Goal: Task Accomplishment & Management: Use online tool/utility

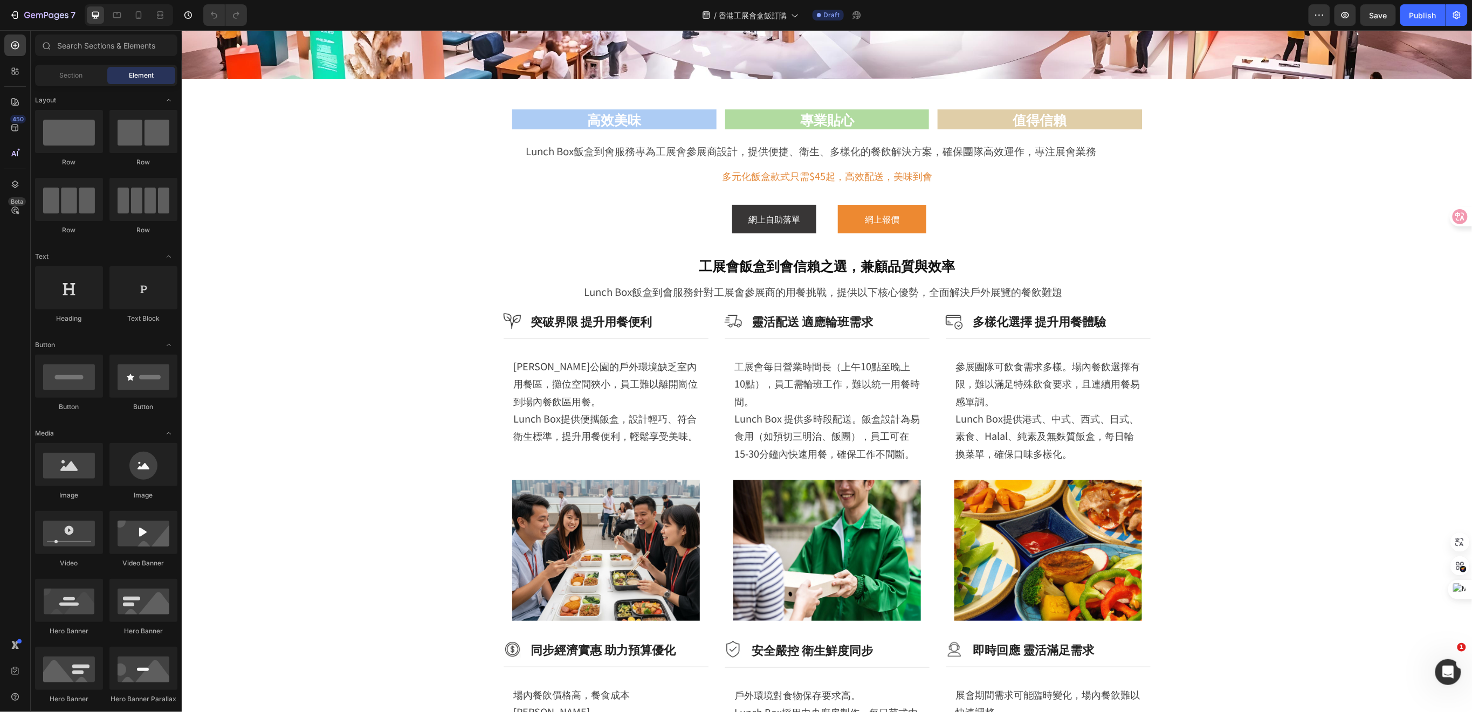
scroll to position [143, 0]
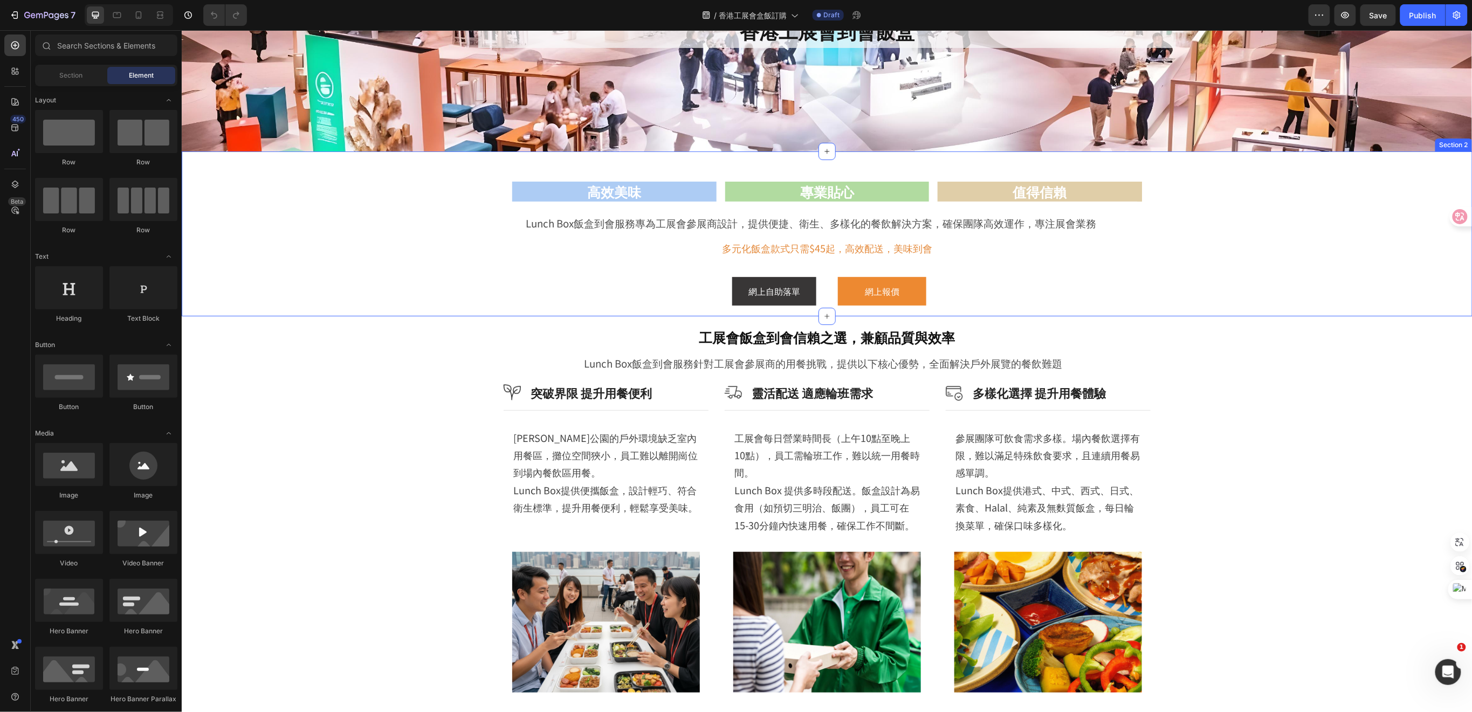
click at [1233, 223] on div "高效美味 Heading 專業貼心 Heading 值得信賴 Heading Row Lunch Box飯盒到會服務專為工展會參展商設計，提供便捷、衛生、多樣…" at bounding box center [826, 239] width 1237 height 154
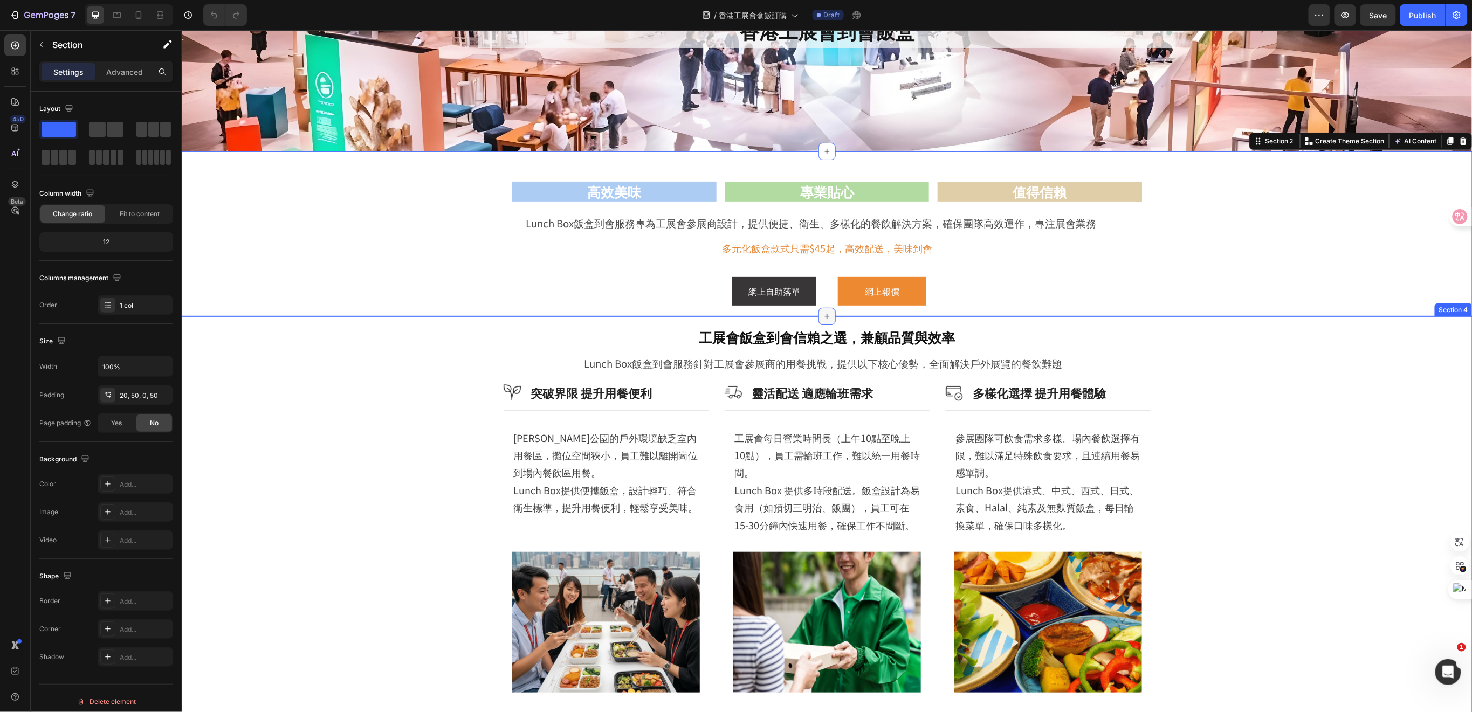
click at [823, 315] on icon at bounding box center [827, 316] width 9 height 9
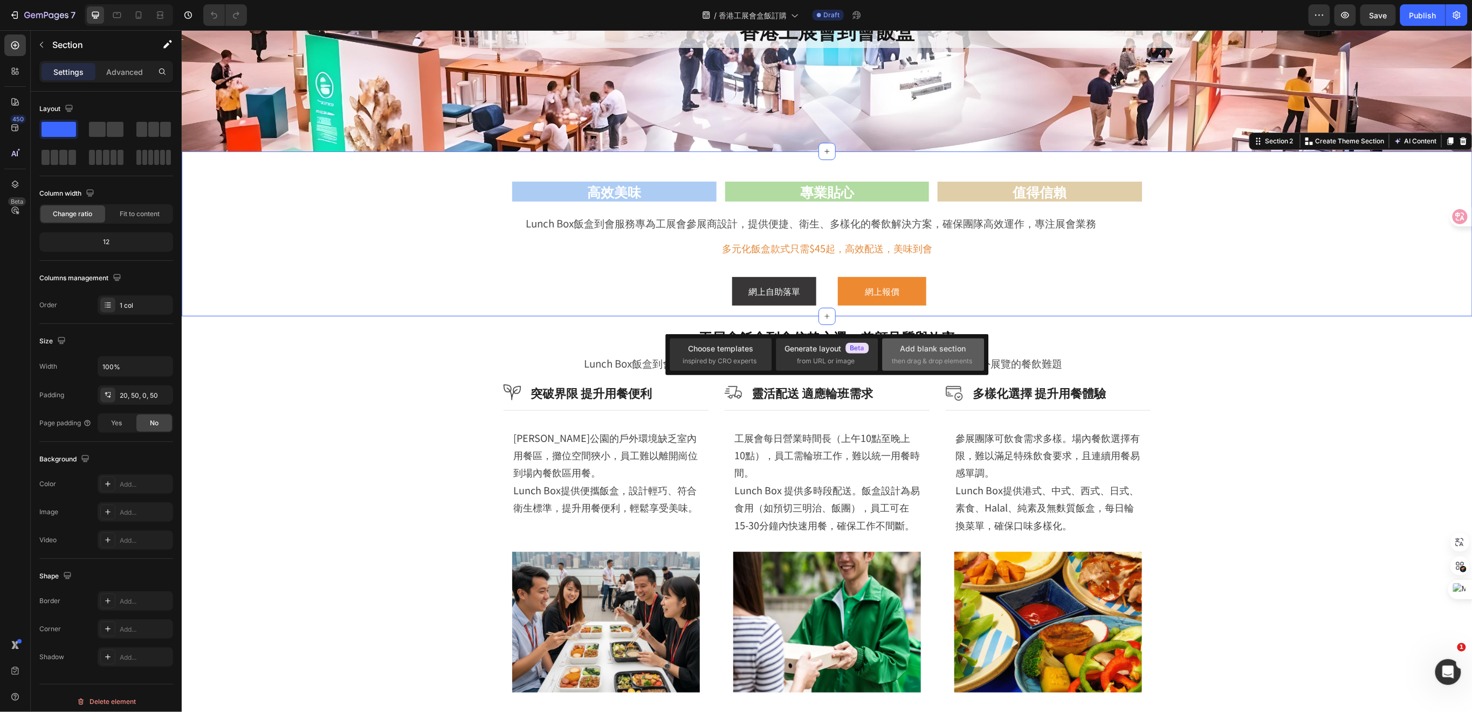
click at [910, 346] on div "Add blank section" at bounding box center [934, 348] width 66 height 11
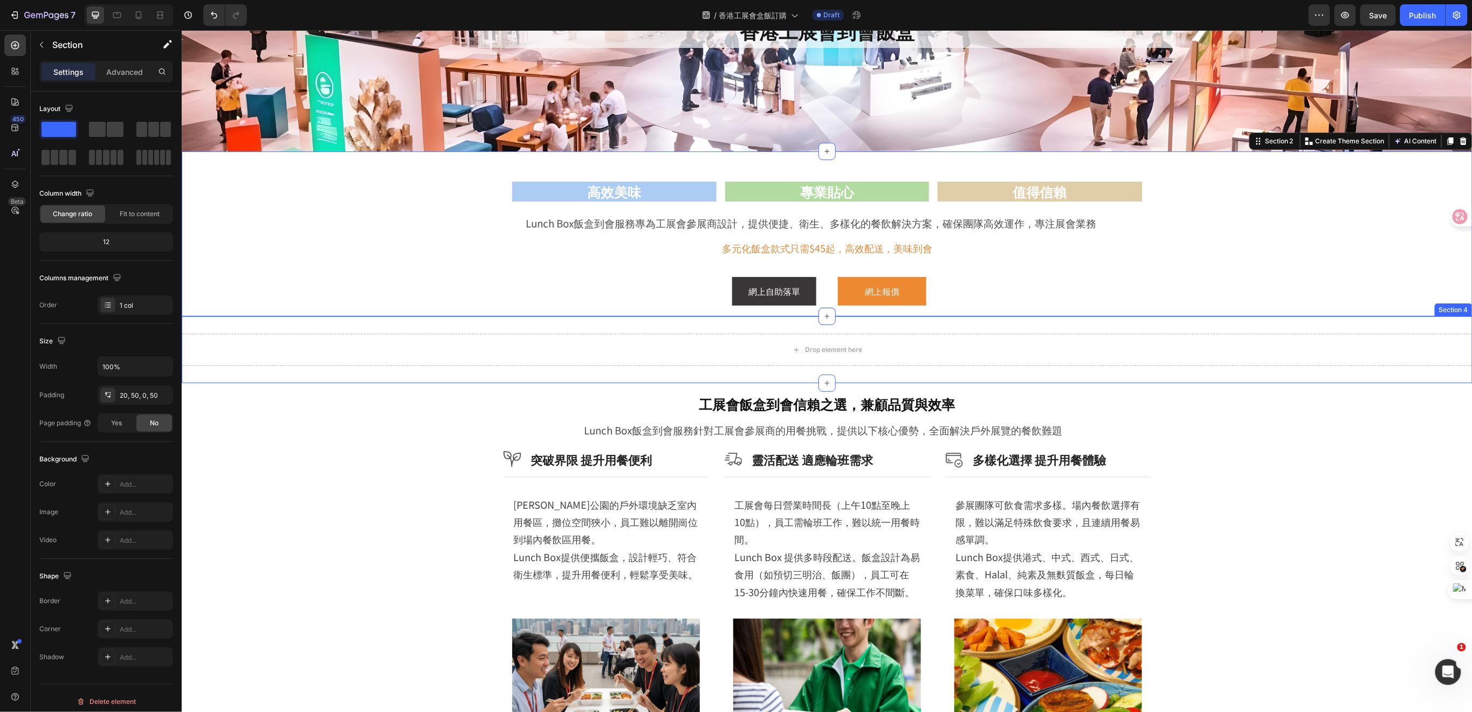
click at [962, 332] on div "Drop element here Section 4" at bounding box center [826, 349] width 1291 height 67
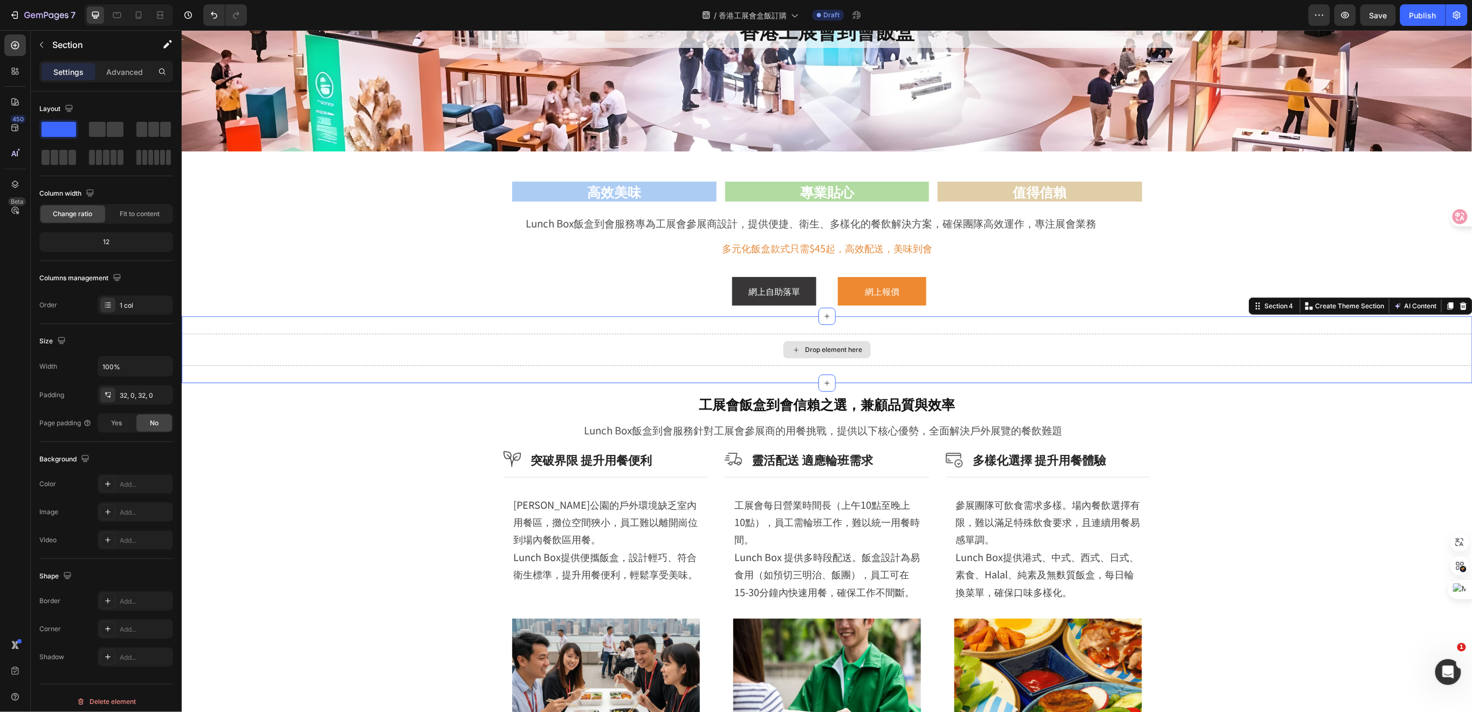
click at [962, 340] on div "Drop element here" at bounding box center [826, 349] width 1291 height 32
click at [993, 356] on div "Drop element here" at bounding box center [826, 349] width 1291 height 32
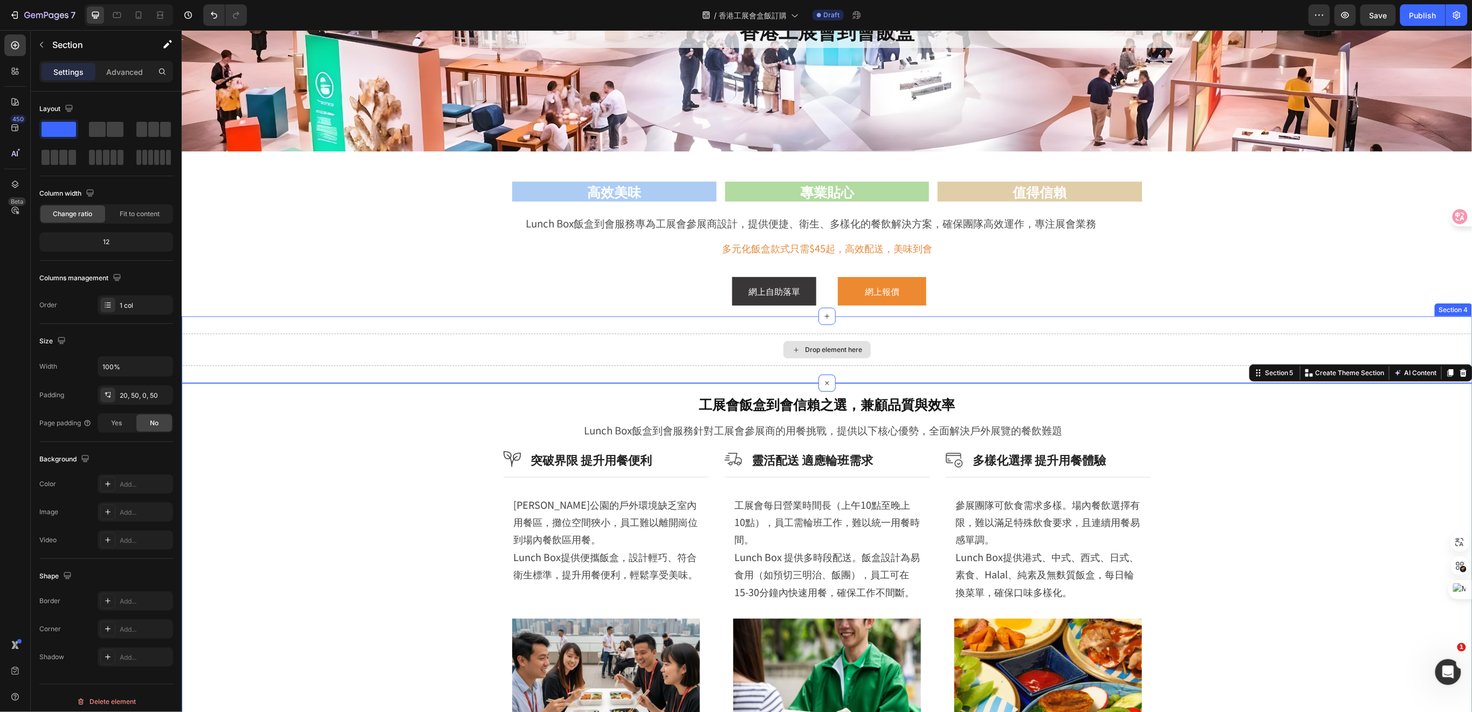
click at [256, 362] on div "Drop element here" at bounding box center [826, 349] width 1291 height 32
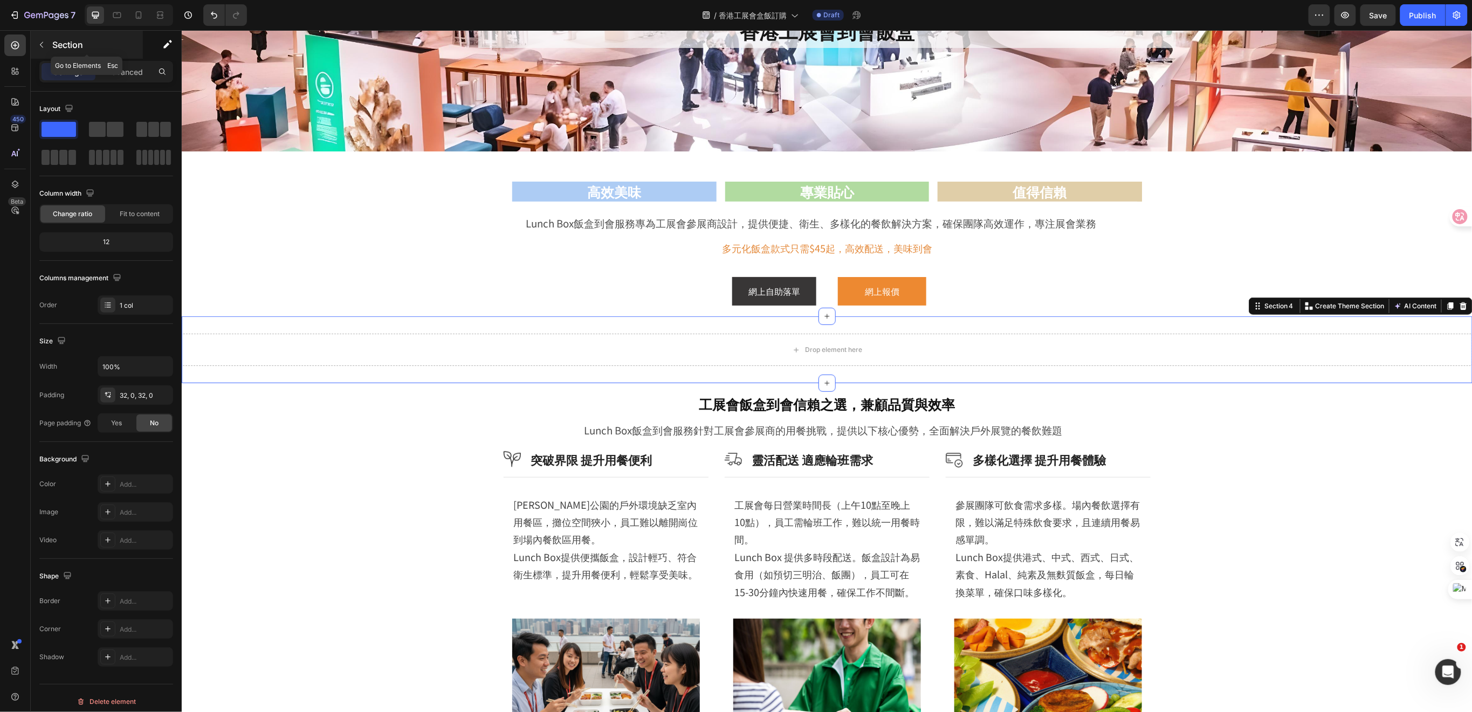
click at [43, 40] on icon "button" at bounding box center [41, 44] width 9 height 9
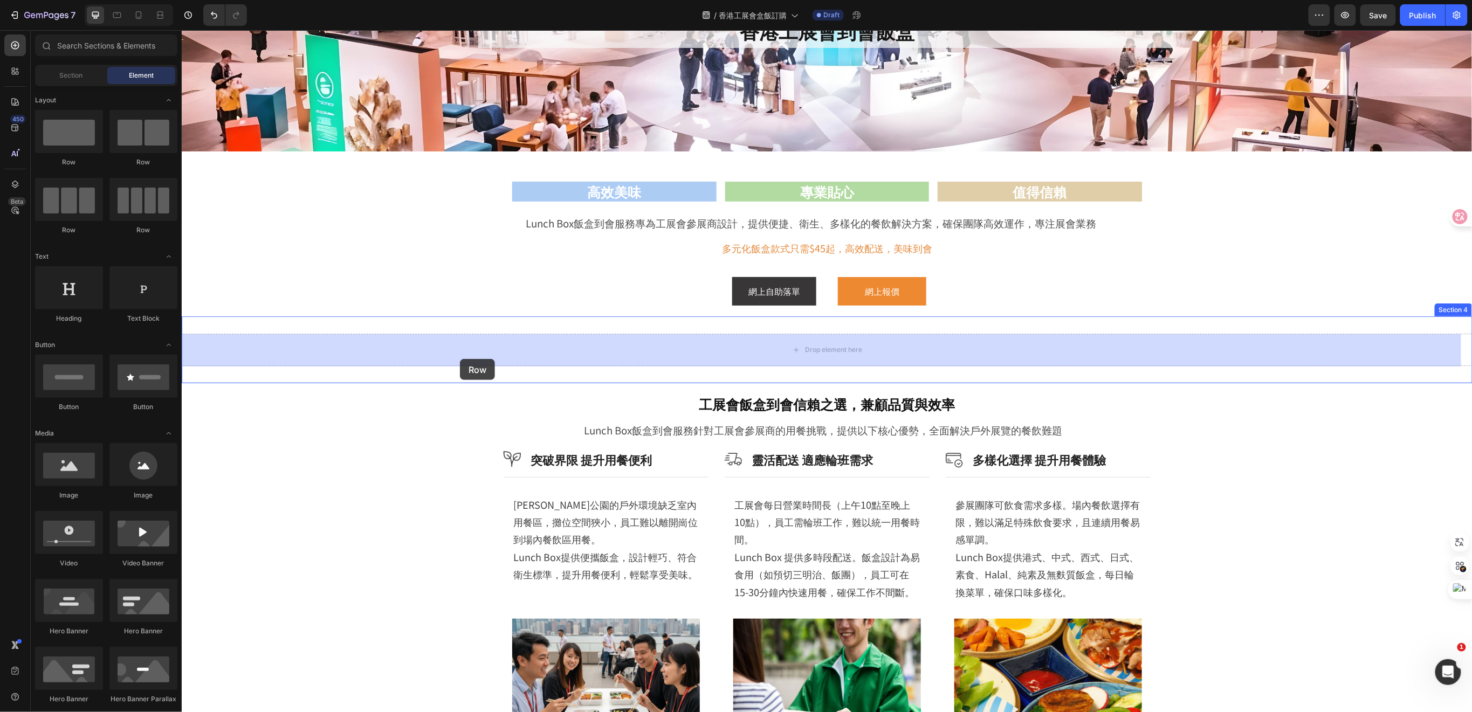
drag, startPoint x: 240, startPoint y: 172, endPoint x: 460, endPoint y: 359, distance: 288.1
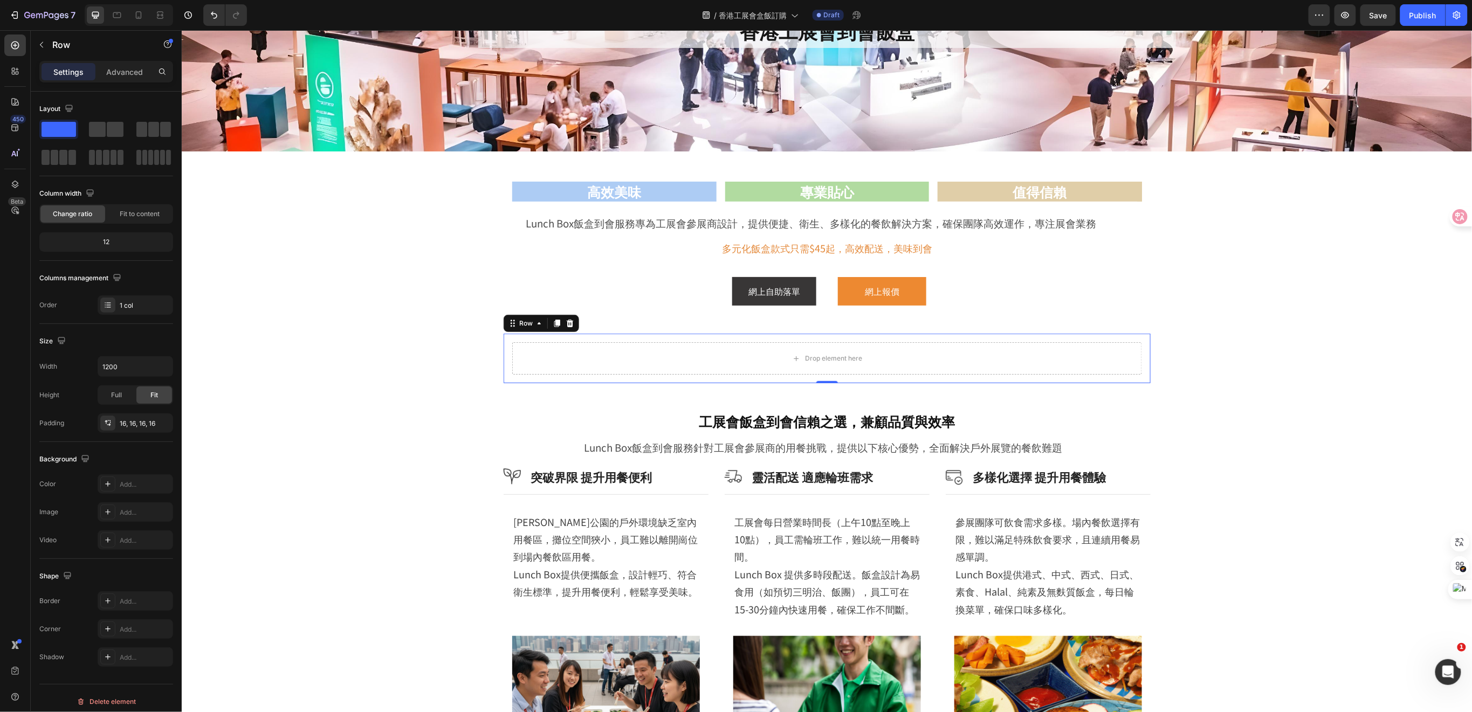
click at [503, 376] on div "Drop element here Row 0" at bounding box center [826, 358] width 647 height 50
click at [109, 393] on div "Full" at bounding box center [117, 395] width 36 height 17
click at [114, 70] on p "Advanced" at bounding box center [124, 71] width 37 height 11
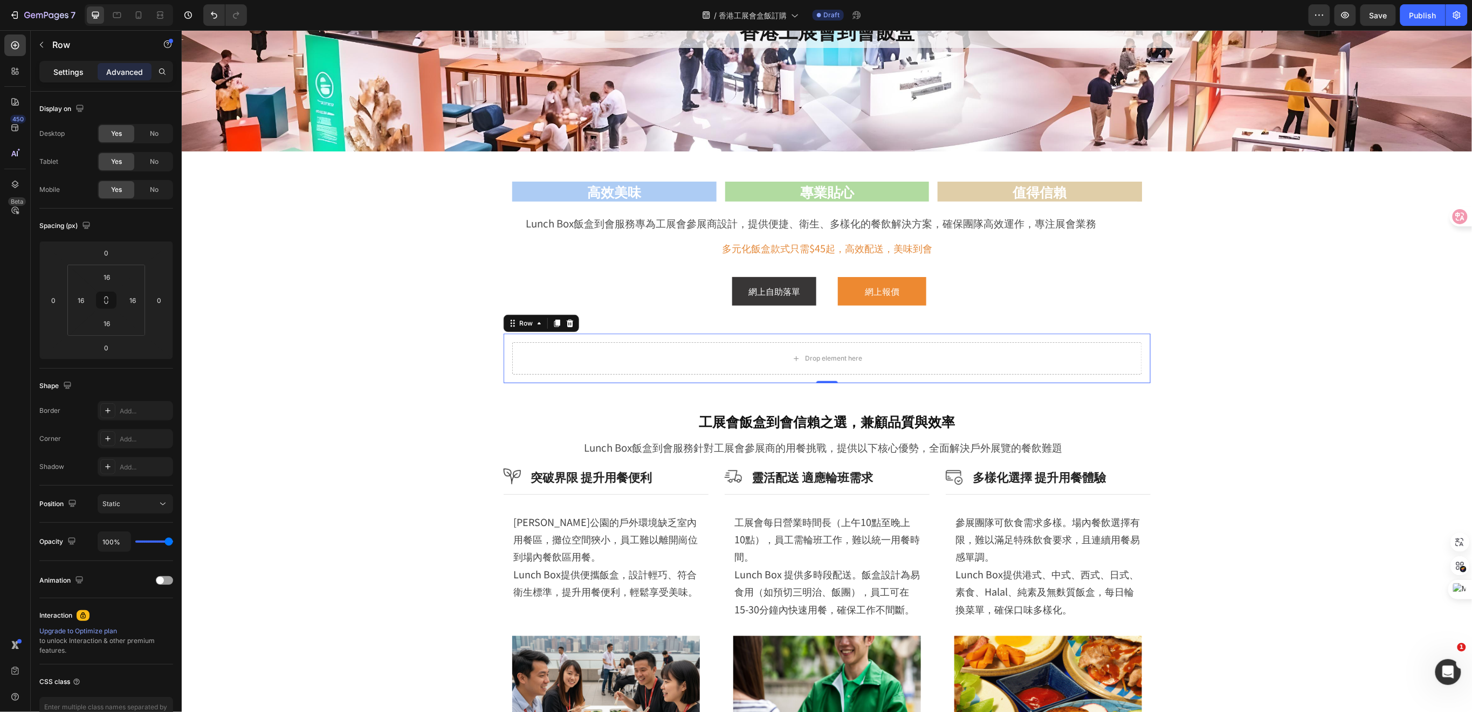
click at [72, 68] on p "Settings" at bounding box center [68, 71] width 30 height 11
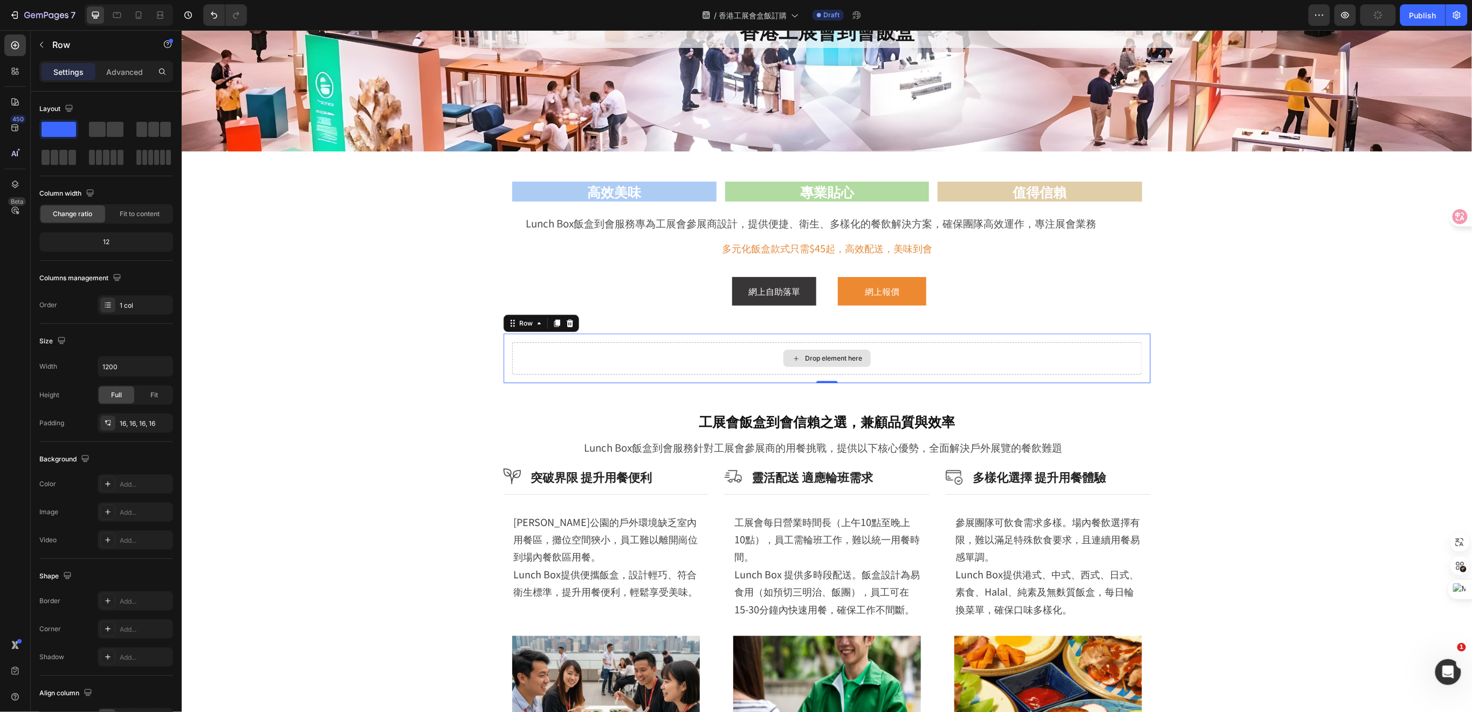
click at [533, 361] on div "Drop element here" at bounding box center [827, 358] width 630 height 32
click at [45, 46] on icon "button" at bounding box center [41, 44] width 9 height 9
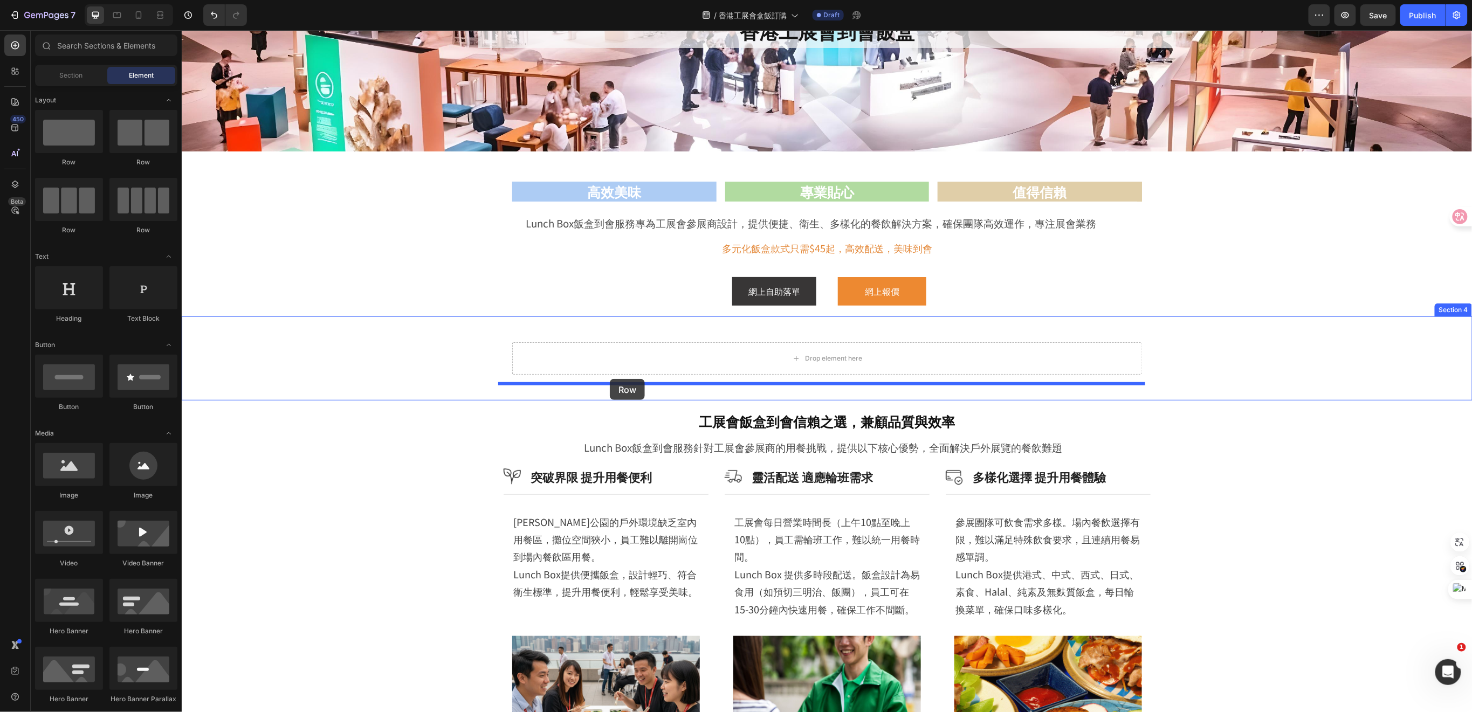
drag, startPoint x: 263, startPoint y: 171, endPoint x: 609, endPoint y: 379, distance: 403.8
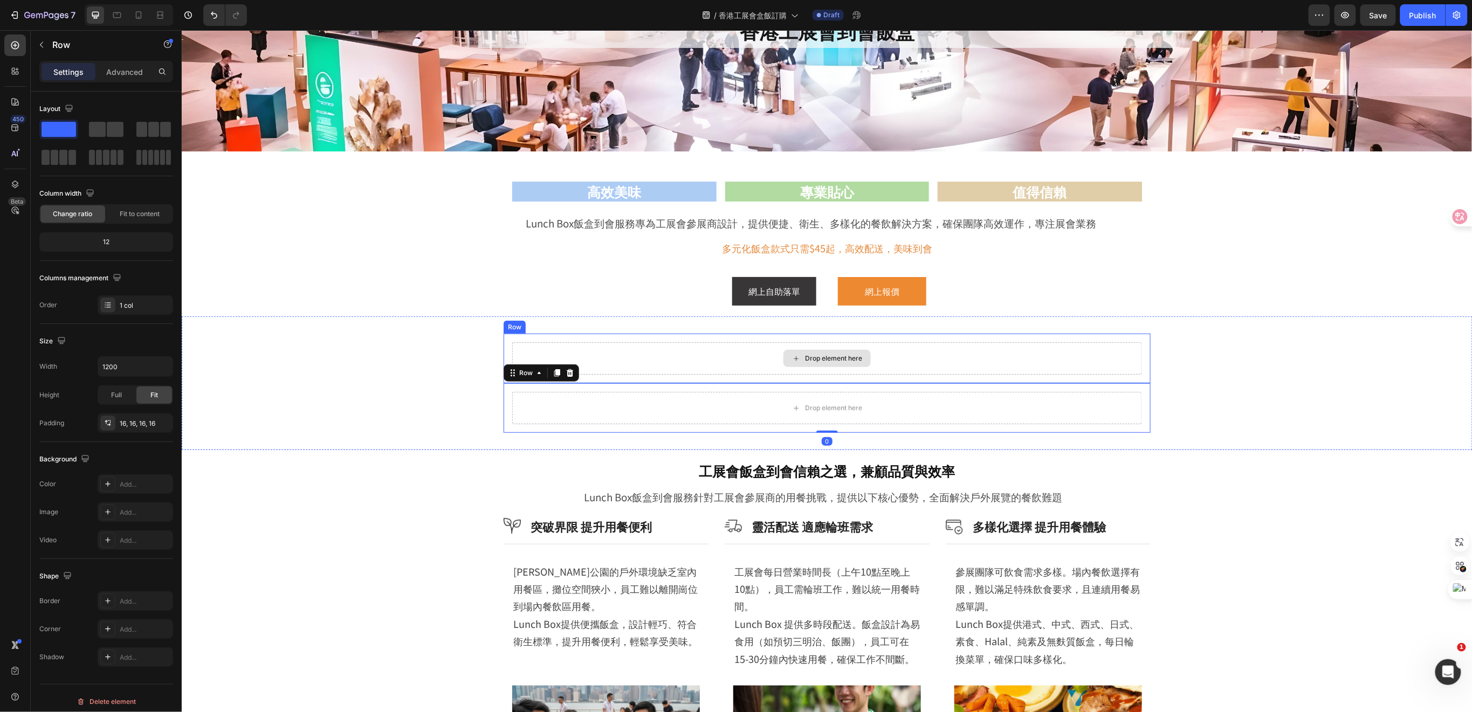
click at [723, 360] on div "Drop element here" at bounding box center [827, 358] width 630 height 32
click at [695, 400] on div "Drop element here" at bounding box center [827, 408] width 630 height 32
click at [39, 50] on button "button" at bounding box center [41, 44] width 17 height 17
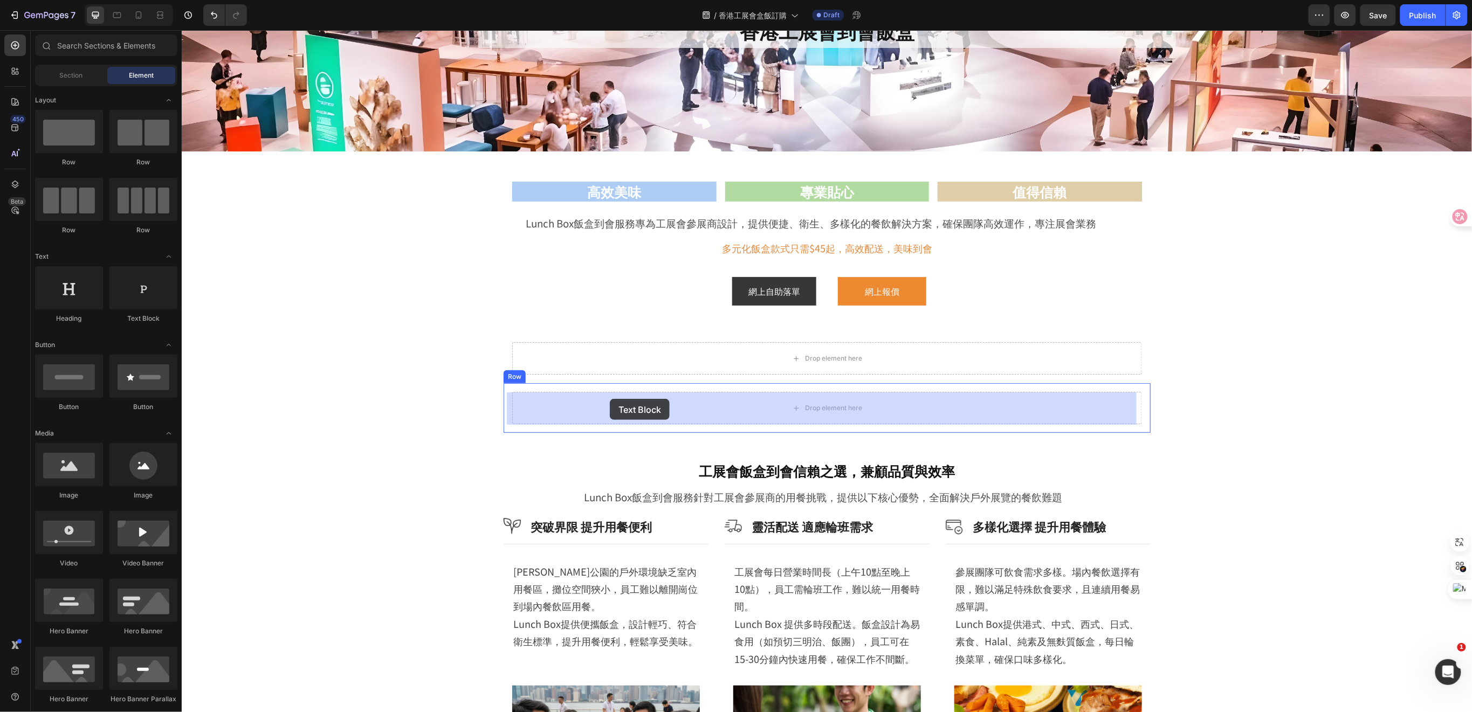
drag, startPoint x: 324, startPoint y: 321, endPoint x: 609, endPoint y: 399, distance: 295.6
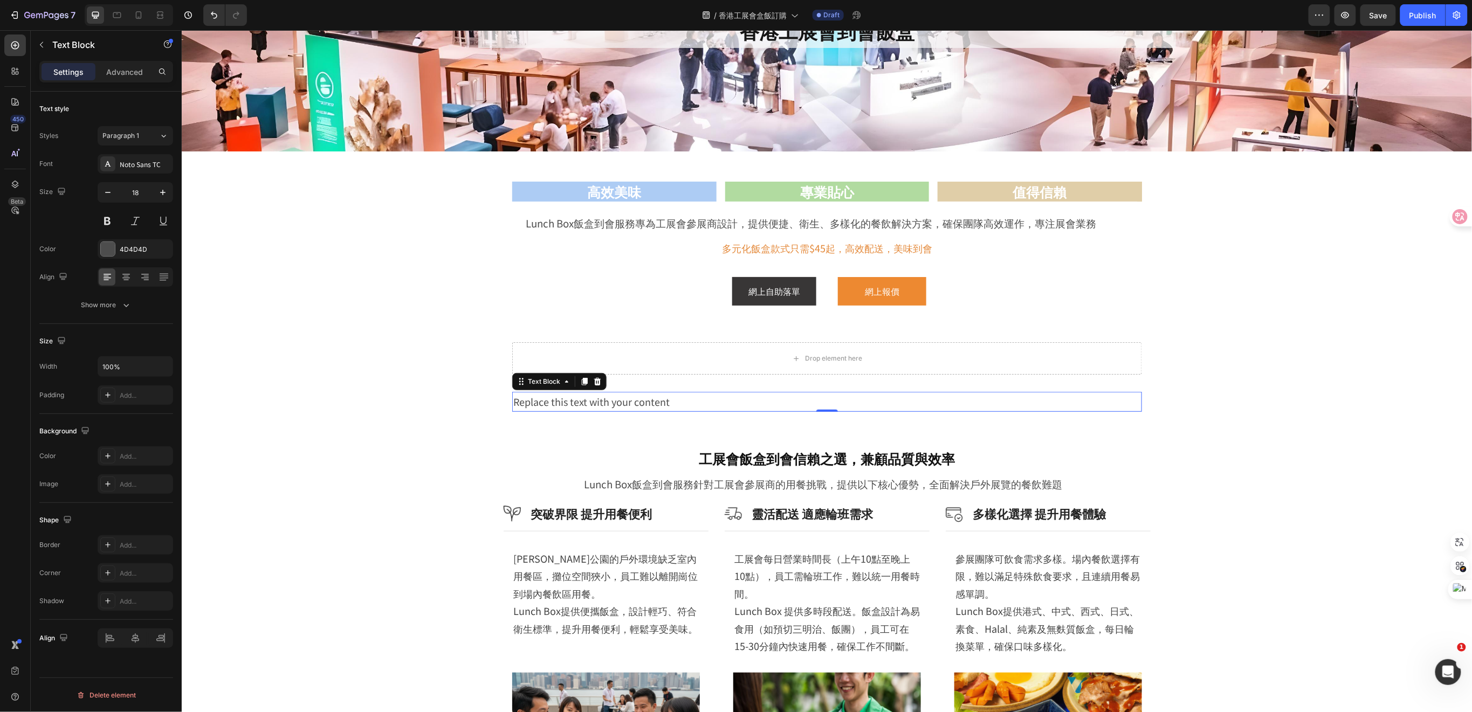
click at [677, 400] on div "Replace this text with your content" at bounding box center [827, 401] width 630 height 19
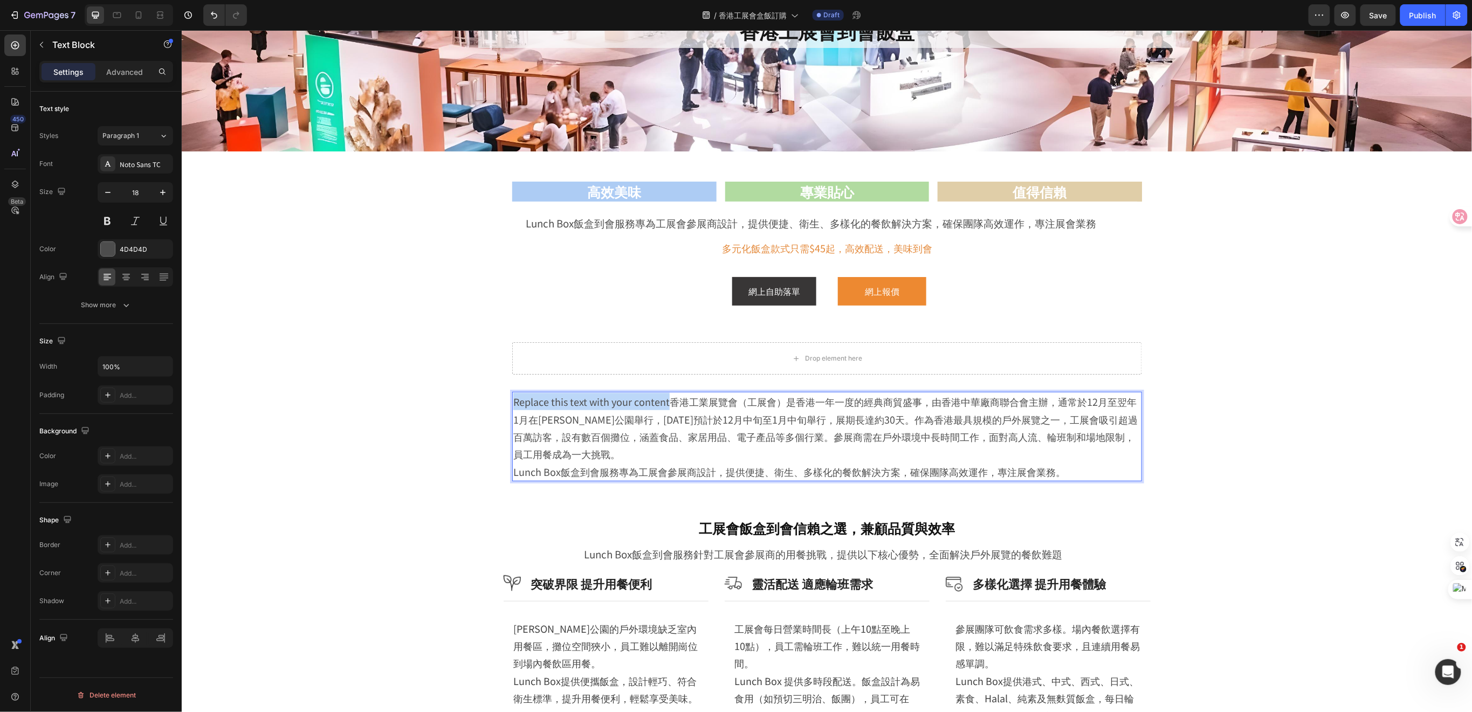
drag, startPoint x: 663, startPoint y: 399, endPoint x: 506, endPoint y: 409, distance: 156.8
click at [513, 409] on p "Replace this text with your content香港工業展覽會（工展會）是香港一年一度的經典商貿盛事，由香港中華廠商聯合會主辦，通常於1…" at bounding box center [827, 428] width 628 height 70
click at [1061, 440] on p "香港工業展覽會（工展會）是香港一年一度的經典商貿盛事，由香港中華廠商聯合會主辦，通常於12月至翌年1月在維多利亞公園舉行，2025年預計於12月中旬至1月中旬…" at bounding box center [827, 428] width 628 height 70
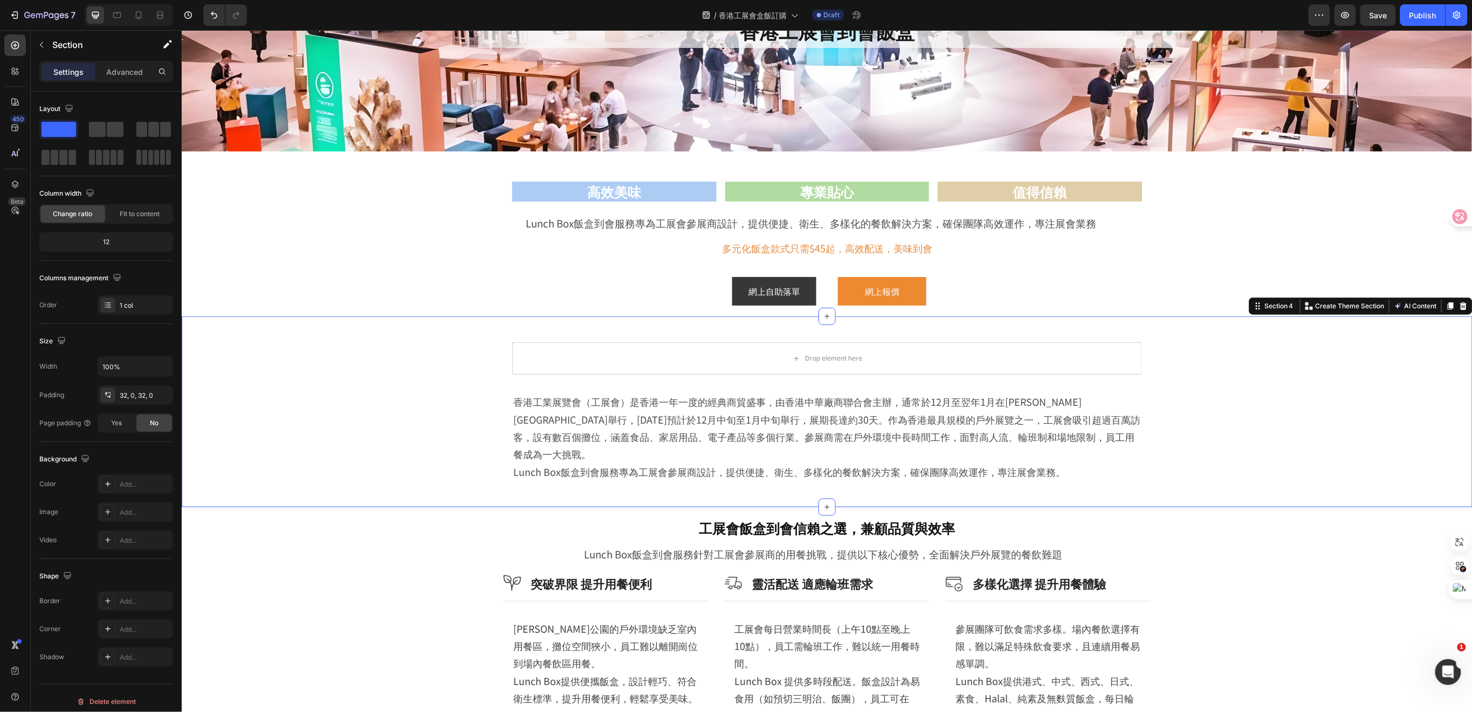
click at [864, 482] on div "Drop element here Row 香港工業展覽會（工展會）是香港一年一度的經典商貿盛事，由香港中華廠商聯合會主辦，通常於12月至翌年1月在維多利亞公…" at bounding box center [826, 411] width 1291 height 191
click at [129, 398] on div "32, 0, 32, 0" at bounding box center [135, 396] width 31 height 10
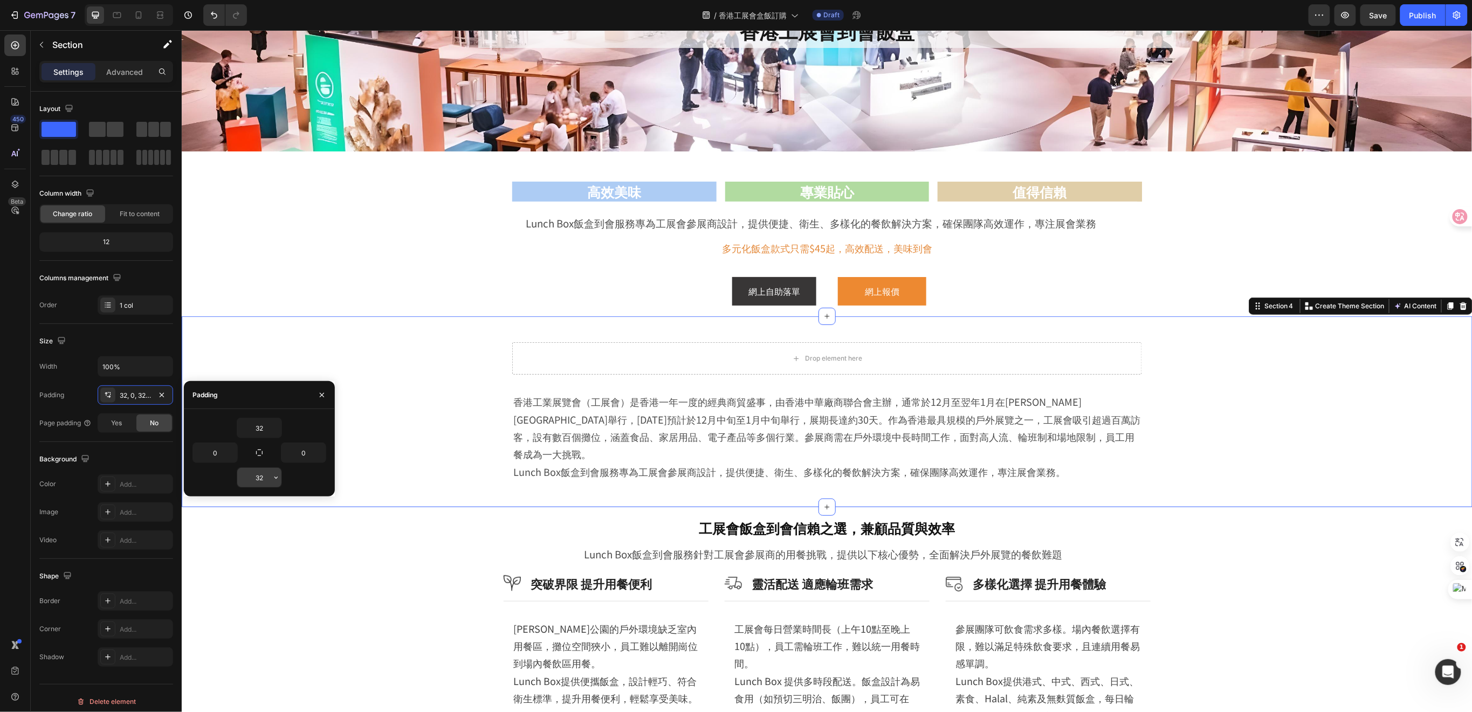
click at [266, 475] on input "32" at bounding box center [259, 477] width 44 height 19
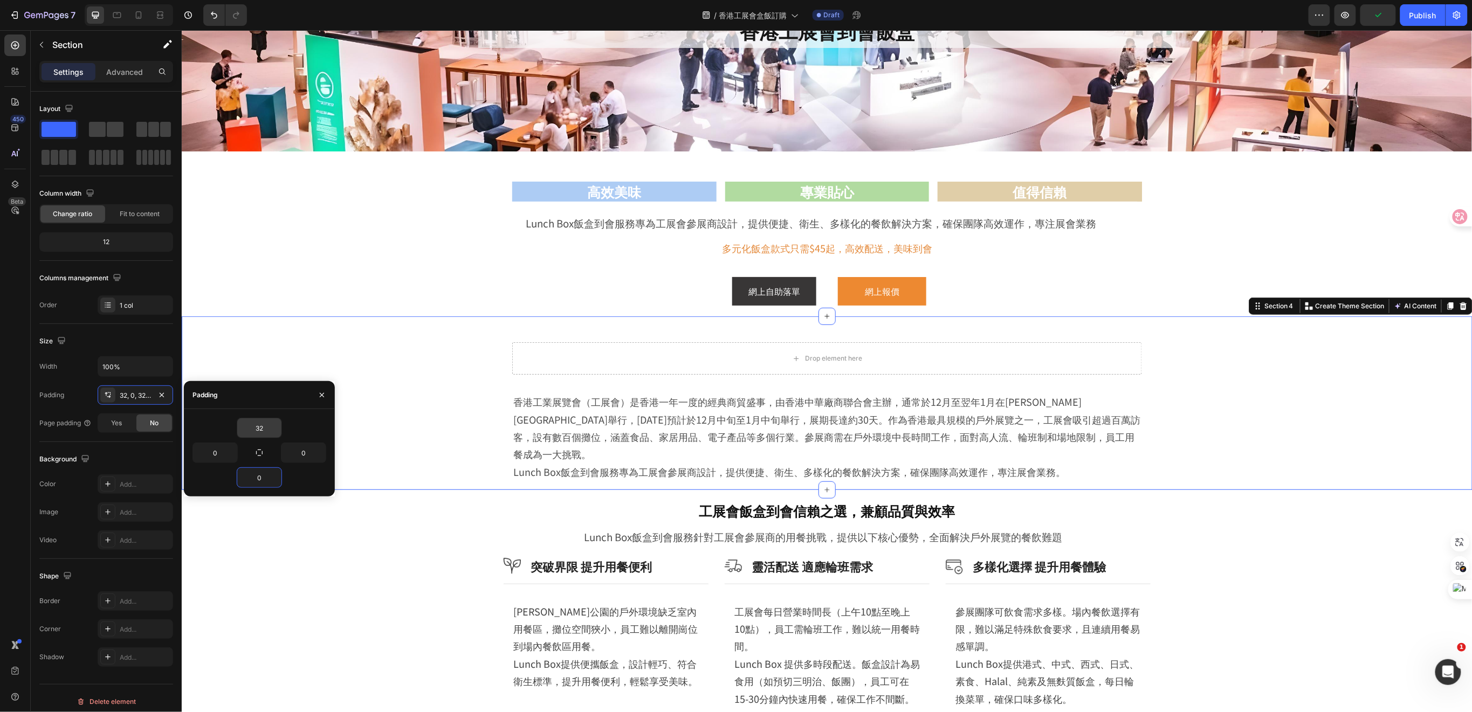
type input "0"
click at [257, 429] on input "32" at bounding box center [259, 428] width 44 height 19
type input "0"
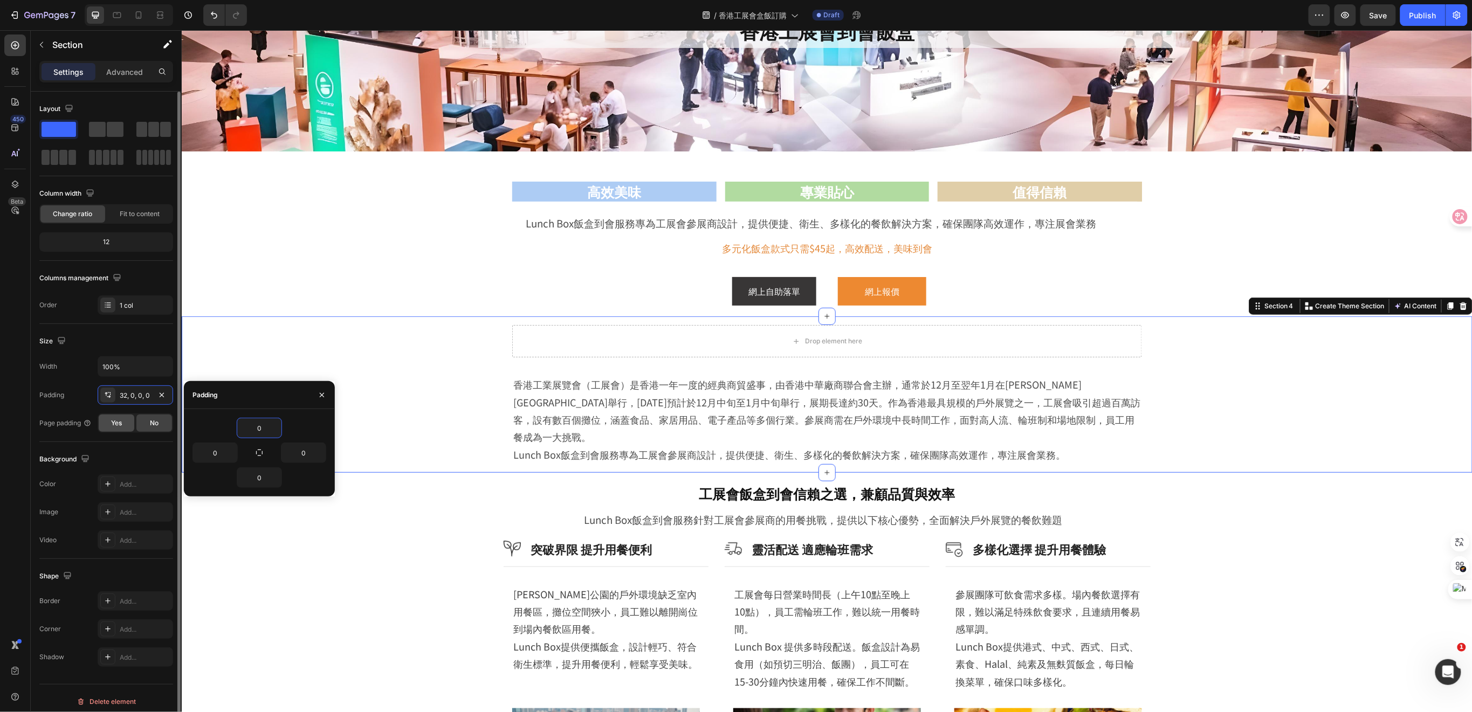
click at [126, 421] on div "Yes" at bounding box center [117, 423] width 36 height 17
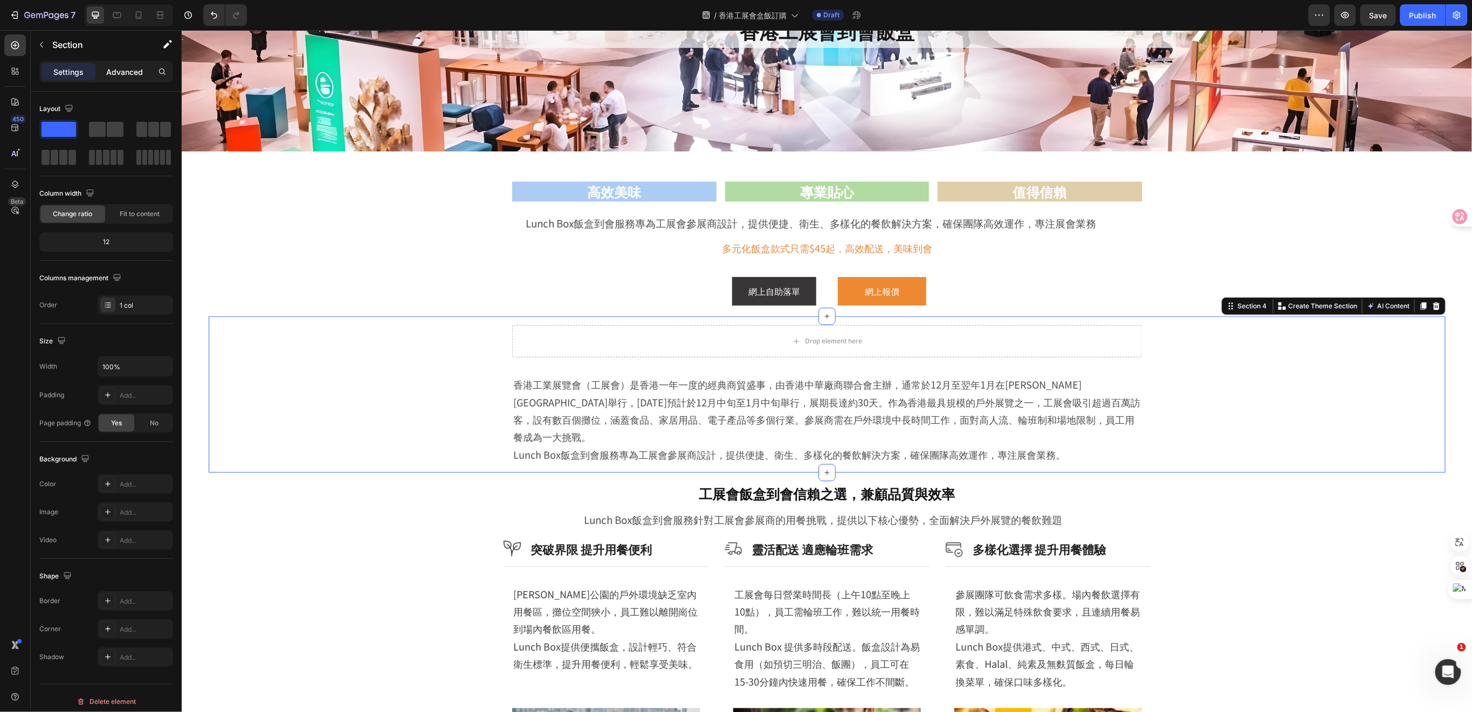
click at [132, 76] on p "Advanced" at bounding box center [124, 71] width 37 height 11
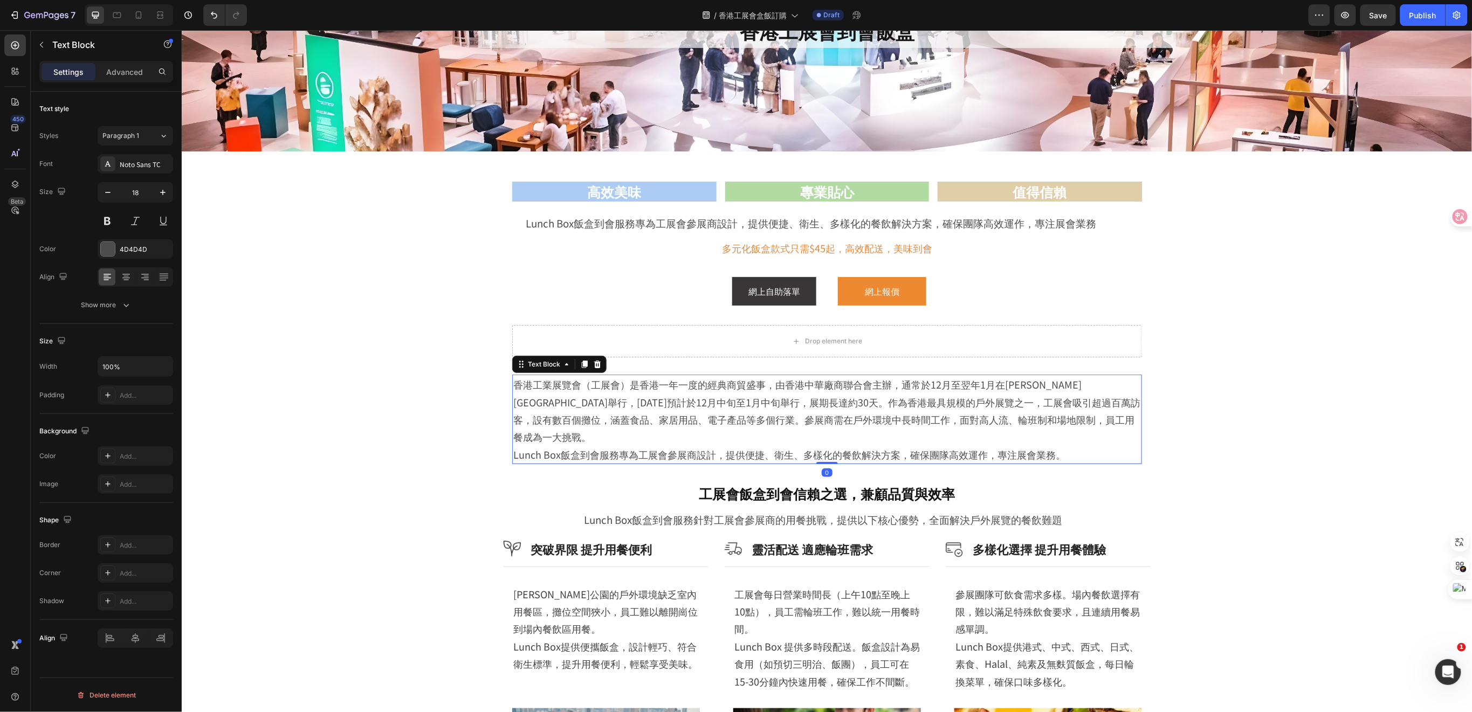
click at [951, 412] on p "香港工業展覽會（工展會）是香港一年一度的經典商貿盛事，由香港中華廠商聯合會主辦，通常於12月至翌年1月在維多利亞公園舉行，2025年預計於12月中旬至1月中旬…" at bounding box center [827, 410] width 628 height 70
click at [956, 340] on div "Drop element here" at bounding box center [827, 341] width 630 height 32
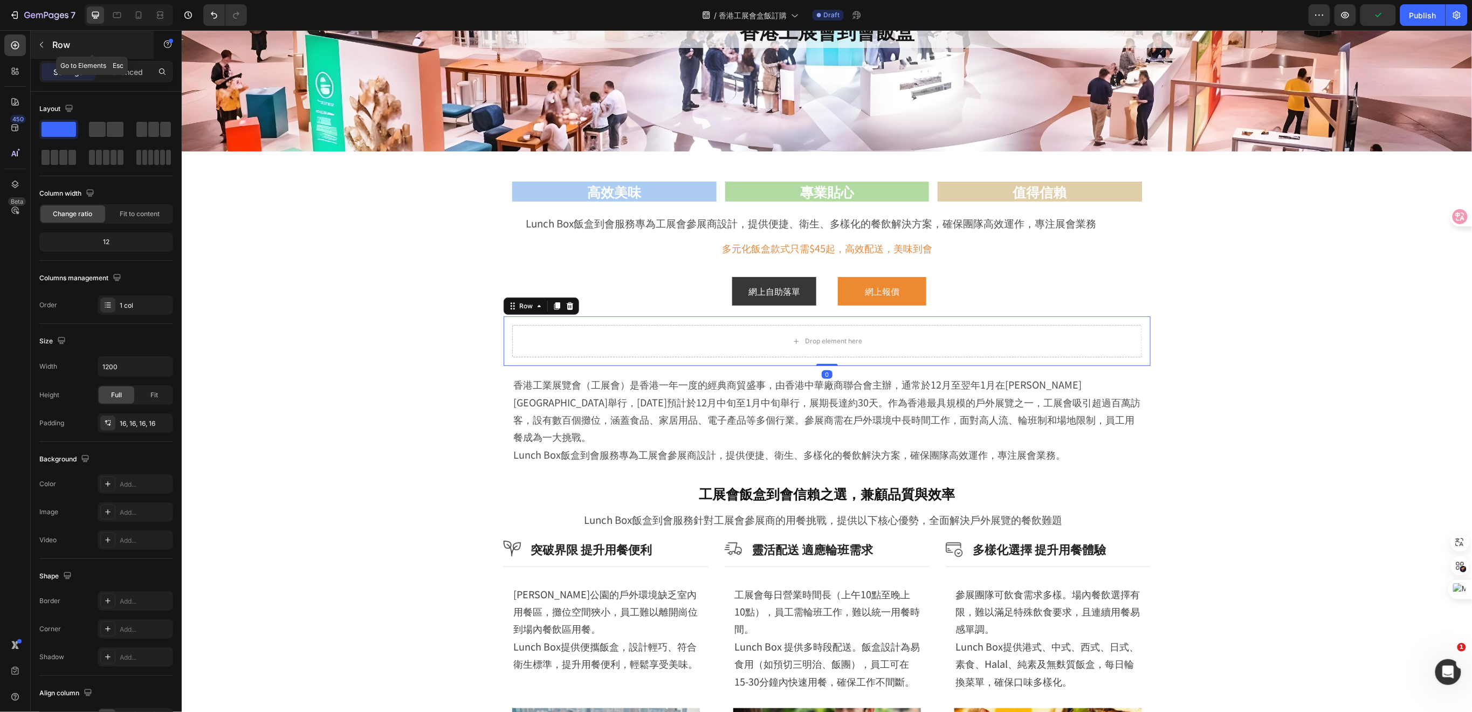
click at [46, 45] on button "button" at bounding box center [41, 44] width 17 height 17
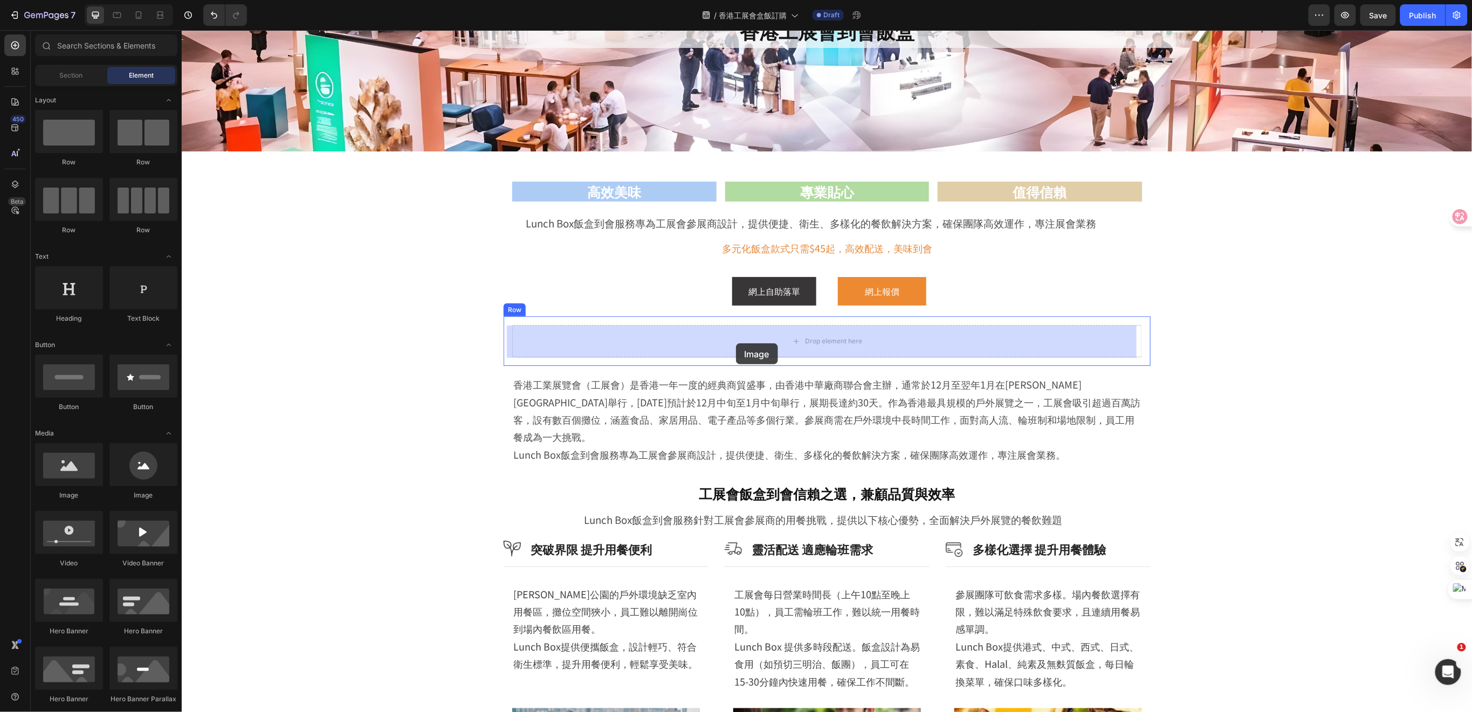
drag, startPoint x: 255, startPoint y: 511, endPoint x: 736, endPoint y: 343, distance: 509.5
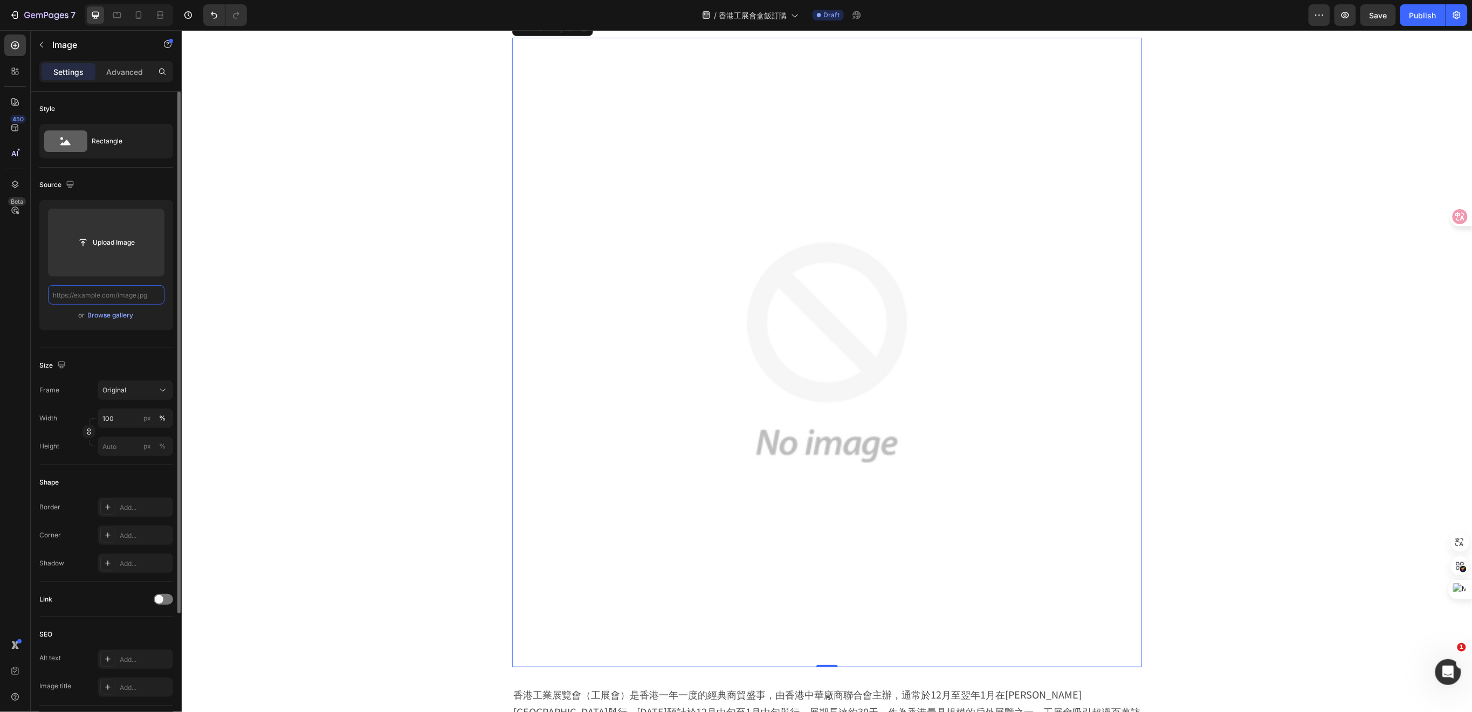
scroll to position [0, 0]
click at [98, 246] on input "file" at bounding box center [106, 243] width 74 height 18
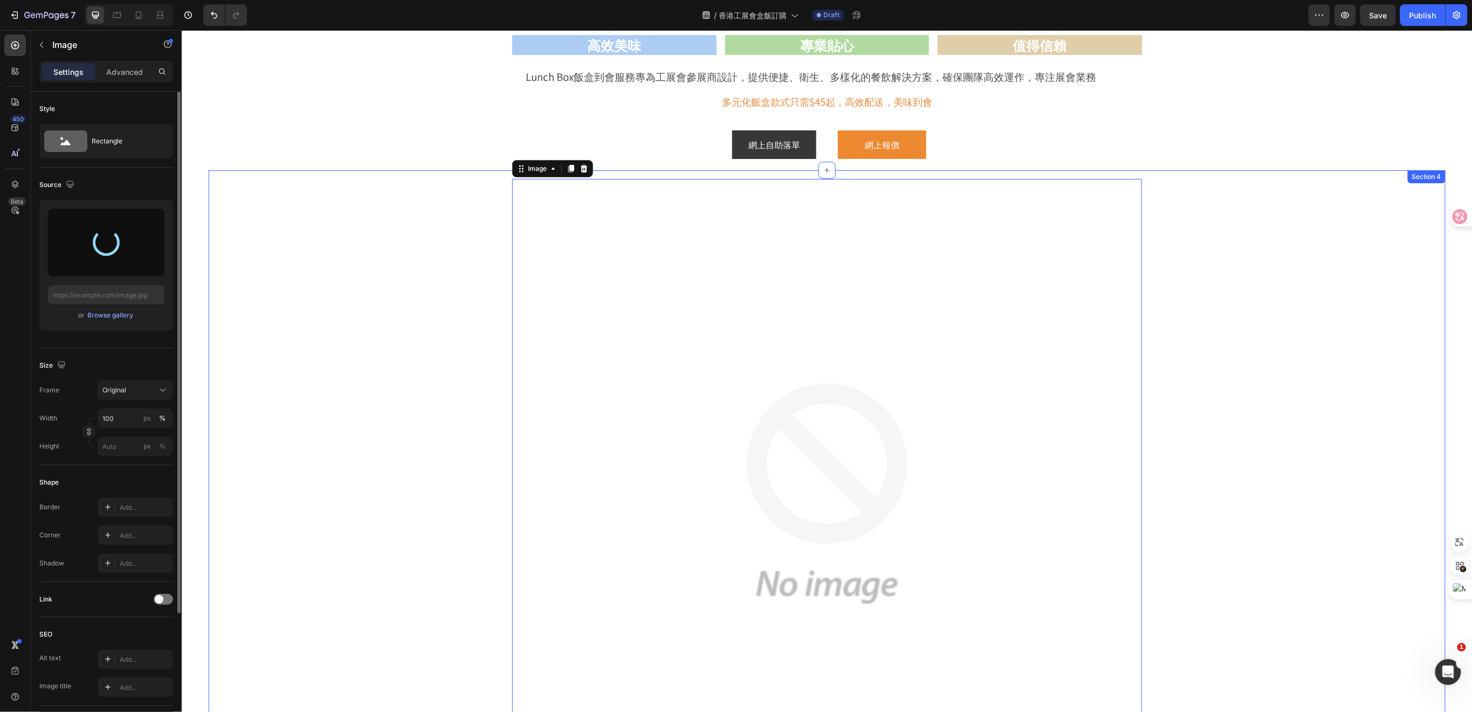
scroll to position [287, 0]
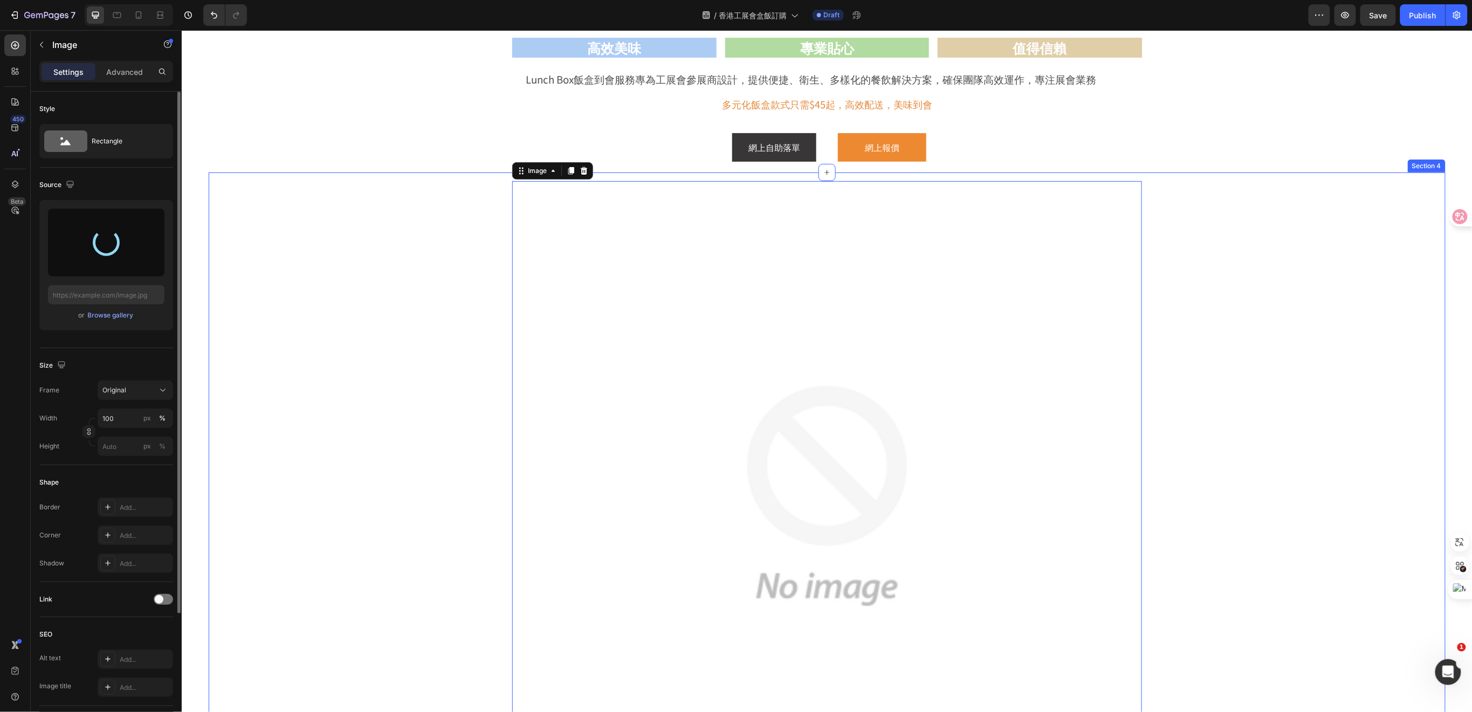
type input "https://cdn.shopify.com/s/files/1/0836/7715/1505/files/gempages_509728002079196…"
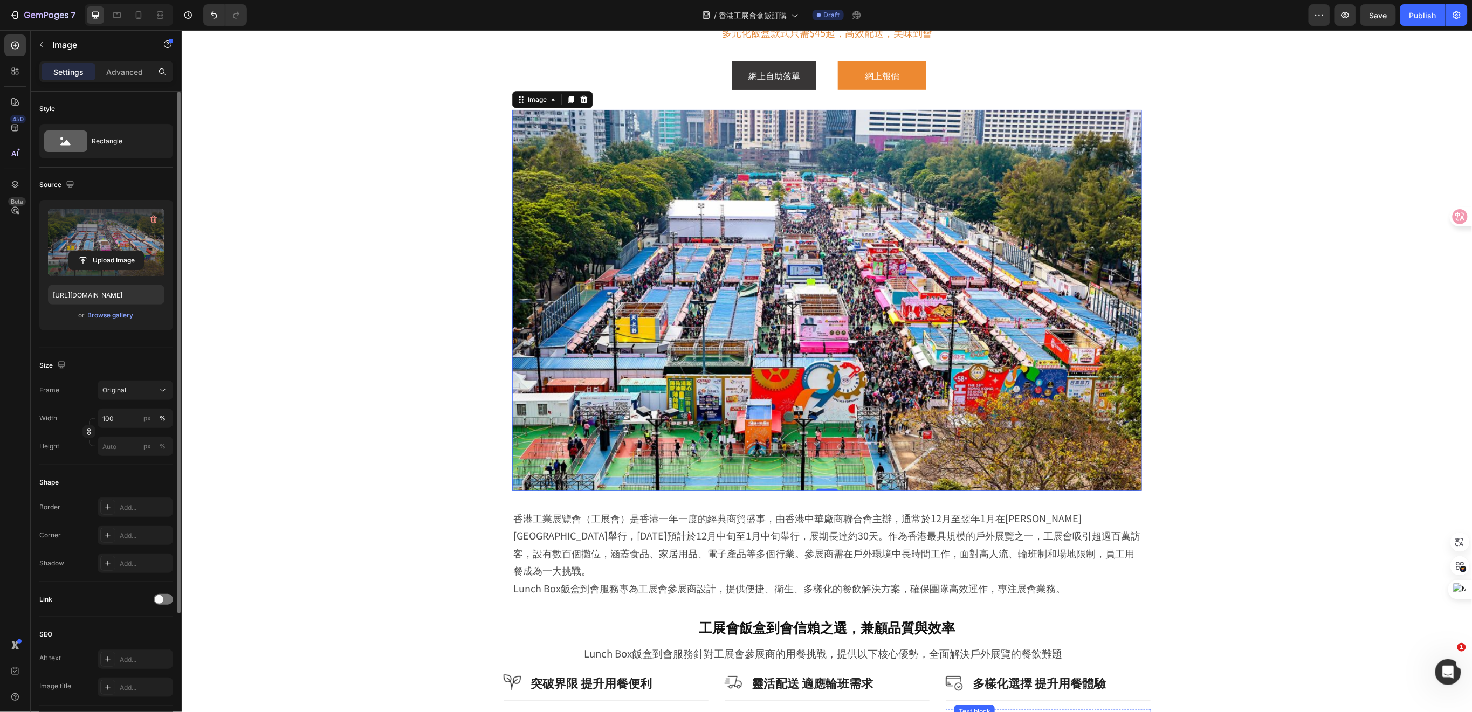
scroll to position [216, 0]
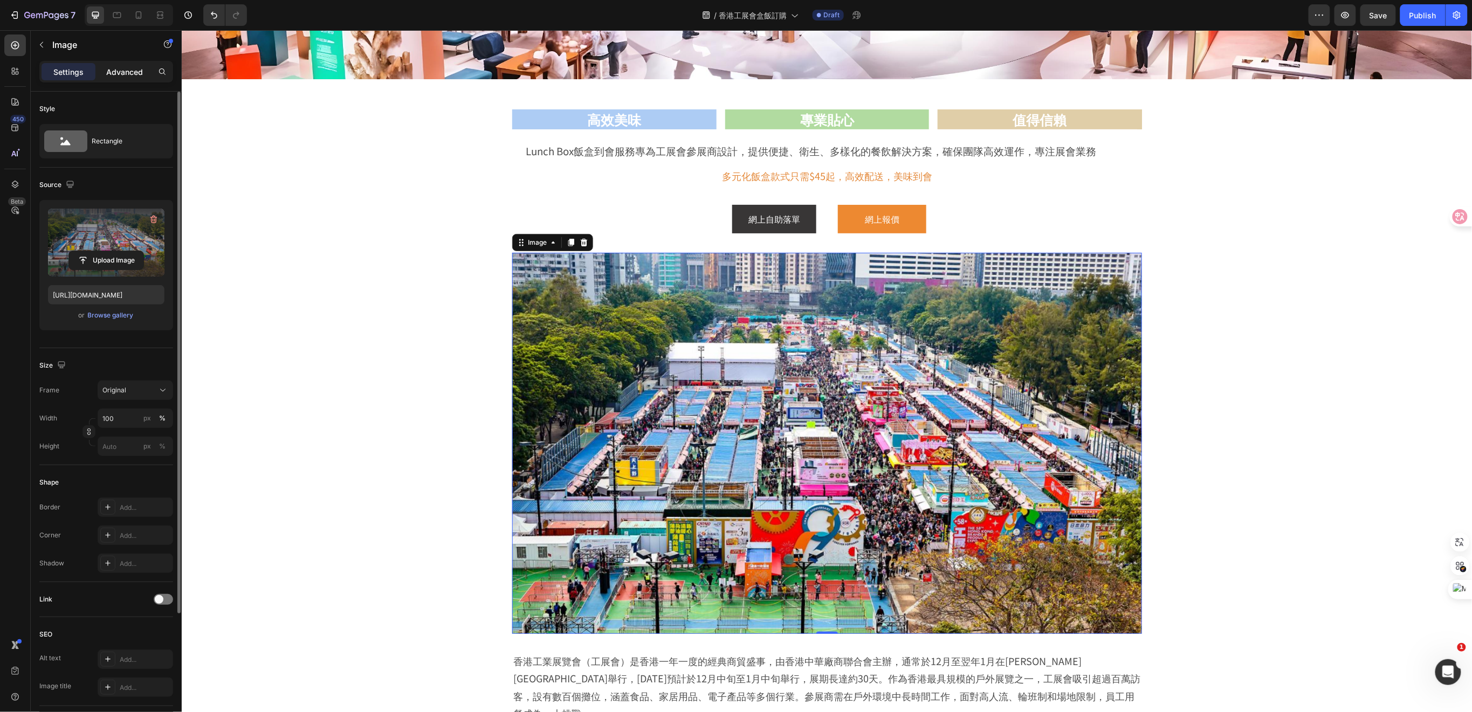
click at [121, 69] on p "Advanced" at bounding box center [124, 71] width 37 height 11
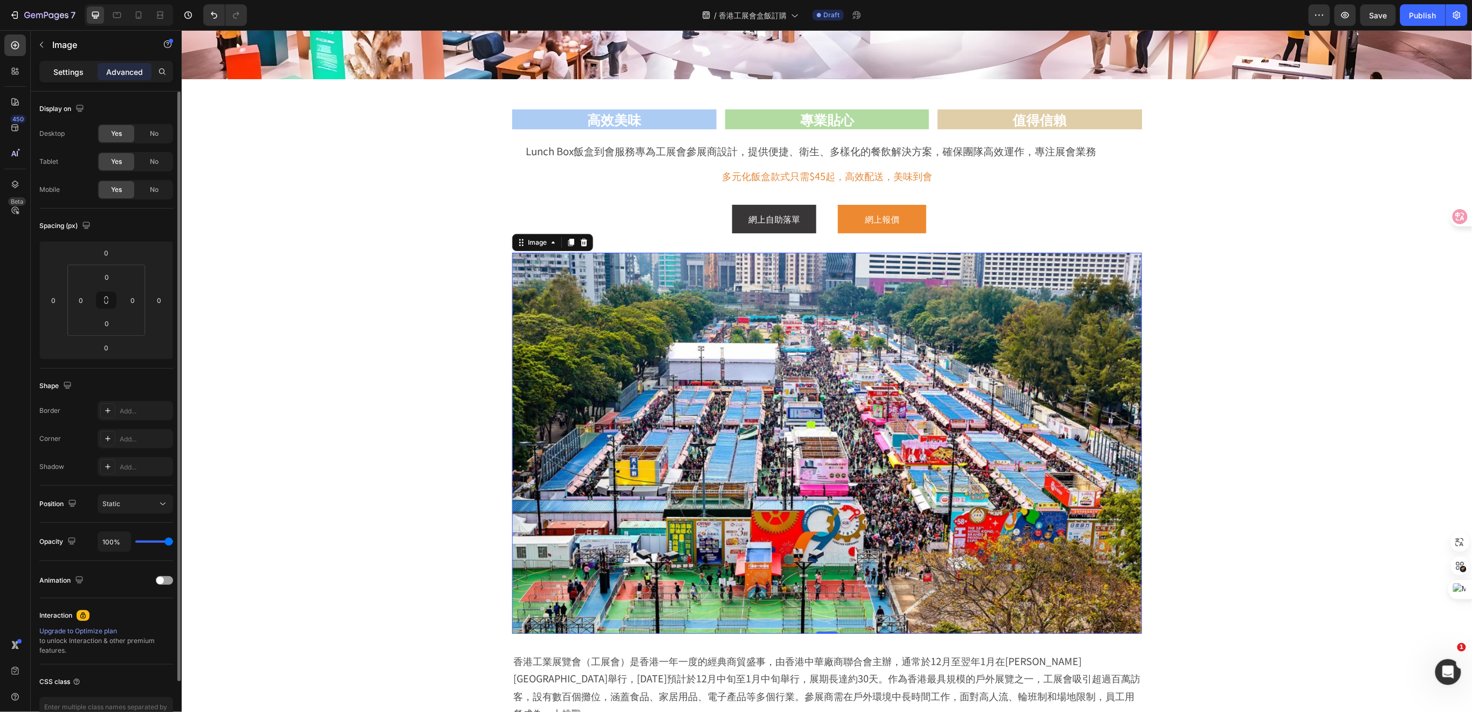
click at [76, 73] on p "Settings" at bounding box center [68, 71] width 30 height 11
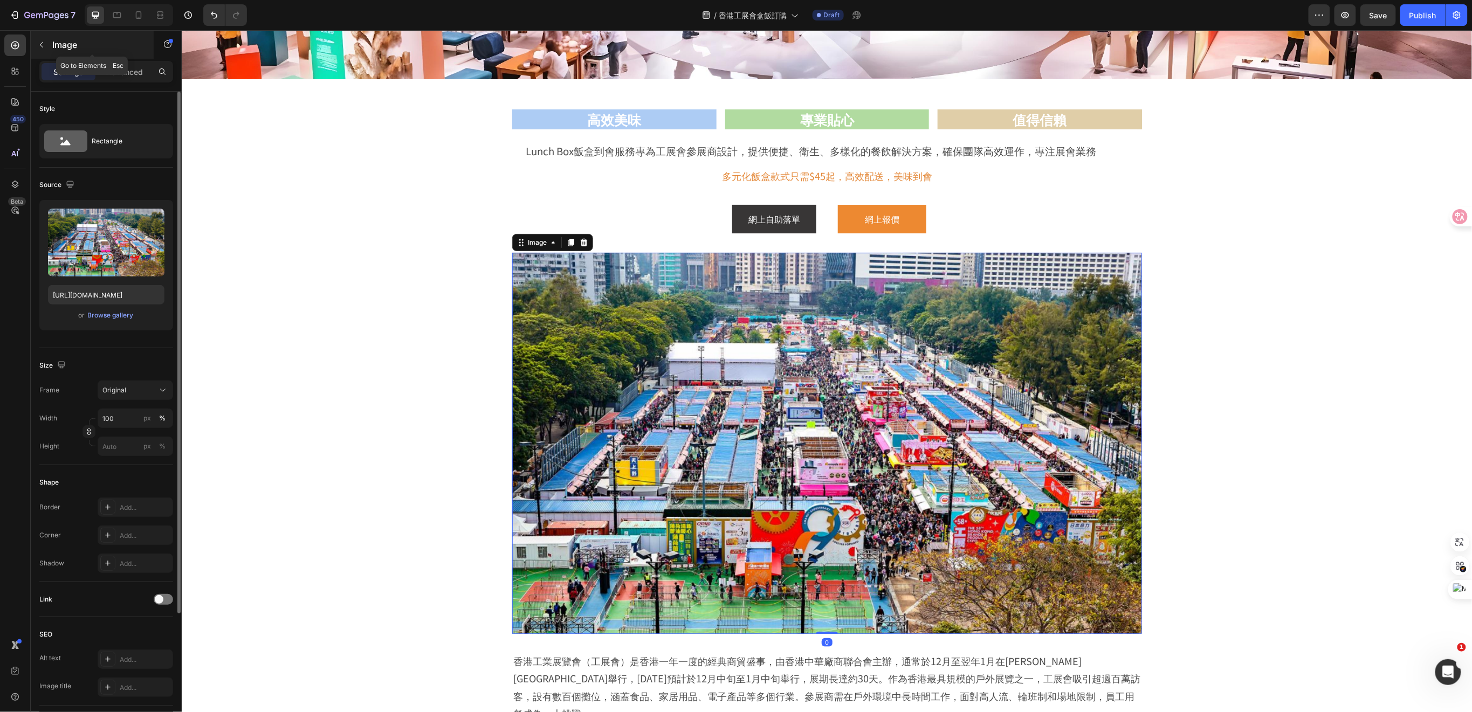
click at [42, 45] on icon "button" at bounding box center [41, 44] width 9 height 9
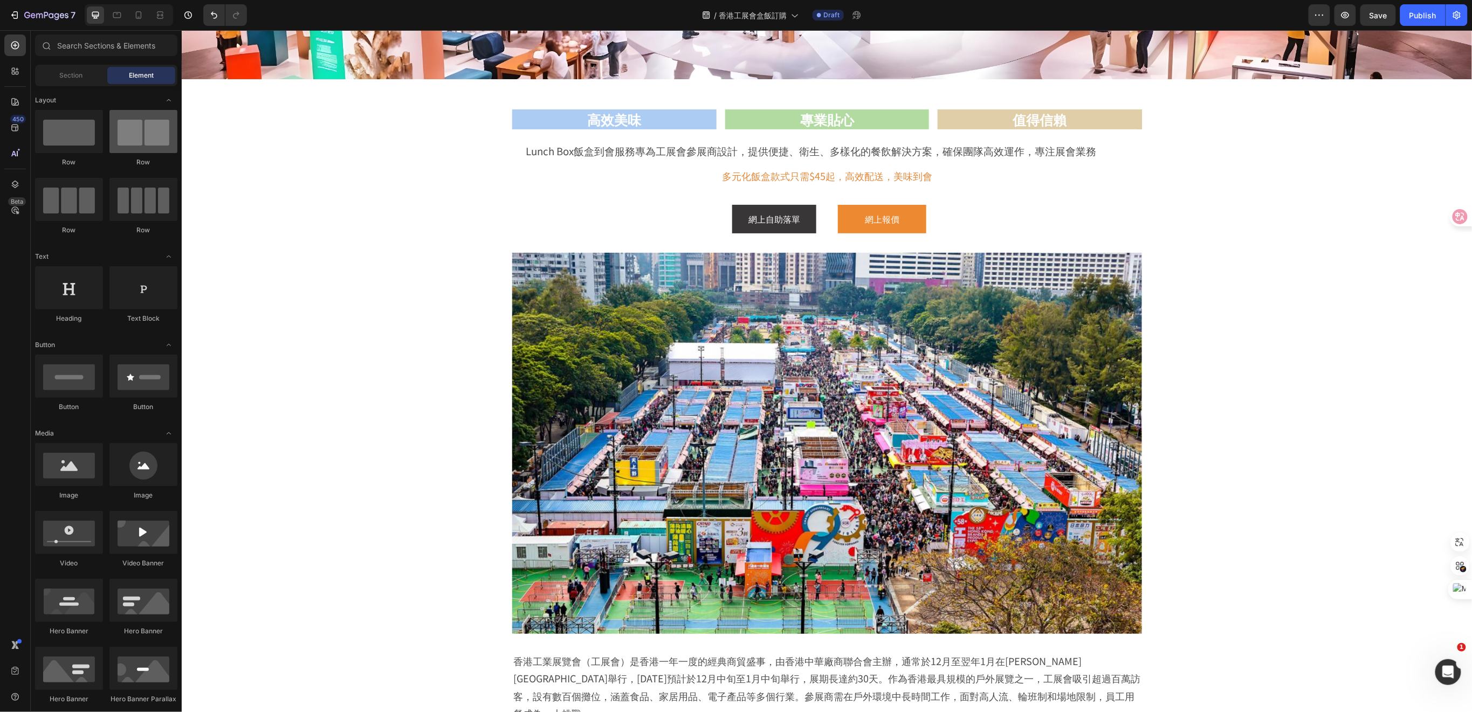
click at [154, 146] on div at bounding box center [143, 131] width 68 height 43
drag, startPoint x: 804, startPoint y: 363, endPoint x: 798, endPoint y: 365, distance: 6.7
click at [804, 362] on img at bounding box center [827, 442] width 630 height 381
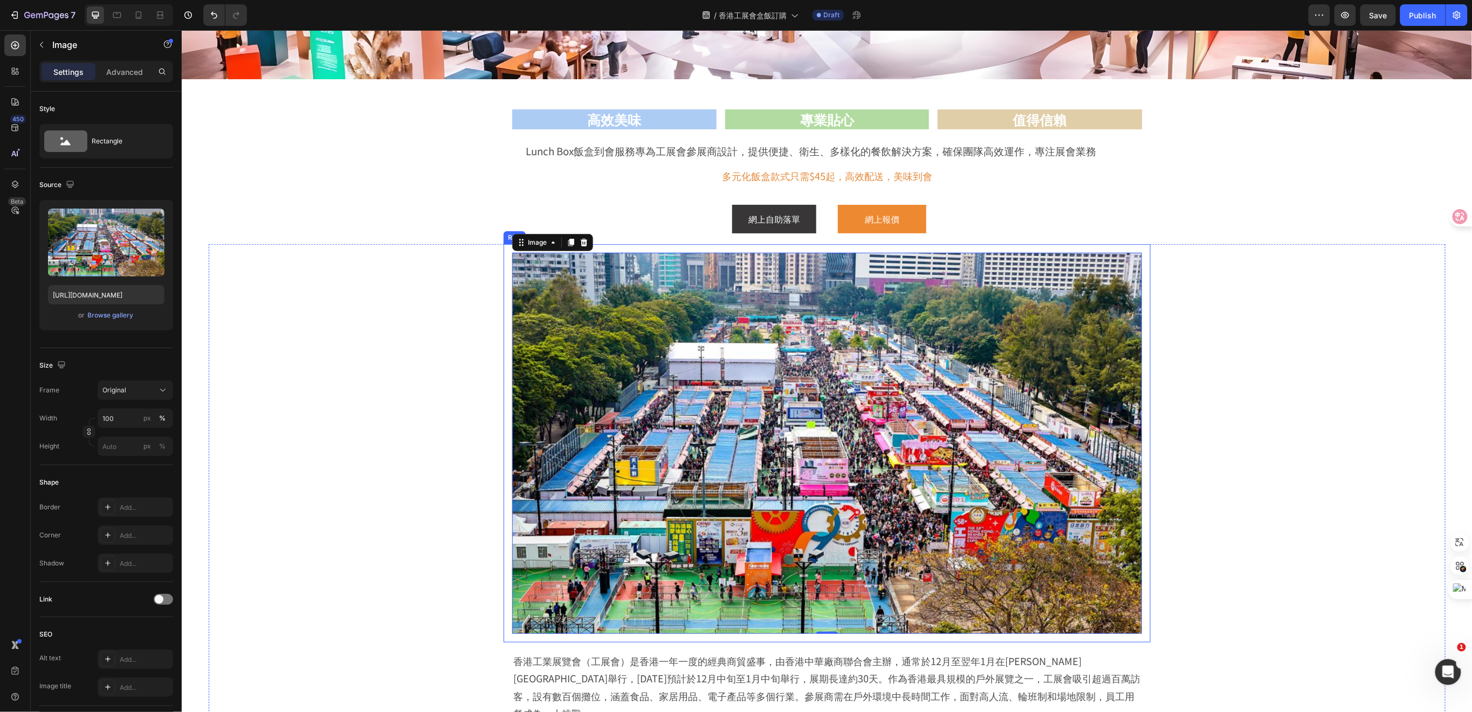
click at [503, 285] on div "Image 0 Row" at bounding box center [826, 443] width 647 height 399
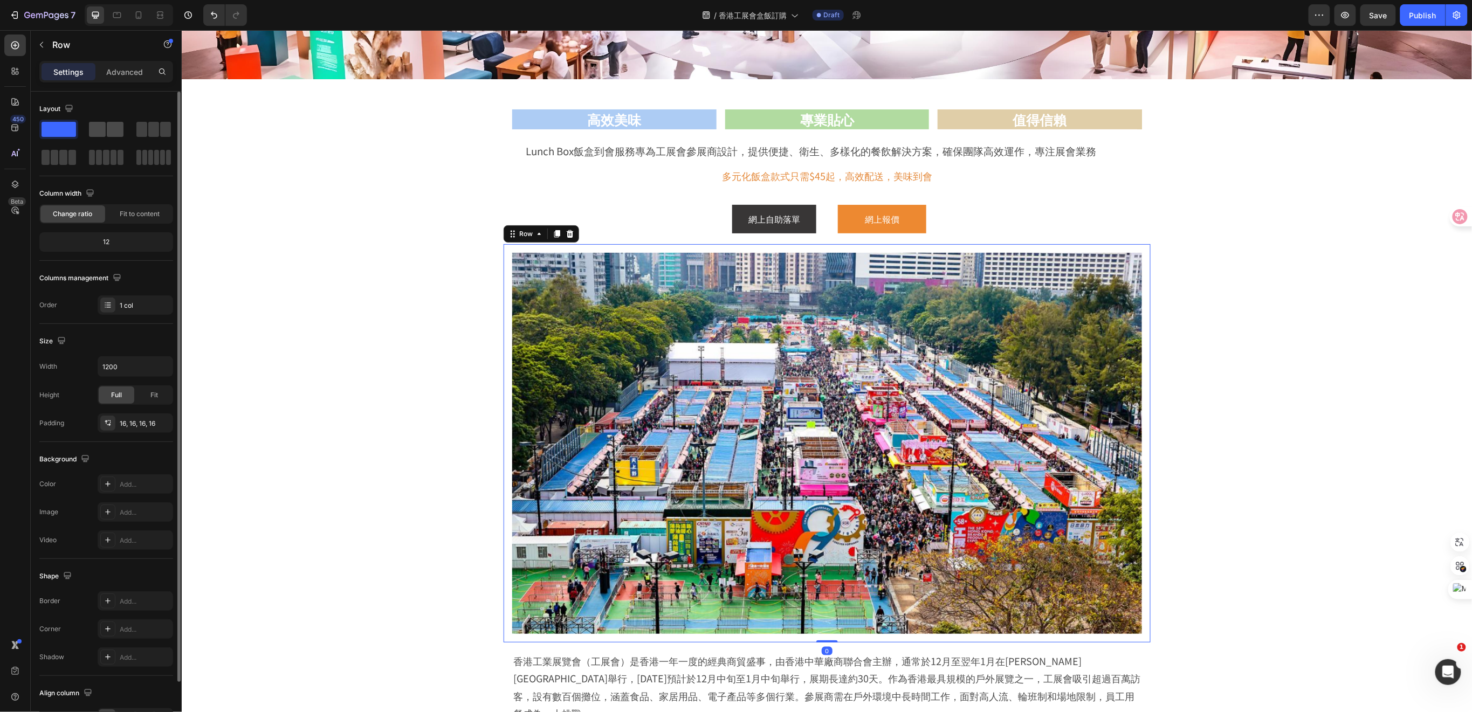
click at [115, 133] on span at bounding box center [115, 129] width 17 height 15
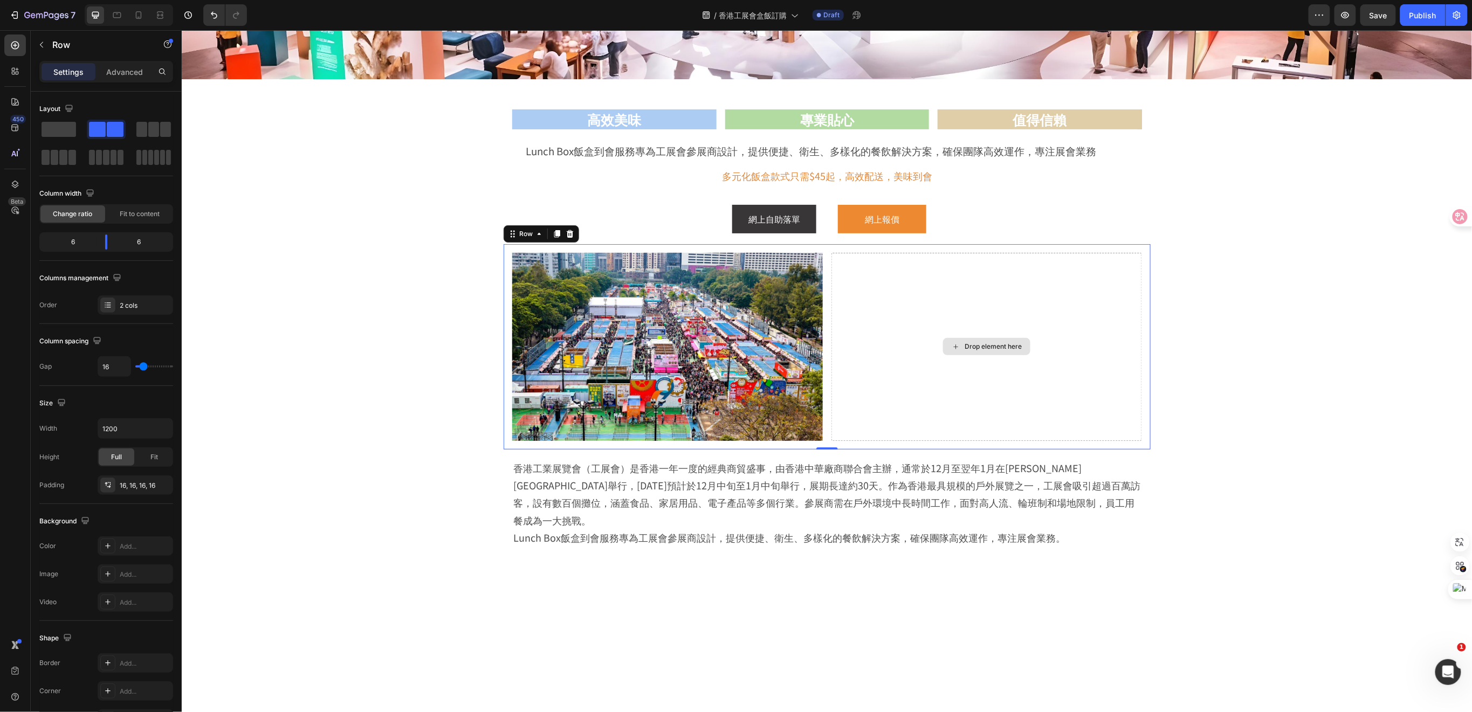
click at [862, 357] on div "Drop element here" at bounding box center [986, 346] width 311 height 188
click at [867, 324] on div "Drop element here" at bounding box center [986, 346] width 311 height 188
click at [46, 39] on button "button" at bounding box center [41, 44] width 17 height 17
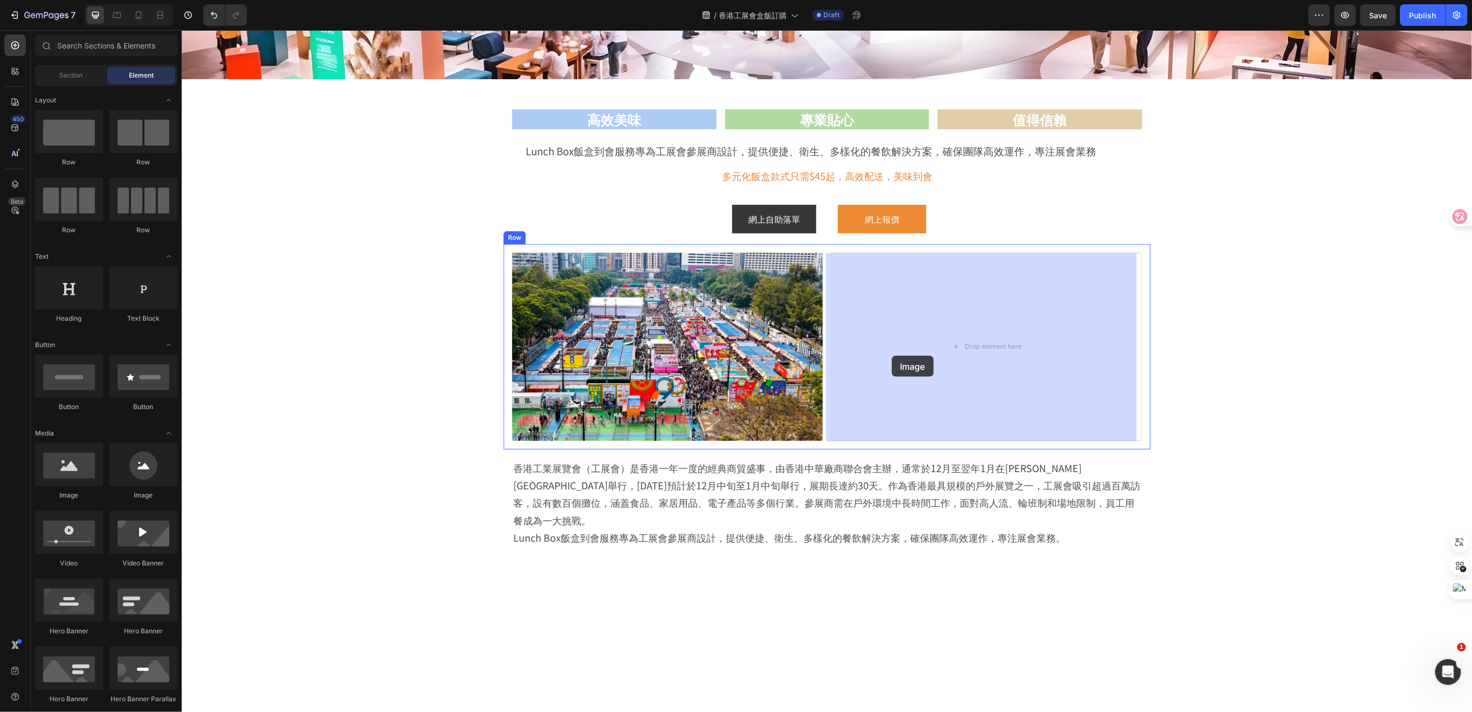
drag, startPoint x: 256, startPoint y: 513, endPoint x: 892, endPoint y: 355, distance: 655.1
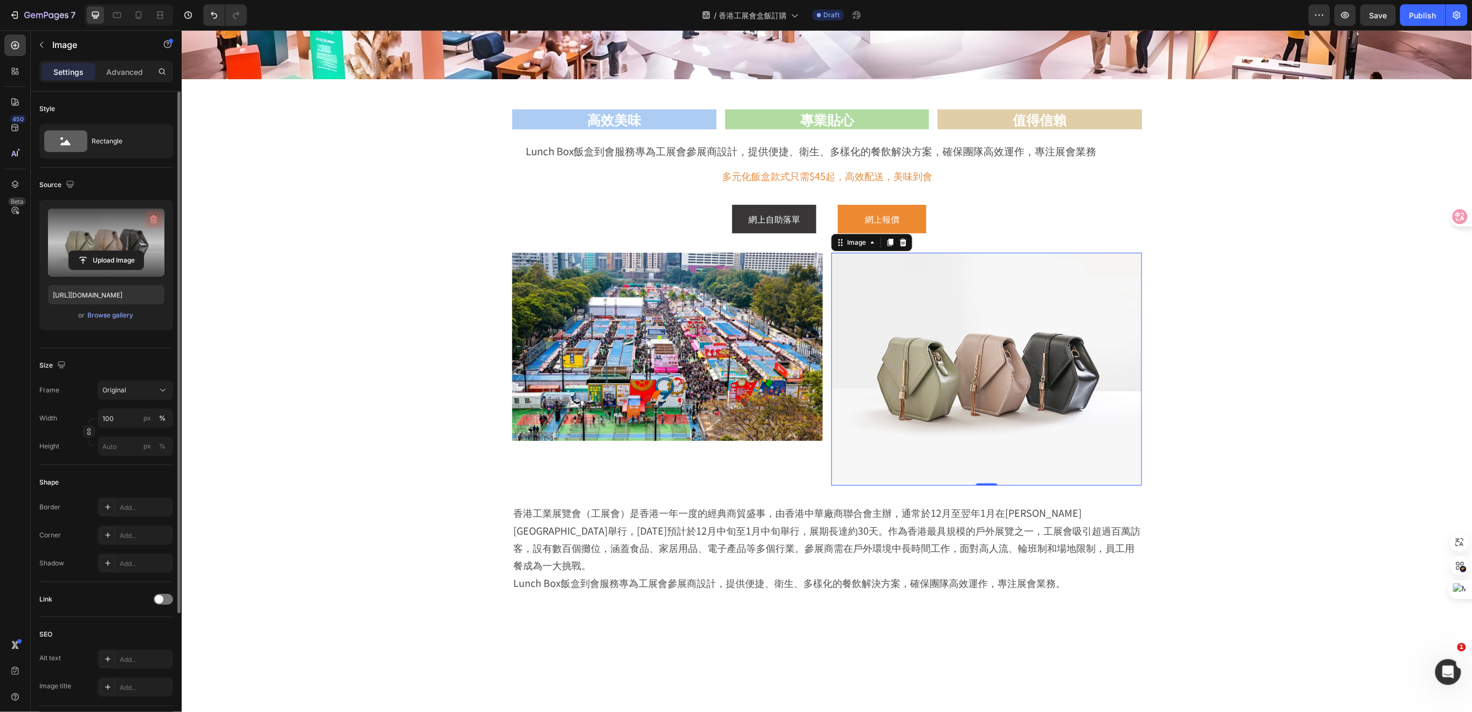
click at [153, 217] on icon "button" at bounding box center [153, 220] width 7 height 8
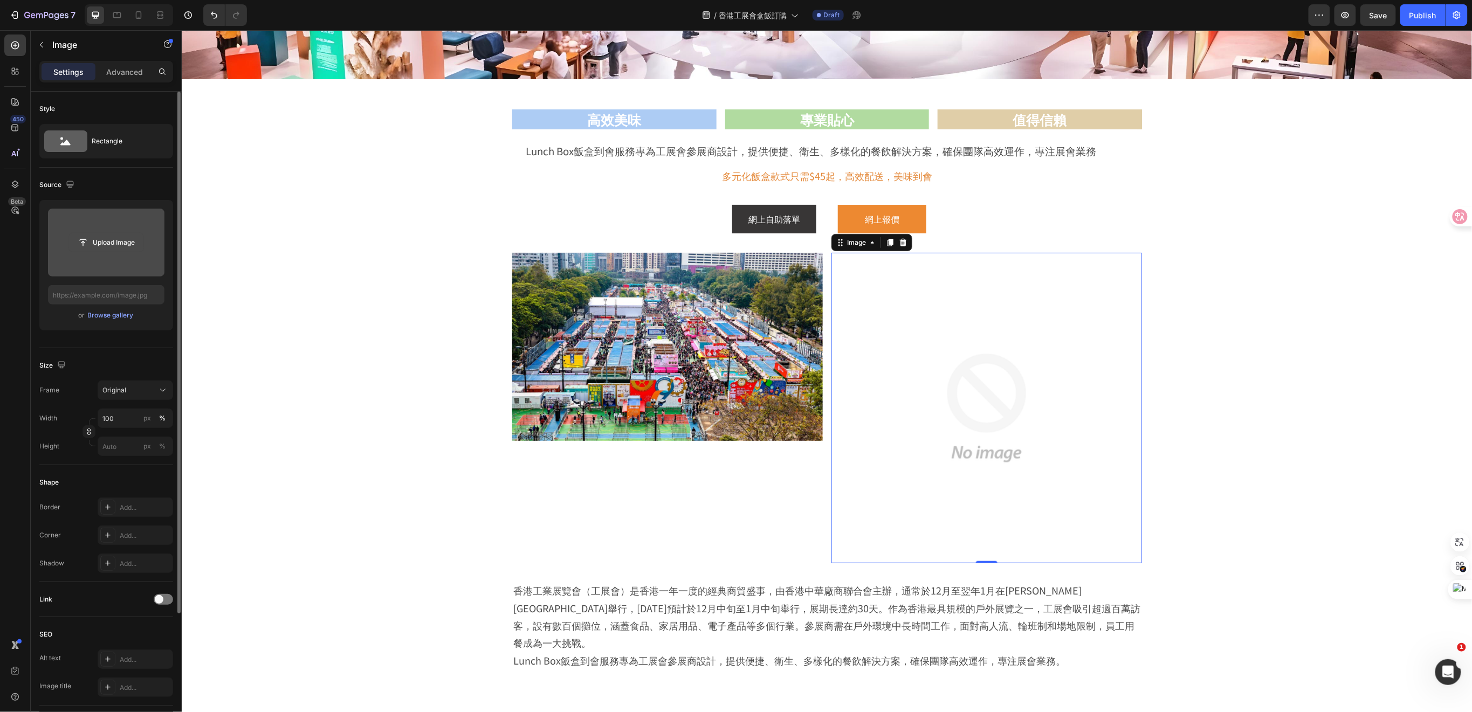
click at [119, 241] on input "file" at bounding box center [106, 243] width 74 height 18
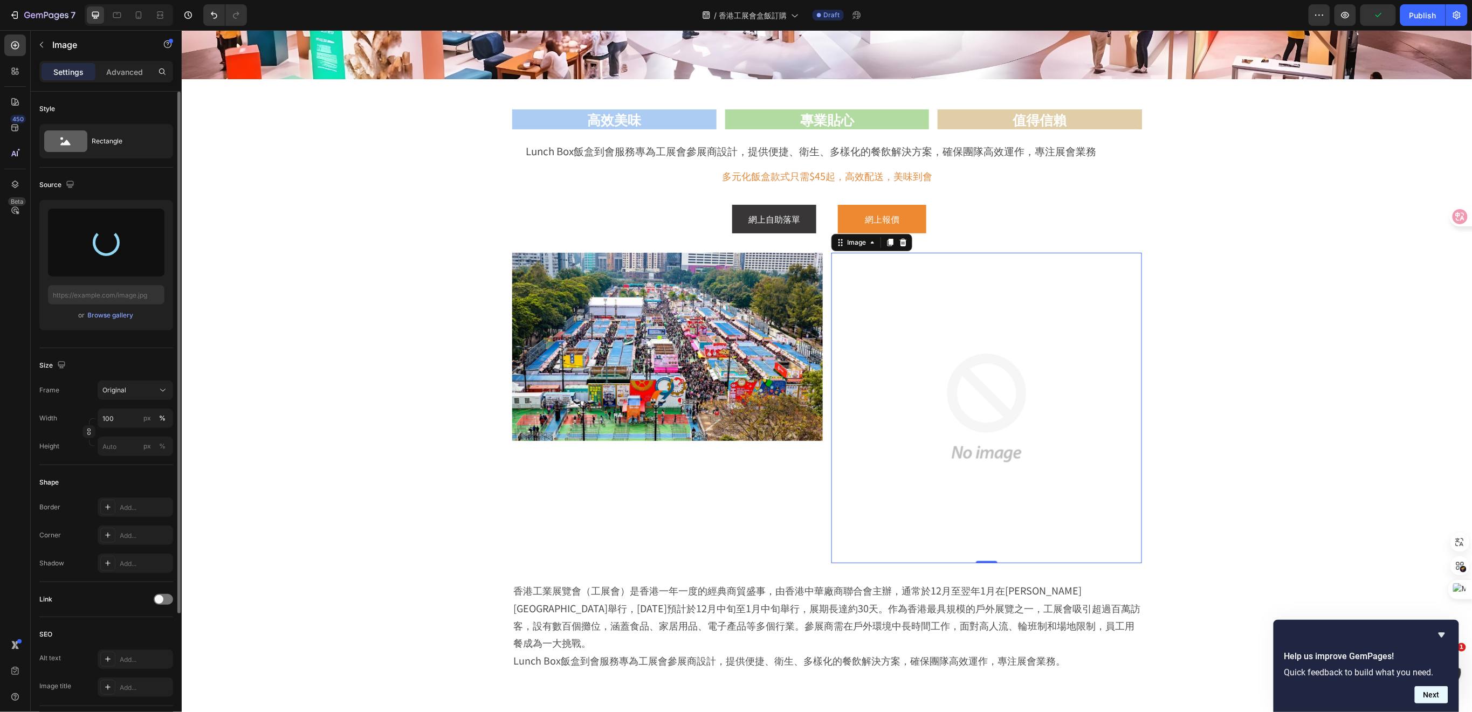
click at [1436, 697] on button "Next" at bounding box center [1431, 695] width 33 height 17
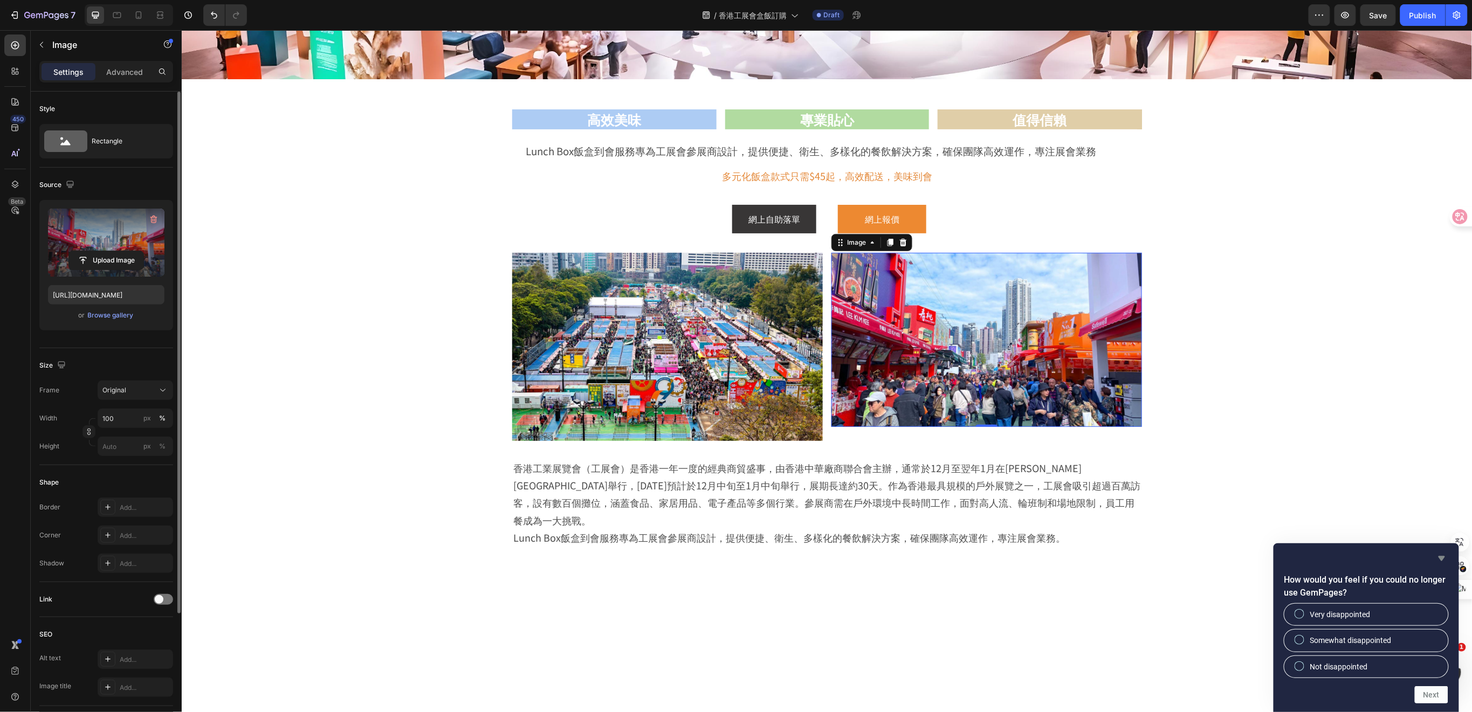
click at [1443, 558] on icon "Hide survey" at bounding box center [1442, 559] width 6 height 5
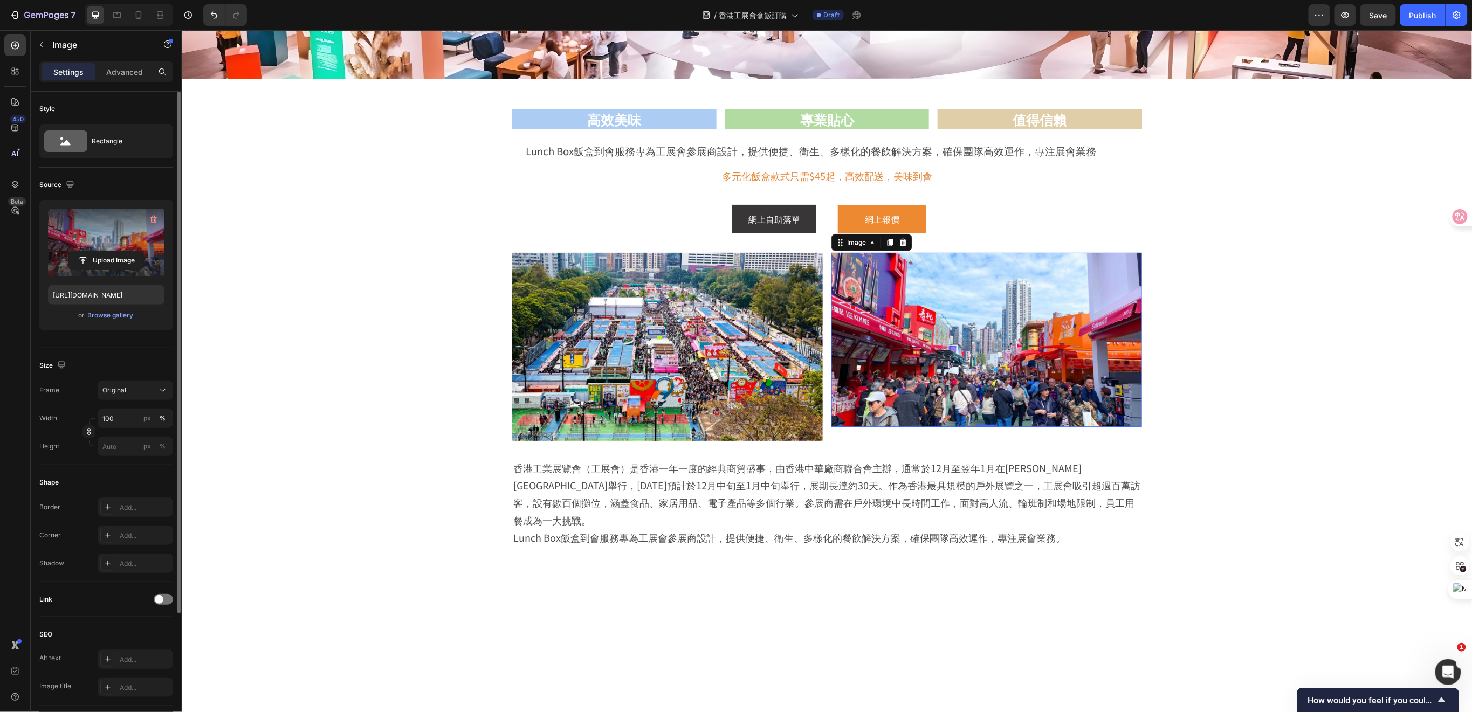
click at [935, 346] on img at bounding box center [986, 339] width 311 height 174
click at [127, 258] on input "file" at bounding box center [106, 260] width 74 height 18
type input "https://cdn.shopify.com/s/files/1/0836/7715/1505/files/gempages_509728002079196…"
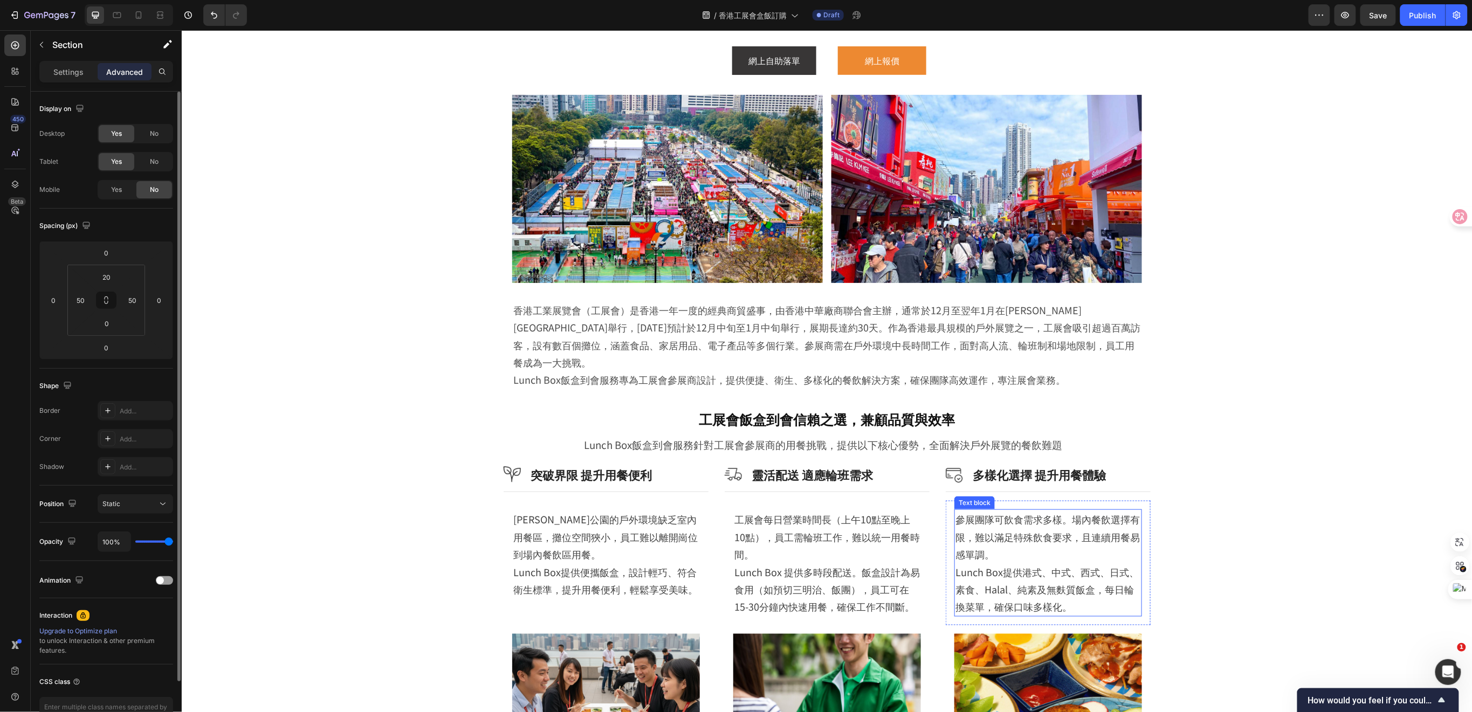
scroll to position [287, 0]
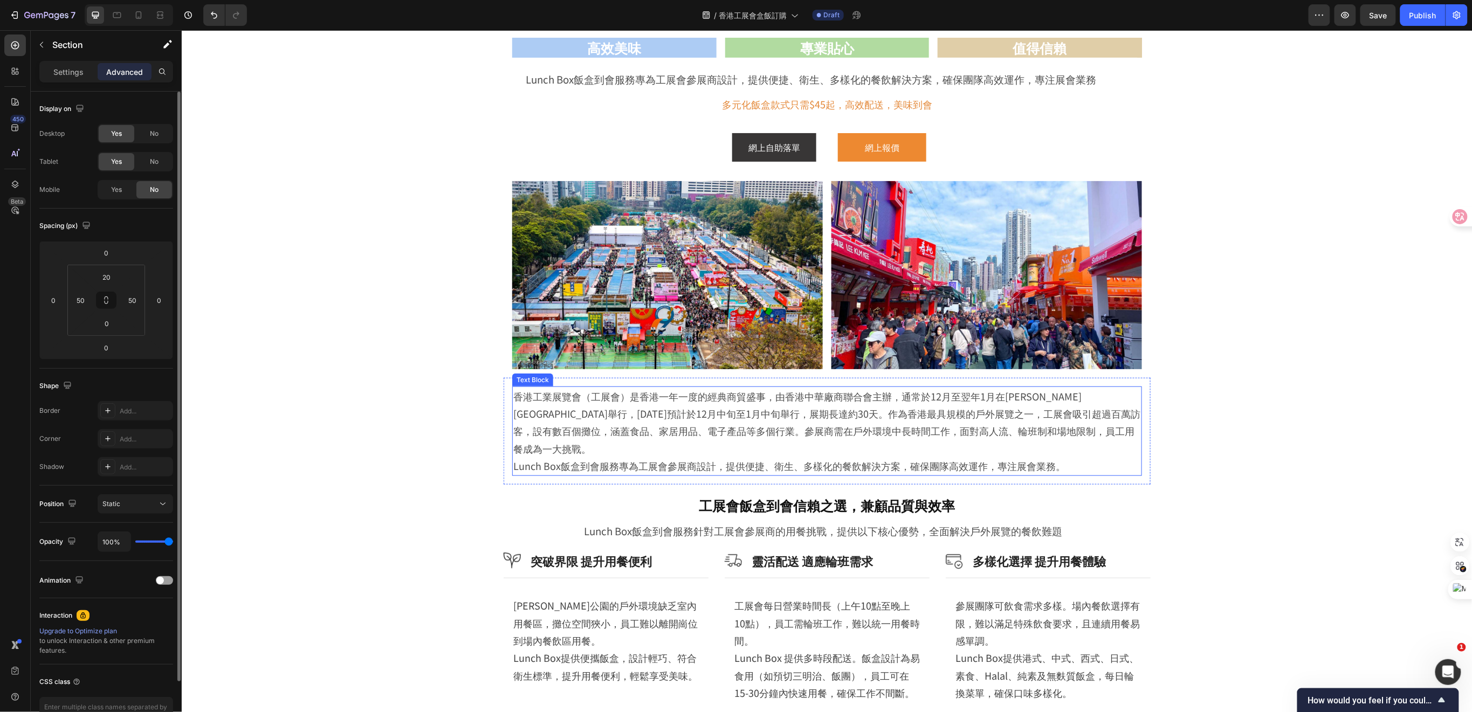
click at [513, 457] on p "Lunch Box飯盒到會服務專為工展會參展商設計，提供便捷、衛生、多樣化的餐飲解決方案，確保團隊高效運作，專注展會業務。" at bounding box center [827, 465] width 628 height 17
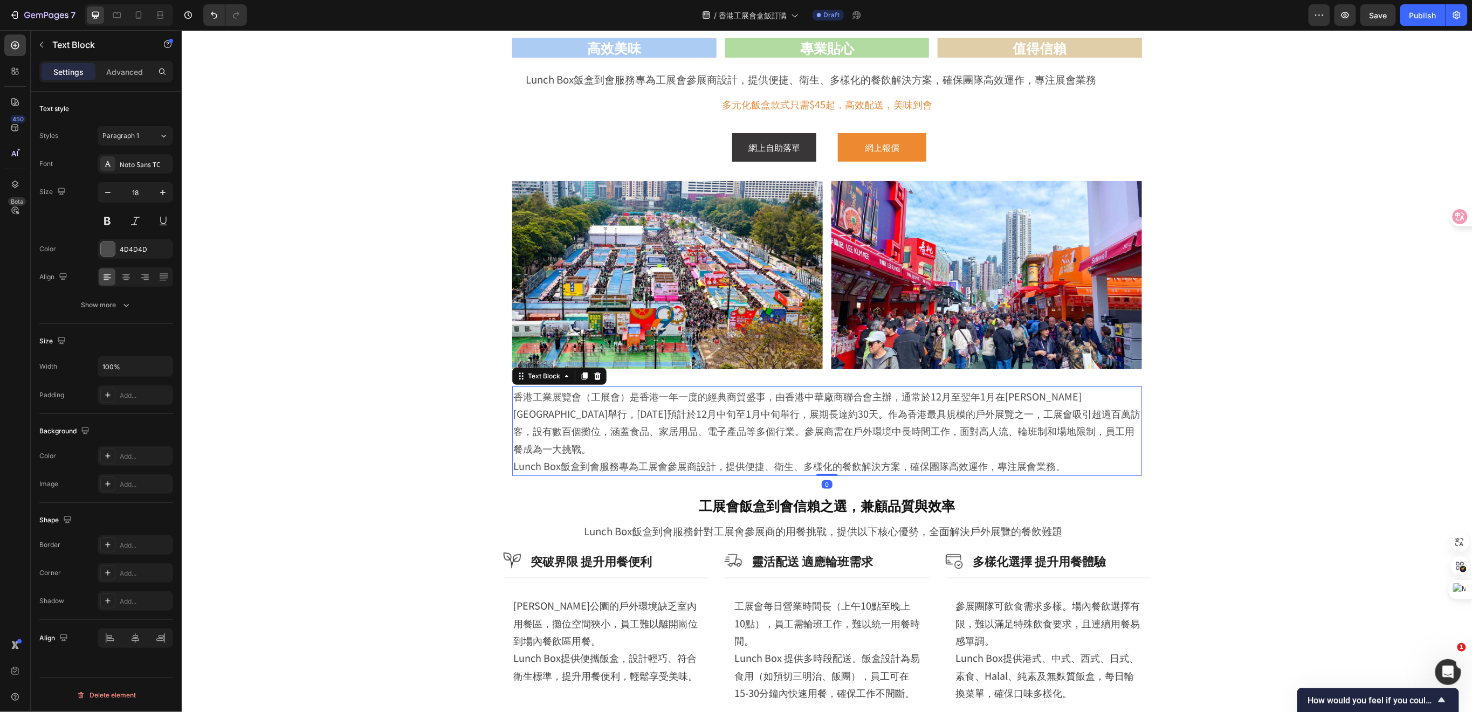
click at [512, 449] on div "香港工業展覽會（工展會）是香港一年一度的經典商貿盛事，由香港中華廠商聯合會主辦，通常於12月至翌年1月在維多利亞公園舉行，2025年預計於12月中旬至1月中旬…" at bounding box center [827, 431] width 630 height 90
click at [129, 277] on icon at bounding box center [126, 277] width 11 height 11
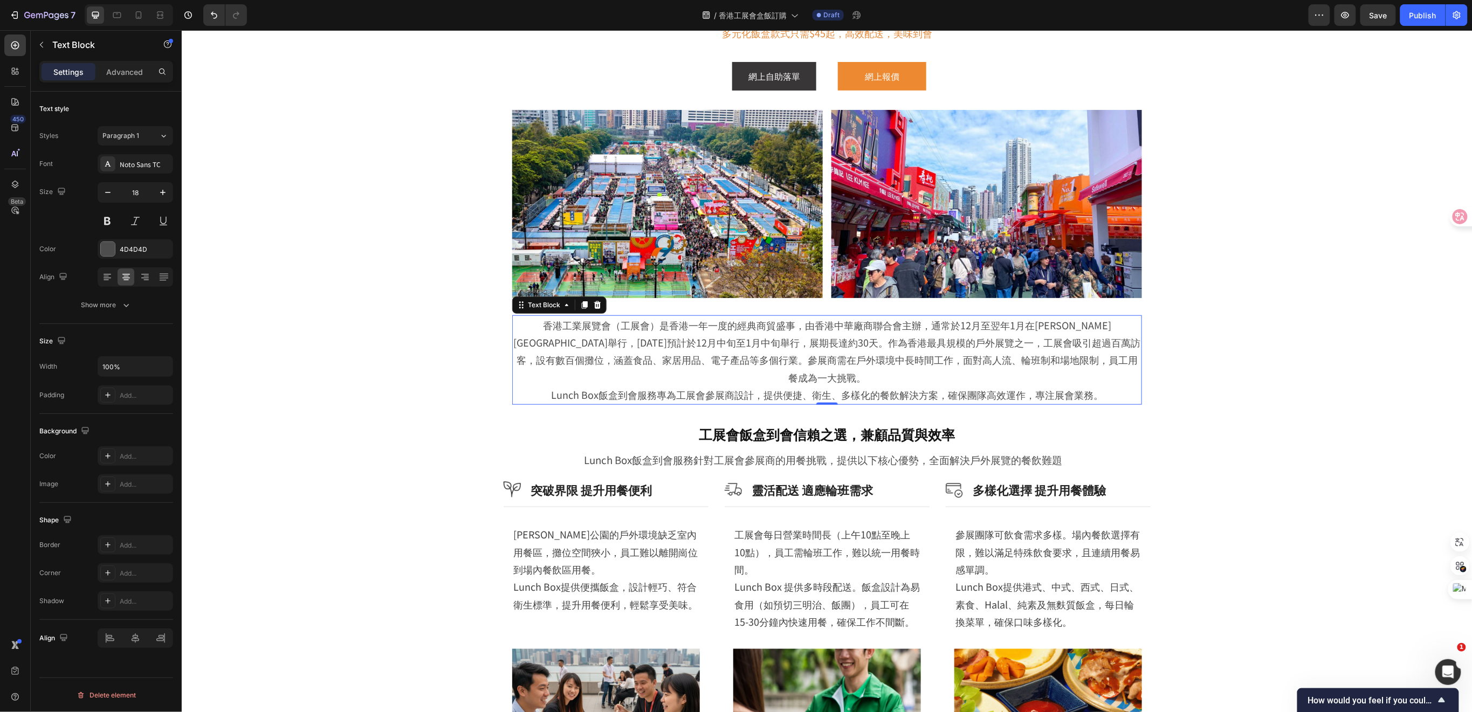
scroll to position [431, 0]
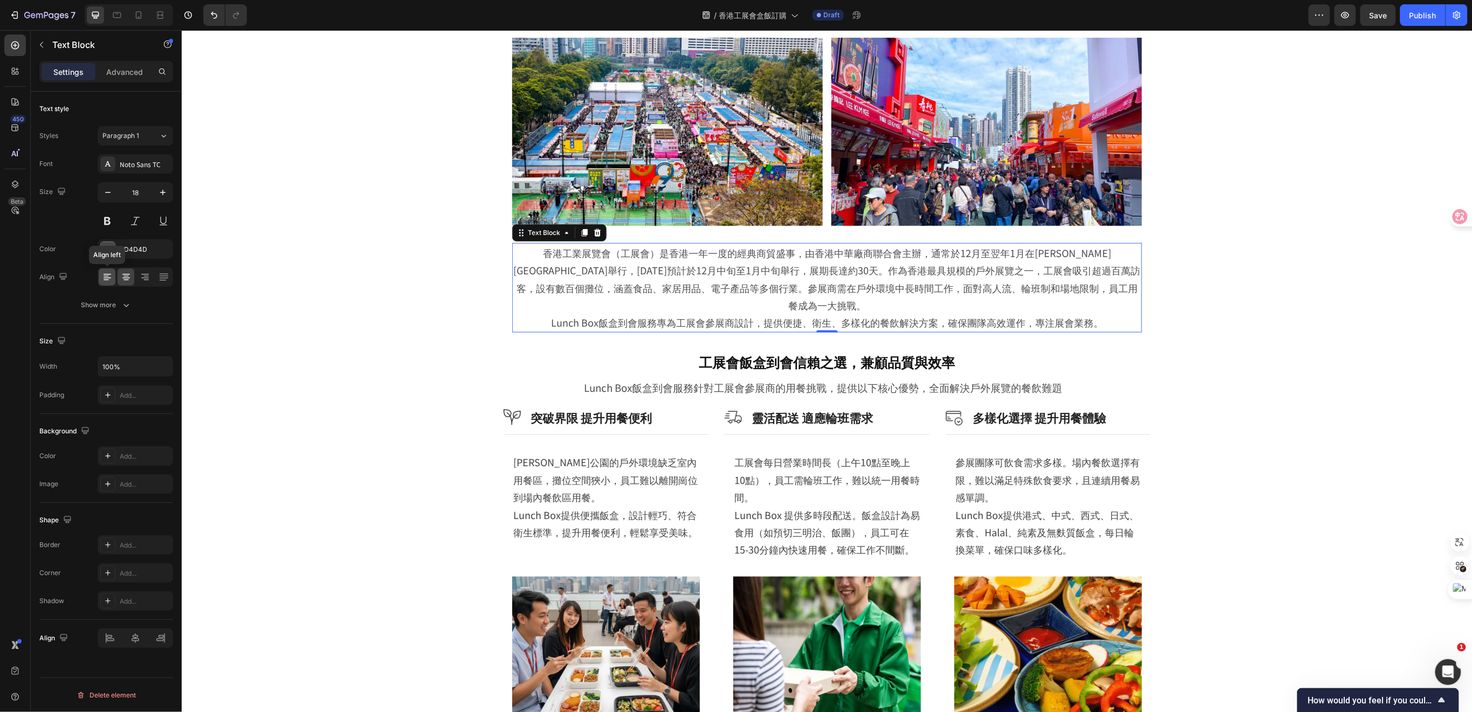
click at [102, 280] on icon at bounding box center [107, 277] width 11 height 11
click at [387, 427] on div "工展會飯盒到會信賴之選，兼顧品質與效率 Heading Lunch Box飯盒到會服務針對工展會參展商的用餐挑戰，提供以下核心優勢，全面解決戶外展覽的餐飲難題…" at bounding box center [826, 703] width 1237 height 703
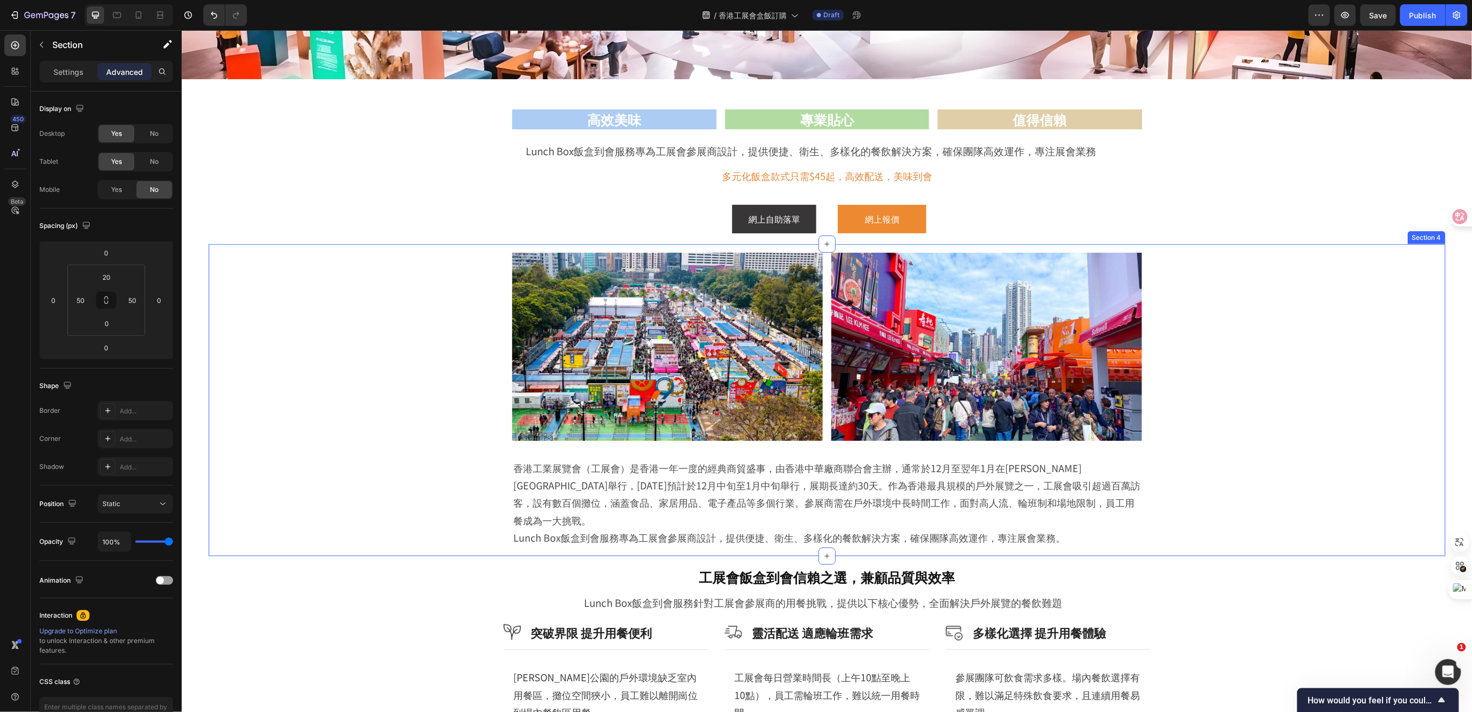
scroll to position [503, 0]
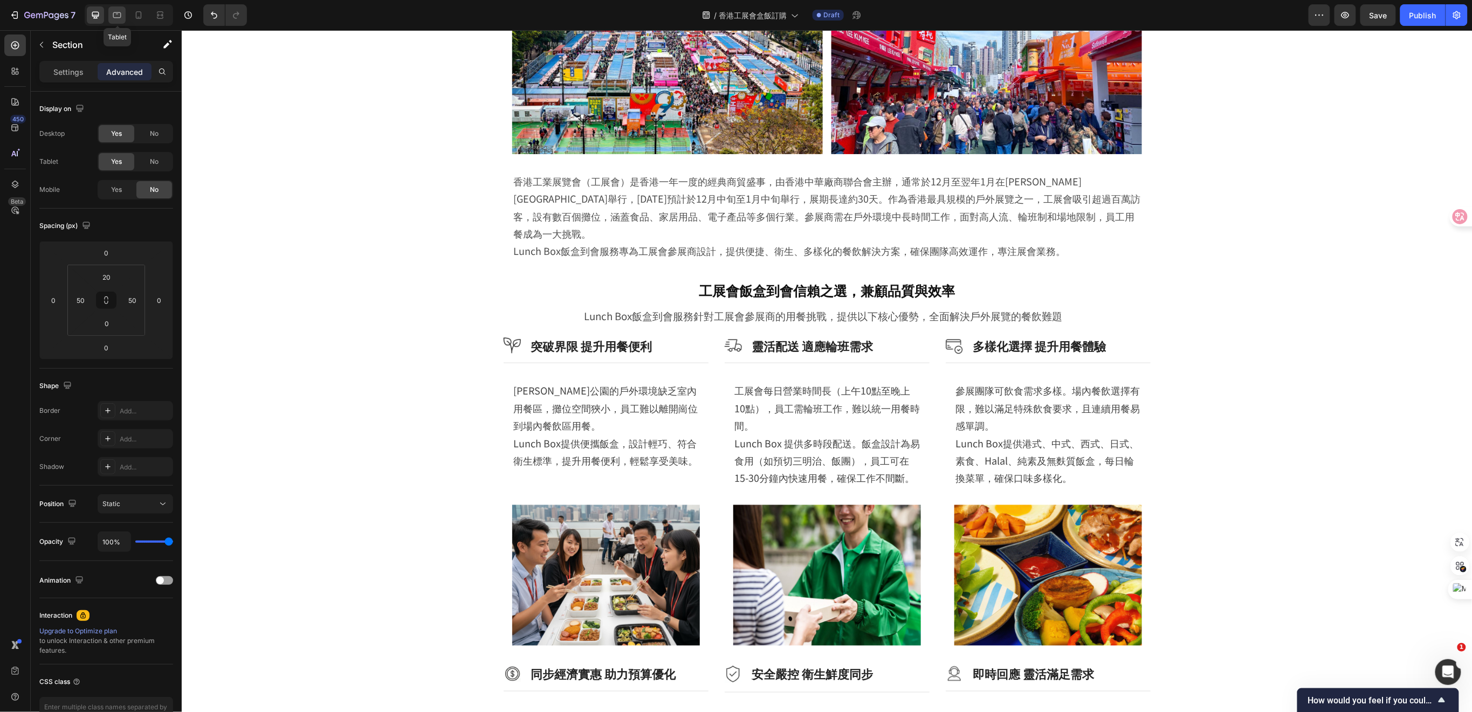
click at [116, 20] on icon at bounding box center [117, 15] width 11 height 11
type input "20"
type input "0"
type input "20"
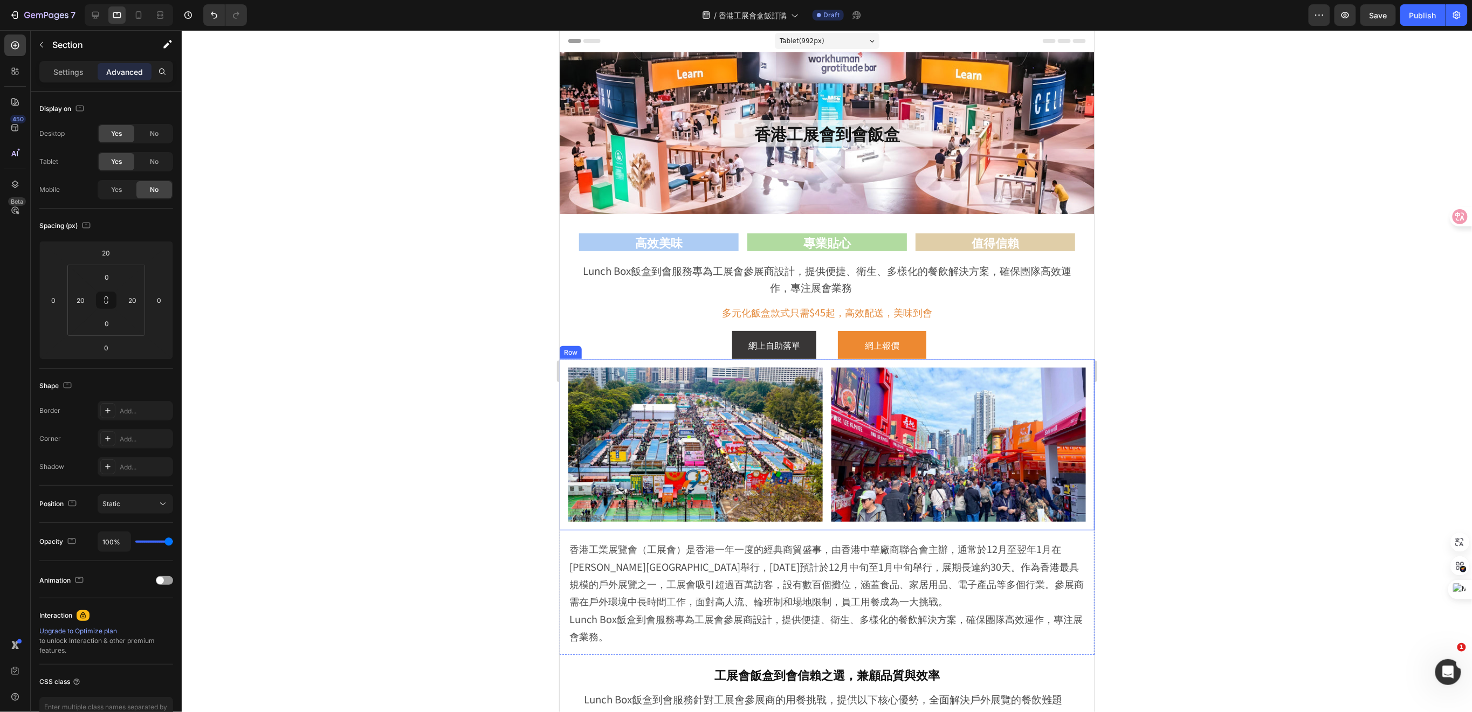
click at [1081, 366] on div "Image Image Row" at bounding box center [826, 445] width 535 height 172
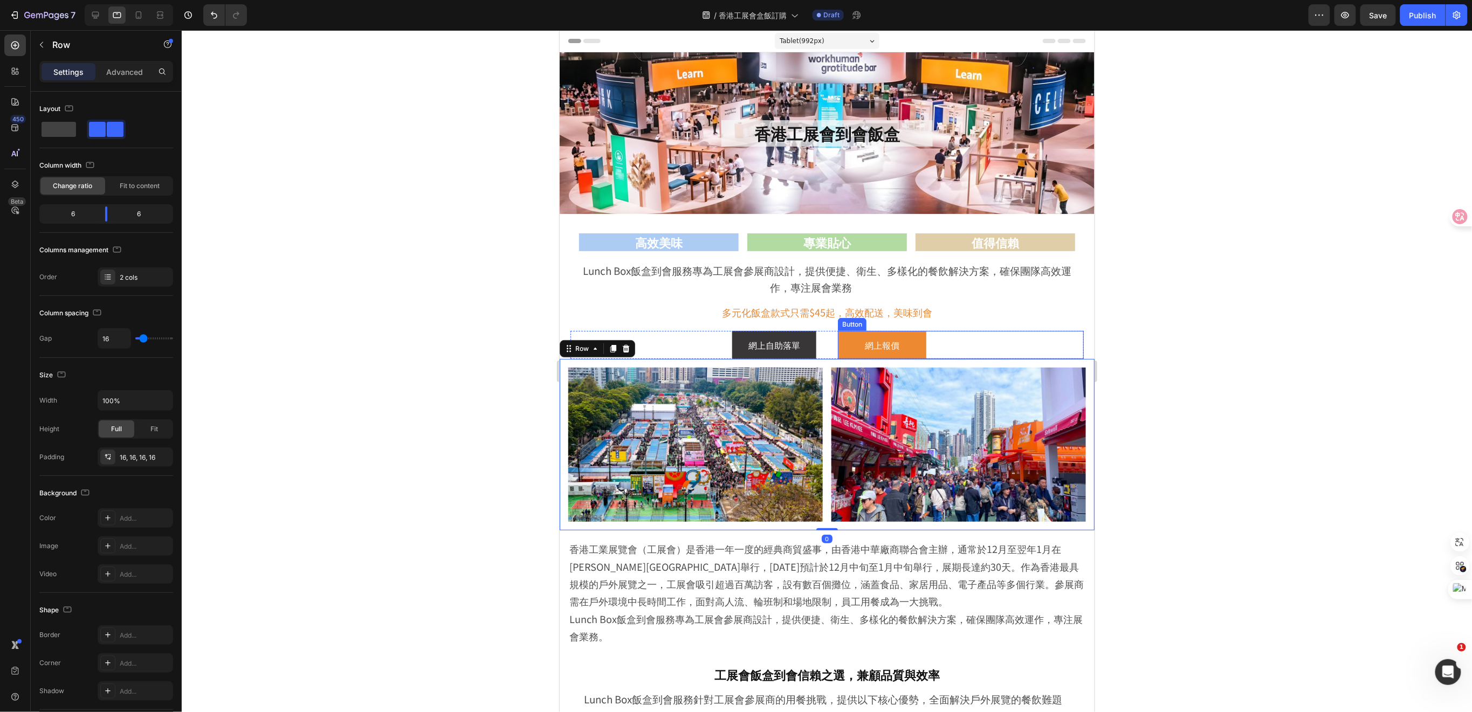
click at [1070, 339] on div "網上報價 Button" at bounding box center [961, 345] width 246 height 29
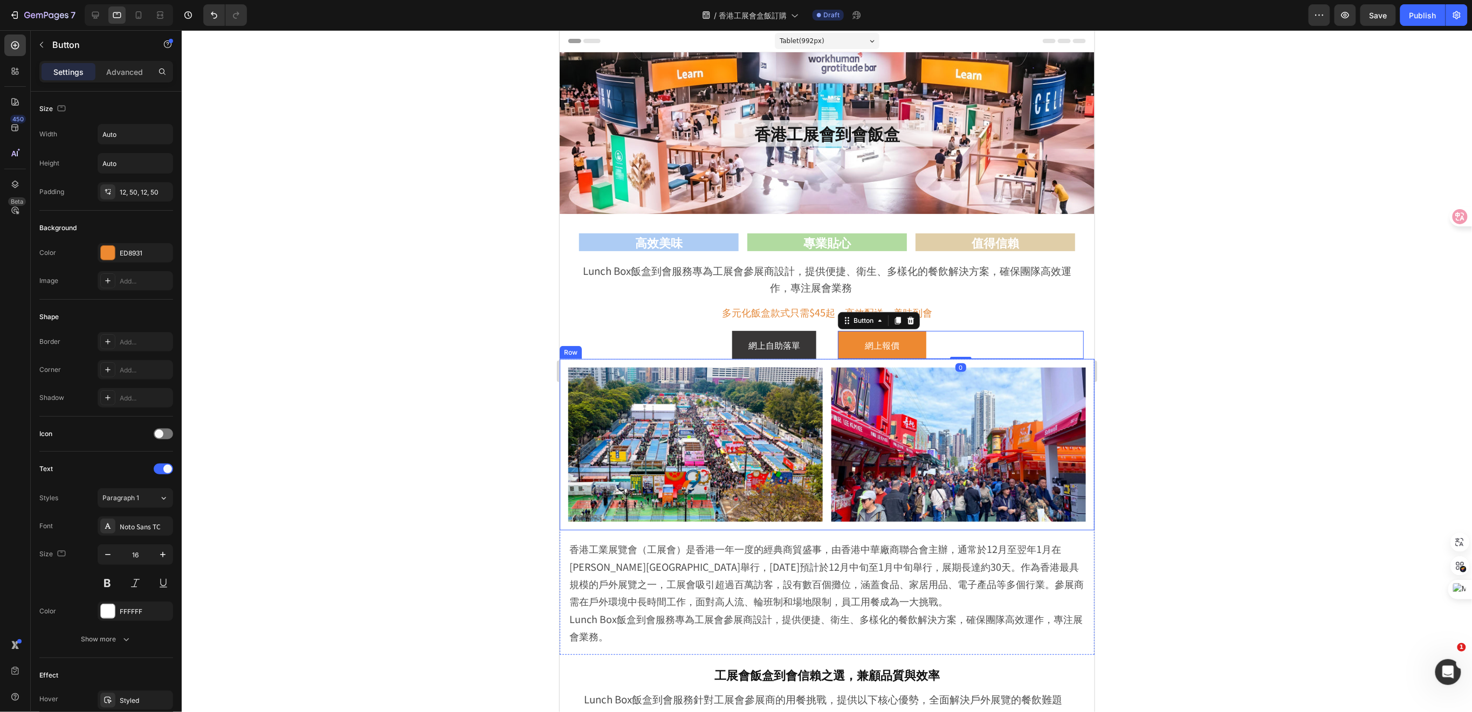
click at [1082, 375] on div "Image Image Row" at bounding box center [826, 445] width 535 height 172
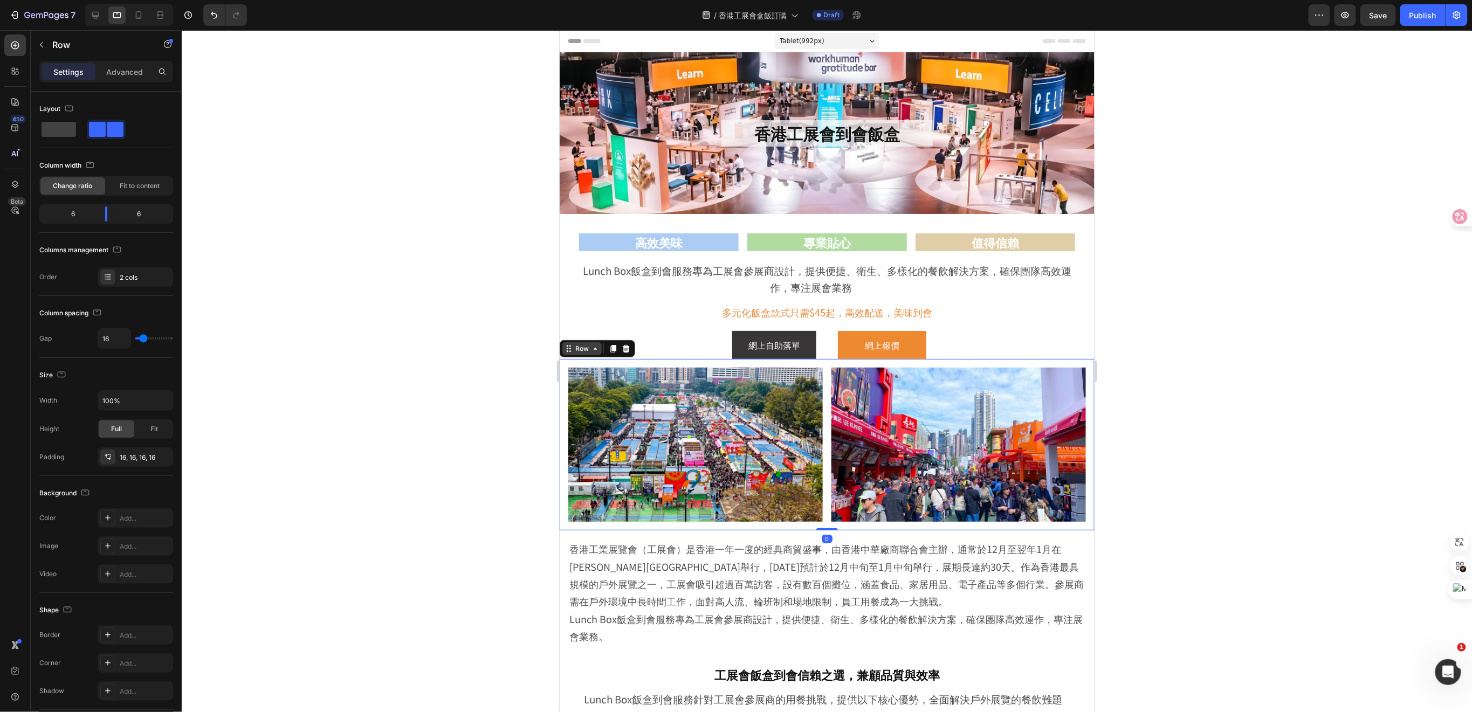
click at [589, 350] on div "Row" at bounding box center [582, 349] width 18 height 10
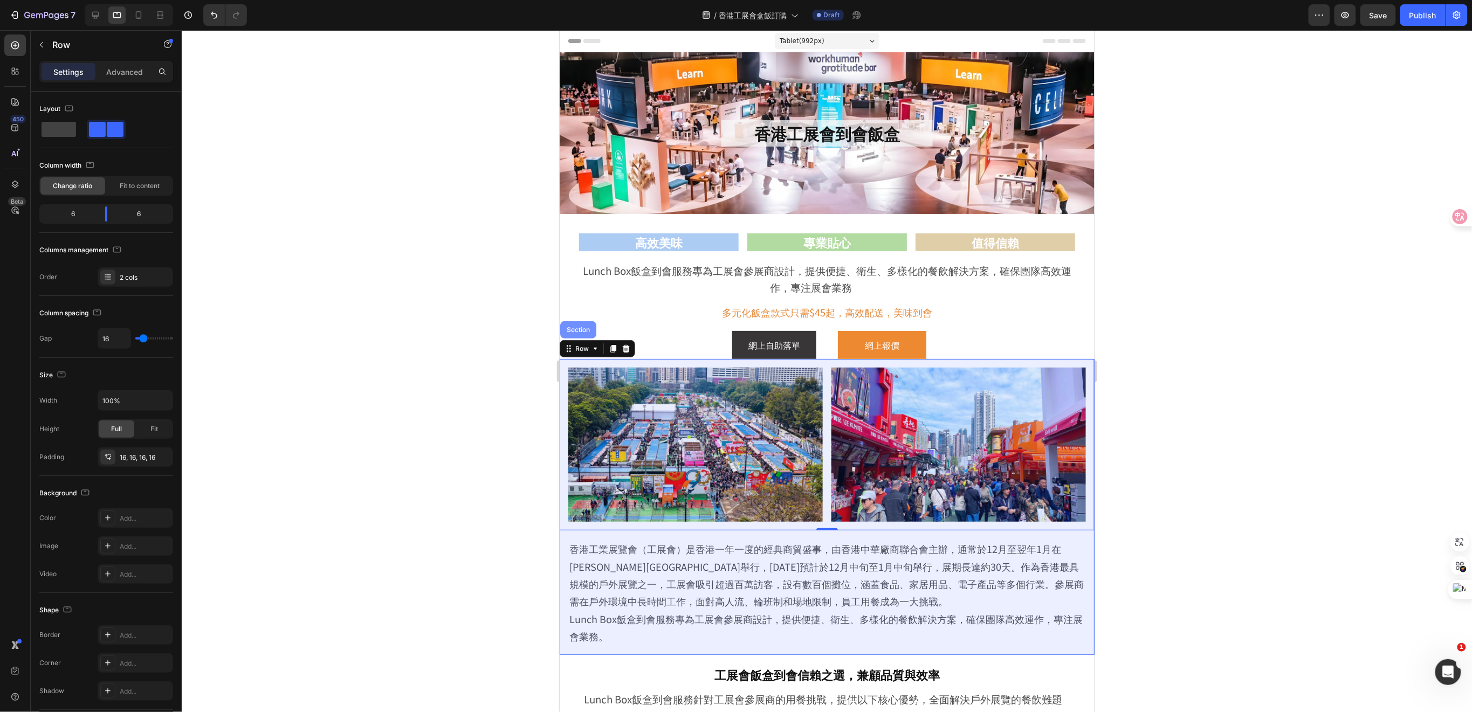
click at [574, 330] on div "Section" at bounding box center [578, 329] width 28 height 6
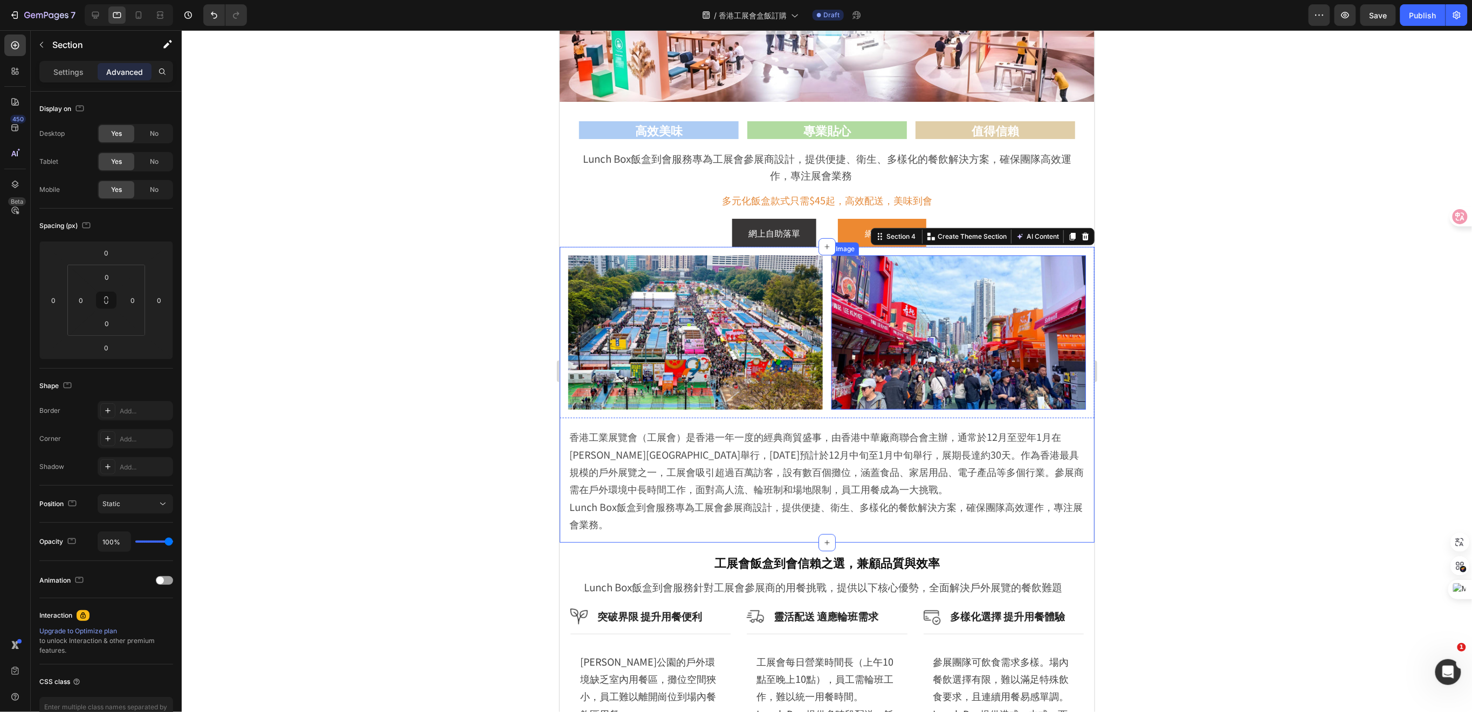
scroll to position [287, 0]
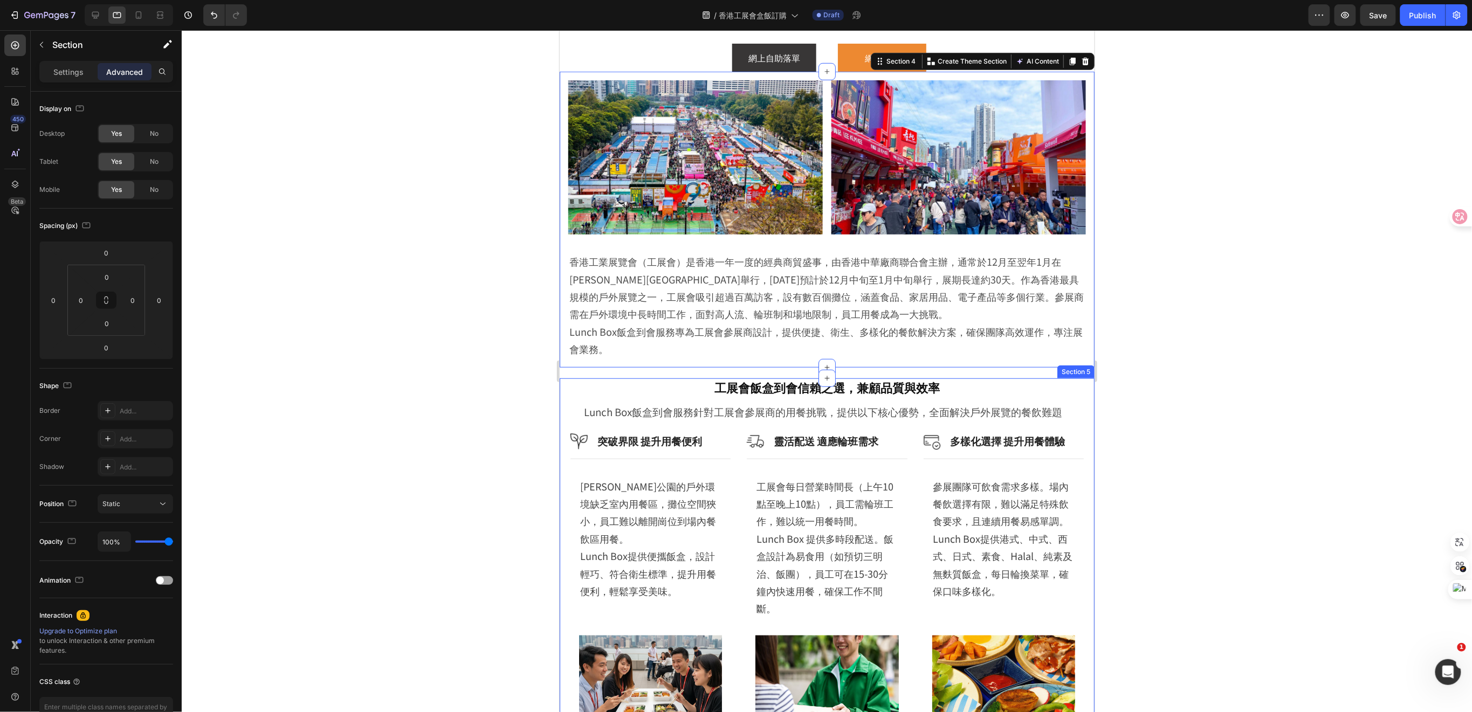
click at [566, 383] on div "工展會飯盒到會信賴之選，兼顧品質與效率 Heading Lunch Box飯盒到會服務針對工展會參展商的用餐挑戰，提供以下核心優勢，全面解決戶外展覽的餐飲難題…" at bounding box center [826, 721] width 535 height 686
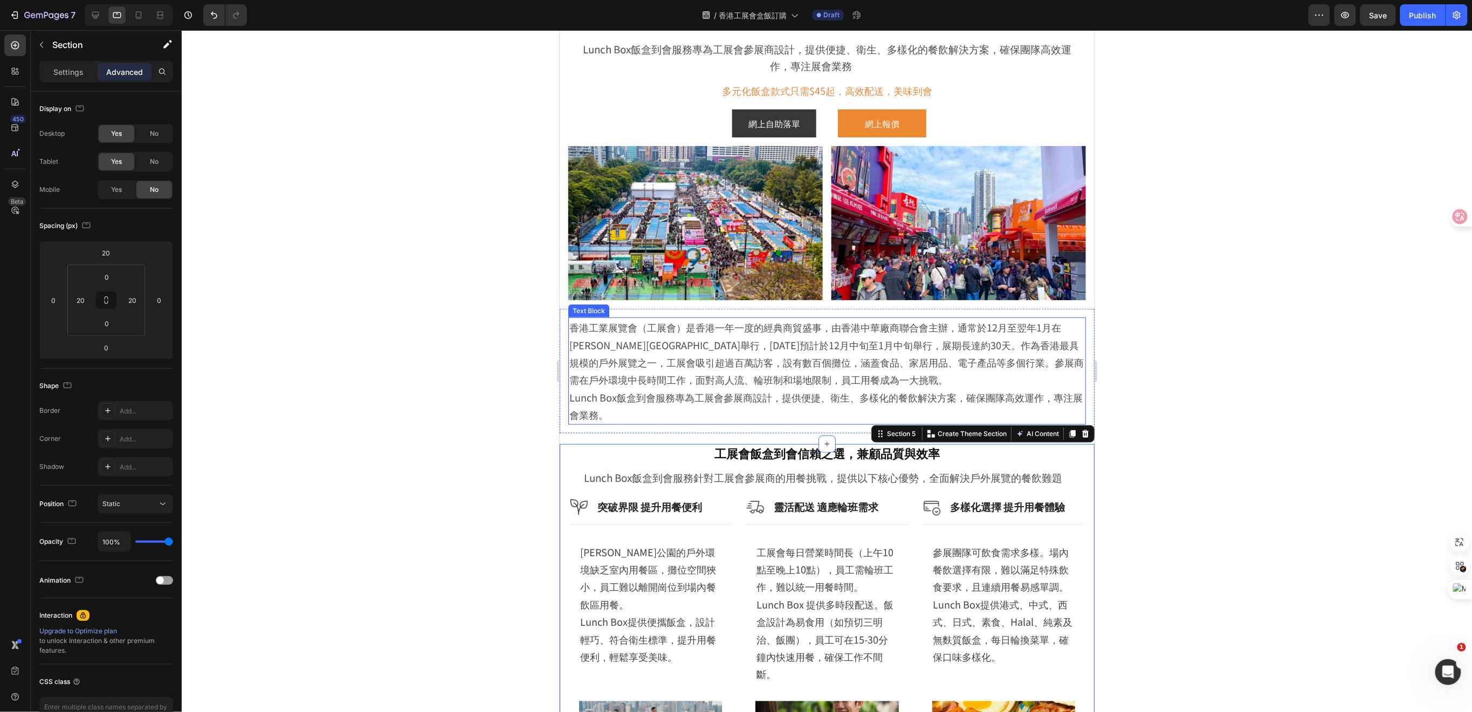
scroll to position [72, 0]
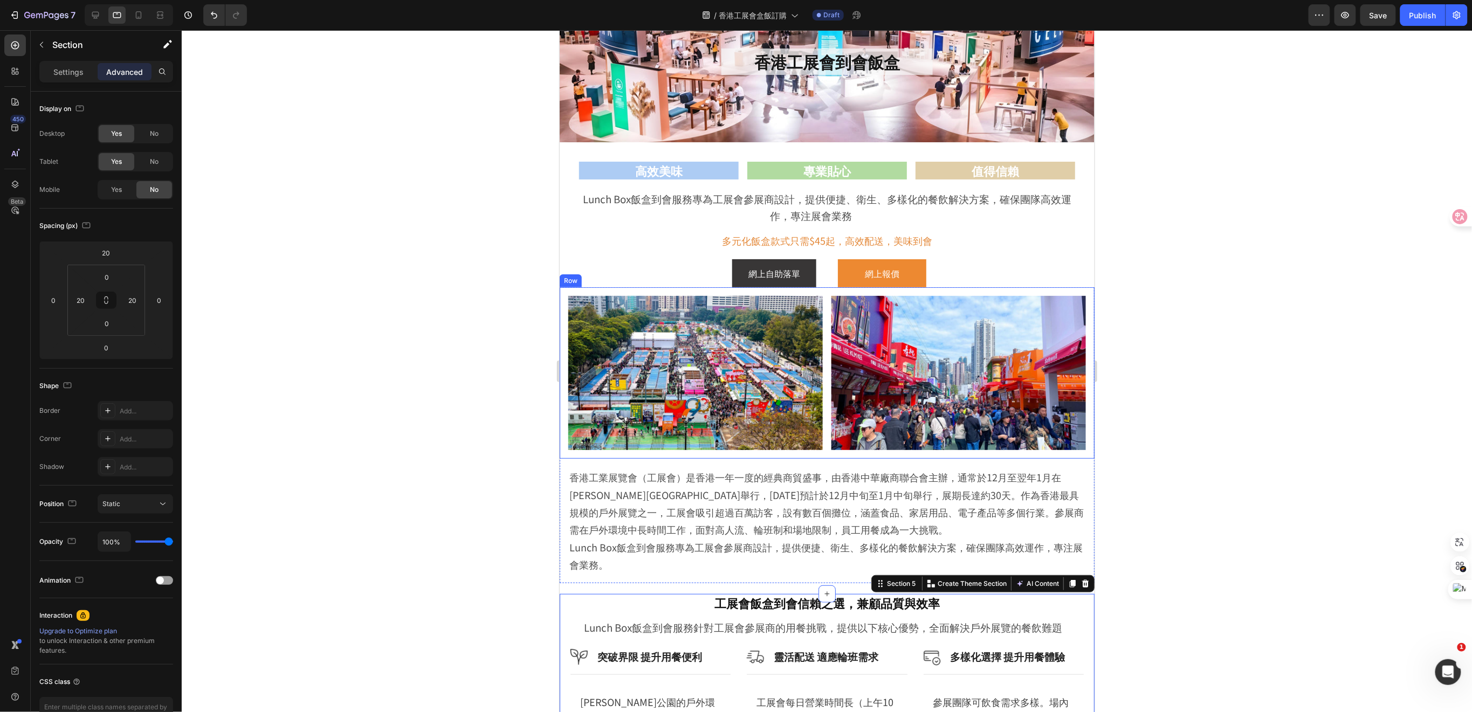
click at [565, 287] on div "Image Image Row" at bounding box center [826, 373] width 535 height 172
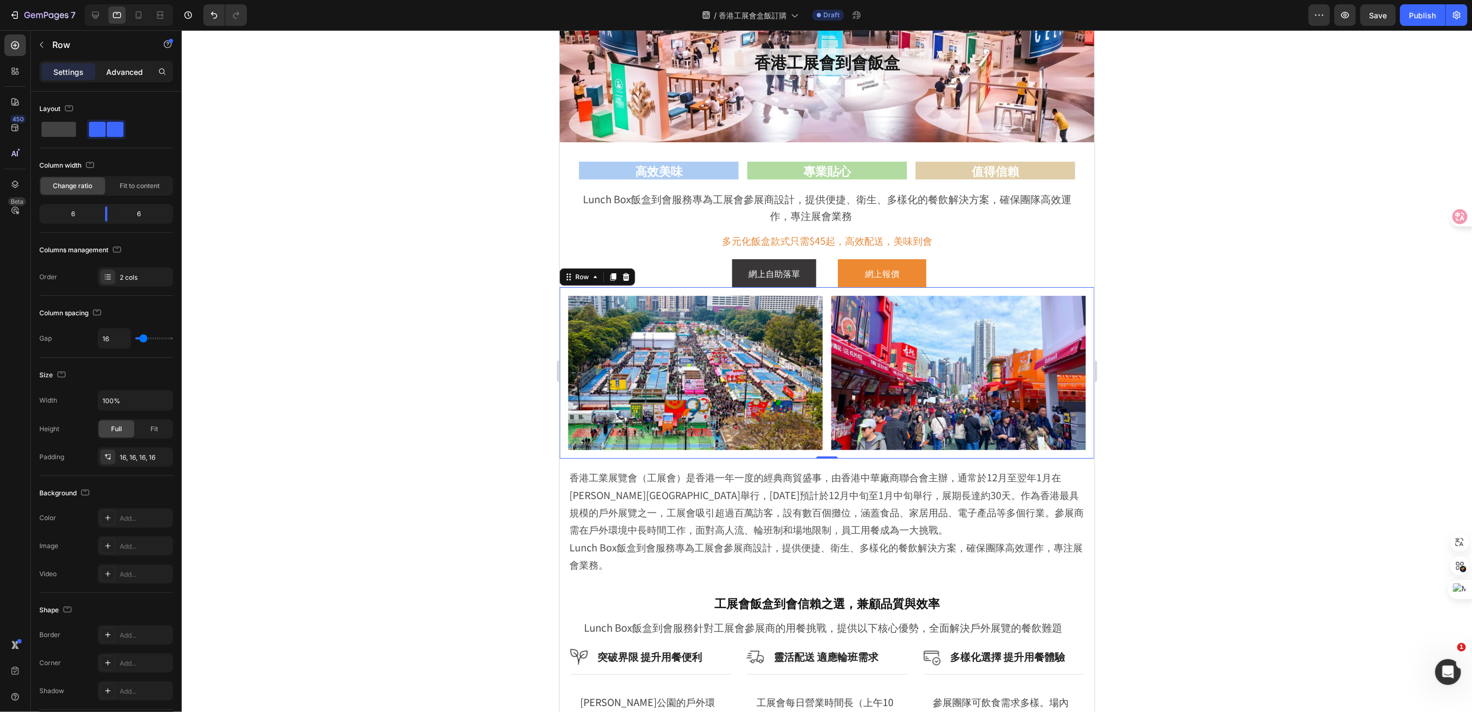
click at [113, 64] on div "Advanced" at bounding box center [125, 71] width 54 height 17
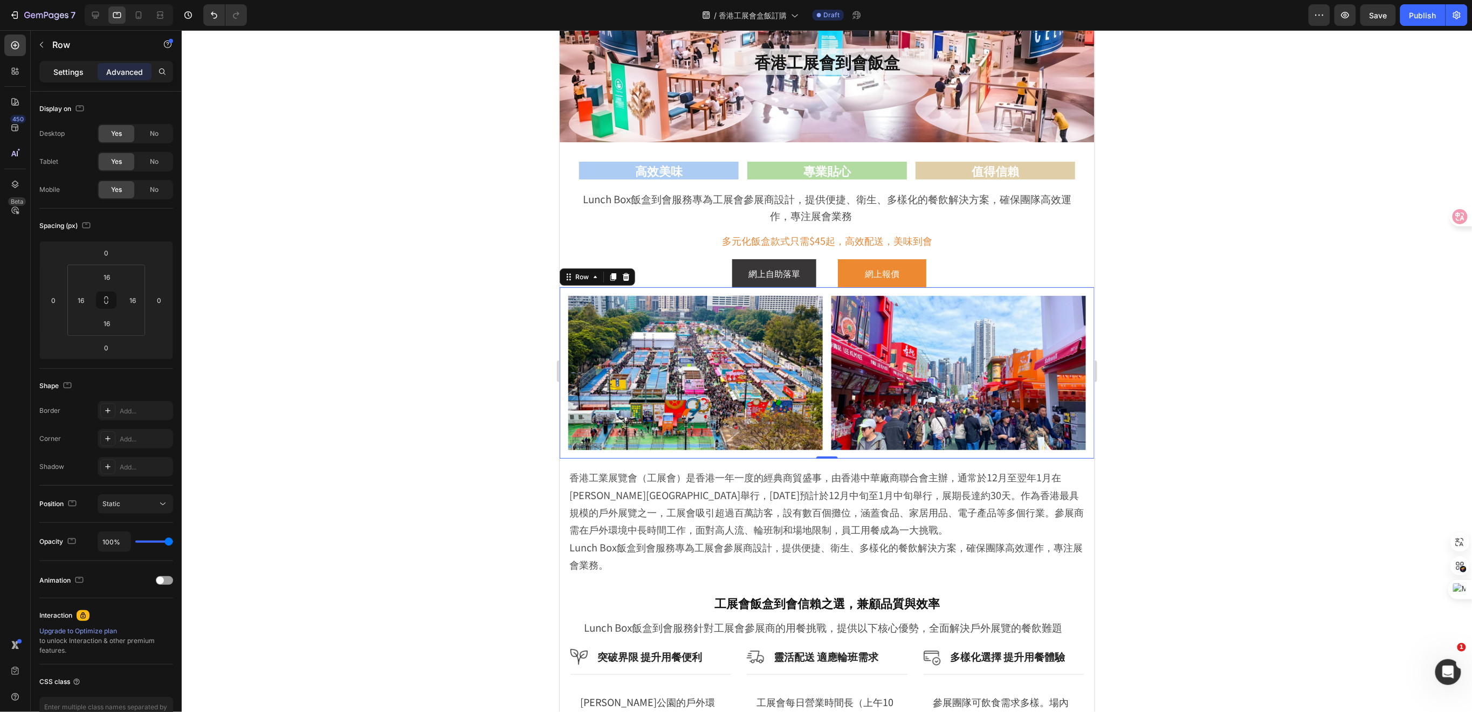
click at [72, 72] on p "Settings" at bounding box center [68, 71] width 30 height 11
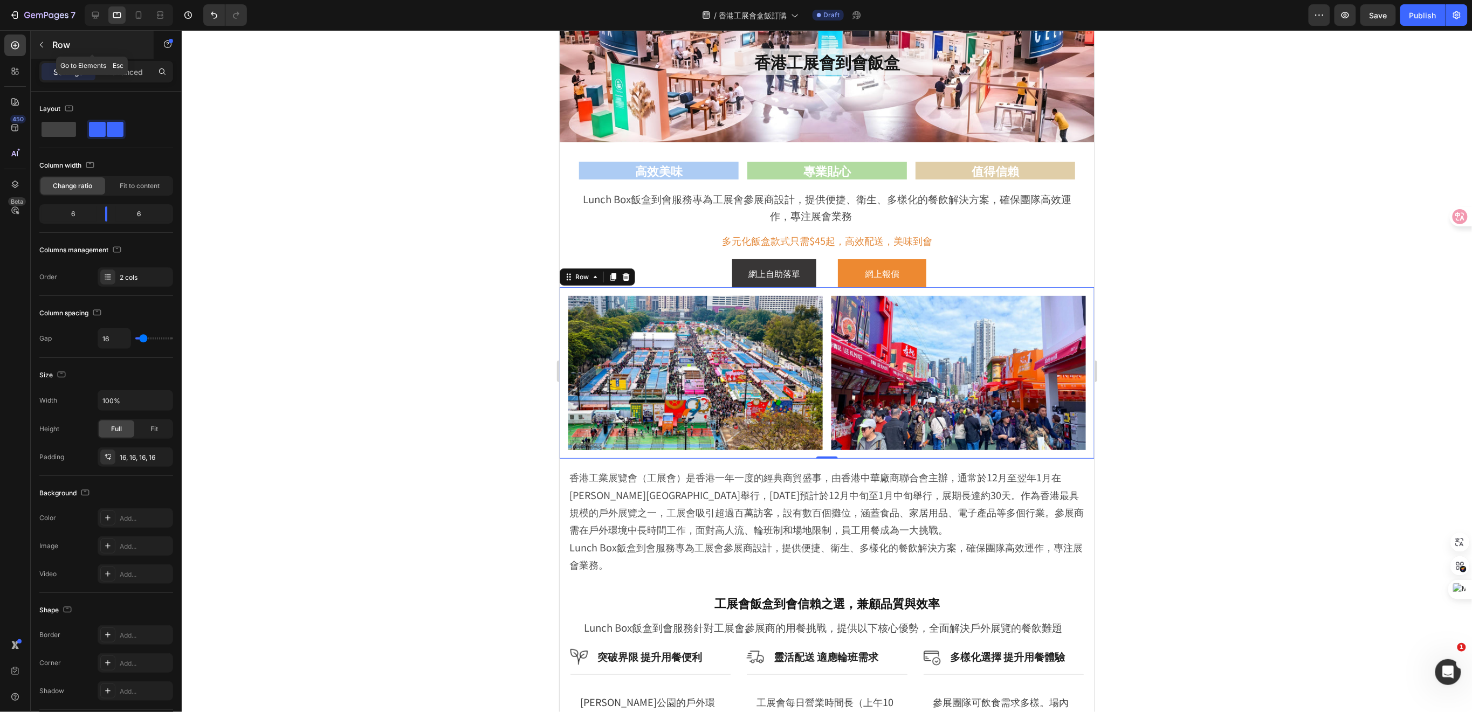
click at [42, 40] on icon "button" at bounding box center [41, 44] width 9 height 9
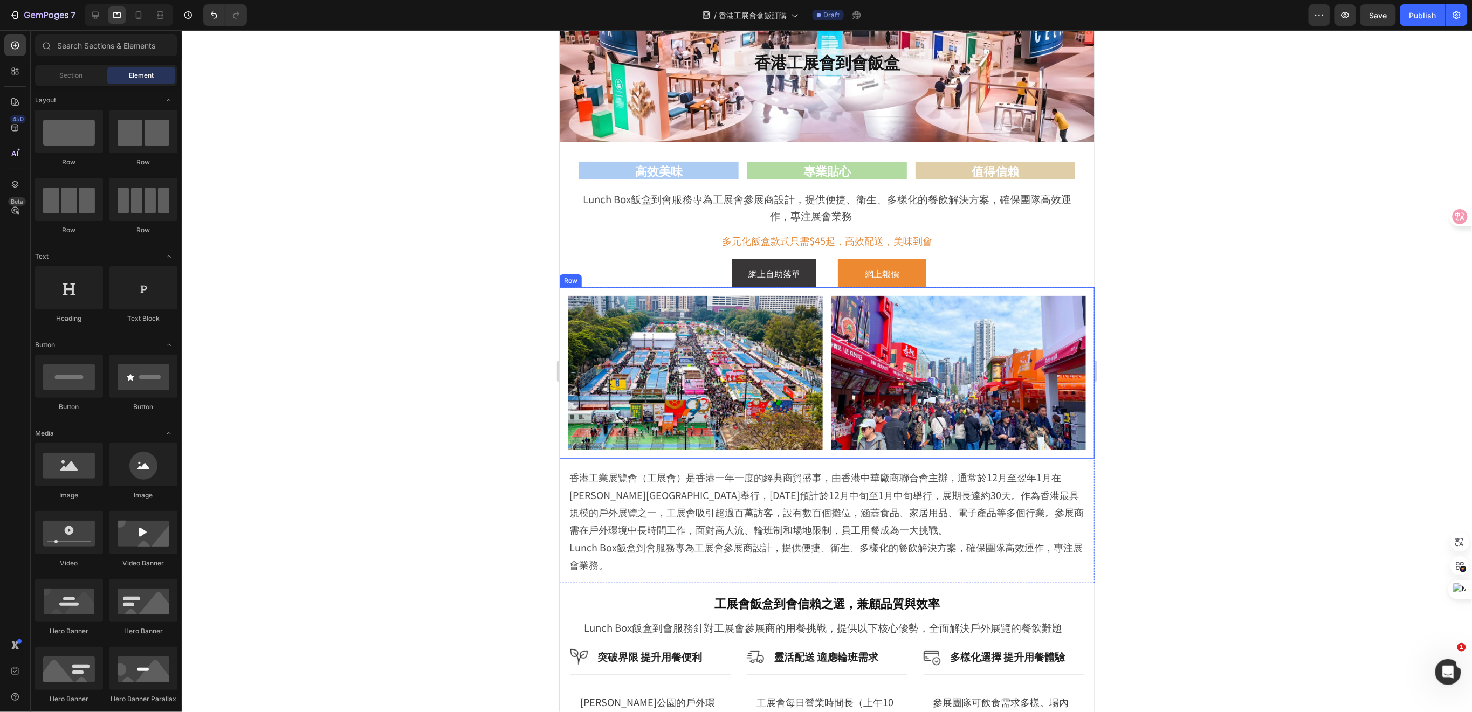
click at [566, 282] on div "Row" at bounding box center [570, 281] width 18 height 10
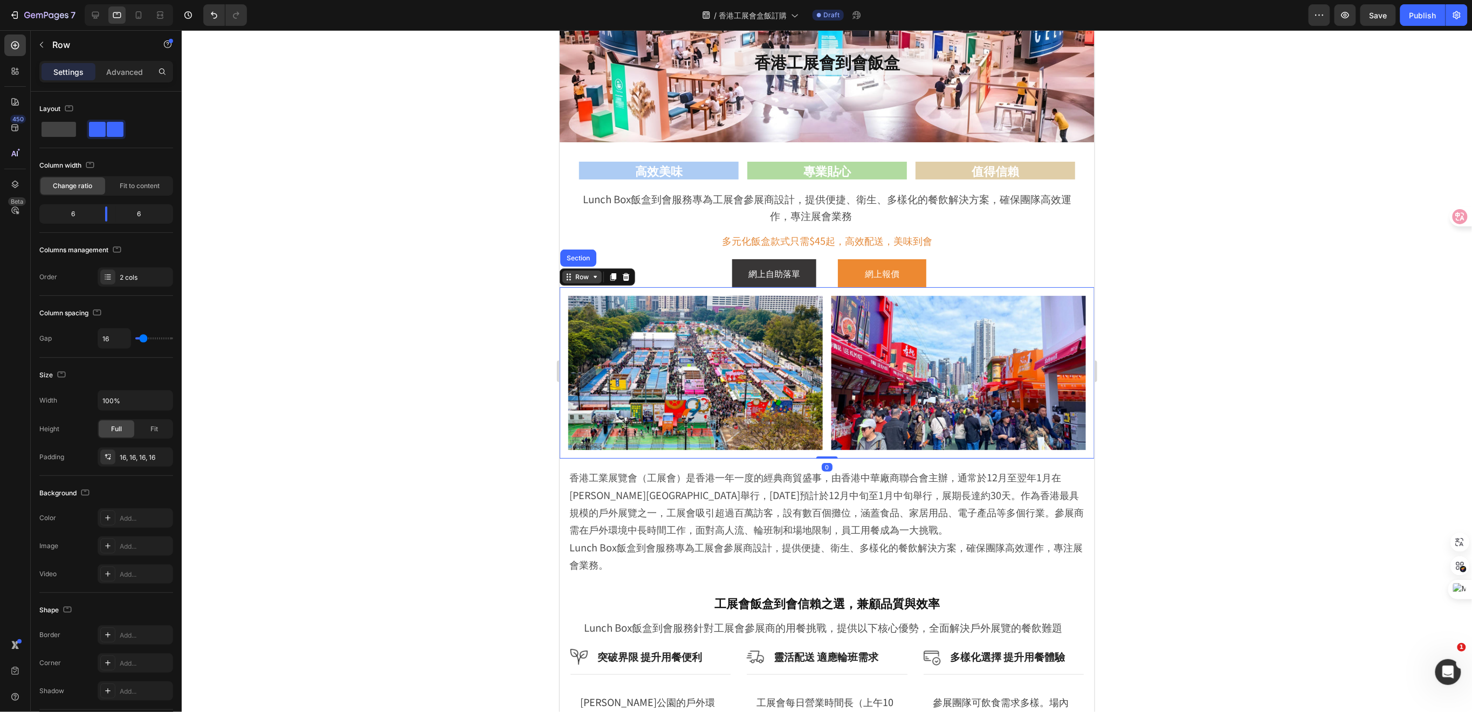
click at [583, 281] on div "Row" at bounding box center [582, 277] width 18 height 10
click at [565, 279] on icon at bounding box center [568, 276] width 9 height 9
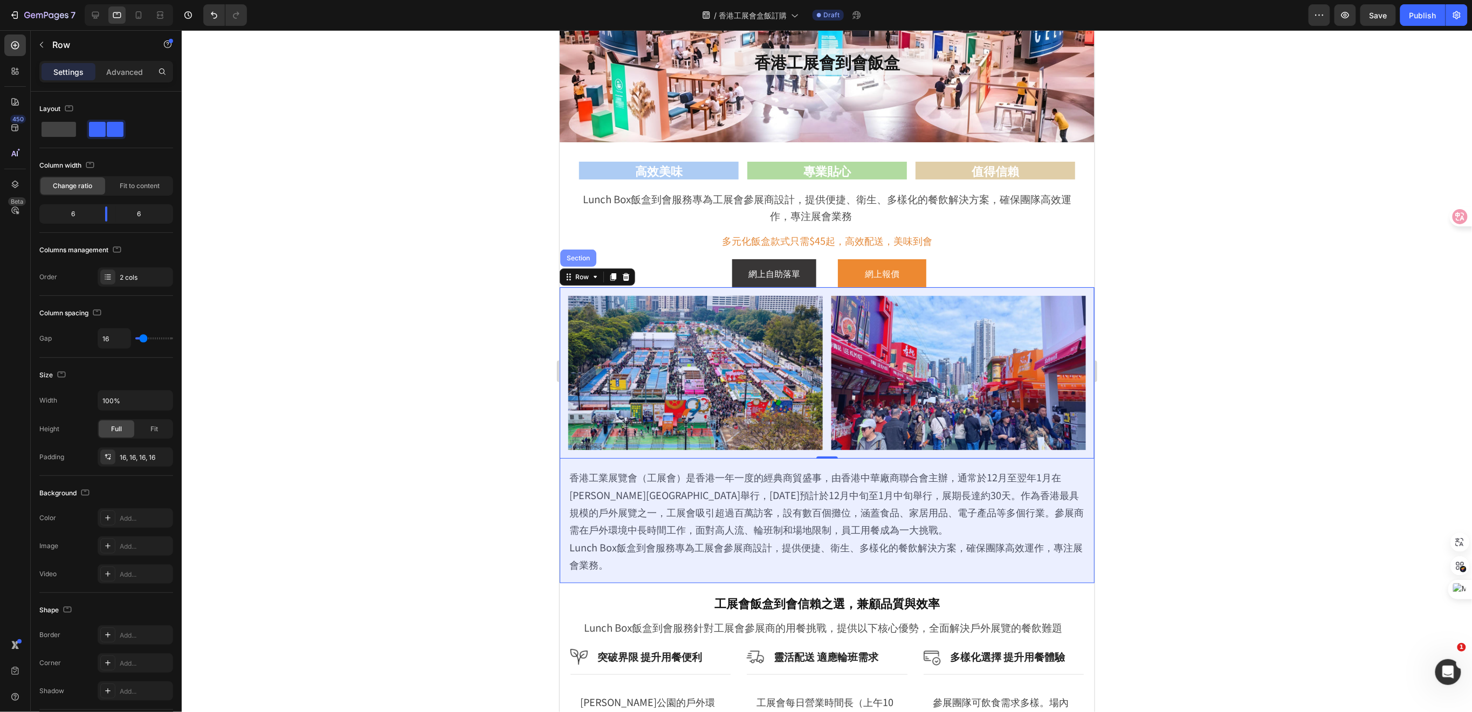
click at [571, 262] on div "Section" at bounding box center [578, 257] width 36 height 17
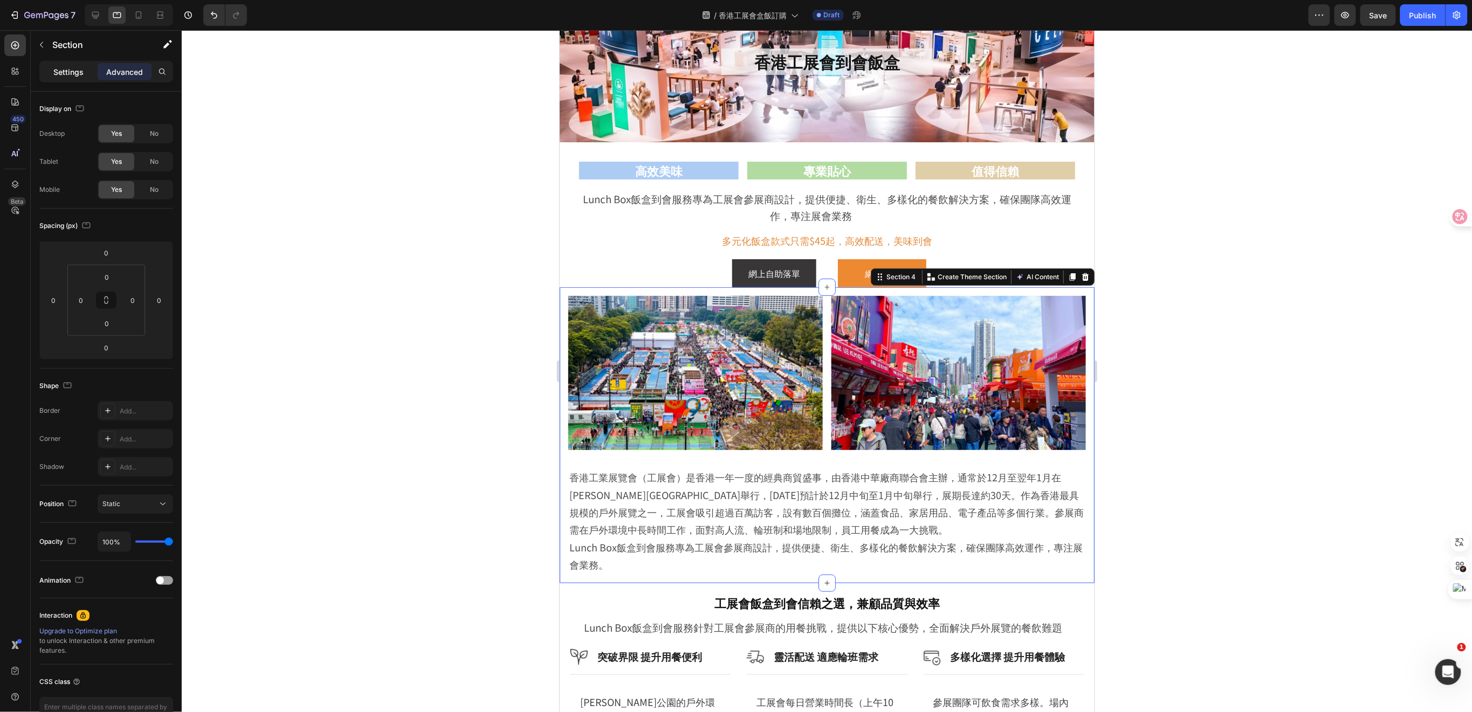
click at [46, 69] on div "Settings" at bounding box center [69, 71] width 54 height 17
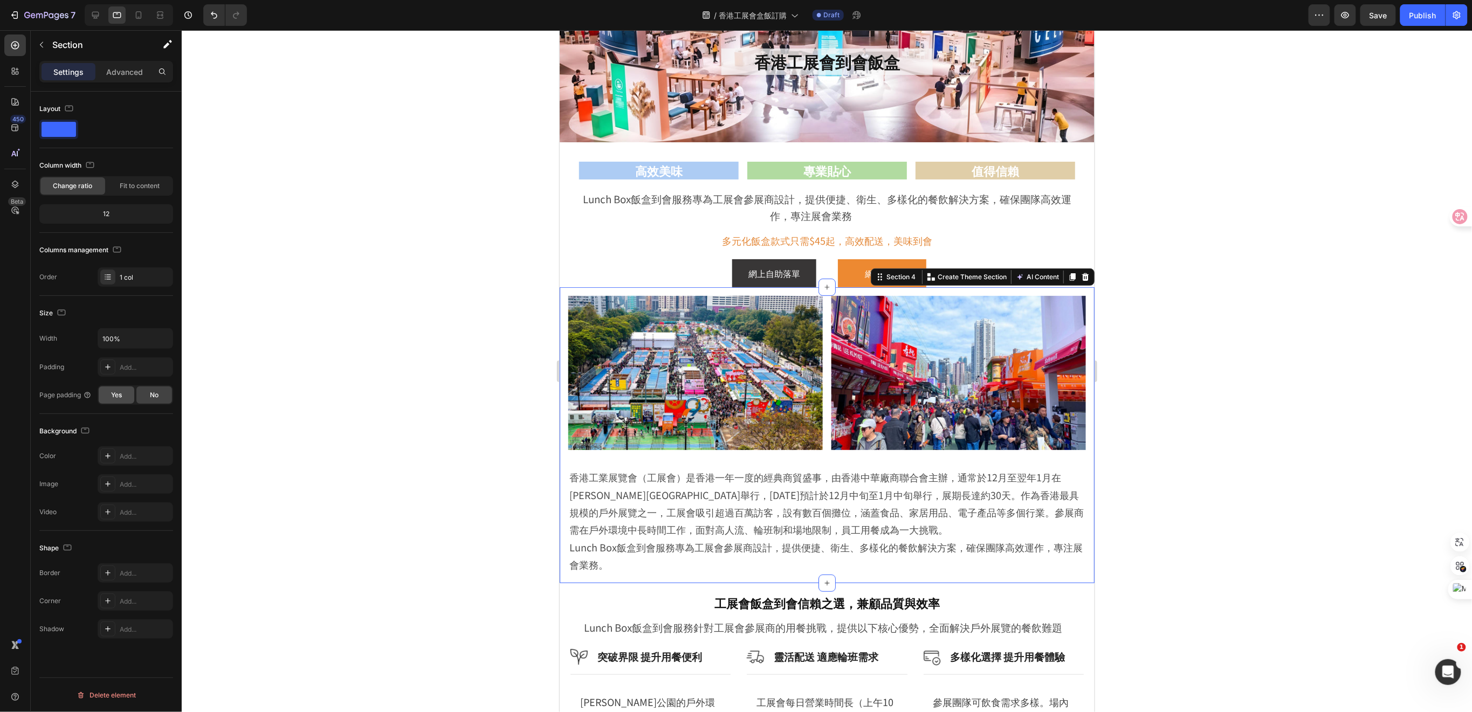
click at [118, 400] on span "Yes" at bounding box center [116, 395] width 11 height 10
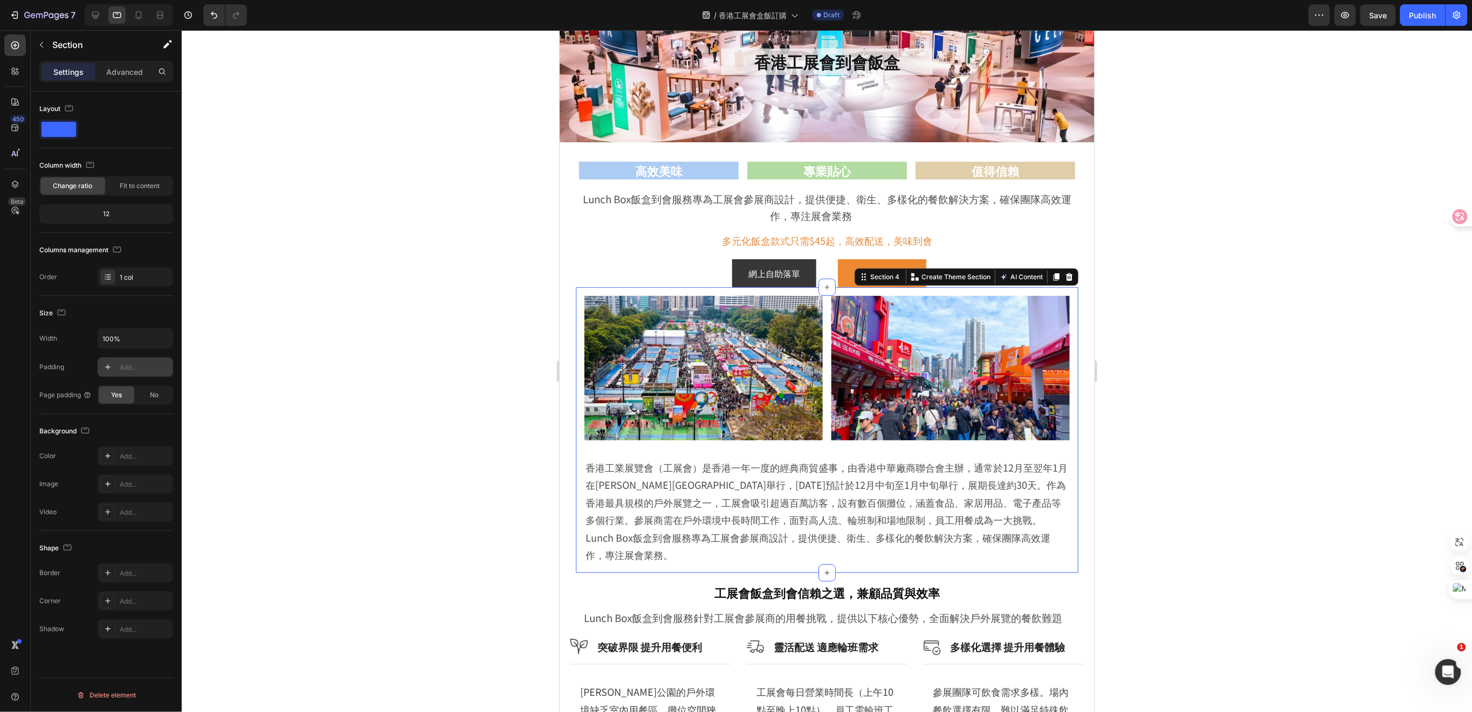
click at [106, 365] on icon at bounding box center [108, 367] width 9 height 9
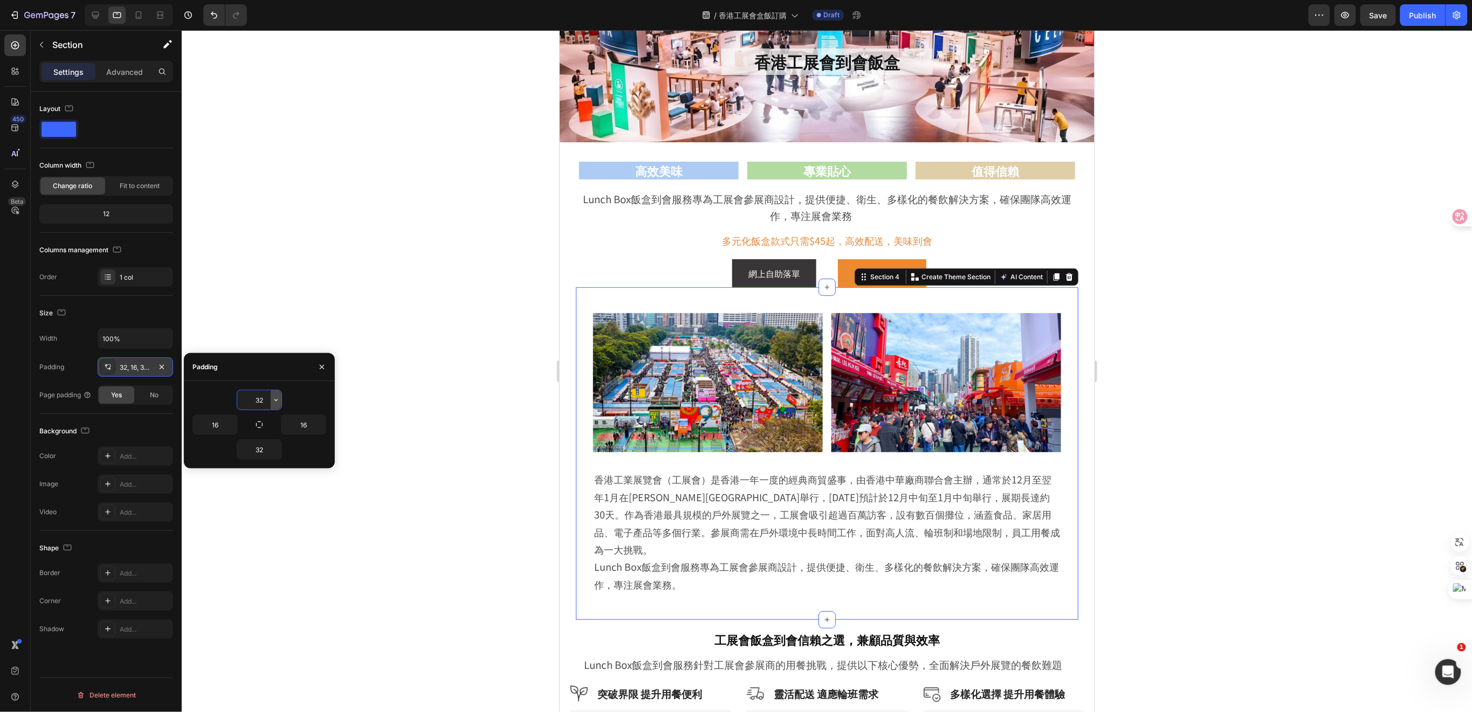
click at [275, 398] on icon "button" at bounding box center [276, 400] width 9 height 9
click at [253, 395] on input "32" at bounding box center [259, 399] width 44 height 19
drag, startPoint x: 263, startPoint y: 400, endPoint x: 244, endPoint y: 398, distance: 19.5
click at [244, 398] on input "032" at bounding box center [259, 399] width 44 height 19
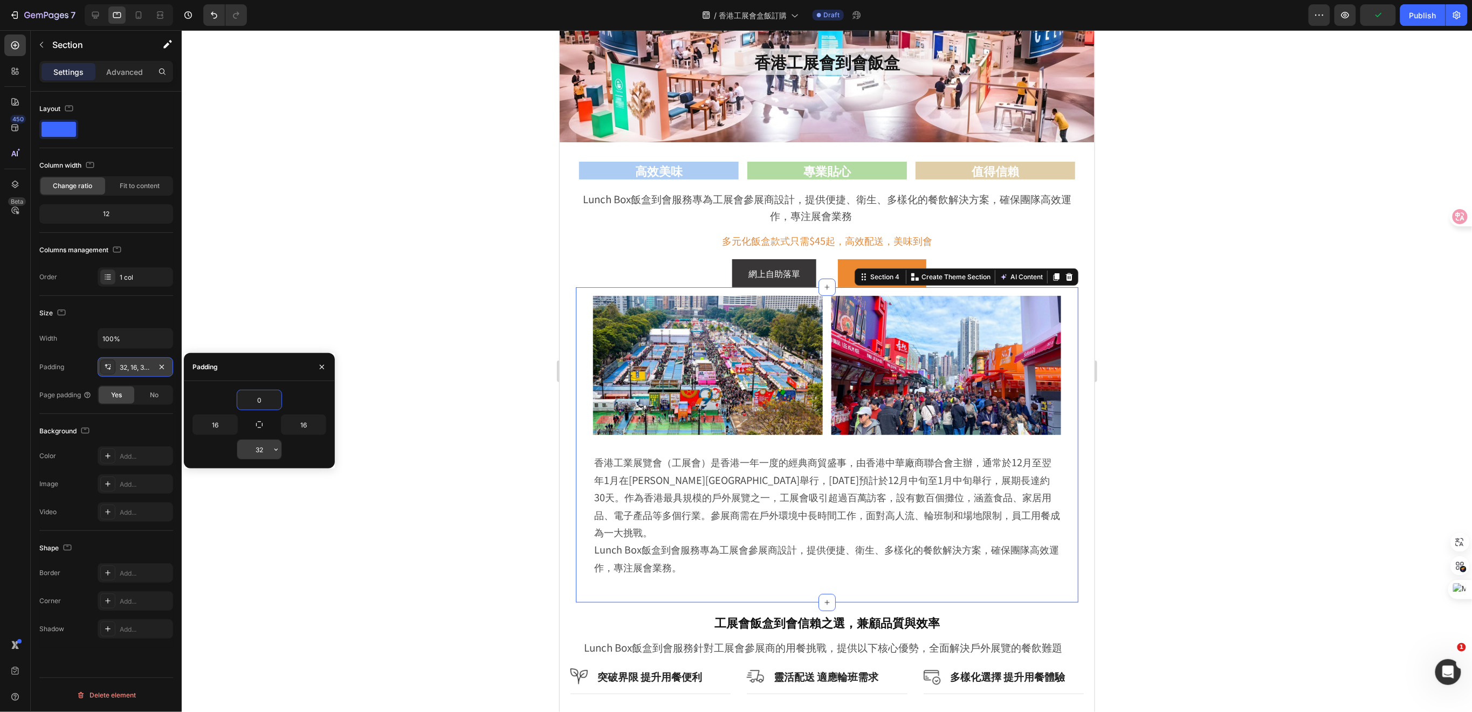
type input "0"
click at [259, 448] on input "32" at bounding box center [259, 449] width 44 height 19
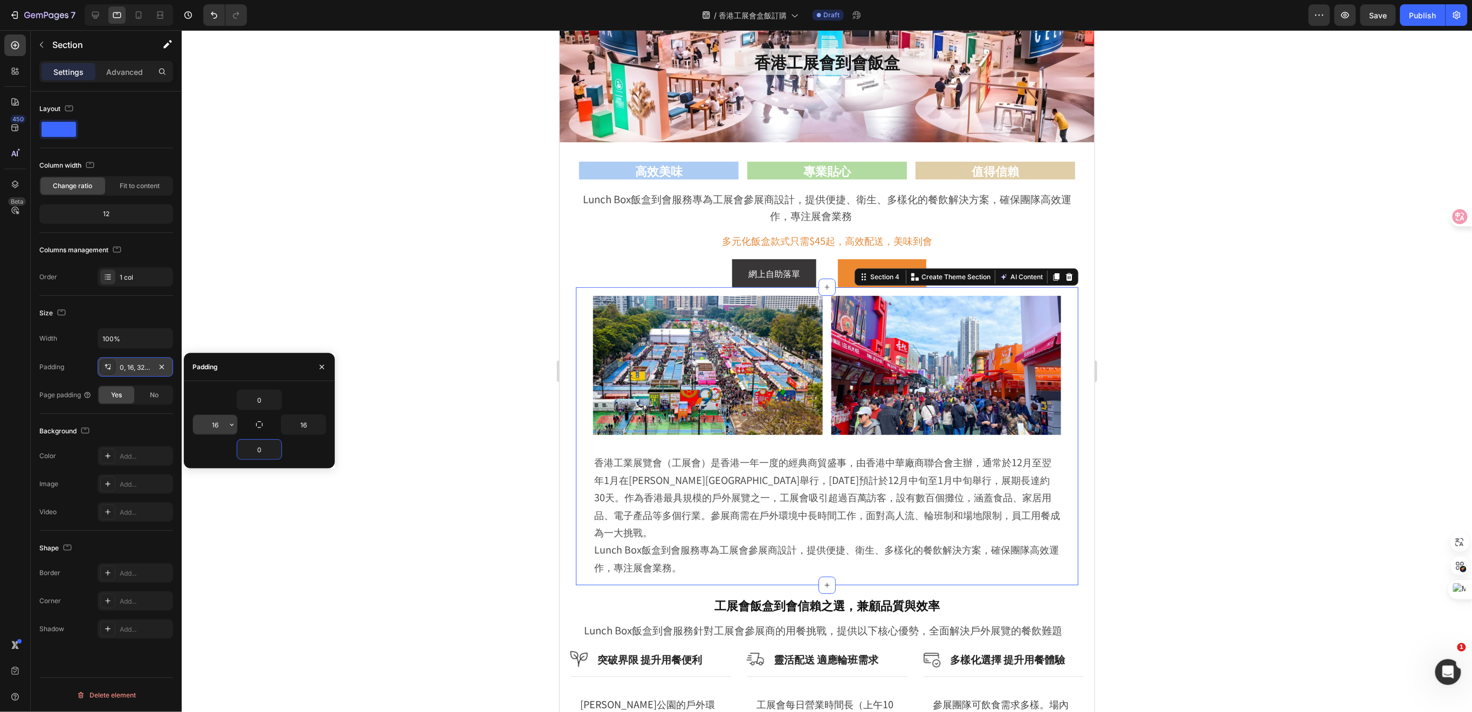
type input "0"
click at [223, 423] on input "16" at bounding box center [215, 424] width 44 height 19
type input "20"
click at [316, 426] on icon "button" at bounding box center [320, 425] width 9 height 9
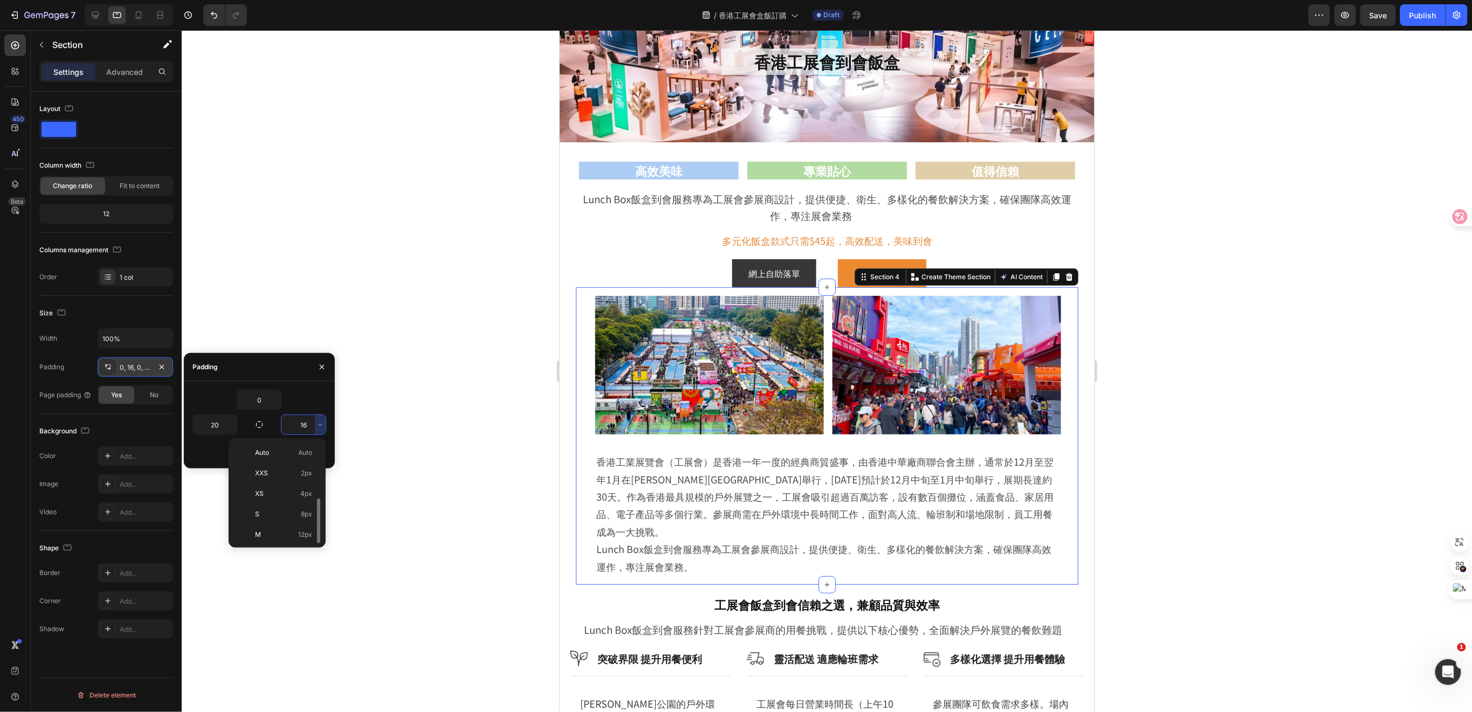
scroll to position [39, 0]
click at [303, 431] on input "16" at bounding box center [304, 424] width 44 height 19
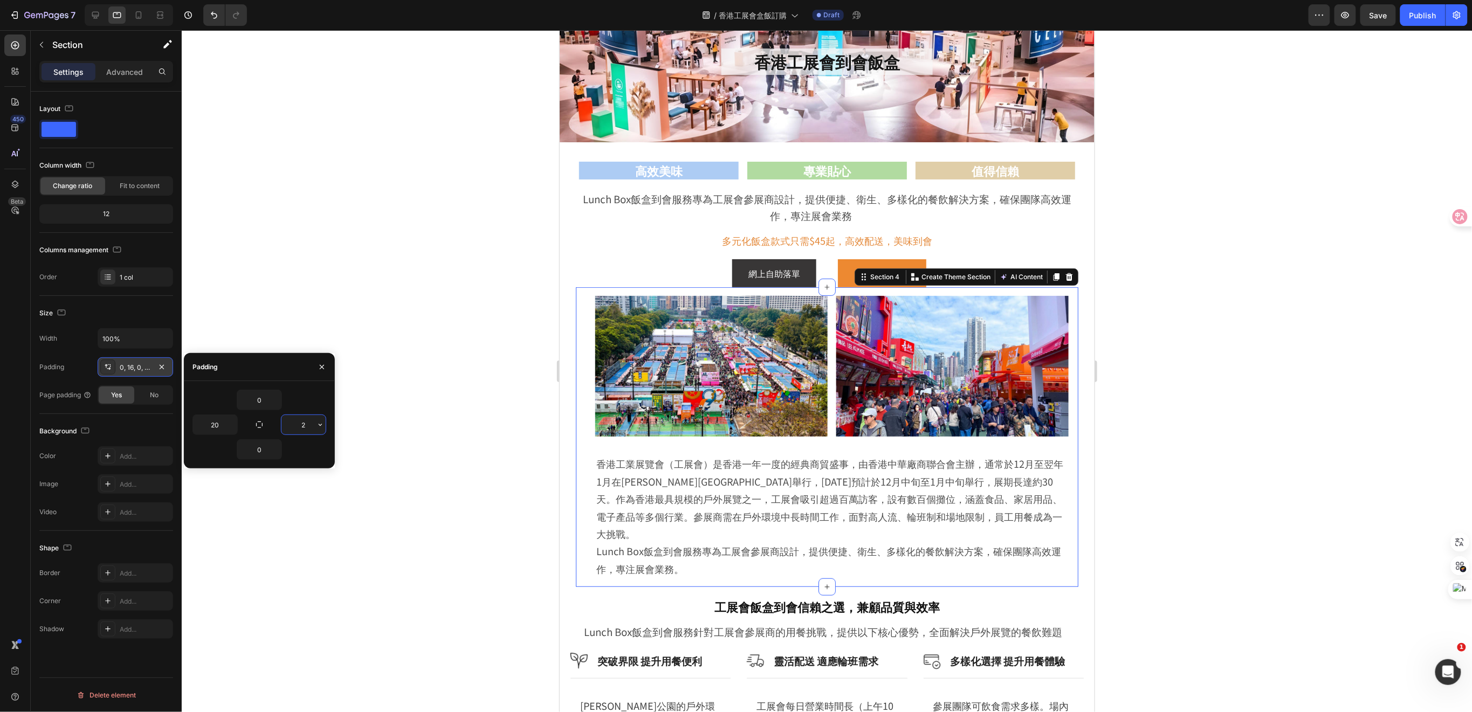
type input "20"
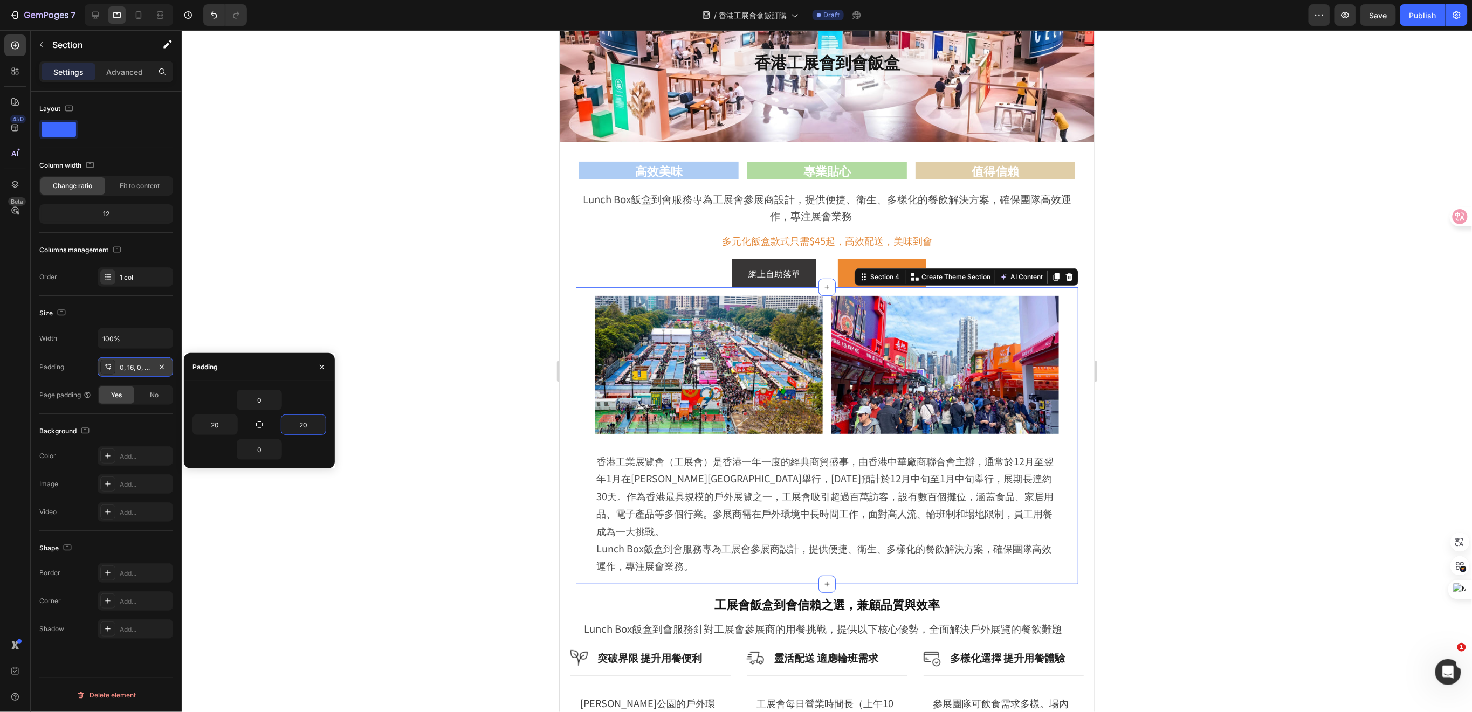
click at [402, 510] on div at bounding box center [827, 371] width 1291 height 682
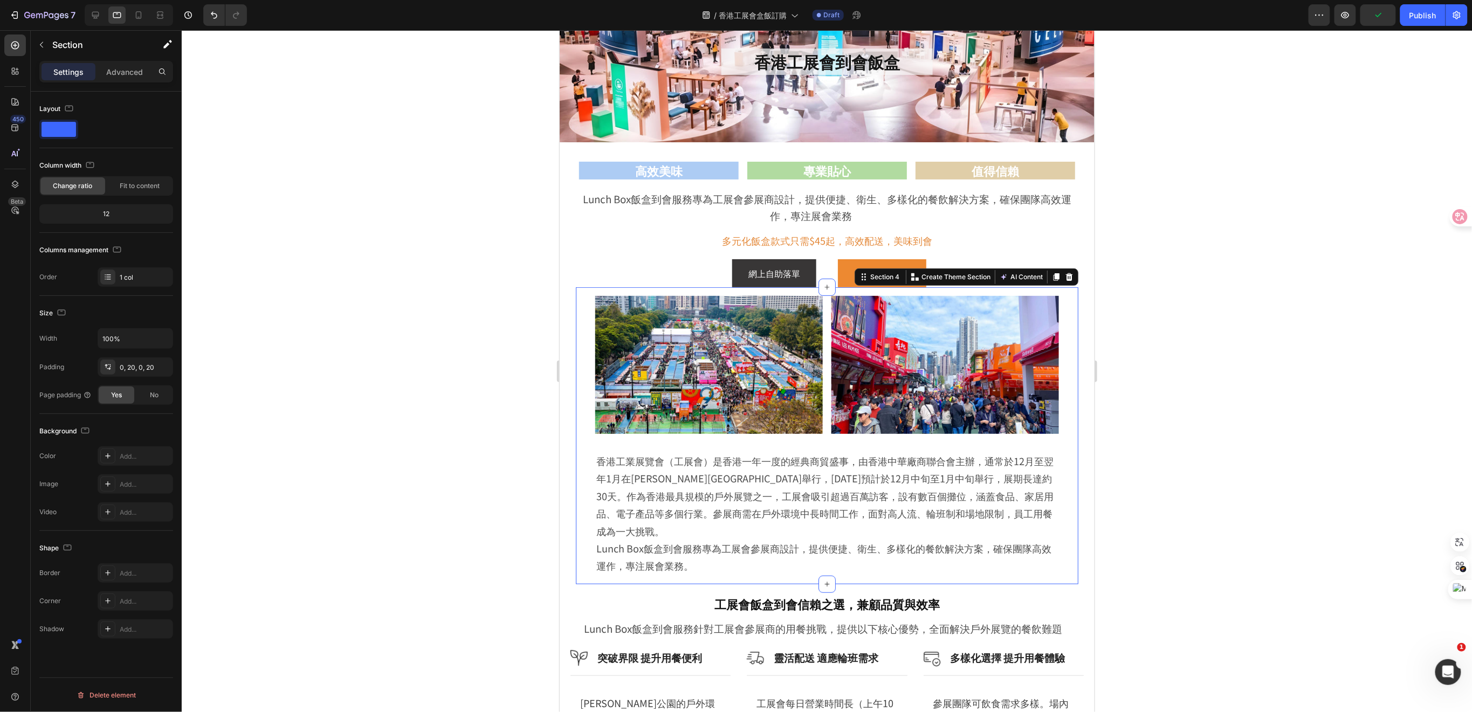
click at [580, 460] on div "Image Image Row 香港工業展覽會（工展會）是香港一年一度的經典商貿盛事，由香港中華廠商聯合會主辦，通常於12月至翌年1月在維多利亞公園舉行，20…" at bounding box center [826, 435] width 503 height 297
click at [564, 439] on section "Image Image Row 香港工業展覽會（工展會）是香港一年一度的經典商貿盛事，由香港中華廠商聯合會主辦，通常於12月至翌年1月在維多利亞公園舉行，20…" at bounding box center [826, 435] width 535 height 297
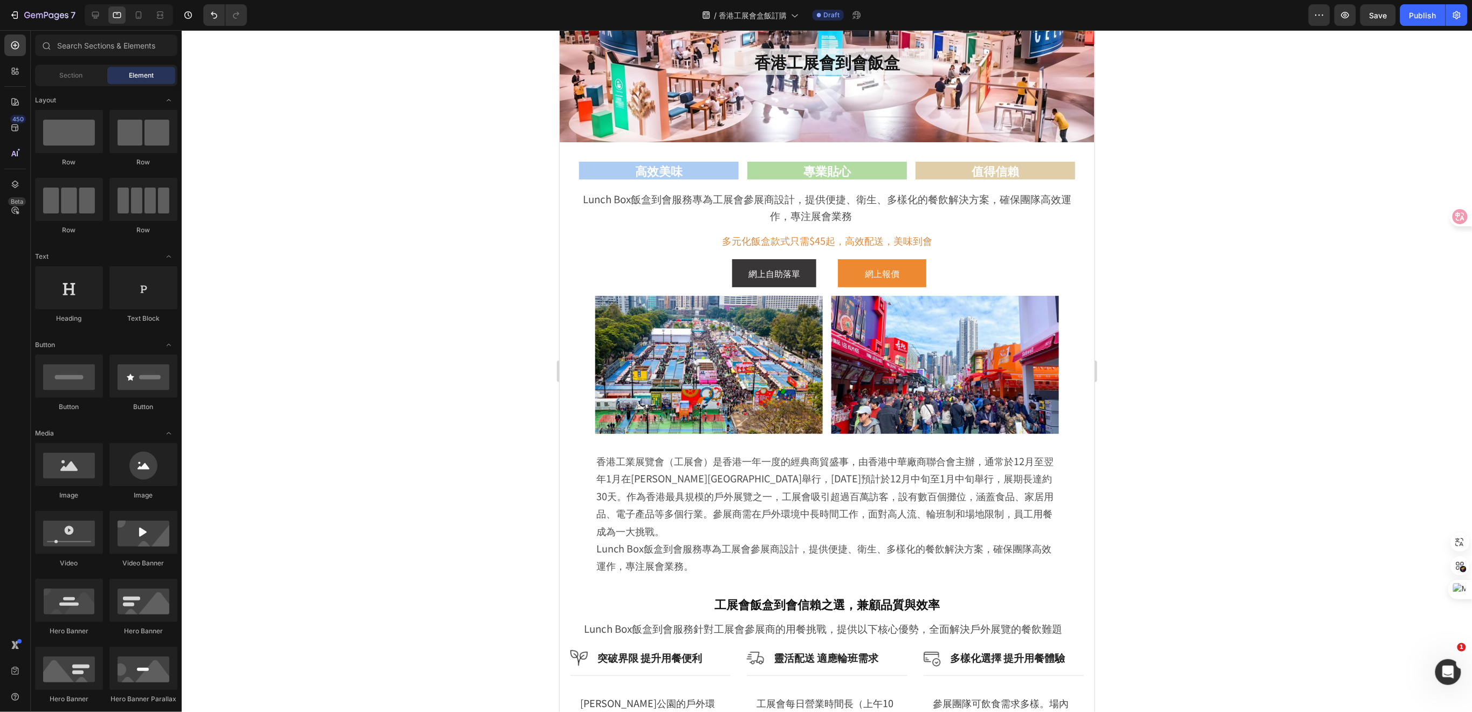
click at [1078, 335] on section "Image Image Row 香港工業展覽會（工展會）是香港一年一度的經典商貿盛事，由香港中華廠商聯合會主辦，通常於12月至翌年1月在維多利亞公園舉行，20…" at bounding box center [826, 435] width 535 height 297
click at [1050, 266] on div "網上報價 Button" at bounding box center [961, 273] width 246 height 29
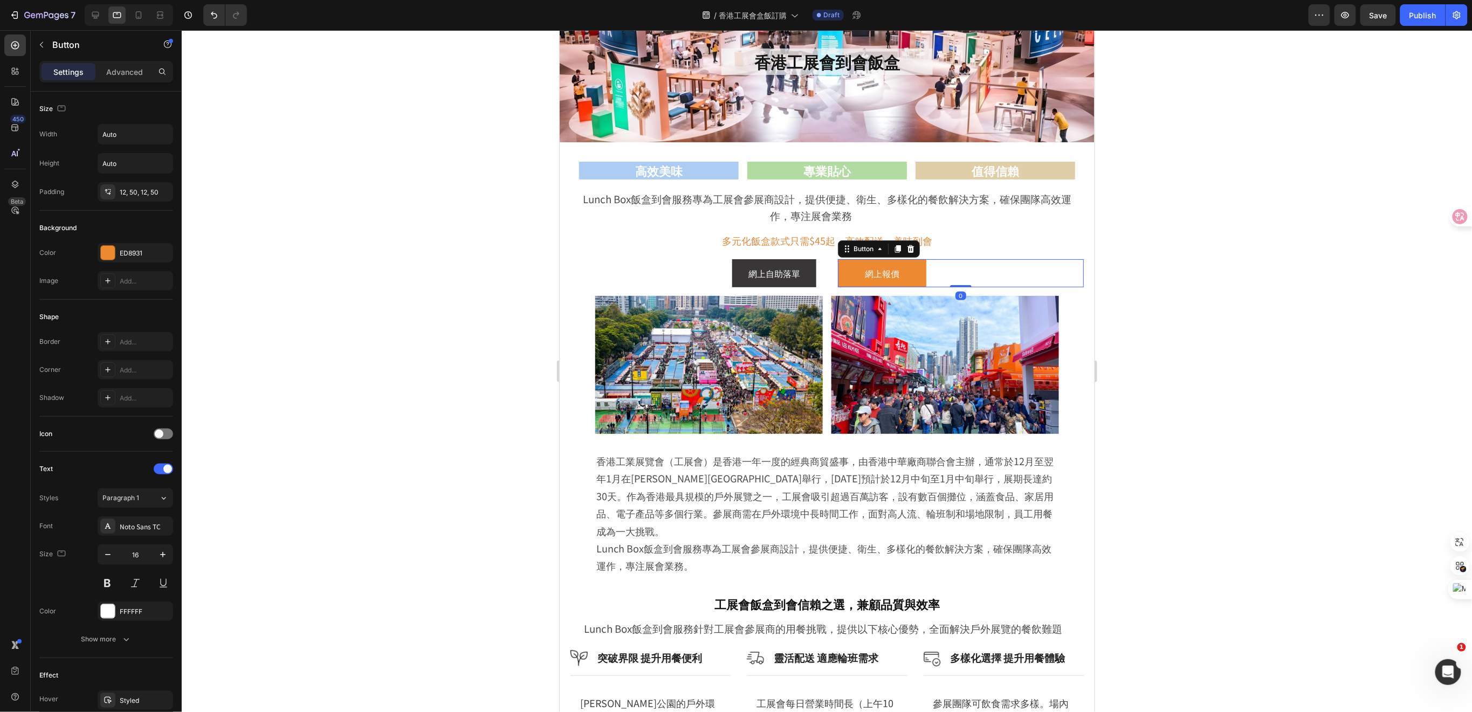
click at [1070, 308] on section "Image Image Row 香港工業展覽會（工展會）是香港一年一度的經典商貿盛事，由香港中華廠商聯合會主辦，通常於12月至翌年1月在維多利亞公園舉行，20…" at bounding box center [826, 435] width 535 height 297
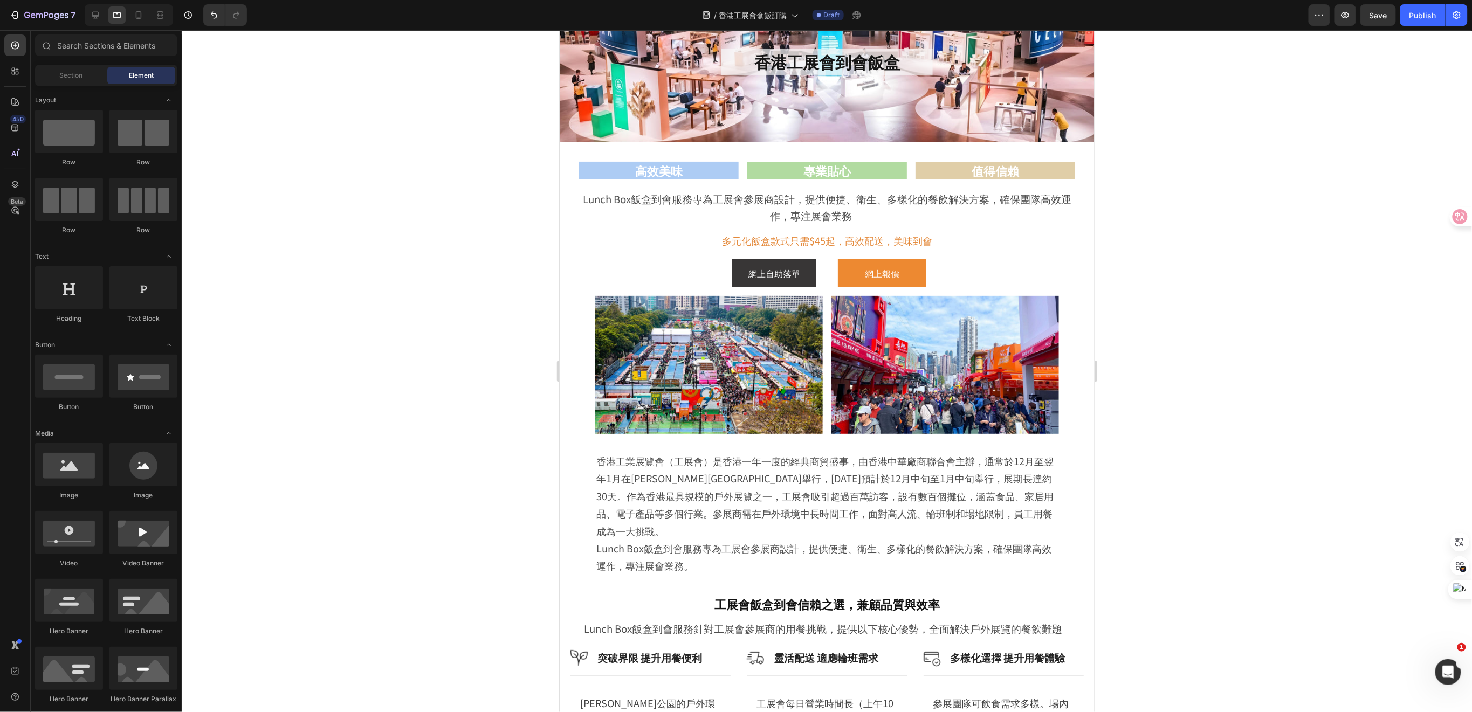
click at [1059, 318] on div "Image Image Row 香港工業展覽會（工展會）是香港一年一度的經典商貿盛事，由香港中華廠商聯合會主辦，通常於12月至翌年1月在維多利亞公園舉行，20…" at bounding box center [826, 435] width 503 height 297
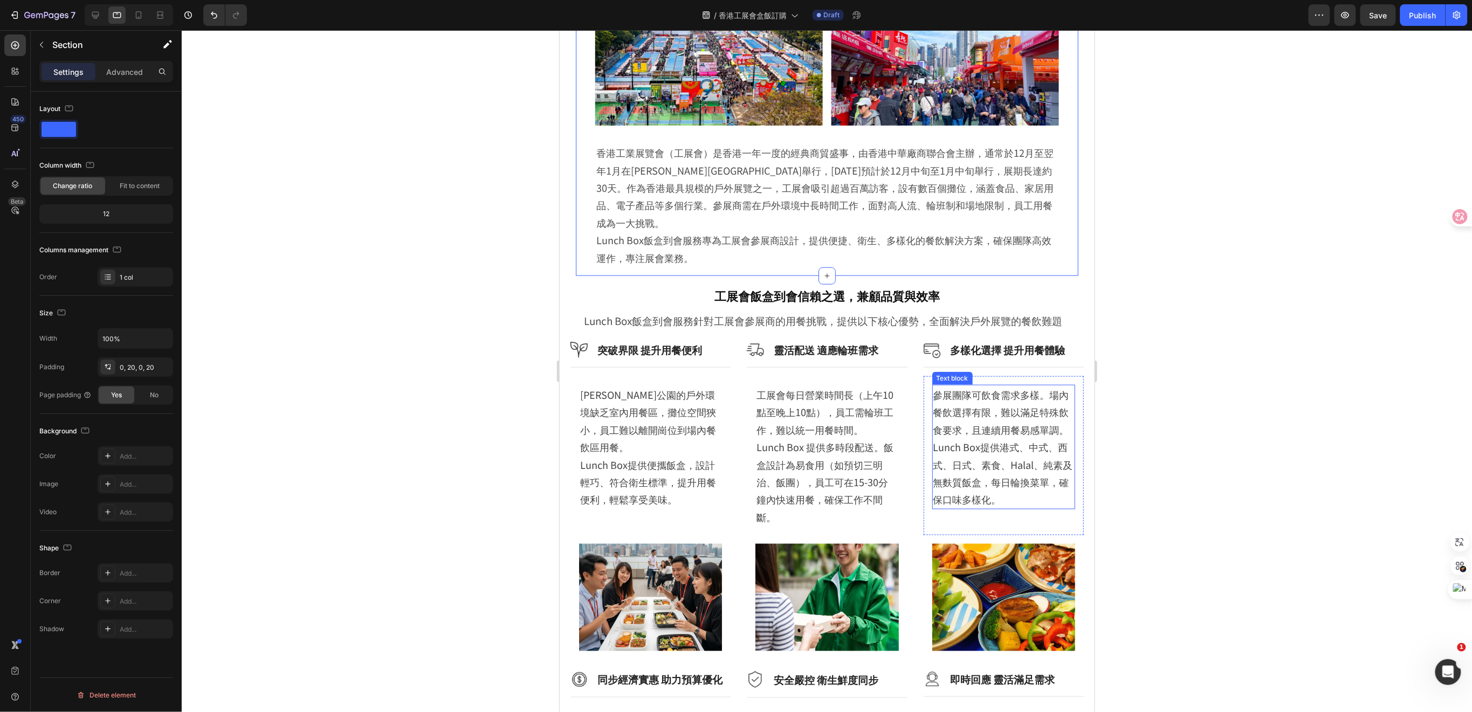
scroll to position [431, 0]
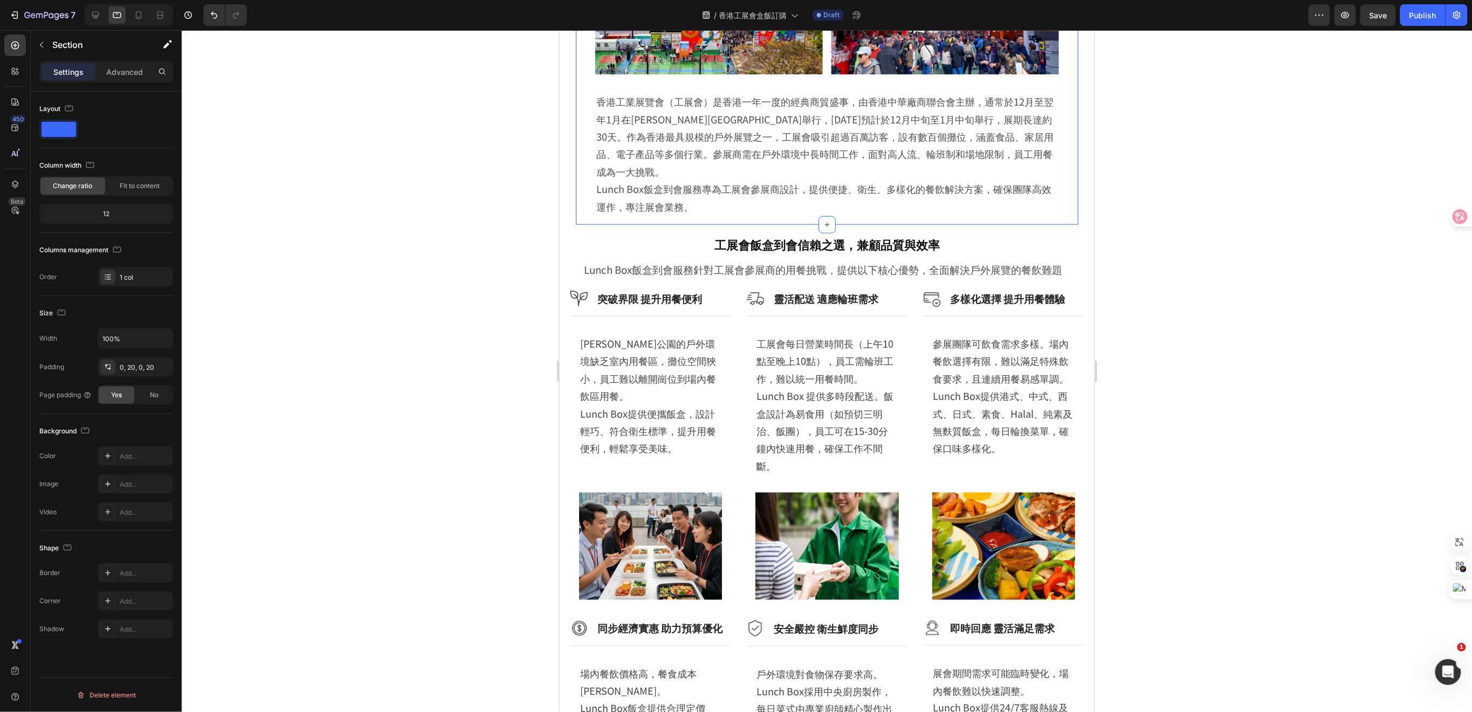
click at [1224, 329] on div at bounding box center [827, 371] width 1291 height 682
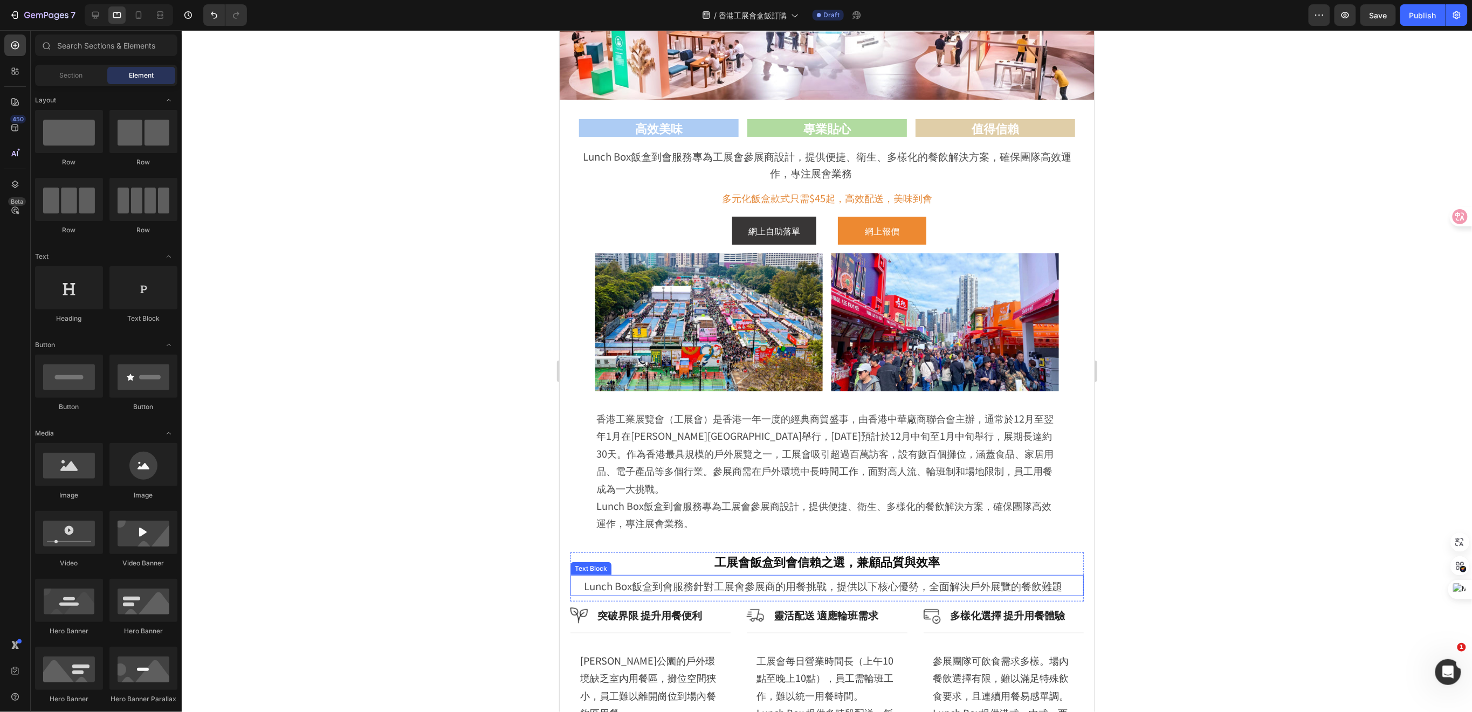
scroll to position [72, 0]
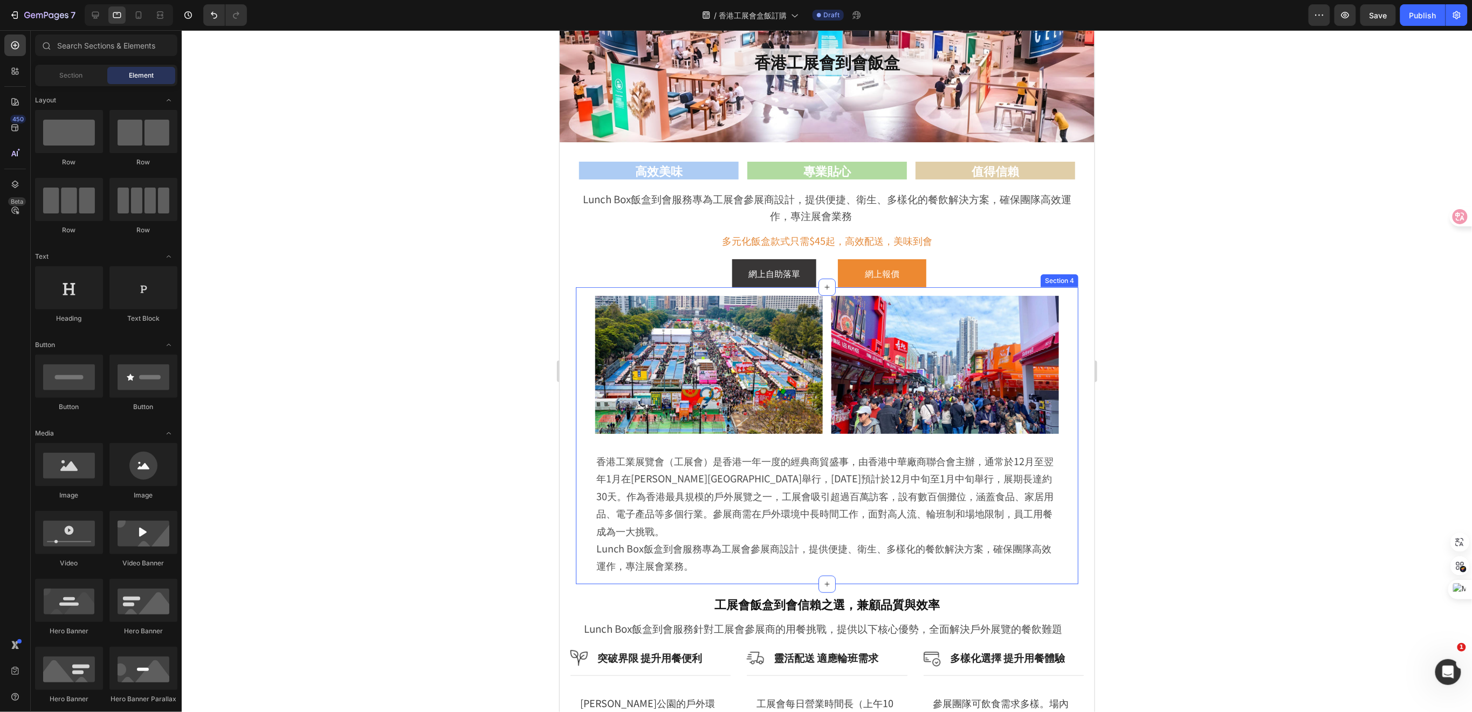
click at [577, 376] on div "Image Image Row 香港工業展覽會（工展會）是香港一年一度的經典商貿盛事，由香港中華廠商聯合會主辦，通常於12月至翌年1月在維多利亞公園舉行，20…" at bounding box center [826, 435] width 503 height 297
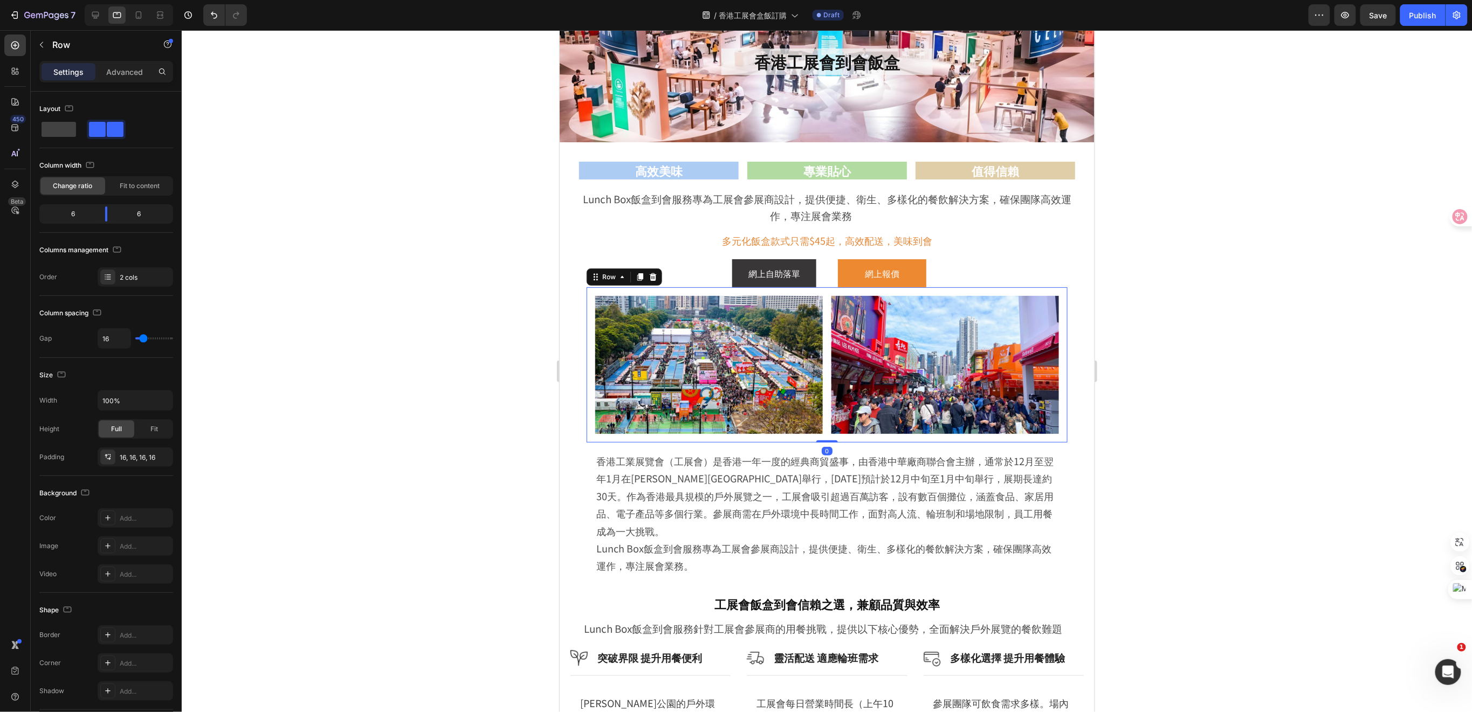
click at [586, 376] on div "Image Image Row 0" at bounding box center [826, 364] width 481 height 155
click at [166, 458] on icon "button" at bounding box center [161, 457] width 9 height 9
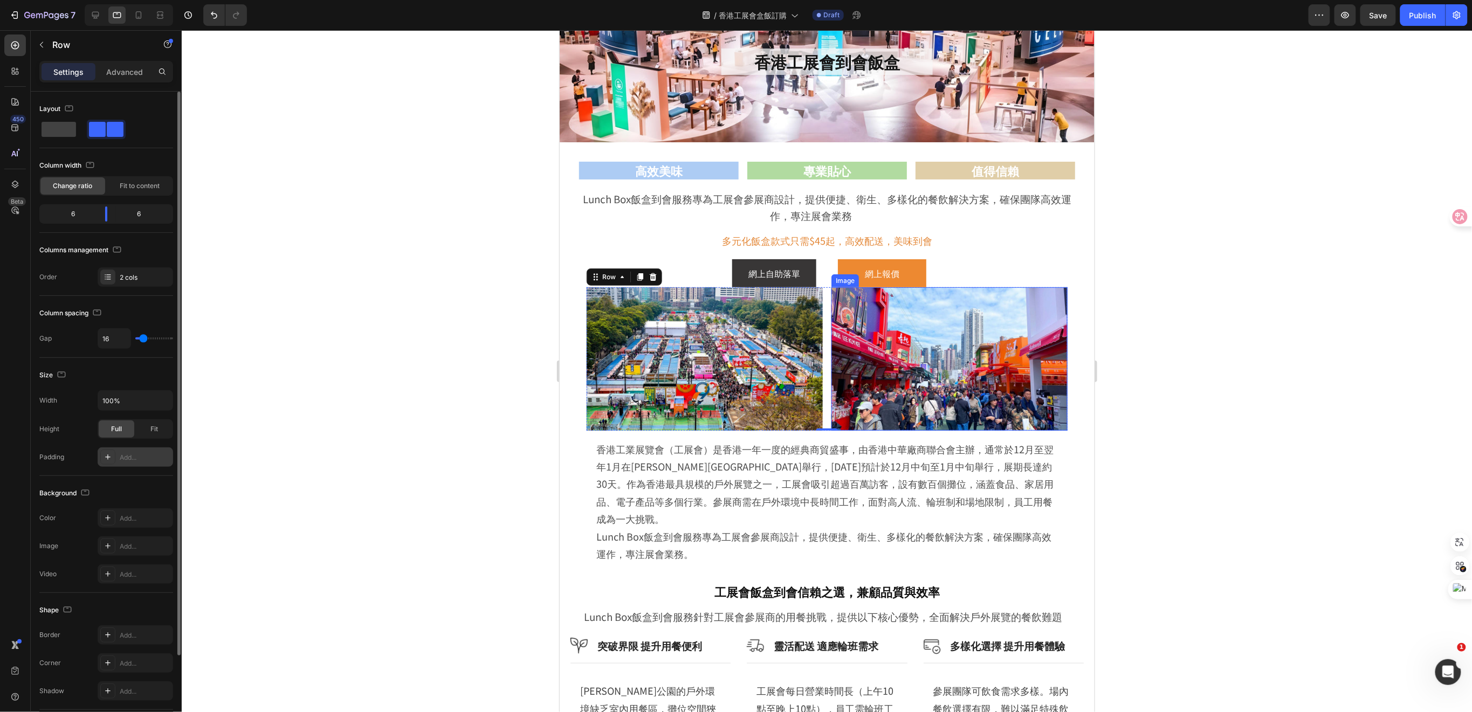
click at [1045, 385] on img at bounding box center [949, 358] width 236 height 143
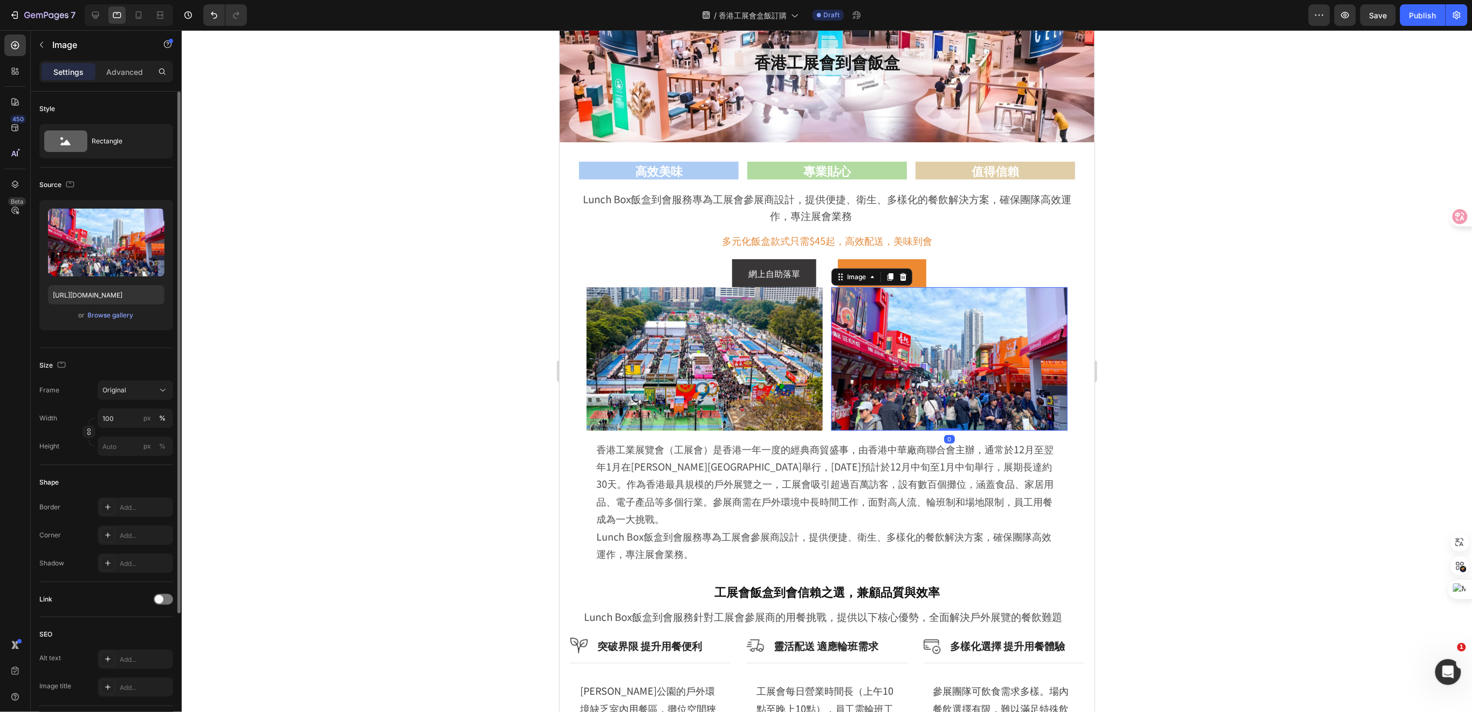
click at [1173, 404] on div at bounding box center [827, 371] width 1291 height 682
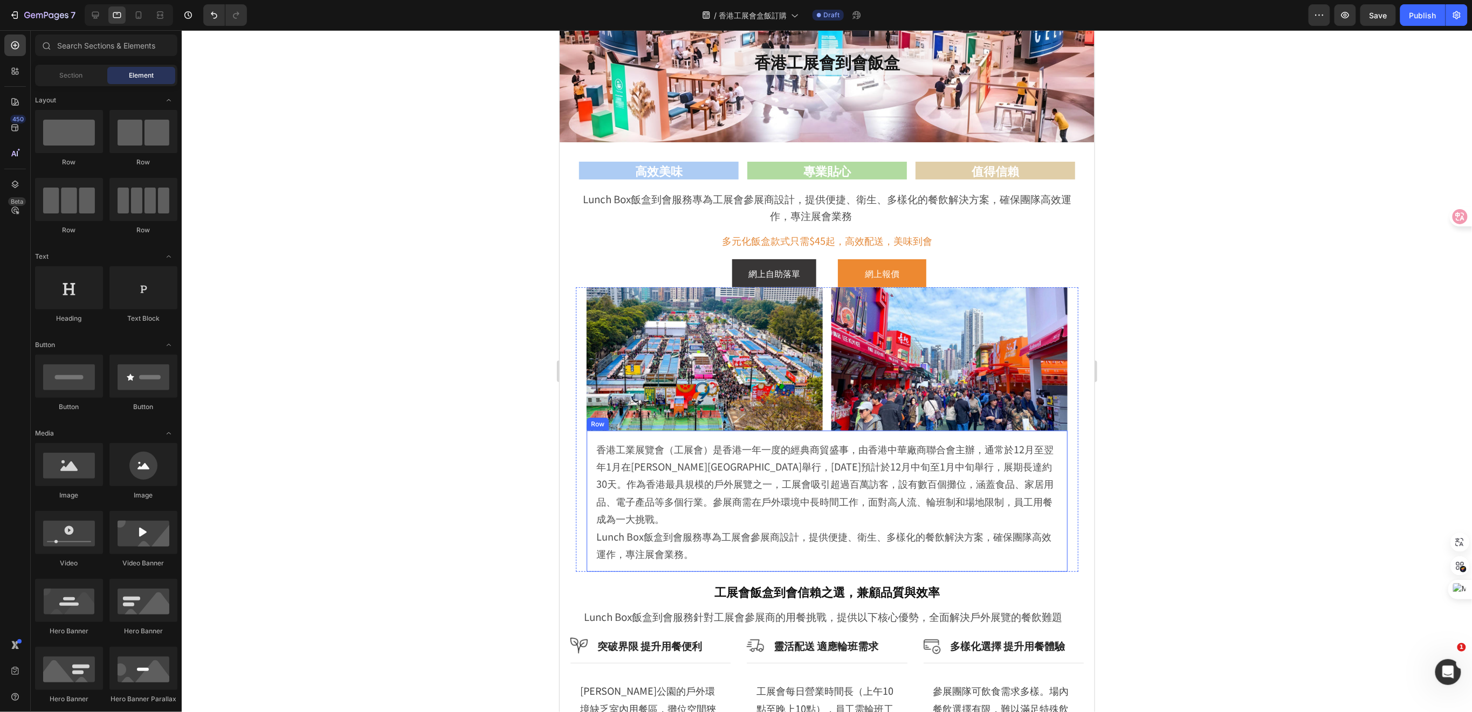
click at [592, 508] on div "香港工業展覽會（工展會）是香港一年一度的經典商貿盛事，由香港中華廠商聯合會主辦，通常於12月至翌年1月在維多利亞公園舉行，2025年預計於12月中旬至1月中旬…" at bounding box center [826, 501] width 481 height 142
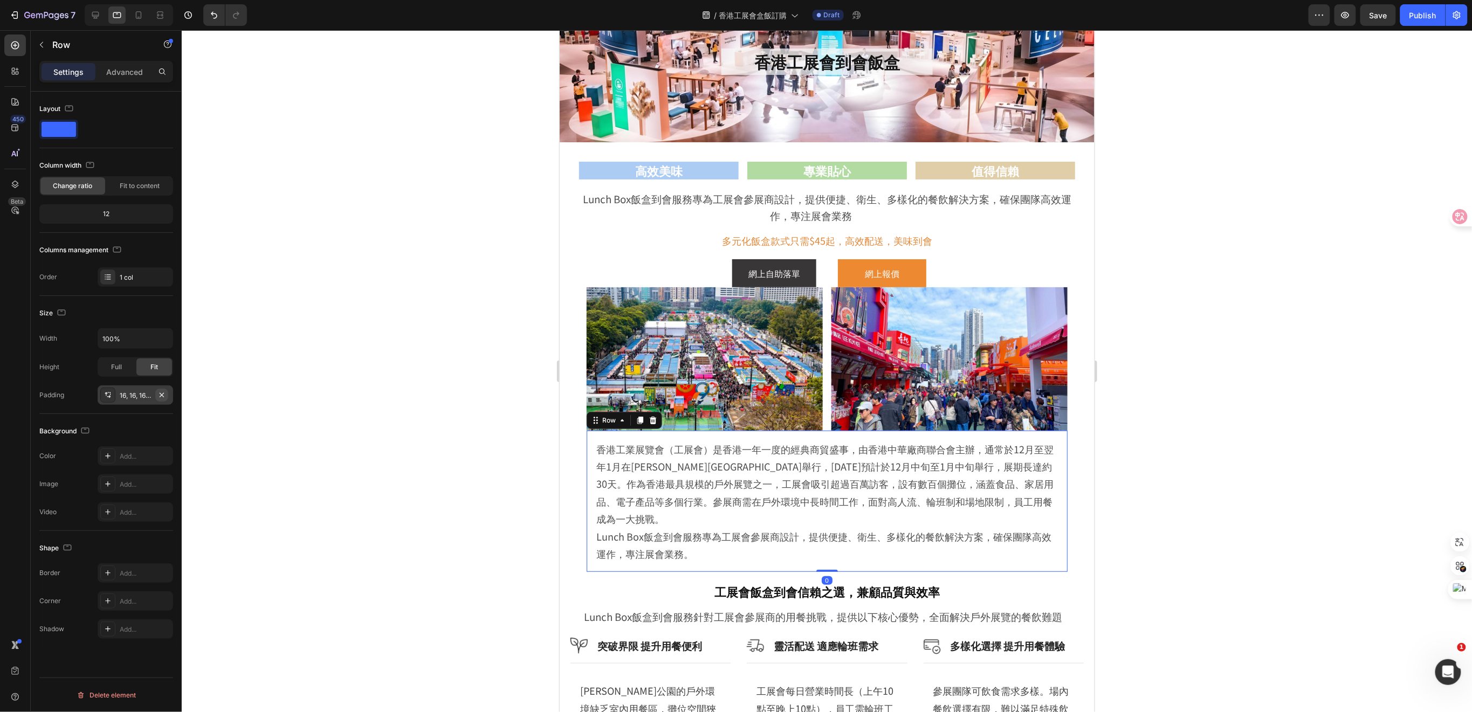
click at [167, 390] on button "button" at bounding box center [161, 395] width 13 height 13
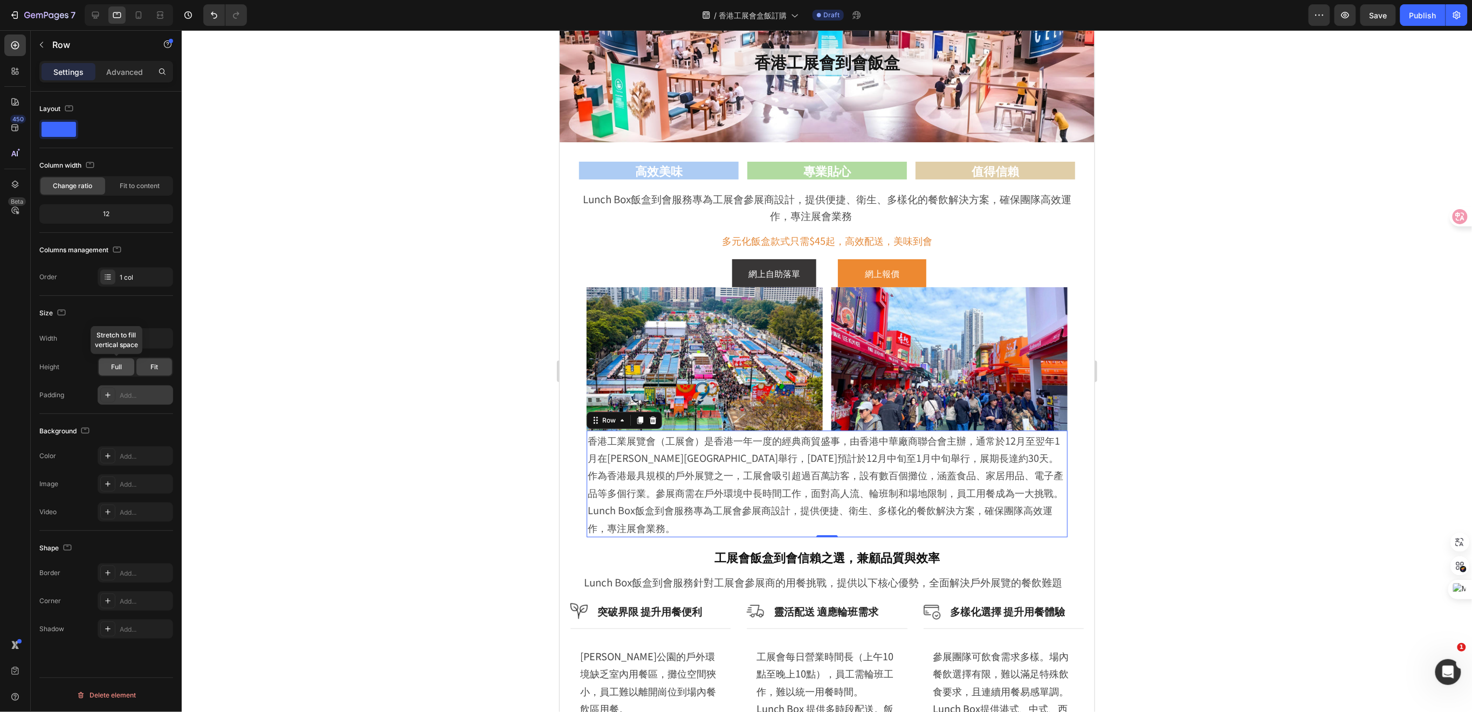
click at [117, 367] on span "Full" at bounding box center [116, 367] width 11 height 10
click at [414, 524] on div at bounding box center [827, 371] width 1291 height 682
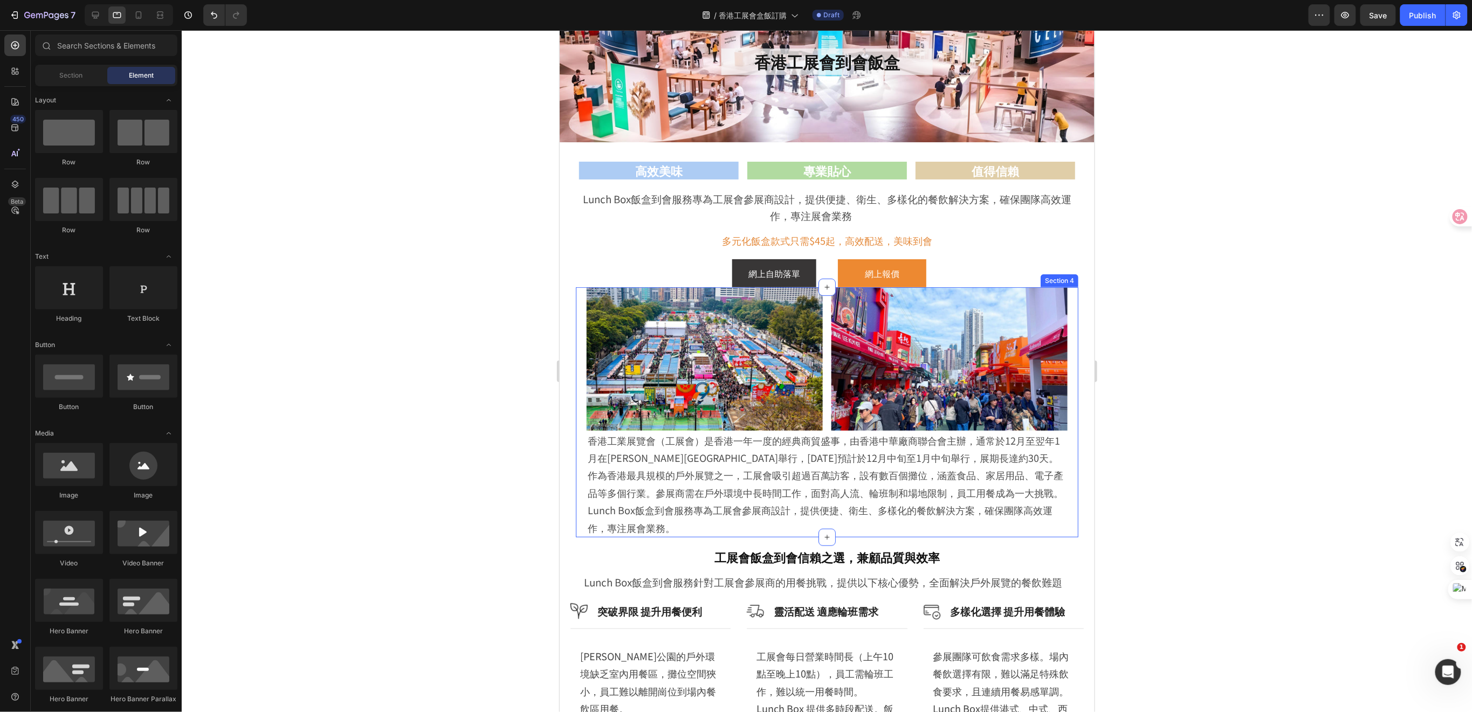
click at [578, 517] on div "Image Image Row 香港工業展覽會（工展會）是香港一年一度的經典商貿盛事，由香港中華廠商聯合會主辦，通常於12月至翌年1月在維多利亞公園舉行，20…" at bounding box center [826, 412] width 503 height 250
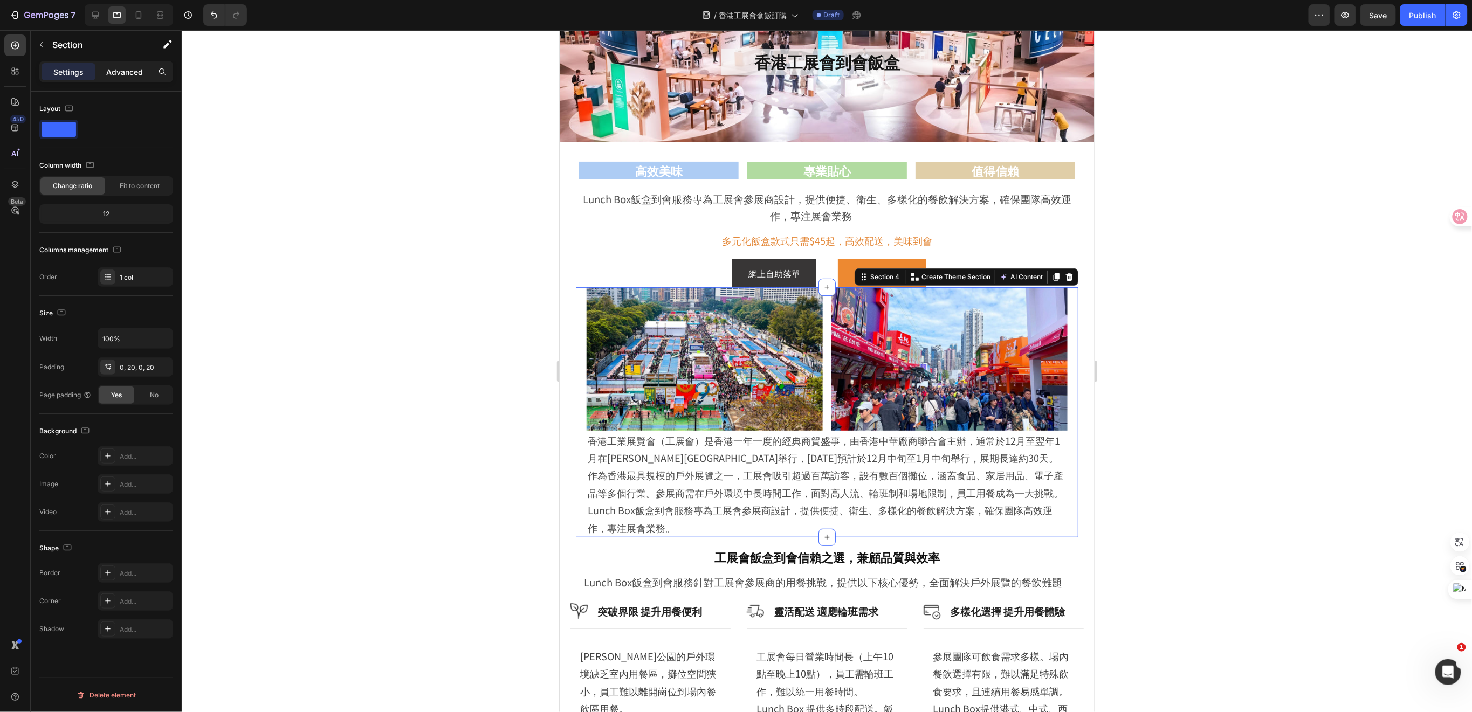
click at [127, 71] on p "Advanced" at bounding box center [124, 71] width 37 height 11
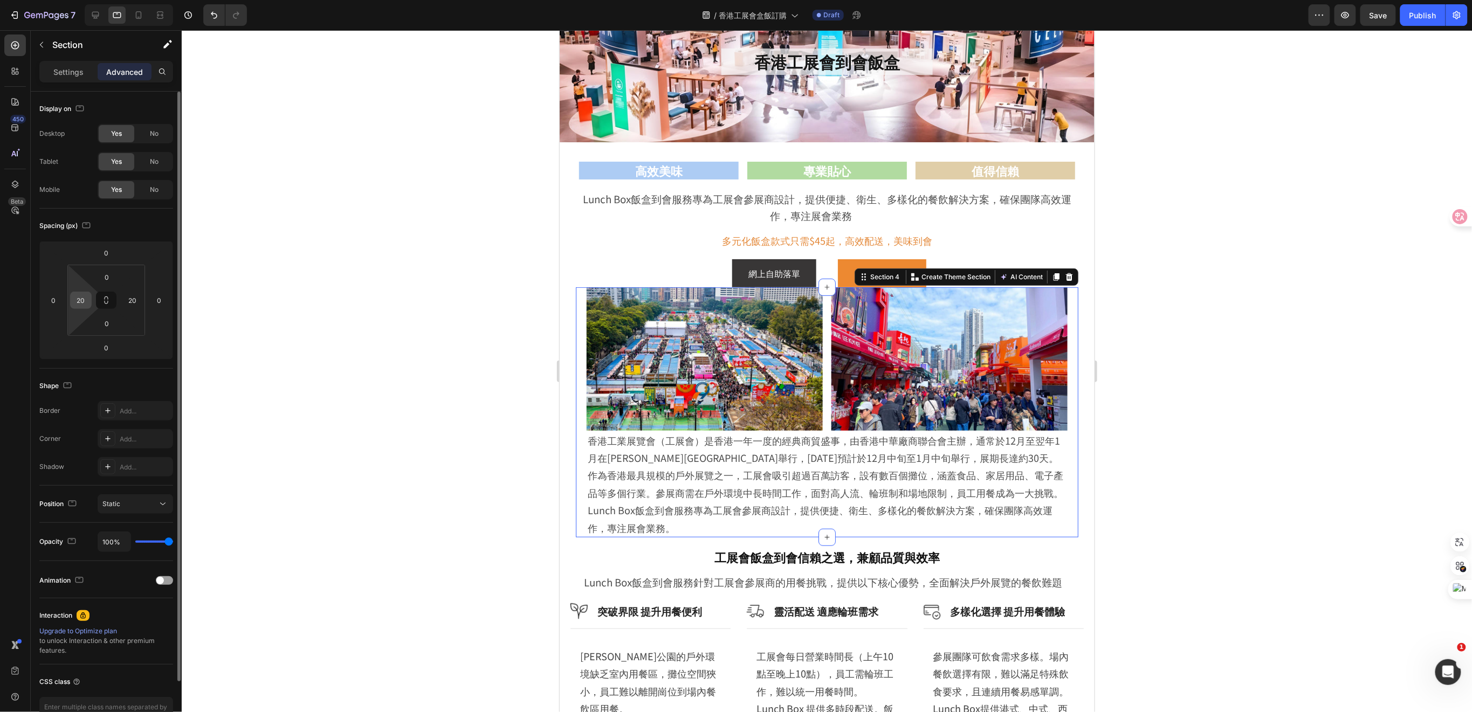
click at [87, 303] on input "20" at bounding box center [81, 300] width 16 height 16
type input "0"
click at [128, 299] on input "20" at bounding box center [133, 300] width 16 height 16
type input "0"
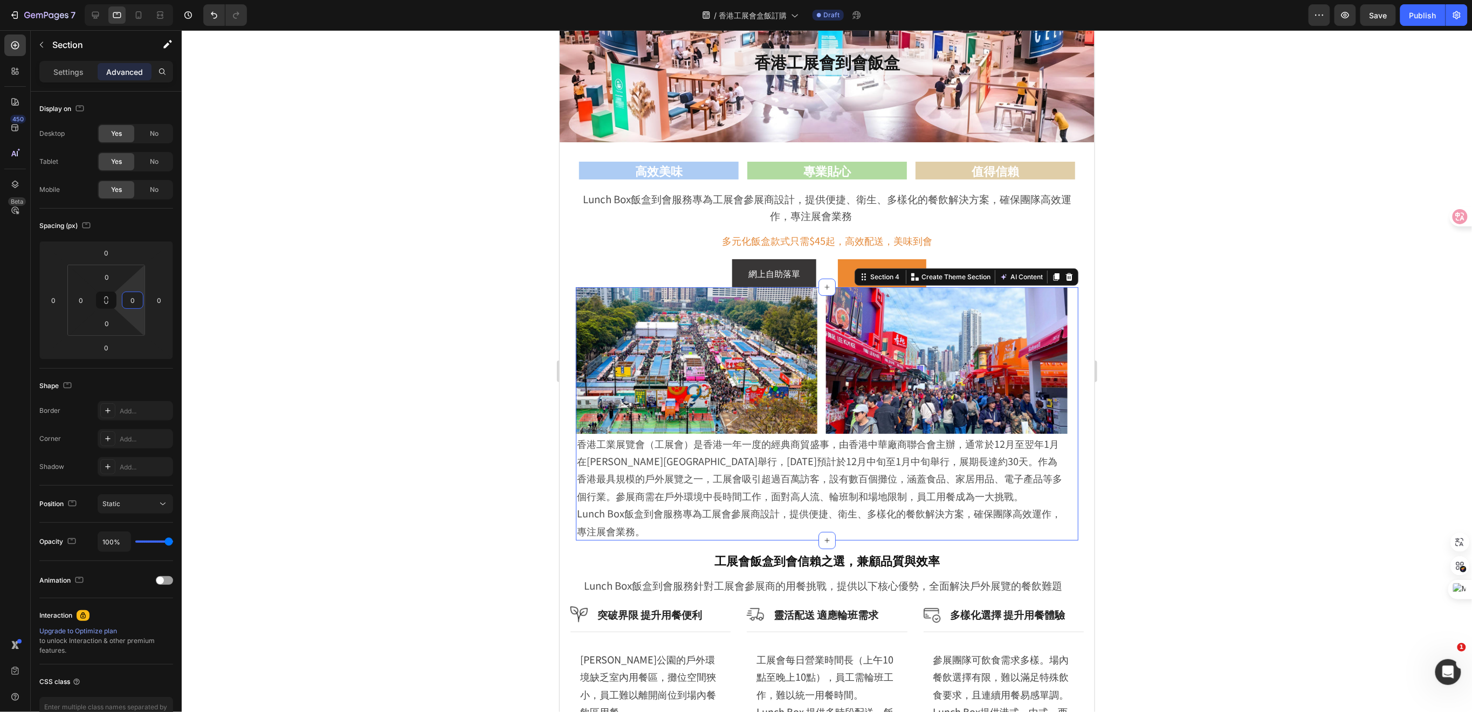
click at [356, 373] on div at bounding box center [827, 371] width 1291 height 682
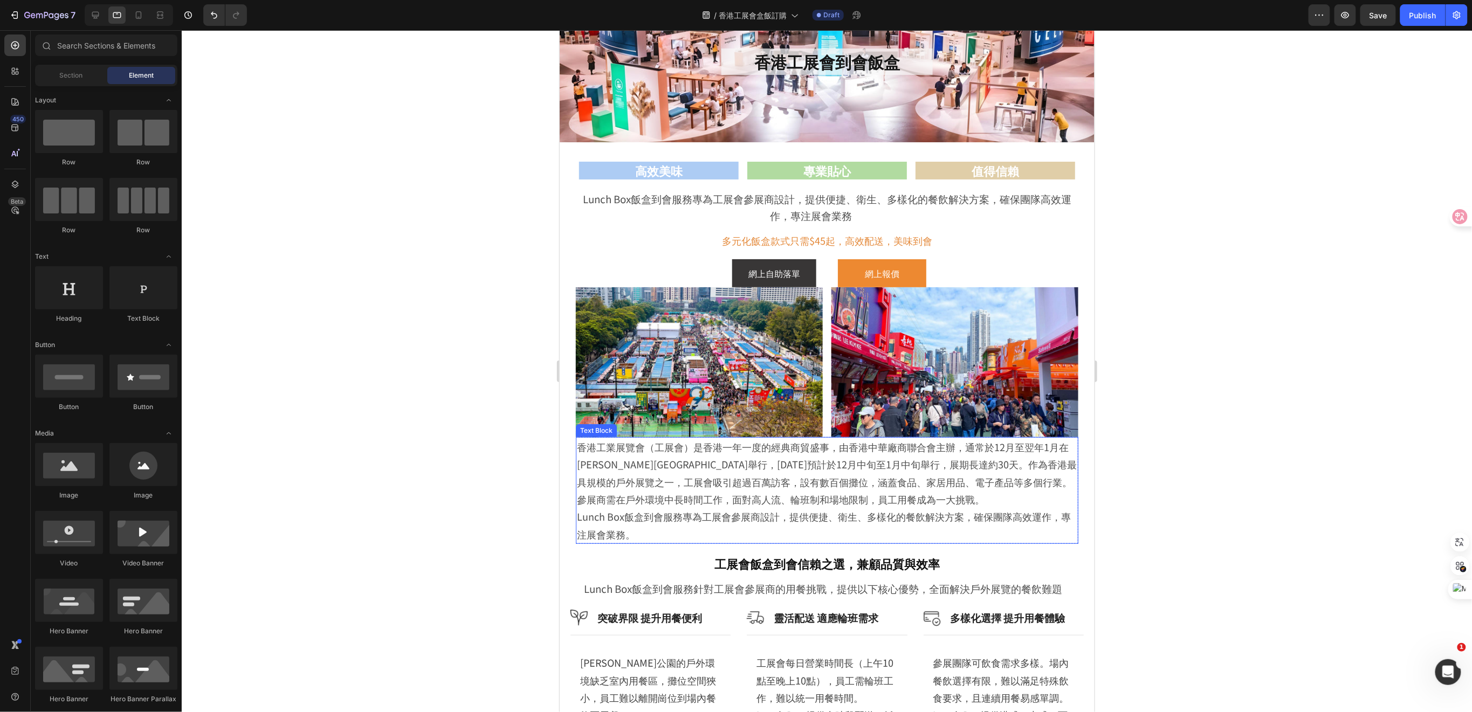
click at [1063, 538] on p "Lunch Box飯盒到會服務專為工展會參展商設計，提供便捷、衛生、多樣化的餐飲解決方案，確保團隊高效運作，專注展會業務。" at bounding box center [827, 525] width 501 height 35
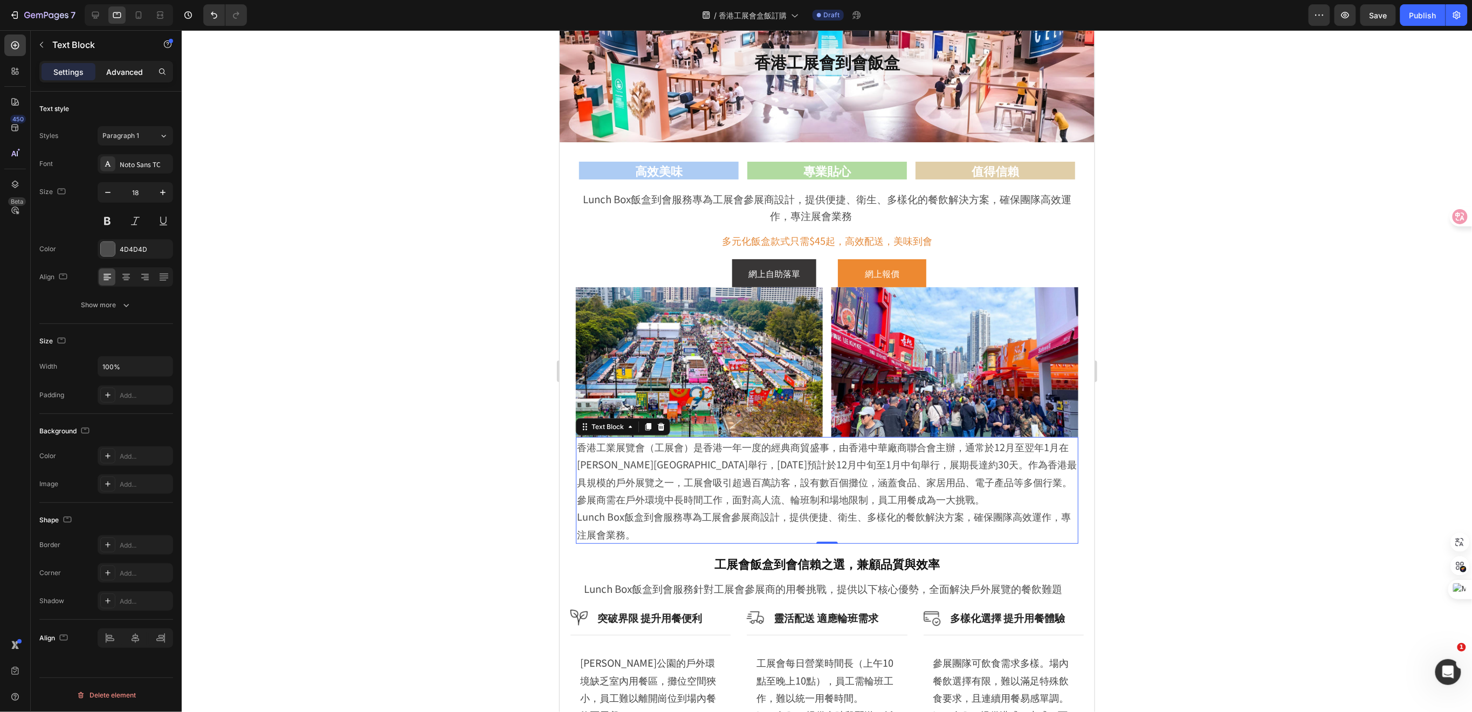
click at [107, 70] on p "Advanced" at bounding box center [124, 71] width 37 height 11
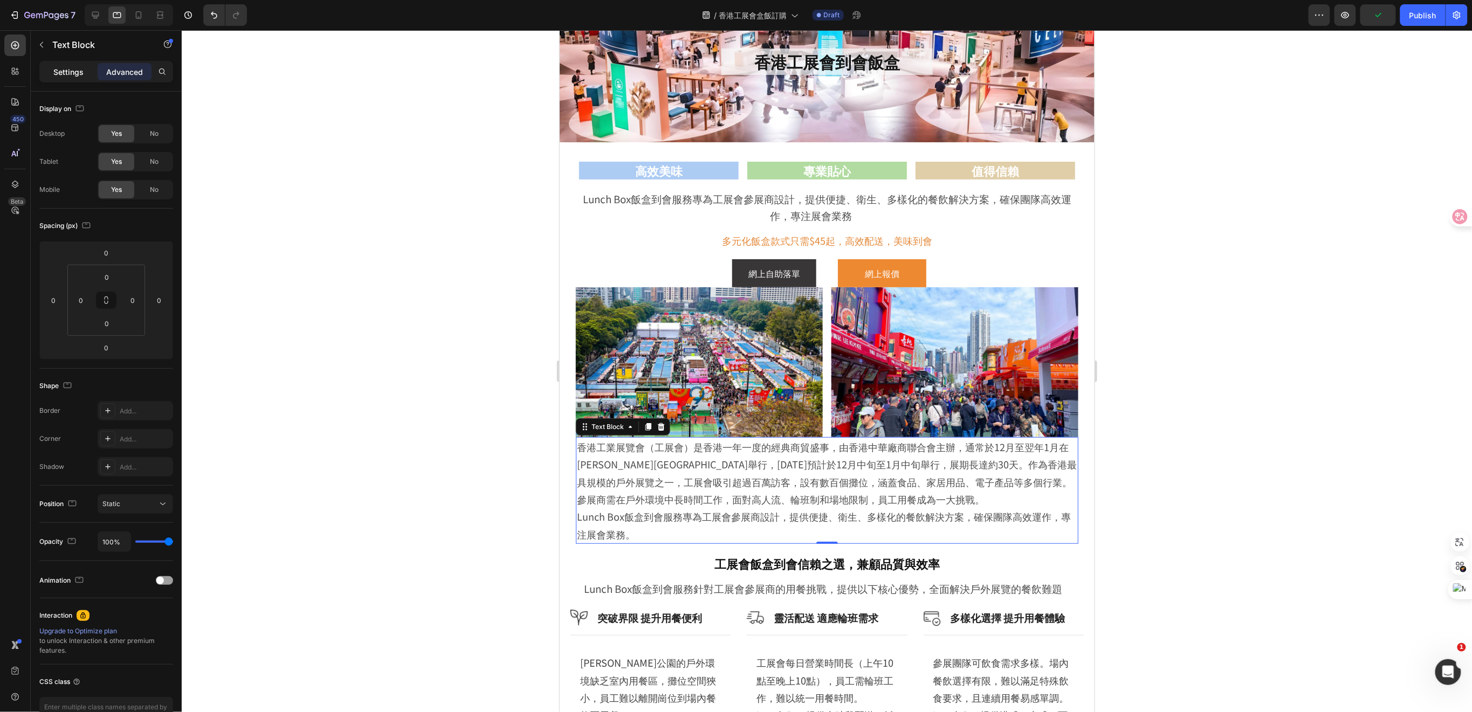
click at [67, 69] on p "Settings" at bounding box center [68, 71] width 30 height 11
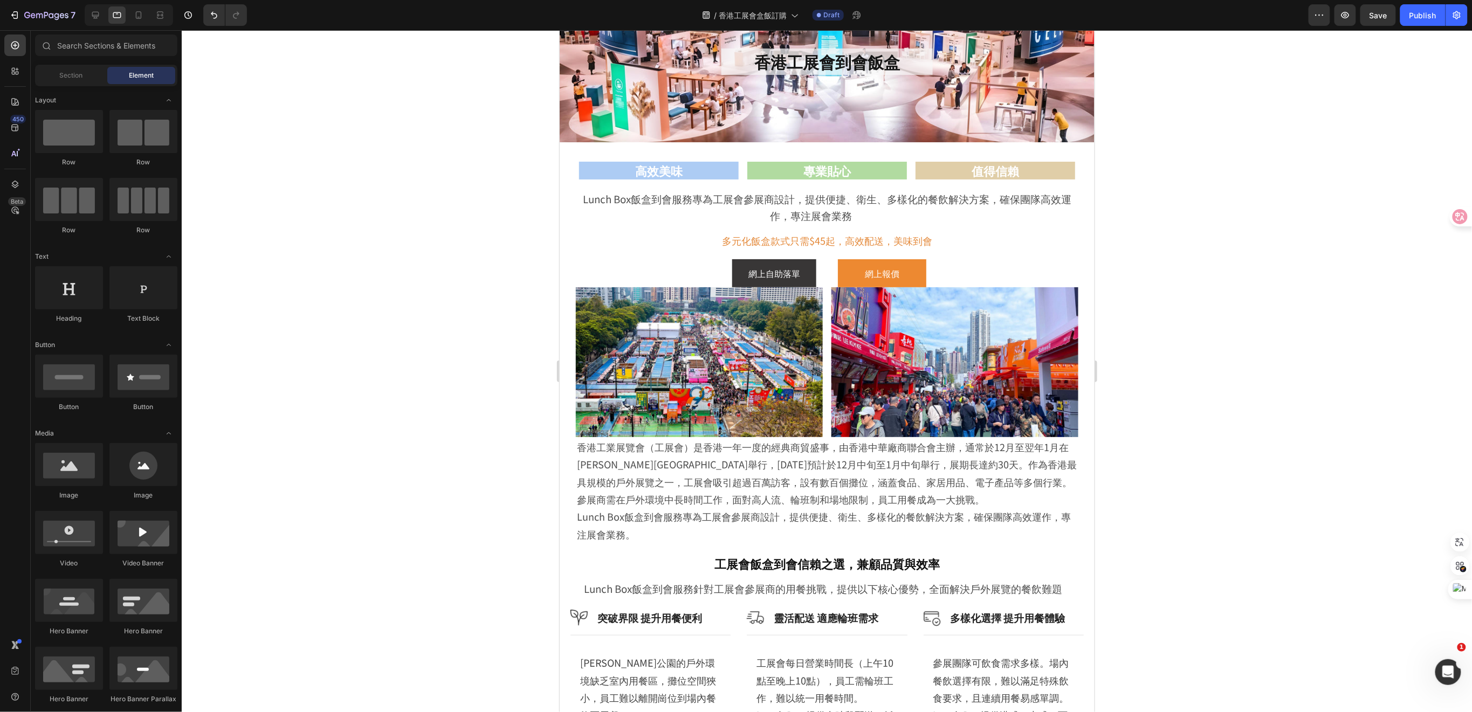
click at [571, 310] on section "Image Image Row 香港工業展覽會（工展會）是香港一年一度的經典商貿盛事，由香港中華廠商聯合會主辦，通常於12月至翌年1月在維多利亞公園舉行，20…" at bounding box center [826, 415] width 535 height 257
click at [1075, 330] on section "Image Image Row 香港工業展覽會（工展會）是香港一年一度的經典商貿盛事，由香港中華廠商聯合會主辦，通常於12月至翌年1月在維多利亞公園舉行，20…" at bounding box center [826, 415] width 535 height 257
click at [577, 530] on p "Lunch Box飯盒到會服務專為工展會參展商設計，提供便捷、衛生、多樣化的餐飲解決方案，確保團隊高效運作，專注展會業務。" at bounding box center [827, 525] width 501 height 35
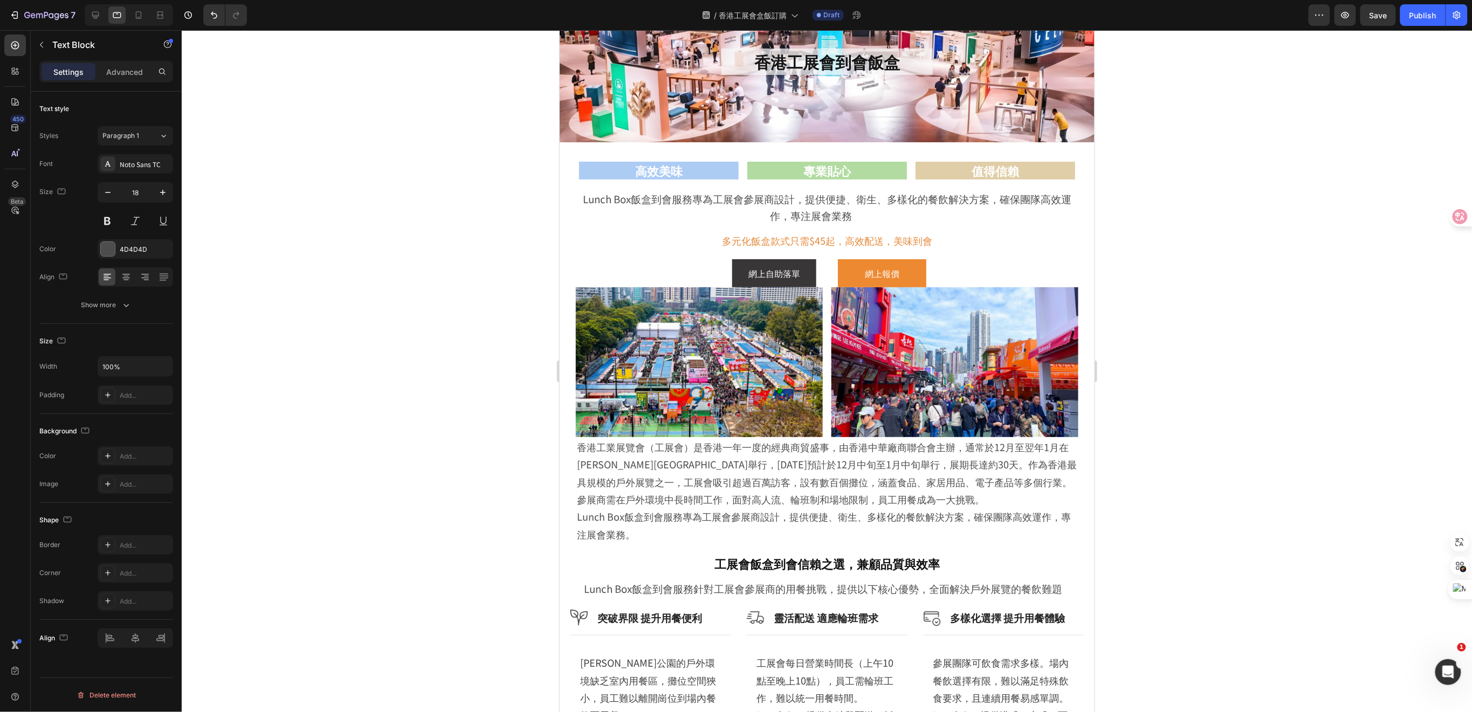
click at [570, 513] on section "Image Image Row 香港工業展覽會（工展會）是香港一年一度的經典商貿盛事，由香港中華廠商聯合會主辦，通常於12月至翌年1月在維多利亞公園舉行，20…" at bounding box center [826, 415] width 535 height 257
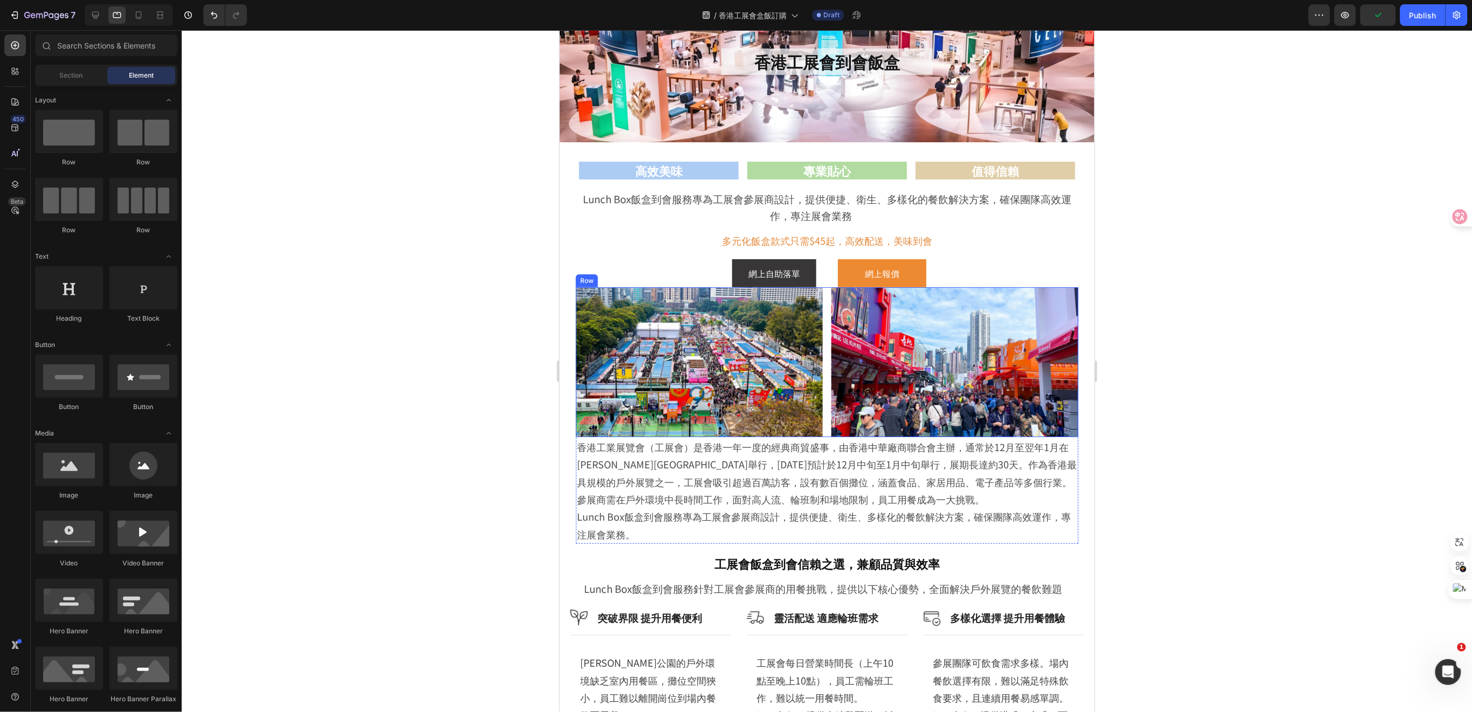
click at [818, 350] on div "Image Image Row" at bounding box center [826, 361] width 503 height 149
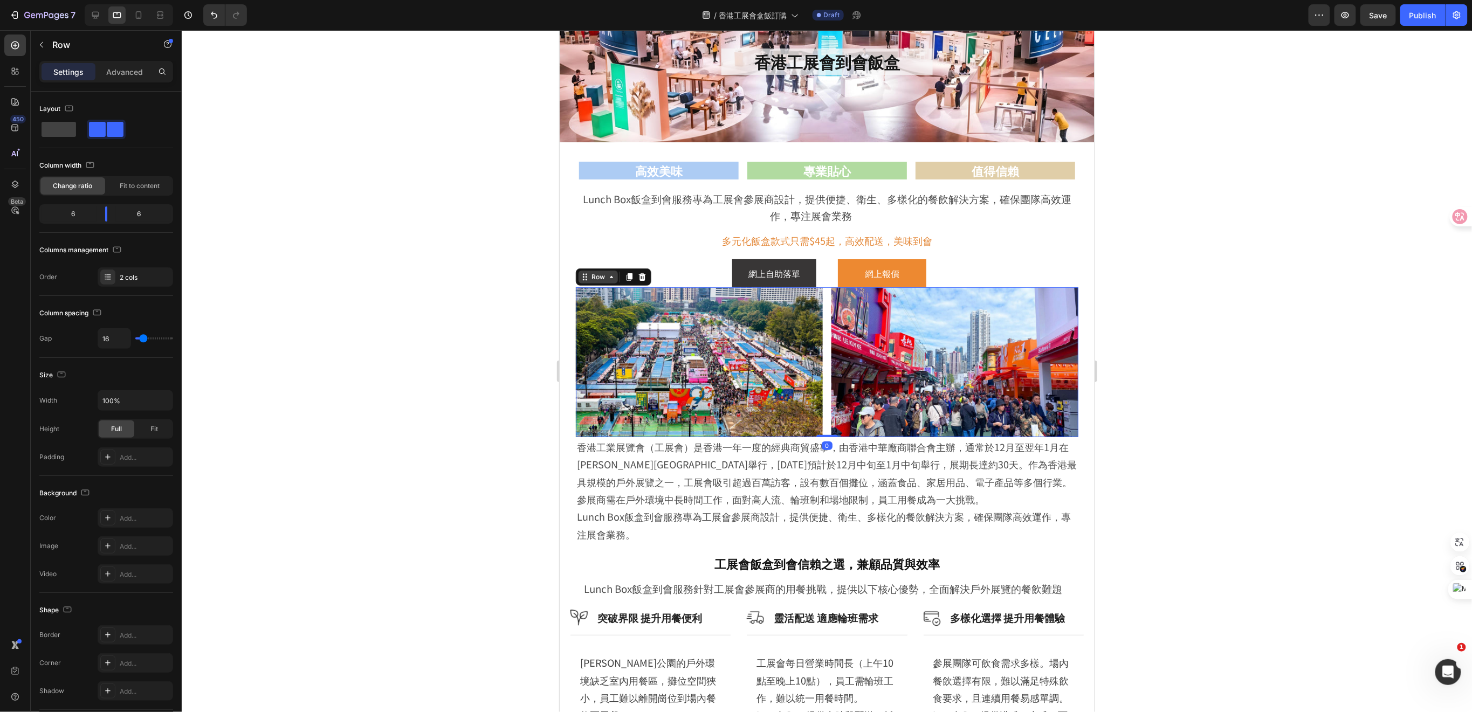
click at [599, 277] on div "Row" at bounding box center [598, 277] width 18 height 10
click at [589, 277] on div "Row" at bounding box center [598, 277] width 18 height 10
click at [591, 281] on div "Row" at bounding box center [598, 277] width 18 height 10
click at [588, 261] on div "Section" at bounding box center [594, 258] width 28 height 6
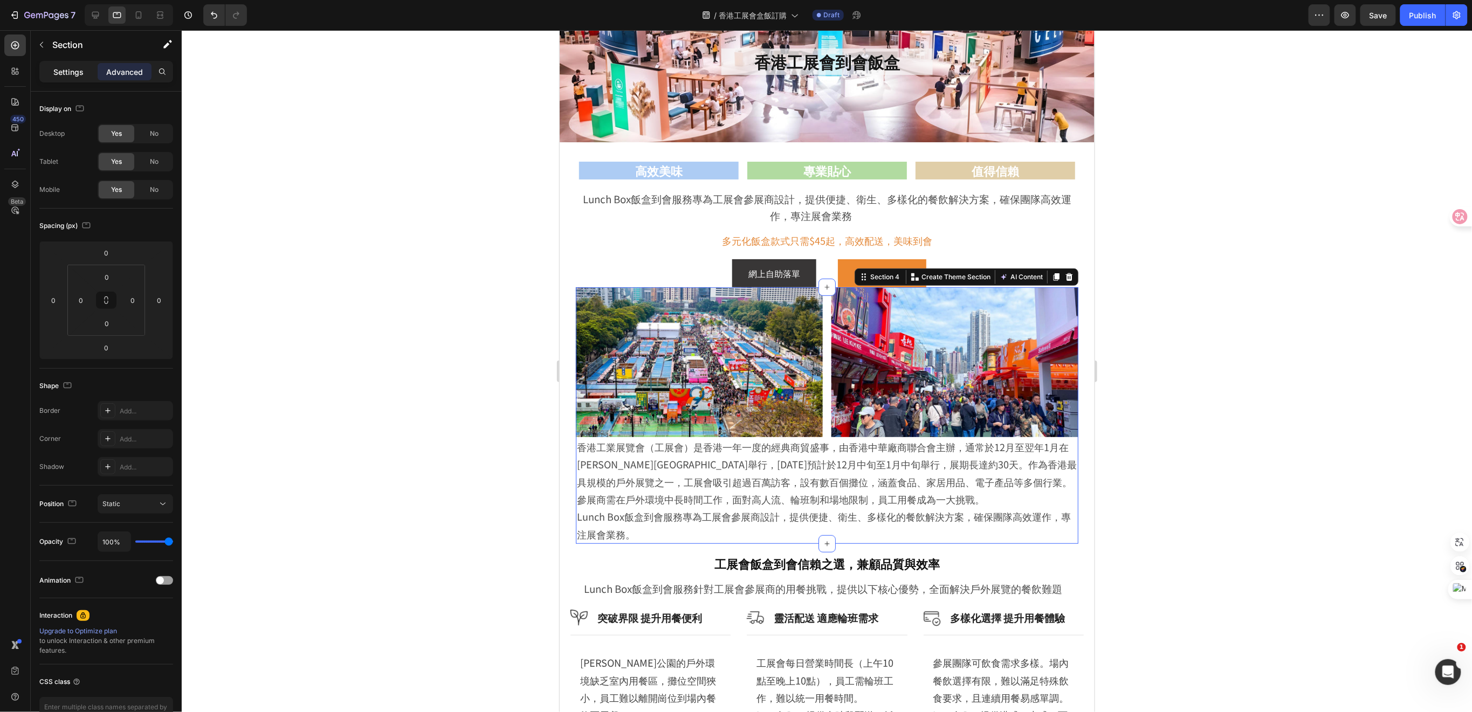
click at [54, 75] on p "Settings" at bounding box center [68, 71] width 30 height 11
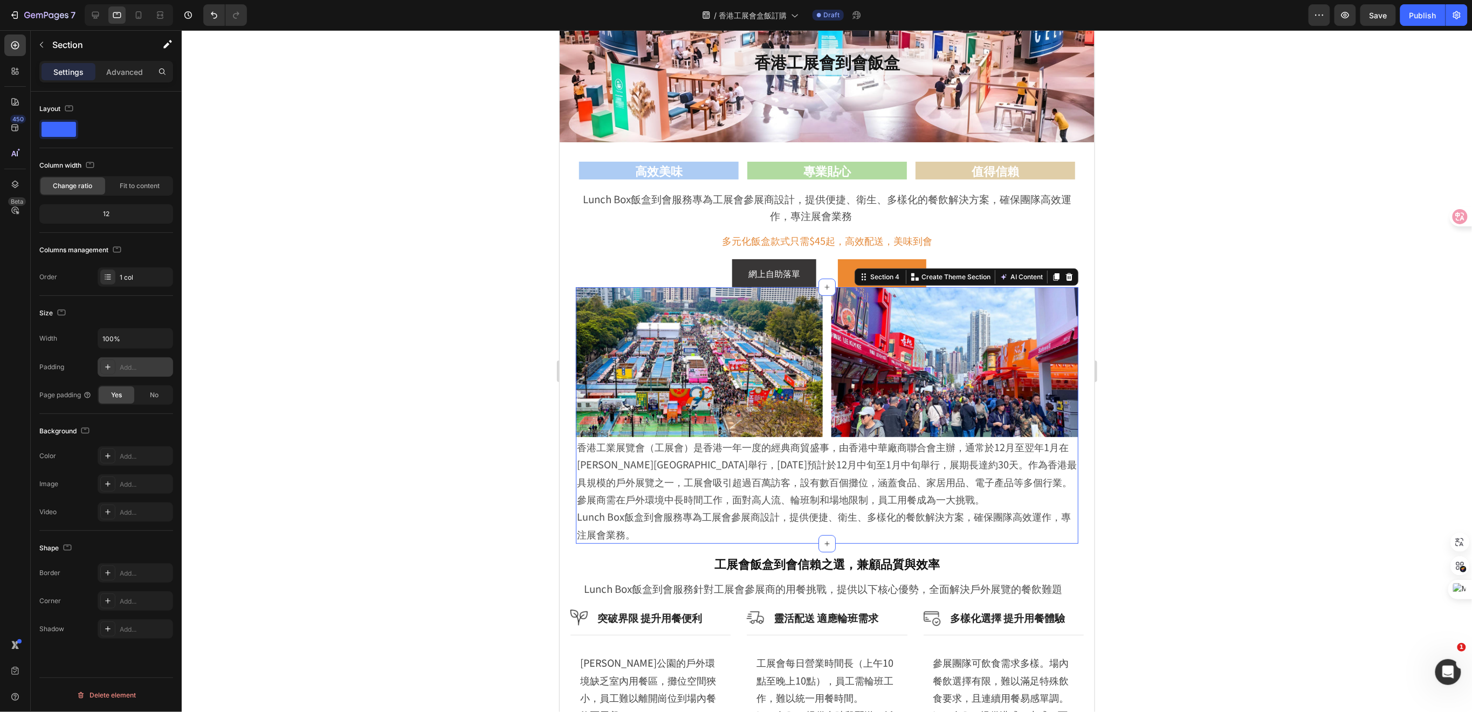
click at [111, 372] on div at bounding box center [107, 367] width 15 height 15
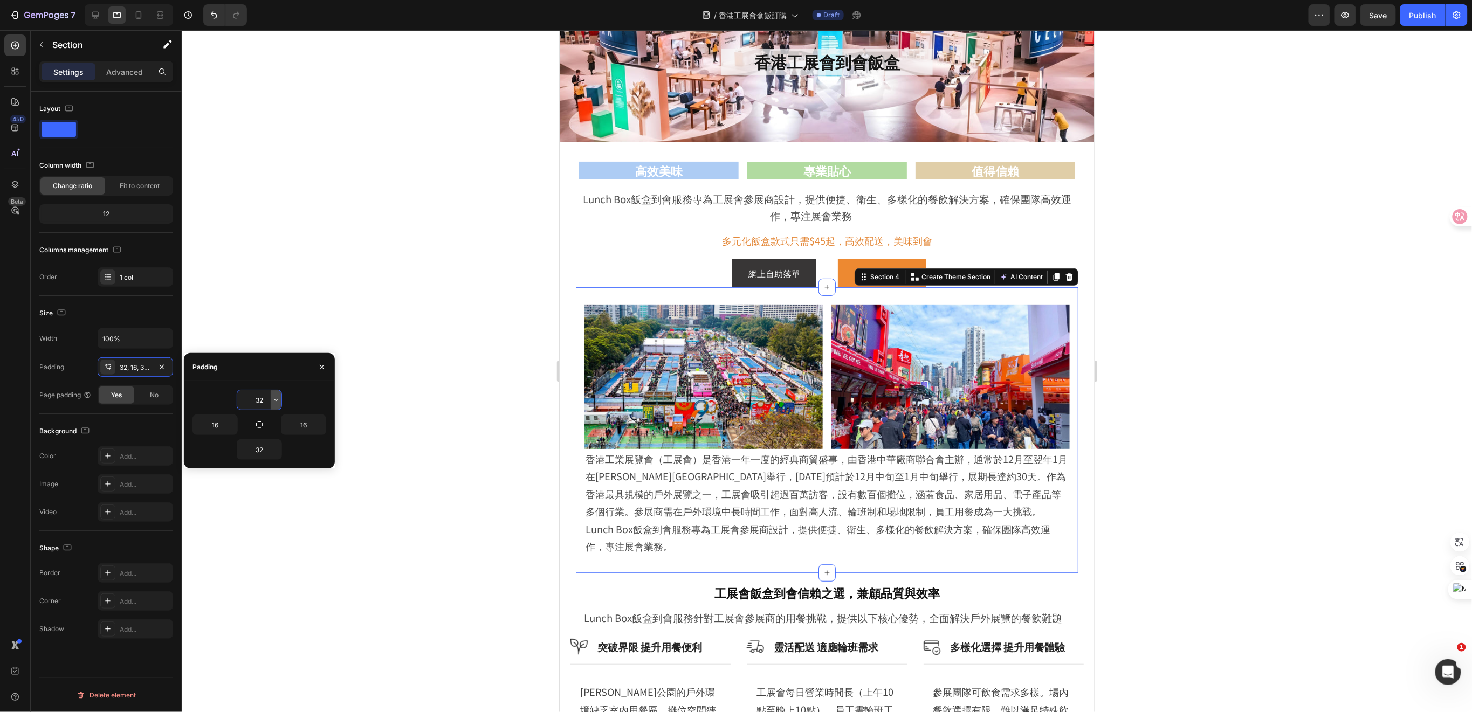
click at [275, 405] on button "button" at bounding box center [276, 399] width 11 height 19
click at [256, 401] on input "32" at bounding box center [259, 399] width 44 height 19
drag, startPoint x: 264, startPoint y: 400, endPoint x: 248, endPoint y: 398, distance: 16.3
click at [248, 398] on input "032" at bounding box center [259, 399] width 44 height 19
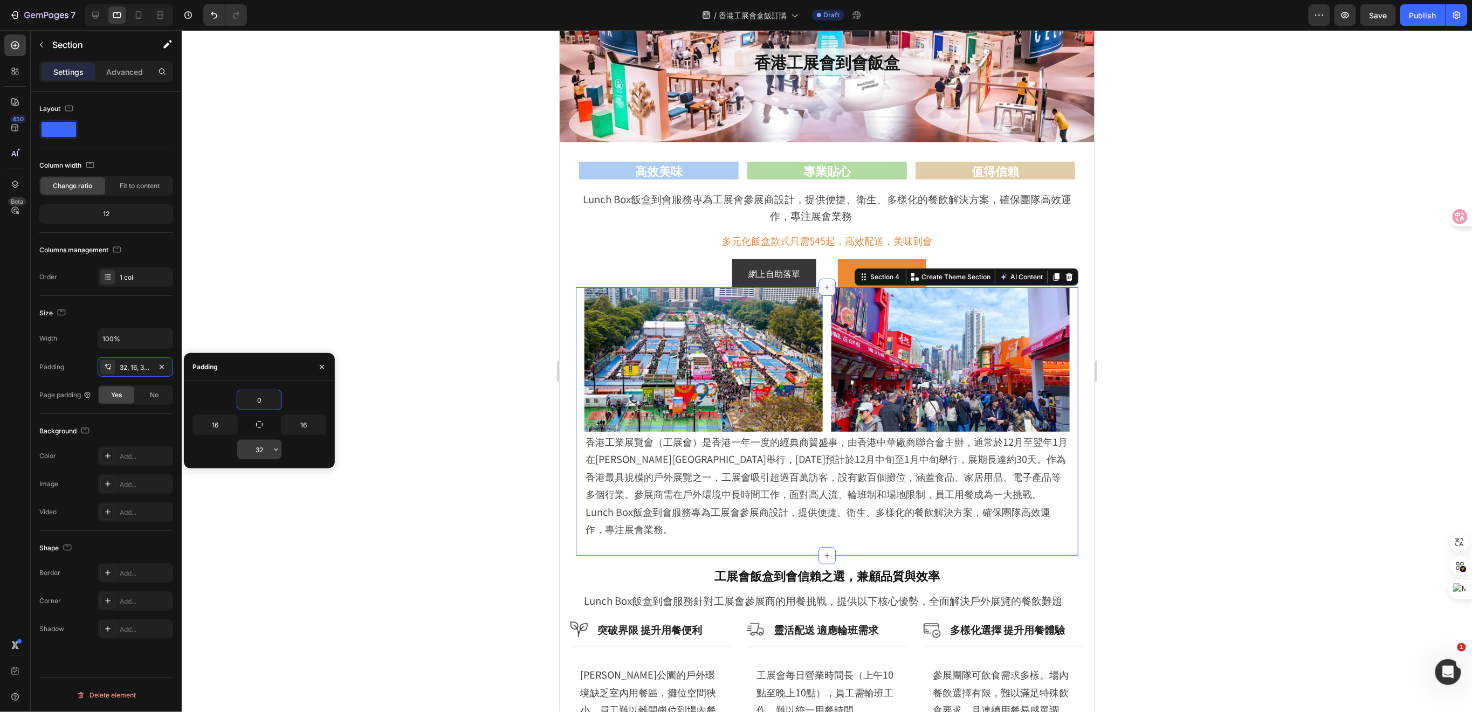
type input "0"
click at [262, 451] on input "32" at bounding box center [259, 449] width 44 height 19
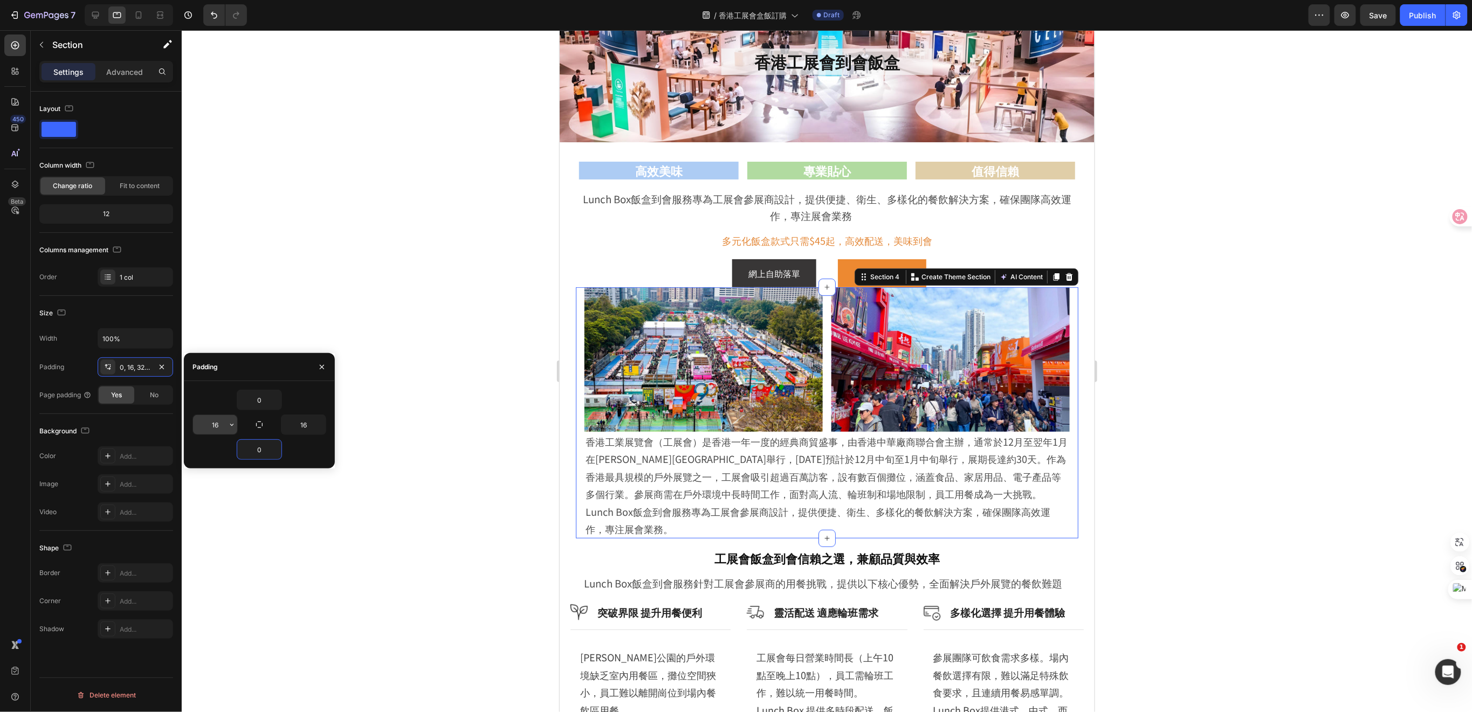
type input "0"
click at [220, 427] on input "16" at bounding box center [215, 424] width 44 height 19
type input "20"
click at [308, 423] on input "16" at bounding box center [304, 424] width 44 height 19
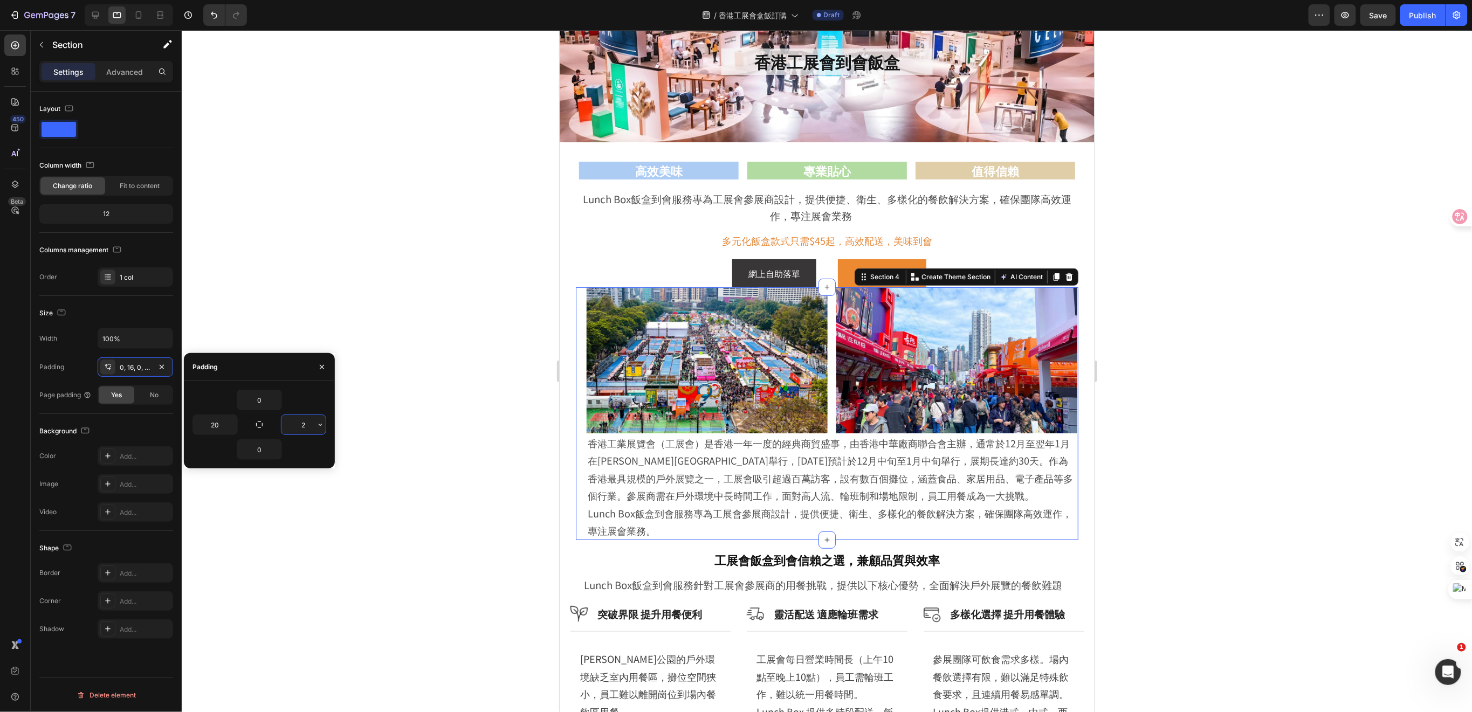
type input "20"
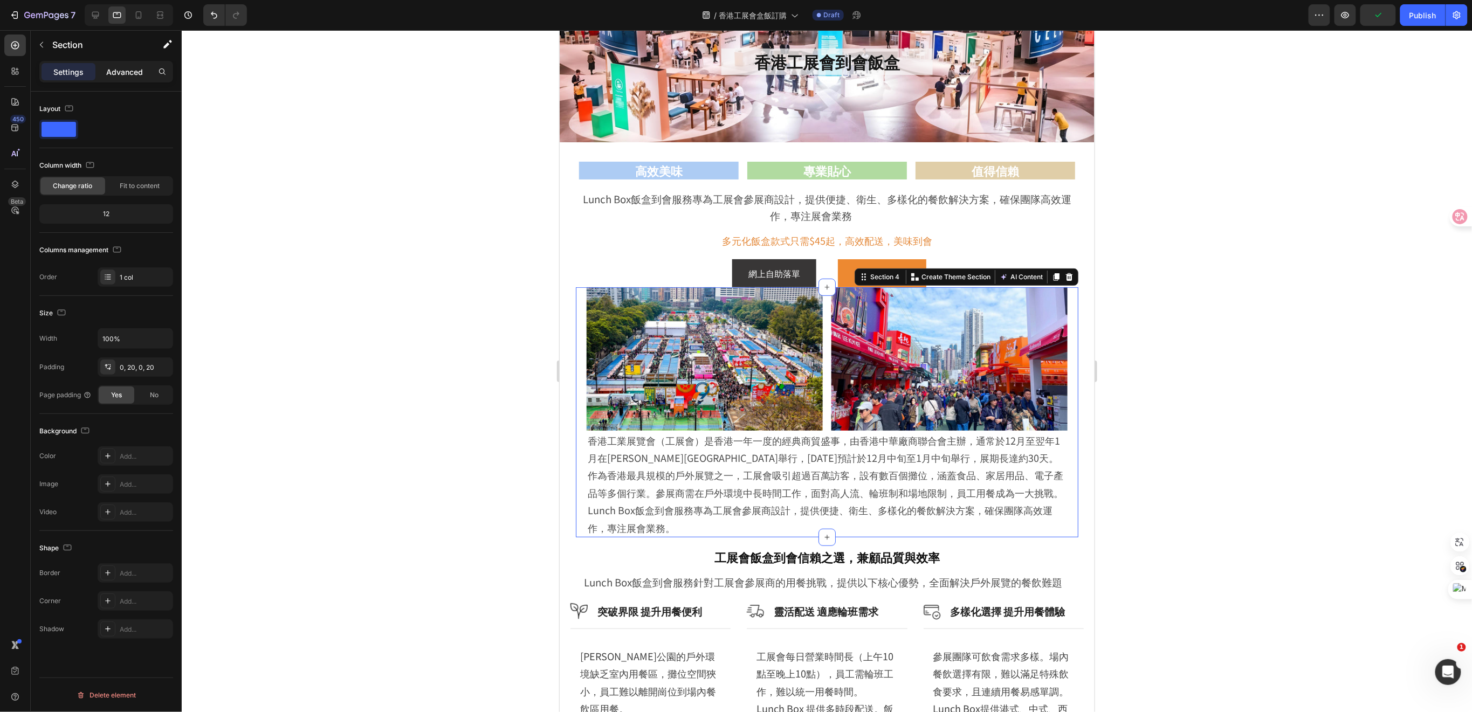
click at [121, 71] on p "Advanced" at bounding box center [124, 71] width 37 height 11
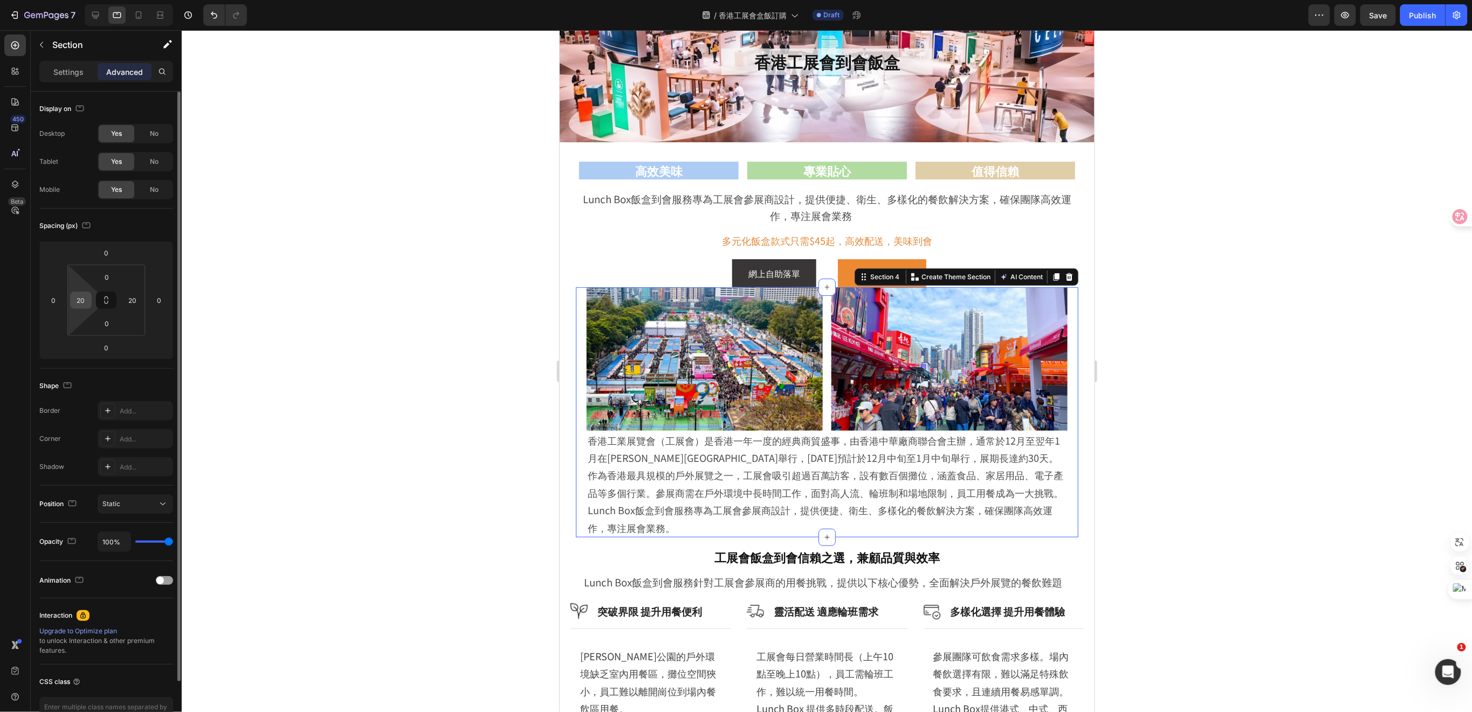
click at [88, 299] on input "20" at bounding box center [81, 300] width 16 height 16
type input "0"
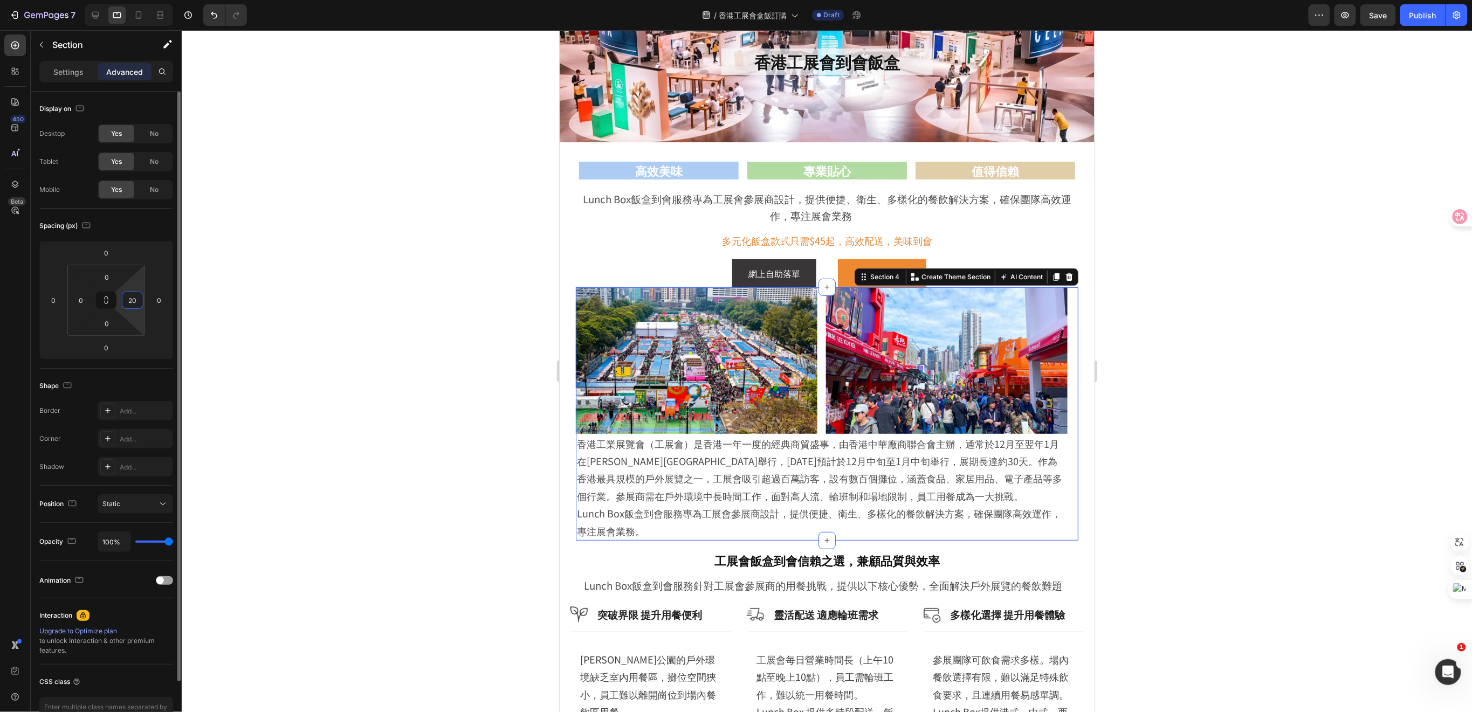
click at [129, 300] on input "20" at bounding box center [133, 300] width 16 height 16
type input "0"
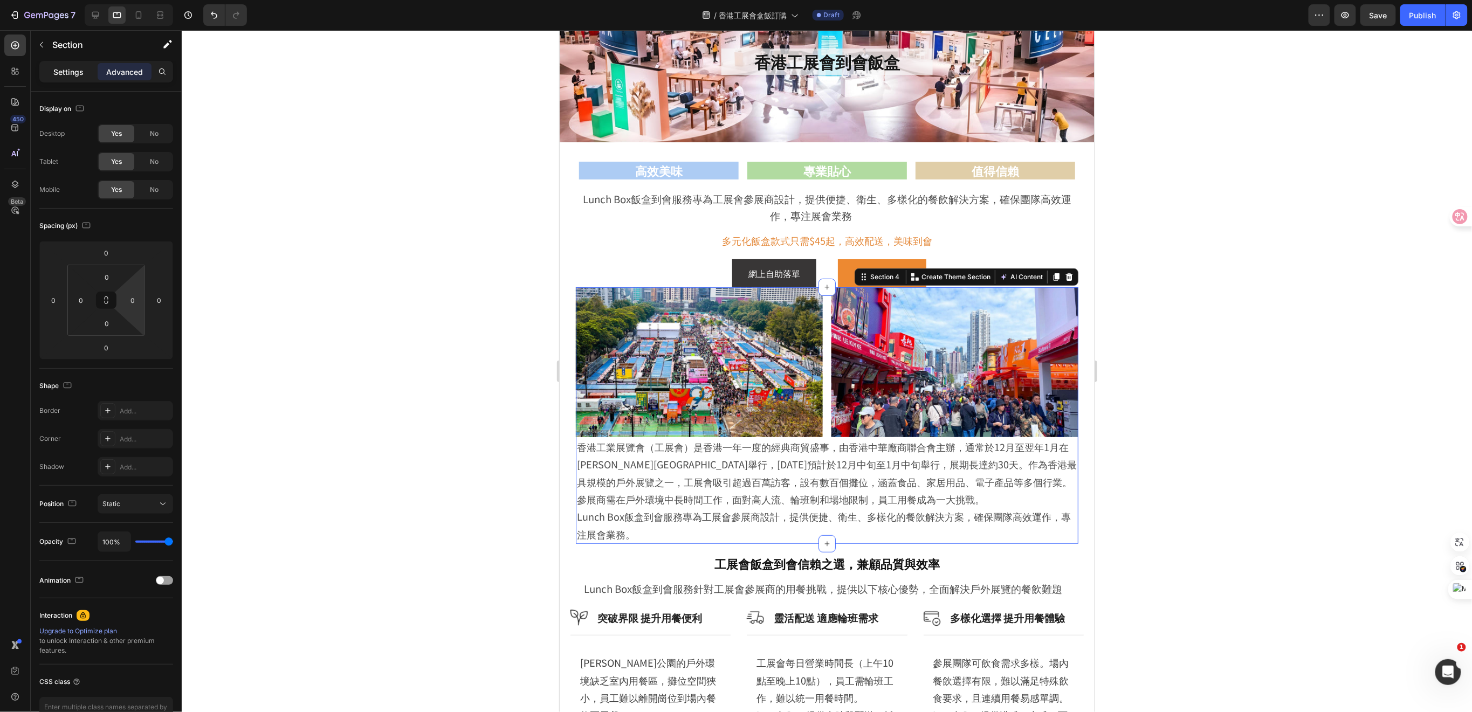
click at [66, 72] on p "Settings" at bounding box center [68, 71] width 30 height 11
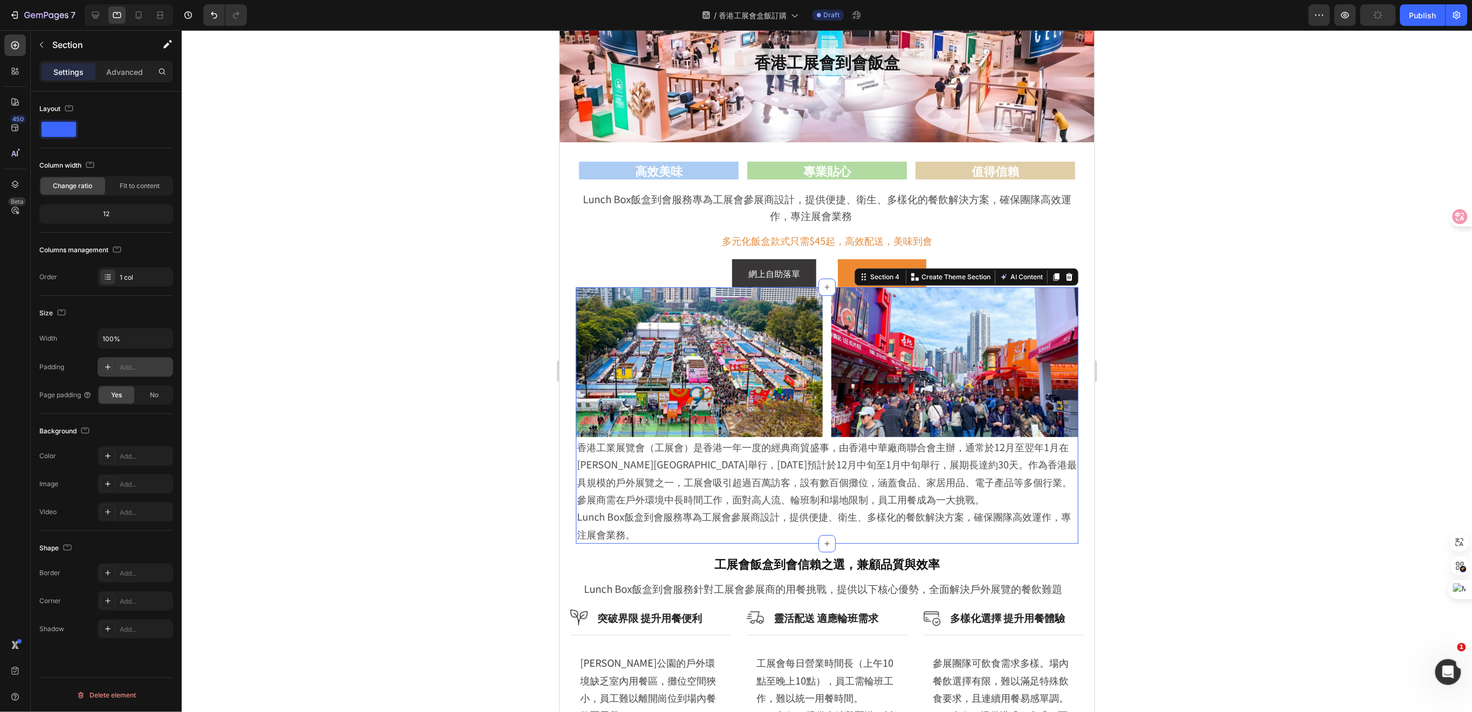
click at [107, 363] on icon at bounding box center [108, 367] width 9 height 9
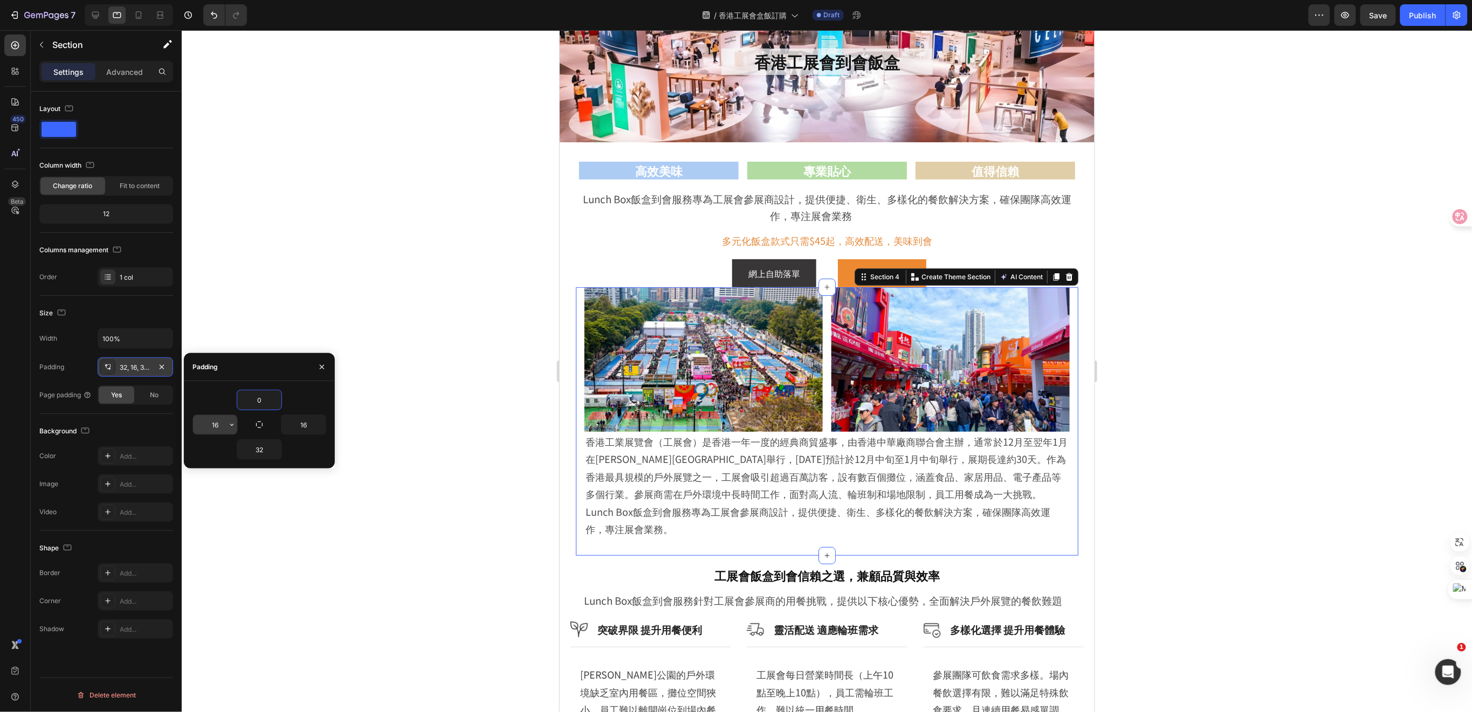
type input "0"
click at [218, 422] on input "16" at bounding box center [215, 424] width 44 height 19
type input "20"
click at [309, 426] on input "16" at bounding box center [304, 424] width 44 height 19
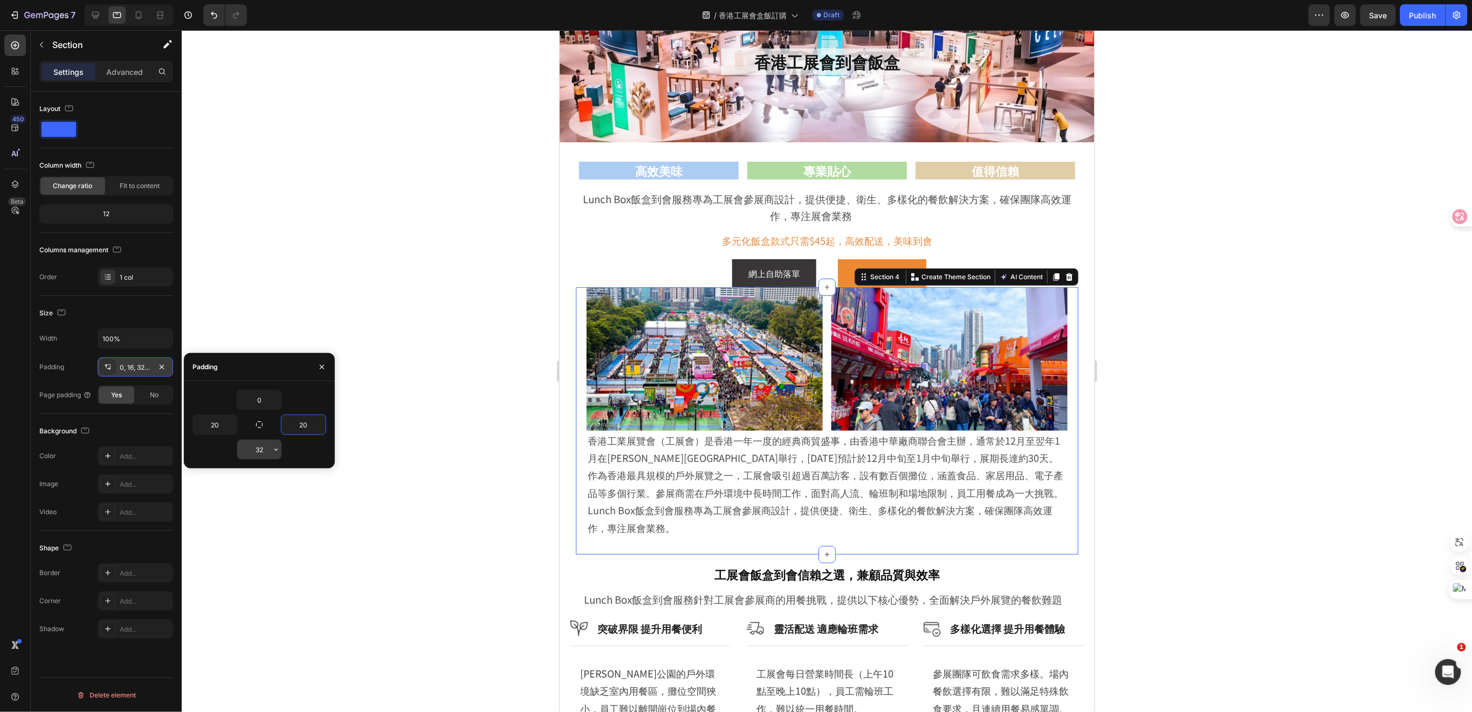
type input "20"
click at [266, 448] on input "32" at bounding box center [259, 449] width 44 height 19
type input "0"
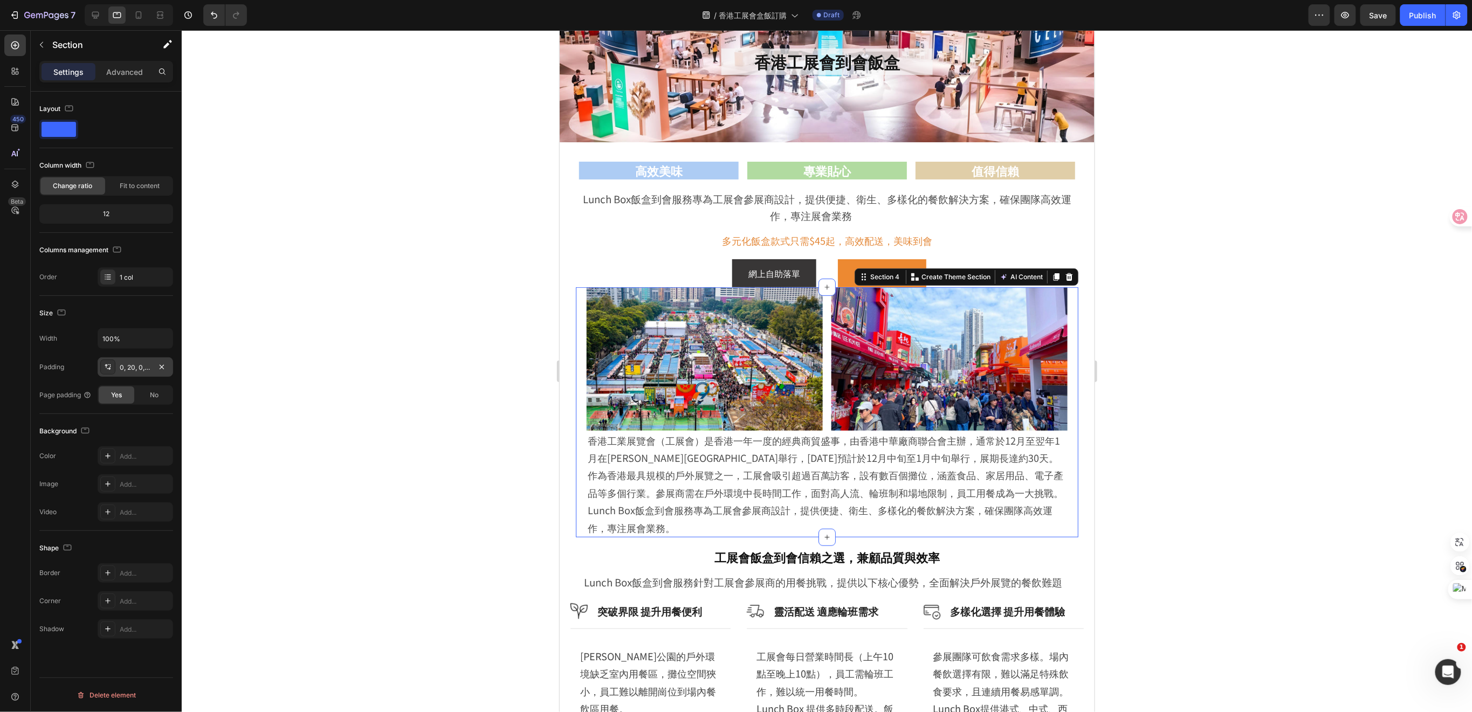
click at [292, 252] on div at bounding box center [827, 371] width 1291 height 682
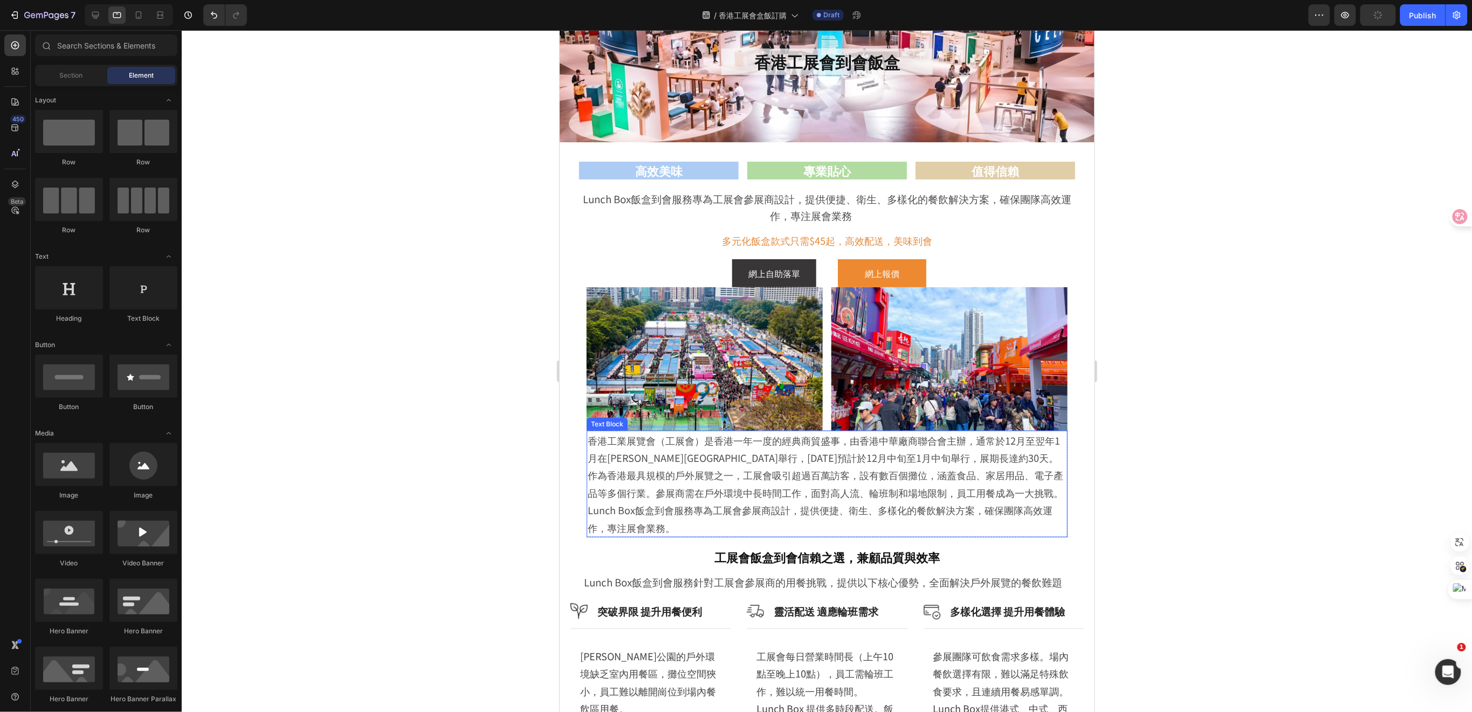
click at [586, 499] on div "香港工業展覽會（工展會）是香港一年一度的經典商貿盛事，由香港中華廠商聯合會主辦，通常於12月至翌年1月在維多利亞公園舉行，2025年預計於12月中旬至1月中旬…" at bounding box center [826, 483] width 481 height 107
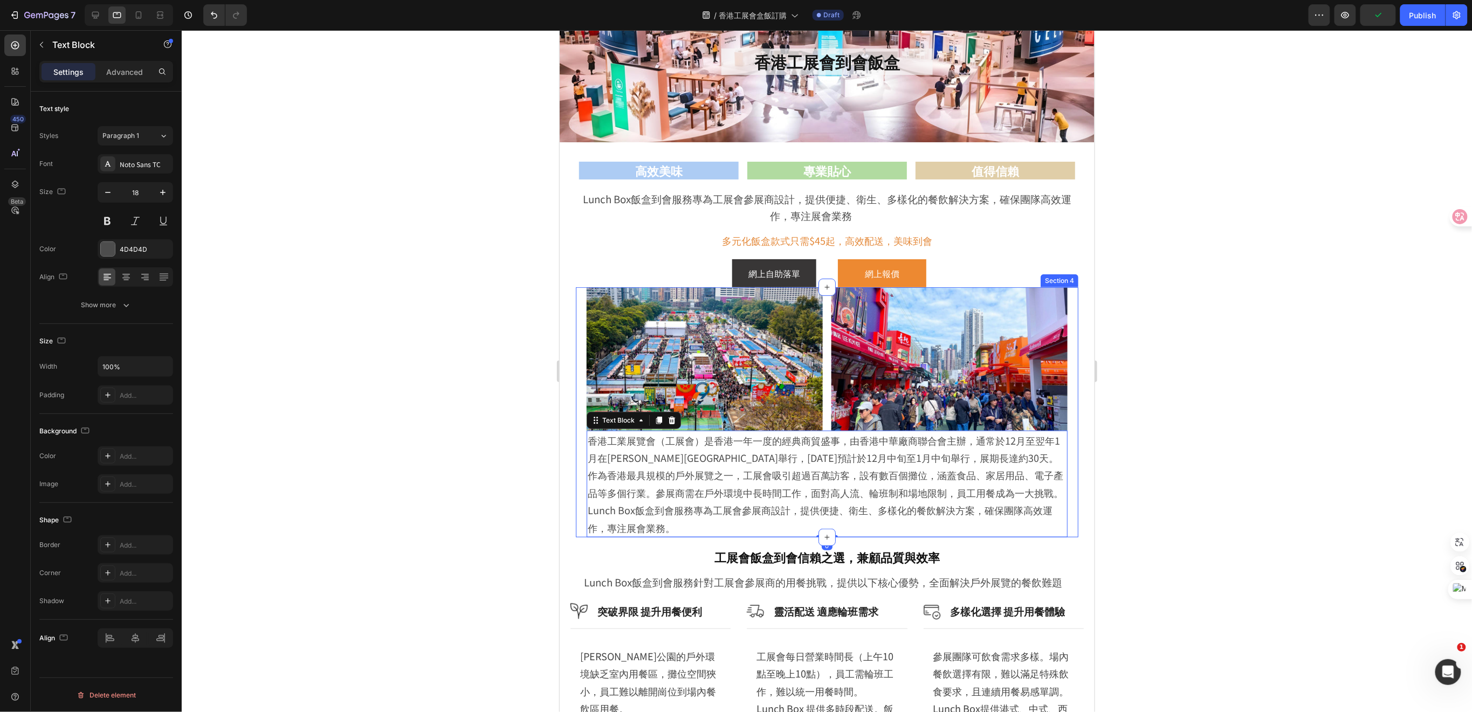
click at [579, 499] on div "Image Image Row 香港工業展覽會（工展會）是香港一年一度的經典商貿盛事，由香港中華廠商聯合會主辦，通常於12月至翌年1月在維多利亞公園舉行，20…" at bounding box center [826, 412] width 503 height 250
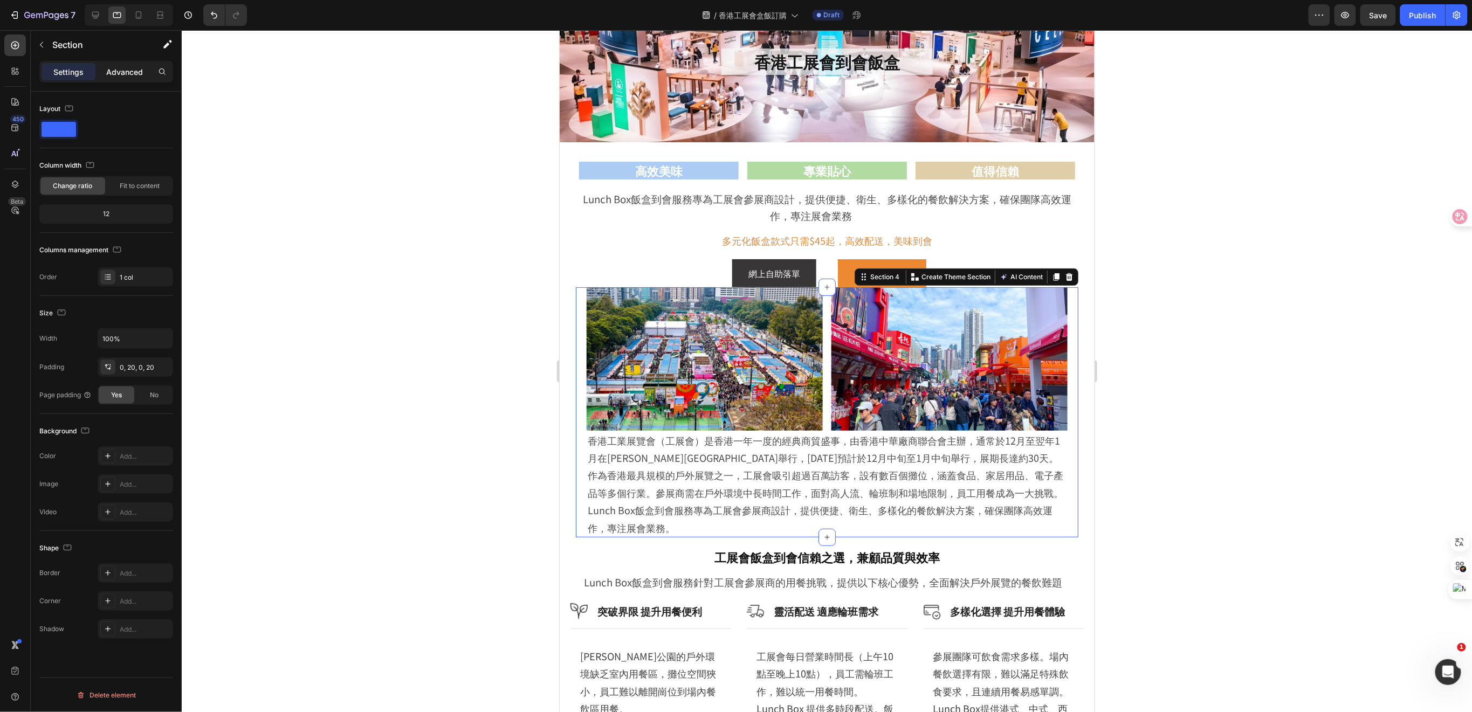
click at [135, 73] on p "Advanced" at bounding box center [124, 71] width 37 height 11
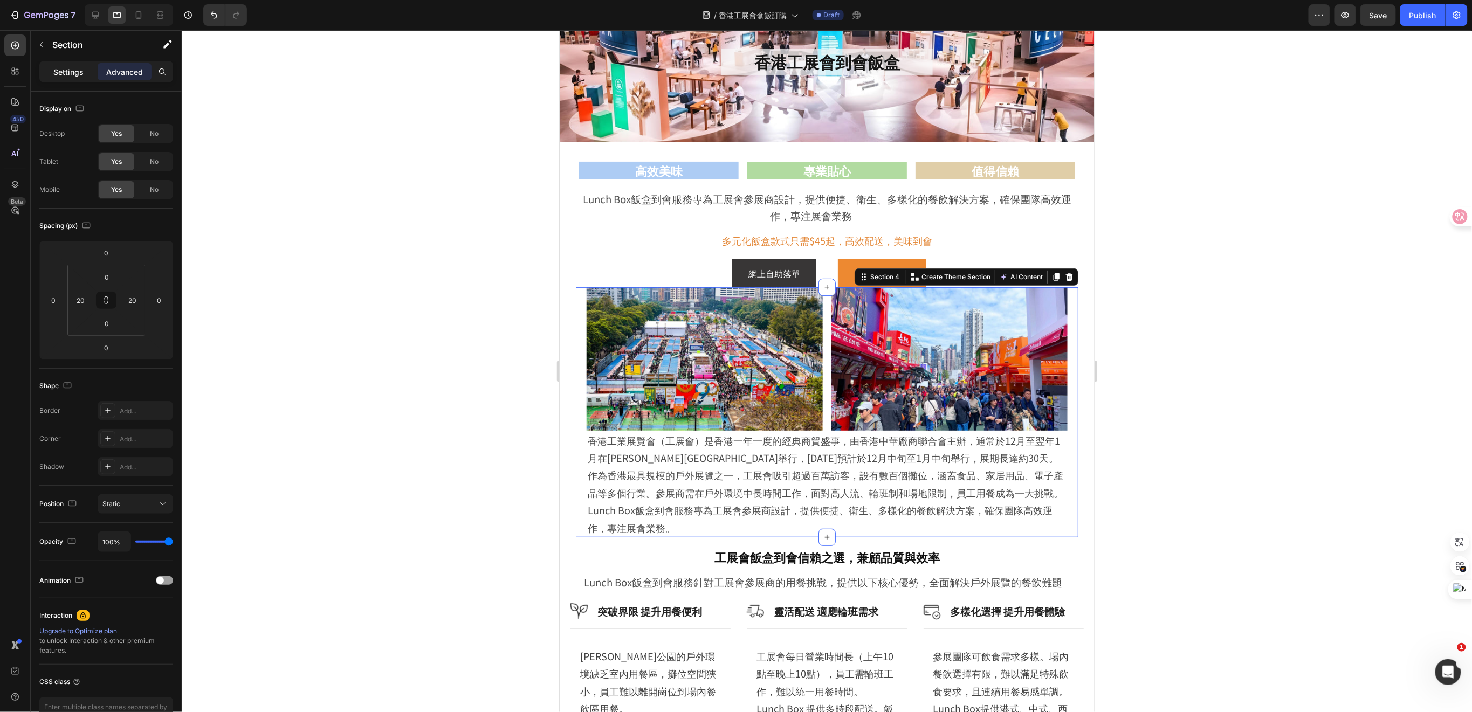
click at [79, 74] on p "Settings" at bounding box center [68, 71] width 30 height 11
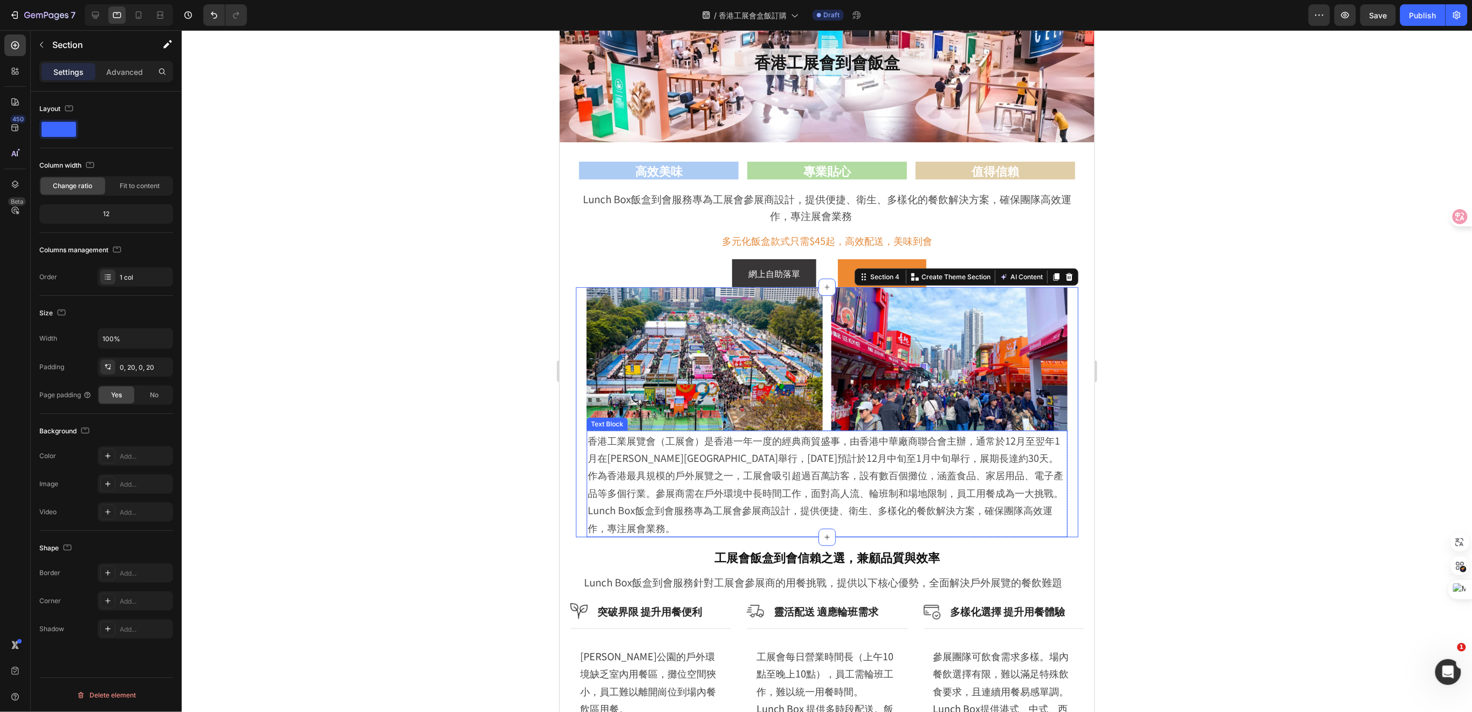
click at [759, 513] on p "Lunch Box飯盒到會服務專為工展會參展商設計，提供便捷、衛生、多樣化的餐飲解決方案，確保團隊高效運作，專注展會業務。" at bounding box center [826, 518] width 479 height 35
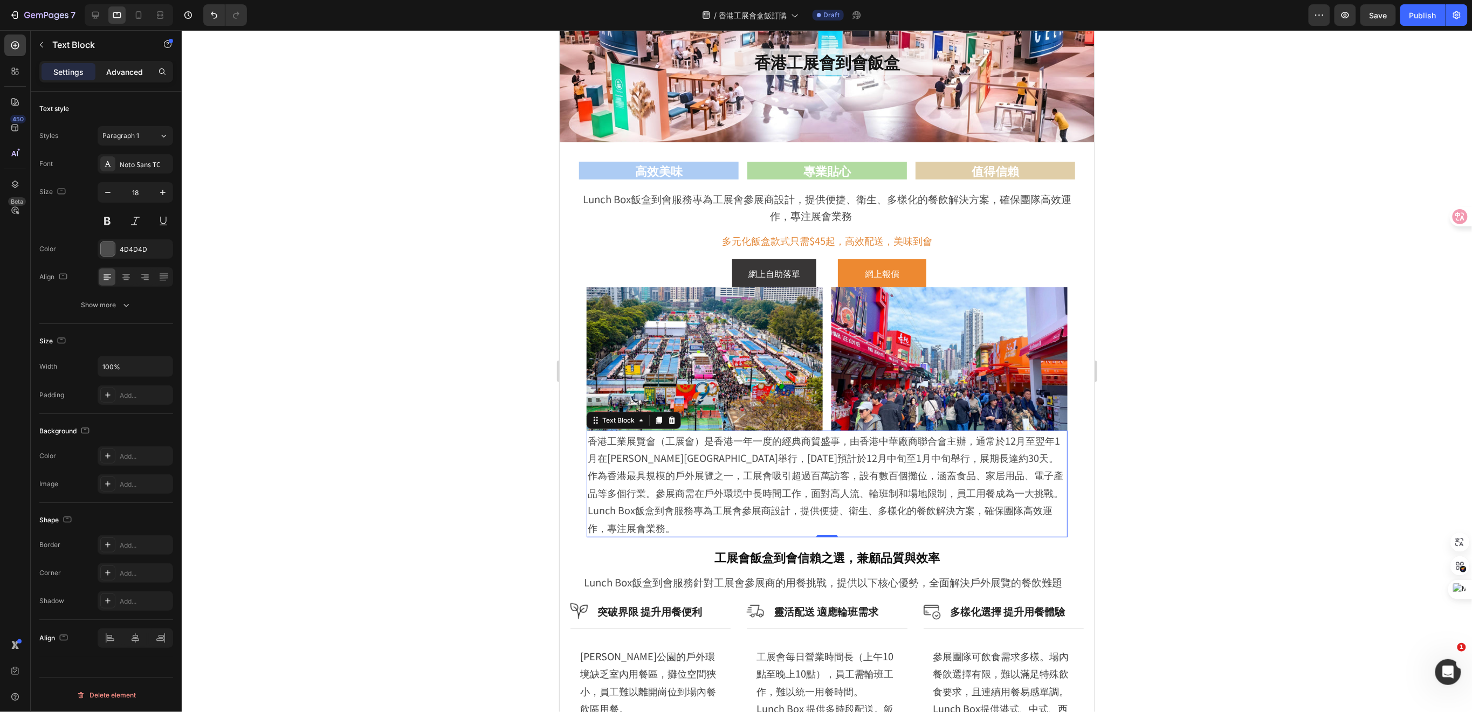
click at [110, 79] on div "Advanced" at bounding box center [125, 71] width 54 height 17
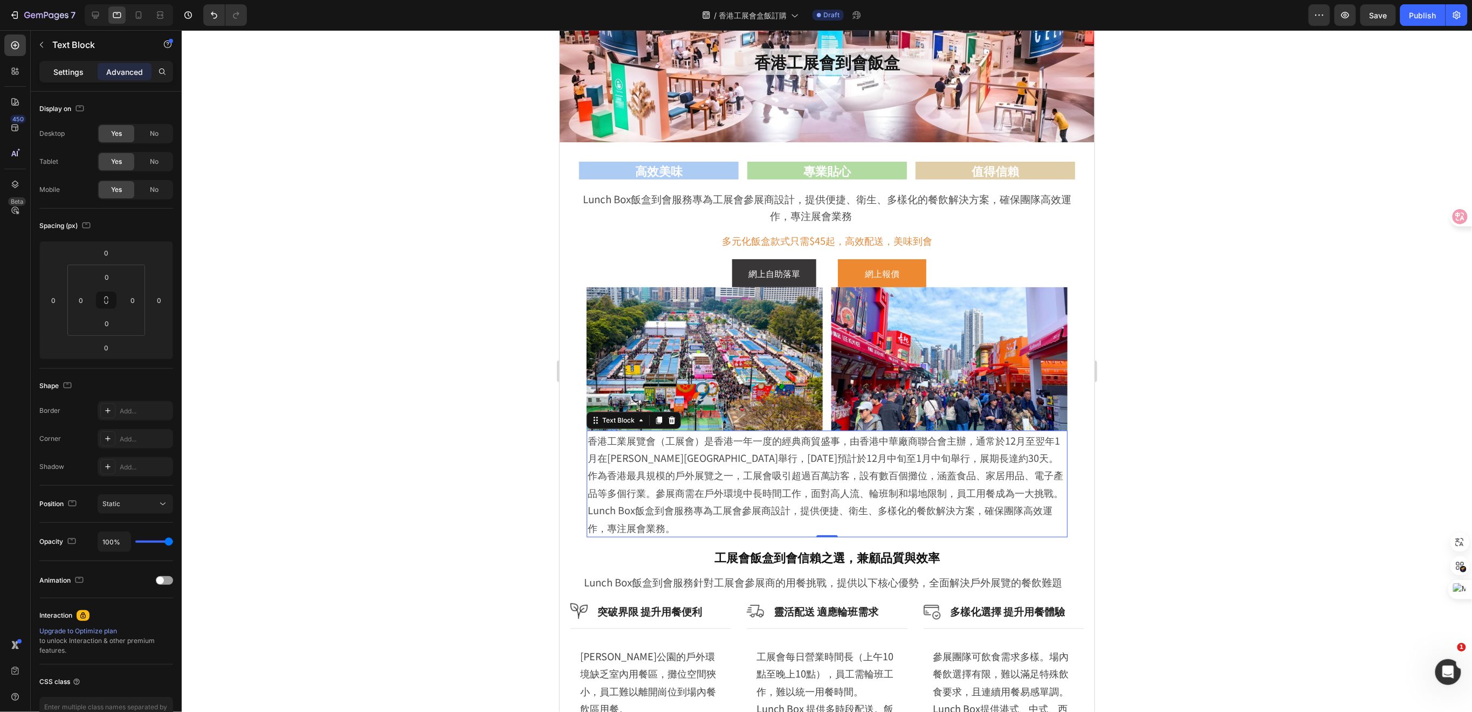
click at [70, 70] on p "Settings" at bounding box center [68, 71] width 30 height 11
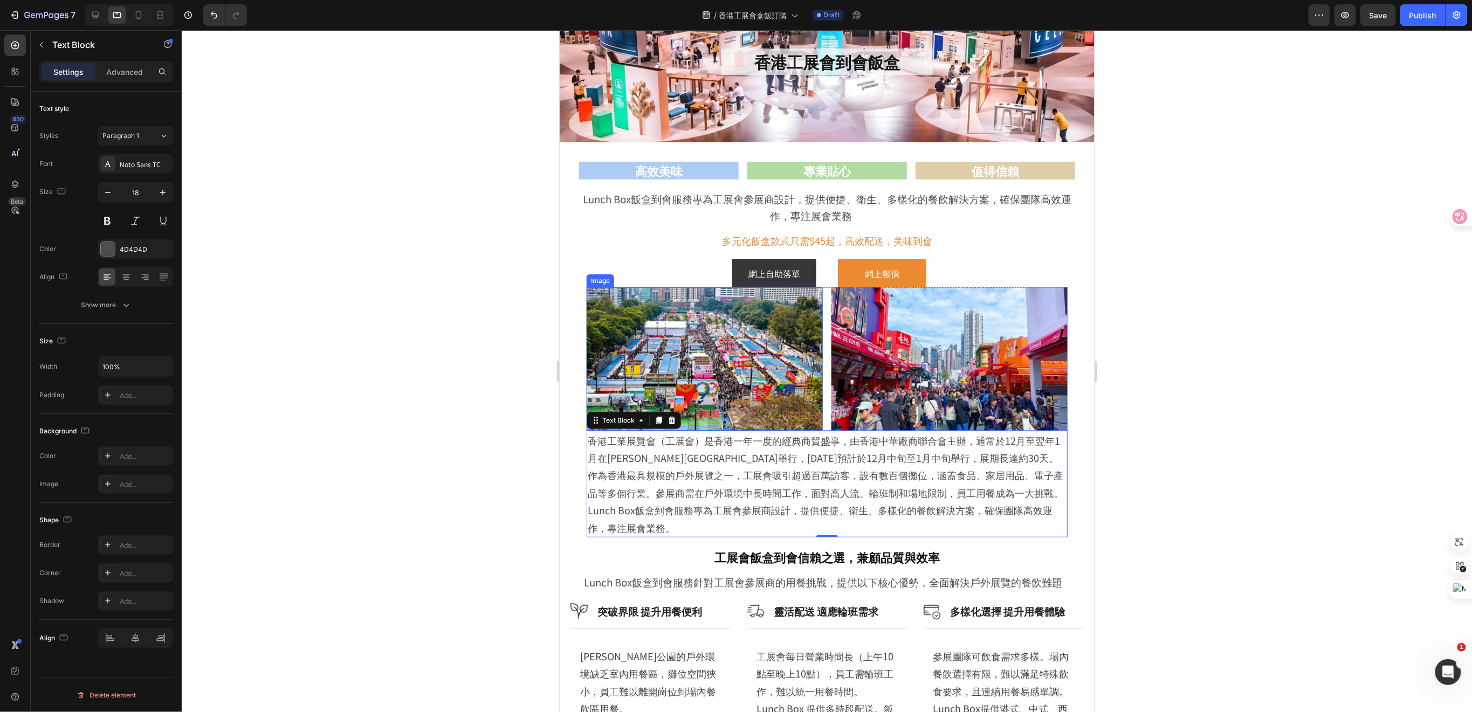
click at [608, 386] on img at bounding box center [704, 358] width 236 height 143
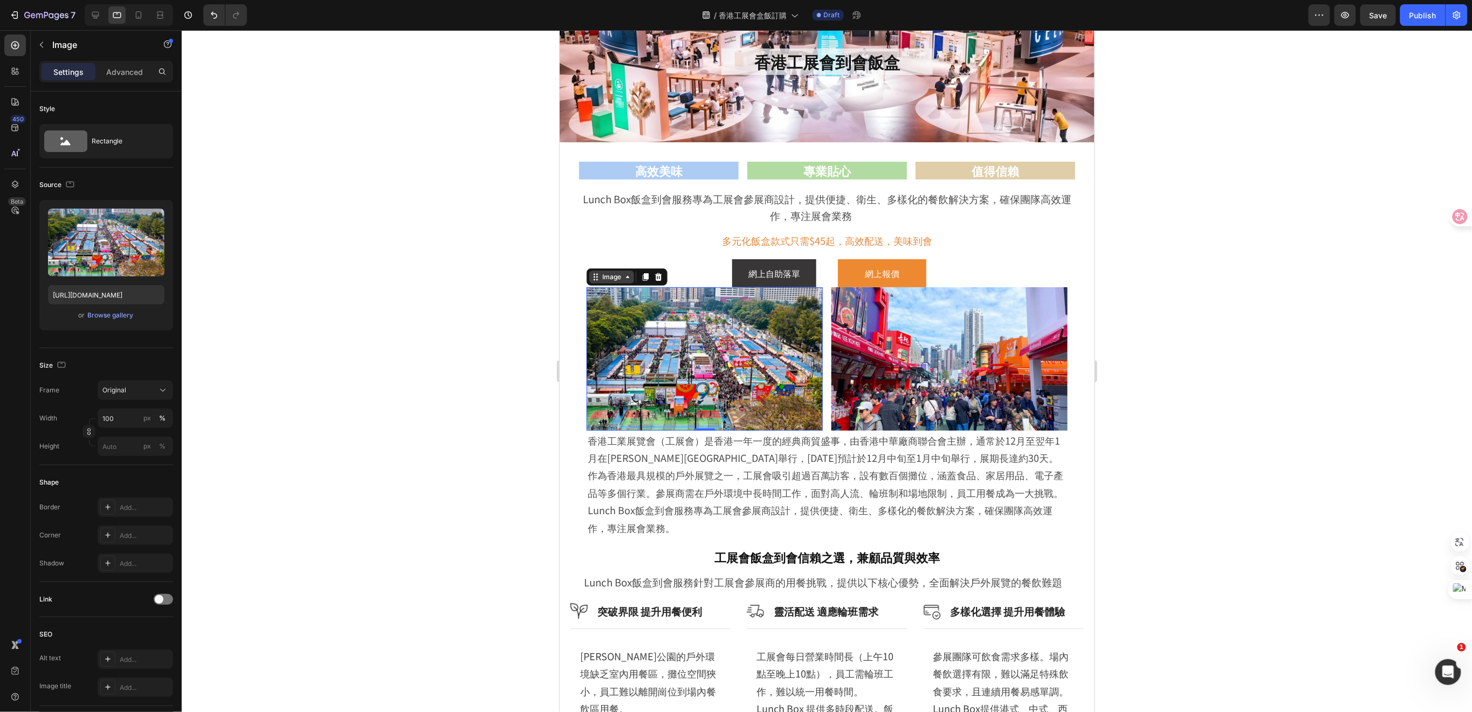
click at [595, 279] on icon at bounding box center [595, 276] width 9 height 9
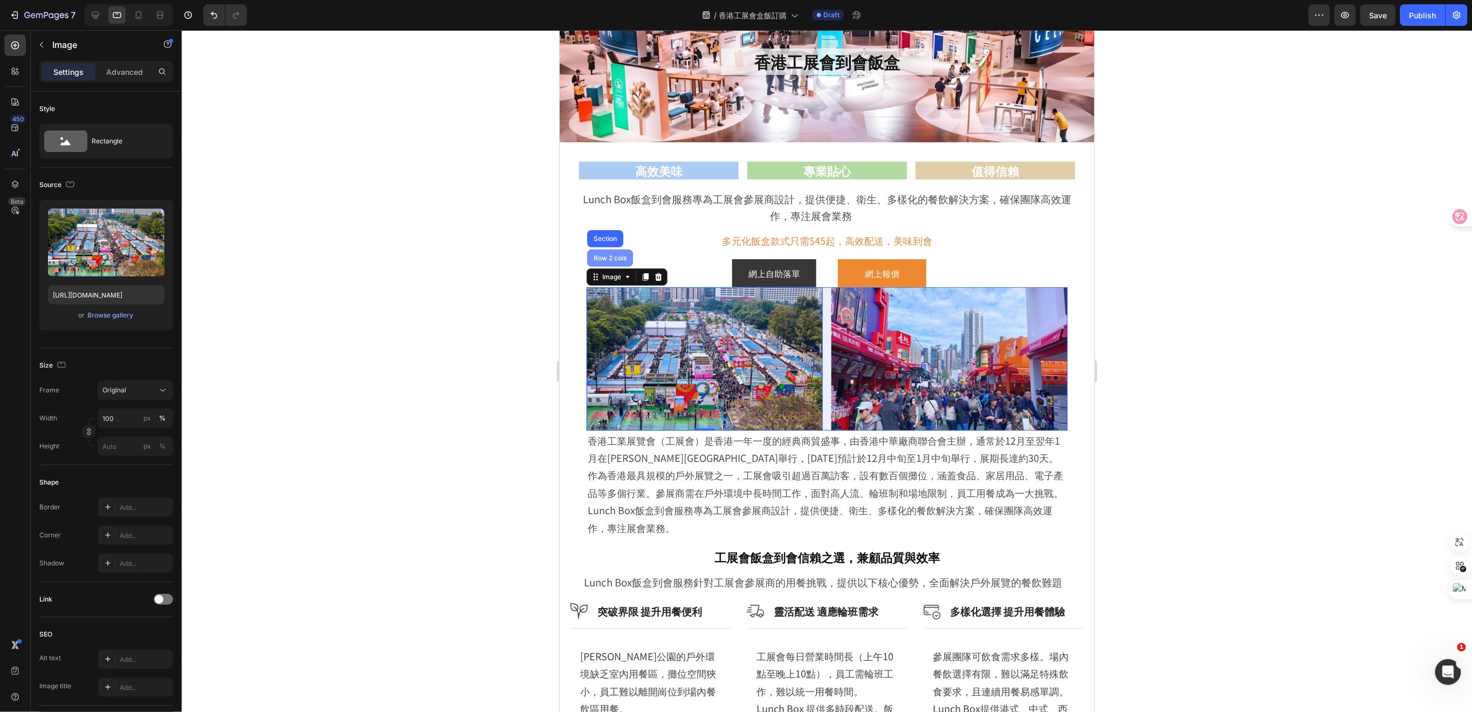
click at [608, 262] on div "Row 2 cols" at bounding box center [610, 257] width 46 height 17
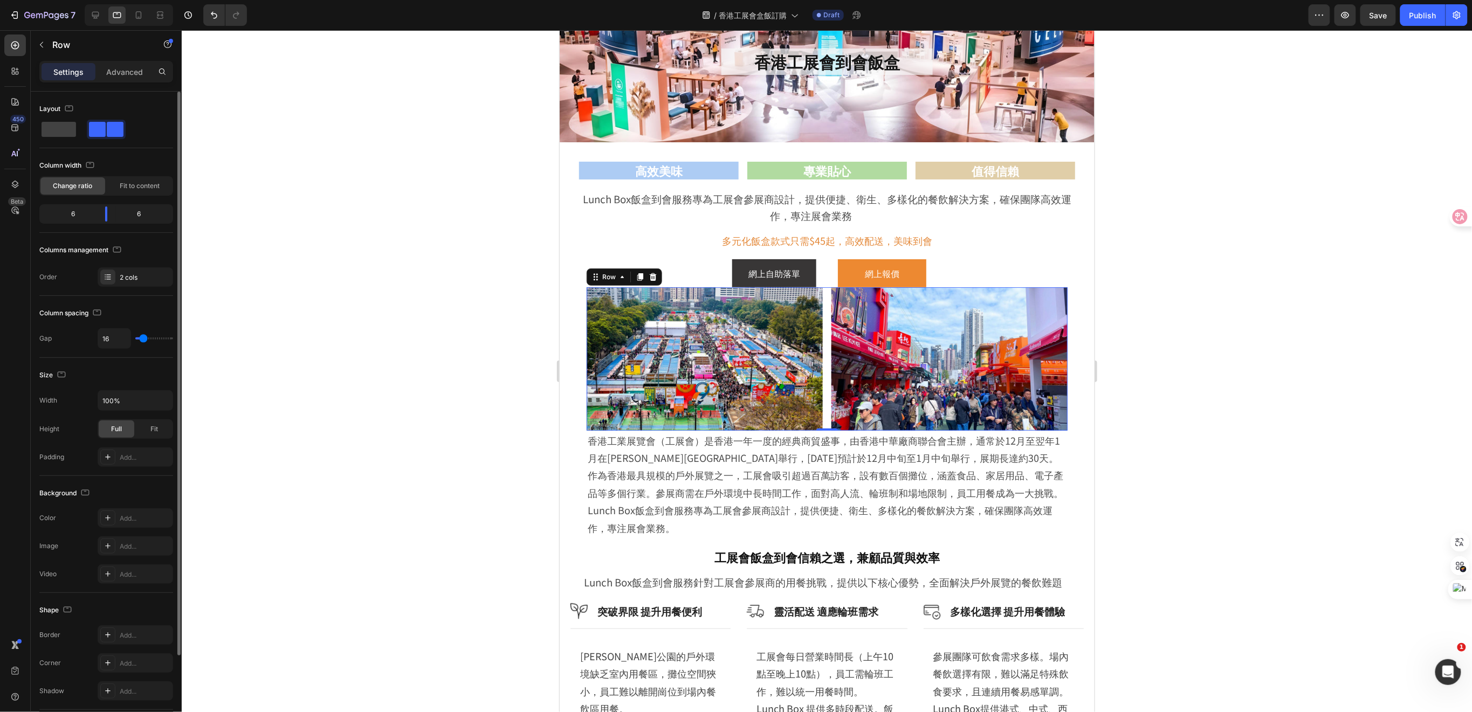
type input "10"
type input "5"
type input "3"
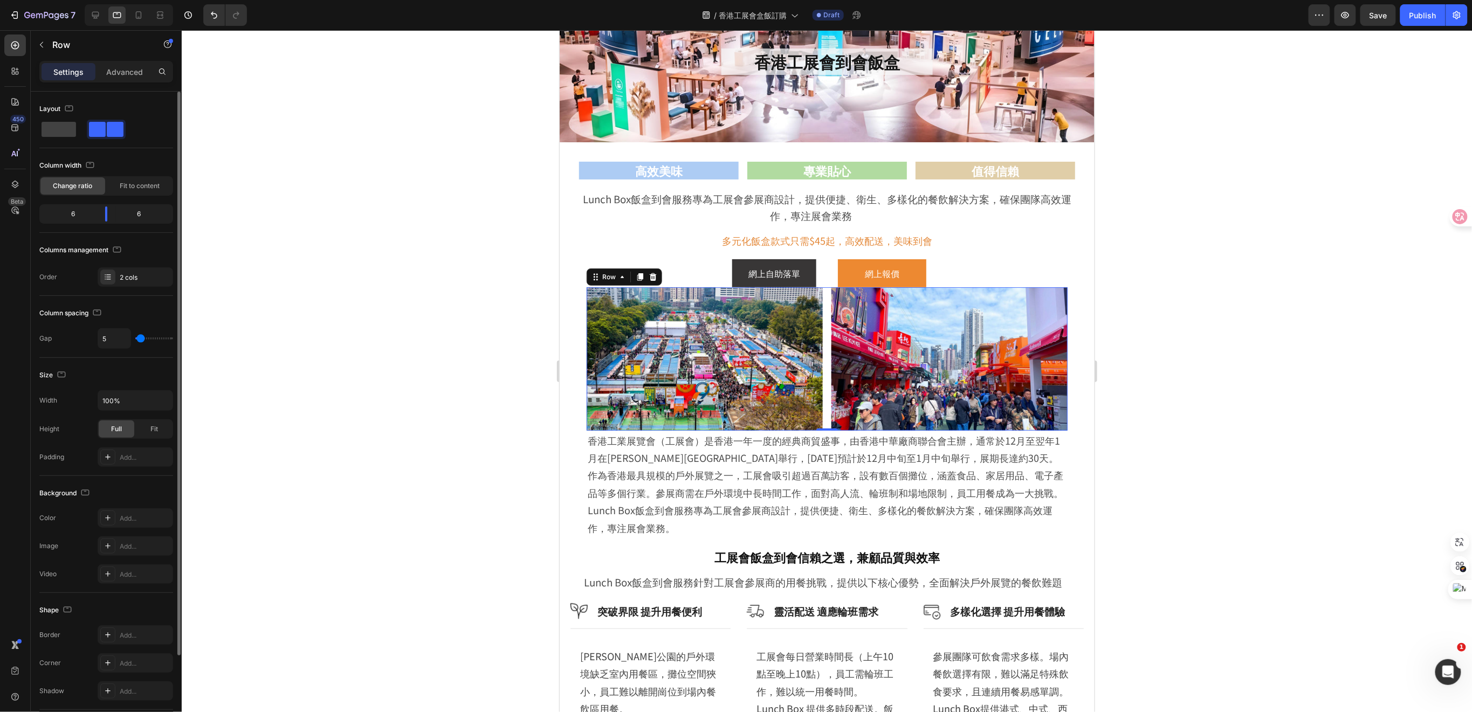
type input "3"
type input "0"
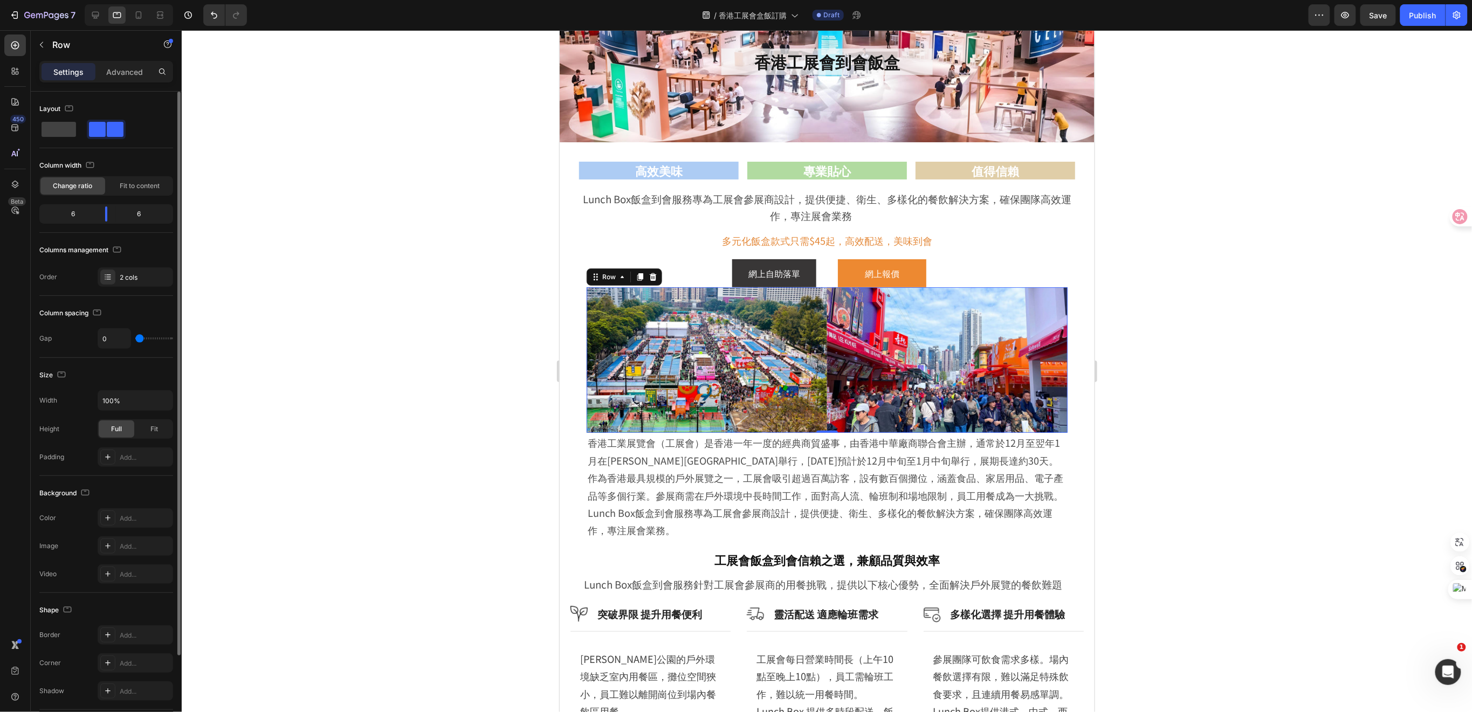
type input "5"
type input "8"
type input "10"
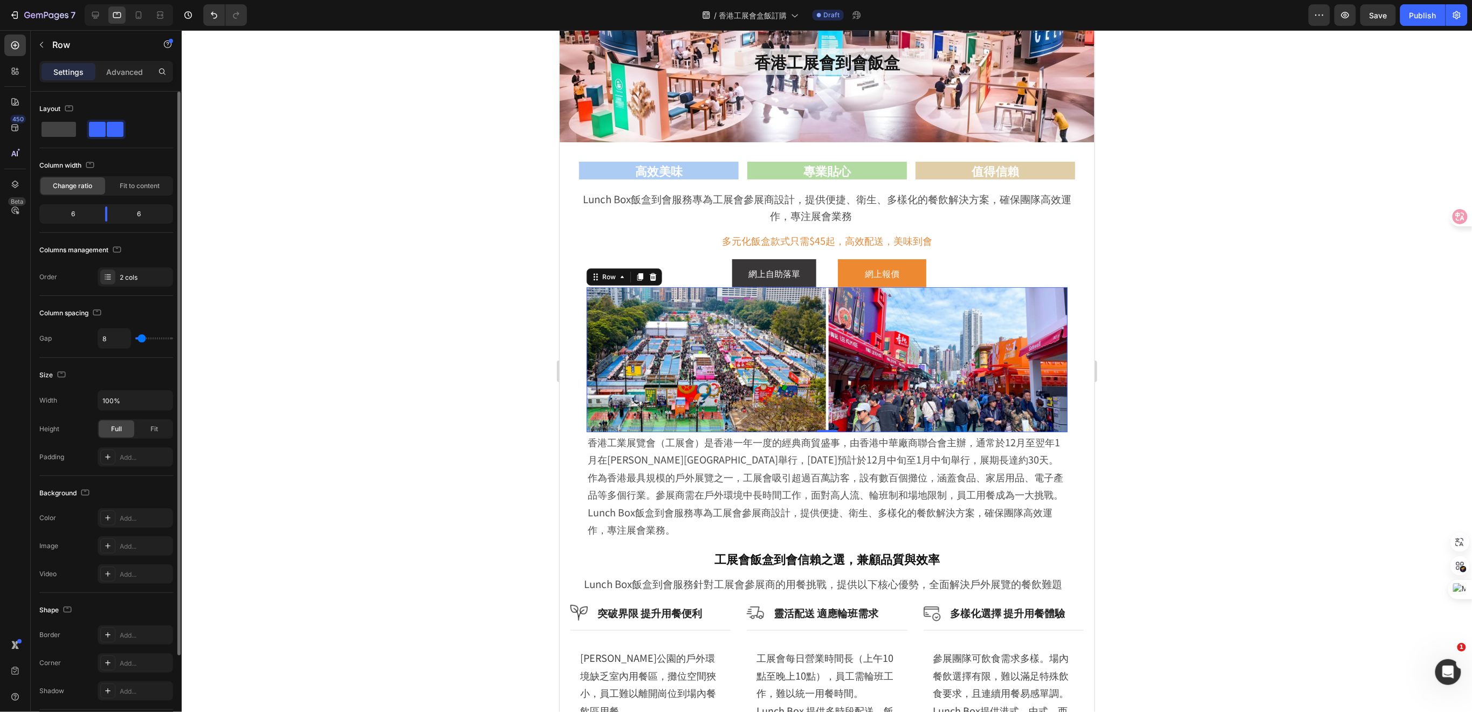
type input "10"
type input "12"
type input "15"
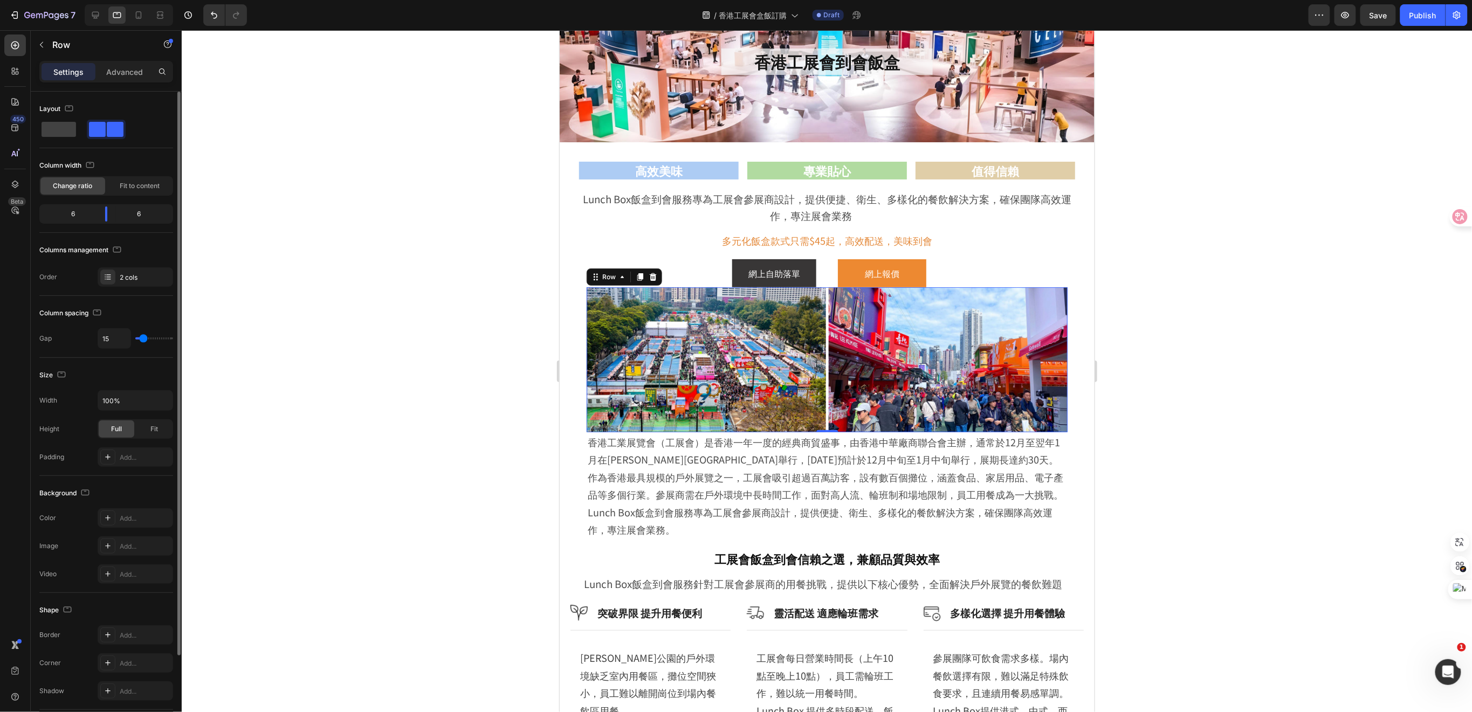
type input "17"
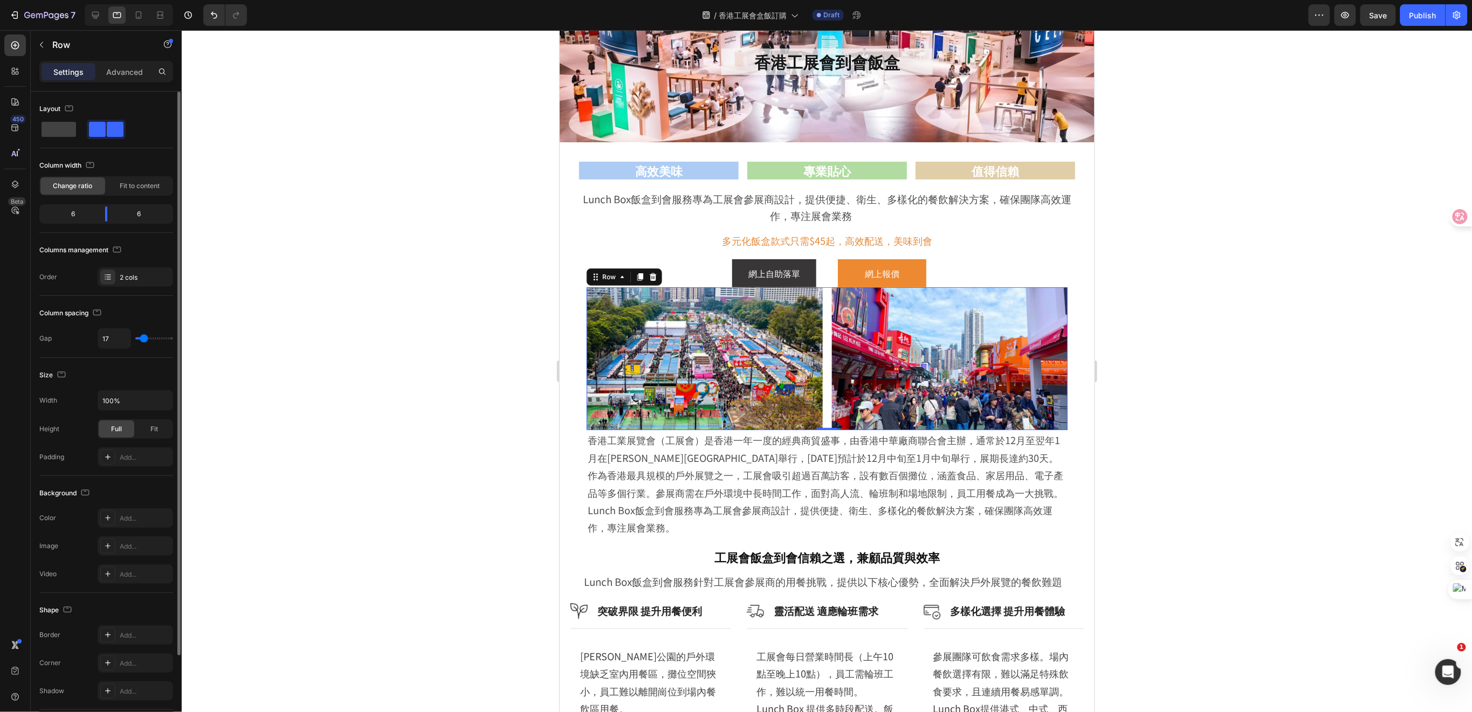
type input "15"
type input "12"
type input "15"
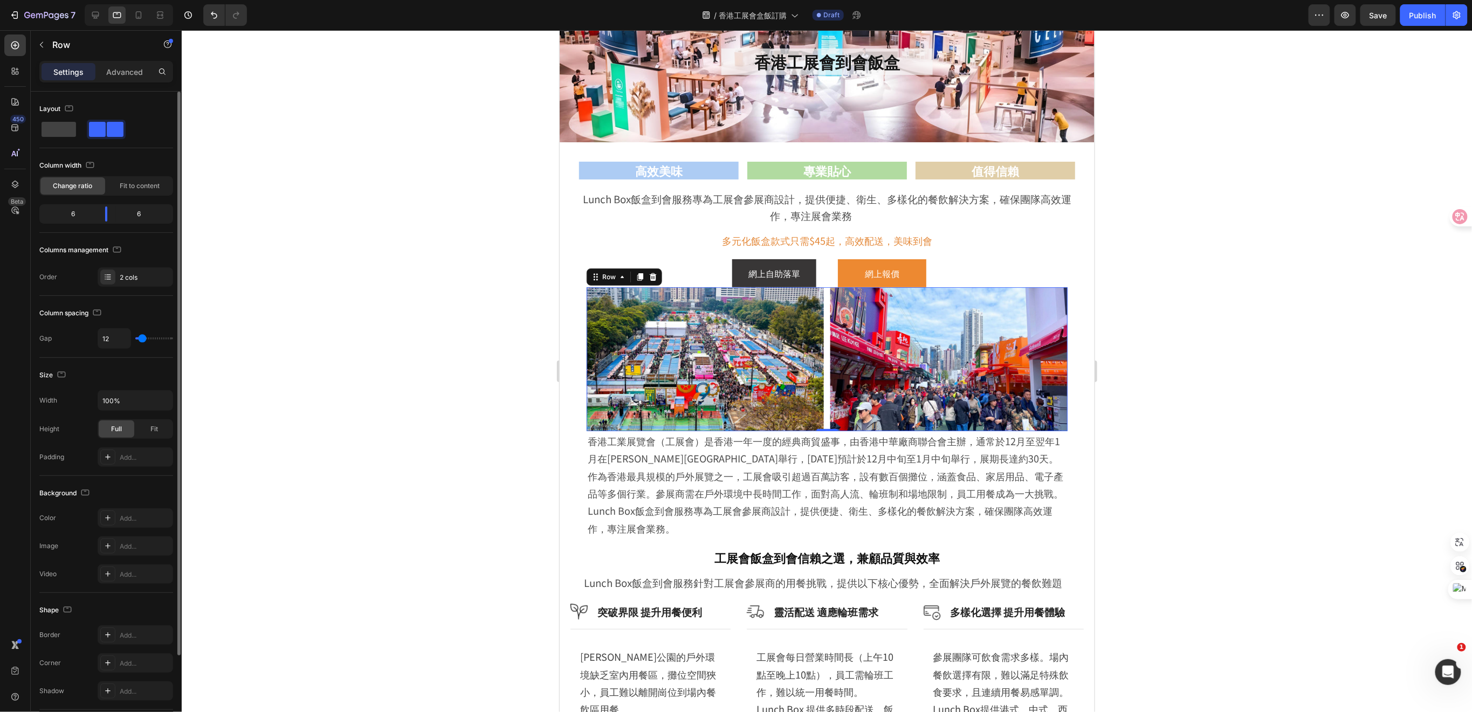
type input "15"
type input "17"
type input "19"
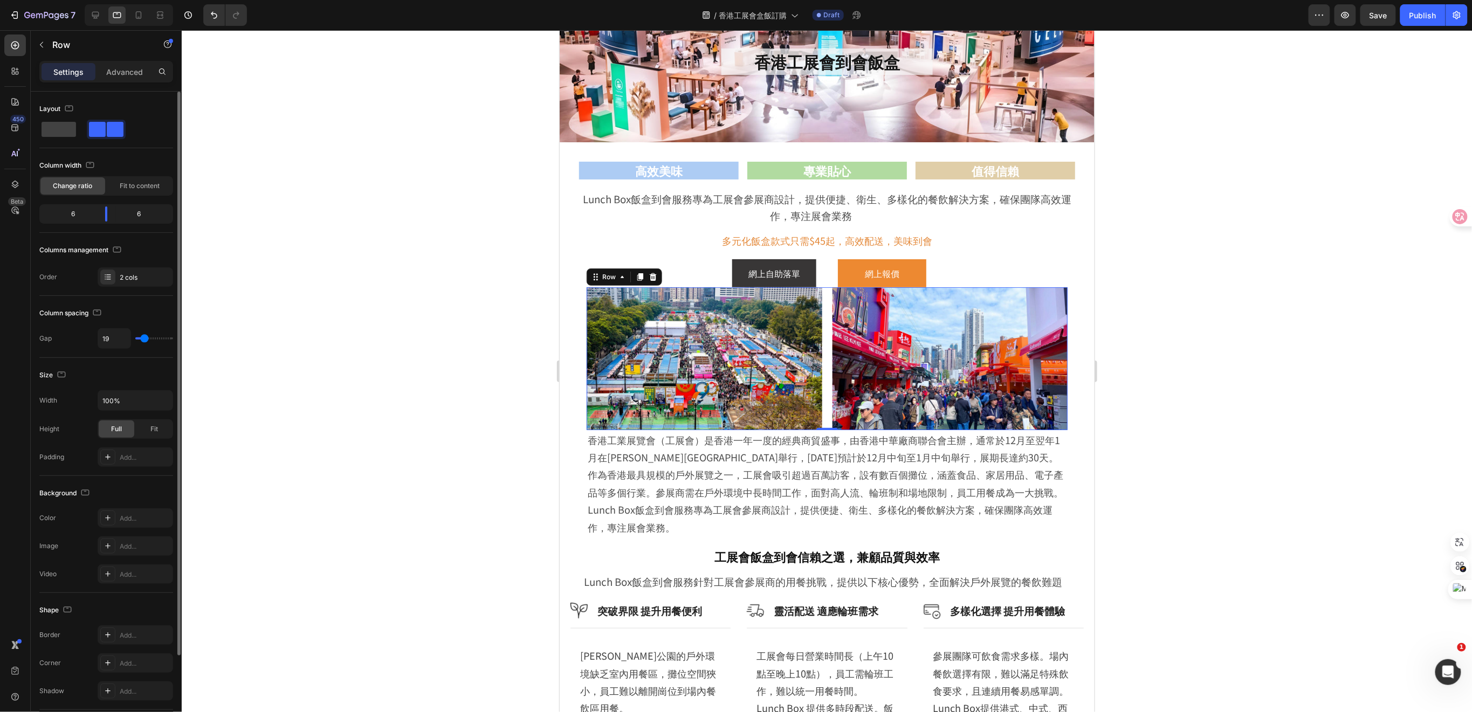
type input "17"
type input "15"
type input "17"
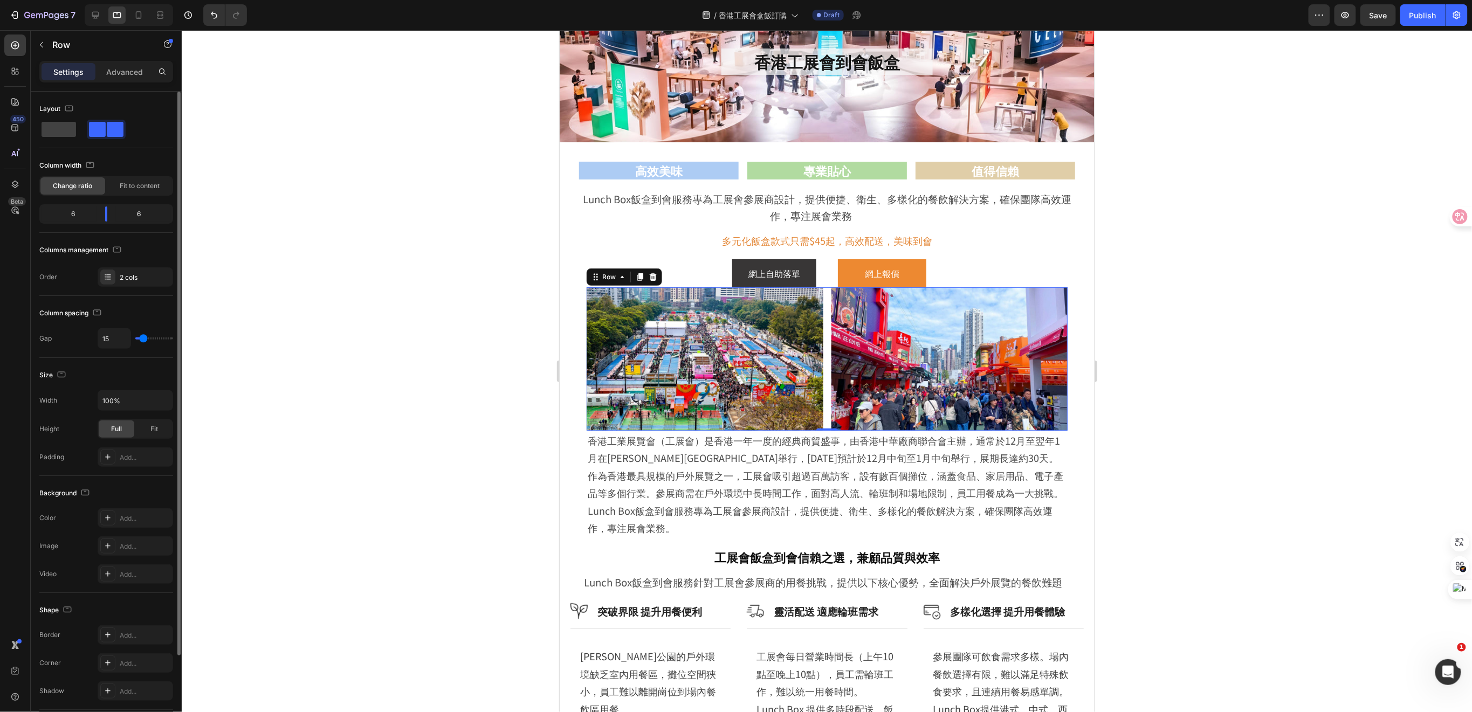
type input "17"
type input "19"
type input "22"
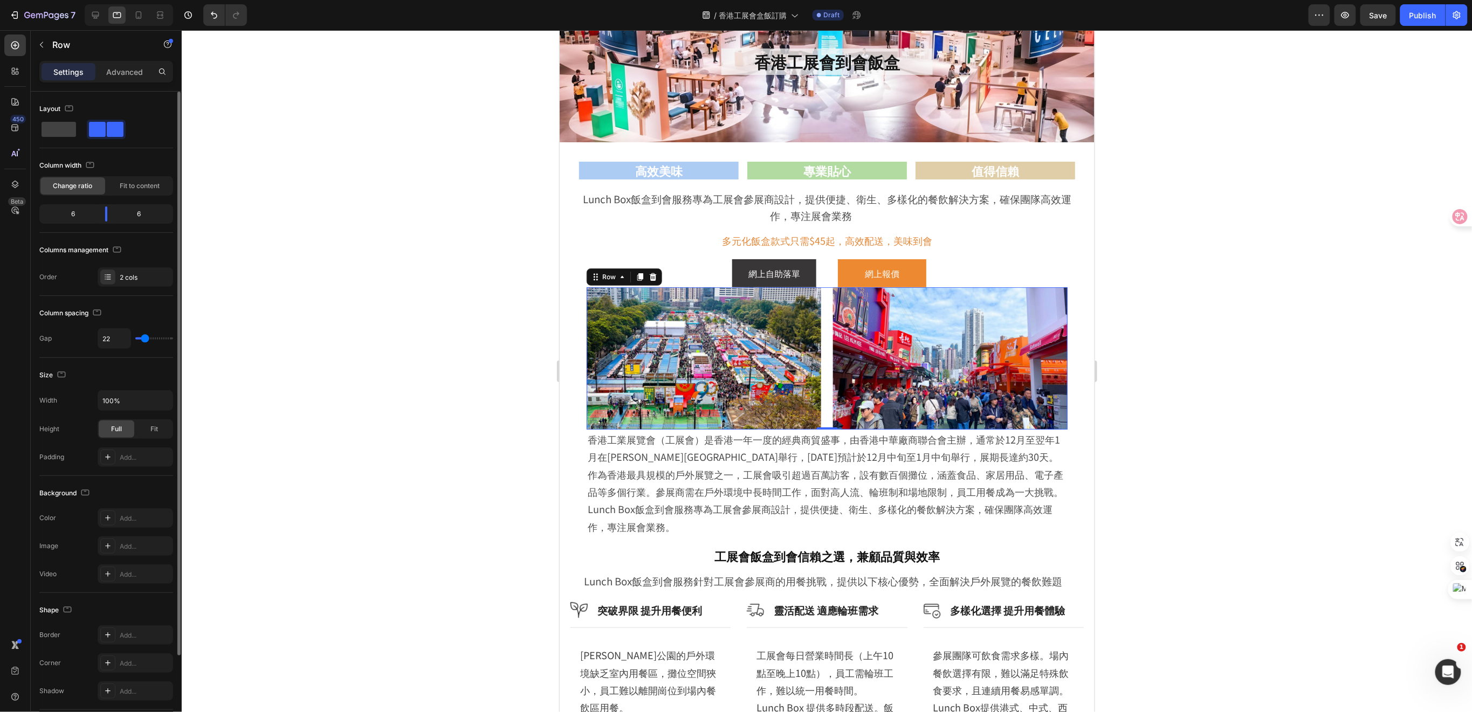
type input "19"
click at [144, 340] on input "range" at bounding box center [154, 339] width 38 height 2
click at [140, 340] on input "range" at bounding box center [154, 339] width 38 height 2
type input "8"
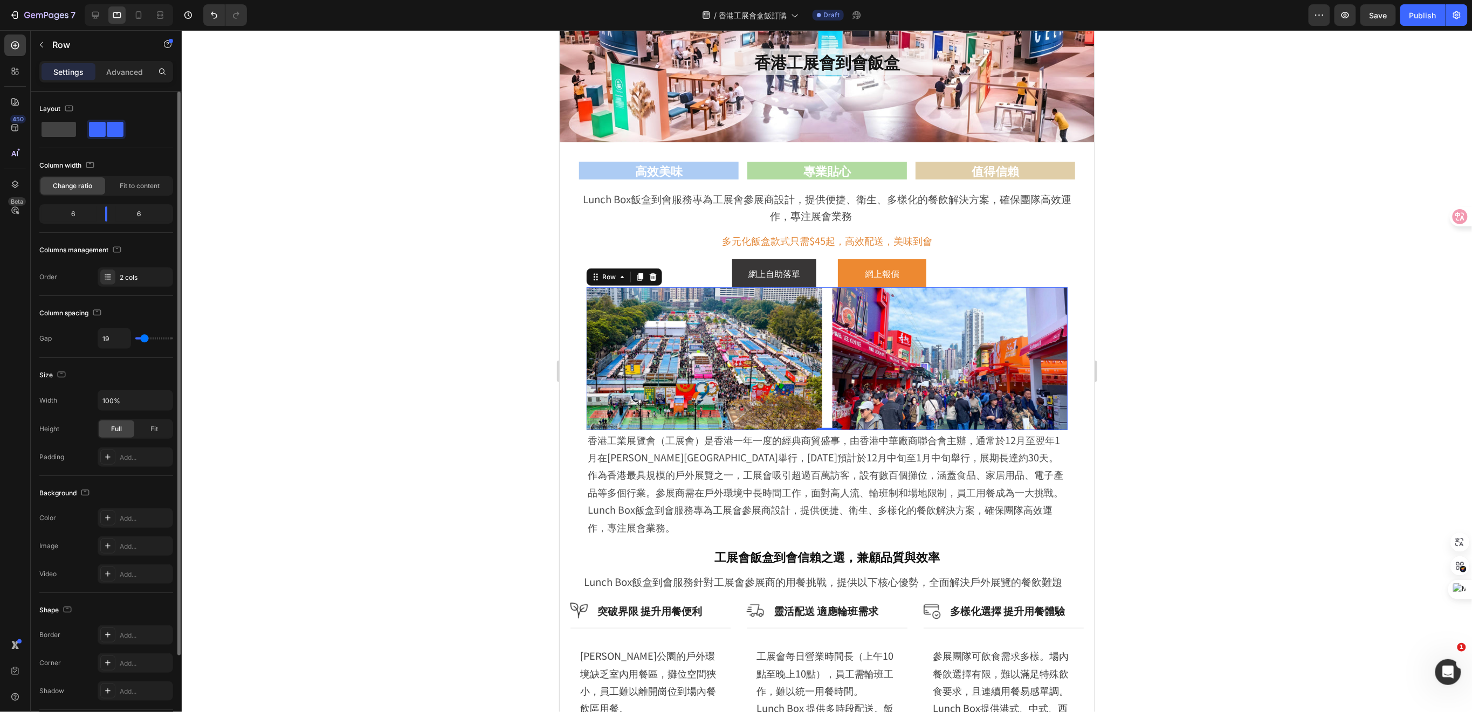
type input "8"
type input "5"
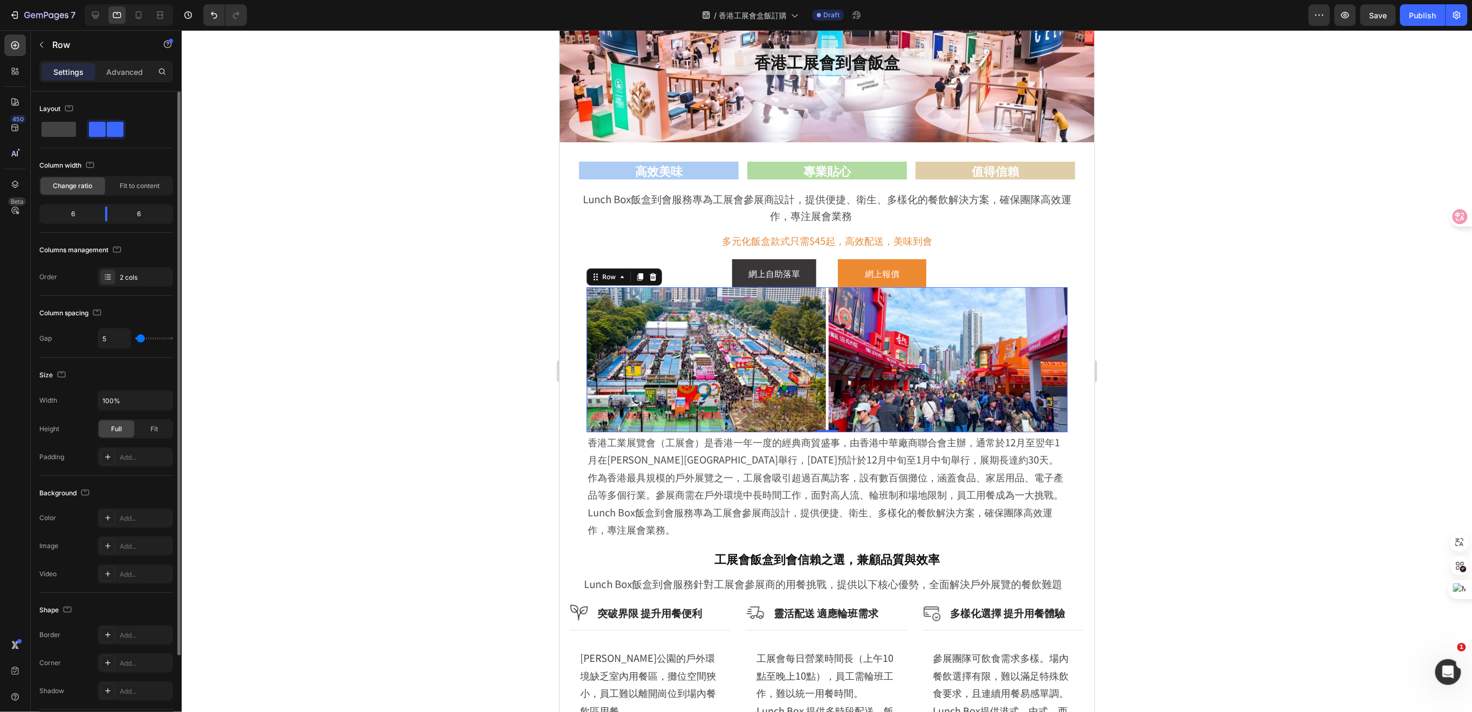
type input "8"
type input "12"
type input "15"
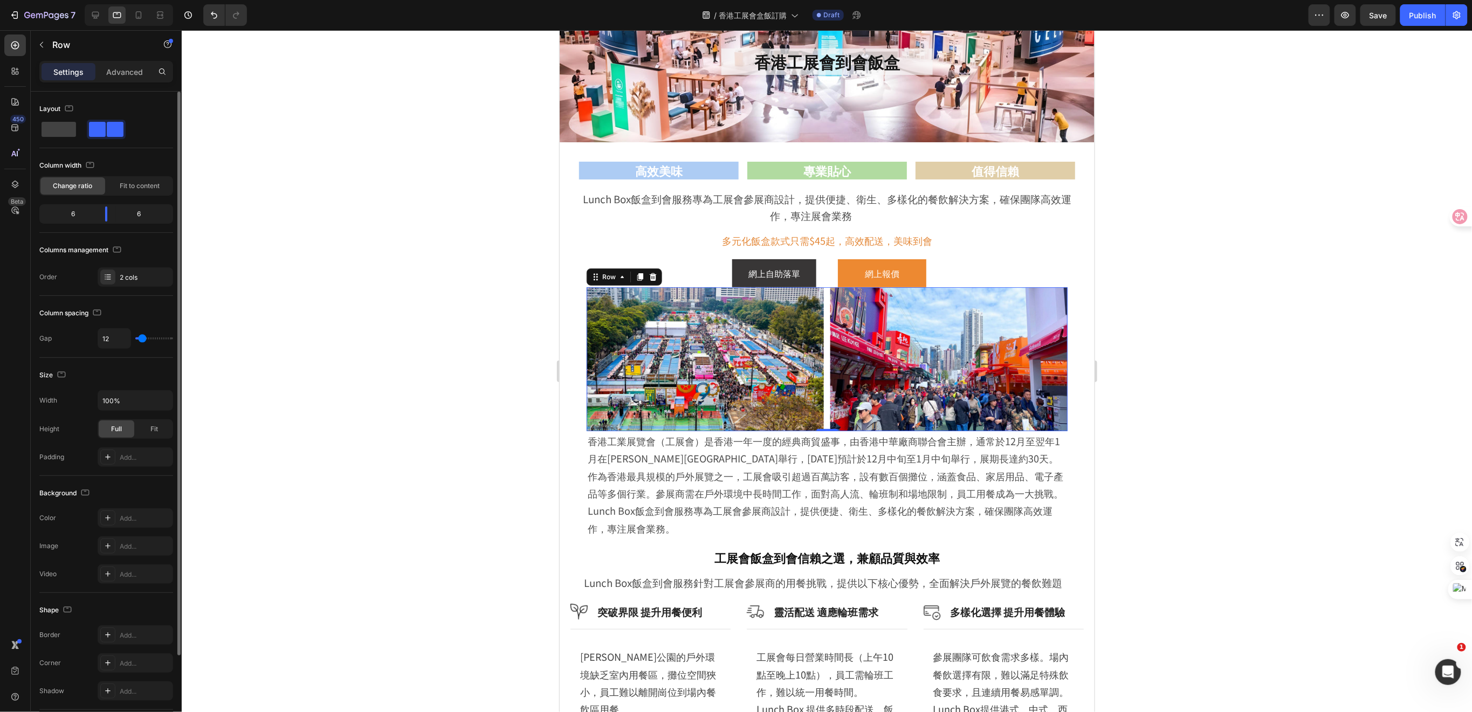
type input "15"
type input "17"
click at [143, 340] on input "range" at bounding box center [154, 339] width 38 height 2
click at [107, 341] on input "17" at bounding box center [114, 338] width 32 height 19
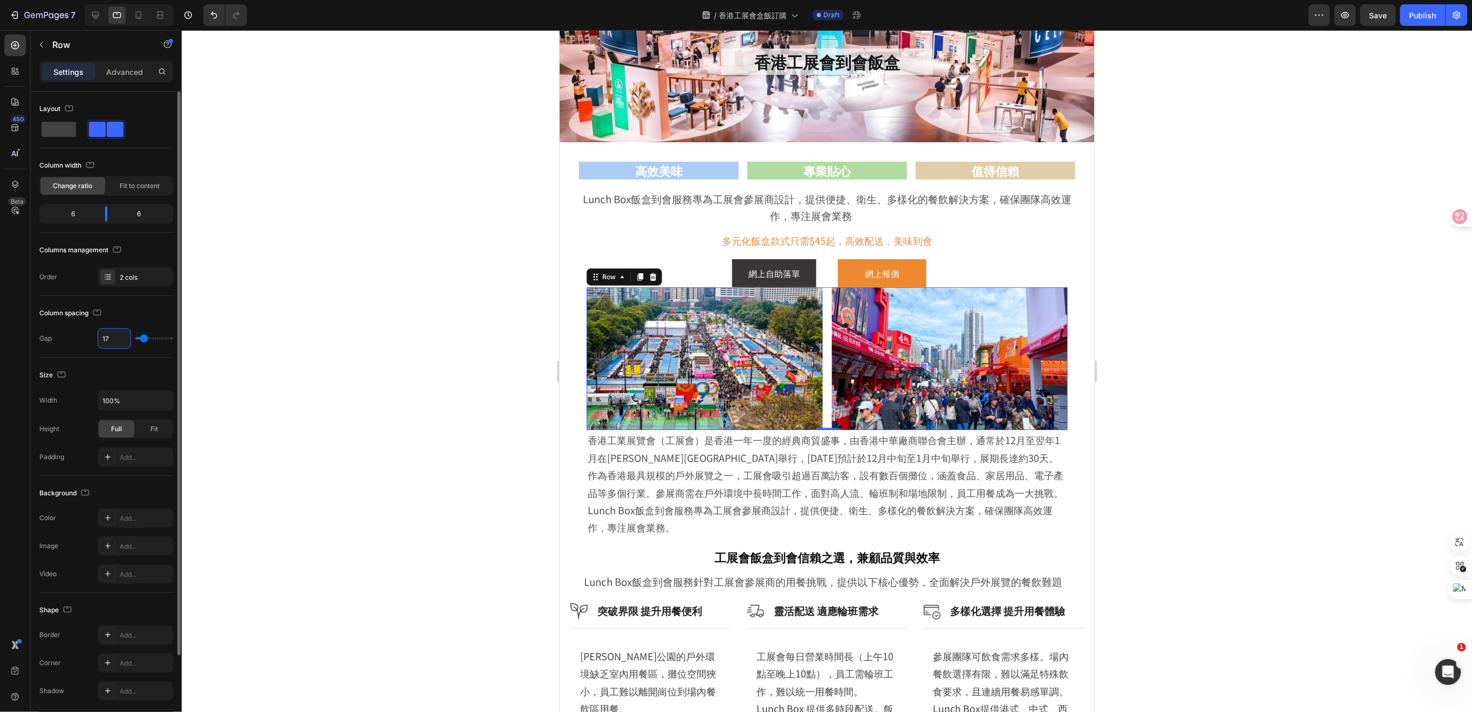
type input "1"
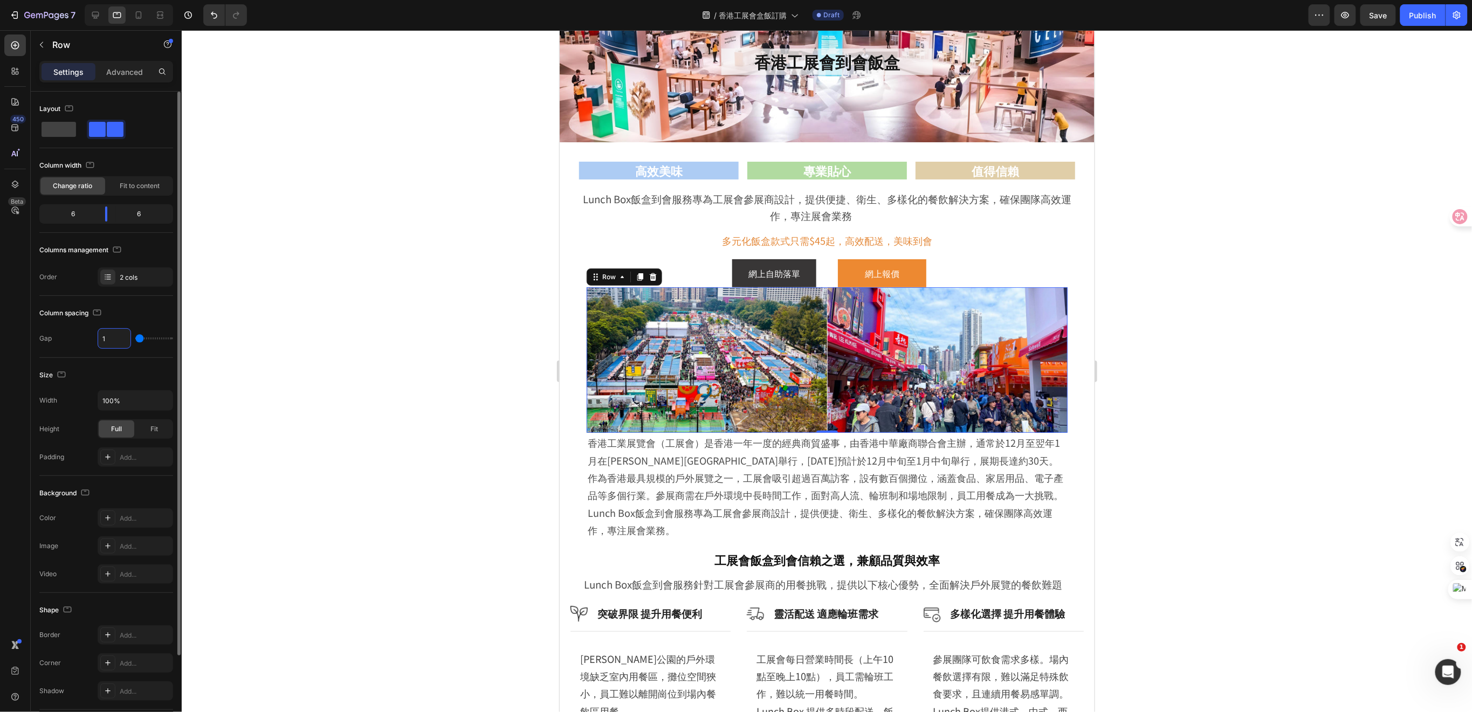
type input "16"
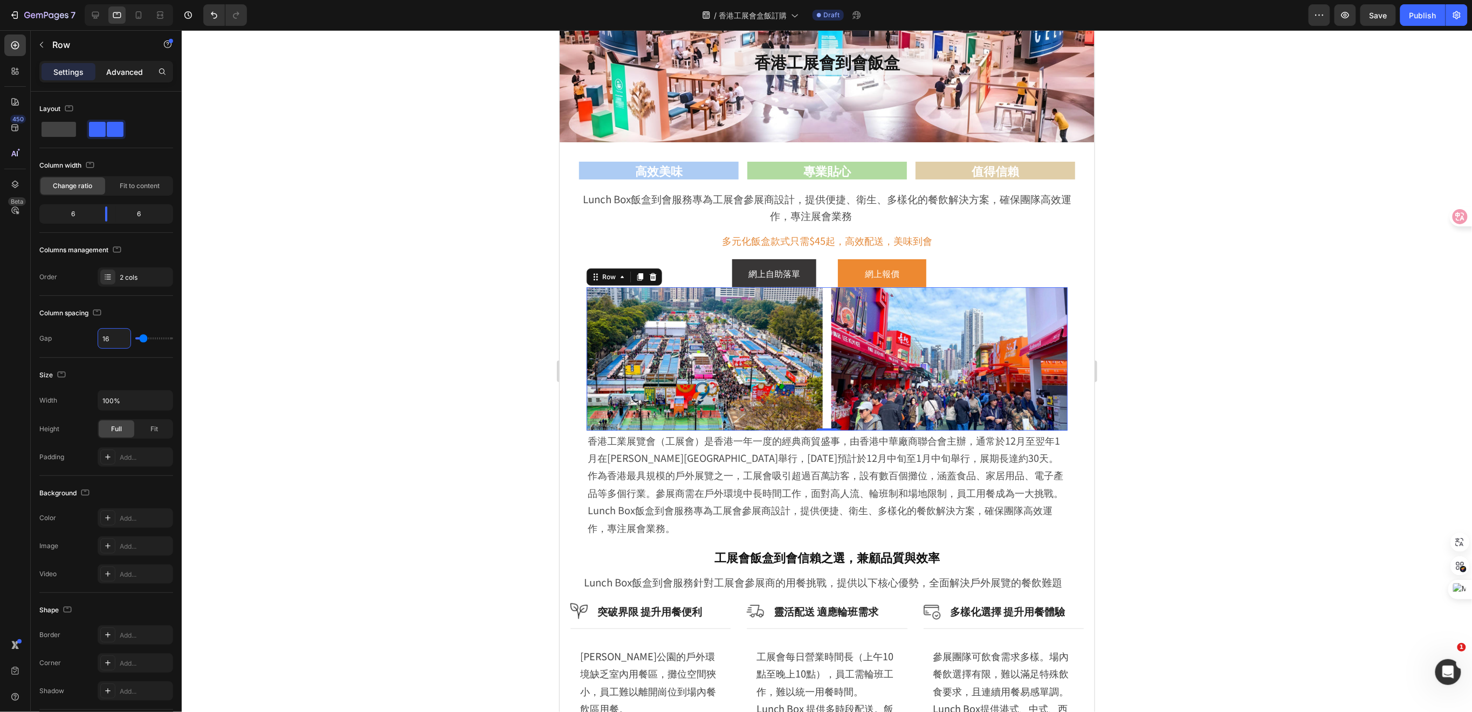
click at [122, 74] on p "Advanced" at bounding box center [124, 71] width 37 height 11
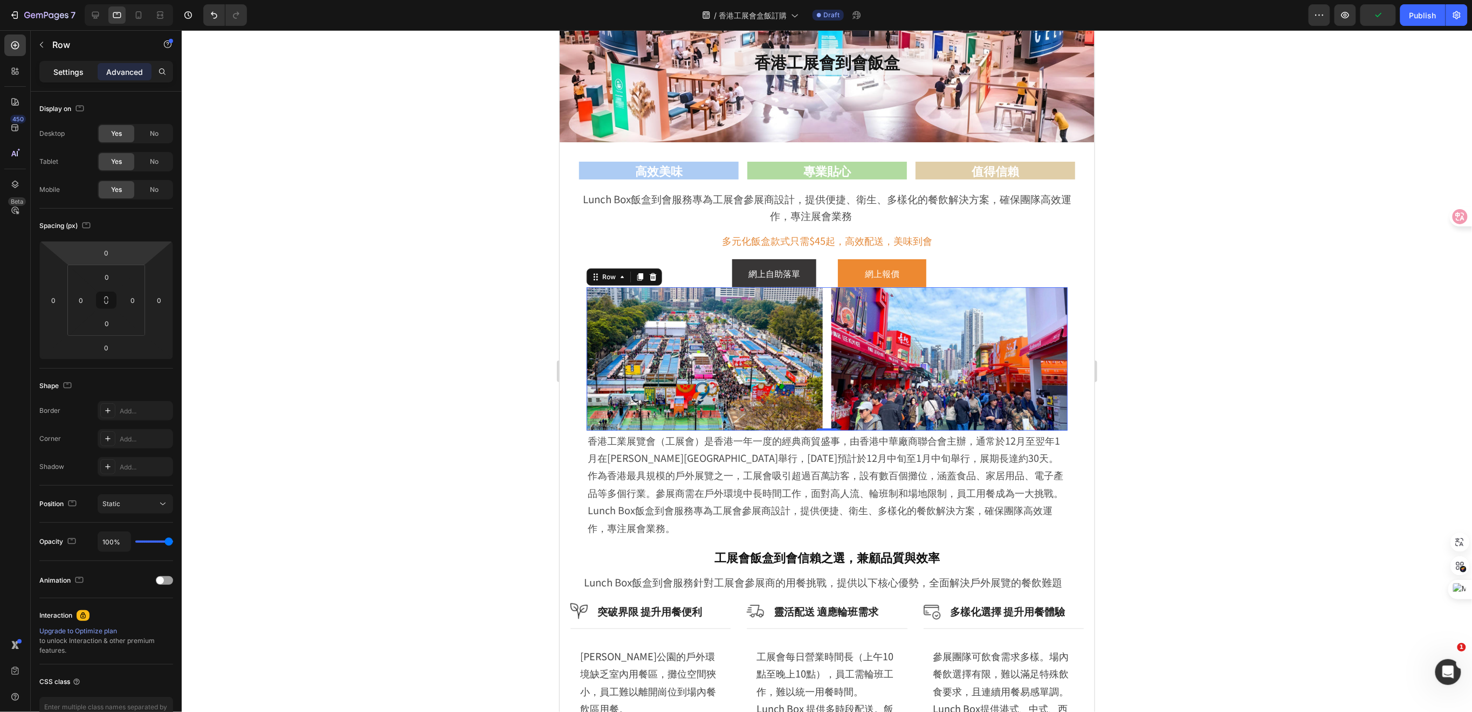
click at [64, 73] on p "Settings" at bounding box center [68, 71] width 30 height 11
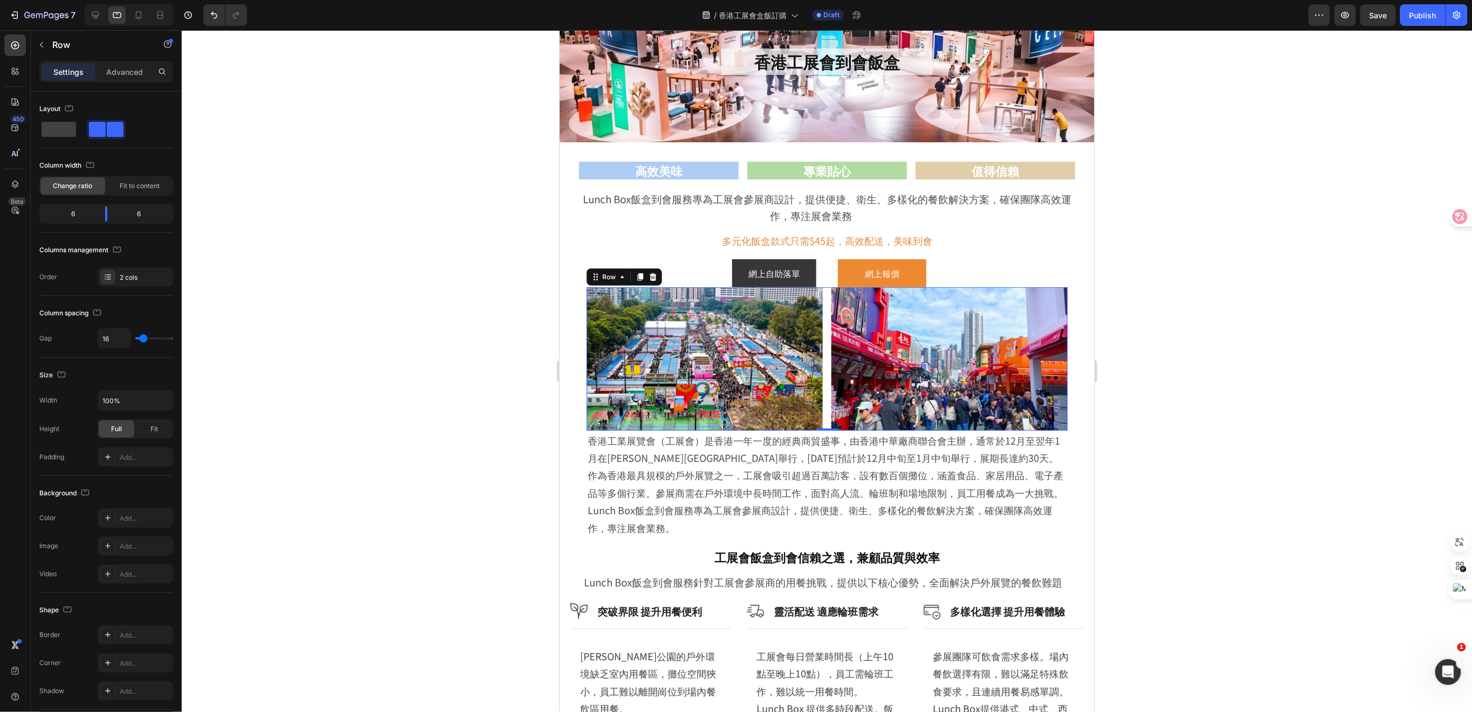
click at [1189, 509] on div at bounding box center [827, 371] width 1291 height 682
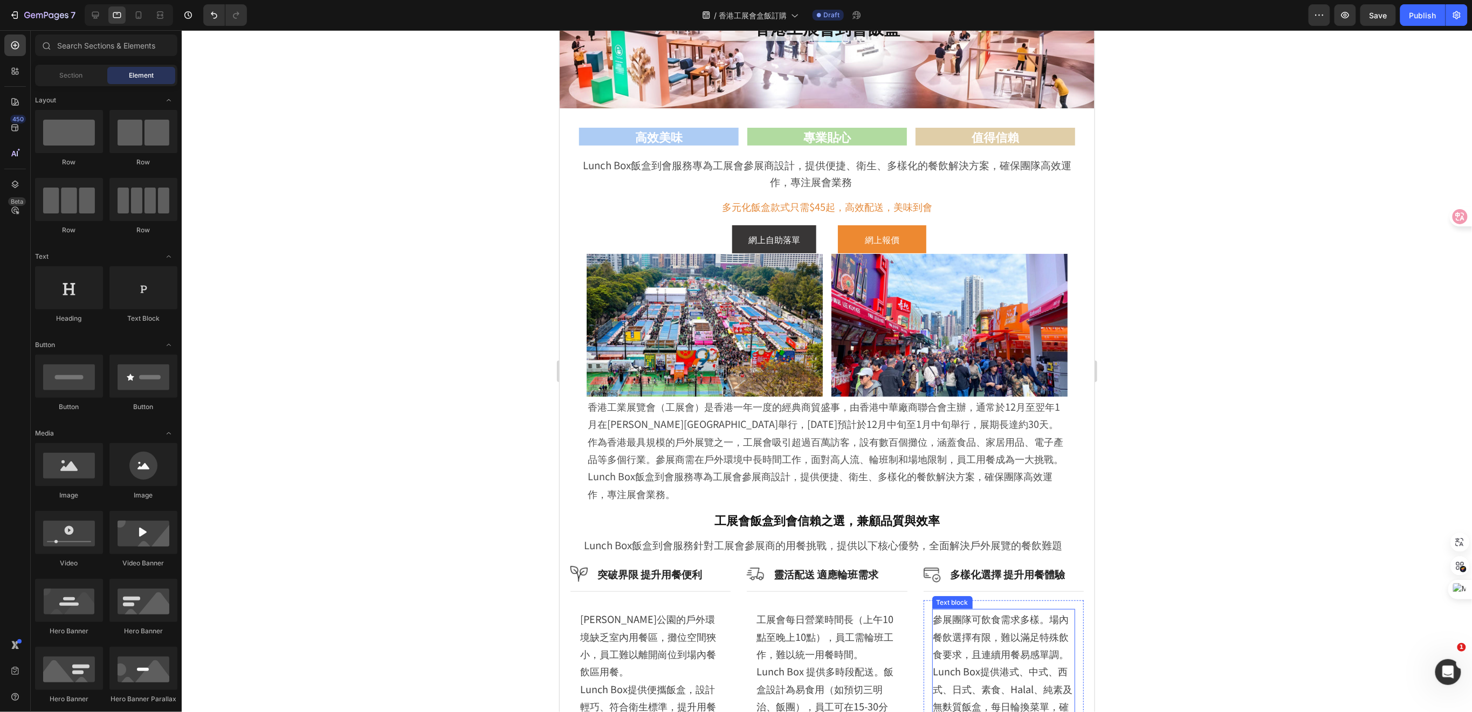
scroll to position [72, 0]
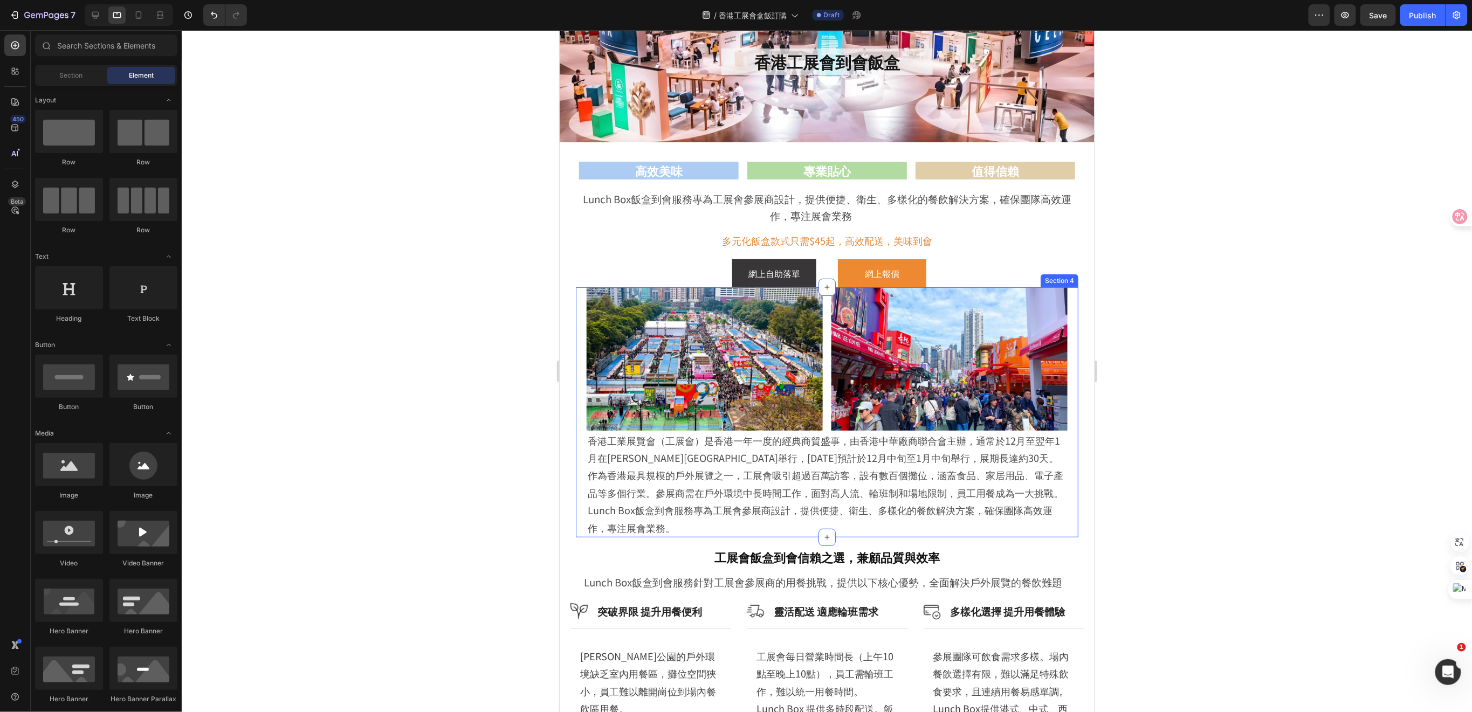
click at [1062, 350] on div "Image Image Row 香港工業展覽會（工展會）是香港一年一度的經典商貿盛事，由香港中華廠商聯合會主辦，通常於12月至翌年1月在維多利亞公園舉行，20…" at bounding box center [826, 412] width 503 height 250
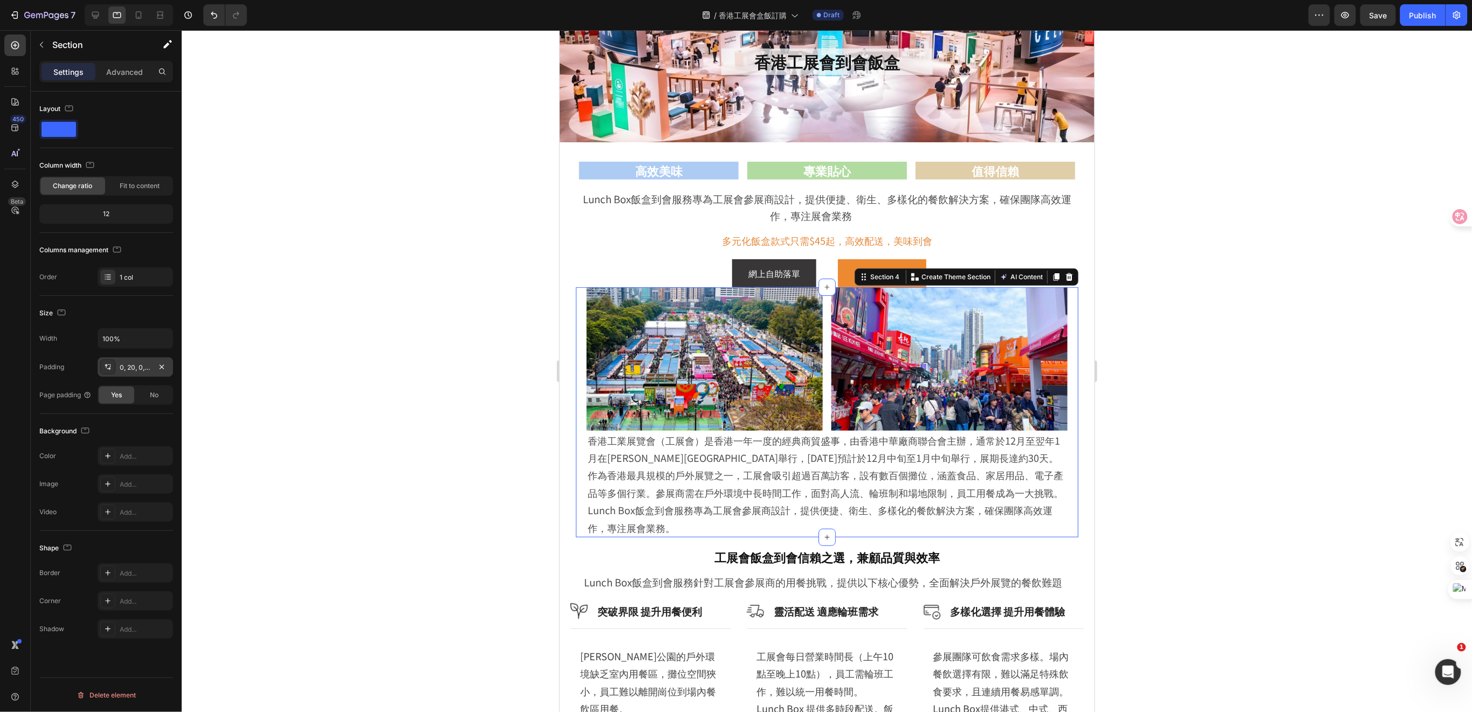
click at [127, 365] on div "0, 20, 0, 20" at bounding box center [135, 368] width 31 height 10
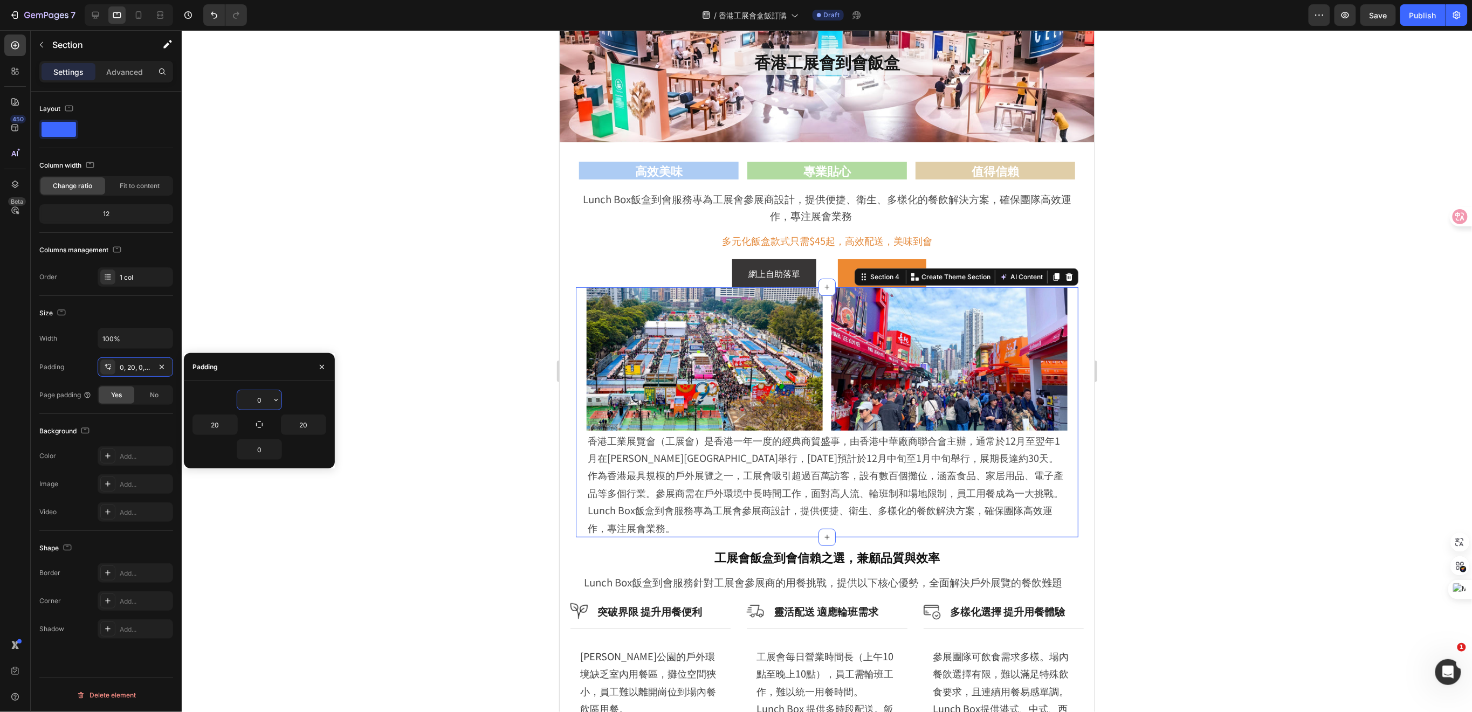
click at [268, 404] on input "0" at bounding box center [259, 399] width 44 height 19
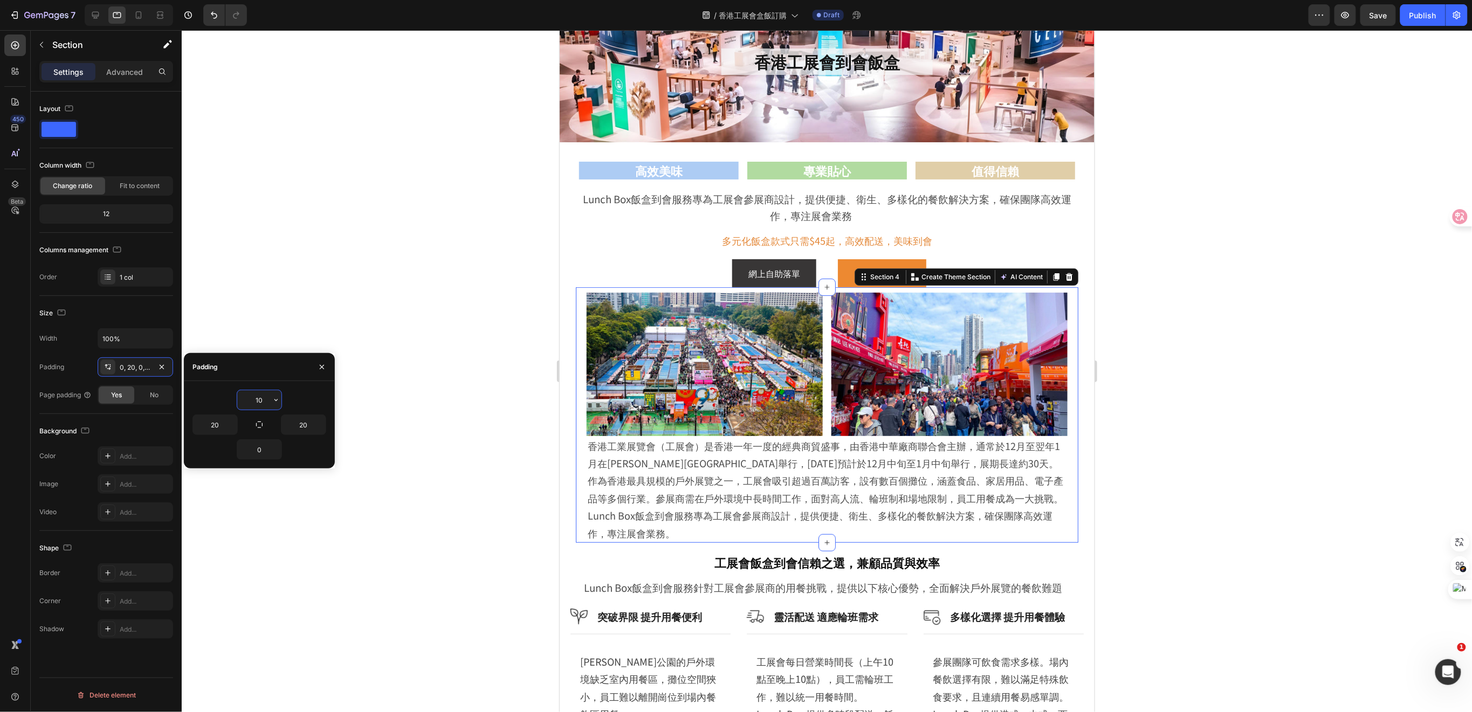
type input "1"
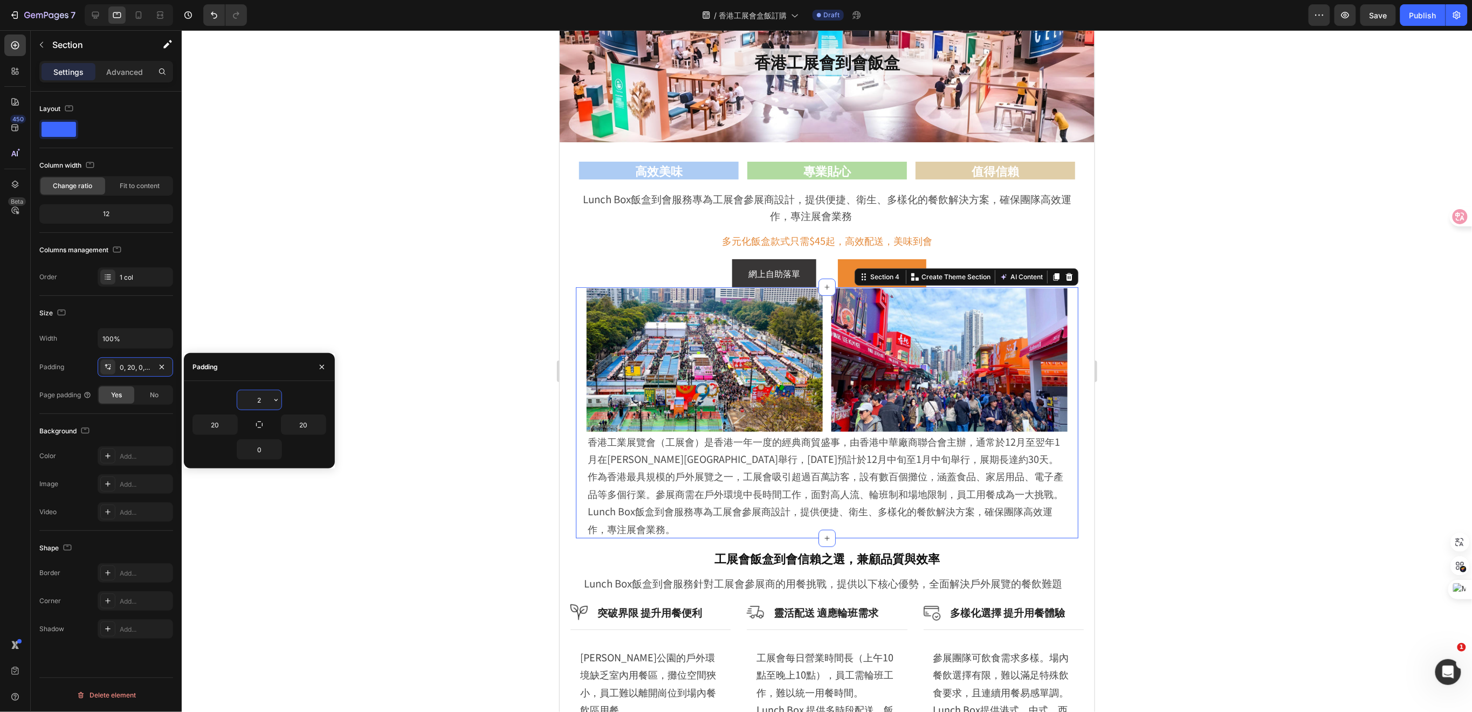
type input "20"
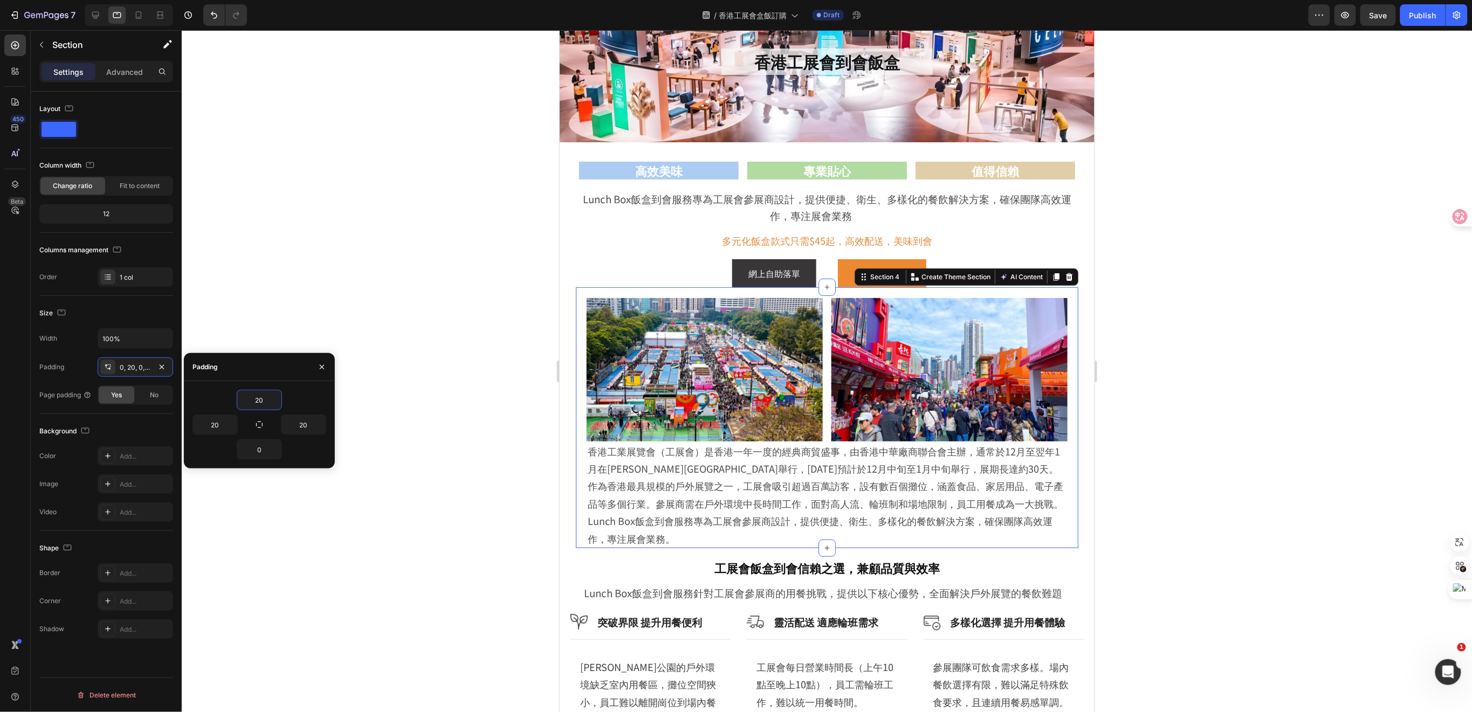
drag, startPoint x: 1222, startPoint y: 458, endPoint x: 1205, endPoint y: 454, distance: 16.9
click at [1222, 458] on div at bounding box center [827, 371] width 1291 height 682
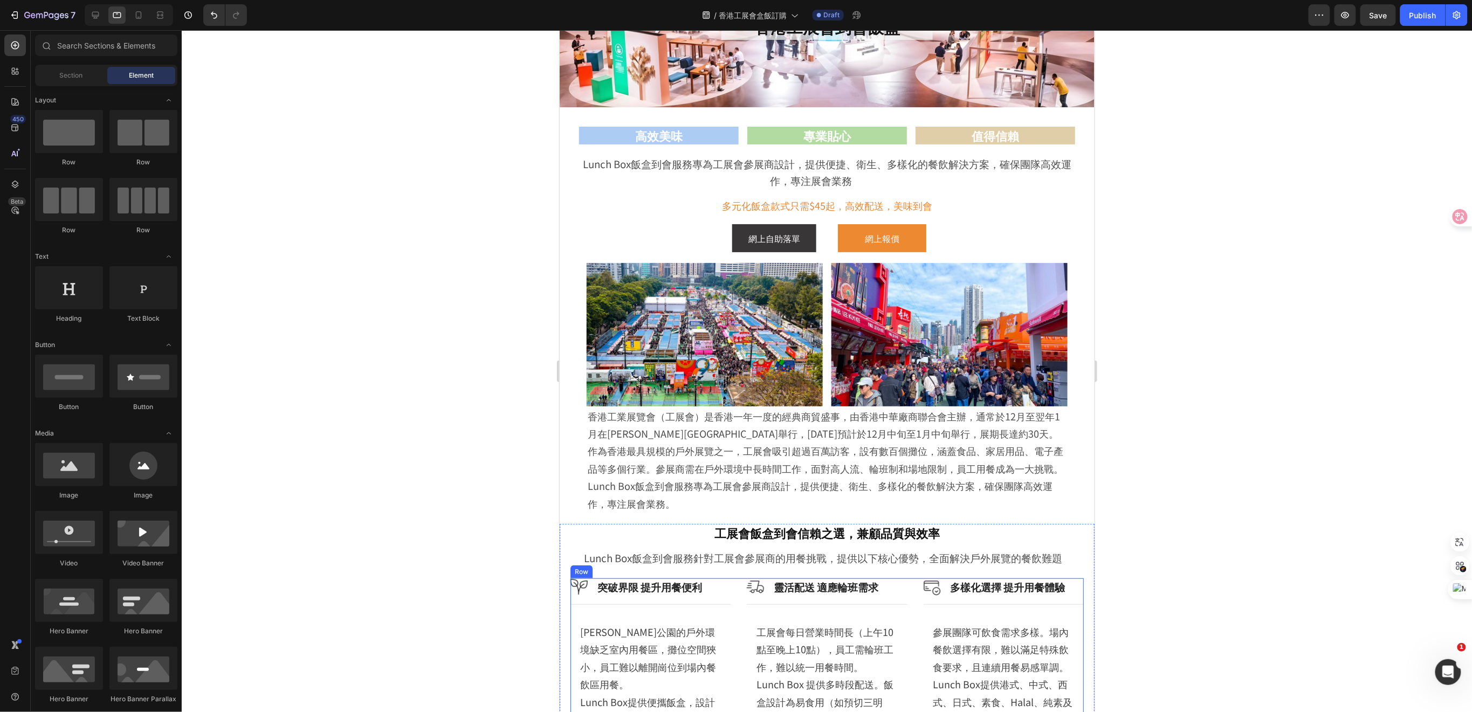
scroll to position [0, 0]
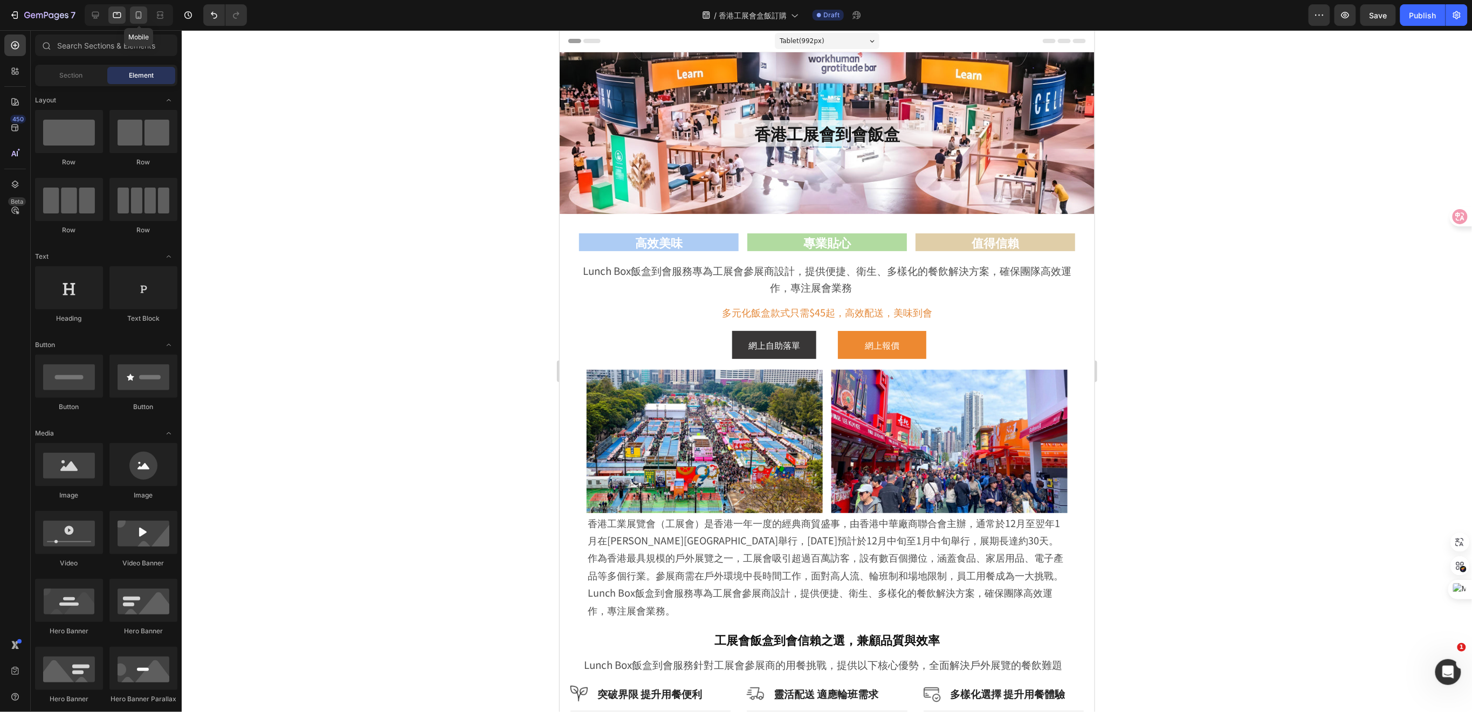
click at [135, 16] on icon at bounding box center [138, 15] width 11 height 11
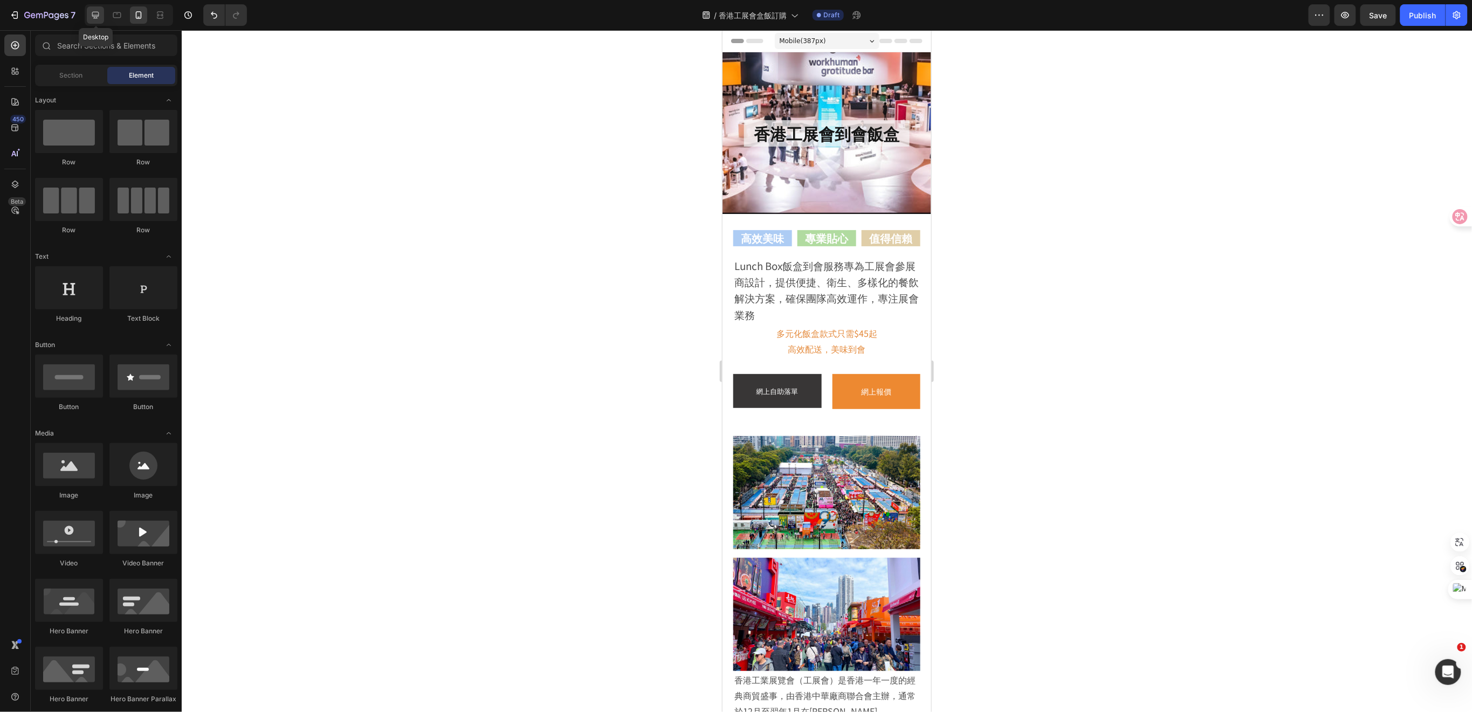
click at [88, 12] on div at bounding box center [95, 14] width 17 height 17
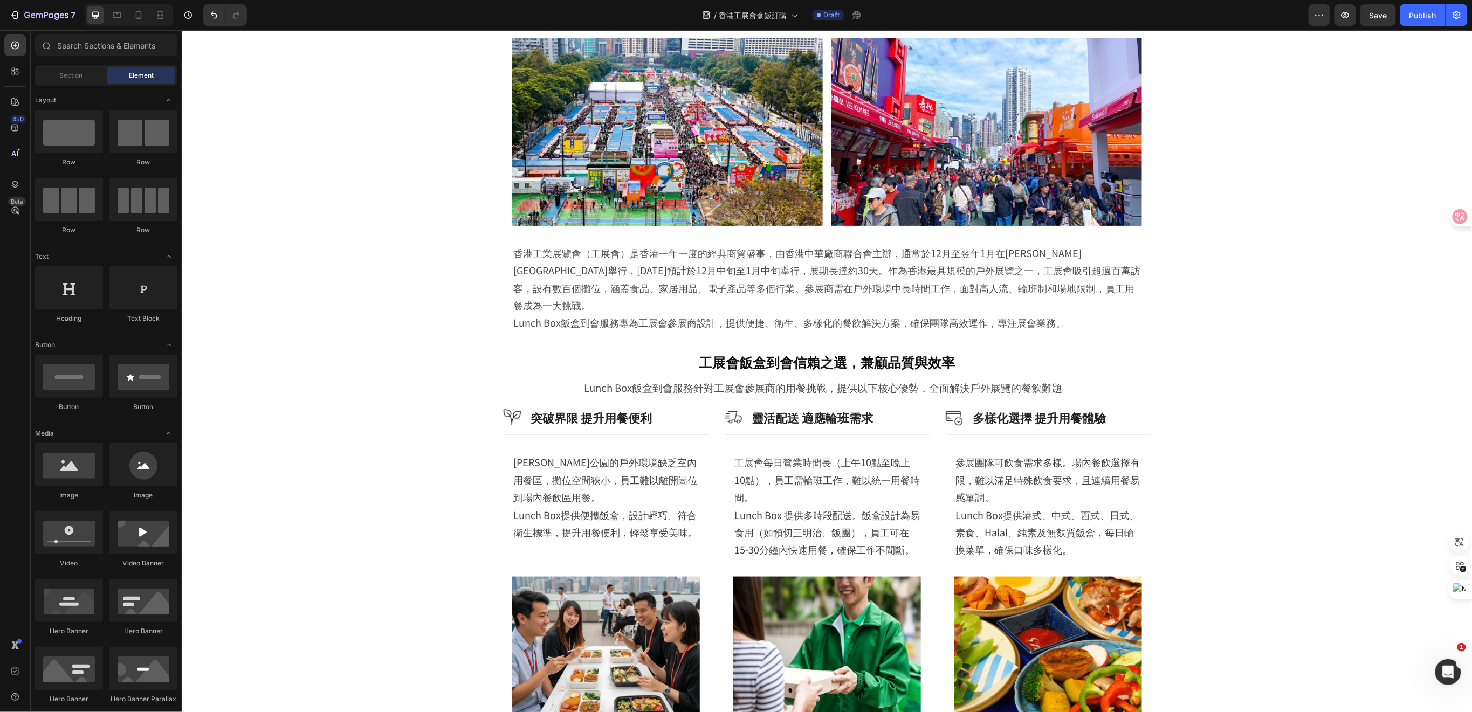
scroll to position [143, 0]
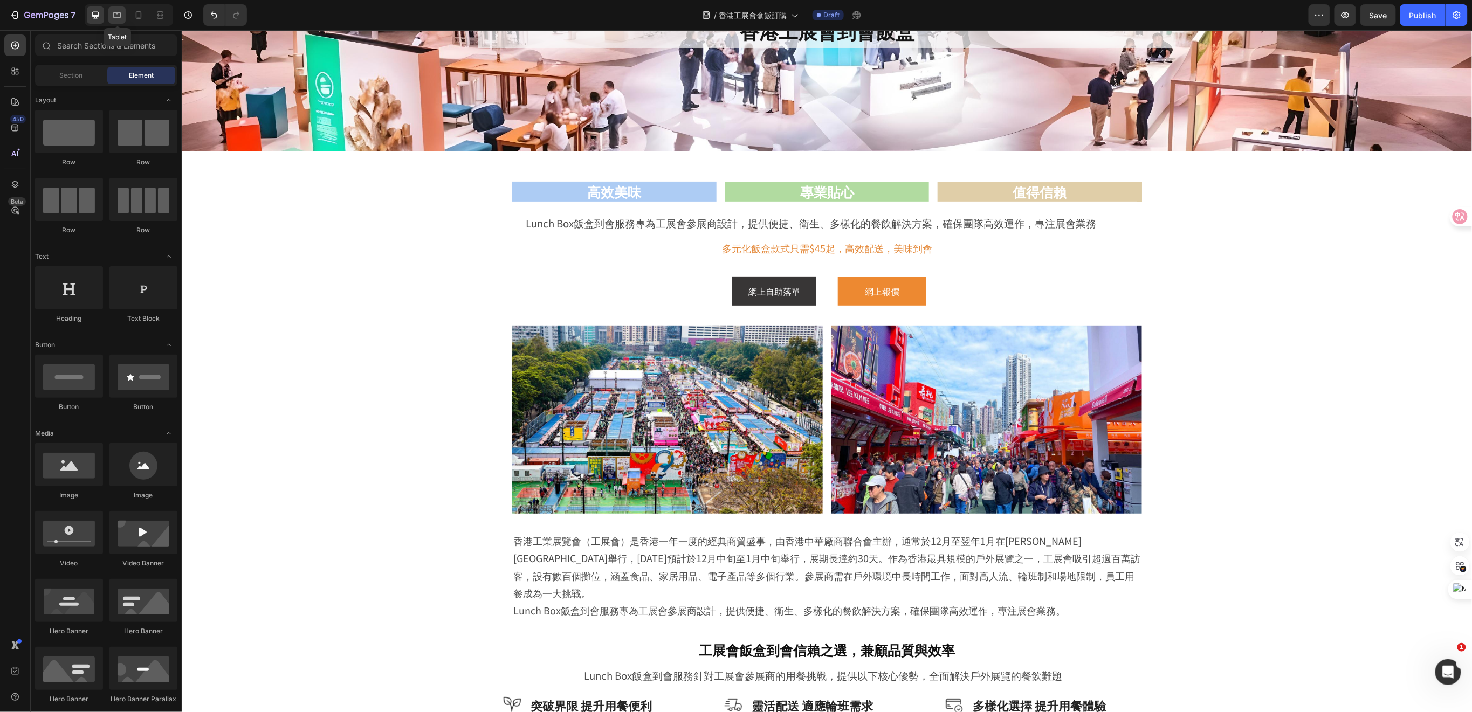
click at [114, 12] on icon at bounding box center [117, 15] width 8 height 6
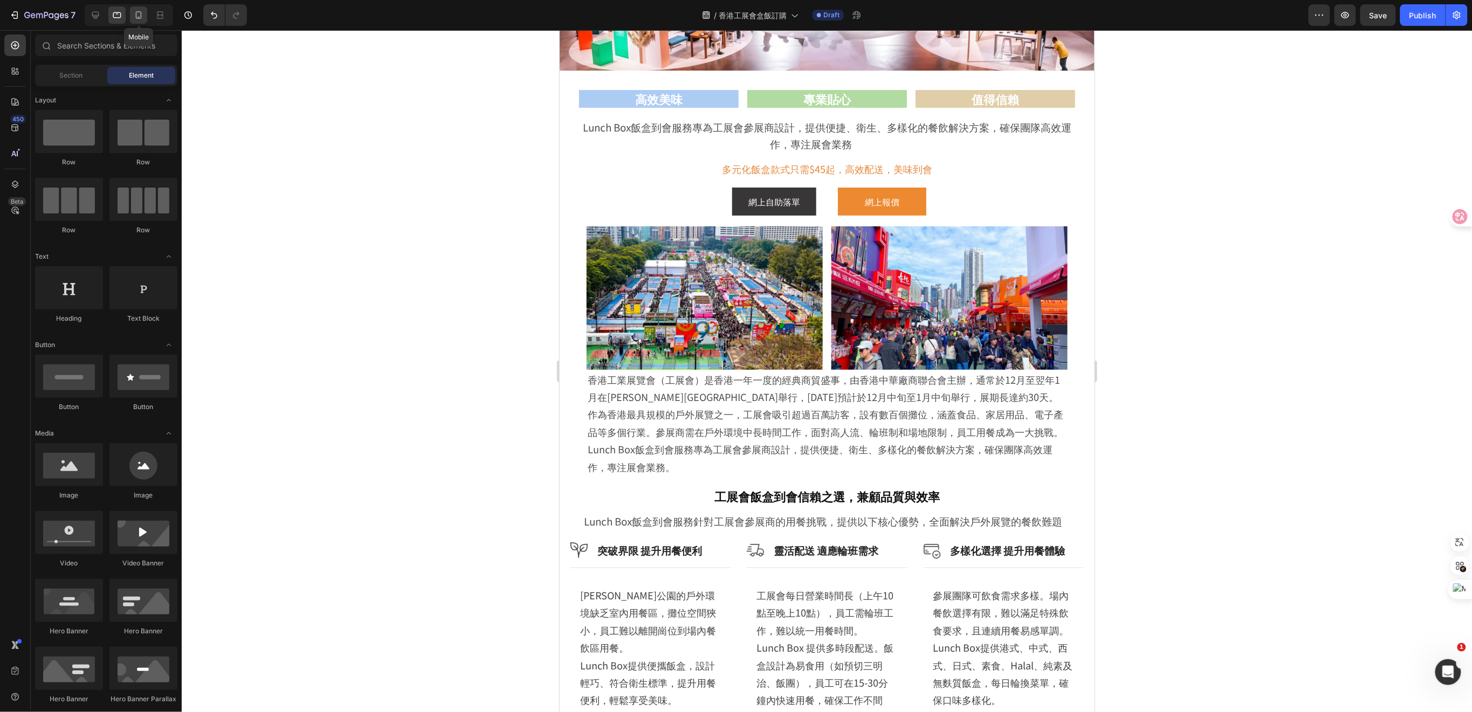
click at [134, 13] on icon at bounding box center [138, 15] width 11 height 11
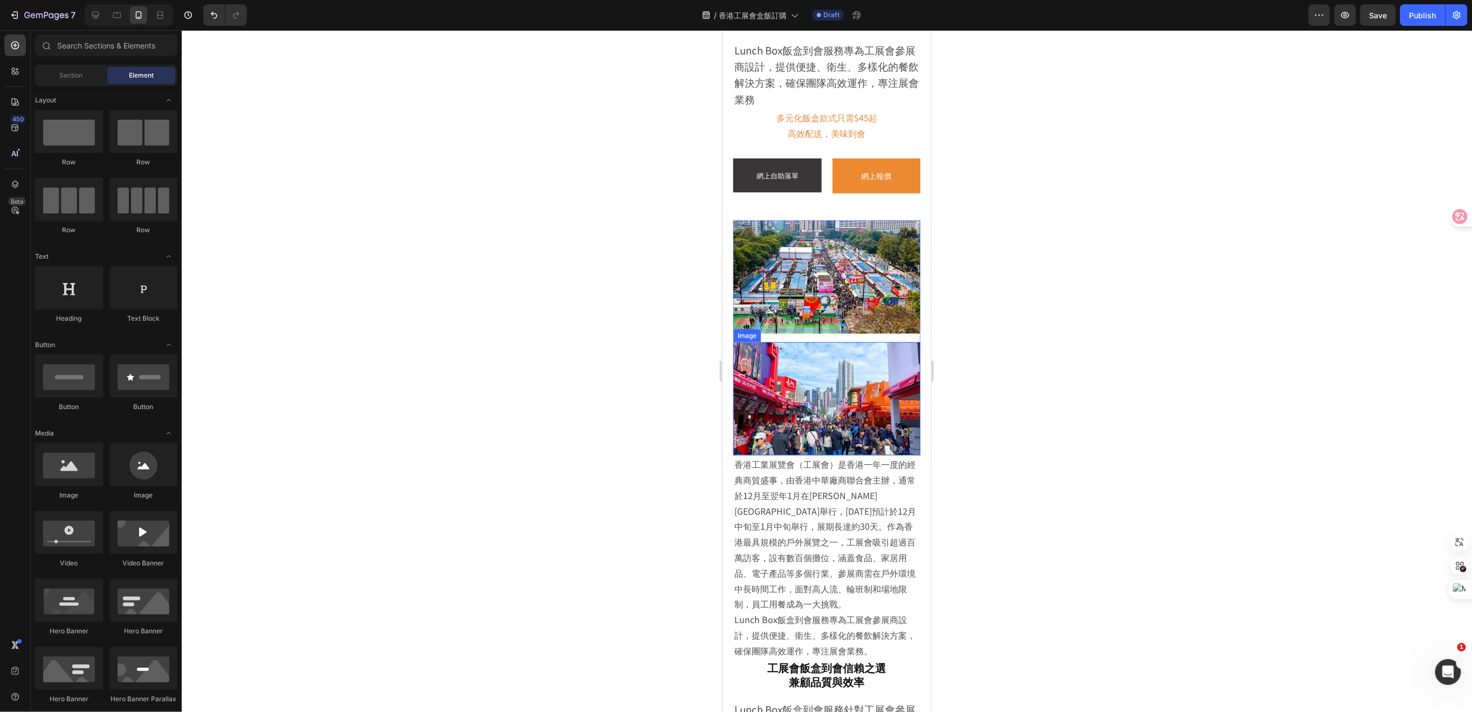
scroll to position [503, 0]
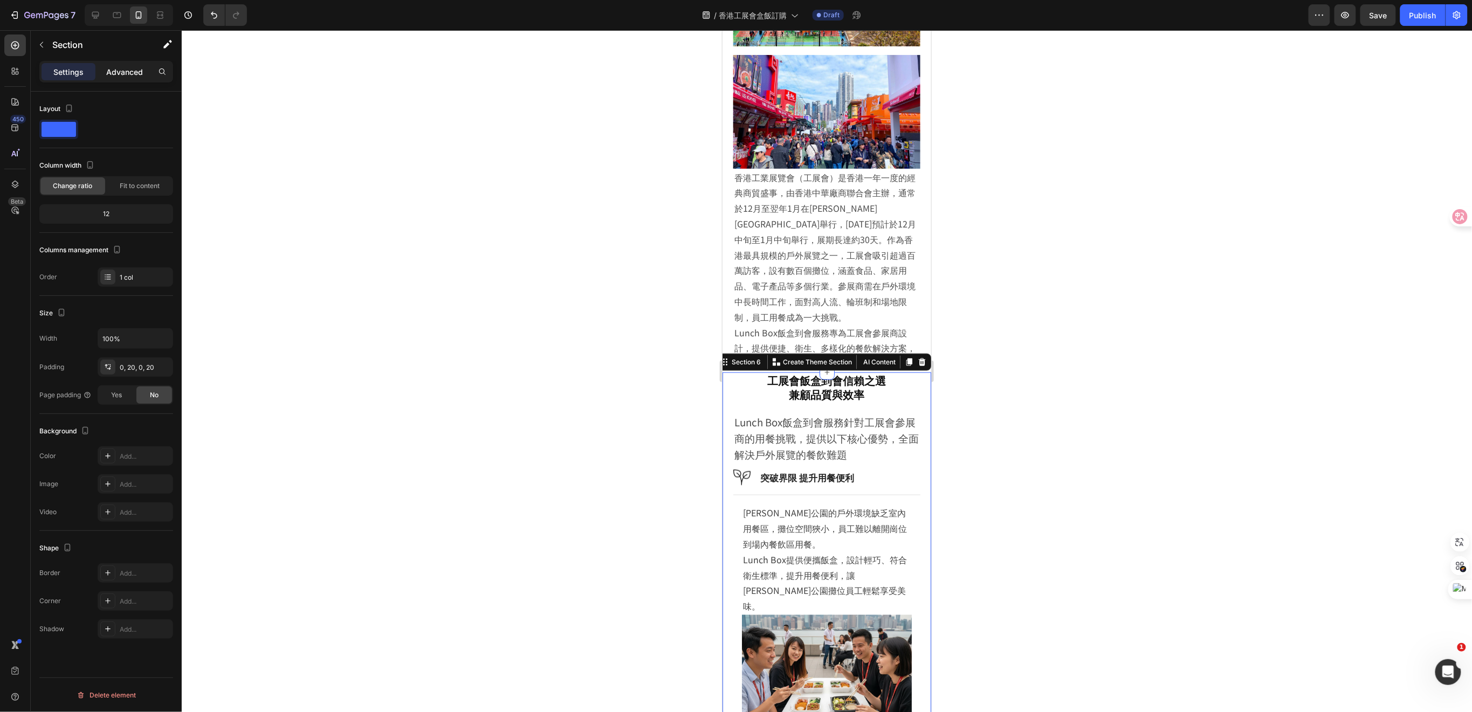
click at [133, 71] on p "Advanced" at bounding box center [124, 71] width 37 height 11
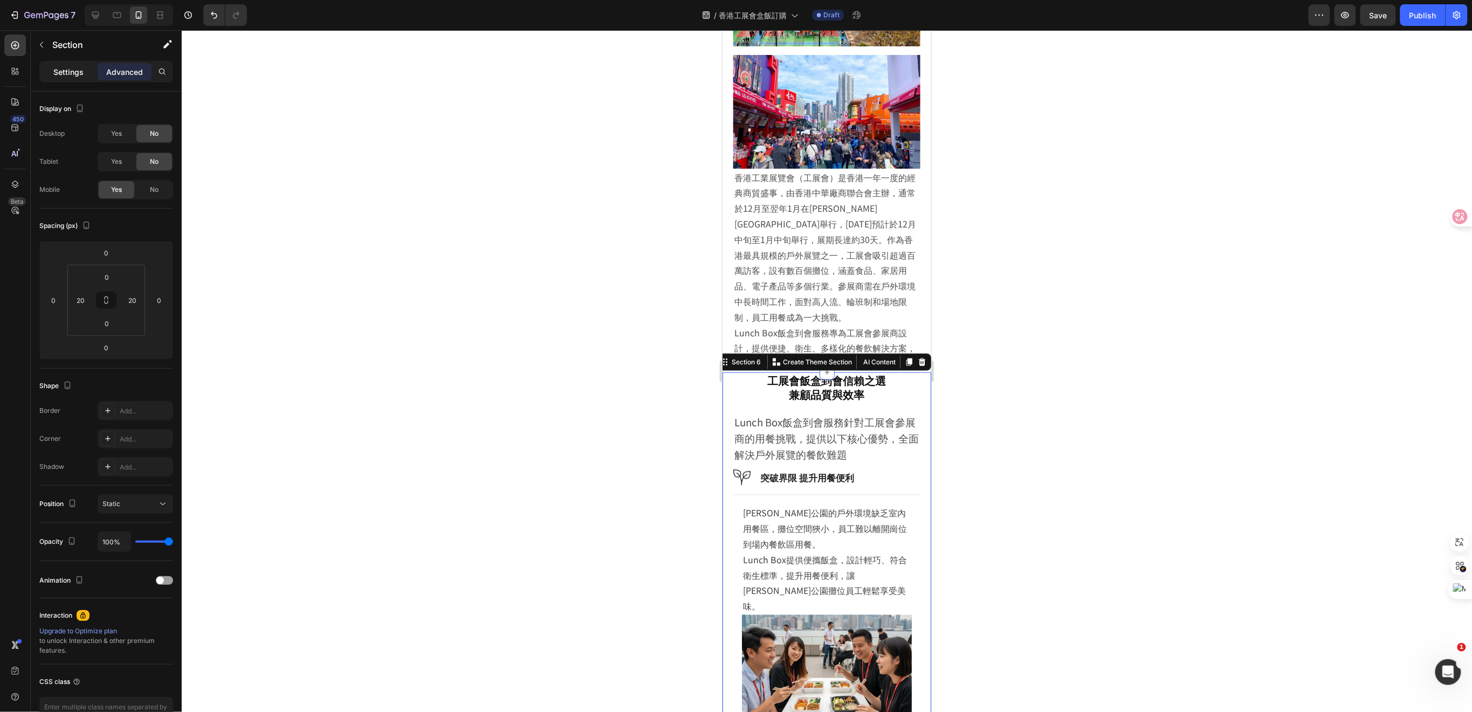
click at [67, 69] on p "Settings" at bounding box center [68, 71] width 30 height 11
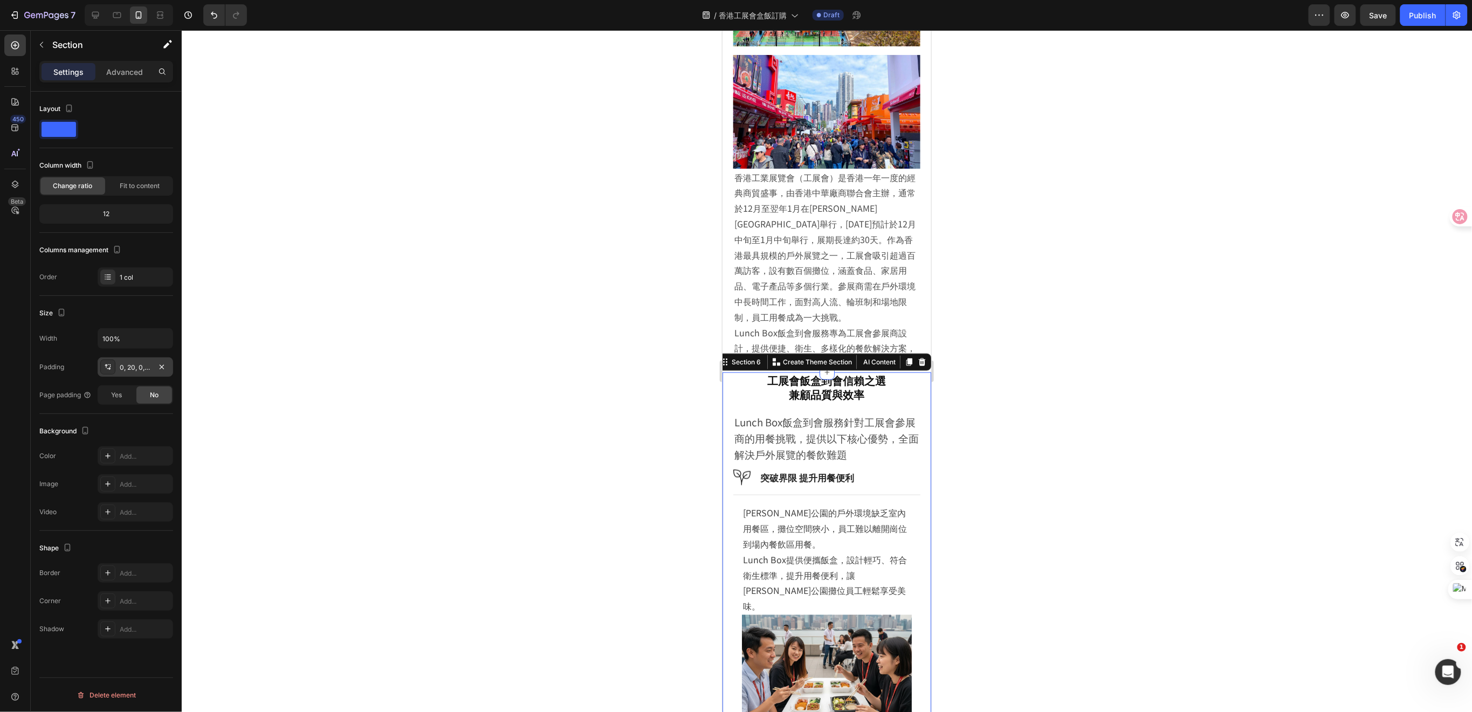
click at [139, 366] on div "0, 20, 0, 20" at bounding box center [135, 368] width 31 height 10
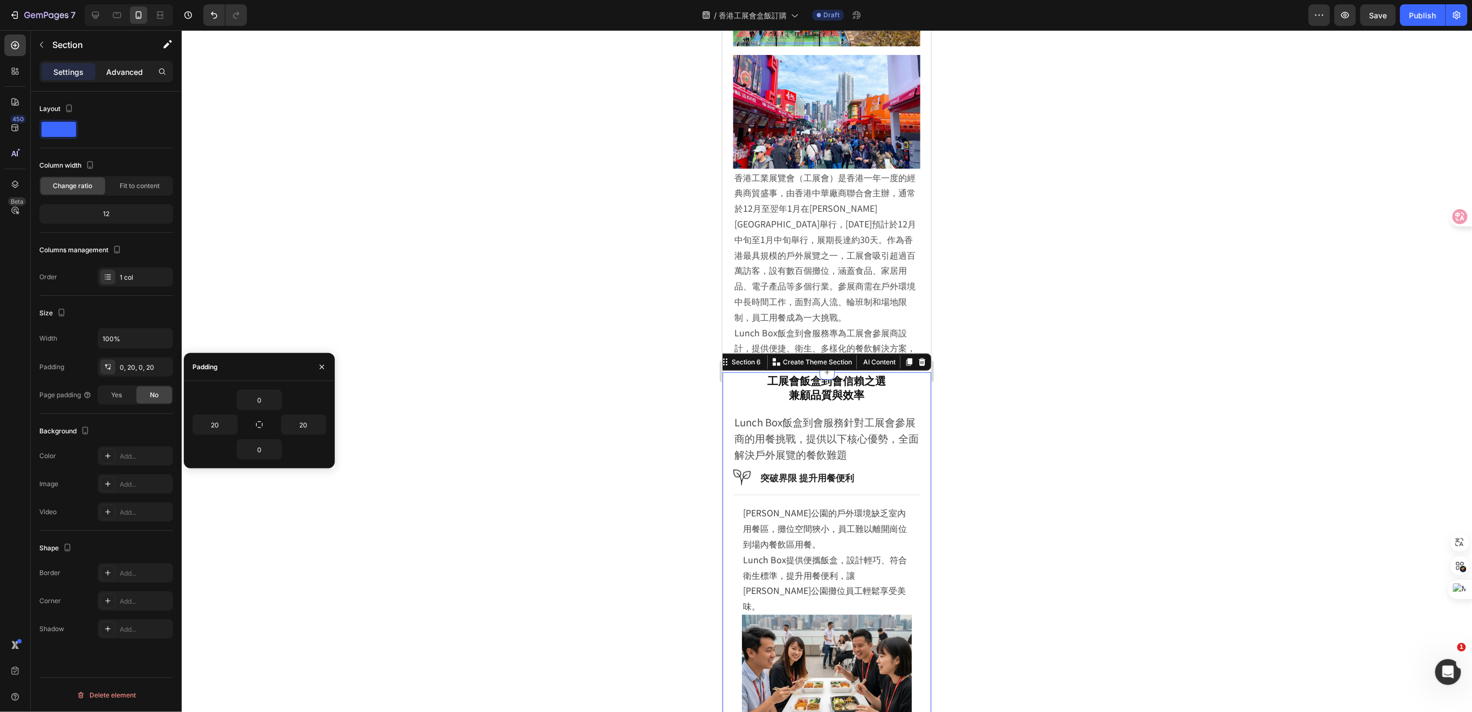
click at [117, 74] on p "Advanced" at bounding box center [124, 71] width 37 height 11
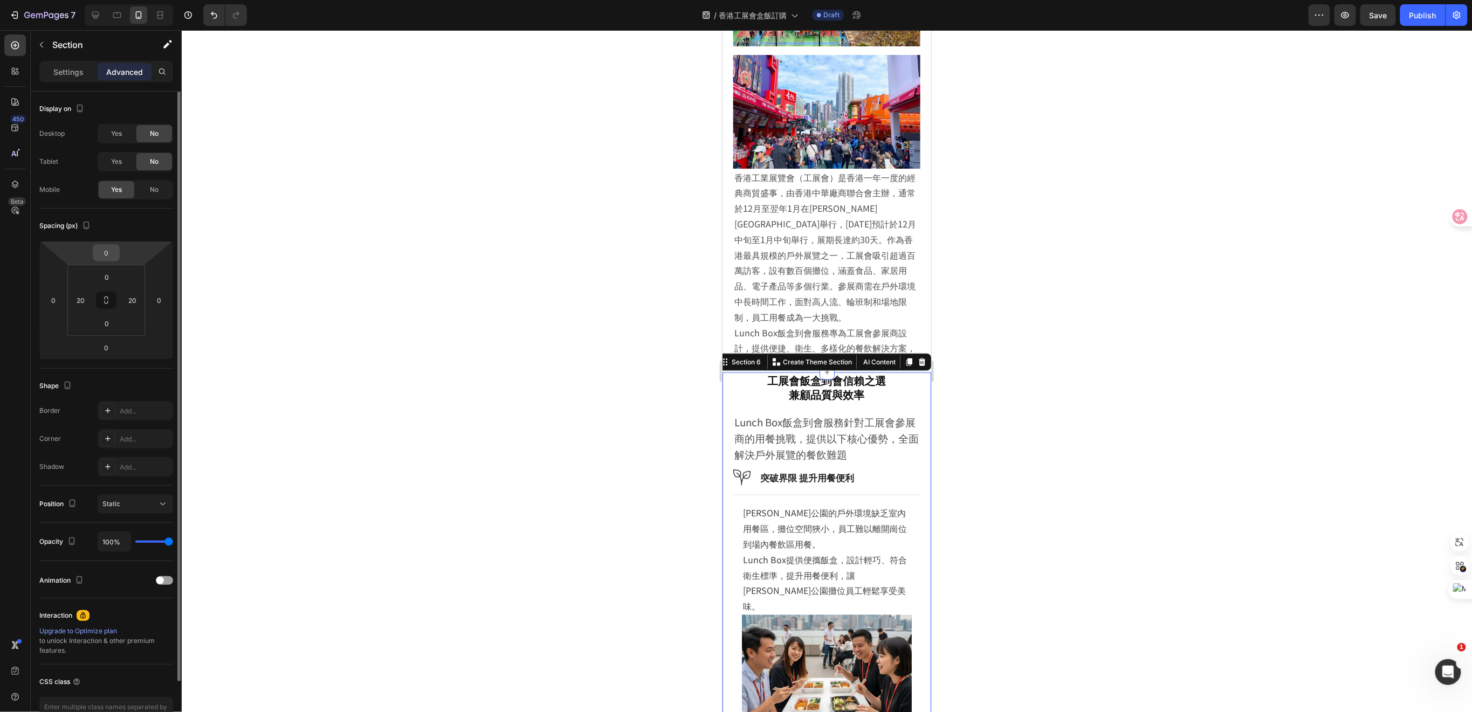
click at [111, 255] on input "0" at bounding box center [106, 253] width 22 height 16
type input "20"
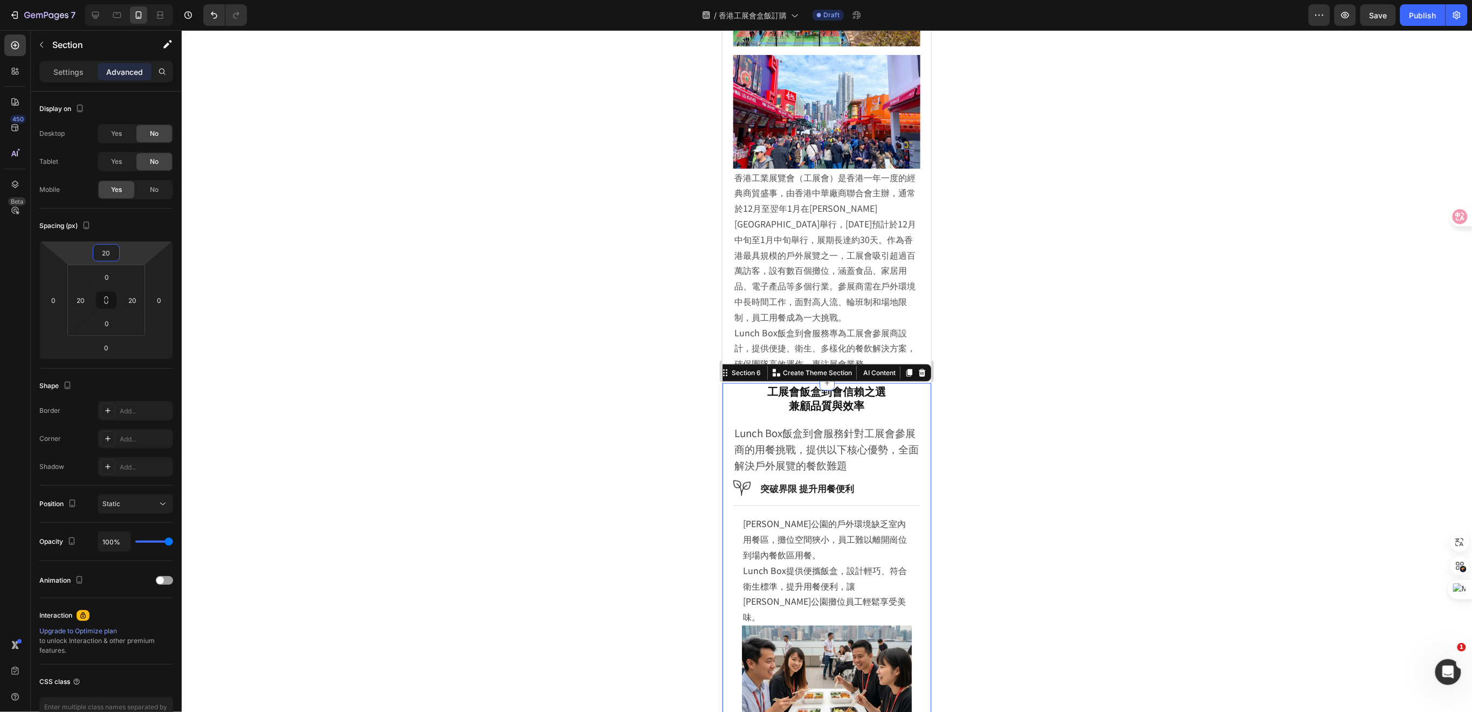
click at [1002, 406] on div at bounding box center [827, 371] width 1291 height 682
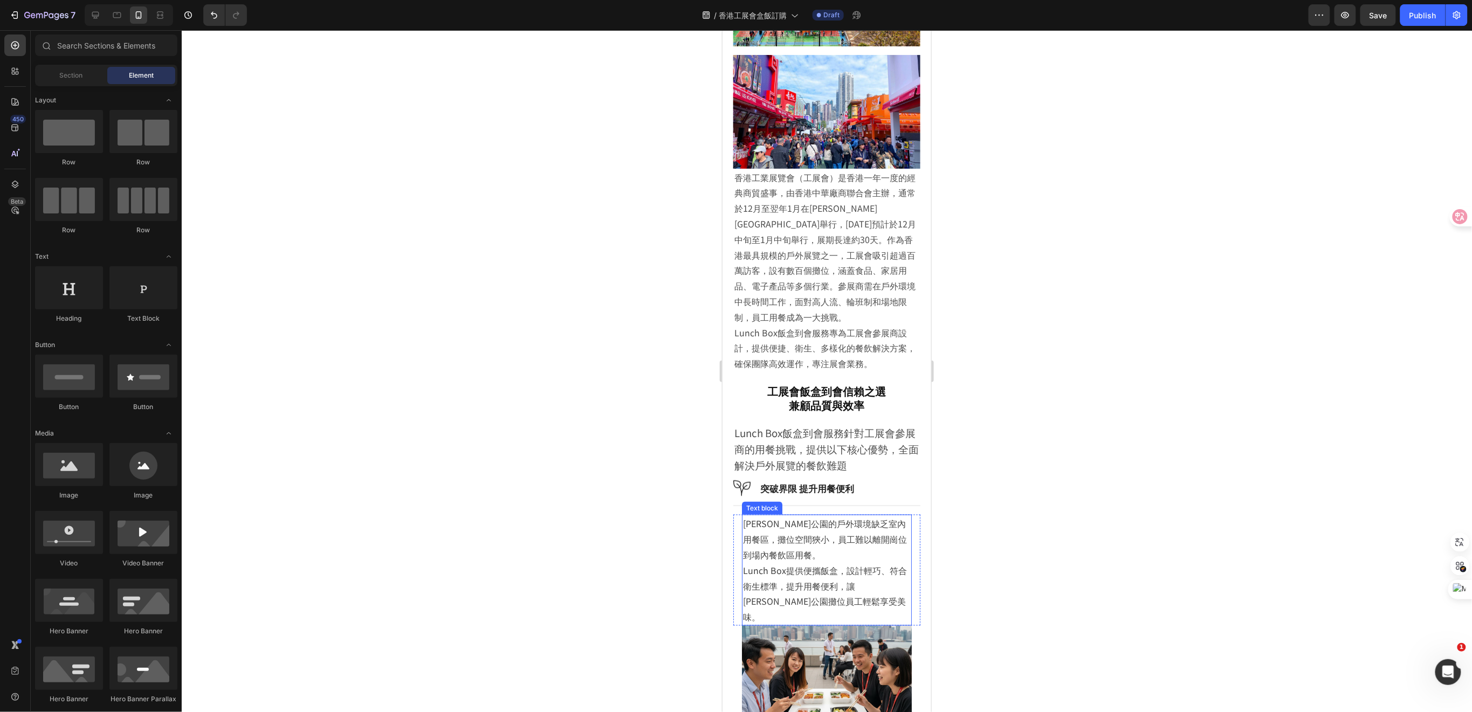
click at [853, 541] on p "維多利亞公園的戶外環境缺乏室內用餐區，攤位空間狹小，員工難以離開崗位到場內餐飲區用餐。 Lunch Box提供便攜飯盒，設計輕巧、符合衛生標準，提升用餐便利，…" at bounding box center [827, 570] width 168 height 109
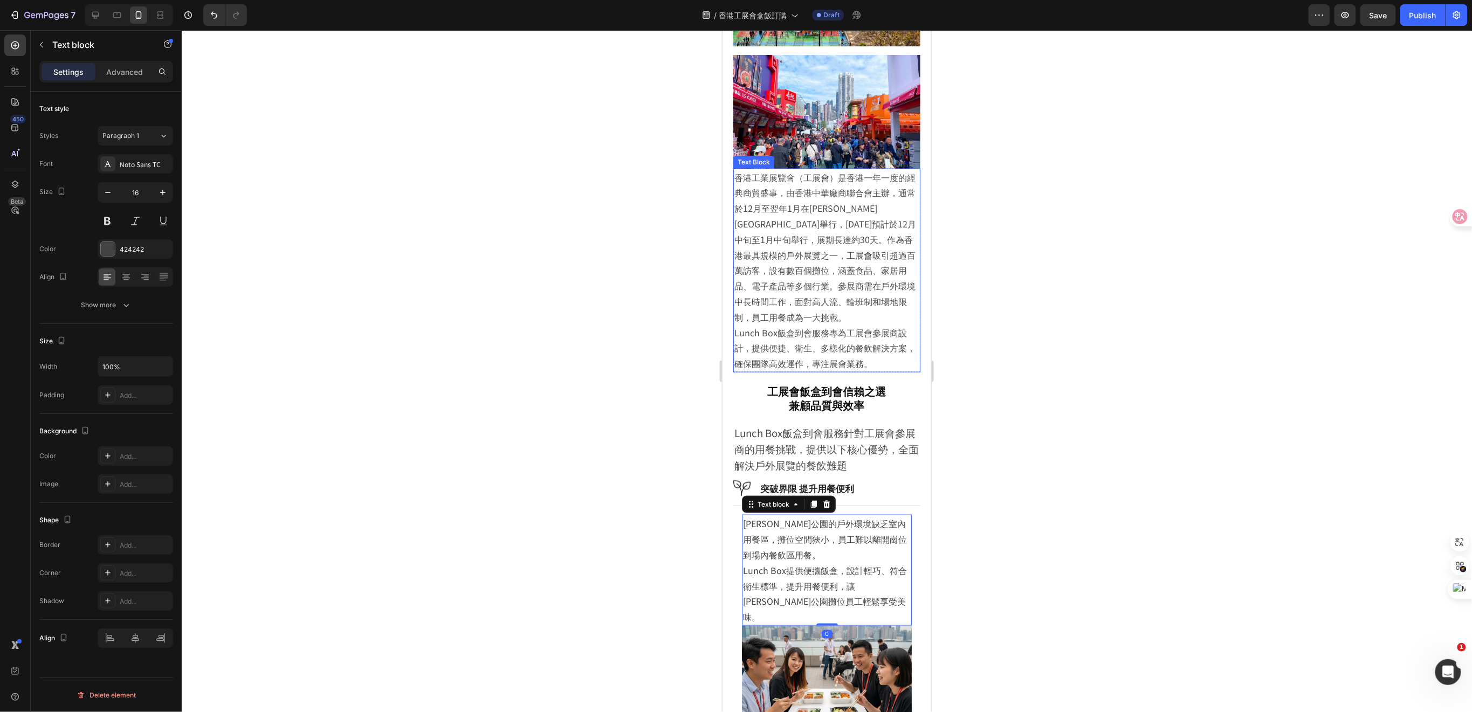
click at [794, 261] on p "香港工業展覽會（工展會）是香港一年一度的經典商貿盛事，由香港中華廠商聯合會主辦，通常於12月至翌年1月在維多利亞公園舉行，2025年預計於12月中旬至1月中旬…" at bounding box center [826, 246] width 185 height 155
click at [845, 537] on p "維多利亞公園的戶外環境缺乏室內用餐區，攤位空間狹小，員工難以離開崗位到場內餐飲區用餐。 Lunch Box提供便攜飯盒，設計輕巧、符合衛生標準，提升用餐便利，…" at bounding box center [827, 570] width 168 height 109
click at [826, 298] on p "香港工業展覽會（工展會）是香港一年一度的經典商貿盛事，由香港中華廠商聯合會主辦，通常於12月至翌年1月在維多利亞公園舉行，2025年預計於12月中旬至1月中旬…" at bounding box center [826, 246] width 185 height 155
click at [799, 523] on p "維多利亞公園的戶外環境缺乏室內用餐區，攤位空間狹小，員工難以離開崗位到場內餐飲區用餐。 Lunch Box提供便攜飯盒，設計輕巧、符合衛生標準，提升用餐便利，…" at bounding box center [827, 570] width 168 height 109
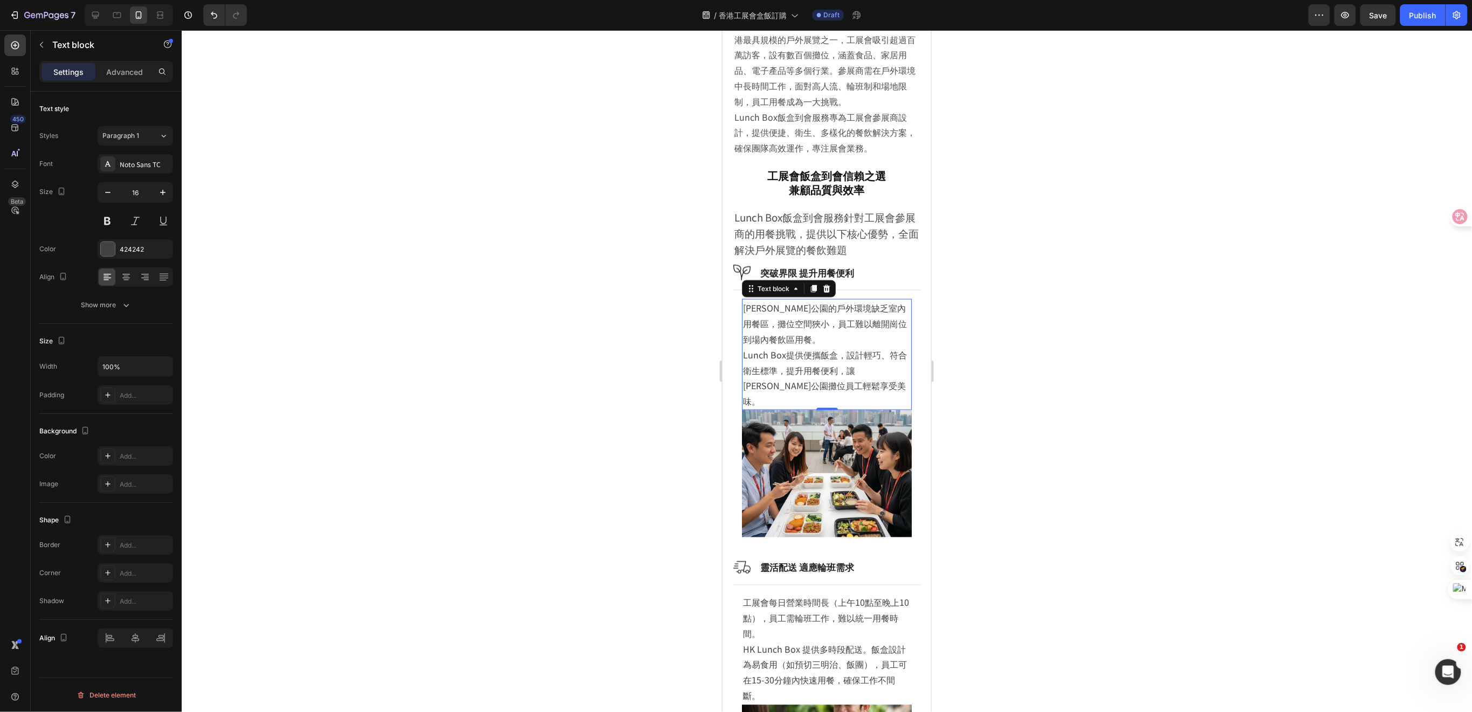
scroll to position [863, 0]
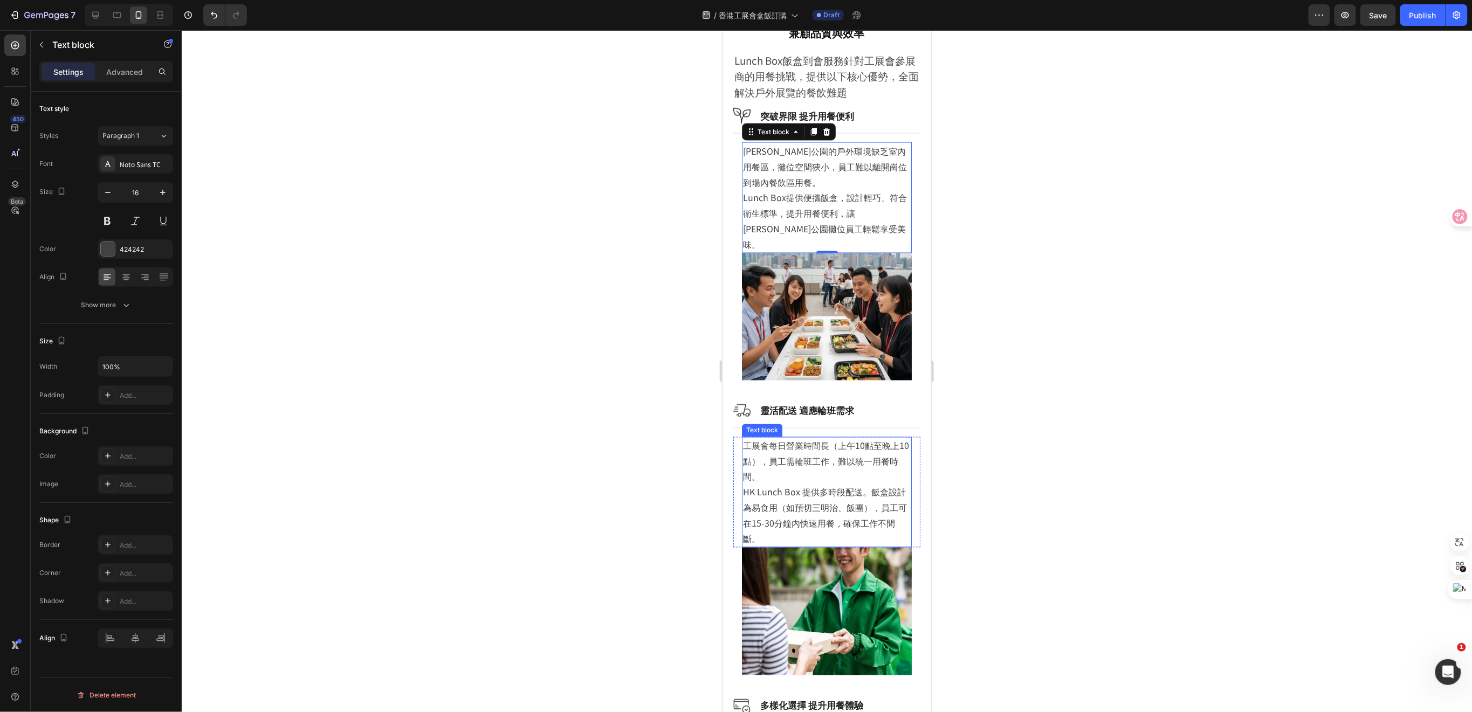
click at [814, 479] on p "工展會每日營業時間長（上午10點至晚上10點），員工需輪班工作，難以統一用餐時間。 HK Lunch Box 提供多時段配送。飯盒設計為易食用（如預切三明治、…" at bounding box center [827, 492] width 168 height 109
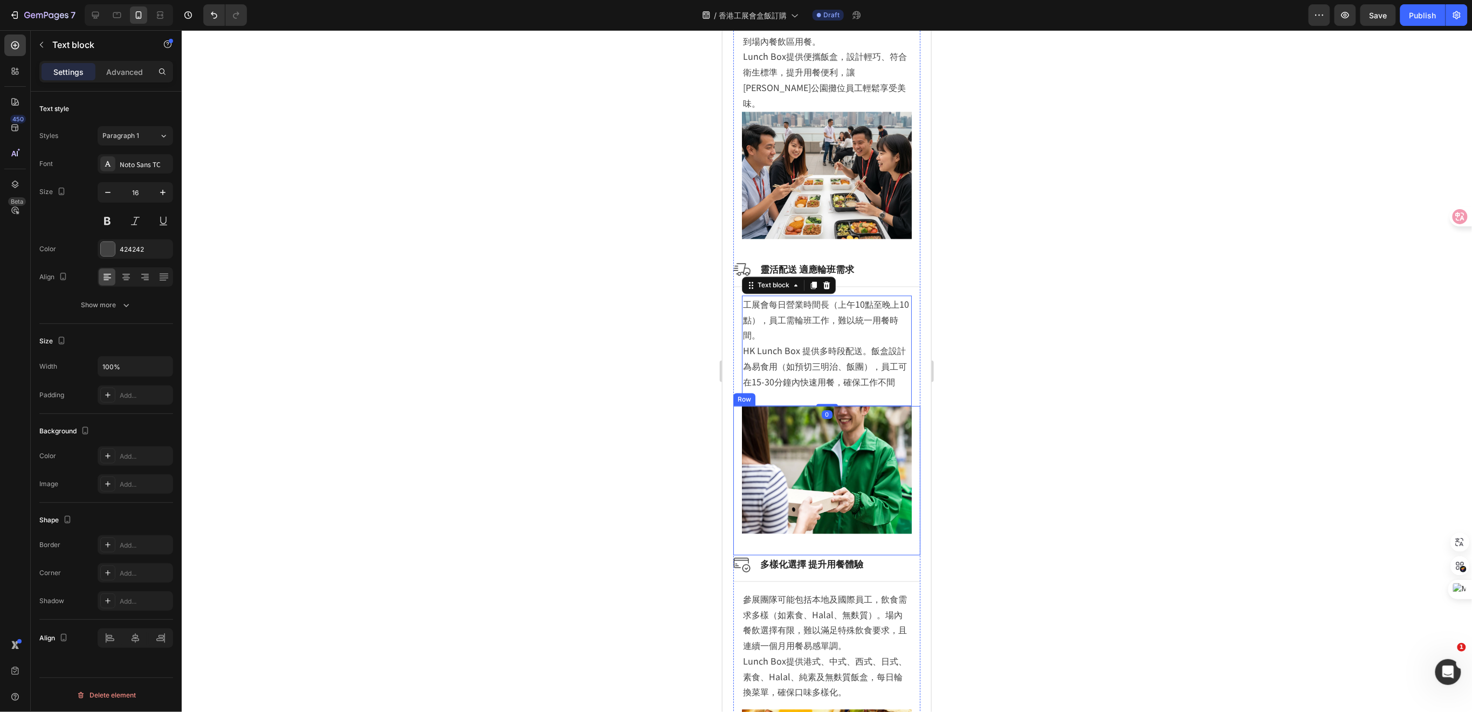
scroll to position [1006, 0]
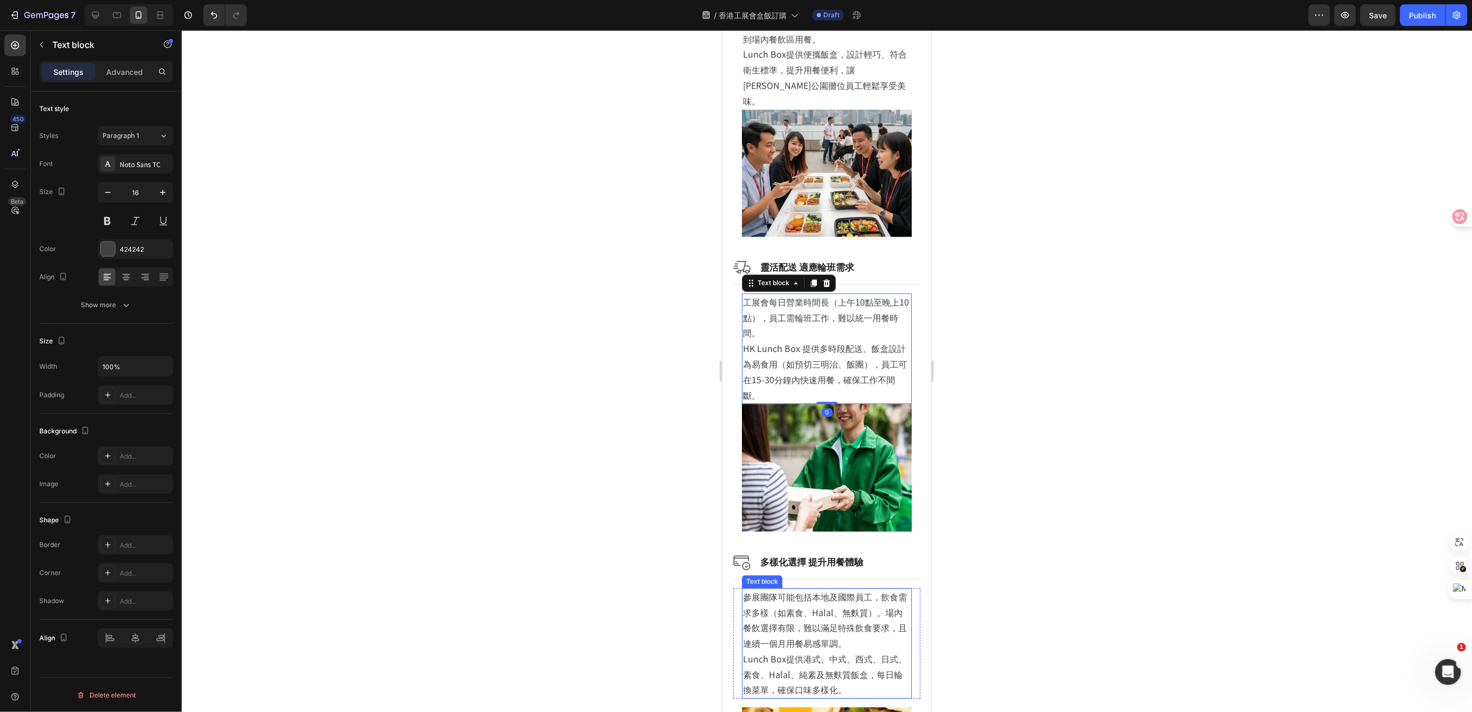
click at [828, 600] on p "參展團隊可能包括本地及國際員工，飲食需求多樣（如素食、Halal、無麩質）。場內餐飲選擇有限，難以滿足特殊飲食要求，且連續一個月用餐易感單調。 Lunch B…" at bounding box center [827, 644] width 168 height 109
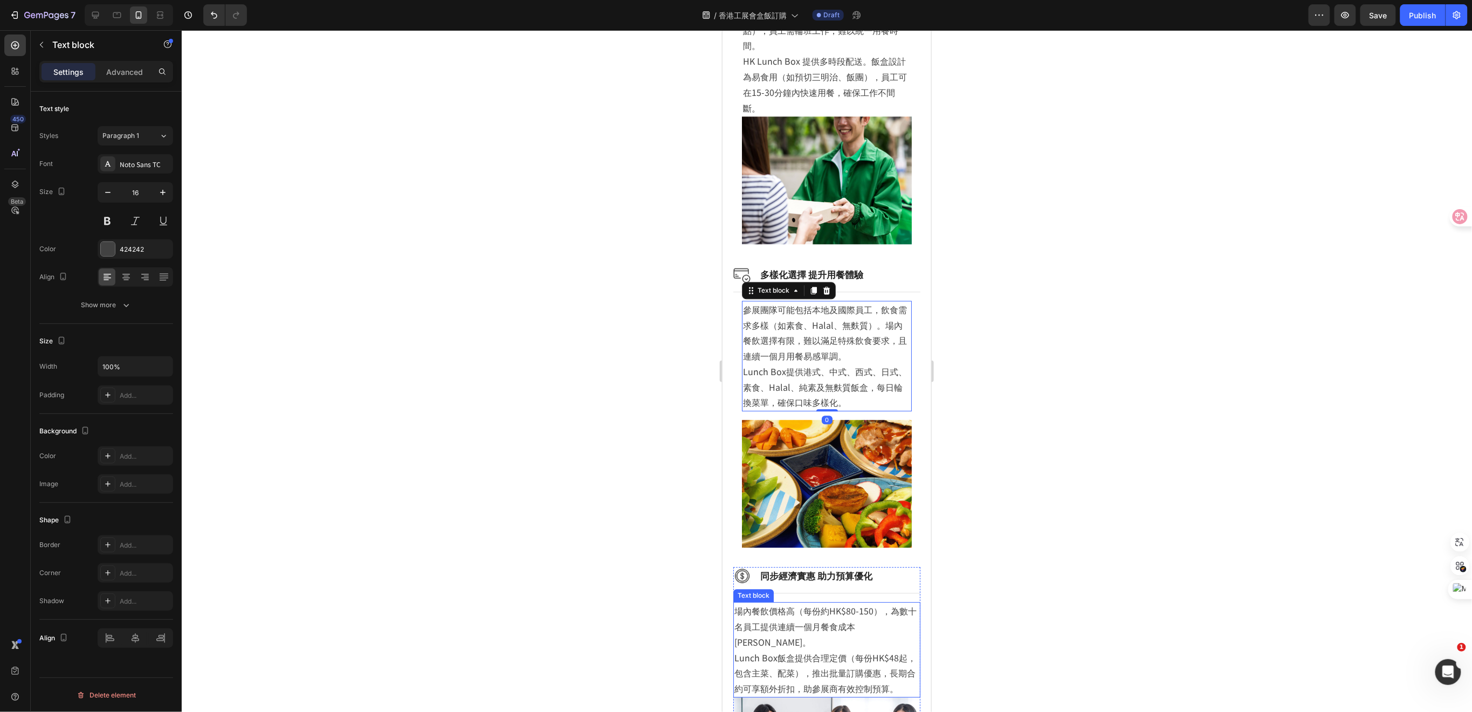
click at [821, 603] on p "場內餐飲價格高（每份約HK$80-150），為數十名員工提供連續一個月餐食成本高昂。 Lunch Box飯盒提供合理定價（每份HK$48起，包含主菜、配菜），…" at bounding box center [826, 649] width 185 height 93
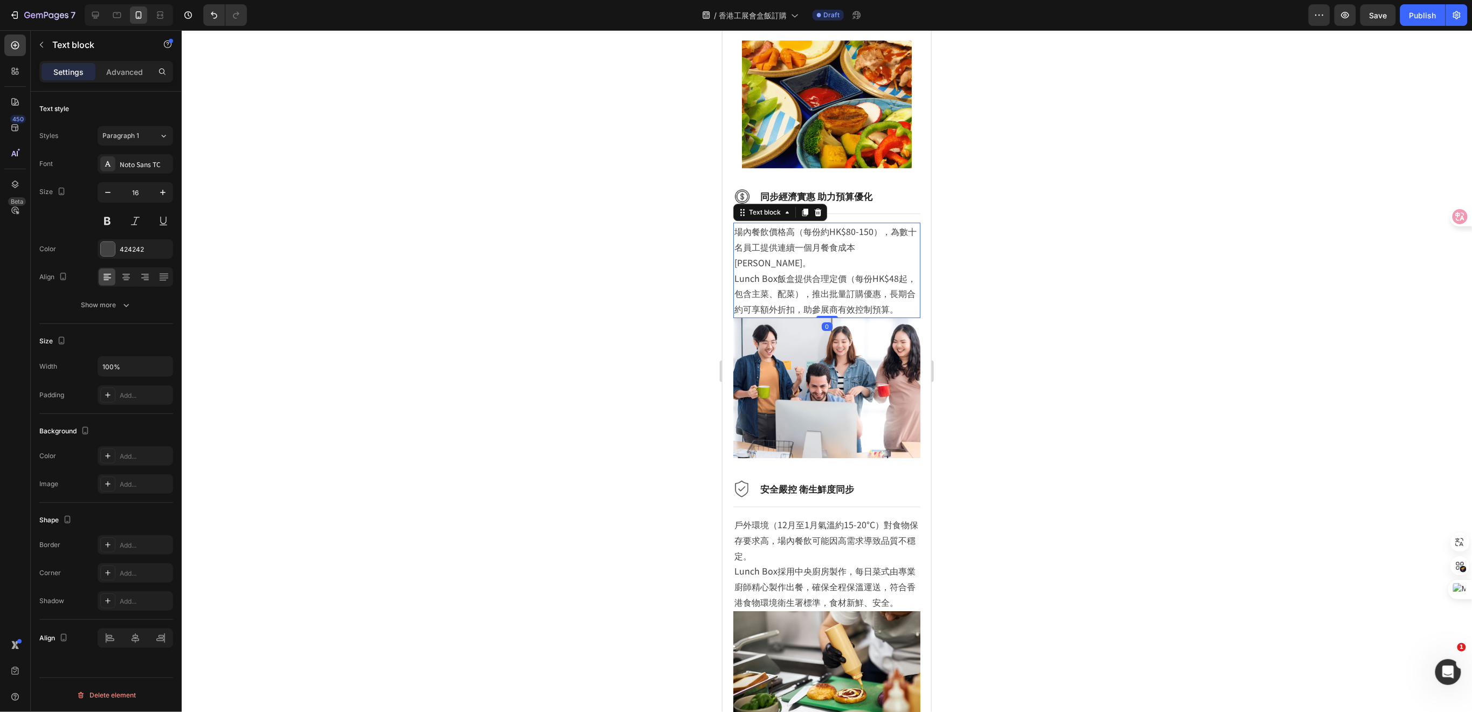
scroll to position [1869, 0]
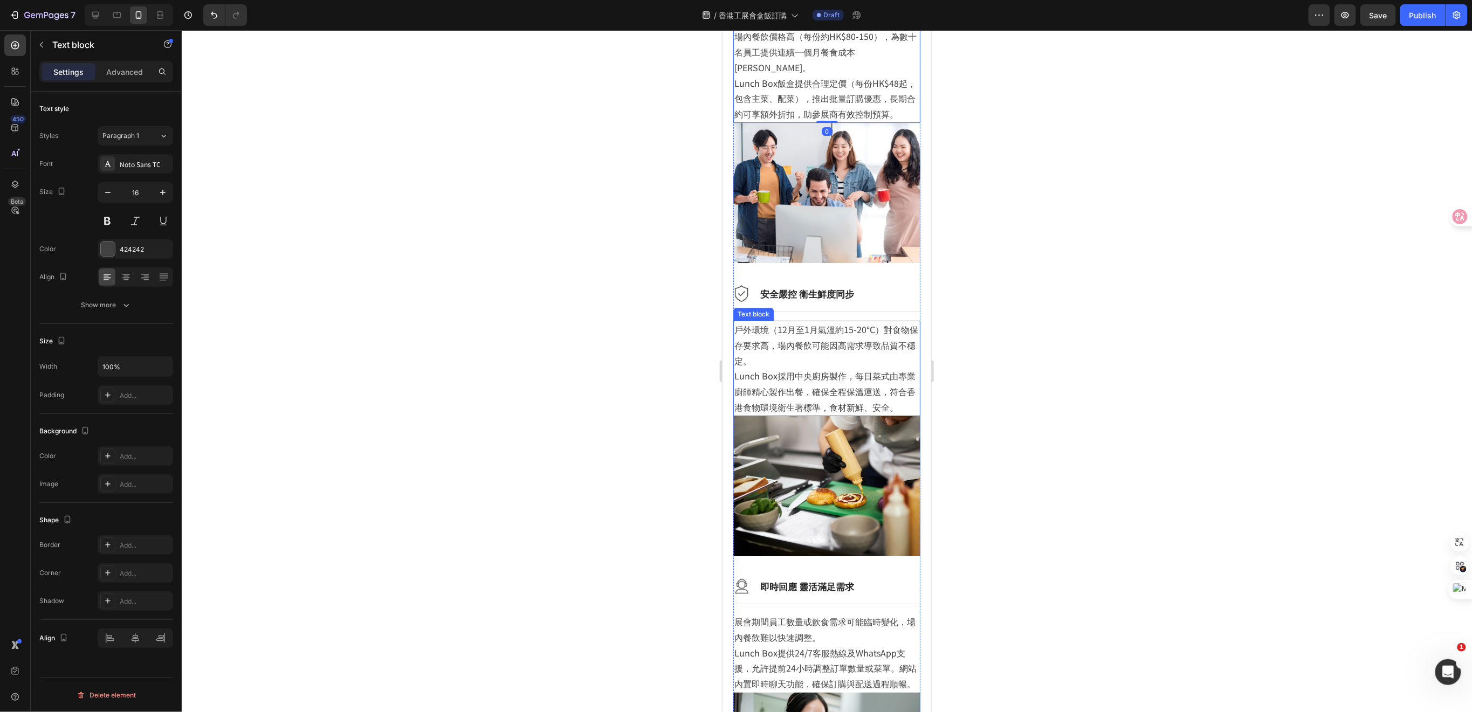
click at [820, 326] on p "戶外環境（12月至1月氣溫約15-20°C）對食物保存要求高，場內餐飲可能因高需求導致品質不穩定。 Lunch Box採用中央廚房製作，每日菜式由專業廚師精心…" at bounding box center [826, 367] width 185 height 93
click at [827, 624] on p "展會期間員工數量或飲食需求可能臨時變化，場內餐飲難以快速調整。 Lunch Box提供24/7客服熱線及WhatsApp支援，允許提前24小時調整訂單數量或菜…" at bounding box center [826, 653] width 185 height 78
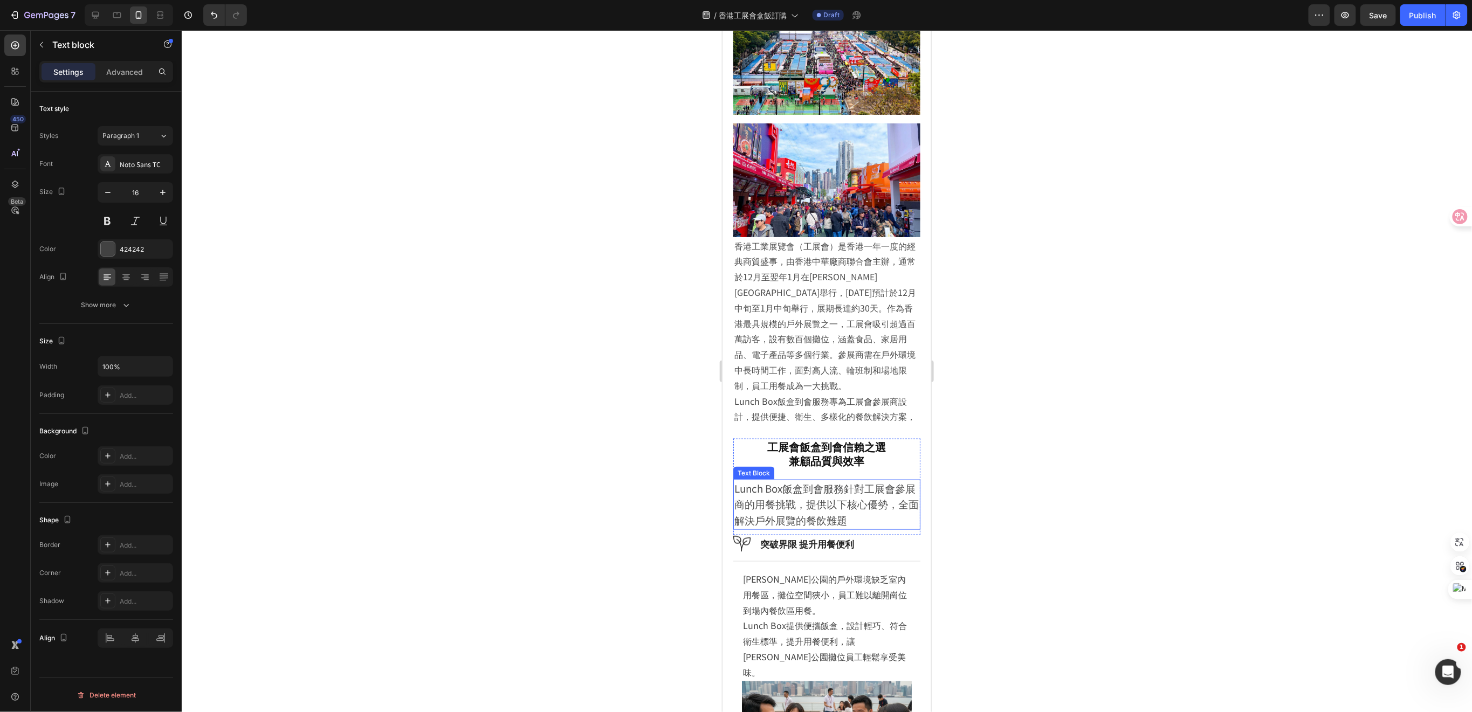
scroll to position [431, 0]
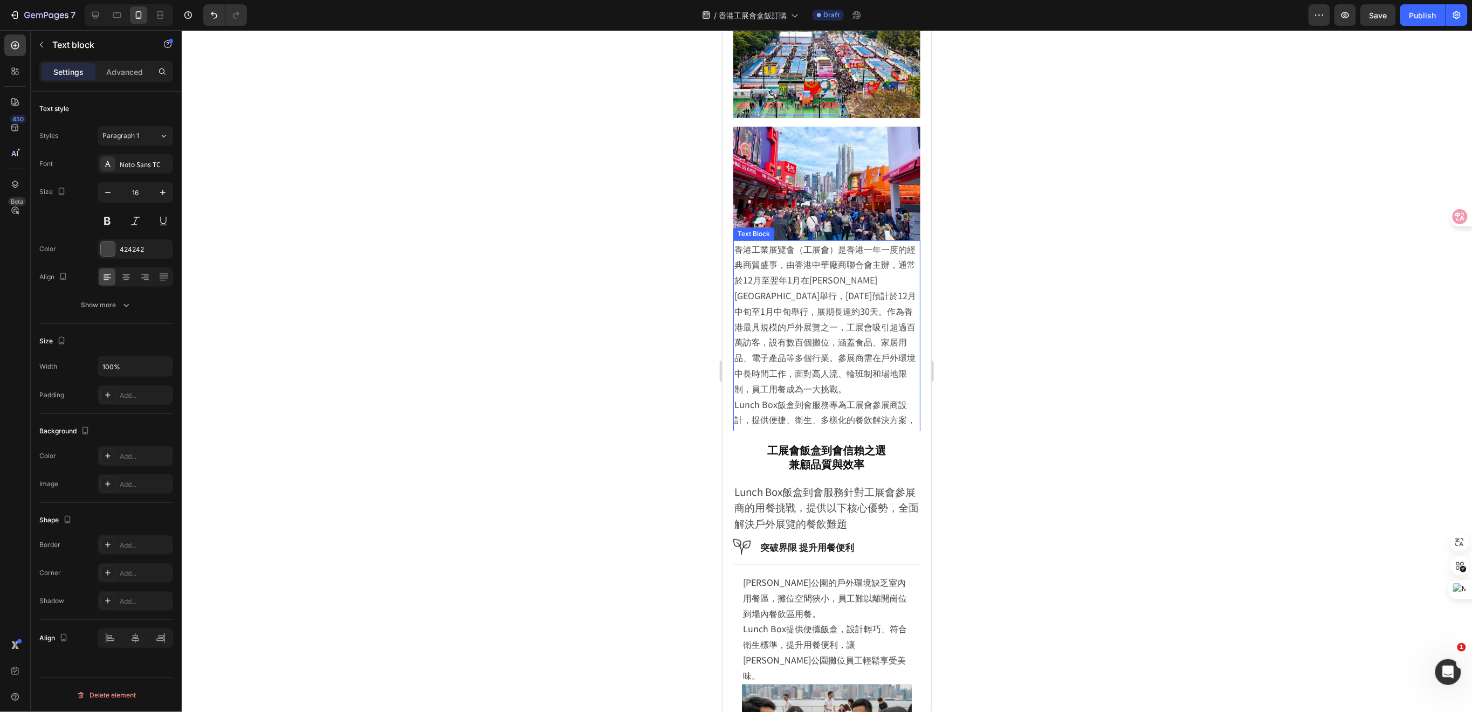
click at [800, 380] on p "香港工業展覽會（工展會）是香港一年一度的經典商貿盛事，由香港中華廠商聯合會主辦，通常於12月至翌年1月在維多利亞公園舉行，2025年預計於12月中旬至1月中旬…" at bounding box center [826, 318] width 185 height 155
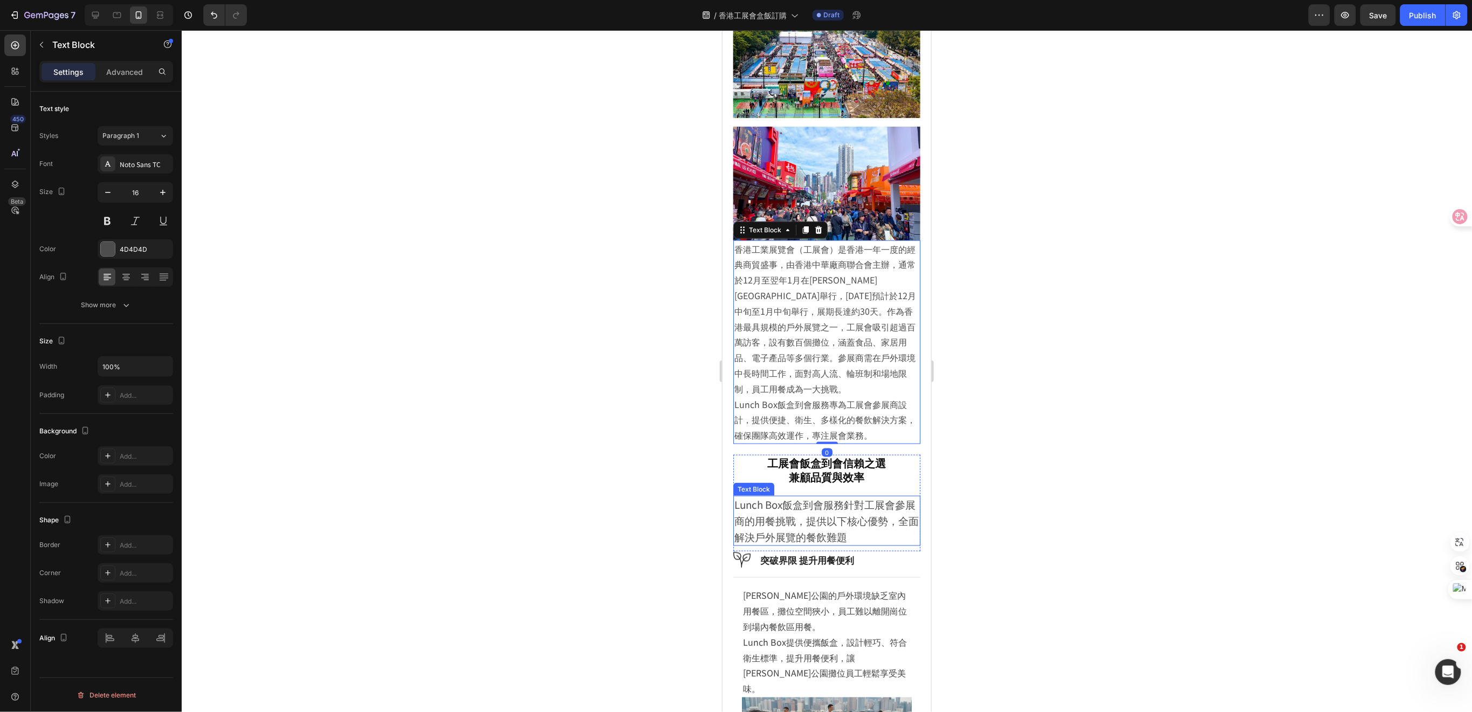
click at [807, 511] on span "Lunch Box飯盒到會服務針對工展會參展商的用餐挑戰，提供以下核心優勢，全面解決戶外展覽的餐飲難題" at bounding box center [826, 520] width 184 height 47
click at [828, 318] on p "香港工業展覽會（工展會）是香港一年一度的經典商貿盛事，由香港中華廠商聯合會主辦，通常於12月至翌年1月在維多利亞公園舉行，2025年預計於12月中旬至1月中旬…" at bounding box center [826, 318] width 185 height 155
click at [974, 462] on div at bounding box center [827, 371] width 1291 height 682
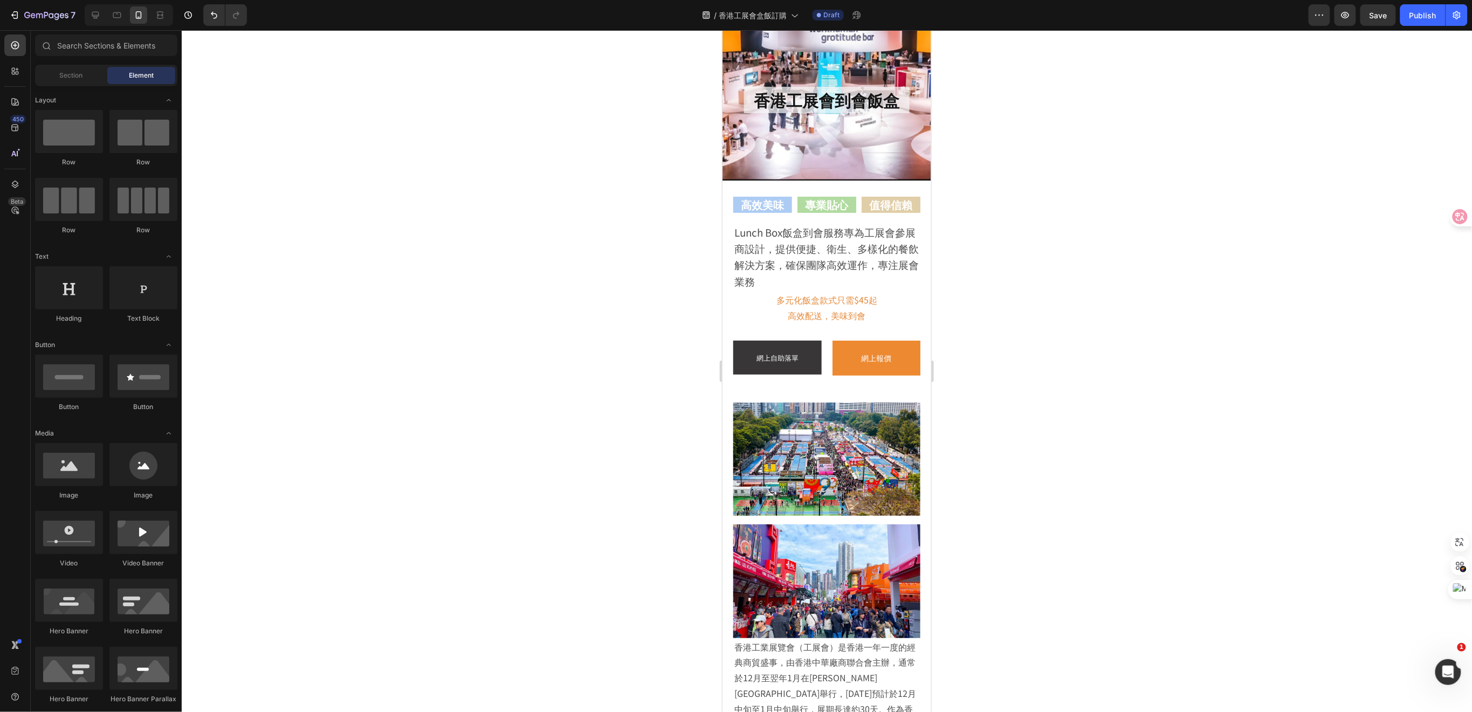
scroll to position [0, 0]
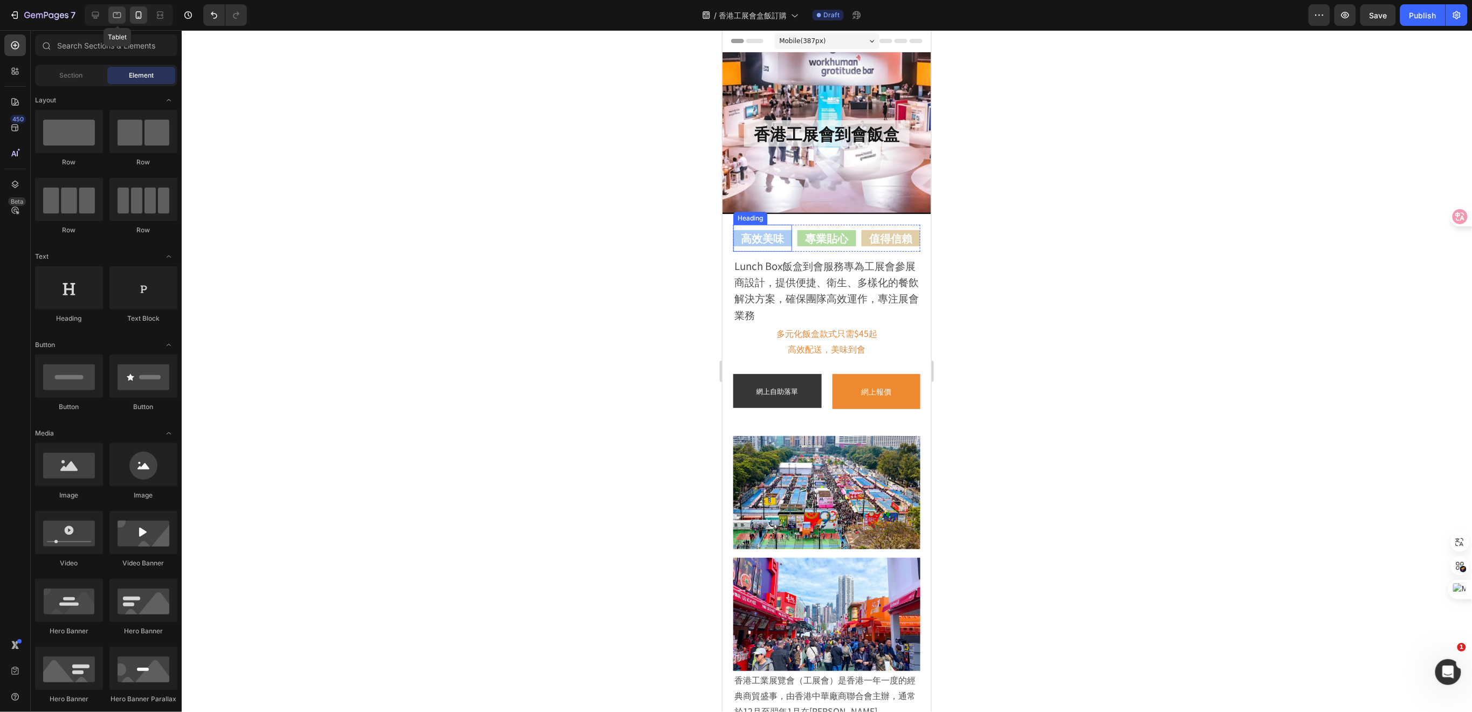
click at [124, 13] on div at bounding box center [116, 14] width 17 height 17
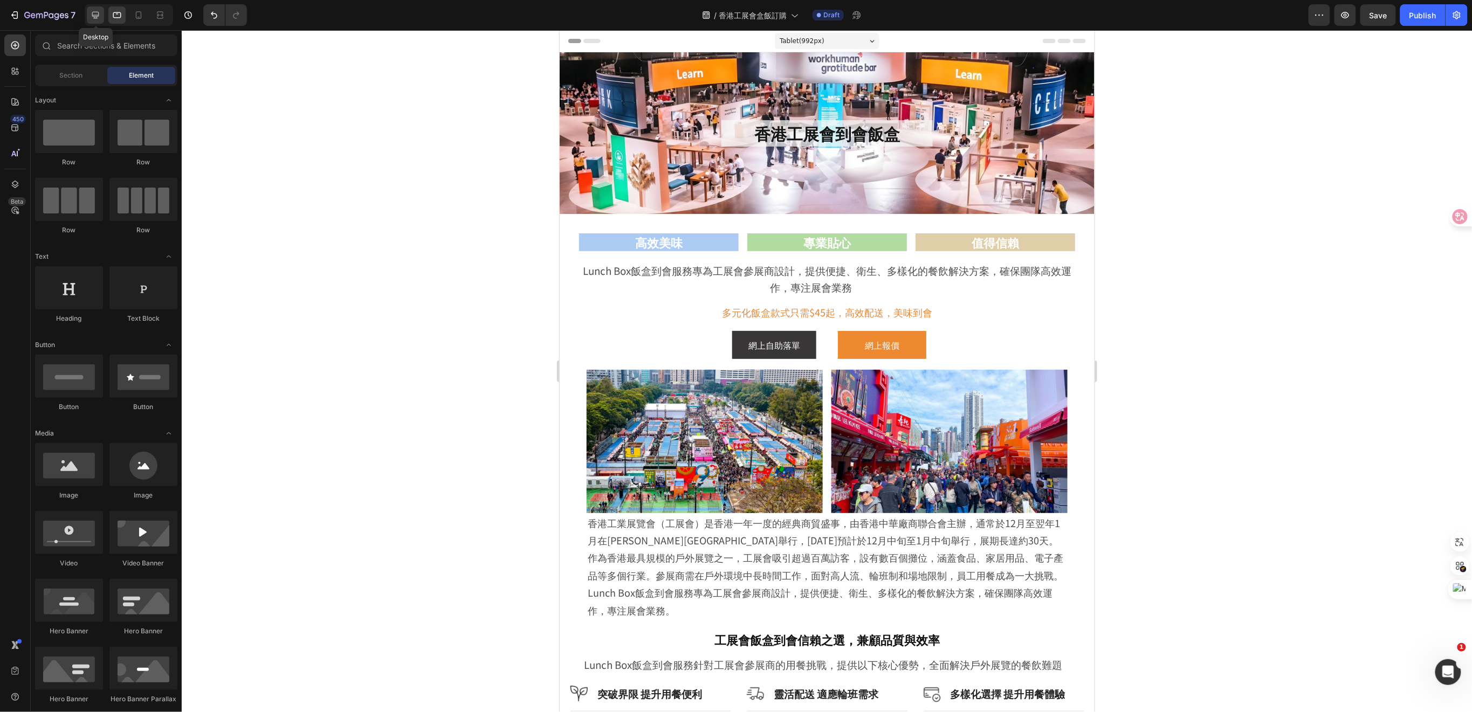
click at [91, 16] on icon at bounding box center [95, 15] width 11 height 11
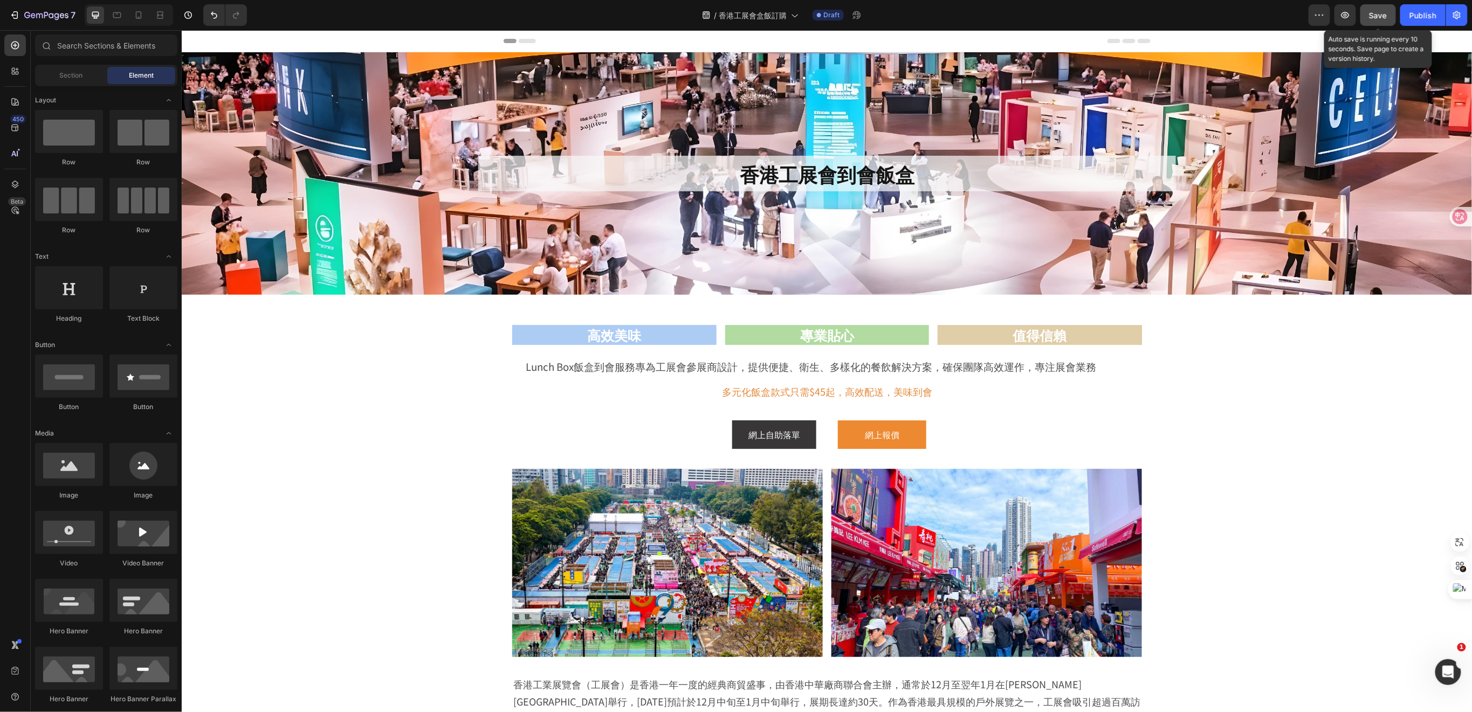
click at [1379, 17] on span "Save" at bounding box center [1379, 15] width 18 height 9
click at [1346, 14] on icon "button" at bounding box center [1345, 14] width 3 height 3
click at [765, 17] on span "香港工展會盒飯訂購" at bounding box center [753, 15] width 68 height 11
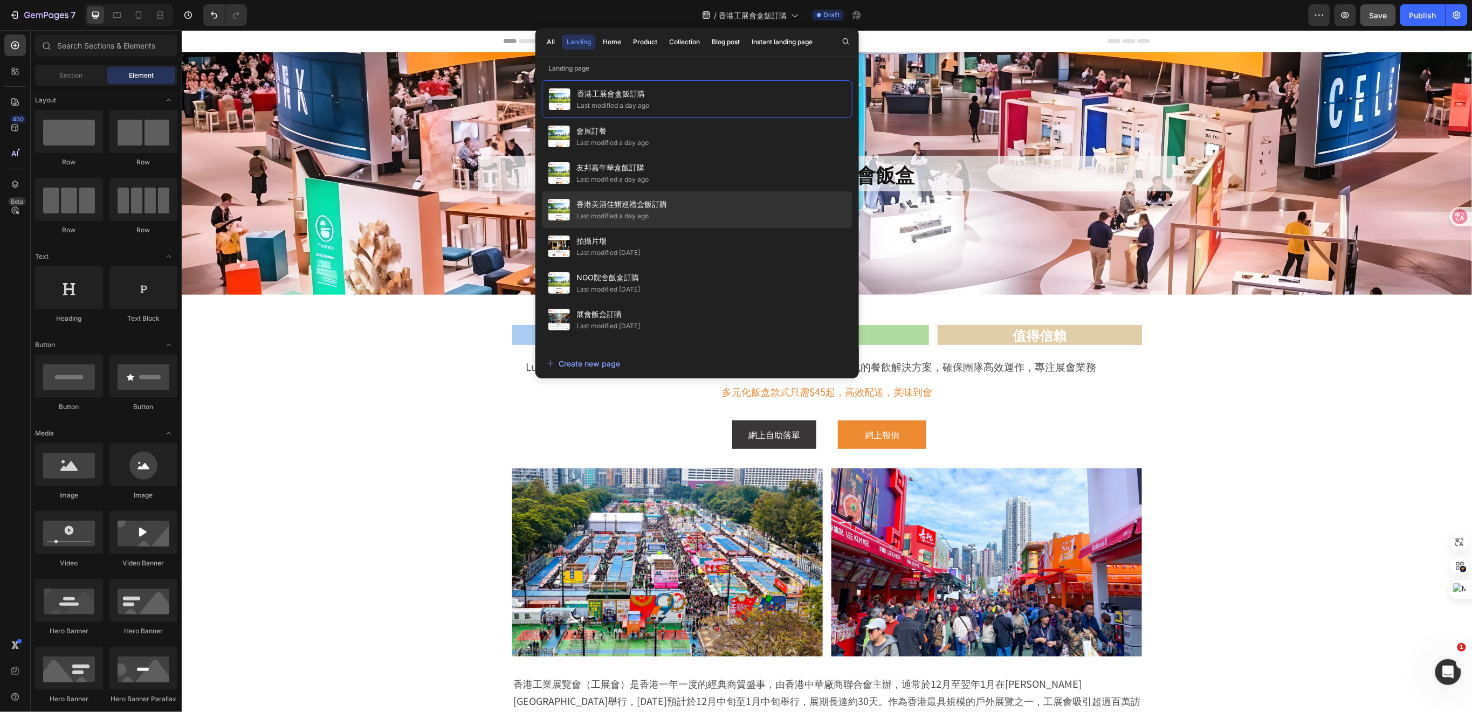
click at [634, 204] on span "香港美酒佳餚巡禮盒飯訂購" at bounding box center [622, 204] width 91 height 13
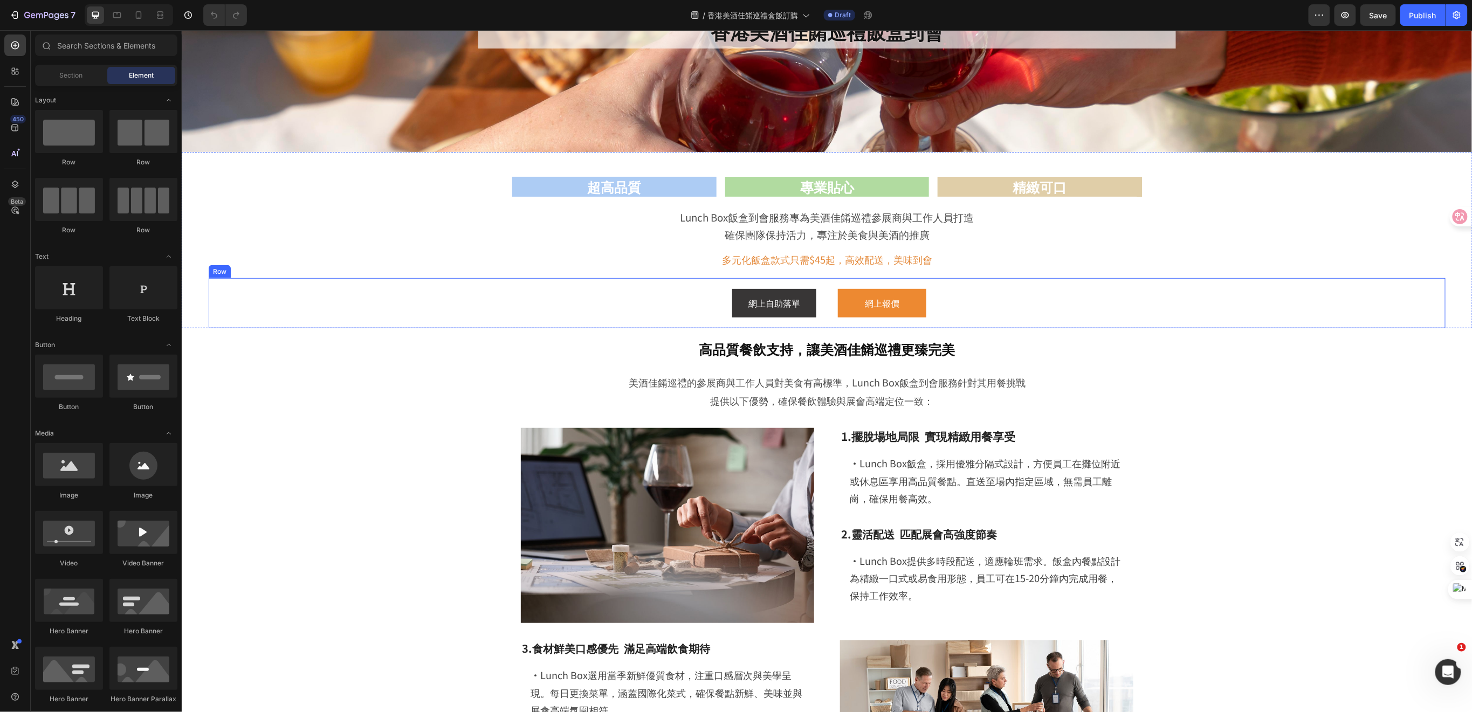
scroll to position [143, 0]
click at [1149, 243] on div "超高品質 Heading 專業貼心 Heading 精緻可口 Heading Row Lunch Box飯盒到會服務專為美酒佳餚巡禮參展商與工作人員打造 確保…" at bounding box center [826, 241] width 1237 height 171
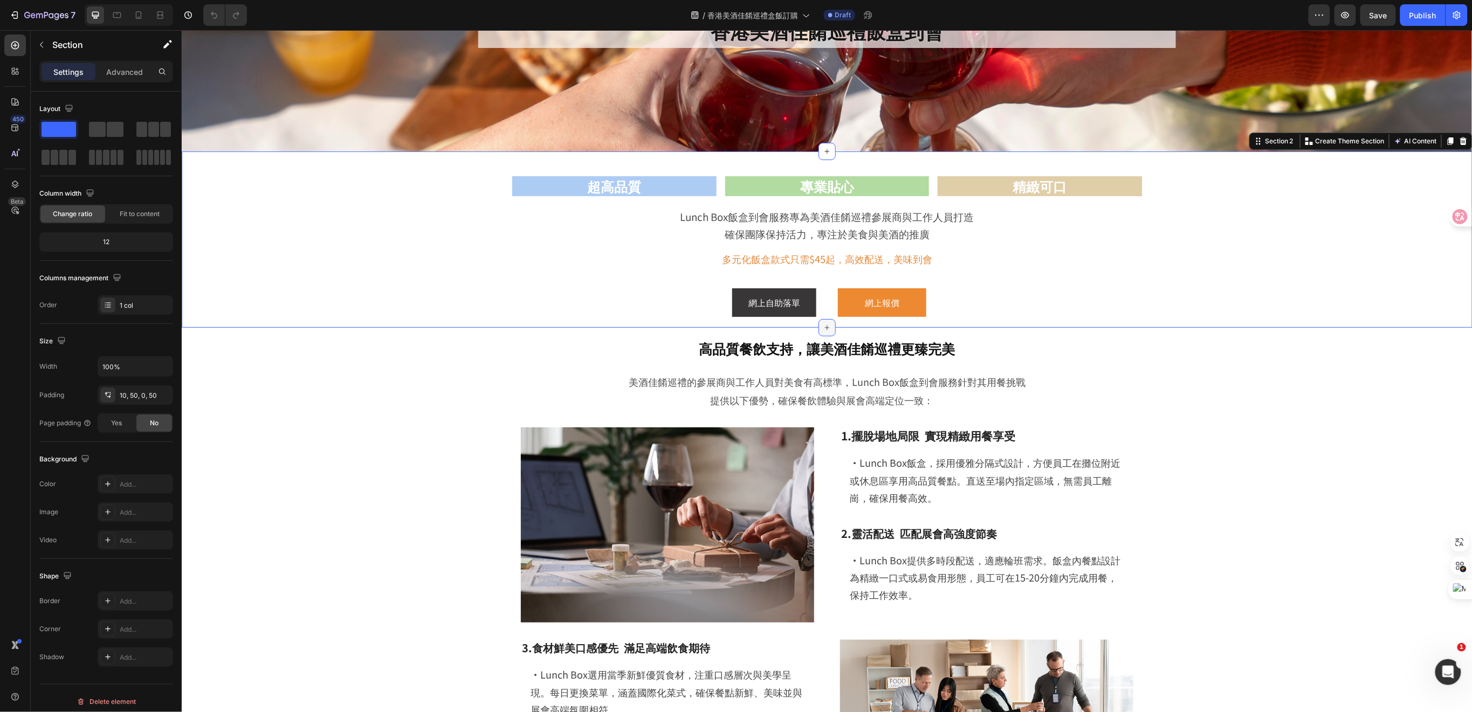
click at [824, 327] on icon at bounding box center [827, 327] width 9 height 9
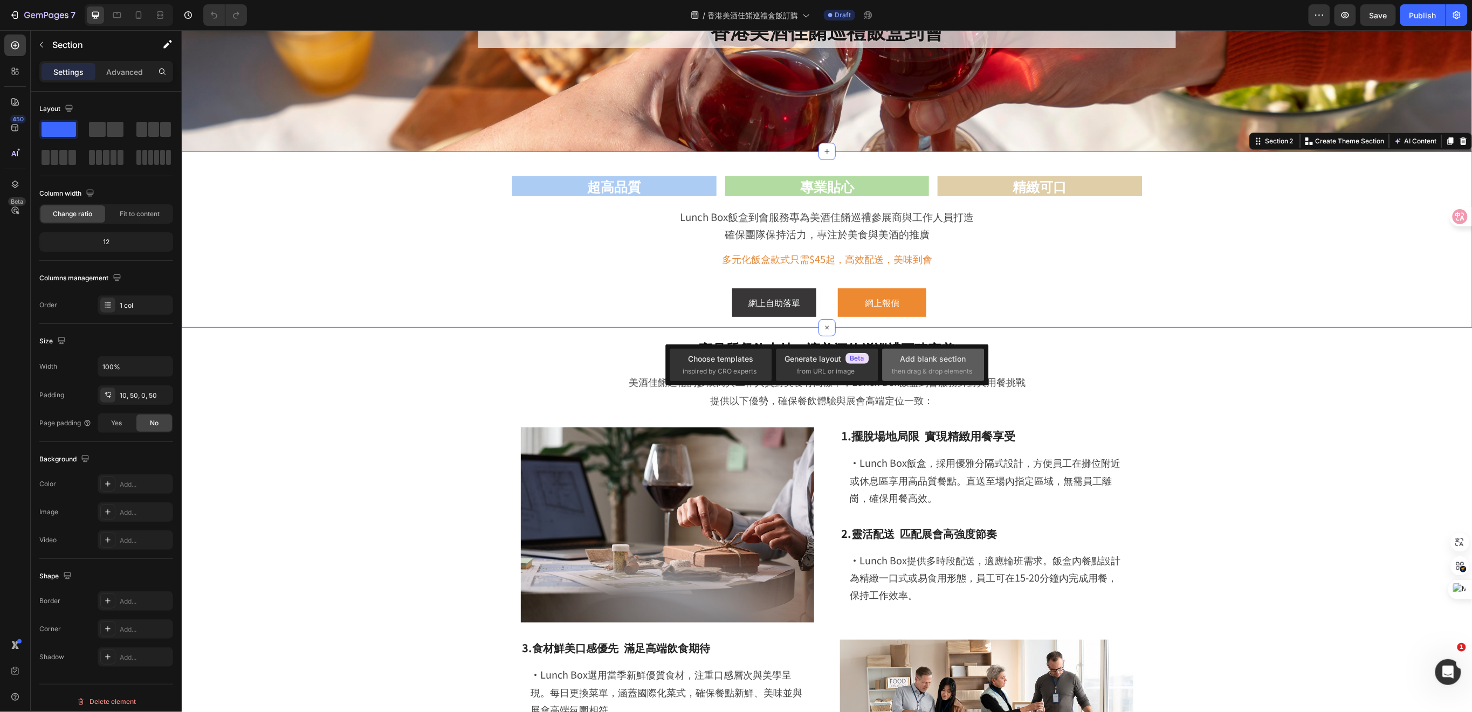
click at [922, 359] on div "Add blank section" at bounding box center [934, 358] width 66 height 11
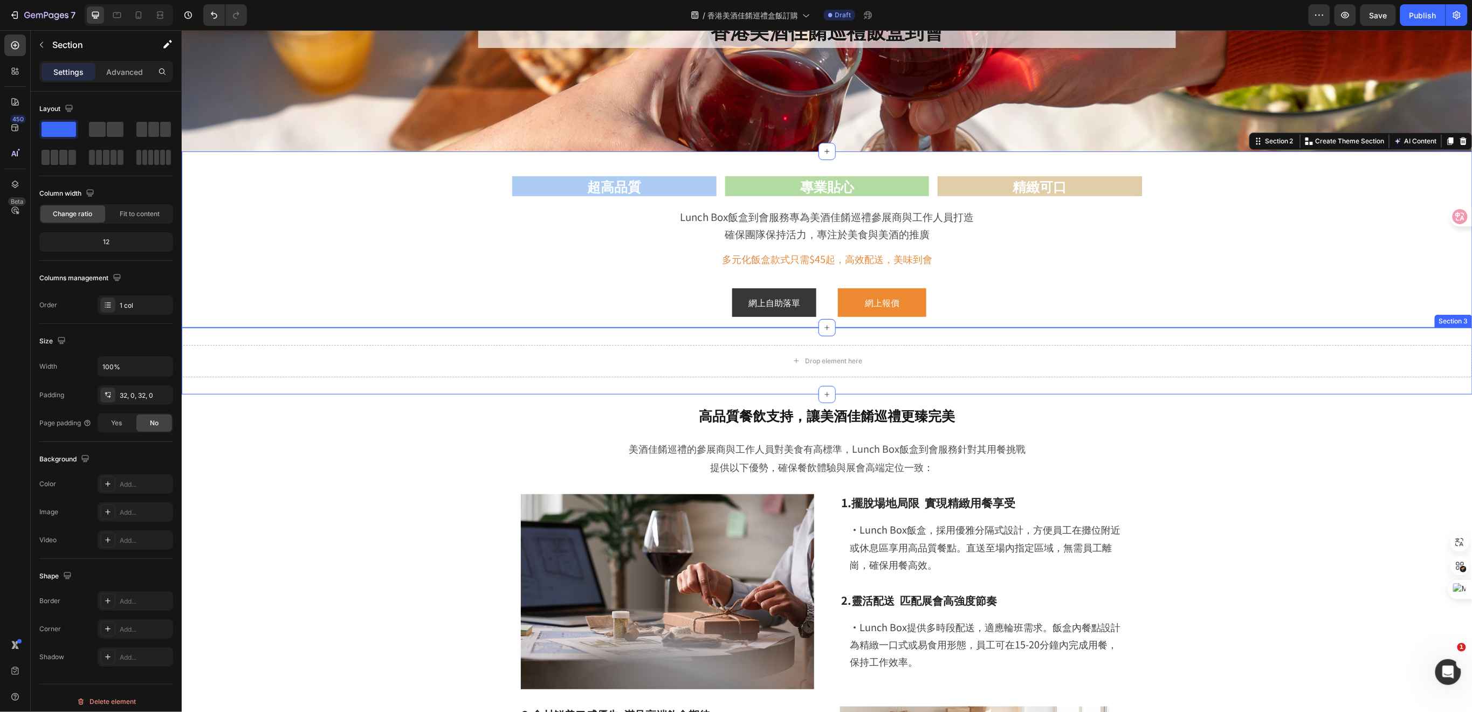
click at [949, 376] on div "Drop element here Section 3" at bounding box center [826, 360] width 1291 height 67
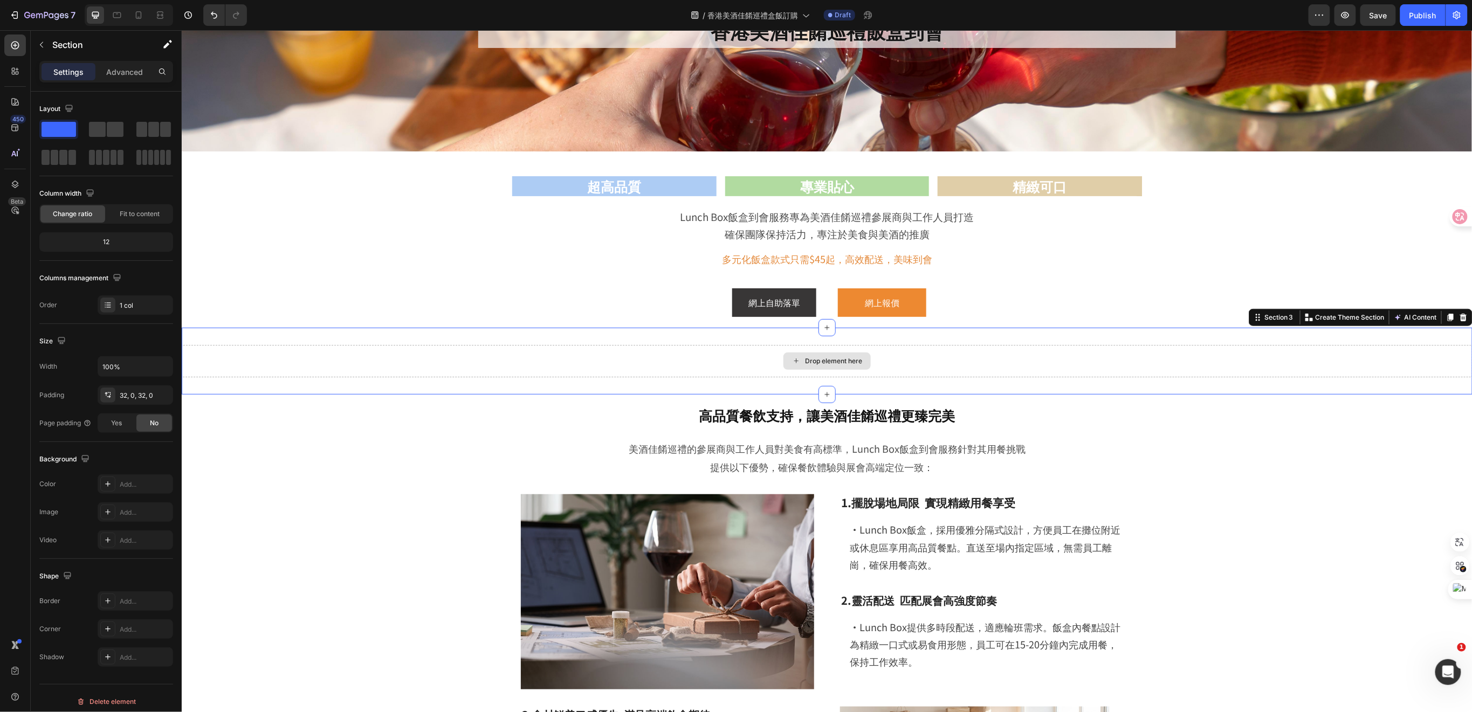
click at [935, 370] on div "Drop element here" at bounding box center [826, 361] width 1291 height 32
click at [44, 44] on icon "button" at bounding box center [41, 44] width 9 height 9
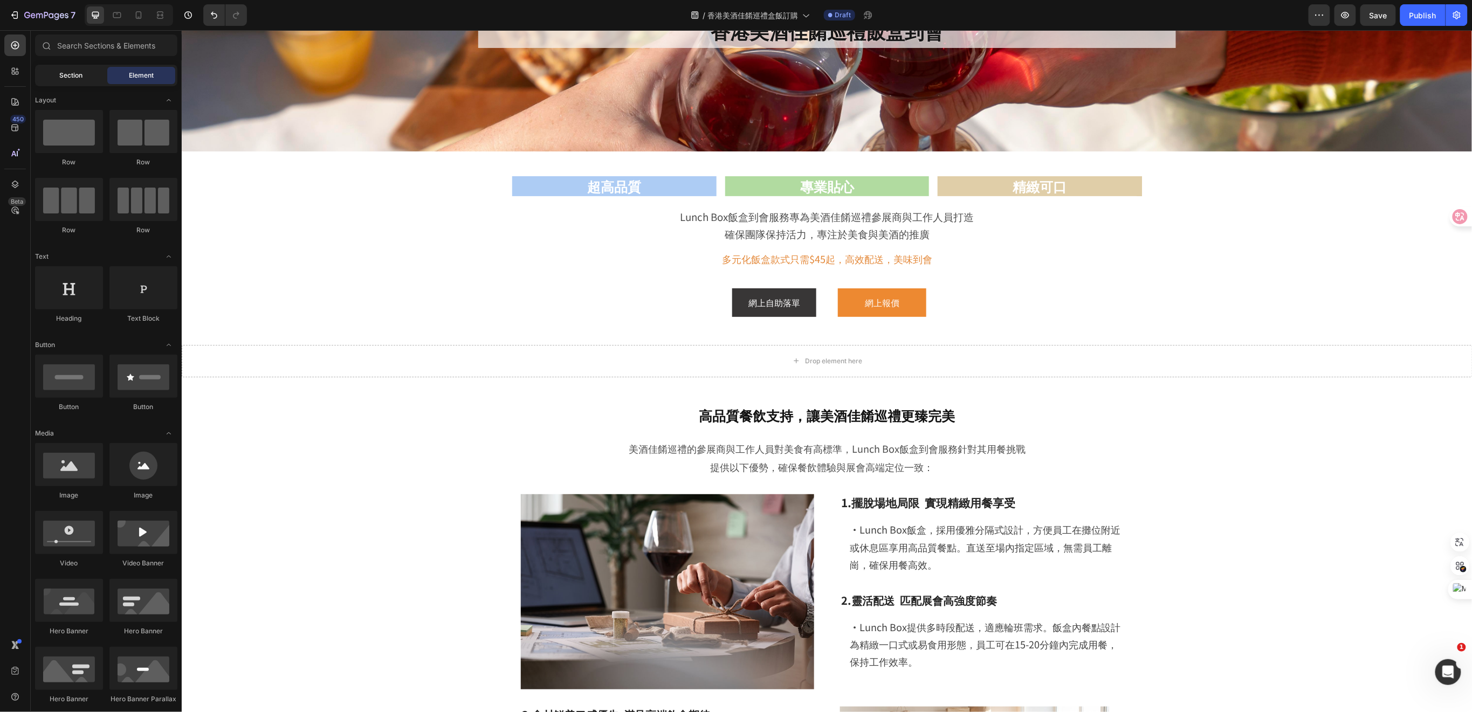
click at [72, 76] on span "Section" at bounding box center [71, 76] width 23 height 10
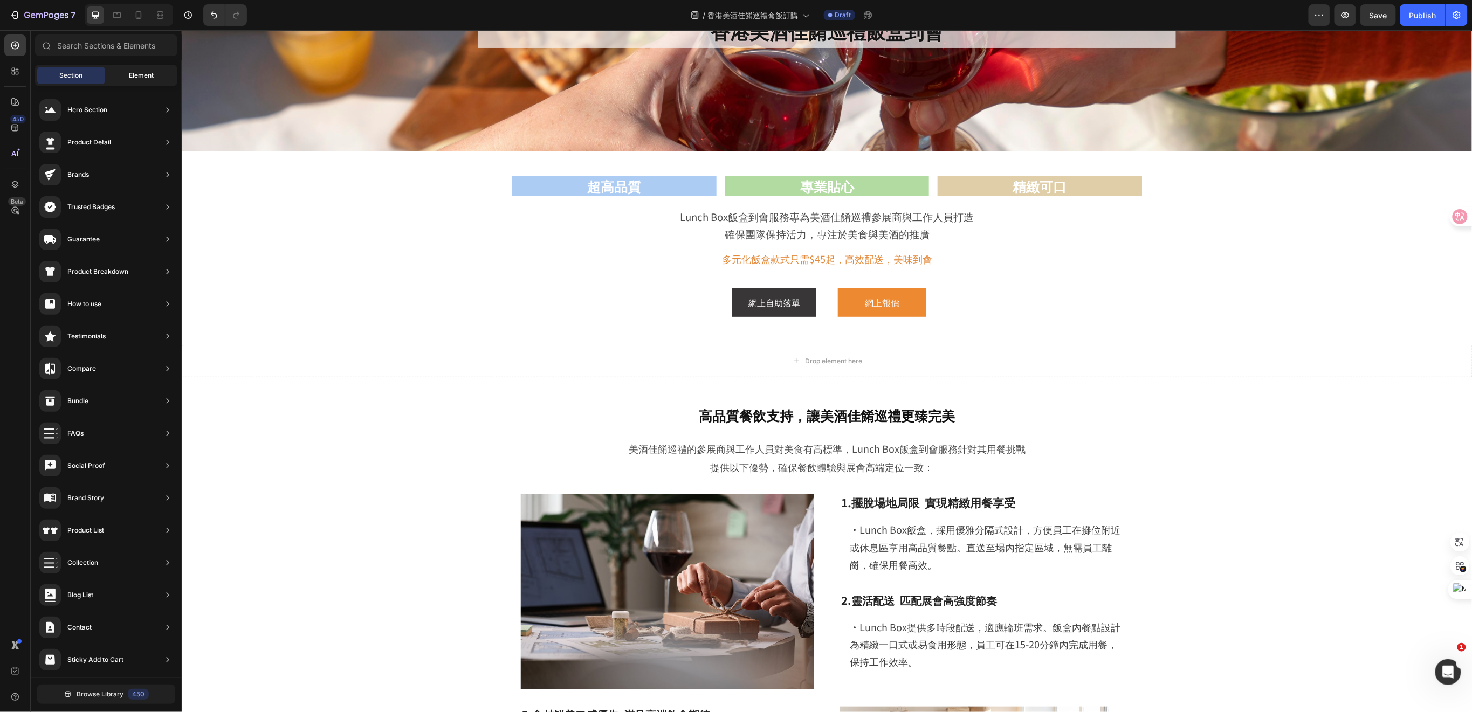
click at [124, 73] on div "Element" at bounding box center [141, 75] width 68 height 17
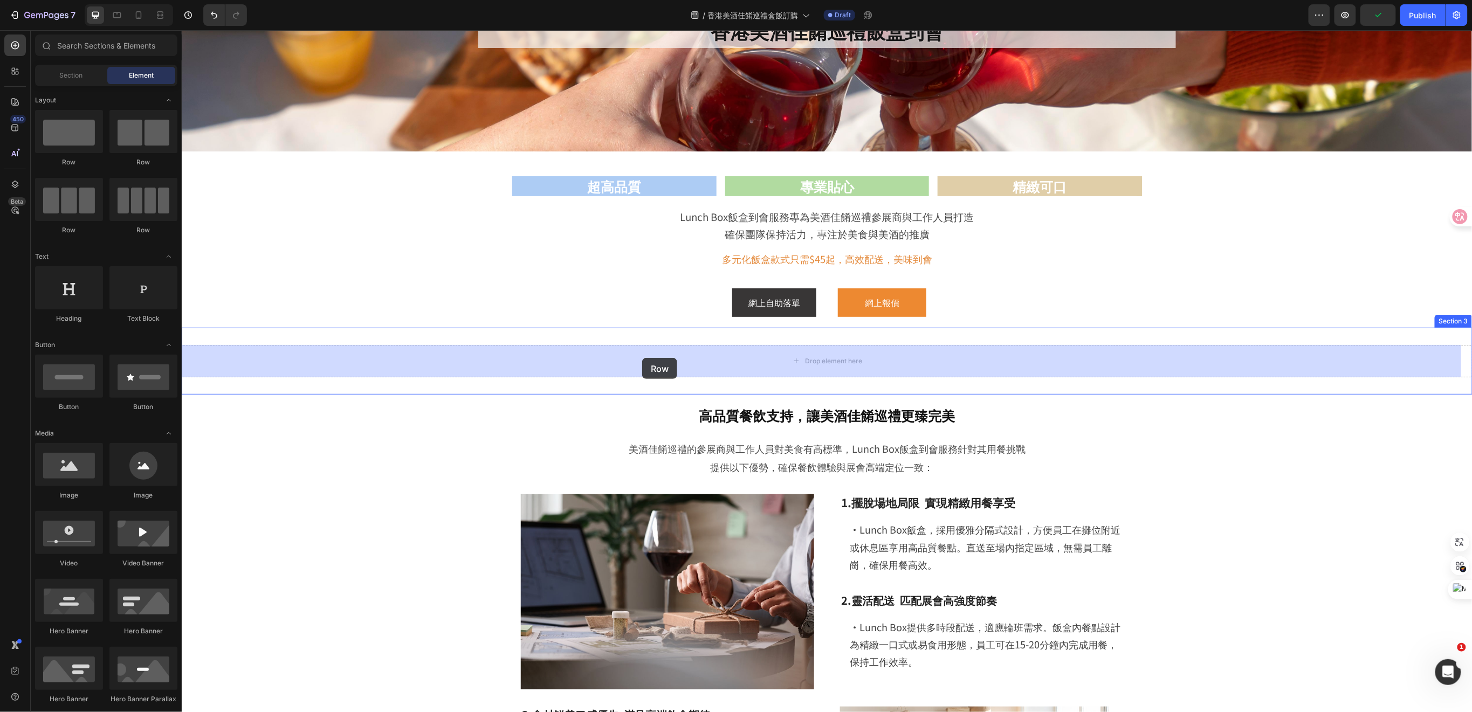
drag, startPoint x: 323, startPoint y: 171, endPoint x: 642, endPoint y: 358, distance: 369.8
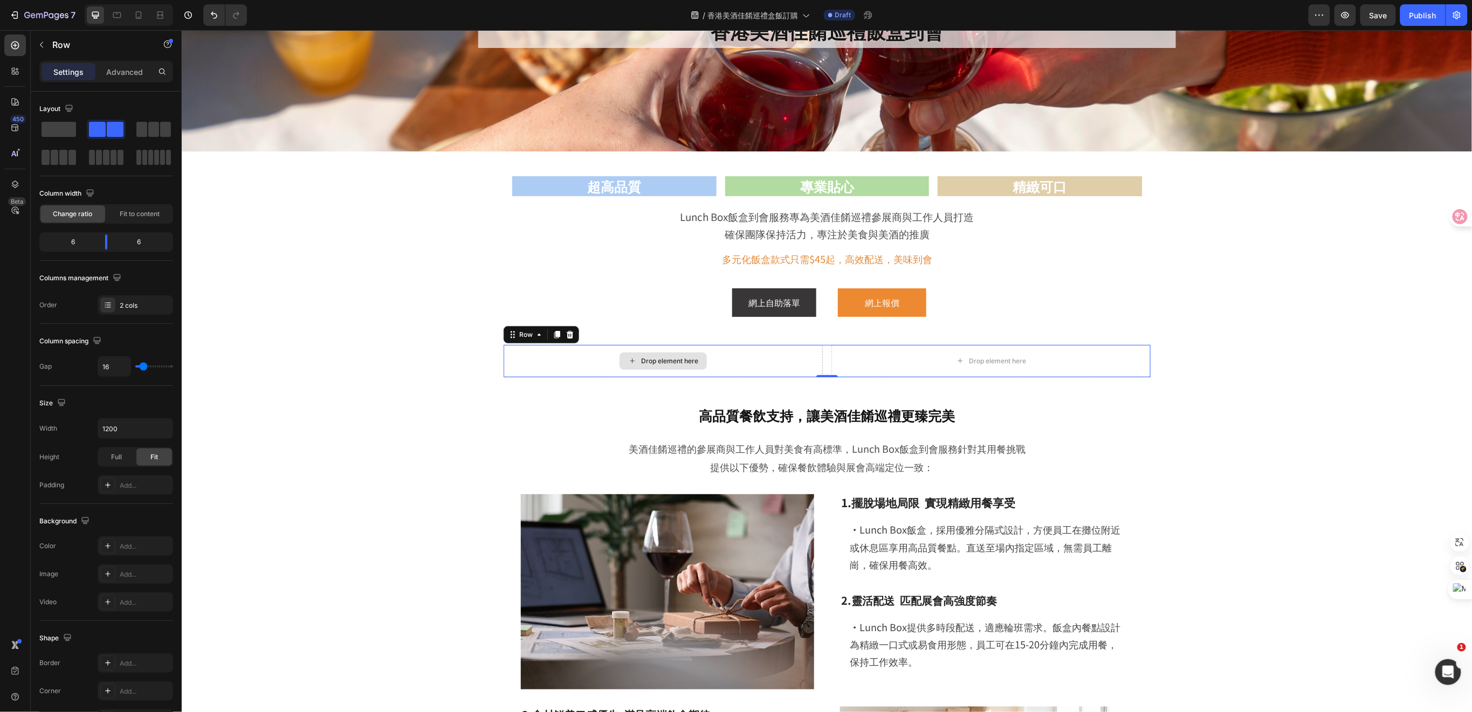
click at [762, 364] on div "Drop element here" at bounding box center [662, 361] width 319 height 32
click at [47, 42] on button "button" at bounding box center [41, 44] width 17 height 17
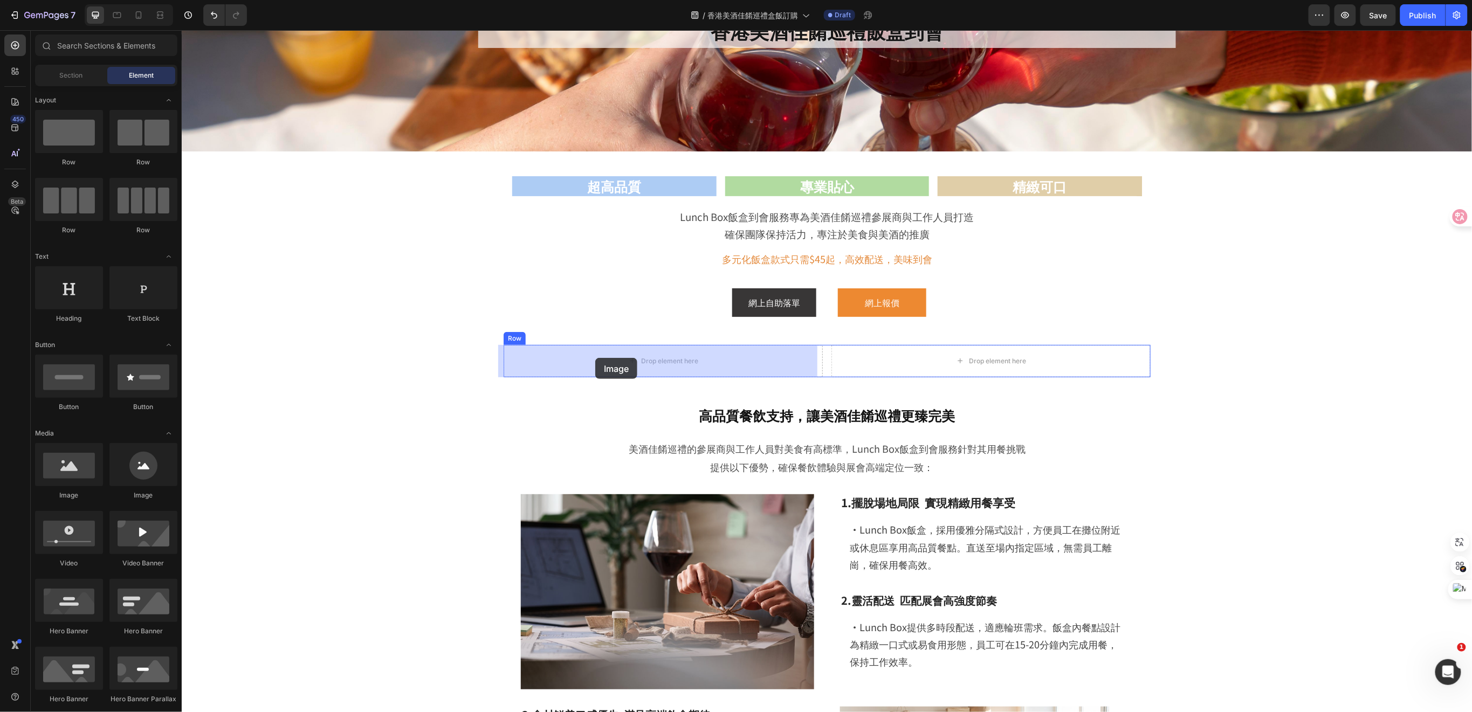
drag, startPoint x: 263, startPoint y: 504, endPoint x: 595, endPoint y: 358, distance: 363.2
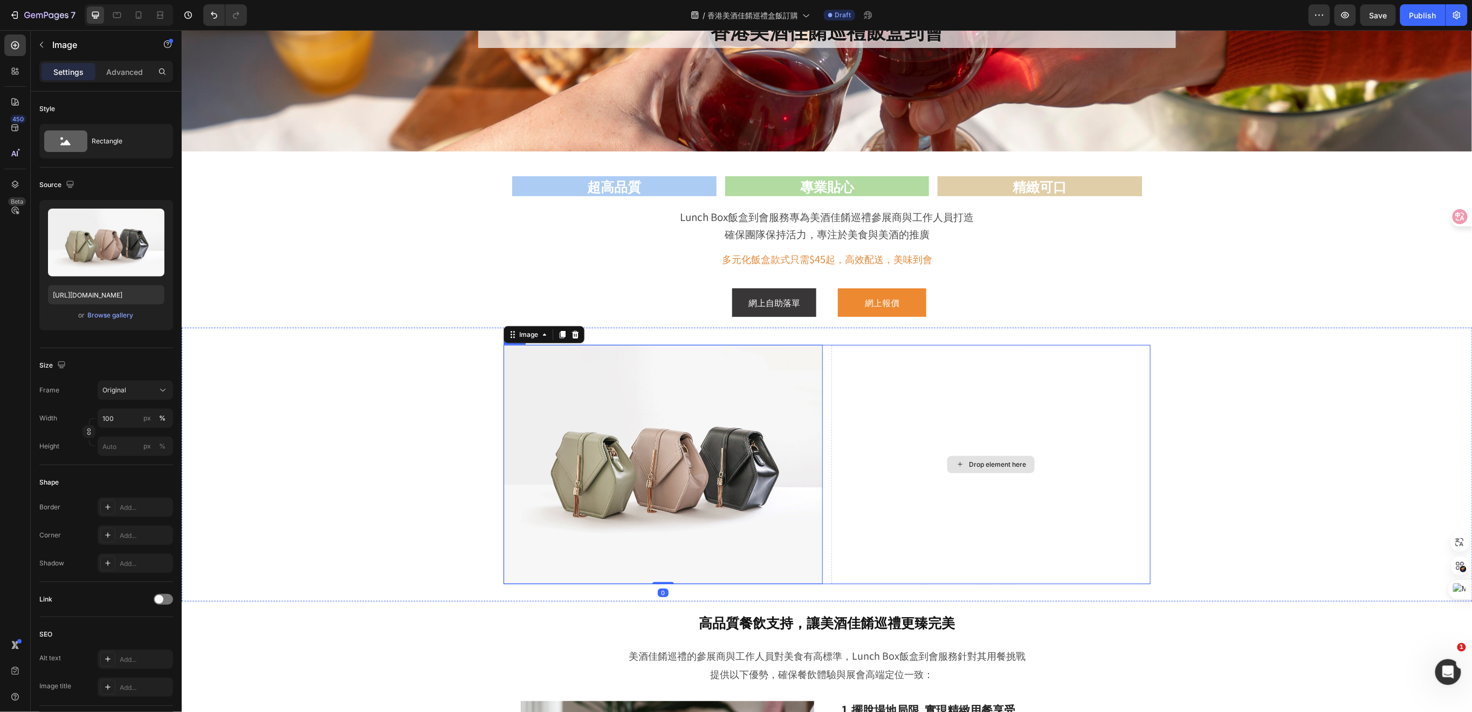
click at [890, 373] on div "Drop element here" at bounding box center [990, 464] width 319 height 239
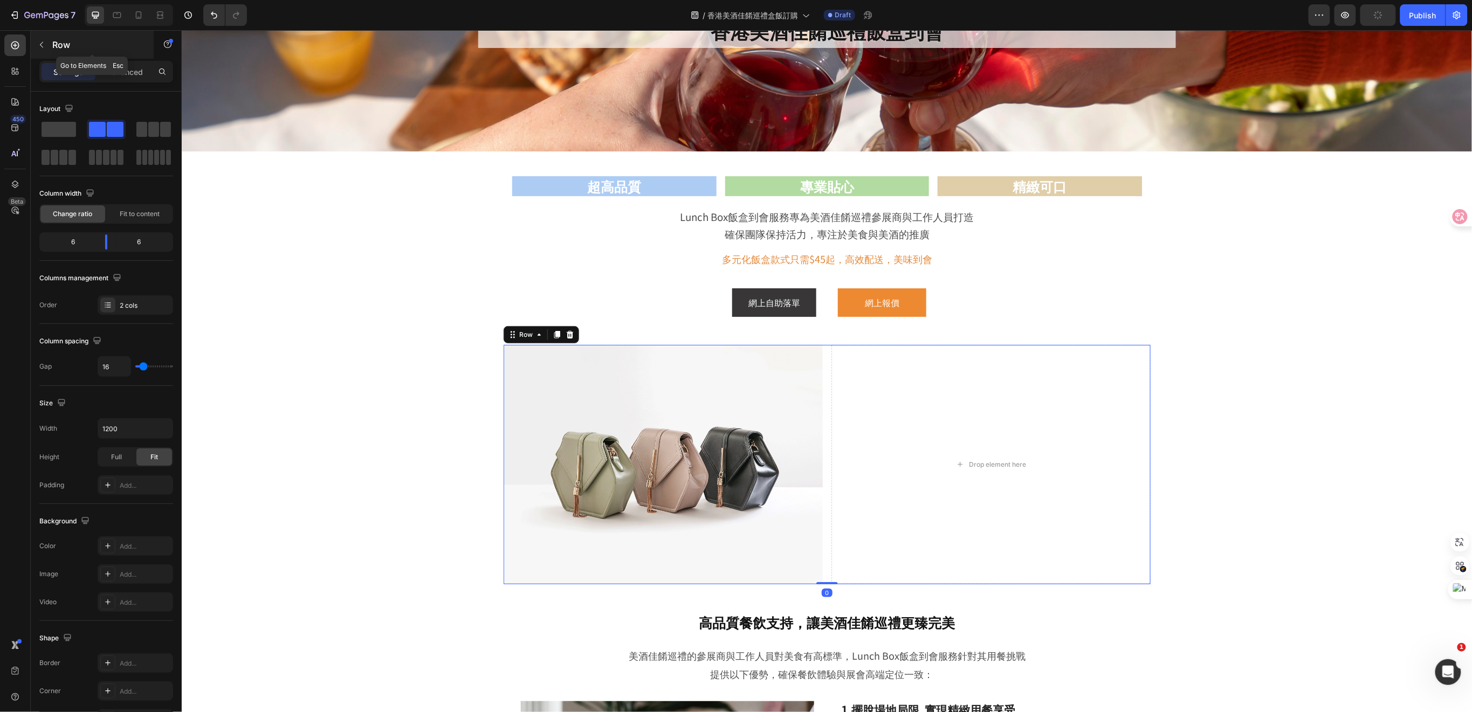
click at [39, 38] on button "button" at bounding box center [41, 44] width 17 height 17
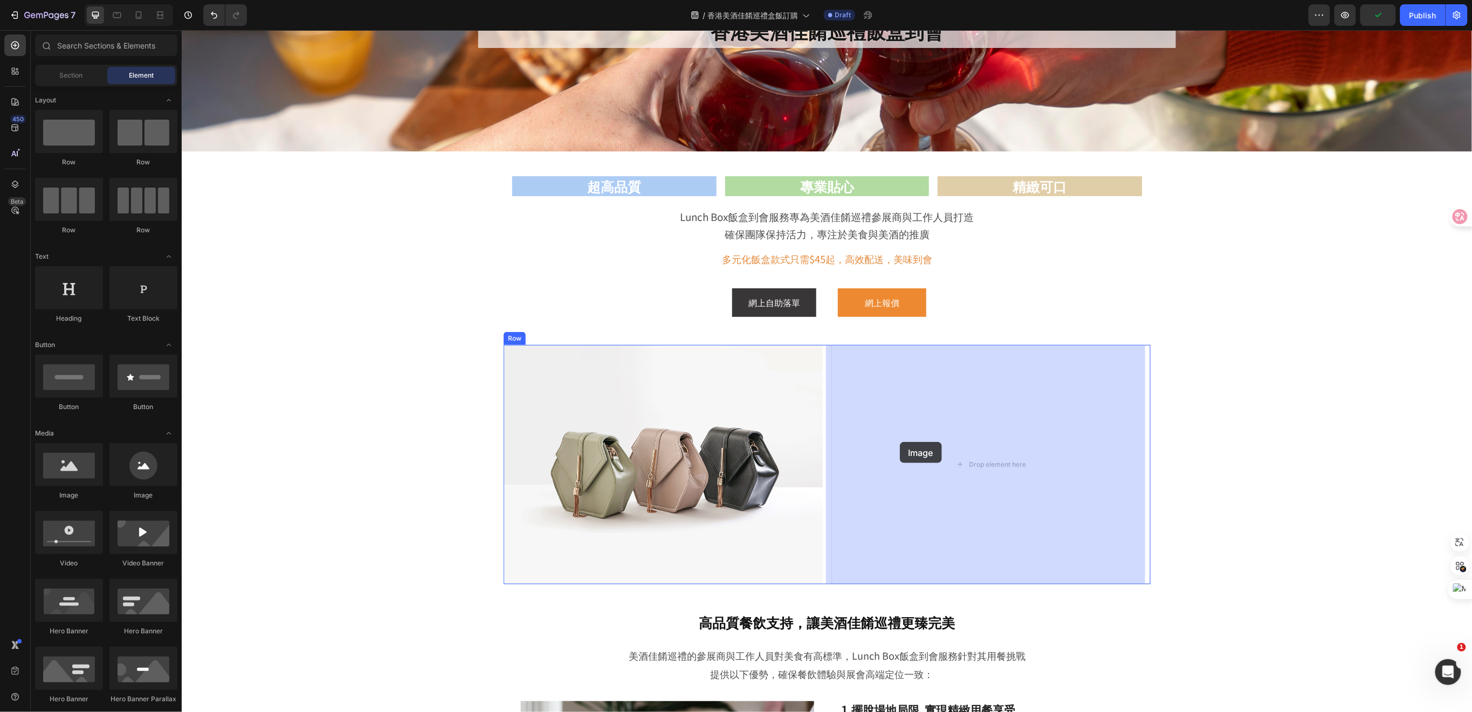
drag, startPoint x: 248, startPoint y: 504, endPoint x: 900, endPoint y: 442, distance: 654.5
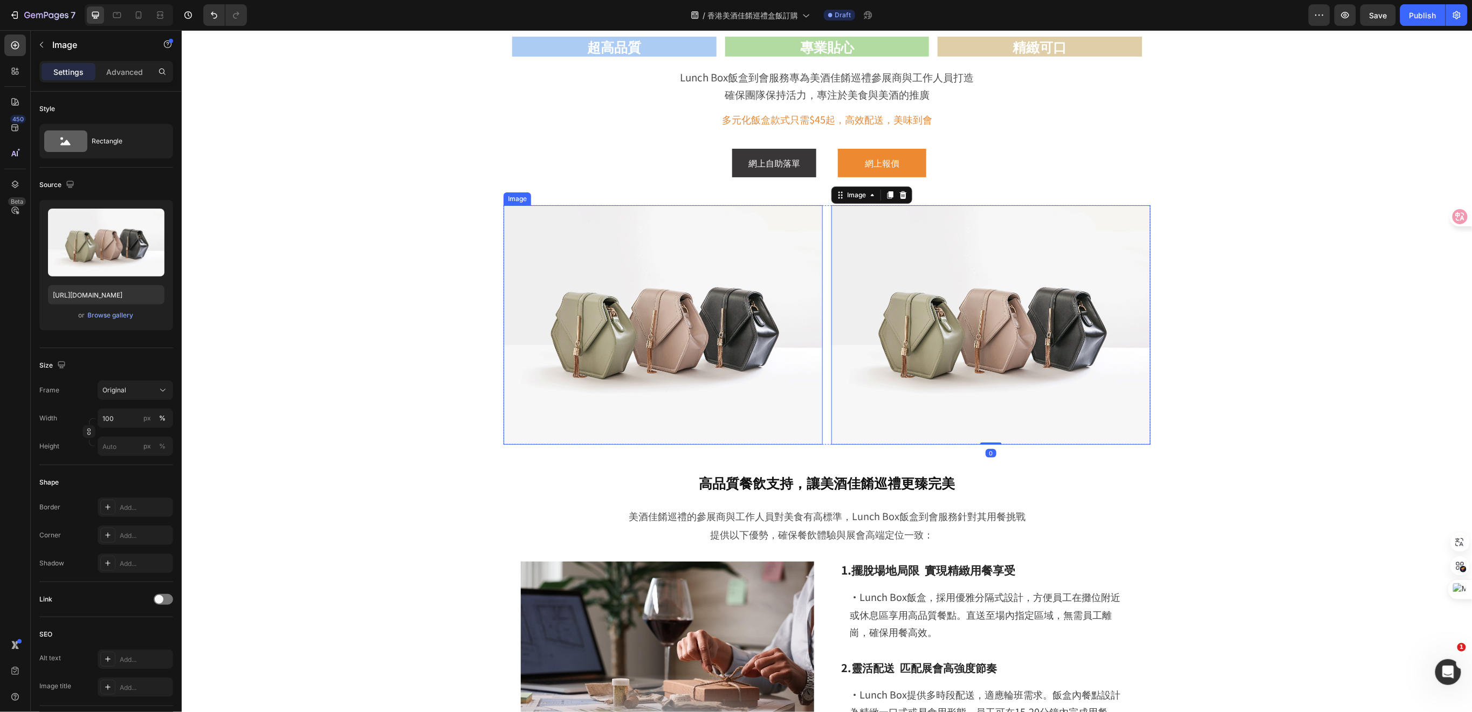
scroll to position [287, 0]
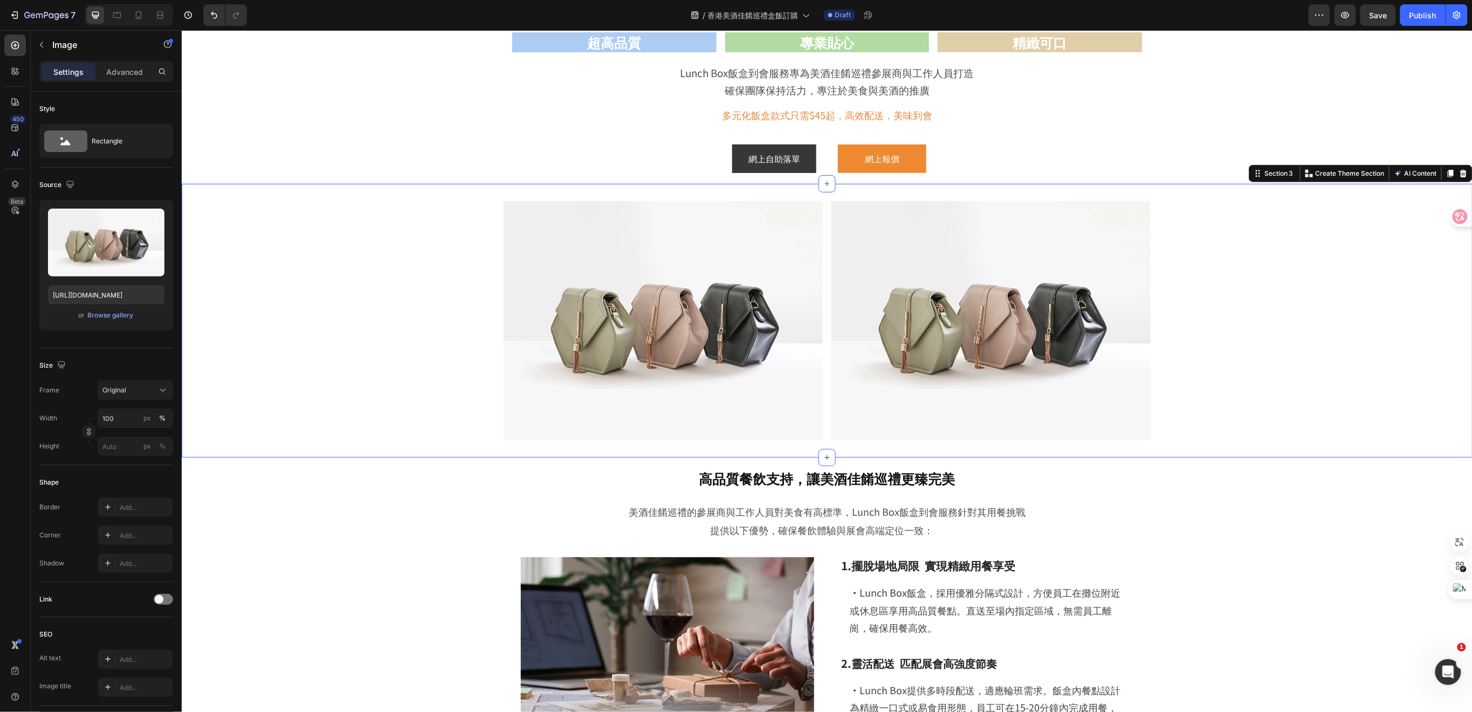
click at [1190, 323] on div "Image Image Row" at bounding box center [826, 320] width 1291 height 239
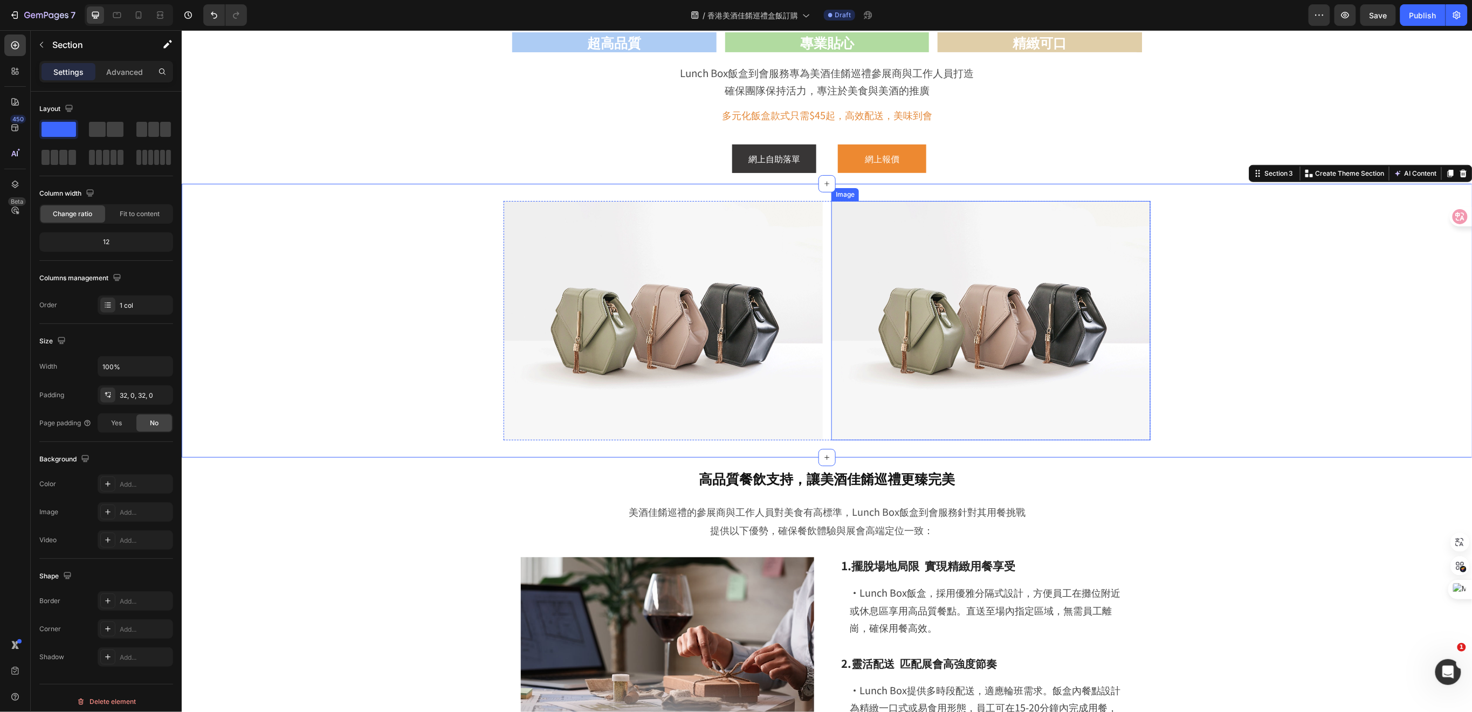
click at [1072, 403] on img at bounding box center [990, 320] width 319 height 239
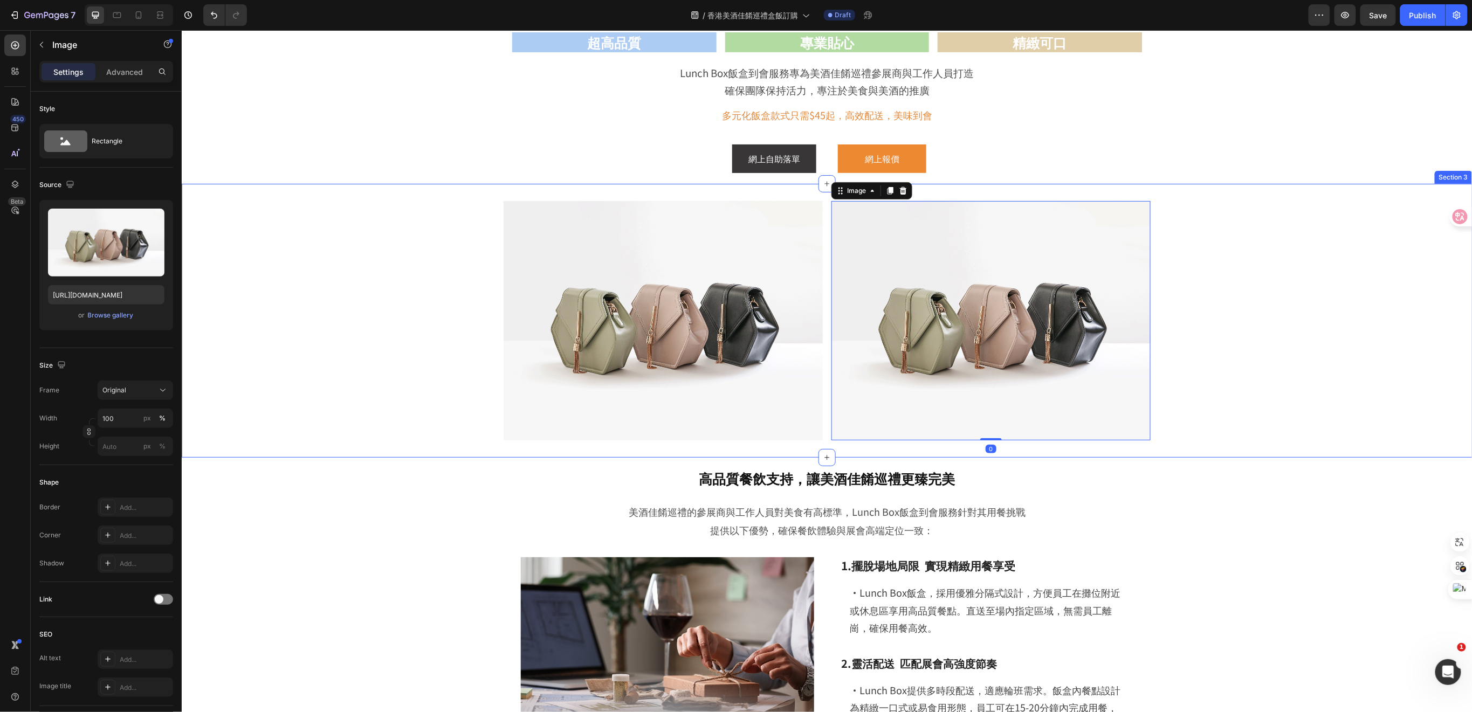
click at [1249, 371] on div "Image Image 0 Row" at bounding box center [826, 320] width 1291 height 239
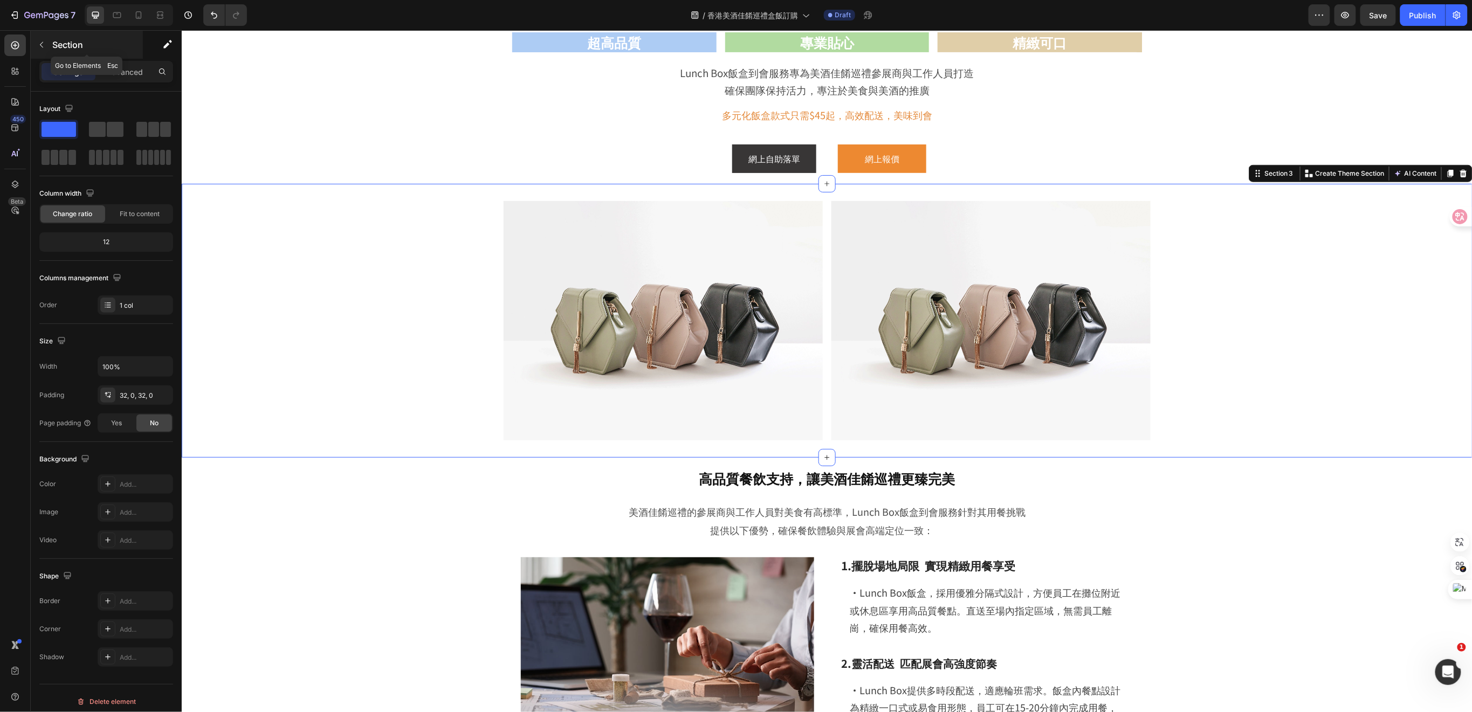
click at [45, 45] on icon "button" at bounding box center [41, 44] width 9 height 9
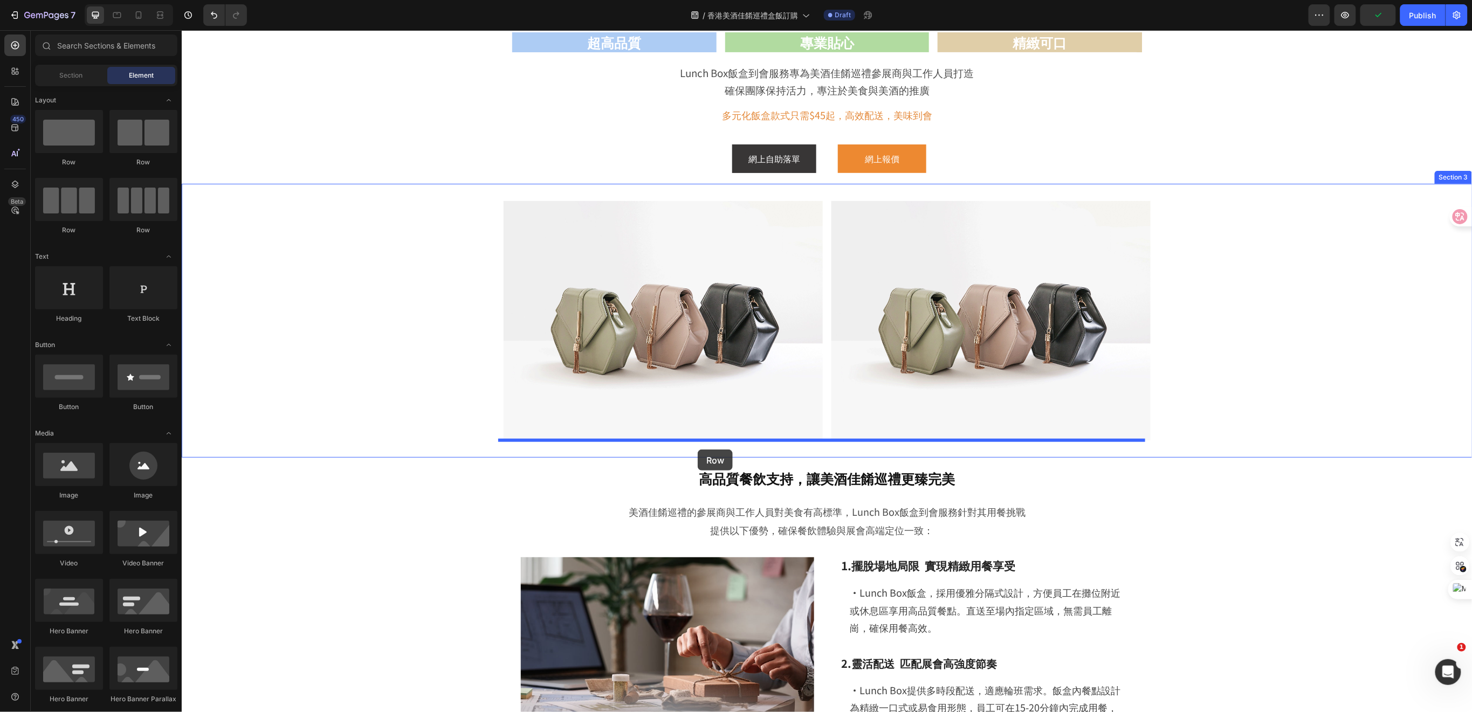
drag, startPoint x: 243, startPoint y: 160, endPoint x: 697, endPoint y: 449, distance: 538.3
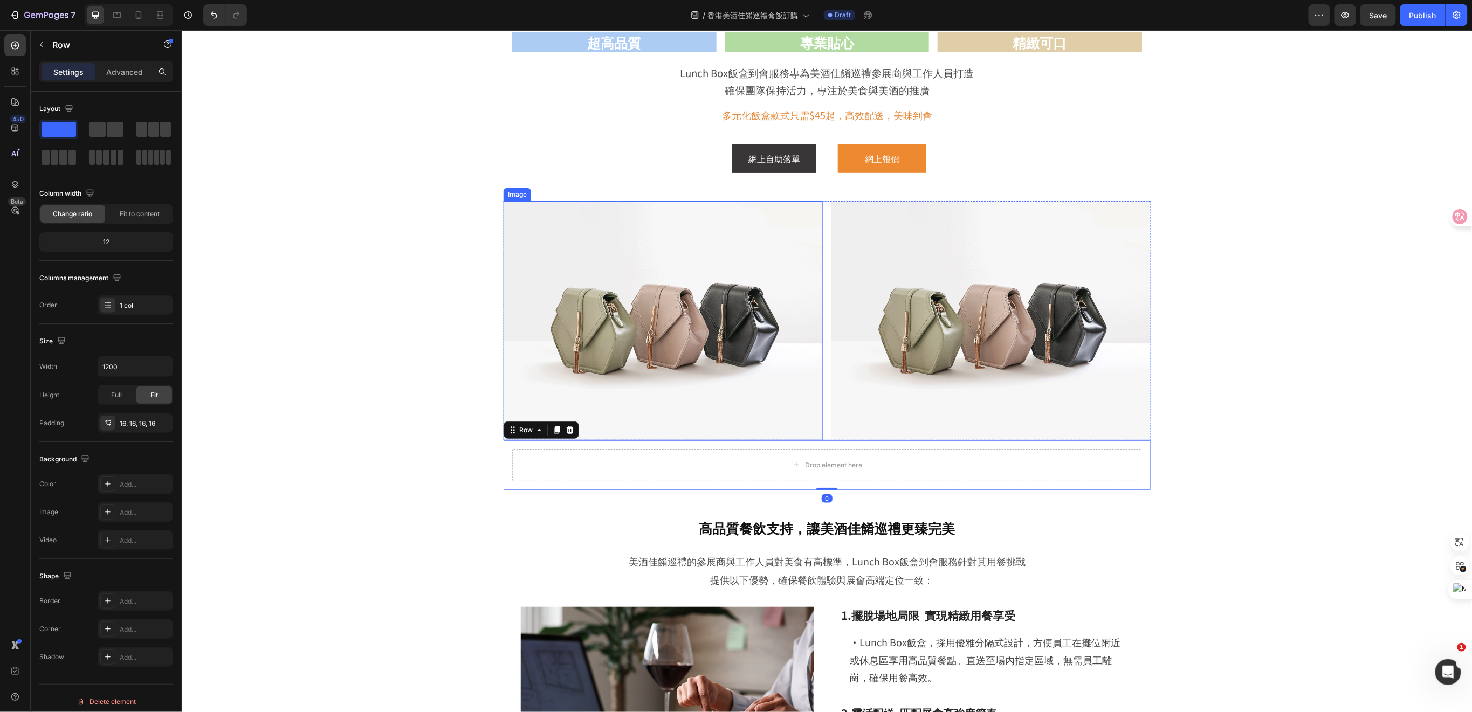
click at [734, 356] on img at bounding box center [662, 320] width 319 height 239
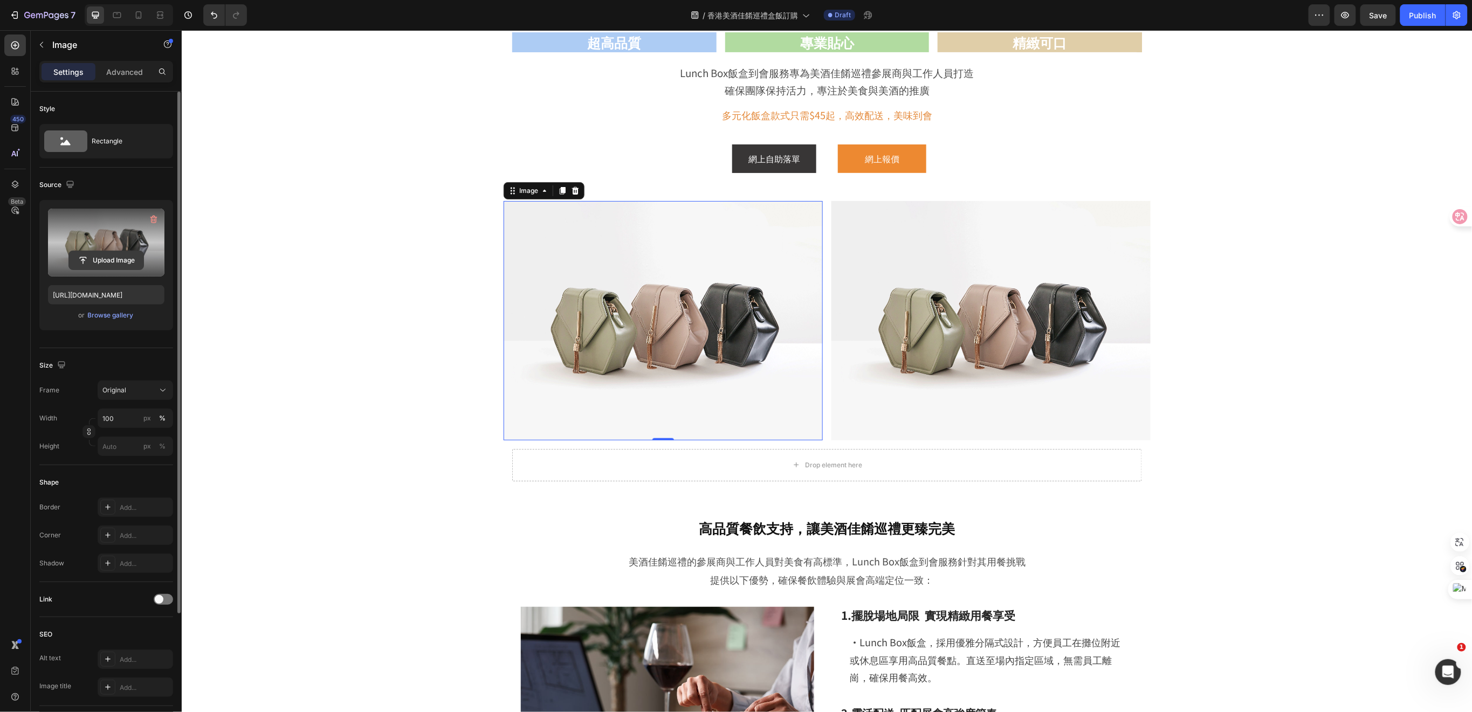
click at [121, 262] on input "file" at bounding box center [106, 260] width 74 height 18
type input "https://cdn.shopify.com/s/files/1/0836/7715/1505/files/gempages_509728002079196…"
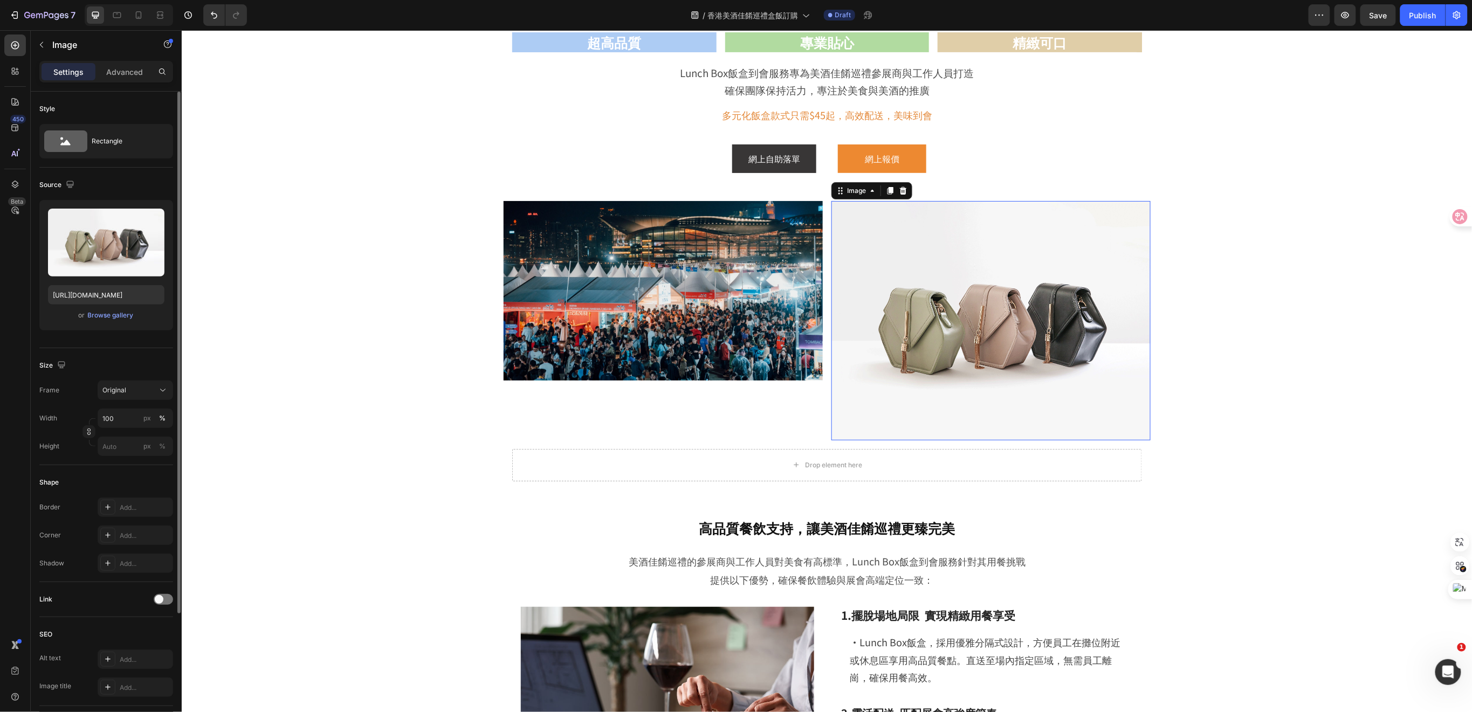
click at [917, 392] on img at bounding box center [990, 320] width 319 height 239
click at [150, 215] on icon "button" at bounding box center [153, 219] width 11 height 11
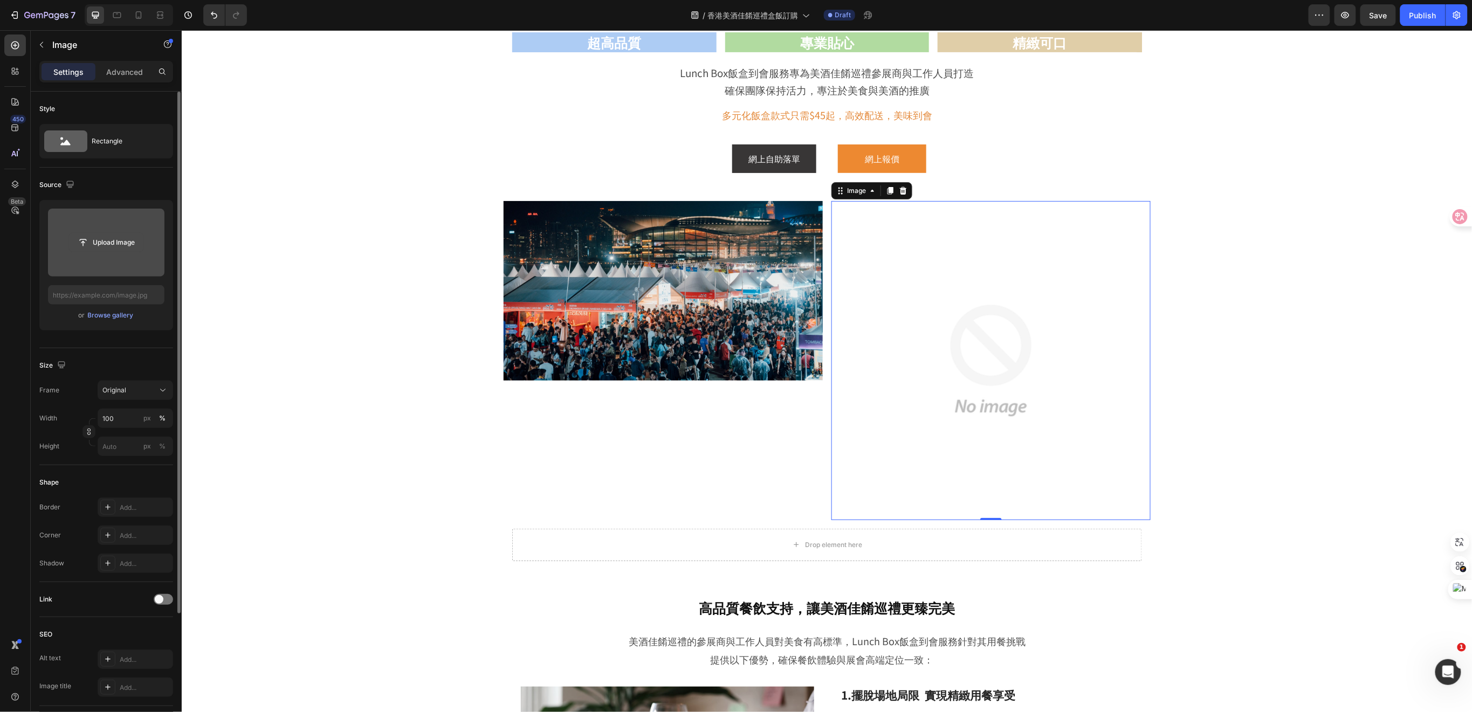
click at [112, 239] on input "file" at bounding box center [106, 243] width 74 height 18
type input "https://cdn.shopify.com/s/files/1/0836/7715/1505/files/gempages_509728002079196…"
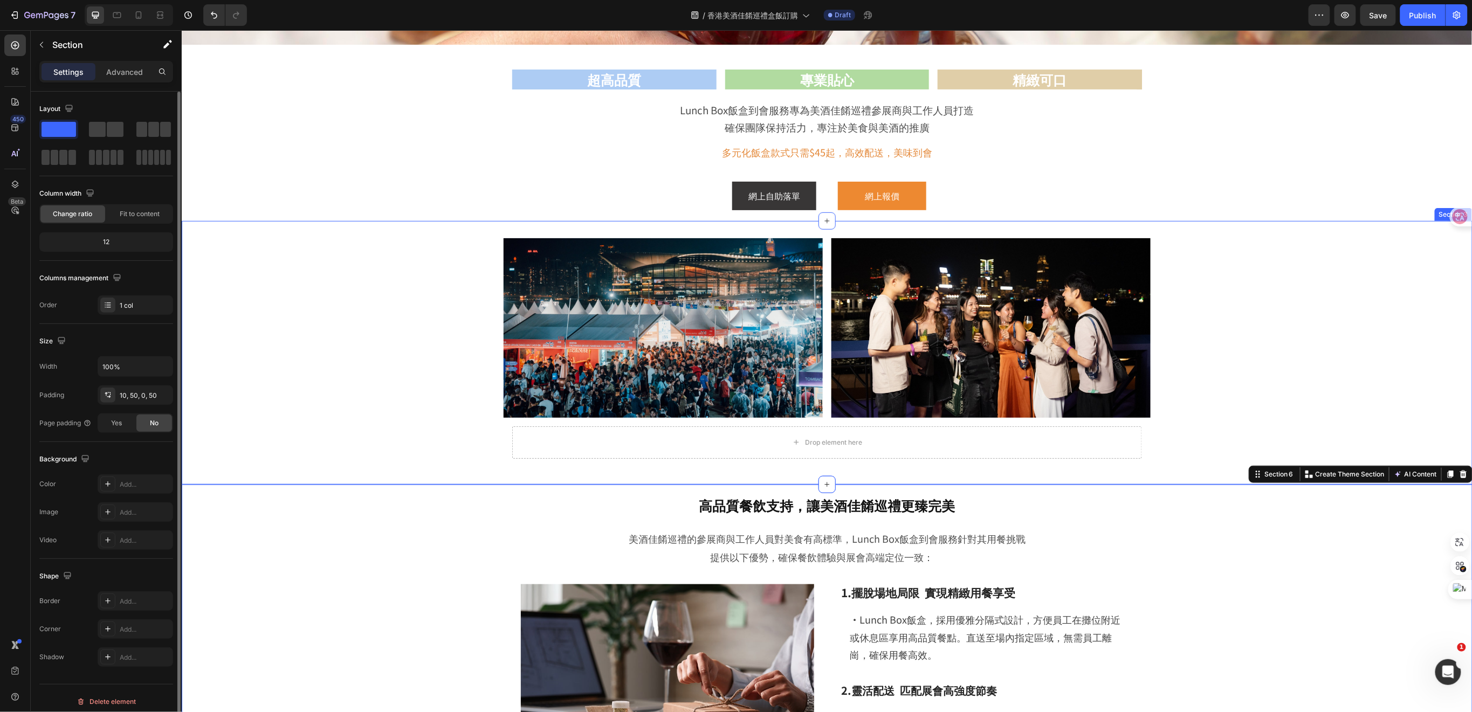
scroll to position [143, 0]
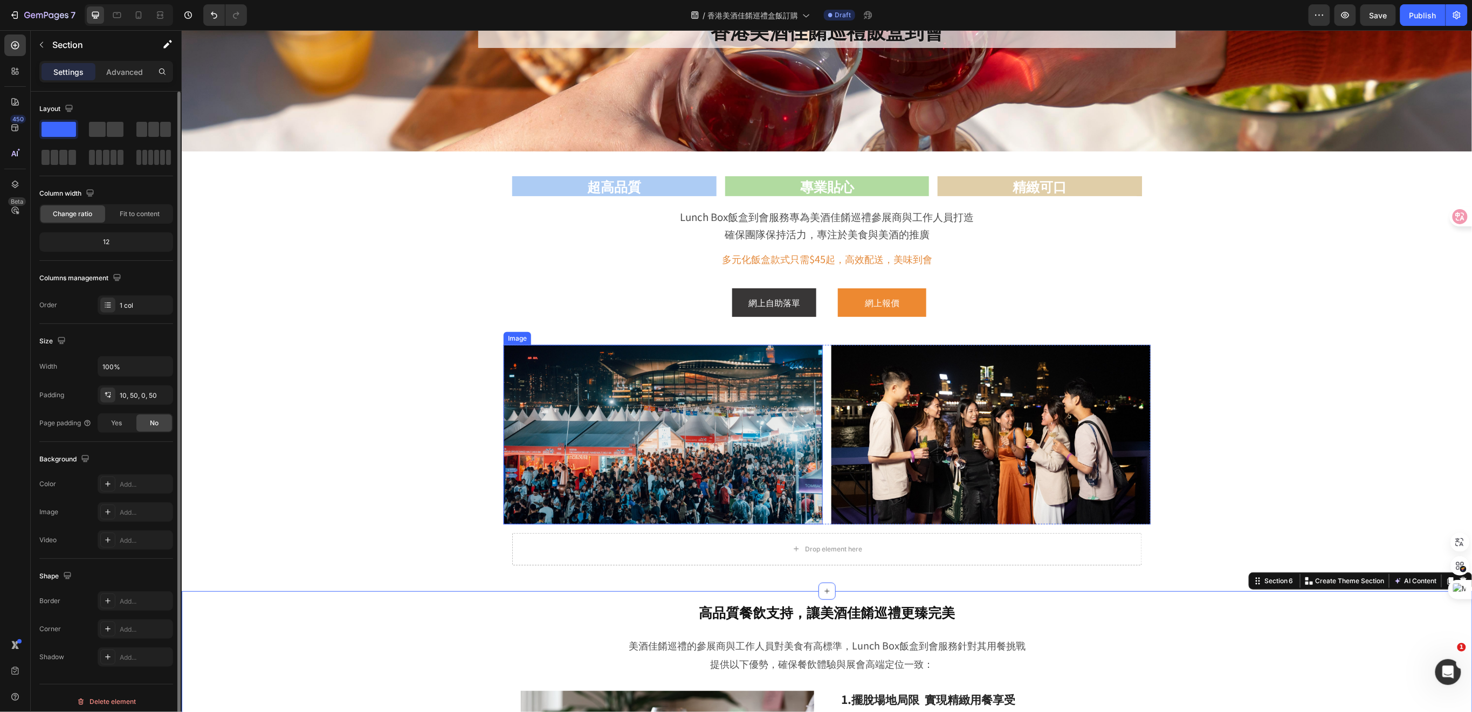
click at [815, 432] on img at bounding box center [662, 435] width 319 height 180
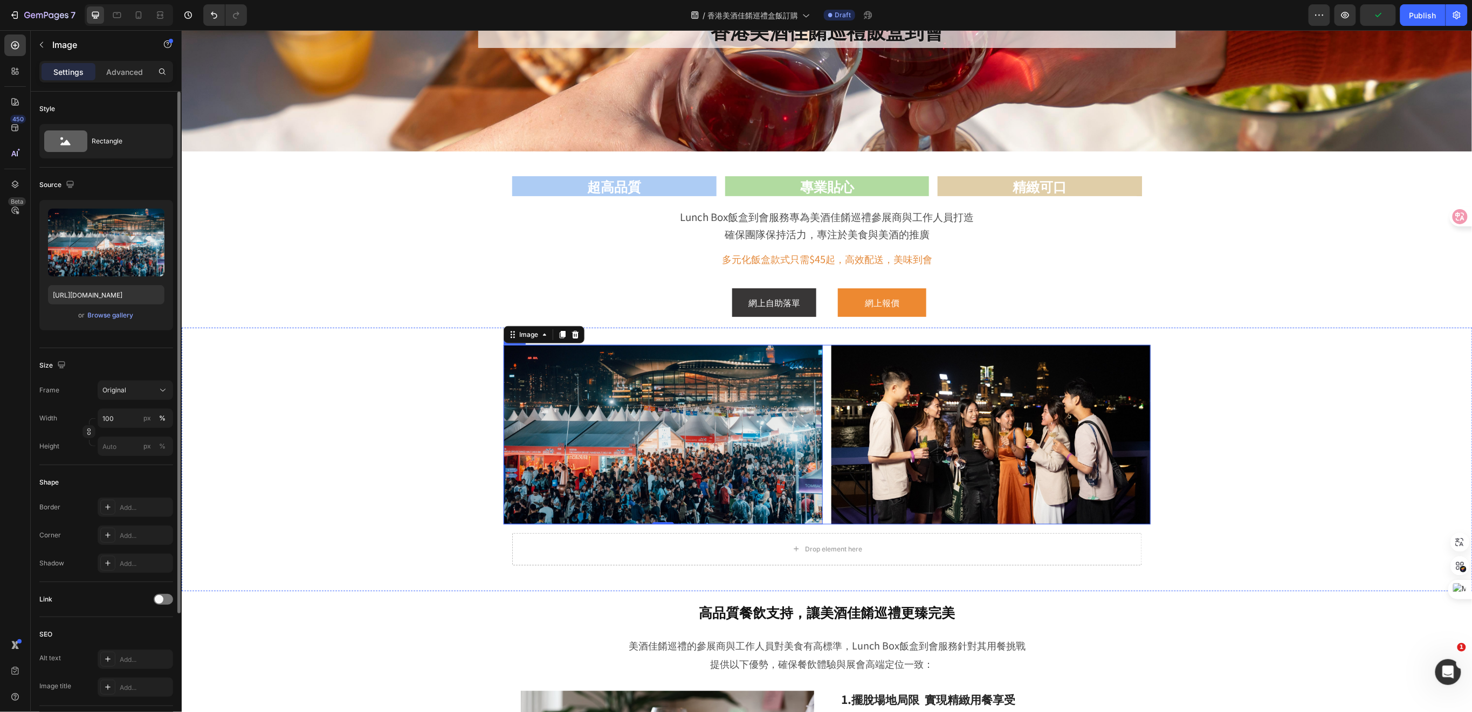
click at [823, 519] on div "Image 0 Image Row" at bounding box center [826, 435] width 647 height 180
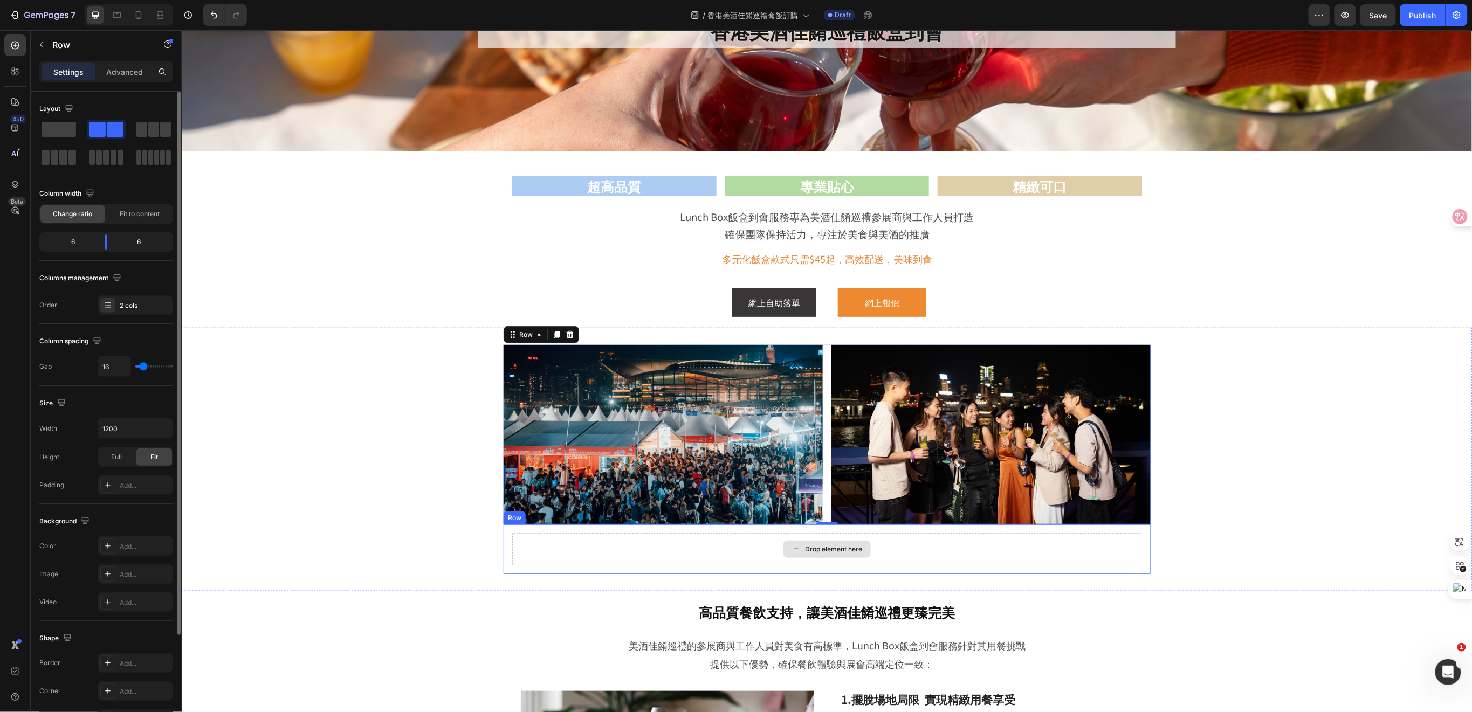
click at [641, 553] on div "Drop element here" at bounding box center [827, 549] width 630 height 32
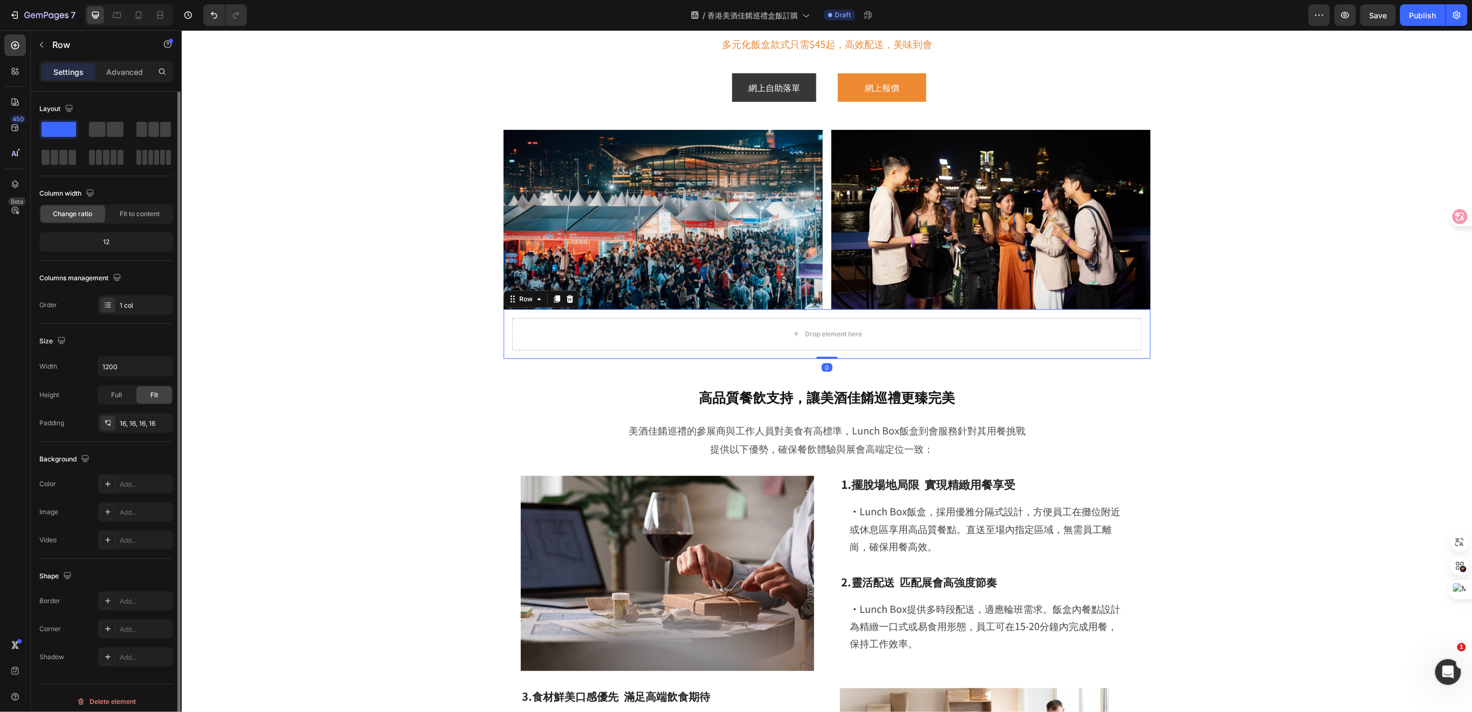
scroll to position [359, 0]
click at [45, 44] on icon "button" at bounding box center [41, 44] width 9 height 9
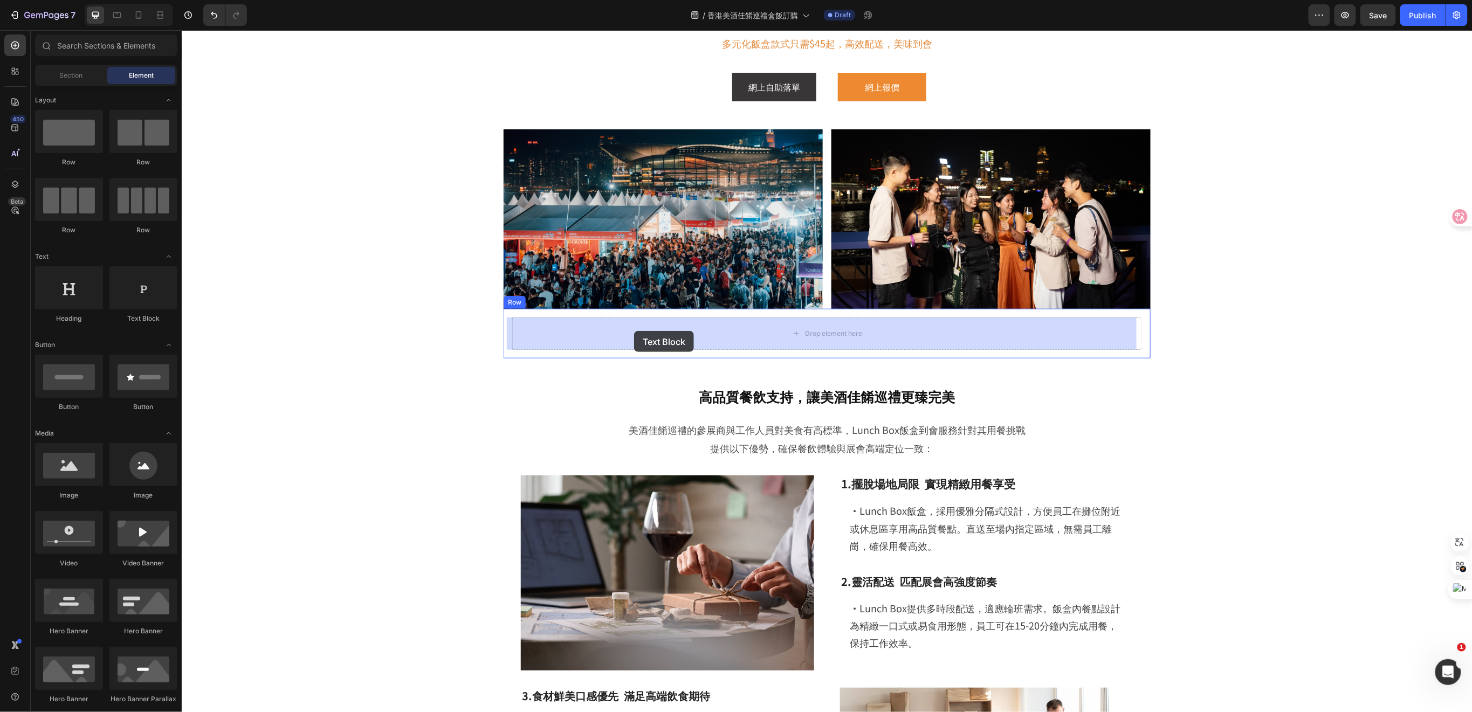
drag, startPoint x: 323, startPoint y: 334, endPoint x: 634, endPoint y: 331, distance: 310.7
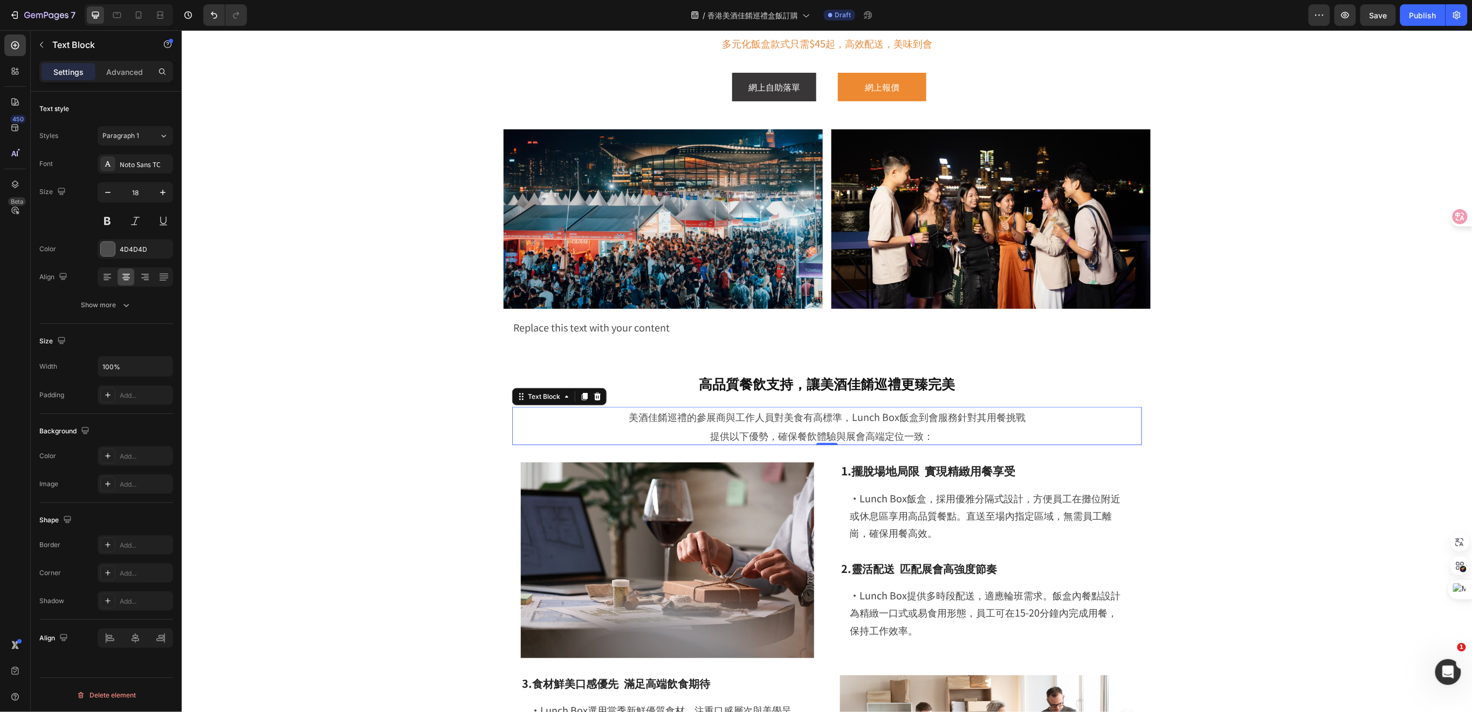
click at [856, 426] on p "提供以下優勢，確保餐飲體驗與展會高端定位一致：" at bounding box center [827, 435] width 628 height 18
click at [744, 419] on span "美酒佳餚巡禮的參展商與工作人員對美食有高標準，Lunch Box飯盒到會服務針對其用餐挑戰" at bounding box center [826, 416] width 397 height 14
click at [684, 331] on div "Replace this text with your content" at bounding box center [827, 326] width 630 height 19
click at [670, 325] on div "Replace this text with your content" at bounding box center [827, 326] width 630 height 19
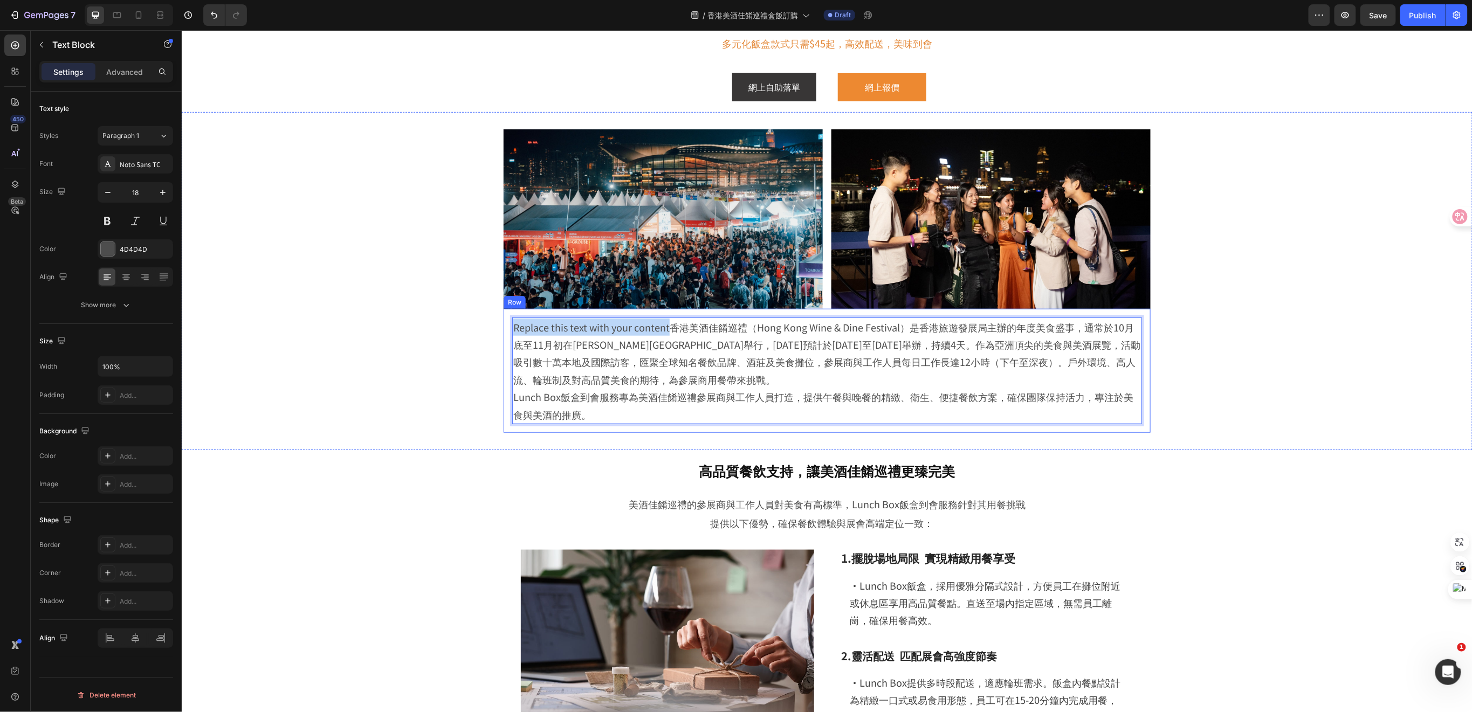
drag, startPoint x: 663, startPoint y: 326, endPoint x: 504, endPoint y: 325, distance: 159.6
click at [504, 325] on div "Replace this text with your content香港美酒佳餚巡禮（Hong Kong Wine & Dine Festival）是香港旅…" at bounding box center [826, 371] width 647 height 124
click at [513, 398] on p "Lunch Box飯盒到會服務專為美酒佳餚巡禮參展商與工作人員打造，提供午餐與晚餐的精緻、衛生、便捷餐飲方案，確保團隊保持活力，專注於美食與美酒的推廣。" at bounding box center [827, 405] width 628 height 35
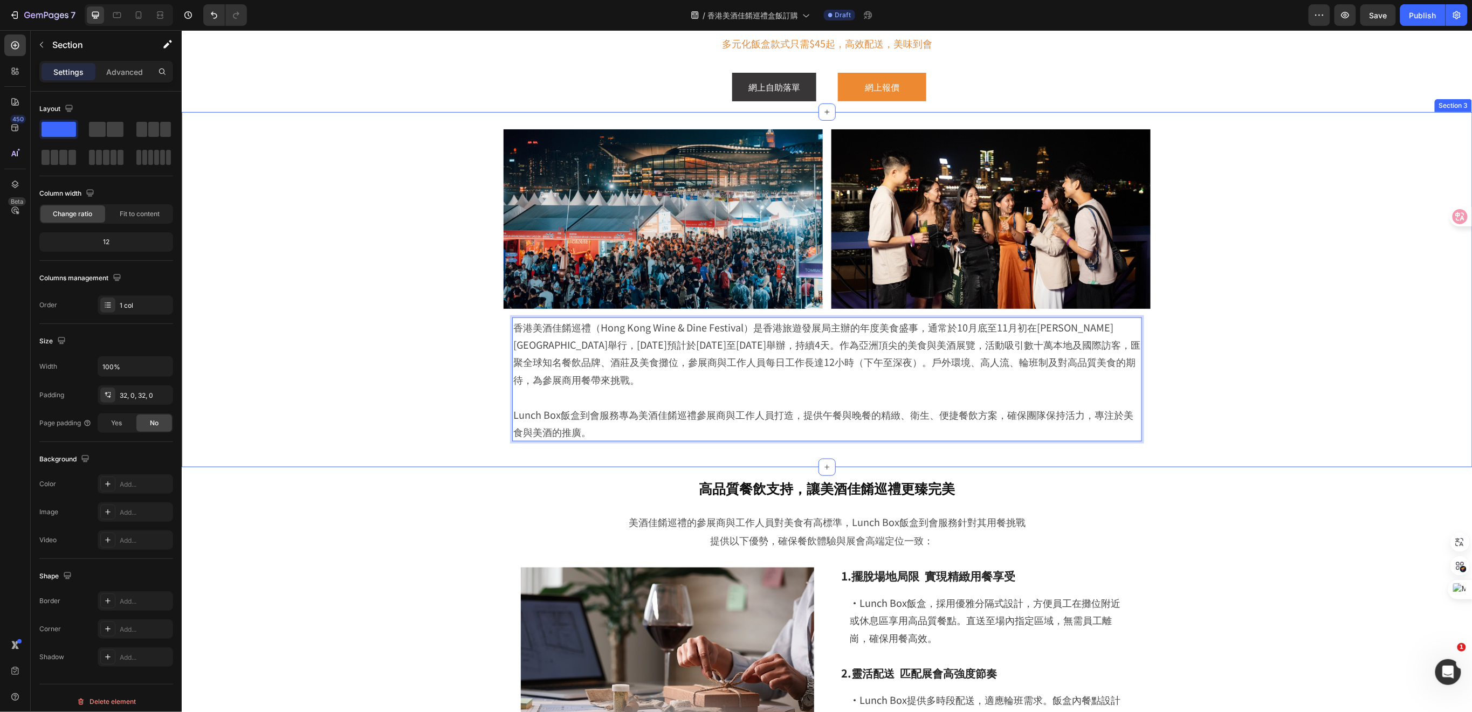
click at [388, 455] on div "Image Image Row 香港美酒佳餚巡禮（Hong Kong Wine & Dine Festival）是香港旅遊發展局主辦的年度美食盛事，通常於10…" at bounding box center [826, 290] width 1291 height 356
click at [1045, 385] on p "香港美酒佳餚巡禮（Hong Kong Wine & Dine Festival）是香港旅遊發展局主辦的年度美食盛事，通常於10月底至11月初在維多利亞港海濱舉…" at bounding box center [827, 353] width 628 height 70
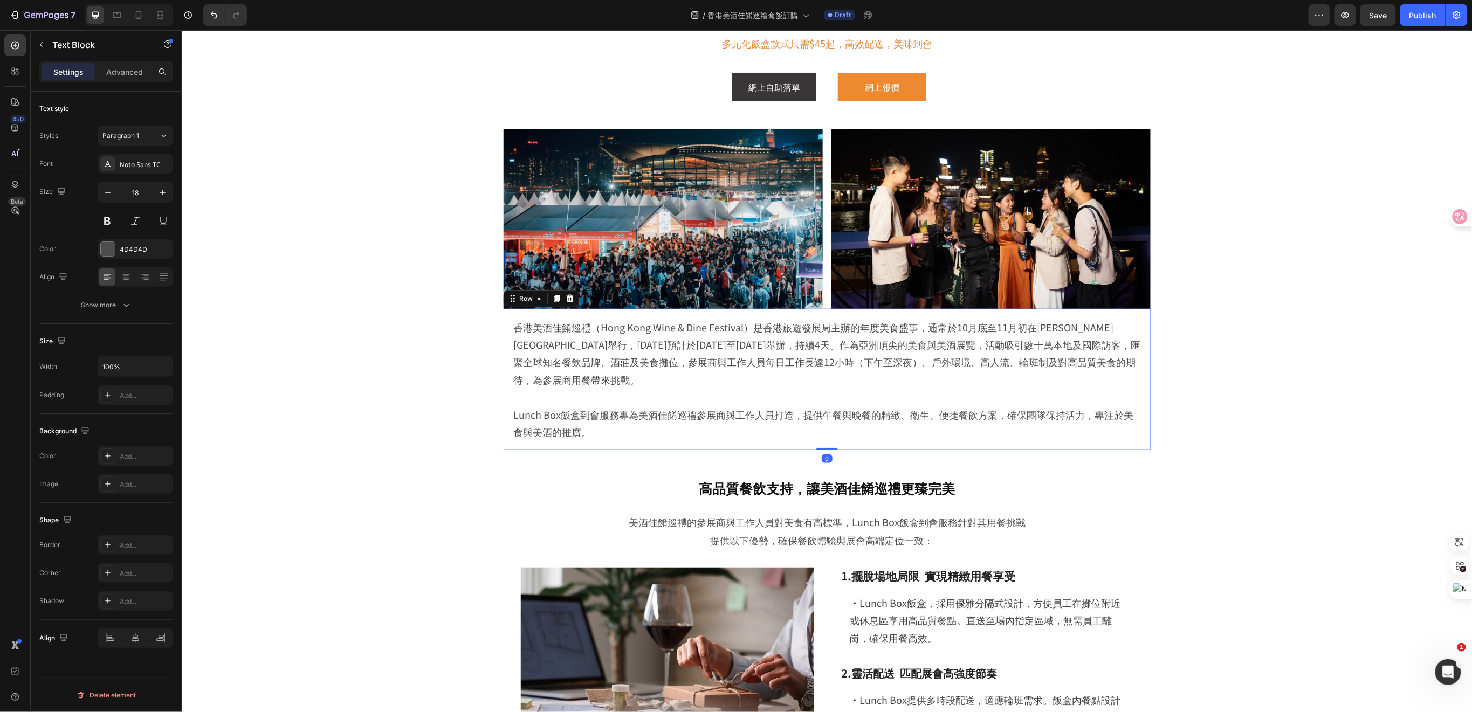
click at [503, 393] on div "香港美酒佳餚巡禮（Hong Kong Wine & Dine Festival）是香港旅遊發展局主辦的年度美食盛事，通常於10月底至11月初在維多利亞港海濱舉…" at bounding box center [826, 380] width 647 height 142
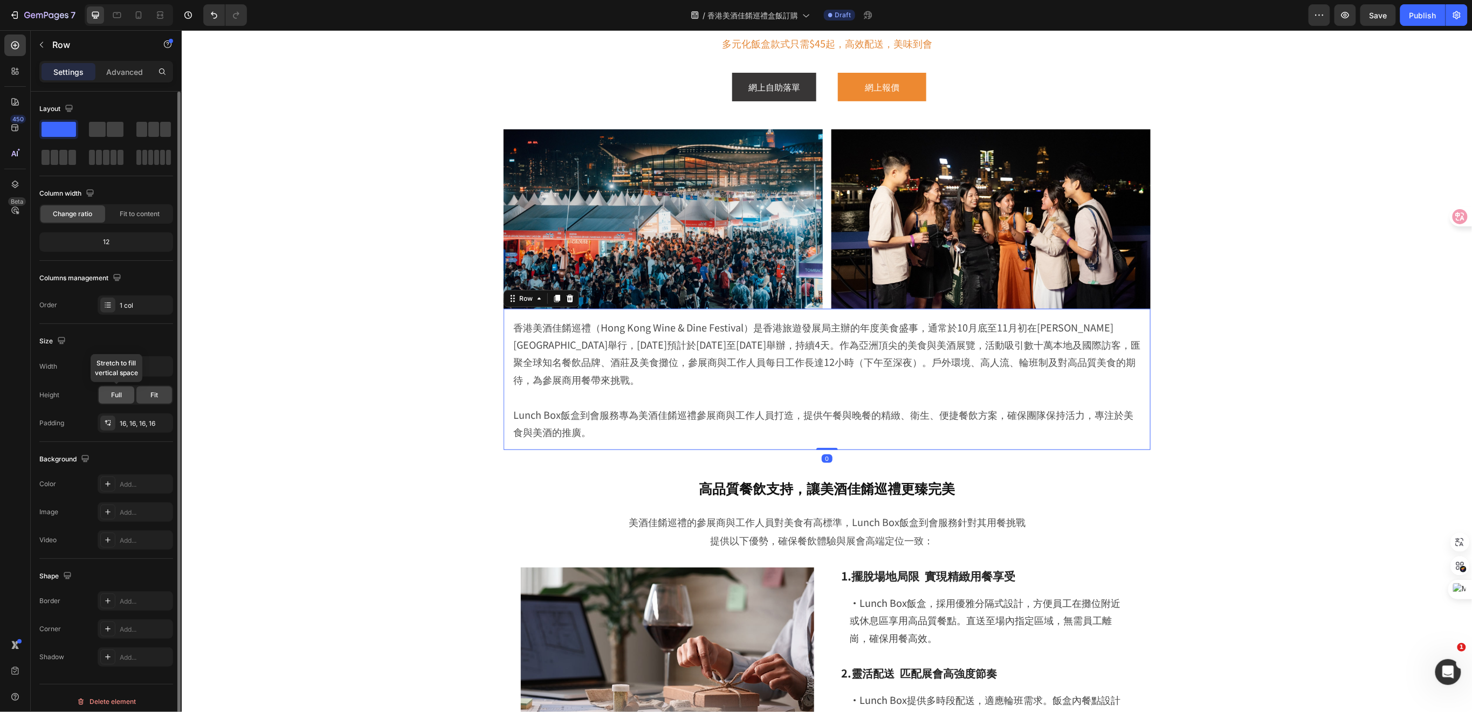
click at [115, 395] on span "Full" at bounding box center [116, 395] width 11 height 10
click at [117, 70] on p "Advanced" at bounding box center [124, 71] width 37 height 11
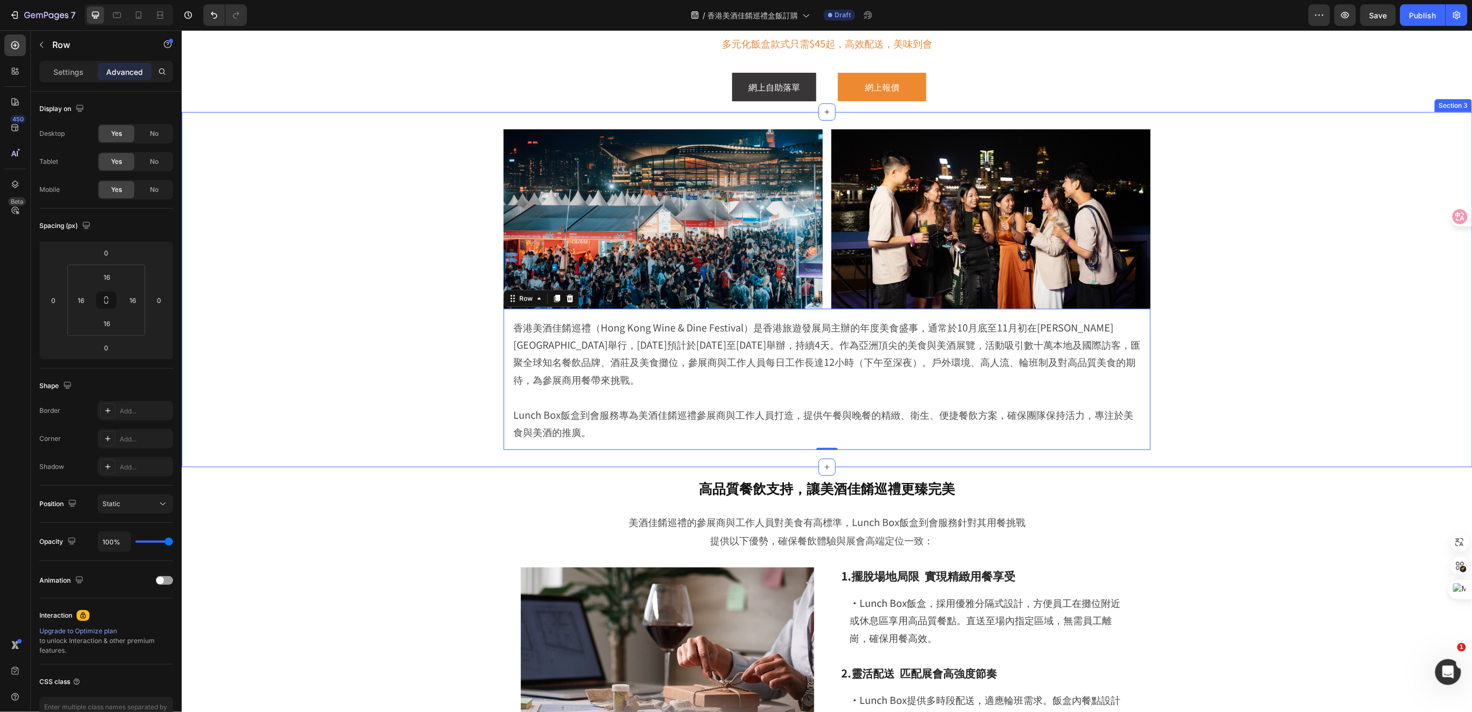
click at [325, 444] on div "Image Image Row 香港美酒佳餚巡禮（Hong Kong Wine & Dine Festival）是香港旅遊發展局主辦的年度美食盛事，通常於10…" at bounding box center [826, 289] width 1291 height 321
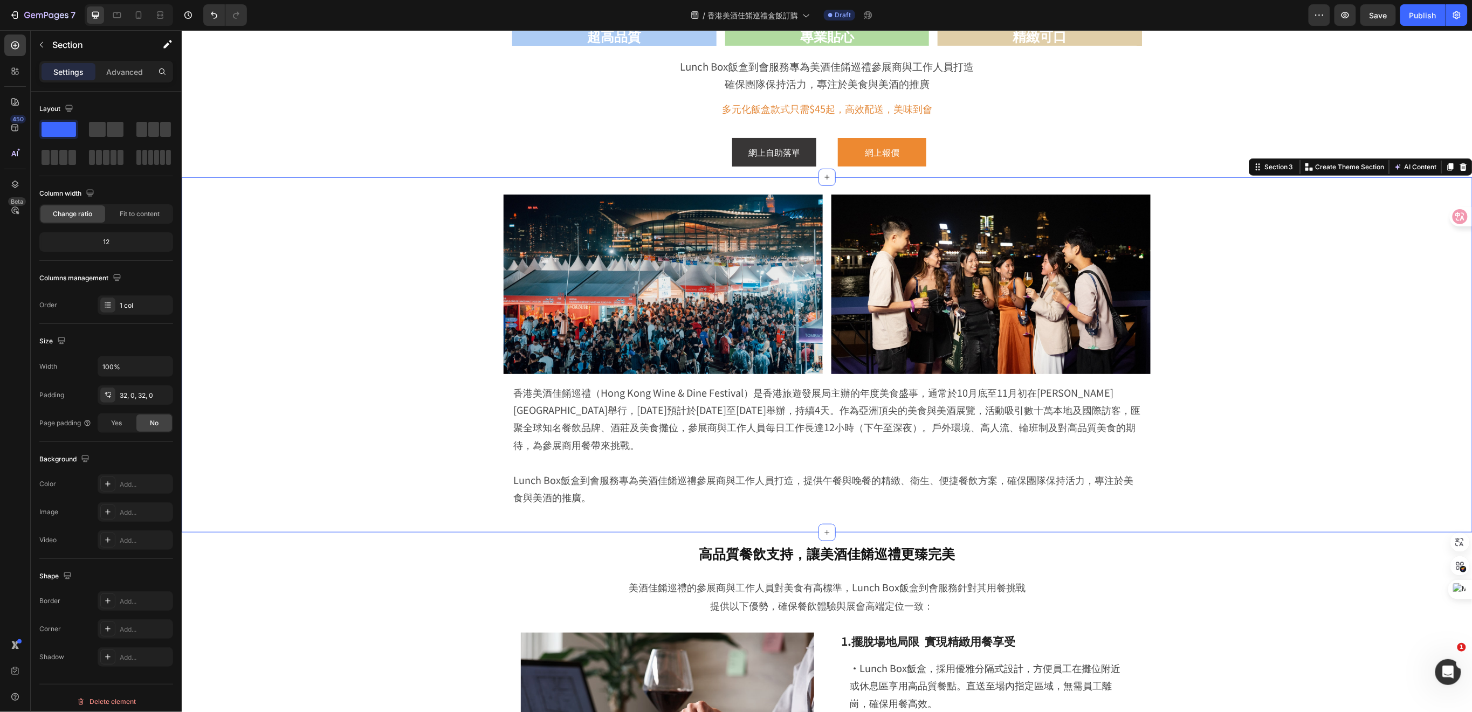
scroll to position [287, 0]
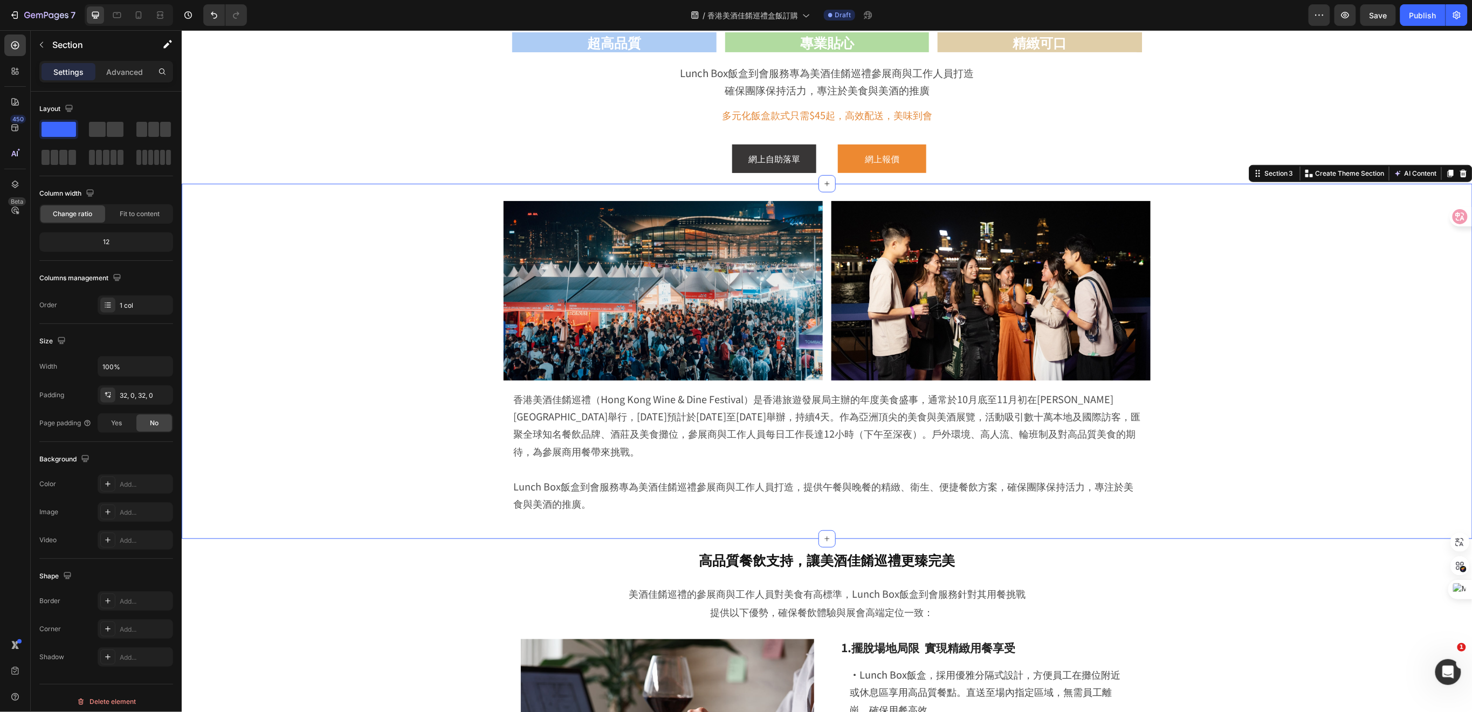
click at [1274, 356] on div "Image Image Row 香港美酒佳餚巡禮（Hong Kong Wine & Dine Festival）是香港旅遊發展局主辦的年度美食盛事，通常於10…" at bounding box center [826, 361] width 1291 height 321
click at [147, 391] on div "32, 0, 32, 0" at bounding box center [135, 396] width 31 height 10
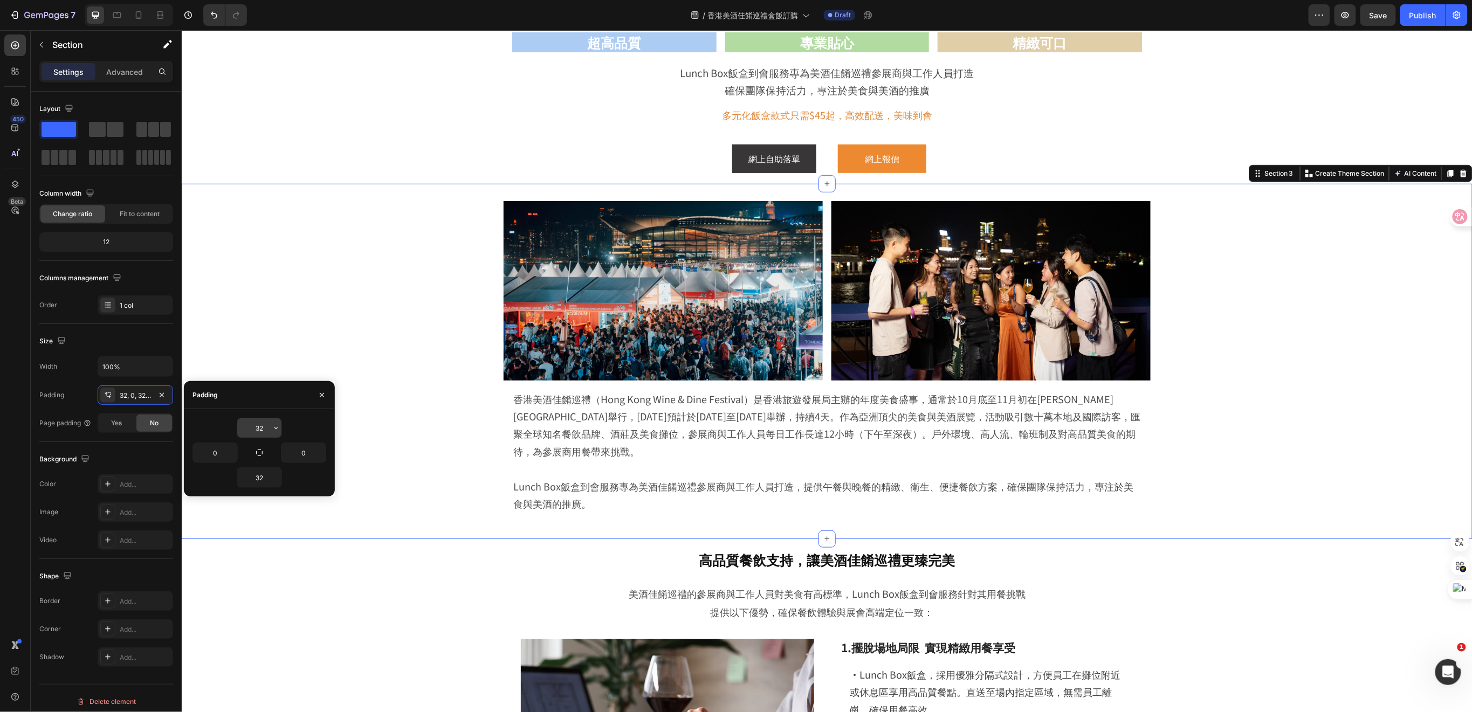
click at [265, 426] on input "32" at bounding box center [259, 428] width 44 height 19
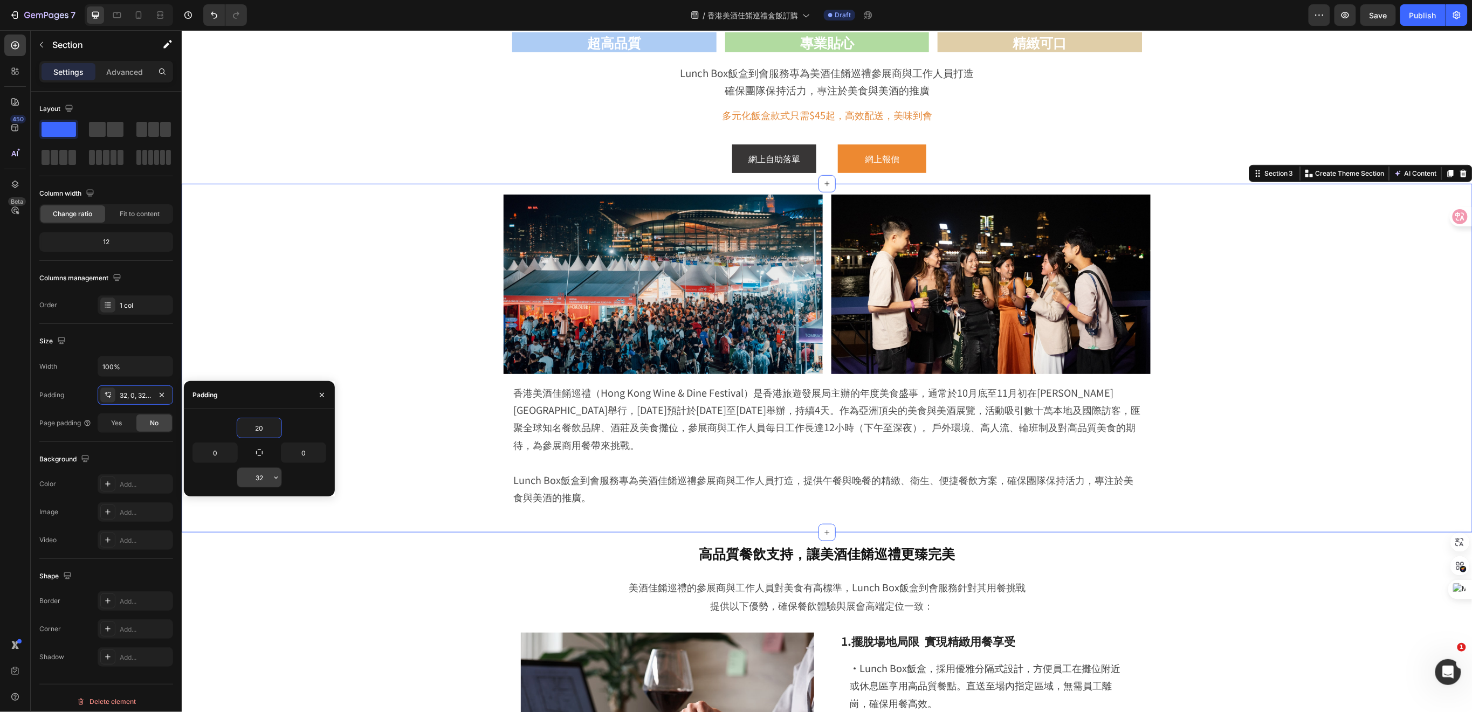
type input "20"
click at [261, 475] on input "32" at bounding box center [259, 477] width 44 height 19
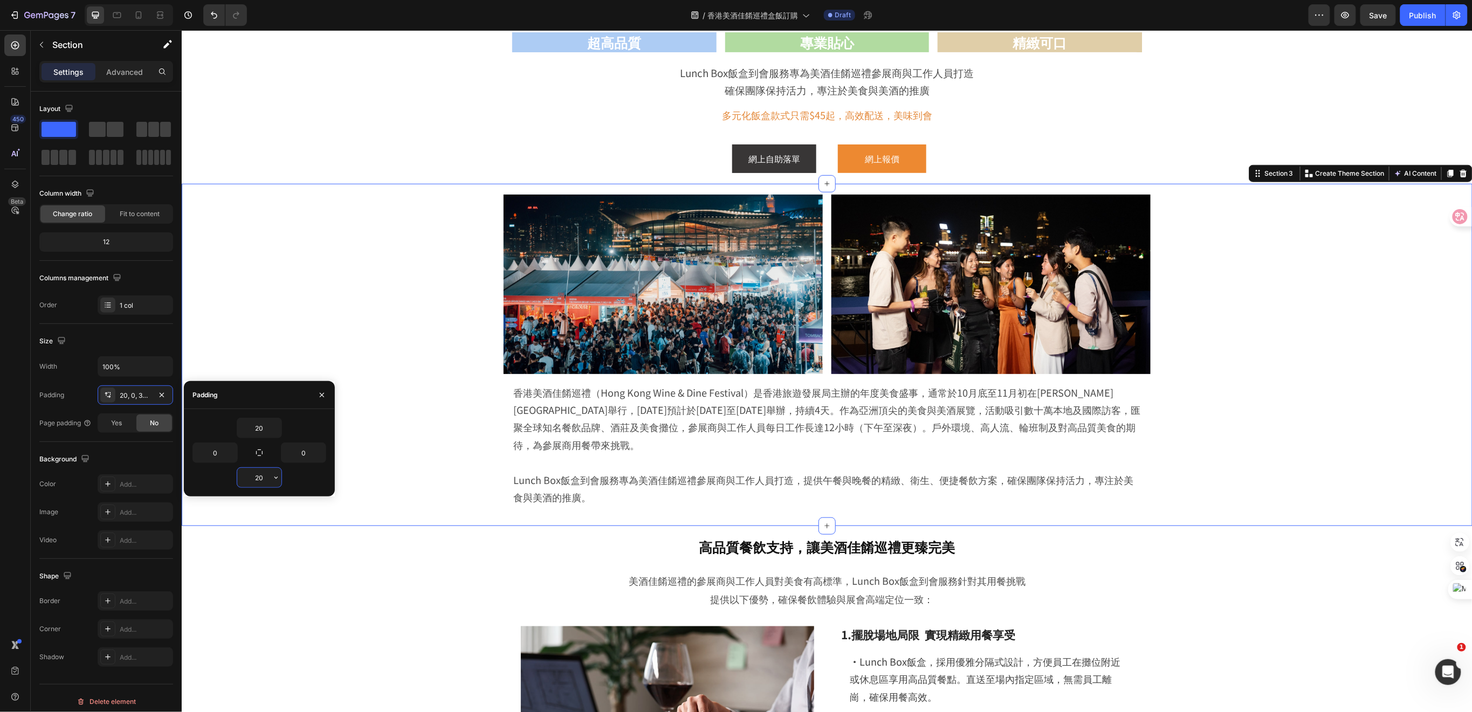
type input "2"
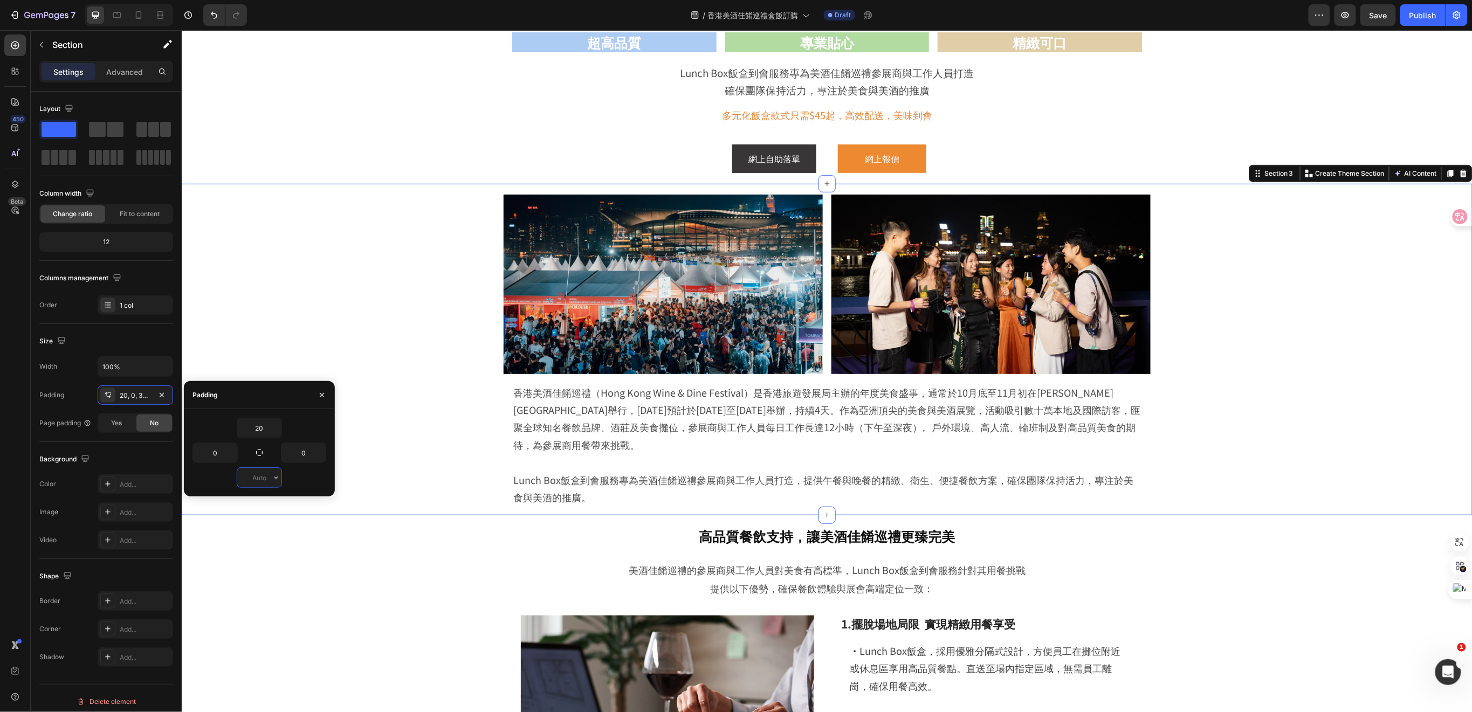
type input "0"
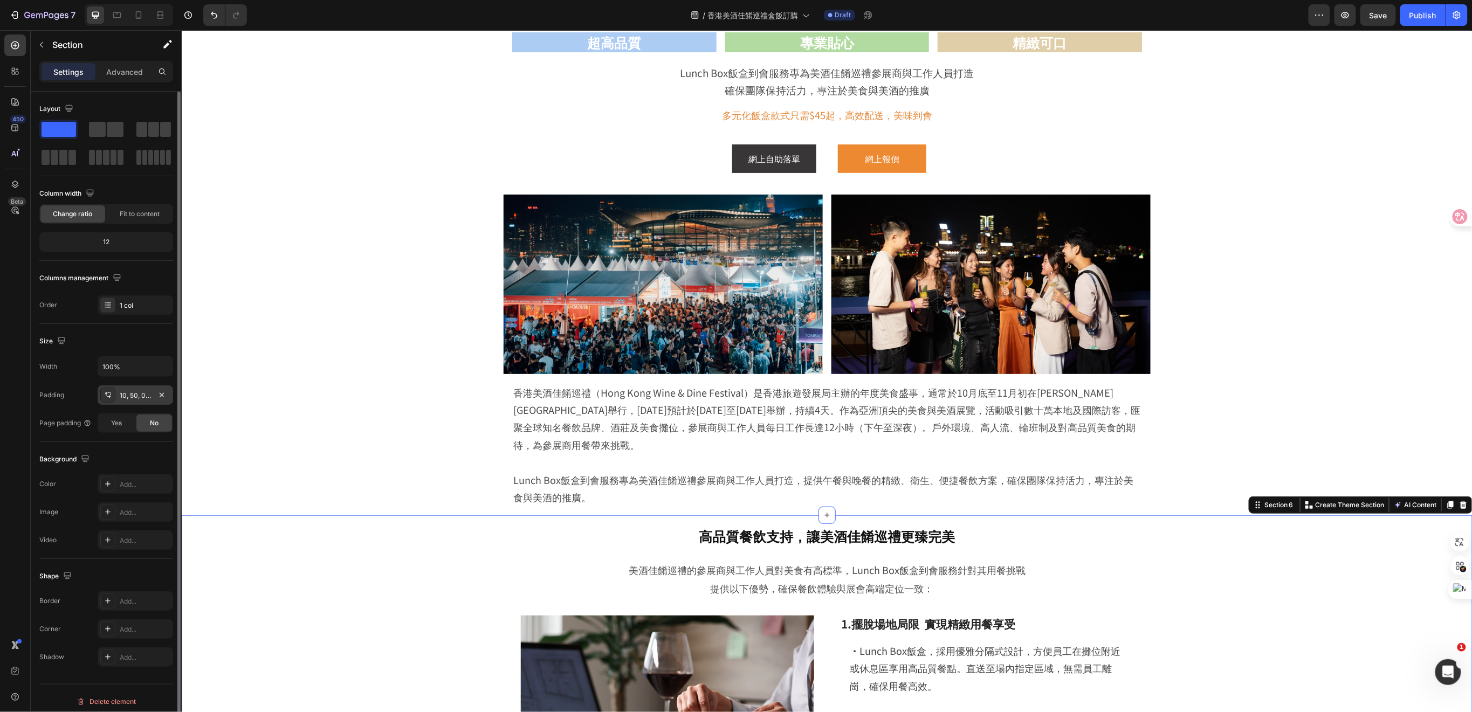
click at [140, 398] on div "10, 50, 0, 50" at bounding box center [135, 396] width 31 height 10
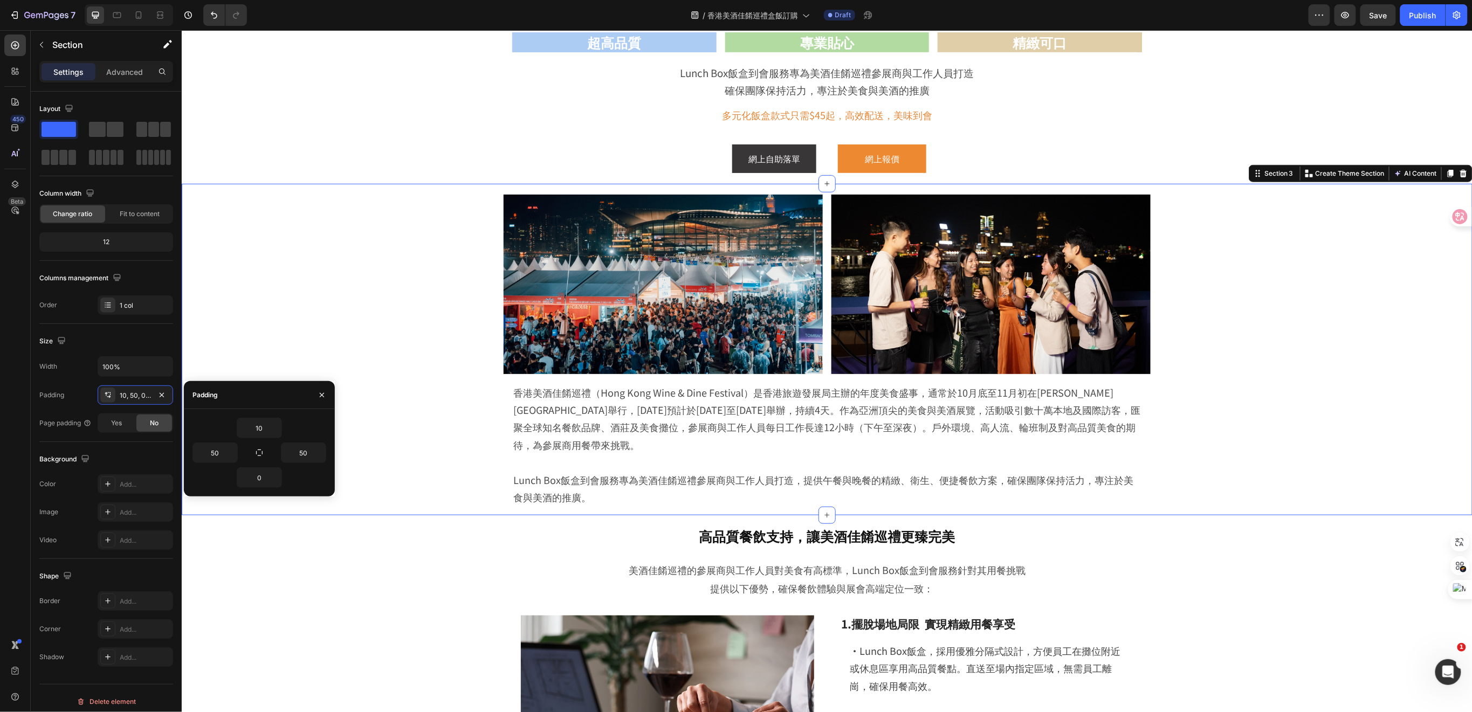
click at [434, 375] on div "Image Image Row 香港美酒佳餚巡禮（Hong Kong Wine & Dine Festival）是香港旅遊發展局主辦的年度美食盛事，通常於10…" at bounding box center [826, 354] width 1291 height 321
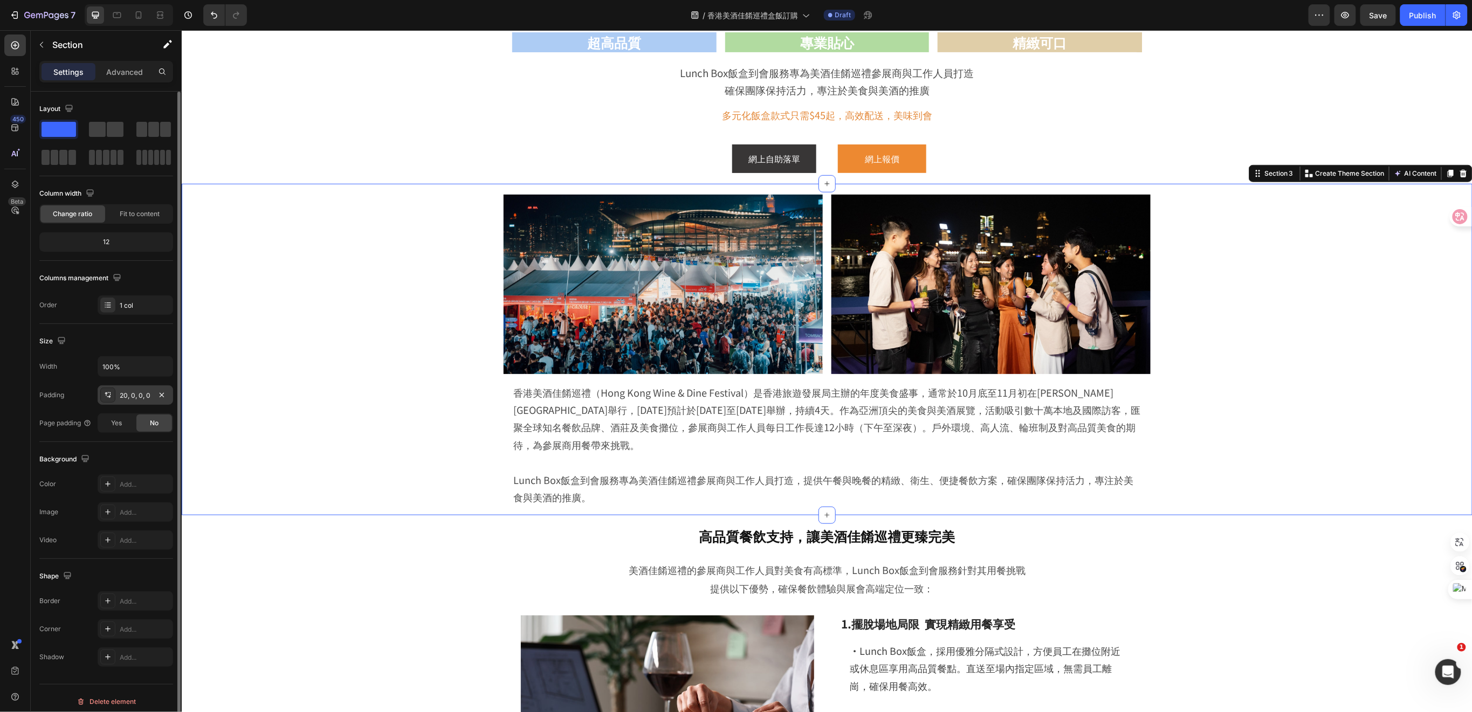
click at [132, 392] on div "20, 0, 0, 0" at bounding box center [135, 396] width 31 height 10
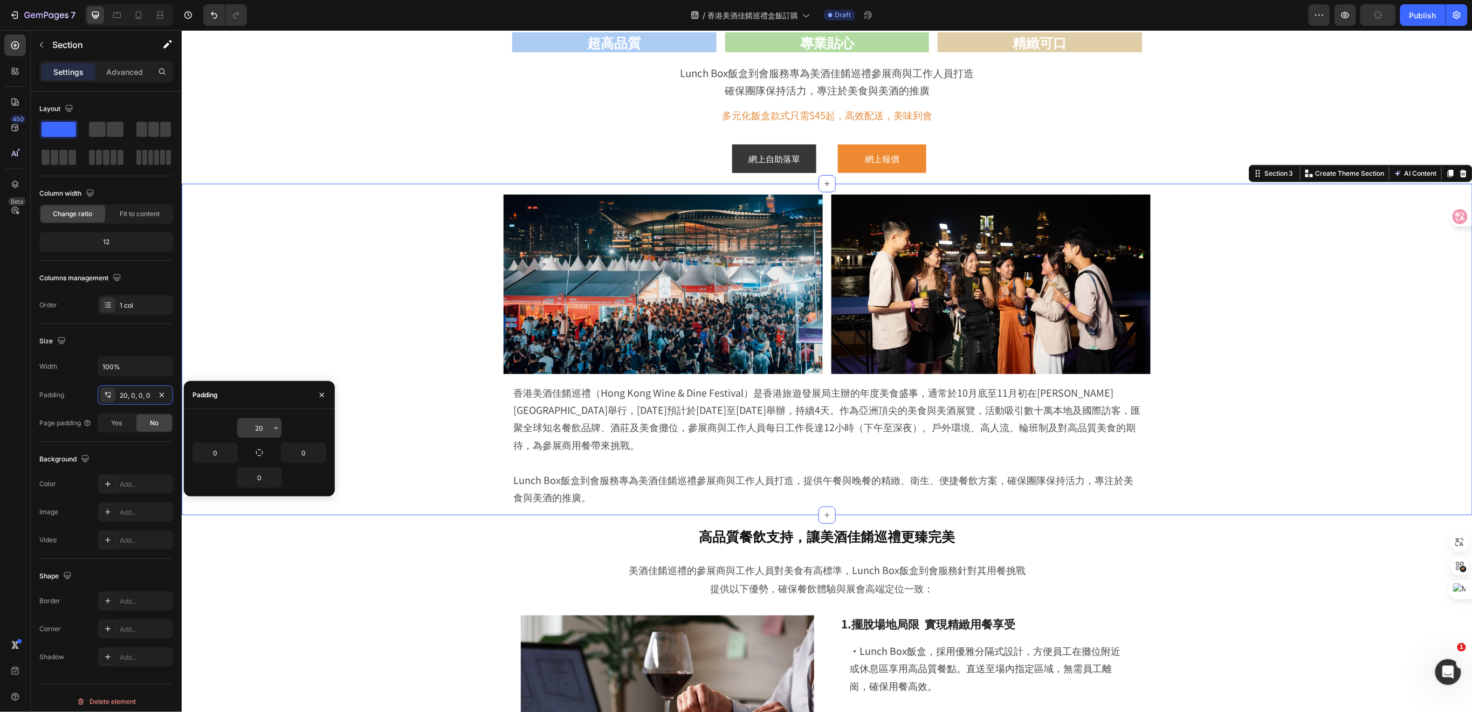
click at [261, 426] on input "20" at bounding box center [259, 428] width 44 height 19
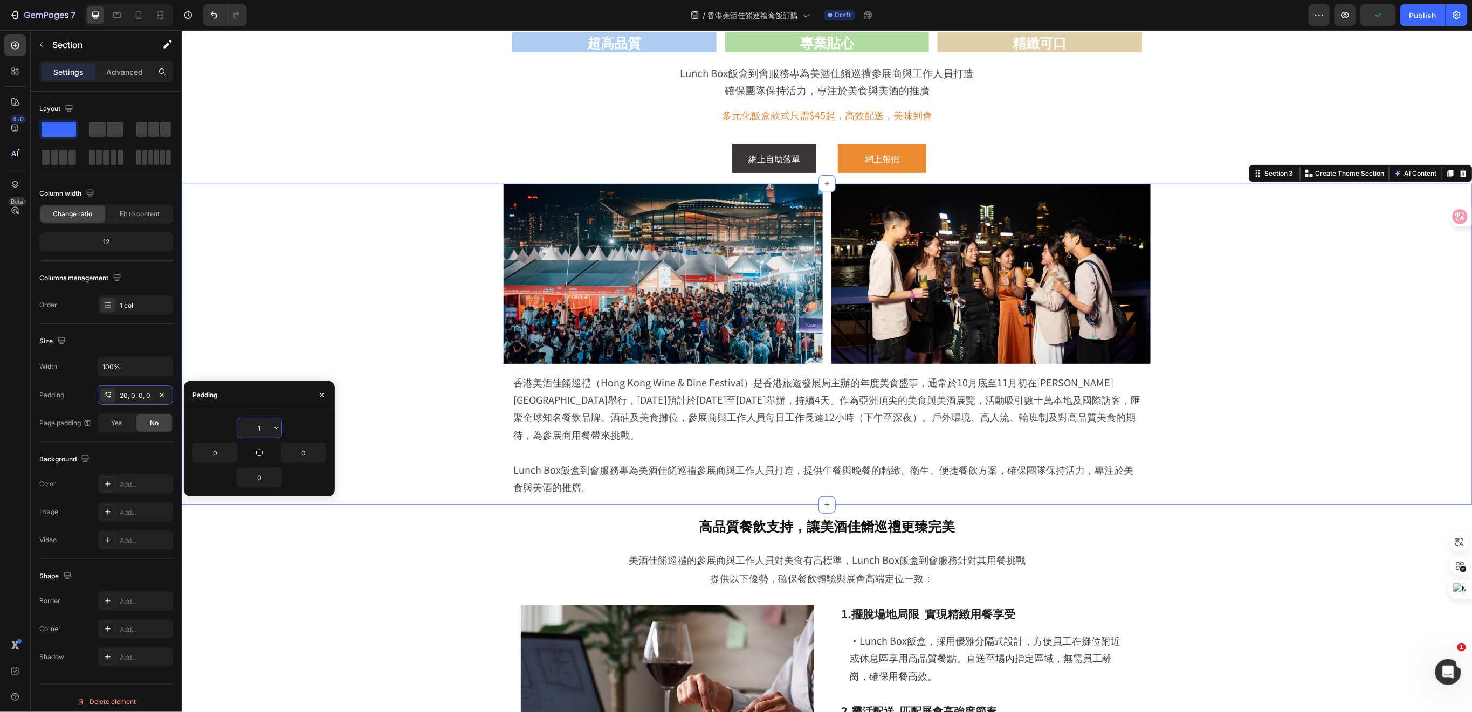
type input "10"
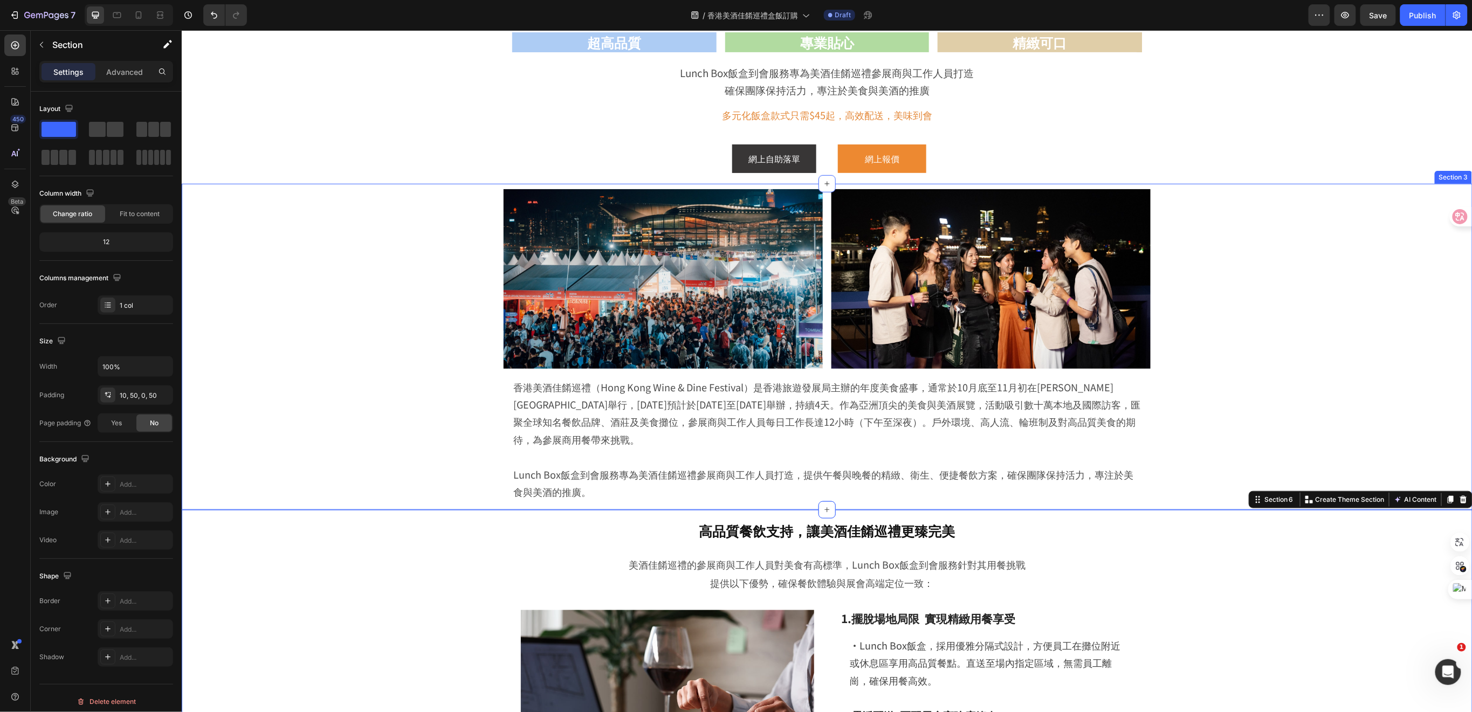
click at [364, 350] on div "Image Image Row 香港美酒佳餚巡禮（Hong Kong Wine & Dine Festival）是香港旅遊發展局主辦的年度美食盛事，通常於10…" at bounding box center [826, 349] width 1291 height 321
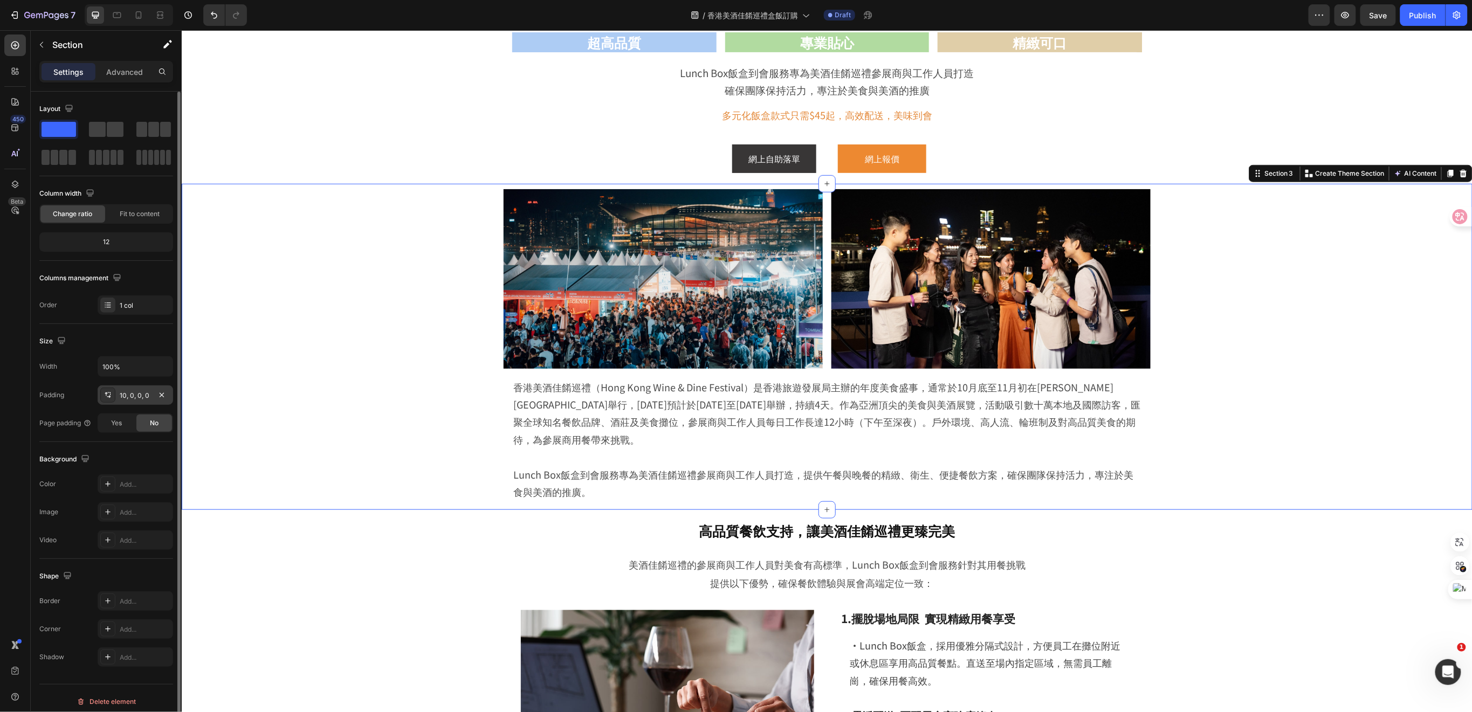
click at [129, 396] on div "10, 0, 0, 0" at bounding box center [135, 396] width 31 height 10
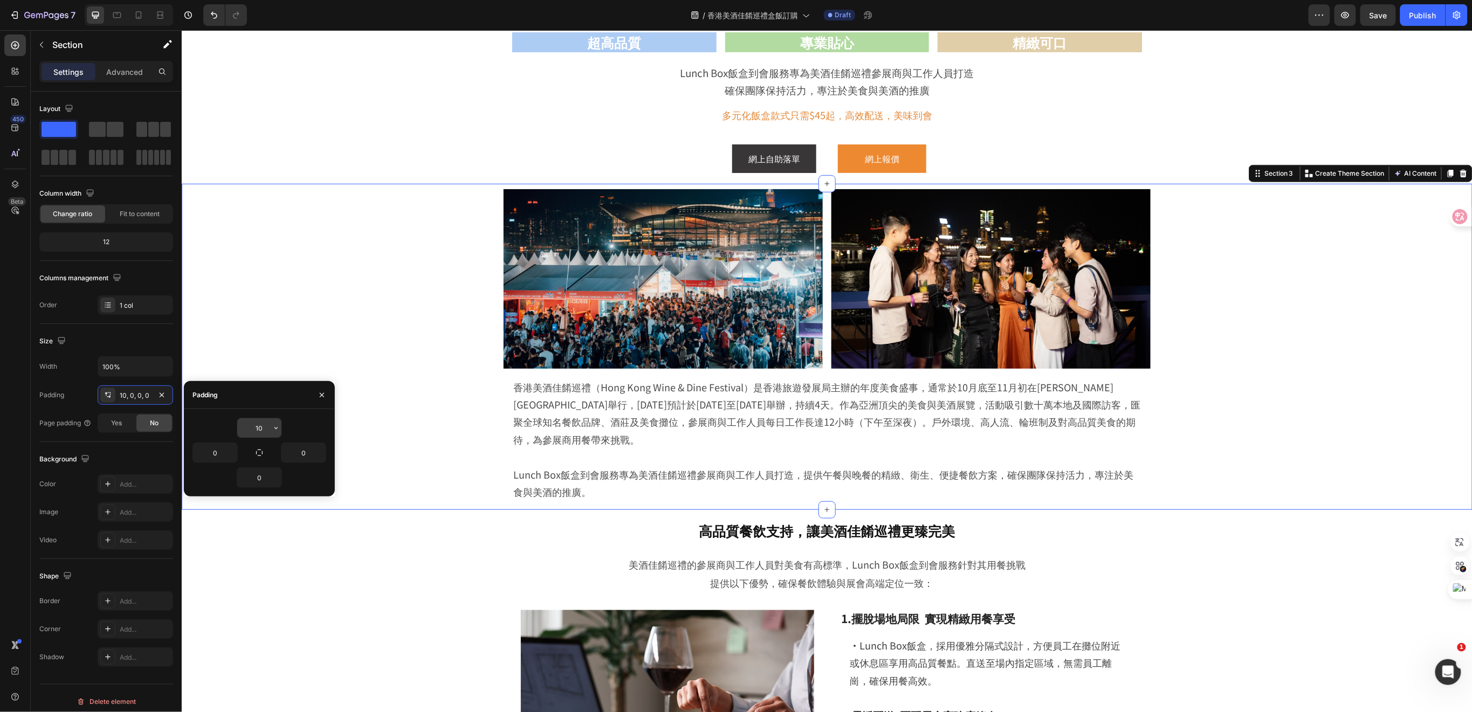
click at [262, 427] on input "10" at bounding box center [259, 428] width 44 height 19
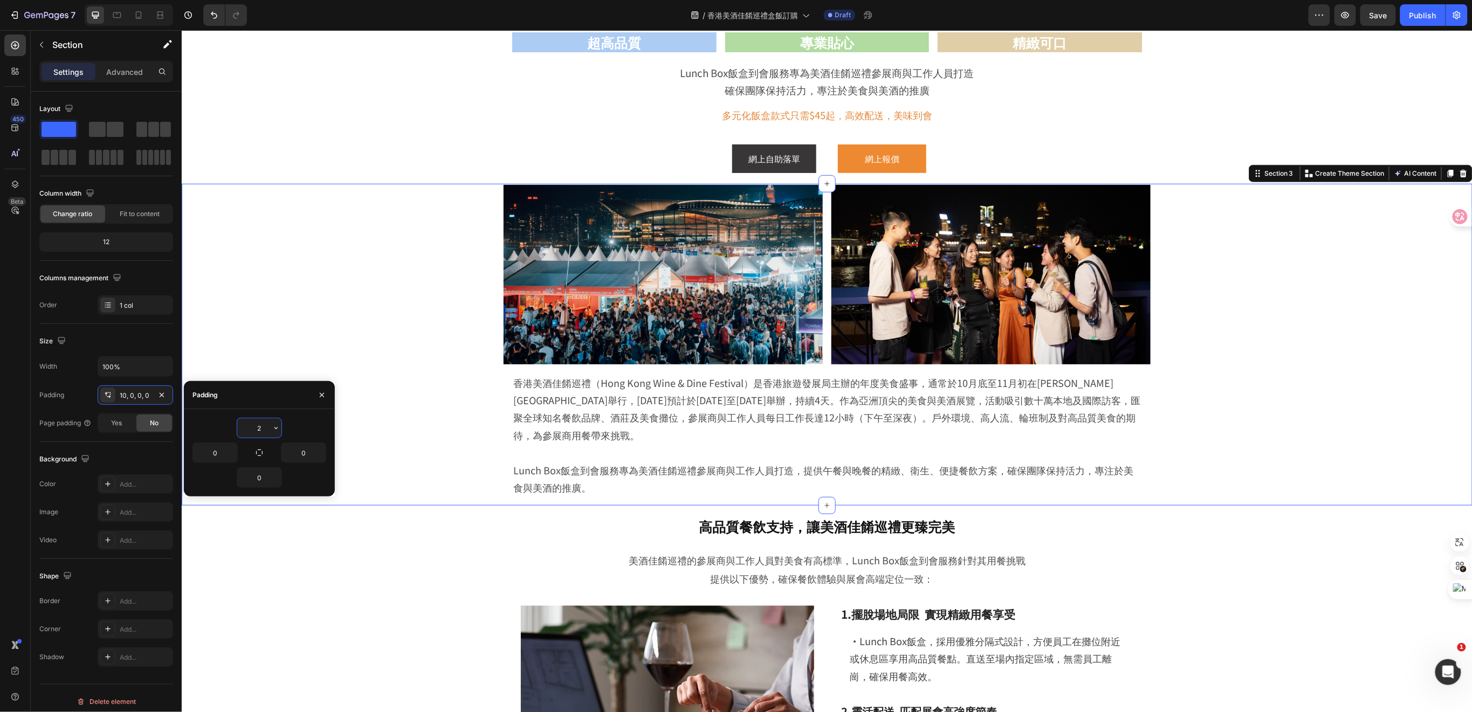
type input "20"
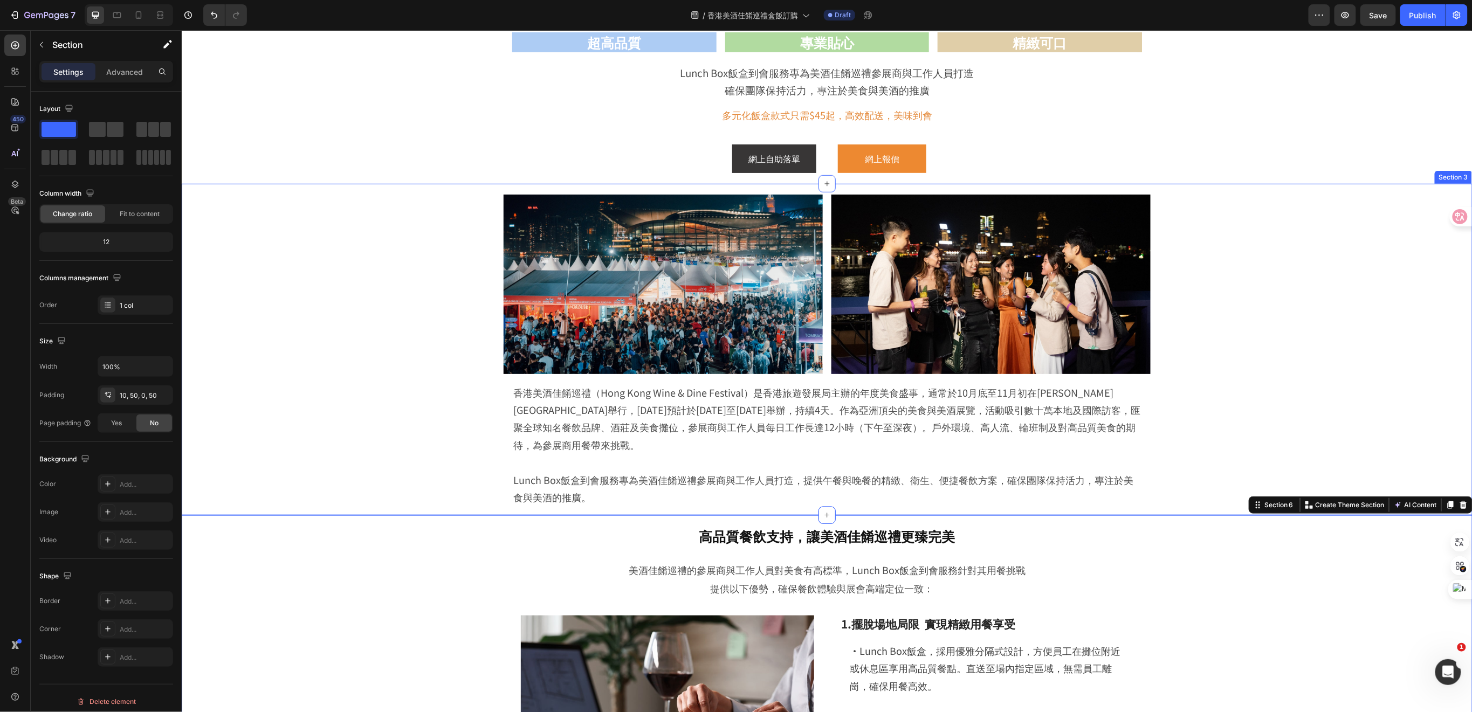
click at [1322, 337] on div "Image Image Row 香港美酒佳餚巡禮（Hong Kong Wine & Dine Festival）是香港旅遊發展局主辦的年度美食盛事，通常於10…" at bounding box center [826, 354] width 1291 height 321
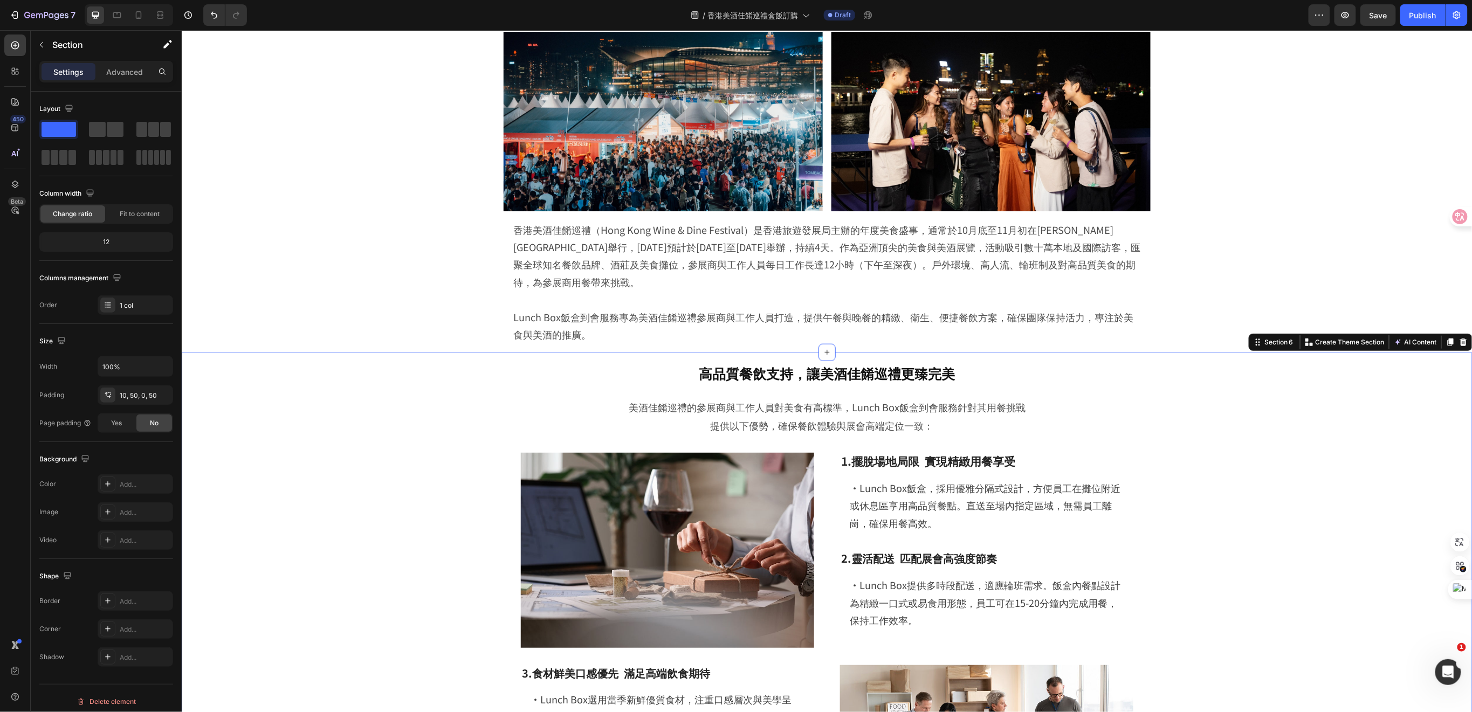
scroll to position [359, 0]
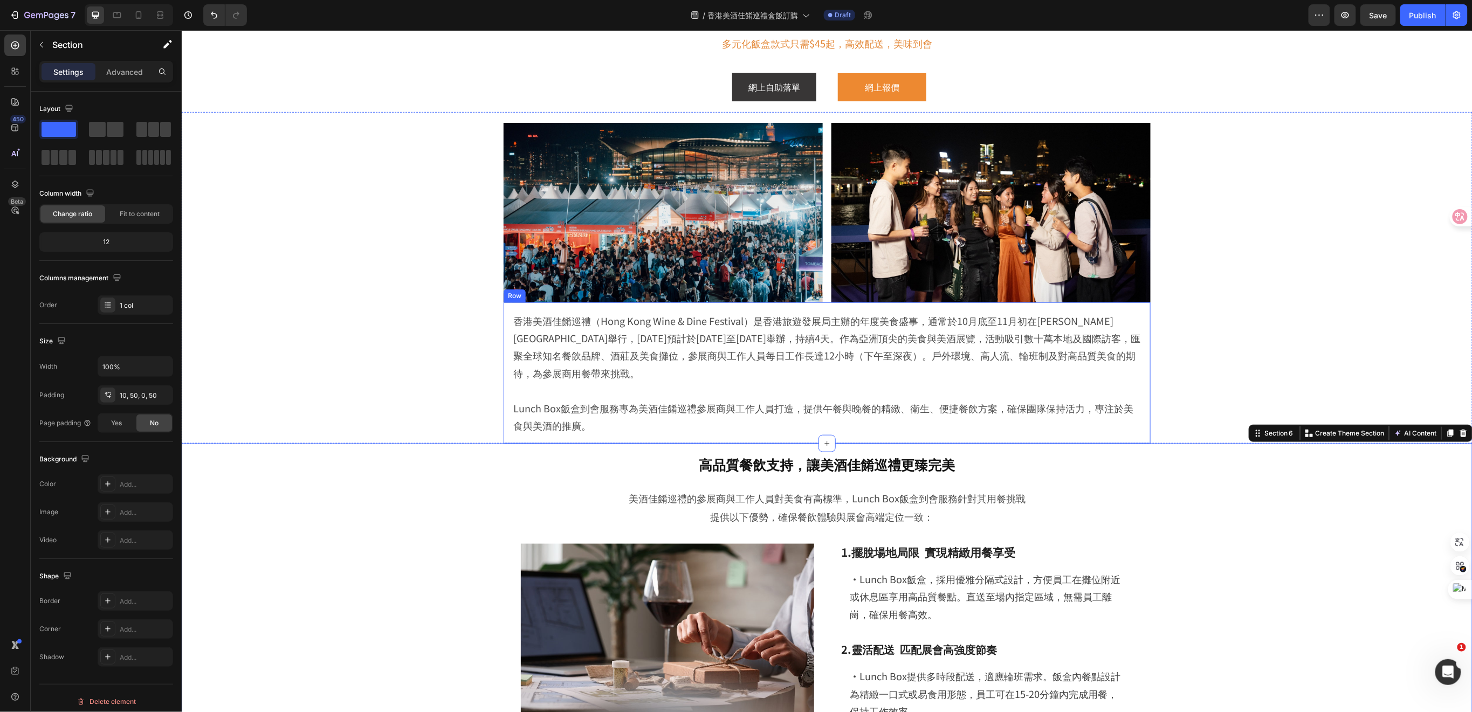
click at [503, 367] on div "香港美酒佳餚巡禮（Hong Kong Wine & Dine Festival）是香港旅遊發展局主辦的年度美食盛事，通常於10月底至11月初在維多利亞港海濱舉…" at bounding box center [826, 373] width 647 height 142
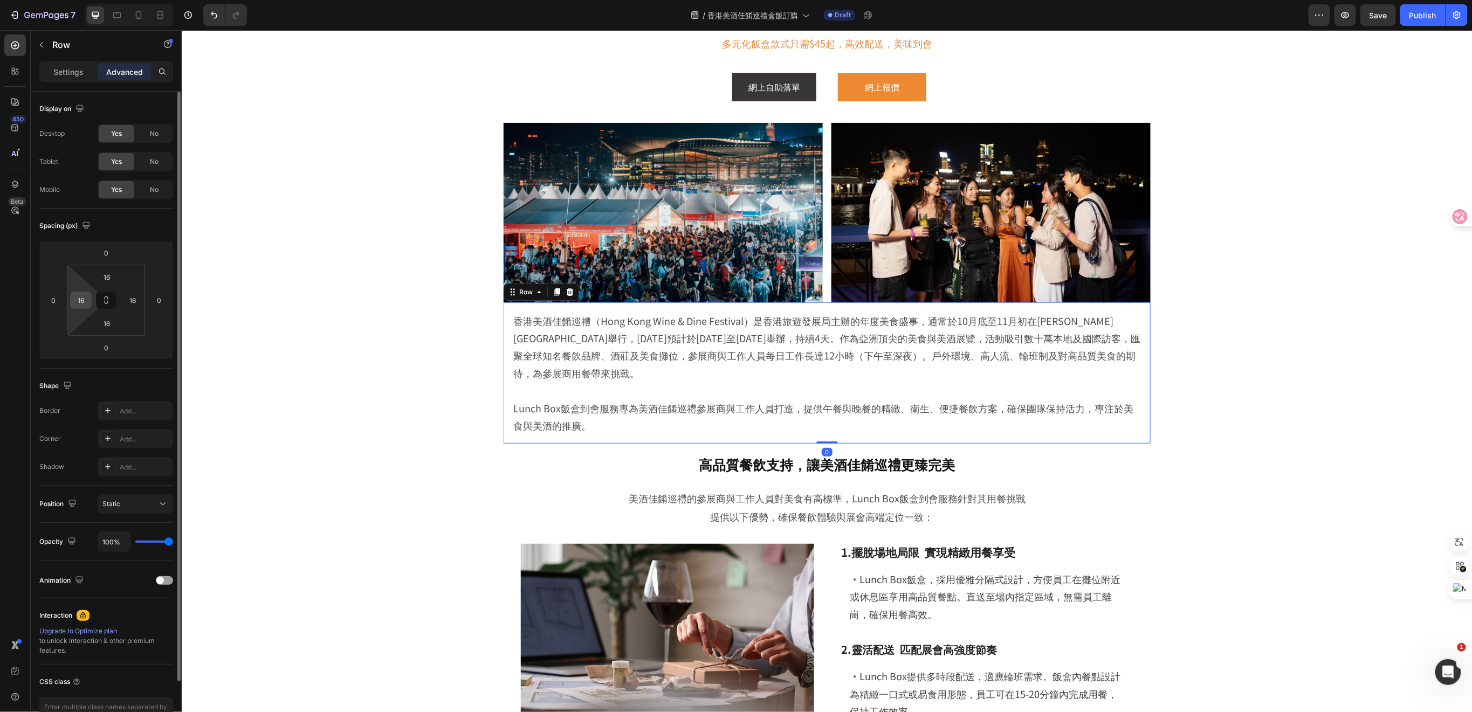
click at [84, 303] on input "16" at bounding box center [81, 300] width 16 height 16
type input "0"
click at [136, 300] on input "16" at bounding box center [133, 300] width 16 height 16
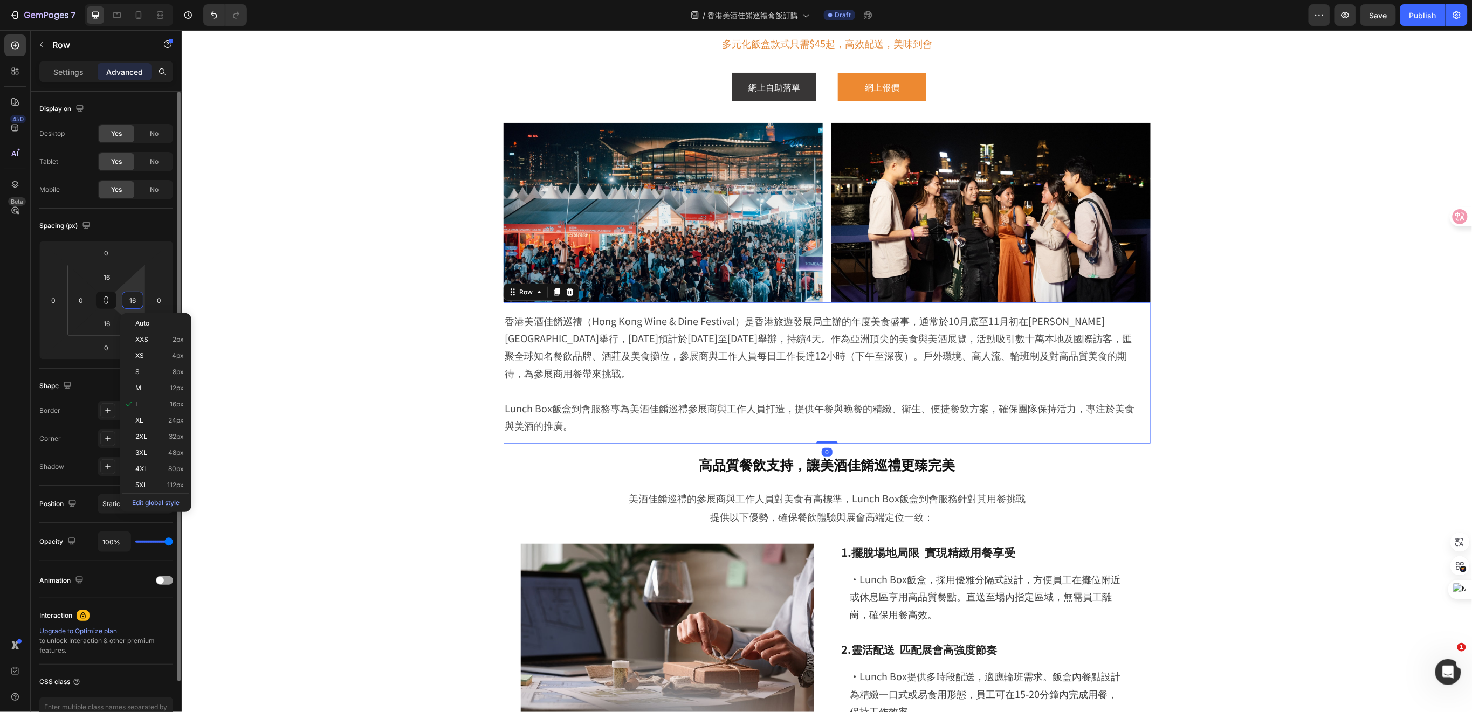
type input "0"
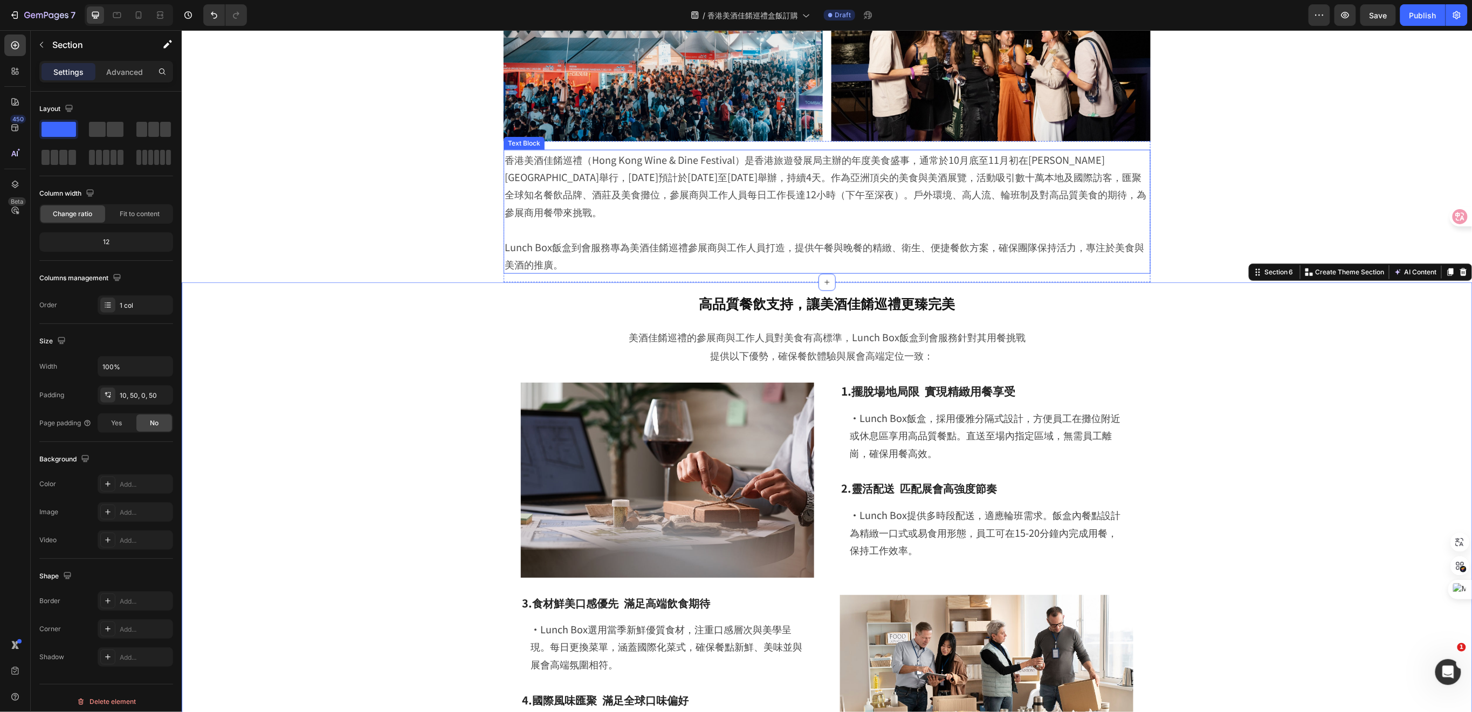
scroll to position [647, 0]
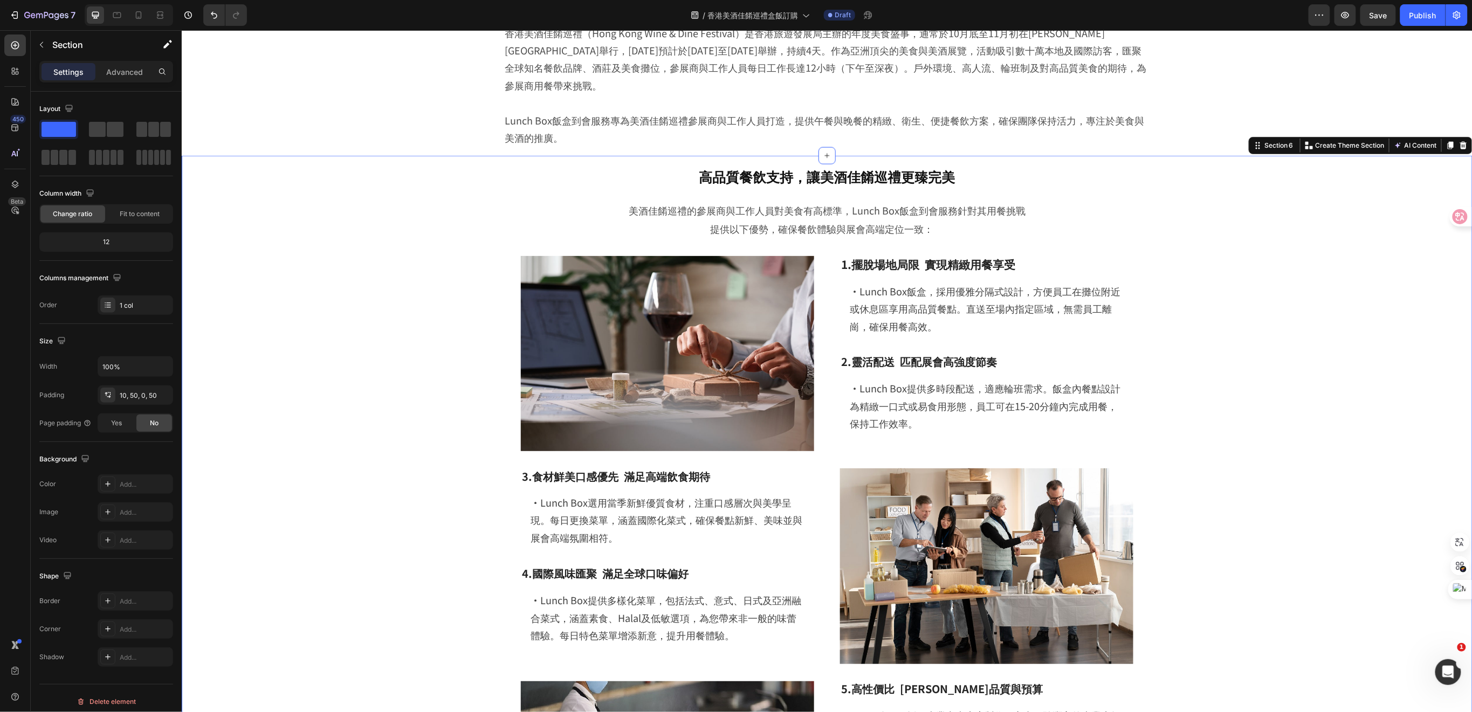
click at [437, 554] on div "高品質餐飲支持，讓美酒佳餚巡禮更臻完美 Heading Row 美酒佳餚巡禮的參展商與工作人員對美食有高標準，Lunch Box飯盒到會服務針對其用餐挑戰 提…" at bounding box center [826, 523] width 1237 height 724
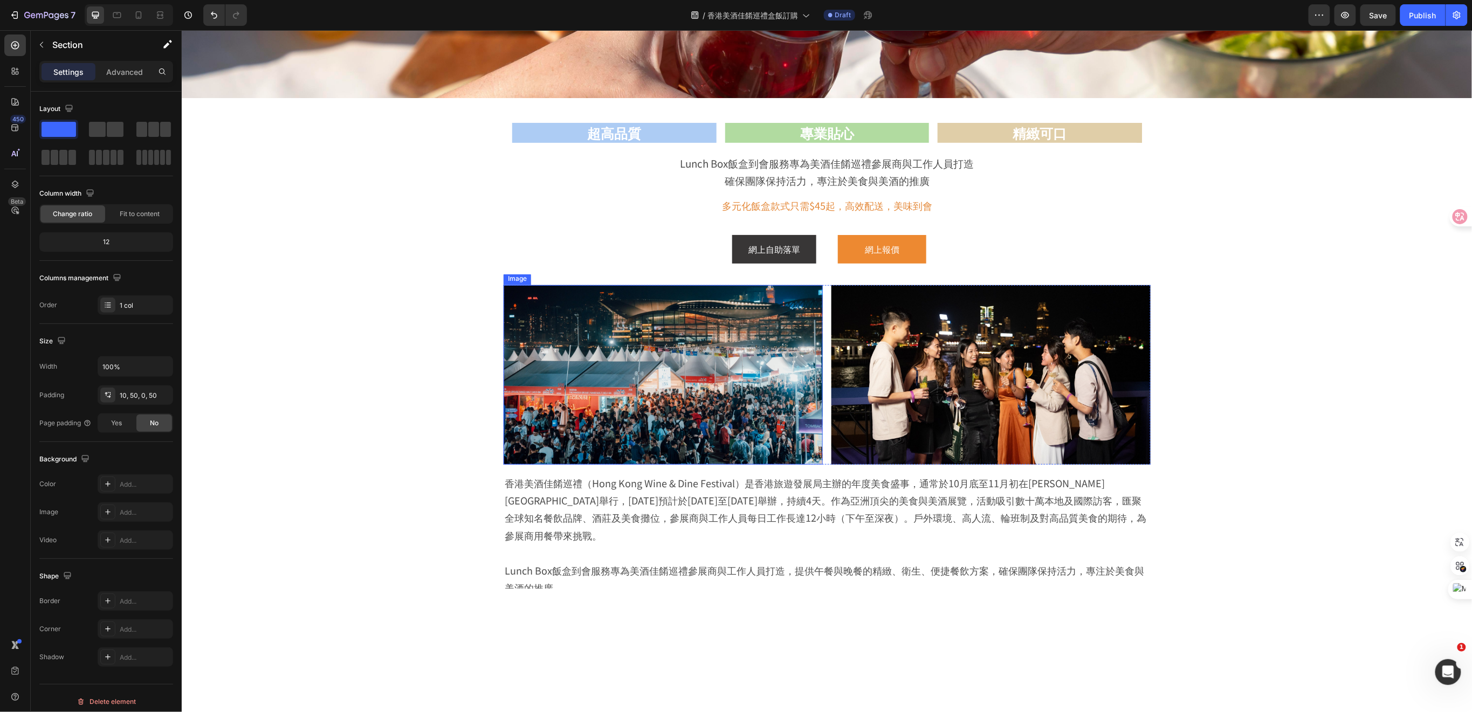
scroll to position [67, 0]
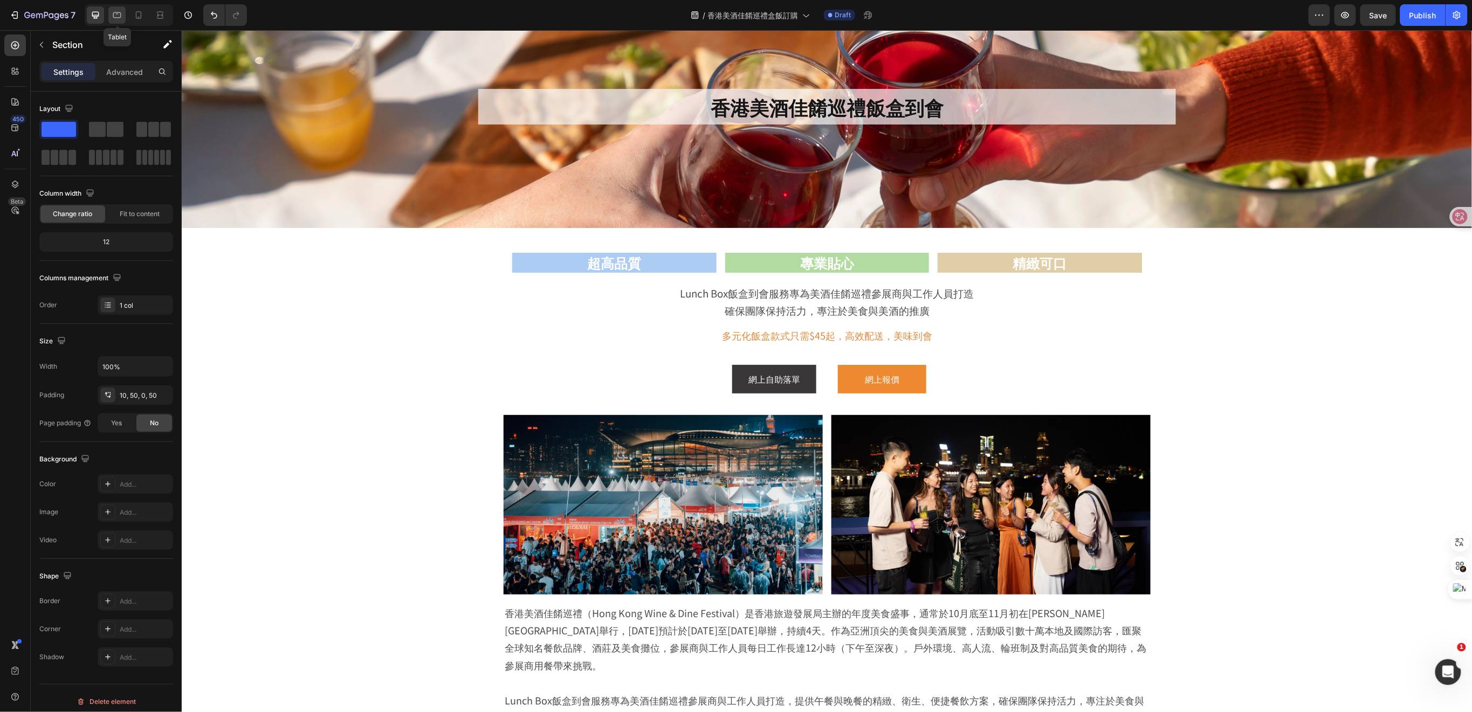
click at [120, 15] on icon at bounding box center [117, 15] width 11 height 11
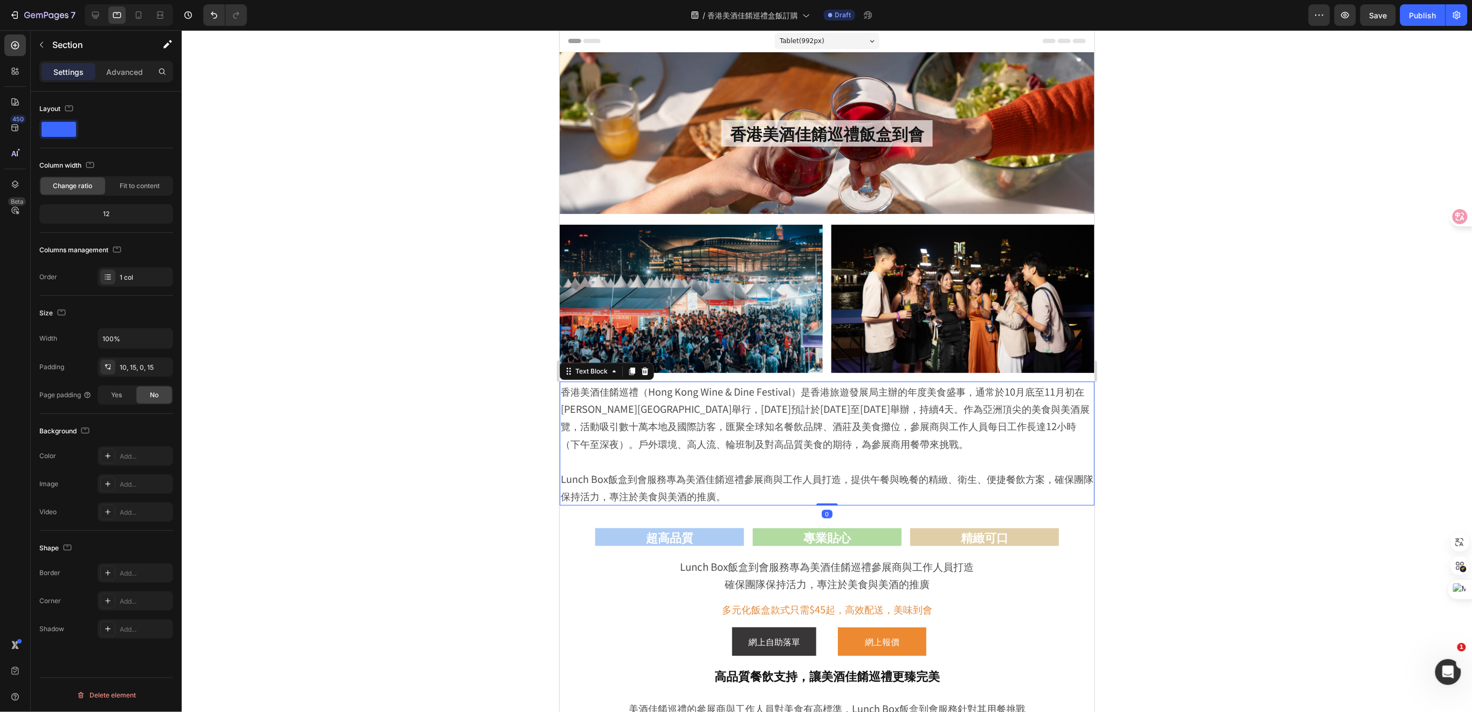
click at [1078, 452] on p at bounding box center [826, 460] width 533 height 17
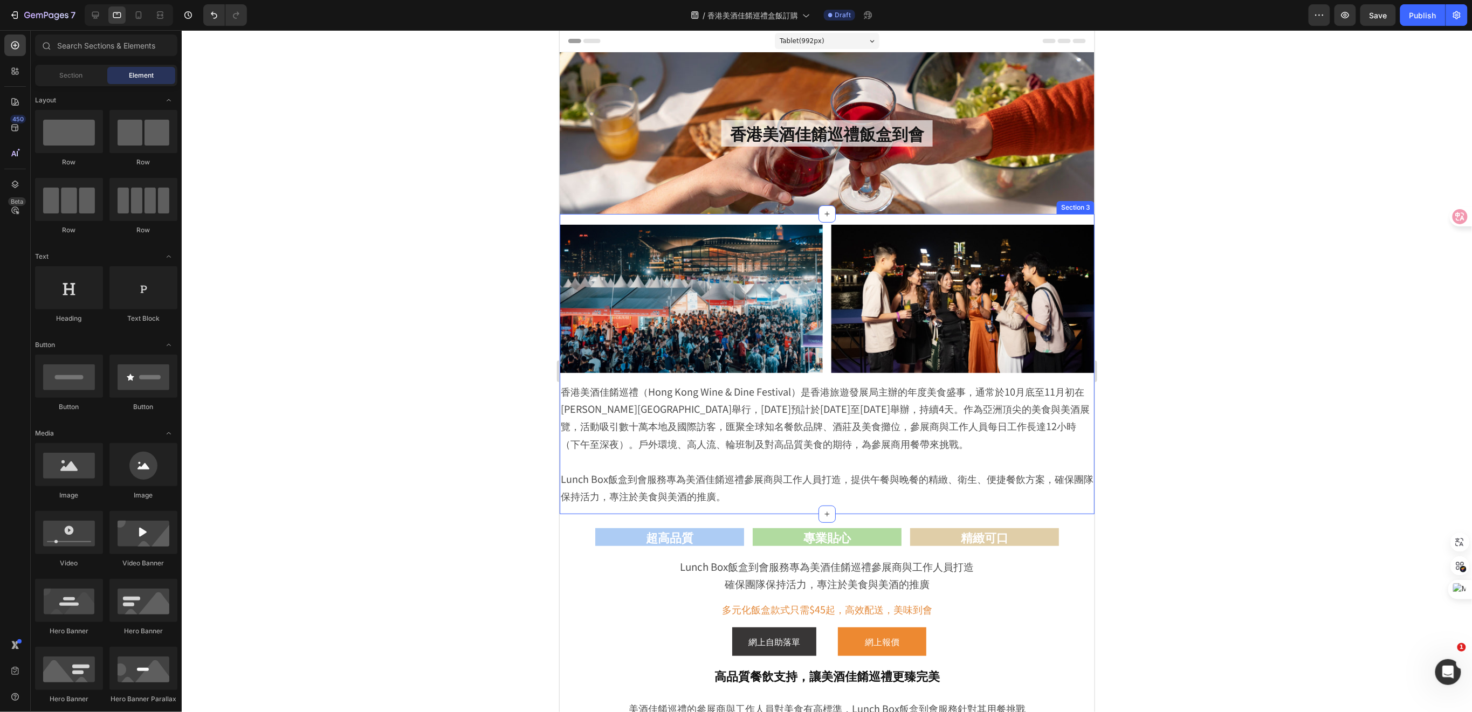
click at [1017, 221] on div "Image Image Row 香港美酒佳餚巡禮（Hong Kong Wine & Dine Festival）是香港旅遊發展局主辦的年度美食盛事，通常於10…" at bounding box center [826, 364] width 535 height 300
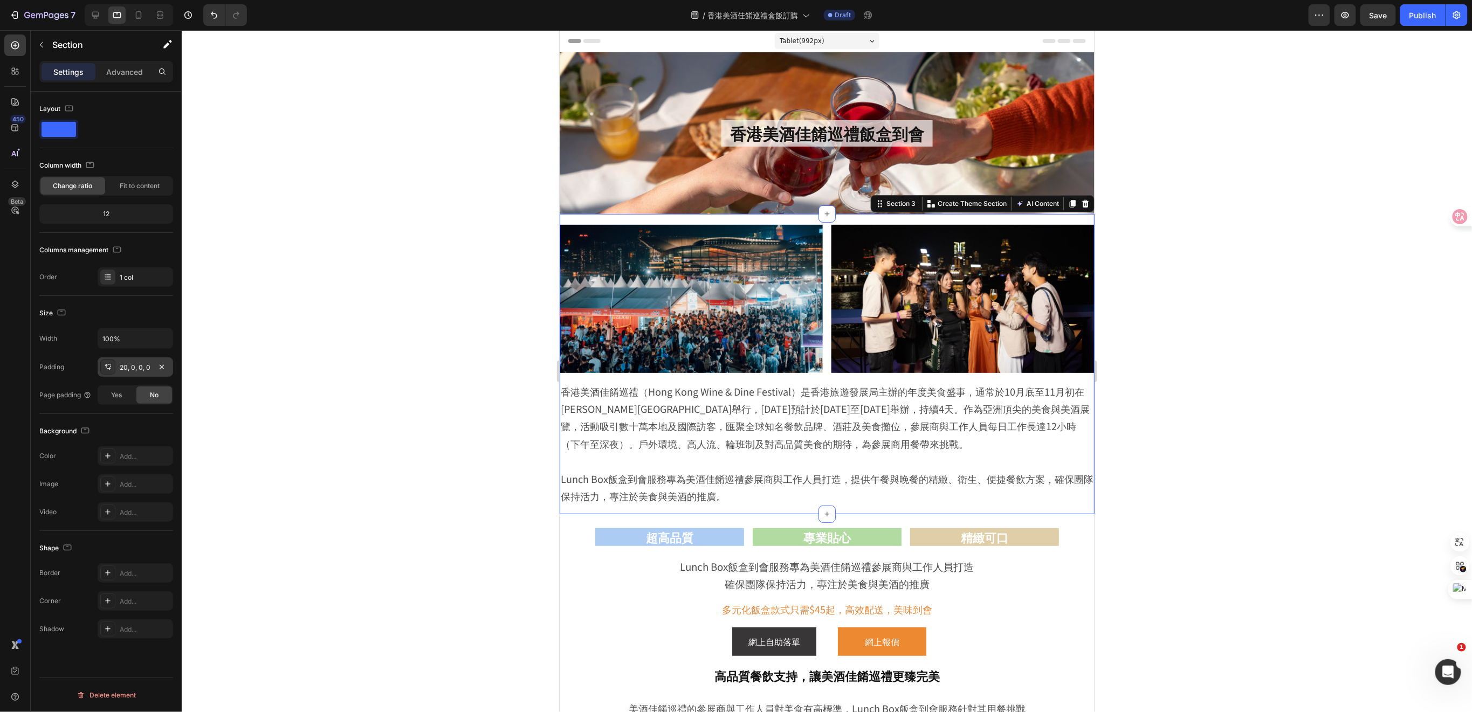
click at [124, 370] on div "20, 0, 0, 0" at bounding box center [135, 368] width 31 height 10
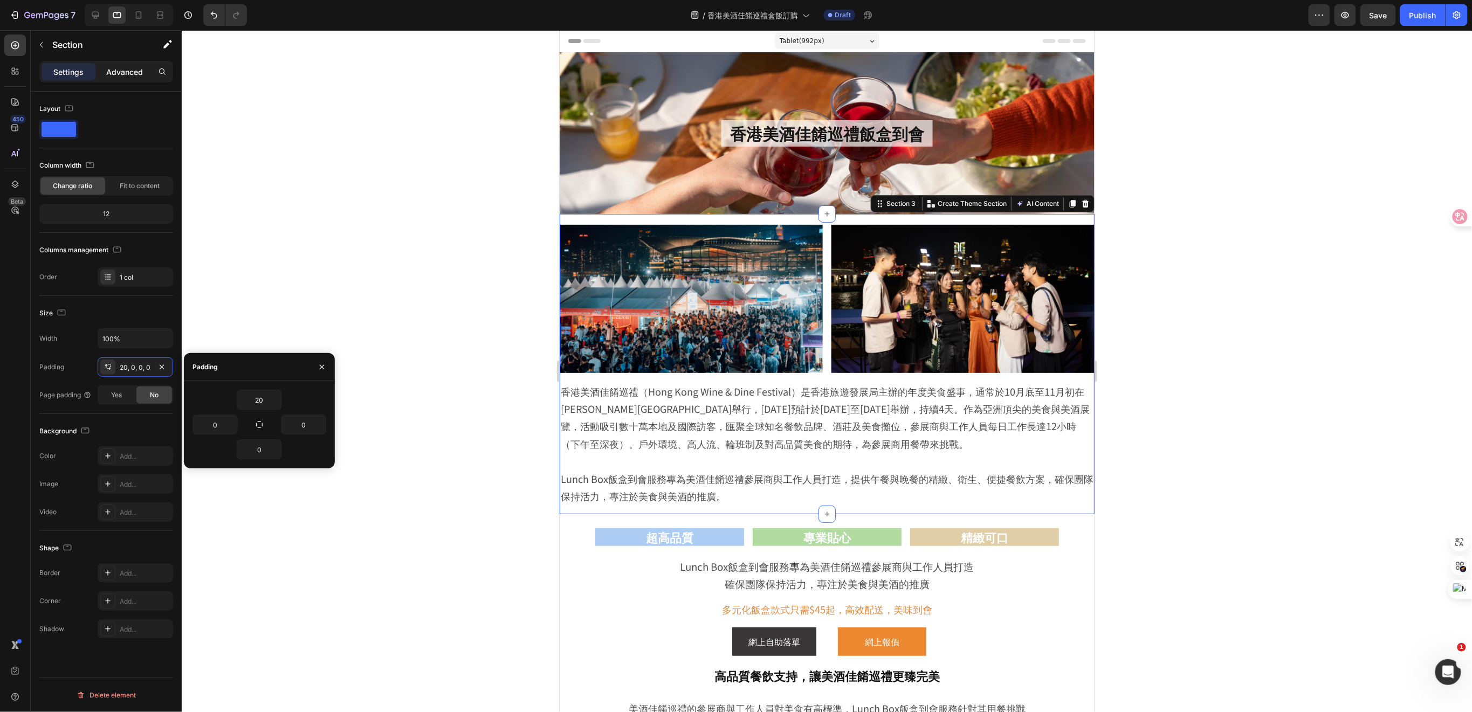
click at [114, 73] on p "Advanced" at bounding box center [124, 71] width 37 height 11
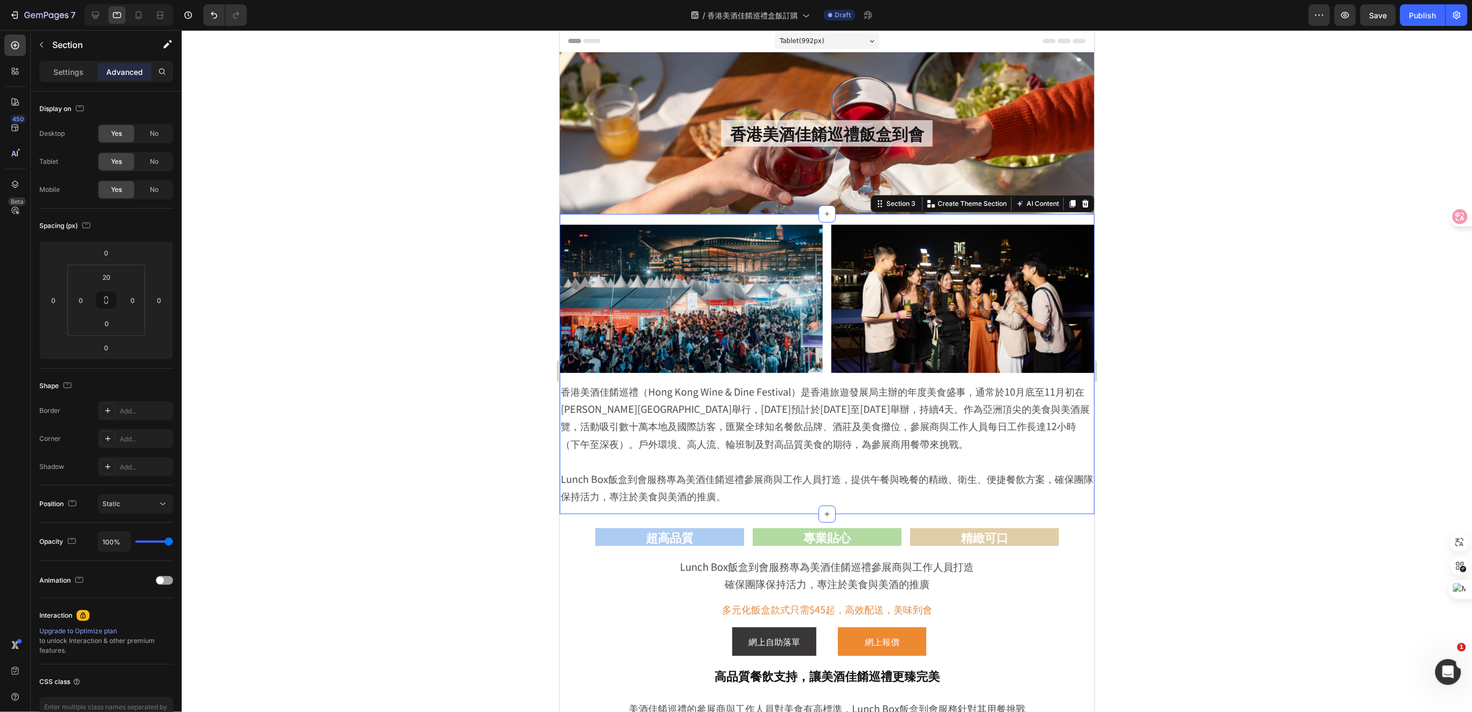
click at [122, 73] on p "Advanced" at bounding box center [124, 71] width 37 height 11
click at [72, 71] on p "Settings" at bounding box center [68, 71] width 30 height 11
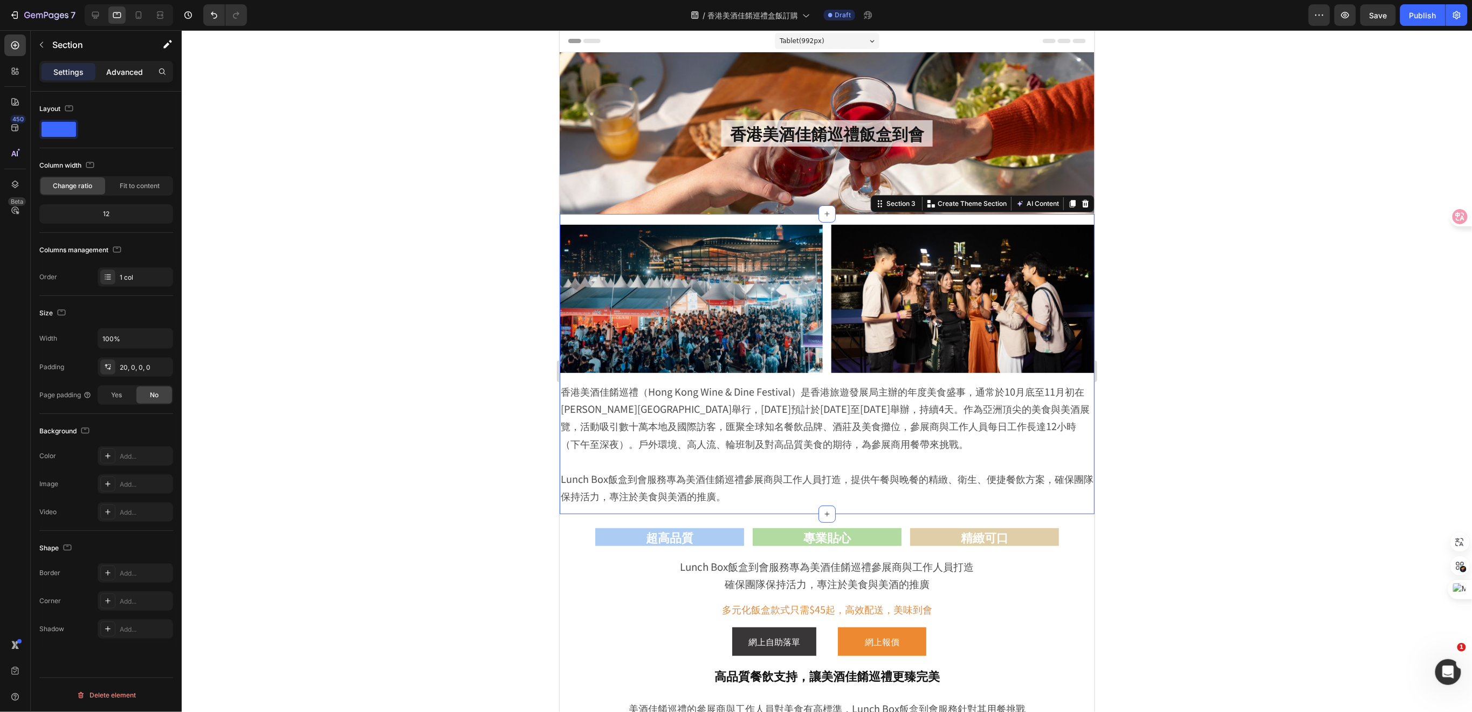
click at [116, 76] on p "Advanced" at bounding box center [124, 71] width 37 height 11
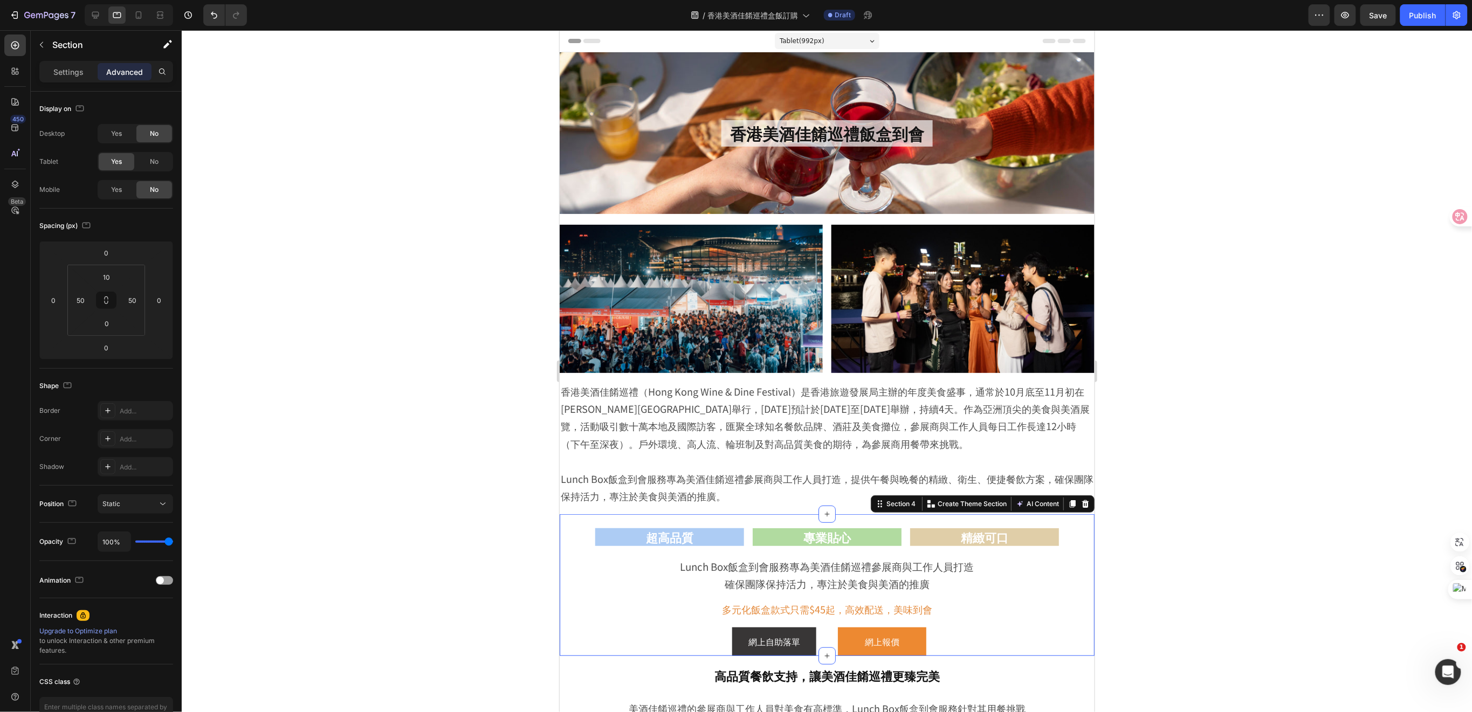
click at [570, 558] on div "超高品質 Heading 專業貼心 Heading 精緻可口 Heading Row Lunch Box飯盒到會服務專為美酒佳餚巡禮參展商與工作人員打造 確保…" at bounding box center [826, 585] width 535 height 142
click at [1082, 443] on p "香港美酒佳餚巡禮（Hong Kong Wine & Dine Festival）是香港旅遊發展局主辦的年度美食盛事，通常於10月底至11月初在維多利亞港海濱舉…" at bounding box center [826, 417] width 533 height 70
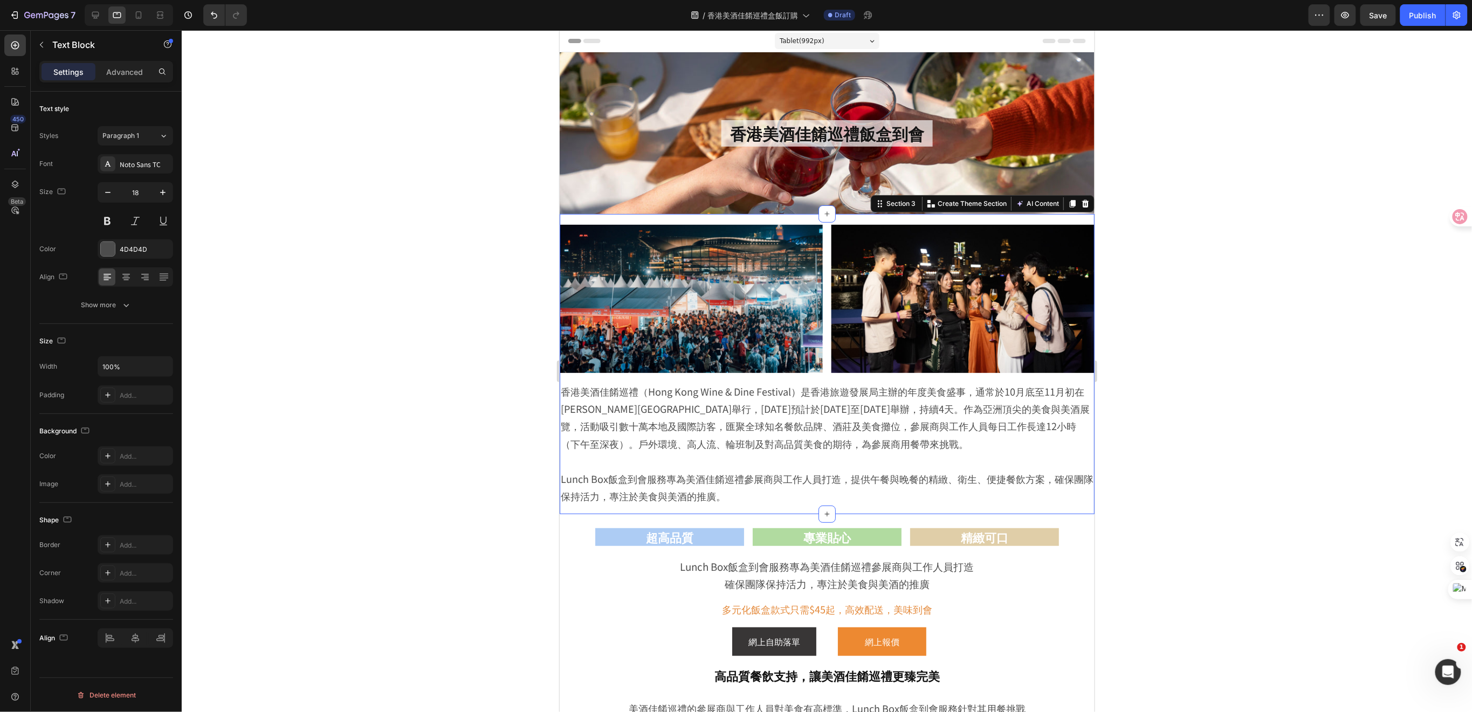
click at [1060, 215] on div "Image Image Row 香港美酒佳餚巡禮（Hong Kong Wine & Dine Festival）是香港旅遊發展局主辦的年度美食盛事，通常於10…" at bounding box center [826, 364] width 535 height 300
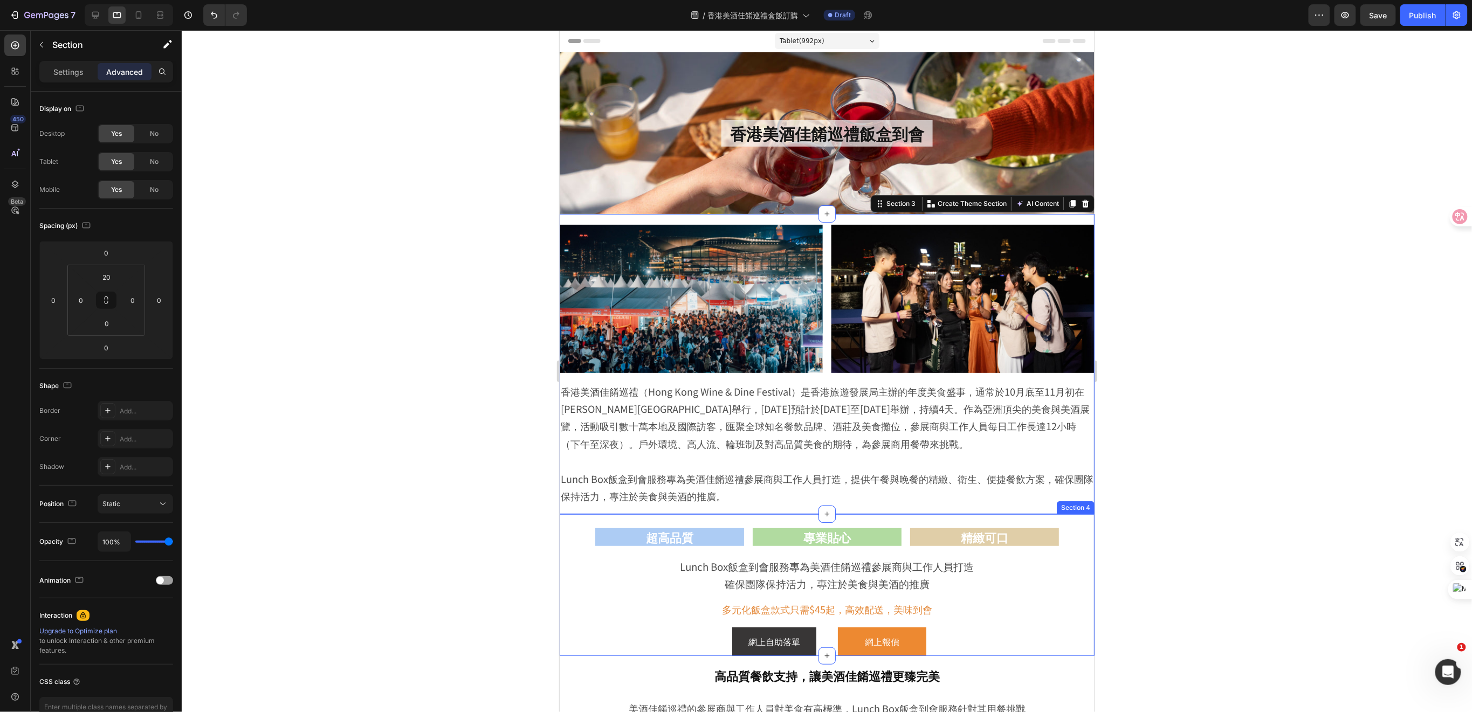
click at [1081, 546] on div "超高品質 Heading 專業貼心 Heading 精緻可口 Heading Row Lunch Box飯盒到會服務專為美酒佳餚巡禮參展商與工作人員打造 確保…" at bounding box center [826, 585] width 535 height 142
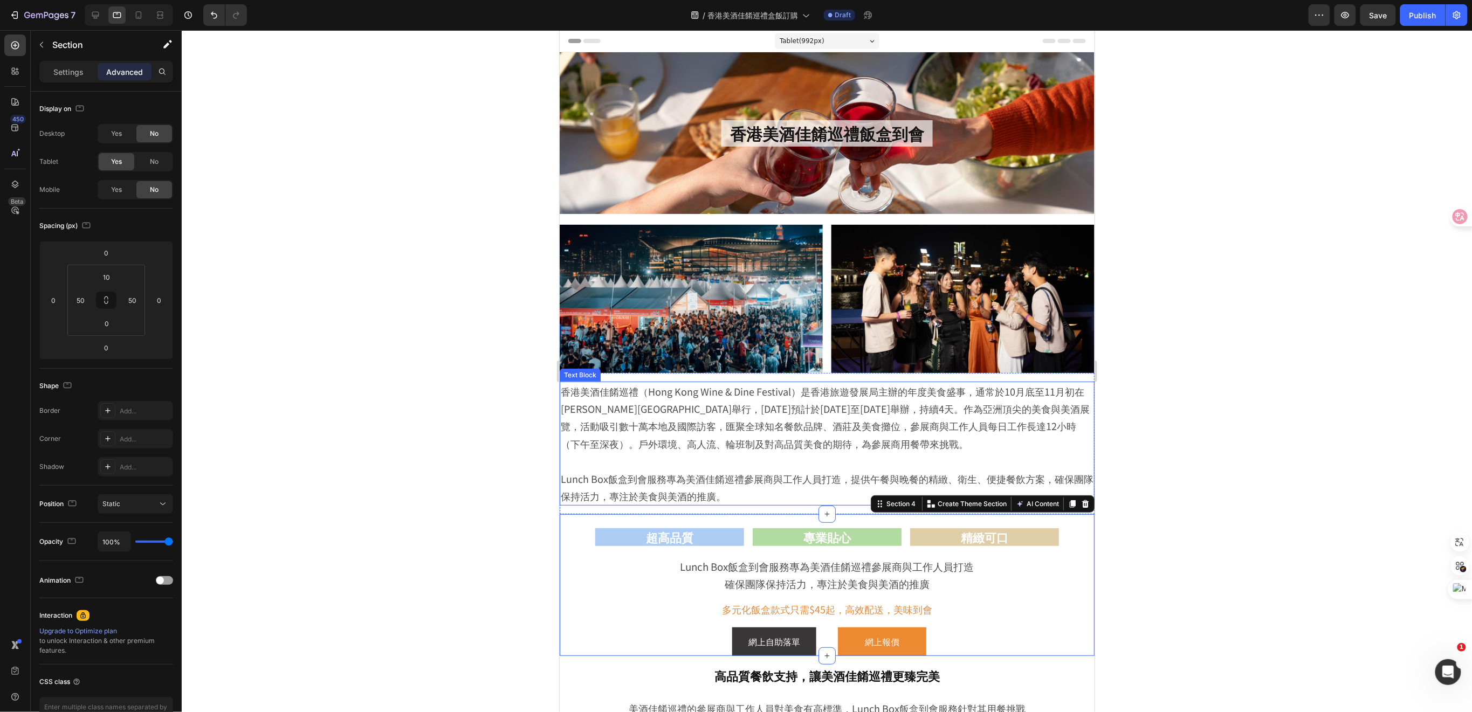
click at [1079, 388] on p "香港美酒佳餚巡禮（Hong Kong Wine & Dine Festival）是香港旅遊發展局主辦的年度美食盛事，通常於10月底至11月初在維多利亞港海濱舉…" at bounding box center [826, 417] width 533 height 70
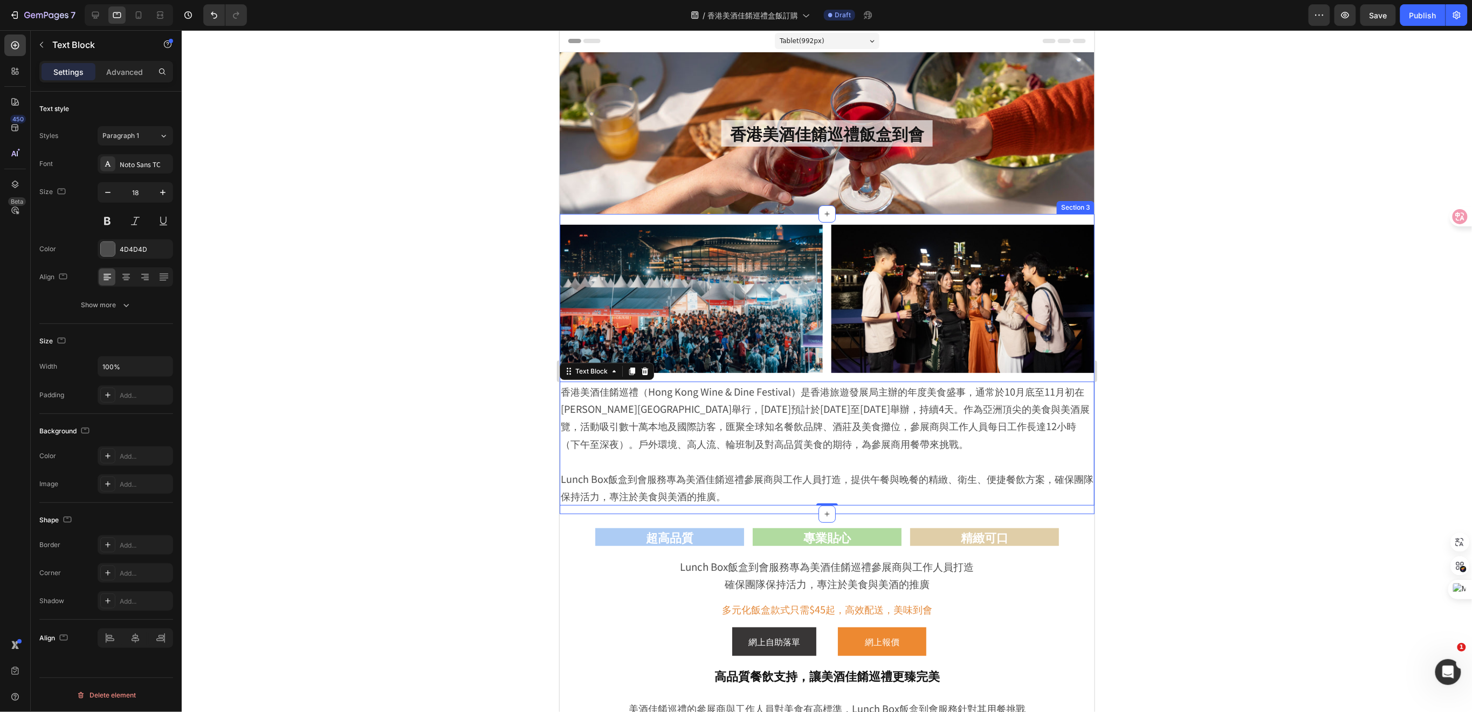
click at [1036, 219] on div "Image Image Row 香港美酒佳餚巡禮（Hong Kong Wine & Dine Festival）是香港旅遊發展局主辦的年度美食盛事，通常於10…" at bounding box center [826, 364] width 535 height 300
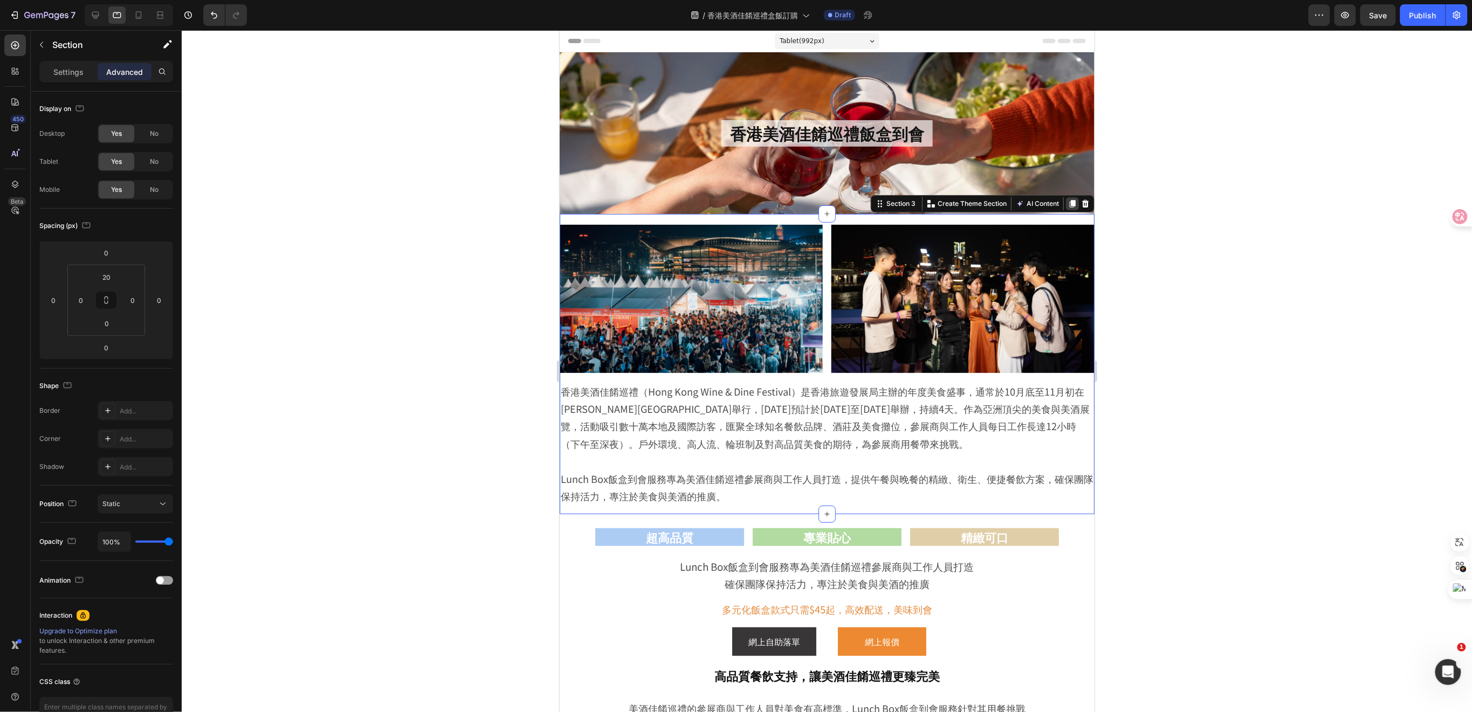
click at [1070, 205] on icon at bounding box center [1073, 204] width 6 height 8
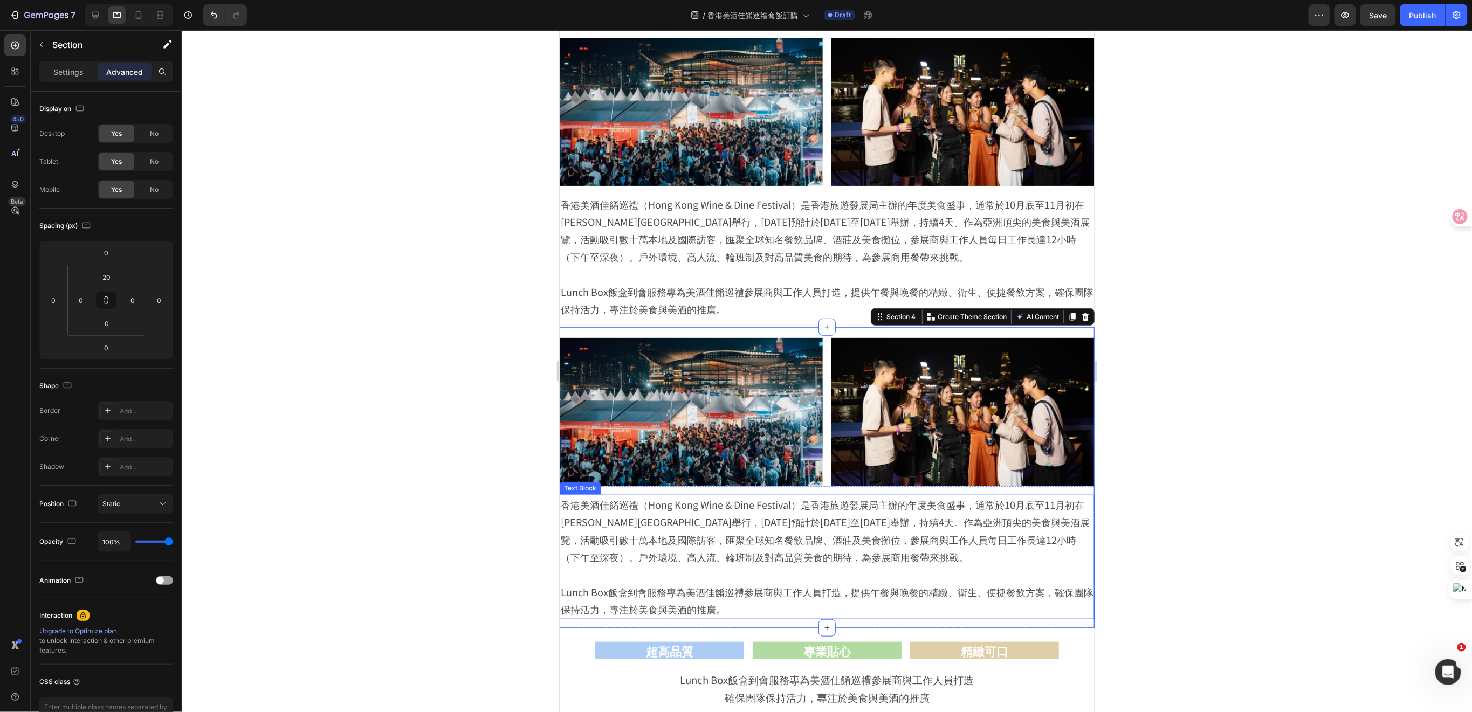
scroll to position [156, 0]
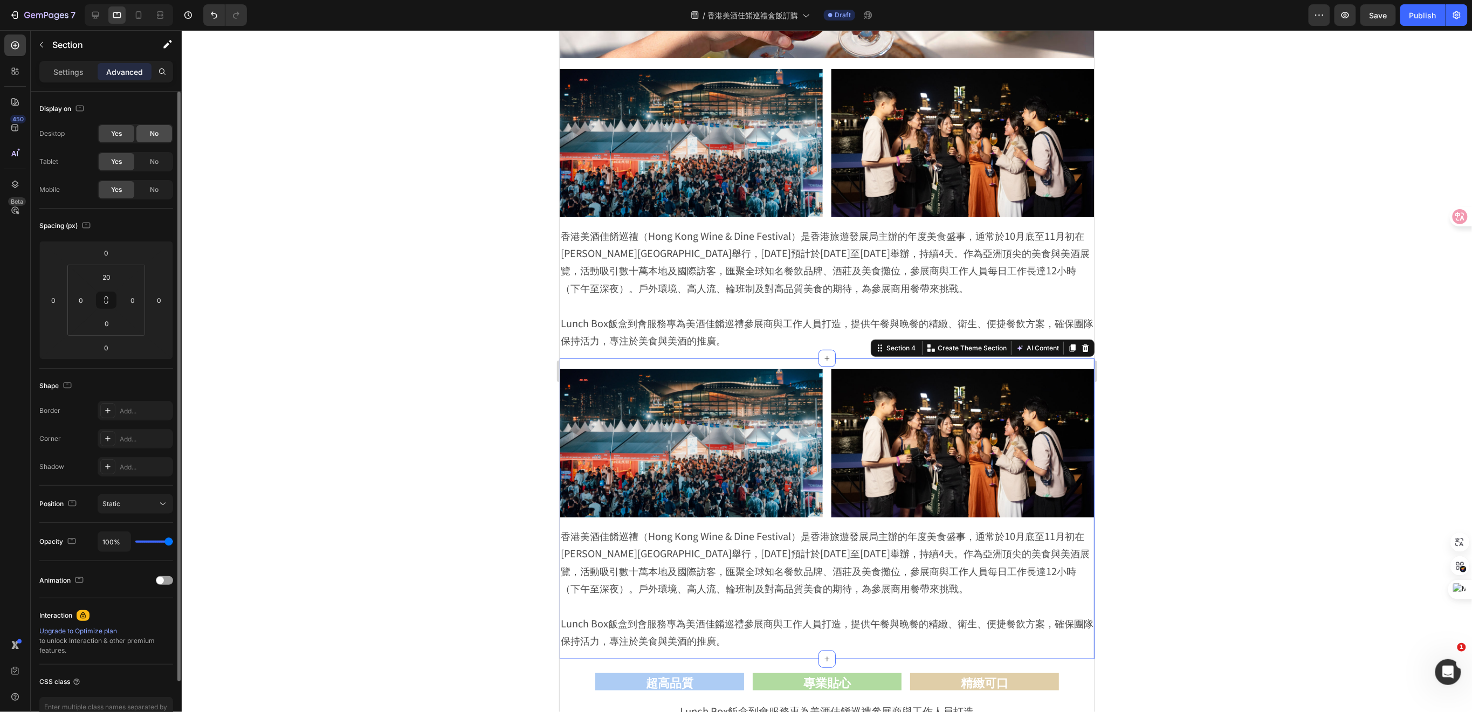
click at [161, 130] on div "No" at bounding box center [154, 133] width 36 height 17
click at [151, 189] on span "No" at bounding box center [154, 190] width 9 height 10
click at [1081, 221] on div "香港美酒佳餚巡禮（Hong Kong Wine & Dine Festival）是香港旅遊發展局主辦的年度美食盛事，通常於10月底至11月初在維多利亞港海濱舉…" at bounding box center [826, 288] width 535 height 142
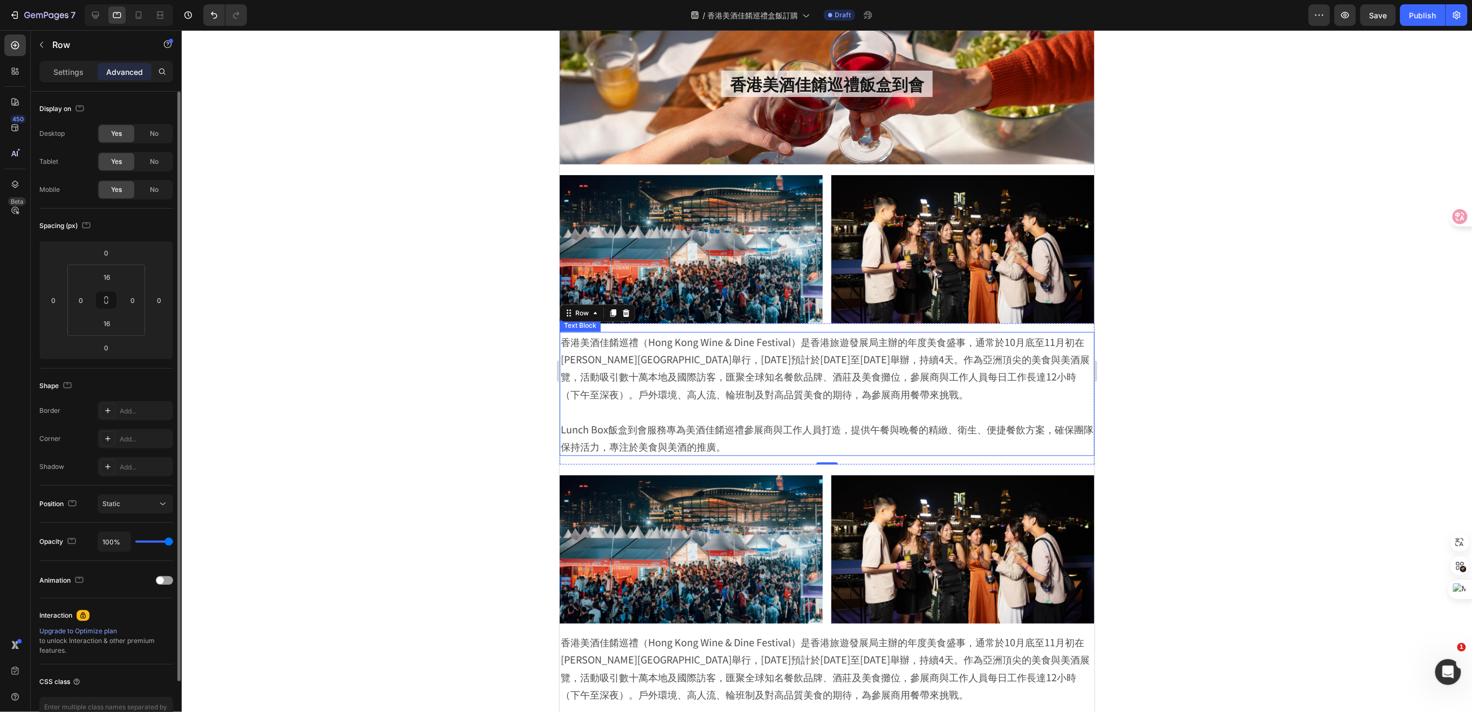
scroll to position [0, 0]
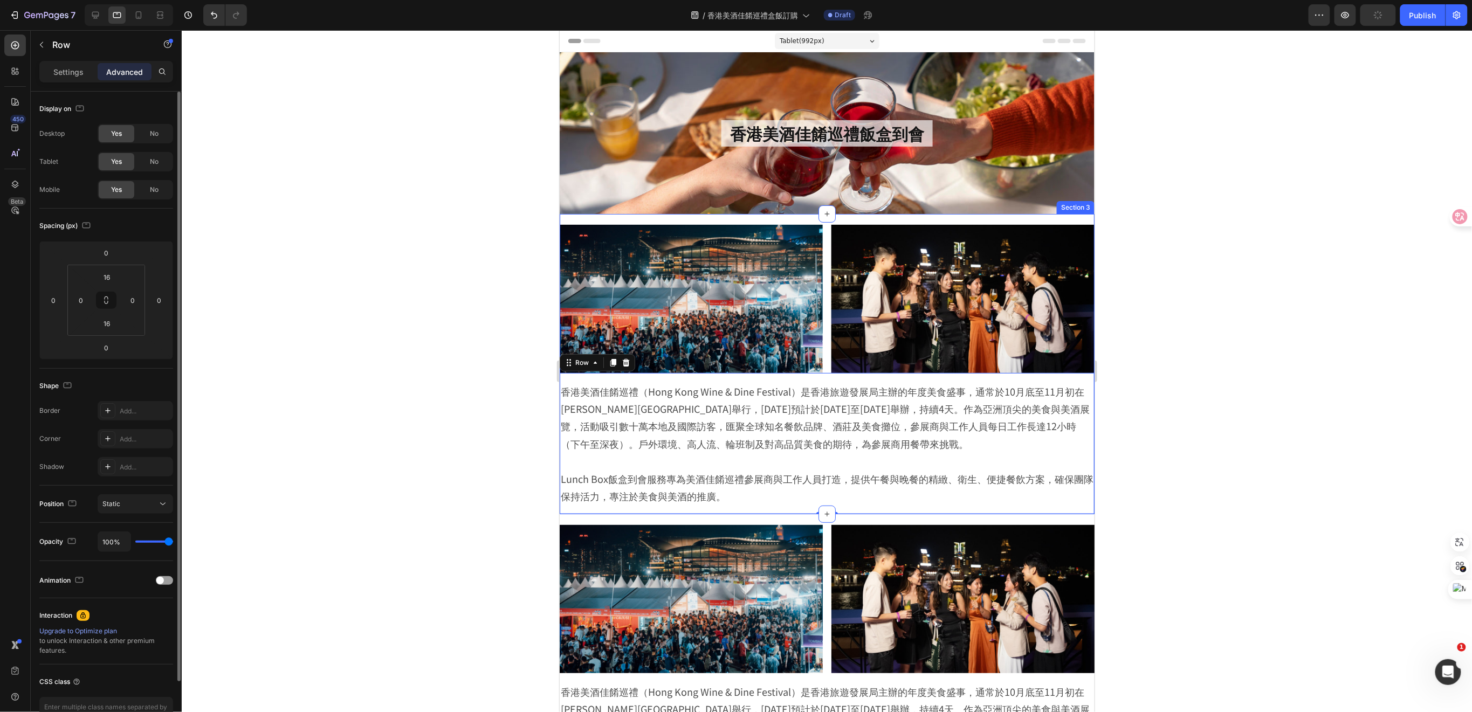
click at [1063, 218] on div "Image Image Row 香港美酒佳餚巡禮（Hong Kong Wine & Dine Festival）是香港旅遊發展局主辦的年度美食盛事，通常於10…" at bounding box center [826, 364] width 535 height 300
click at [149, 160] on div "No" at bounding box center [154, 161] width 36 height 17
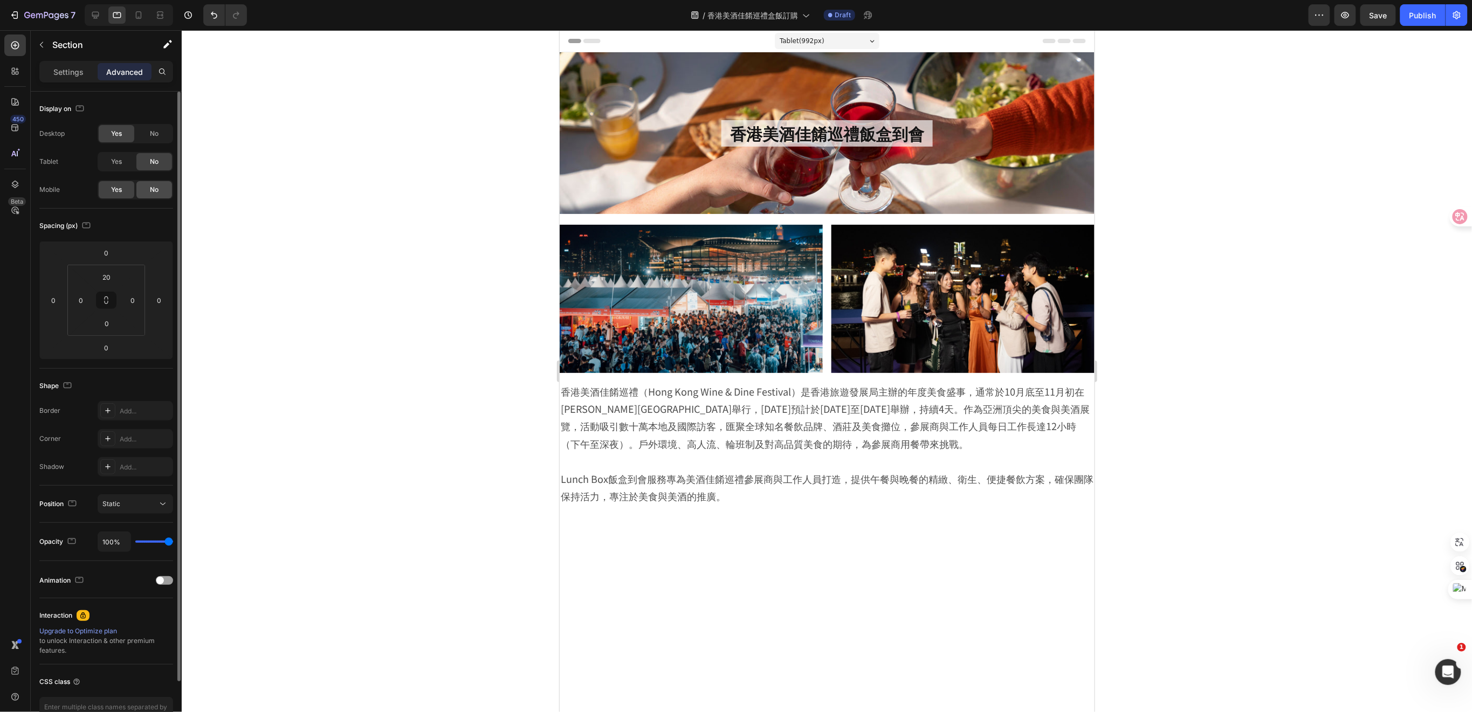
click at [150, 187] on span "No" at bounding box center [154, 190] width 9 height 10
click at [1073, 492] on p "Lunch Box飯盒到會服務專為美酒佳餚巡禮參展商與工作人員打造，提供午餐與晚餐的精緻、衛生、便捷餐飲方案，確保團隊保持活力，專注於美食與美酒的推廣。" at bounding box center [826, 487] width 533 height 35
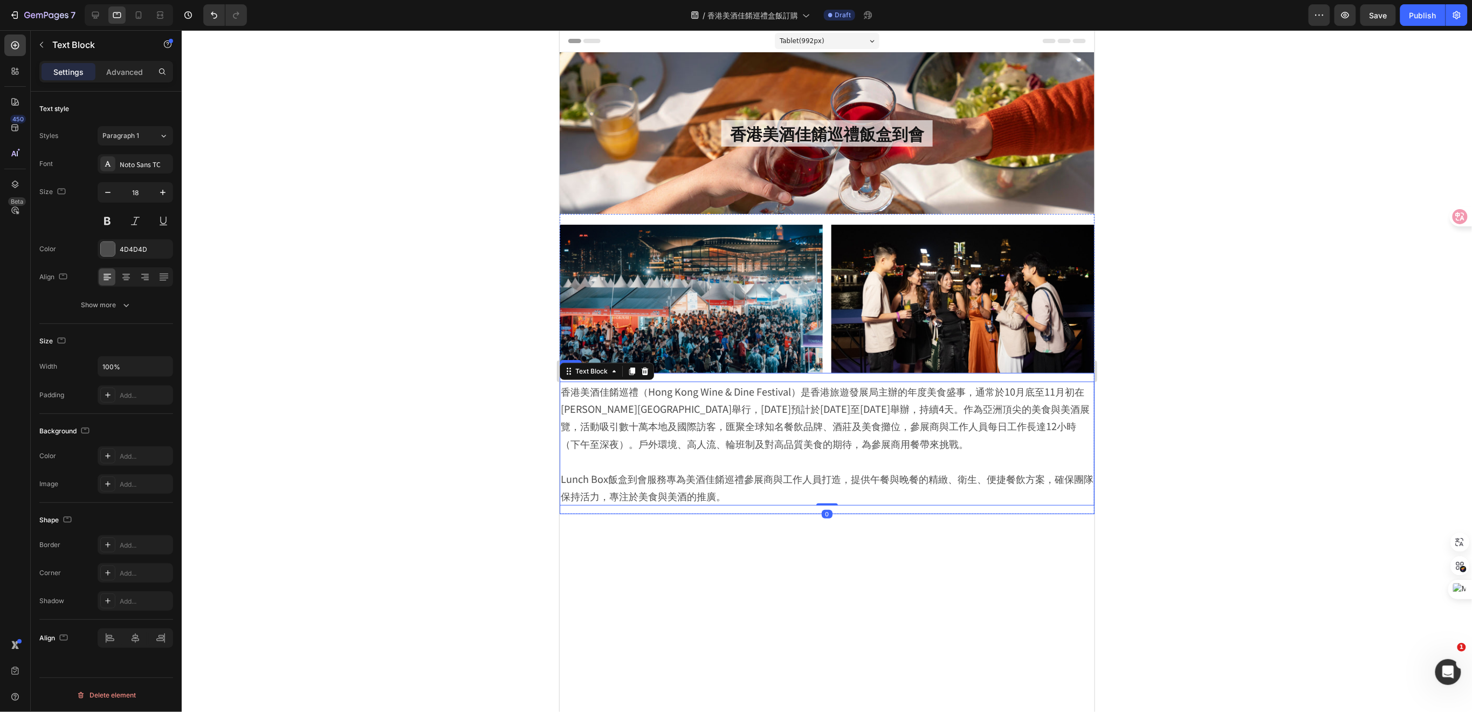
click at [1079, 504] on div "香港美酒佳餚巡禮（Hong Kong Wine & Dine Festival）是香港旅遊發展局主辦的年度美食盛事，通常於10月底至11月初在維多利亞港海濱舉…" at bounding box center [826, 444] width 535 height 142
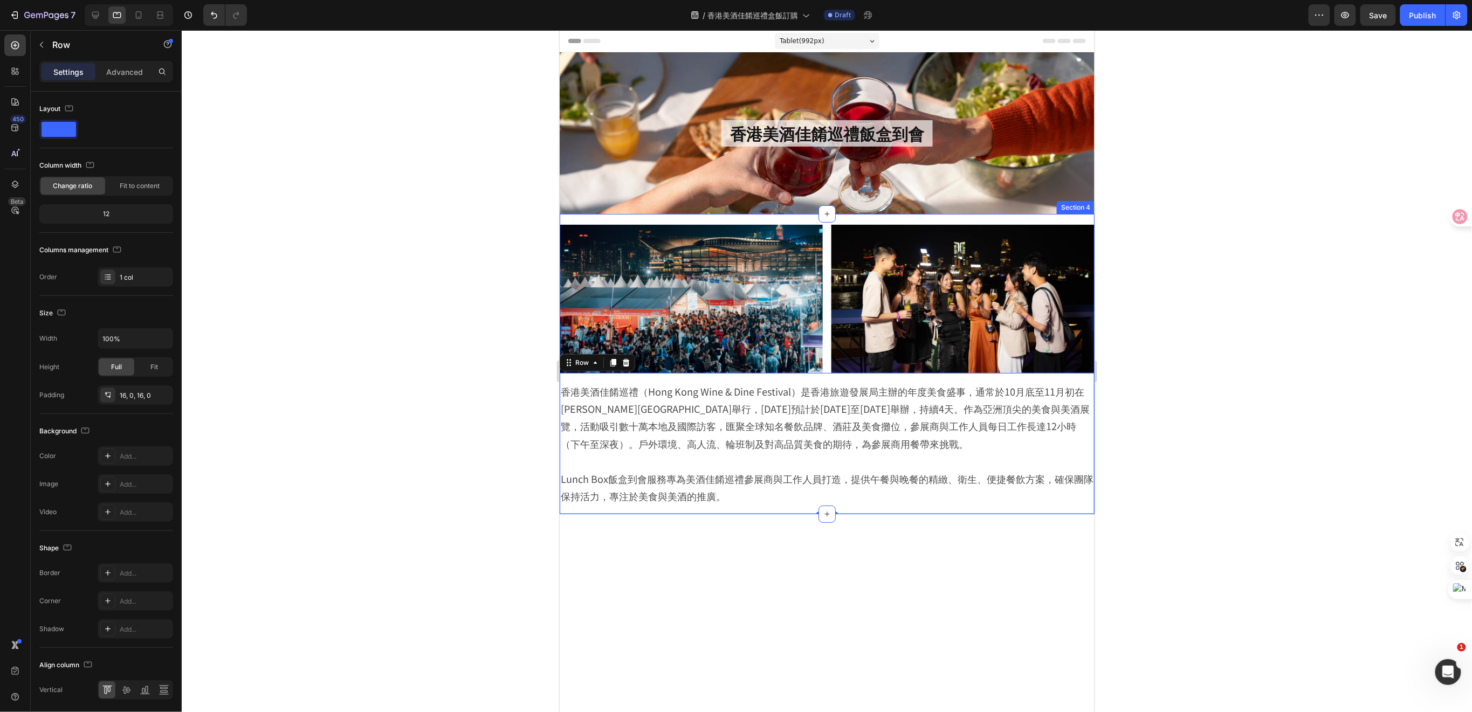
click at [1071, 220] on div "Image Image Row 香港美酒佳餚巡禮（Hong Kong Wine & Dine Festival）是香港旅遊發展局主辦的年度美食盛事，通常於10…" at bounding box center [826, 364] width 535 height 300
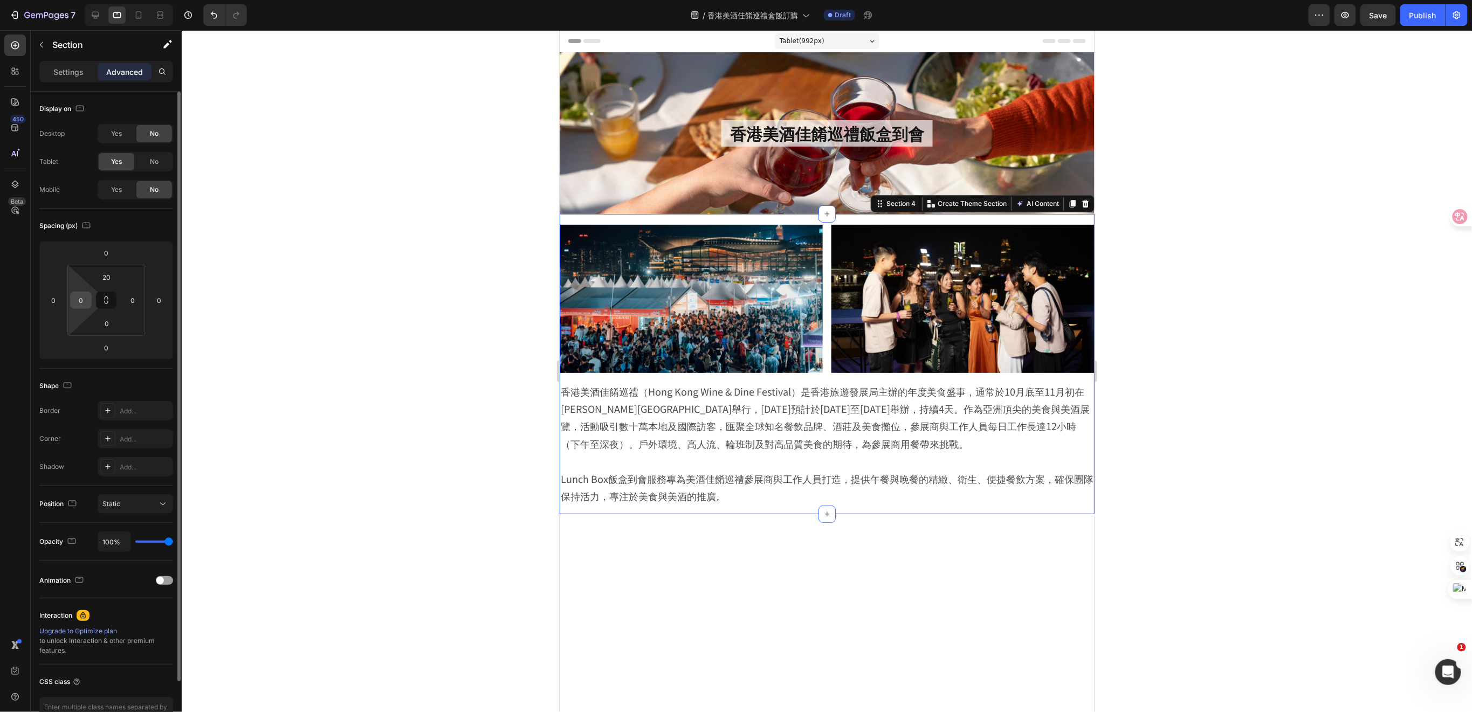
click at [88, 297] on input "0" at bounding box center [81, 300] width 16 height 16
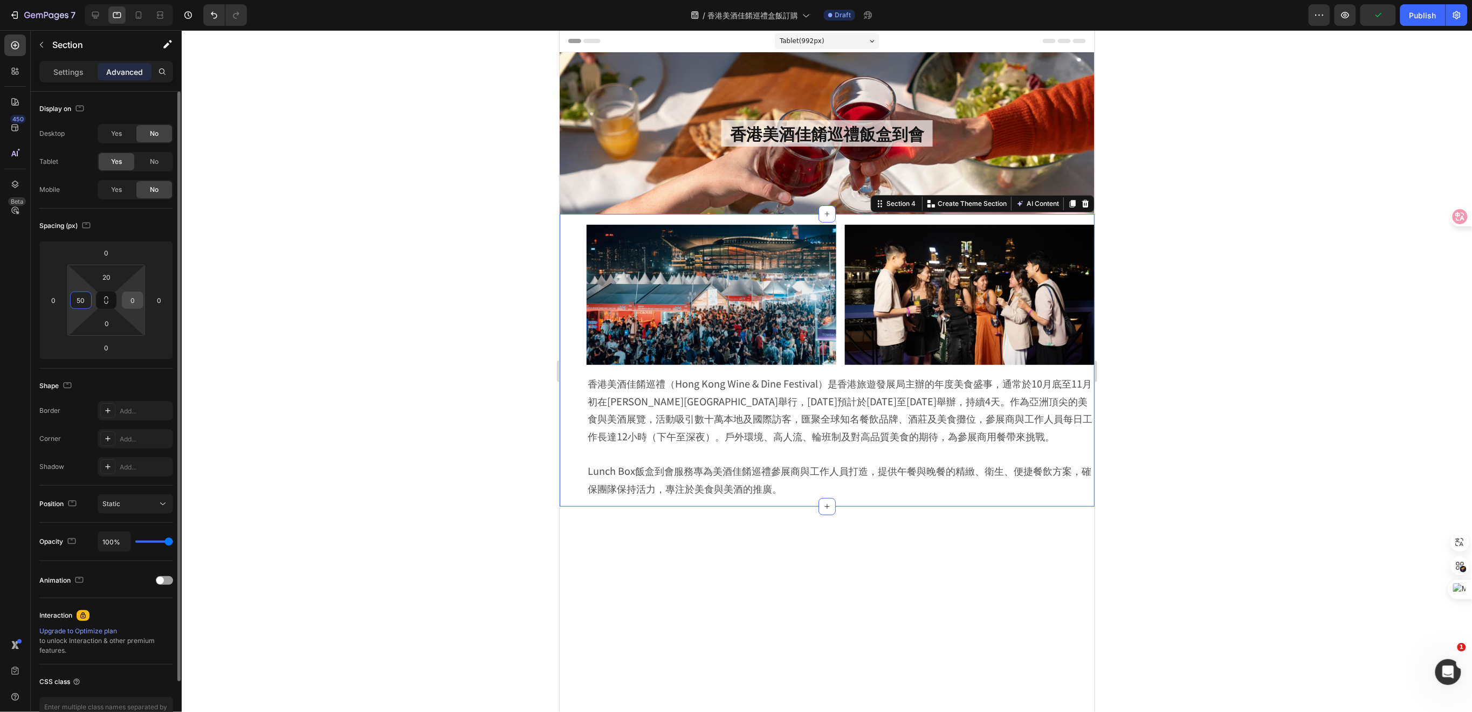
type input "50"
click at [139, 300] on input "0" at bounding box center [133, 300] width 16 height 16
click at [87, 299] on input "50" at bounding box center [81, 300] width 16 height 16
type input "0"
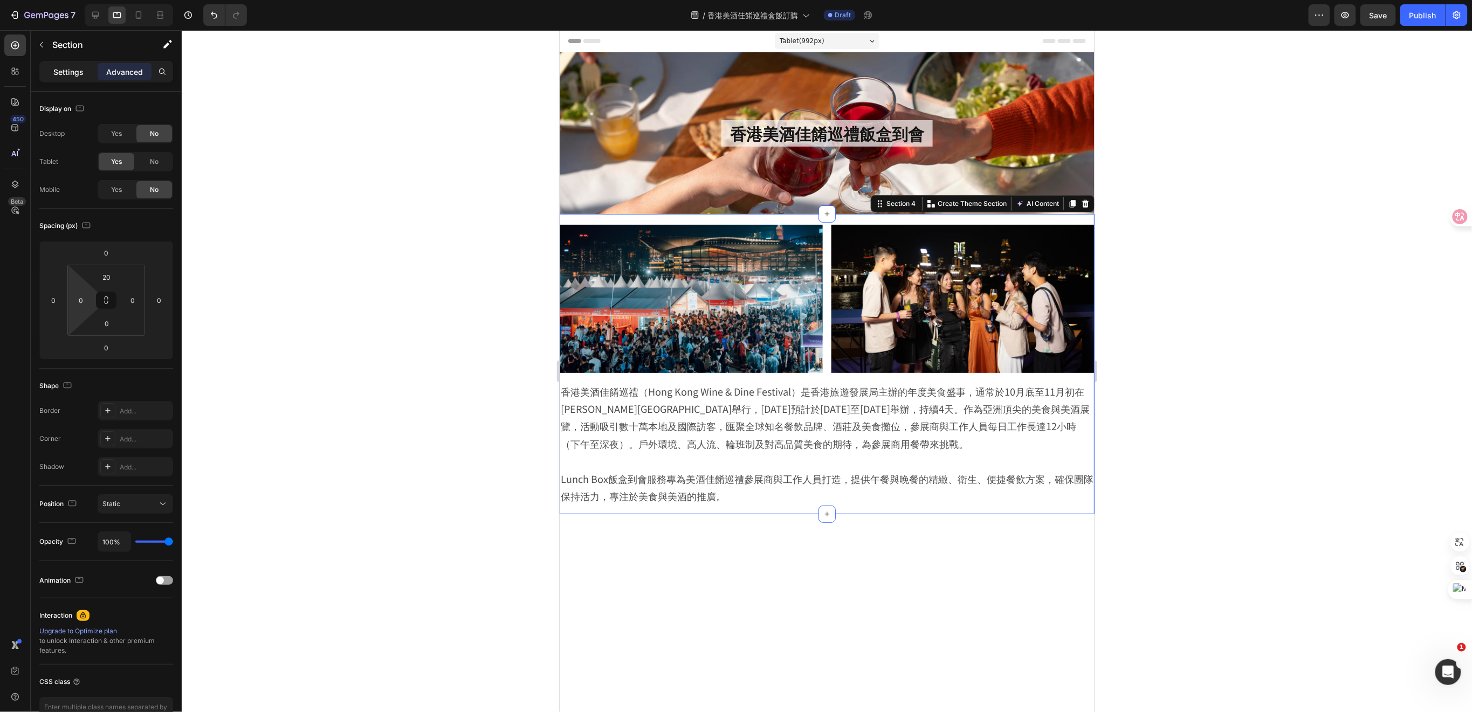
click at [70, 71] on p "Settings" at bounding box center [68, 71] width 30 height 11
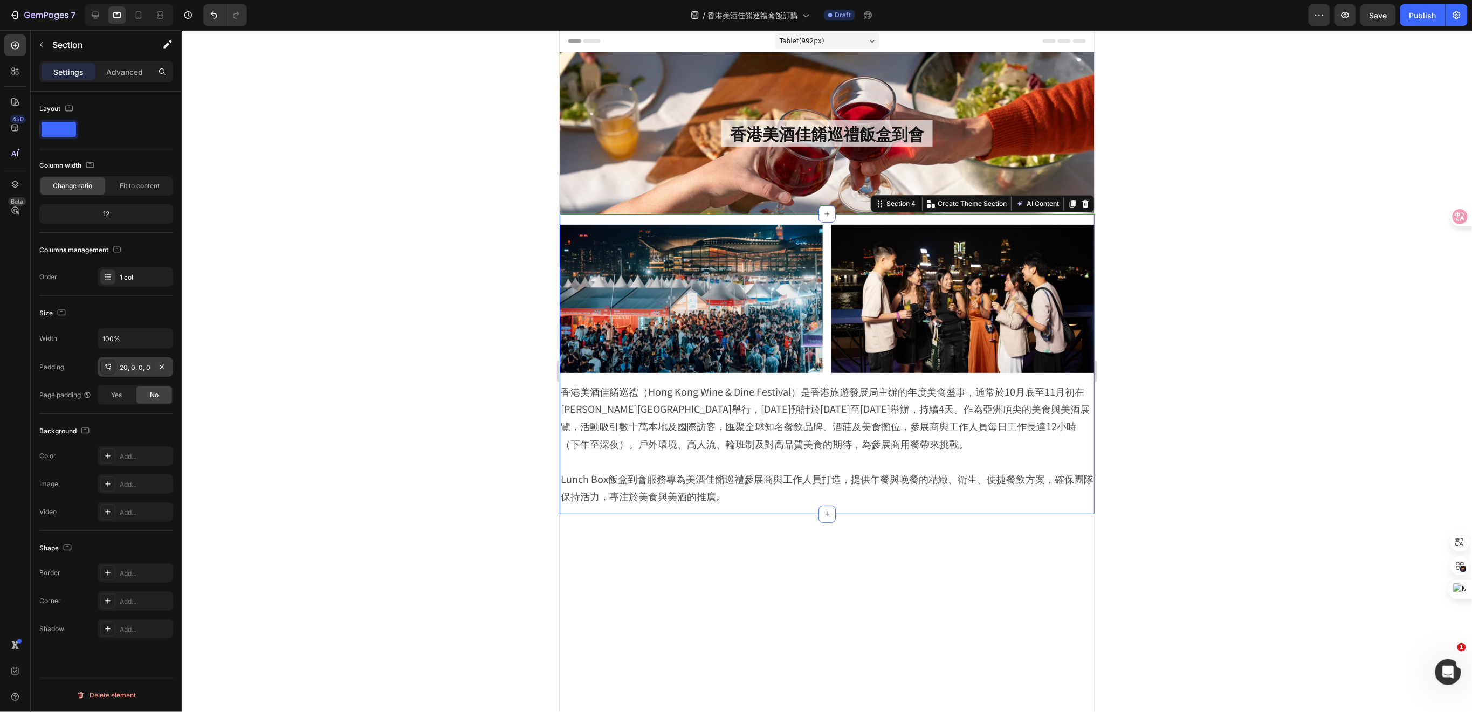
click at [130, 369] on div "20, 0, 0, 0" at bounding box center [135, 368] width 31 height 10
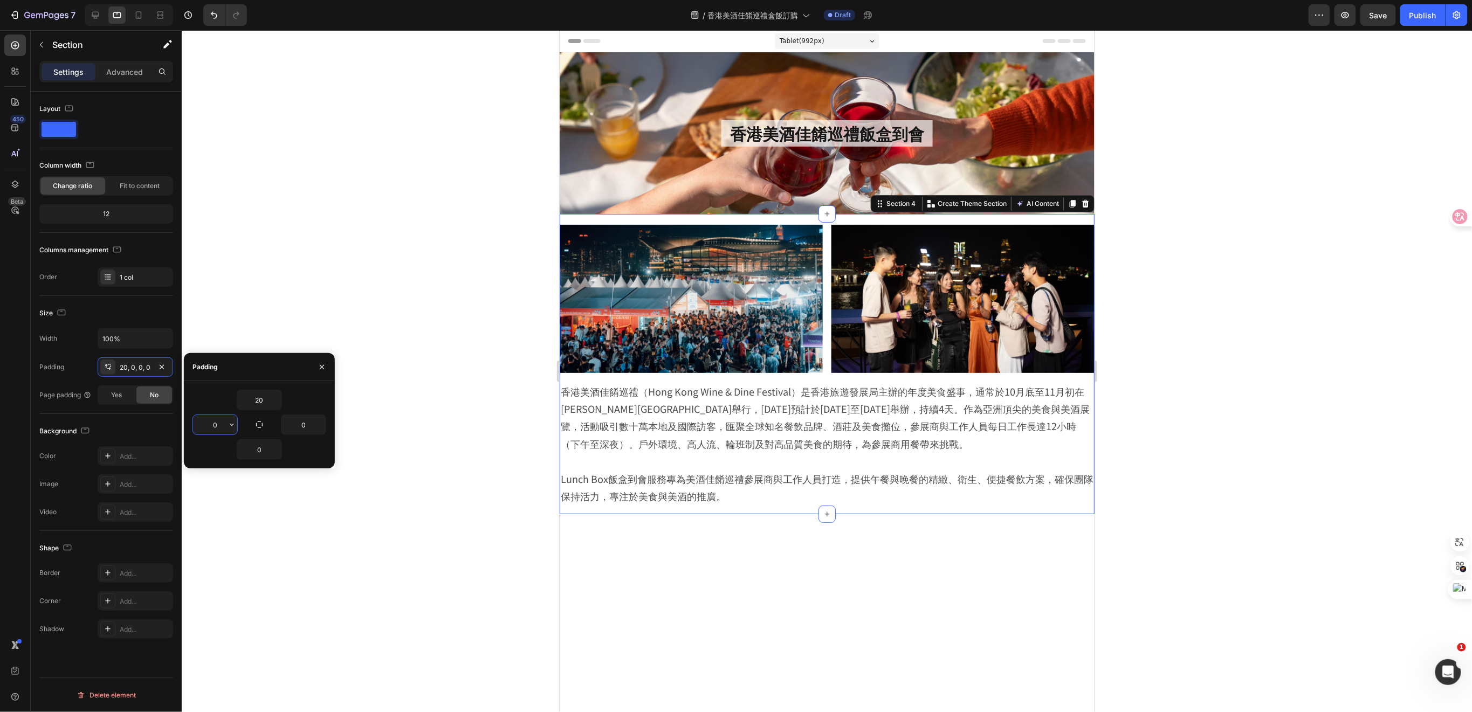
click at [219, 423] on input "0" at bounding box center [215, 424] width 44 height 19
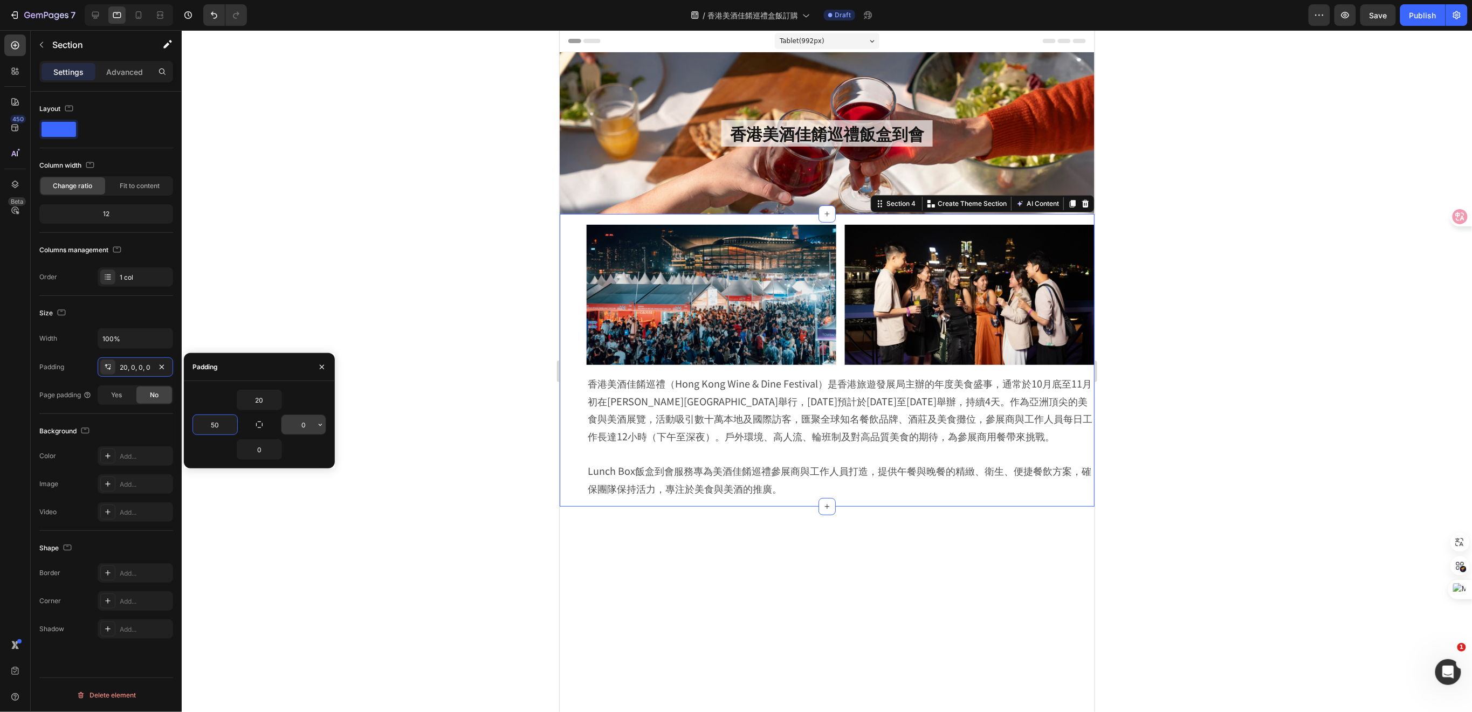
type input "50"
click at [298, 421] on input "0" at bounding box center [304, 424] width 44 height 19
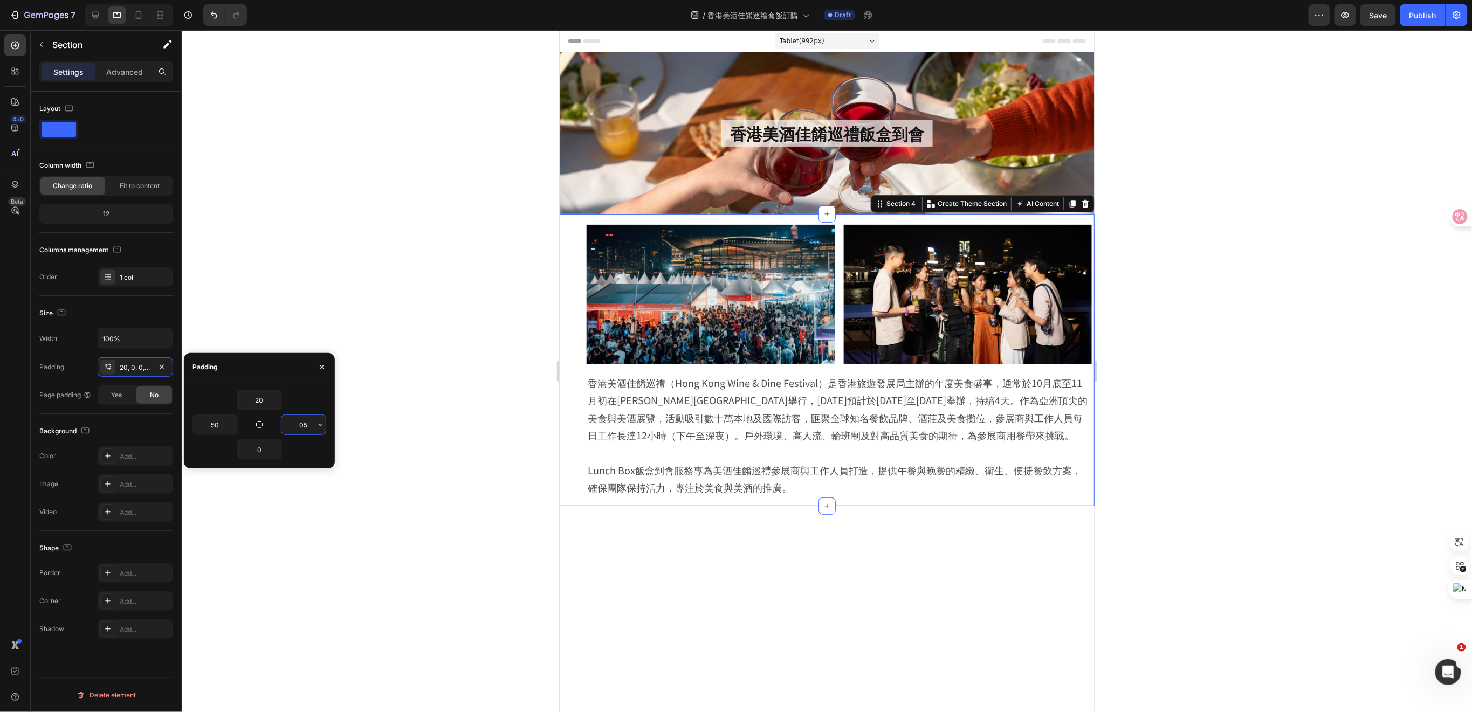
type input "0"
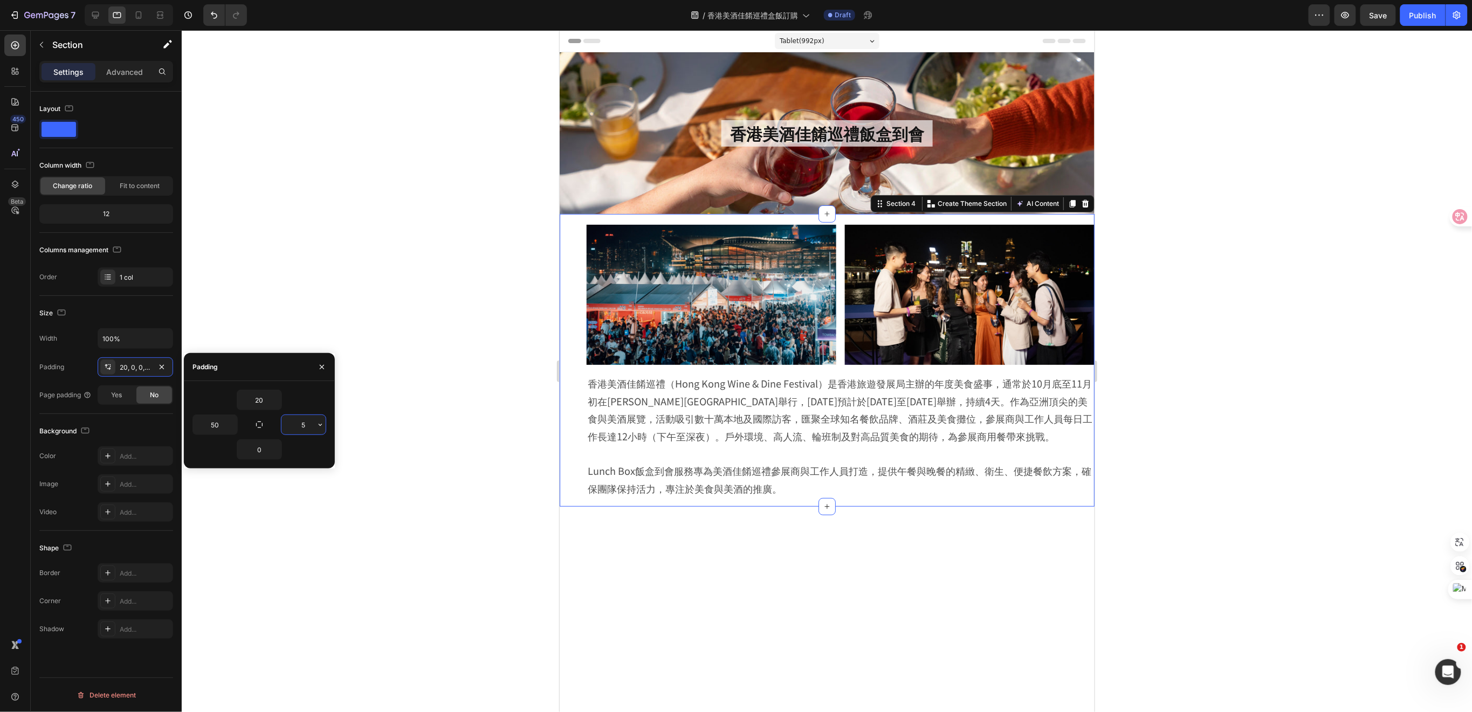
type input "50"
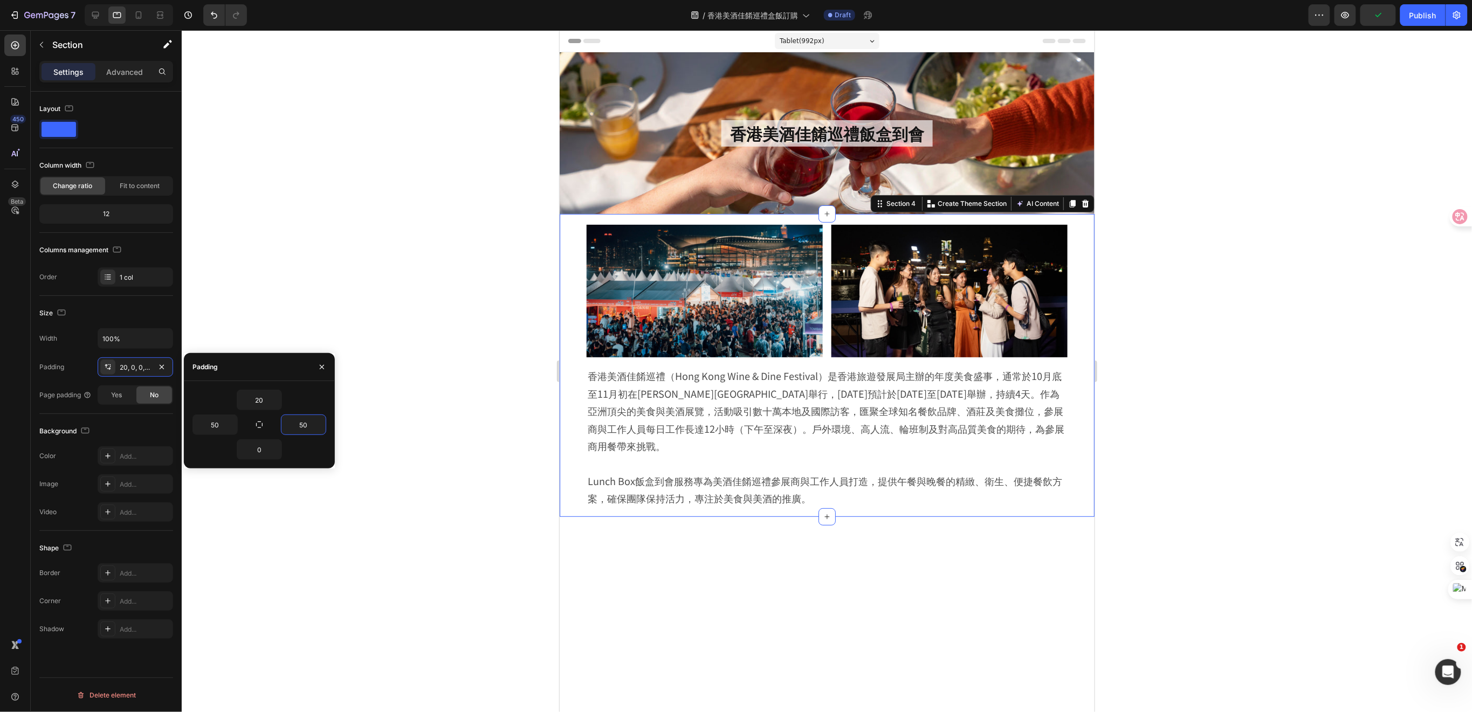
click at [1188, 341] on div at bounding box center [827, 371] width 1291 height 682
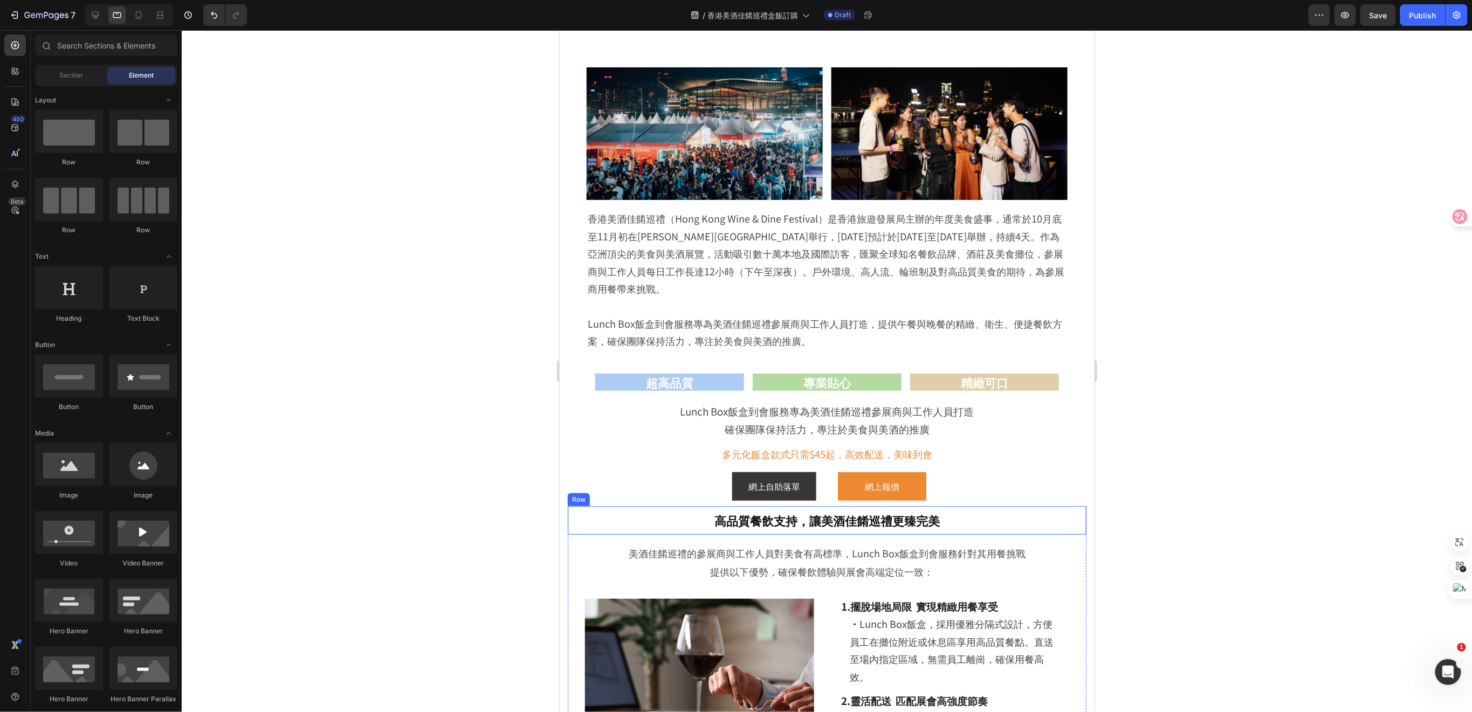
scroll to position [72, 0]
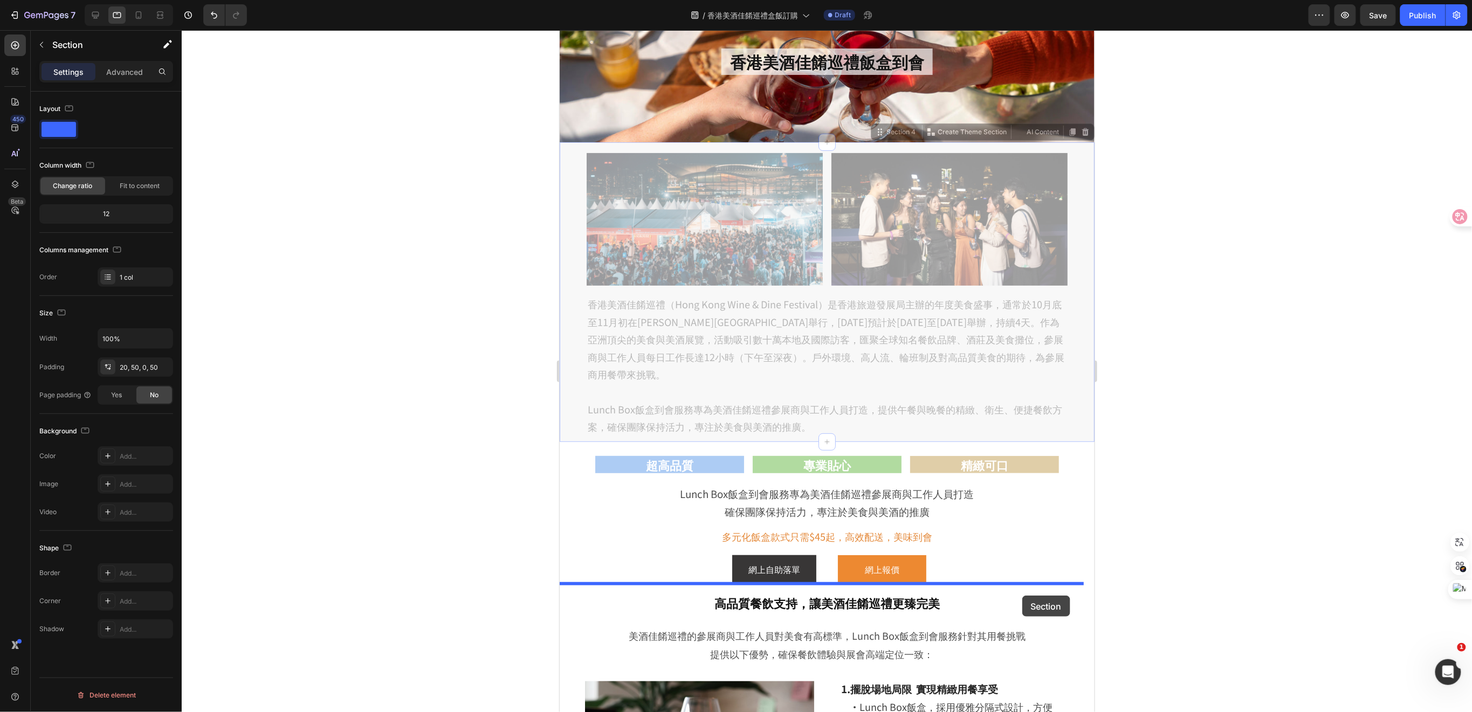
drag, startPoint x: 1062, startPoint y: 405, endPoint x: 1022, endPoint y: 595, distance: 195.1
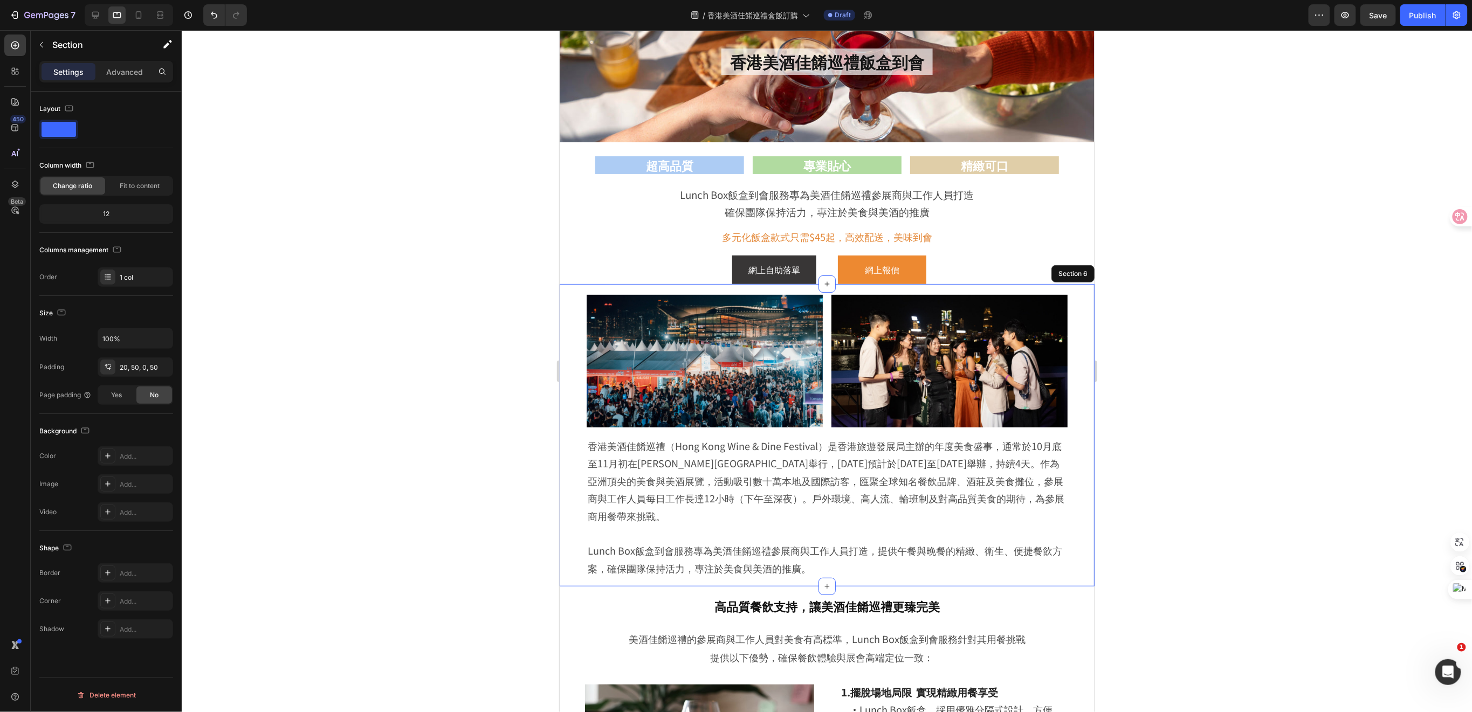
click at [1169, 419] on div at bounding box center [827, 371] width 1291 height 682
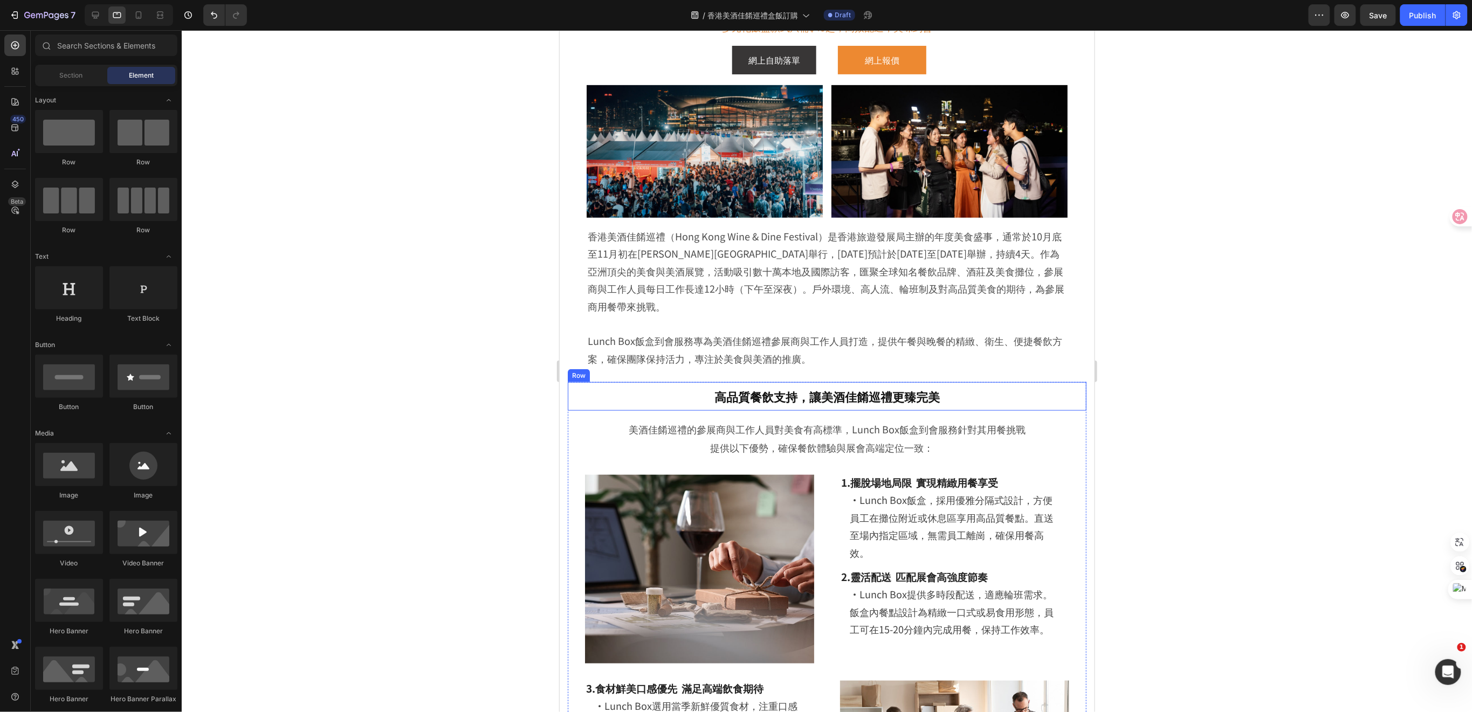
scroll to position [287, 0]
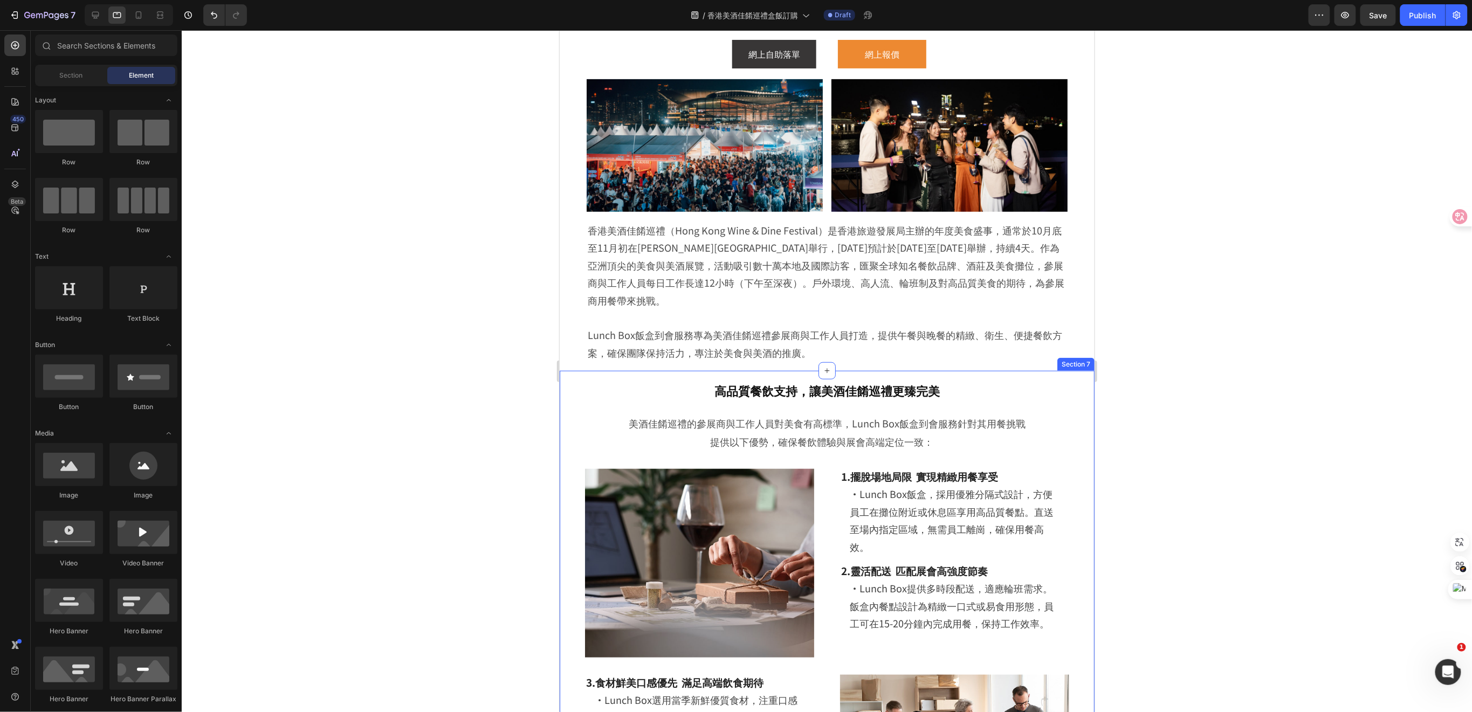
click at [1080, 391] on div "高品質餐飲支持，讓美酒佳餚巡禮更臻完美 Heading Row 美酒佳餚巡禮的參展商與工作人員對美食有高標準，Lunch Box飯盒到會服務針對其用餐挑戰 提…" at bounding box center [826, 724] width 535 height 707
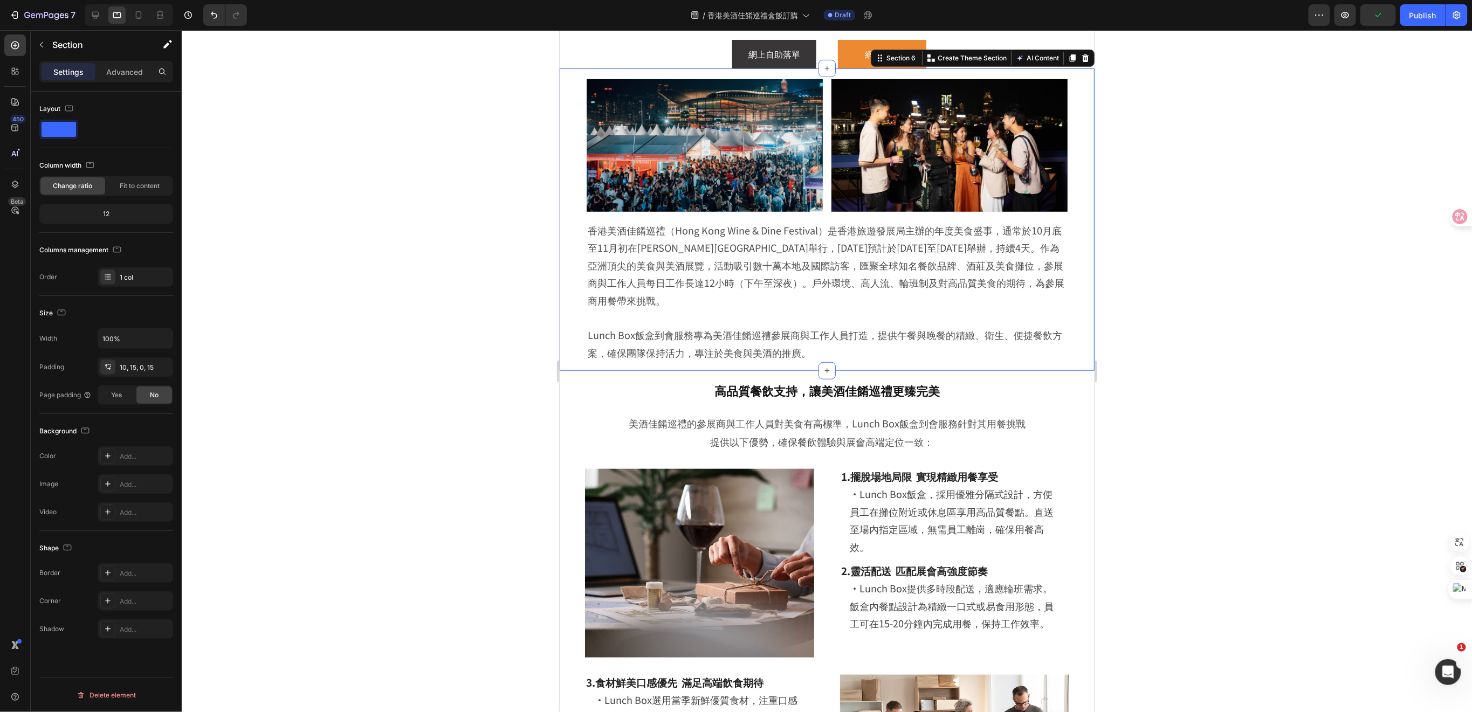
click at [1074, 319] on div "Image Image Row 香港美酒佳餚巡禮（Hong Kong Wine & Dine Festival）是香港旅遊發展局主辦的年度美食盛事，通常於10…" at bounding box center [826, 219] width 535 height 303
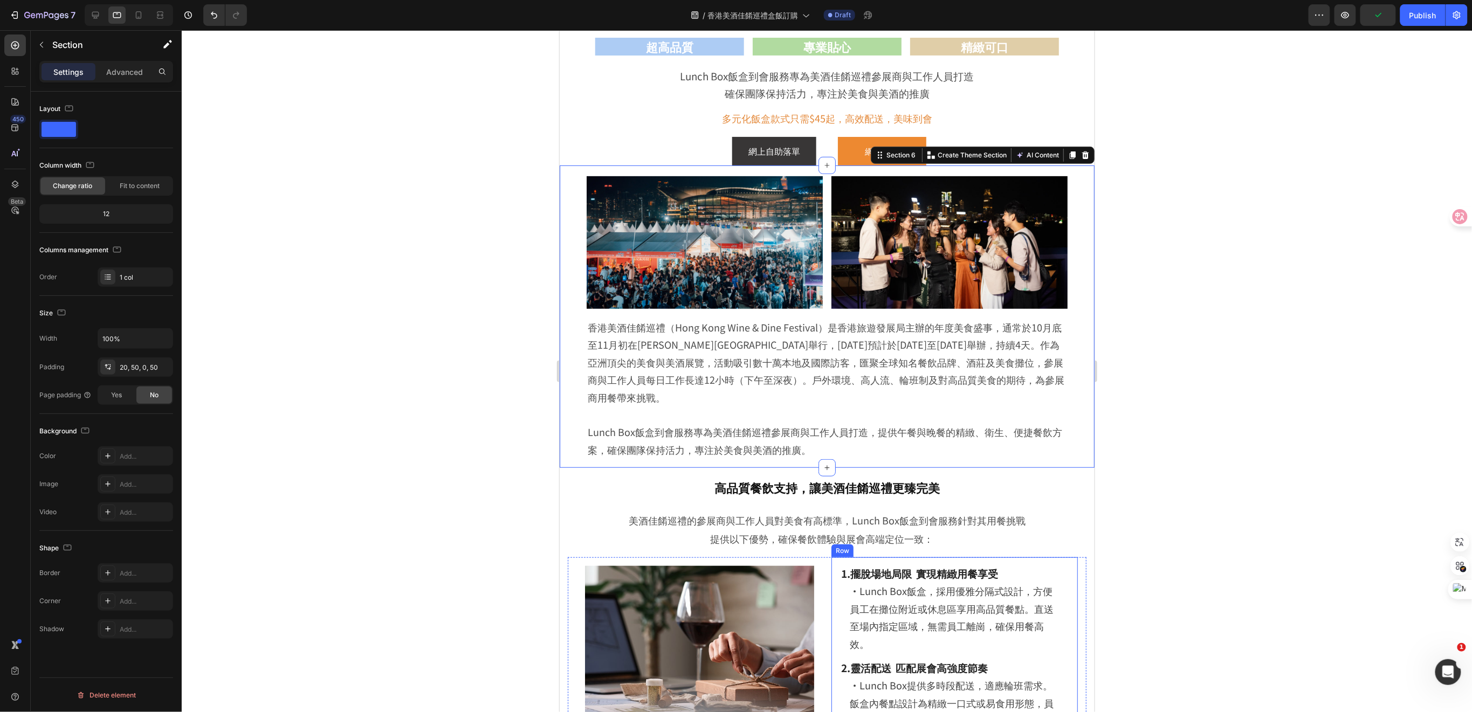
scroll to position [72, 0]
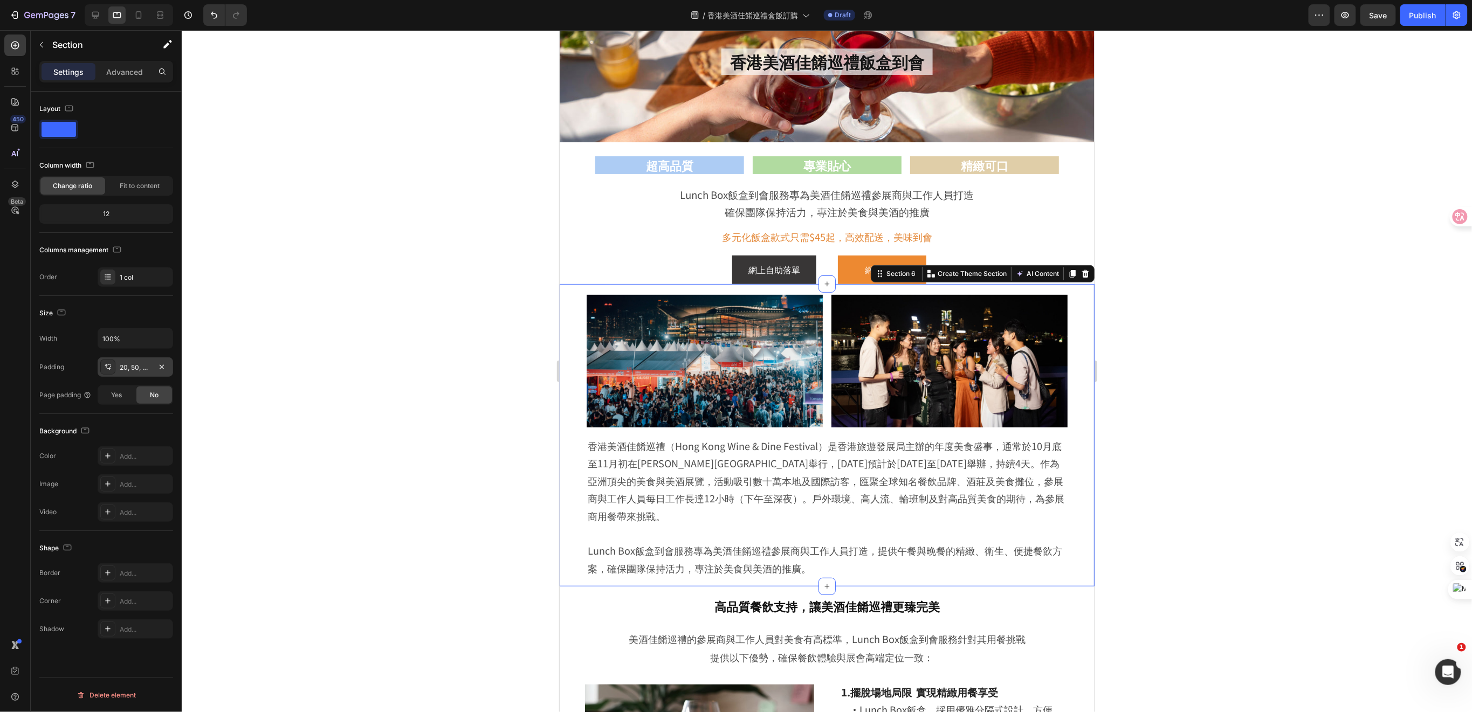
click at [136, 366] on div "20, 50, 0, 50" at bounding box center [135, 368] width 31 height 10
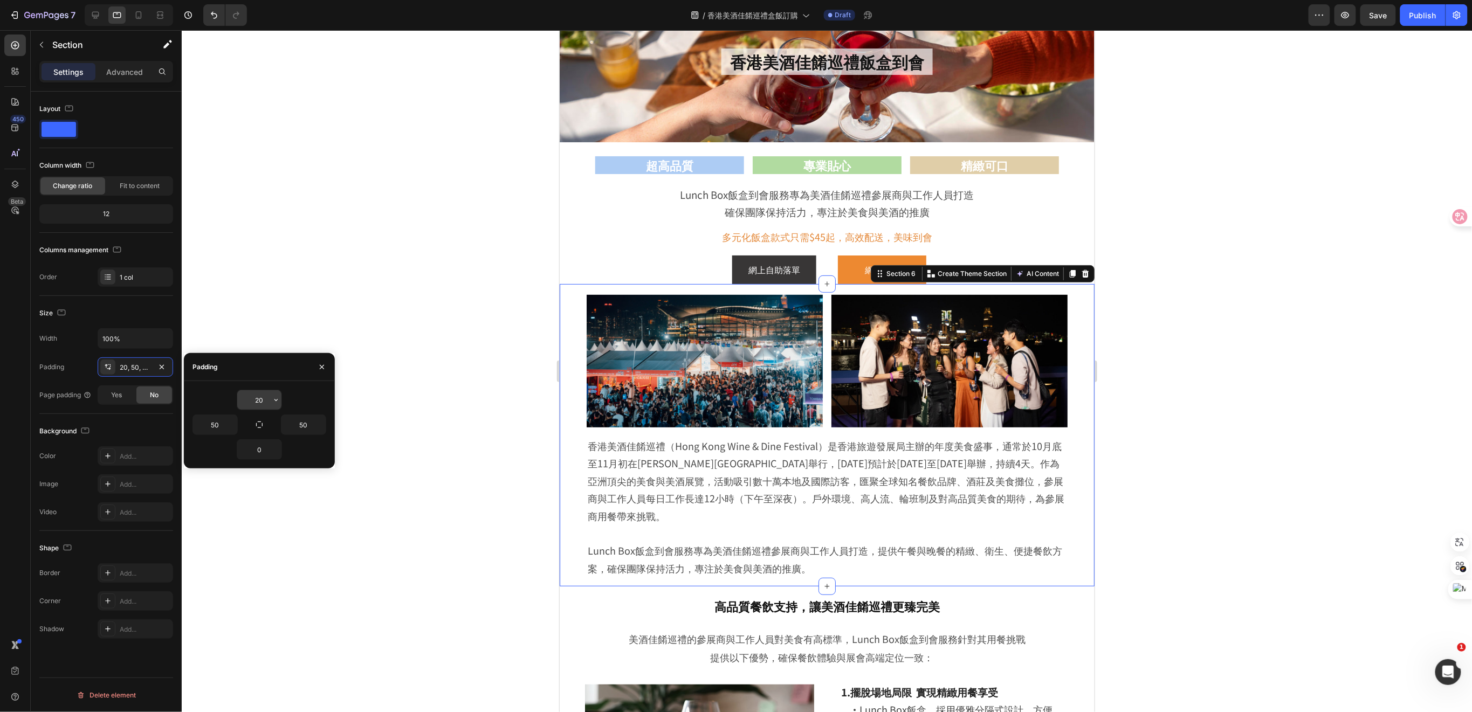
click at [264, 395] on input "20" at bounding box center [259, 399] width 44 height 19
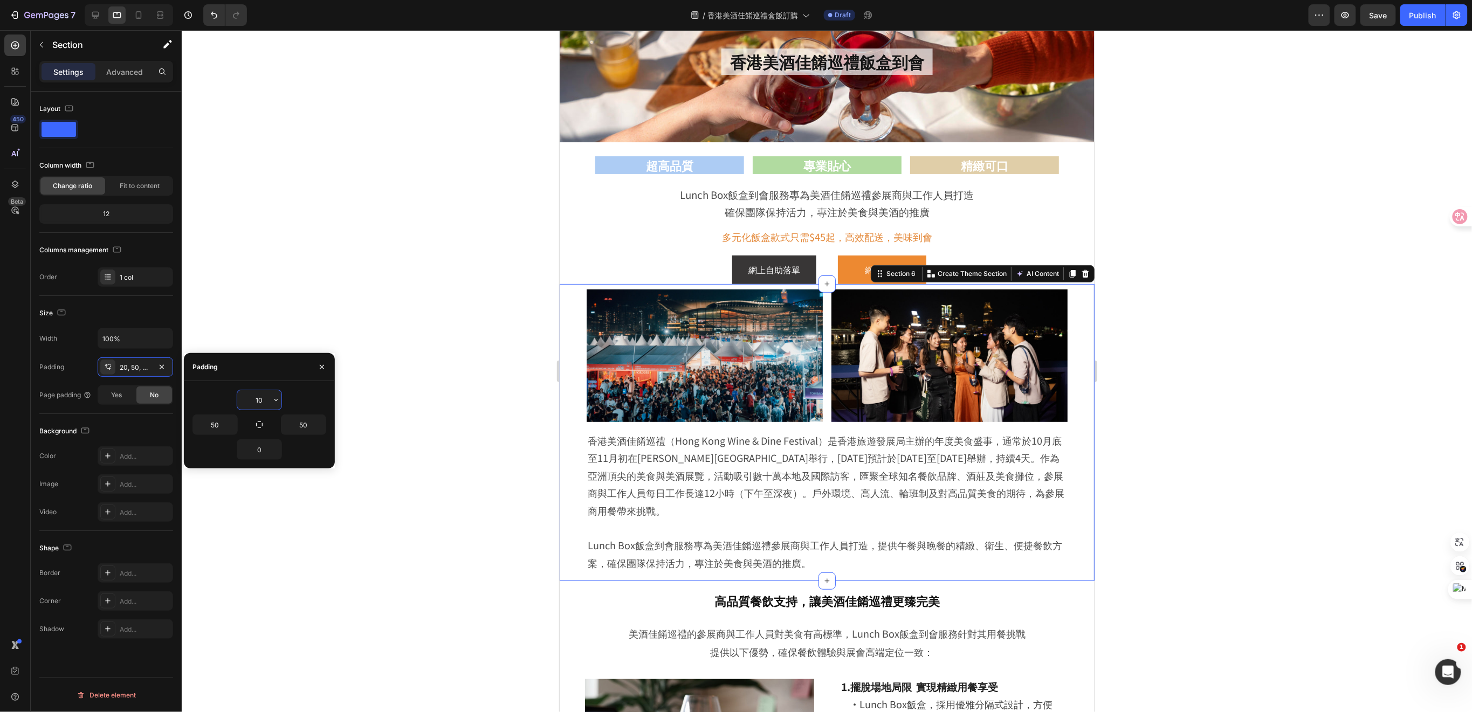
type input "1"
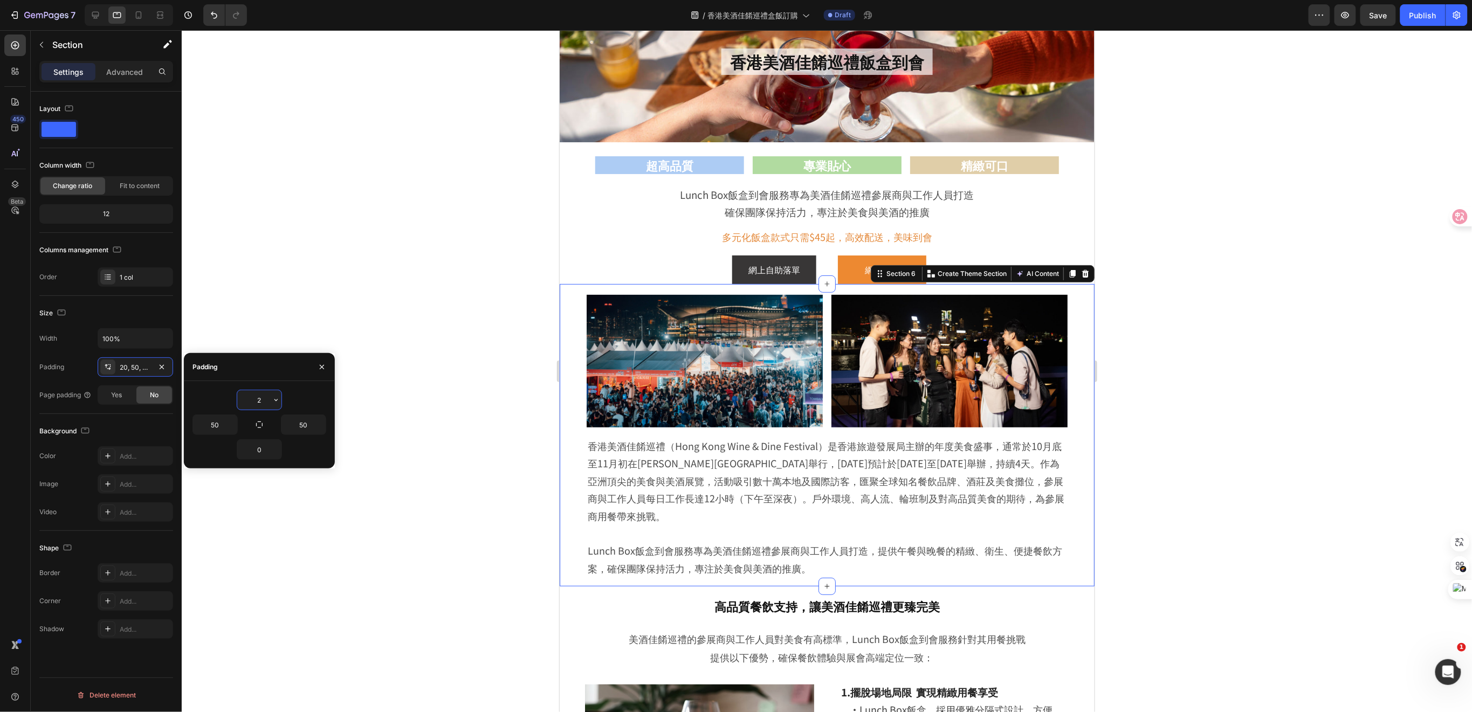
type input "20"
click at [395, 540] on div at bounding box center [827, 371] width 1291 height 682
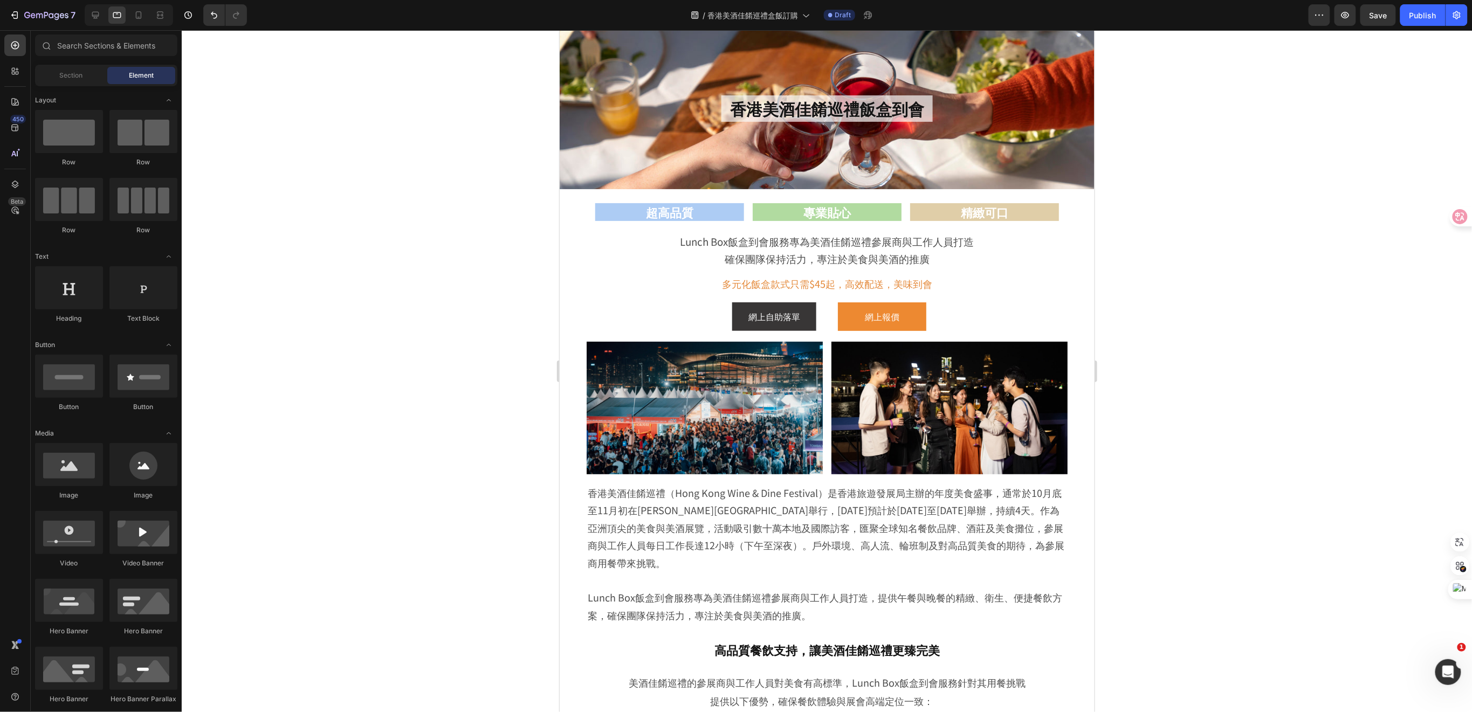
scroll to position [0, 0]
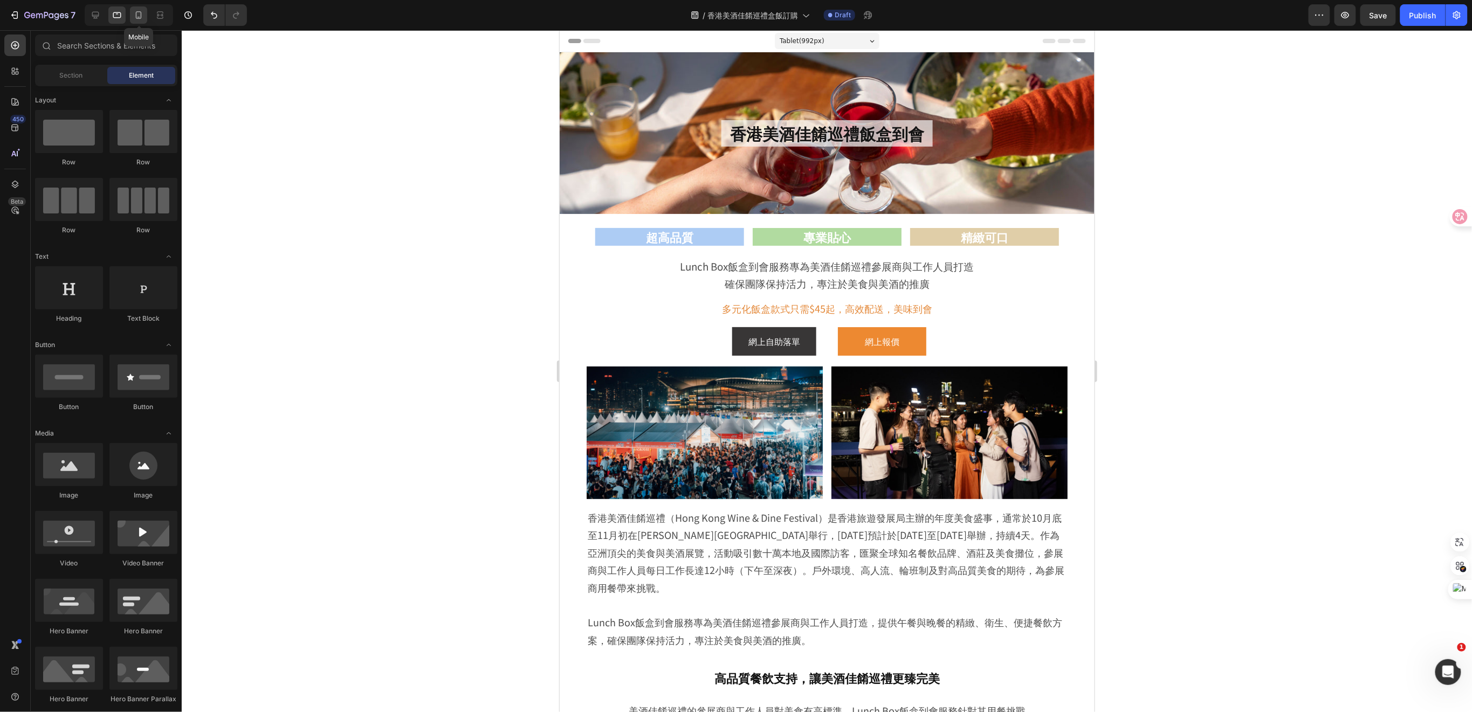
click at [135, 15] on icon at bounding box center [138, 15] width 11 height 11
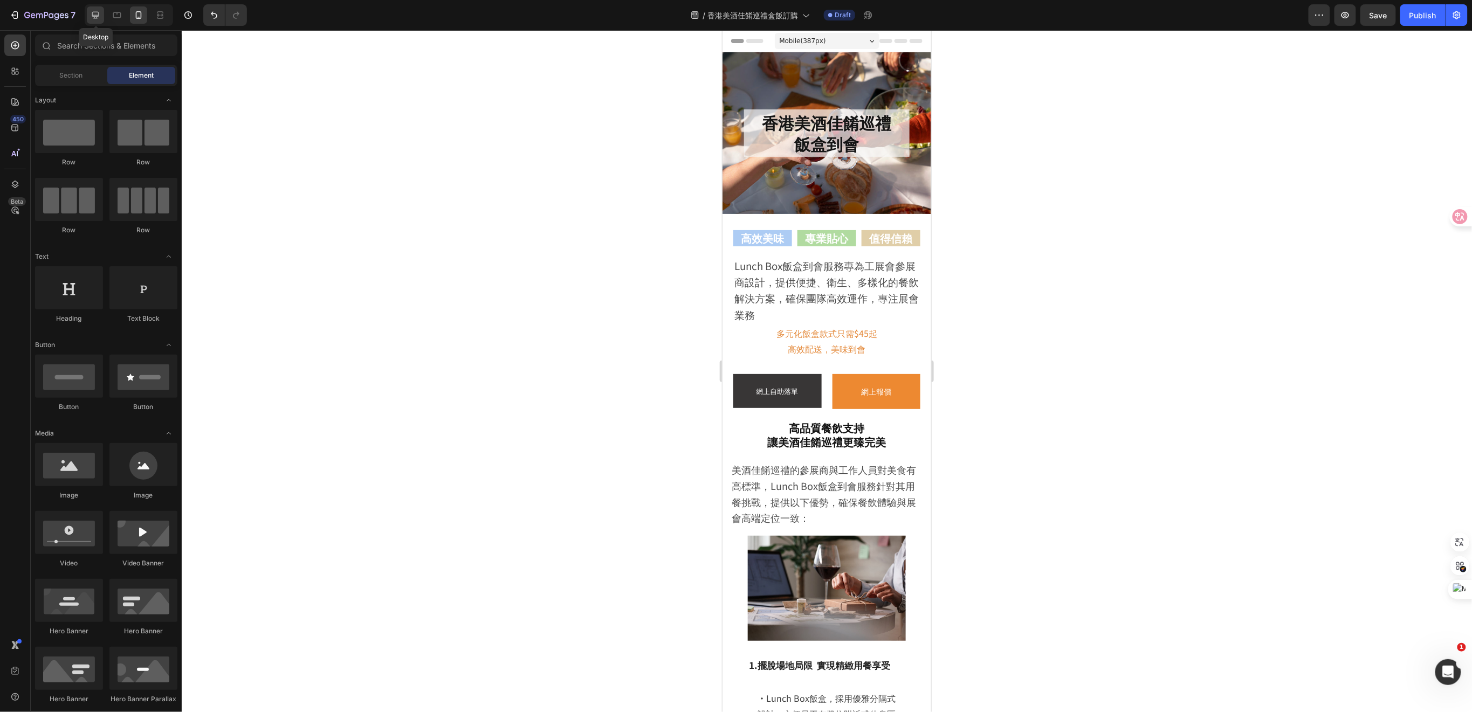
click at [99, 10] on icon at bounding box center [95, 15] width 11 height 11
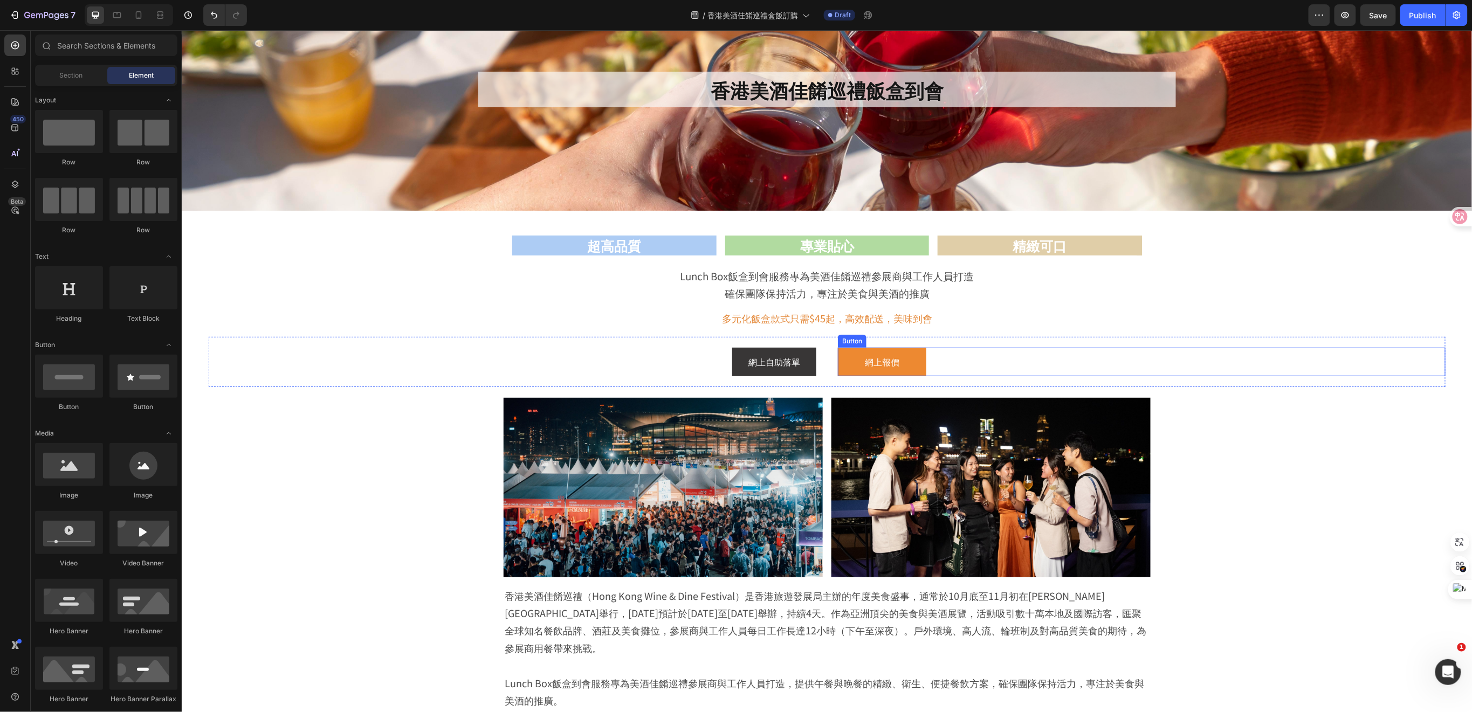
scroll to position [216, 0]
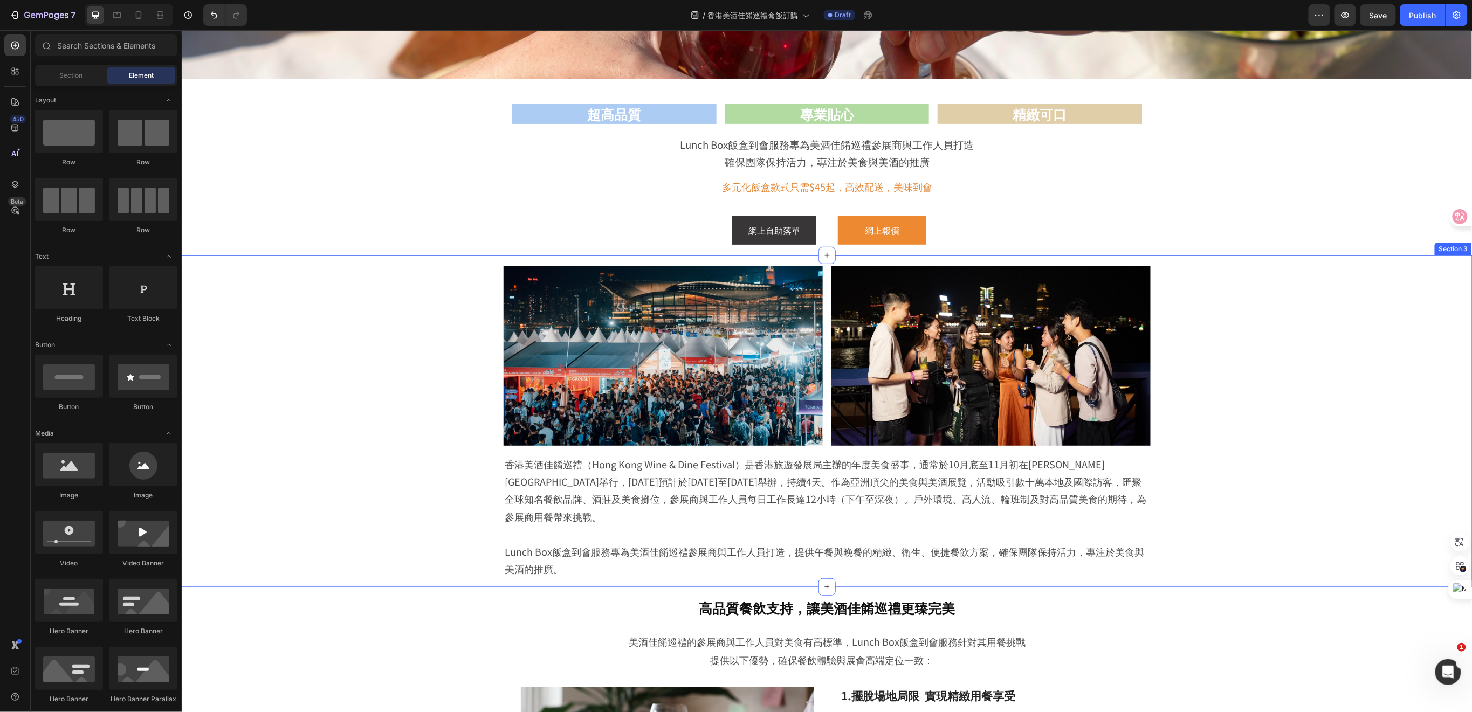
click at [1195, 382] on div "Image Image Row 香港美酒佳餚巡禮（Hong Kong Wine & Dine Festival）是香港旅遊發展局主辦的年度美食盛事，通常於10…" at bounding box center [826, 426] width 1291 height 321
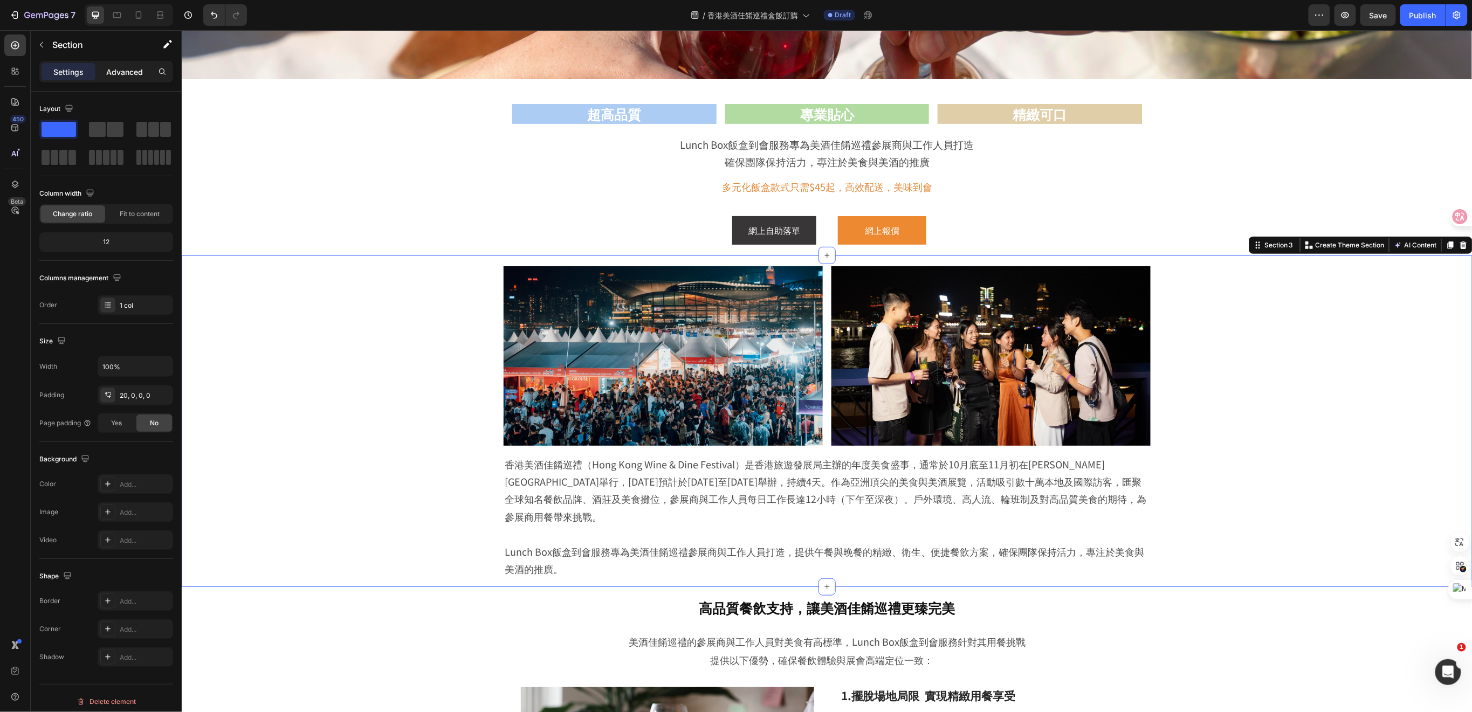
click at [121, 73] on p "Advanced" at bounding box center [124, 71] width 37 height 11
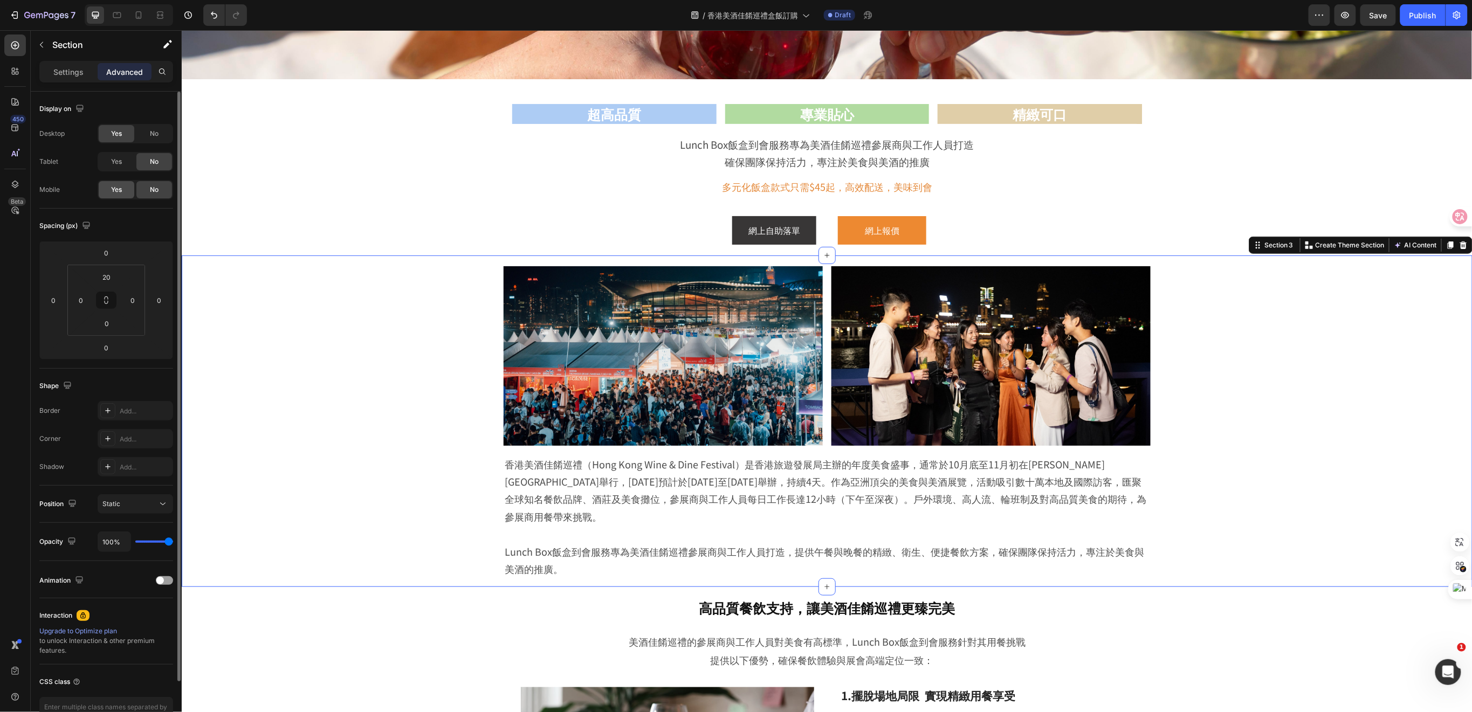
click at [123, 187] on div "Yes" at bounding box center [117, 189] width 36 height 17
click at [142, 12] on icon at bounding box center [138, 15] width 11 height 11
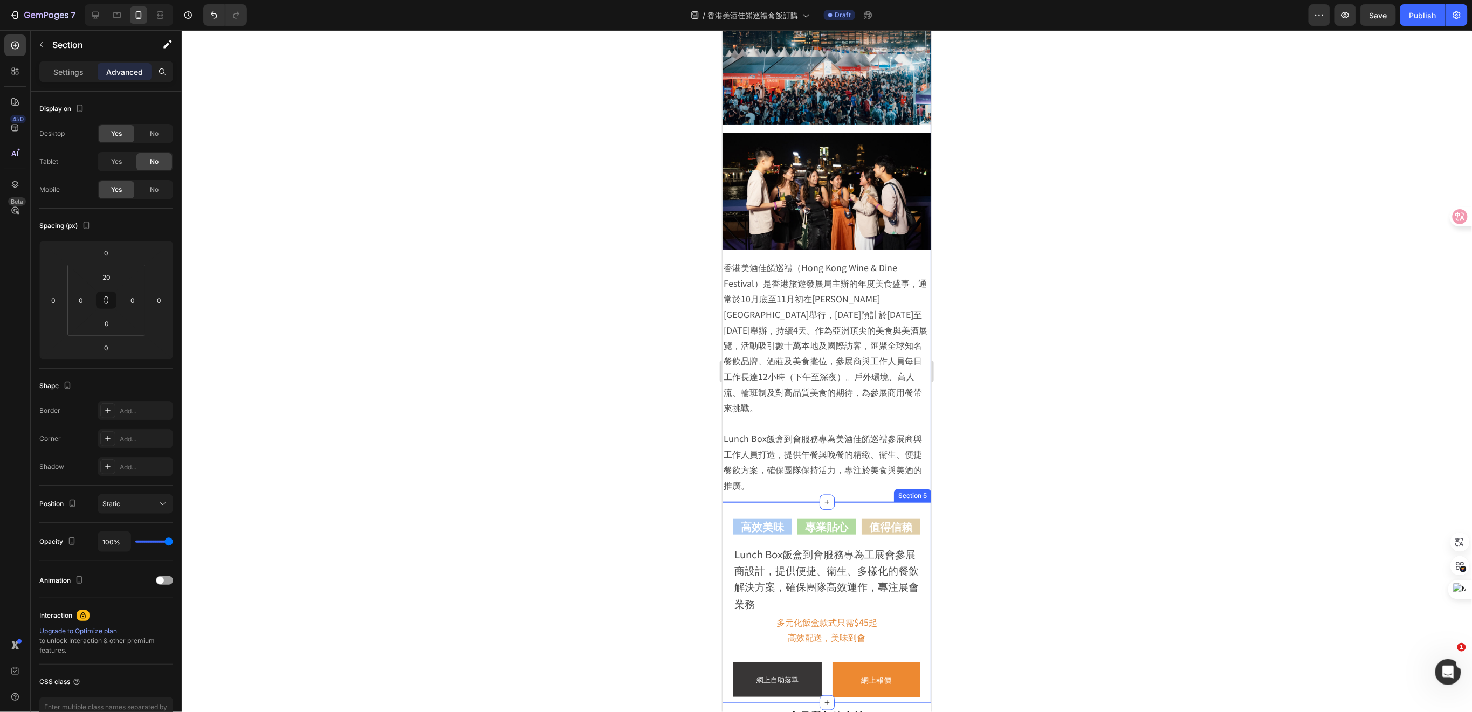
scroll to position [290, 0]
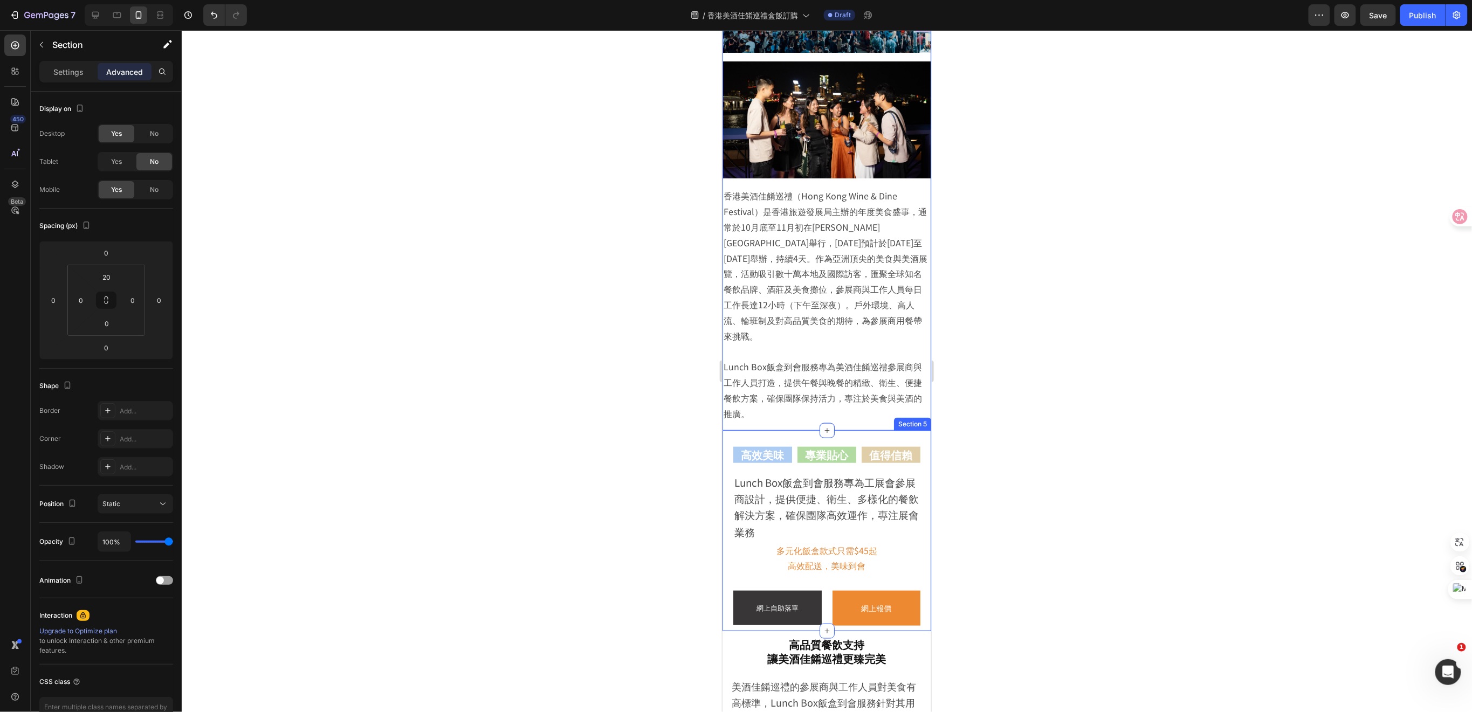
click at [917, 486] on div "高效美味 Heading 專業貼心 Heading 值得信賴 Heading Row Lunch Box飯盒到會服務專為工展會參展商設計，提供便捷、衛生、多樣…" at bounding box center [826, 530] width 209 height 201
click at [913, 313] on p "香港美酒佳餚巡禮（Hong Kong Wine & Dine Festival）是香港旅遊發展局主辦的年度美食盛事，通常於10月底至11月初在維多利亞港海濱舉…" at bounding box center [826, 265] width 207 height 155
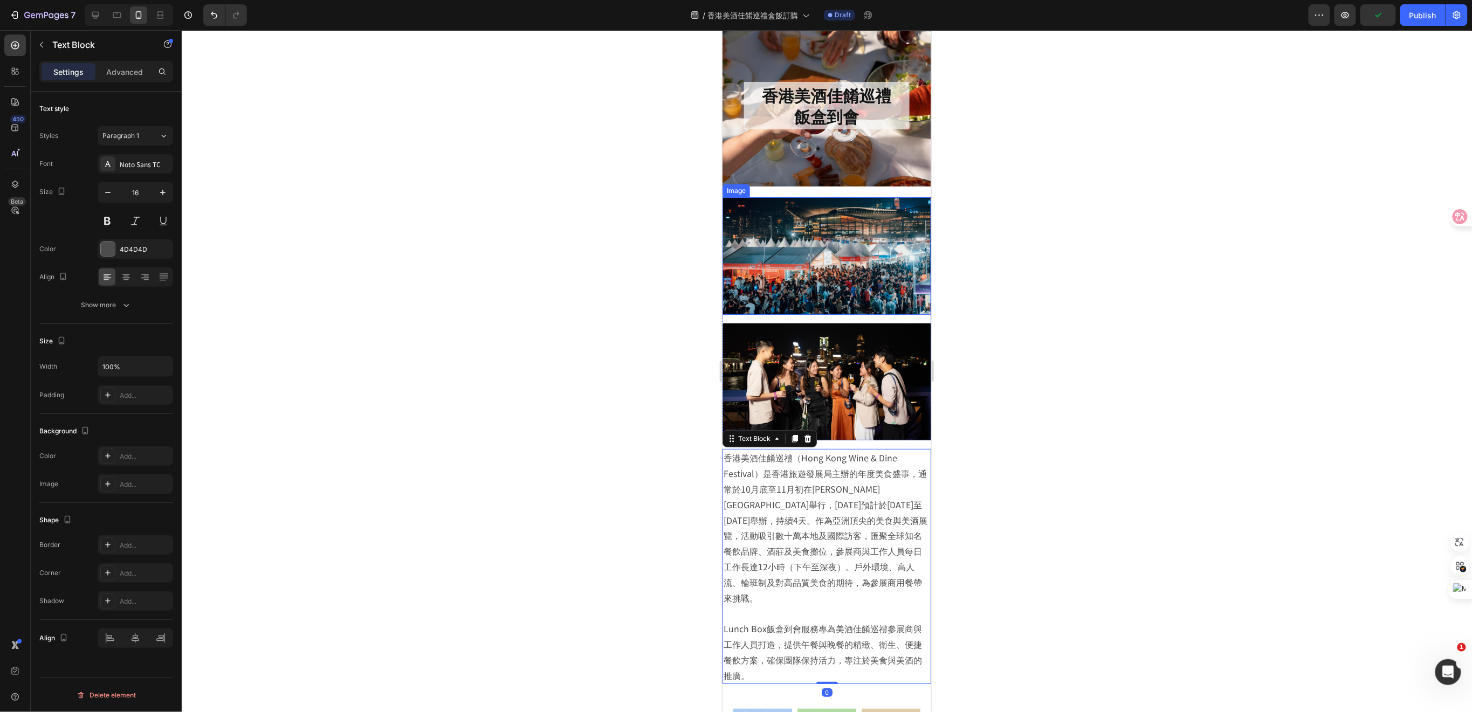
scroll to position [2, 0]
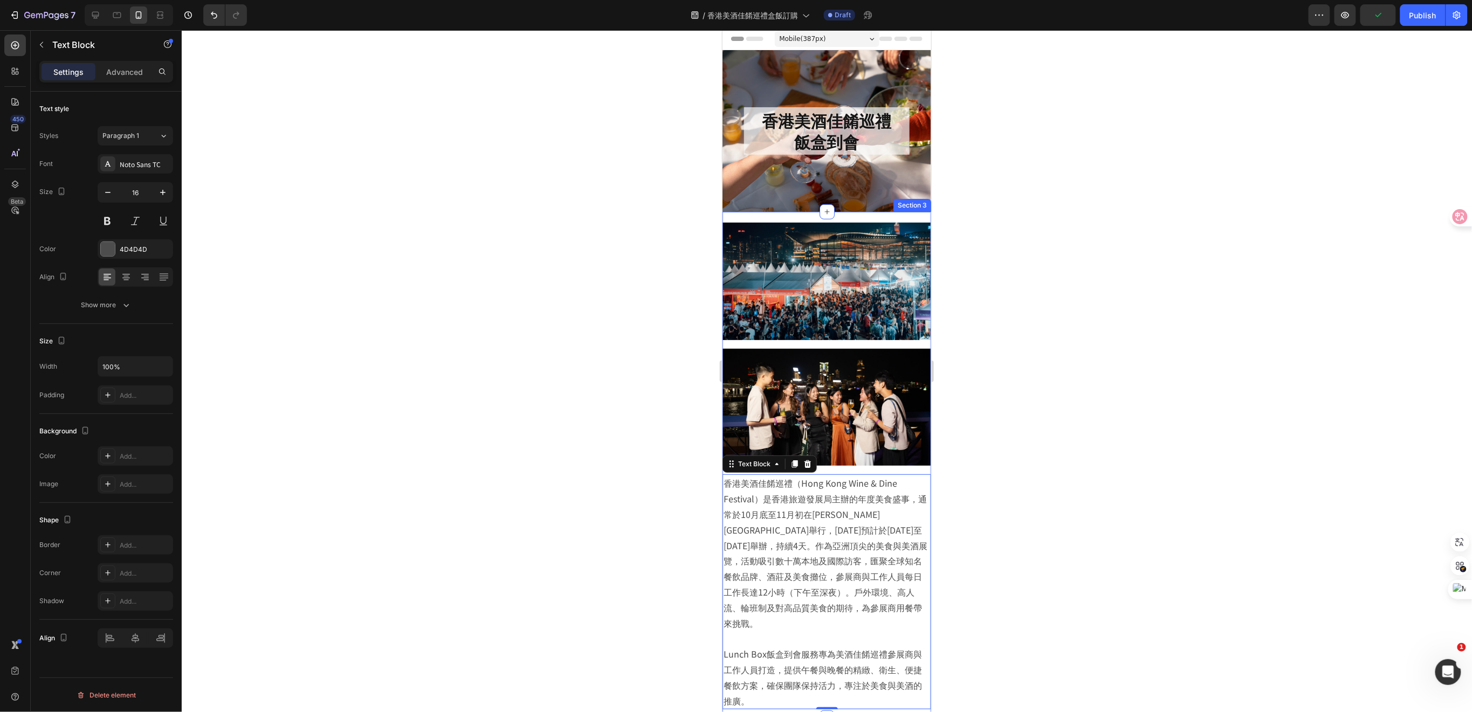
click at [898, 216] on div "Image Image Row 香港美酒佳餚巡禮（Hong Kong Wine & Dine Festival）是香港旅遊發展局主辦的年度美食盛事，通常於10…" at bounding box center [826, 464] width 209 height 506
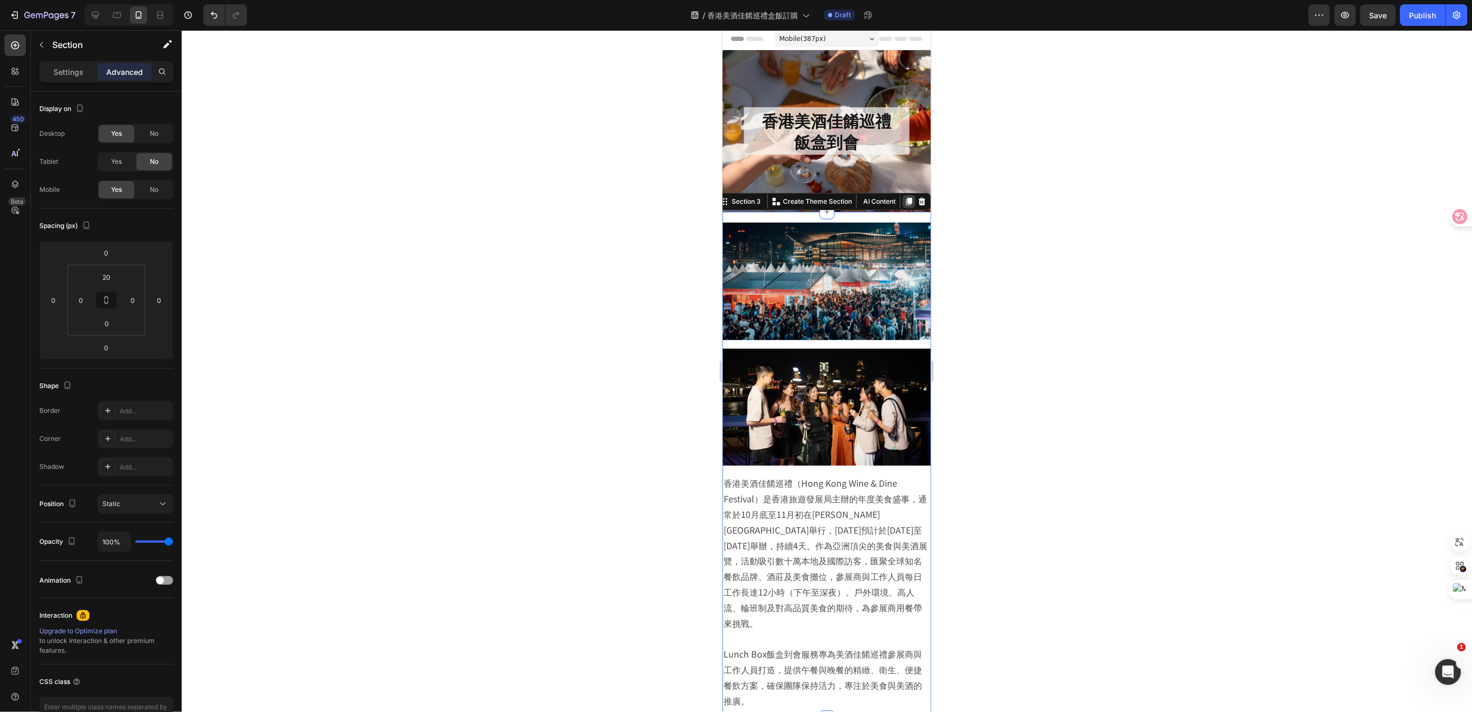
click at [906, 198] on icon at bounding box center [909, 201] width 6 height 8
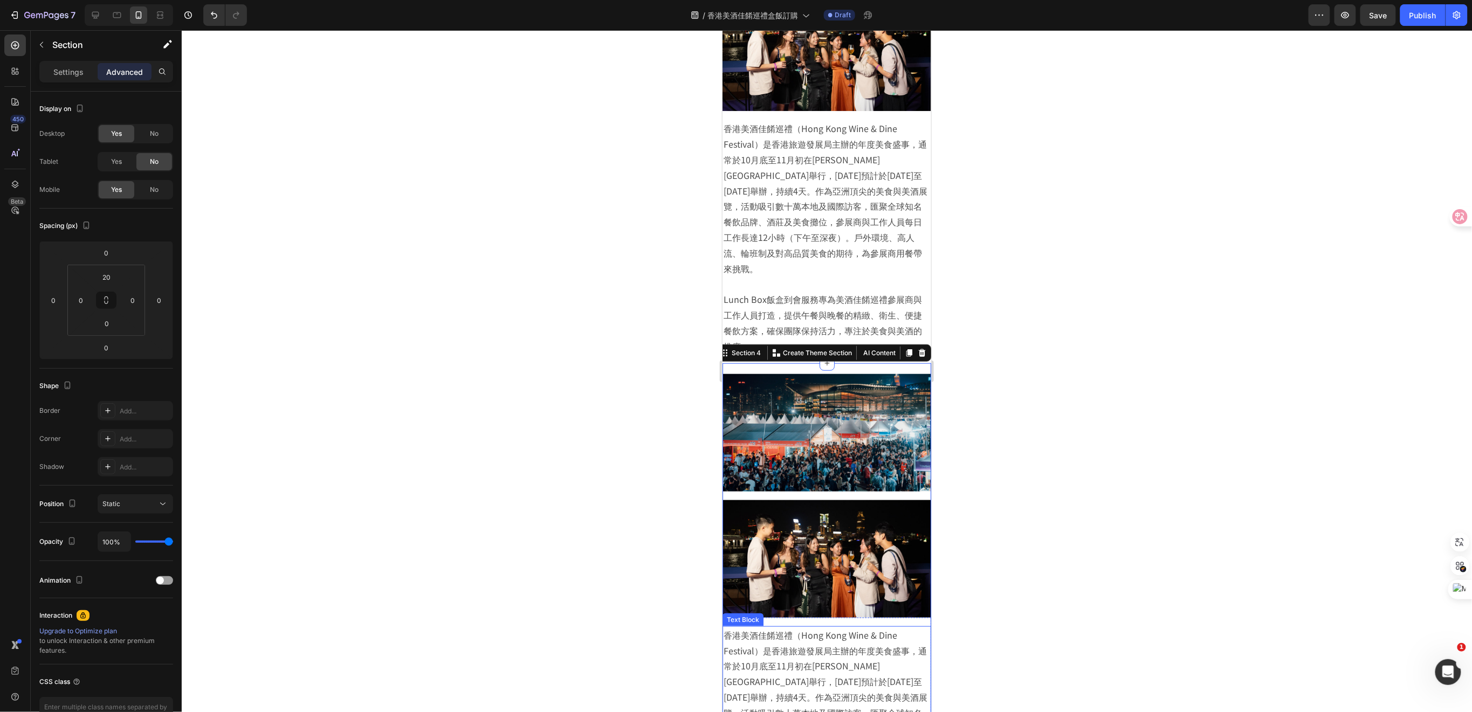
scroll to position [338, 0]
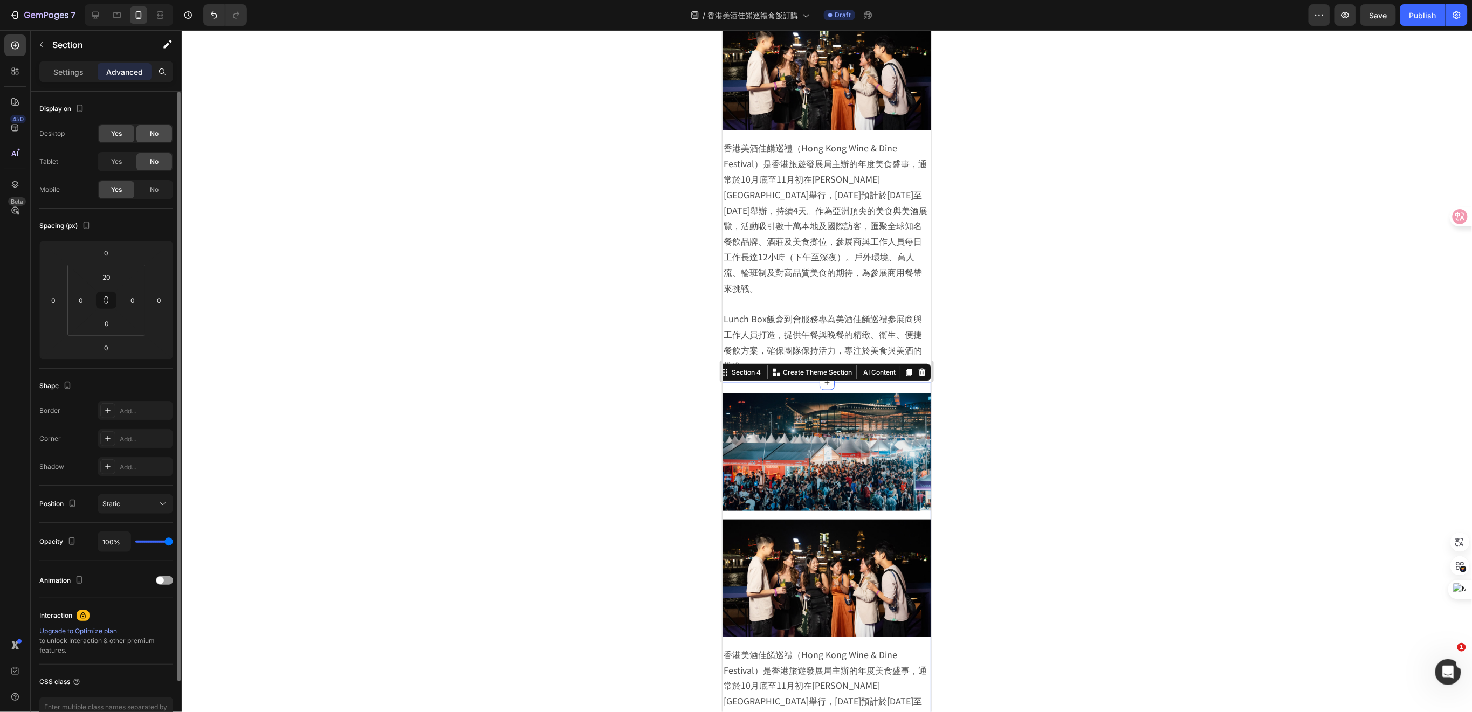
click at [150, 130] on span "No" at bounding box center [154, 134] width 9 height 10
click at [916, 295] on p at bounding box center [826, 303] width 207 height 16
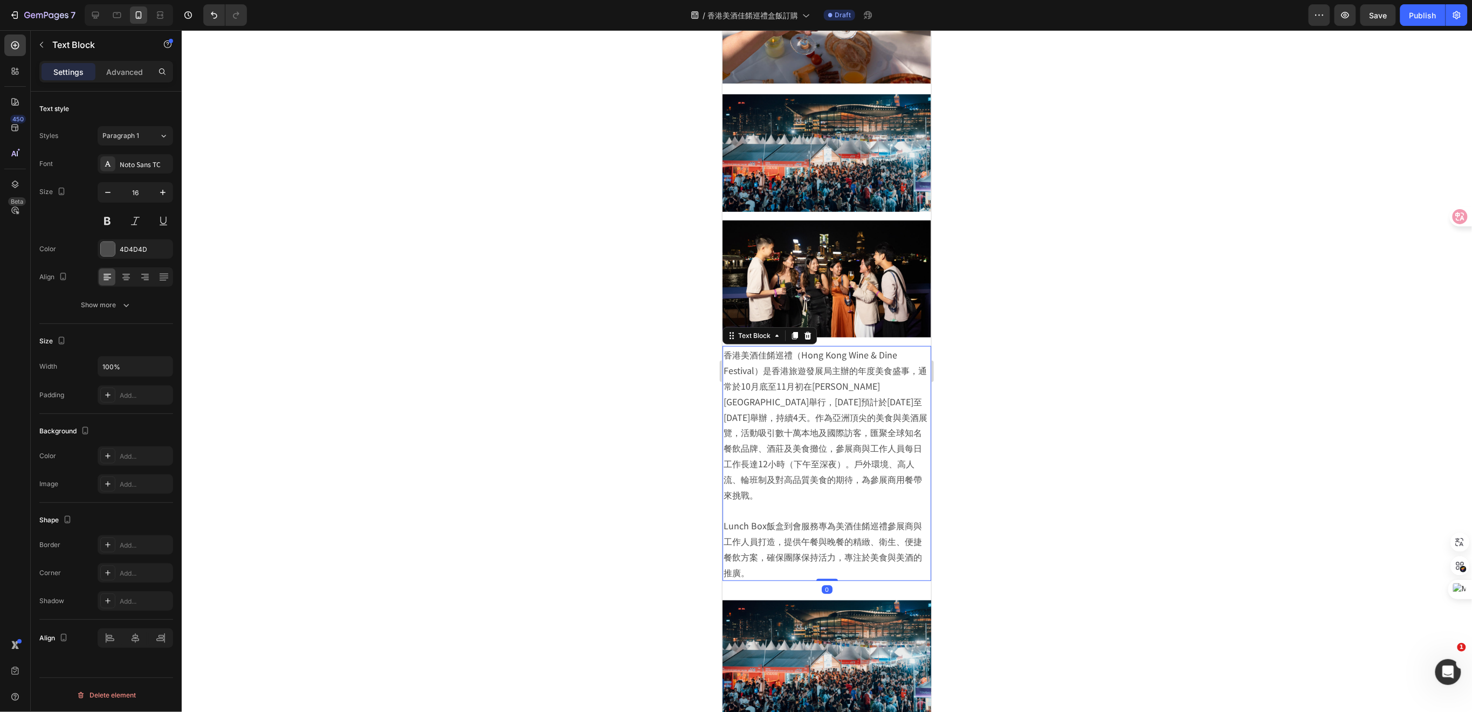
scroll to position [122, 0]
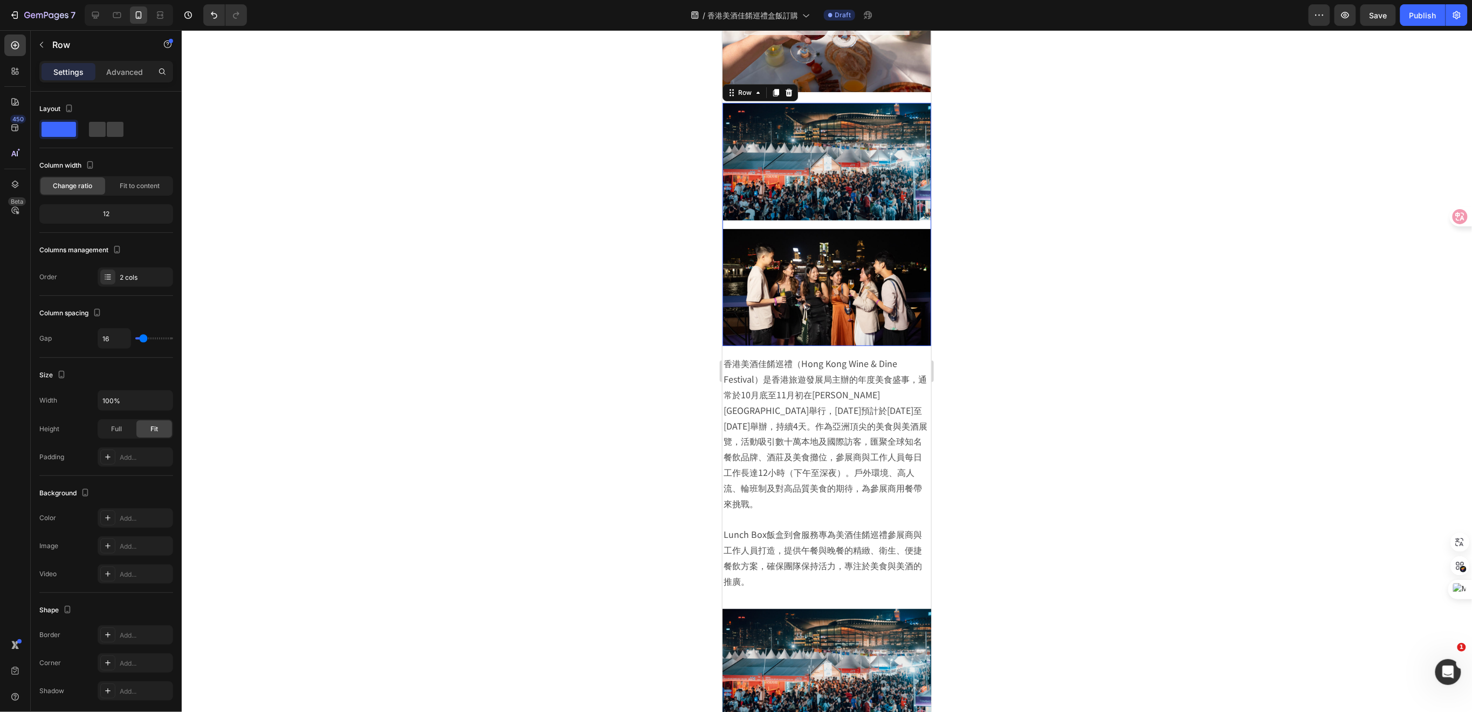
click at [914, 215] on div "Image Image Row 0" at bounding box center [826, 223] width 209 height 243
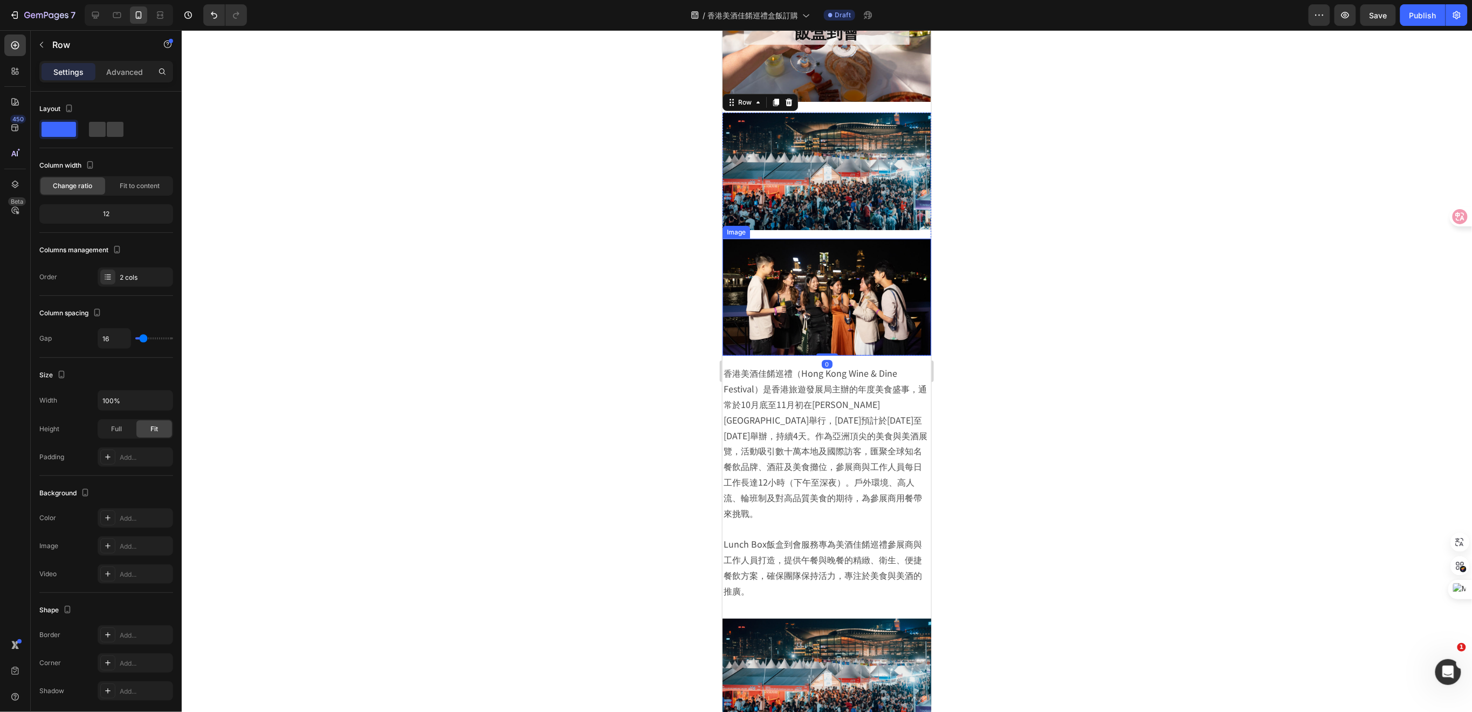
scroll to position [0, 0]
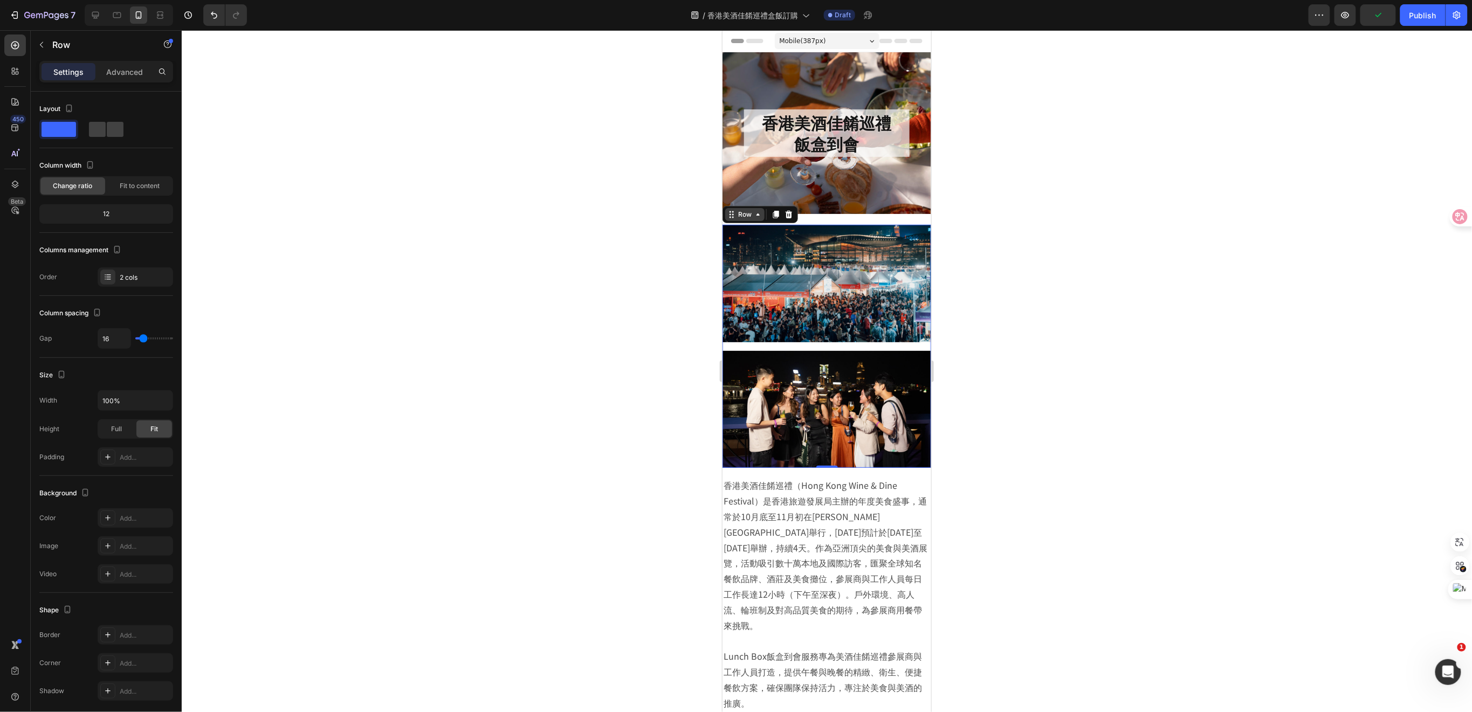
click at [733, 216] on icon at bounding box center [731, 214] width 9 height 9
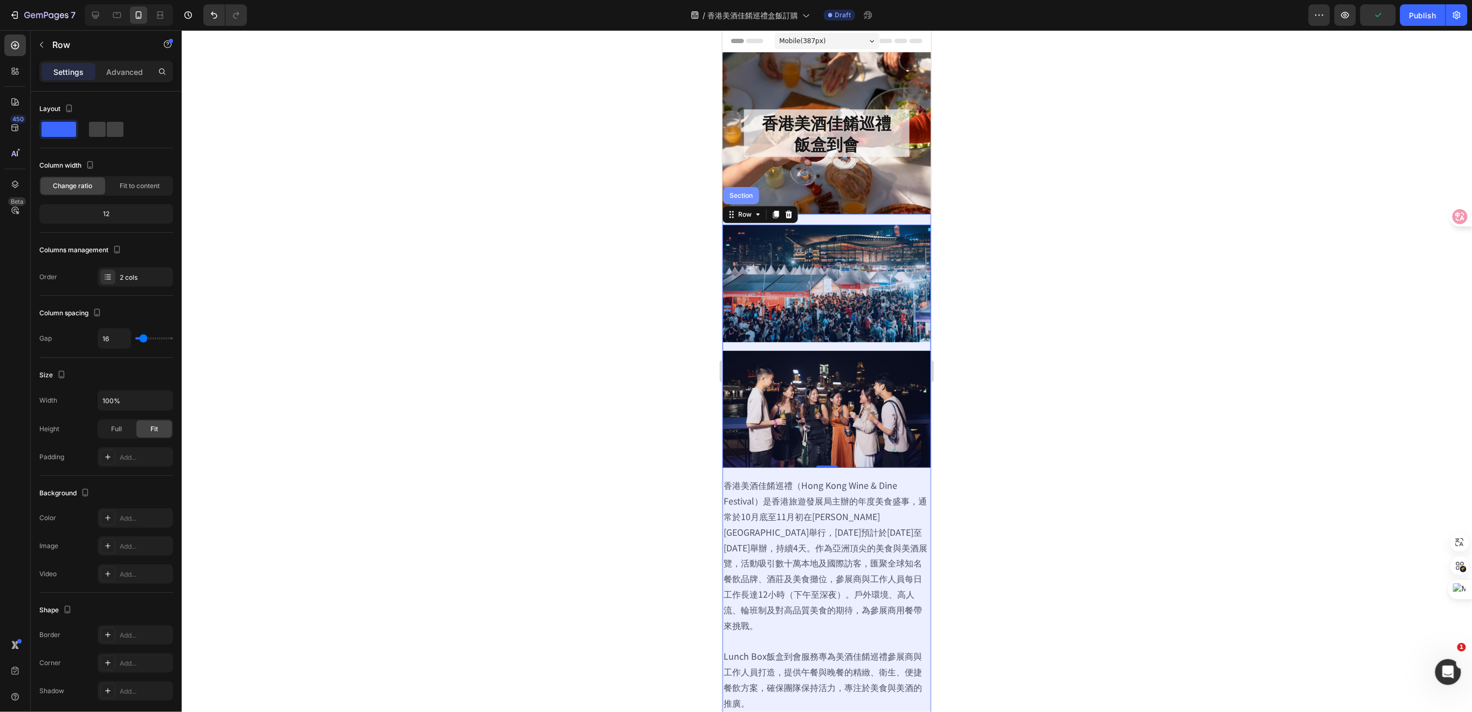
click at [732, 196] on div "Section" at bounding box center [741, 195] width 28 height 6
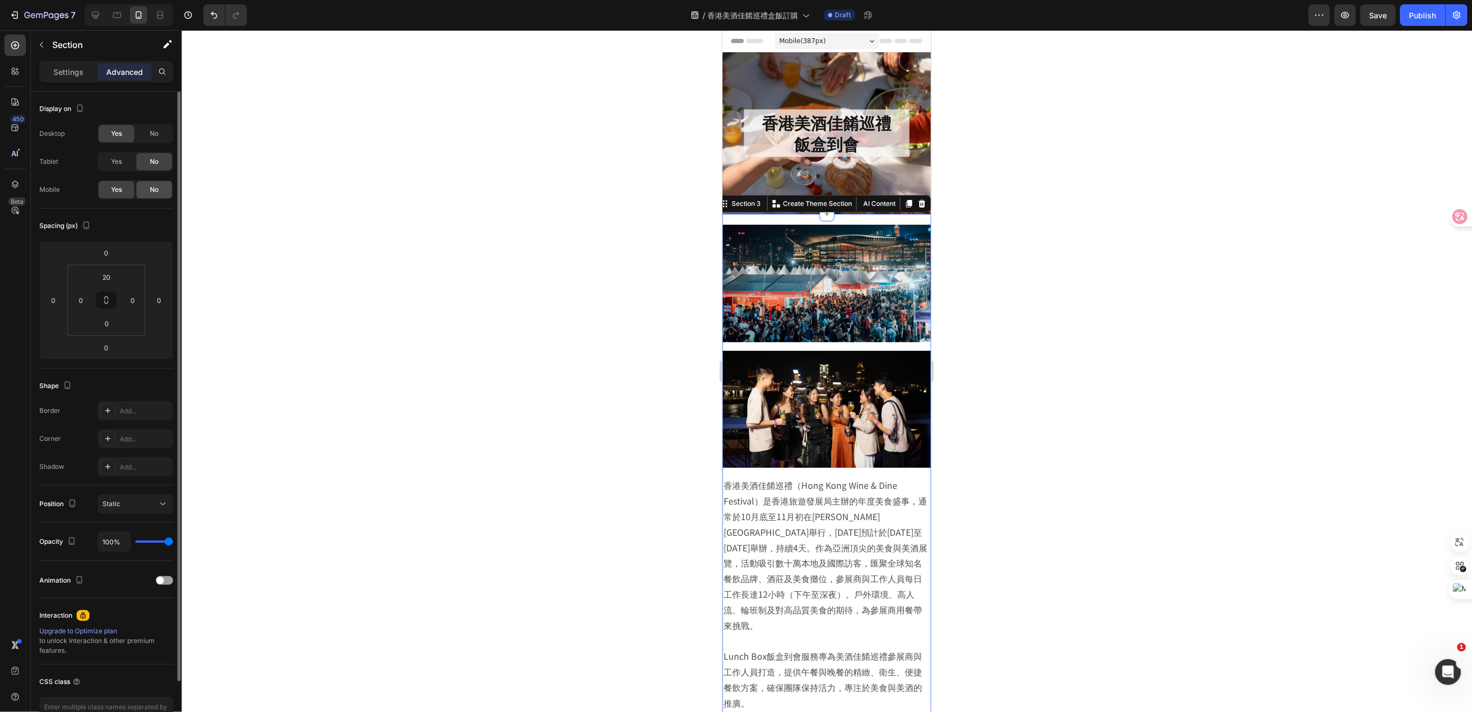
click at [146, 188] on div "No" at bounding box center [154, 189] width 36 height 17
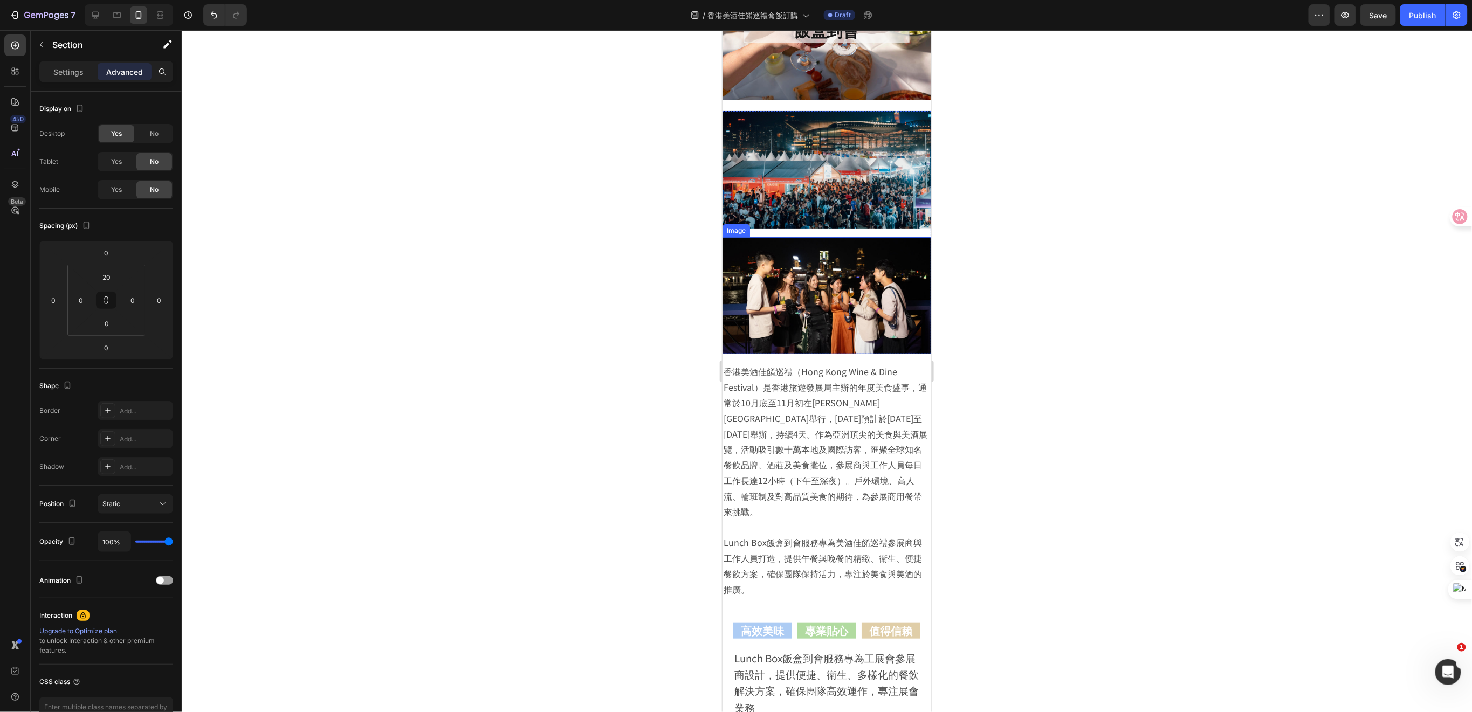
scroll to position [216, 0]
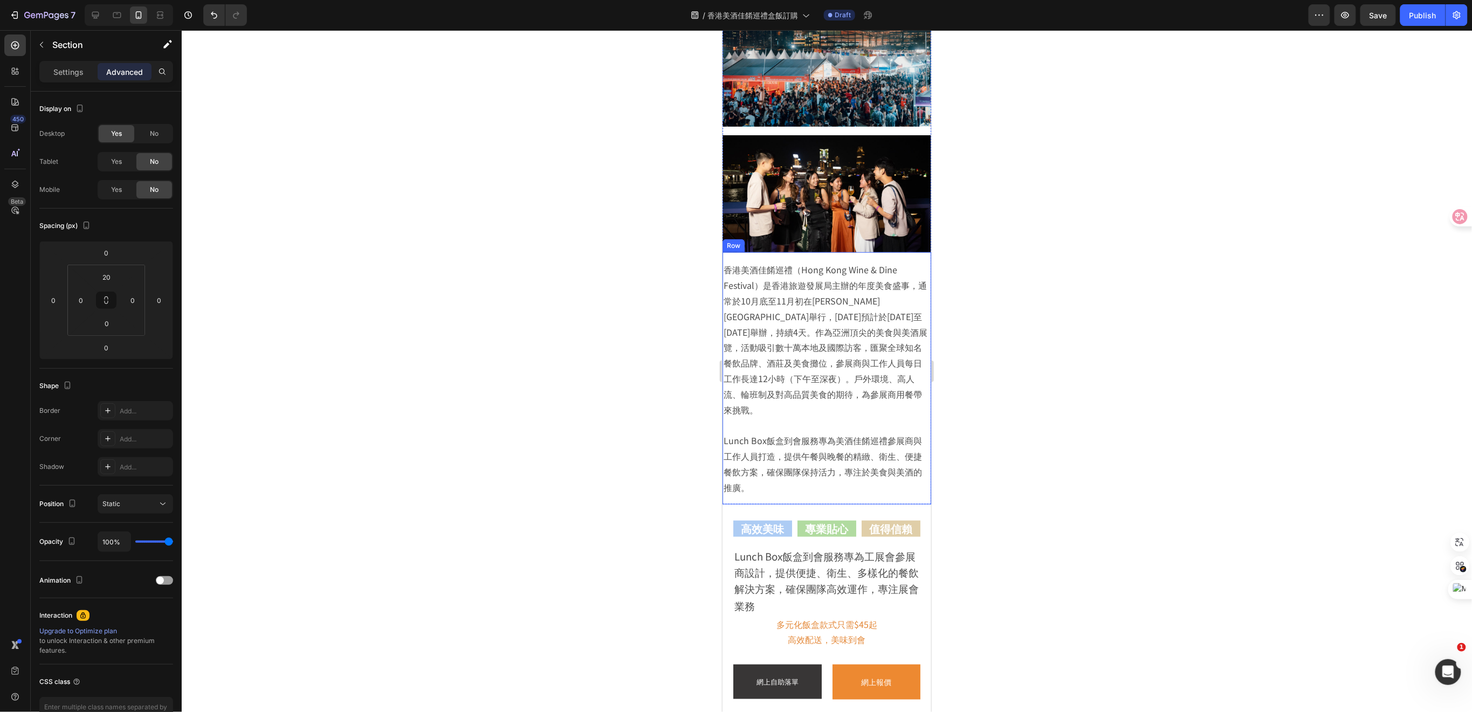
click at [894, 469] on div "香港美酒佳餚巡禮（Hong Kong Wine & Dine Festival）是香港旅遊發展局主辦的年度美食盛事，通常於10月底至11月初在維多利亞港海濱舉…" at bounding box center [826, 378] width 209 height 252
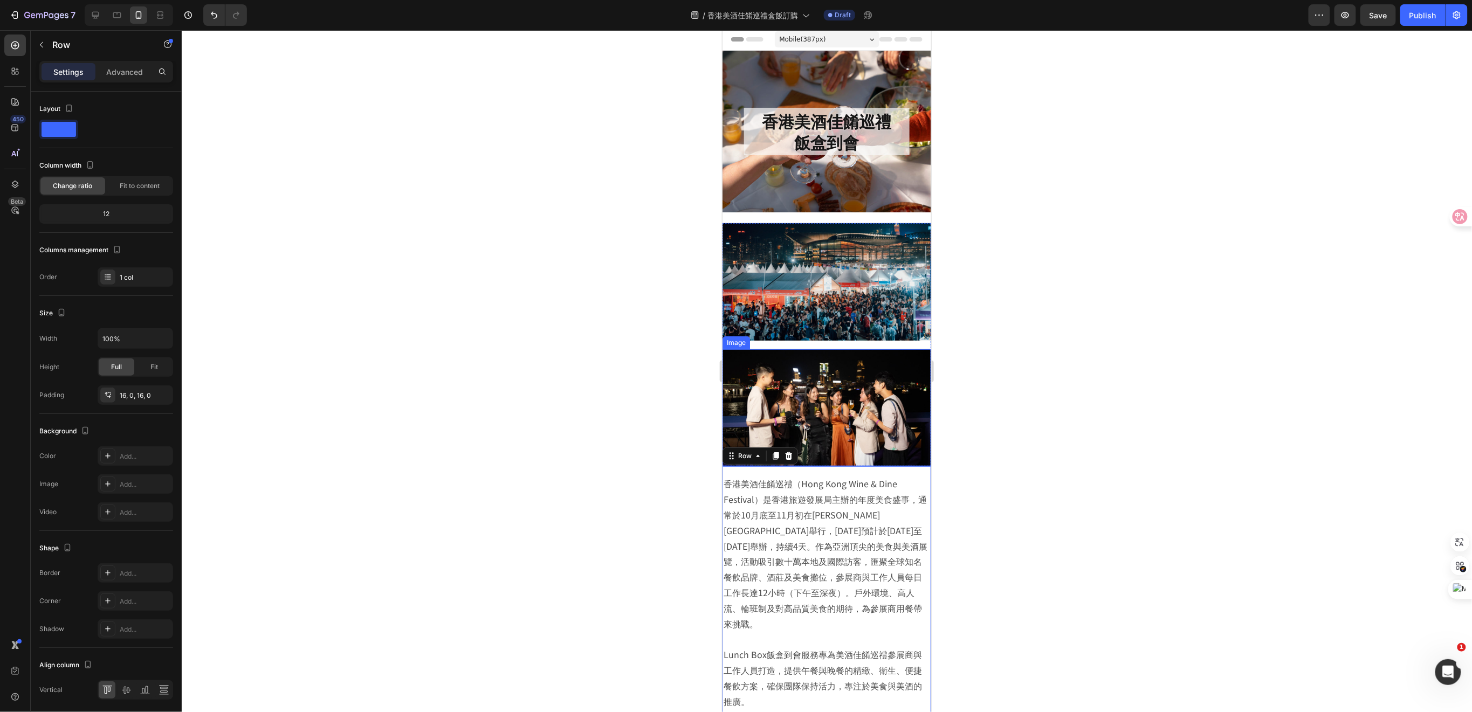
scroll to position [0, 0]
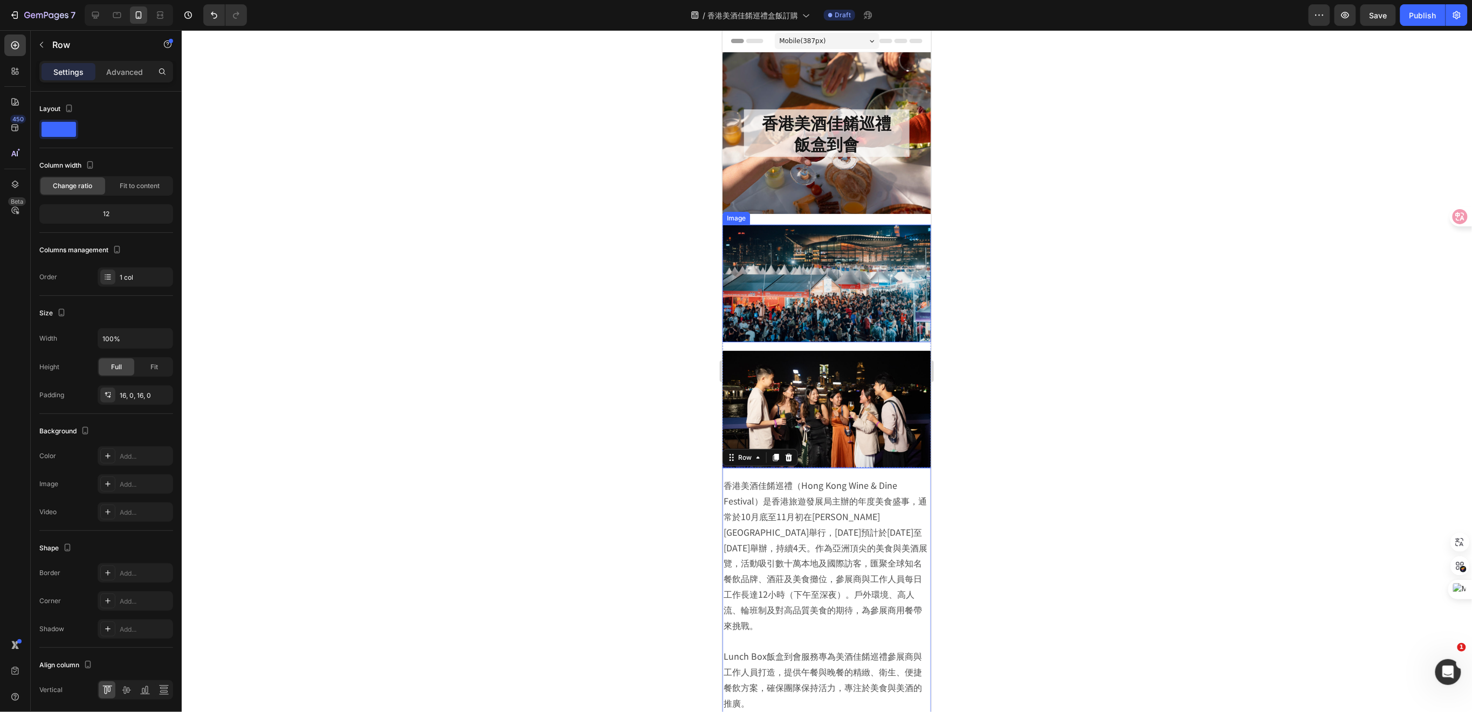
click at [918, 278] on img at bounding box center [826, 283] width 209 height 118
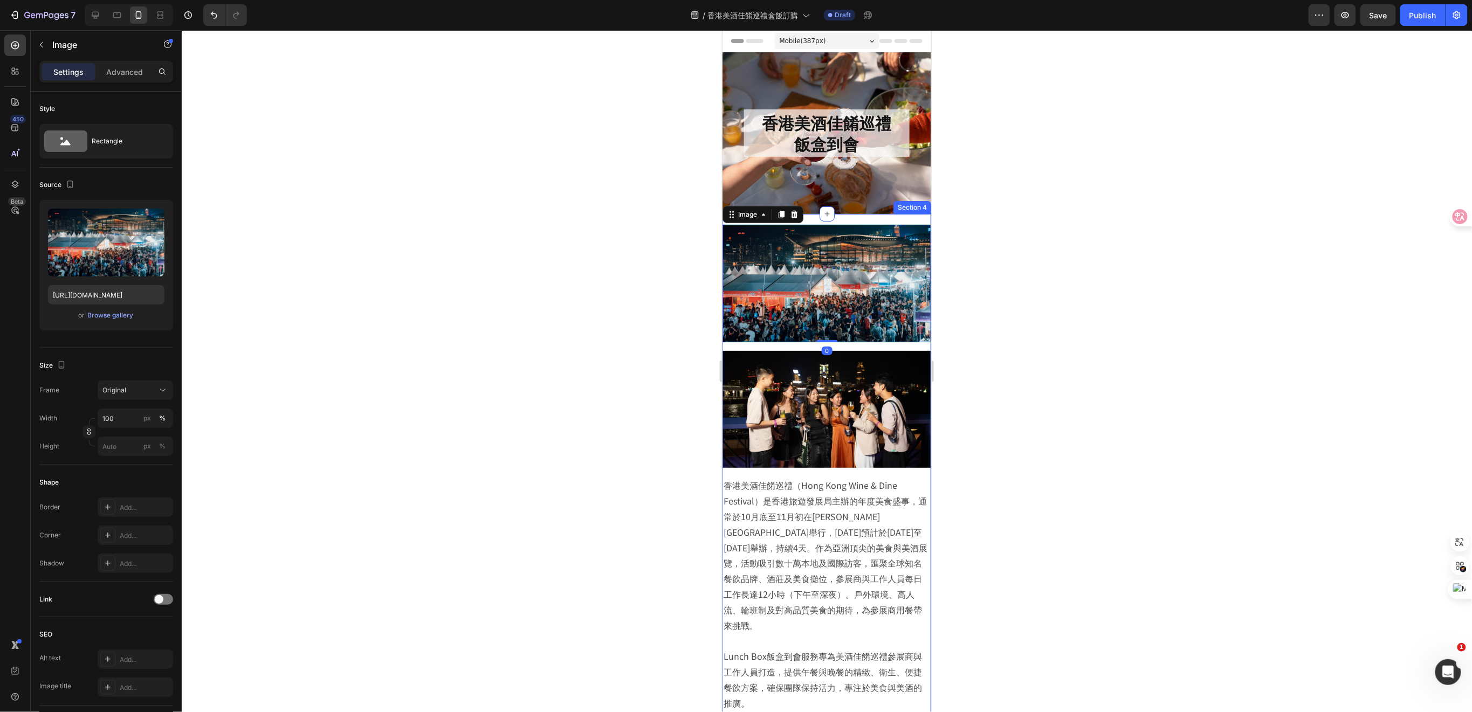
click at [915, 217] on div "Image 0 Image Row 香港美酒佳餚巡禮（Hong Kong Wine & Dine Festival）是香港旅遊發展局主辦的年度美食盛事，通常於…" at bounding box center [826, 467] width 209 height 506
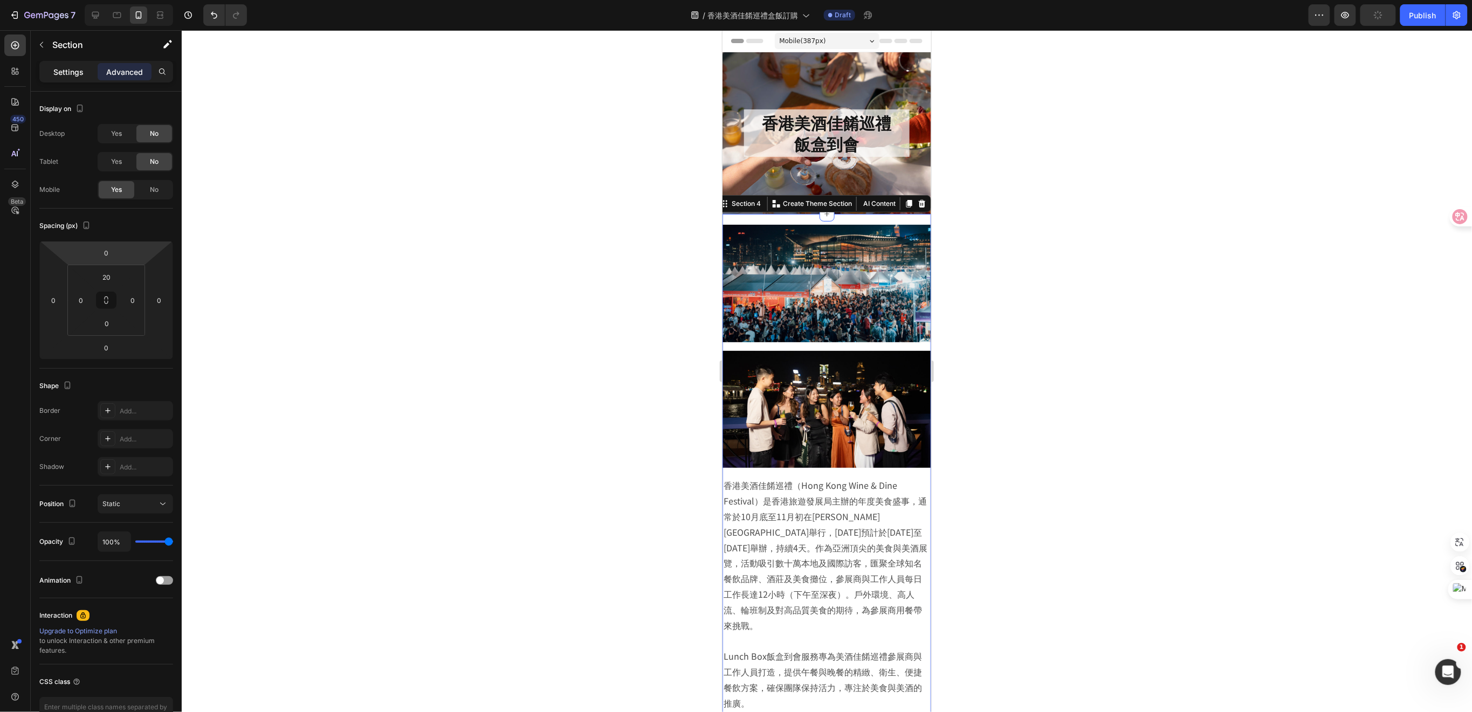
click at [73, 68] on p "Settings" at bounding box center [68, 71] width 30 height 11
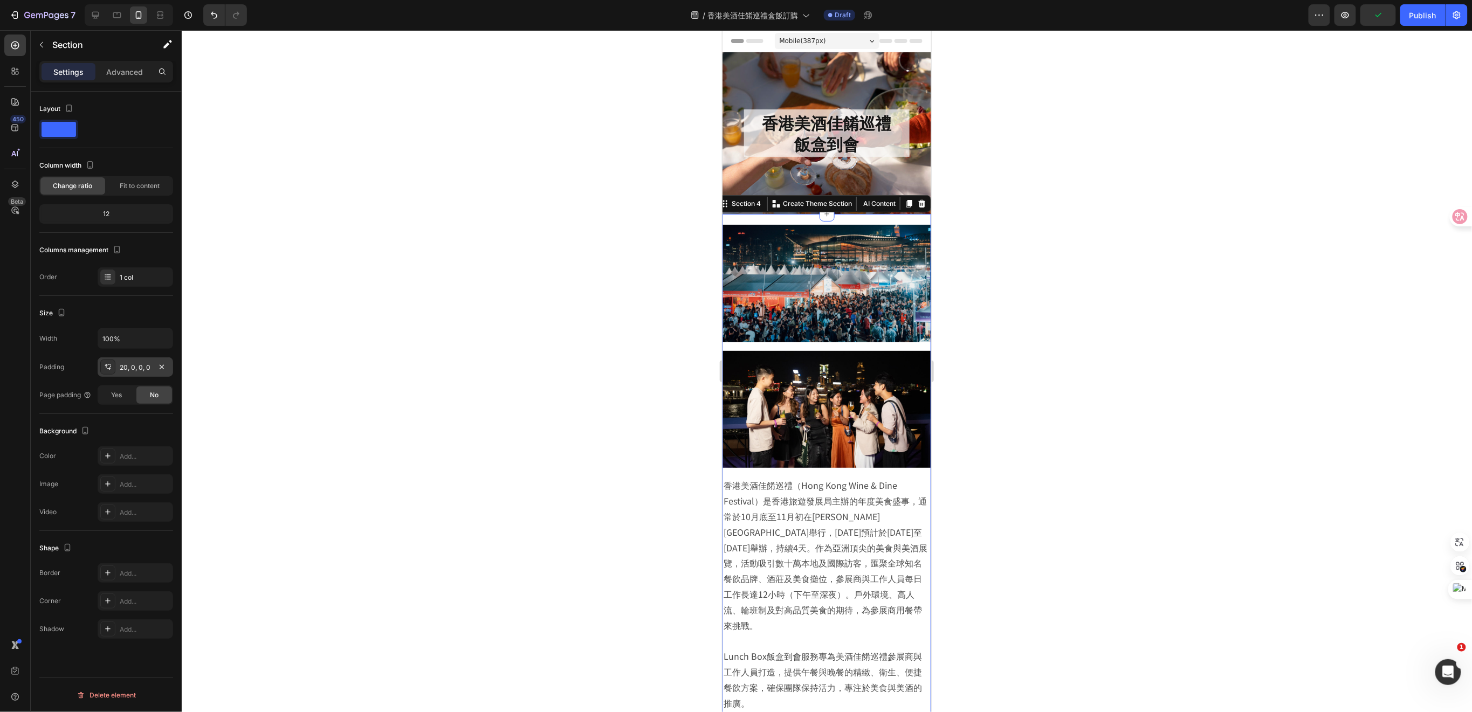
click at [145, 366] on div "20, 0, 0, 0" at bounding box center [135, 368] width 31 height 10
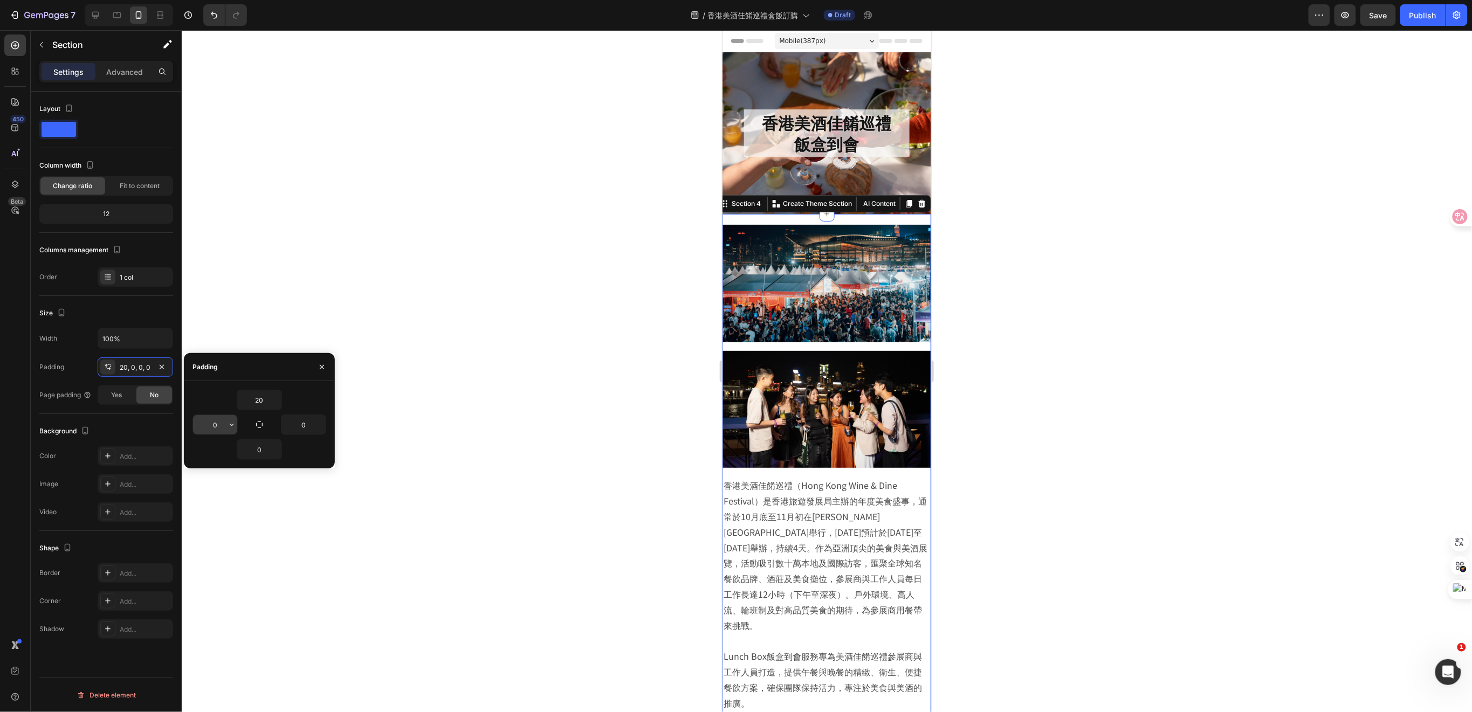
click at [222, 424] on input "0" at bounding box center [215, 424] width 44 height 19
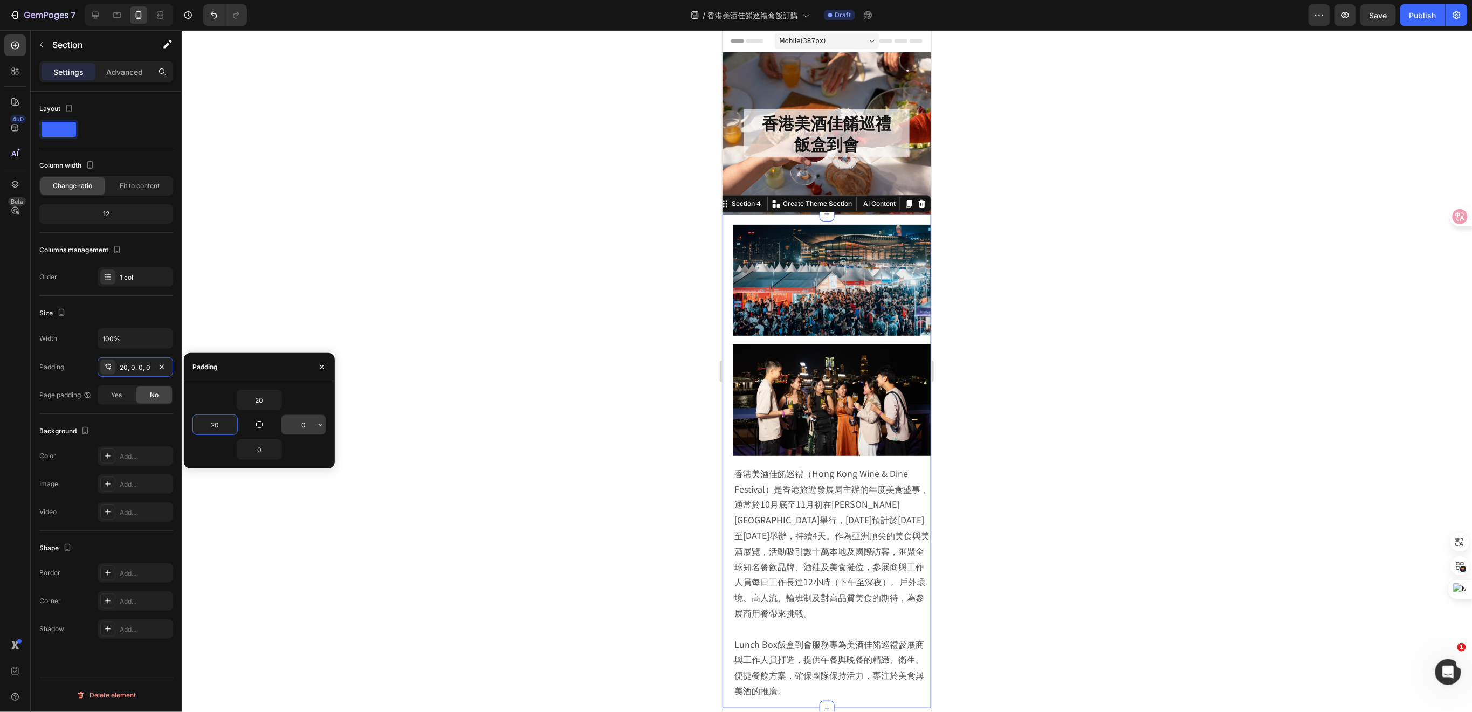
type input "20"
click at [303, 422] on input "0" at bounding box center [304, 424] width 44 height 19
type input "0"
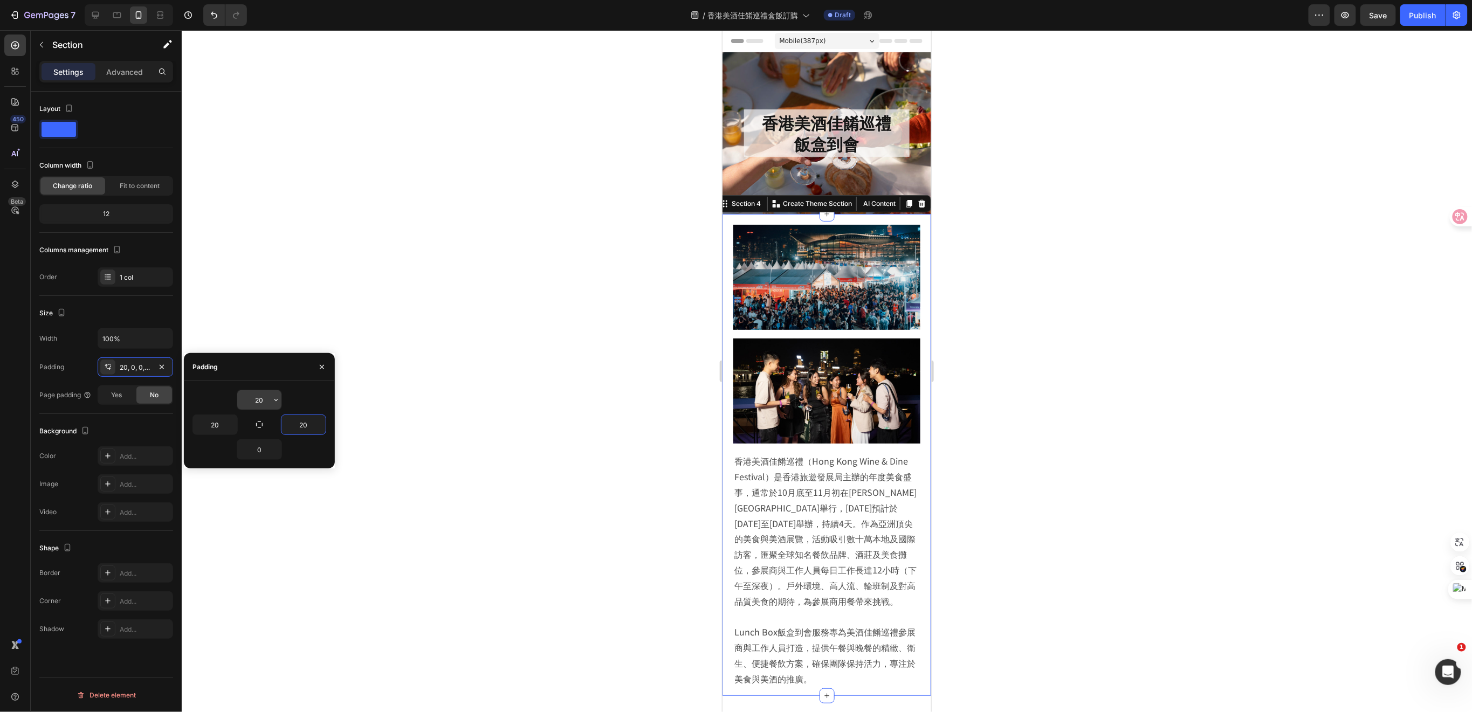
type input "20"
click at [265, 400] on input "20" at bounding box center [259, 399] width 44 height 19
click at [455, 461] on div at bounding box center [827, 371] width 1291 height 682
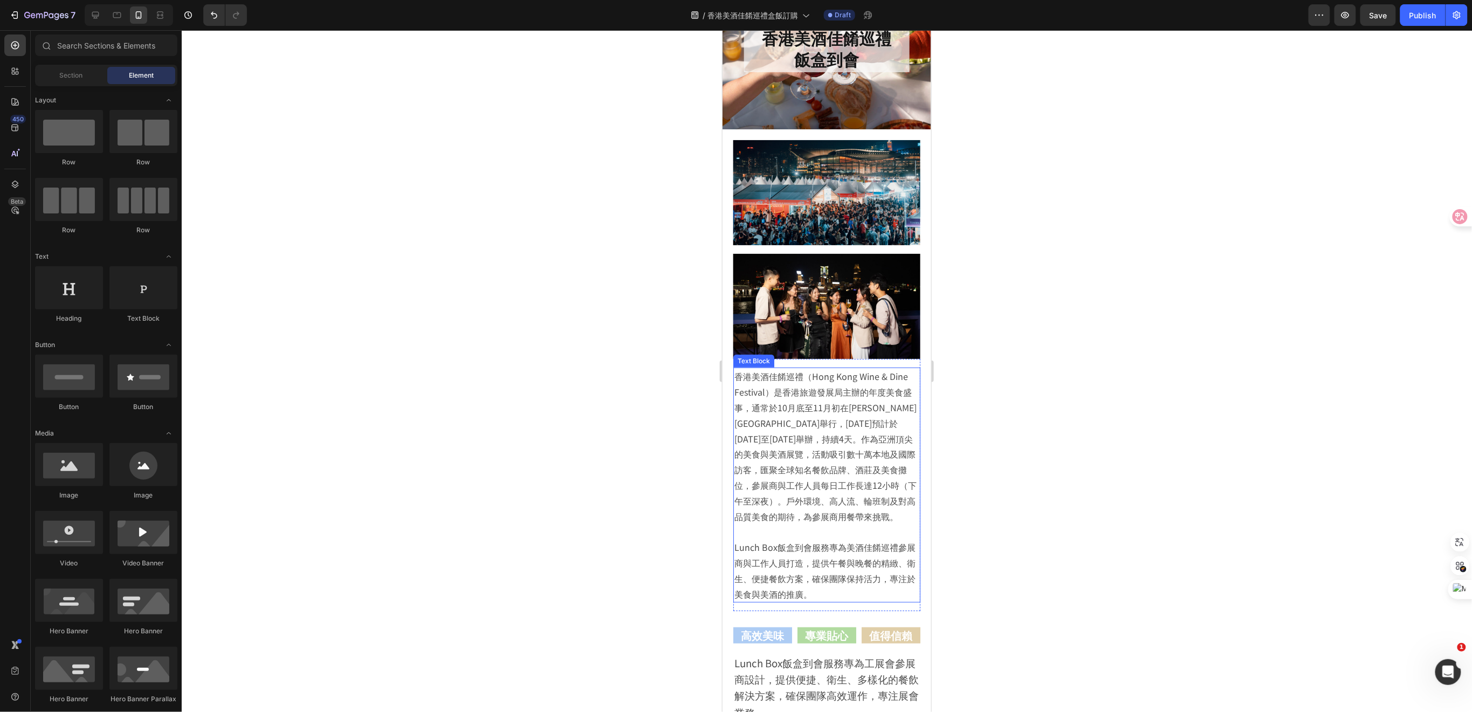
scroll to position [216, 0]
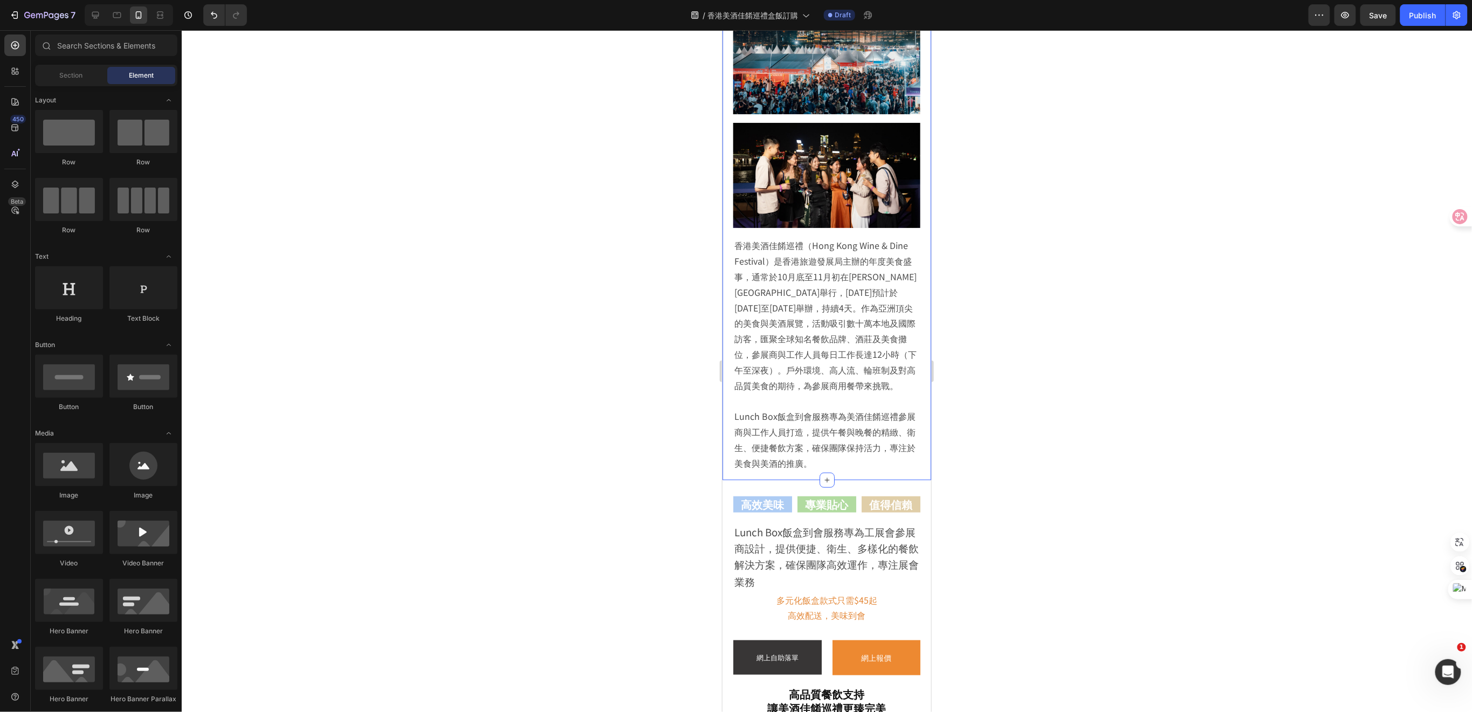
click at [912, 439] on div "Image Image Row 香港美酒佳餚巡禮（Hong Kong Wine & Dine Festival）是香港旅遊發展局主辦的年度美食盛事，通常於10…" at bounding box center [826, 239] width 209 height 482
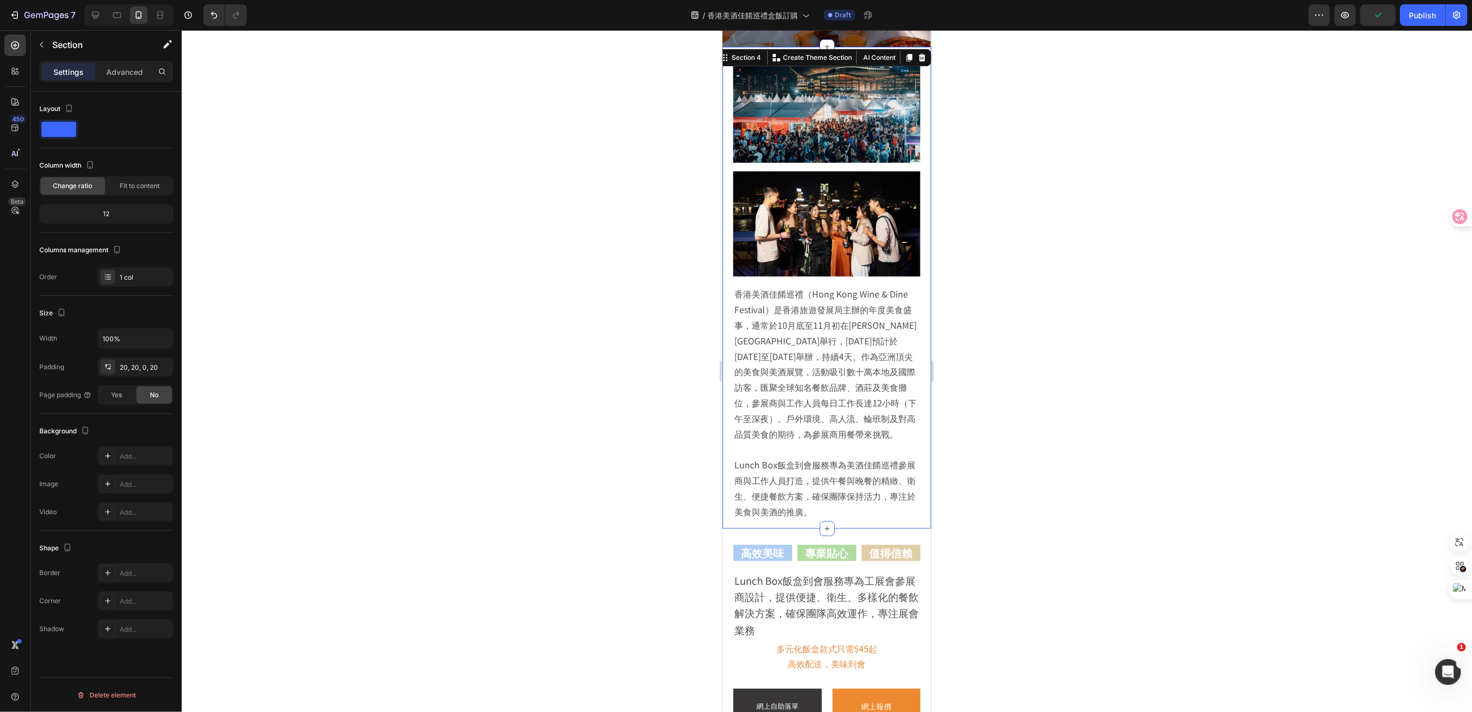
scroll to position [287, 0]
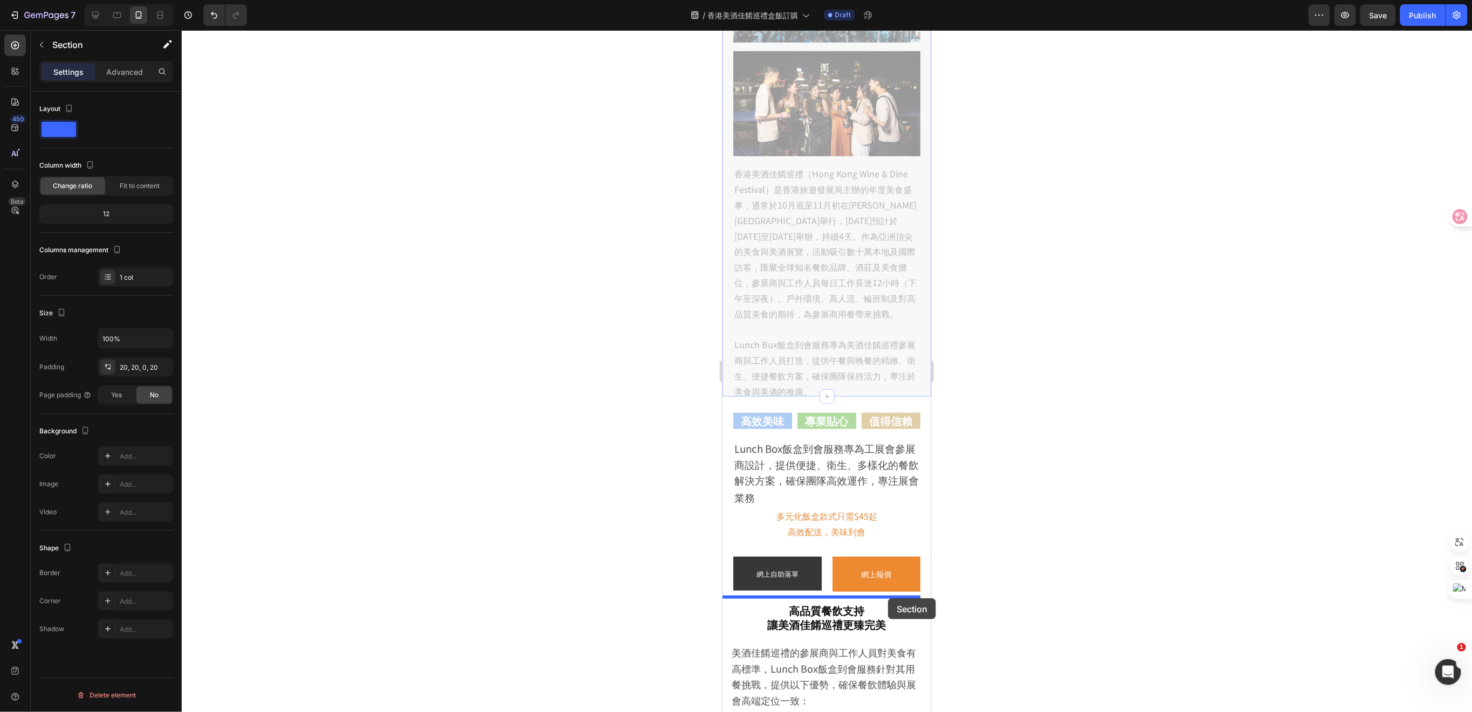
drag, startPoint x: 912, startPoint y: 384, endPoint x: 888, endPoint y: 598, distance: 215.5
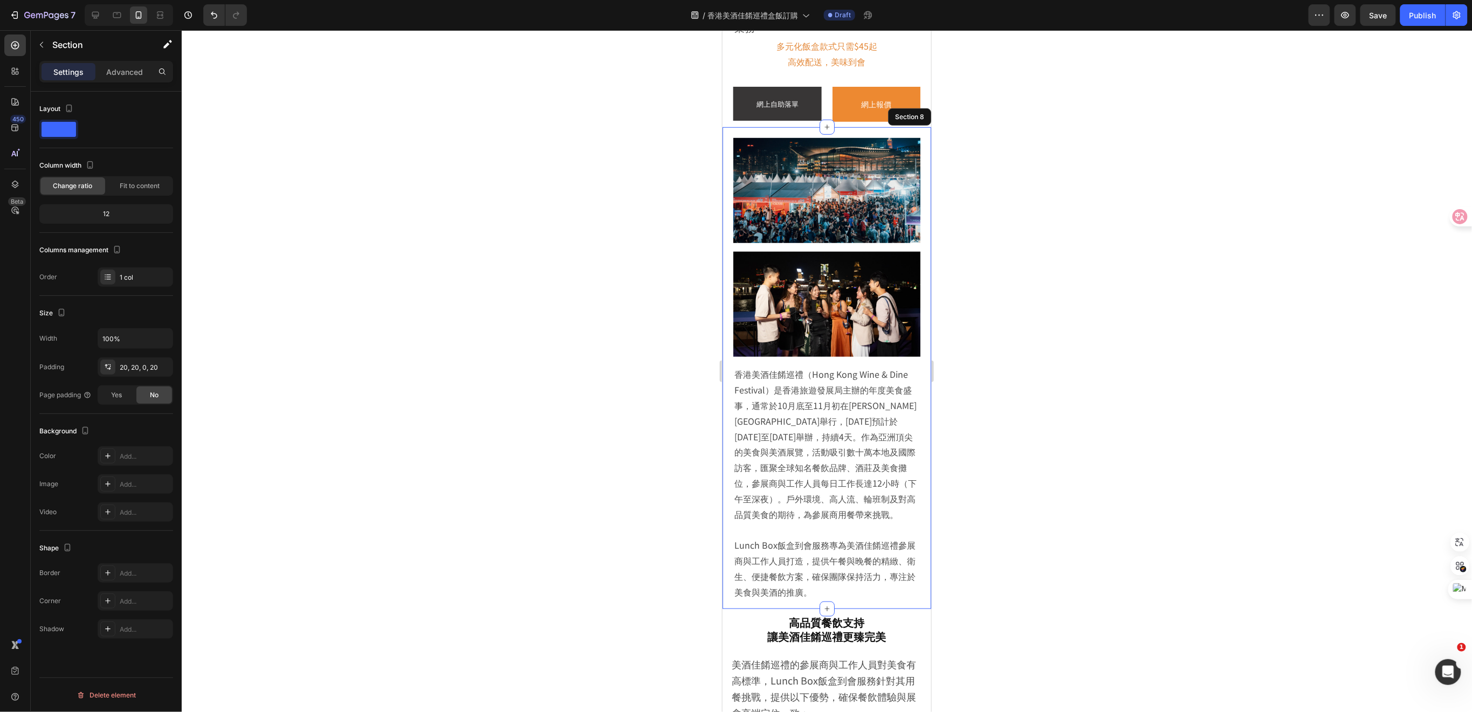
scroll to position [0, 0]
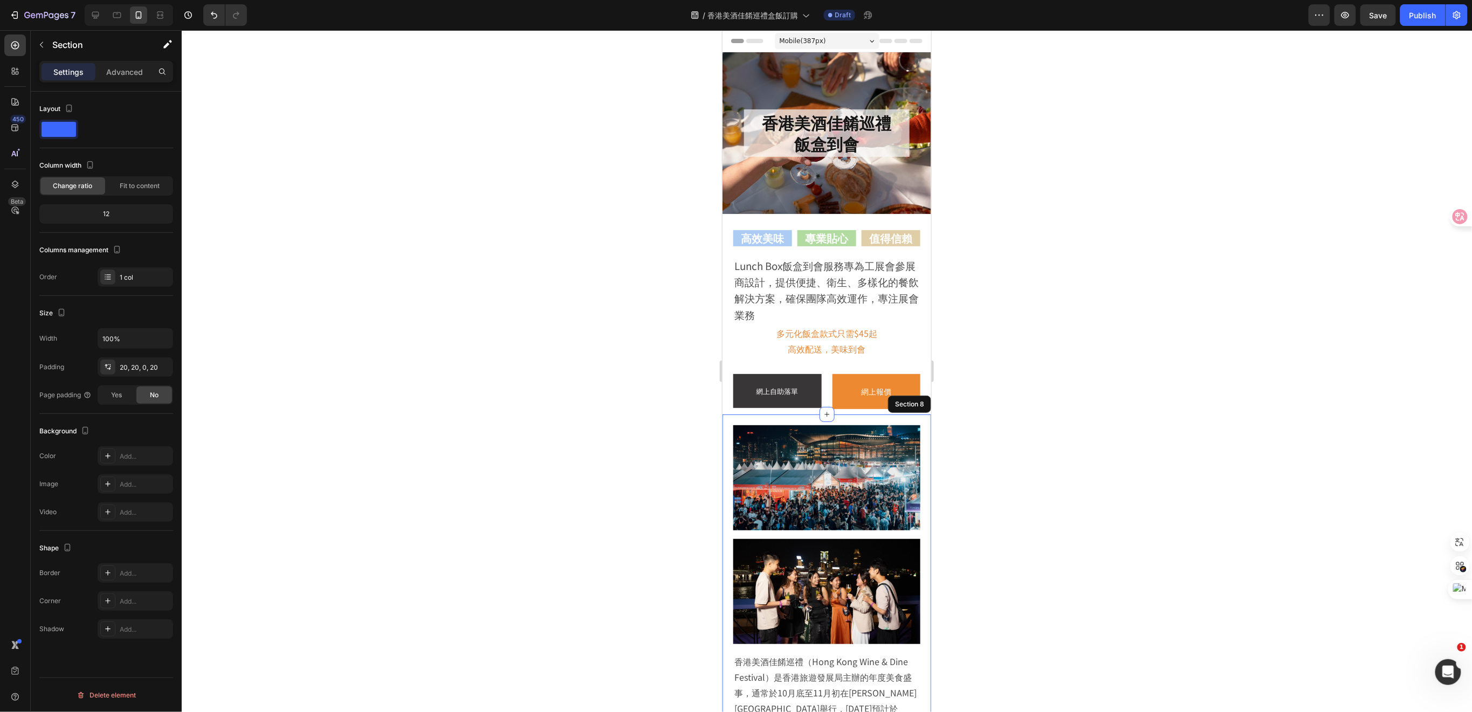
click at [1011, 426] on div at bounding box center [827, 371] width 1291 height 682
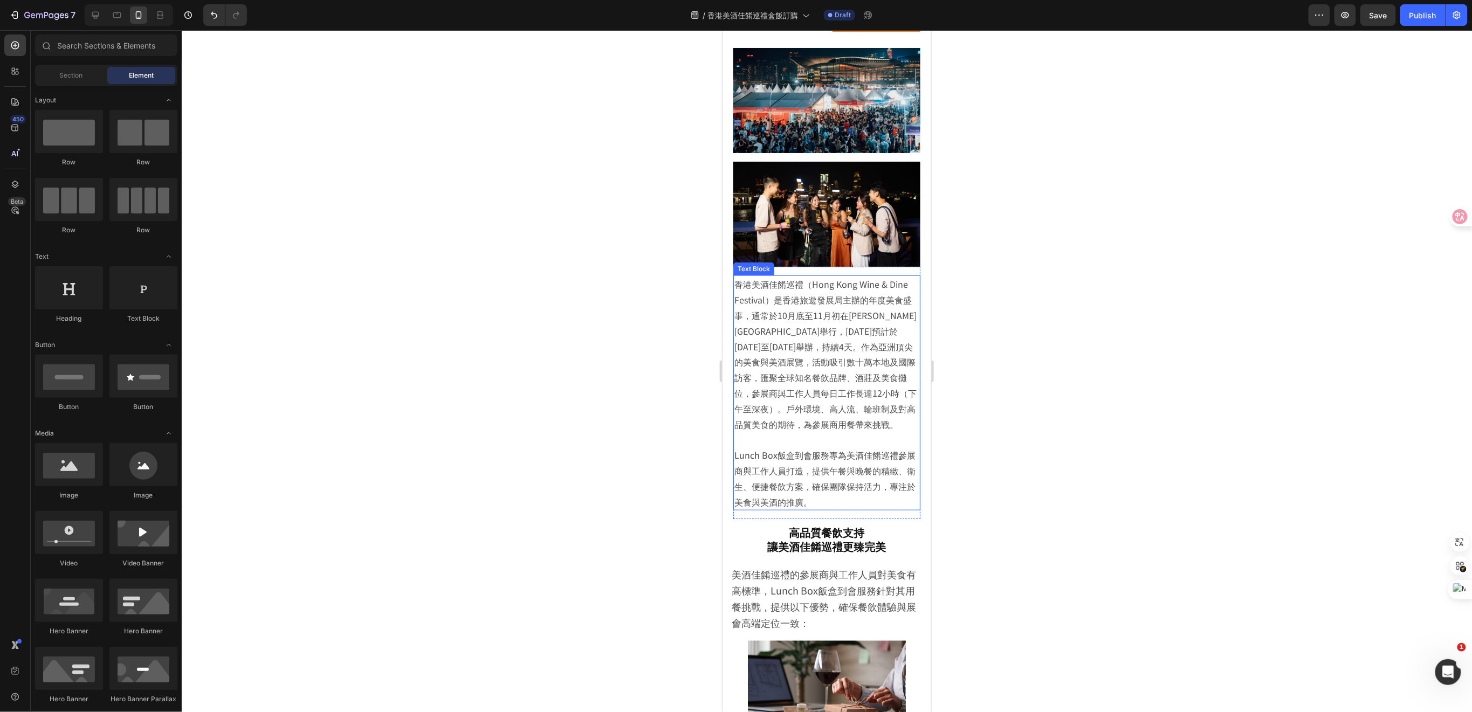
scroll to position [431, 0]
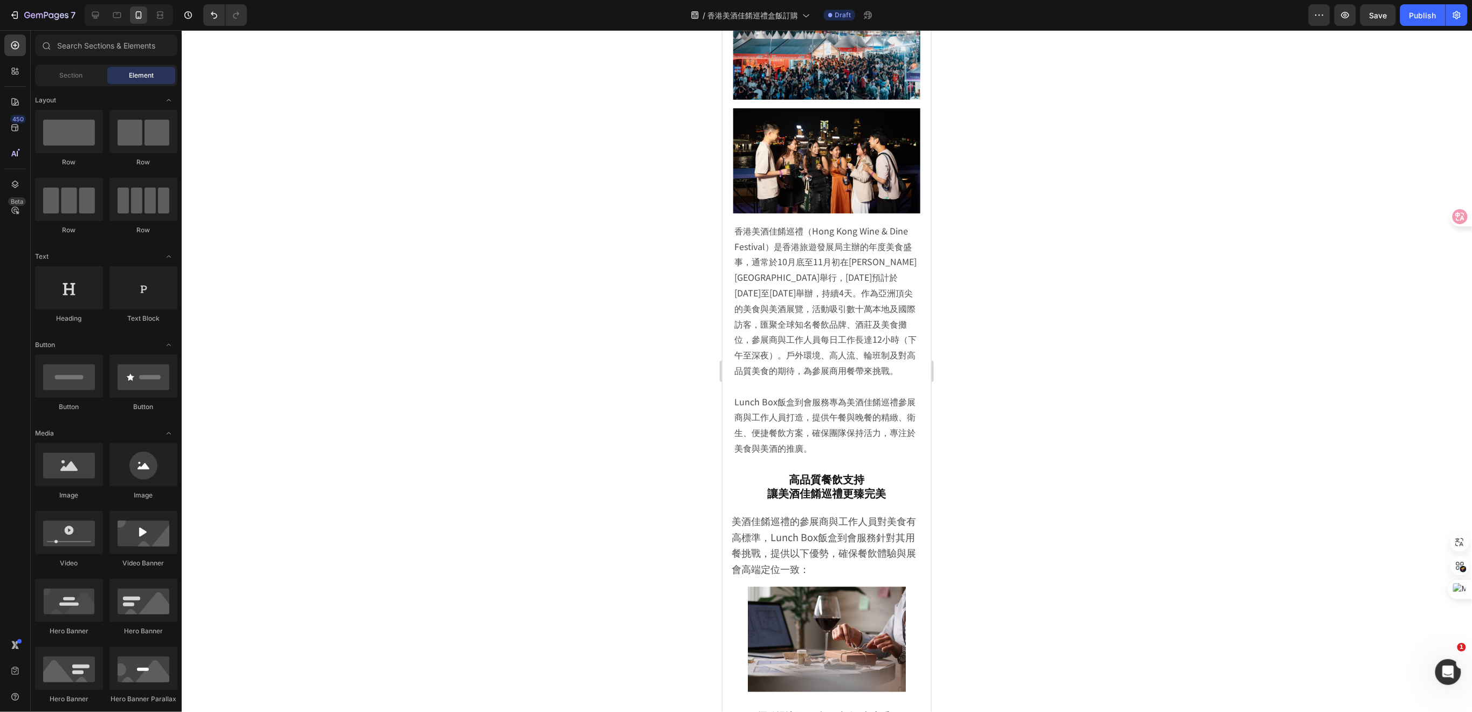
click at [1006, 423] on div at bounding box center [827, 371] width 1291 height 682
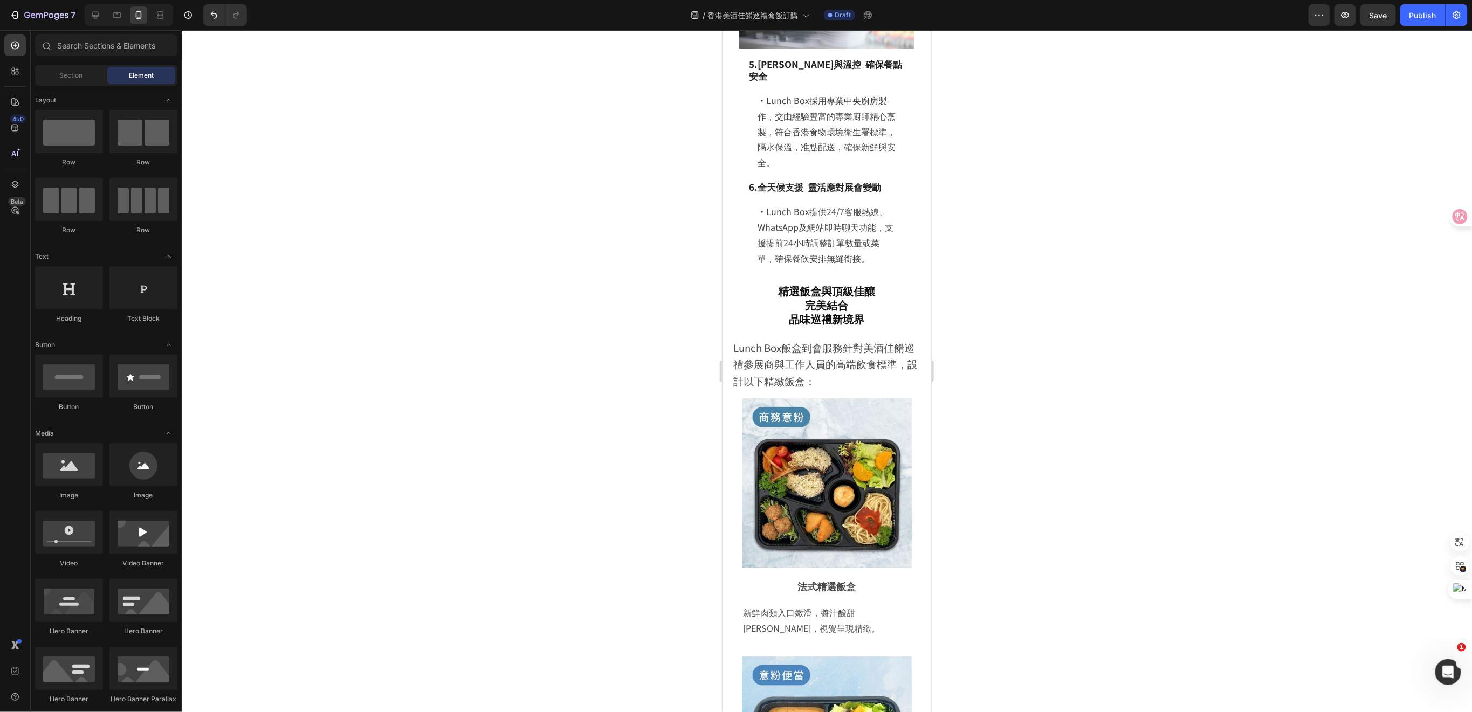
scroll to position [1869, 0]
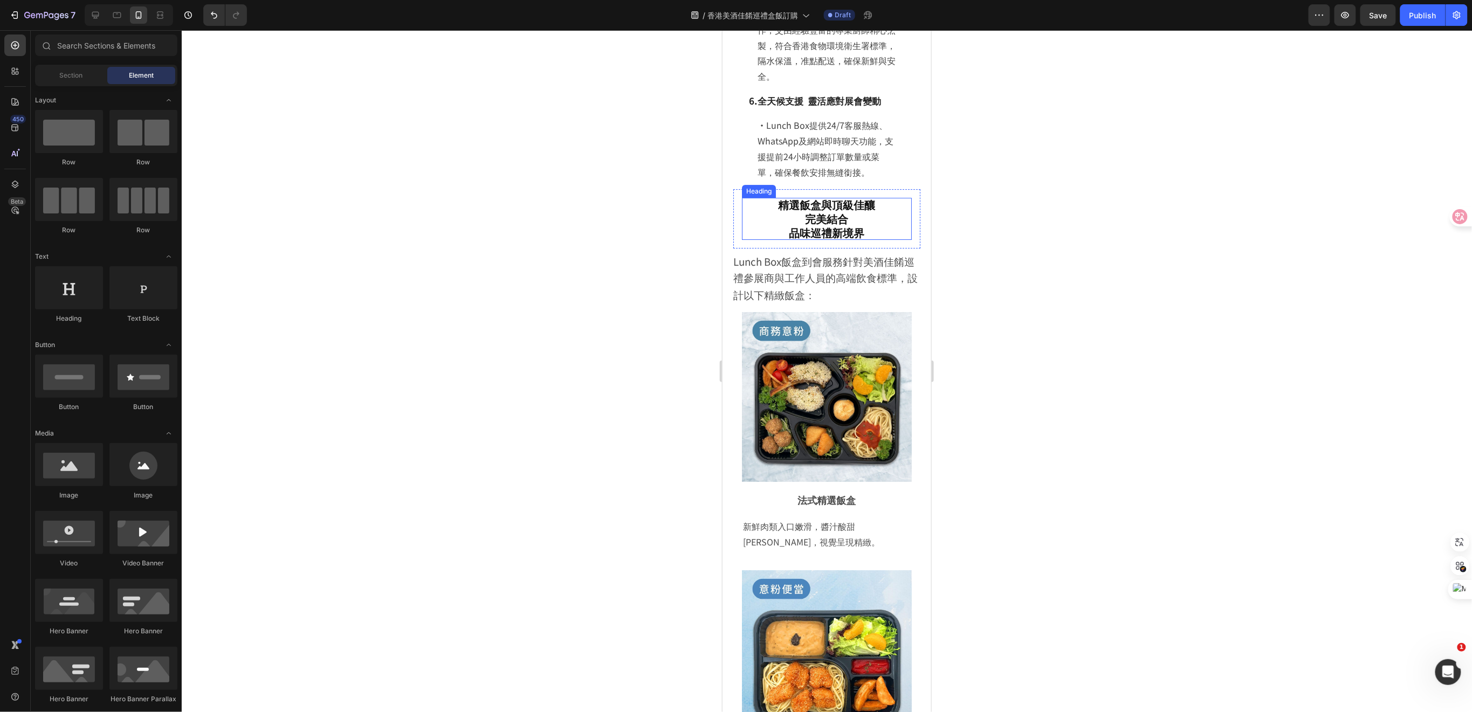
click at [840, 239] on h2 "精選飯盒與頂級佳釀 完美結合 品味巡禮新境界" at bounding box center [827, 218] width 170 height 42
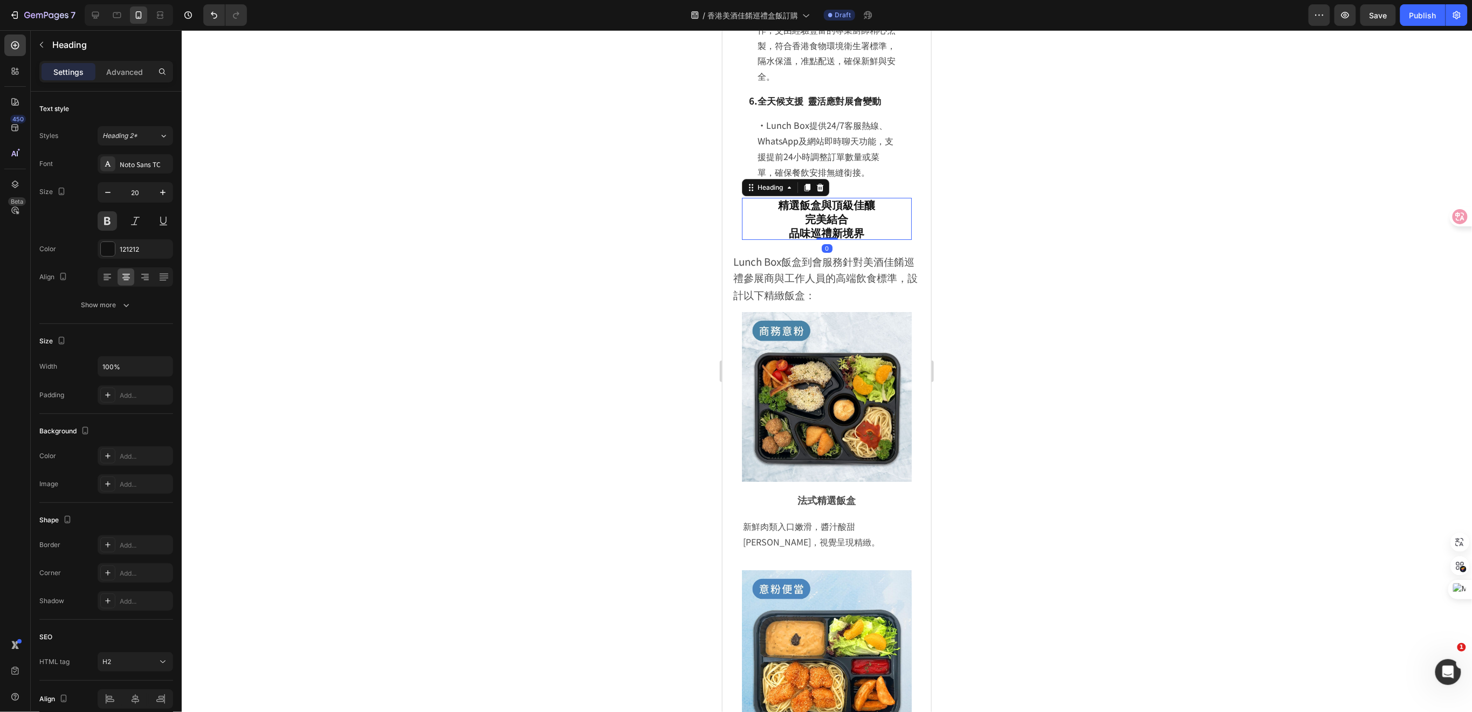
click at [801, 239] on h2 "精選飯盒與頂級佳釀 完美結合 品味巡禮新境界" at bounding box center [827, 218] width 170 height 42
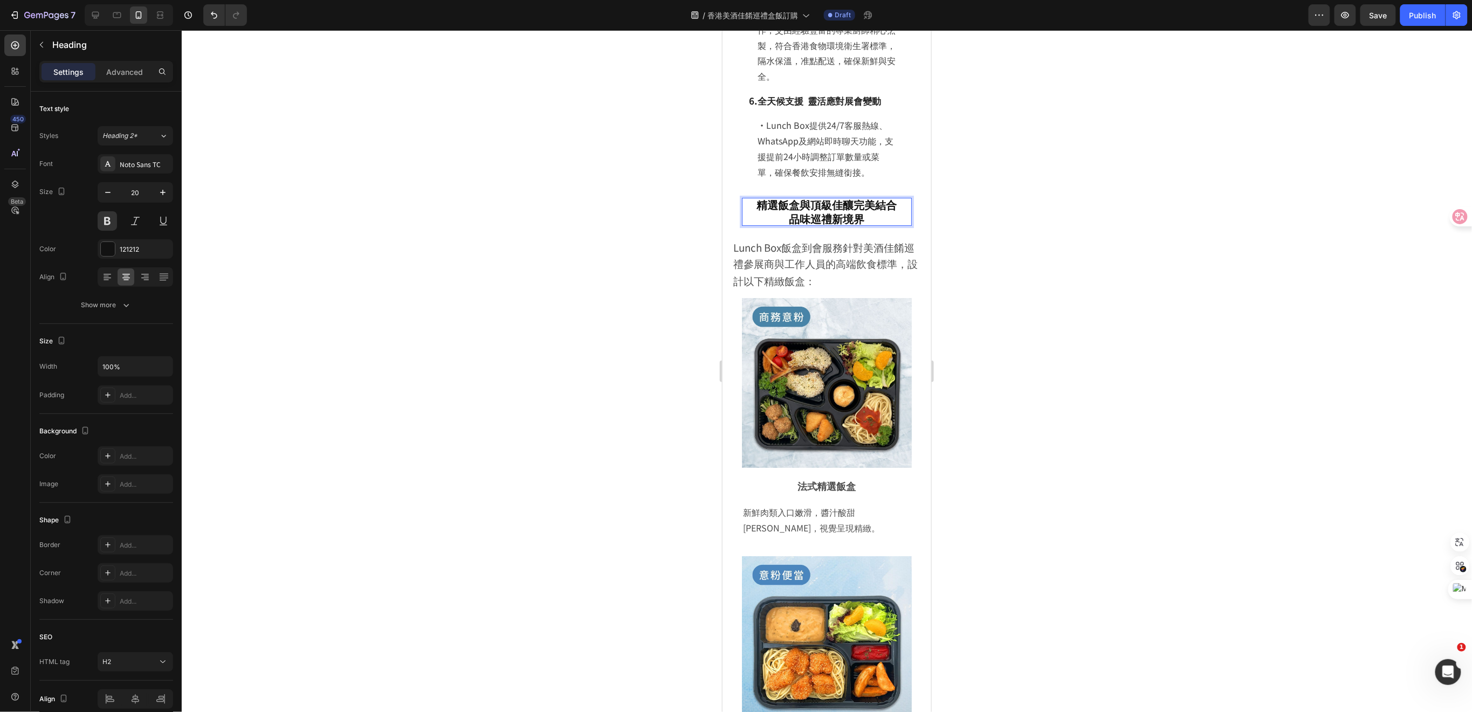
click at [1010, 273] on div at bounding box center [827, 371] width 1291 height 682
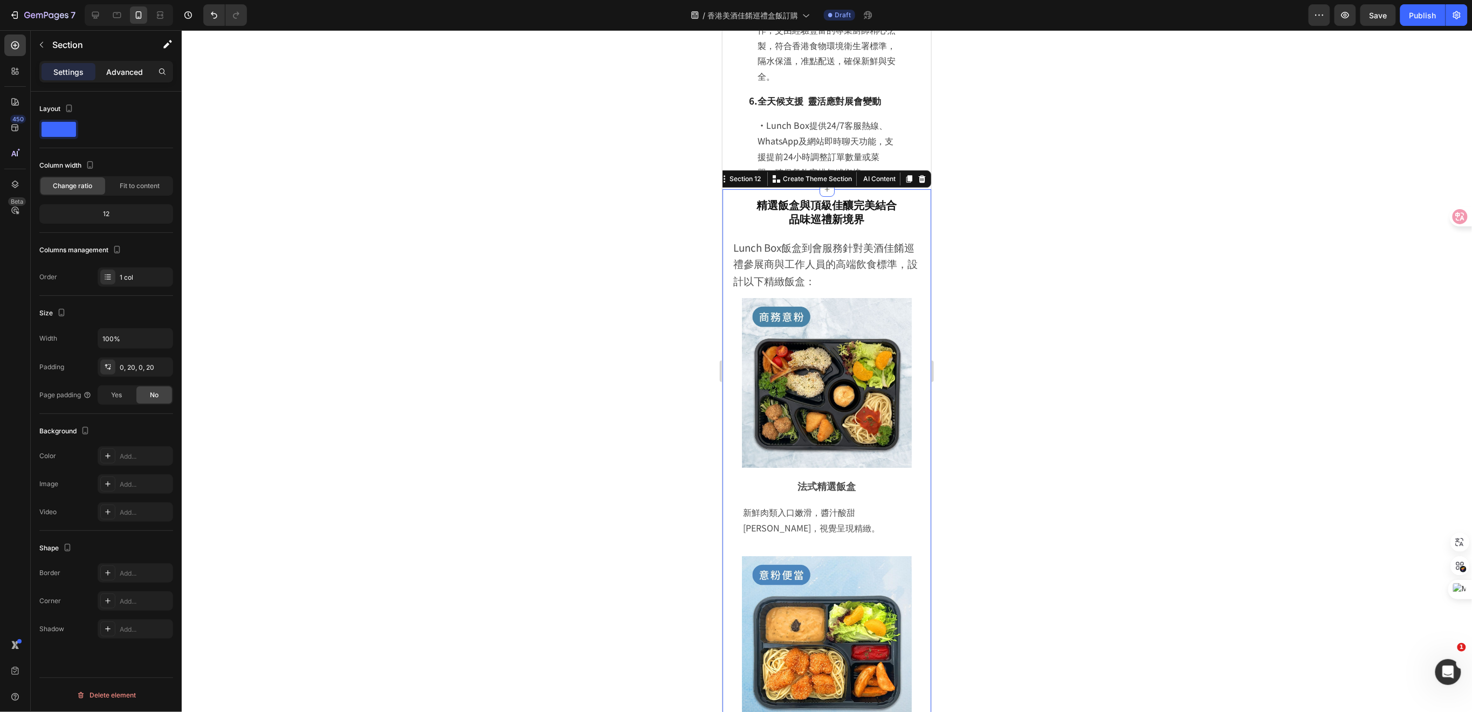
click at [125, 76] on p "Advanced" at bounding box center [124, 71] width 37 height 11
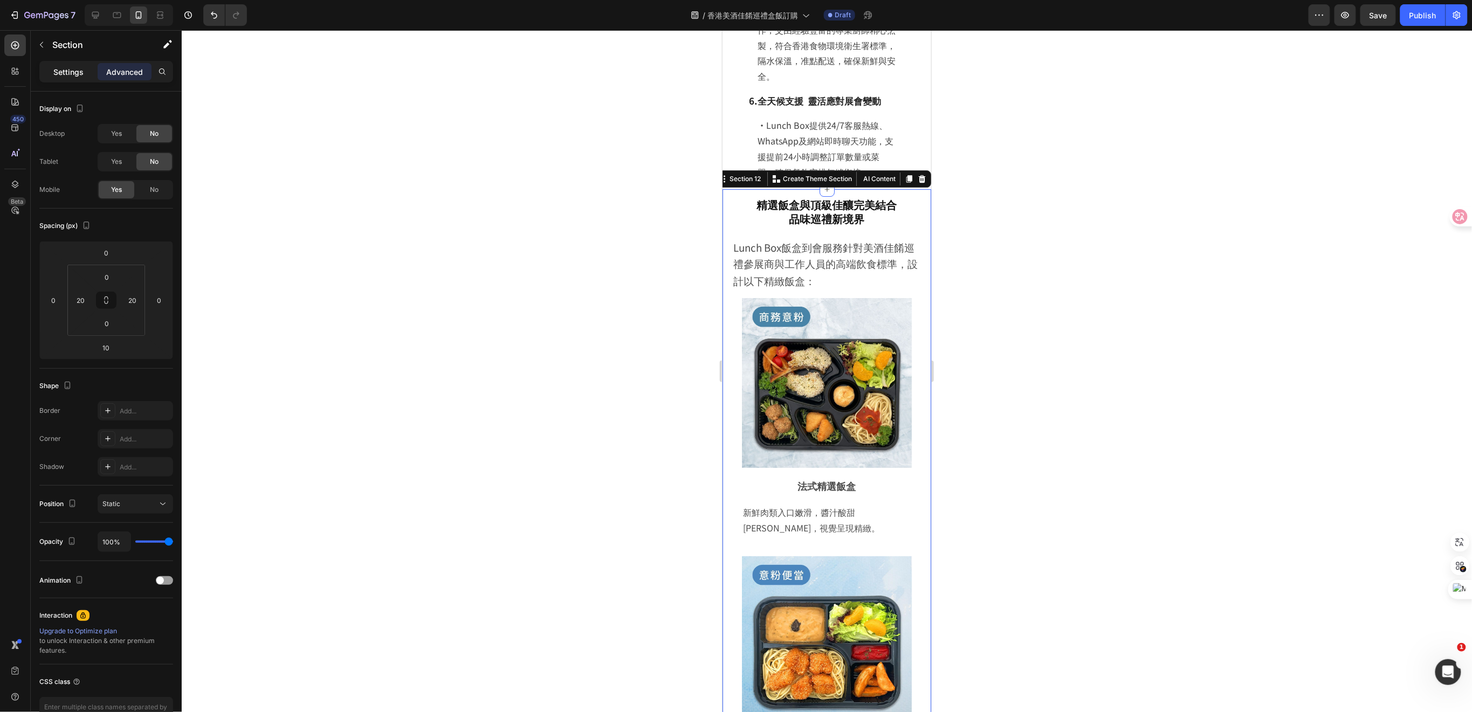
click at [70, 73] on p "Settings" at bounding box center [68, 71] width 30 height 11
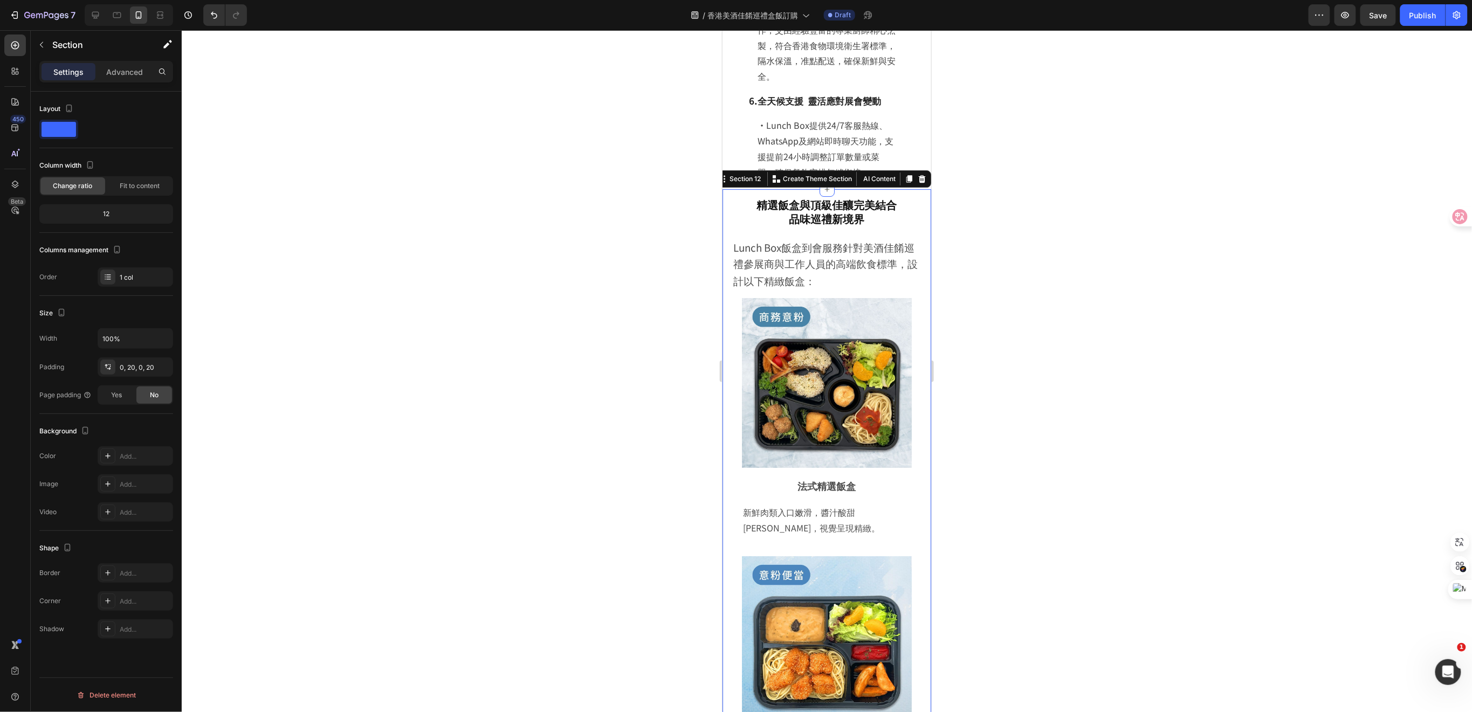
click at [1006, 319] on div at bounding box center [827, 371] width 1291 height 682
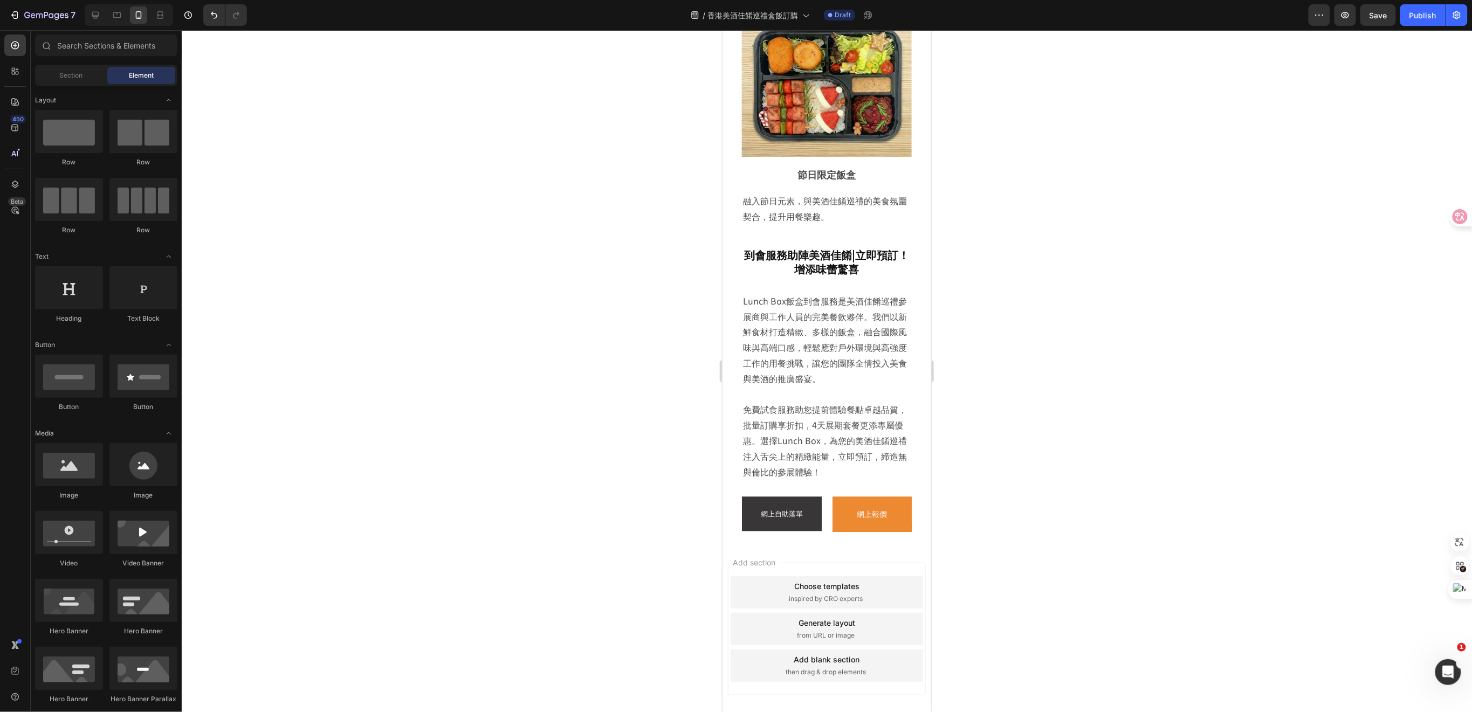
scroll to position [3261, 0]
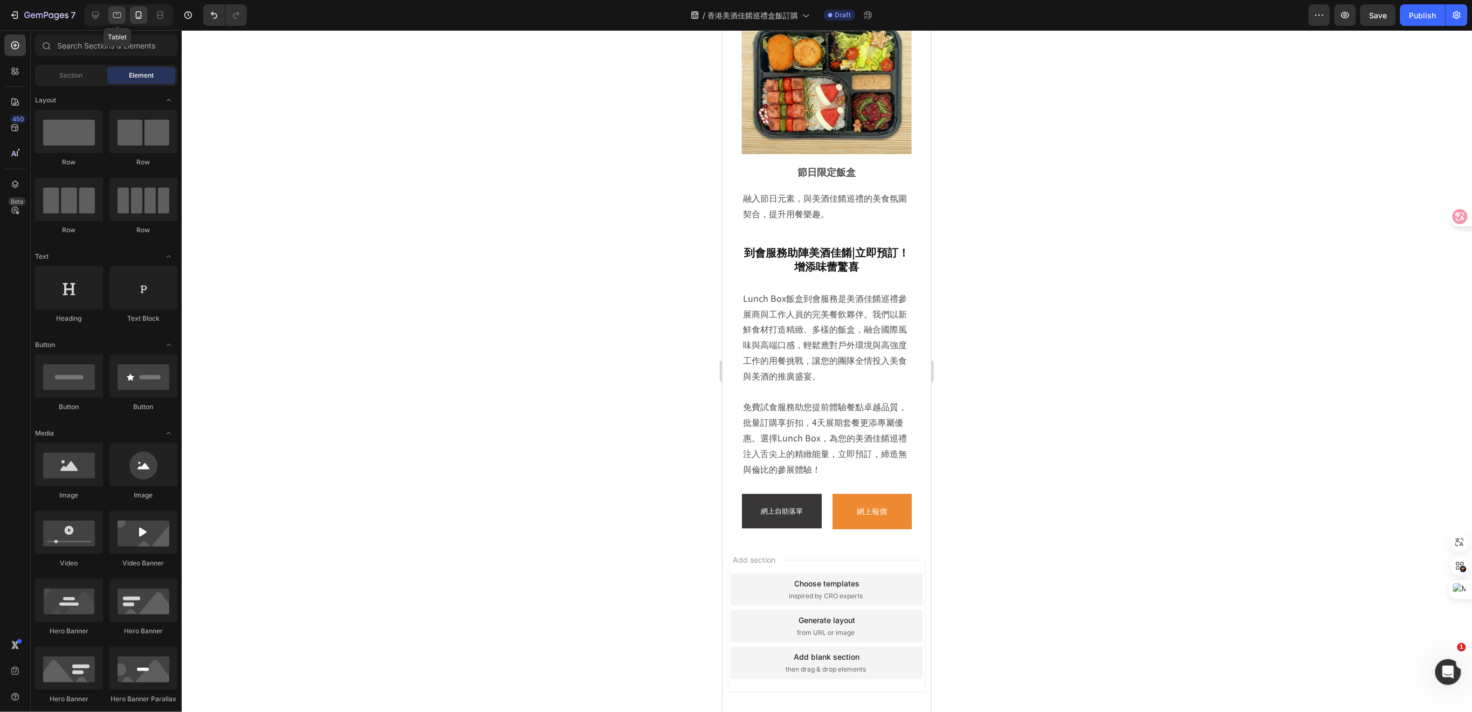
click at [114, 13] on icon at bounding box center [117, 15] width 11 height 11
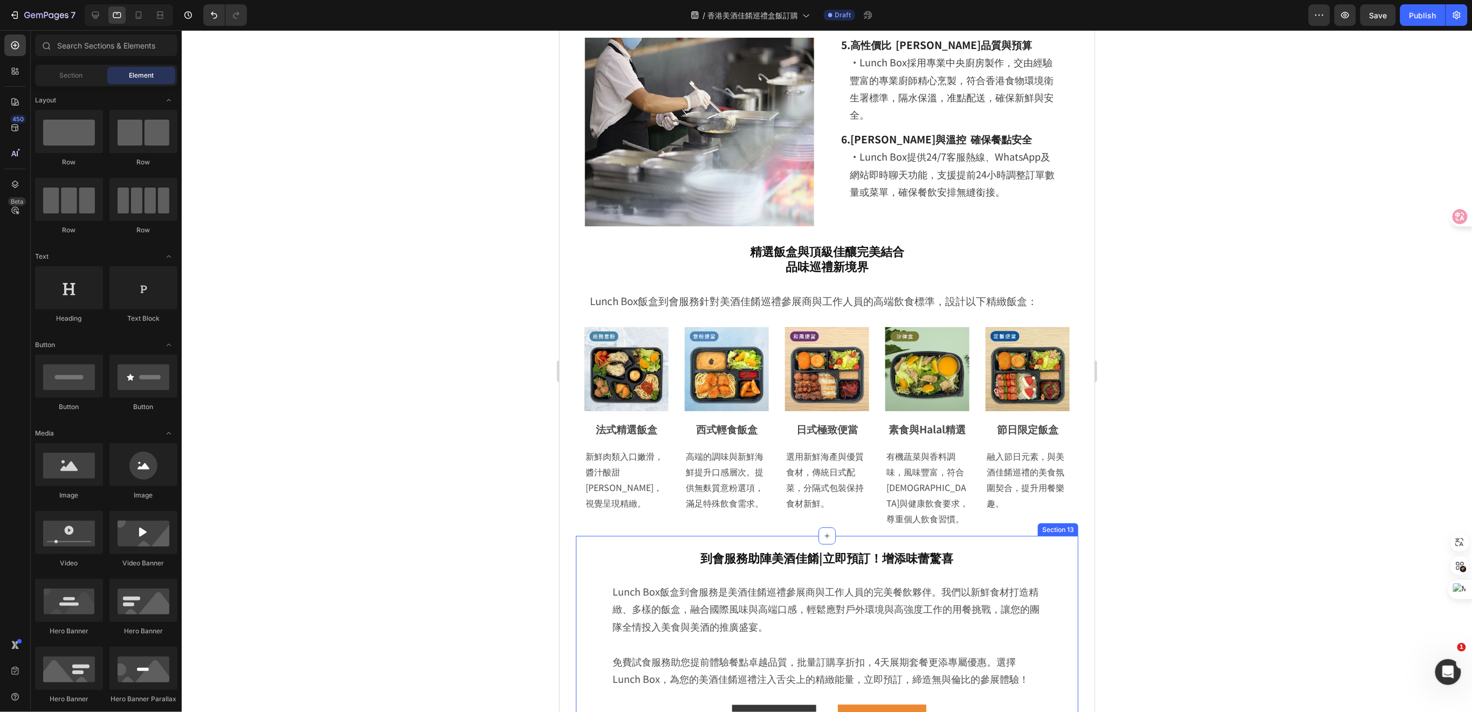
scroll to position [1306, 0]
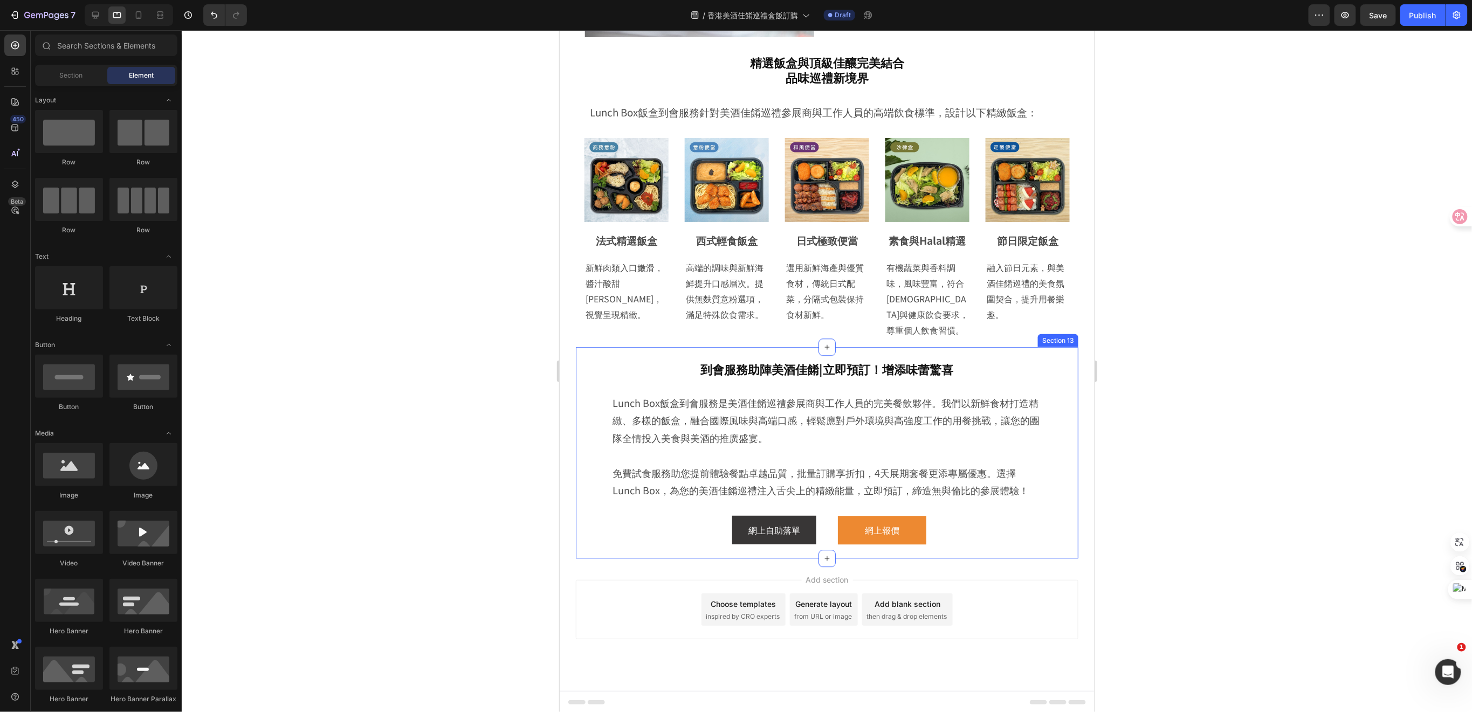
click at [1053, 465] on div "到會服務助陣美酒佳餚|立即預訂！增添味蕾驚喜 Heading Lunch Box飯盒到會服務是美酒佳餚巡禮參展商與工作人員的完美餐飲夥伴。我們以新鮮食材打造精…" at bounding box center [826, 452] width 503 height 211
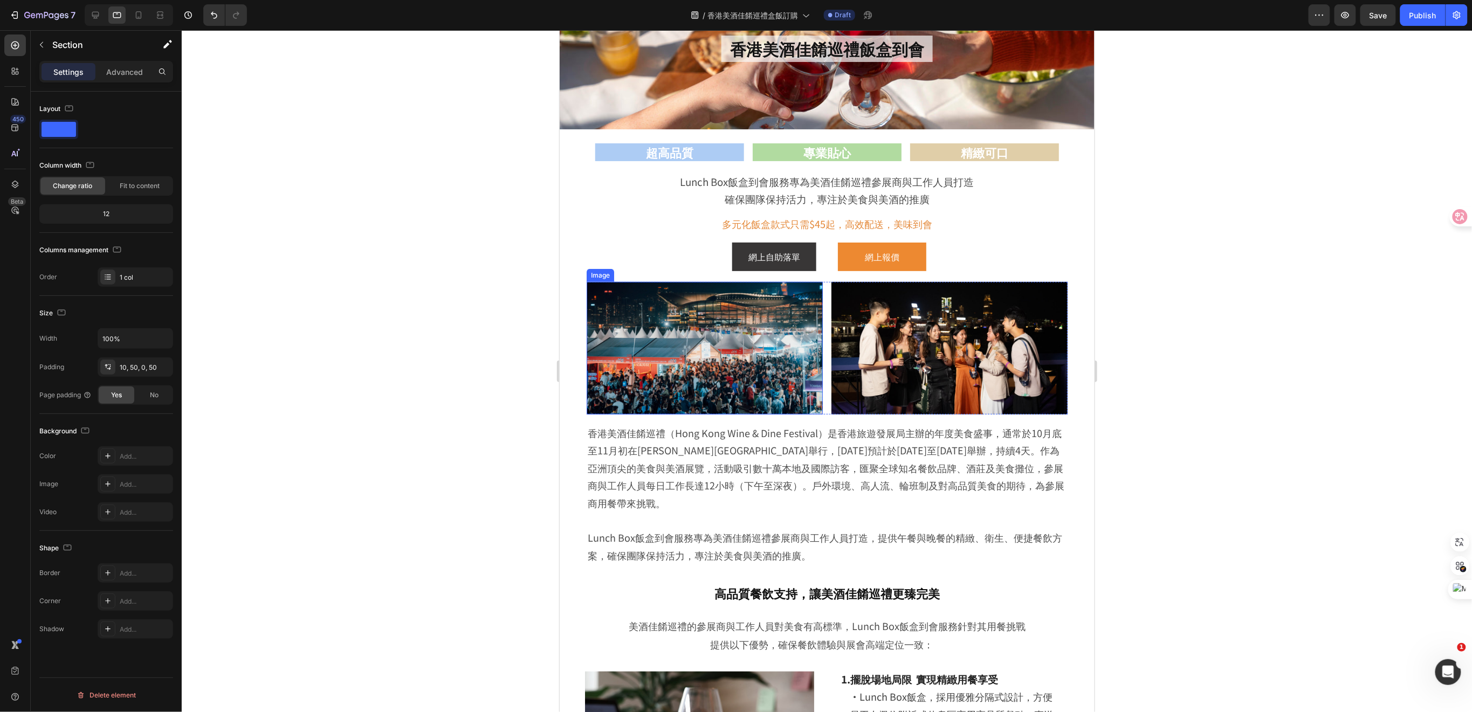
scroll to position [83, 0]
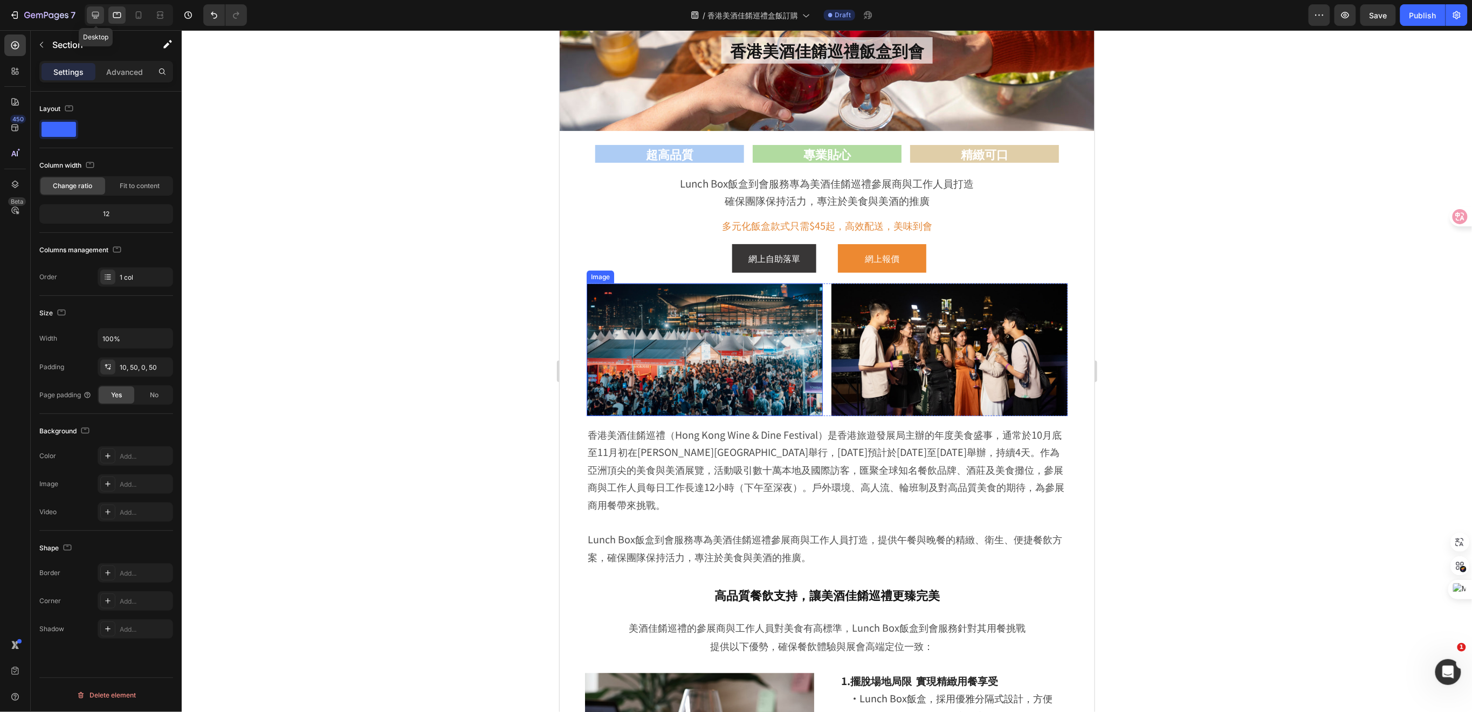
click at [98, 16] on icon at bounding box center [95, 15] width 11 height 11
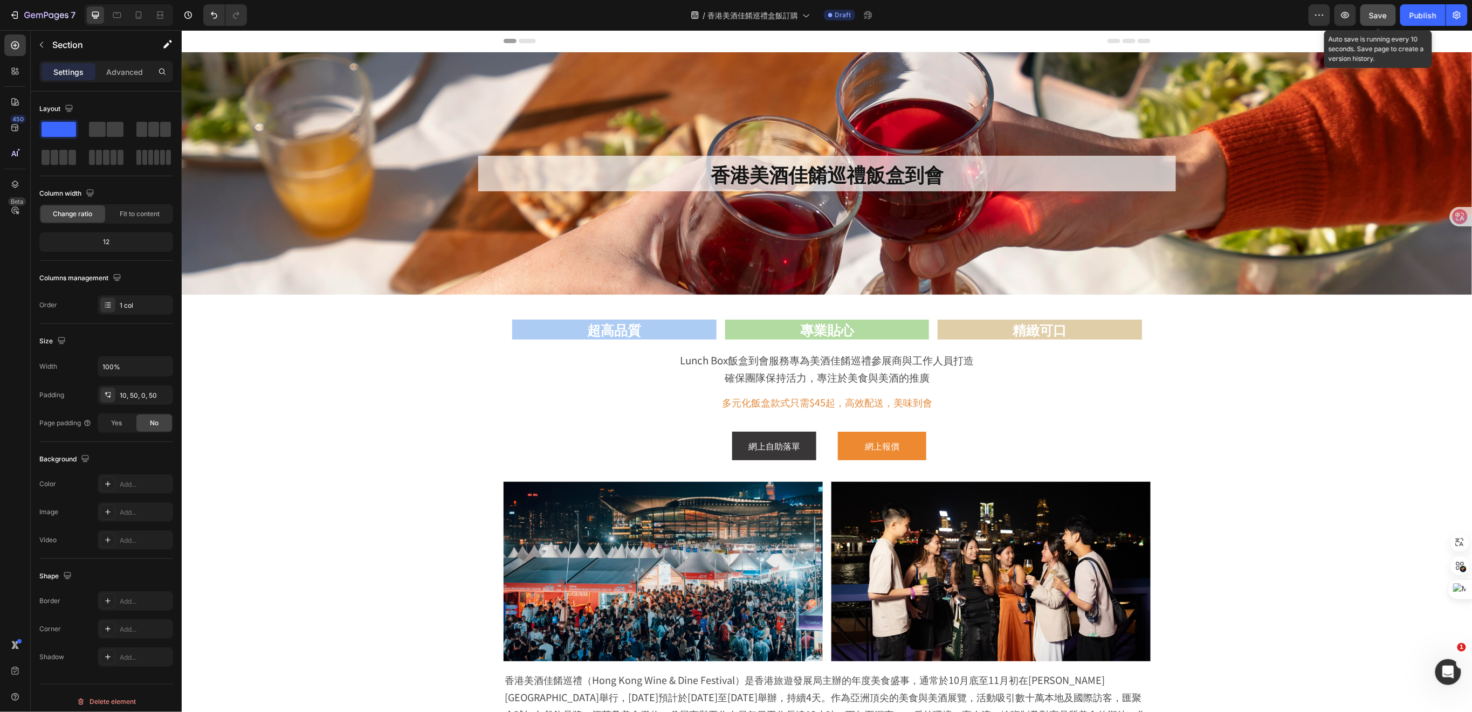
click at [1369, 17] on button "Save" at bounding box center [1379, 15] width 36 height 22
click at [1347, 18] on icon "button" at bounding box center [1345, 15] width 11 height 11
click at [795, 14] on span "香港美酒佳餚巡禮盒飯訂購" at bounding box center [753, 15] width 91 height 11
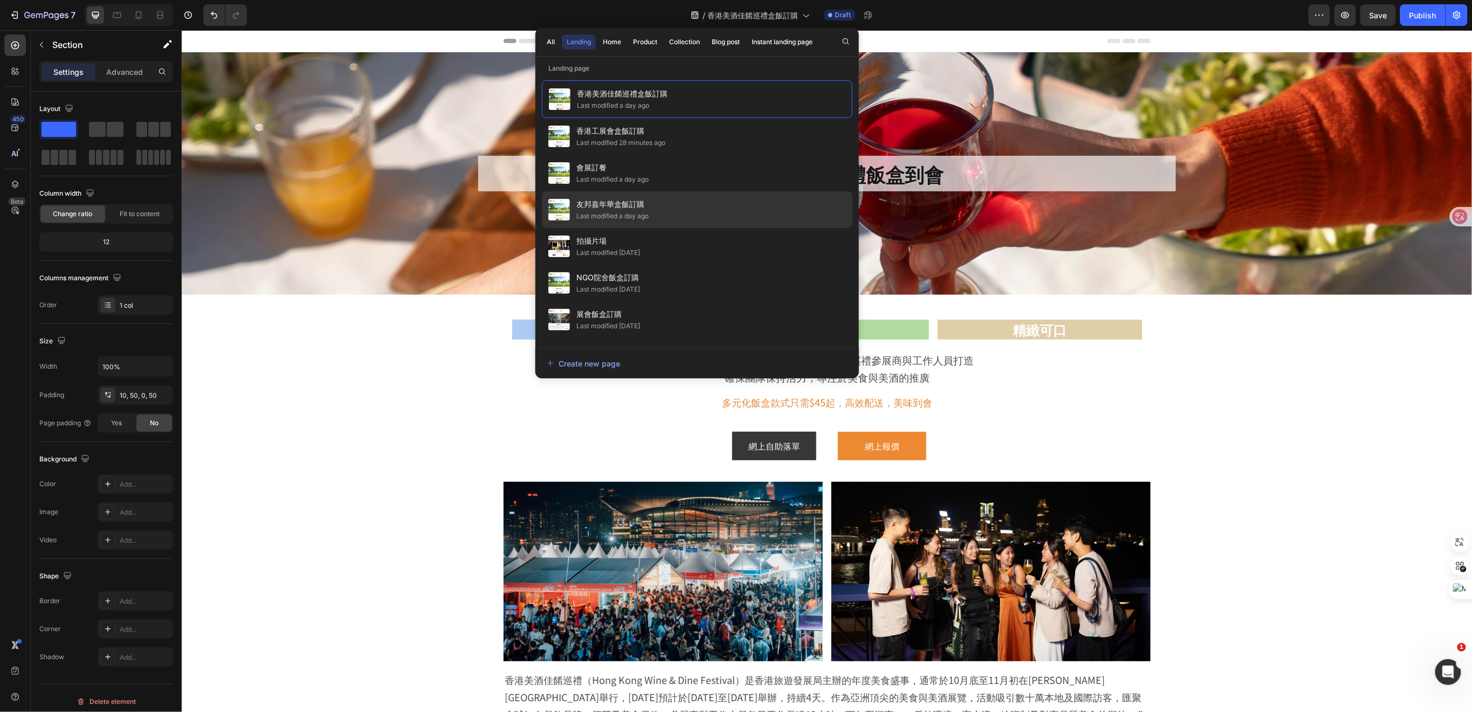
click at [634, 204] on span "友邦嘉年華盒飯訂購" at bounding box center [613, 204] width 72 height 13
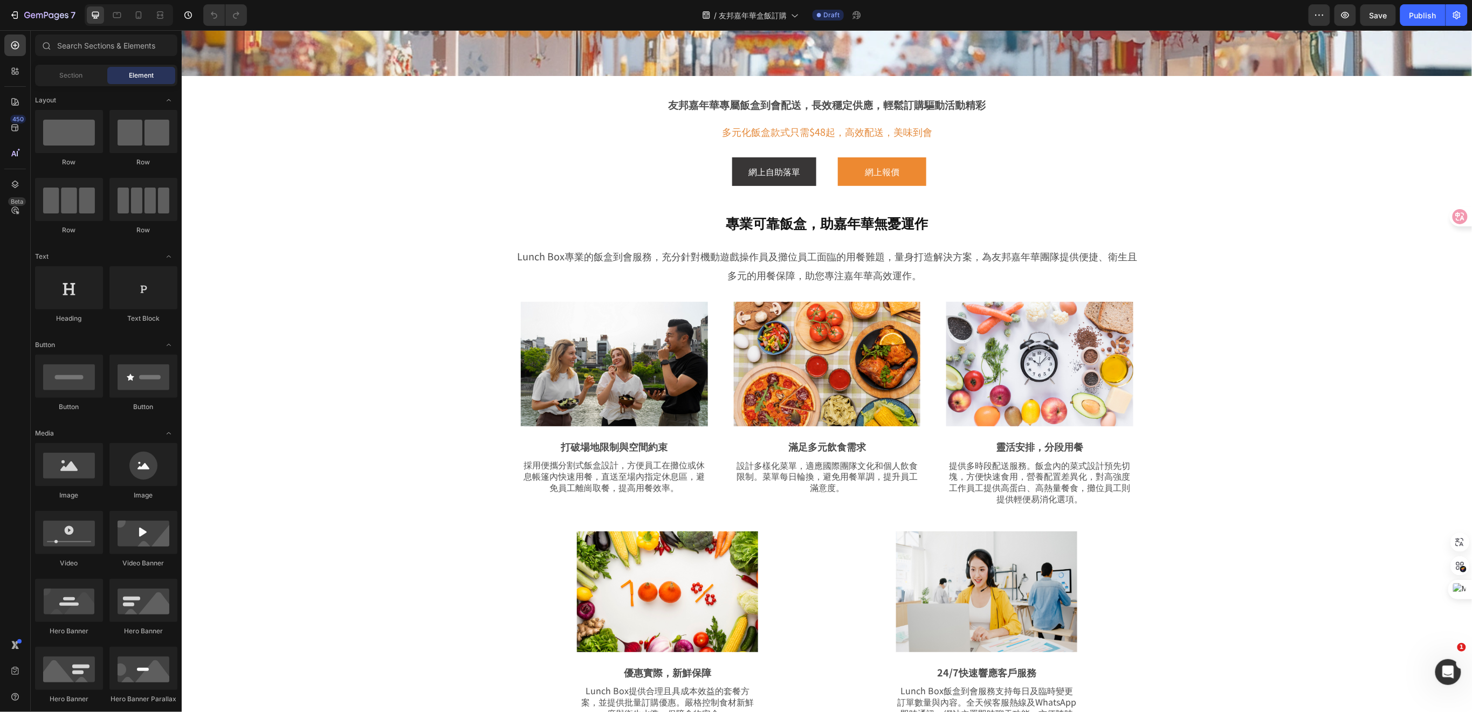
scroll to position [62, 0]
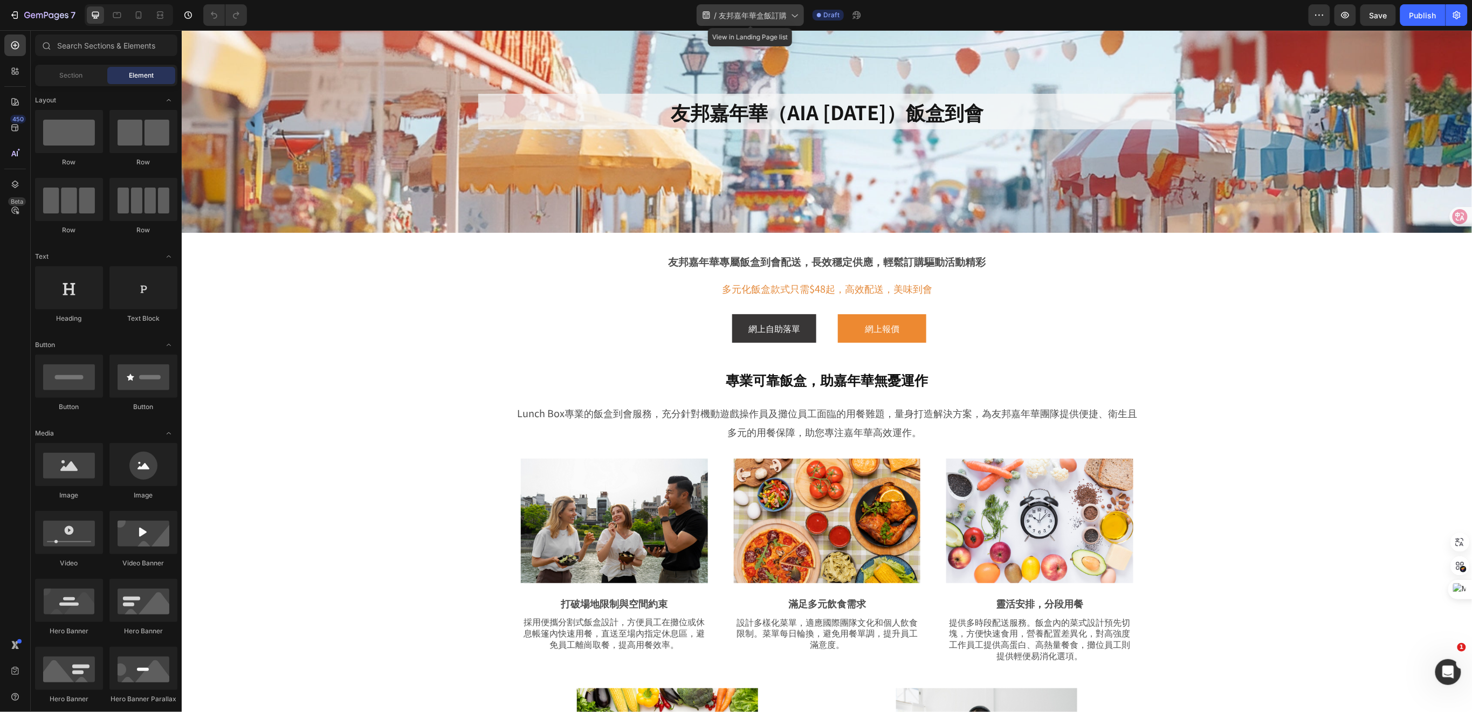
click at [787, 17] on span "友邦嘉年華盒飯訂購" at bounding box center [753, 15] width 68 height 11
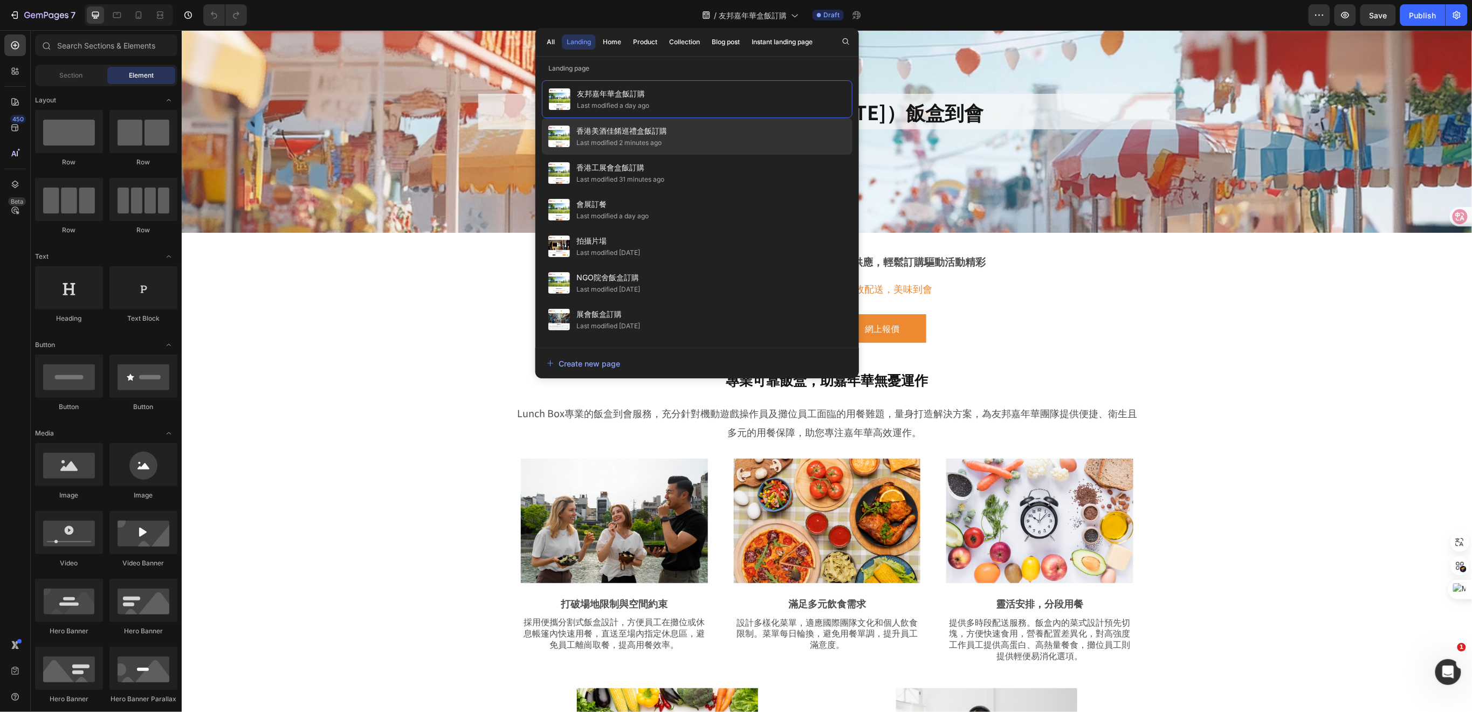
click at [656, 136] on span "香港美酒佳餚巡禮盒飯訂購" at bounding box center [622, 131] width 91 height 13
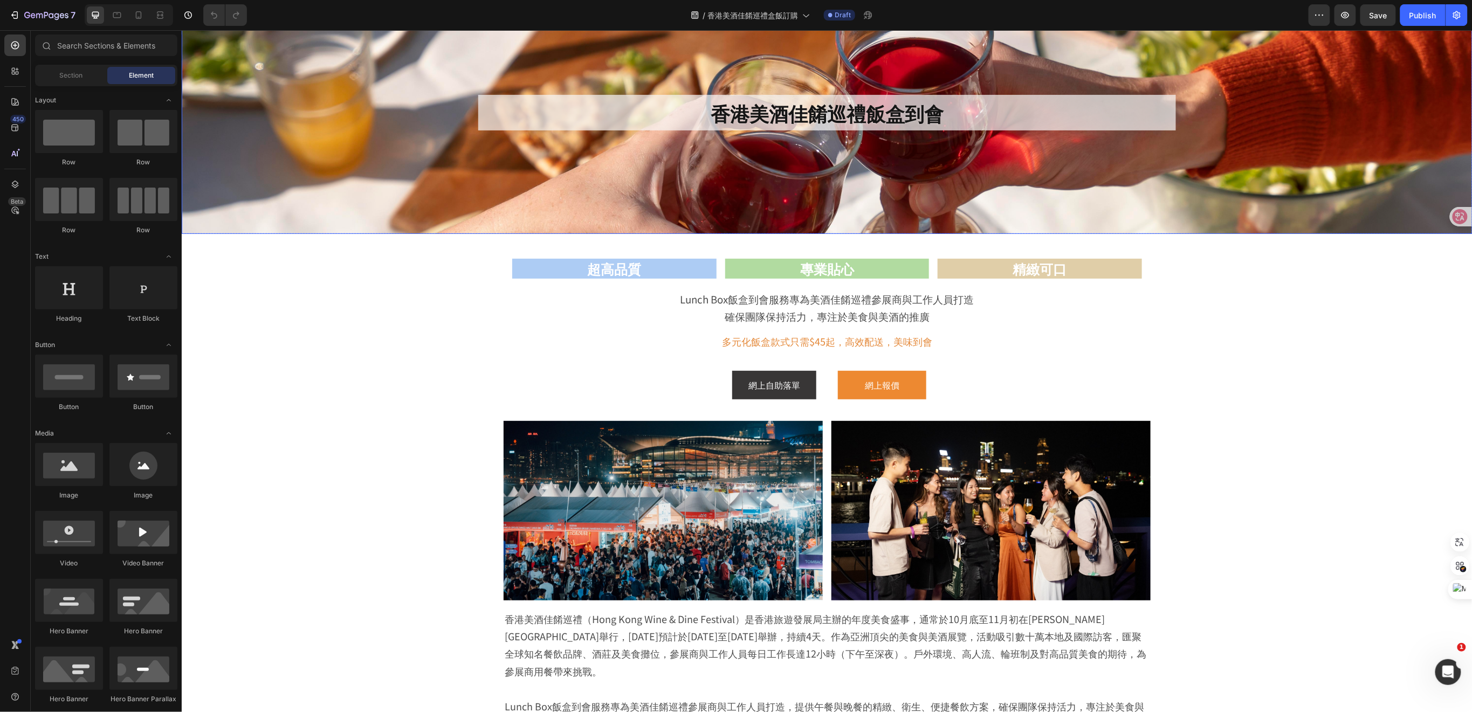
scroll to position [216, 0]
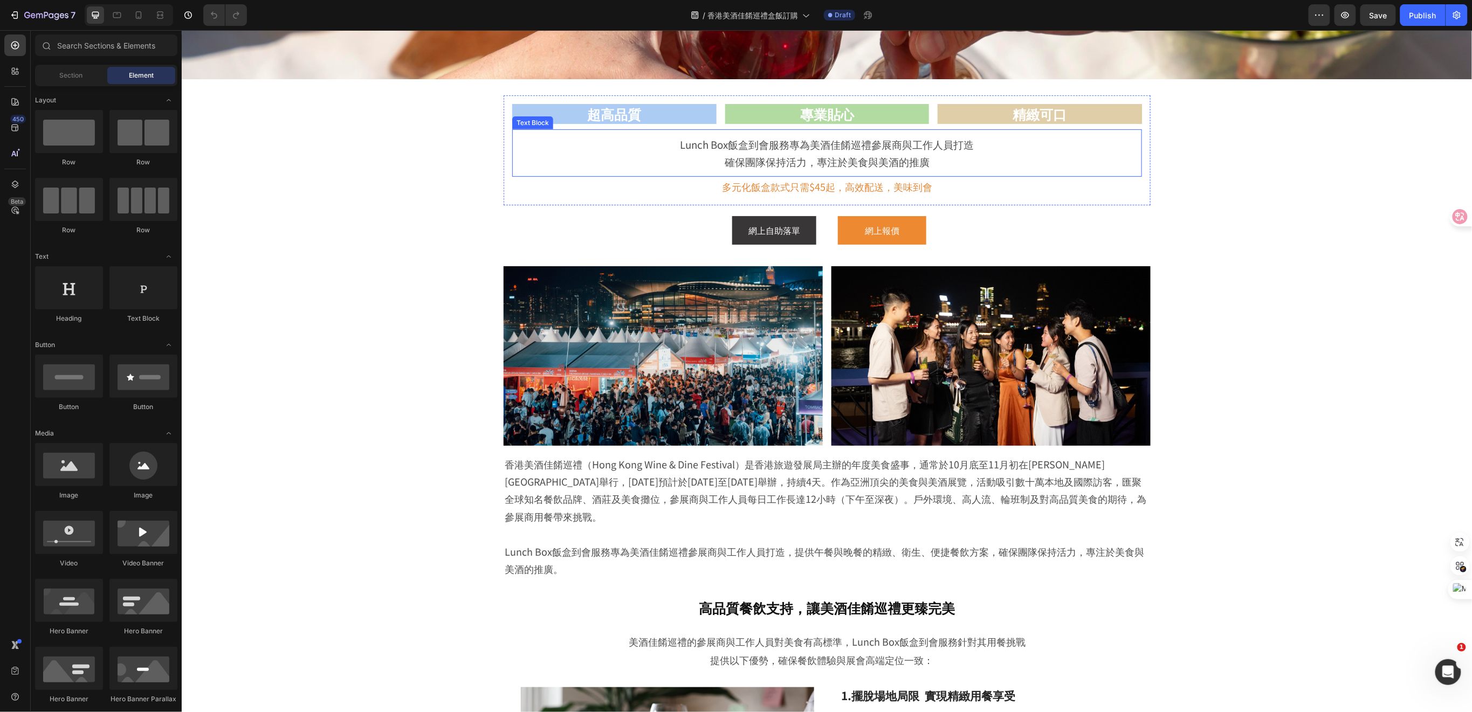
click at [896, 149] on span "Lunch Box飯盒到會服務專為美酒佳餚巡禮參展商與工作人員打造" at bounding box center [827, 143] width 294 height 15
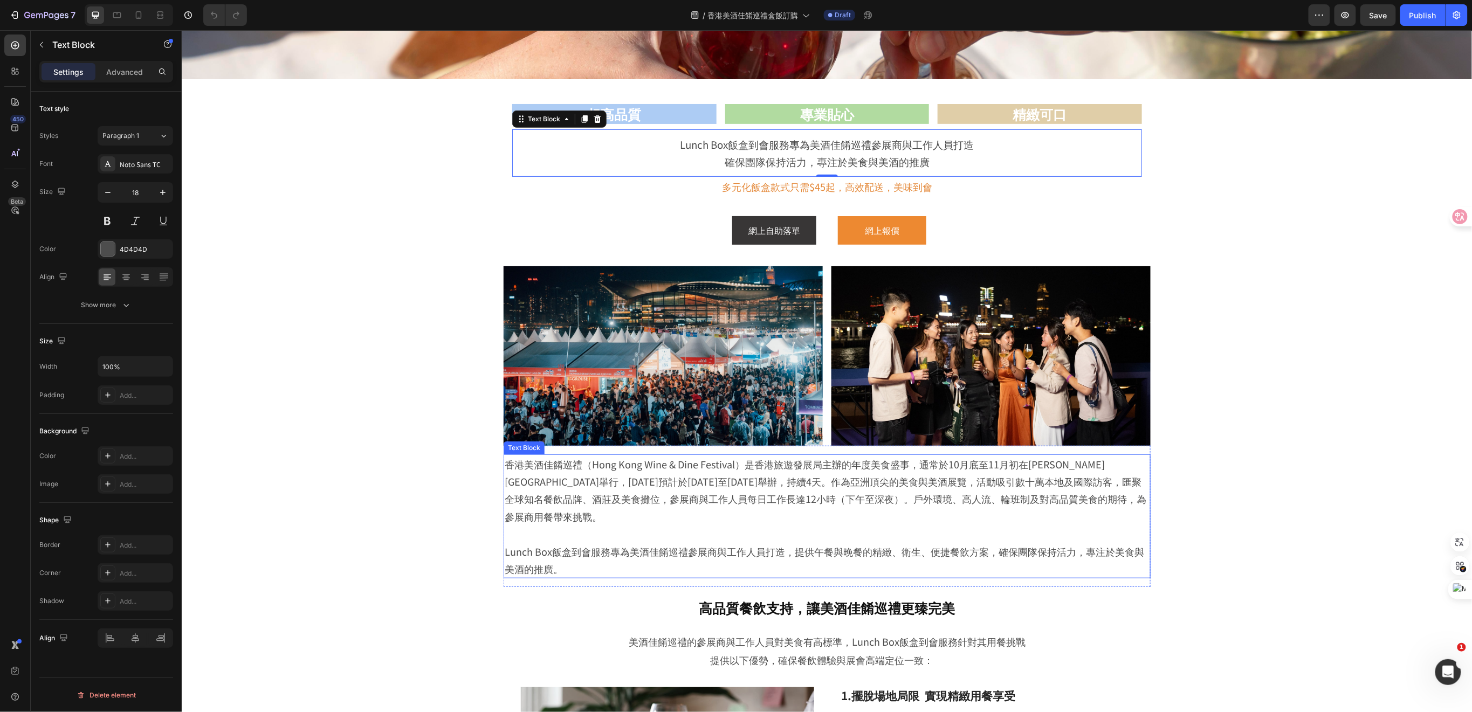
click at [674, 469] on p "香港美酒佳餚巡禮（Hong Kong Wine & Dine Festival）是香港旅遊發展局主辦的年度美食盛事，通常於10月底至11月初在維多利亞港海濱舉…" at bounding box center [826, 490] width 645 height 70
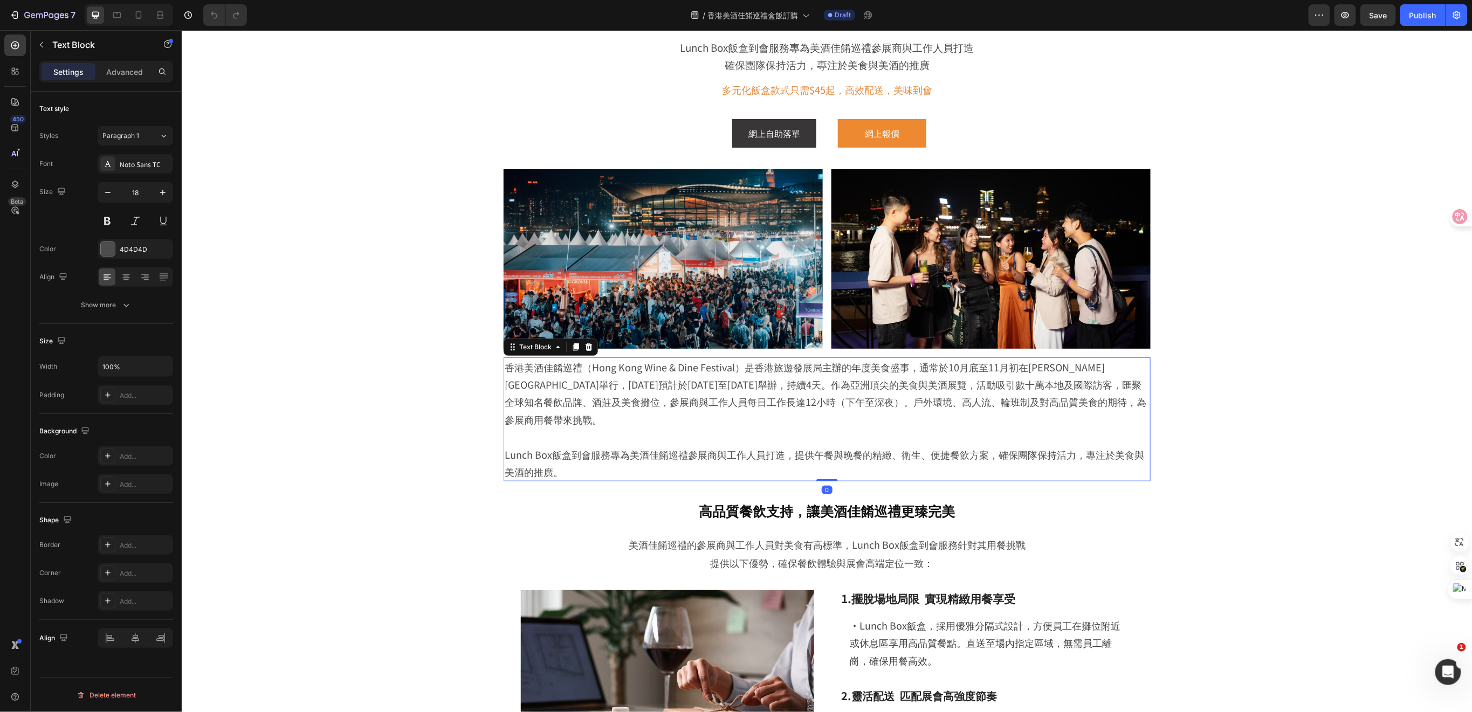
scroll to position [431, 0]
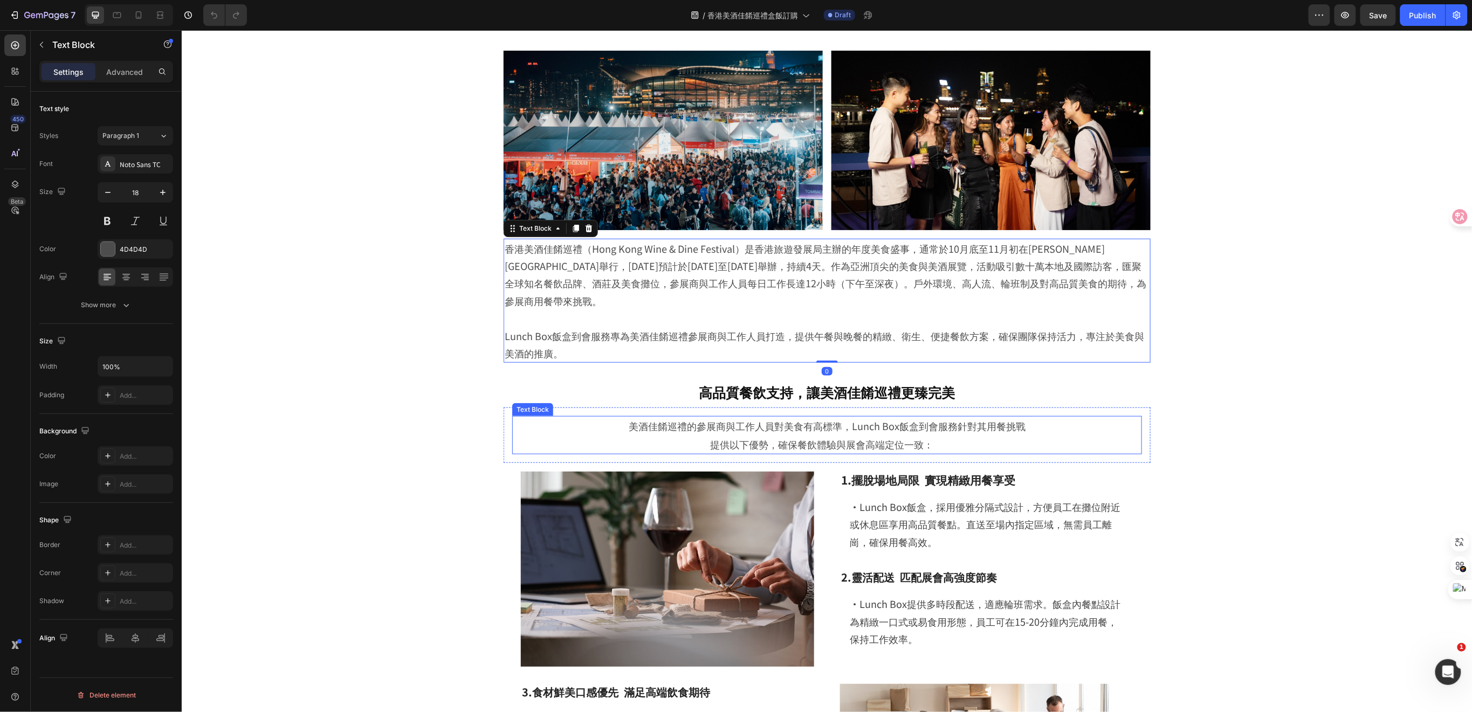
click at [814, 437] on span "提供以下優勢，確保餐飲體驗與展會高端定位一致：" at bounding box center [821, 444] width 223 height 14
click at [920, 498] on p "·Lunch Box飯盒，採用優雅分隔式設計，方便員工在攤位附近或休息區享用高品質餐點。直送至場內指定區域，無需員工離崗，確保用餐高效。" at bounding box center [986, 524] width 274 height 52
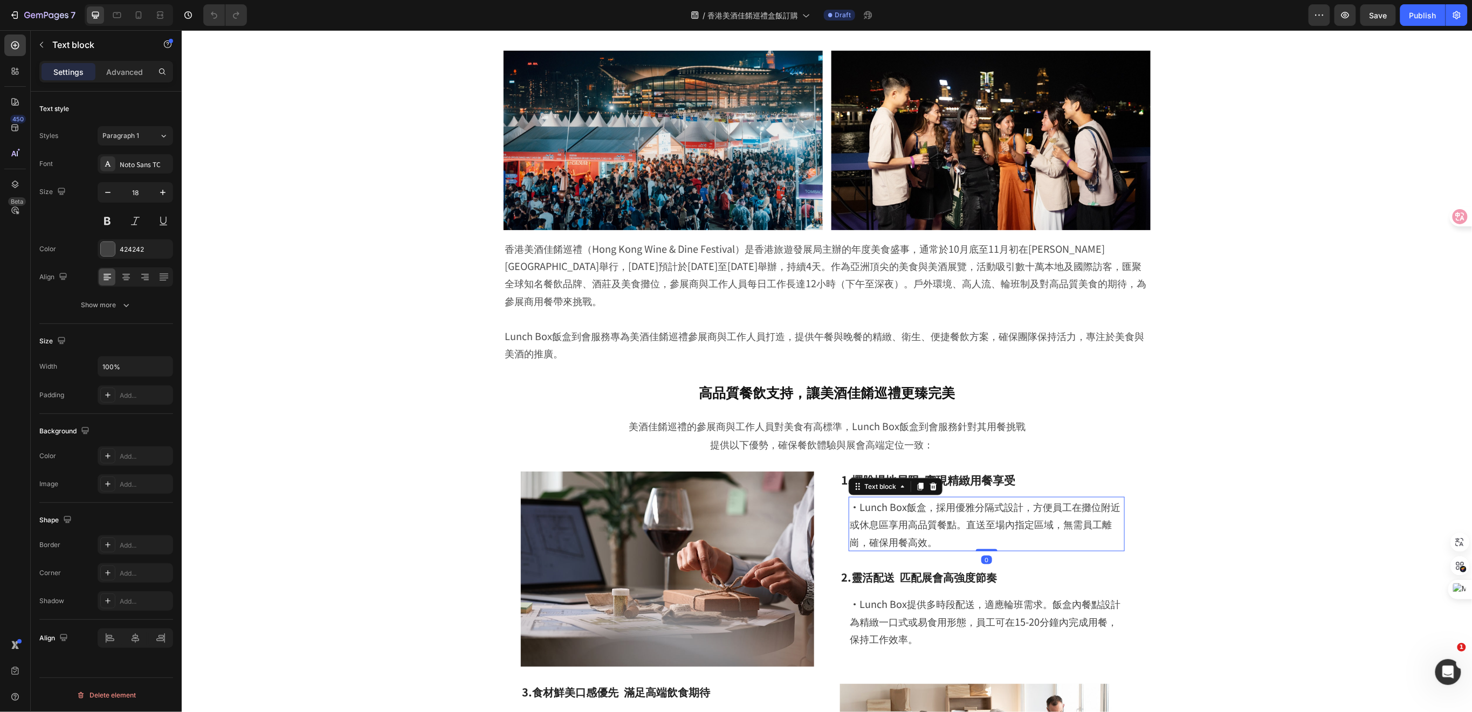
scroll to position [503, 0]
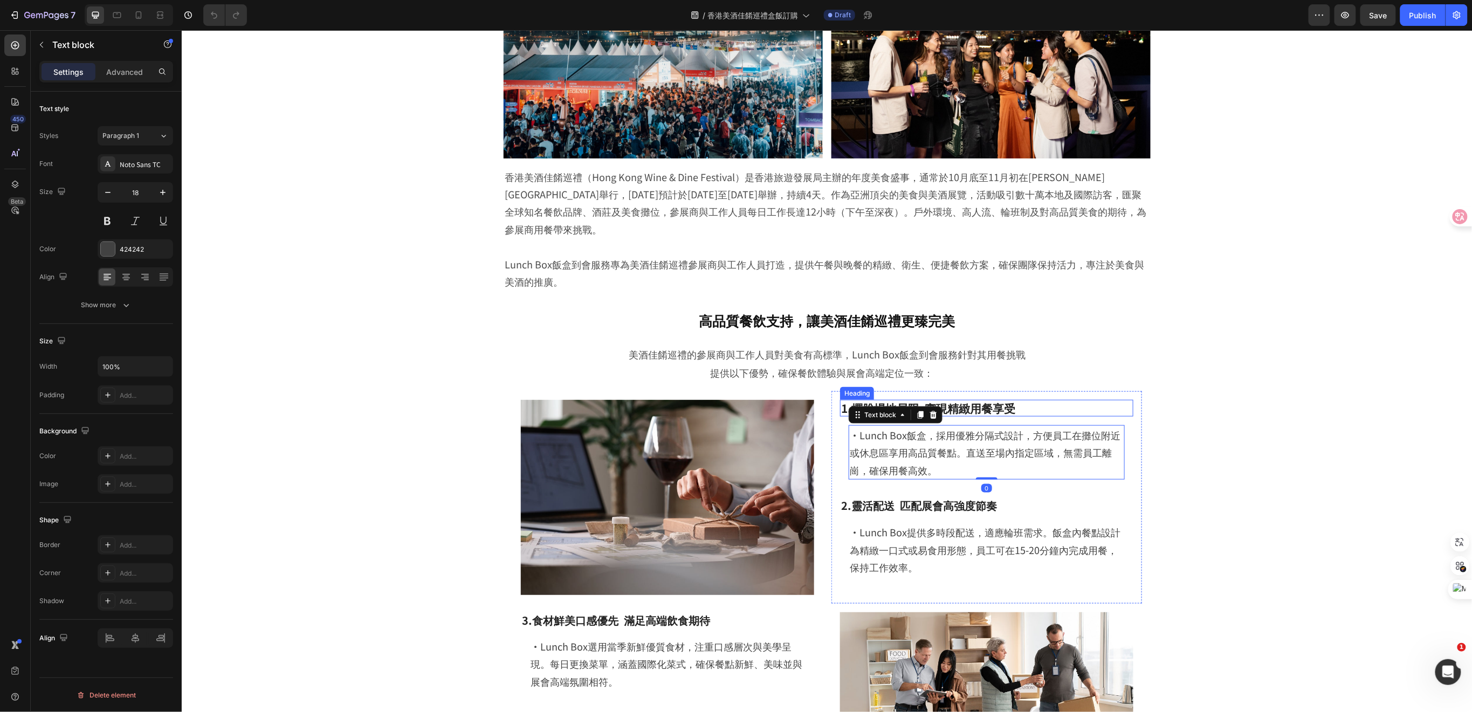
click at [988, 400] on h3 "1.擺脫場地局限 實現精緻用餐享受" at bounding box center [986, 408] width 293 height 17
click at [975, 497] on h3 "2.靈活配送 匹配展會高強度節奏" at bounding box center [986, 505] width 293 height 16
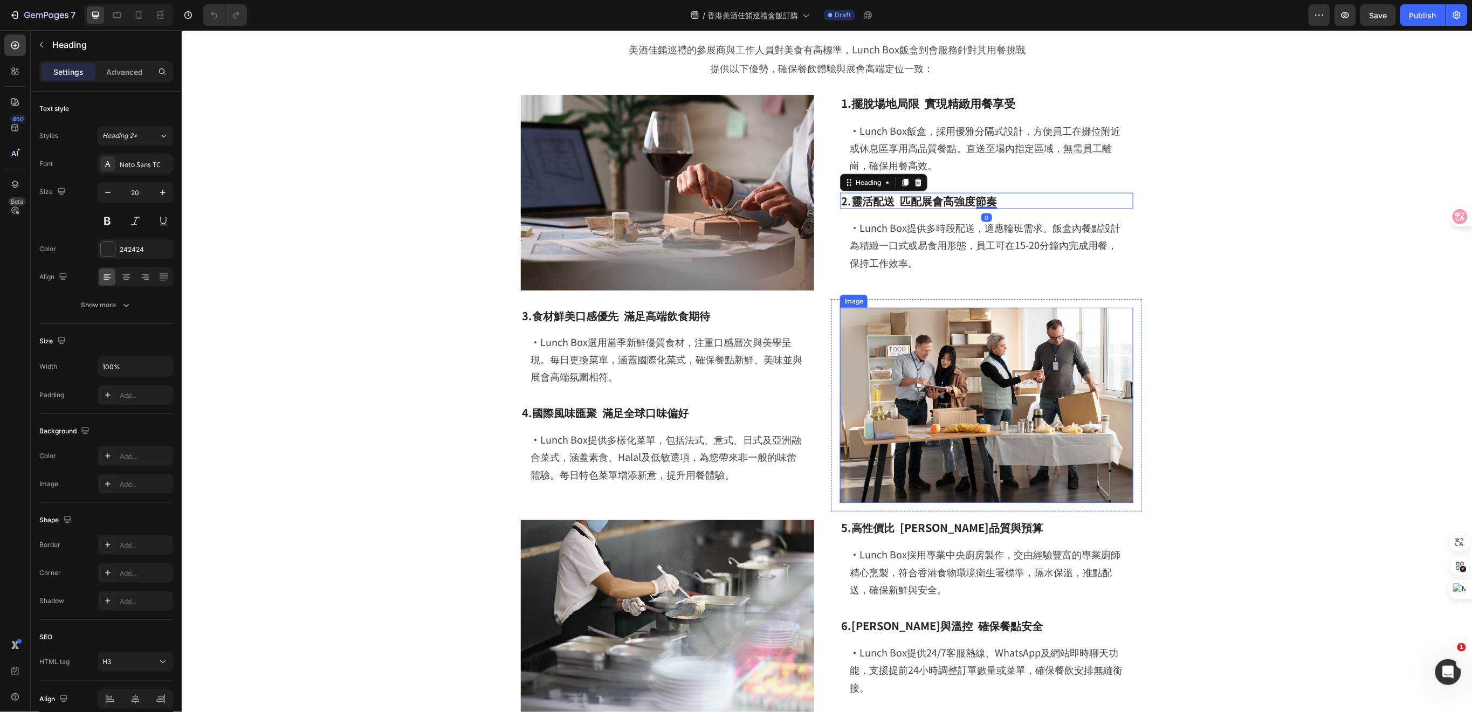
scroll to position [1006, 0]
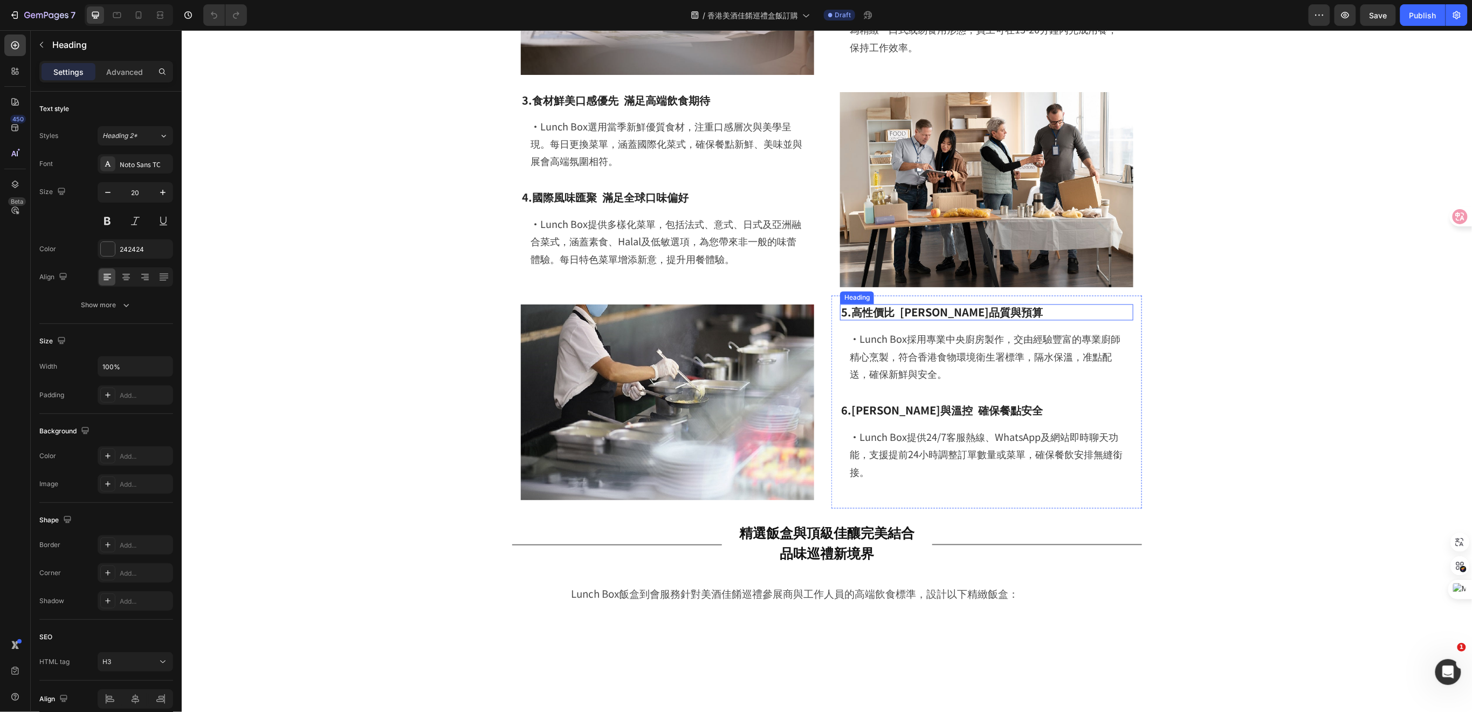
click at [915, 305] on h3 "5.高性價比 平衡品質與預算" at bounding box center [986, 312] width 293 height 16
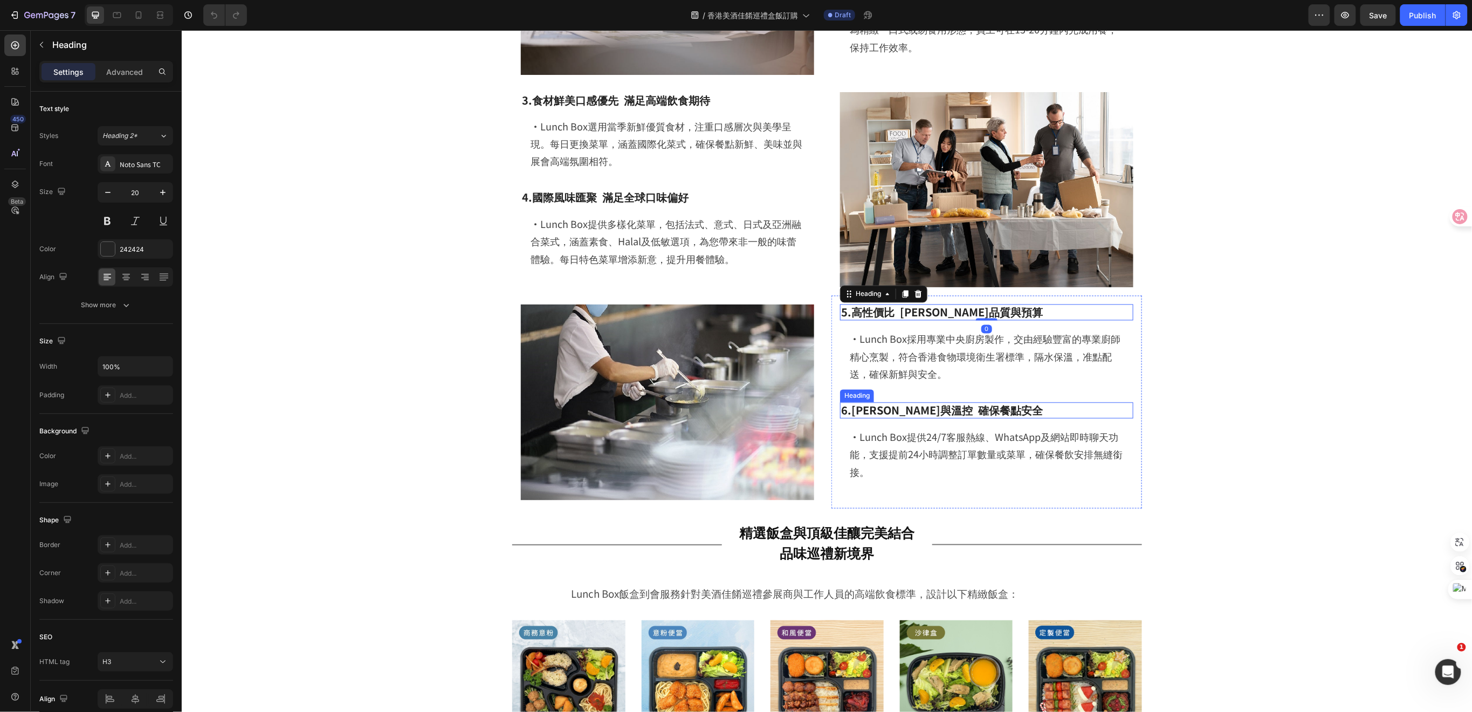
click at [909, 416] on h3 "6.嚴格衛生與溫控 確保餐點安全" at bounding box center [986, 410] width 293 height 16
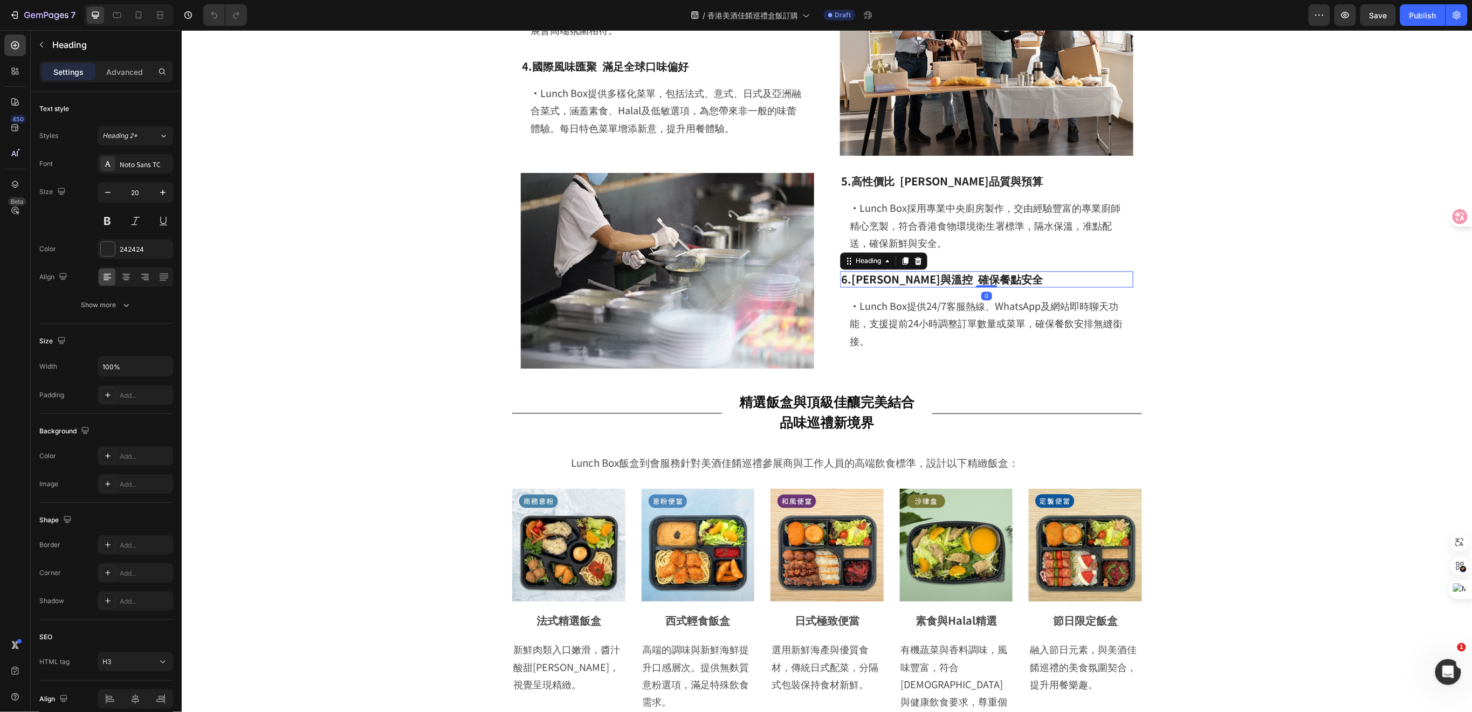
scroll to position [1222, 0]
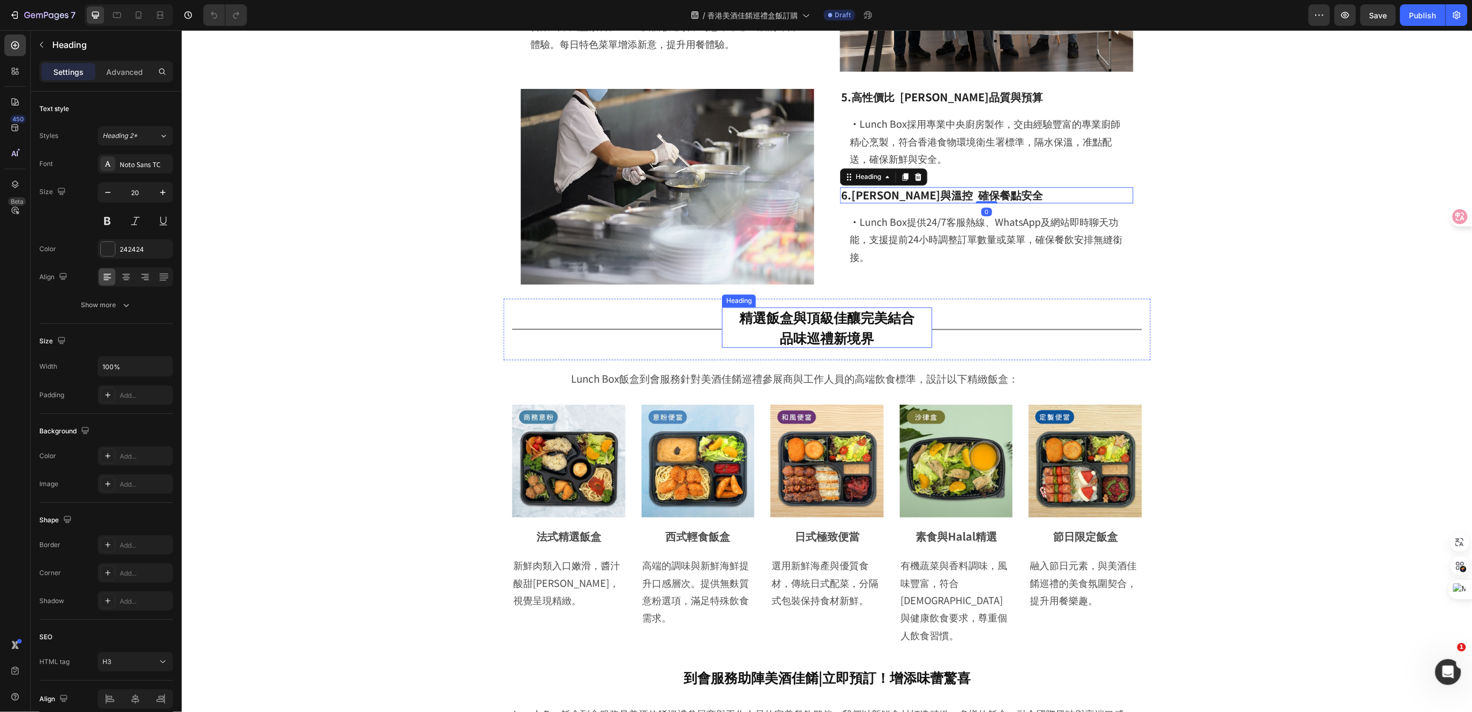
click at [834, 328] on h2 "精選飯盒與頂級佳釀完美結合 品味巡禮新境界" at bounding box center [827, 327] width 210 height 40
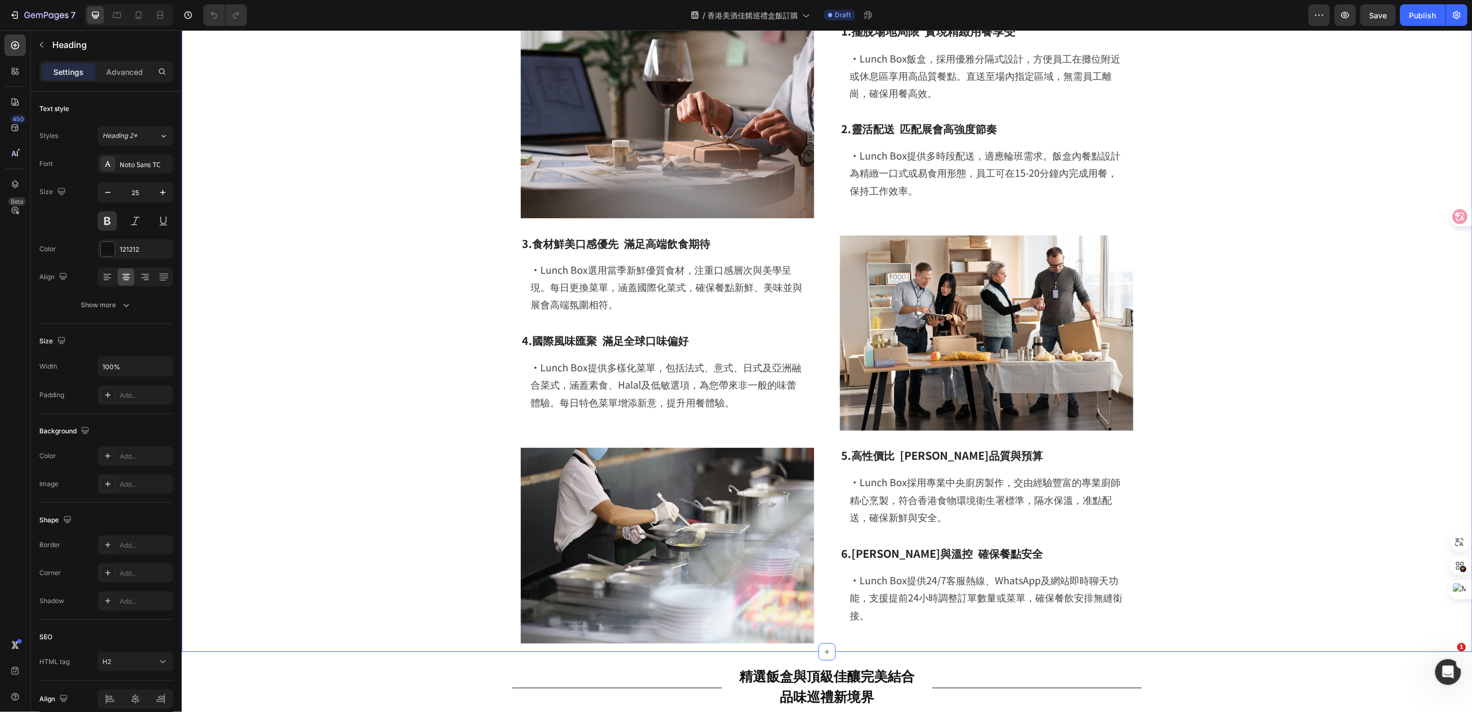
scroll to position [1079, 0]
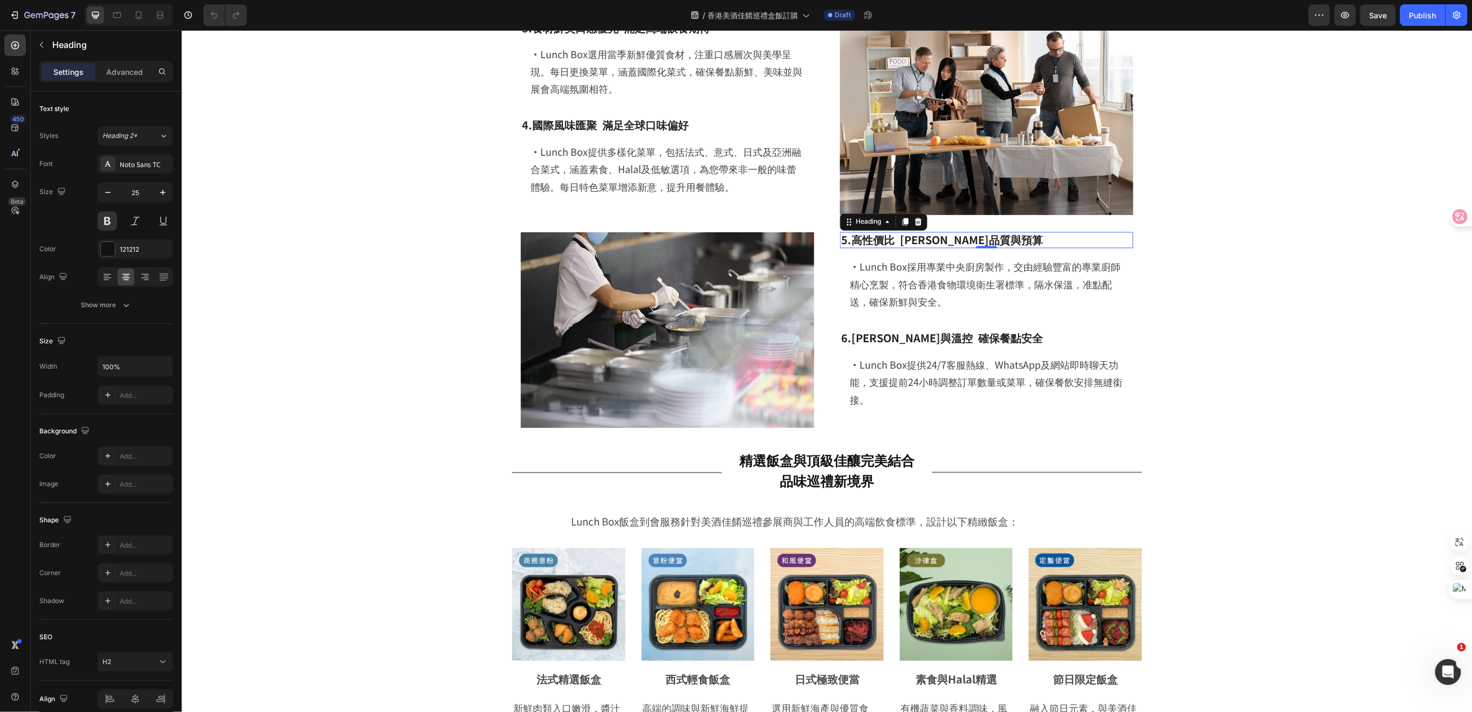
click at [934, 242] on h3 "5.高性價比 平衡品質與預算" at bounding box center [986, 240] width 293 height 16
click at [842, 490] on h2 "精選飯盒與頂級佳釀完美結合 品味巡禮新境界" at bounding box center [827, 470] width 210 height 40
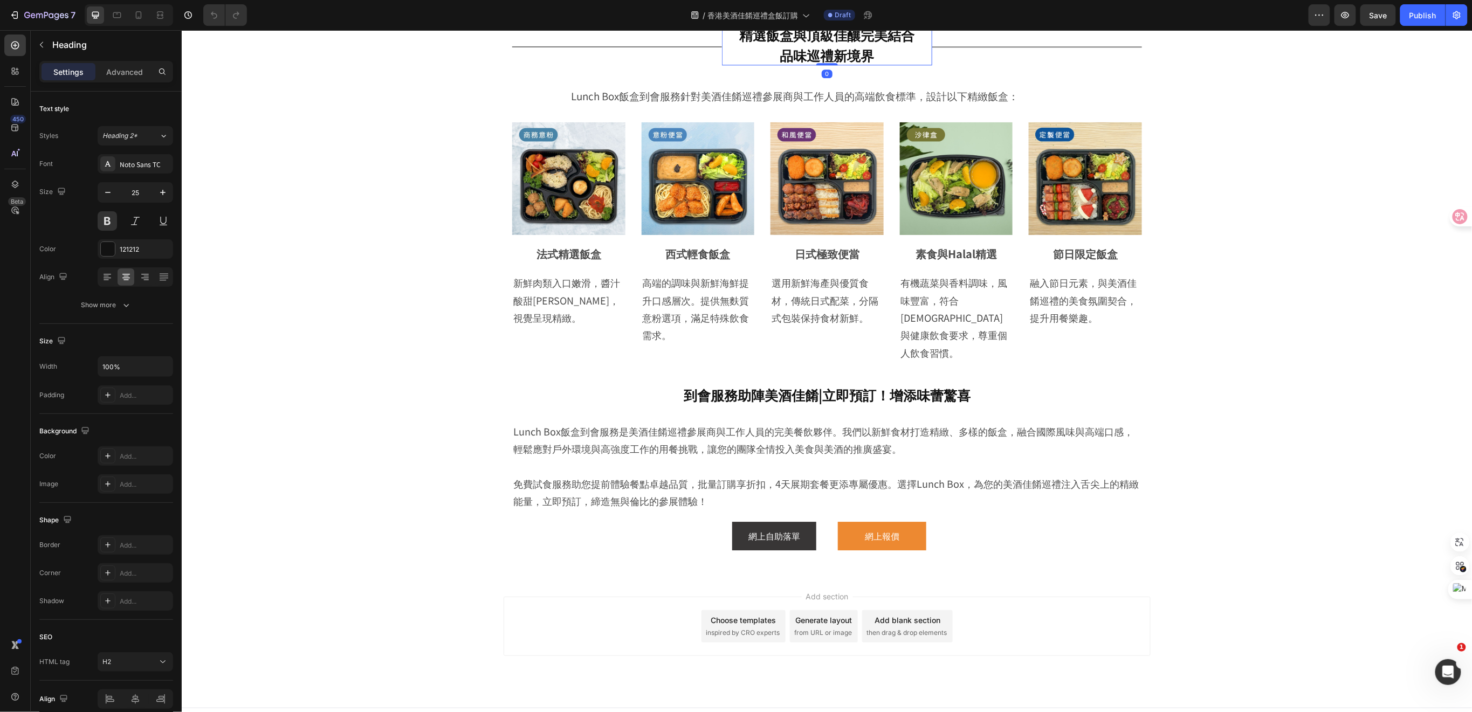
scroll to position [1505, 0]
click at [782, 385] on h2 "到會服務助陣美酒佳餚|立即預訂！增添味蕾驚喜" at bounding box center [827, 395] width 630 height 20
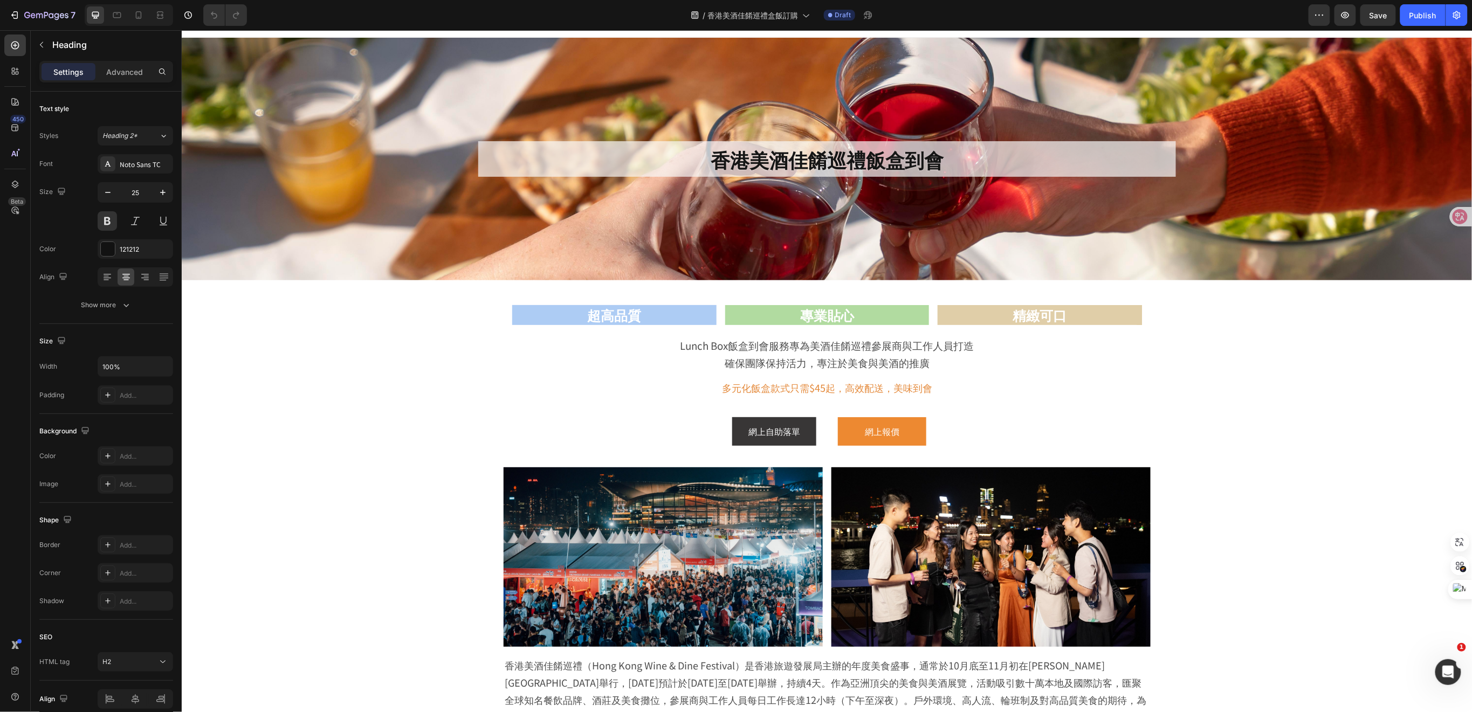
scroll to position [0, 0]
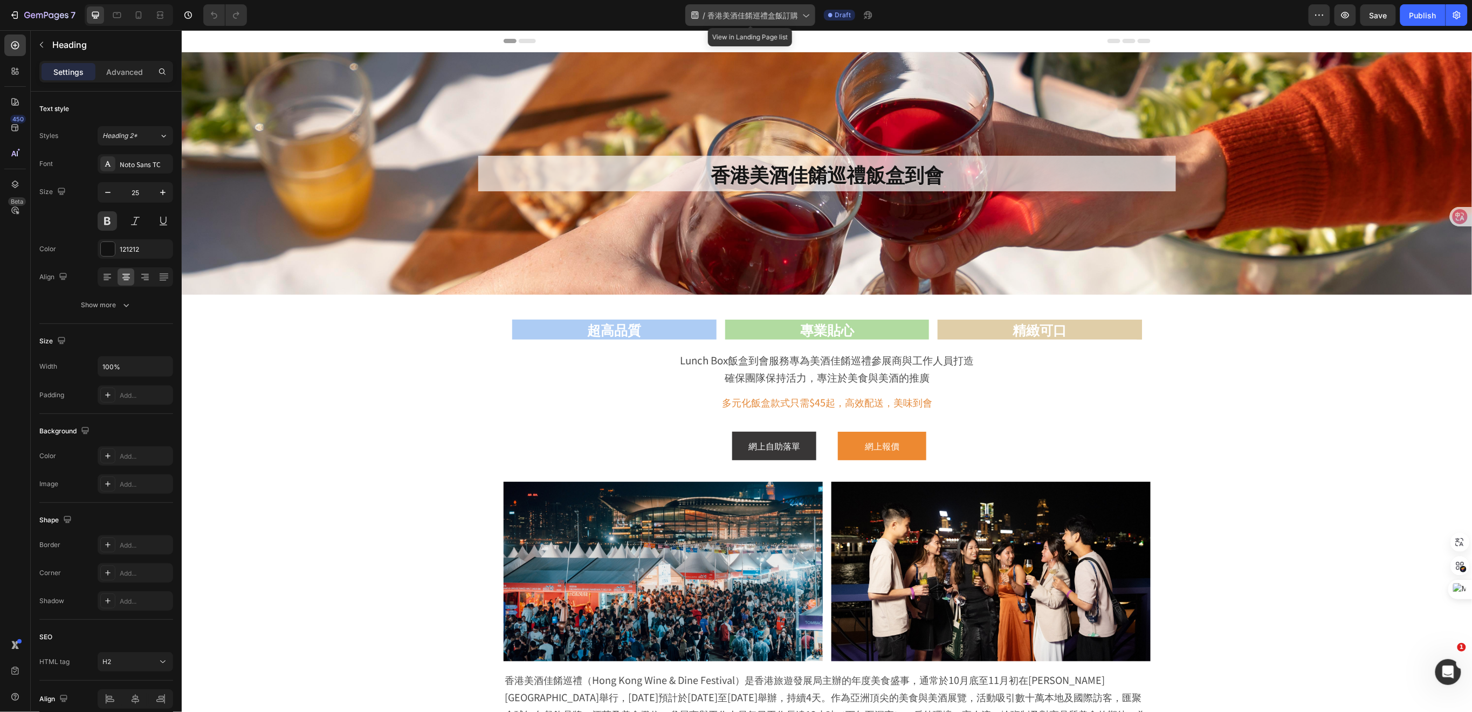
click at [782, 20] on span "香港美酒佳餚巡禮盒飯訂購" at bounding box center [753, 15] width 91 height 11
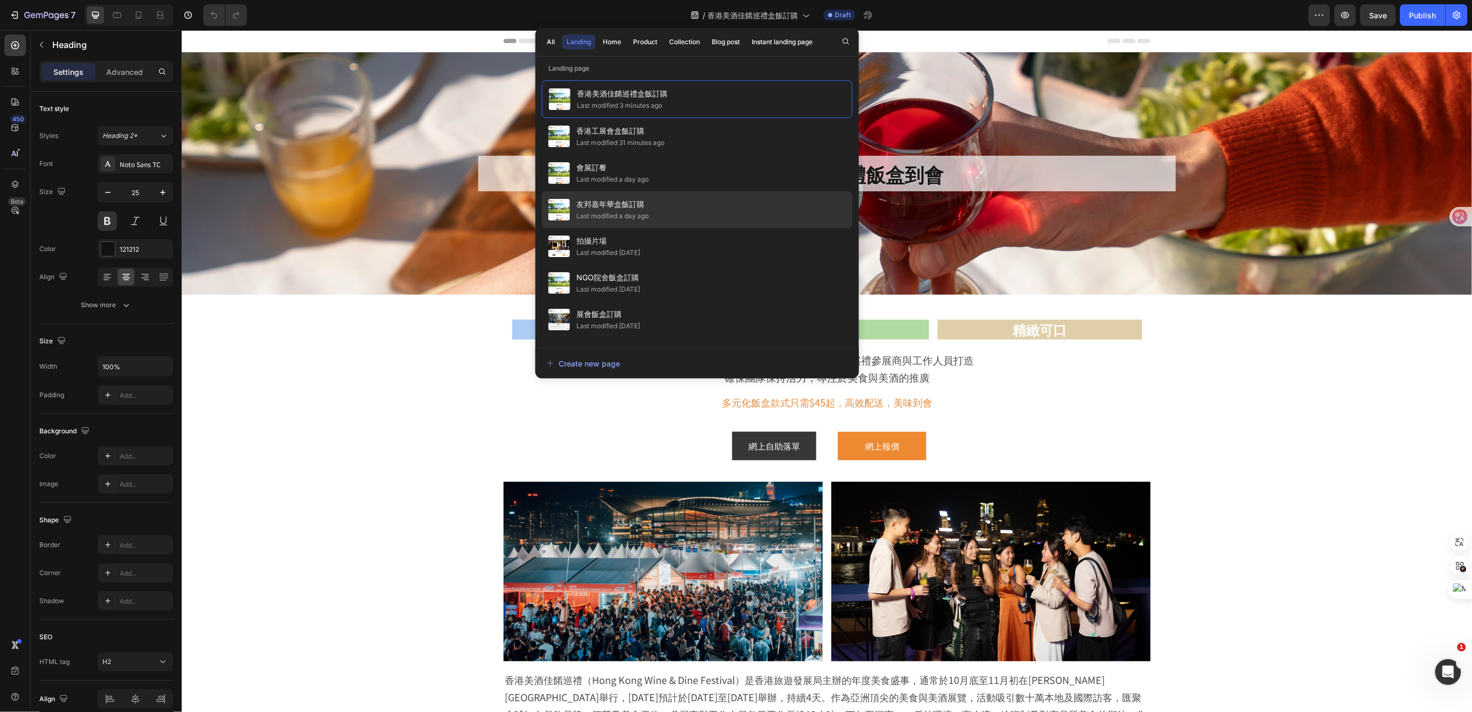
click at [615, 211] on div "Last modified a day ago" at bounding box center [613, 216] width 72 height 11
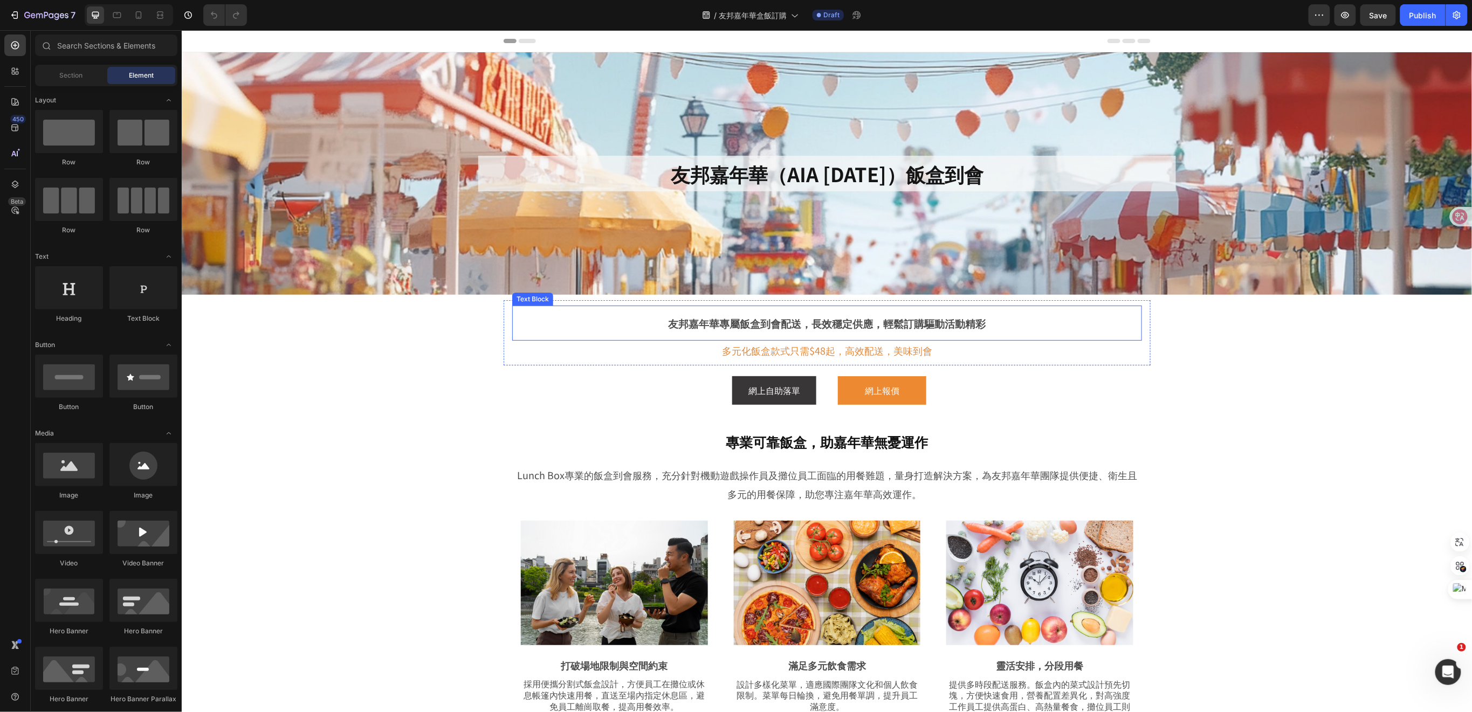
click at [983, 323] on p "友邦嘉年華專屬飯盒到會配送，長效穩定供應，輕鬆訂購驅動活動精彩" at bounding box center [827, 323] width 628 height 22
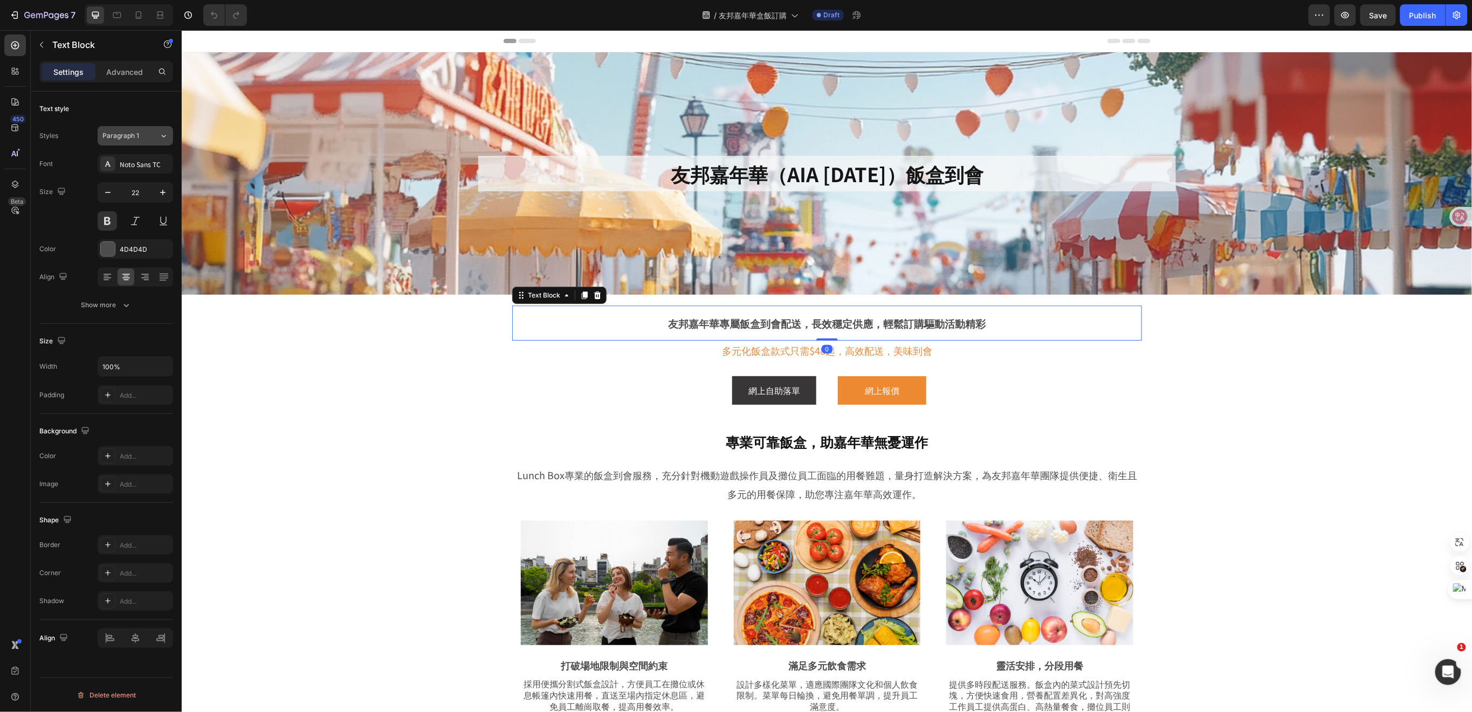
click at [159, 132] on icon at bounding box center [163, 136] width 9 height 11
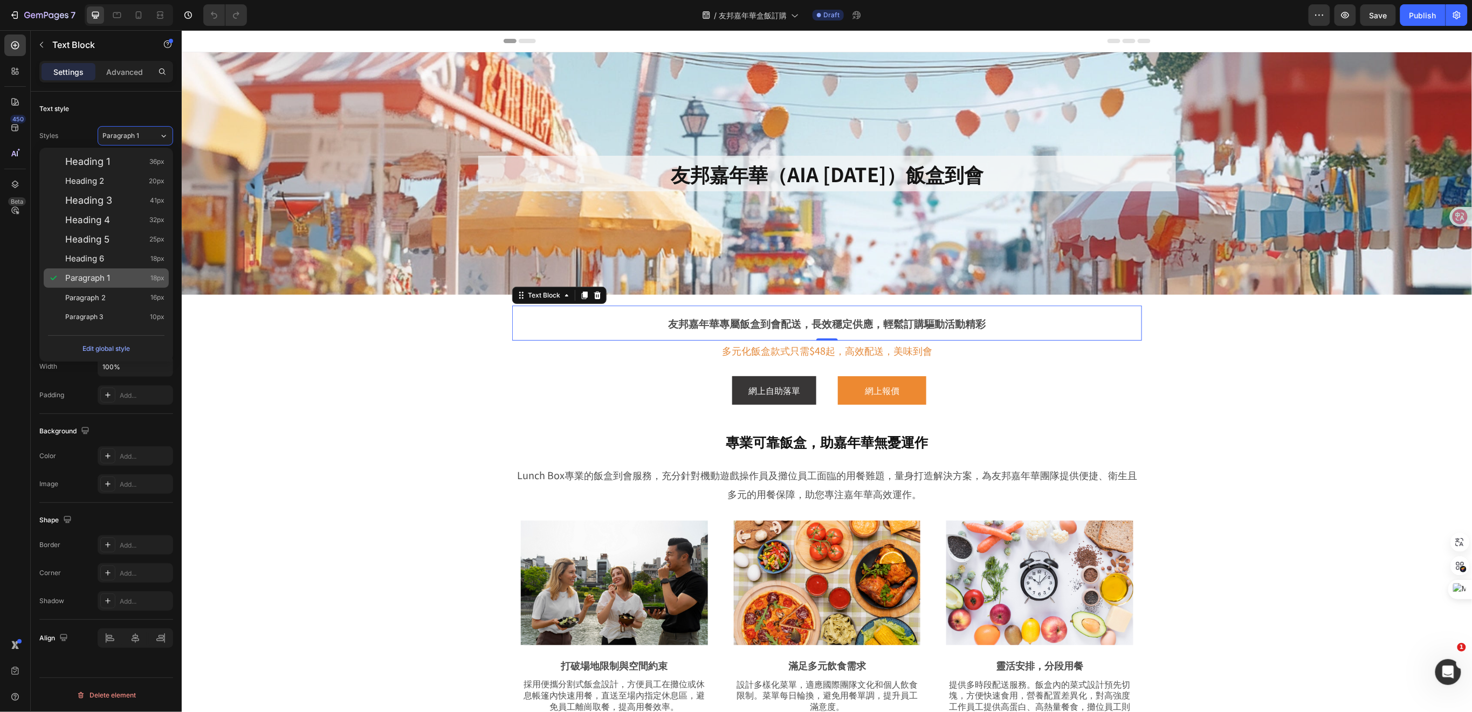
click at [111, 277] on div "Paragraph 1 18px" at bounding box center [114, 278] width 99 height 11
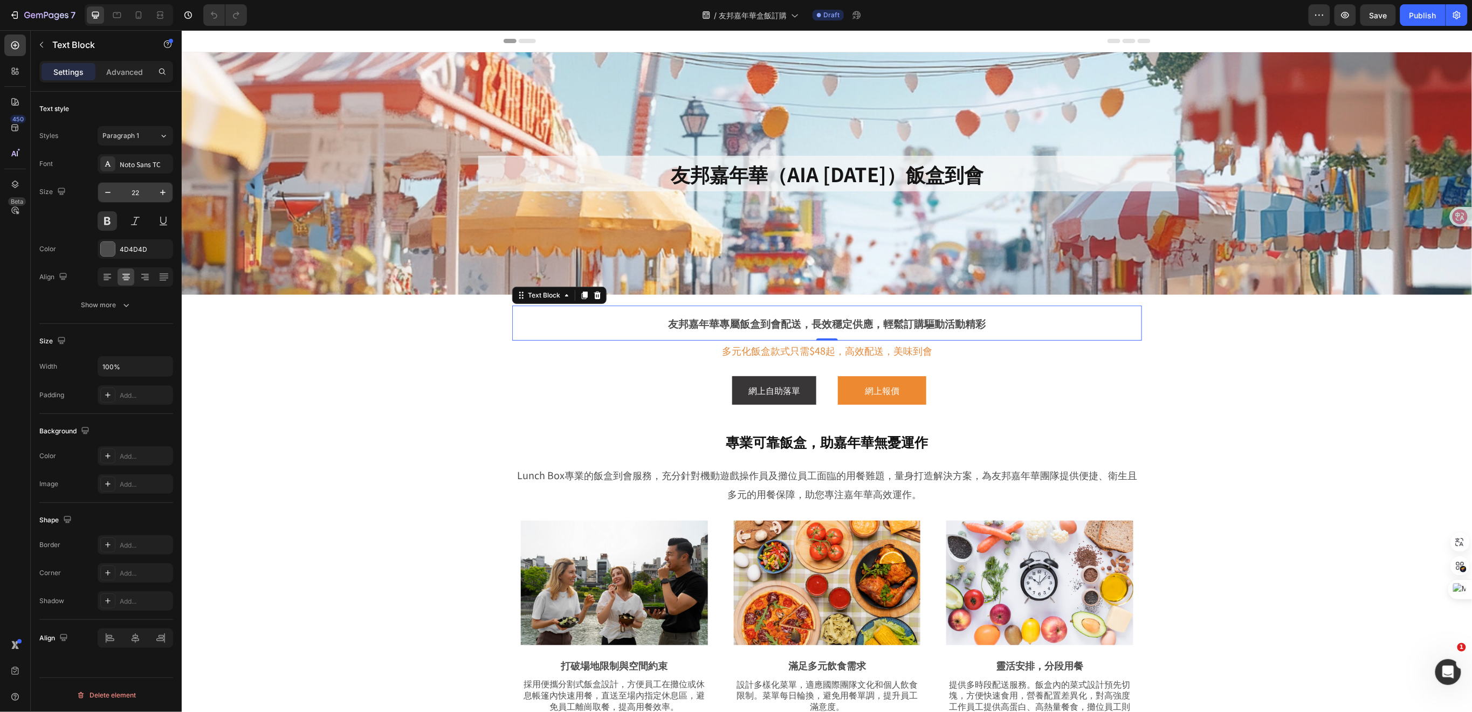
click at [137, 192] on input "22" at bounding box center [136, 192] width 36 height 19
type input "18"
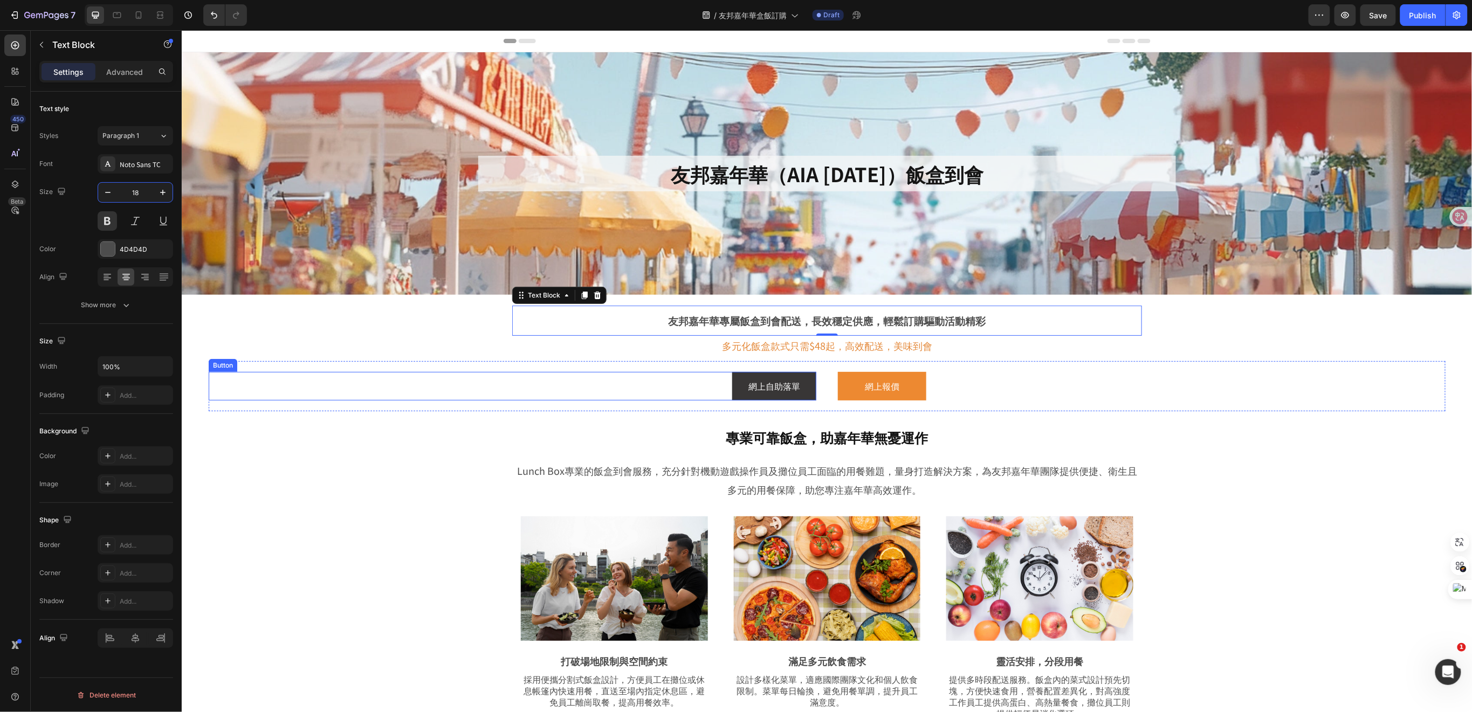
click at [308, 409] on div "網上自助落單 Button 網上報價 Button Row" at bounding box center [826, 386] width 1237 height 50
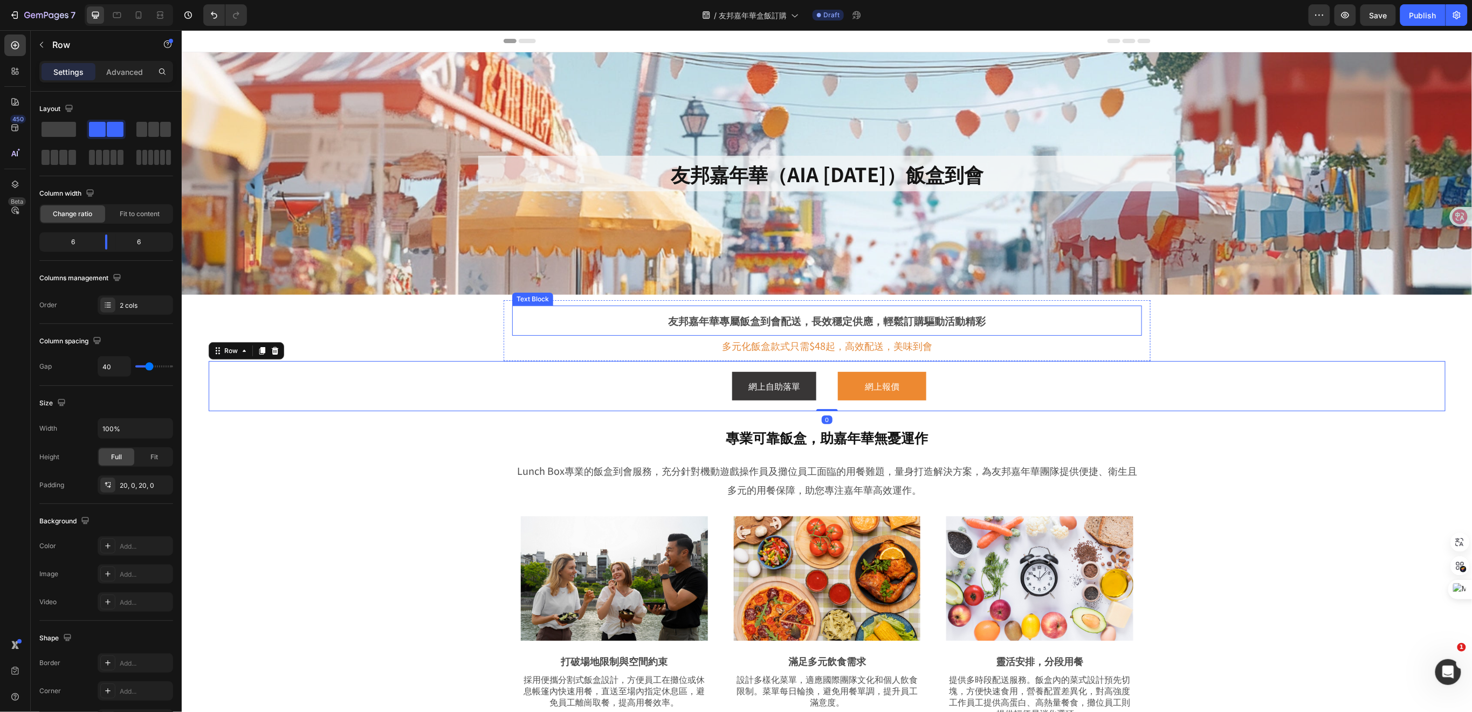
click at [700, 318] on span "友邦嘉年華專屬飯盒到會配送，長效穩定供應，輕鬆訂購驅動活動精彩" at bounding box center [827, 320] width 318 height 15
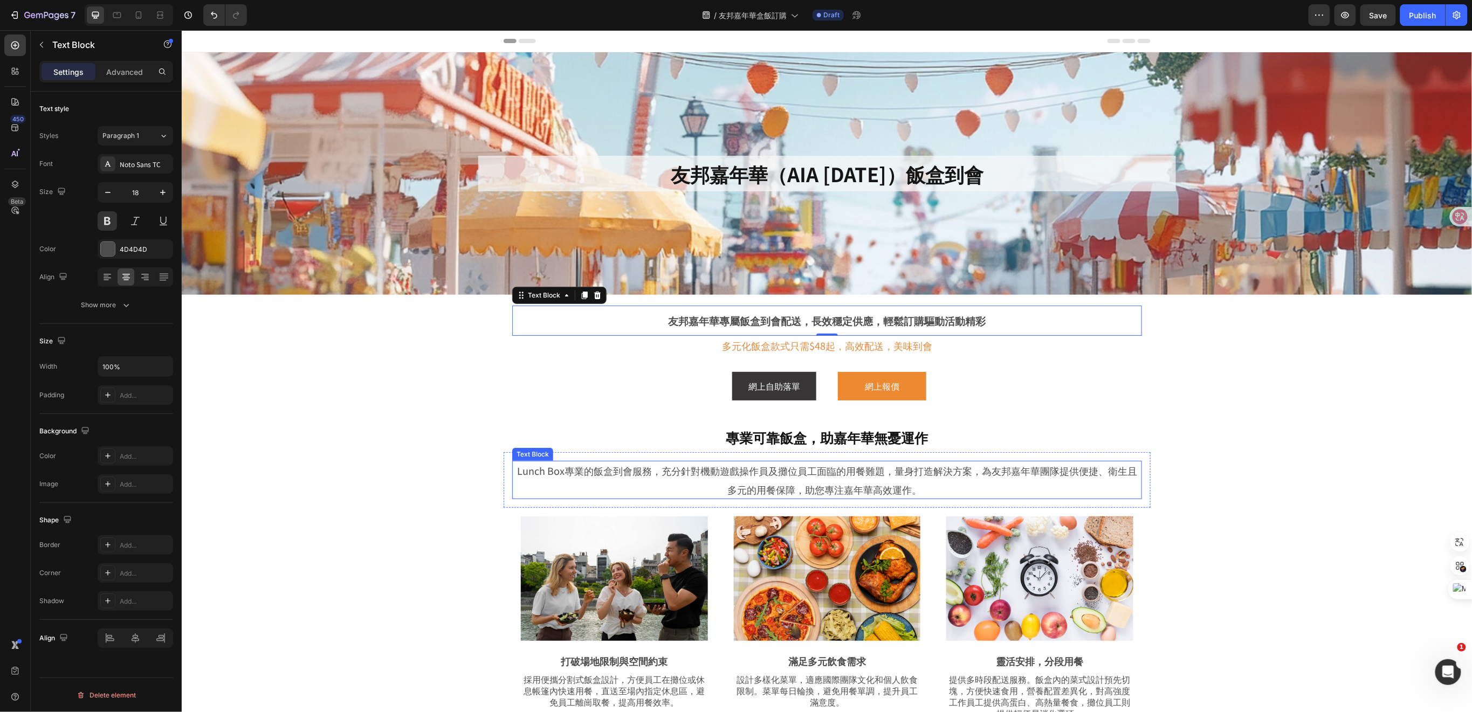
click at [784, 481] on span "Lunch Box專業的飯盒到會服務，充分針對機動遊戲操作員及攤位員工面臨的用餐難題，量身打造解決方案，為友邦嘉年華團隊提供便捷、衛生且多元的用餐保障，助您專…" at bounding box center [827, 479] width 620 height 32
click at [659, 320] on p "友邦嘉年華專屬飯盒到會配送，長效穩定供應，輕鬆訂購驅動活動精彩" at bounding box center [827, 320] width 628 height 17
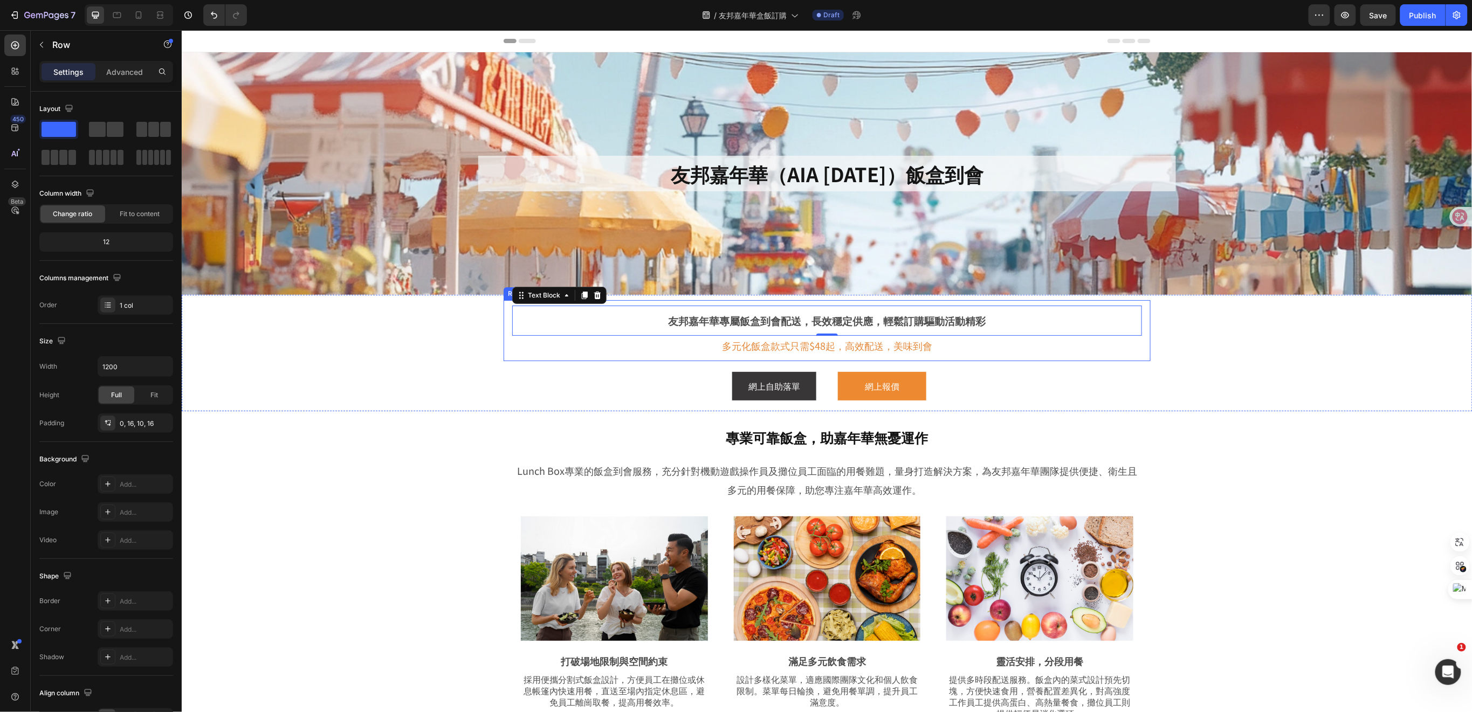
click at [1142, 353] on div "友邦嘉年華專屬飯盒到會配送，長效穩定供應，輕鬆訂購驅動活動精彩 Text Block 0 多元化飯盒款式只需$48起，高效配送，美味到會 Text Block…" at bounding box center [826, 330] width 647 height 61
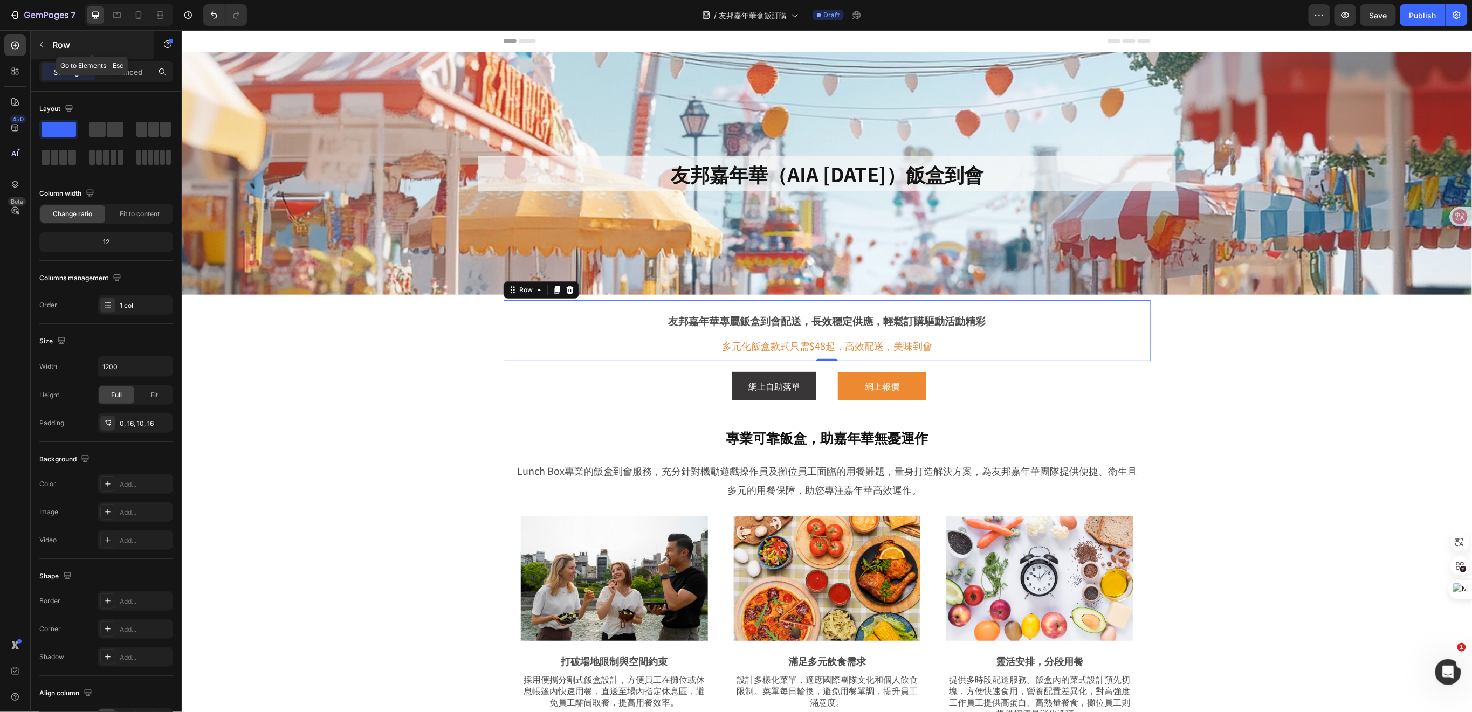
click at [44, 40] on icon "button" at bounding box center [41, 44] width 9 height 9
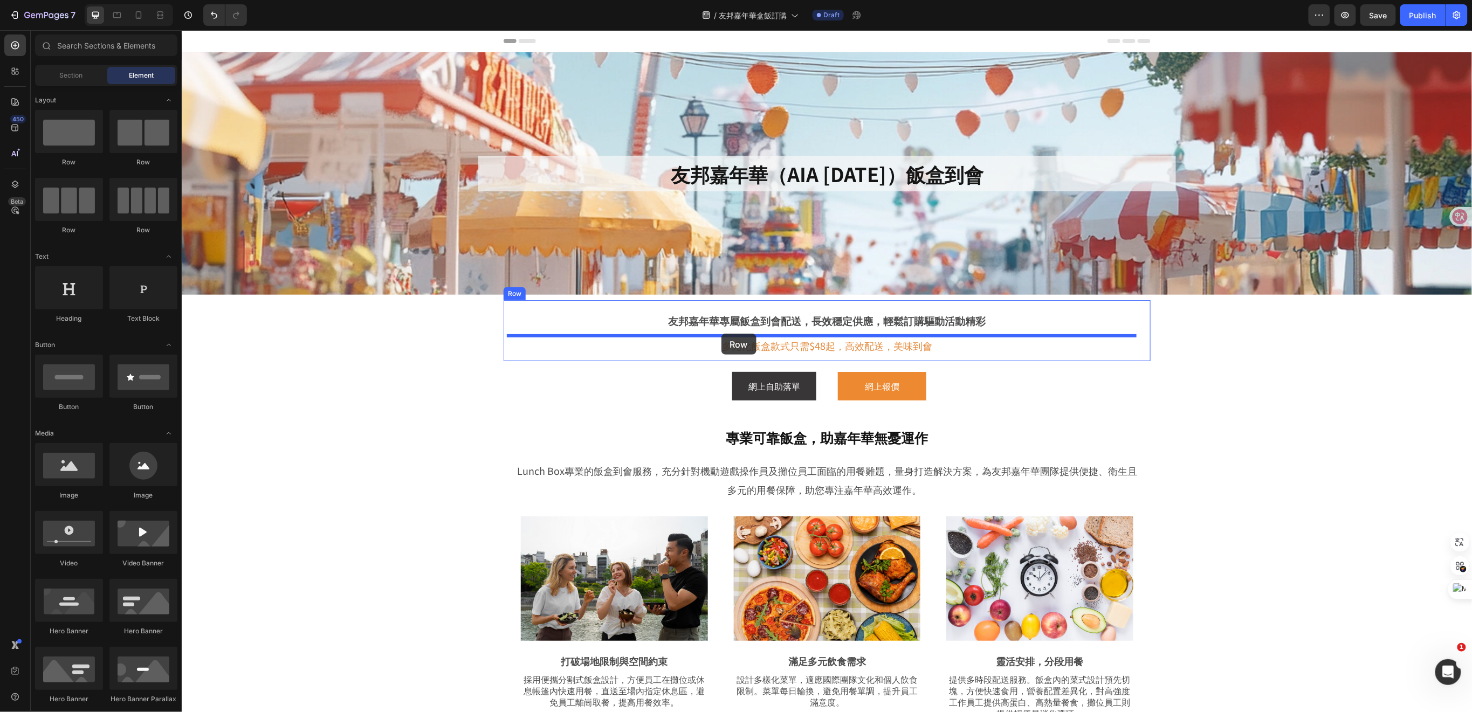
drag, startPoint x: 246, startPoint y: 165, endPoint x: 721, endPoint y: 333, distance: 503.8
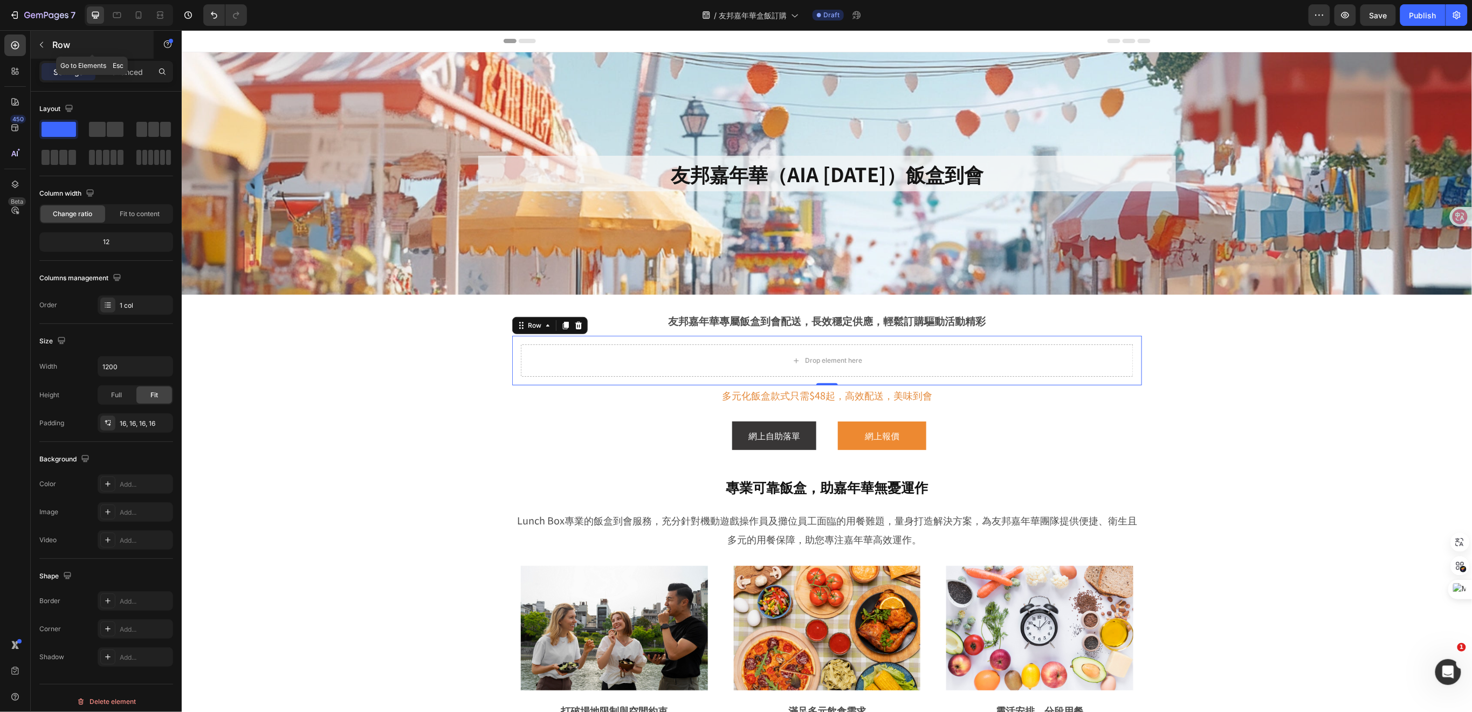
click at [45, 47] on icon "button" at bounding box center [41, 44] width 9 height 9
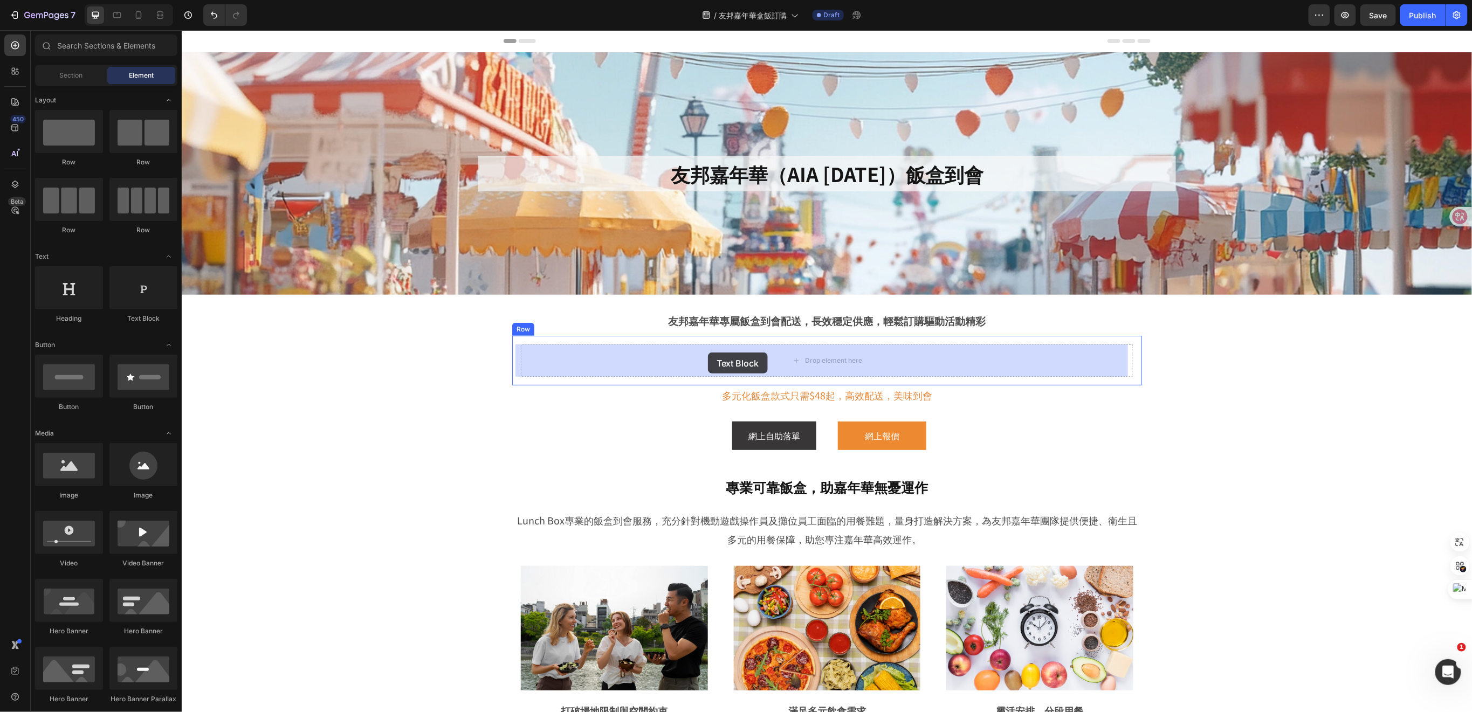
drag, startPoint x: 326, startPoint y: 327, endPoint x: 708, endPoint y: 352, distance: 382.7
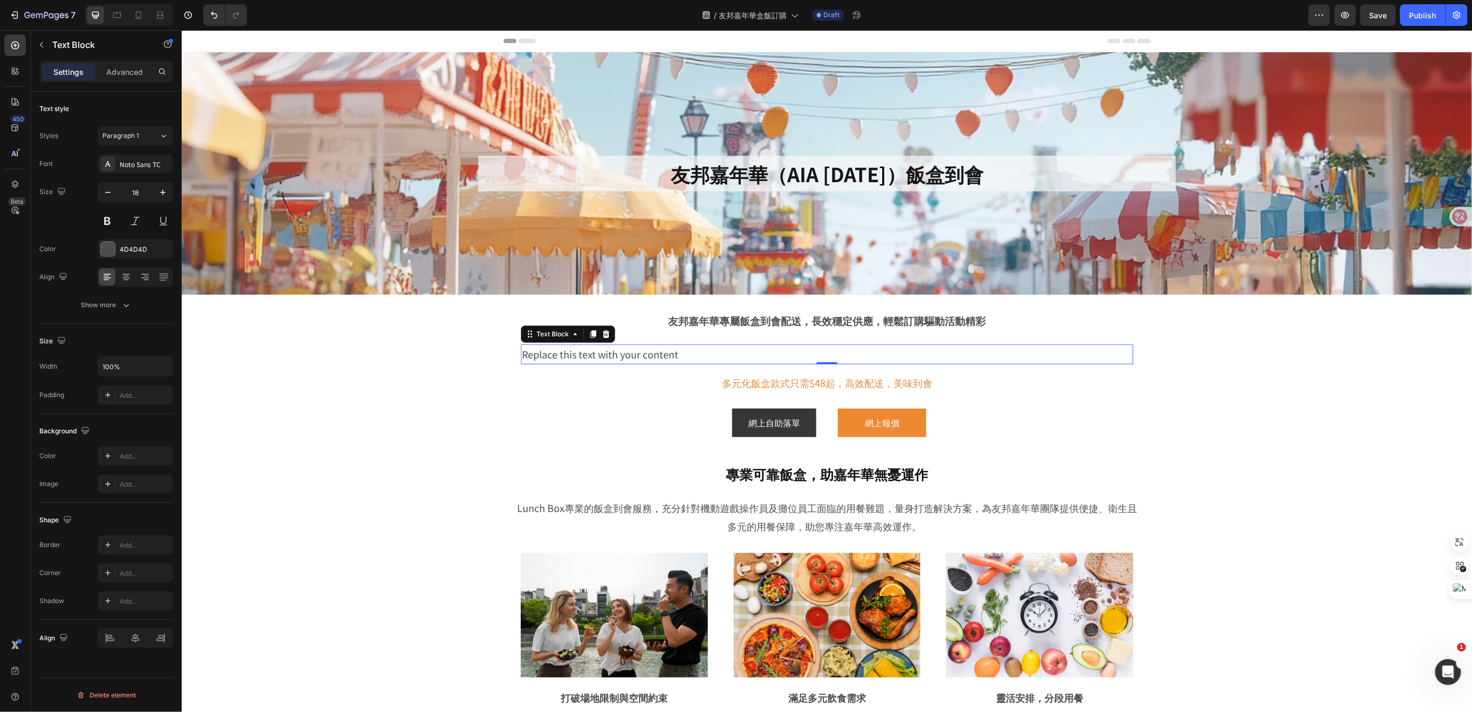
click at [664, 357] on div "Replace this text with your content" at bounding box center [826, 353] width 613 height 19
click at [701, 327] on p "友邦嘉年華專屬飯盒到會配送，長效穩定供應，輕鬆訂購驅動活動精彩" at bounding box center [827, 320] width 628 height 17
click at [678, 320] on span "友邦嘉年華專屬飯盒到會配送，長效穩定供應，輕鬆訂購驅動活動精彩" at bounding box center [827, 320] width 318 height 15
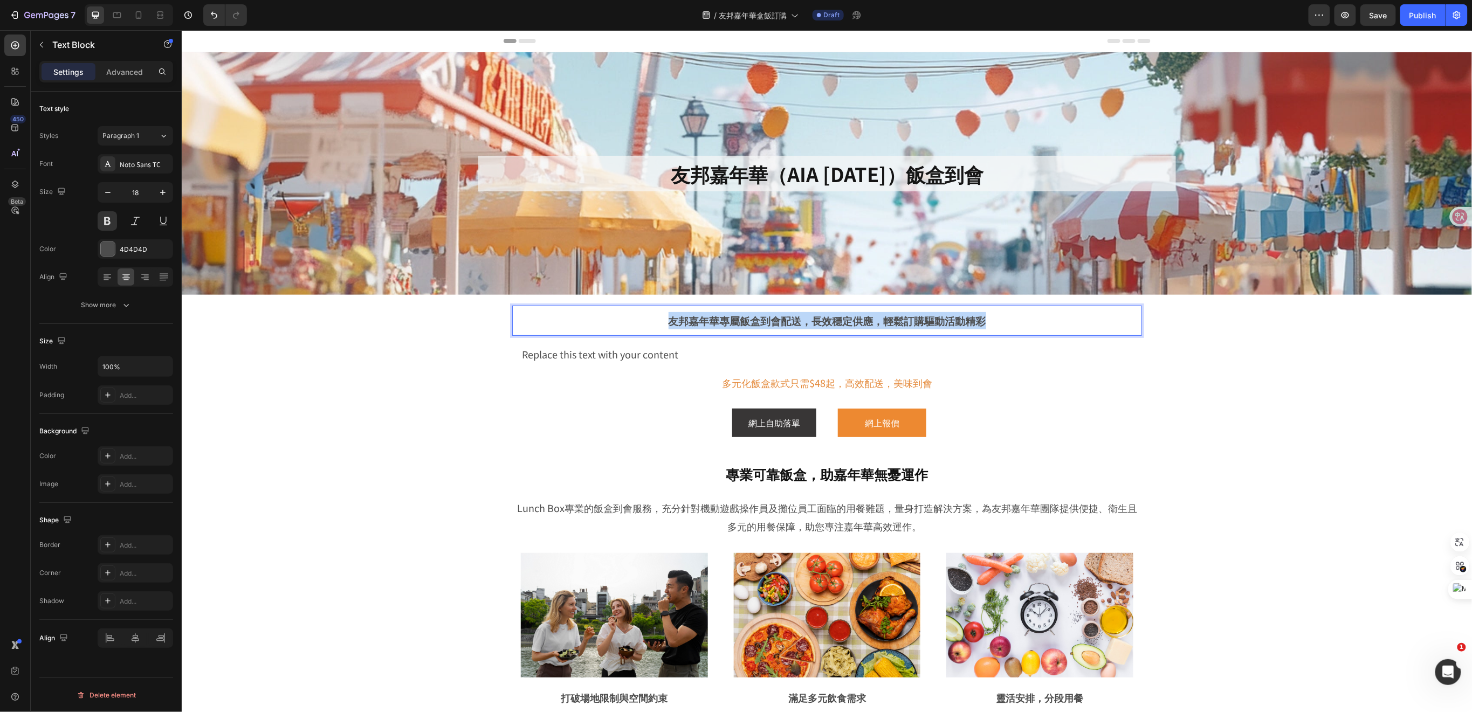
drag, startPoint x: 667, startPoint y: 319, endPoint x: 988, endPoint y: 324, distance: 321.0
click at [988, 324] on p "友邦嘉年華專屬飯盒到會配送，長效穩定供應，輕鬆訂購驅動活動精彩" at bounding box center [827, 320] width 628 height 17
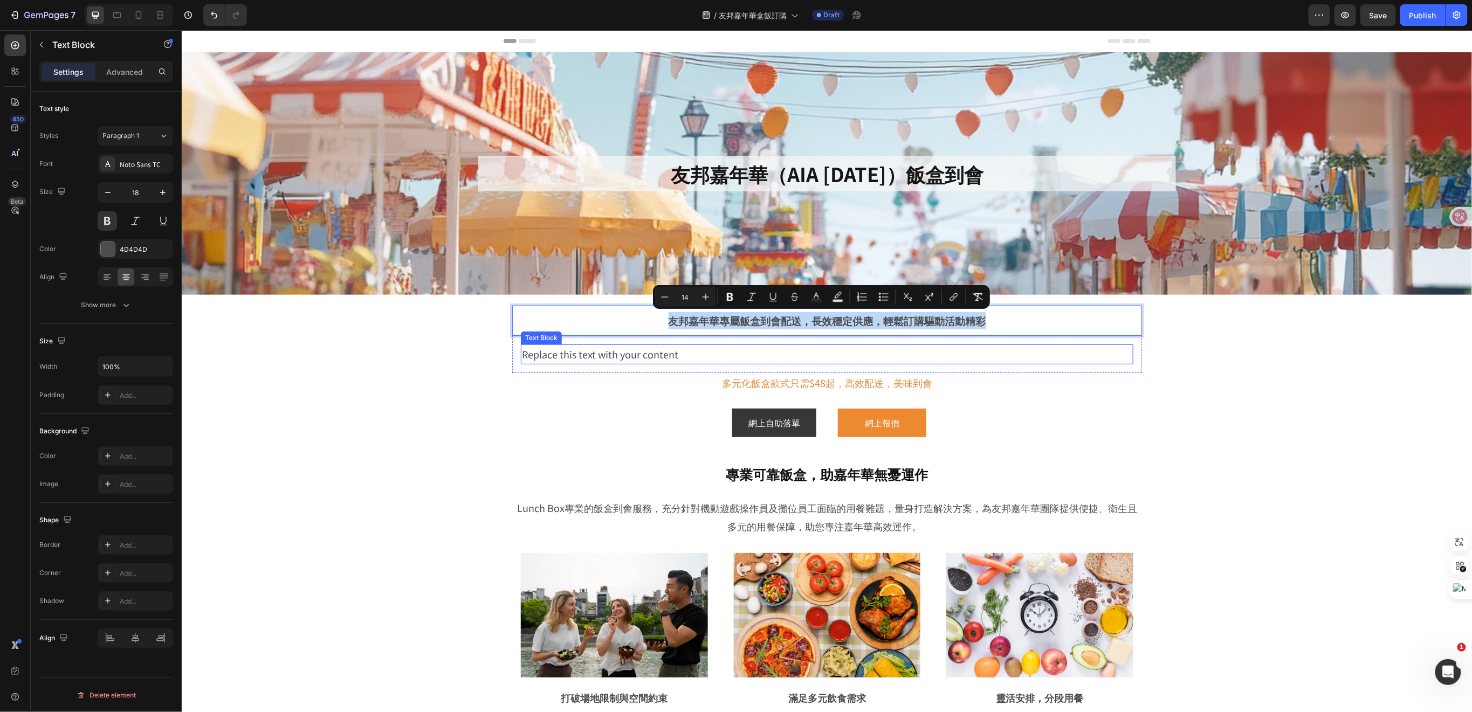
copy span "友邦嘉年華專屬飯盒到會配送，長效穩定供應，輕鬆訂購驅動活動精彩"
drag, startPoint x: 687, startPoint y: 354, endPoint x: 681, endPoint y: 358, distance: 7.8
click at [687, 354] on p "Replace this text with your content" at bounding box center [827, 353] width 611 height 17
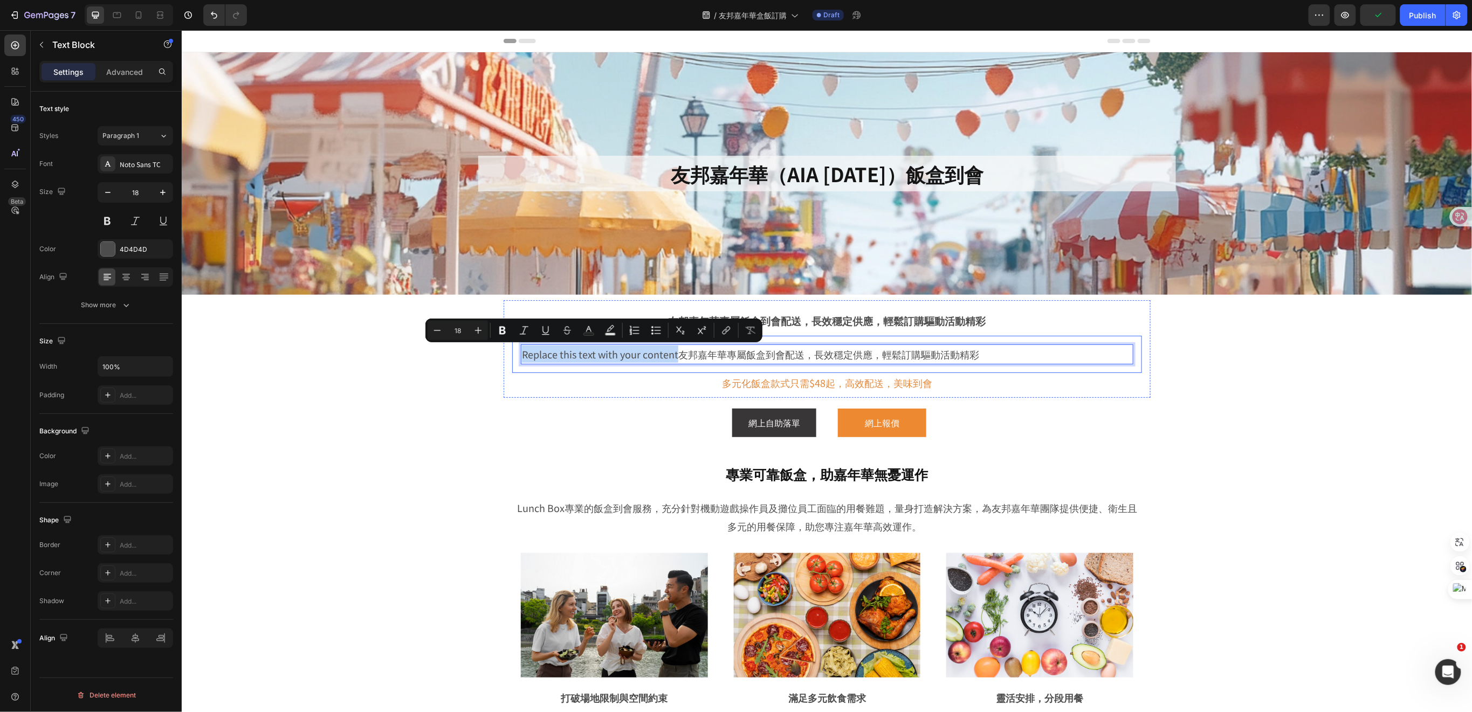
drag, startPoint x: 674, startPoint y: 354, endPoint x: 511, endPoint y: 347, distance: 163.0
click at [512, 347] on div "Replace this text with your content友邦嘉年華專屬飯盒到會配送，長效穩定供應，輕鬆訂購驅動活動精彩 Text Block 0…" at bounding box center [827, 353] width 630 height 37
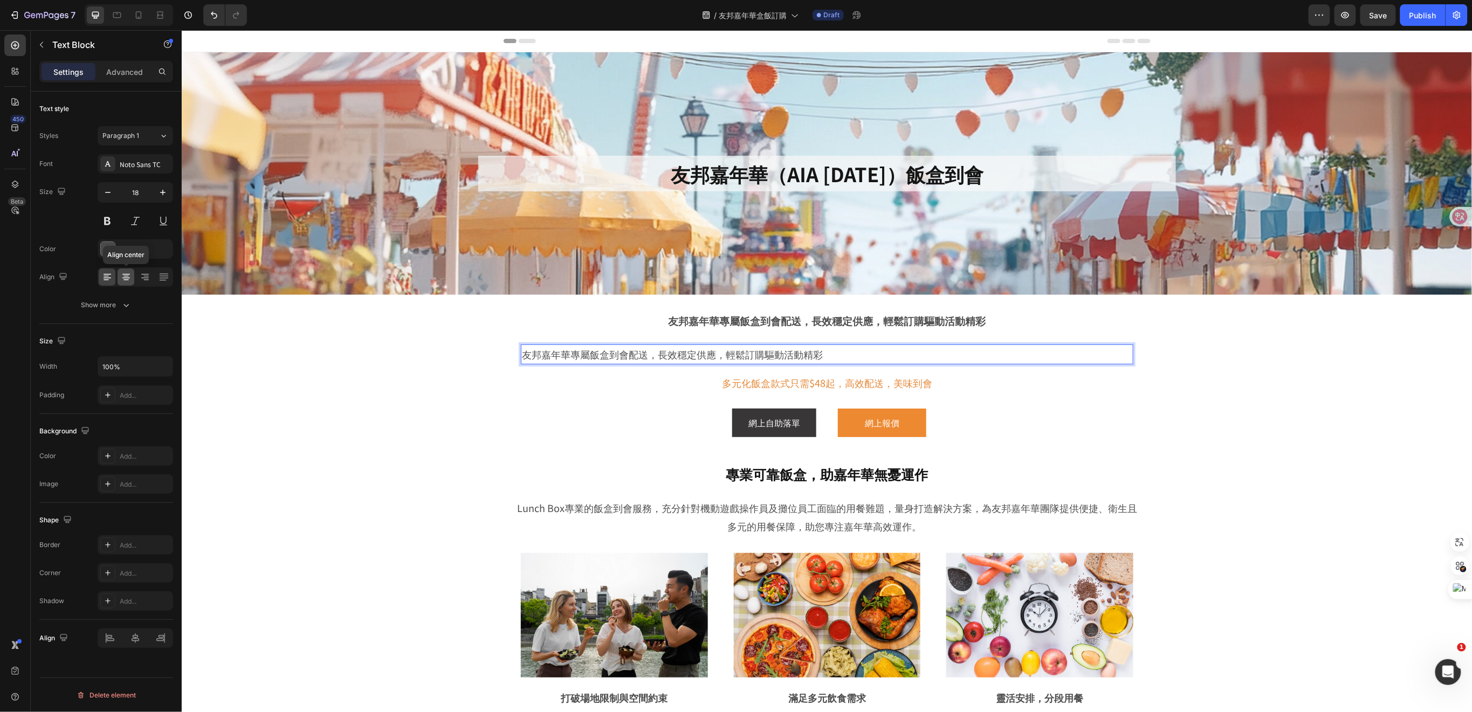
click at [131, 275] on icon at bounding box center [126, 277] width 11 height 11
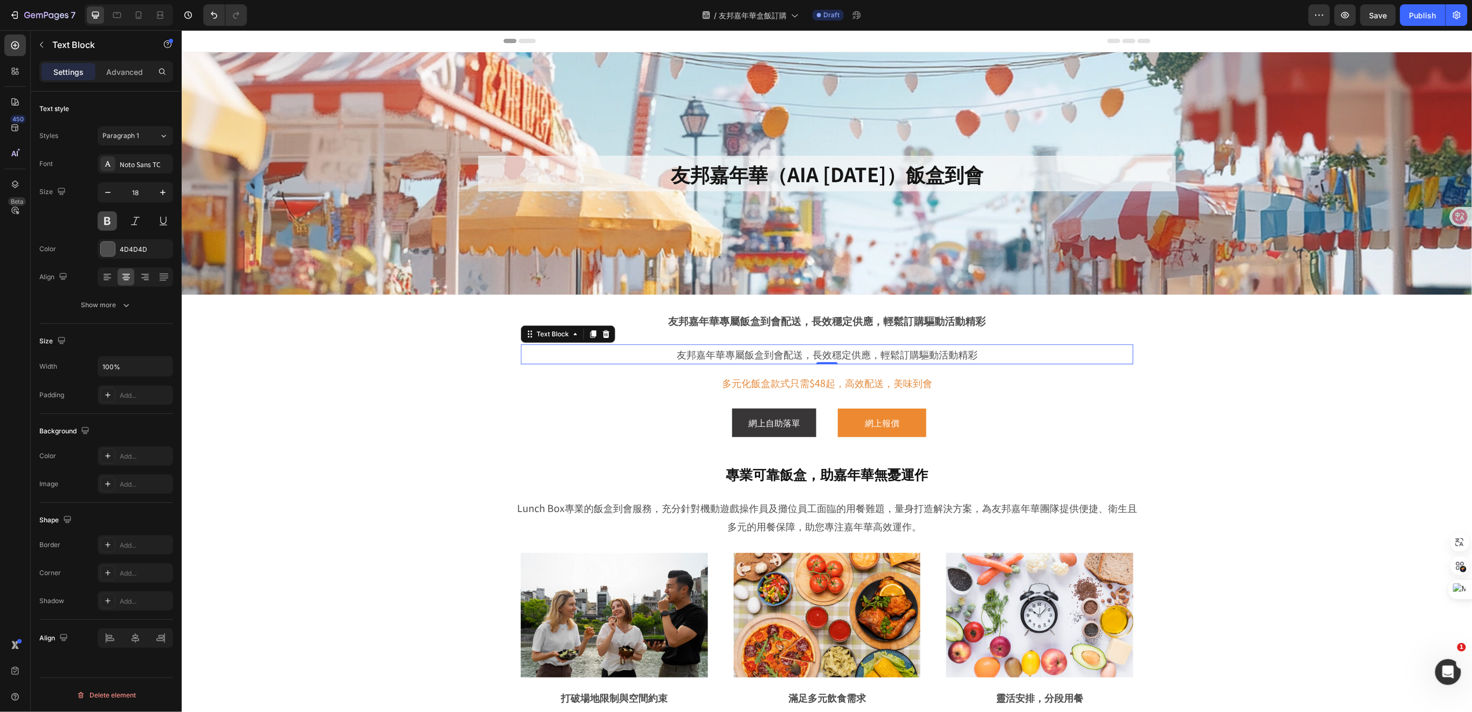
click at [107, 220] on button at bounding box center [107, 220] width 19 height 19
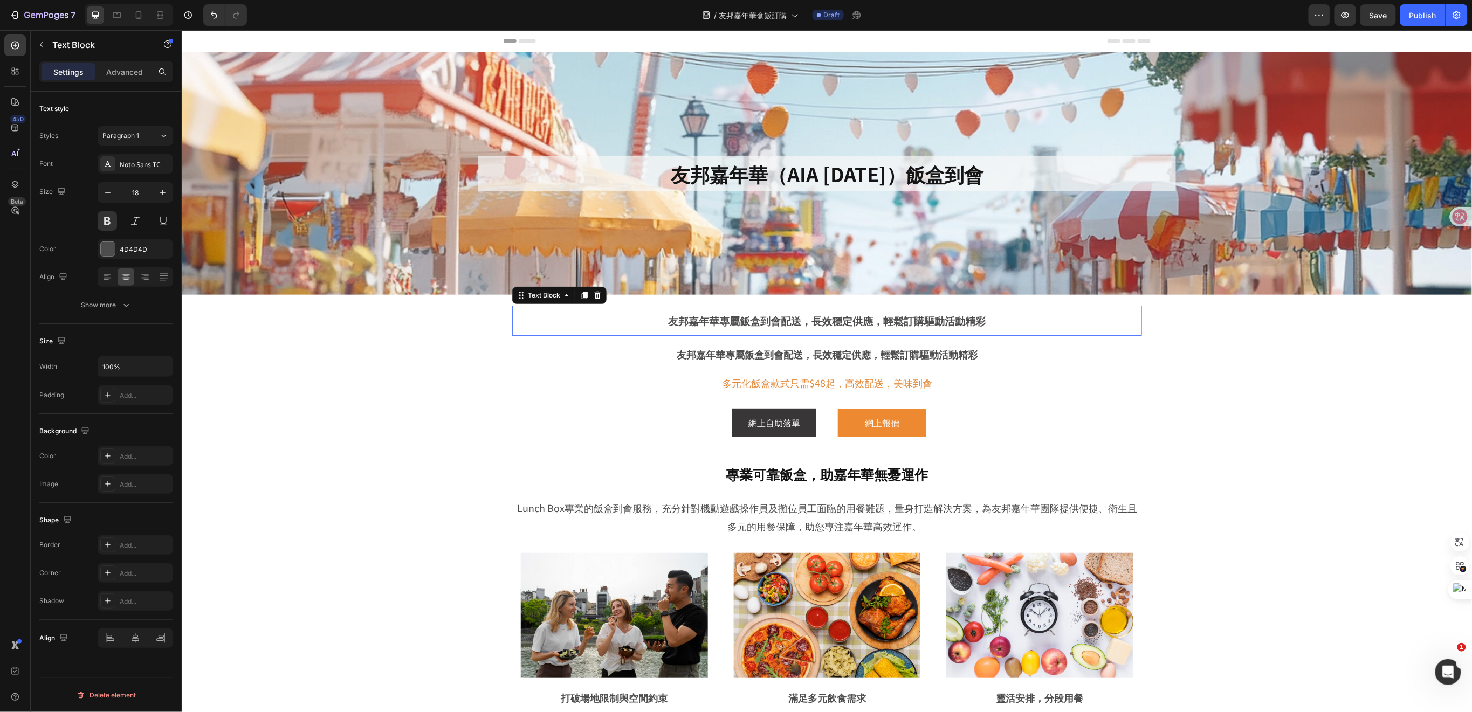
click at [992, 328] on p "友邦嘉年華專屬飯盒到會配送，長效穩定供應，輕鬆訂購驅動活動精彩" at bounding box center [827, 320] width 628 height 17
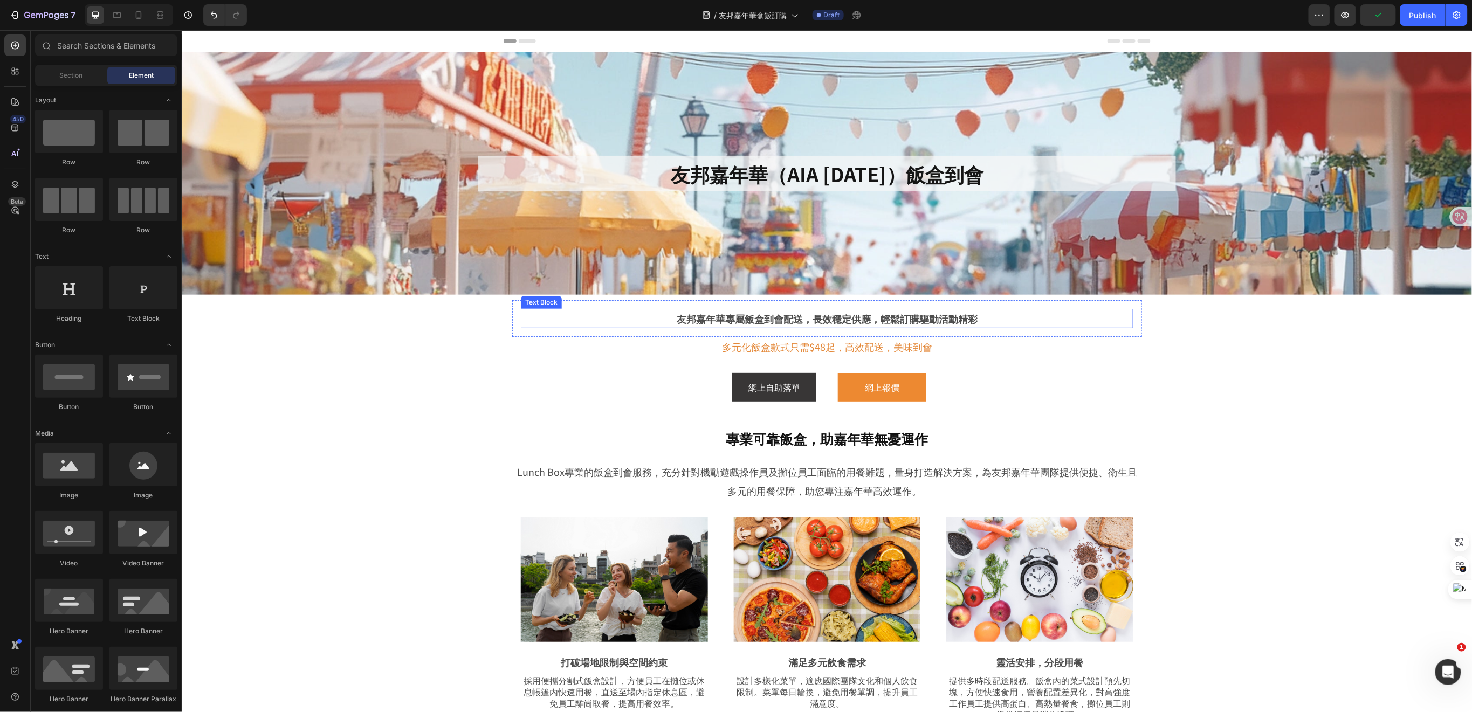
click at [980, 317] on p "友邦嘉年華專屬飯盒到會配送，長效穩定供應，輕鬆訂購驅動活動精彩" at bounding box center [827, 318] width 611 height 17
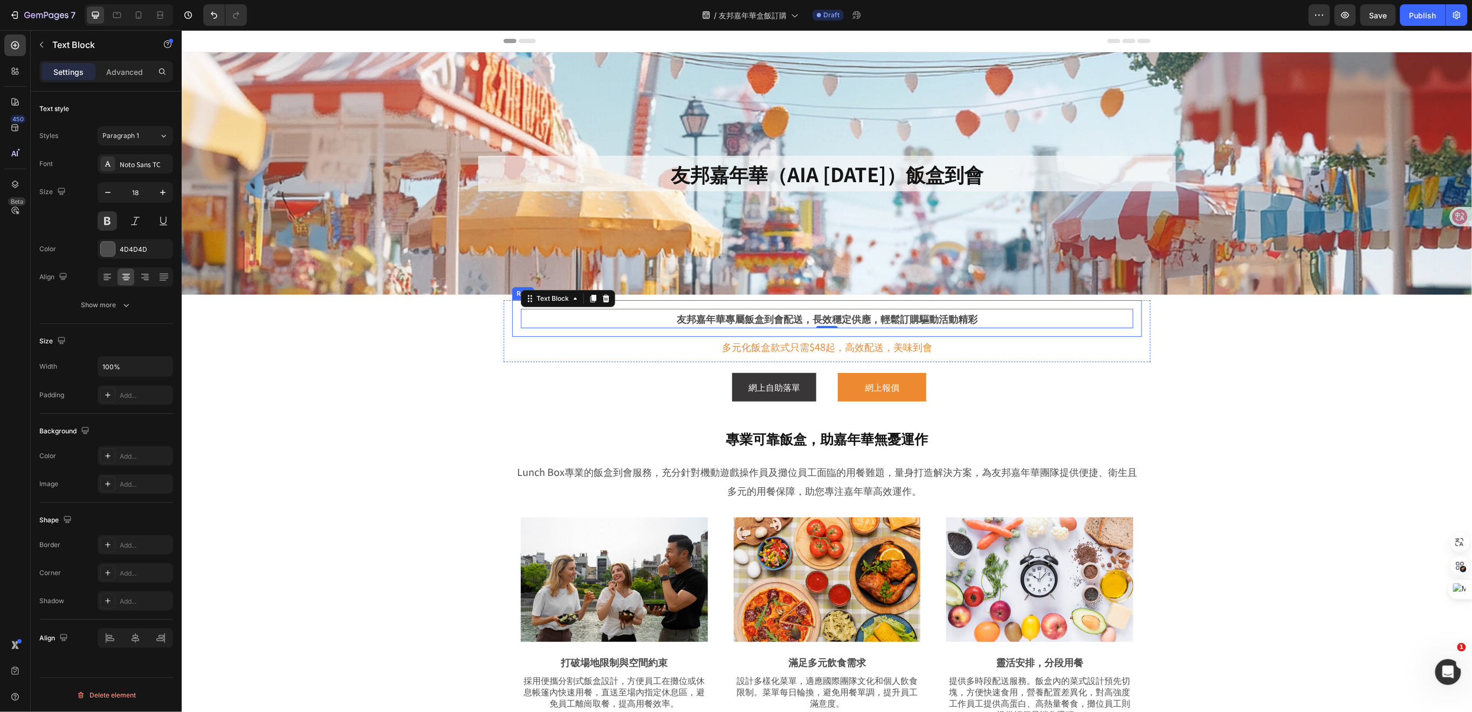
click at [1016, 335] on div "友邦嘉年華專屬飯盒到會配送，長效穩定供應，輕鬆訂購驅動活動精彩 Text Block 0 Row" at bounding box center [827, 318] width 630 height 37
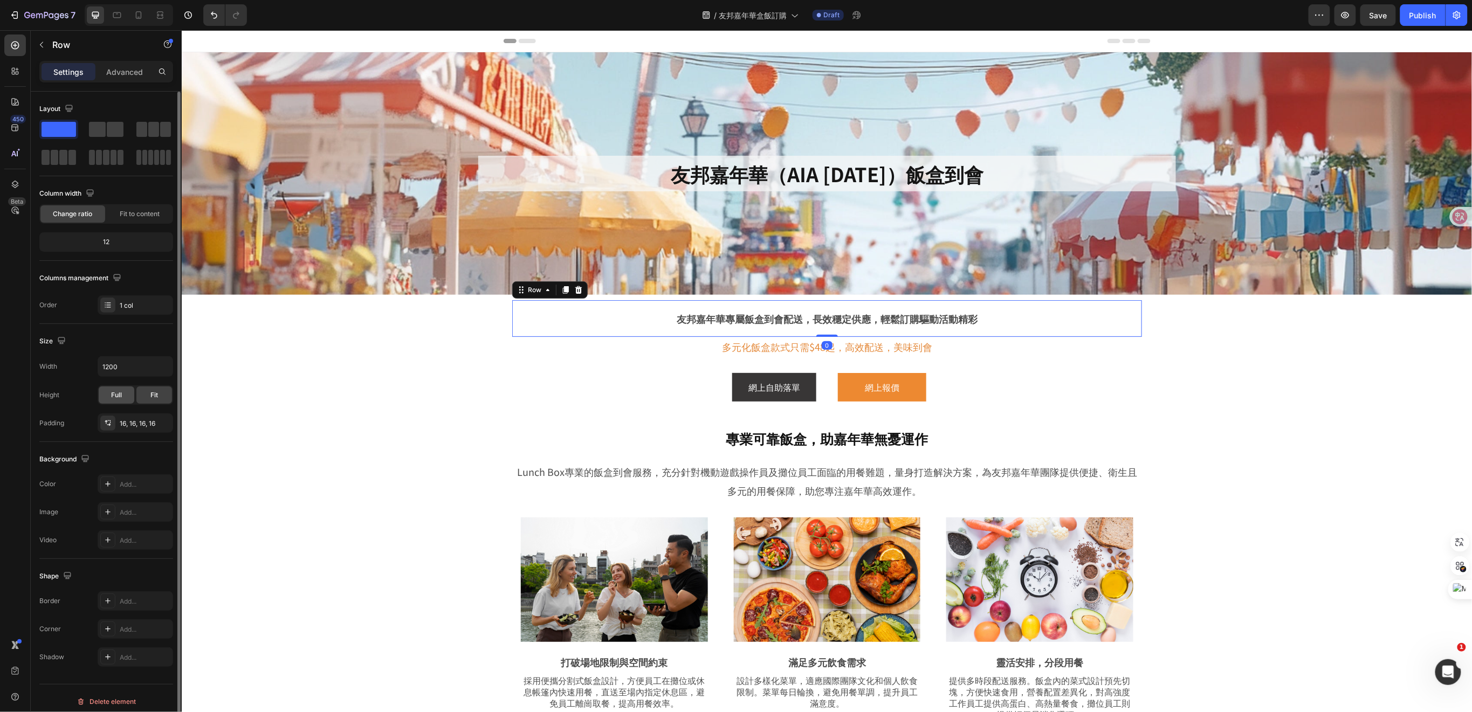
click at [124, 396] on div "Full" at bounding box center [117, 395] width 36 height 17
click at [117, 73] on p "Advanced" at bounding box center [124, 71] width 37 height 11
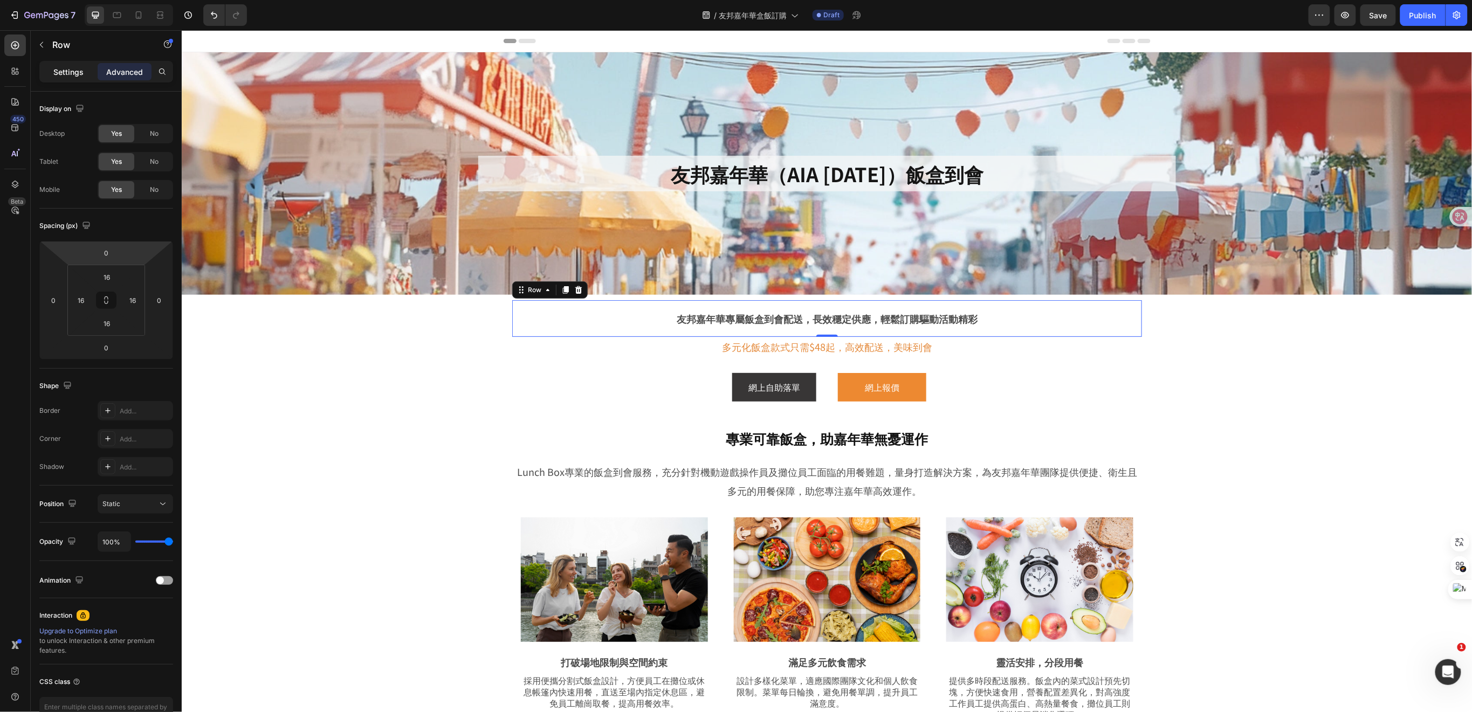
click at [65, 72] on p "Settings" at bounding box center [68, 71] width 30 height 11
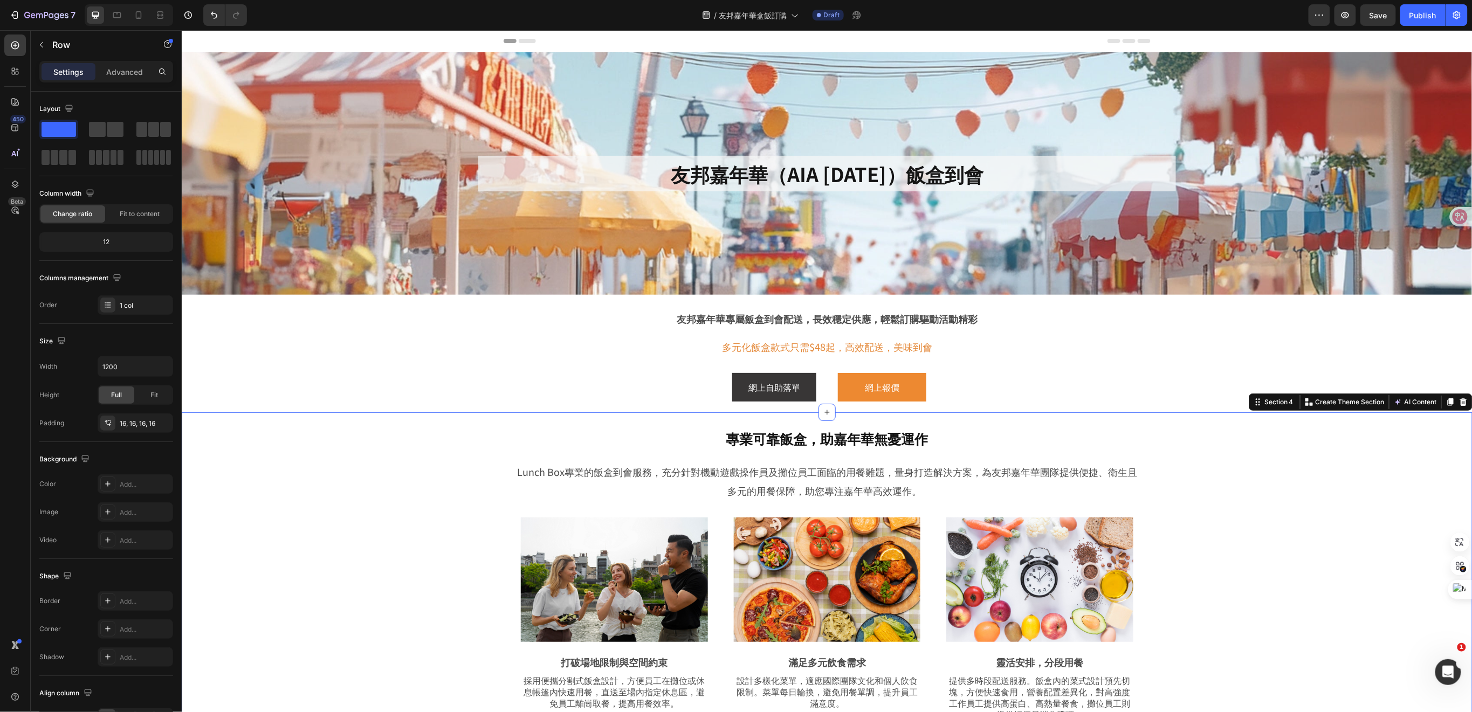
click at [355, 571] on div "專業可靠飯盒，助嘉年華無憂運作 Heading Row Lunch Box專業的飯盒到會服務，充分針對機動遊戲操作員及攤位員工面臨的用餐難題，量身打造解決方案…" at bounding box center [826, 689] width 1237 height 532
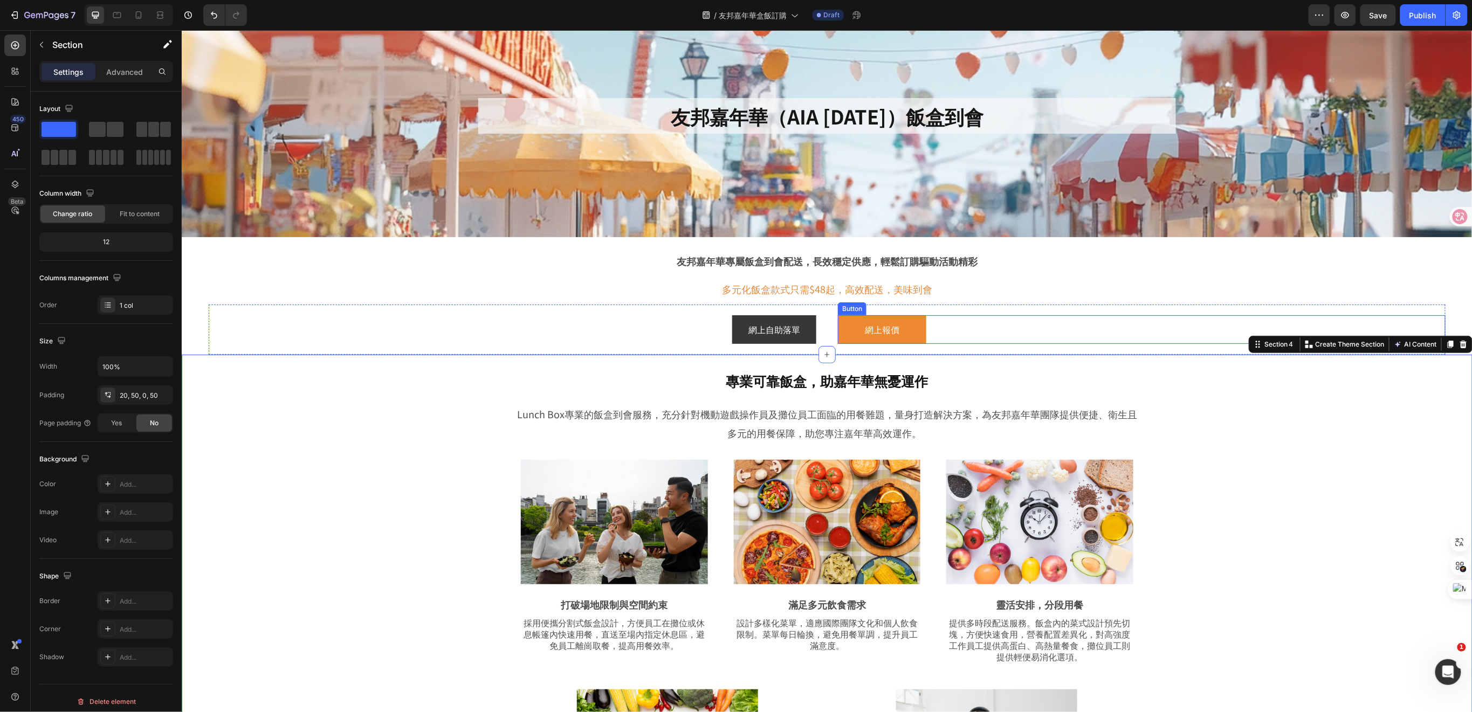
scroll to position [143, 0]
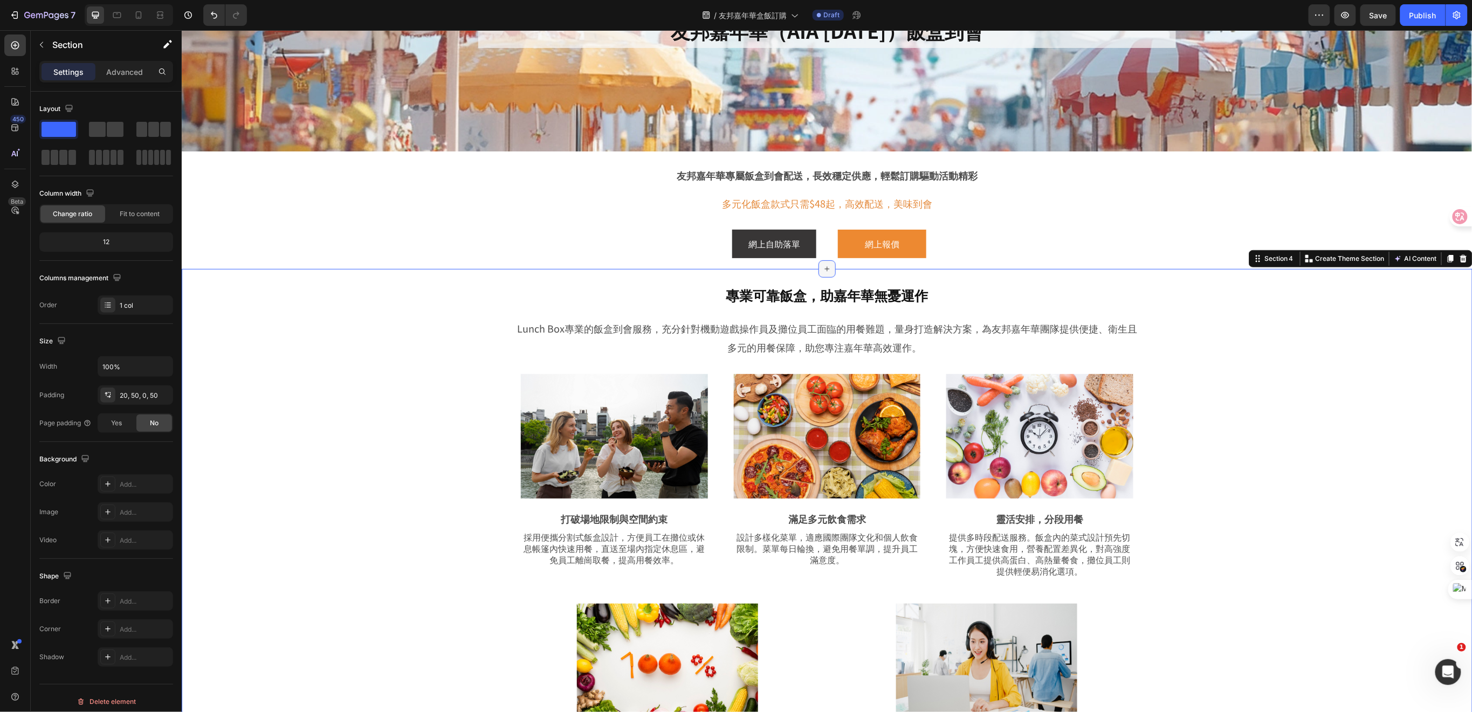
click at [818, 268] on div at bounding box center [826, 268] width 17 height 17
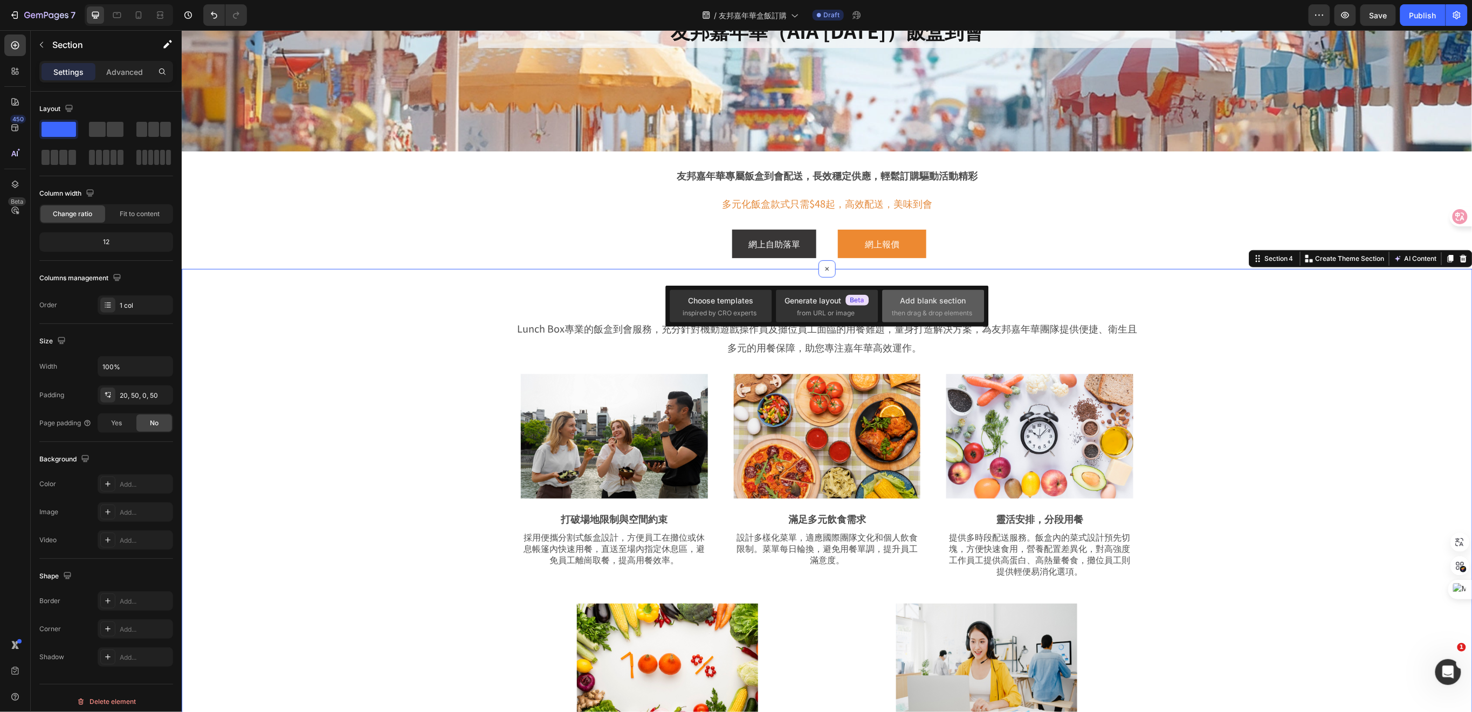
click at [922, 303] on div "Add blank section" at bounding box center [934, 300] width 66 height 11
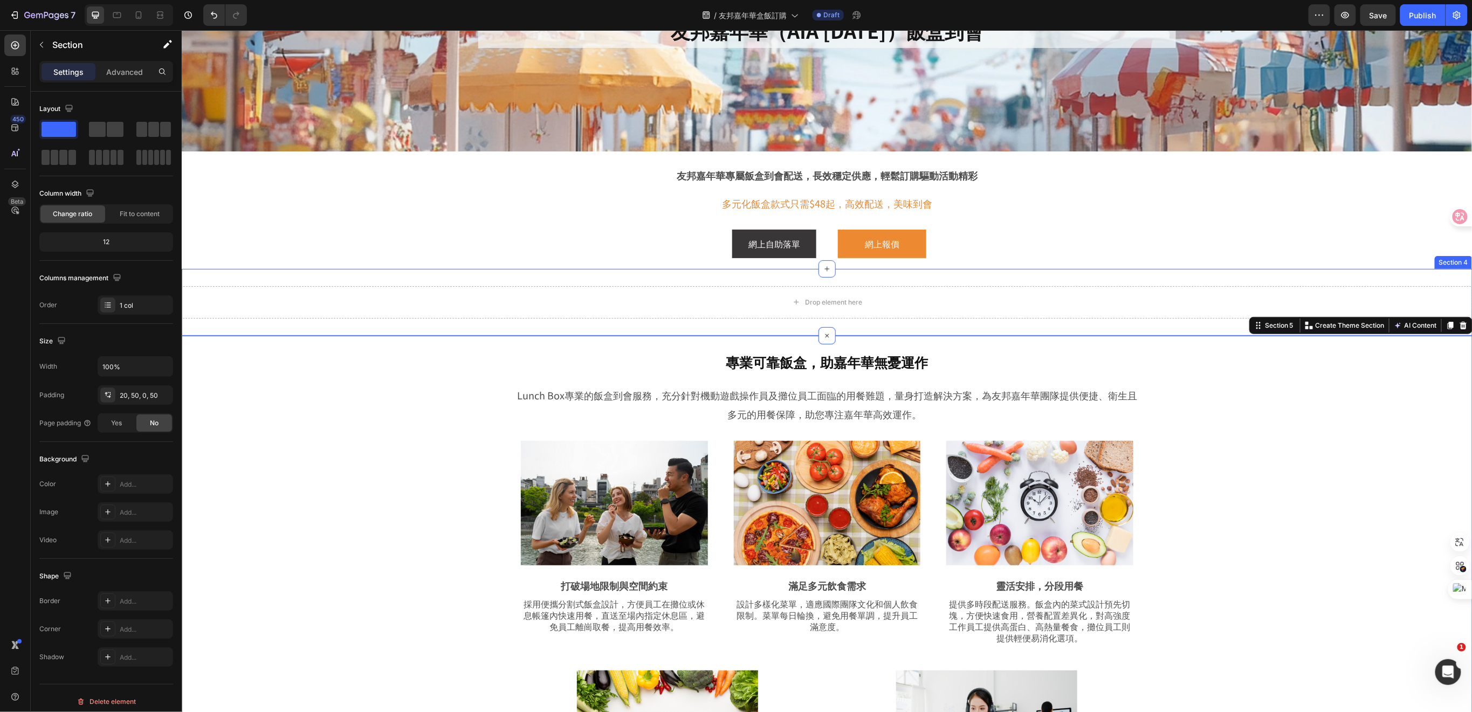
click at [884, 274] on div "Drop element here Section 4" at bounding box center [826, 302] width 1291 height 67
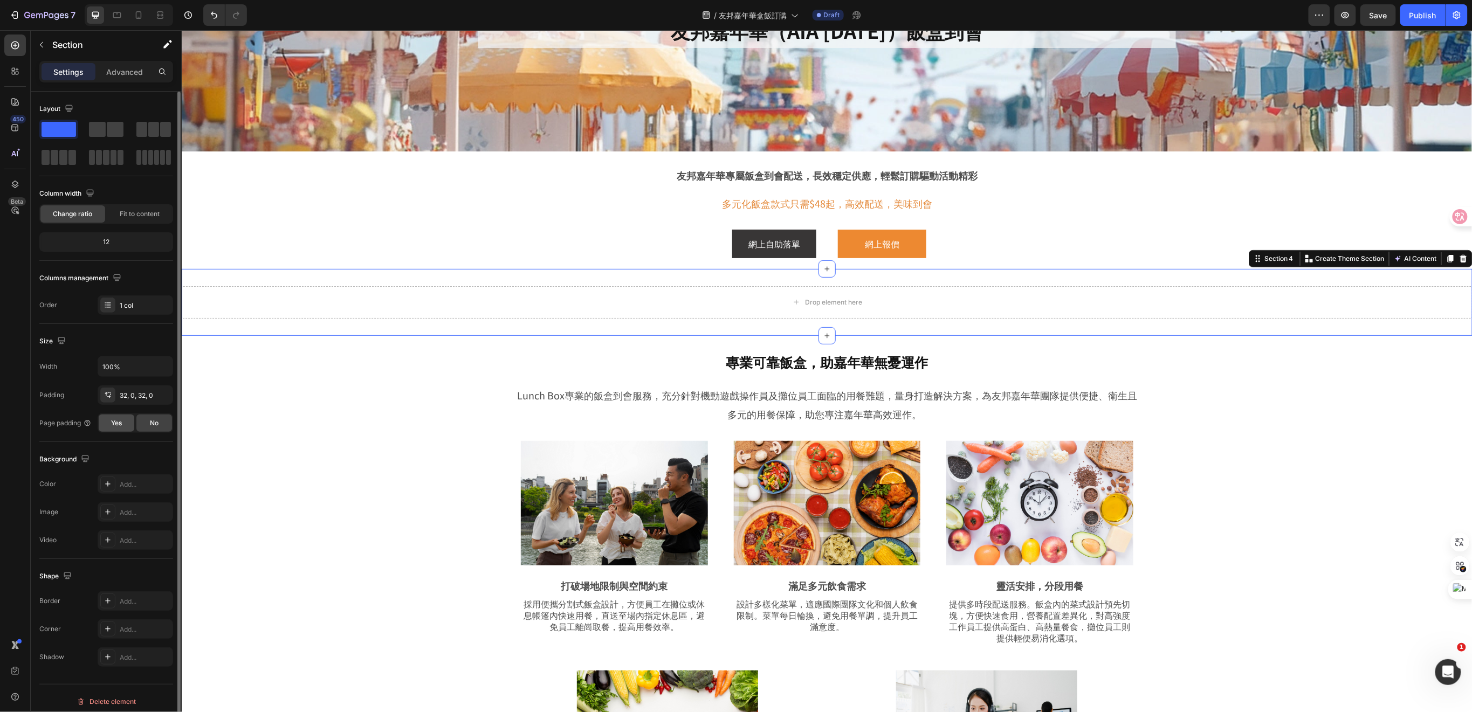
click at [118, 415] on div "Yes" at bounding box center [117, 423] width 36 height 17
click at [140, 396] on div "32, 0, 32, 0" at bounding box center [135, 396] width 31 height 10
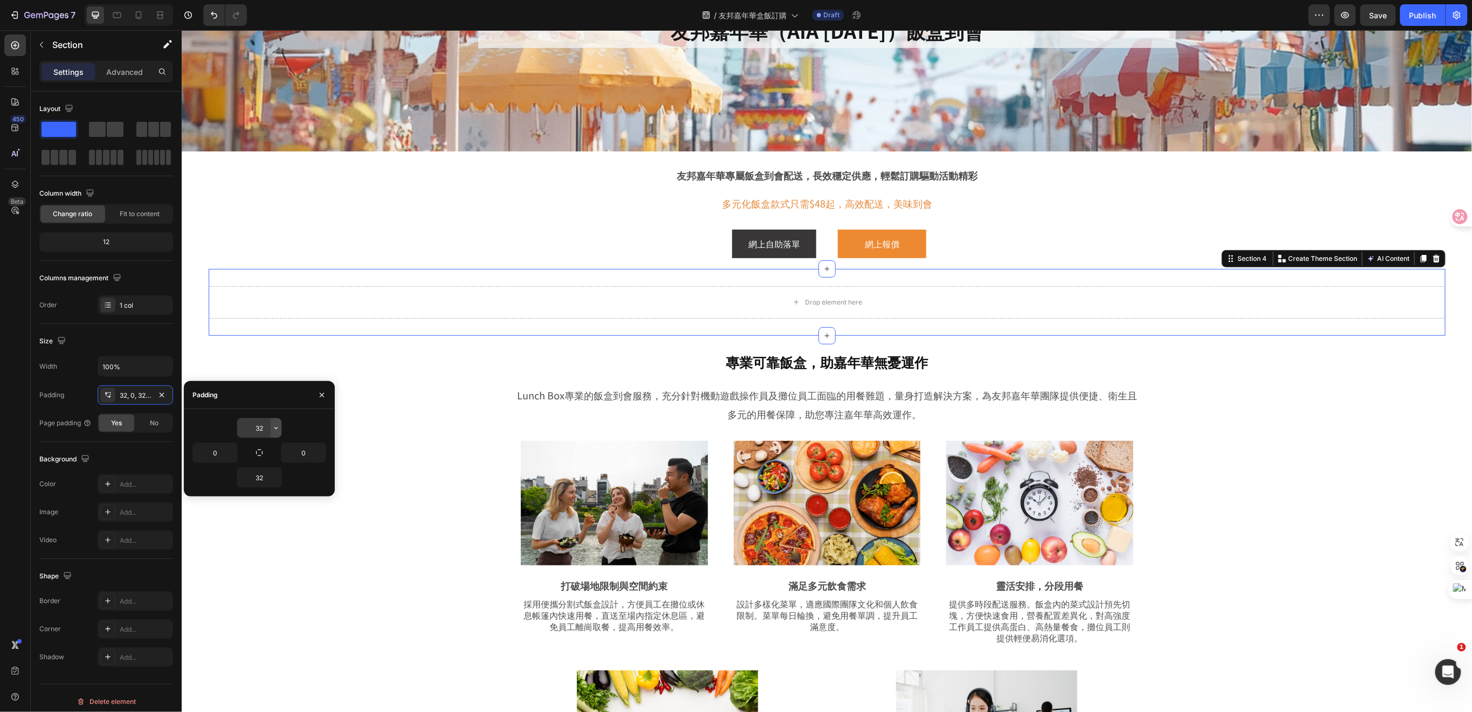
click at [272, 431] on icon "button" at bounding box center [276, 428] width 9 height 9
click at [263, 429] on input "32" at bounding box center [259, 428] width 44 height 19
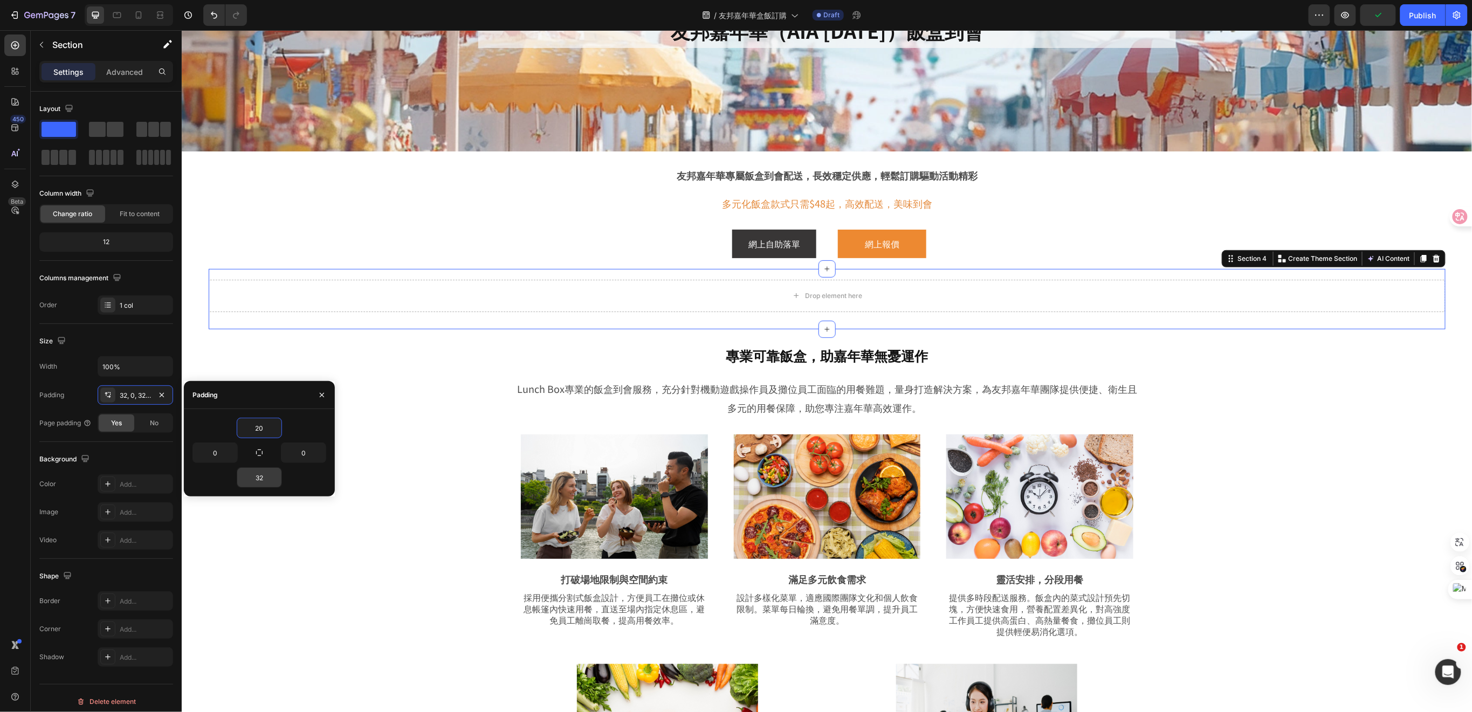
type input "20"
click at [266, 478] on input "32" at bounding box center [259, 477] width 44 height 19
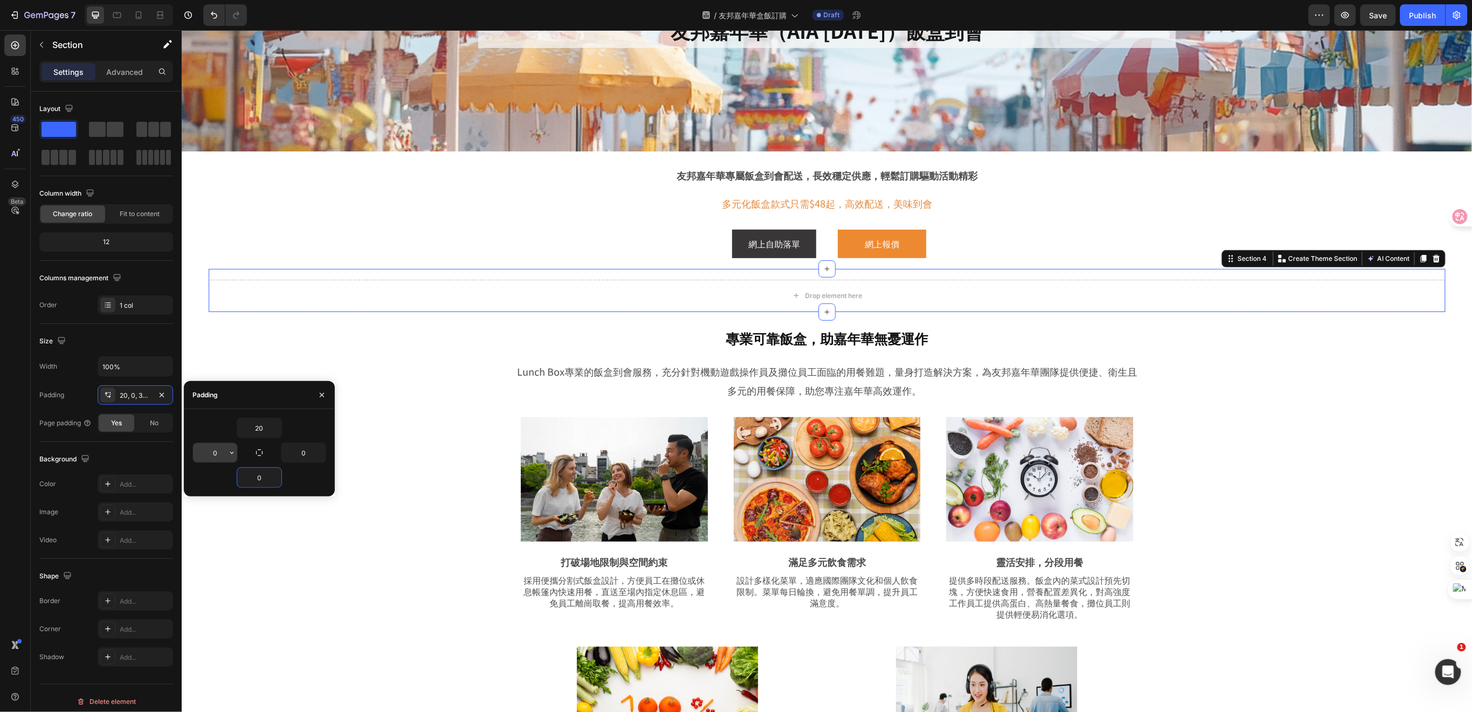
type input "0"
click at [216, 454] on input "0" at bounding box center [215, 452] width 44 height 19
type input "50"
click at [305, 453] on input "0" at bounding box center [304, 452] width 44 height 19
type input "0"
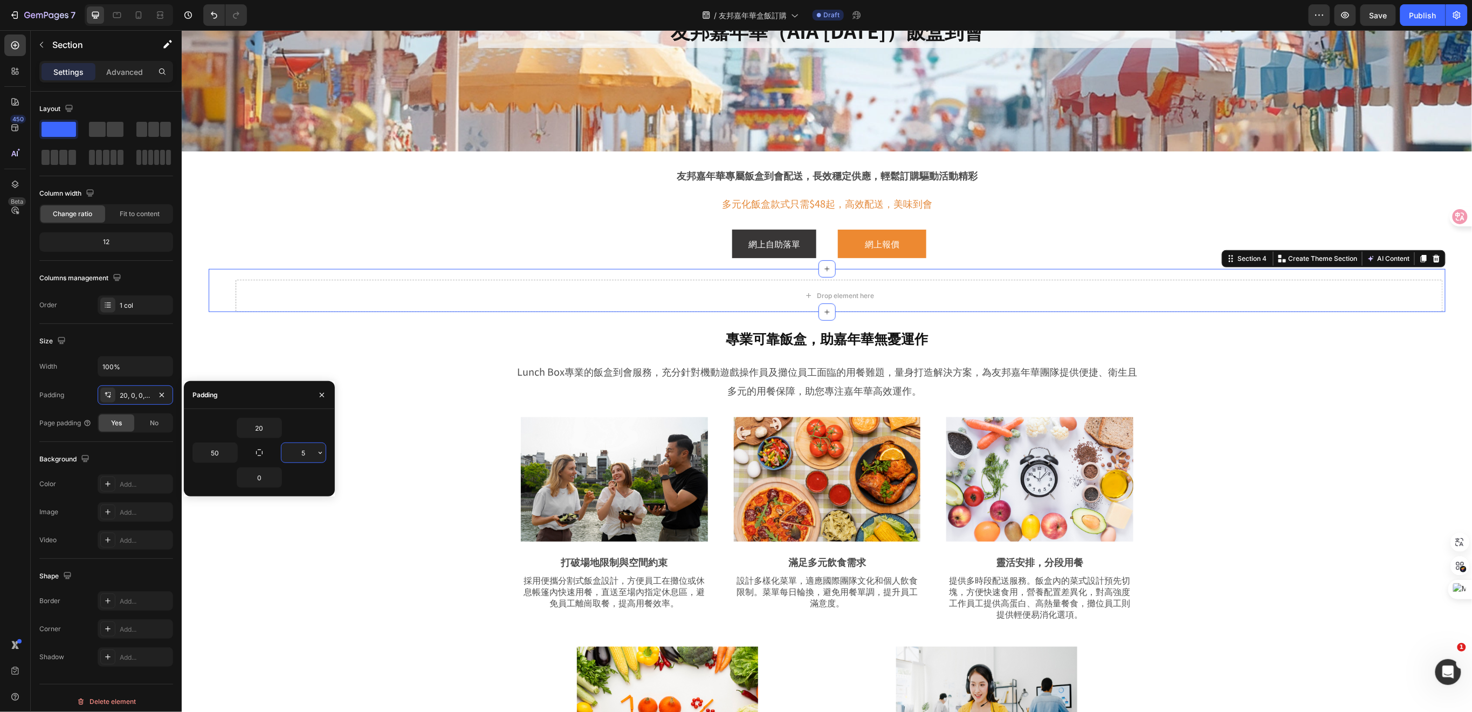
type input "50"
click at [330, 536] on div "專業可靠飯盒，助嘉年華無憂運作 Heading Row Lunch Box專業的飯盒到會服務，充分針對機動遊戲操作員及攤位員工面臨的用餐難題，量身打造解決方案…" at bounding box center [826, 589] width 1237 height 532
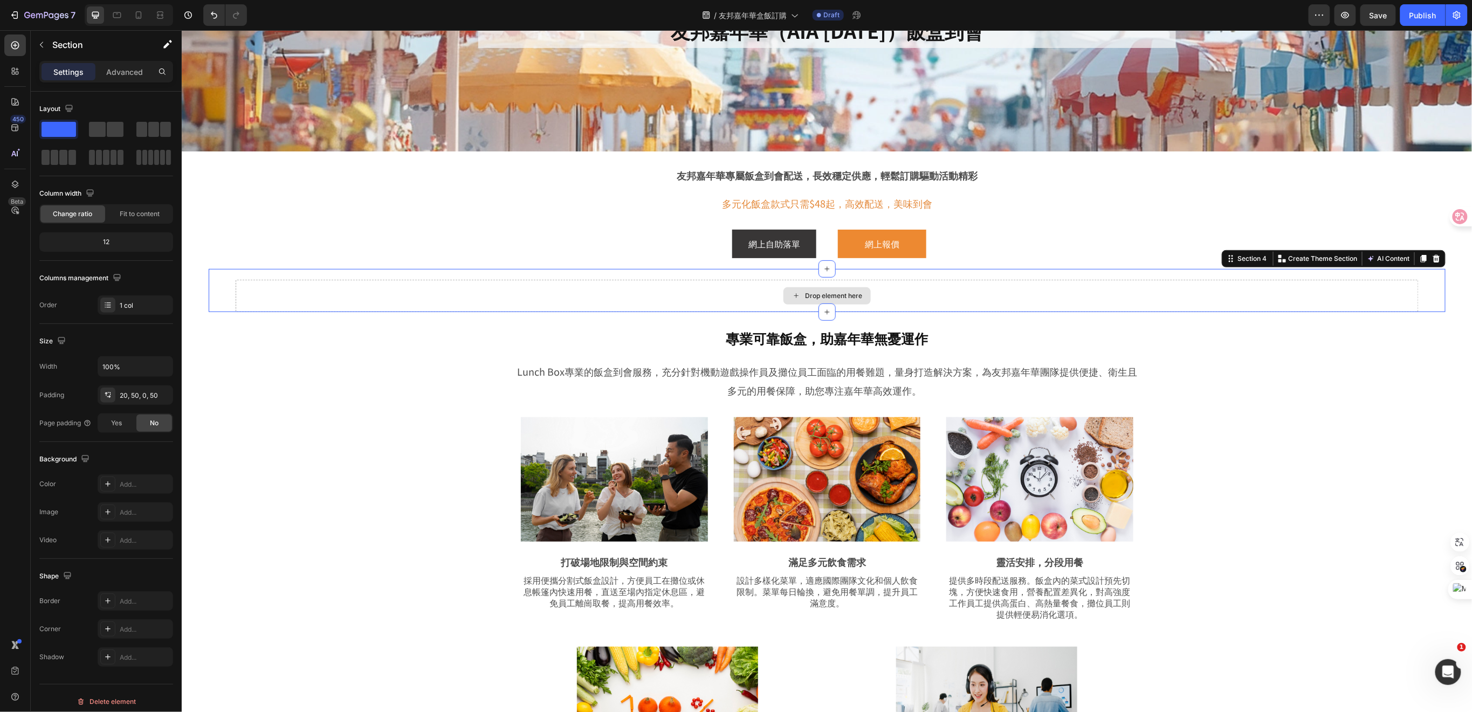
click at [608, 292] on div "Drop element here" at bounding box center [826, 295] width 1183 height 32
click at [45, 41] on icon "button" at bounding box center [41, 44] width 9 height 9
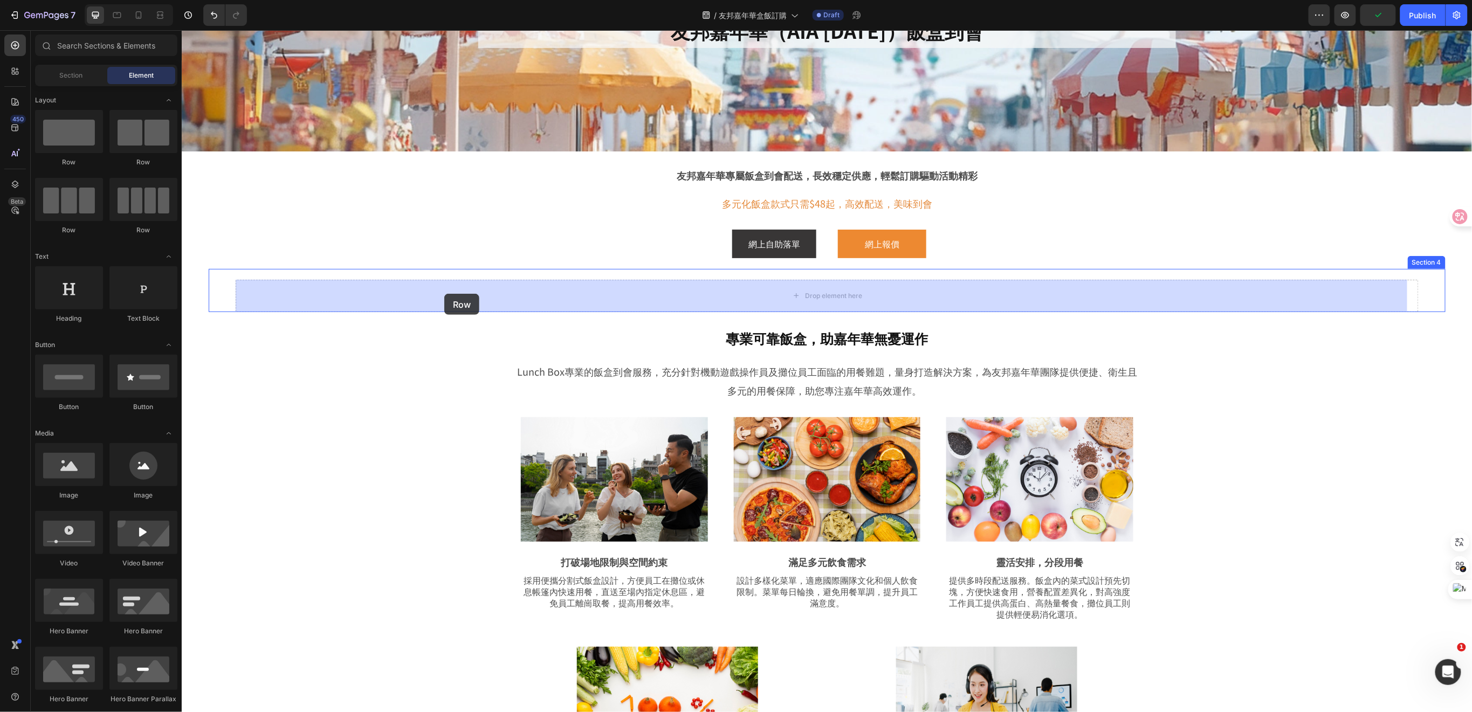
drag, startPoint x: 248, startPoint y: 175, endPoint x: 424, endPoint y: 278, distance: 204.0
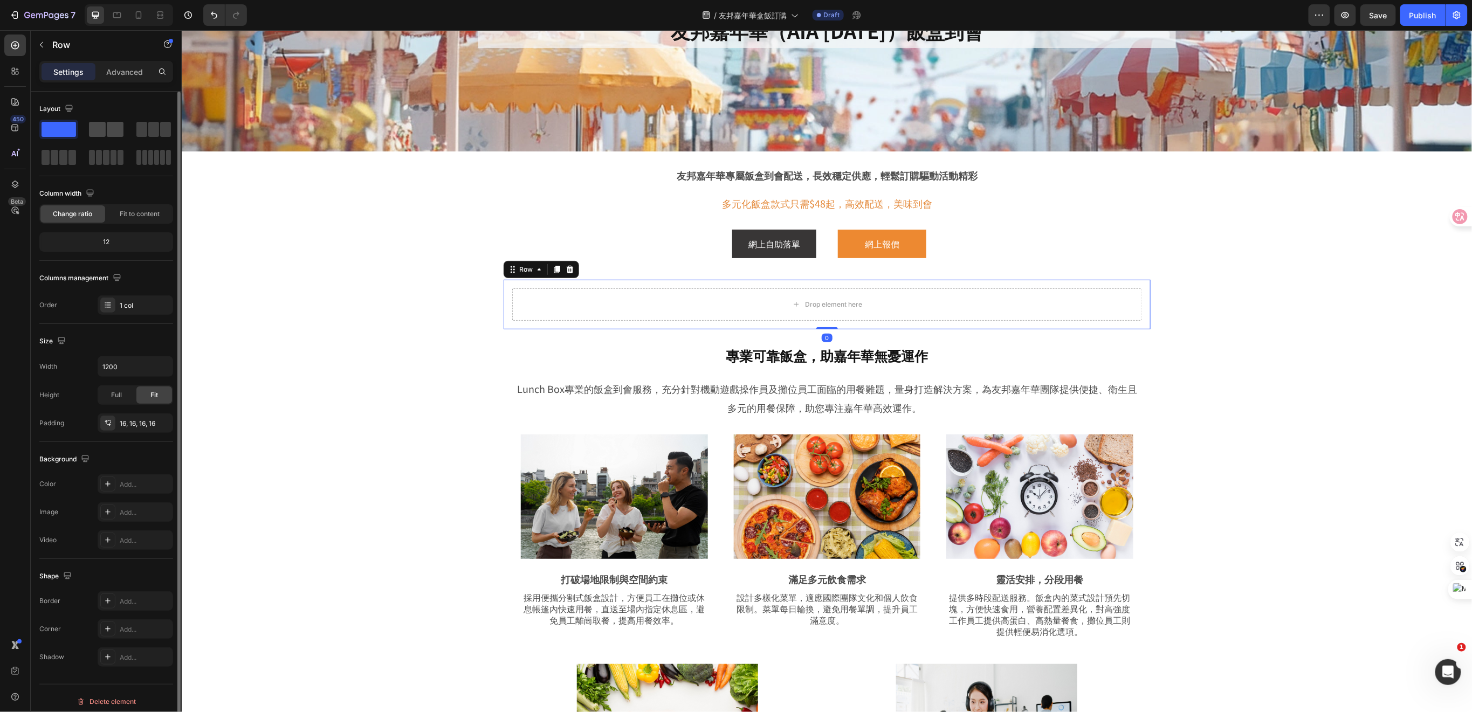
click at [115, 135] on span at bounding box center [115, 129] width 17 height 15
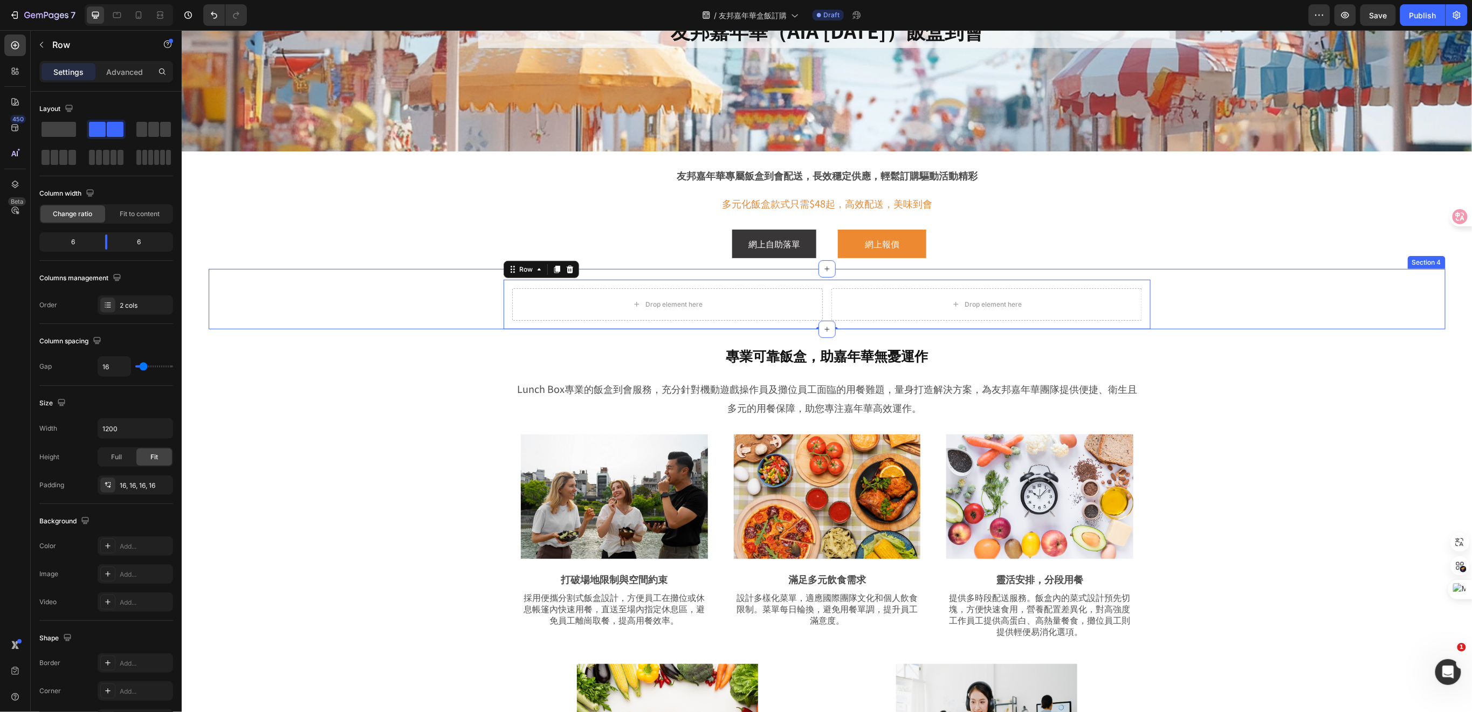
click at [417, 301] on div "Drop element here Drop element here Row 0" at bounding box center [826, 304] width 1183 height 50
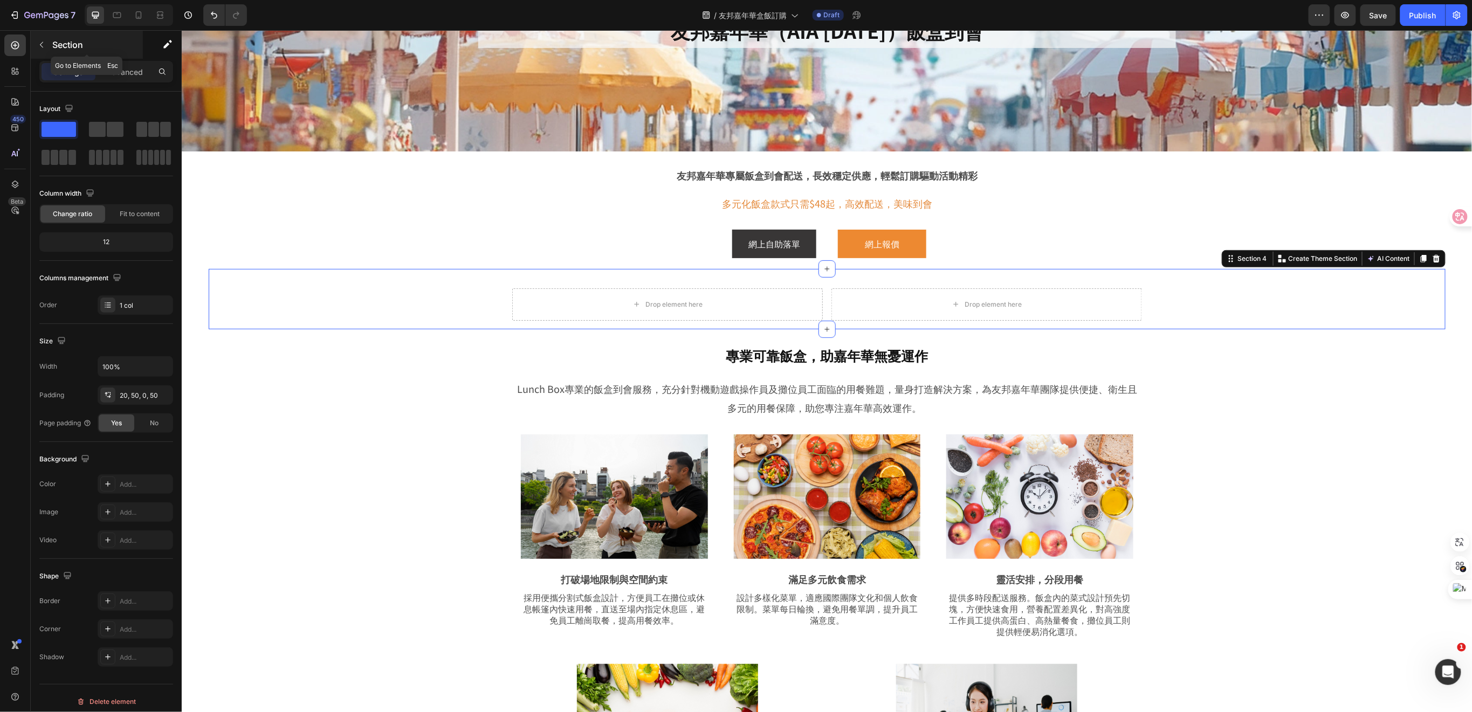
click at [46, 43] on button "button" at bounding box center [41, 44] width 17 height 17
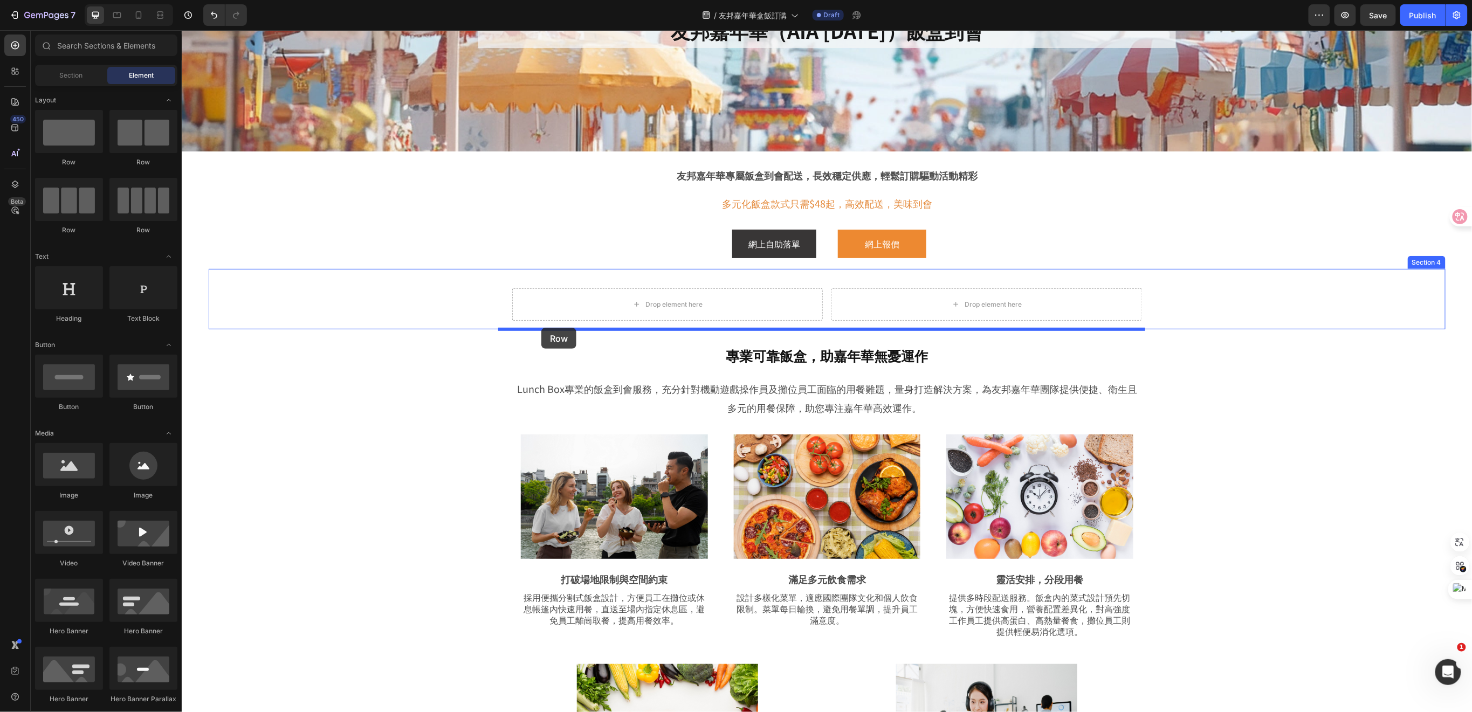
drag, startPoint x: 263, startPoint y: 168, endPoint x: 541, endPoint y: 327, distance: 320.4
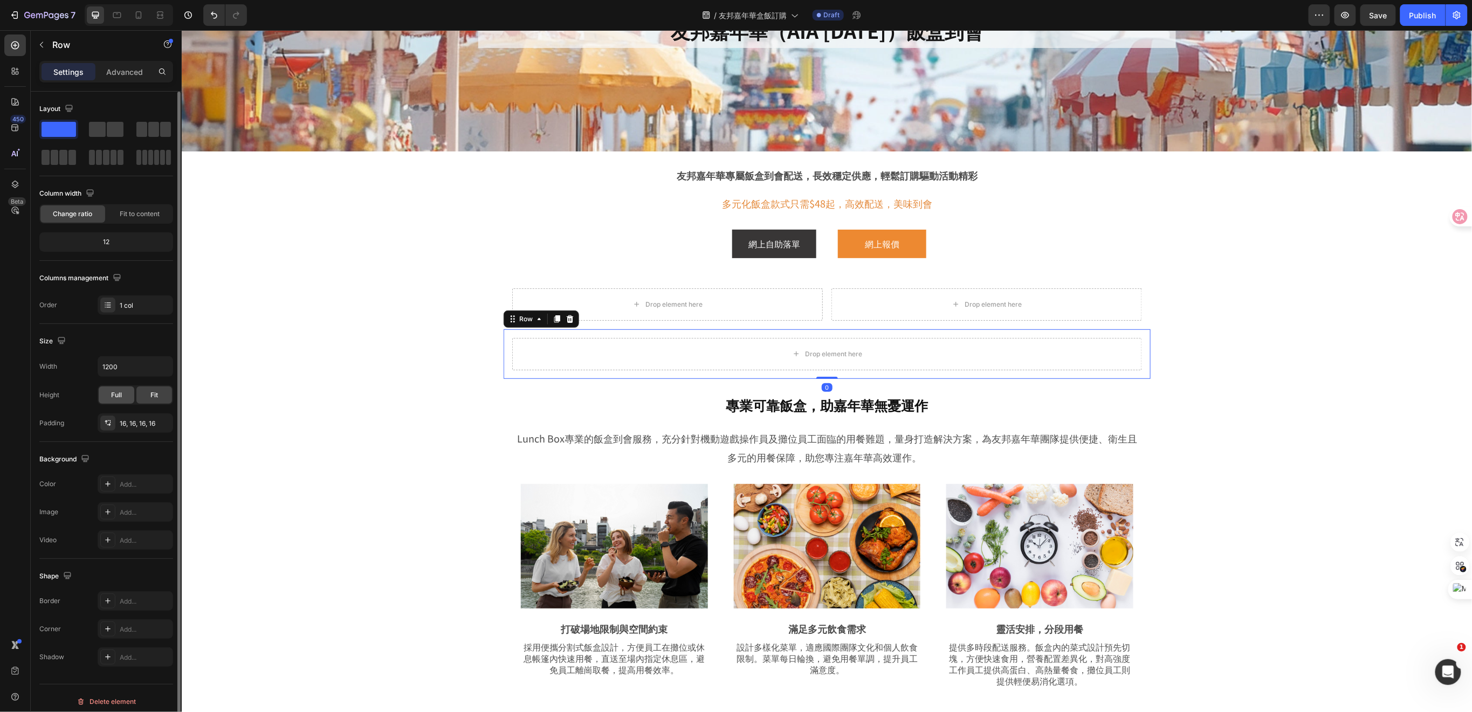
click at [124, 396] on div "Full" at bounding box center [117, 395] width 36 height 17
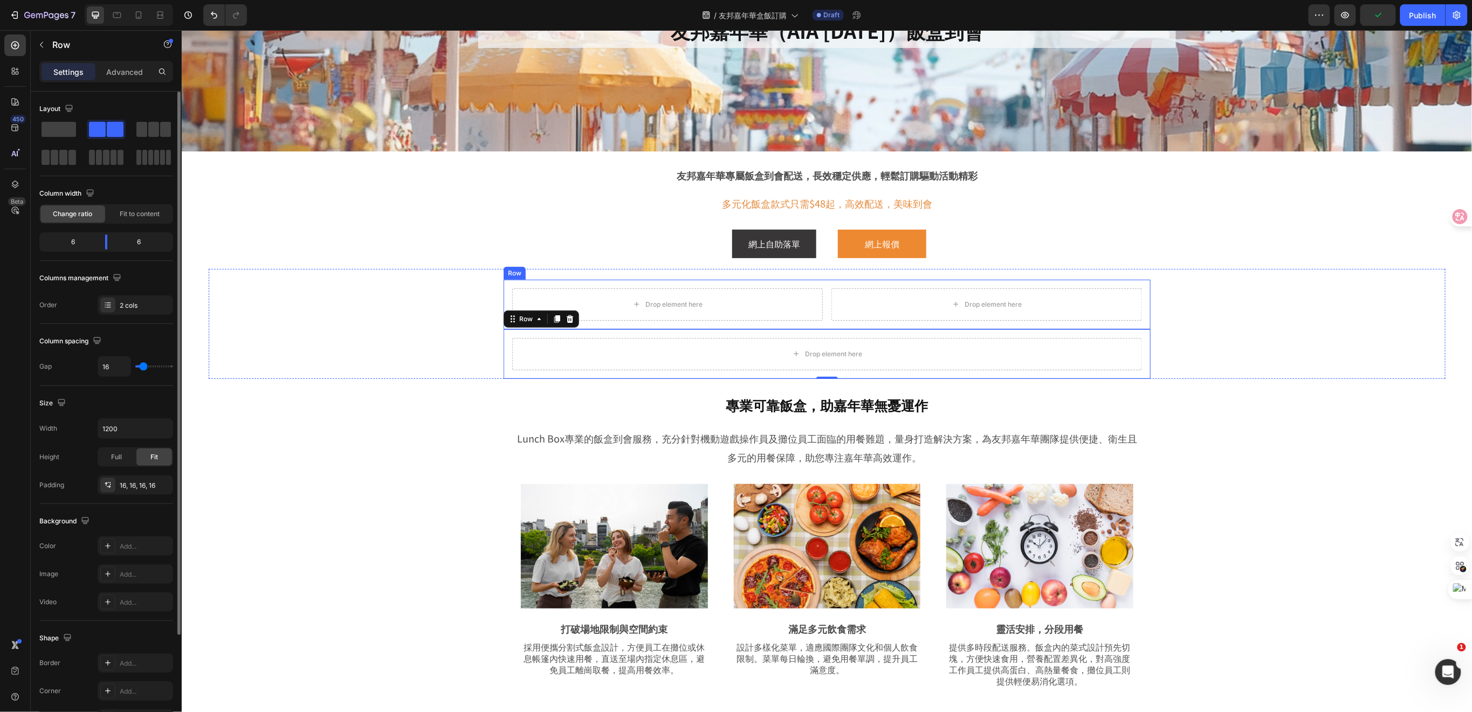
click at [508, 282] on div "Drop element here Drop element here Row" at bounding box center [826, 304] width 647 height 50
click at [122, 463] on div "Full" at bounding box center [117, 457] width 36 height 17
click at [503, 350] on div "Drop element here Row 0" at bounding box center [826, 354] width 647 height 50
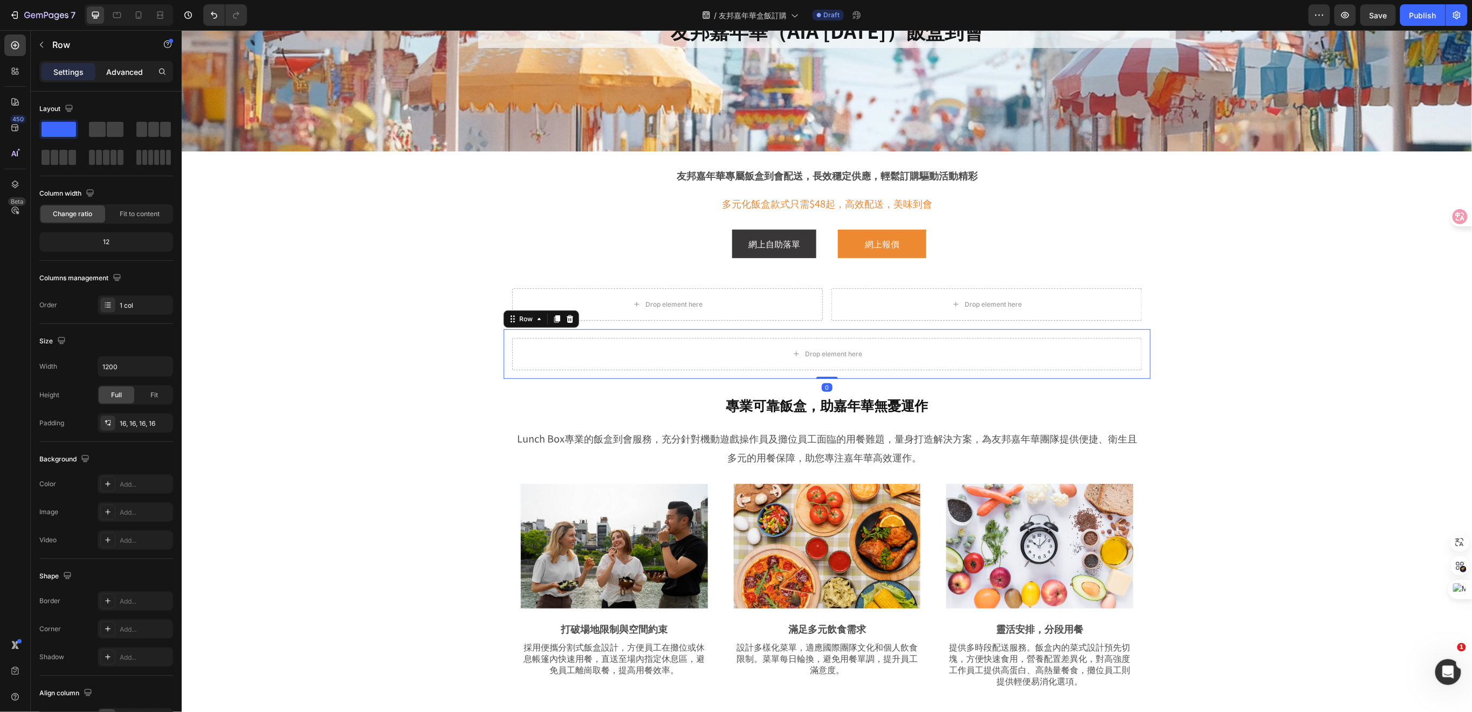
click at [133, 74] on p "Advanced" at bounding box center [124, 71] width 37 height 11
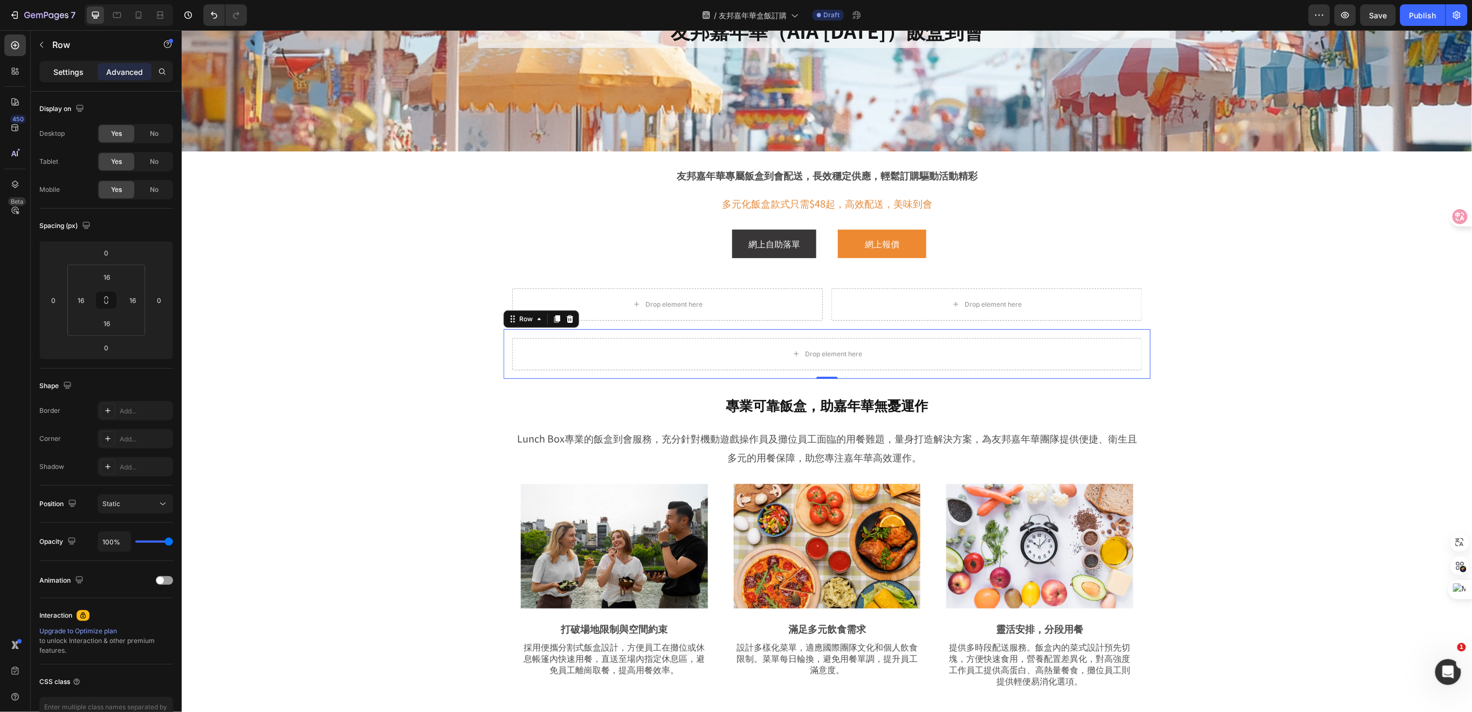
click at [71, 72] on p "Settings" at bounding box center [68, 71] width 30 height 11
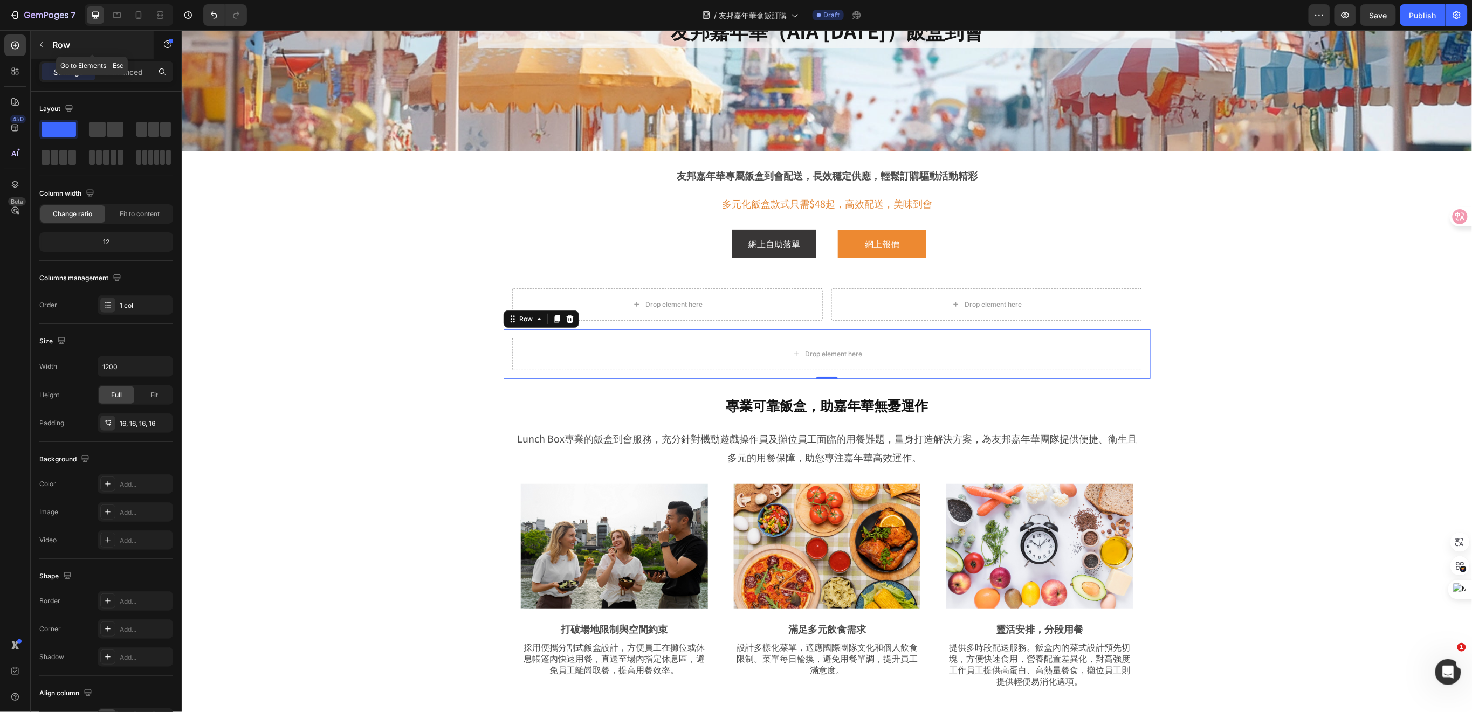
click at [45, 43] on icon "button" at bounding box center [41, 44] width 9 height 9
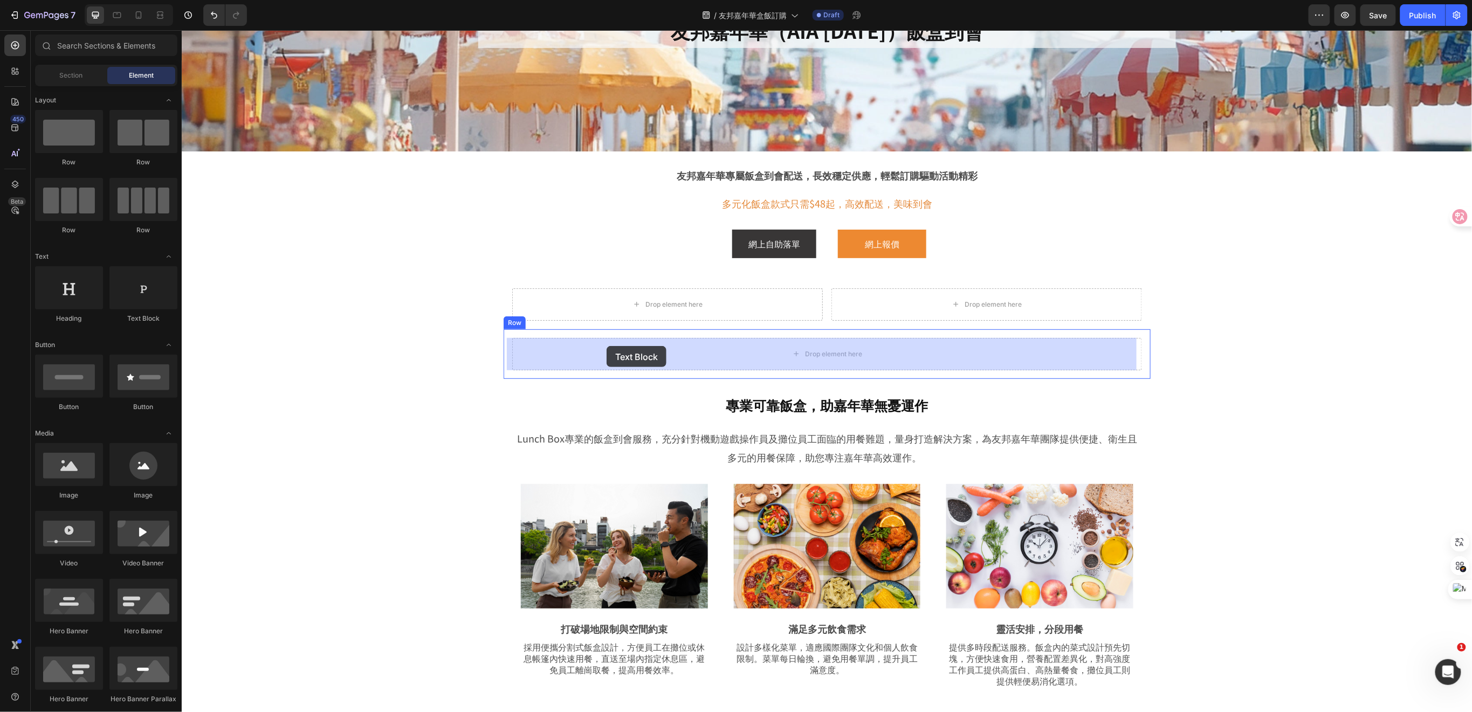
drag, startPoint x: 323, startPoint y: 331, endPoint x: 606, endPoint y: 346, distance: 284.1
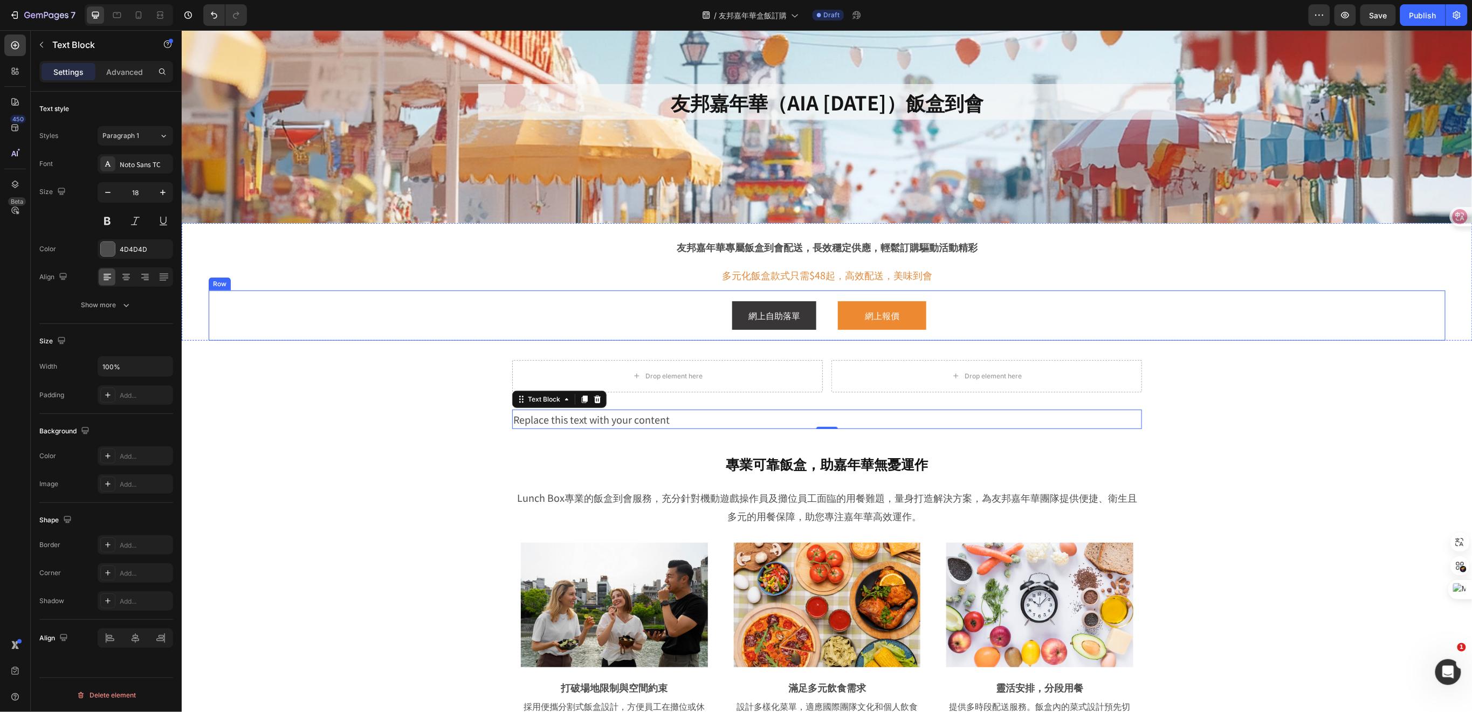
scroll to position [143, 0]
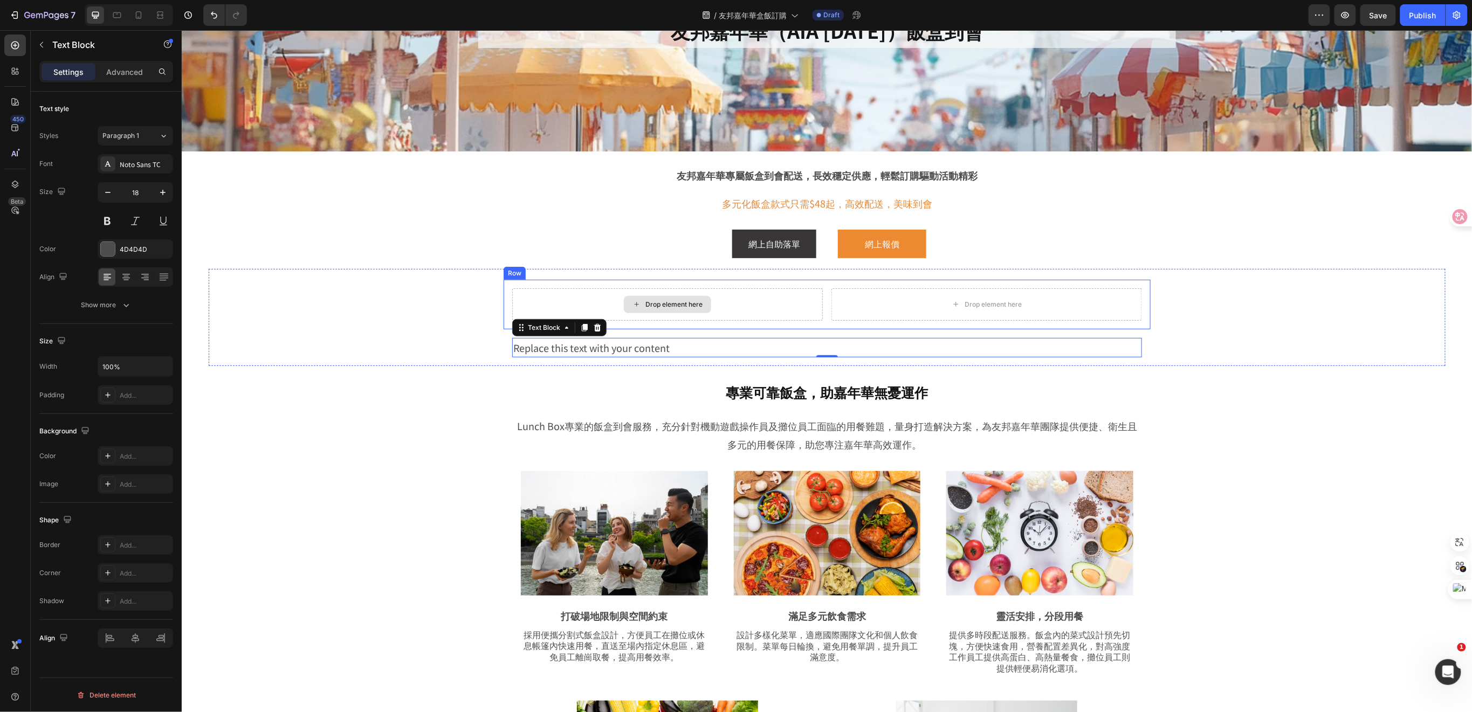
click at [554, 300] on div "Drop element here" at bounding box center [667, 304] width 311 height 32
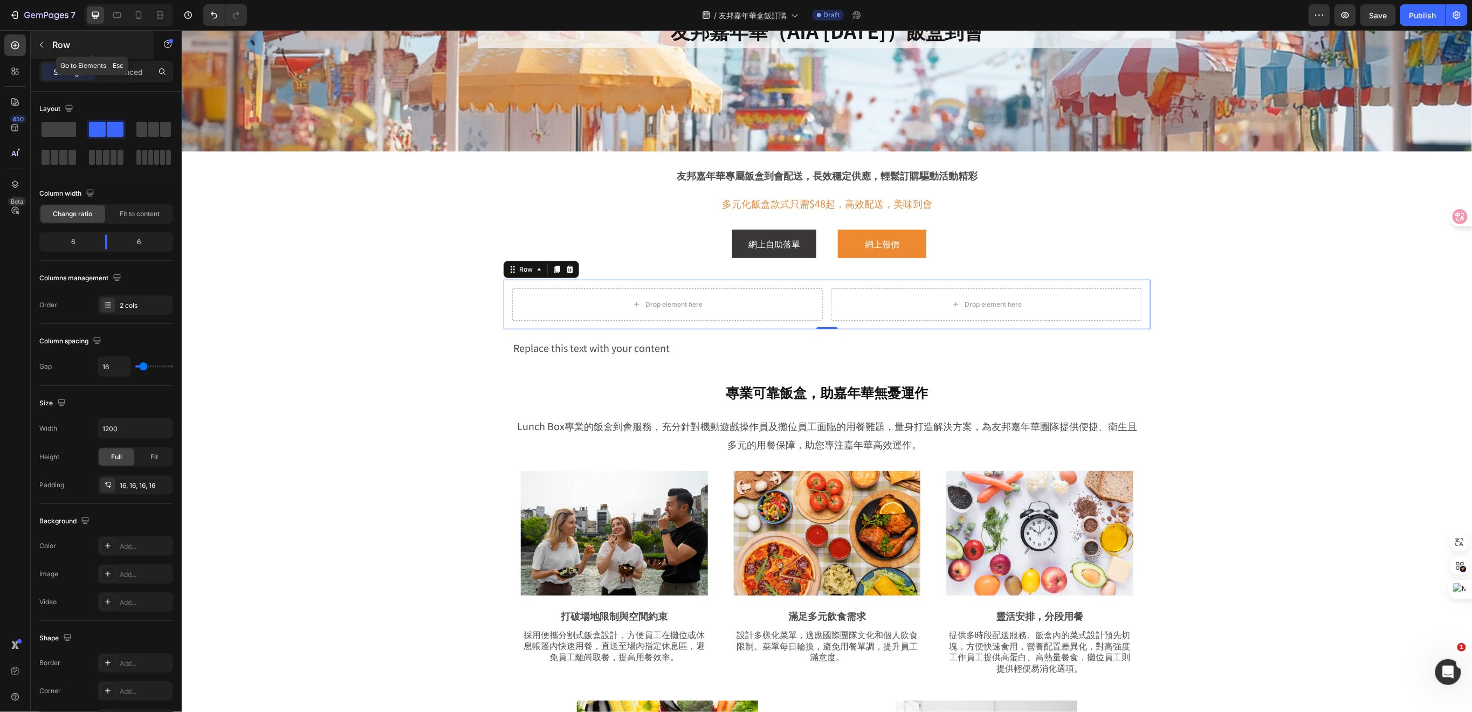
click at [46, 44] on button "button" at bounding box center [41, 44] width 17 height 17
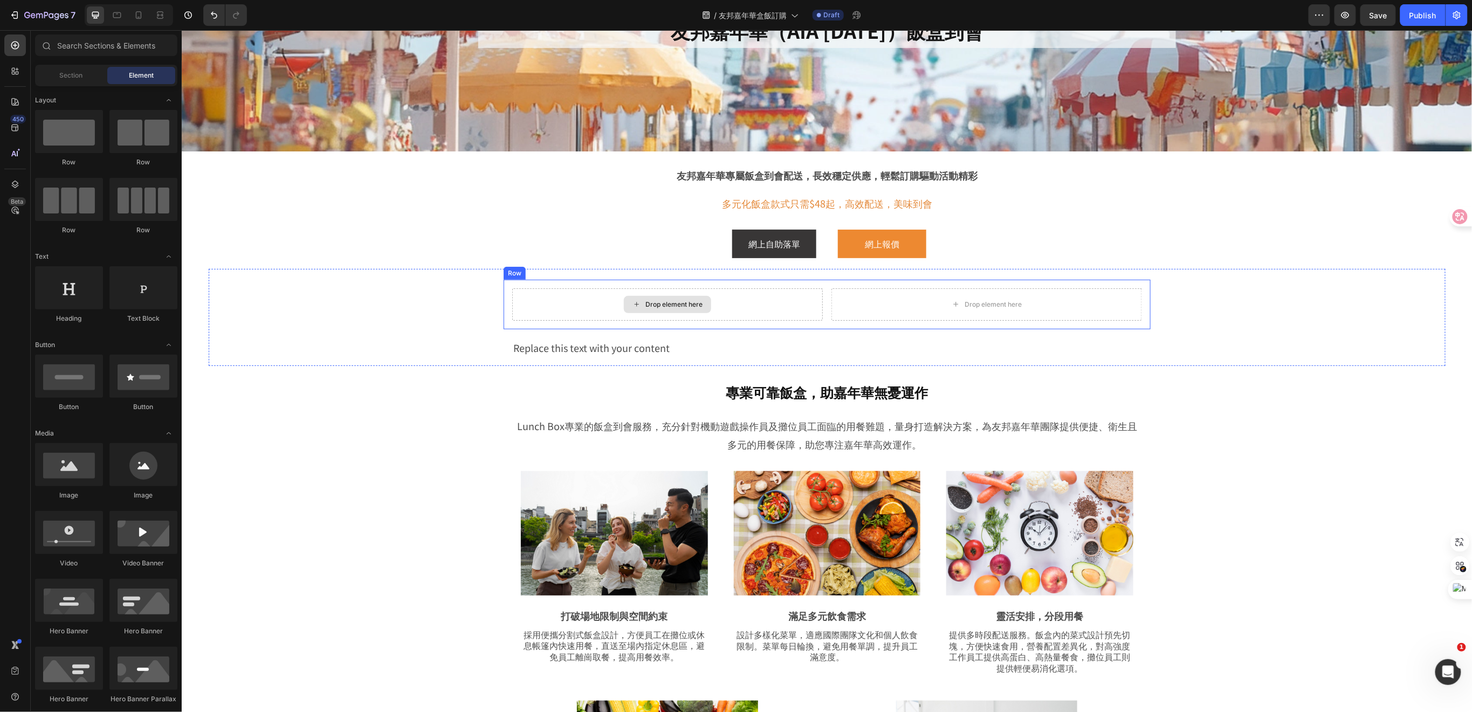
click at [535, 304] on div "Drop element here" at bounding box center [667, 304] width 311 height 32
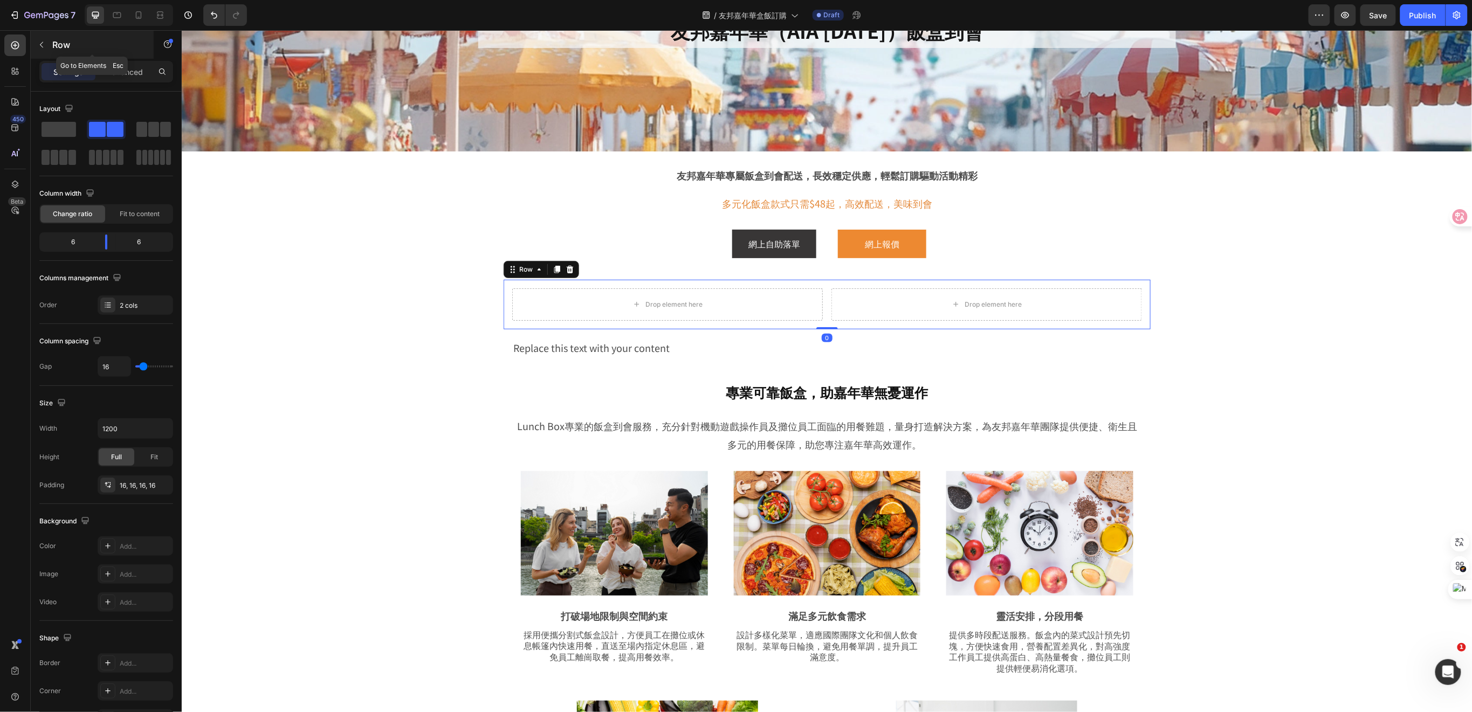
click at [37, 43] on icon "button" at bounding box center [41, 44] width 9 height 9
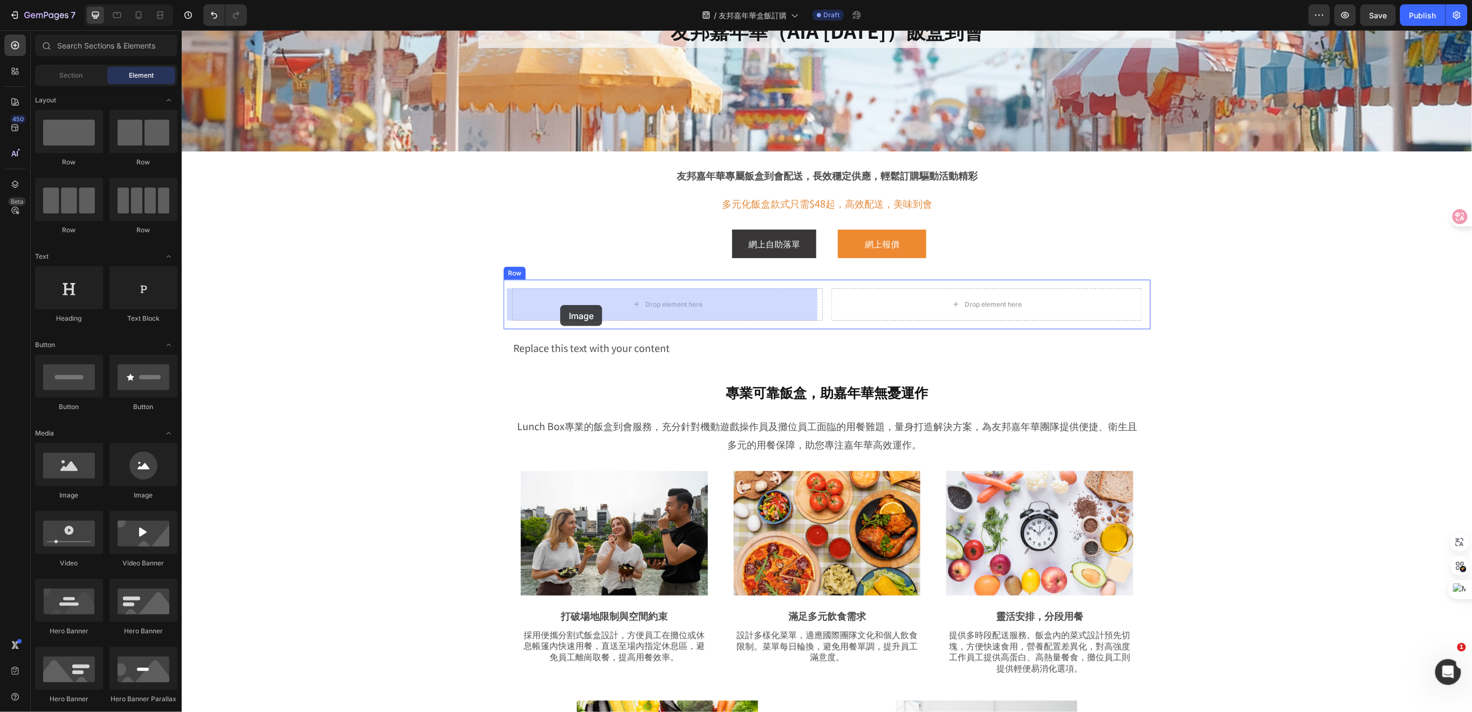
drag, startPoint x: 202, startPoint y: 457, endPoint x: 560, endPoint y: 304, distance: 389.0
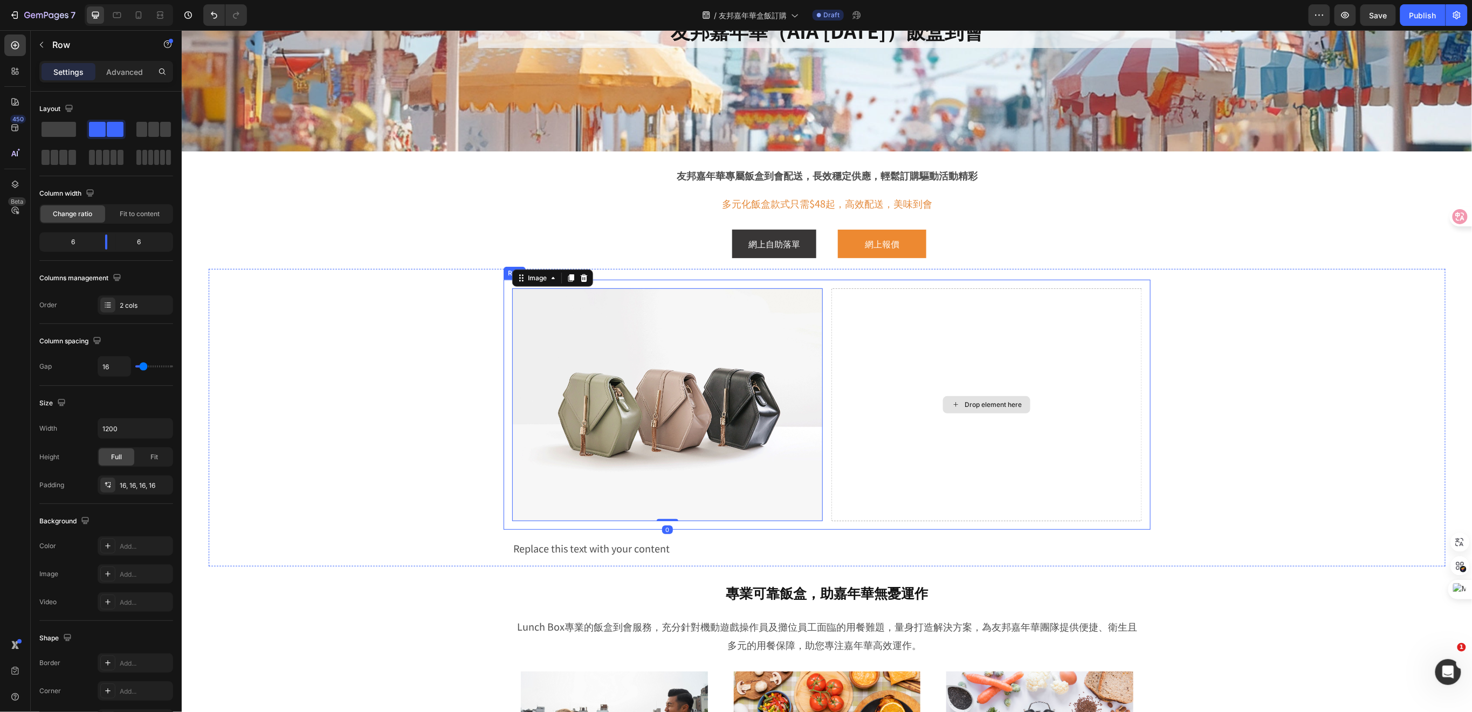
click at [853, 314] on div "Drop element here" at bounding box center [986, 404] width 311 height 233
drag, startPoint x: 827, startPoint y: 353, endPoint x: 845, endPoint y: 348, distance: 18.4
click at [834, 353] on div "Drop element here" at bounding box center [986, 404] width 311 height 233
click at [843, 348] on div "Drop element here" at bounding box center [986, 404] width 311 height 233
click at [824, 357] on div "Image Drop element here Row 0" at bounding box center [826, 404] width 647 height 250
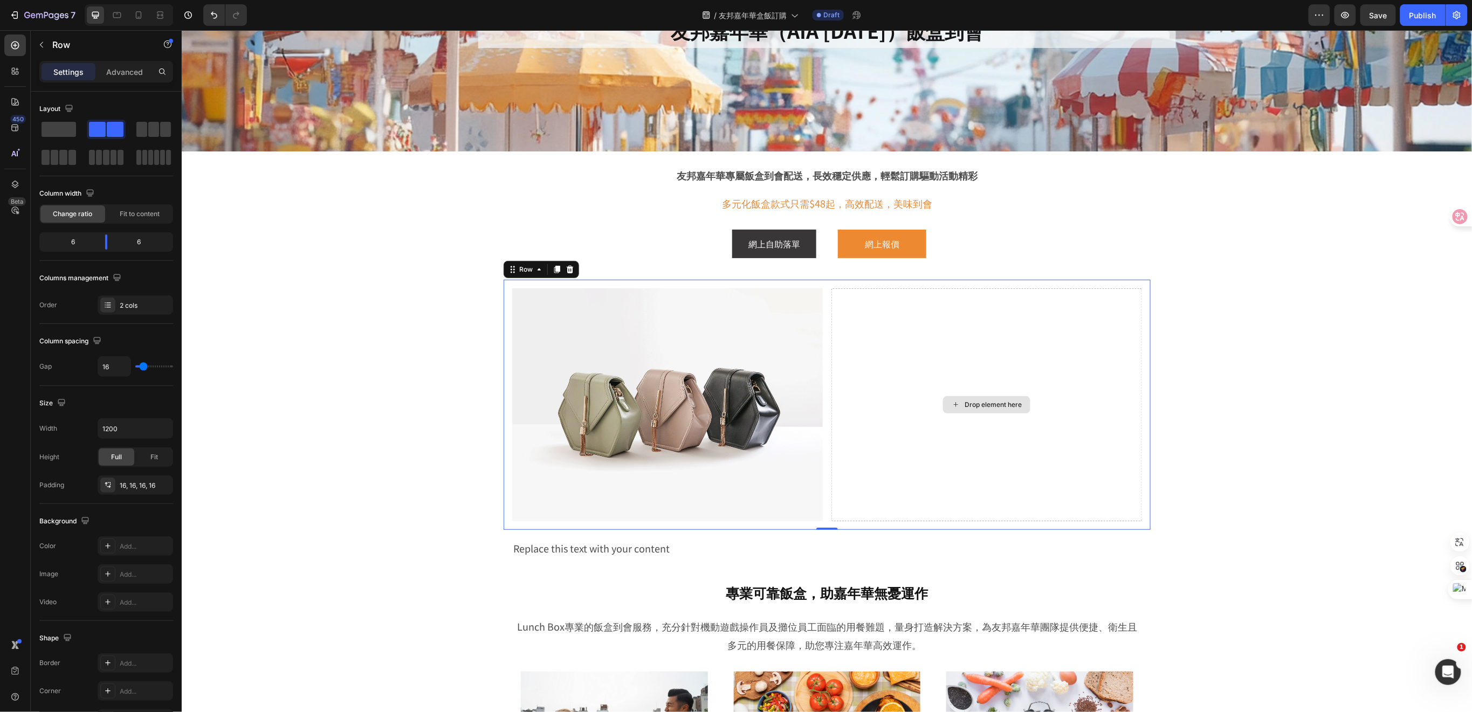
click at [832, 406] on div "Drop element here" at bounding box center [986, 404] width 311 height 233
click at [42, 43] on icon "button" at bounding box center [41, 45] width 3 height 6
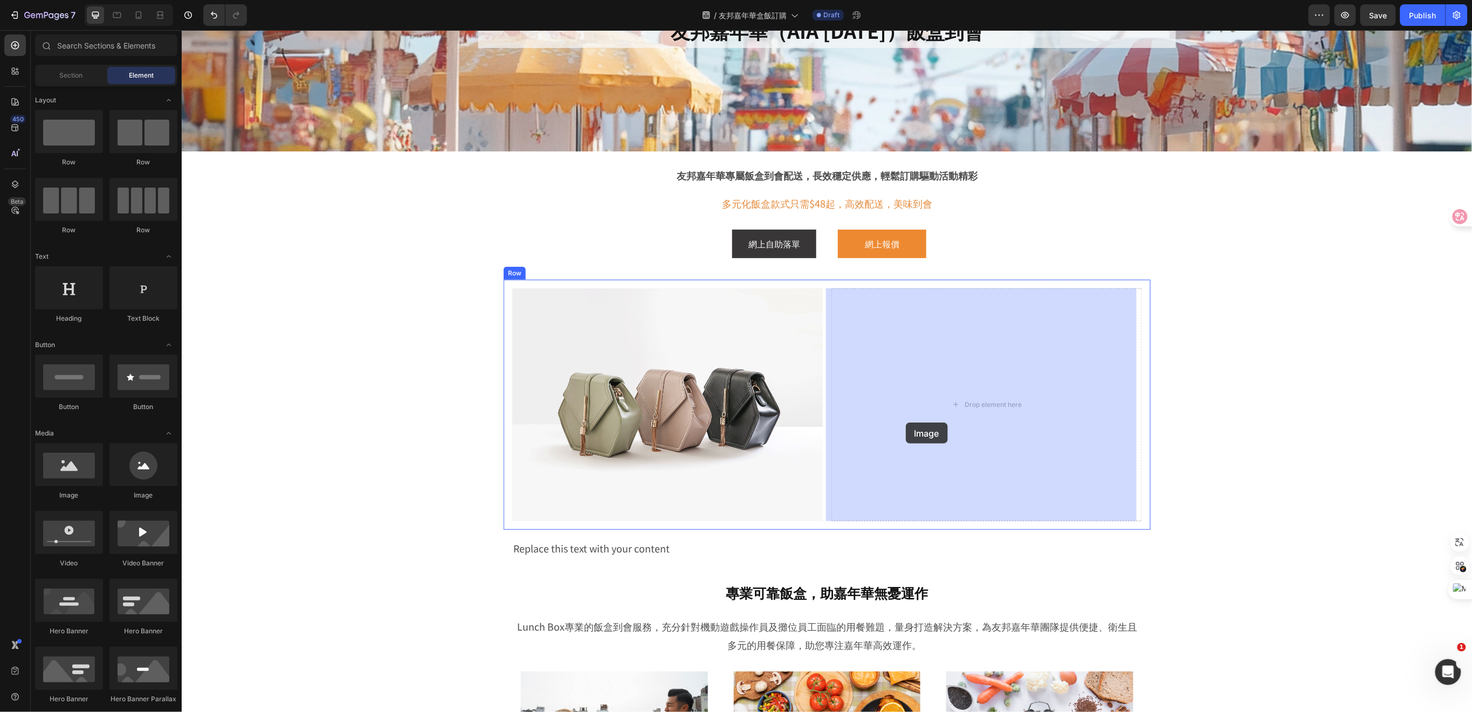
drag, startPoint x: 286, startPoint y: 468, endPoint x: 909, endPoint y: 421, distance: 624.2
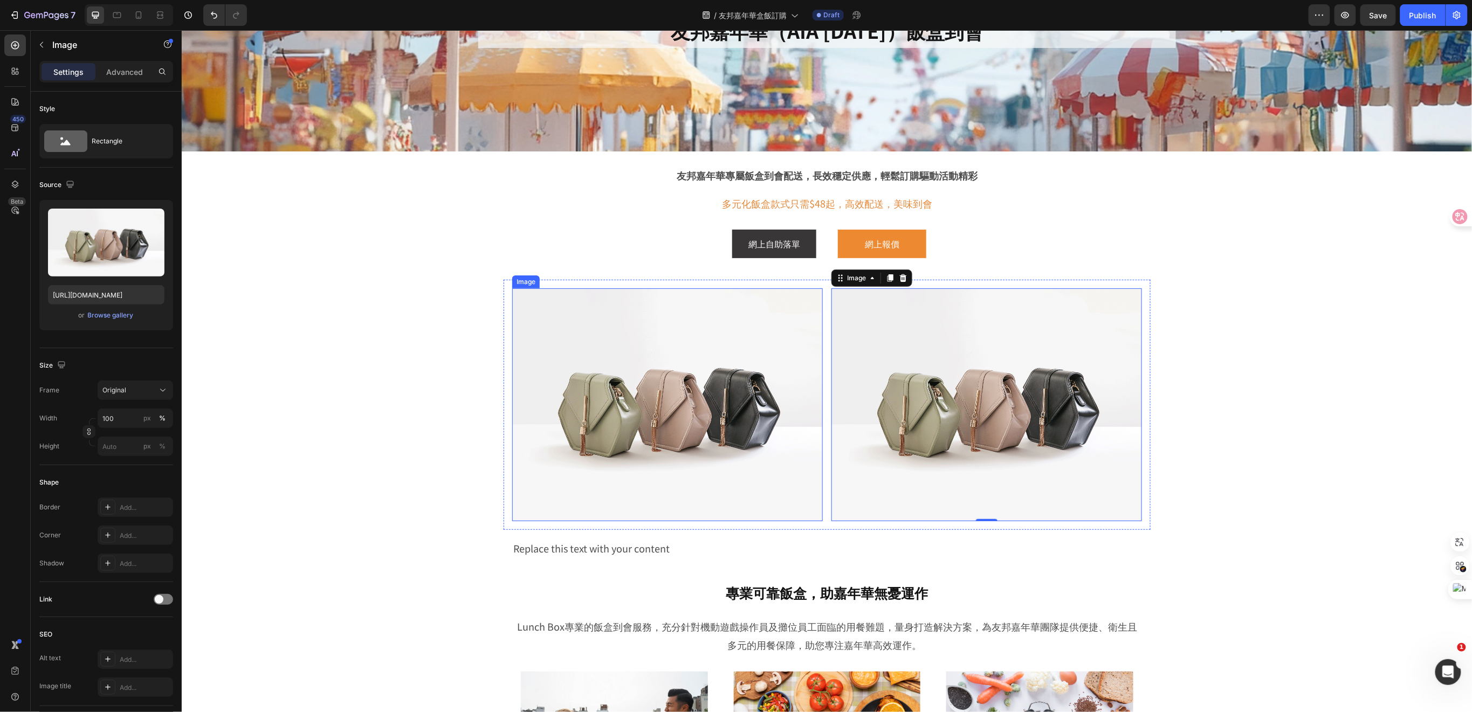
click at [692, 419] on img at bounding box center [667, 404] width 311 height 233
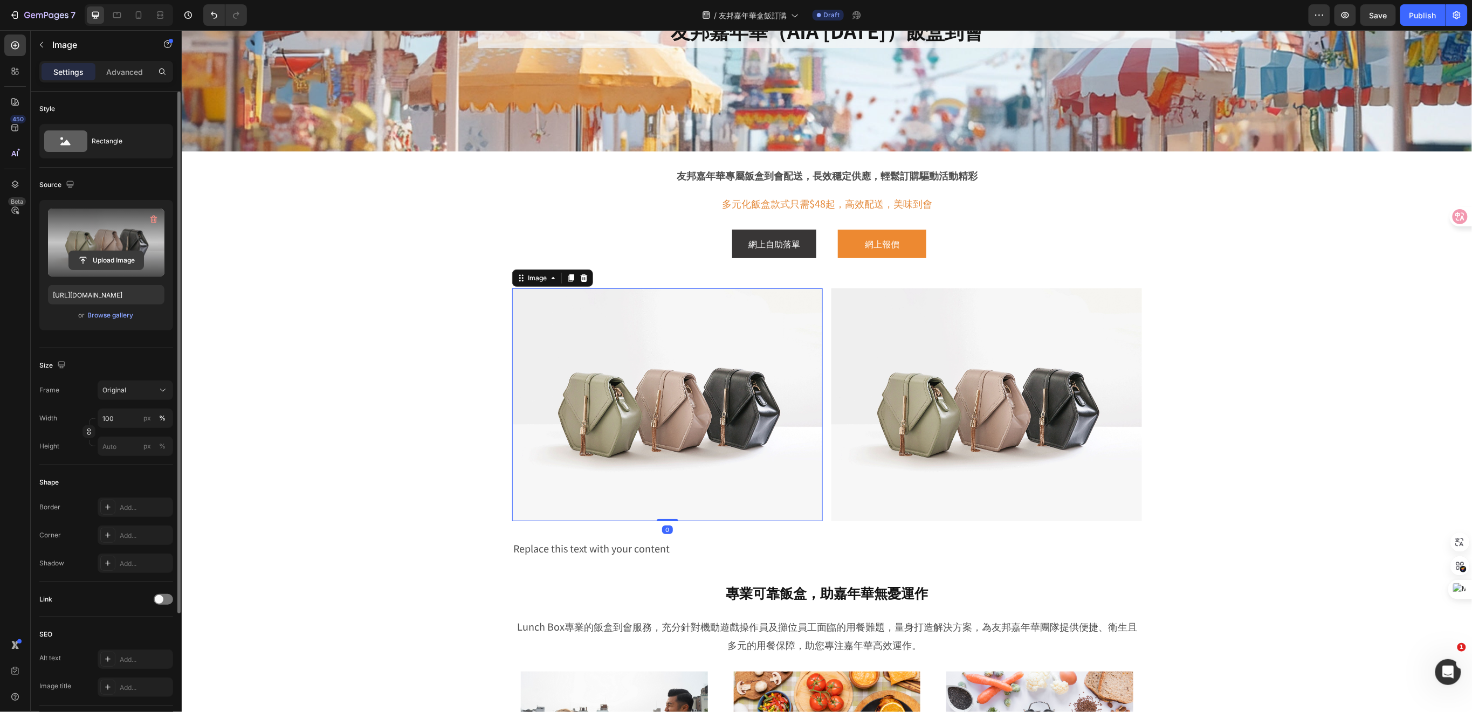
click at [109, 256] on input "file" at bounding box center [106, 260] width 74 height 18
type input "[URL][DOMAIN_NAME]"
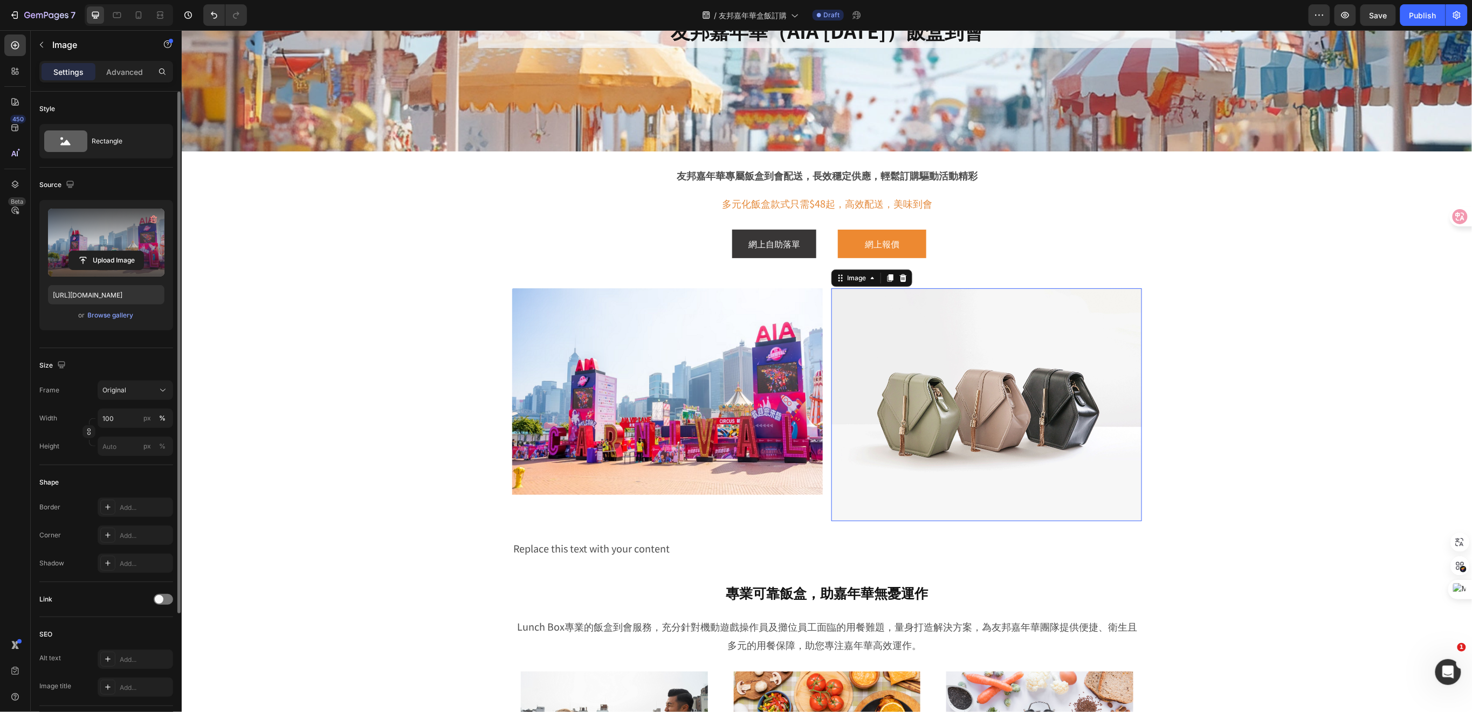
click at [876, 427] on img at bounding box center [986, 404] width 311 height 233
click at [108, 265] on input "file" at bounding box center [106, 260] width 74 height 18
type input "[URL][DOMAIN_NAME]"
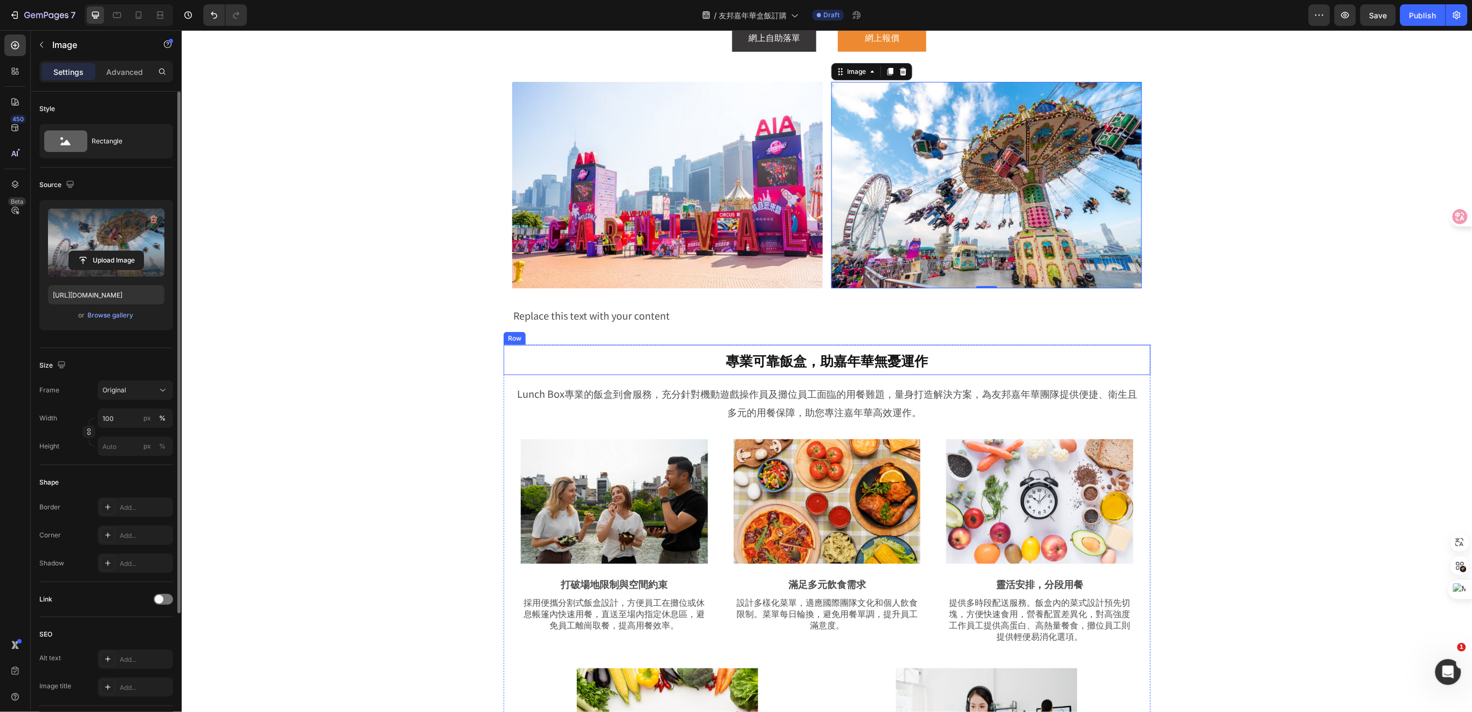
scroll to position [359, 0]
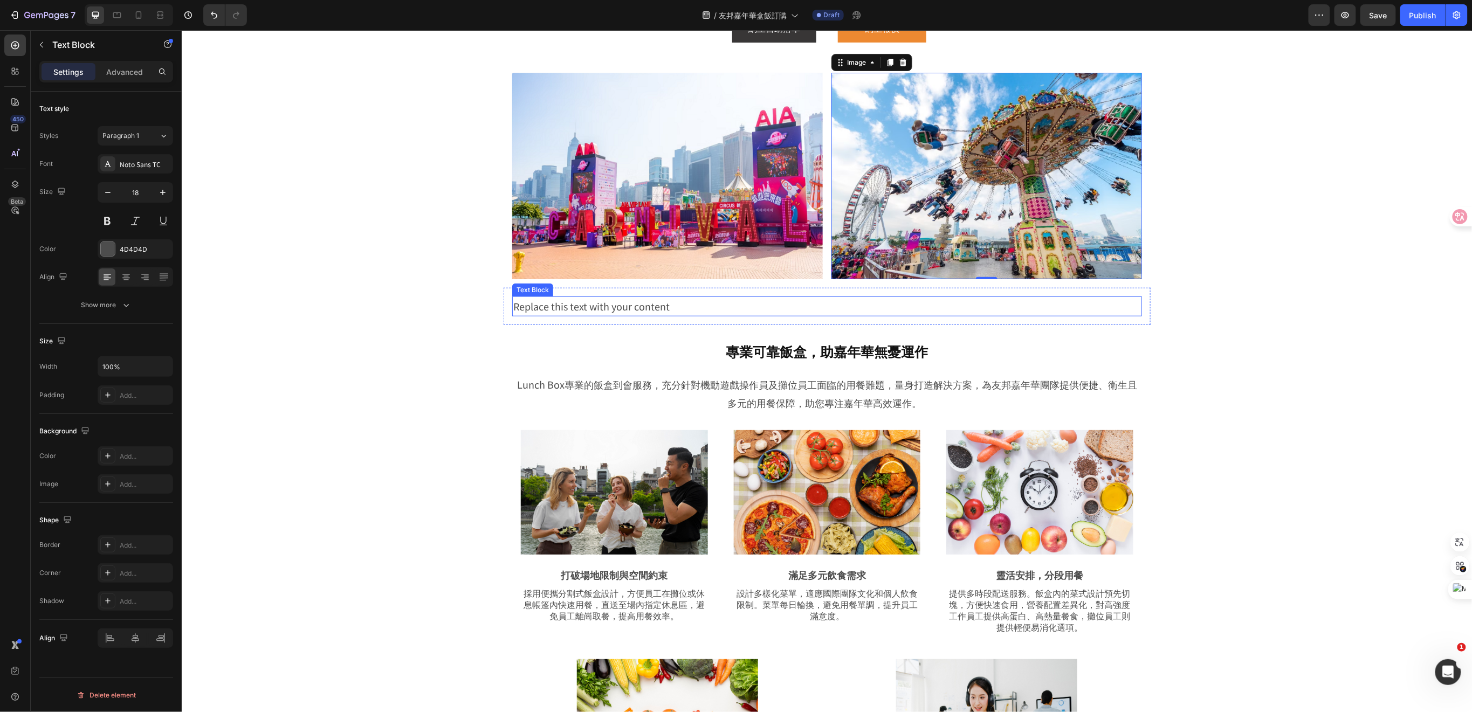
click at [648, 304] on div "Replace this text with your content" at bounding box center [827, 305] width 630 height 19
click at [667, 308] on div "Replace this text with your content" at bounding box center [827, 305] width 630 height 19
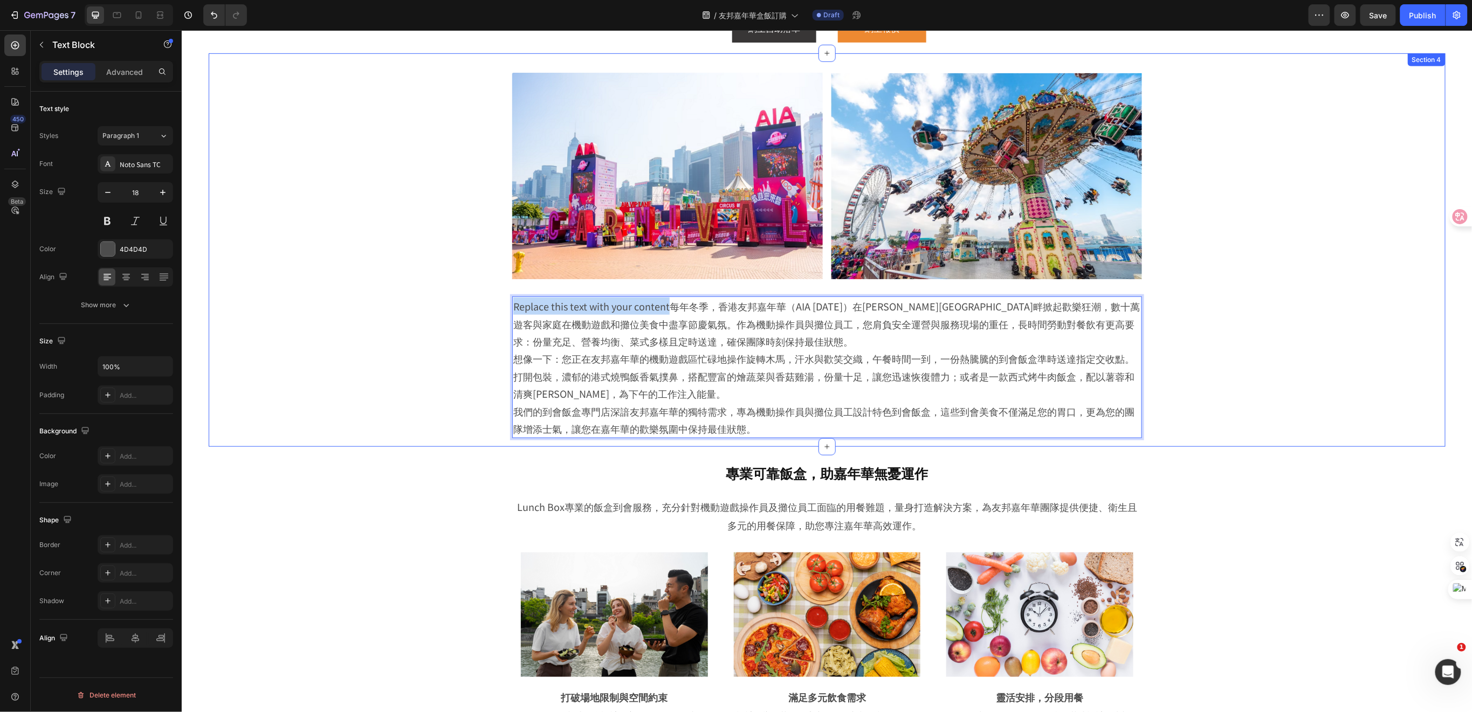
drag, startPoint x: 663, startPoint y: 304, endPoint x: 494, endPoint y: 304, distance: 169.9
click at [494, 304] on div "Image Image Row Replace this text with your content每年冬季，香港友邦嘉年華（AIA Carnival）在維…" at bounding box center [826, 255] width 1183 height 383
click at [438, 513] on div "專業可靠飯盒，助嘉年華無憂運作 Heading Row Lunch Box專業的飯盒到會服務，充分針對機動遊戲操作員及攤位員工面臨的用餐難題，量身打造解決方案…" at bounding box center [826, 723] width 1237 height 532
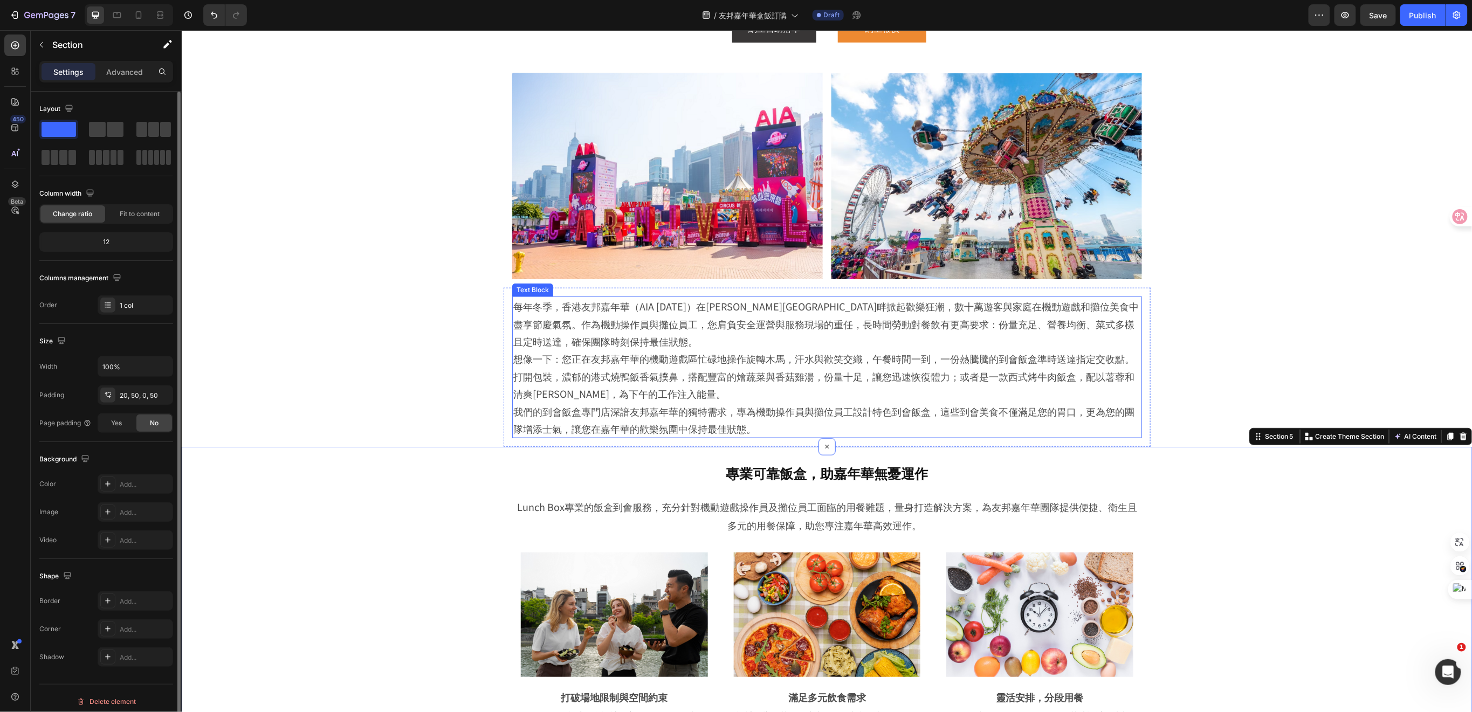
click at [618, 370] on p "想像一下：您正在友邦嘉年華的機動遊戲區忙碌地操作旋轉木馬，汗水與歡笑交織，午餐時間一到，一份熱騰騰的到會飯盒準時送達指定交收點。打開包裝，濃郁的港式燒鴨飯香氣…" at bounding box center [827, 376] width 628 height 52
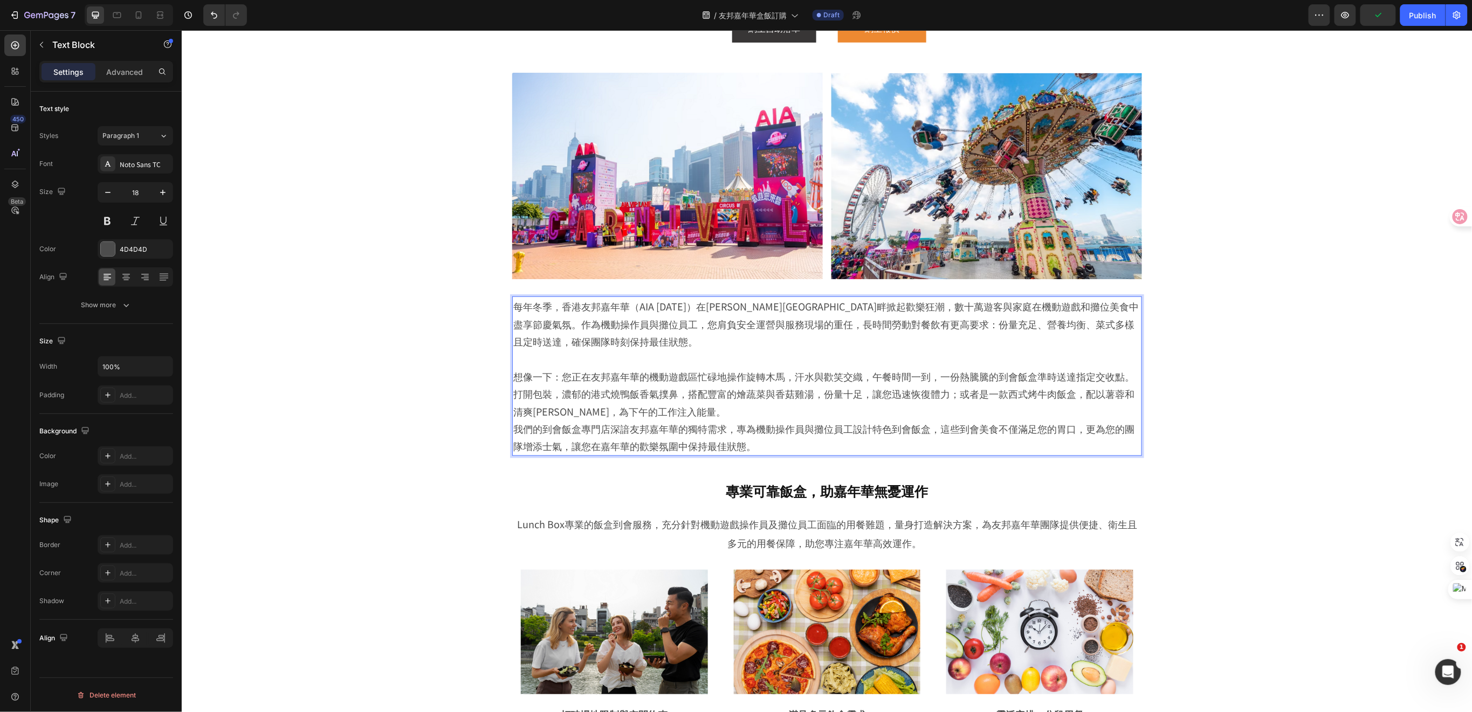
click at [513, 425] on p "我們的到會飯盒專門店深諳友邦嘉年華的獨特需求，專為機動操作員與攤位員工設計特色到會飯盒，這些到會美食不僅滿足您的胃口，更為您的團隊增添士氣，讓您在嘉年華的歡樂…" at bounding box center [827, 437] width 628 height 35
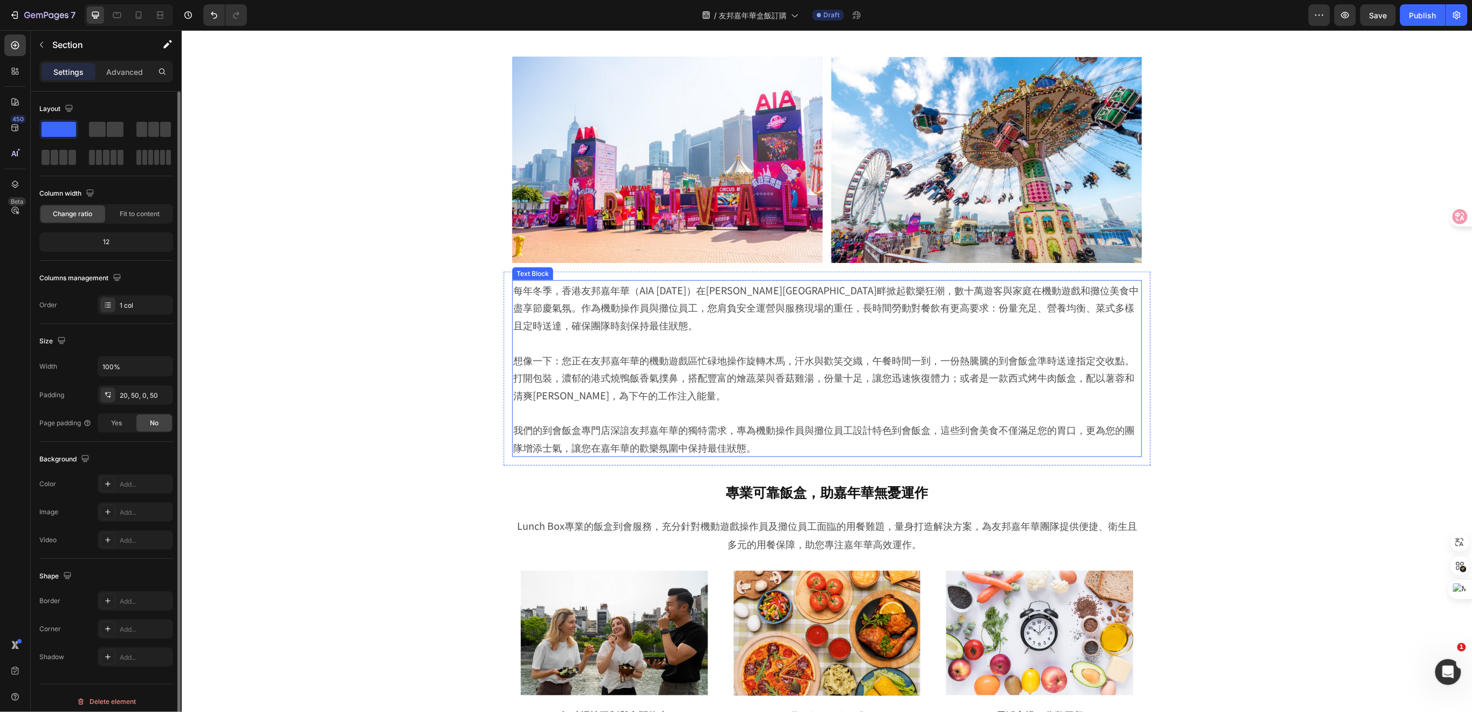
scroll to position [287, 0]
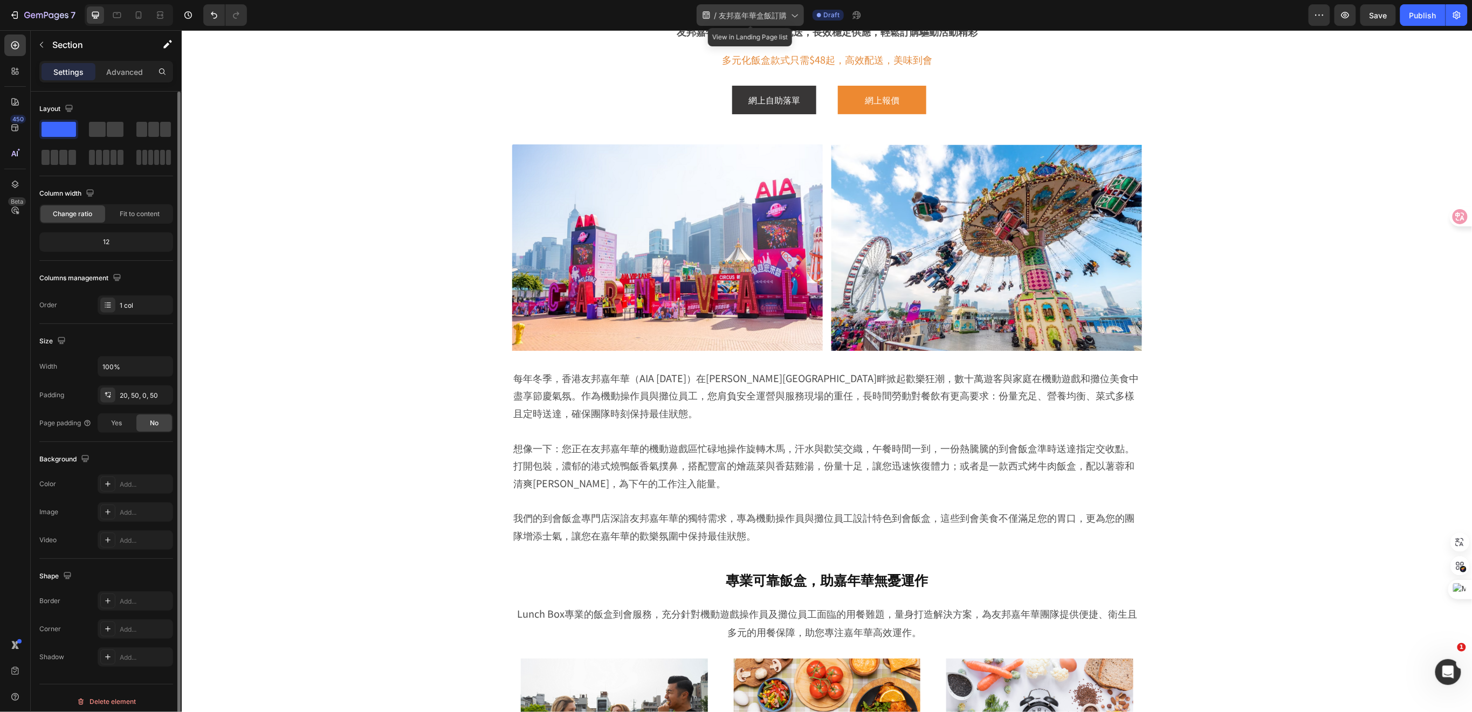
click at [758, 16] on span "友邦嘉年華盒飯訂購" at bounding box center [753, 15] width 68 height 11
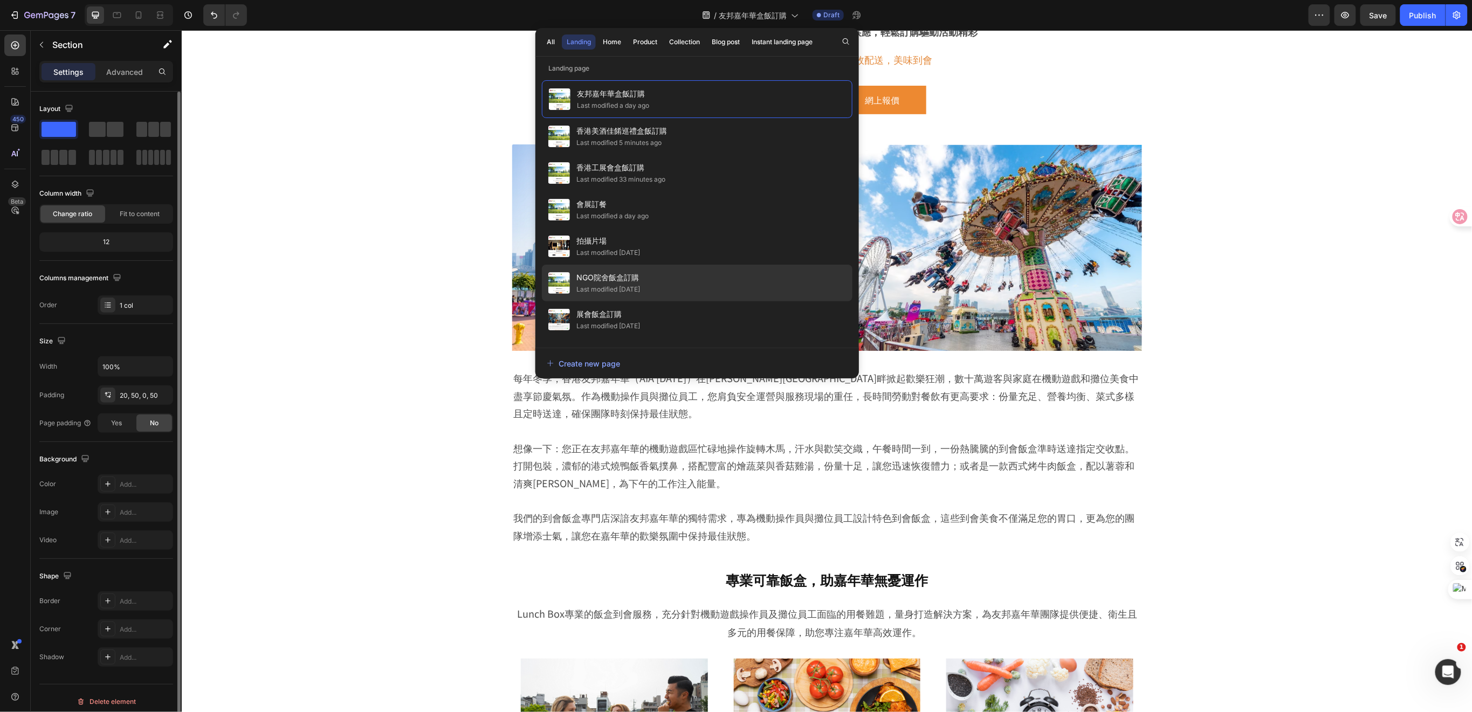
click at [620, 282] on span "NGO院舍飯盒訂購" at bounding box center [609, 277] width 64 height 13
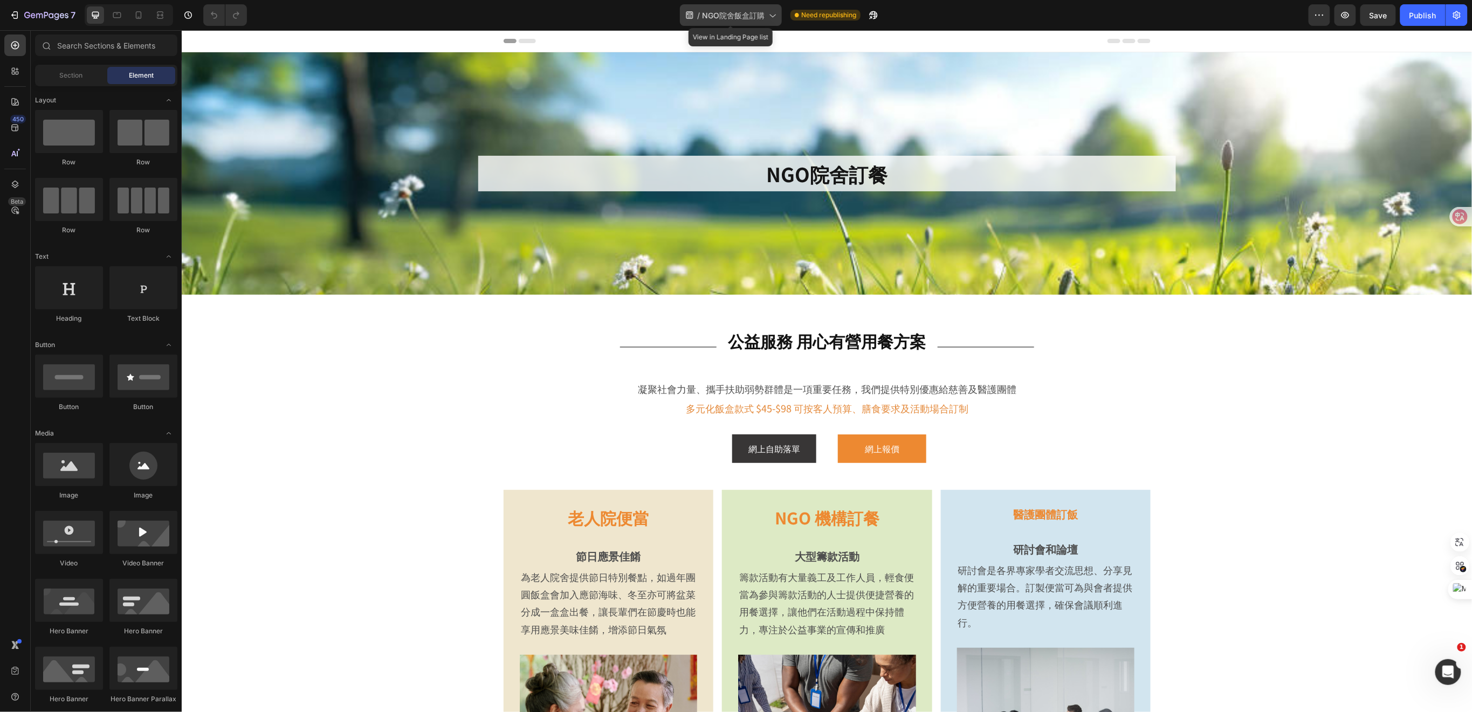
click at [746, 11] on span "NGO院舍飯盒訂購" at bounding box center [733, 15] width 63 height 11
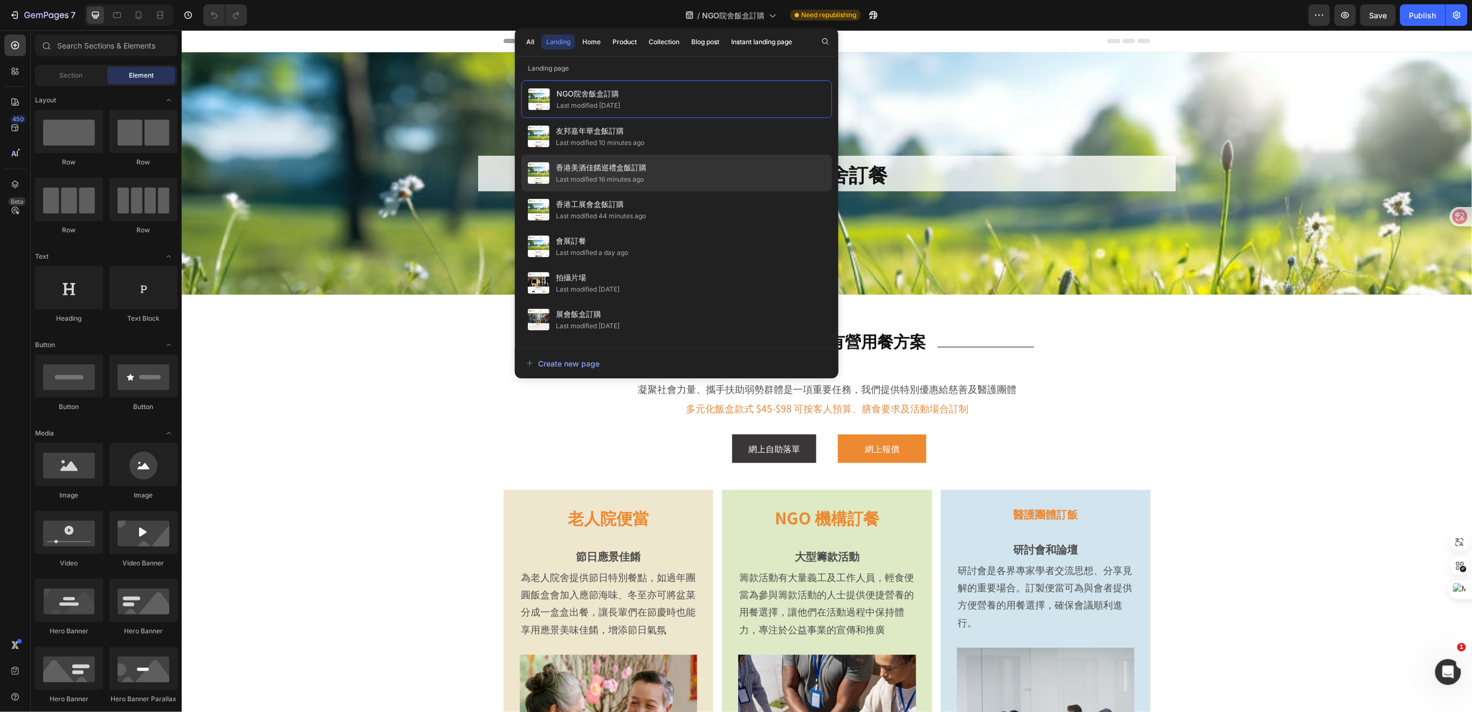
click at [606, 176] on div "Last modified 16 minutes ago" at bounding box center [600, 179] width 88 height 11
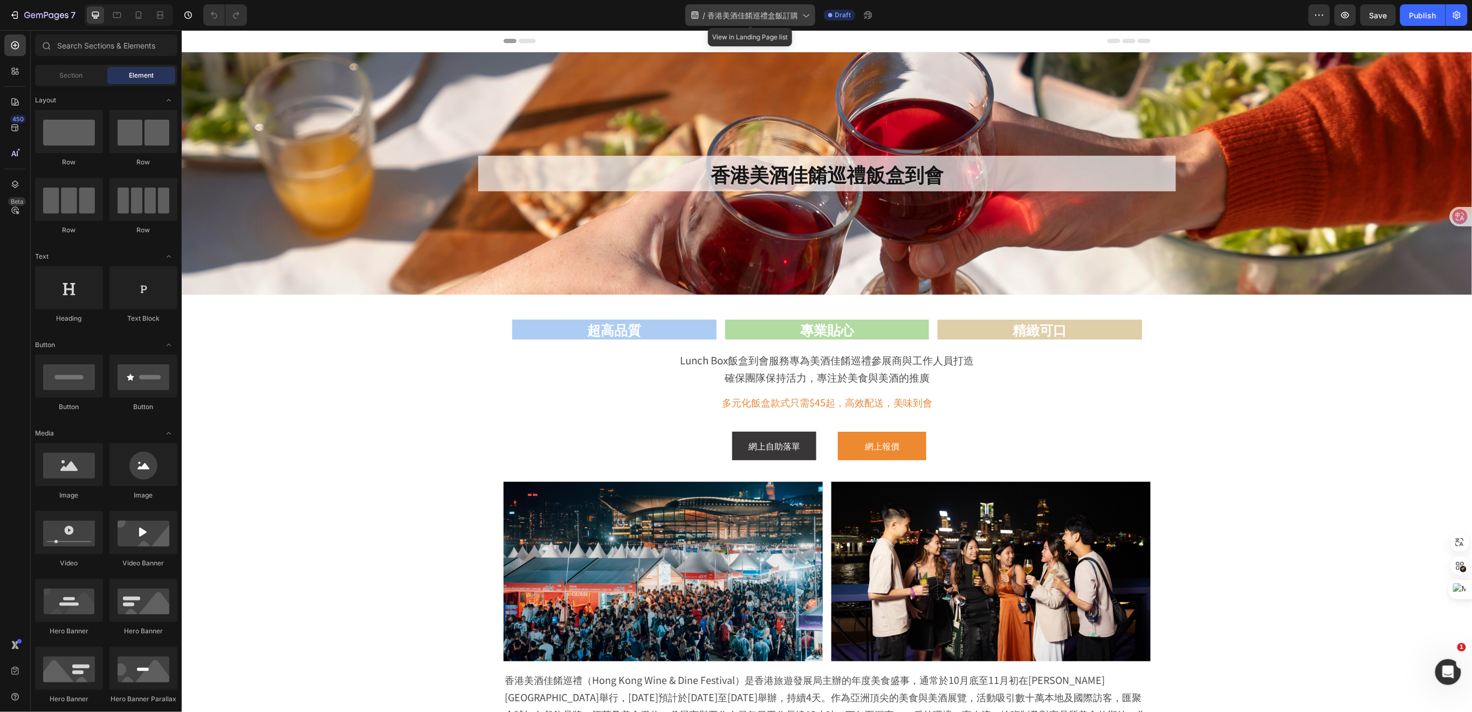
click at [777, 20] on span "香港美酒佳餚巡禮盒飯訂購" at bounding box center [753, 15] width 91 height 11
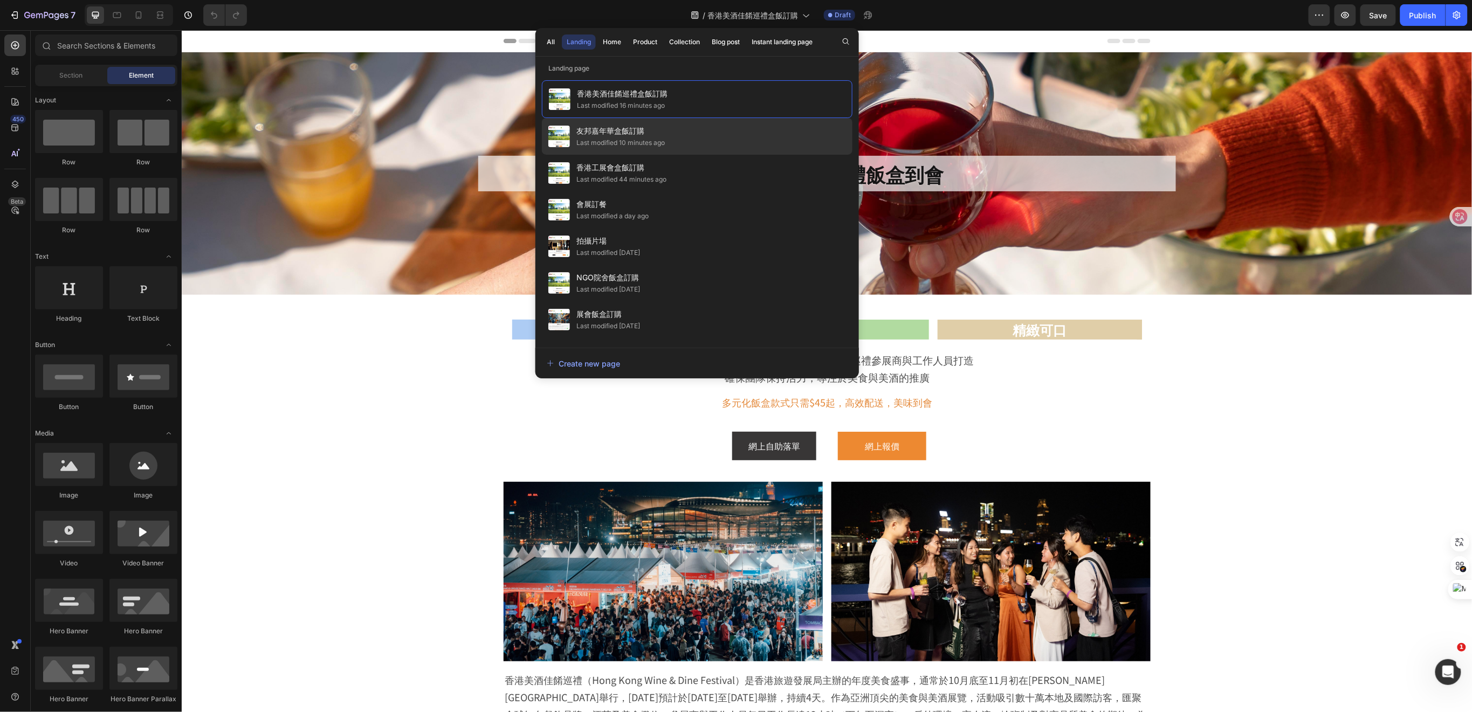
click at [640, 139] on div "Last modified 10 minutes ago" at bounding box center [621, 143] width 88 height 11
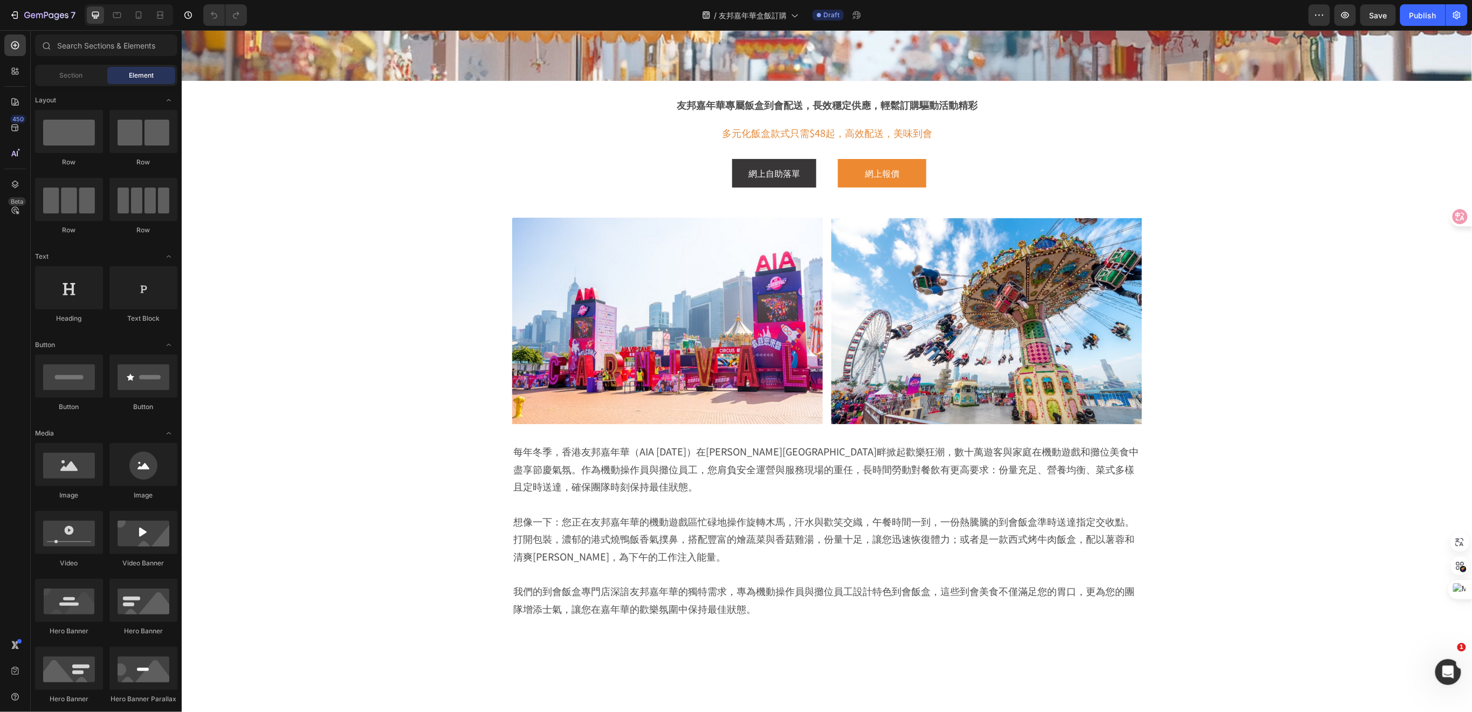
scroll to position [216, 0]
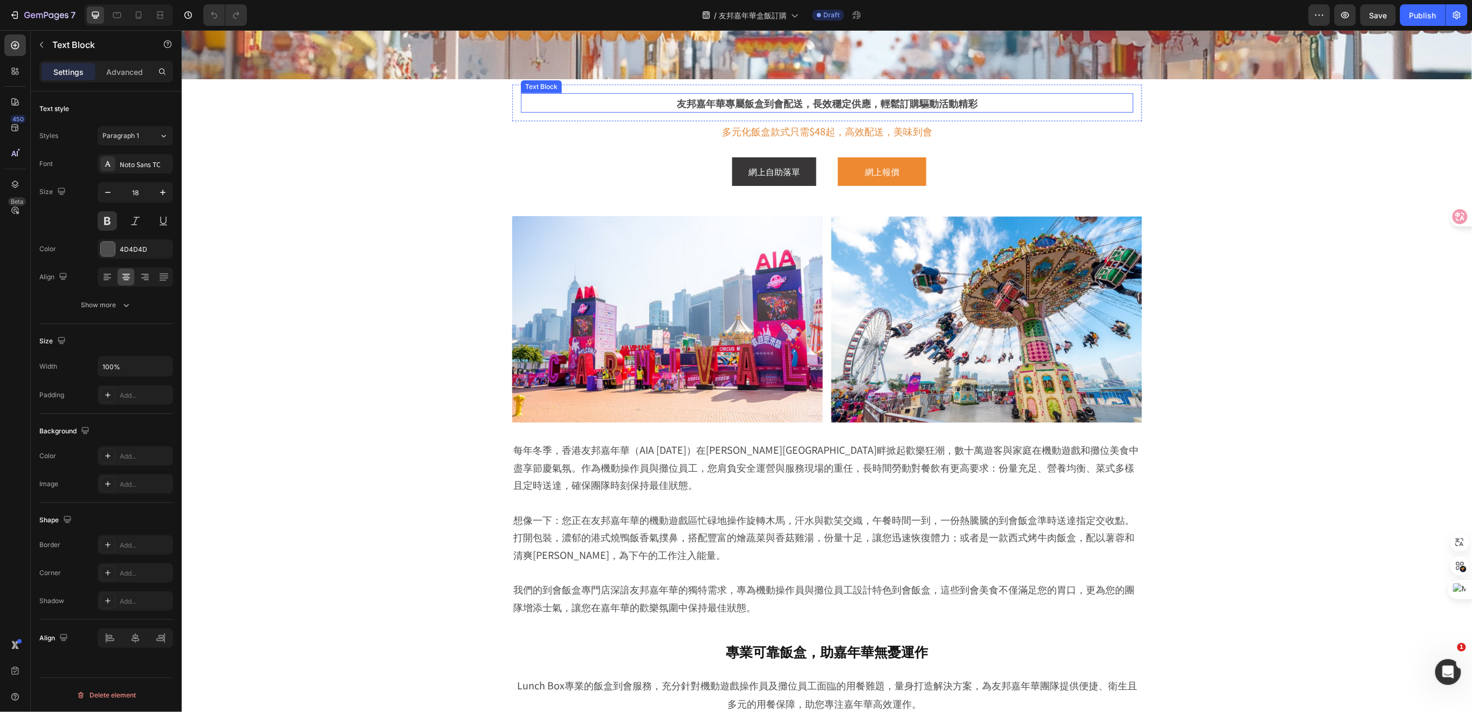
click at [674, 99] on p "友邦嘉年華專屬飯盒到會配送，長效穩定供應，輕鬆訂購驅動活動精彩" at bounding box center [827, 102] width 611 height 17
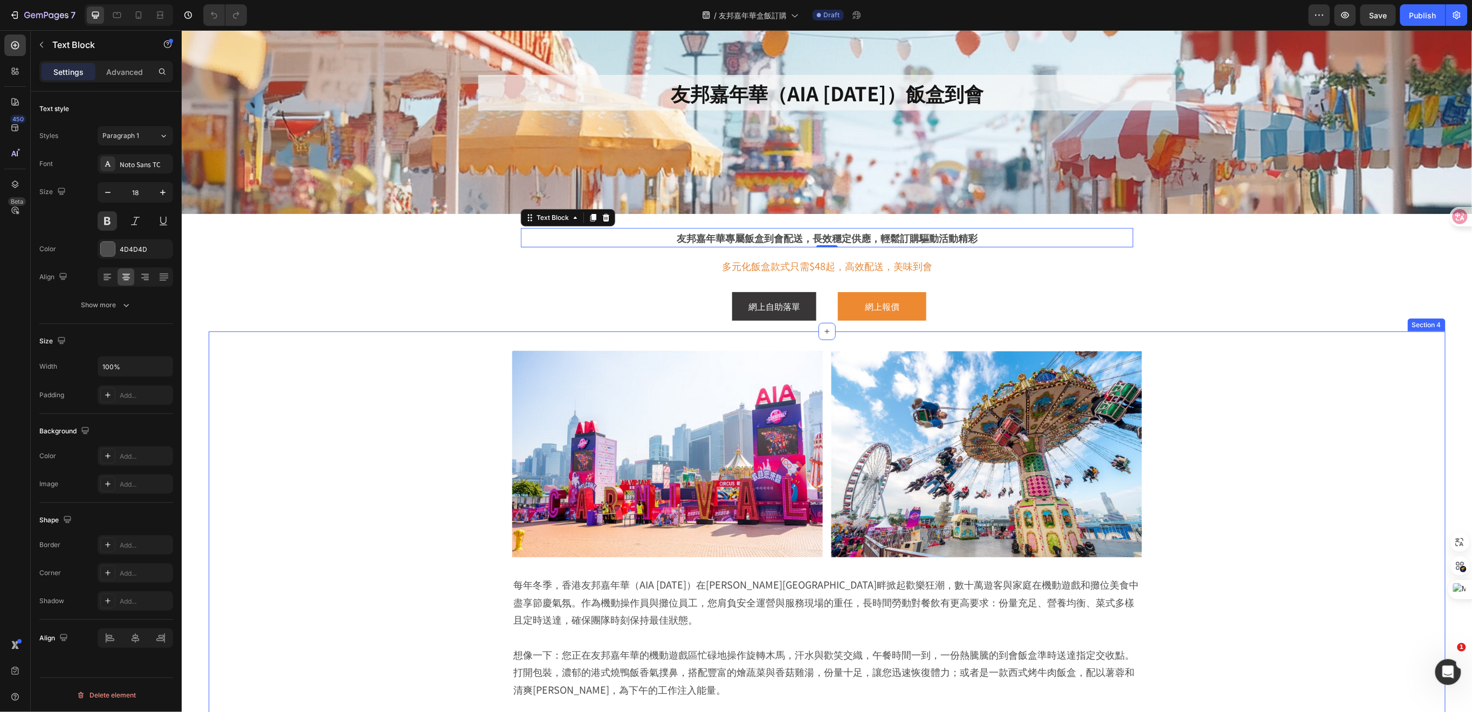
scroll to position [72, 0]
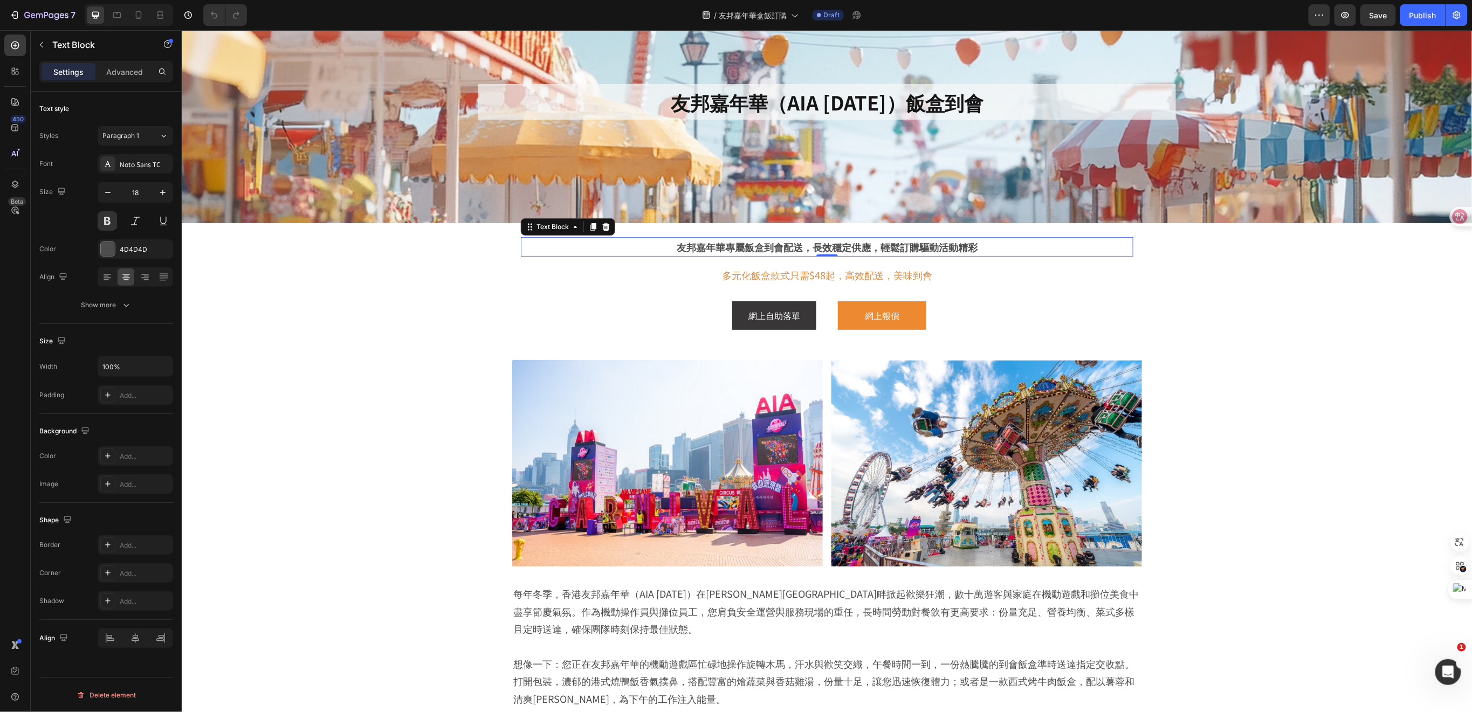
click at [724, 245] on p "友邦嘉年華專屬飯盒到會配送，長效穩定供應，輕鬆訂購驅動活動精彩" at bounding box center [827, 246] width 611 height 17
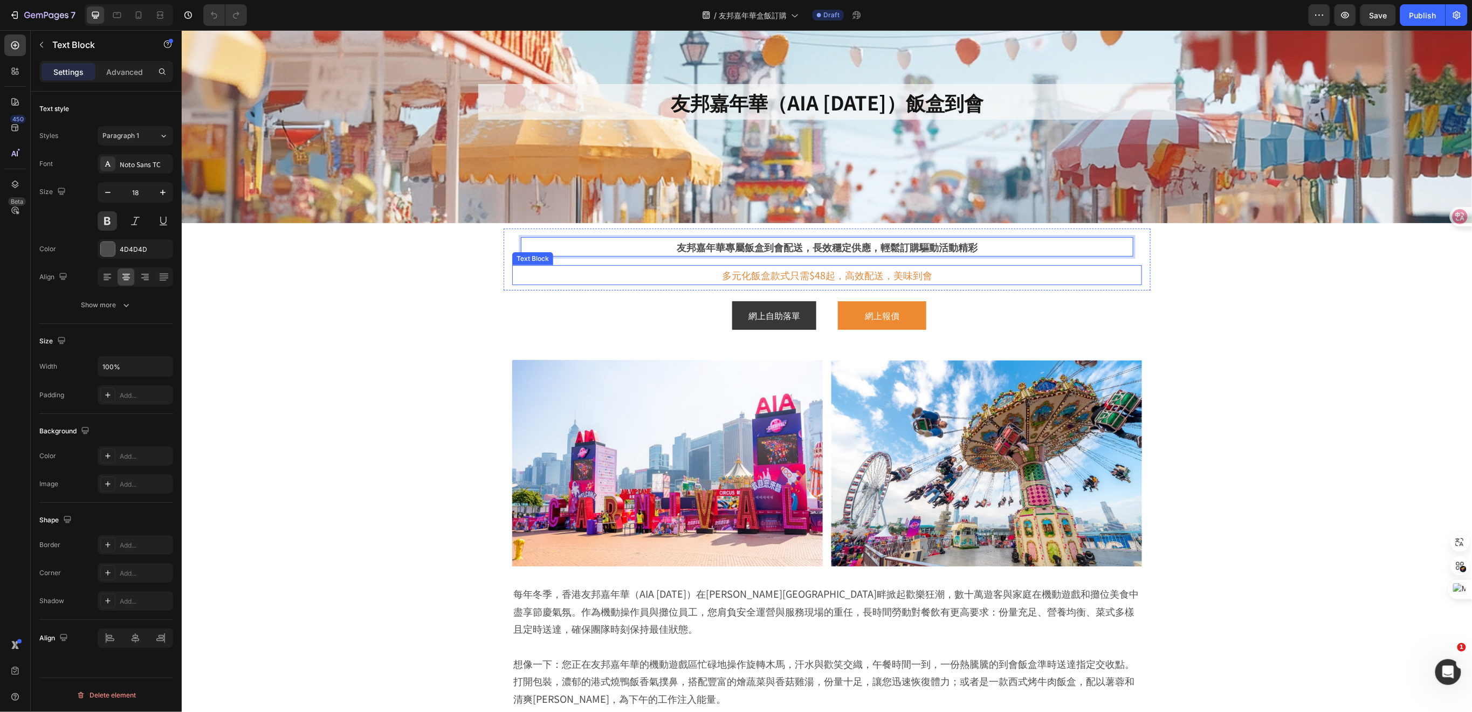
click at [1134, 268] on p "多元化飯盒款式只需$48起，高效配送，美味到會" at bounding box center [827, 274] width 628 height 17
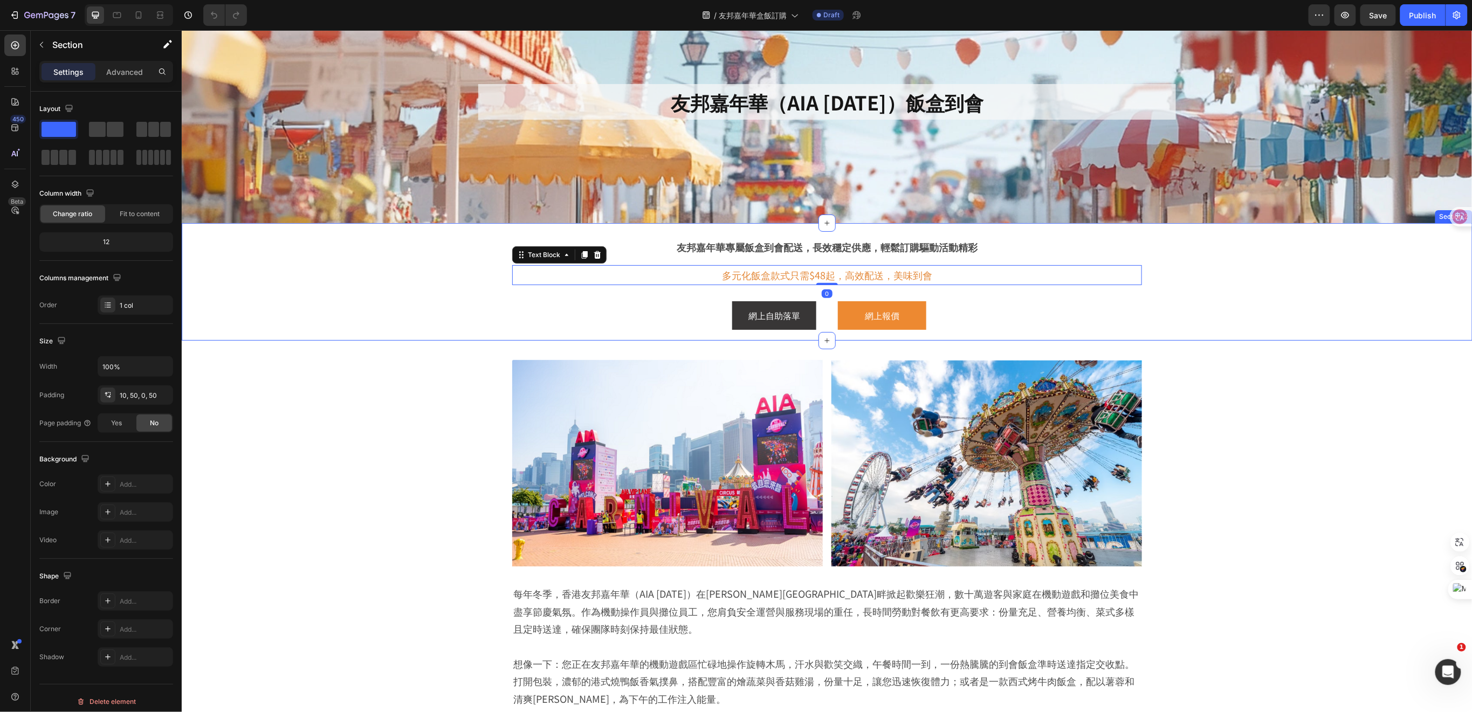
click at [1152, 242] on div "友邦嘉年華專屬飯盒到會配送，長效穩定供應，輕鬆訂購驅動活動精彩 Text Block Row 多元化飯盒款式只需$48起，高效配送，美味到會 Text Blo…" at bounding box center [826, 284] width 1237 height 112
click at [1140, 267] on div "友邦嘉年華專屬飯盒到會配送，長效穩定供應，輕鬆訂購驅動活動精彩 Text Block Row 多元化飯盒款式只需$48起，高效配送，美味到會 Text Blo…" at bounding box center [826, 259] width 647 height 62
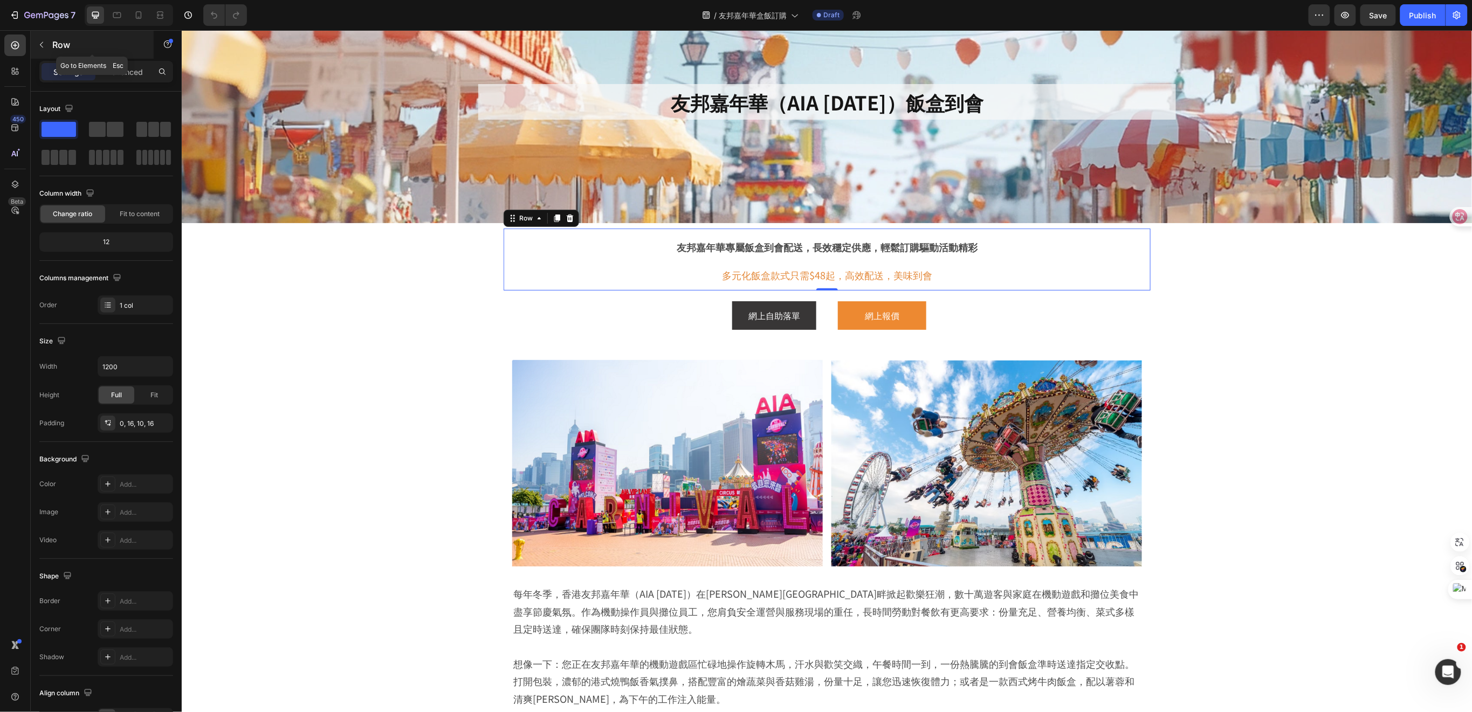
click at [40, 39] on button "button" at bounding box center [41, 44] width 17 height 17
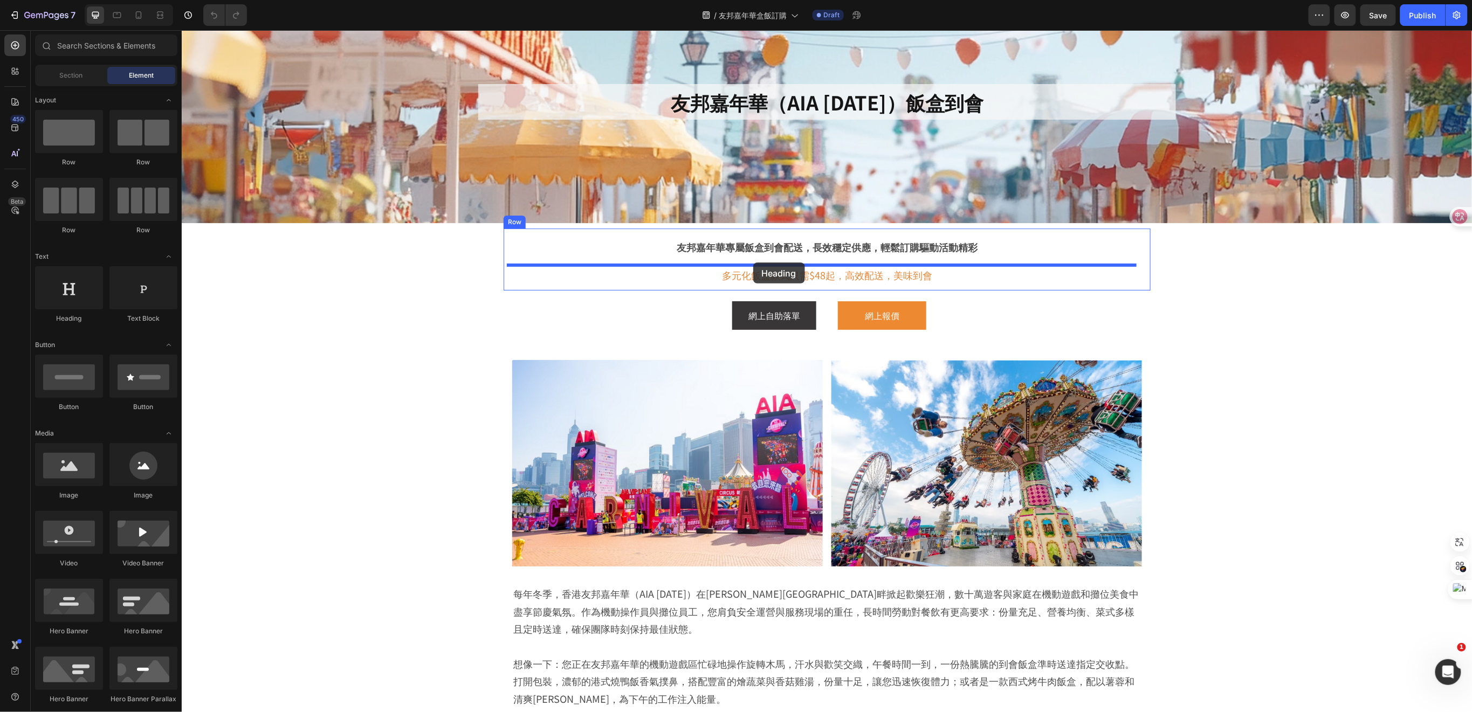
drag, startPoint x: 249, startPoint y: 328, endPoint x: 753, endPoint y: 262, distance: 508.1
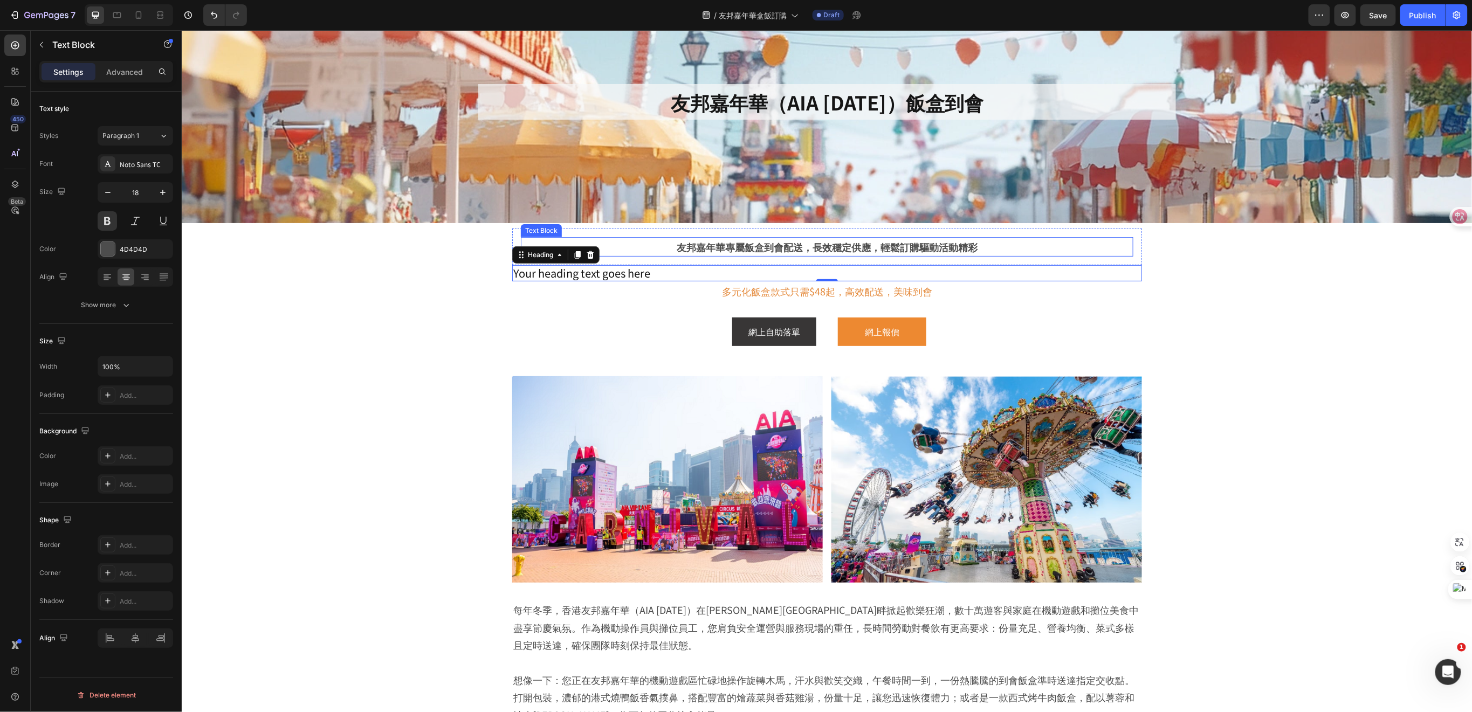
click at [722, 247] on p "友邦嘉年華專屬飯盒到會配送，長效穩定供應，輕鬆訂購驅動活動精彩" at bounding box center [827, 246] width 611 height 17
click at [649, 278] on h2 "Your heading text goes here" at bounding box center [827, 273] width 630 height 16
click at [642, 271] on h2 "Your heading text goes here" at bounding box center [827, 273] width 630 height 16
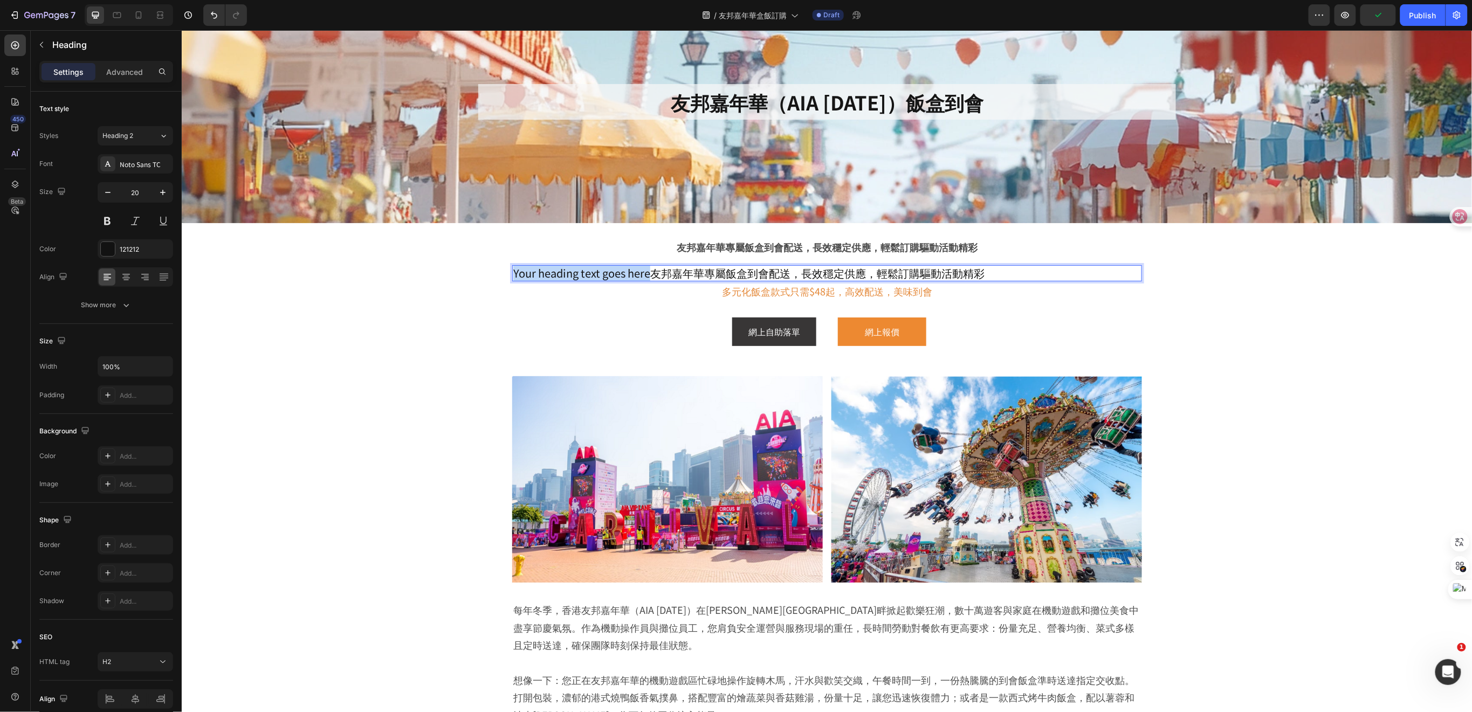
drag, startPoint x: 643, startPoint y: 276, endPoint x: 505, endPoint y: 278, distance: 138.6
click at [505, 278] on div "友邦嘉年華專屬飯盒到會配送，長效穩定供應，輕鬆訂購驅動活動精彩 Text Block Row Your heading text goes here友邦嘉年華…" at bounding box center [826, 267] width 647 height 78
drag, startPoint x: 842, startPoint y: 271, endPoint x: 513, endPoint y: 285, distance: 329.8
click at [513, 285] on div "友邦嘉年華專屬飯盒到會配送，長效穩定供應，輕鬆訂購驅動活動精彩 Text Block Row 友邦嘉年華專屬飯盒到會配送，長效穩定供應，輕鬆訂購驅動活動精彩 …" at bounding box center [827, 264] width 630 height 73
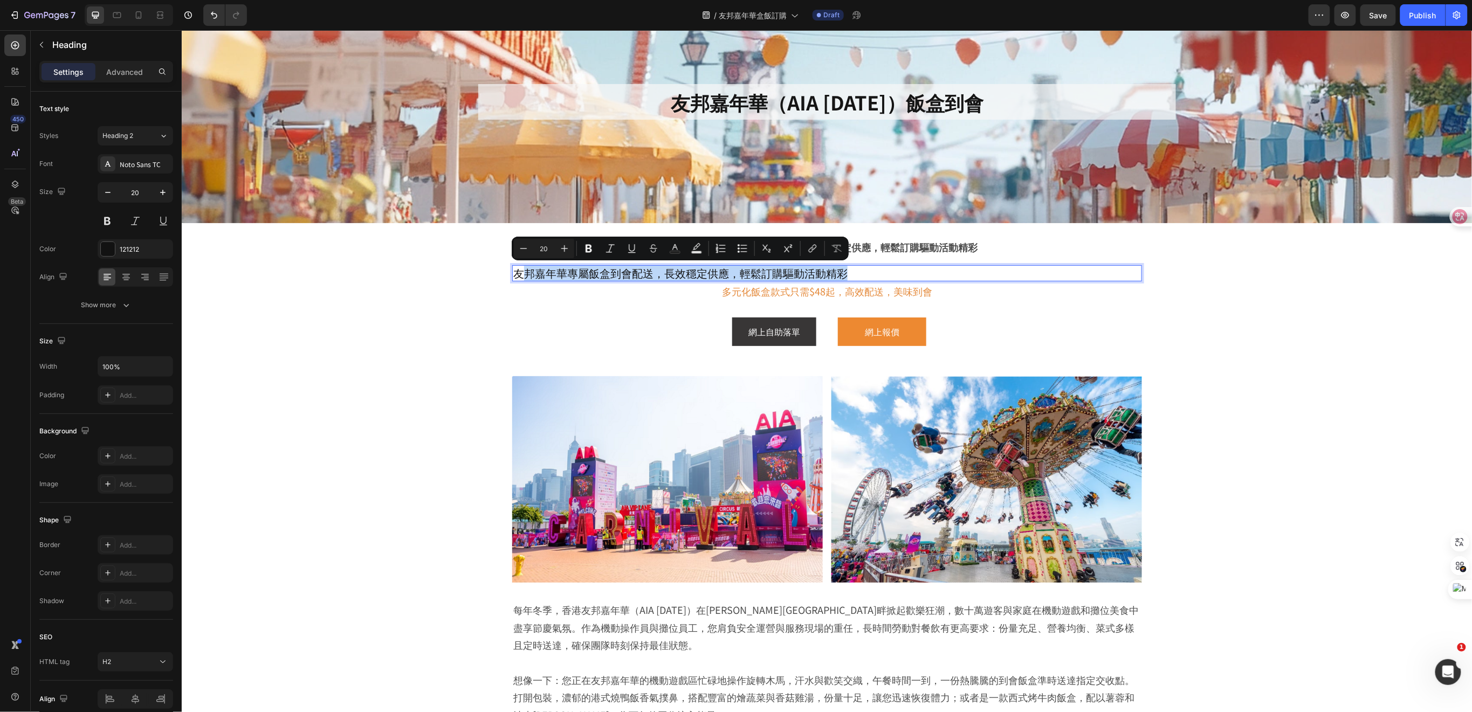
click at [557, 270] on p "友邦嘉年華專屬飯盒到會配送，長效穩定供應，輕鬆訂購驅動活動精彩" at bounding box center [827, 273] width 628 height 14
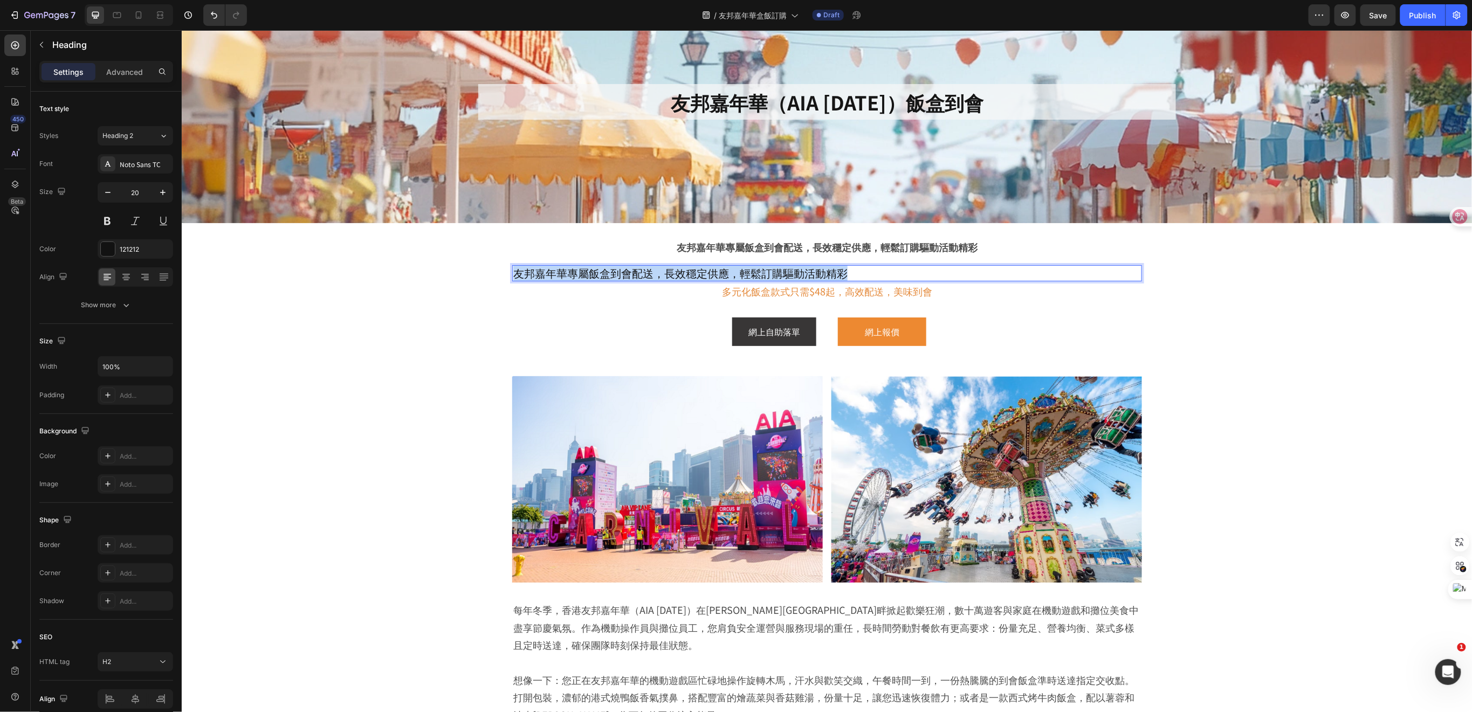
drag, startPoint x: 512, startPoint y: 273, endPoint x: 873, endPoint y: 273, distance: 360.8
click at [873, 273] on p "友邦嘉年華專屬飯盒到會配送，長效穩定供應，輕鬆訂購驅動活動精彩" at bounding box center [827, 273] width 628 height 14
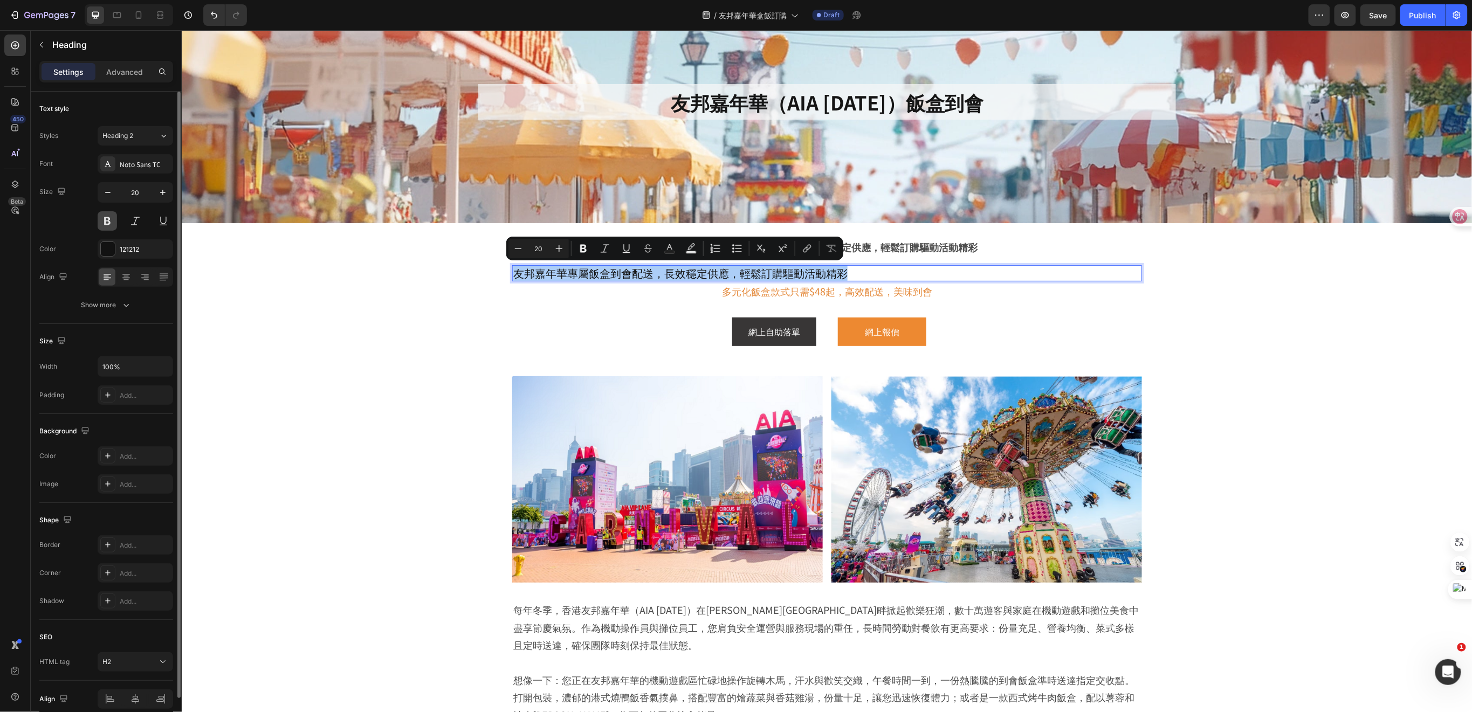
click at [106, 221] on button at bounding box center [107, 220] width 19 height 19
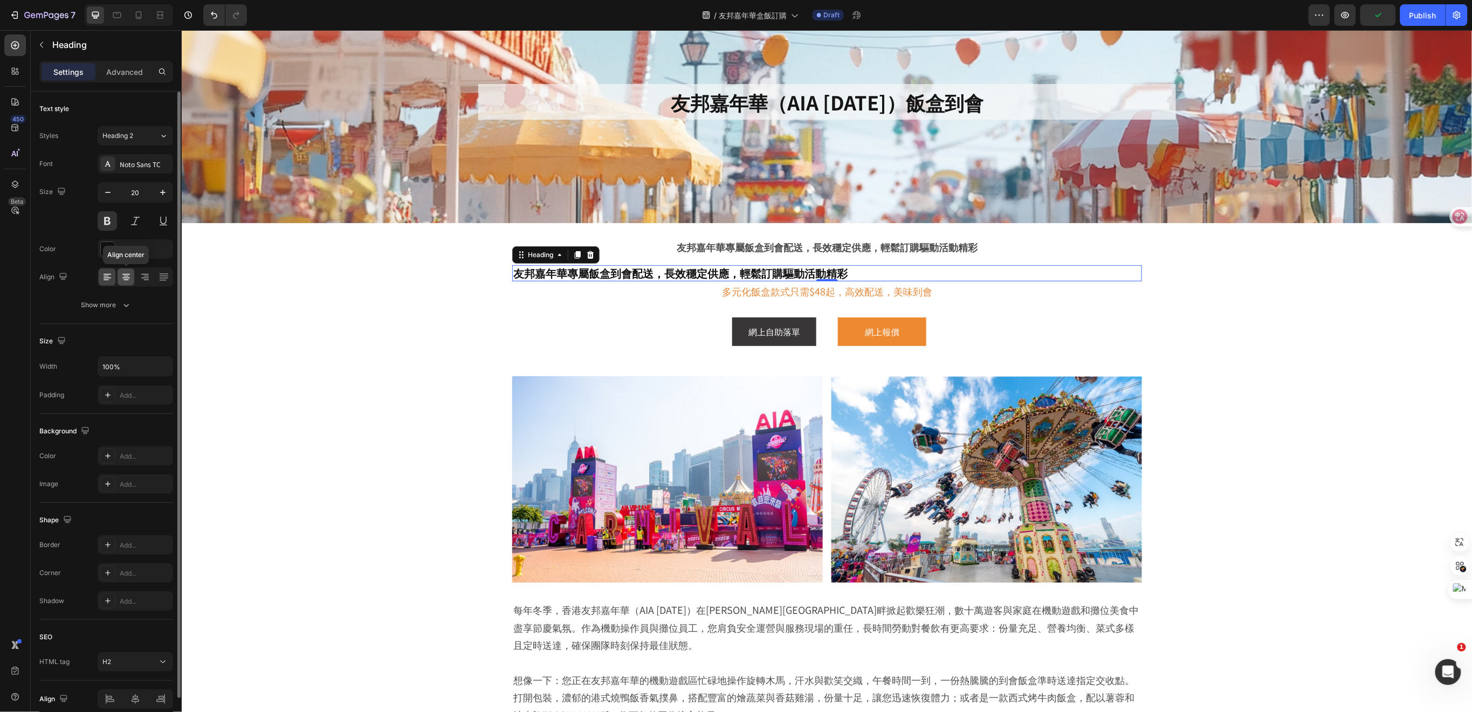
click at [129, 278] on icon at bounding box center [126, 278] width 8 height 1
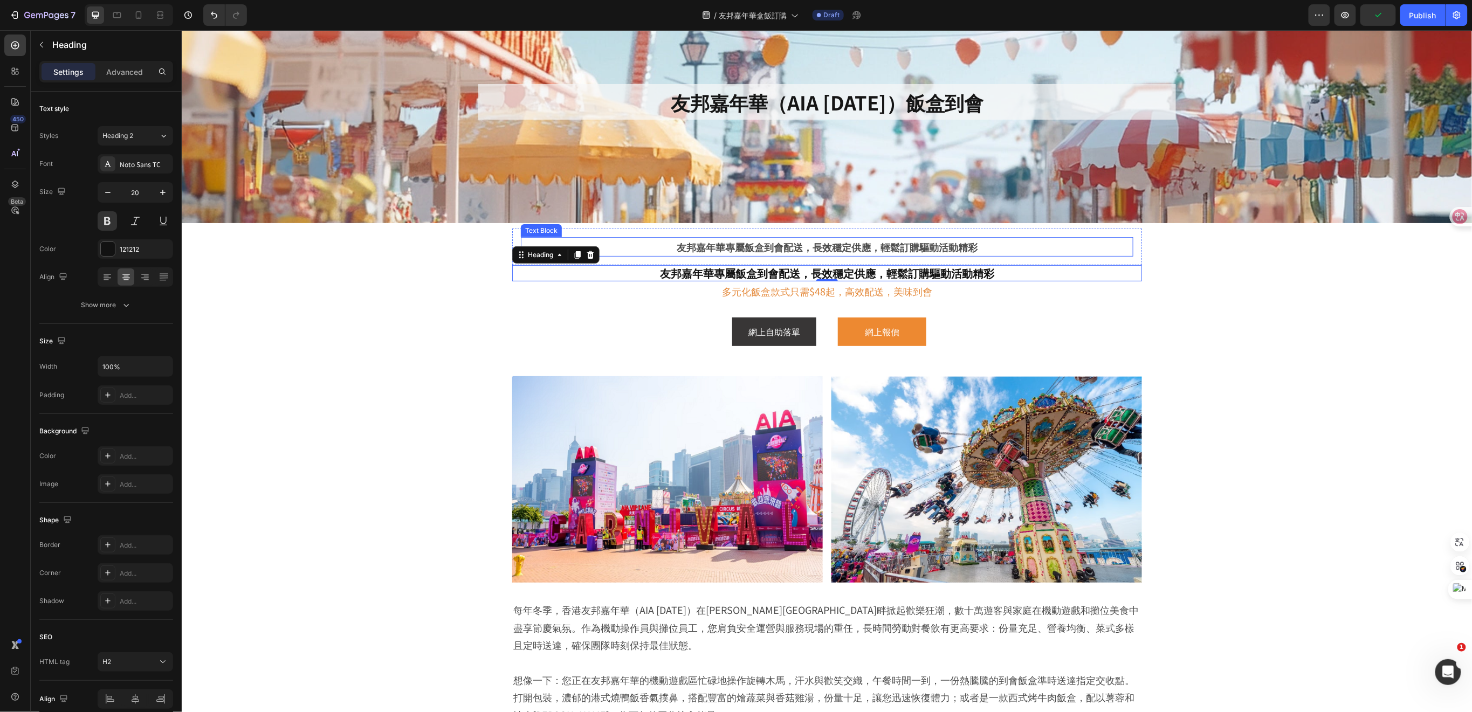
click at [886, 242] on p "友邦嘉年華專屬飯盒到會配送，長效穩定供應，輕鬆訂購驅動活動精彩" at bounding box center [827, 246] width 611 height 17
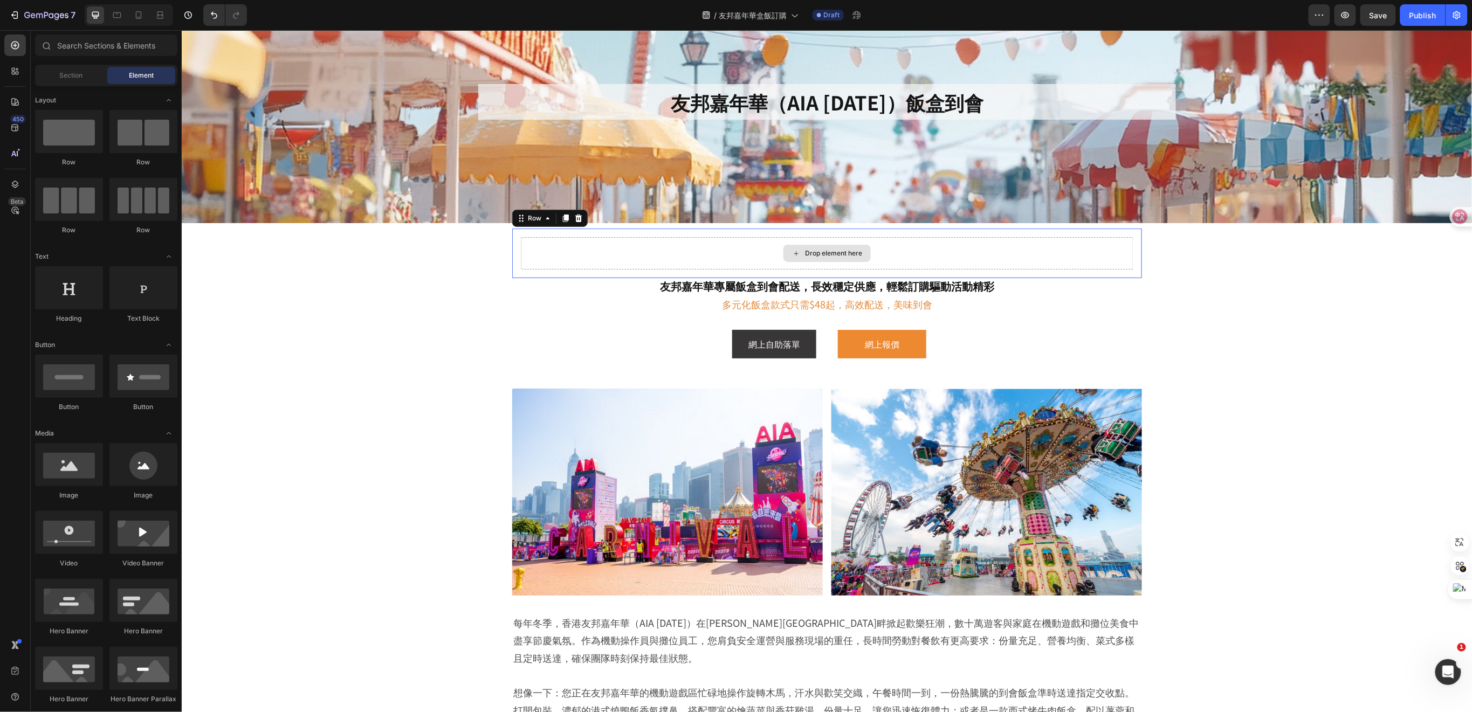
click at [951, 267] on div "Drop element here" at bounding box center [826, 253] width 613 height 32
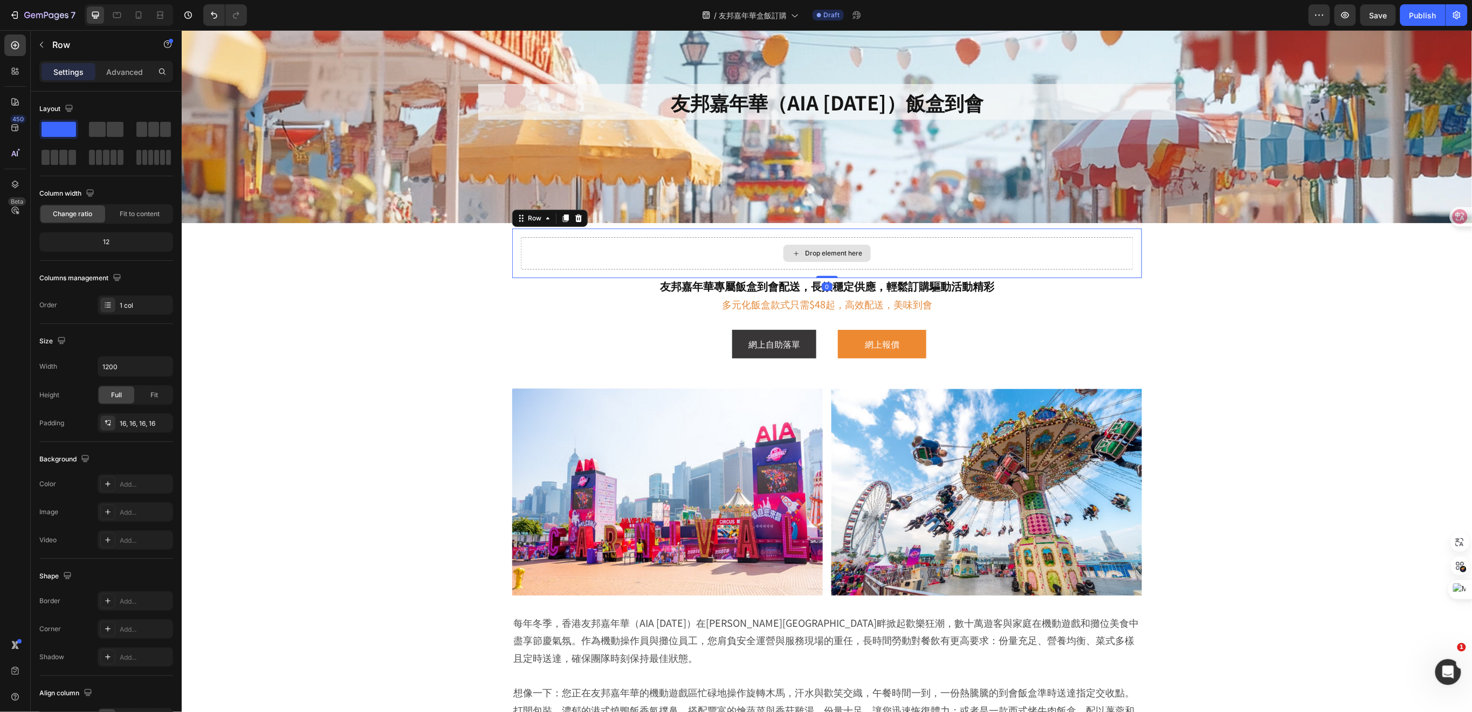
click at [941, 261] on div "Drop element here" at bounding box center [826, 253] width 613 height 32
click at [575, 216] on icon at bounding box center [578, 218] width 7 height 8
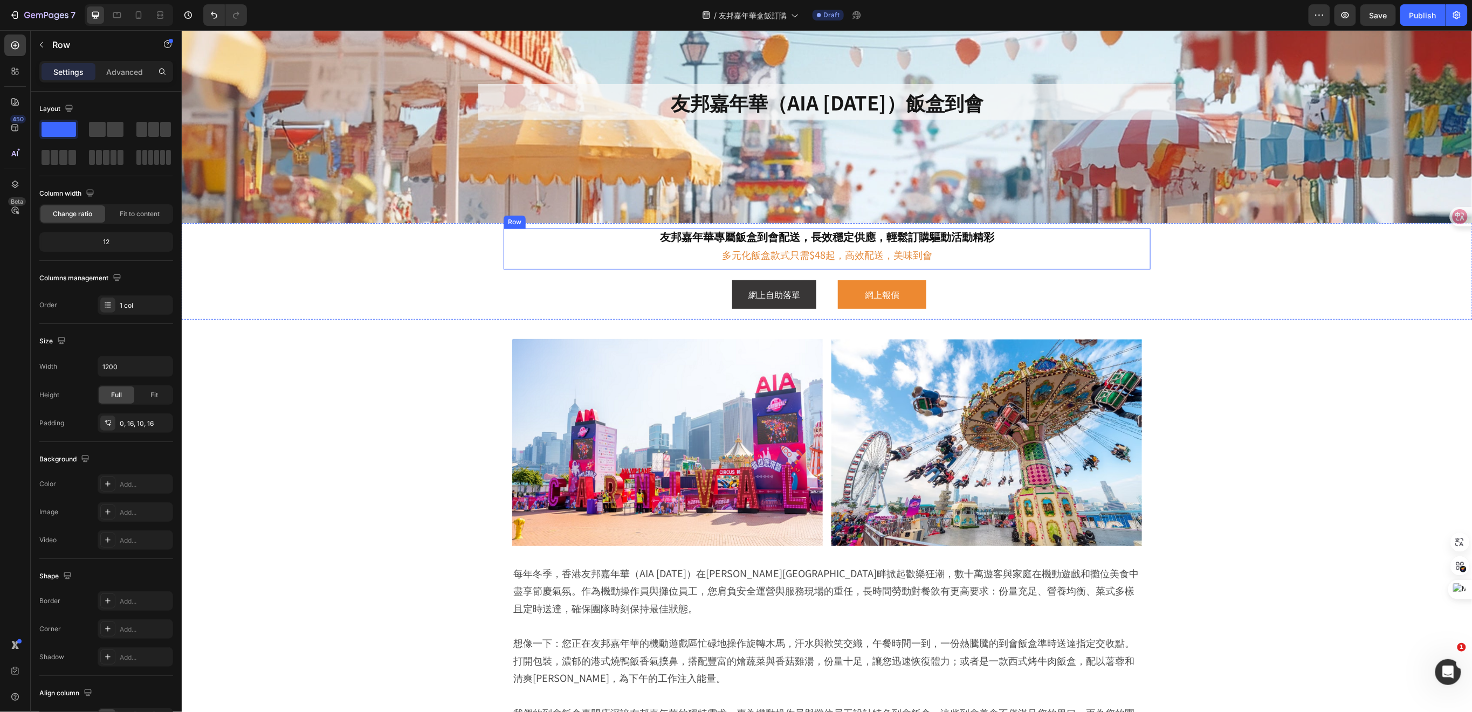
click at [1137, 262] on div "友邦嘉年華專屬飯盒到會配送，長效穩定供應，輕鬆訂購驅動活動精彩 Heading 多元化飯盒款式只需$48起，高效配送，美味到會 Text Block Row" at bounding box center [826, 248] width 647 height 41
click at [115, 72] on p "Advanced" at bounding box center [124, 71] width 37 height 11
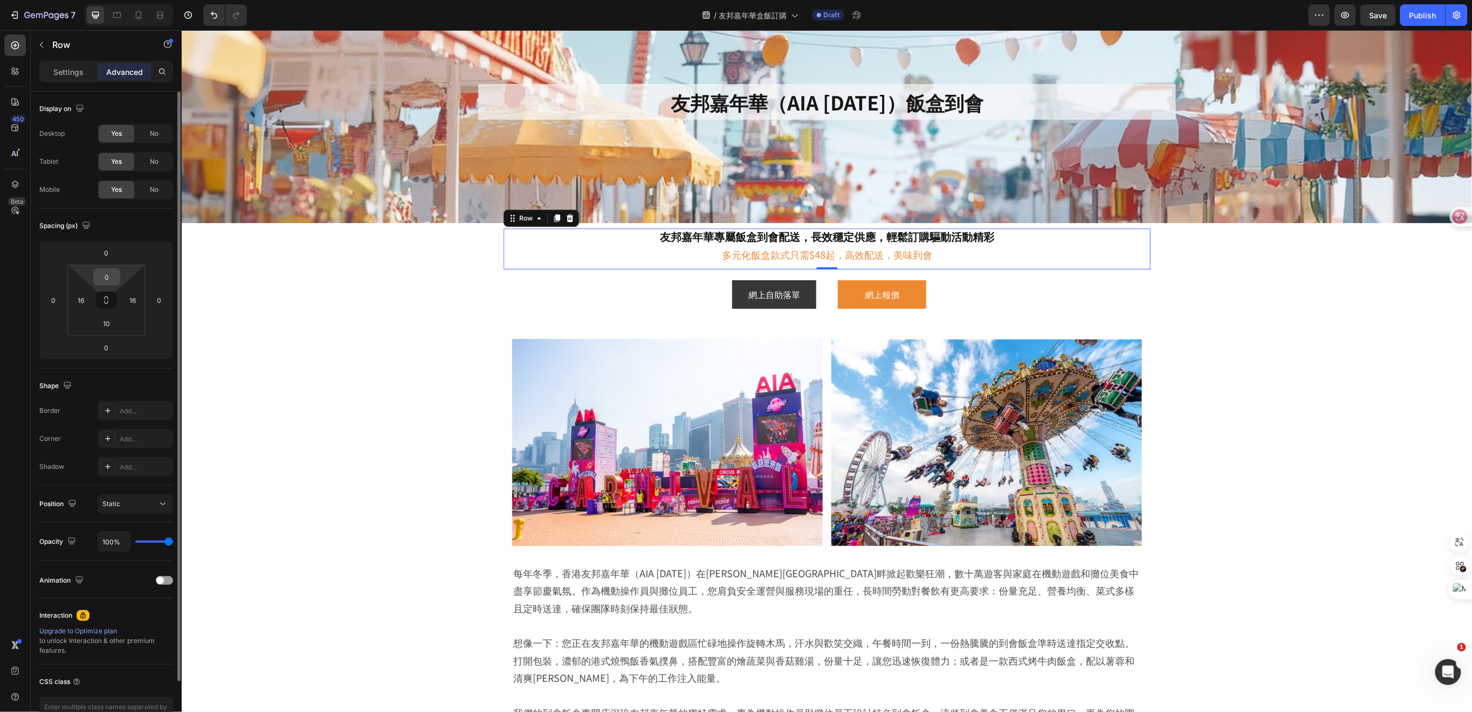
click at [109, 276] on input "0" at bounding box center [107, 277] width 22 height 16
type input "10"
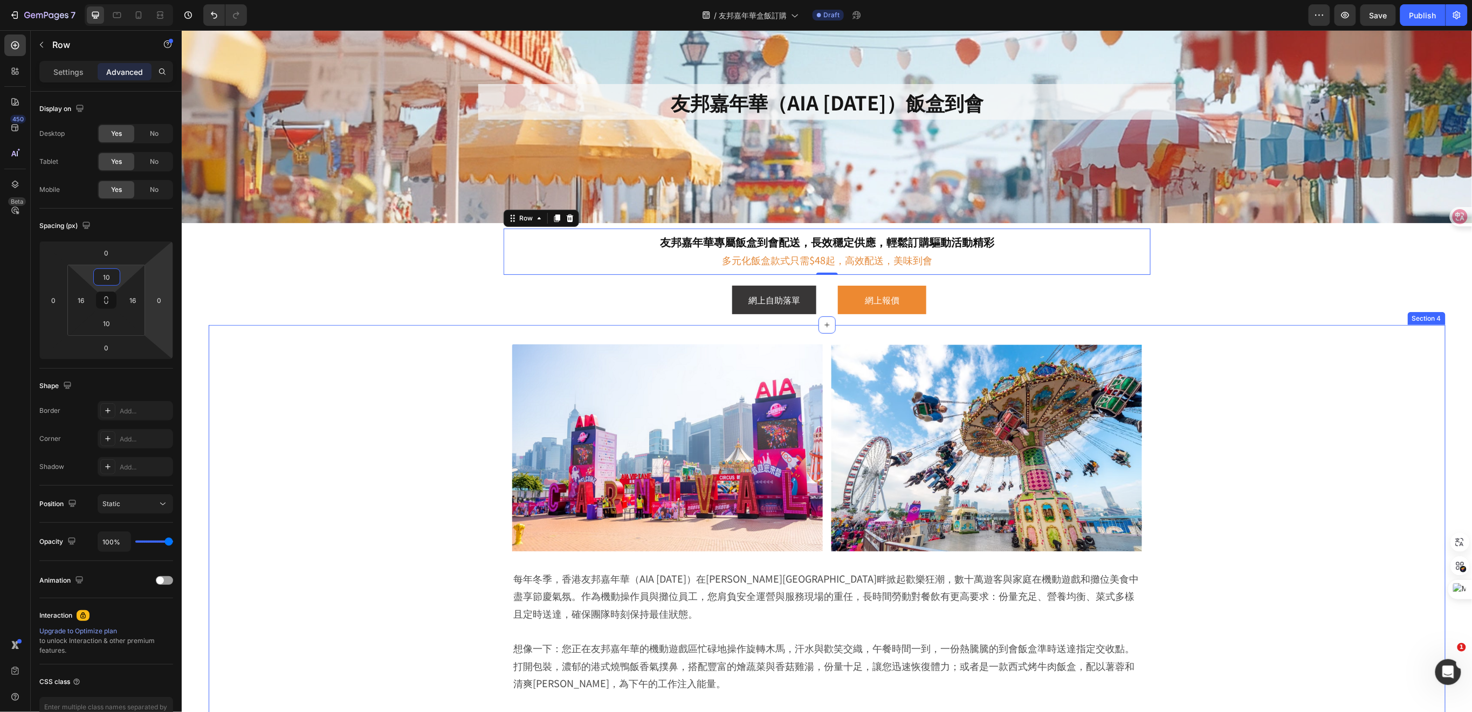
click at [323, 391] on div "Image Image Row 每年冬季，香港友邦嘉年華（AIA [DATE]）在[PERSON_NAME][GEOGRAPHIC_DATA]畔掀起歡樂狂潮，…" at bounding box center [826, 544] width 1183 height 419
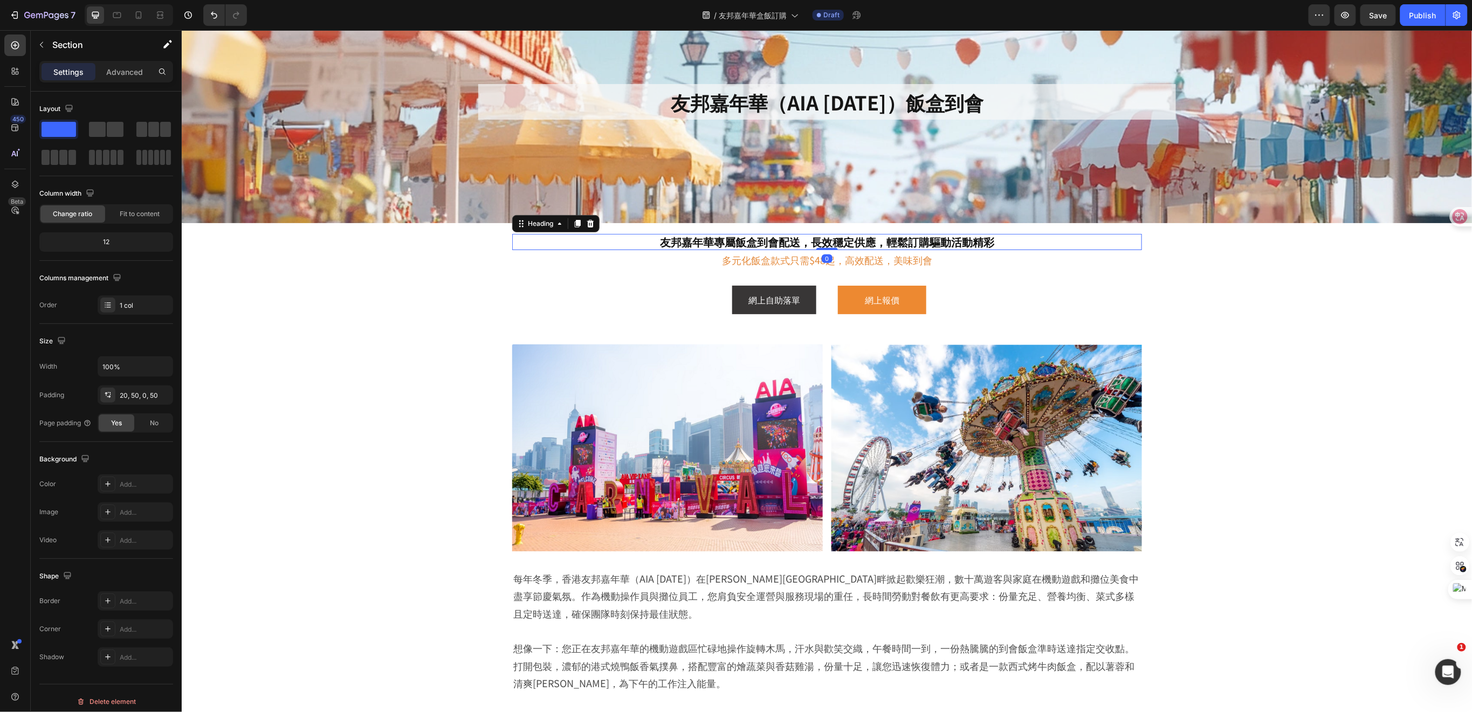
click at [979, 241] on p "友邦嘉年華專屬飯盒到會配送，長效穩定供應，輕鬆訂購驅動活動精彩" at bounding box center [827, 242] width 628 height 14
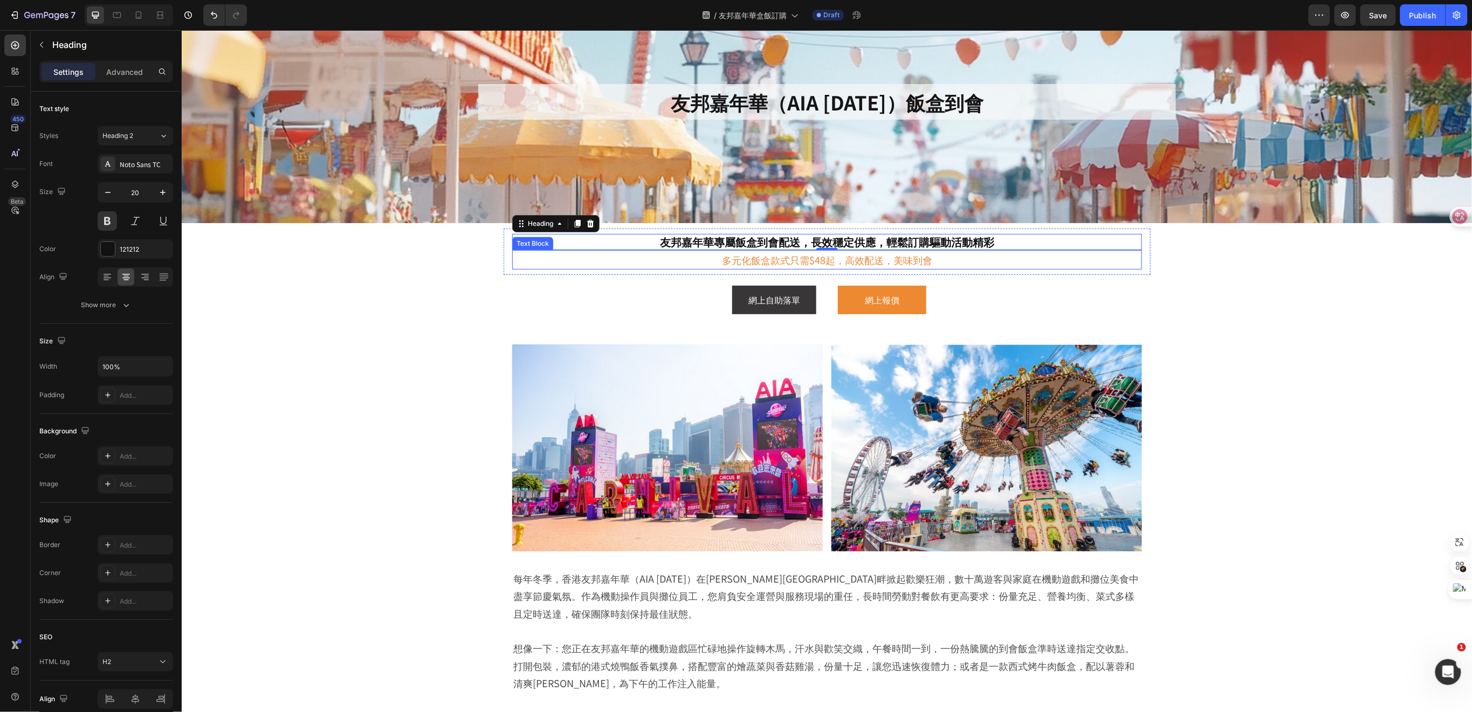
click at [964, 256] on p "多元化飯盒款式只需$48起，高效配送，美味到會" at bounding box center [827, 259] width 628 height 17
click at [131, 66] on p "Advanced" at bounding box center [124, 71] width 37 height 11
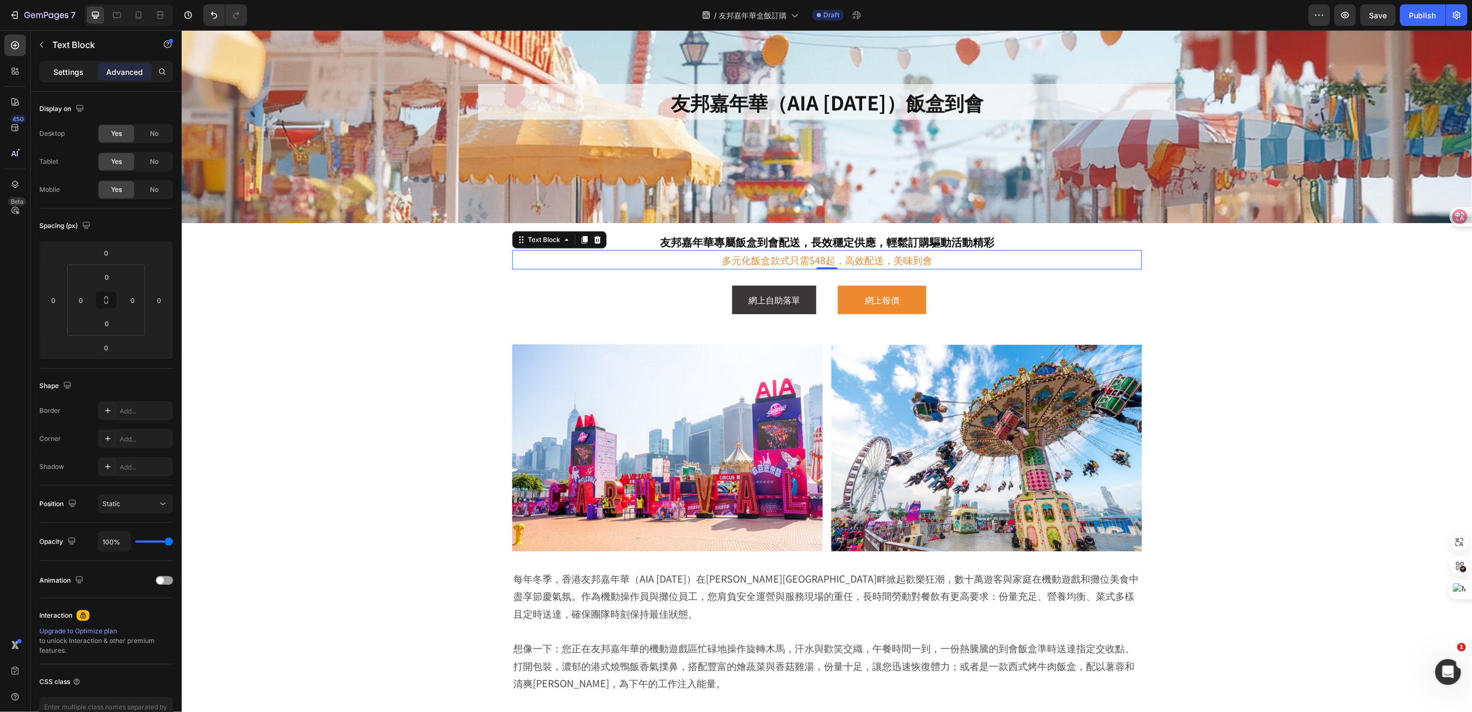
click at [78, 74] on p "Settings" at bounding box center [68, 71] width 30 height 11
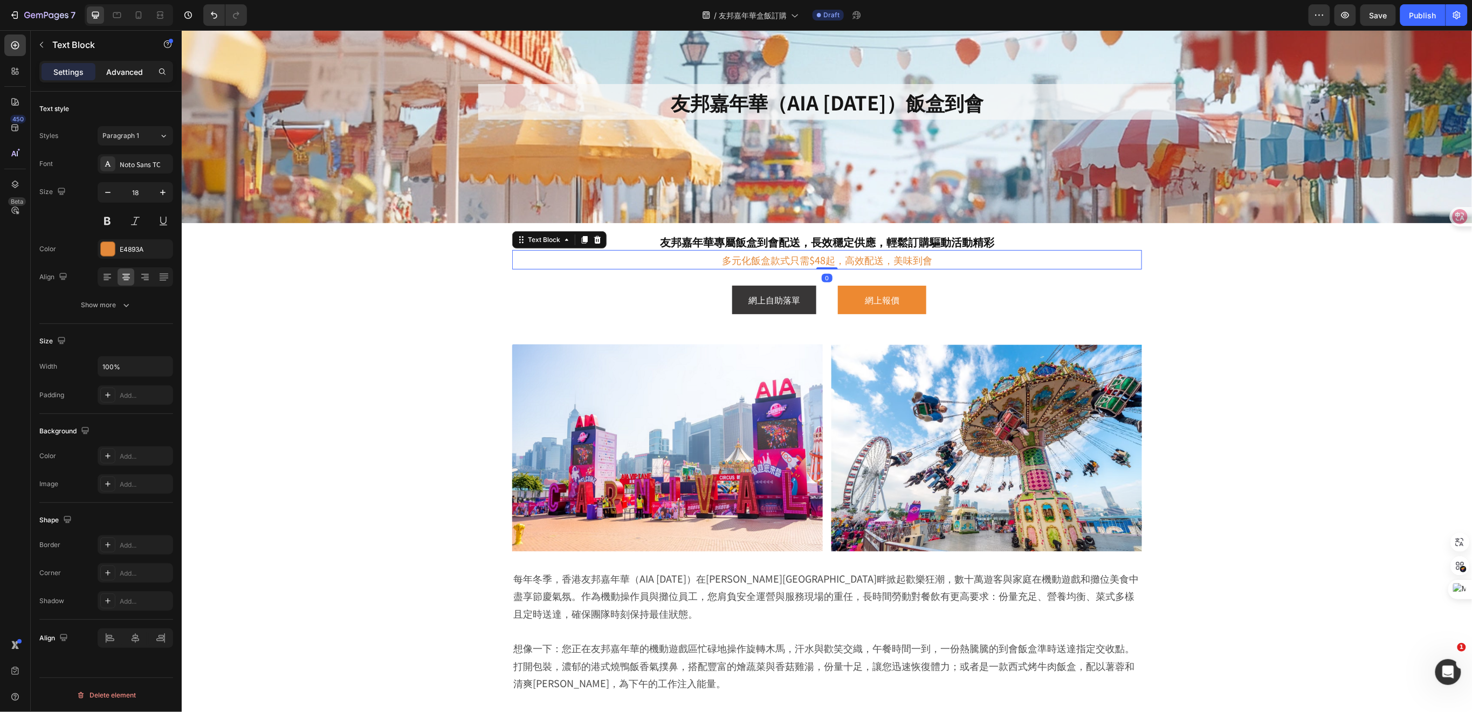
click at [117, 73] on p "Advanced" at bounding box center [124, 71] width 37 height 11
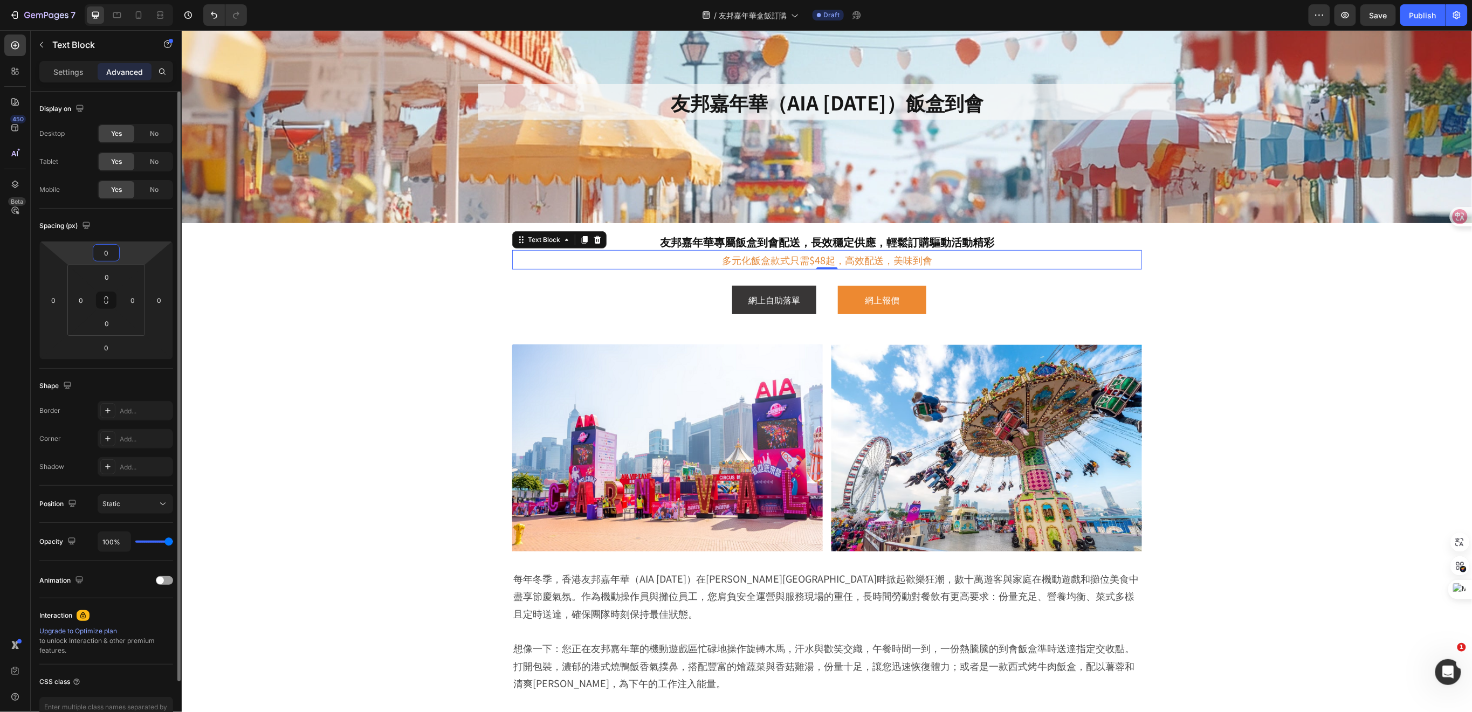
click at [105, 250] on input "0" at bounding box center [106, 253] width 22 height 16
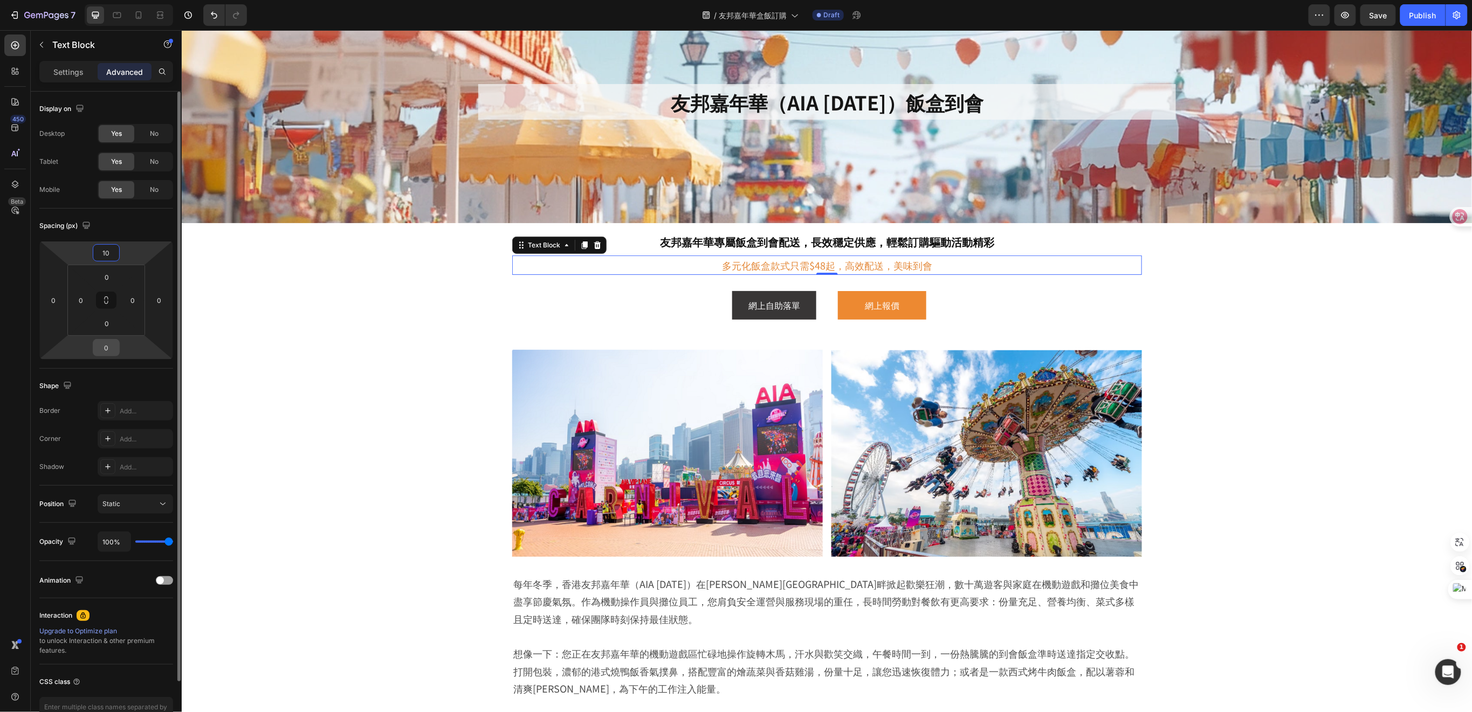
type input "10"
click at [112, 350] on input "0" at bounding box center [106, 348] width 22 height 16
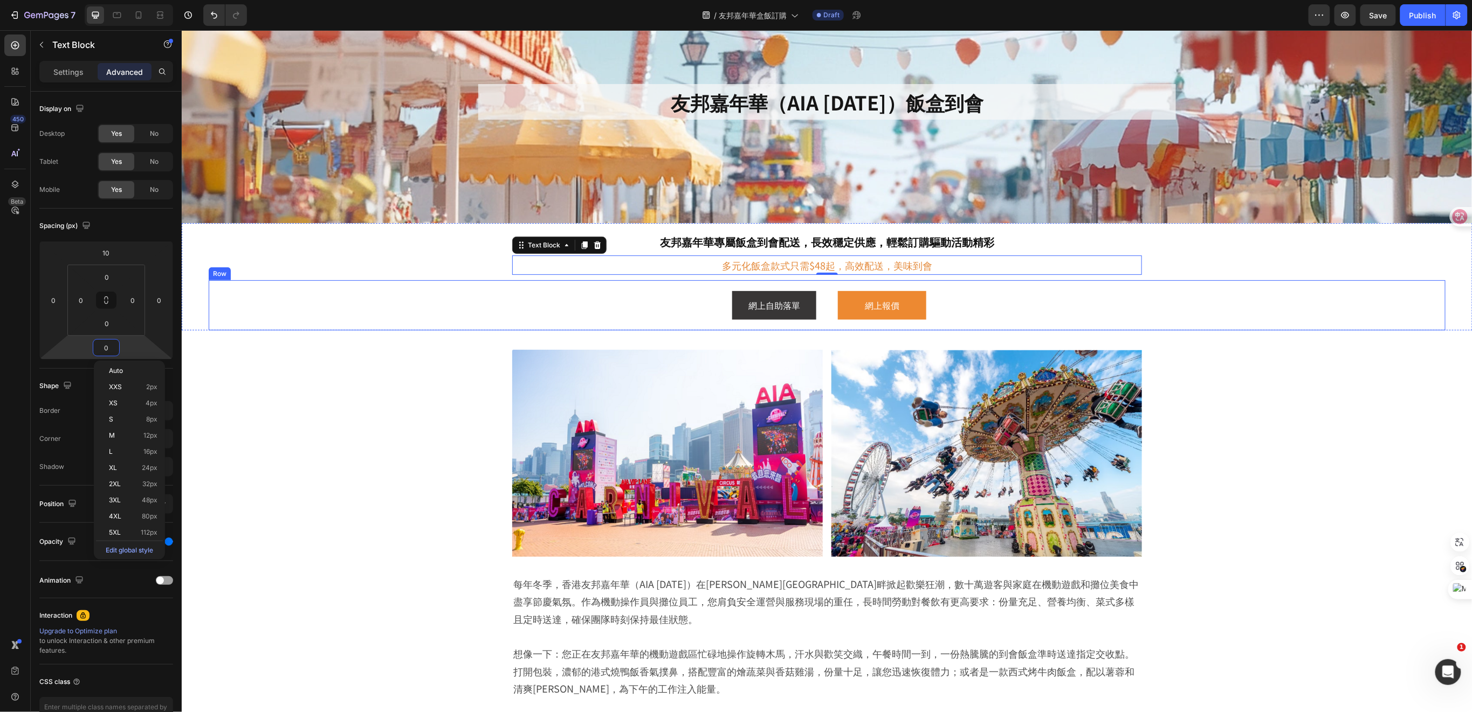
click at [426, 319] on div "網上自助落單 Button 網上報價 Button Row" at bounding box center [826, 305] width 1237 height 50
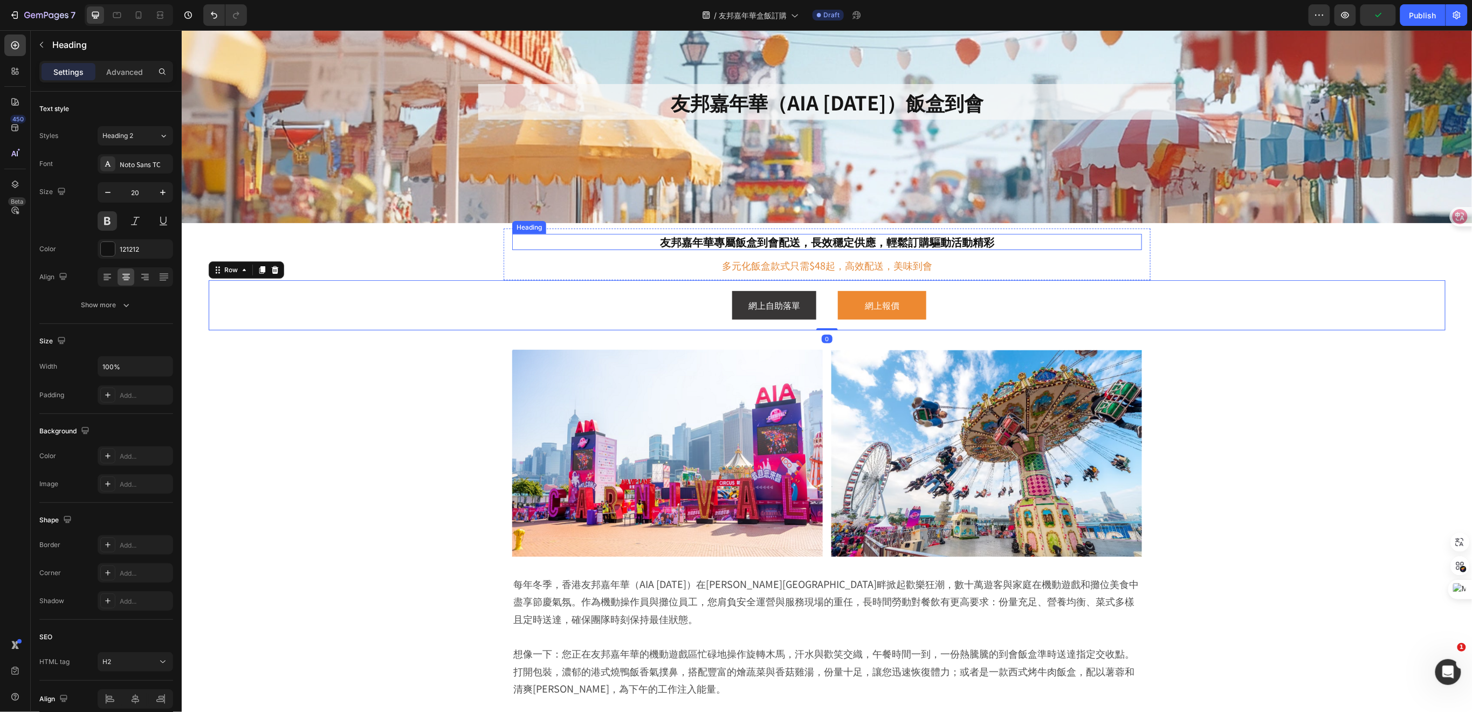
click at [1031, 239] on p "友邦嘉年華專屬飯盒到會配送，長效穩定供應，輕鬆訂購驅動活動精彩" at bounding box center [827, 242] width 628 height 14
click at [1006, 298] on div "網上報價 Button 0" at bounding box center [1142, 305] width 608 height 29
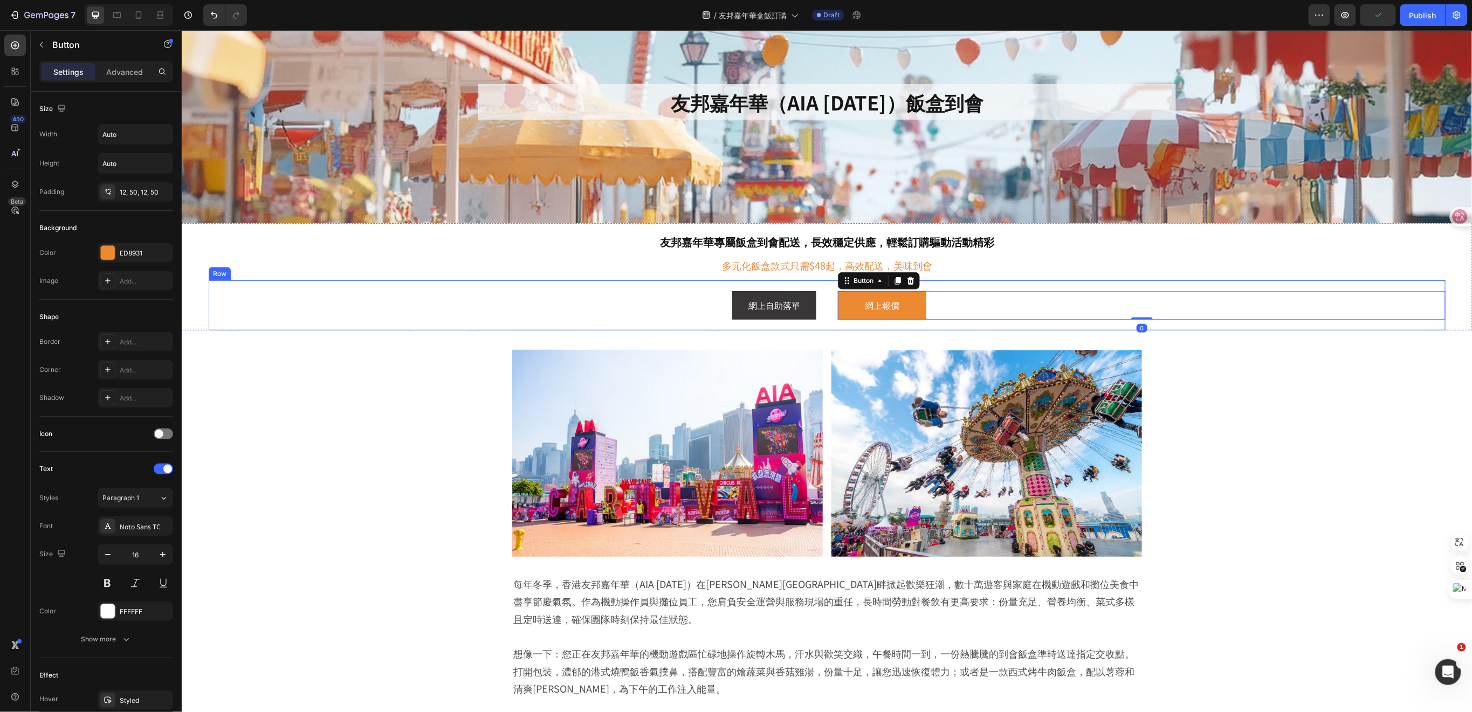
click at [988, 280] on div "網上自助落單 Button 網上報價 Button 0 Row" at bounding box center [826, 305] width 1237 height 50
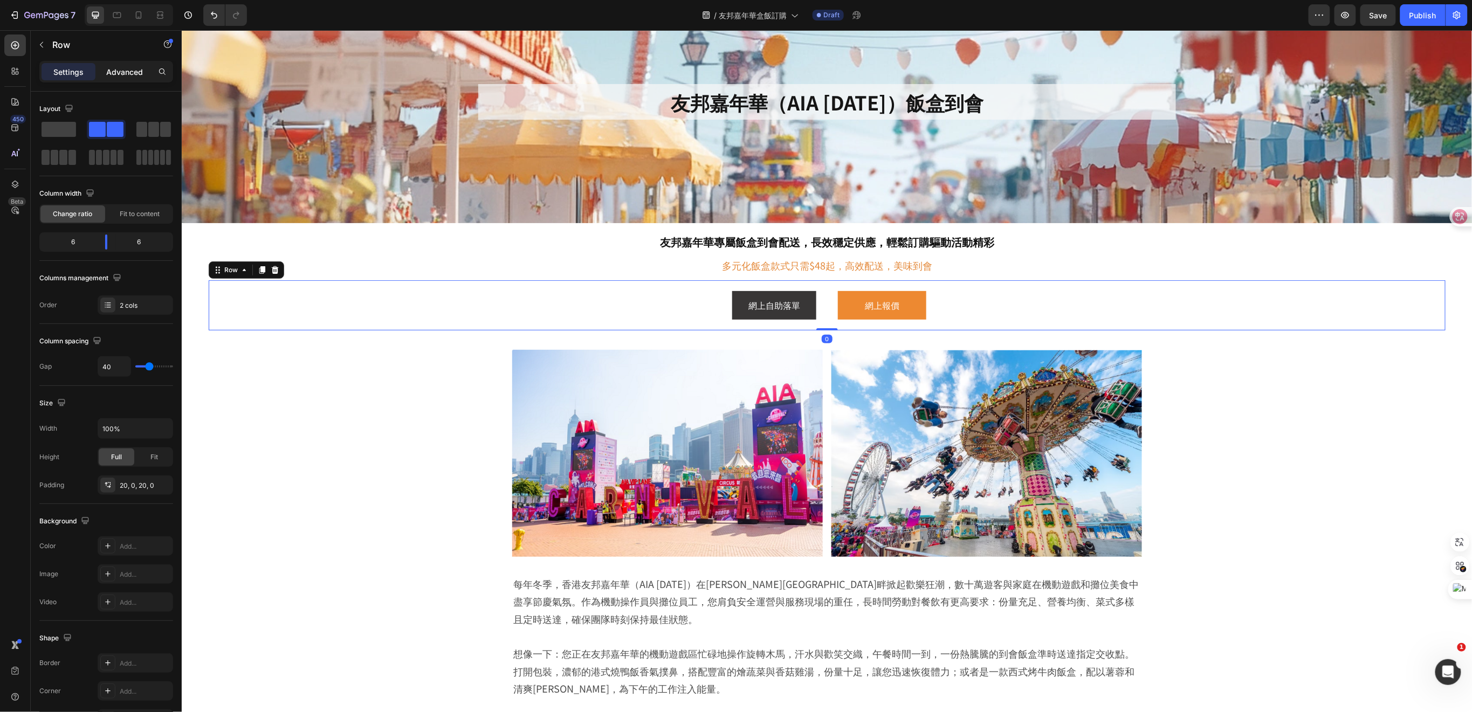
click at [119, 73] on p "Advanced" at bounding box center [124, 71] width 37 height 11
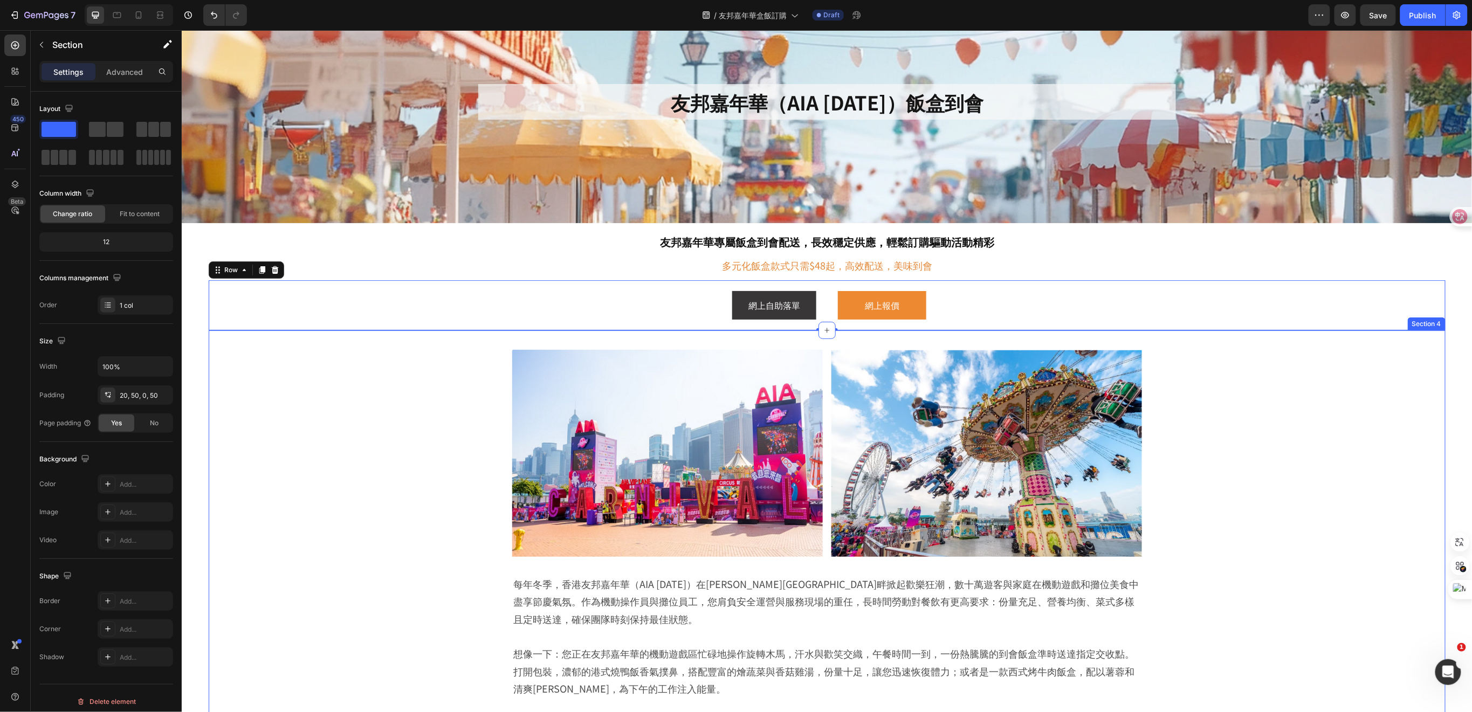
click at [453, 430] on div "Image Image Row 每年冬季，香港友邦嘉年華（AIA [DATE]）在[PERSON_NAME][GEOGRAPHIC_DATA]畔掀起歡樂狂潮，…" at bounding box center [826, 550] width 1183 height 419
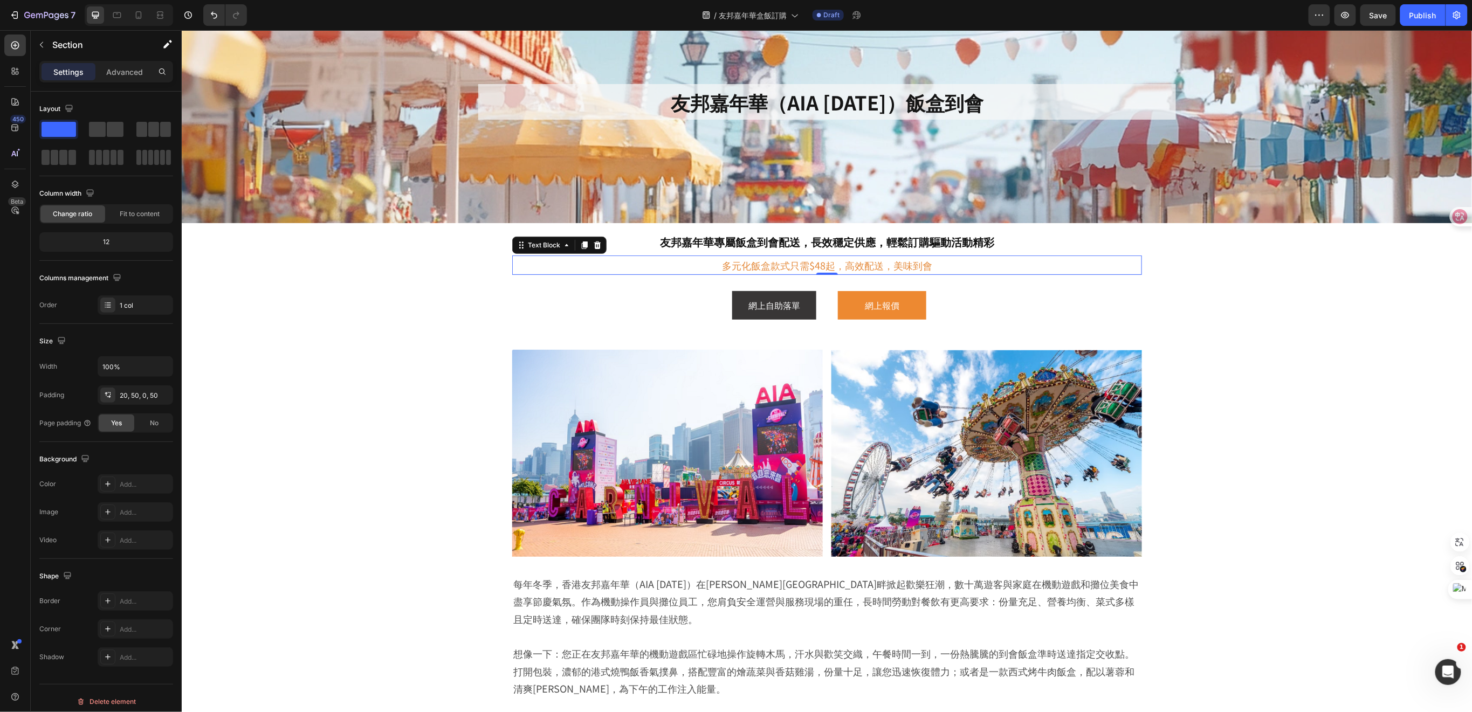
click at [682, 269] on p "多元化飯盒款式只需$48起，高效配送，美味到會" at bounding box center [827, 264] width 628 height 17
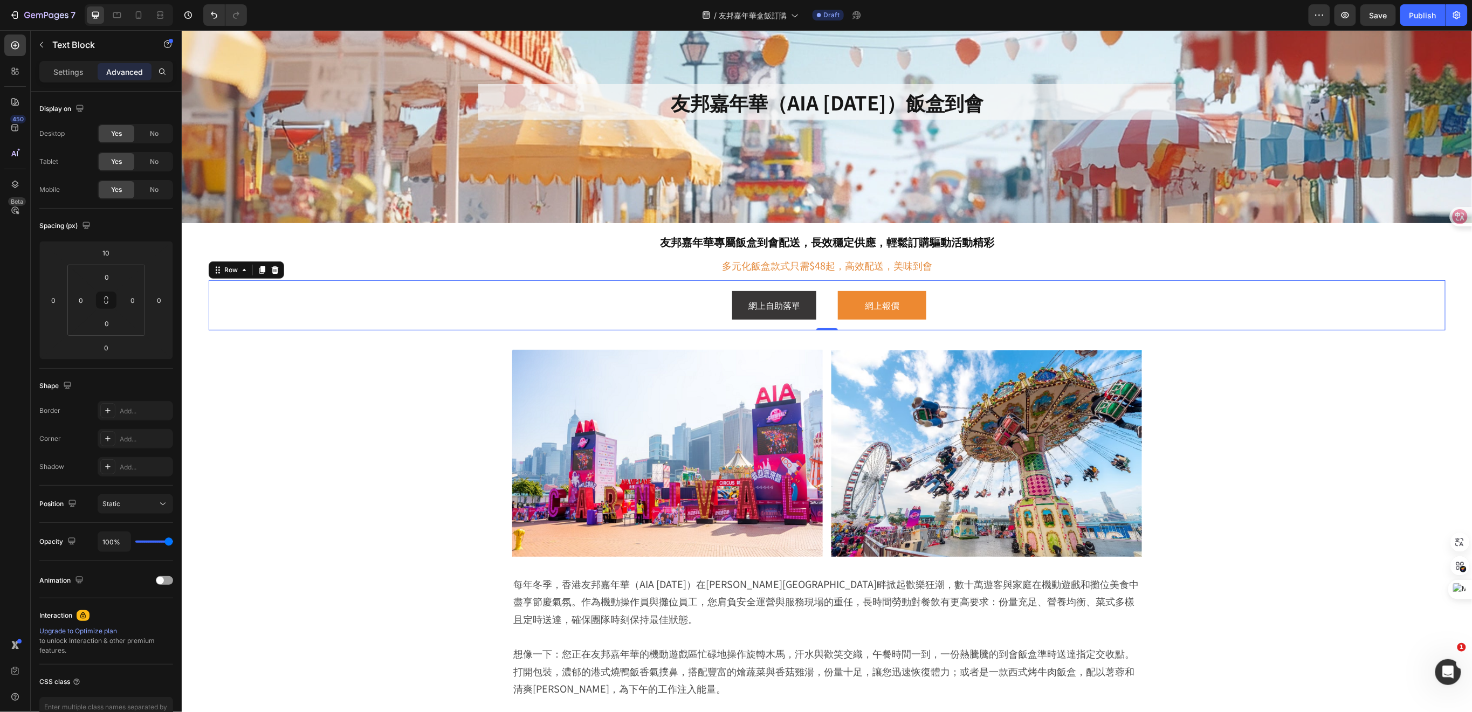
click at [673, 280] on div "網上自助落單 Button 網上報價 Button Row 0" at bounding box center [826, 305] width 1237 height 50
click at [503, 252] on div "友邦嘉年華專屬飯盒到會配送，長效穩定供應，輕鬆訂購驅動活動精彩 Heading 多元化飯盒款式只需$48起，高效配送，美味到會 Text Block Row 0" at bounding box center [826, 254] width 647 height 52
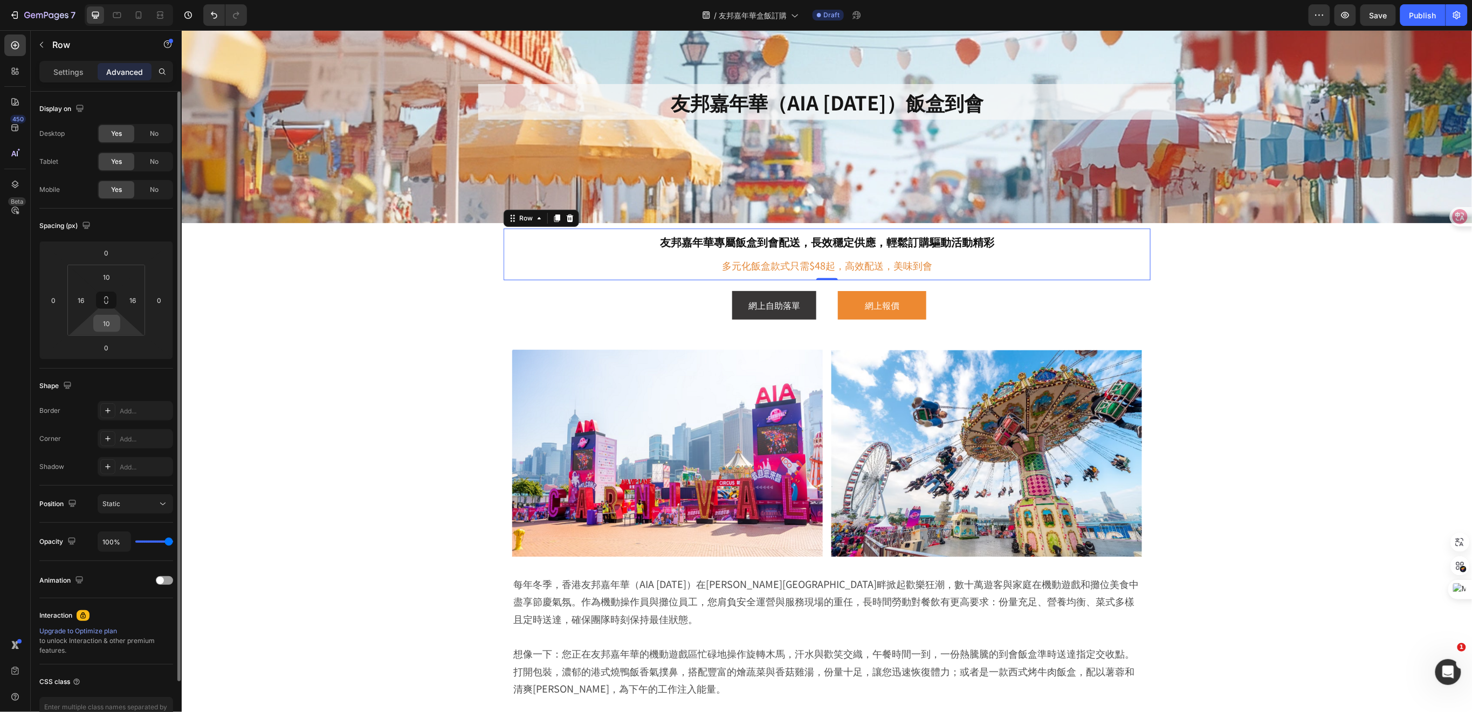
click at [115, 324] on input "10" at bounding box center [107, 324] width 22 height 16
type input "0"
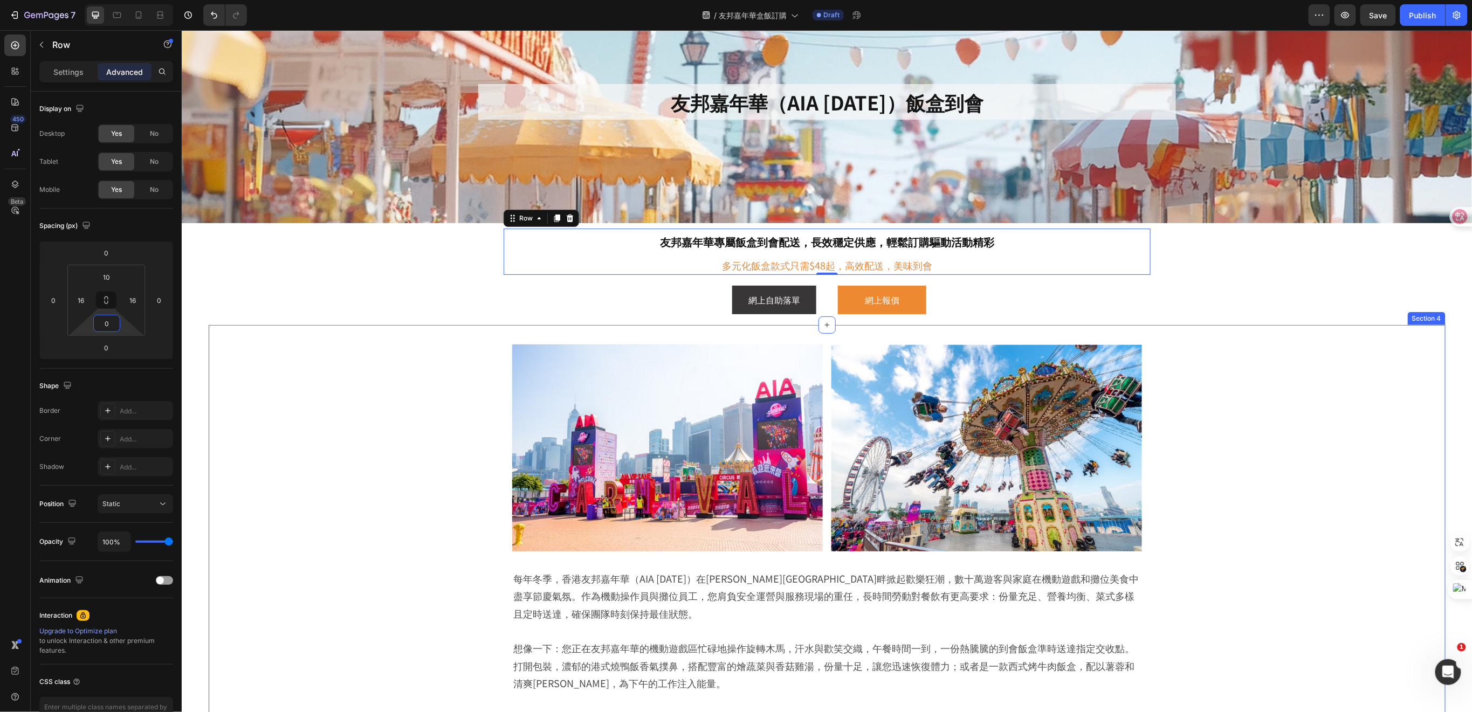
click at [426, 402] on div "Image Image Row 每年冬季，香港友邦嘉年華（AIA [DATE]）在[PERSON_NAME][GEOGRAPHIC_DATA]畔掀起歡樂狂潮，…" at bounding box center [826, 544] width 1183 height 419
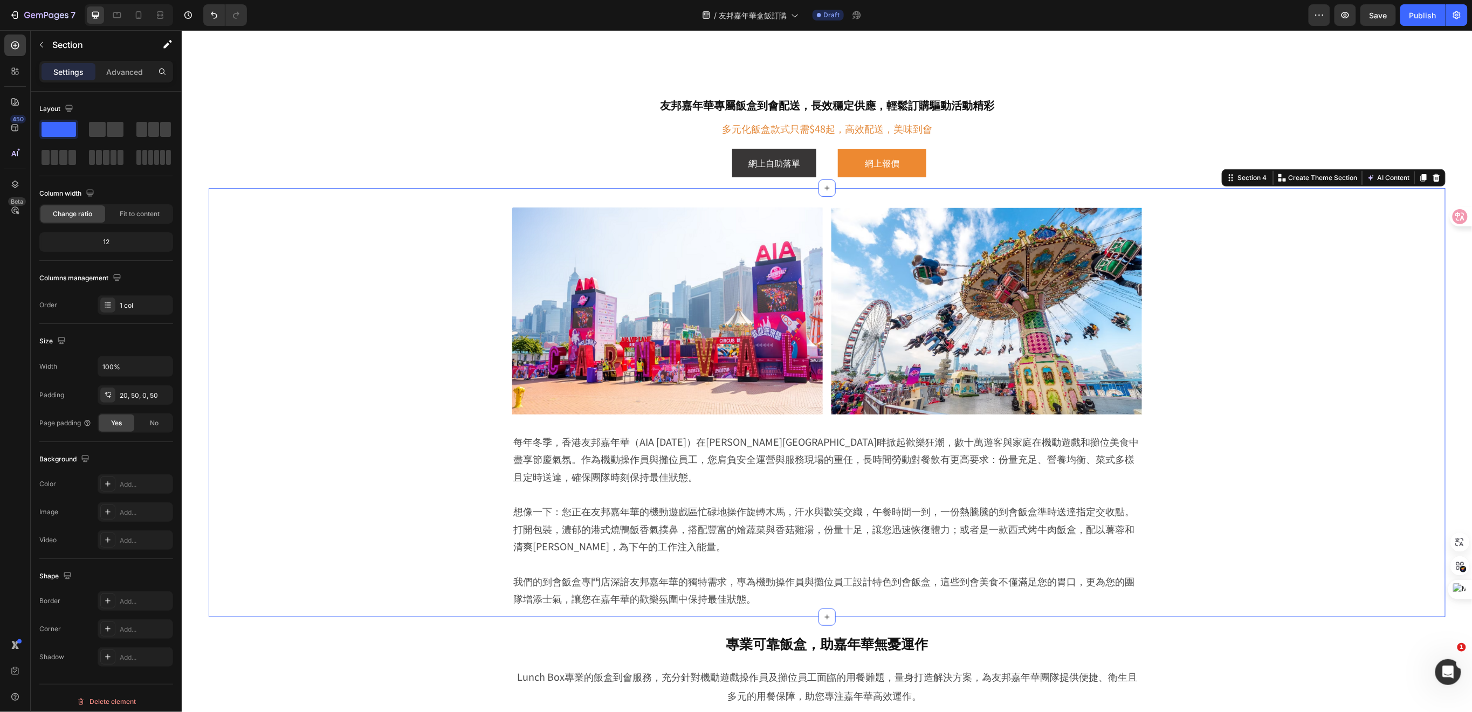
scroll to position [359, 0]
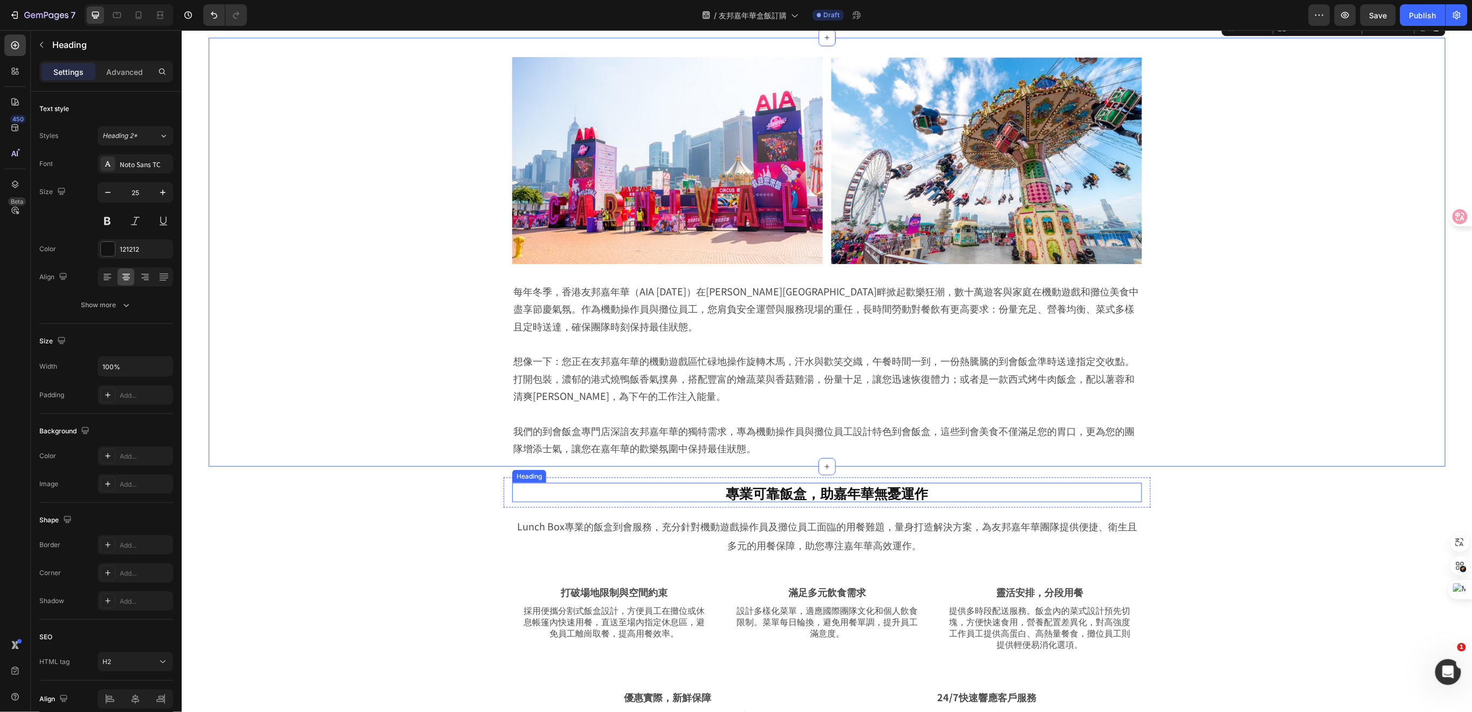
click at [864, 494] on h2 "專業可靠飯盒，助嘉年華無憂運作" at bounding box center [827, 493] width 630 height 20
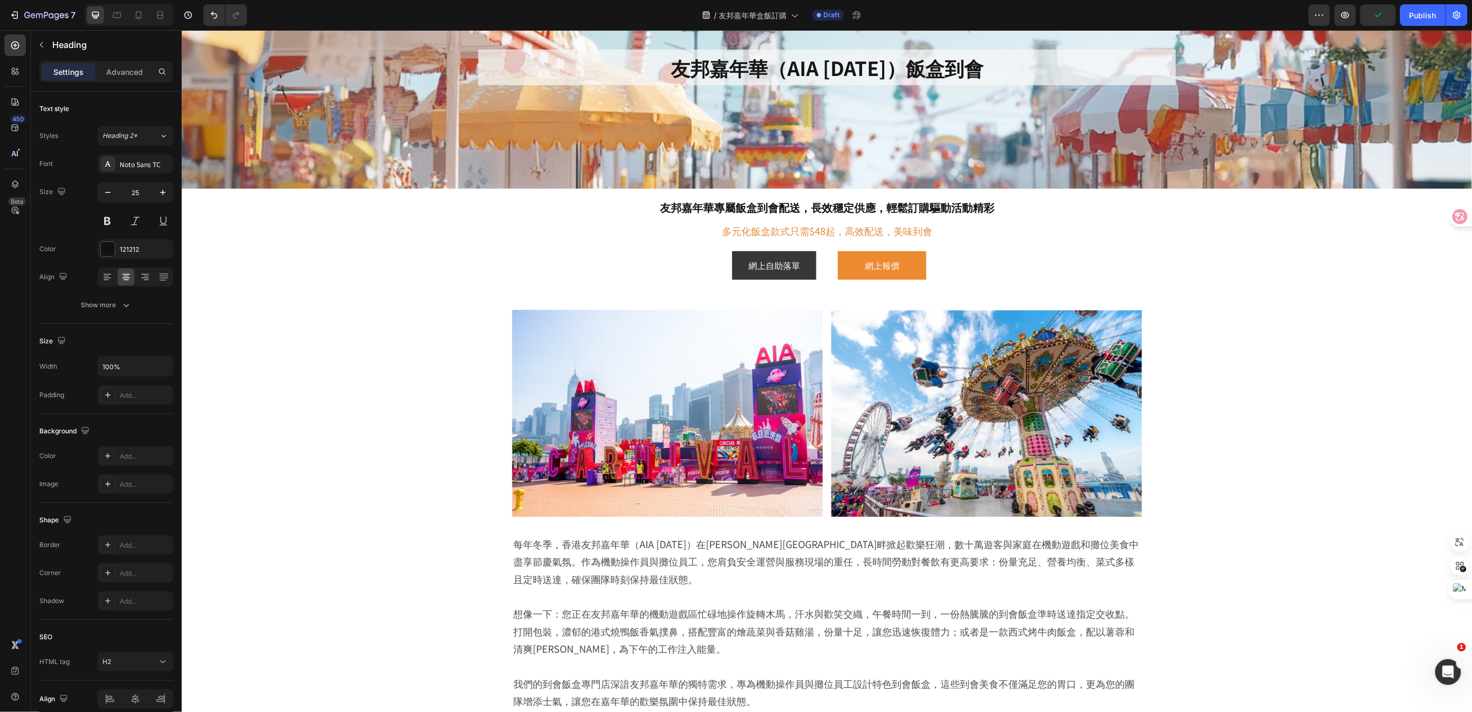
scroll to position [72, 0]
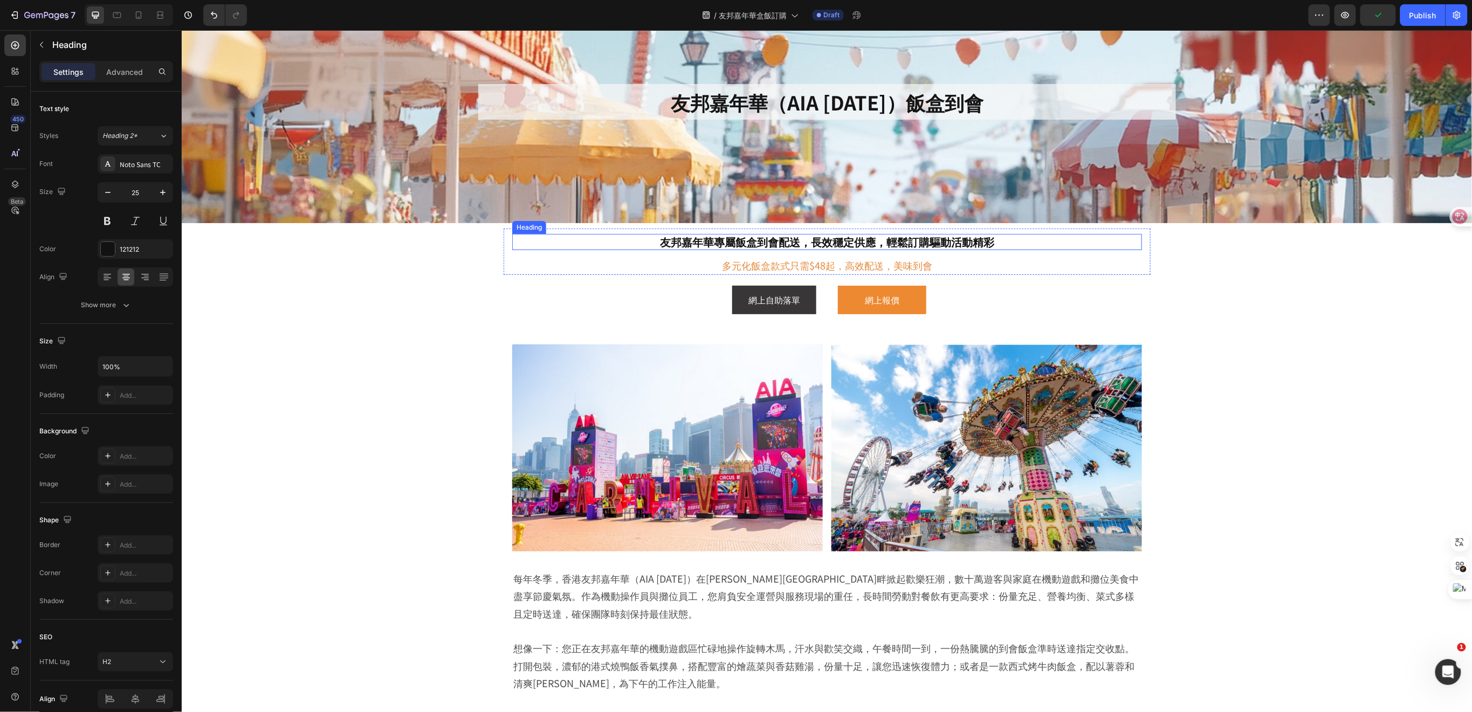
click at [831, 245] on p "友邦嘉年華專屬飯盒到會配送，長效穩定供應，輕鬆訂購驅動活動精彩" at bounding box center [827, 242] width 628 height 14
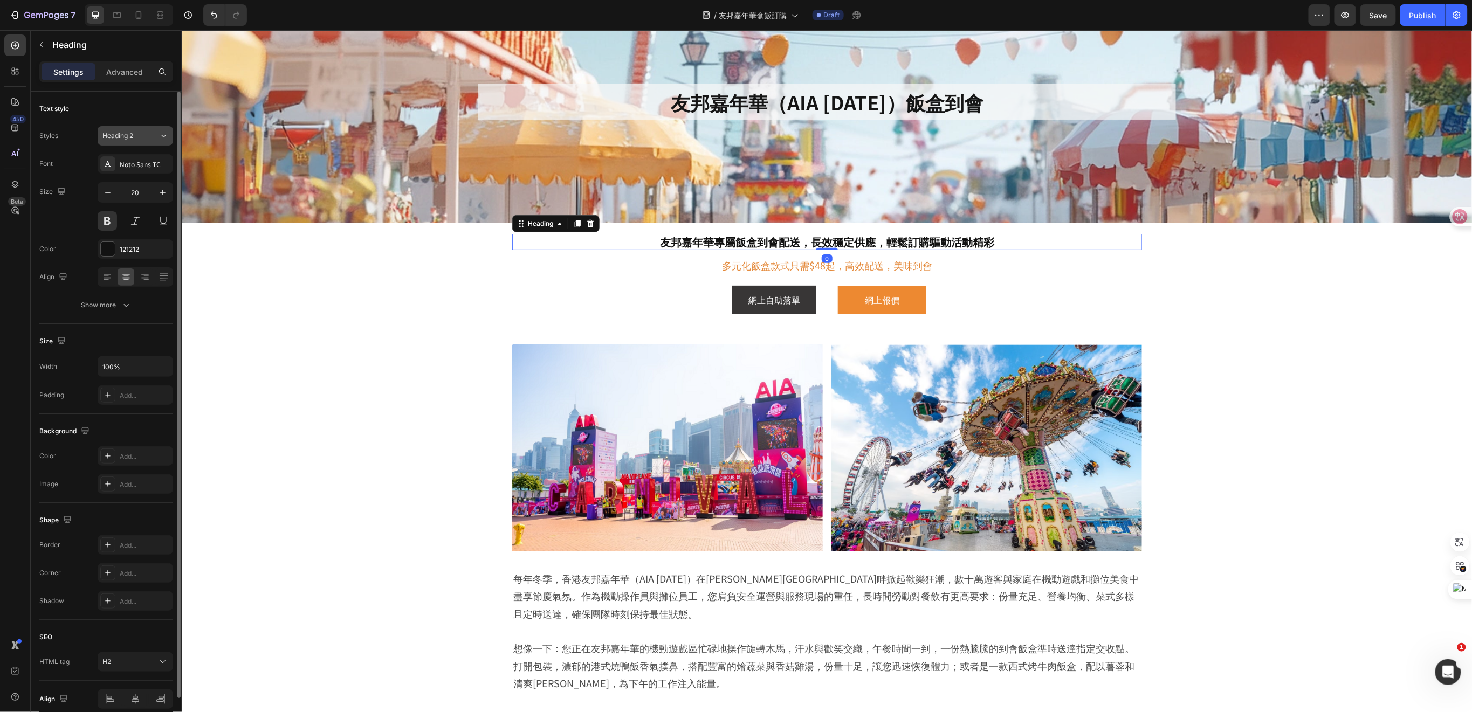
click at [164, 139] on icon at bounding box center [163, 136] width 9 height 11
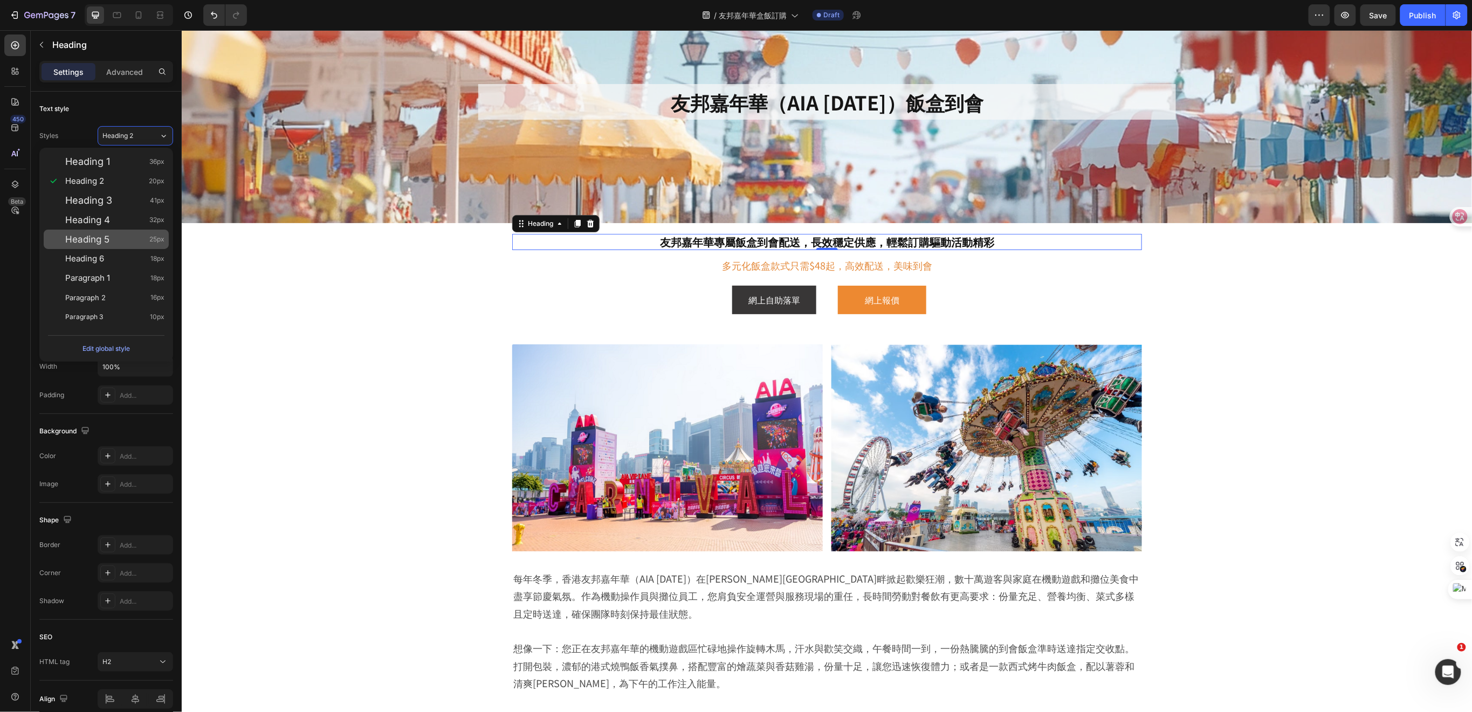
click at [117, 236] on div "Heading 5 25px" at bounding box center [114, 239] width 99 height 11
type input "25"
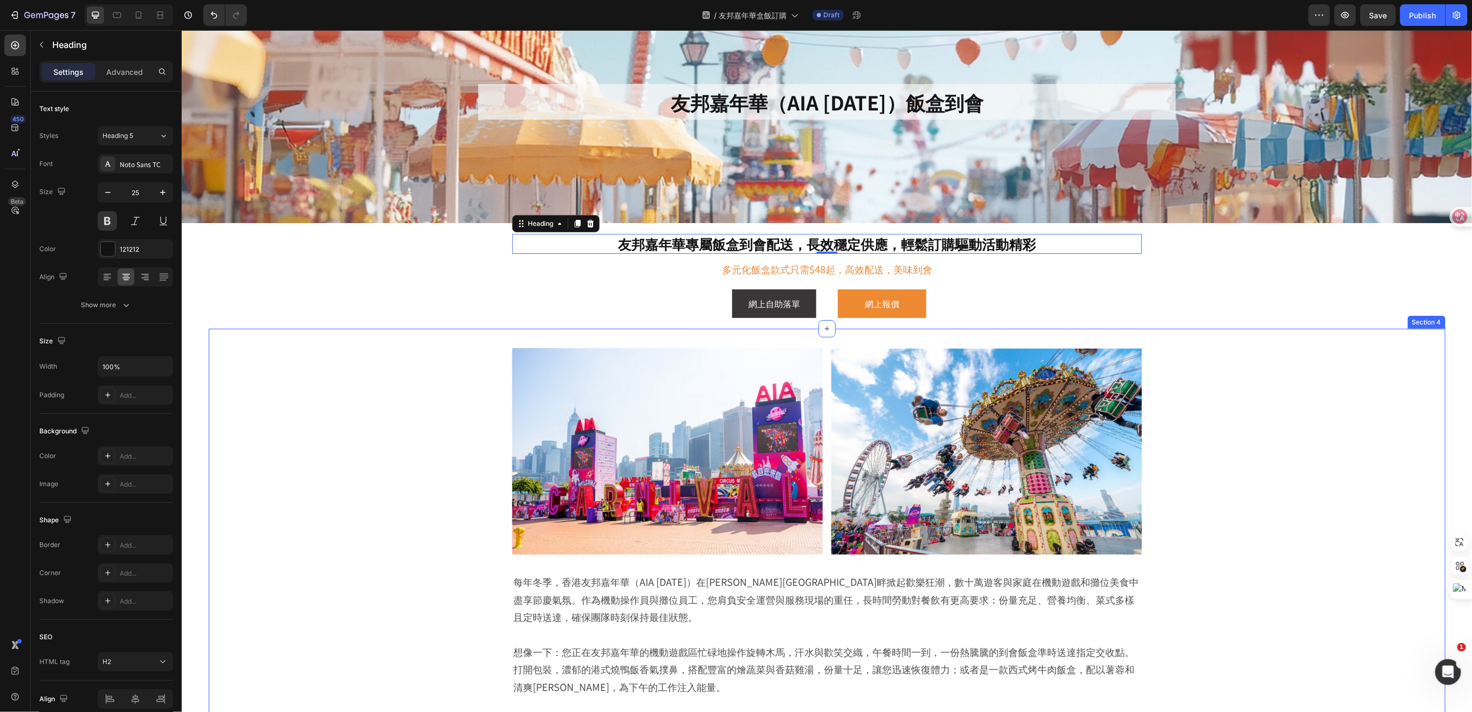
click at [1257, 374] on div "Image Image Row 每年冬季，香港友邦嘉年華（AIA [DATE]）在[PERSON_NAME][GEOGRAPHIC_DATA]畔掀起歡樂狂潮，…" at bounding box center [826, 548] width 1183 height 419
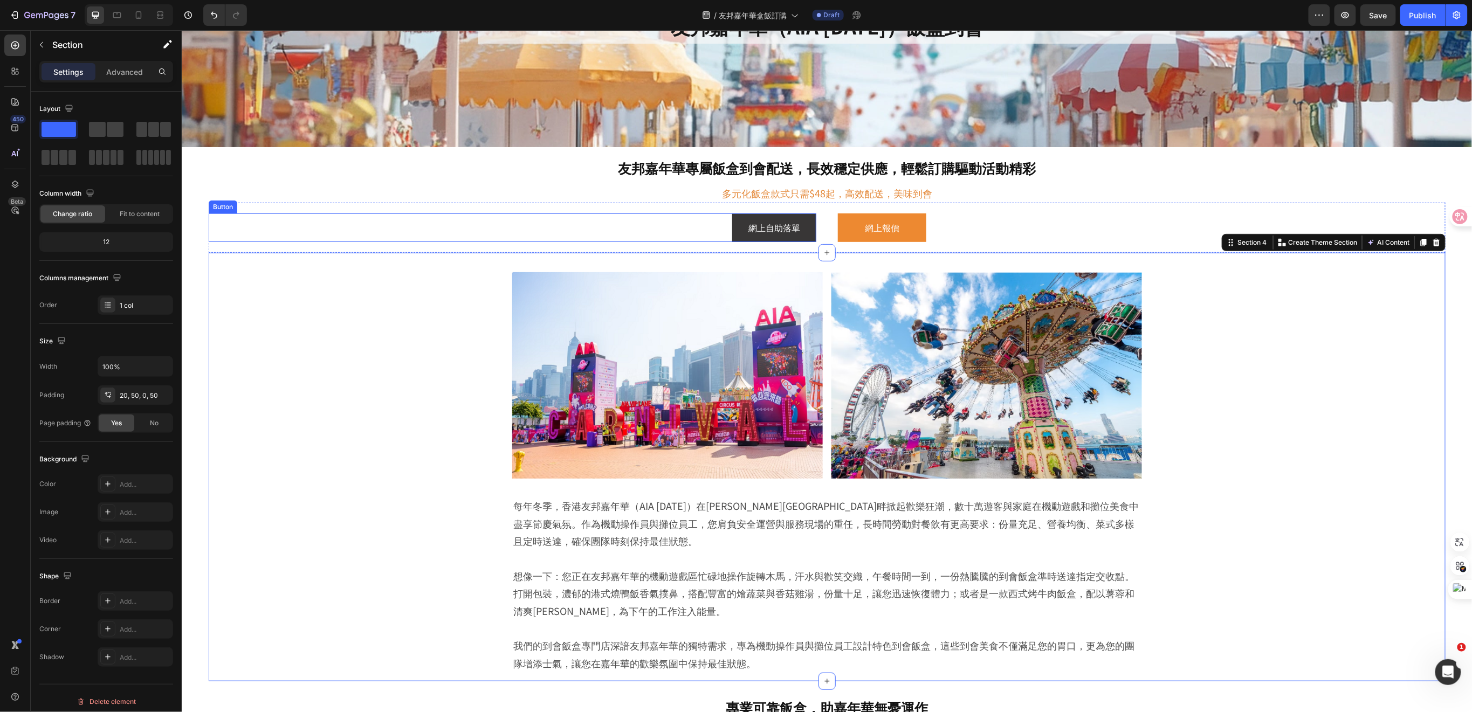
scroll to position [216, 0]
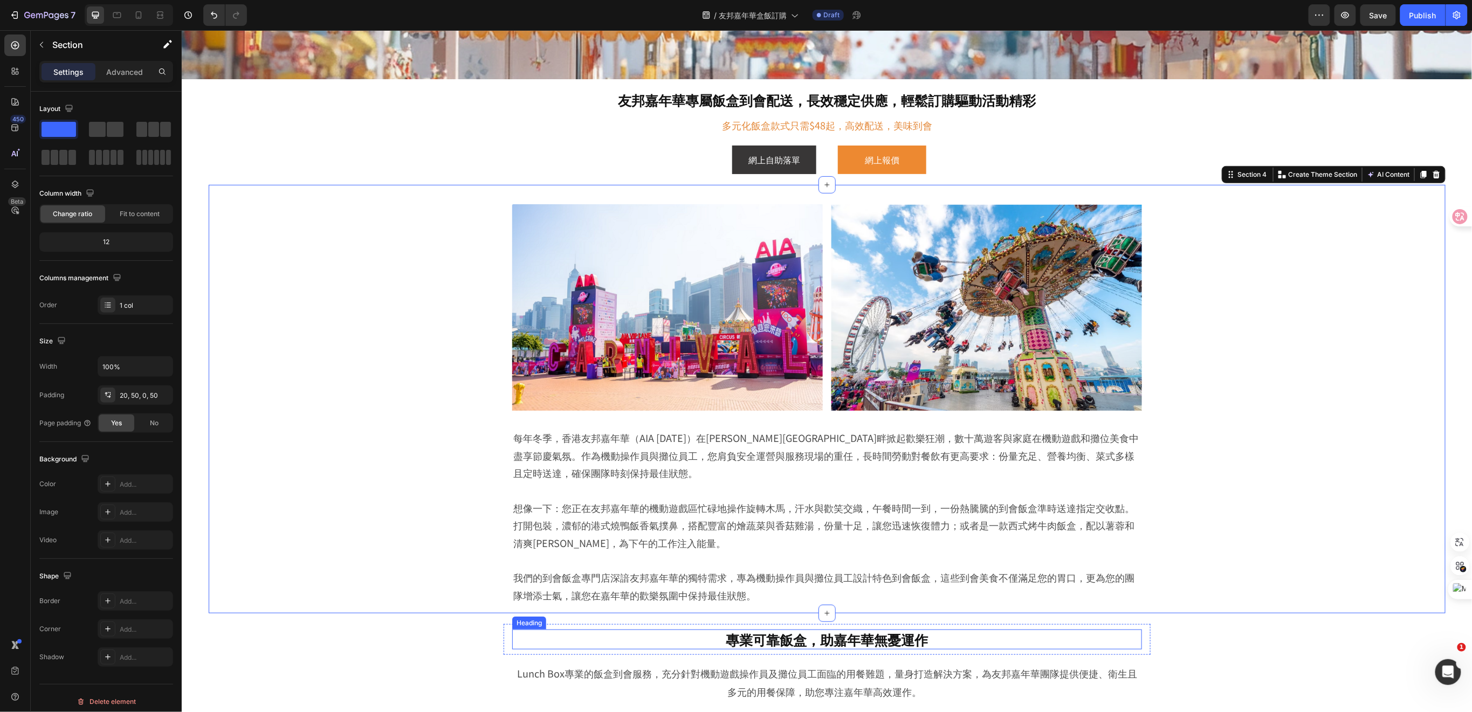
click at [780, 639] on h2 "專業可靠飯盒，助嘉年華無憂運作" at bounding box center [827, 639] width 630 height 20
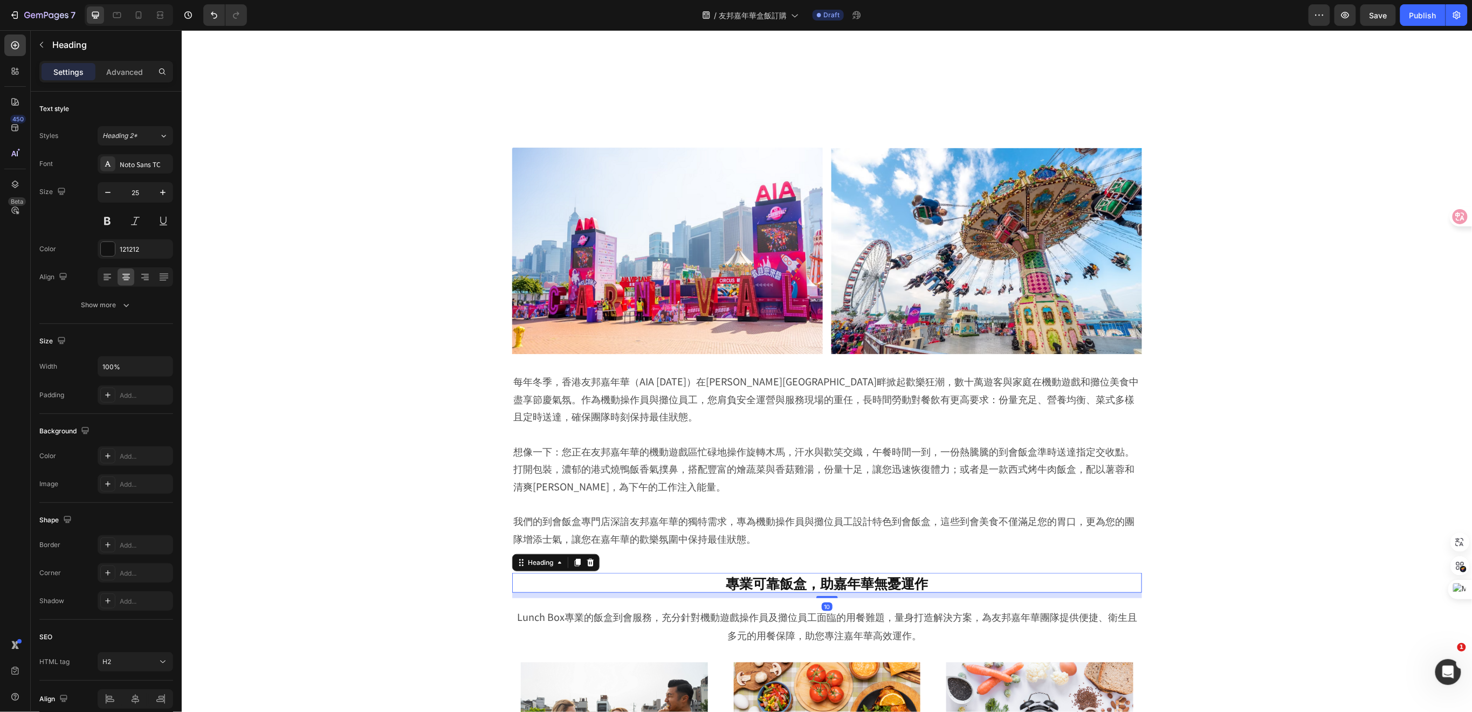
scroll to position [431, 0]
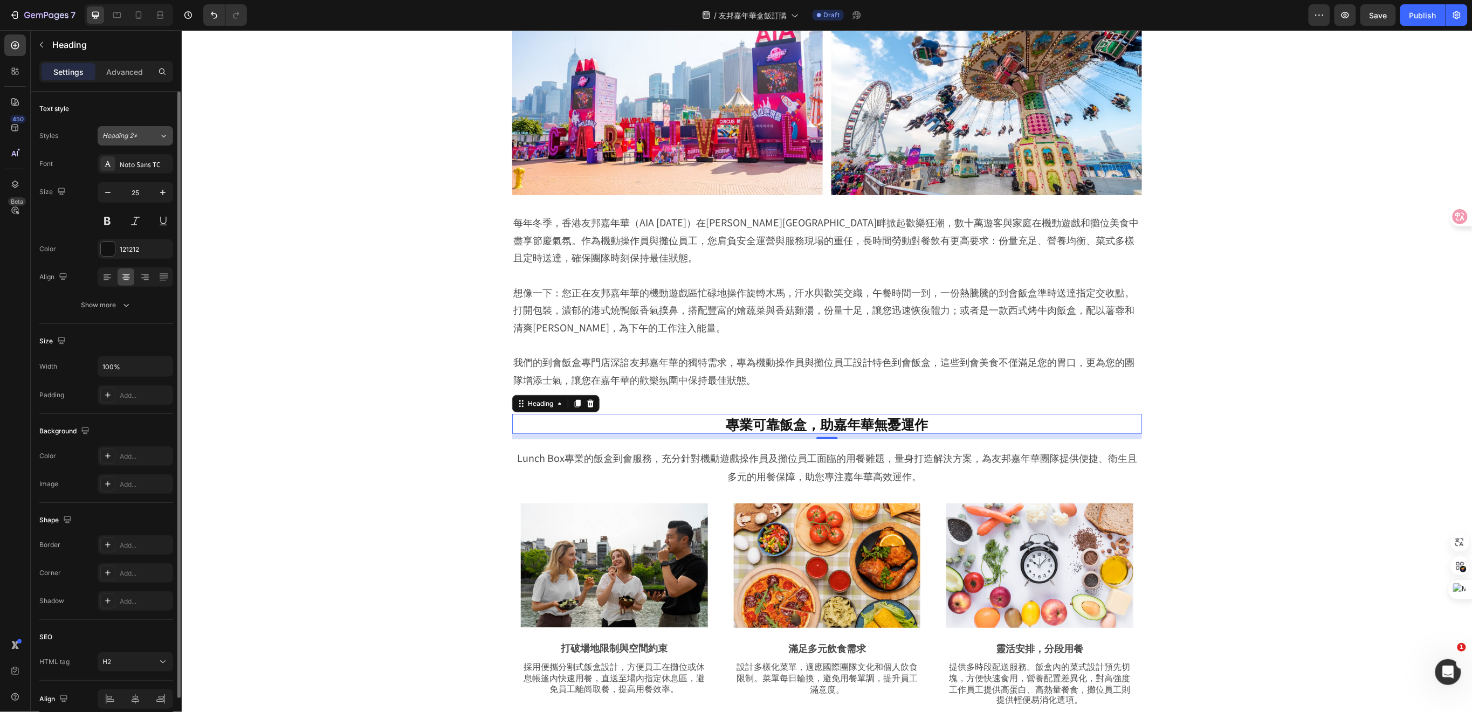
click at [161, 135] on icon at bounding box center [163, 136] width 9 height 11
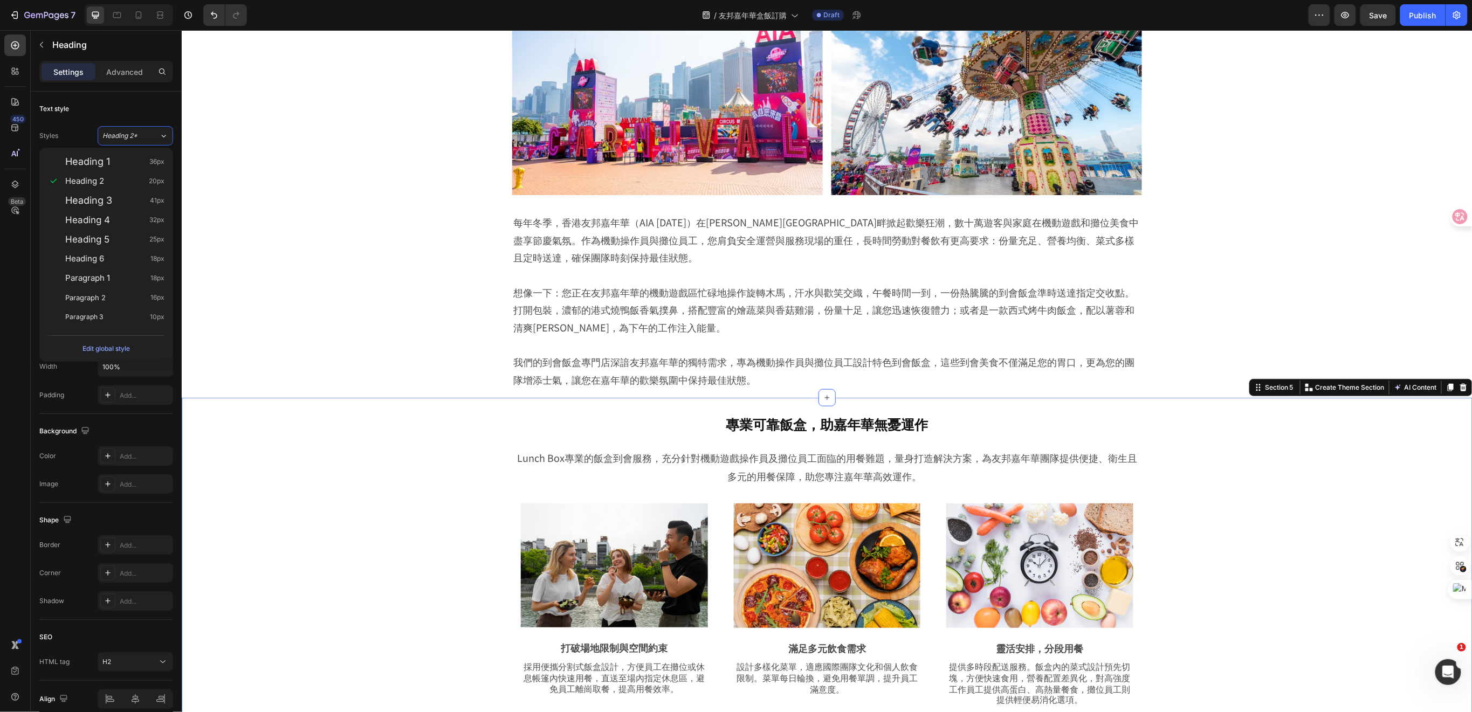
click at [420, 496] on div "專業可靠飯盒，助嘉年華無憂運作 Heading Row Lunch Box專業的飯盒到會服務，充分針對機動遊戲操作員及攤位員工面臨的用餐難題，量身打造解決方案…" at bounding box center [826, 674] width 1237 height 532
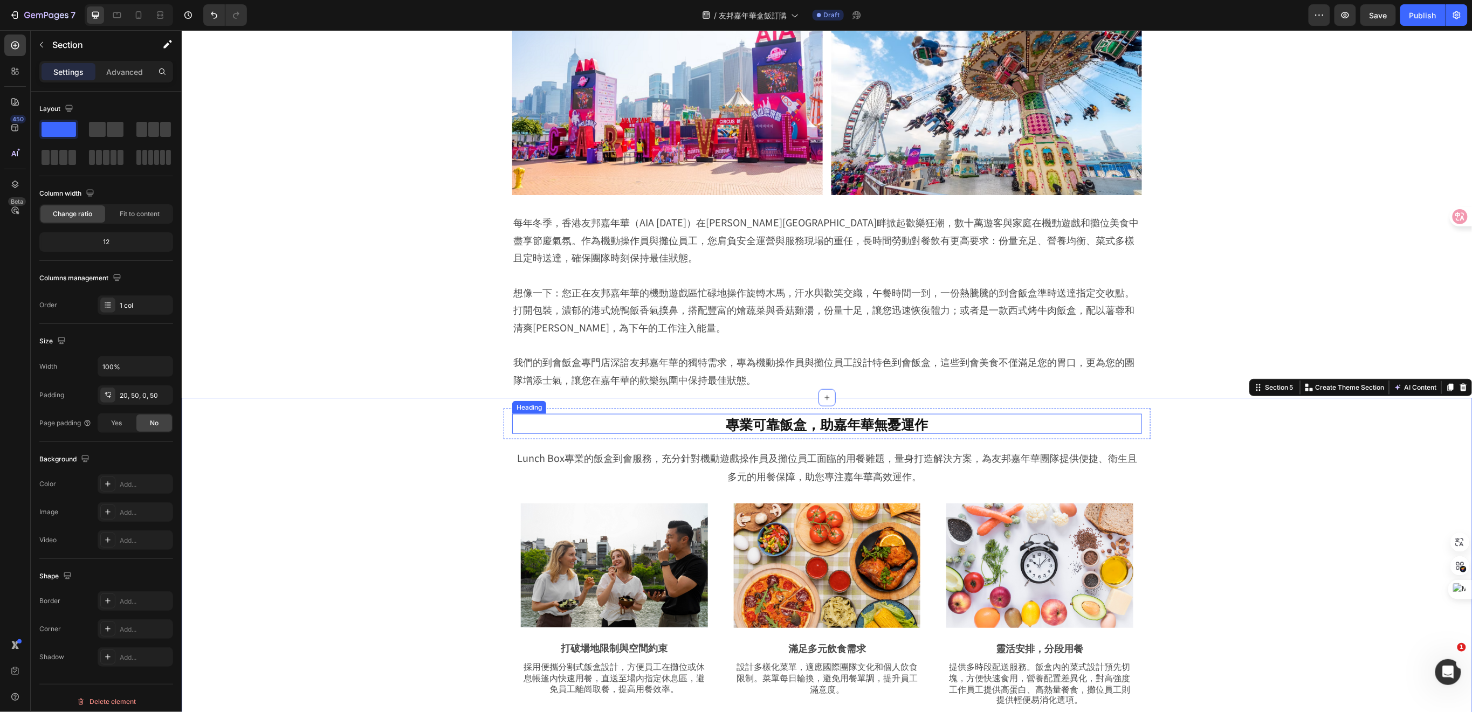
click at [652, 427] on h2 "專業可靠飯盒，助嘉年華無憂運作" at bounding box center [827, 424] width 630 height 20
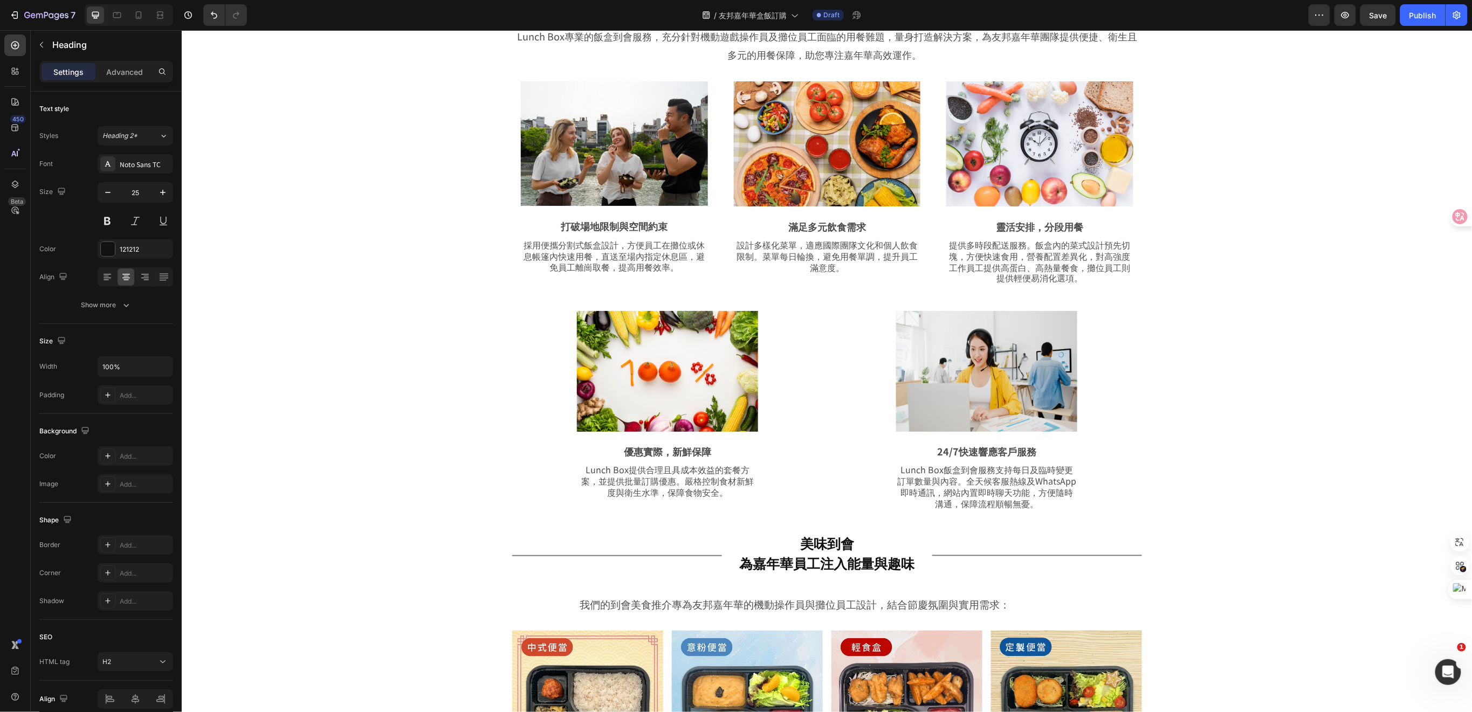
scroll to position [935, 0]
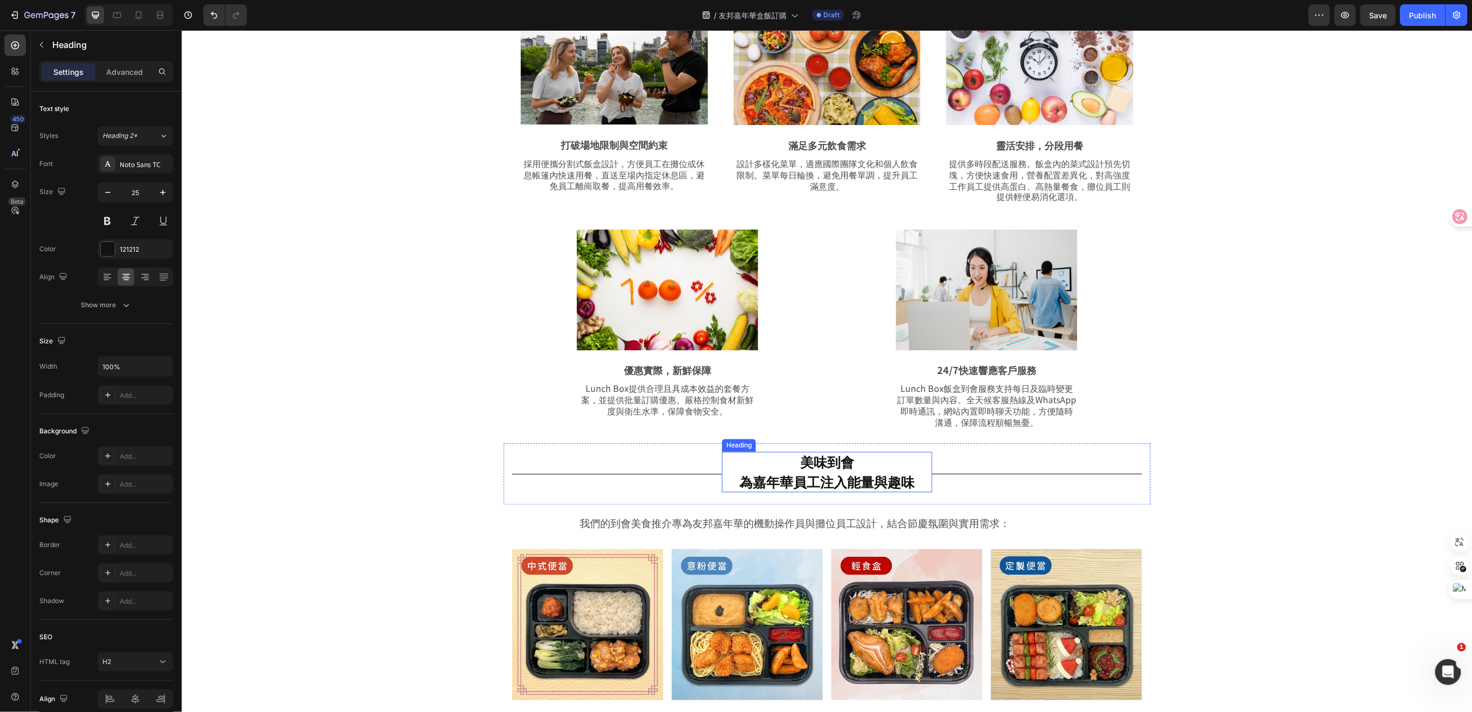
click at [780, 473] on h2 "美味到會 為嘉年華員工注入能量與趣味" at bounding box center [827, 472] width 210 height 40
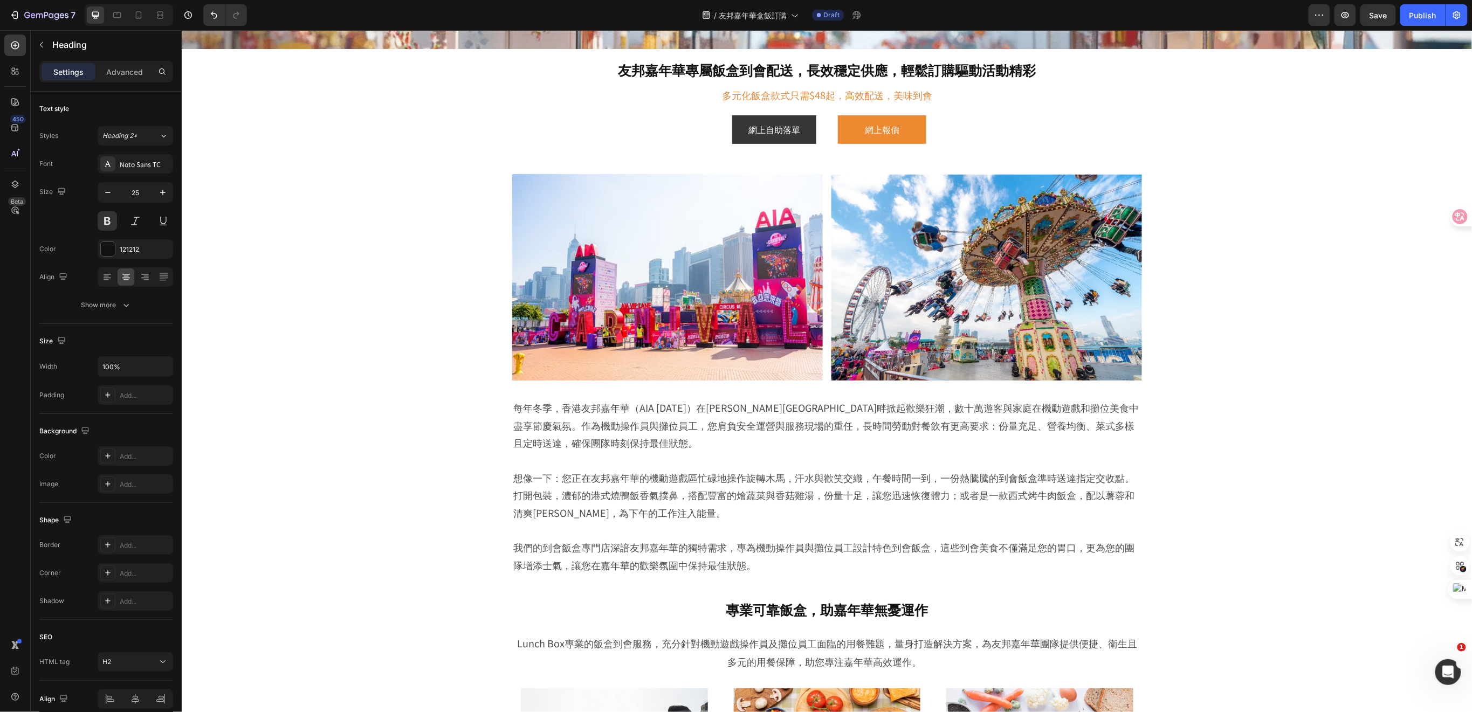
scroll to position [0, 0]
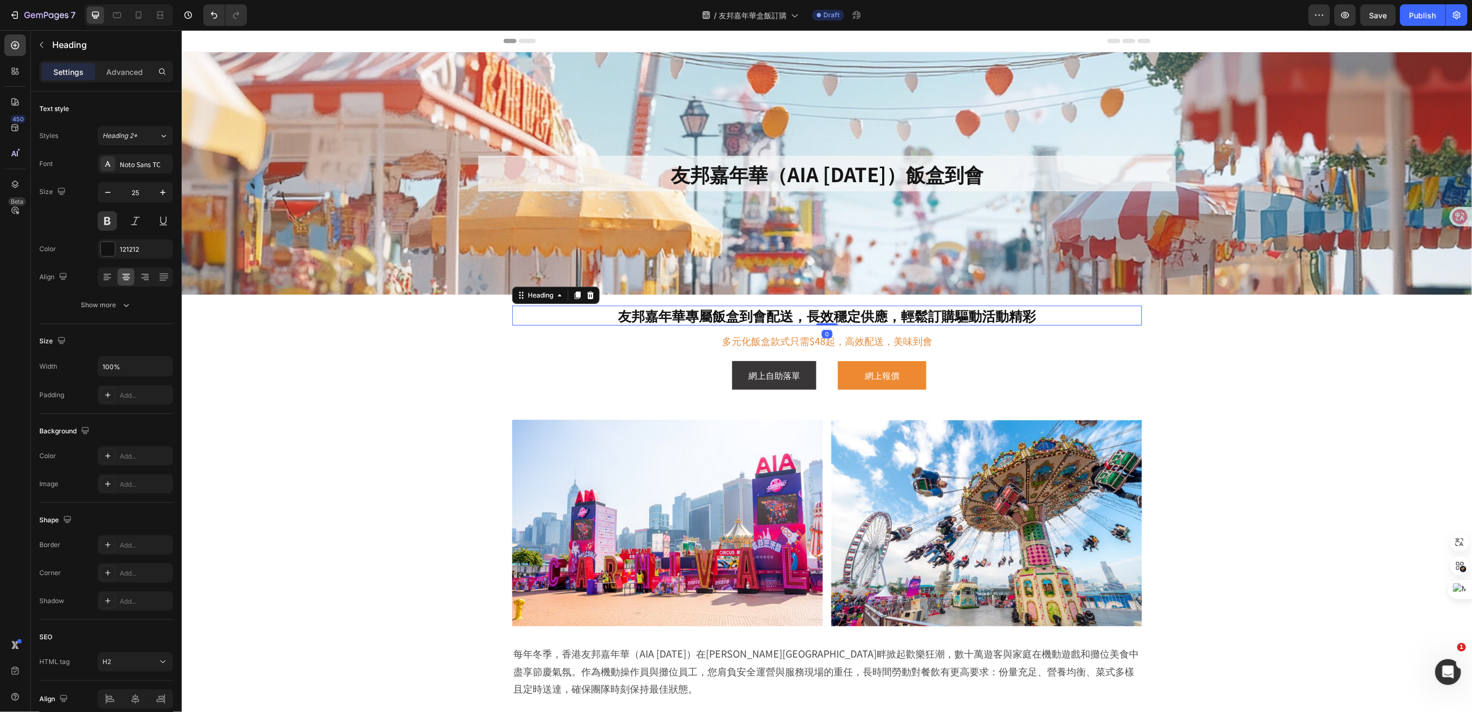
click at [816, 311] on h2 "友邦嘉年華專屬飯盒到會配送，長效穩定供應，輕鬆訂購驅動活動精彩" at bounding box center [827, 315] width 630 height 20
click at [90, 301] on div "Show more" at bounding box center [106, 305] width 50 height 11
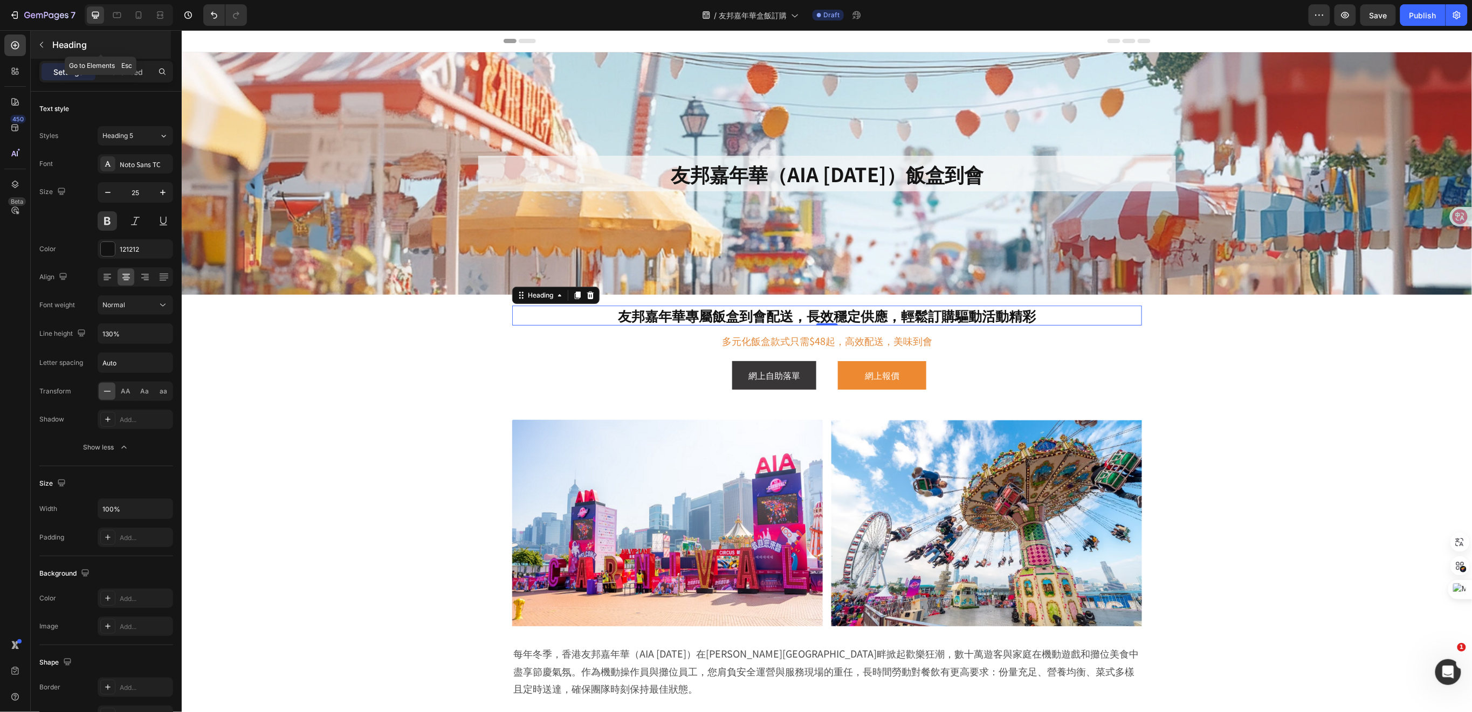
click at [124, 50] on p "Heading" at bounding box center [110, 44] width 117 height 13
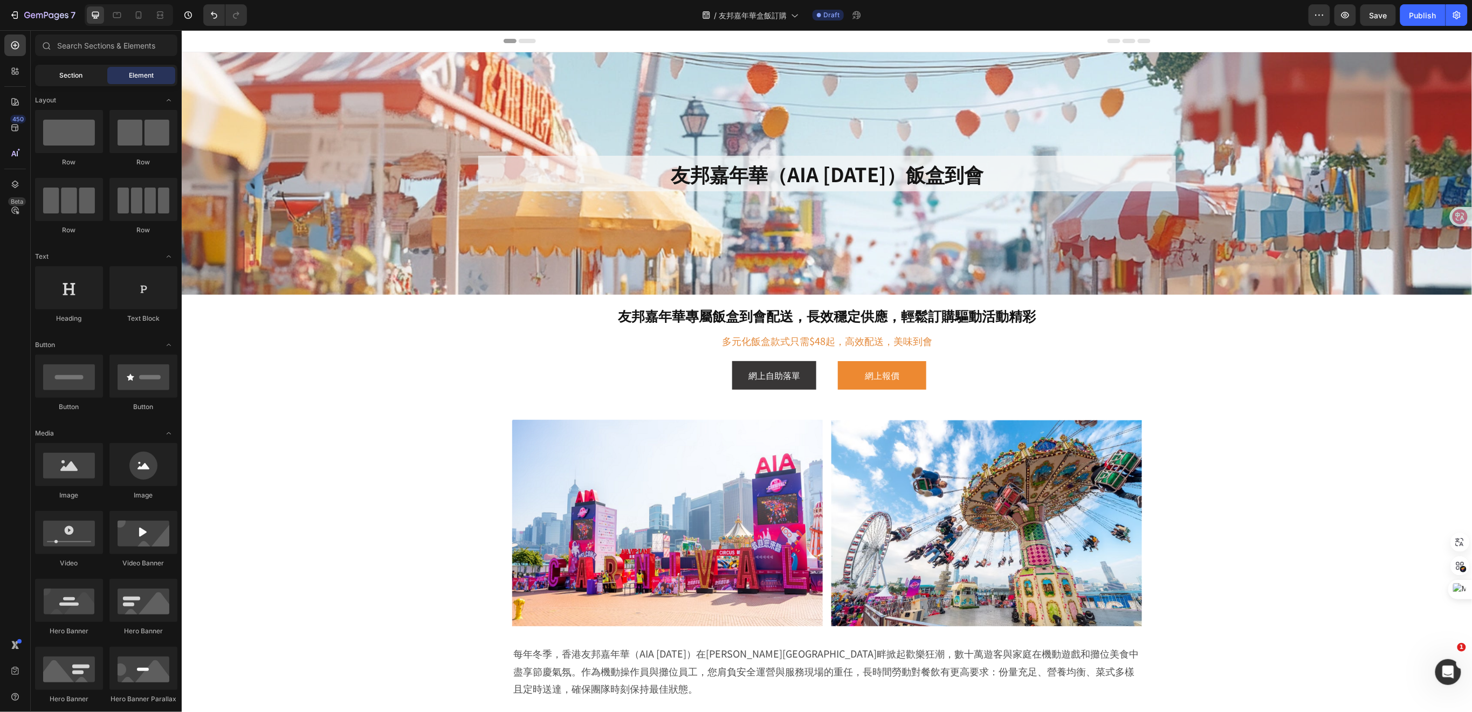
click at [70, 74] on span "Section" at bounding box center [71, 76] width 23 height 10
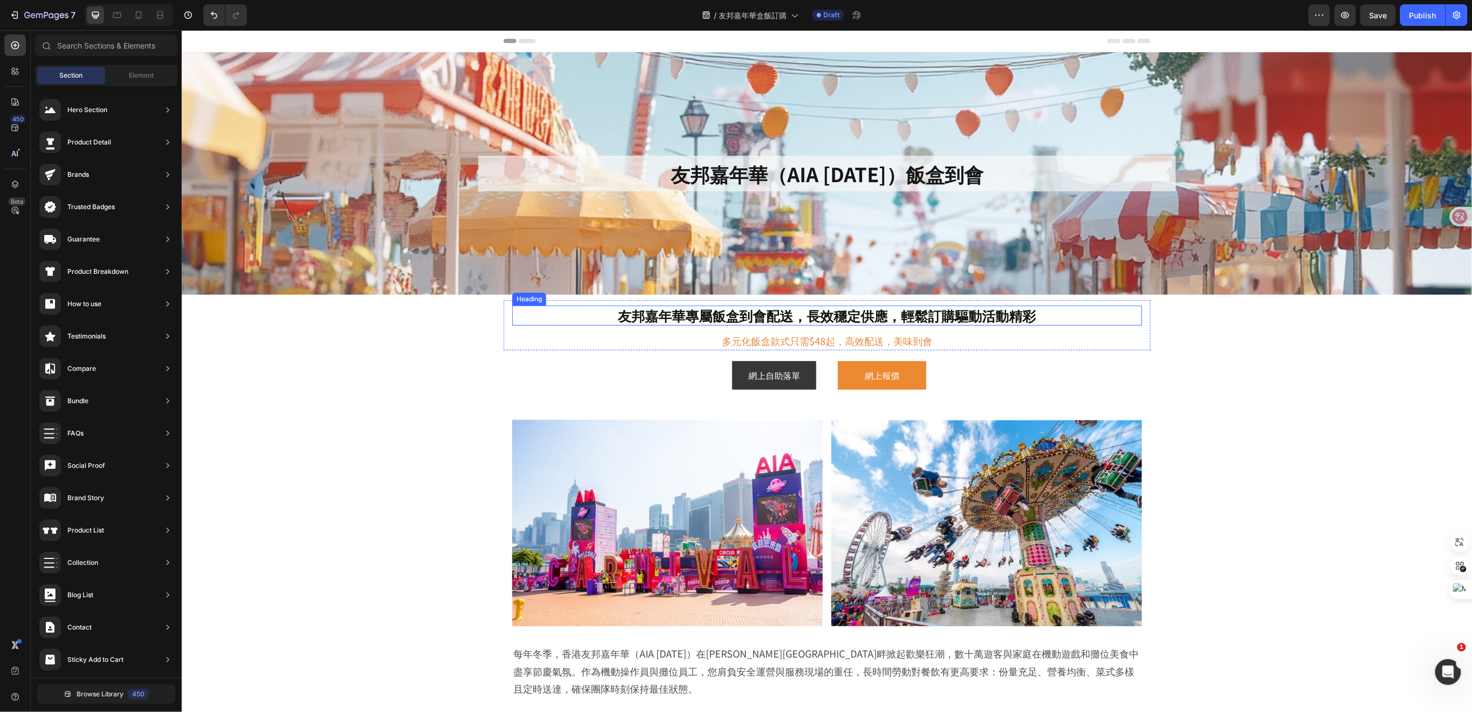
click at [670, 311] on h2 "友邦嘉年華專屬飯盒到會配送，長效穩定供應，輕鬆訂購驅動活動精彩" at bounding box center [827, 315] width 630 height 20
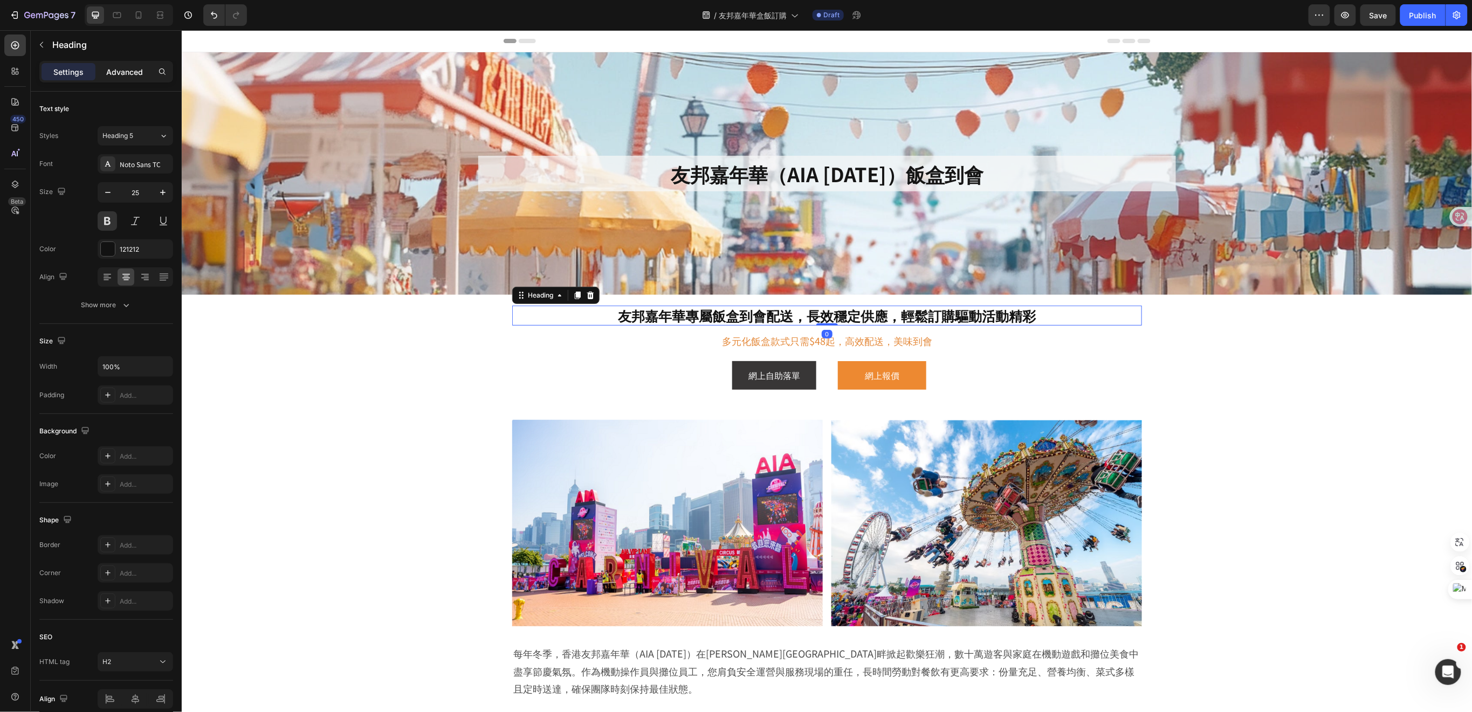
click at [127, 67] on p "Advanced" at bounding box center [124, 71] width 37 height 11
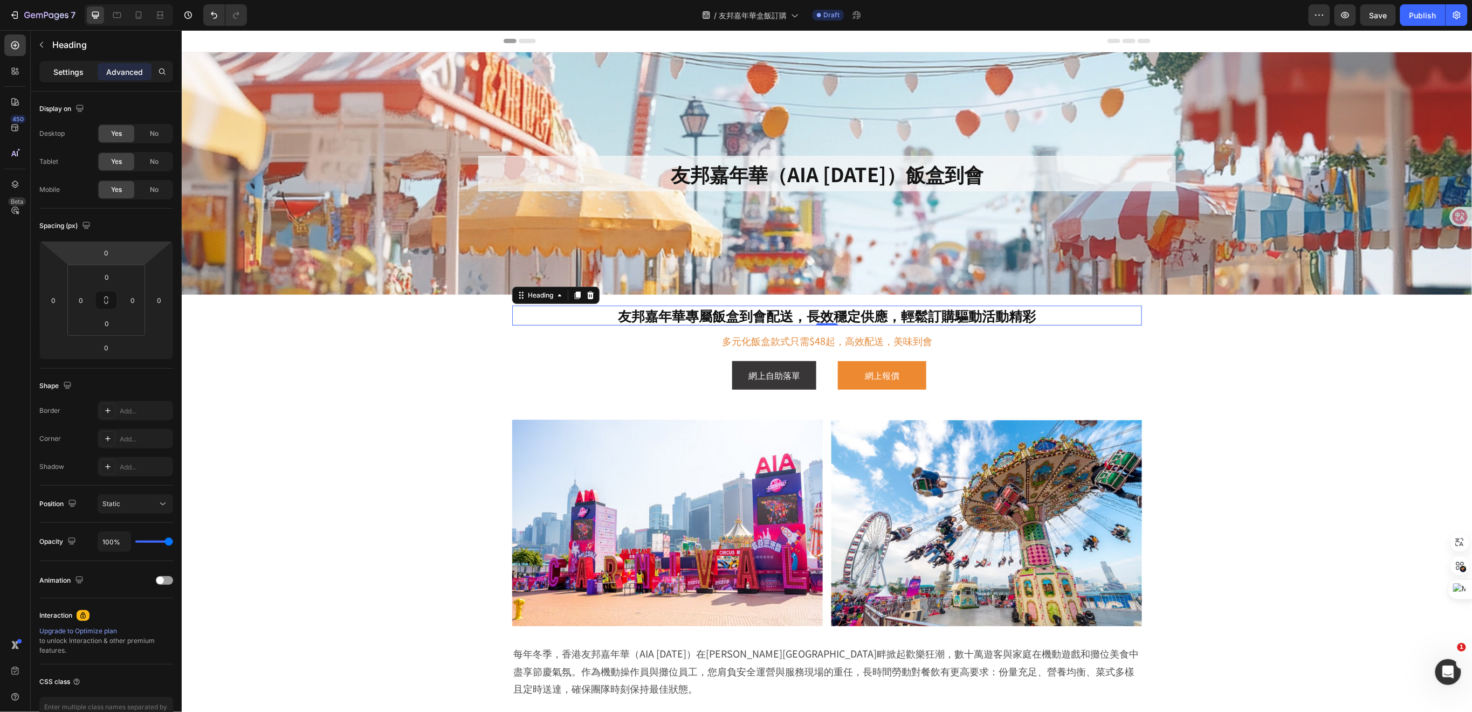
click at [70, 68] on p "Settings" at bounding box center [68, 71] width 30 height 11
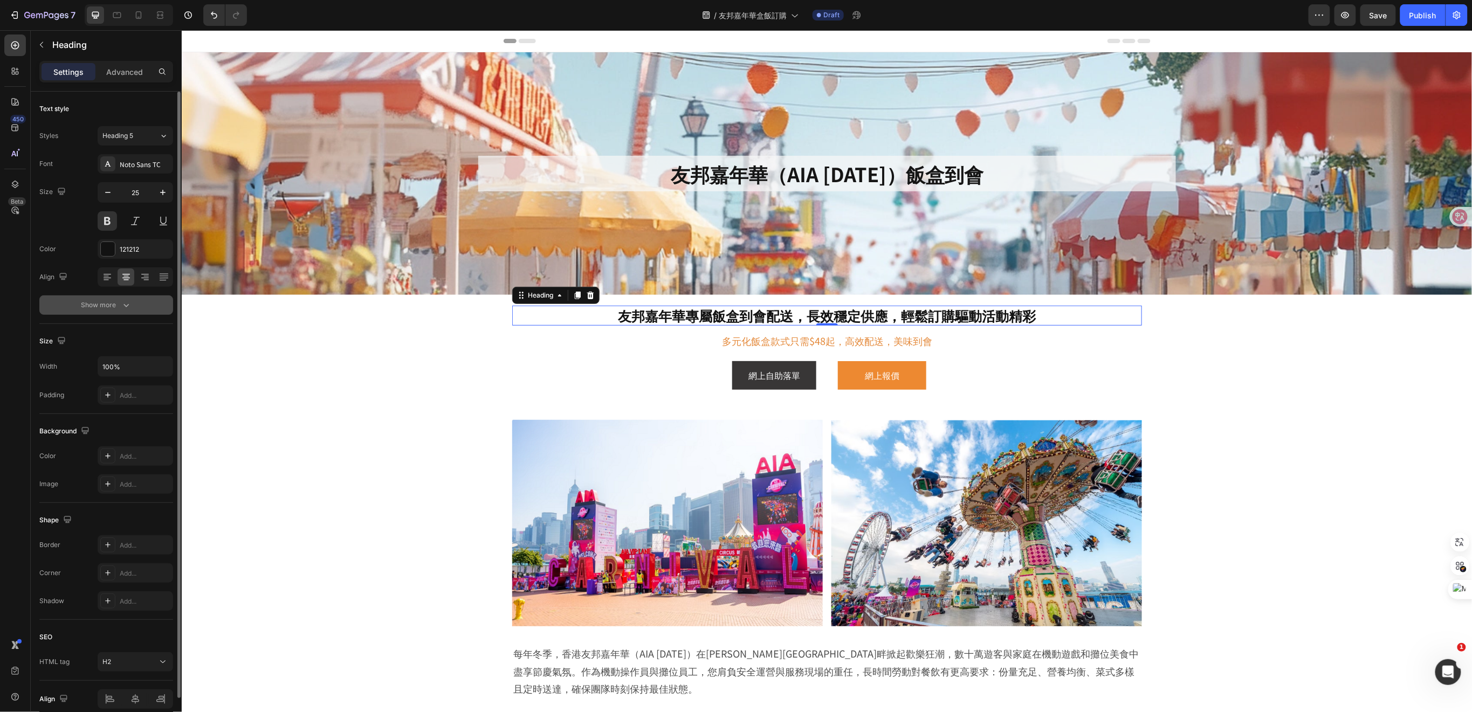
click at [109, 303] on div "Show more" at bounding box center [106, 305] width 50 height 11
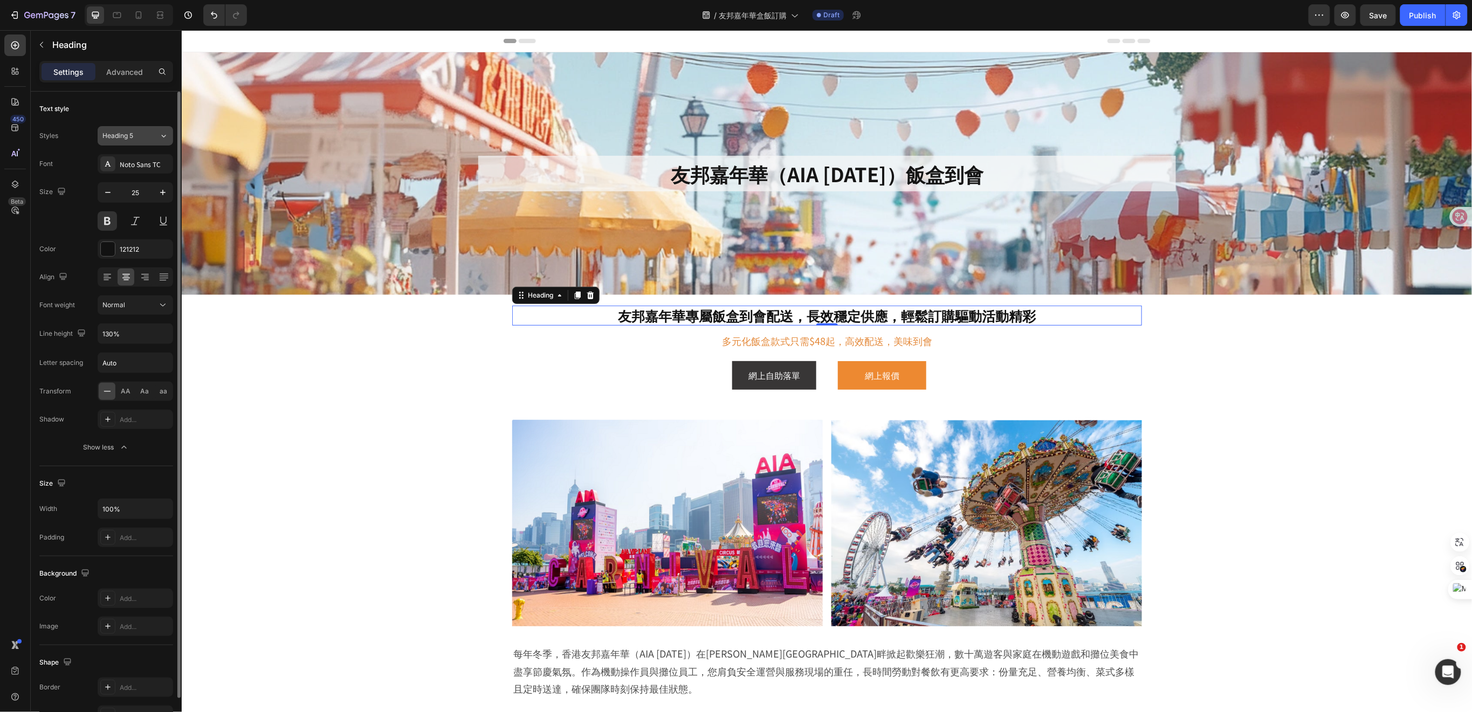
click at [145, 143] on button "Heading 5" at bounding box center [136, 135] width 76 height 19
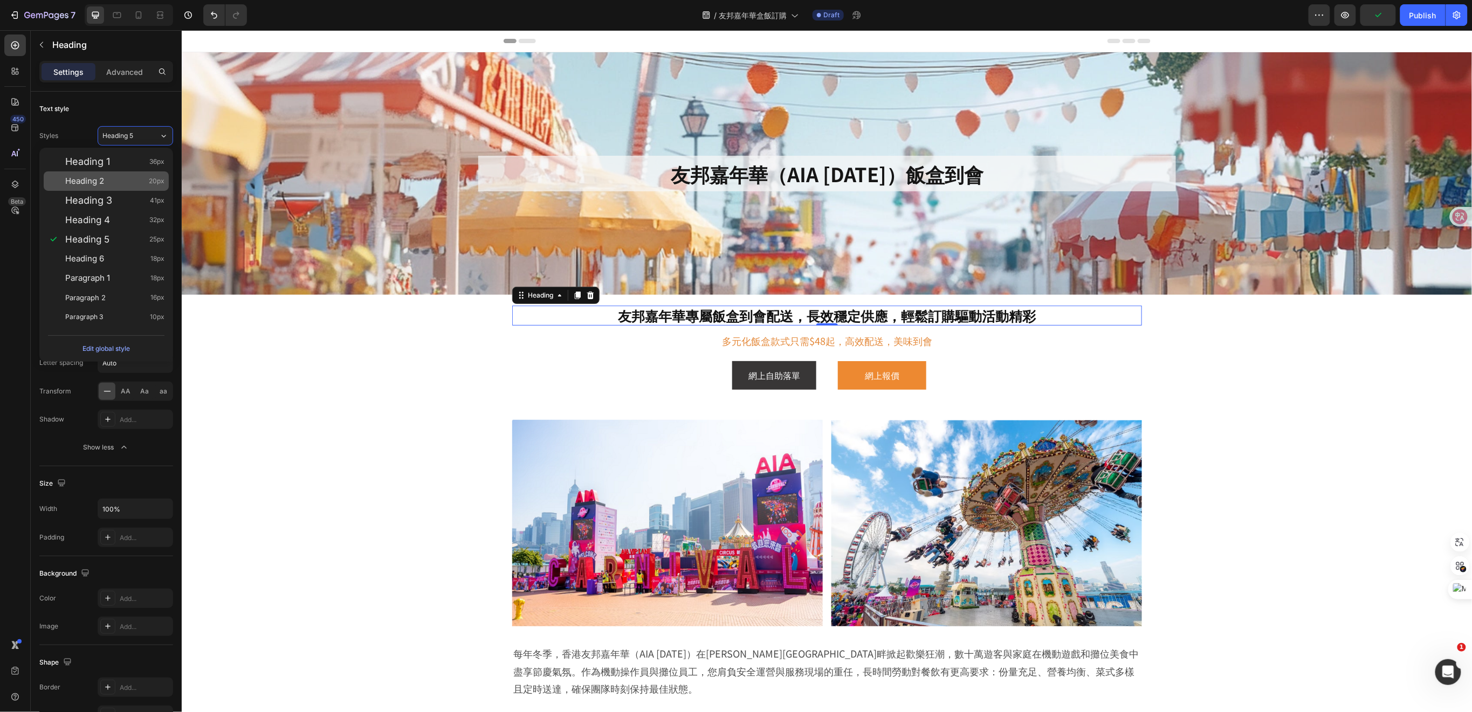
click at [136, 175] on div "Heading 2 20px" at bounding box center [106, 181] width 125 height 19
type input "20"
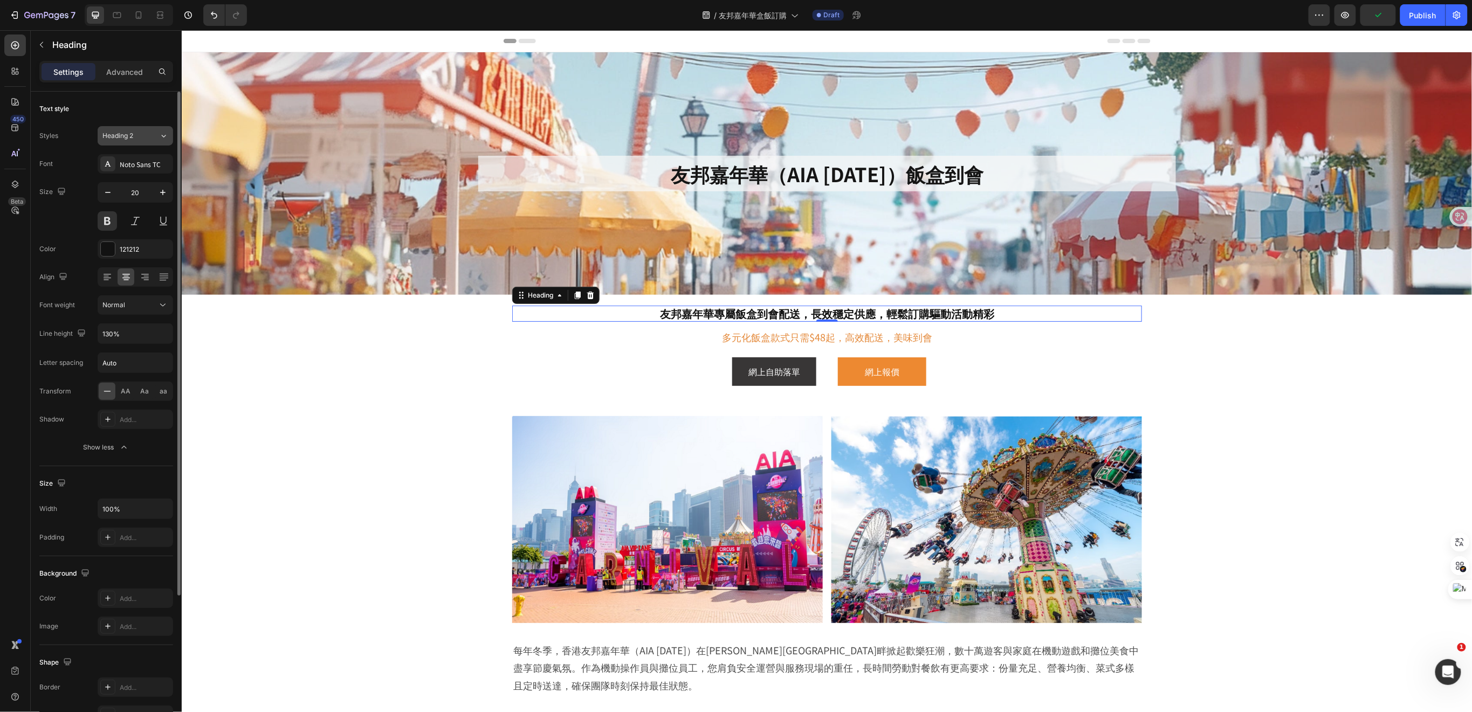
click at [143, 136] on div "Heading 2" at bounding box center [124, 136] width 44 height 10
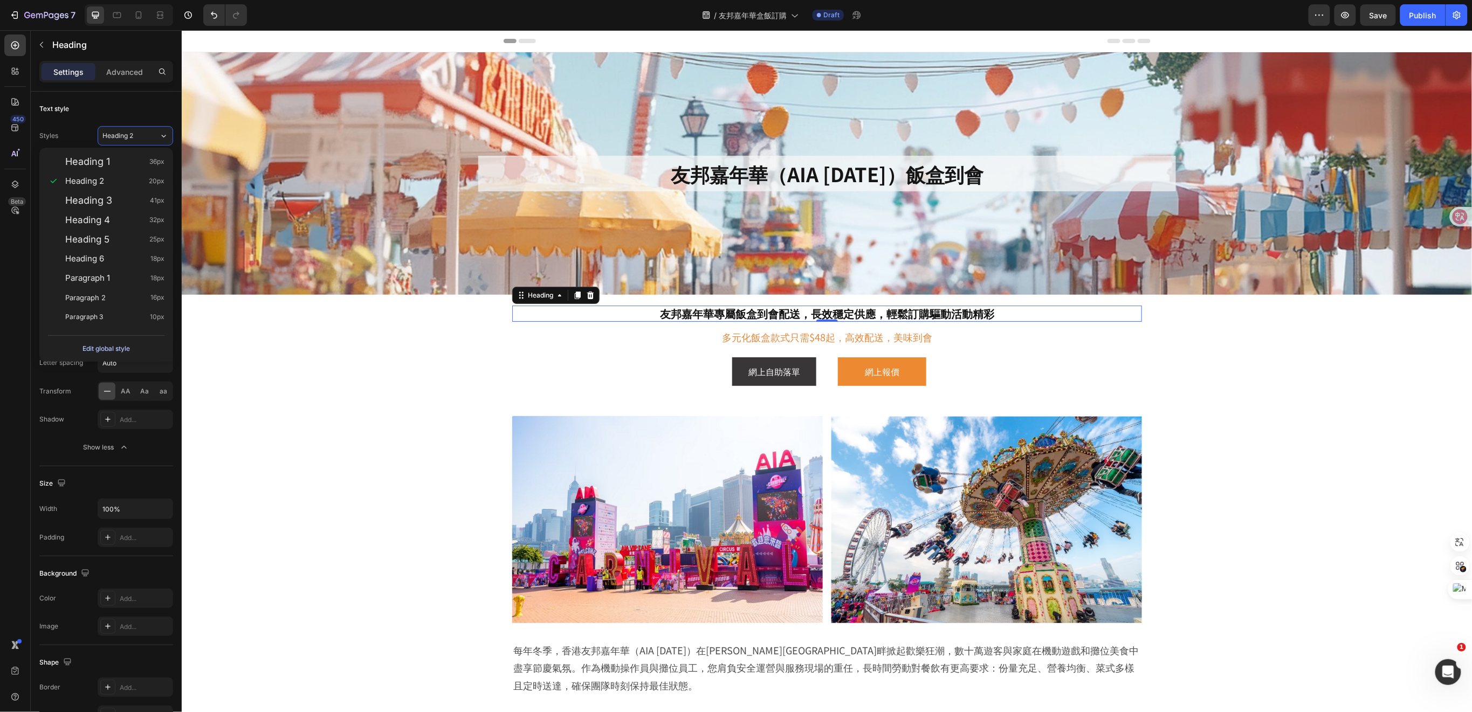
click at [104, 346] on div "Edit global style" at bounding box center [106, 348] width 47 height 13
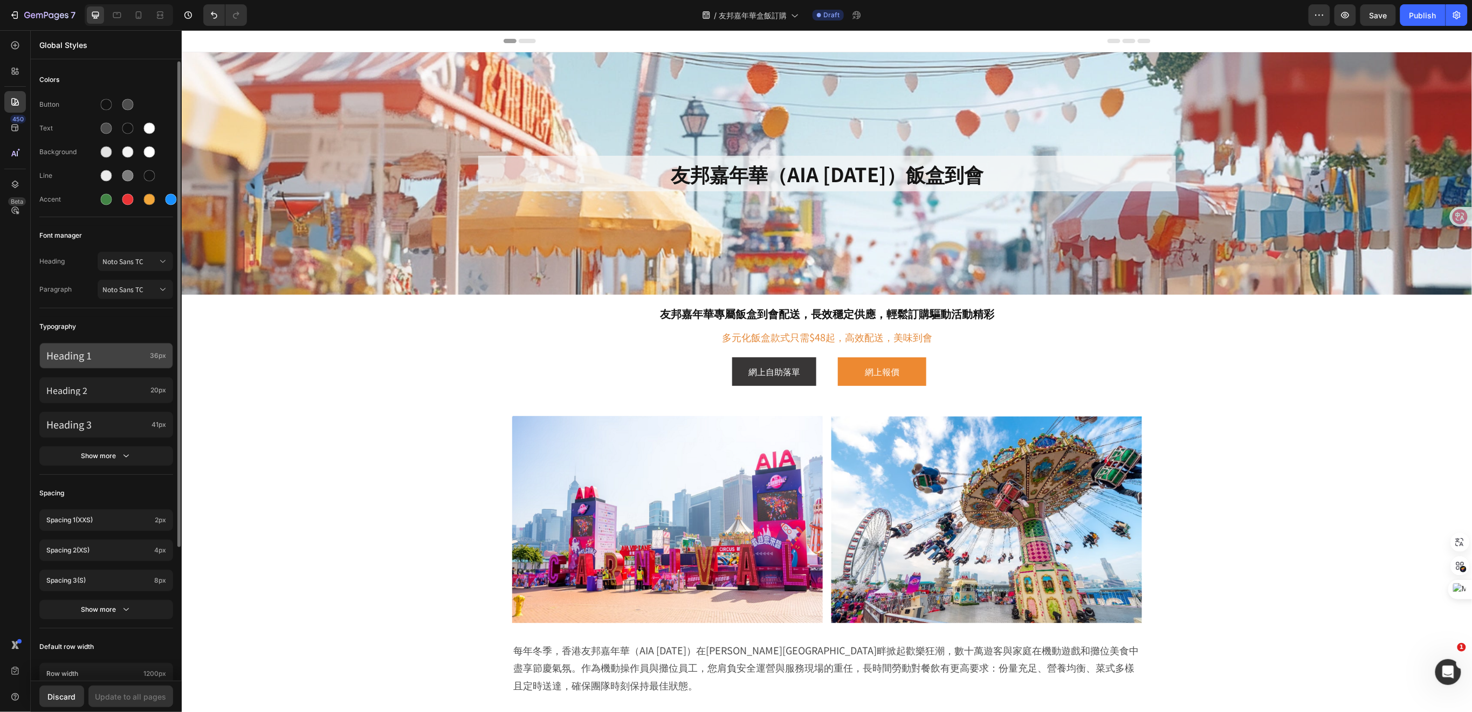
click at [119, 358] on p "Heading 1" at bounding box center [95, 356] width 99 height 12
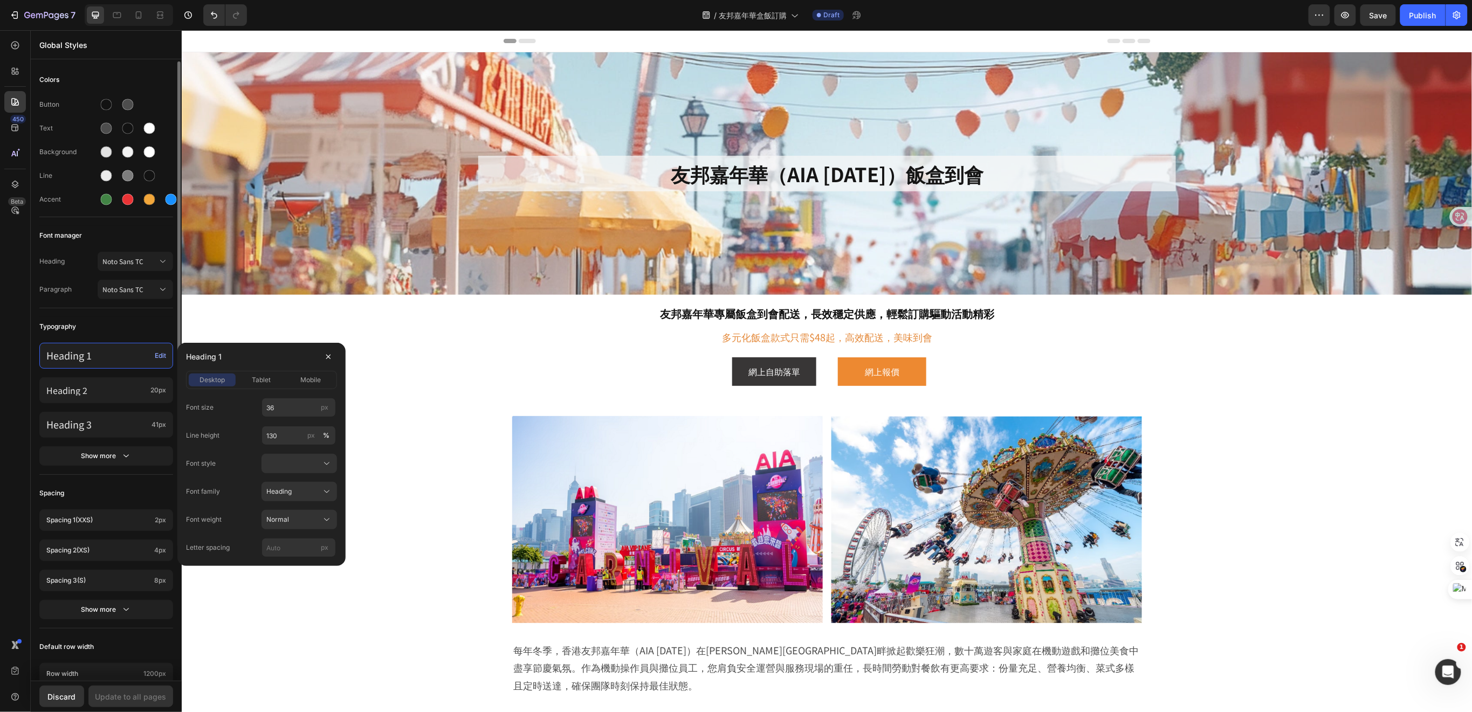
click at [119, 358] on p "Heading 1" at bounding box center [98, 356] width 104 height 12
click at [115, 393] on p "Heading 2" at bounding box center [96, 390] width 100 height 11
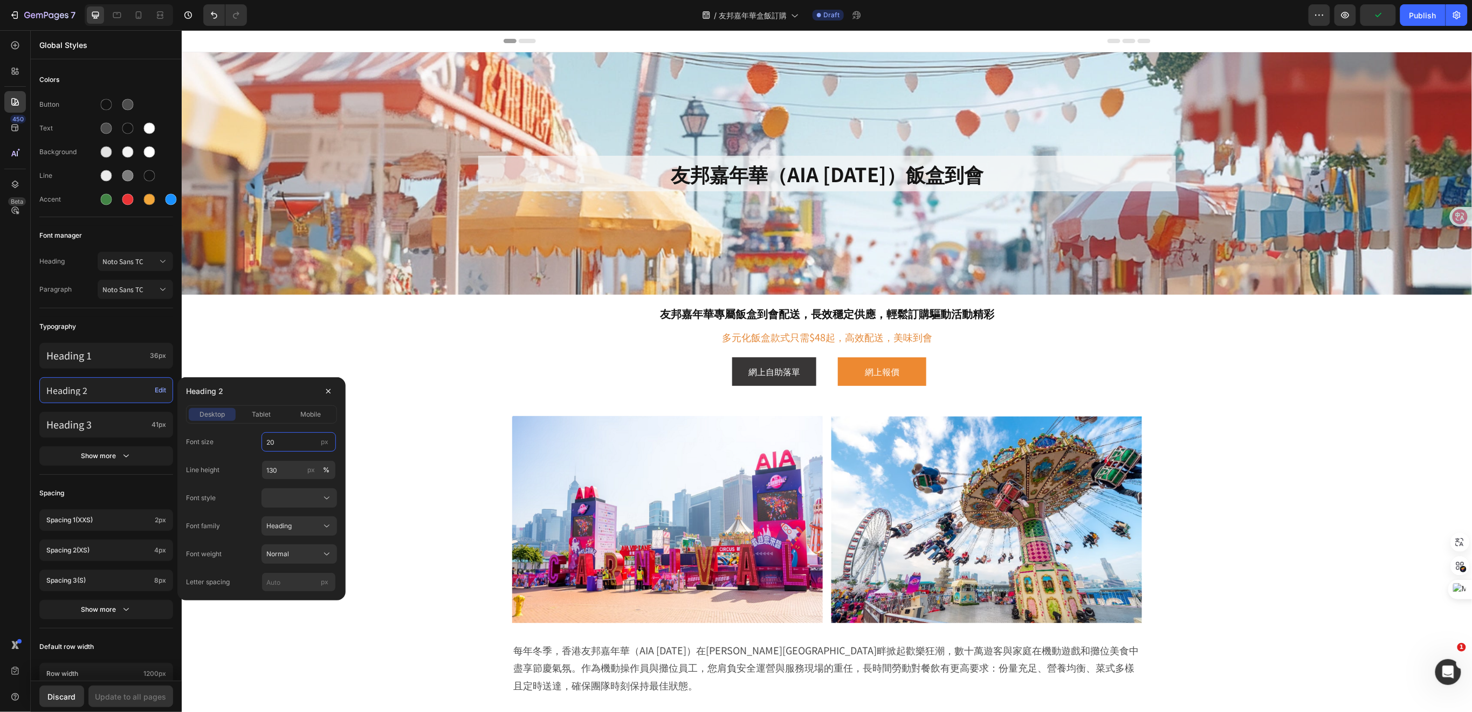
click at [282, 443] on input "20" at bounding box center [299, 442] width 74 height 19
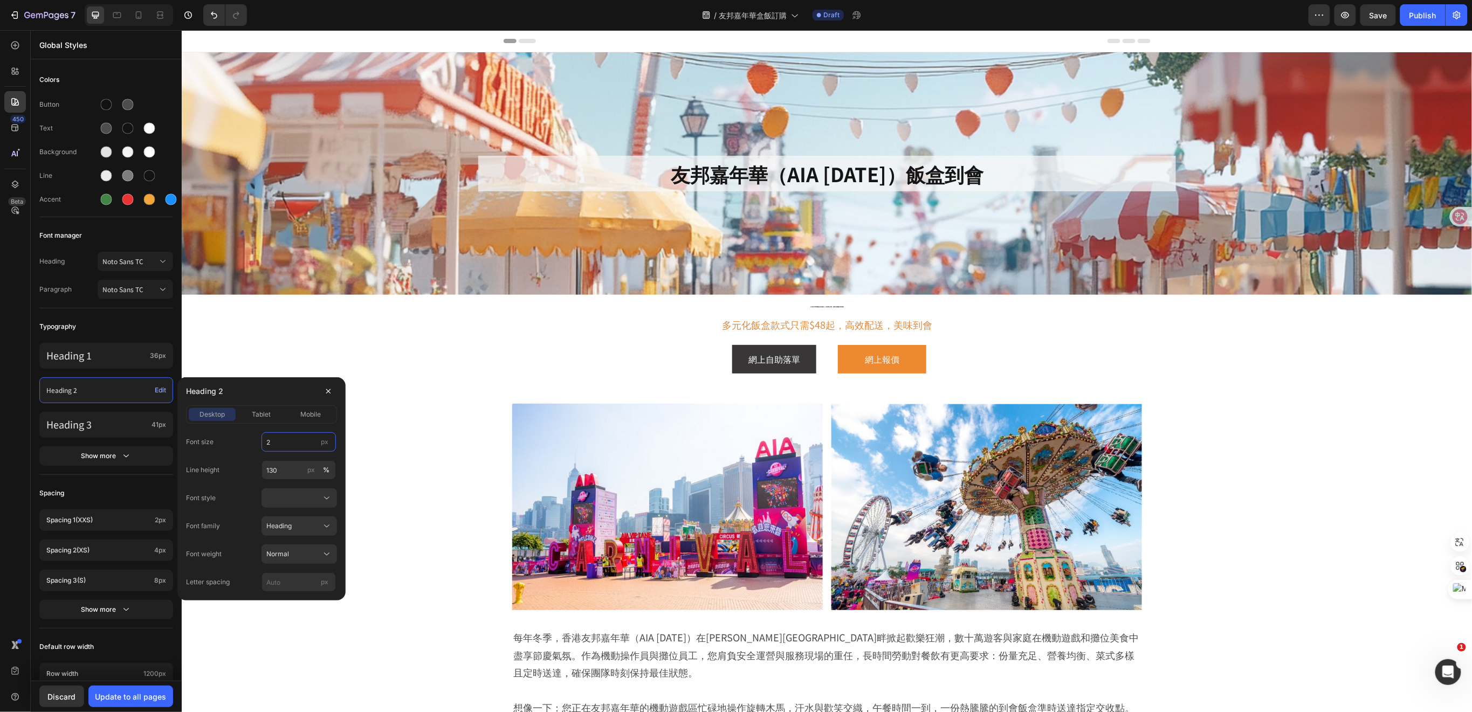
type input "25"
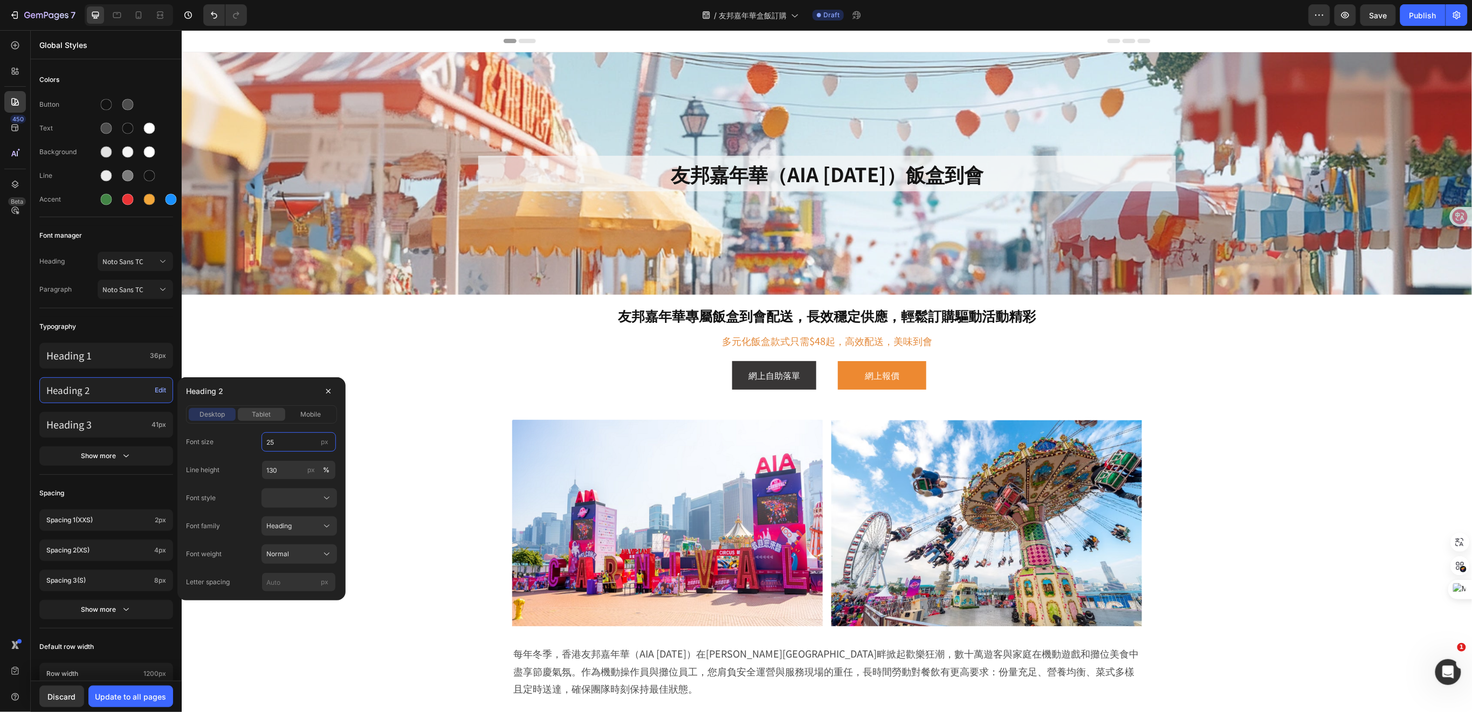
click at [262, 419] on span "tablet" at bounding box center [261, 415] width 19 height 10
click at [219, 414] on span "desktop" at bounding box center [212, 415] width 25 height 10
click at [260, 420] on button "tablet" at bounding box center [261, 414] width 47 height 13
click at [312, 415] on span "mobile" at bounding box center [310, 415] width 20 height 10
click at [263, 409] on button "tablet" at bounding box center [261, 414] width 47 height 13
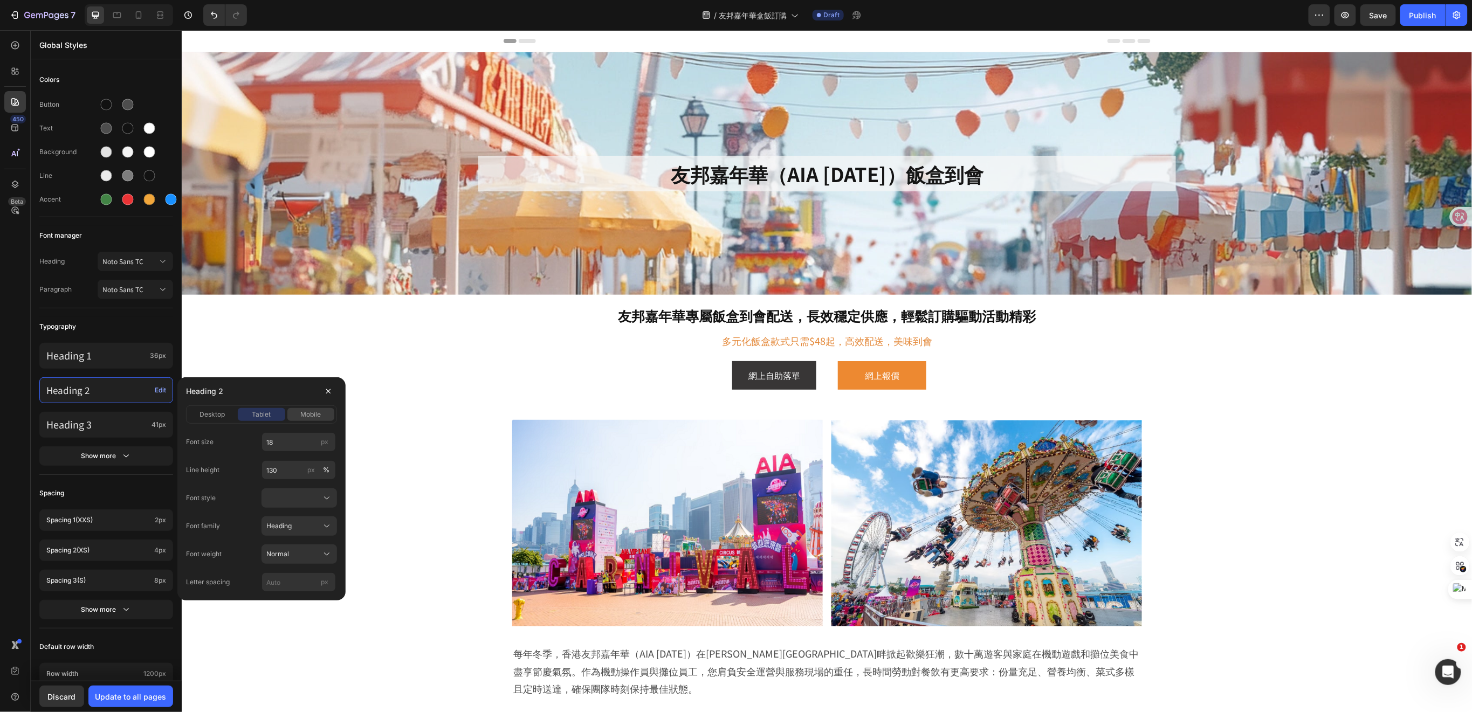
click at [305, 410] on span "mobile" at bounding box center [310, 415] width 20 height 10
click at [223, 414] on span "desktop" at bounding box center [212, 415] width 25 height 10
click at [126, 423] on p "Heading 3" at bounding box center [96, 425] width 101 height 12
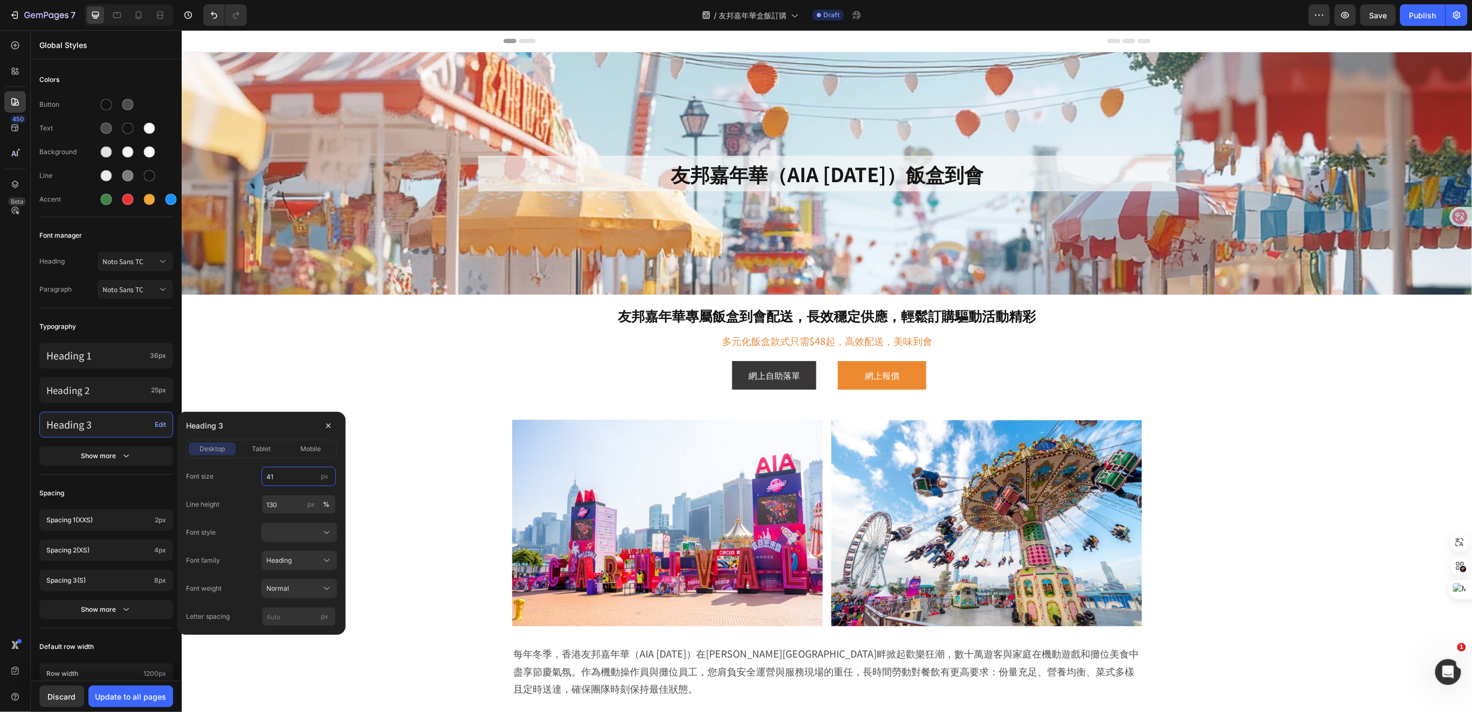
click at [278, 479] on input "41" at bounding box center [299, 476] width 74 height 19
type input "20"
click at [266, 451] on span "tablet" at bounding box center [261, 449] width 19 height 10
click at [280, 475] on input "41" at bounding box center [299, 476] width 74 height 19
type input "16"
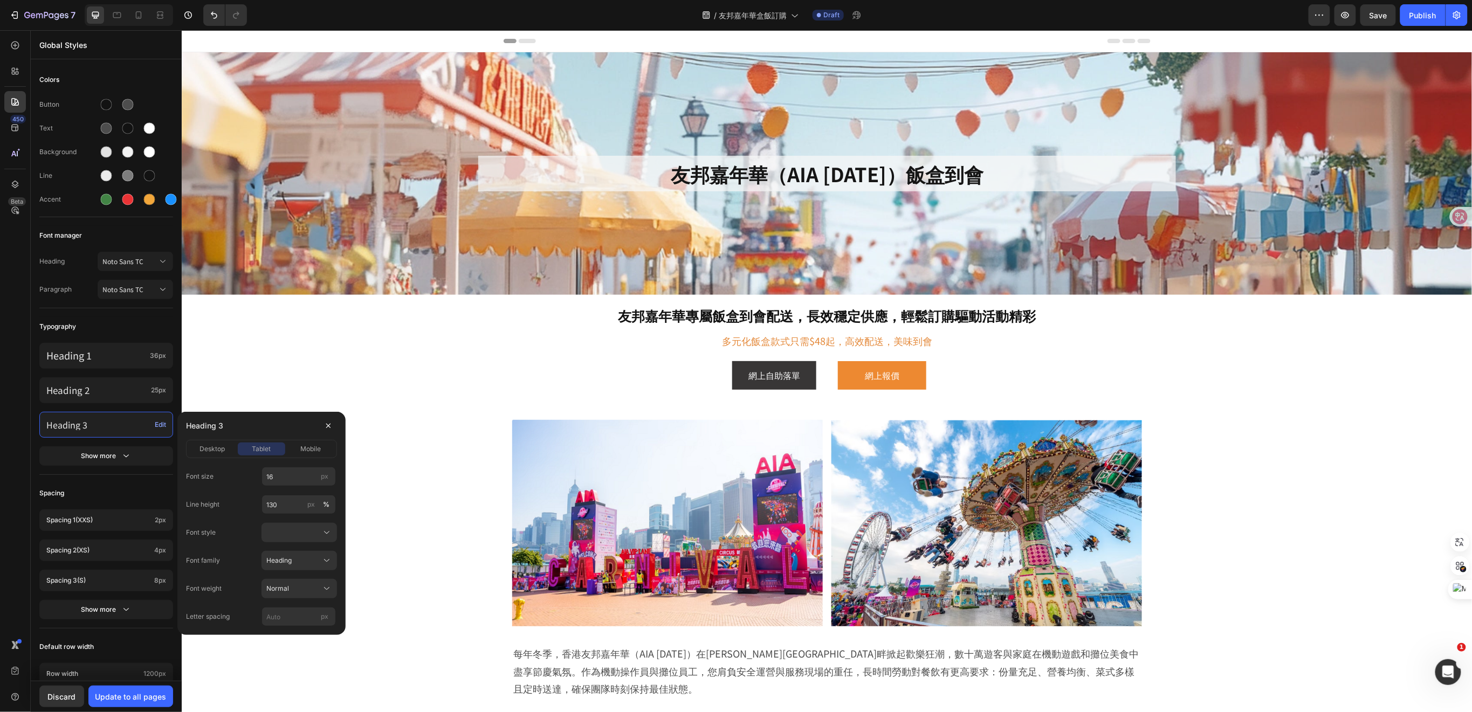
click at [305, 457] on div "desktop tablet mobile" at bounding box center [261, 449] width 151 height 18
click at [307, 451] on span "mobile" at bounding box center [310, 449] width 20 height 10
click at [276, 477] on input "36" at bounding box center [299, 476] width 74 height 19
type input "14"
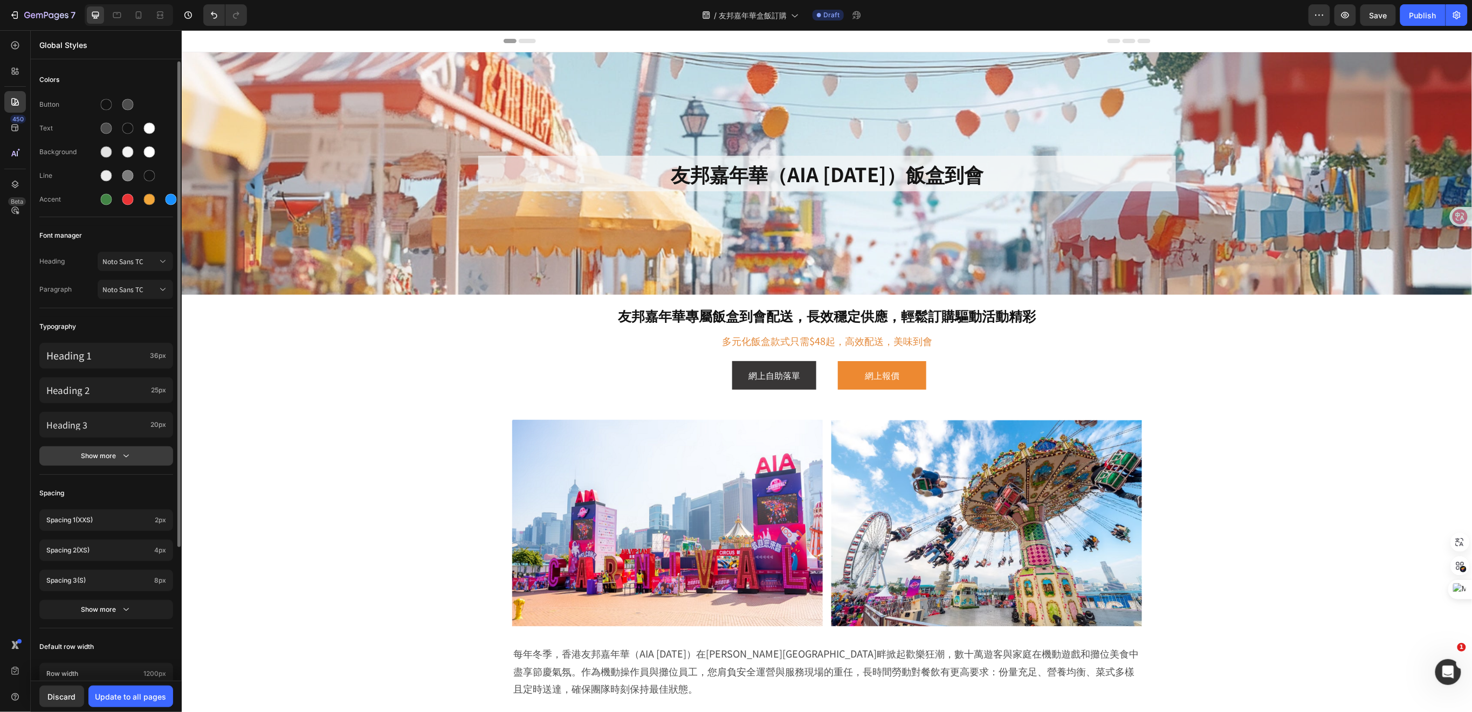
click at [109, 457] on div "Show more" at bounding box center [106, 456] width 50 height 11
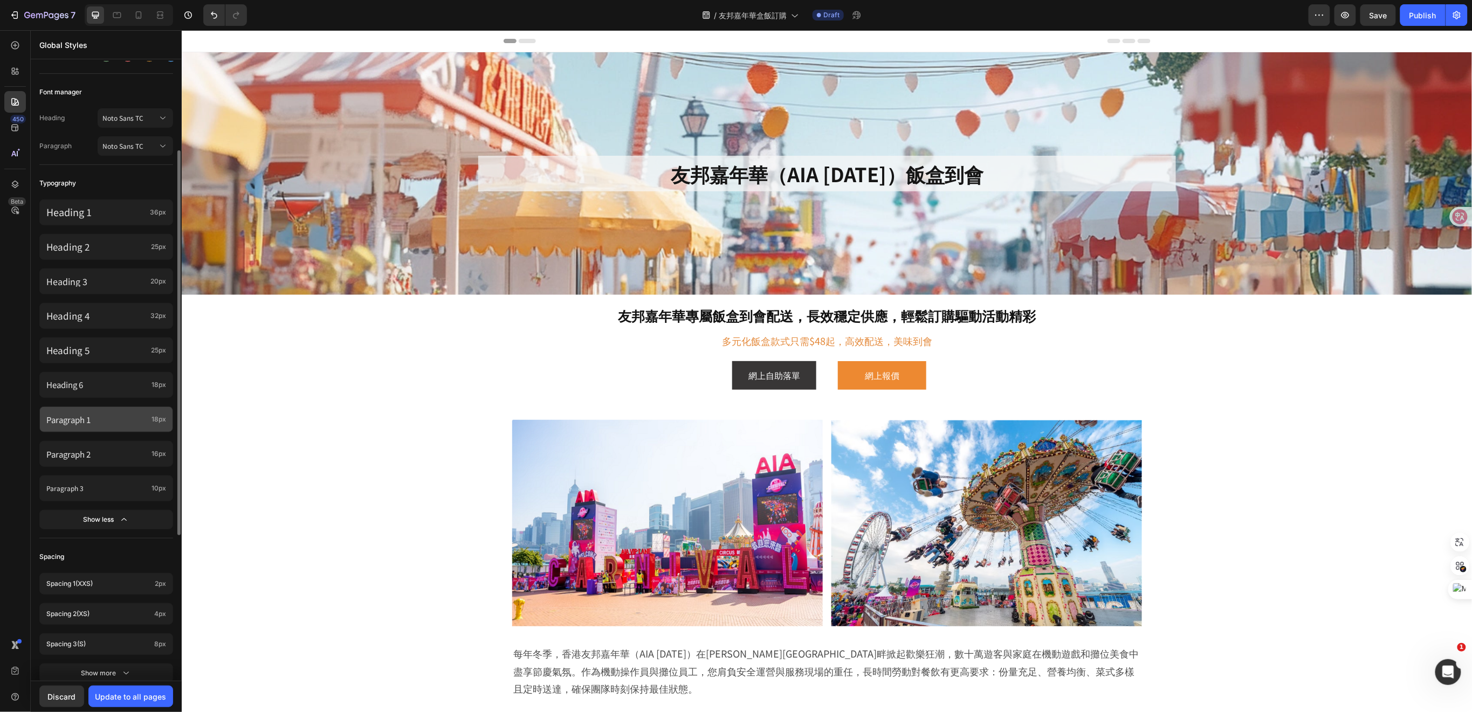
click at [109, 422] on p "Paragraph 1" at bounding box center [96, 420] width 101 height 15
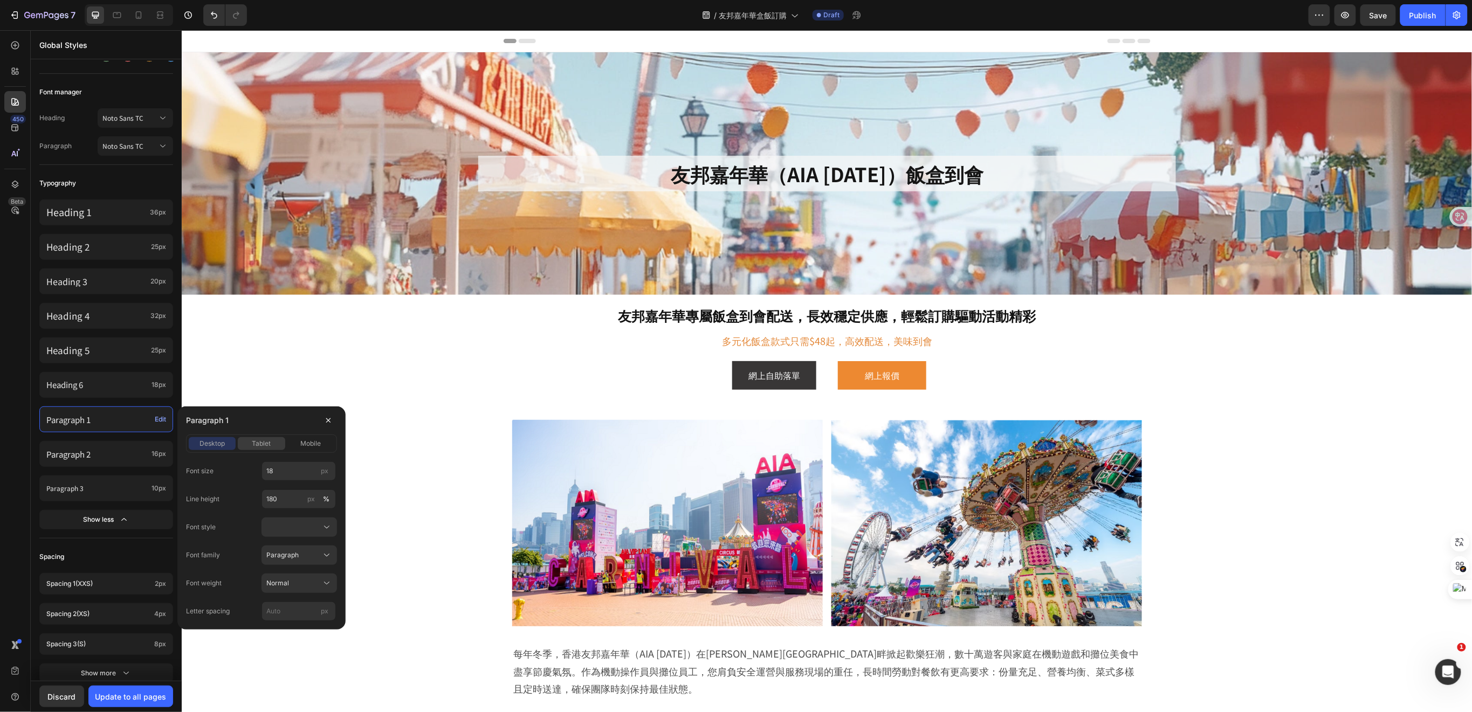
click at [250, 441] on div "tablet" at bounding box center [261, 444] width 47 height 10
click at [311, 441] on span "mobile" at bounding box center [310, 444] width 20 height 10
click at [213, 439] on span "desktop" at bounding box center [212, 444] width 25 height 10
click at [256, 439] on span "tablet" at bounding box center [261, 444] width 19 height 10
click at [275, 468] on input "18" at bounding box center [299, 471] width 74 height 19
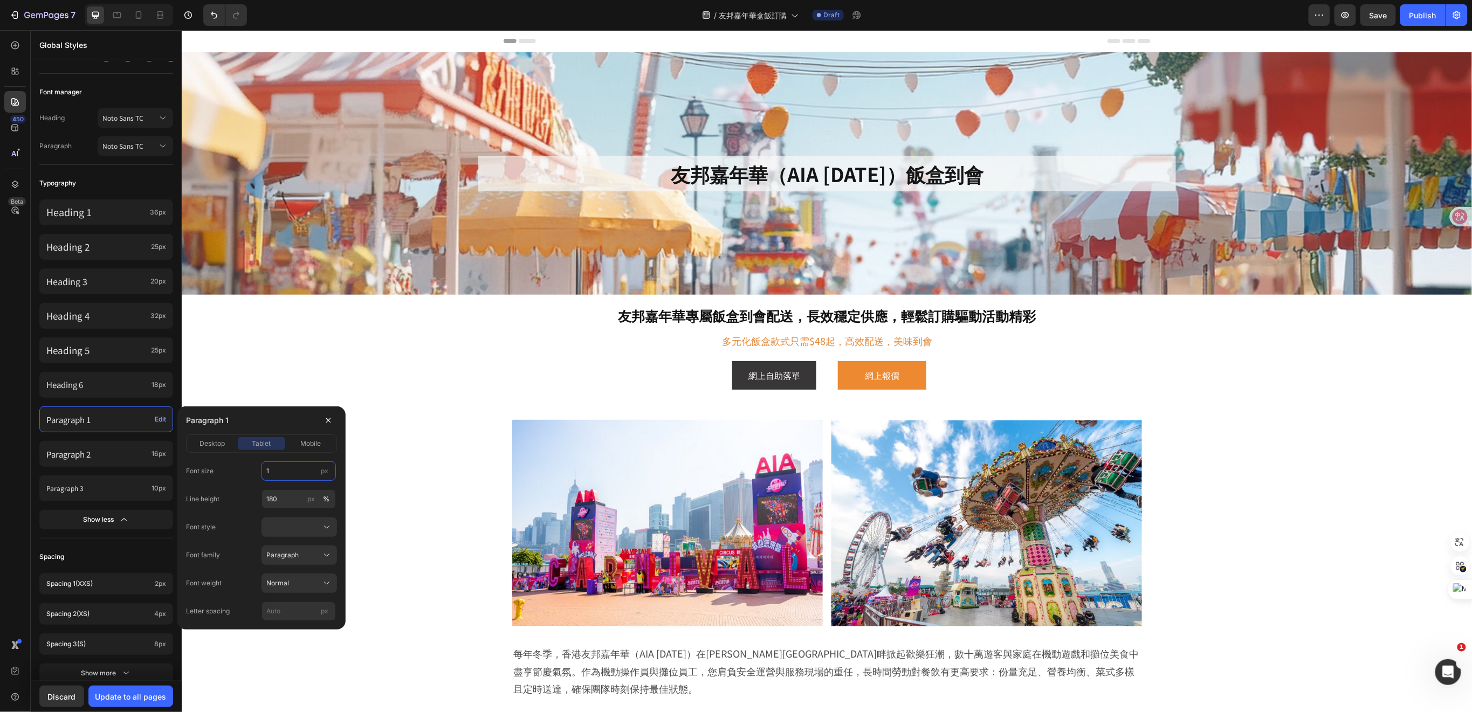
type input "16"
click at [307, 444] on span "mobile" at bounding box center [310, 444] width 20 height 10
click at [287, 471] on input "16" at bounding box center [299, 471] width 74 height 19
type input "14"
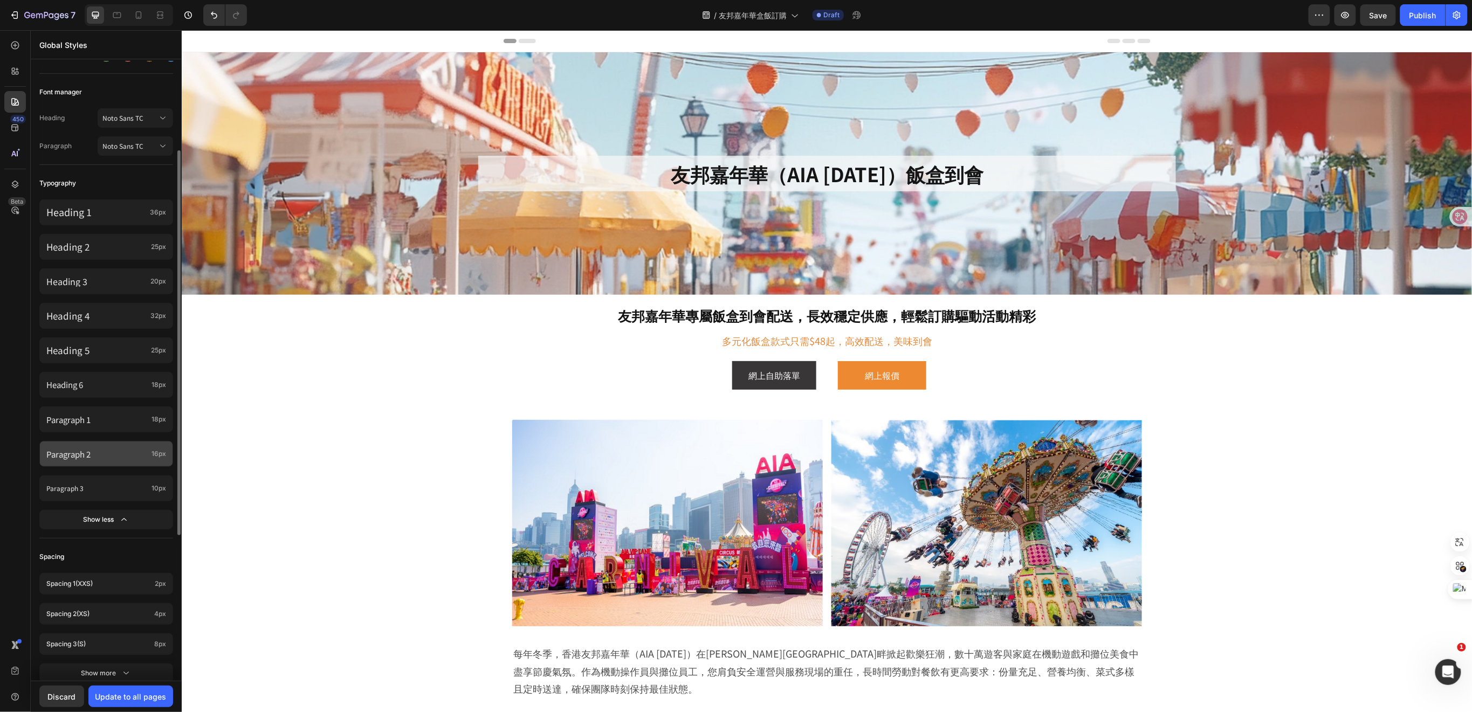
click at [131, 450] on p "Paragraph 2" at bounding box center [96, 454] width 101 height 15
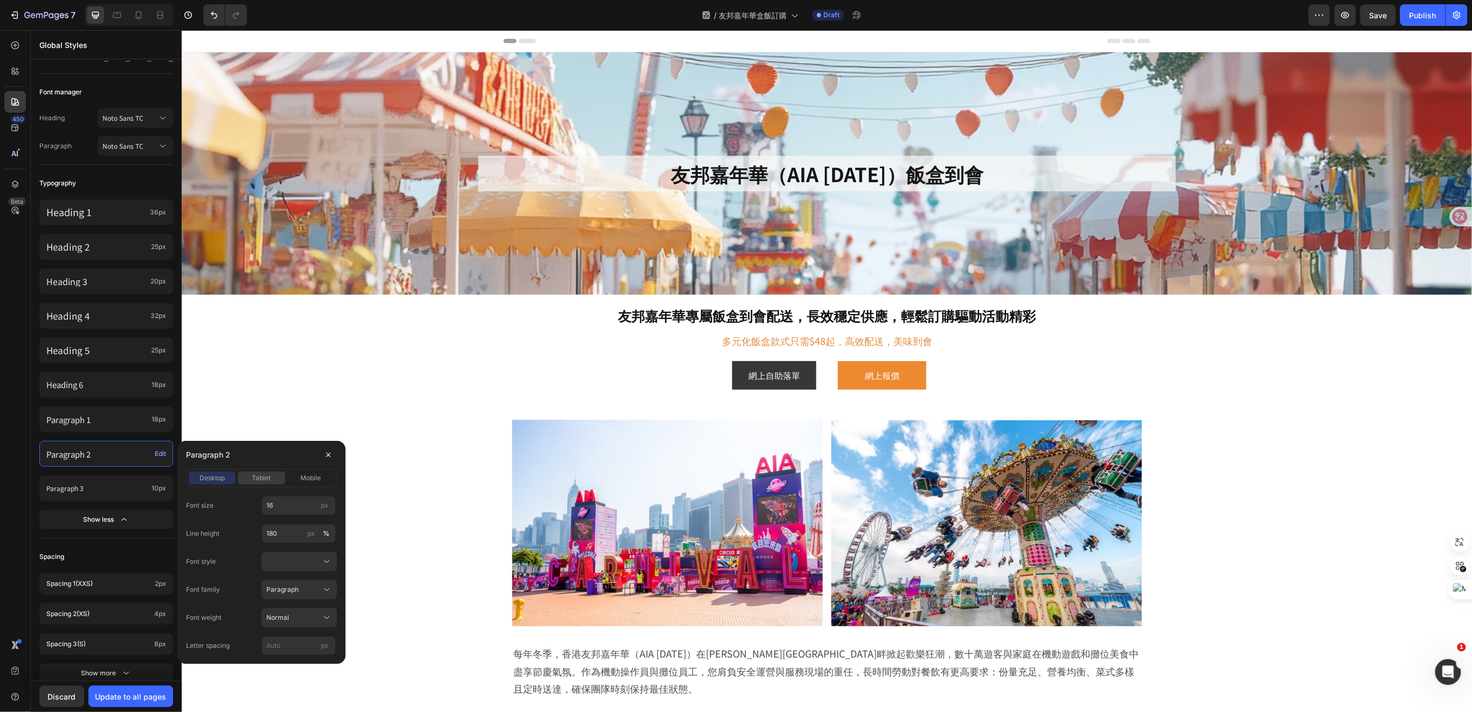
click at [258, 477] on span "tablet" at bounding box center [261, 479] width 19 height 10
click at [309, 478] on span "mobile" at bounding box center [310, 479] width 20 height 10
click at [251, 479] on div "tablet" at bounding box center [261, 479] width 47 height 10
click at [216, 478] on span "desktop" at bounding box center [212, 479] width 25 height 10
click at [27, 527] on div "450 Beta" at bounding box center [15, 371] width 31 height 682
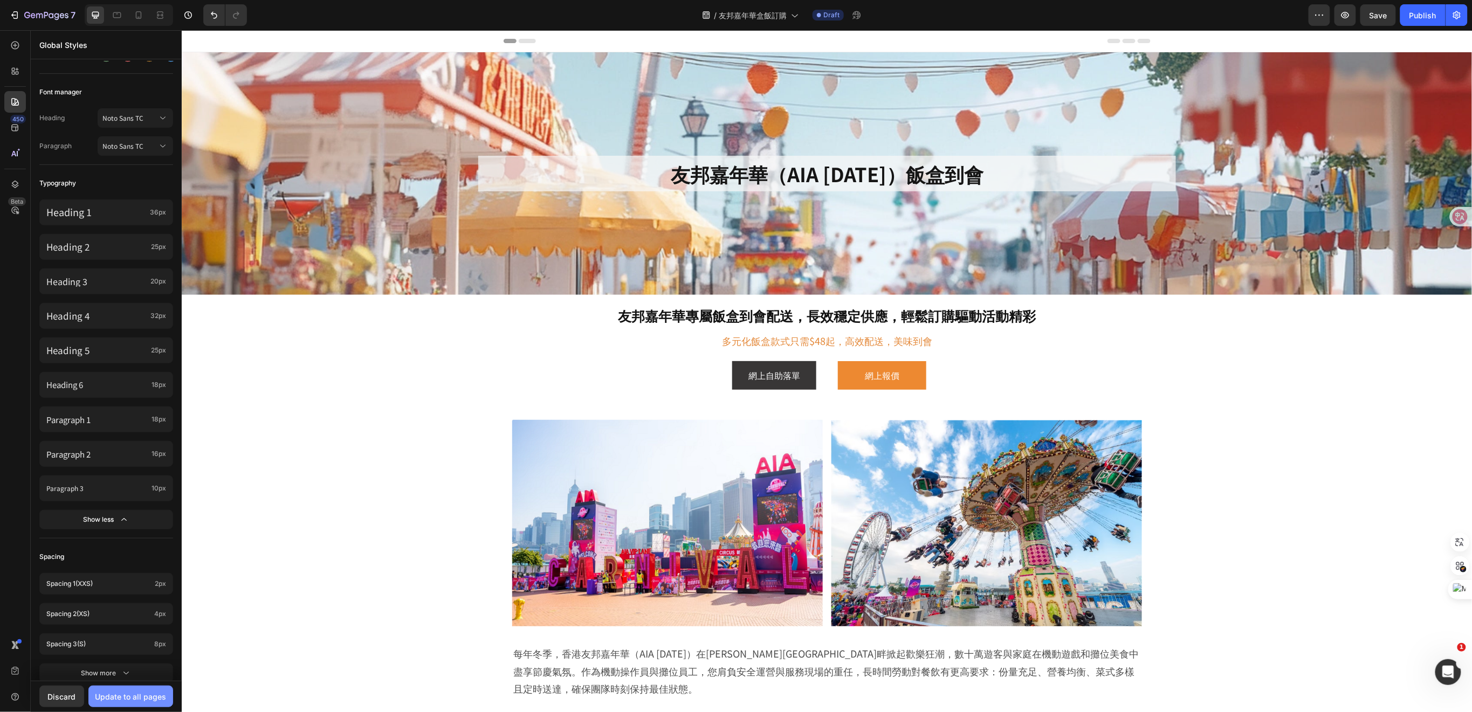
click at [112, 693] on div "Update to all pages" at bounding box center [130, 696] width 71 height 11
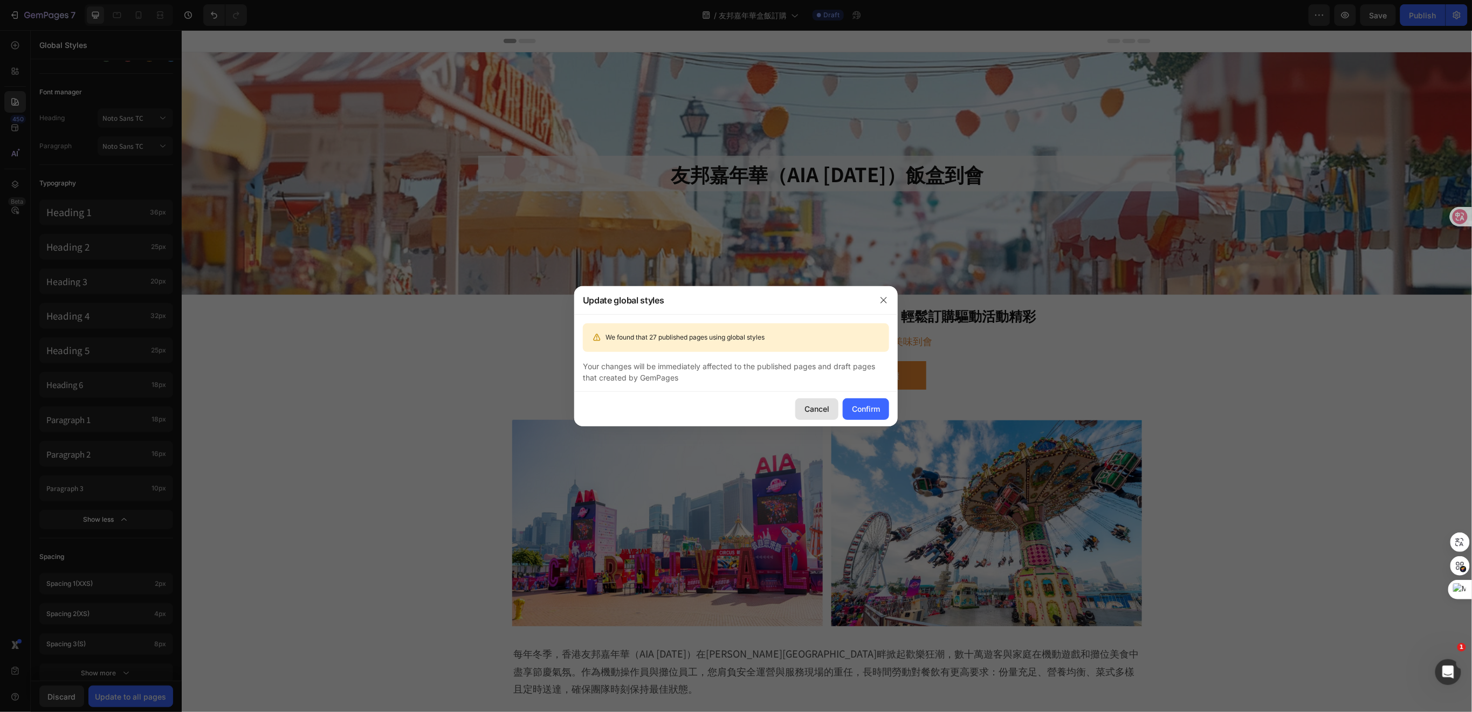
drag, startPoint x: 868, startPoint y: 409, endPoint x: 833, endPoint y: 419, distance: 36.4
click at [868, 408] on div "Confirm" at bounding box center [866, 408] width 28 height 11
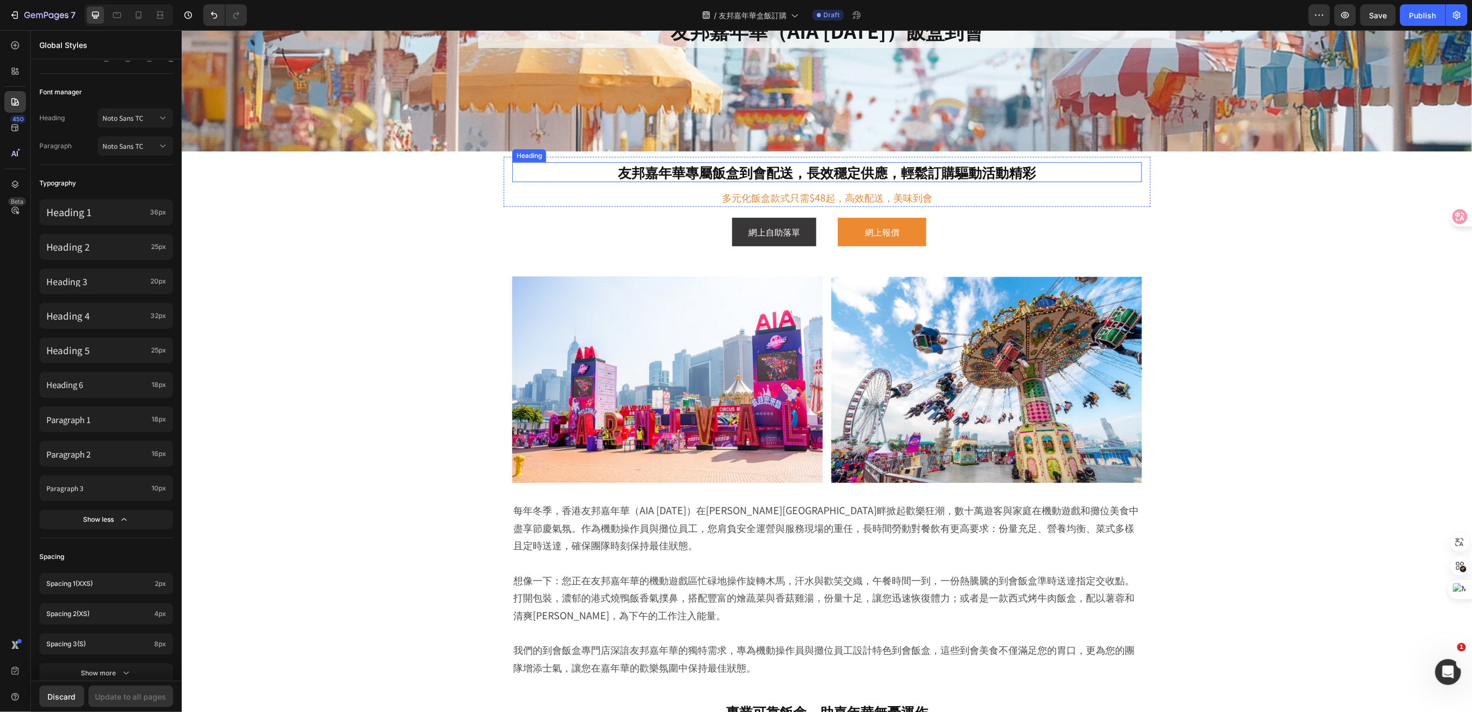
click at [686, 170] on h2 "友邦嘉年華專屬飯盒到會配送，長效穩定供應，輕鬆訂購驅動活動精彩" at bounding box center [827, 172] width 630 height 20
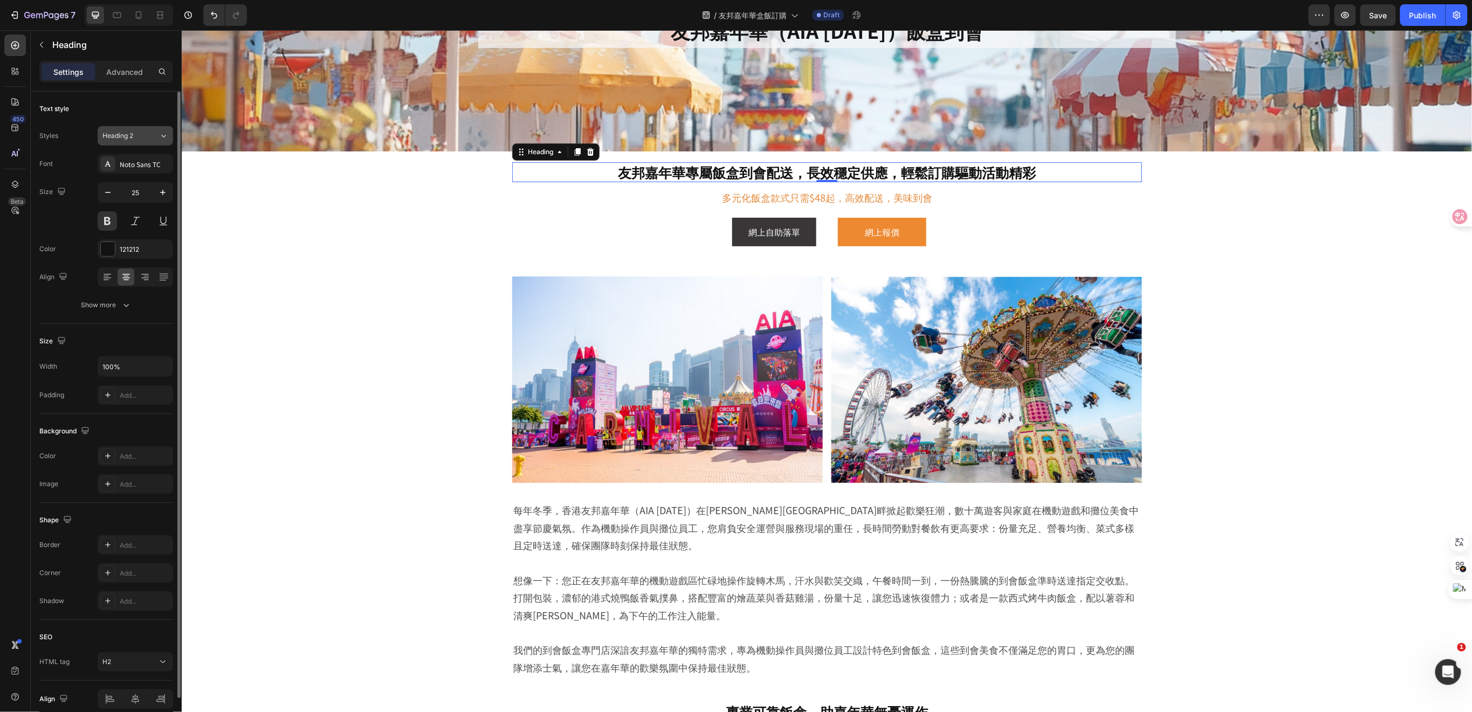
click at [161, 133] on icon at bounding box center [163, 136] width 9 height 11
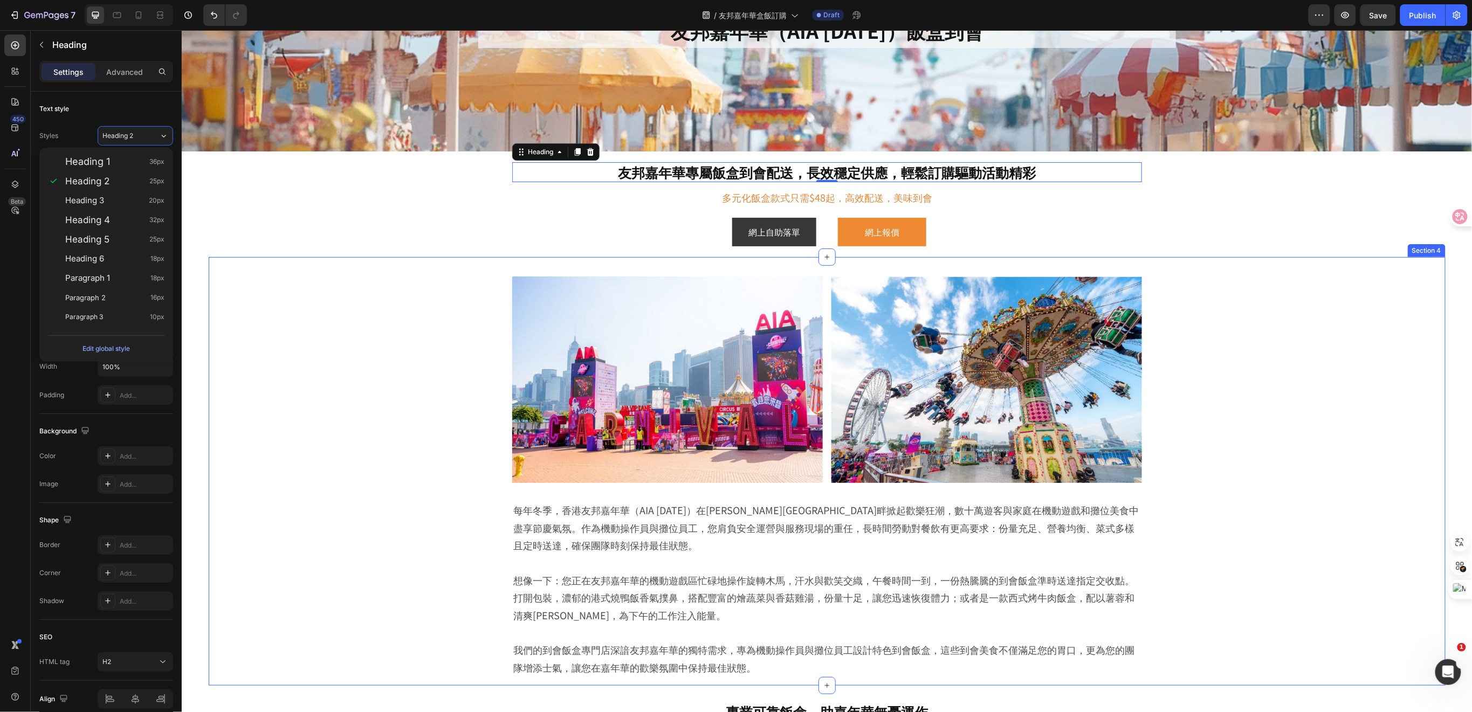
click at [1251, 356] on div "Image Image Row 每年冬季，香港友邦嘉年華（AIA Carnival）在維多利亞港畔掀起歡樂狂潮，數十萬遊客與家庭在機動遊戲和攤位美食中盡享節慶…" at bounding box center [826, 477] width 1183 height 419
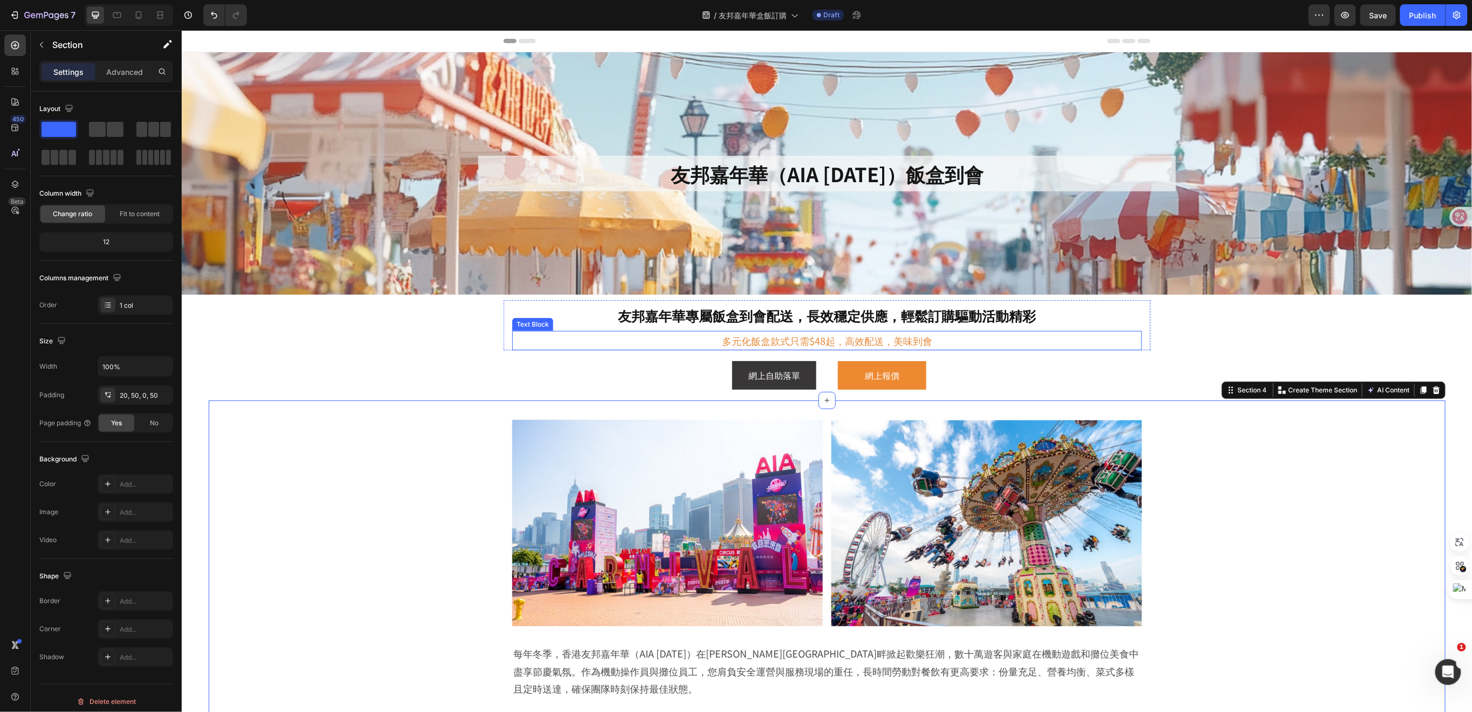
scroll to position [72, 0]
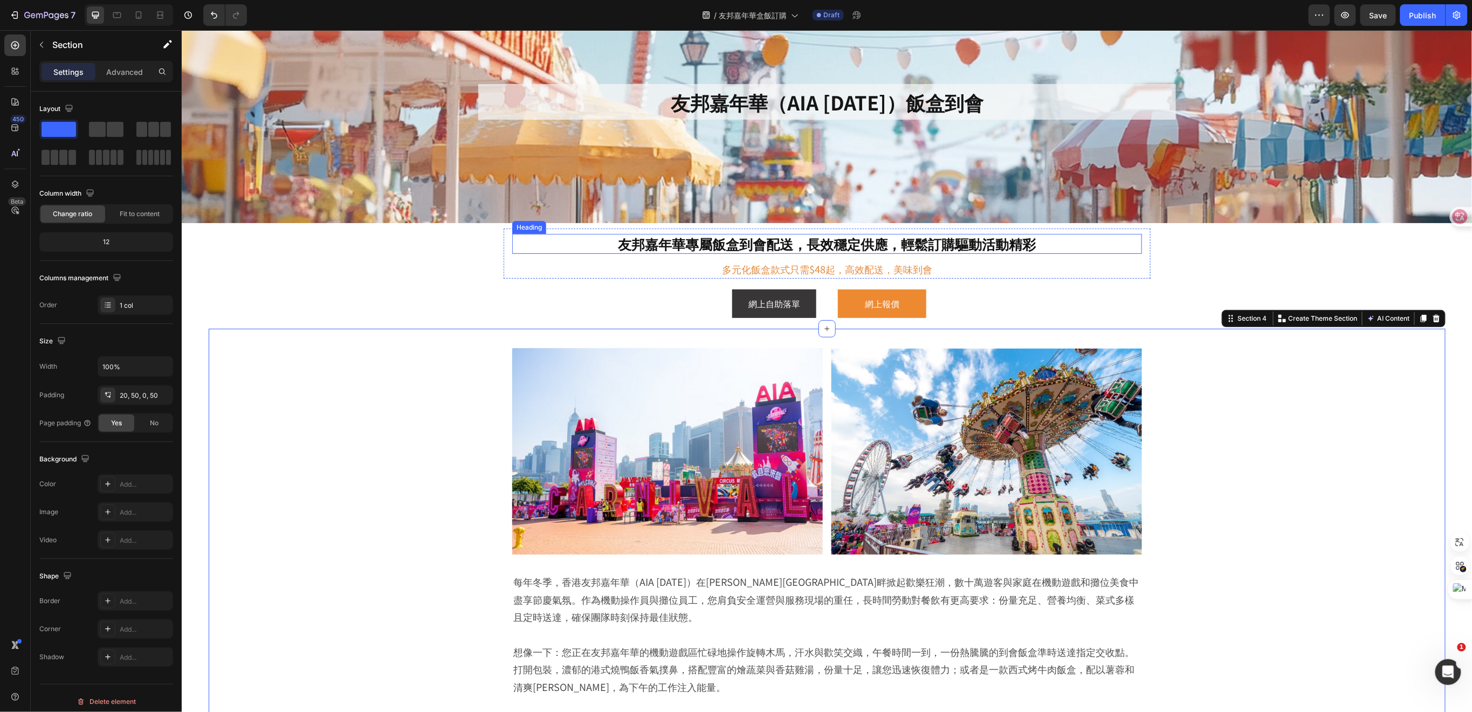
click at [997, 250] on h2 "友邦嘉年華專屬飯盒到會配送，長效穩定供應，輕鬆訂購驅動活動精彩" at bounding box center [827, 244] width 630 height 20
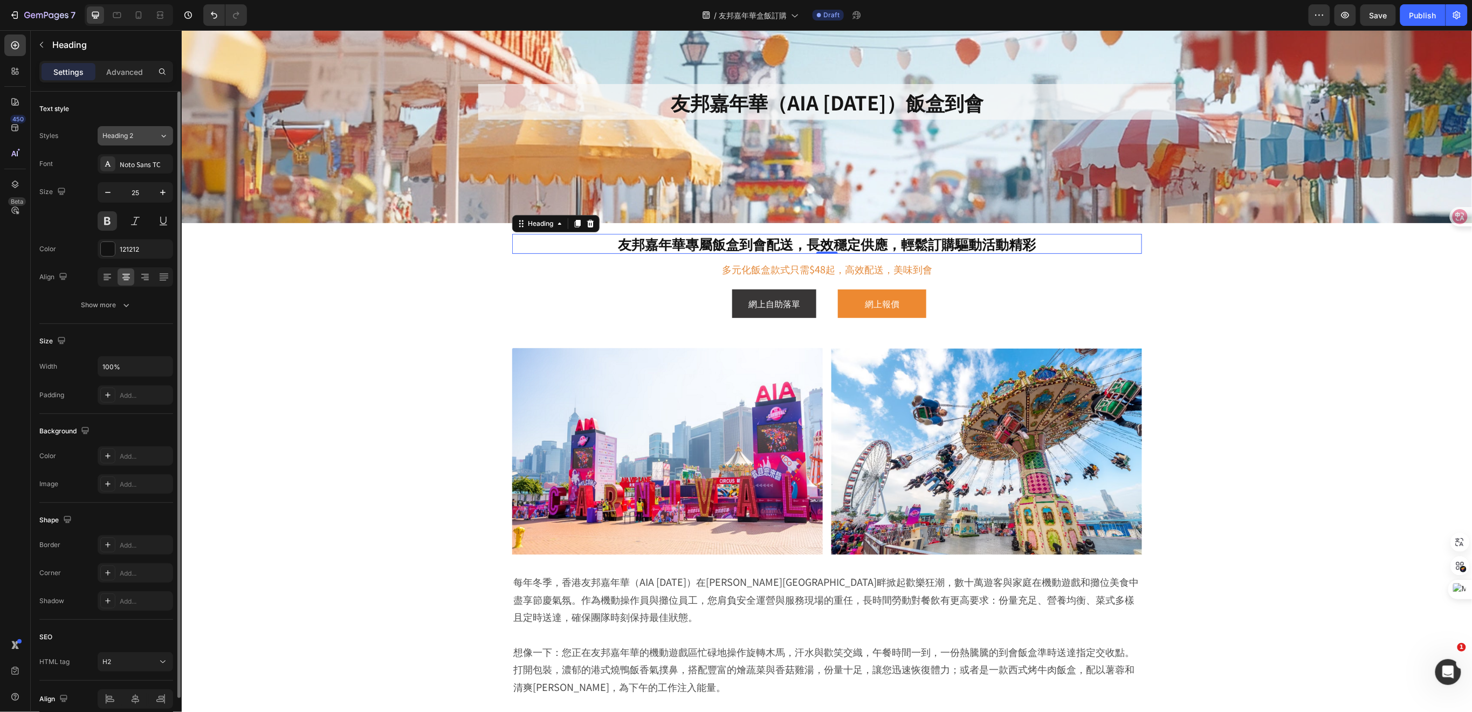
click at [161, 139] on icon at bounding box center [163, 136] width 9 height 11
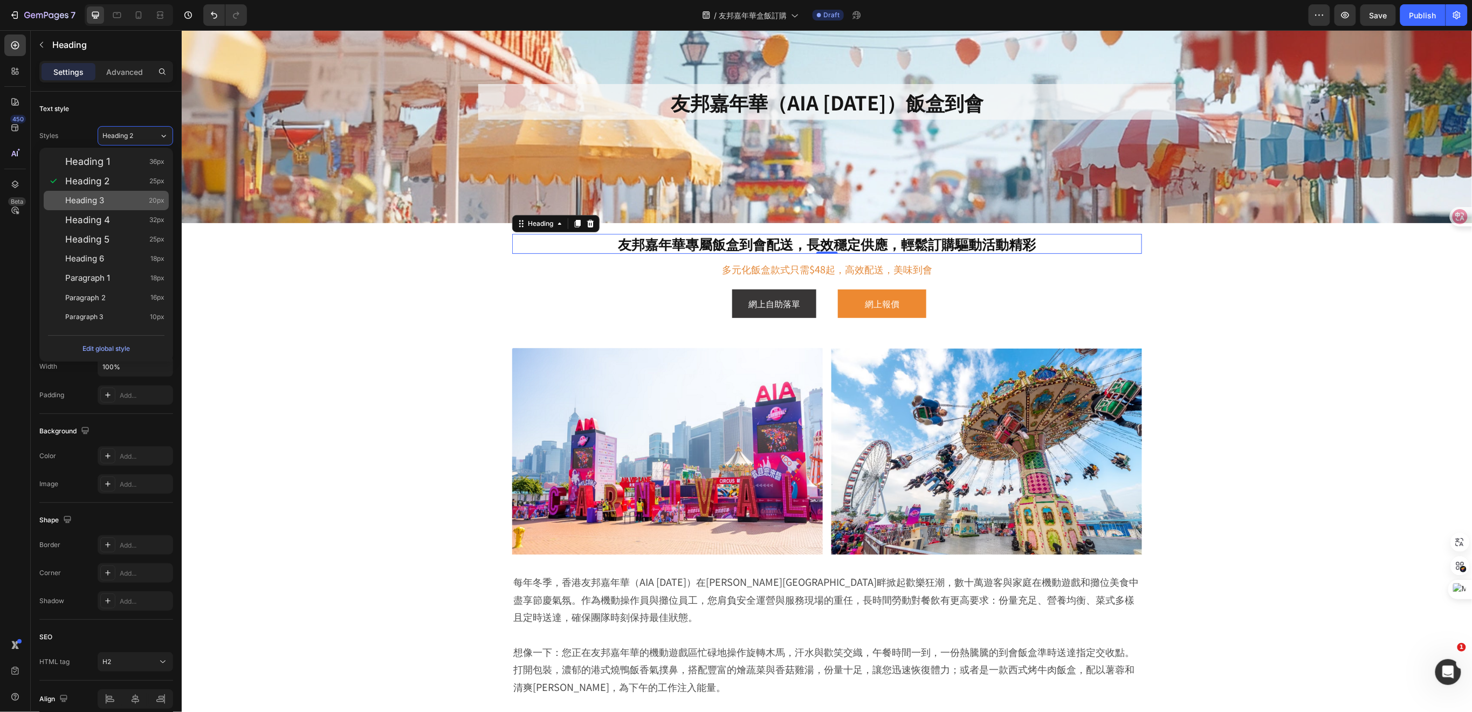
click at [109, 199] on div "Heading 3 20px" at bounding box center [114, 200] width 99 height 11
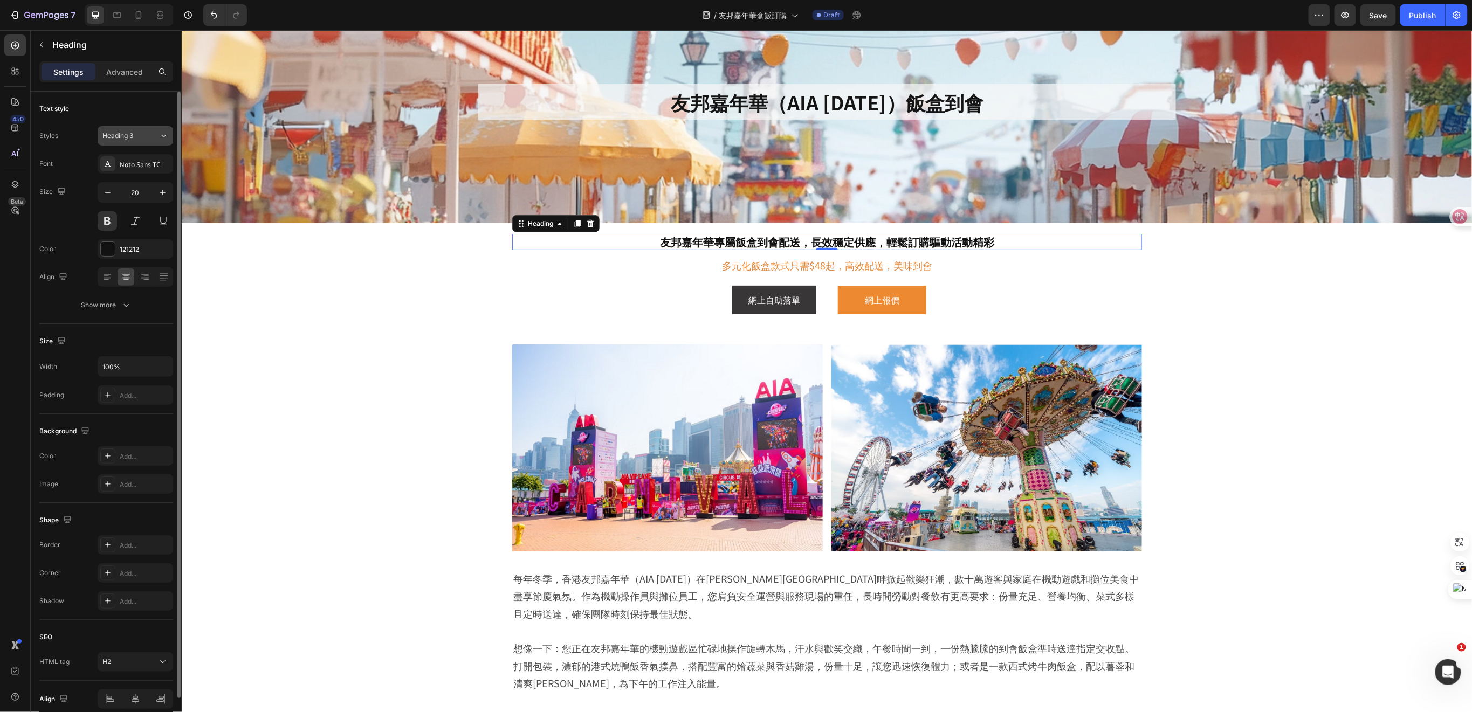
click at [157, 136] on div "Heading 3" at bounding box center [130, 136] width 57 height 10
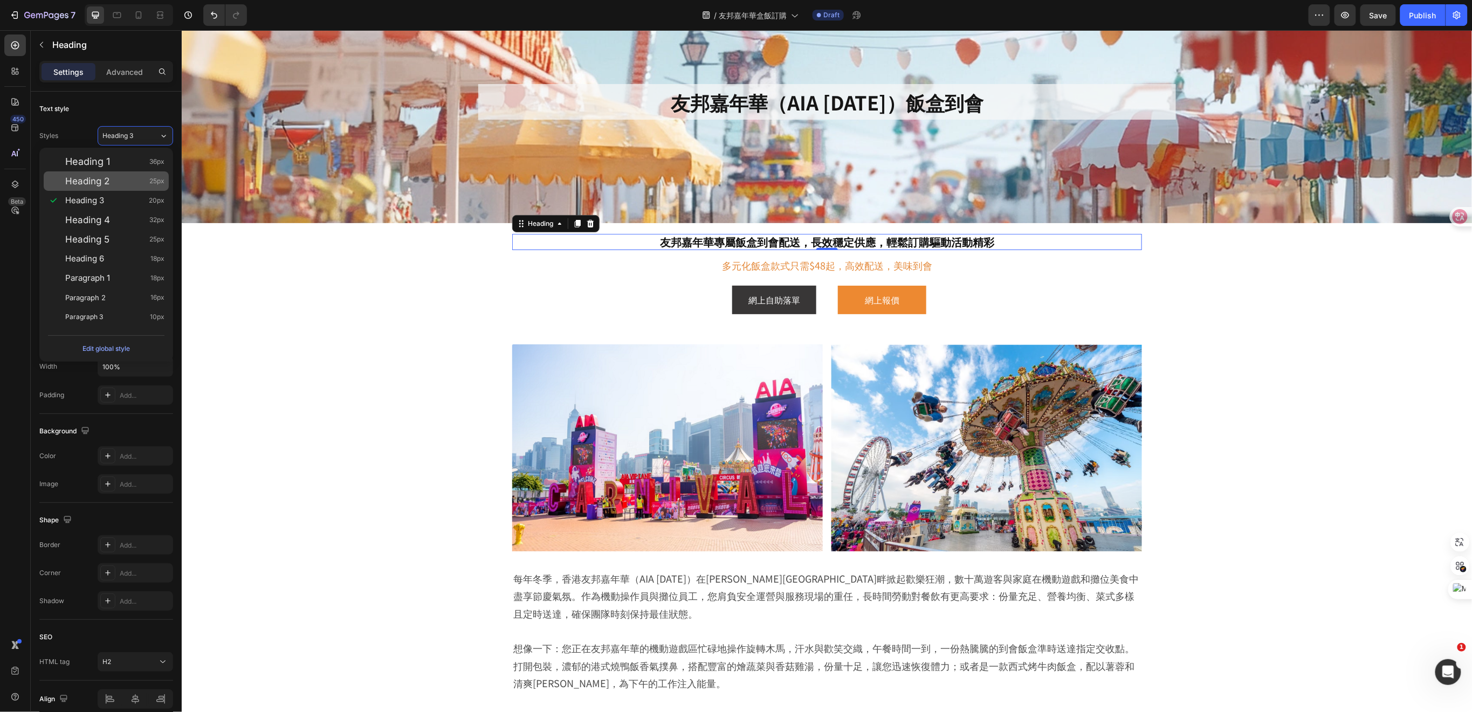
click at [125, 188] on div "Heading 2 25px" at bounding box center [106, 181] width 125 height 19
type input "25"
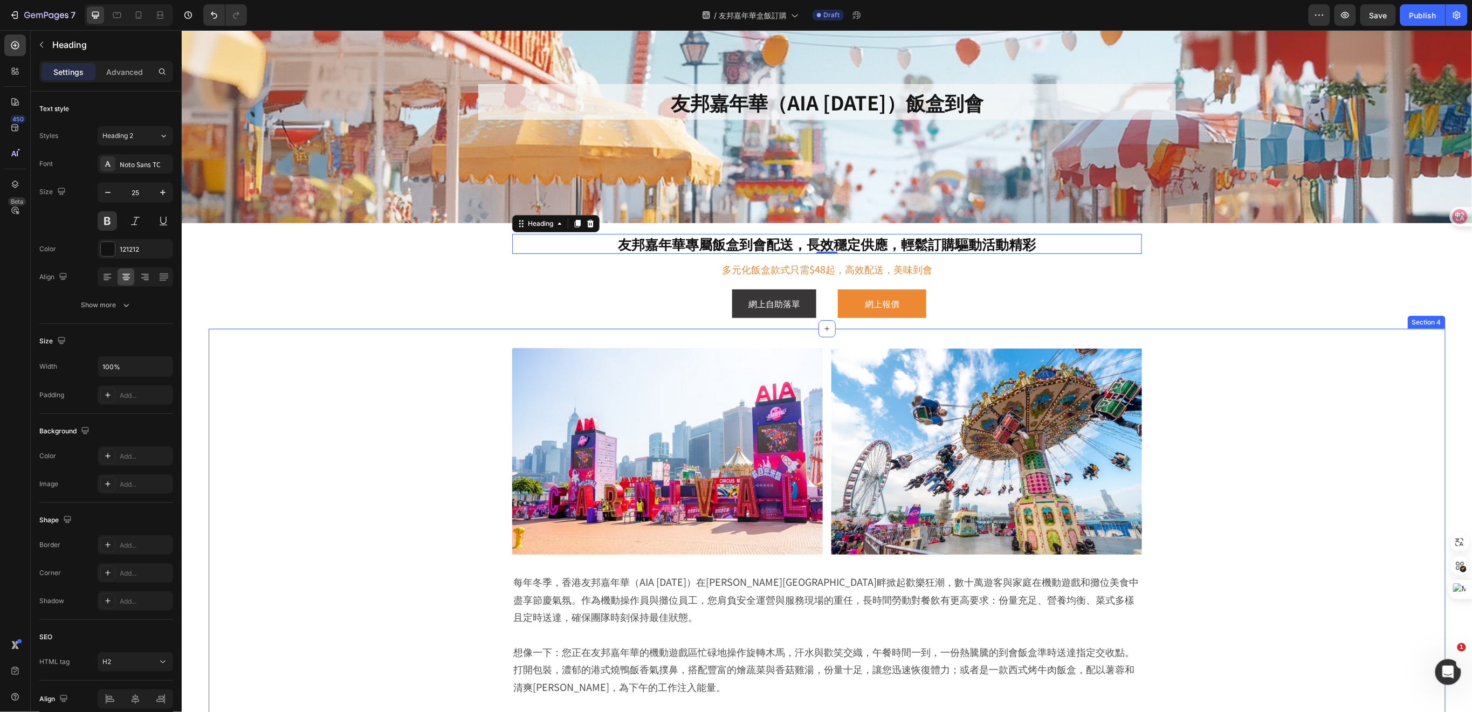
click at [1282, 402] on div "Image Image Row 每年冬季，香港友邦嘉年華（AIA Carnival）在維多利亞港畔掀起歡樂狂潮，數十萬遊客與家庭在機動遊戲和攤位美食中盡享節慶…" at bounding box center [826, 548] width 1183 height 419
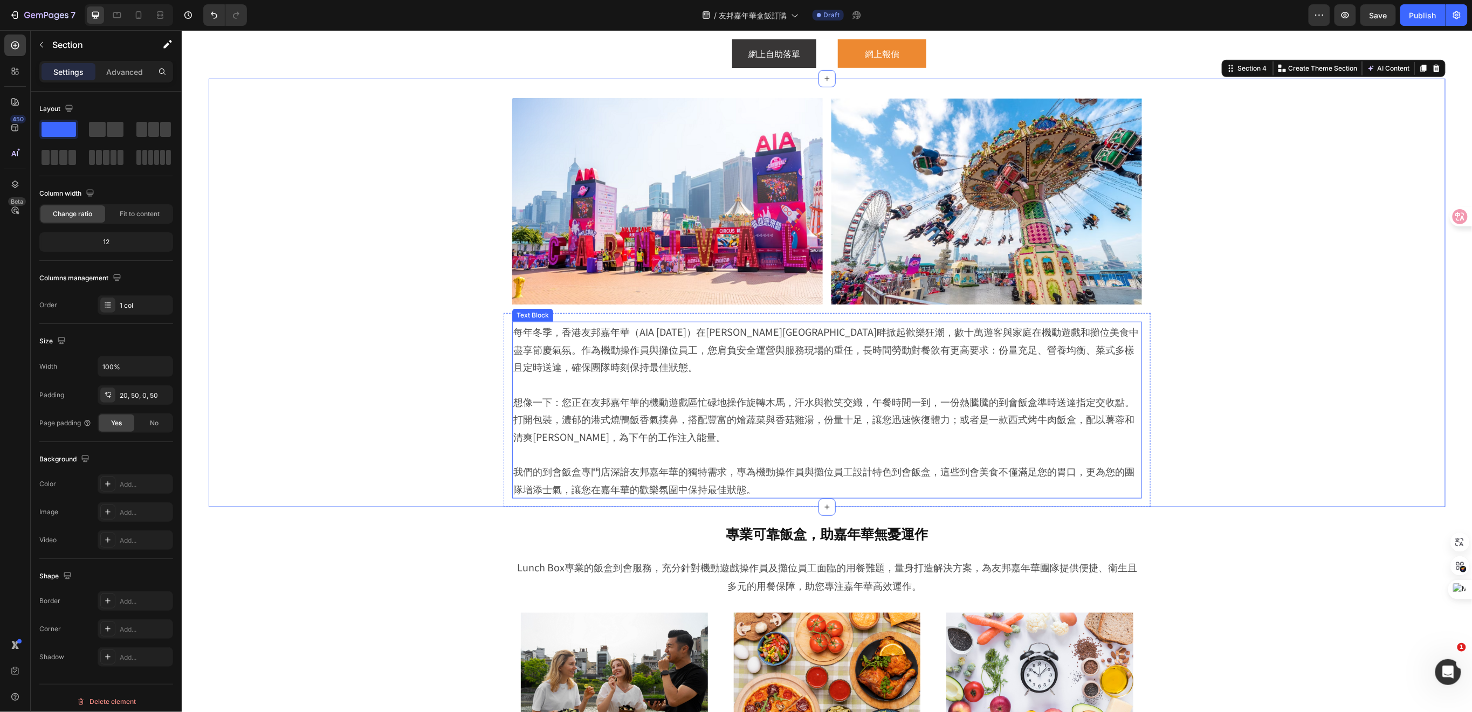
scroll to position [287, 0]
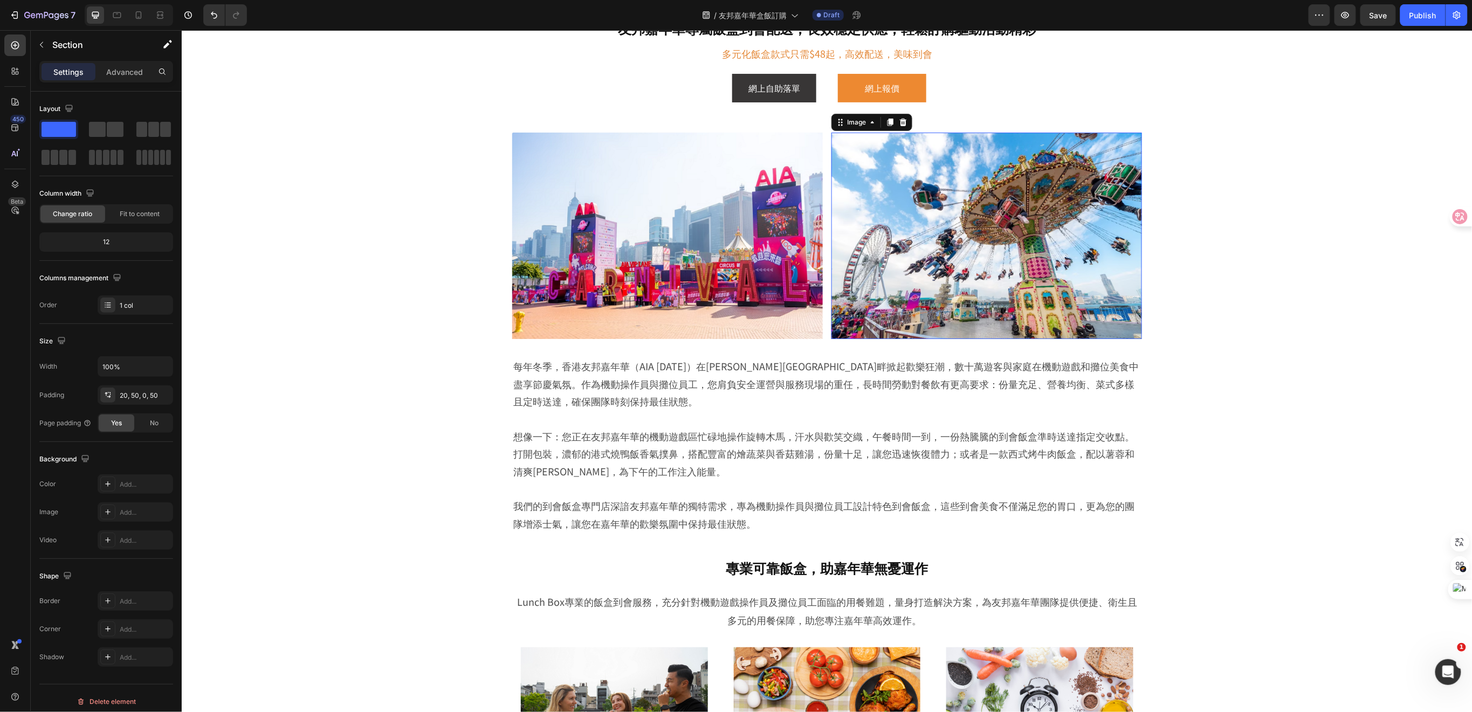
click at [945, 286] on img at bounding box center [986, 235] width 311 height 207
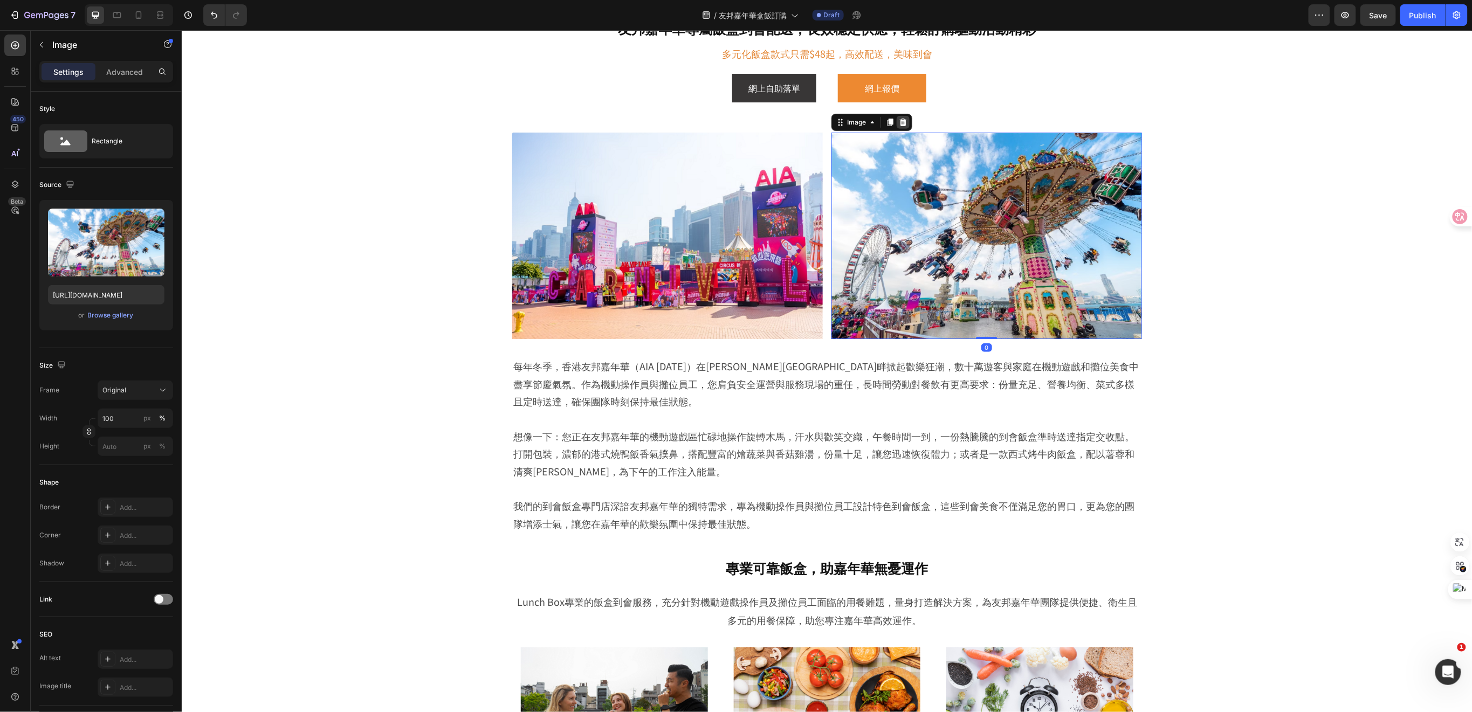
click at [901, 119] on icon at bounding box center [903, 122] width 9 height 9
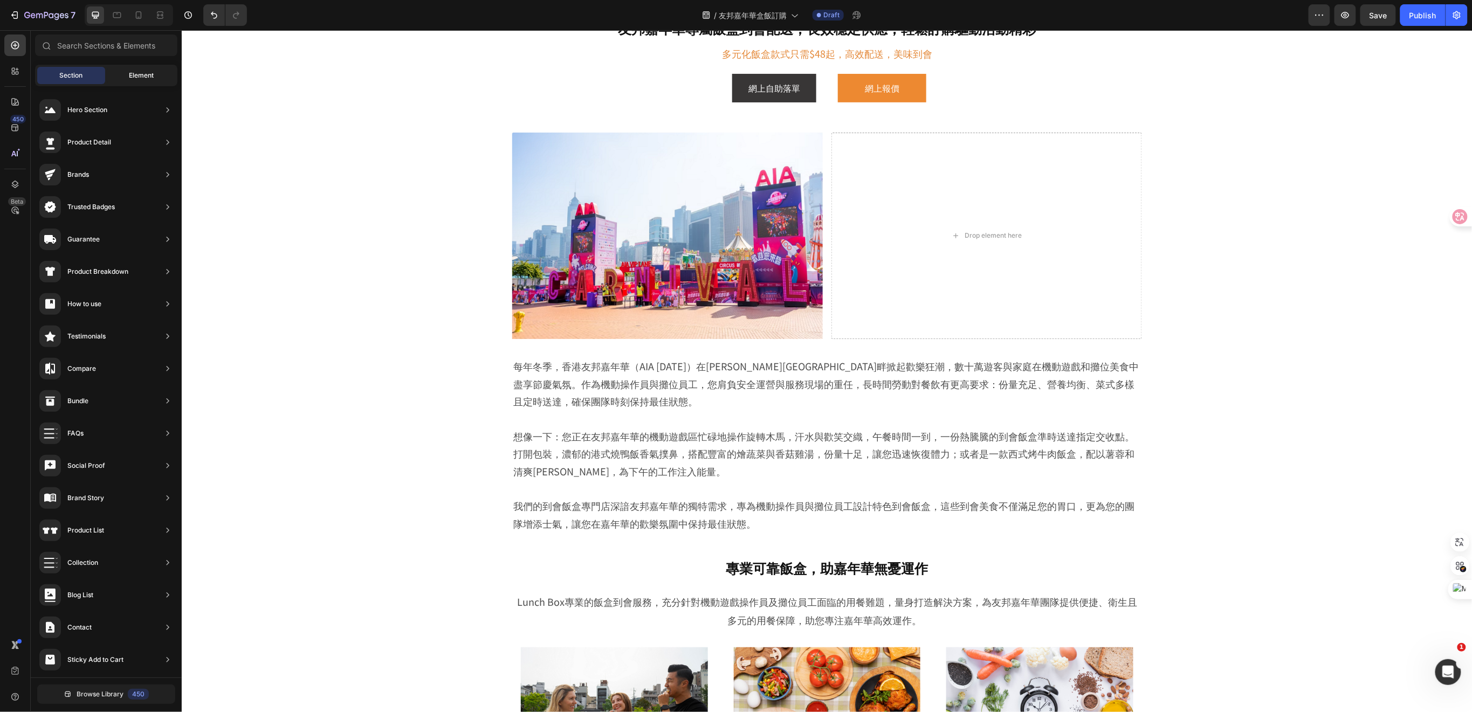
click at [129, 76] on span "Element" at bounding box center [141, 76] width 25 height 10
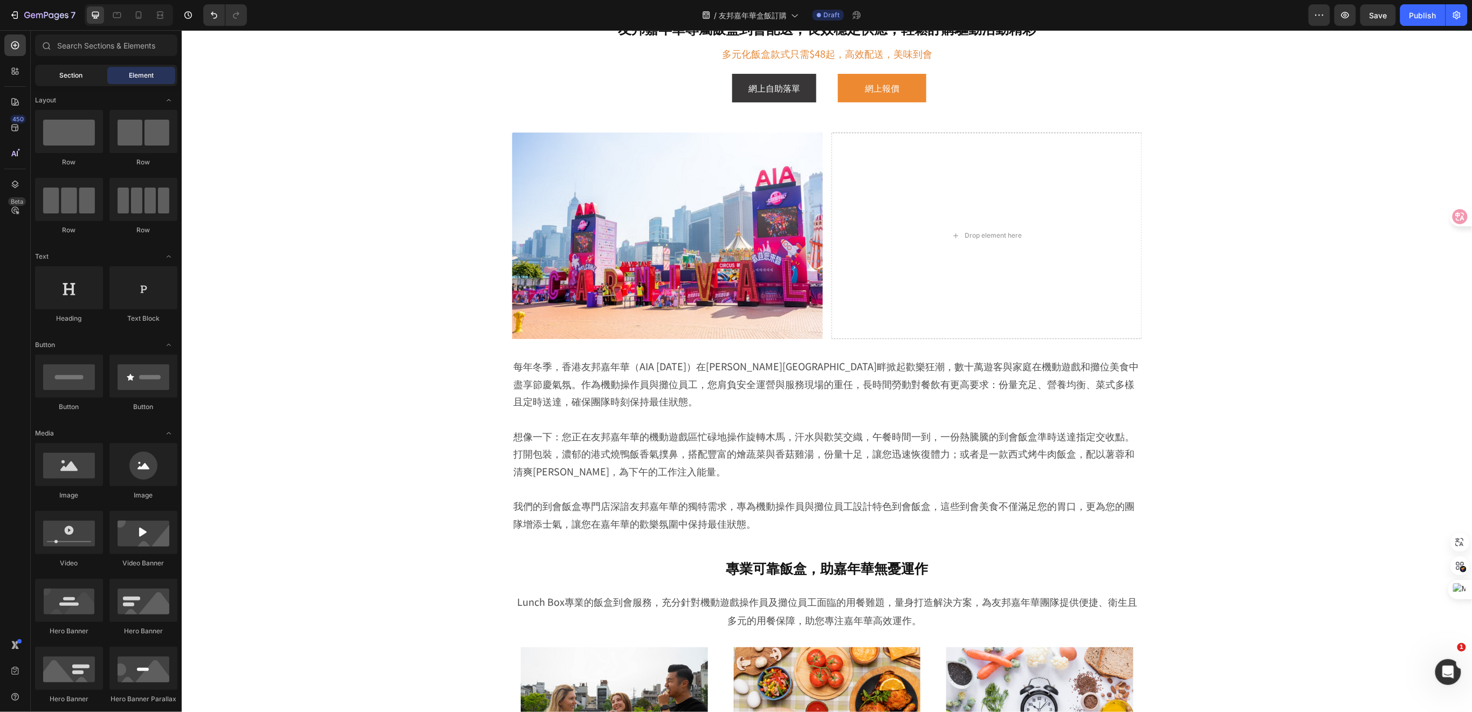
click at [88, 78] on div "Section" at bounding box center [71, 75] width 68 height 17
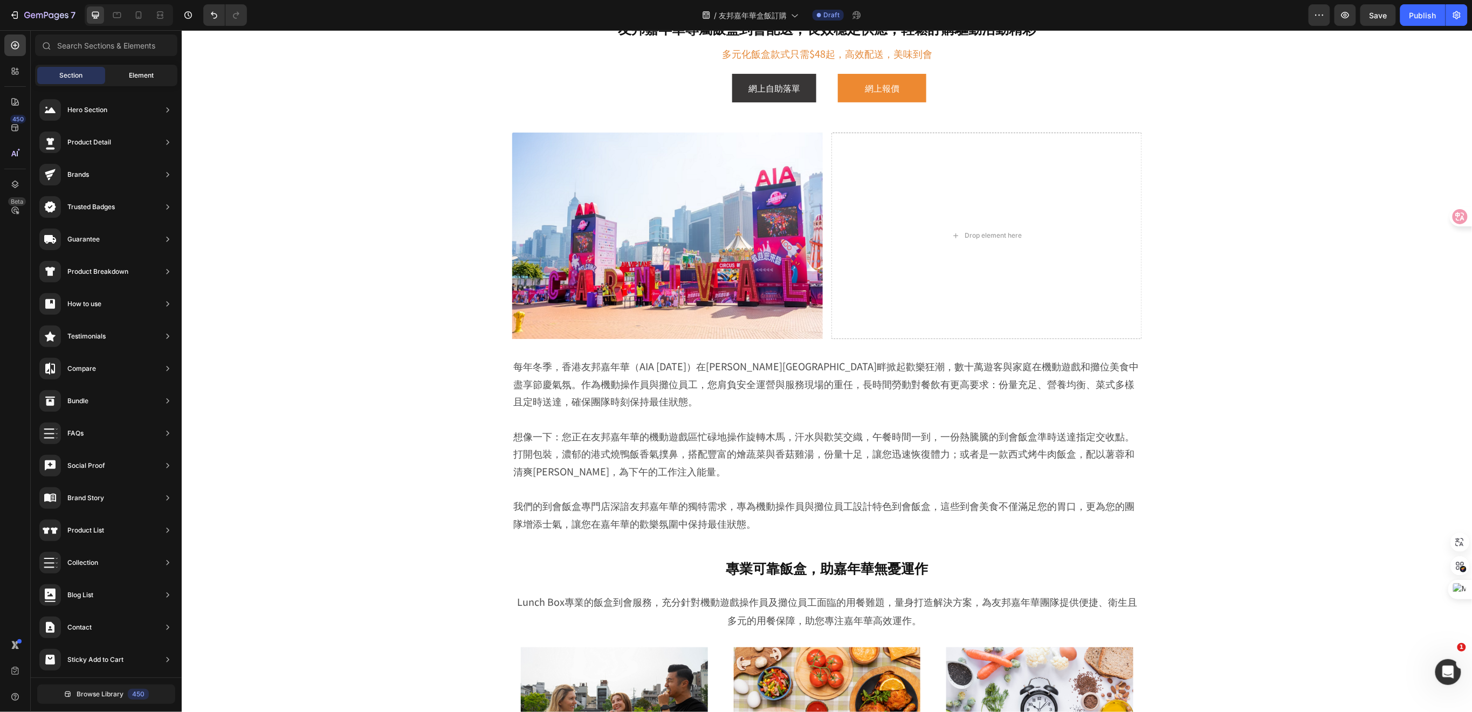
click at [132, 76] on span "Element" at bounding box center [141, 76] width 25 height 10
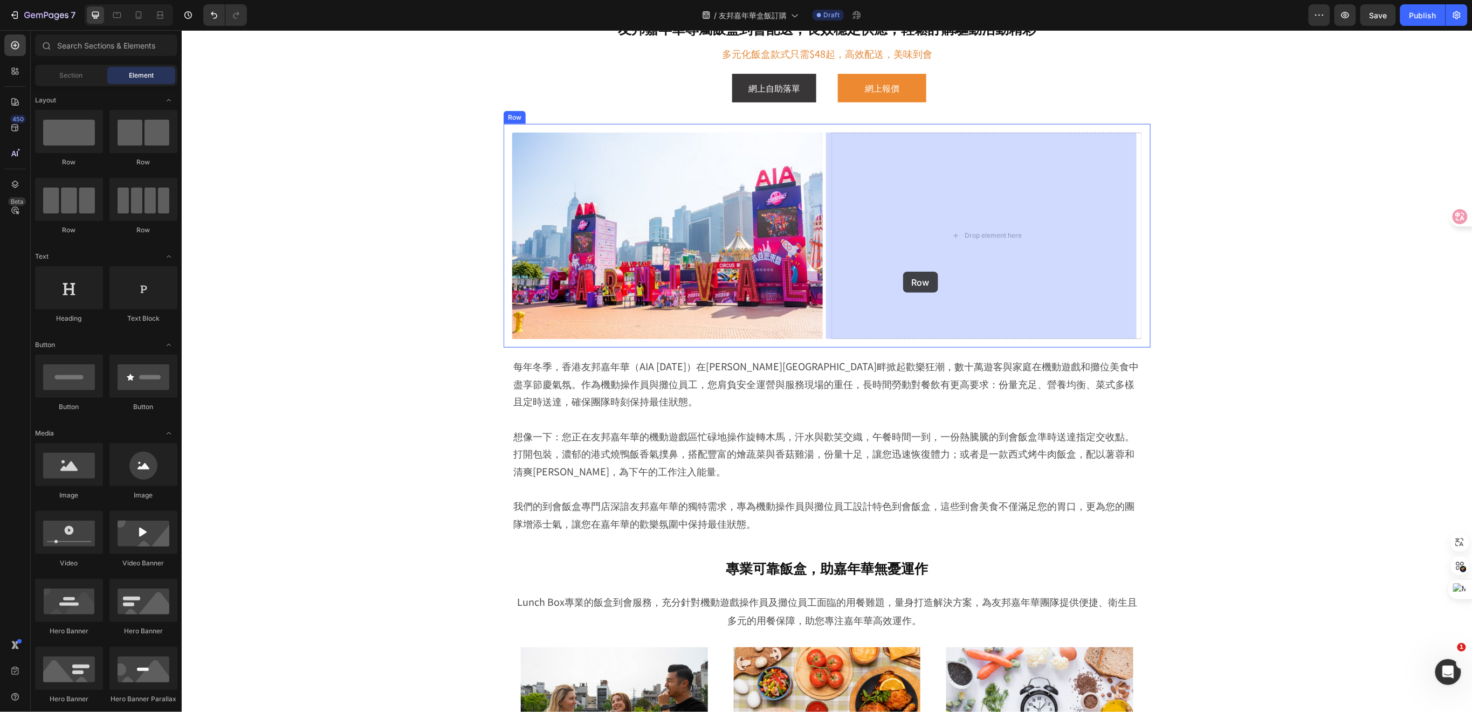
drag, startPoint x: 242, startPoint y: 172, endPoint x: 903, endPoint y: 271, distance: 668.1
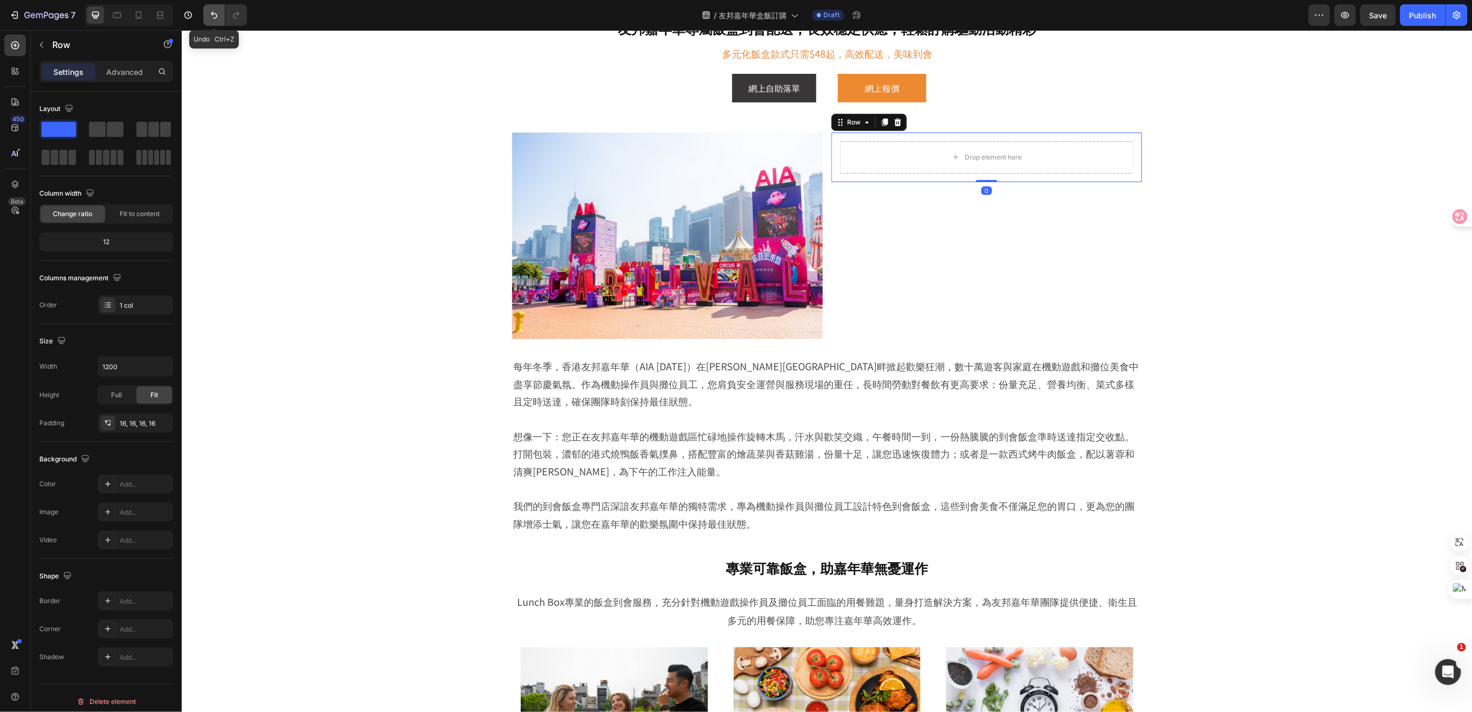
click at [210, 16] on icon "Undo/Redo" at bounding box center [214, 15] width 11 height 11
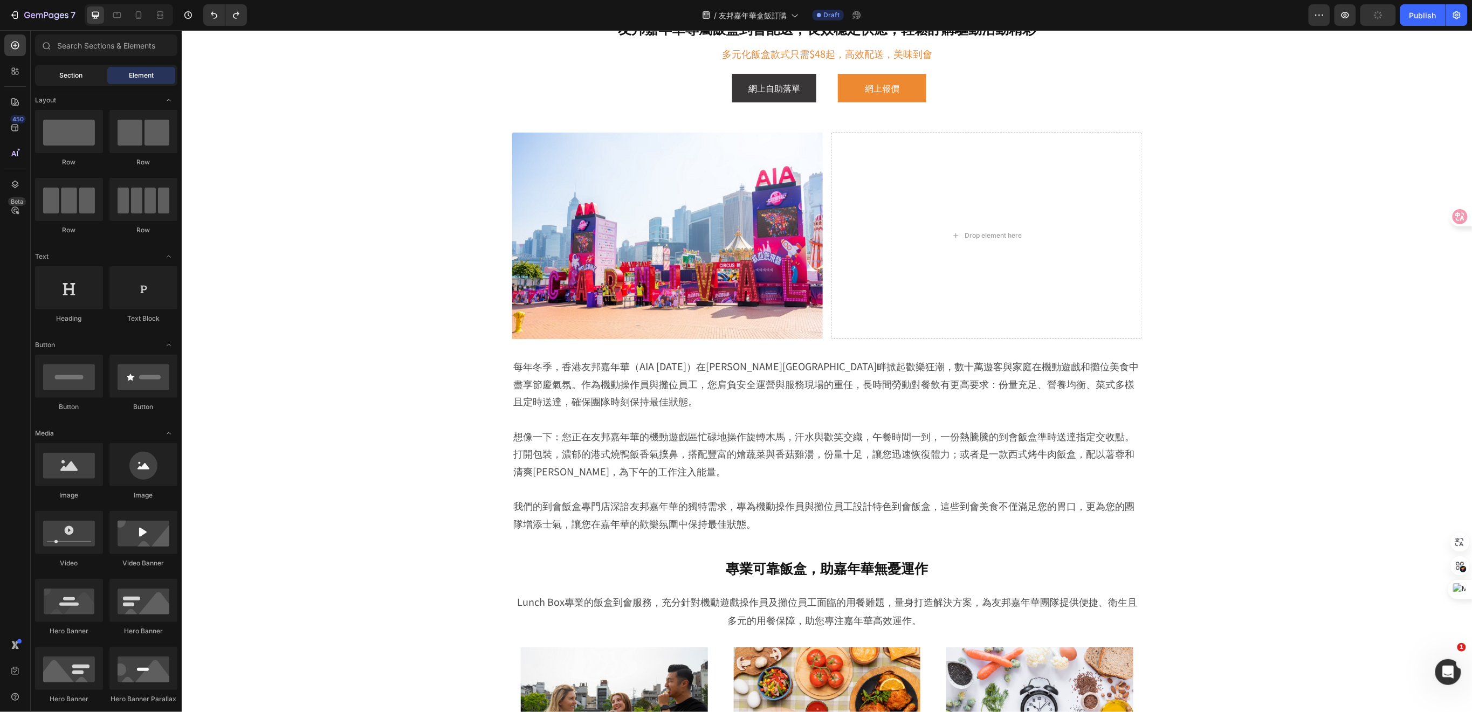
click at [77, 72] on span "Section" at bounding box center [71, 76] width 23 height 10
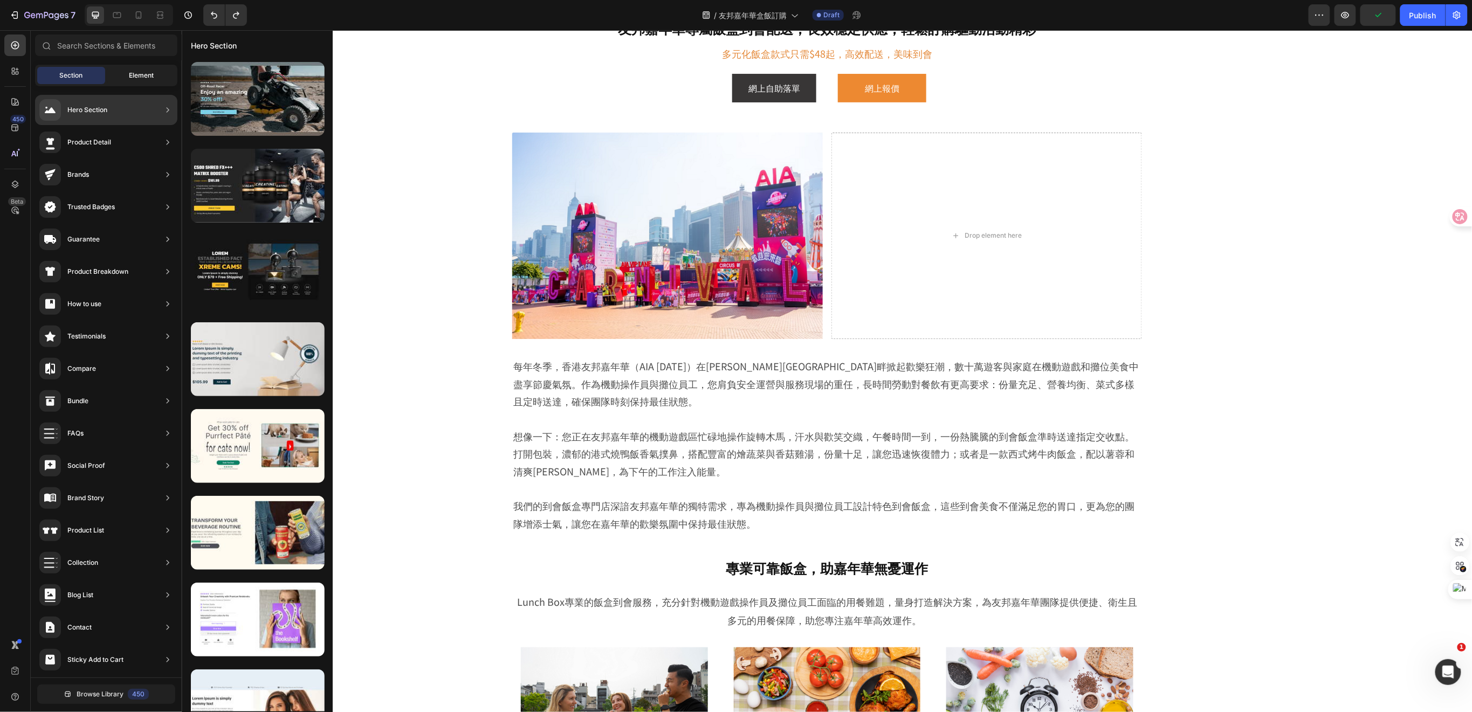
click at [136, 76] on span "Element" at bounding box center [141, 76] width 25 height 10
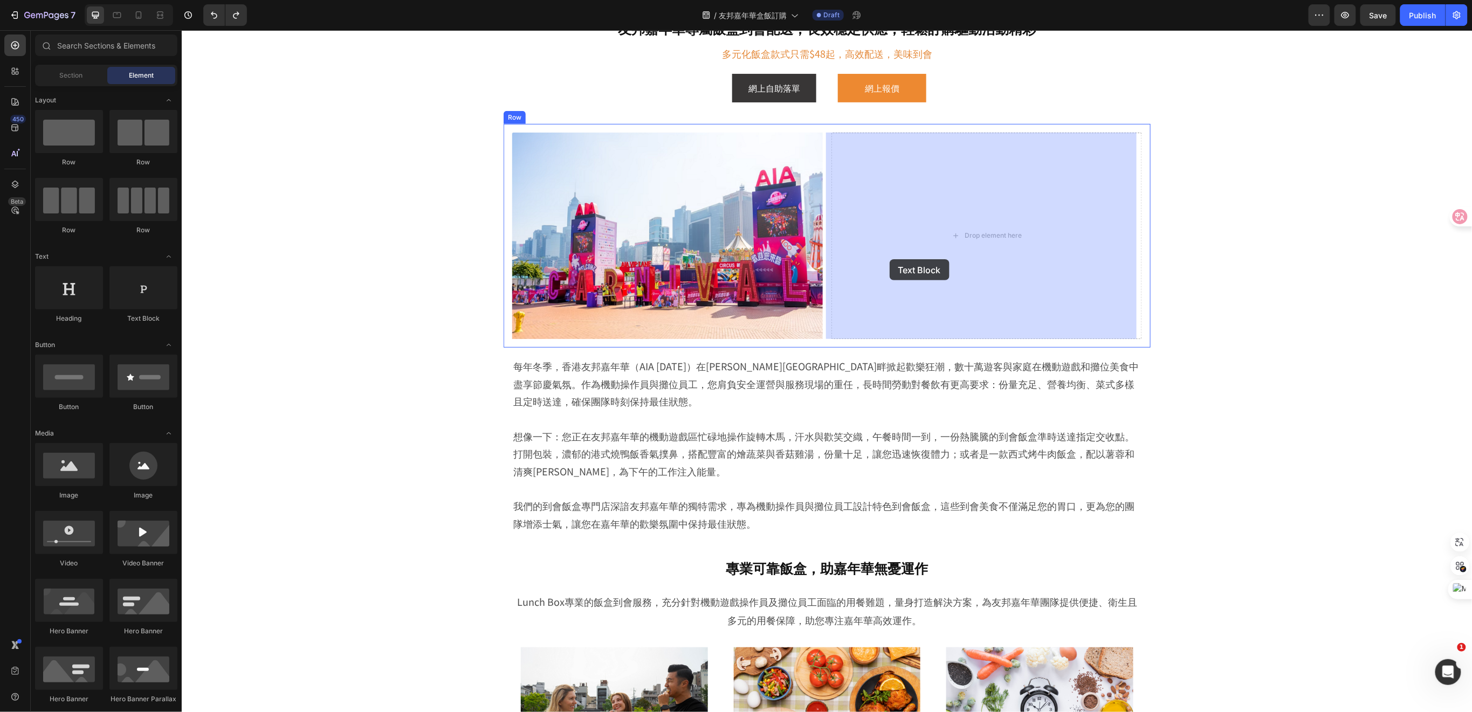
drag, startPoint x: 330, startPoint y: 331, endPoint x: 889, endPoint y: 259, distance: 563.9
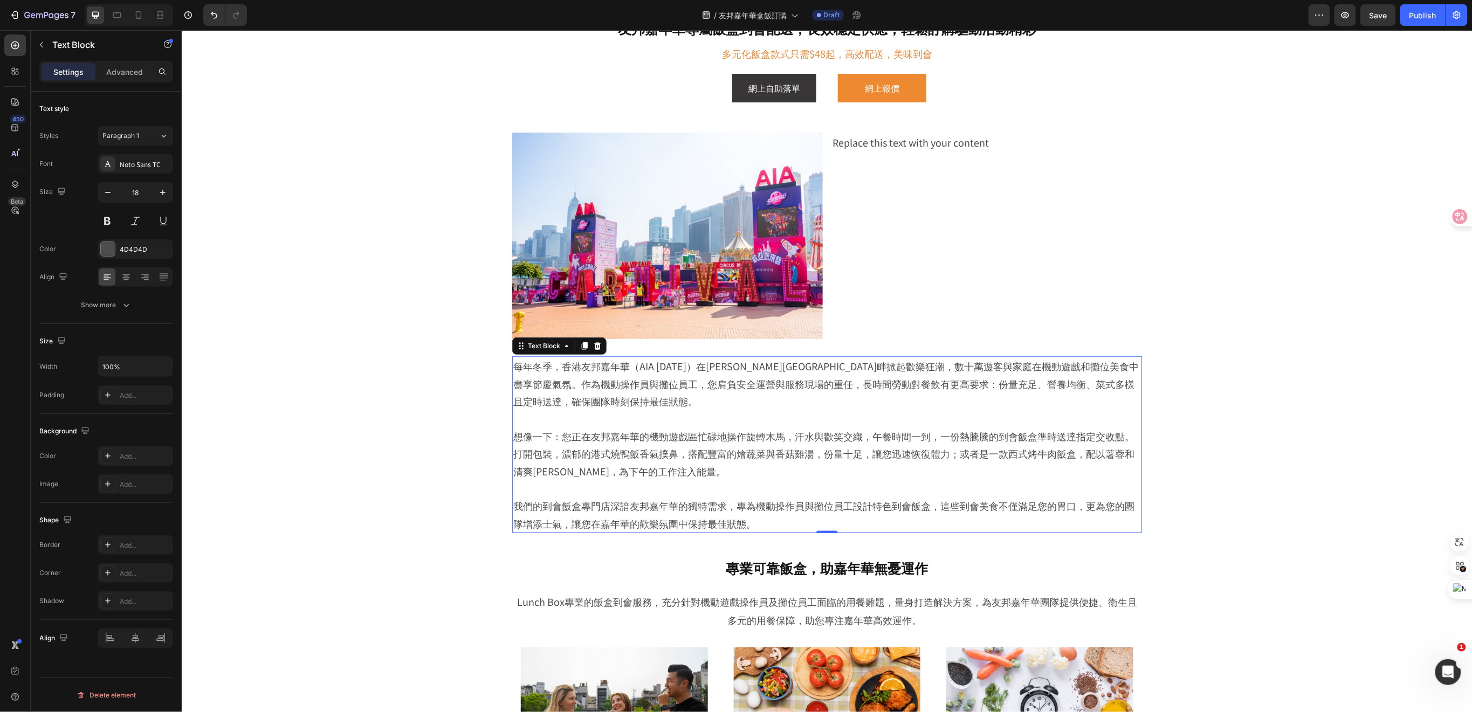
click at [686, 439] on p "想像一下：您正在友邦嘉年華的機動遊戲區忙碌地操作旋轉木馬，汗水與歡笑交織，午餐時間一到，一份熱騰騰的到會飯盒準時送達指定交收點。打開包裝，濃郁的港式燒鴨飯香氣…" at bounding box center [827, 453] width 628 height 52
click at [530, 396] on p "每年冬季，香港友邦嘉年華（AIA Carnival）在維多利亞港畔掀起歡樂狂潮，數十萬遊客與家庭在機動遊戲和攤位美食中盡享節慶氣氛。作為機動操作員與攤位員工，…" at bounding box center [827, 383] width 628 height 52
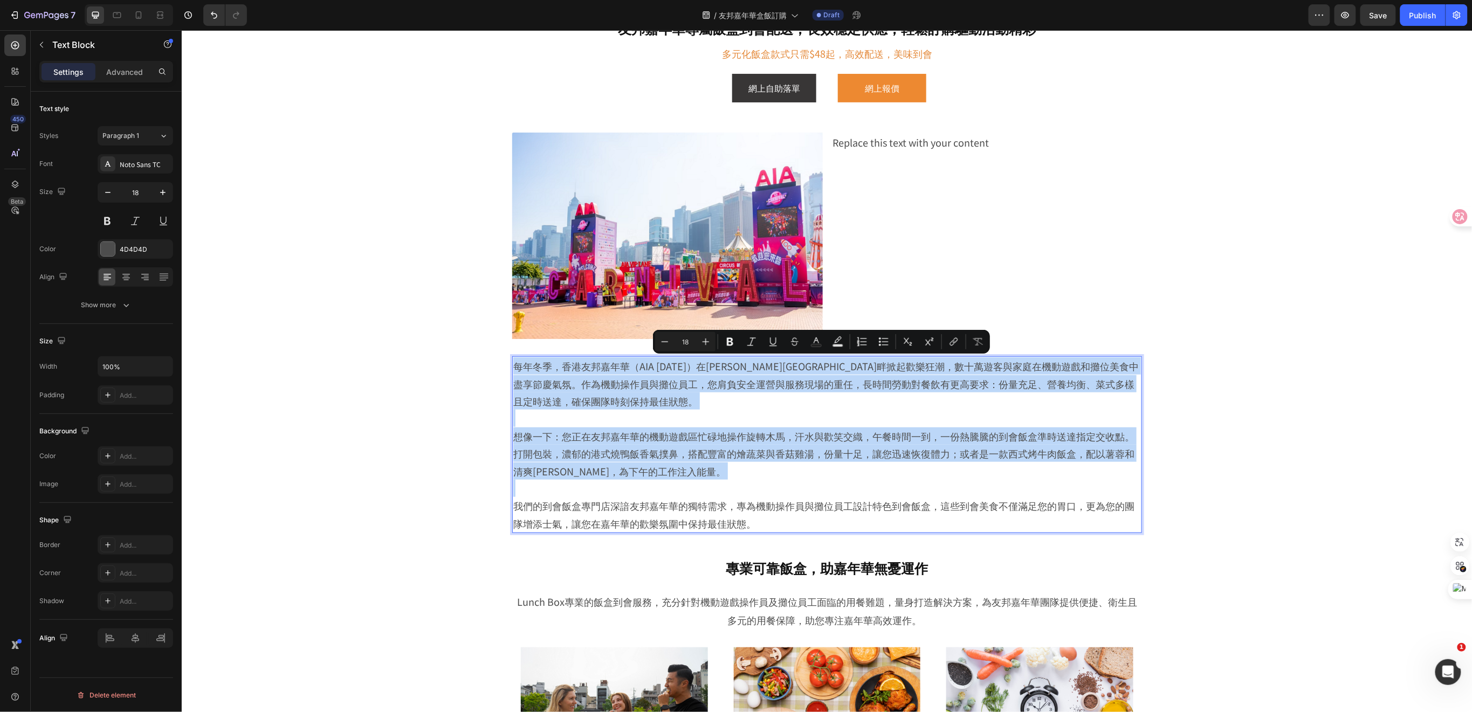
drag, startPoint x: 510, startPoint y: 367, endPoint x: 724, endPoint y: 481, distance: 242.3
click at [724, 481] on div "每年冬季，香港友邦嘉年華（AIA Carnival）在維多利亞港畔掀起歡樂狂潮，數十萬遊客與家庭在機動遊戲和攤位美食中盡享節慶氣氛。作為機動操作員與攤位員工，…" at bounding box center [827, 444] width 630 height 177
copy div "每年冬季，香港友邦嘉年華（AIA Carnival）在維多利亞港畔掀起歡樂狂潮，數十萬遊客與家庭在機動遊戲和攤位美食中盡享節慶氣氛。作為機動操作員與攤位員工，…"
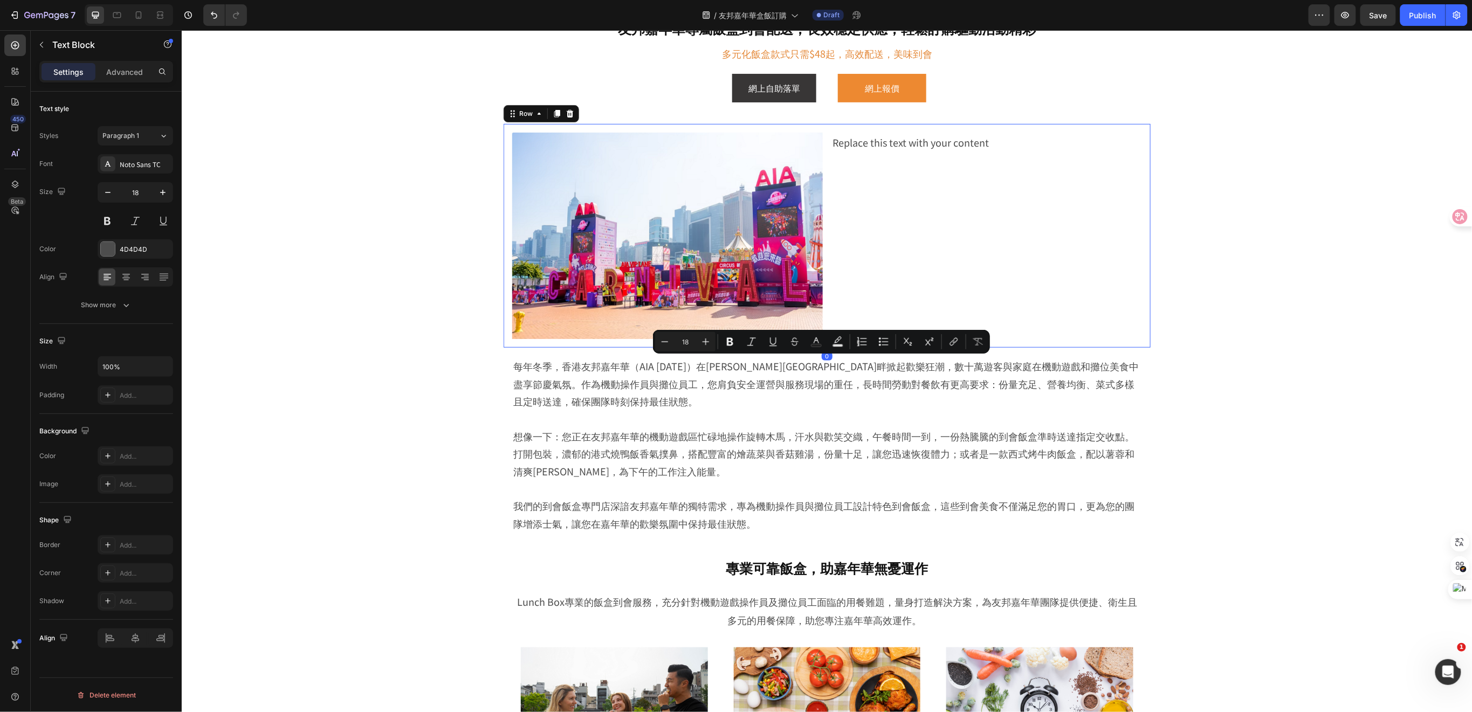
click at [900, 152] on div "Replace this text with your content Text Block" at bounding box center [986, 235] width 311 height 207
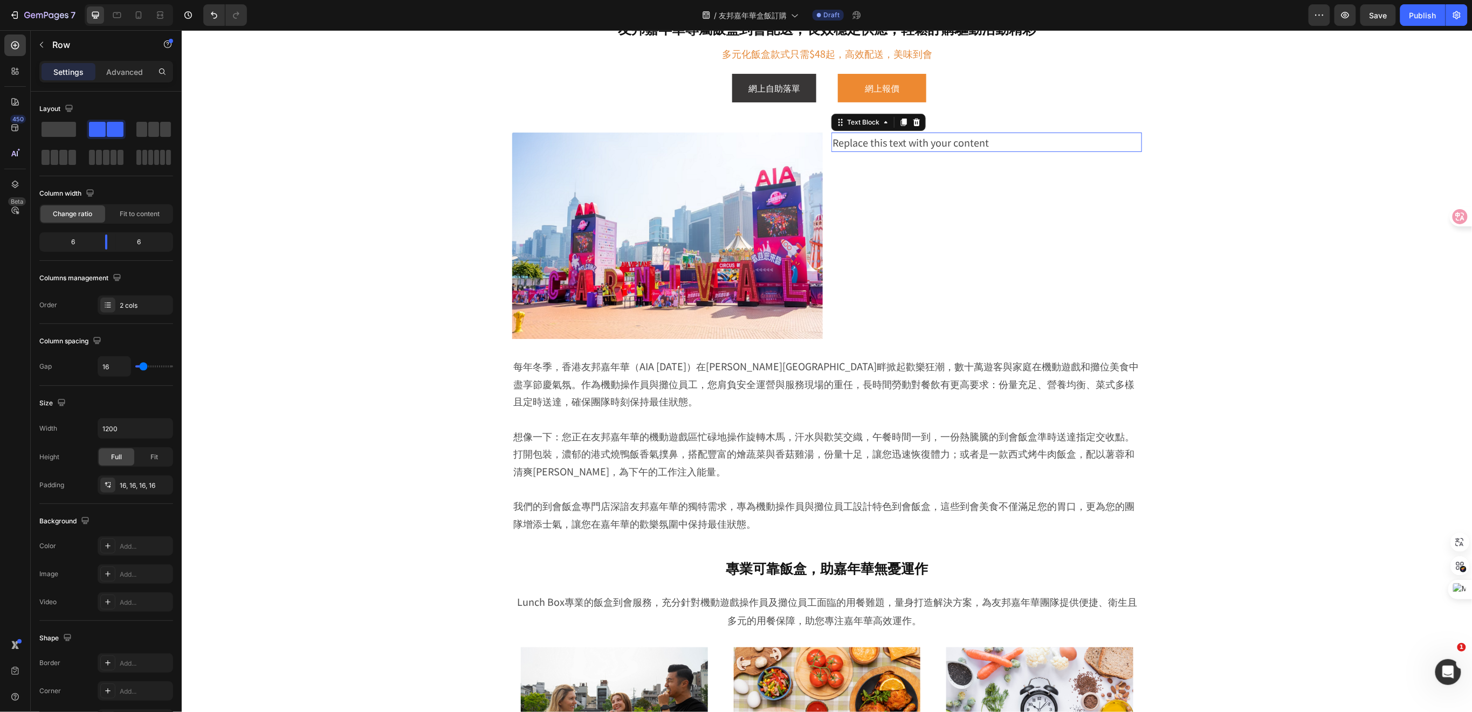
click at [986, 145] on div "Replace this text with your content" at bounding box center [986, 141] width 311 height 19
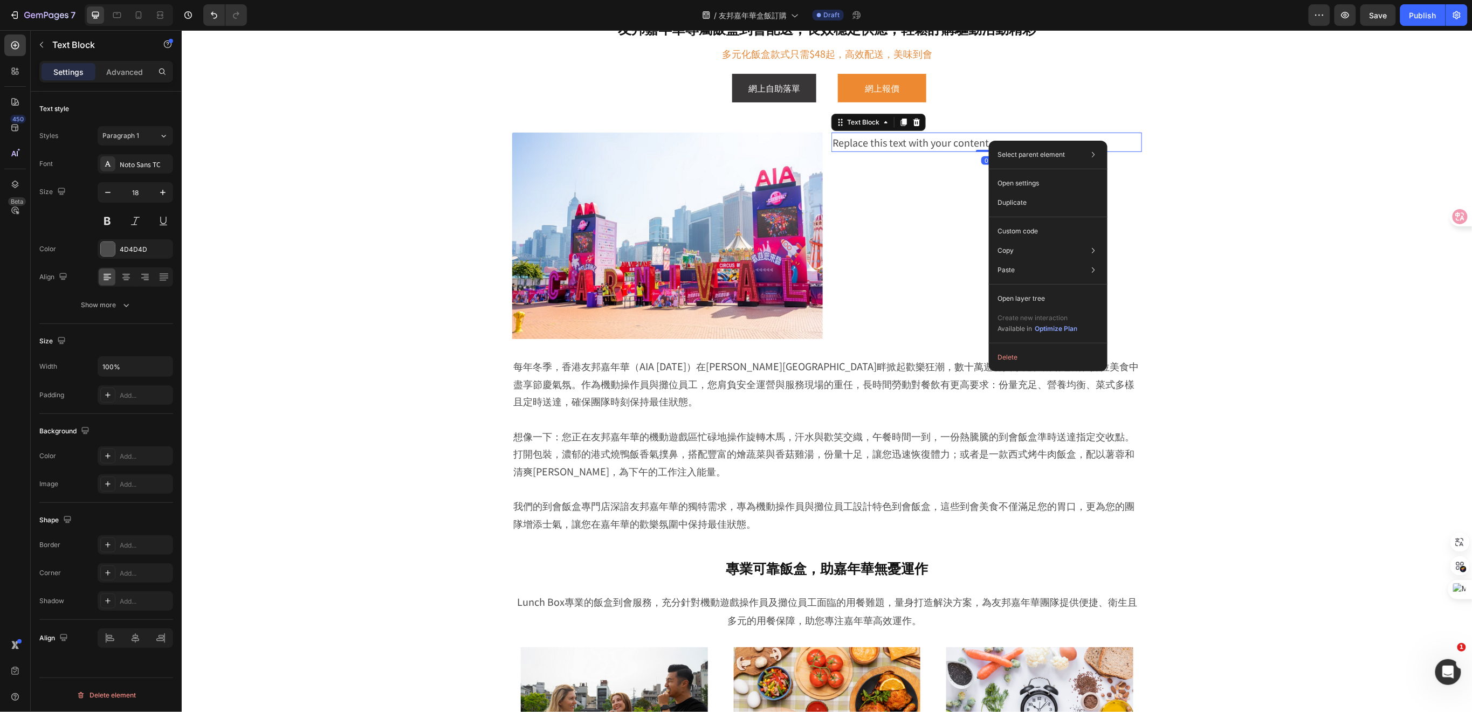
click at [984, 141] on div "Replace this text with your content" at bounding box center [986, 141] width 311 height 19
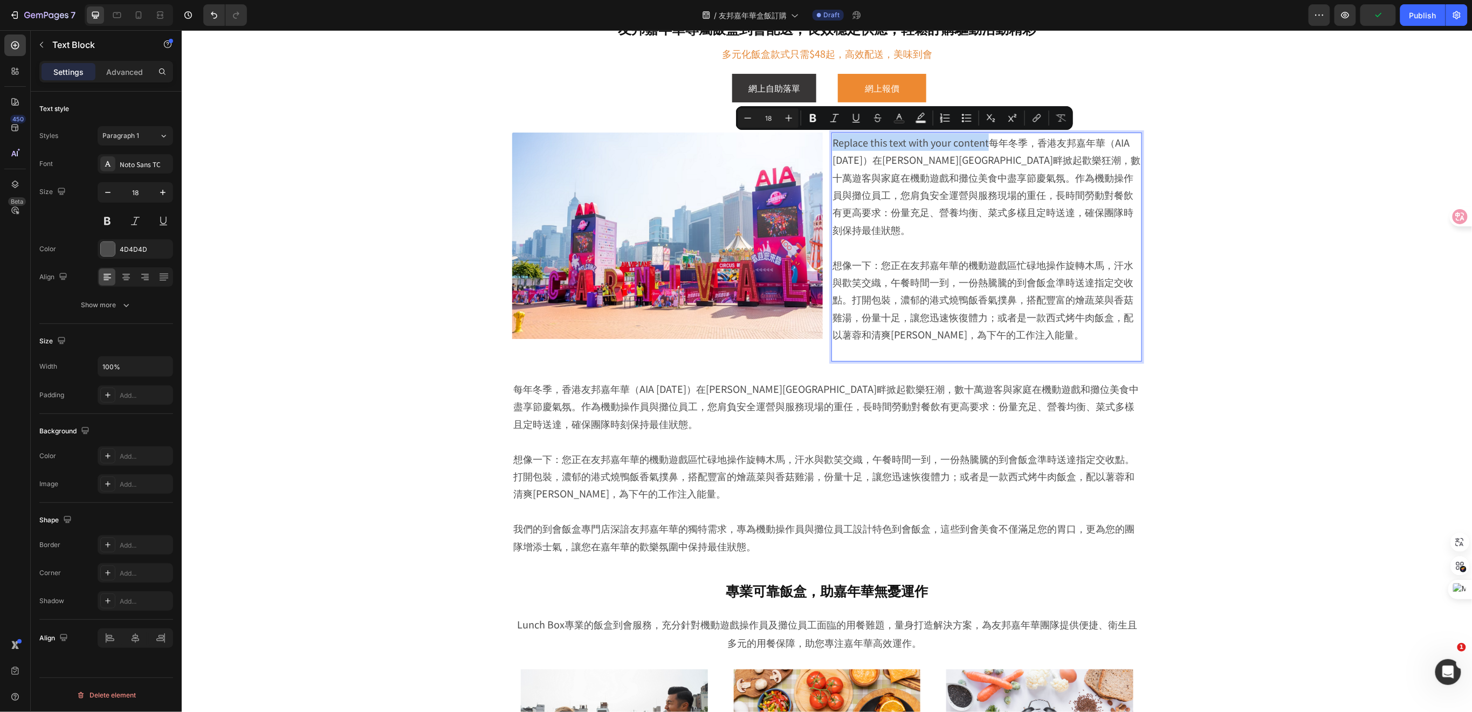
drag, startPoint x: 981, startPoint y: 145, endPoint x: 827, endPoint y: 142, distance: 153.2
click at [832, 142] on p "Replace this text with your content每年冬季，香港友邦嘉年華（AIA Carnival）在維多利亞港畔掀起歡樂狂潮，數十萬遊…" at bounding box center [986, 185] width 309 height 105
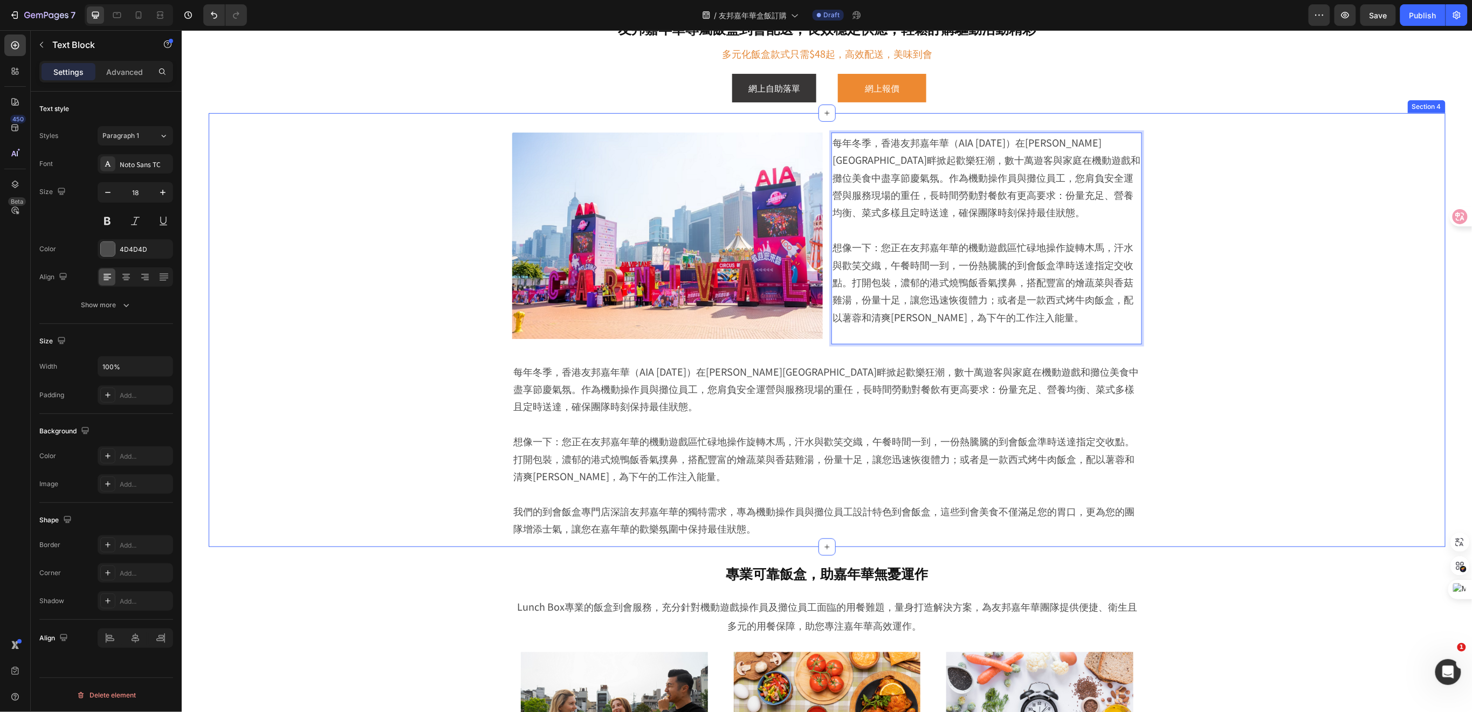
click at [1180, 361] on div "Image 每年冬季，香港友邦嘉年華（AIA Carnival）在維多利亞港畔掀起歡樂狂潮，數十萬遊客與家庭在機動遊戲和攤位美食中盡享節慶氣氛。作為機動操作員…" at bounding box center [826, 335] width 1183 height 423
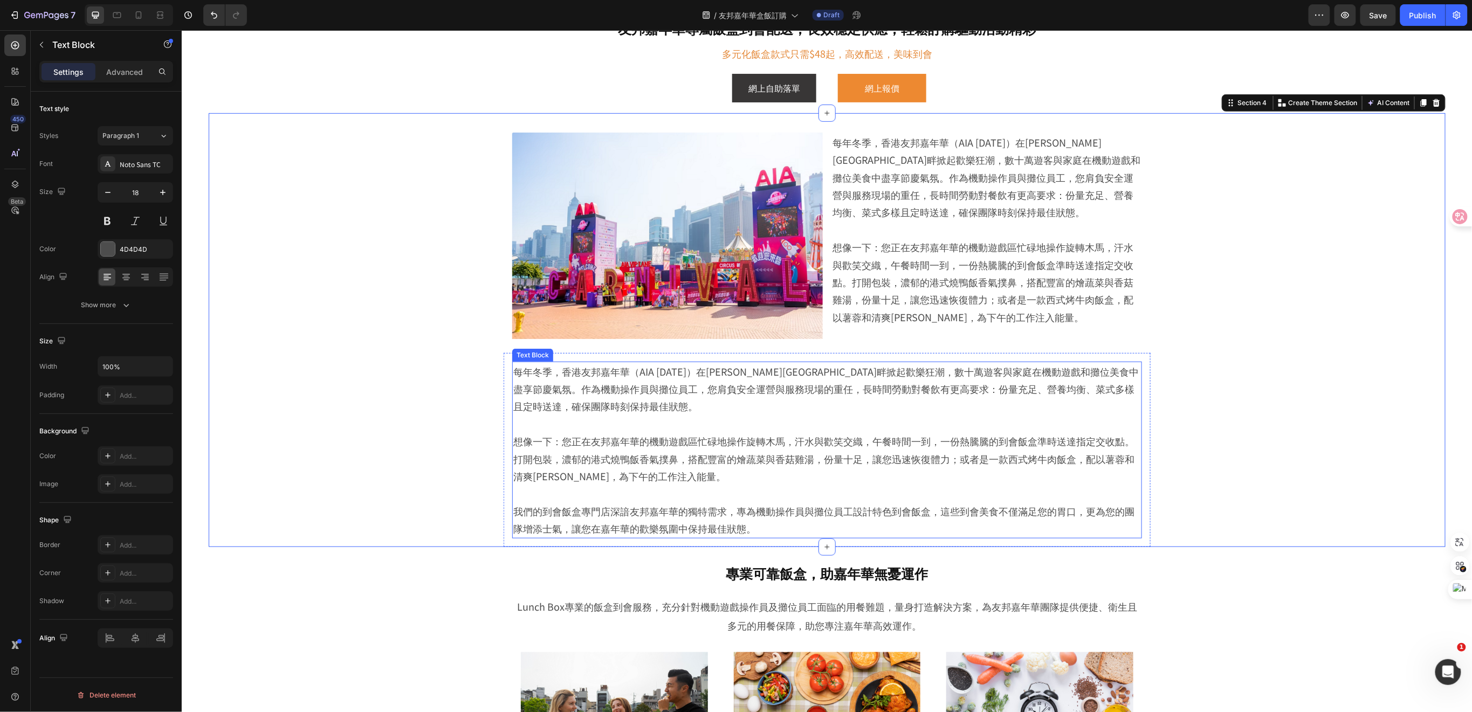
click at [667, 478] on p "想像一下：您正在友邦嘉年華的機動遊戲區忙碌地操作旋轉木馬，汗水與歡笑交織，午餐時間一到，一份熱騰騰的到會飯盒準時送達指定交收點。打開包裝，濃郁的港式燒鴨飯香氣…" at bounding box center [827, 458] width 628 height 52
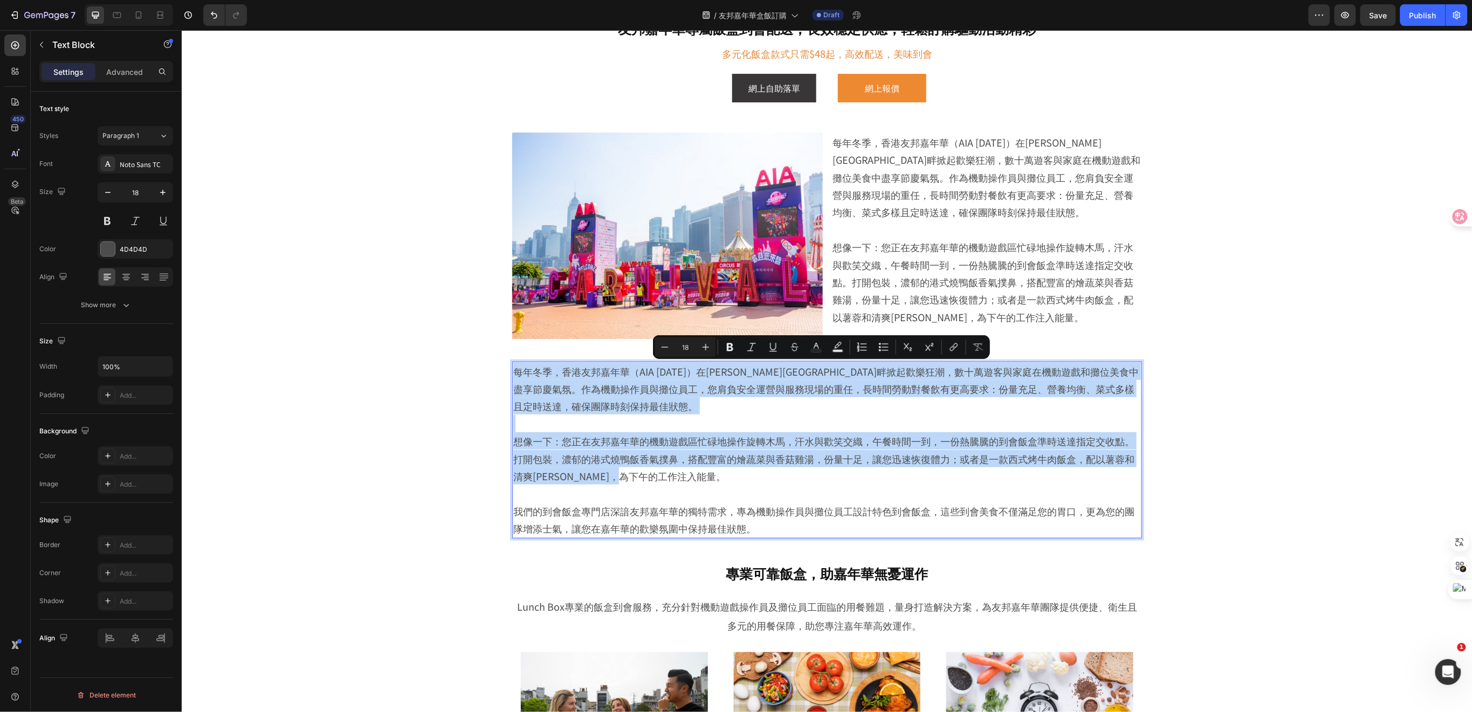
drag, startPoint x: 663, startPoint y: 477, endPoint x: 506, endPoint y: 368, distance: 190.3
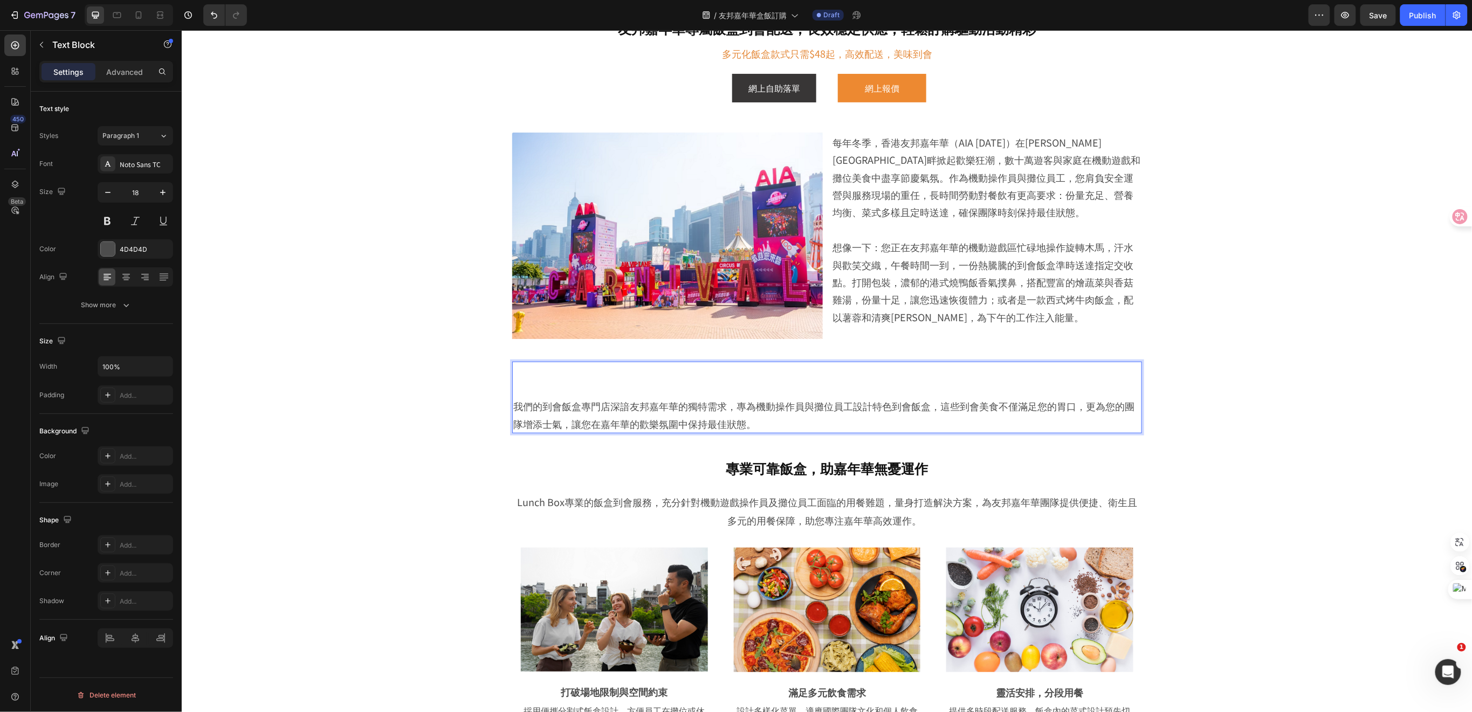
click at [513, 403] on p "我們的到會飯盒專門店深諳友邦嘉年華的獨特需求，專為機動操作員與攤位員工設計特色到會飯盒，這些到會美食不僅滿足您的胃口，更為您的團隊增添士氣，讓您在嘉年華的歡樂…" at bounding box center [827, 414] width 628 height 35
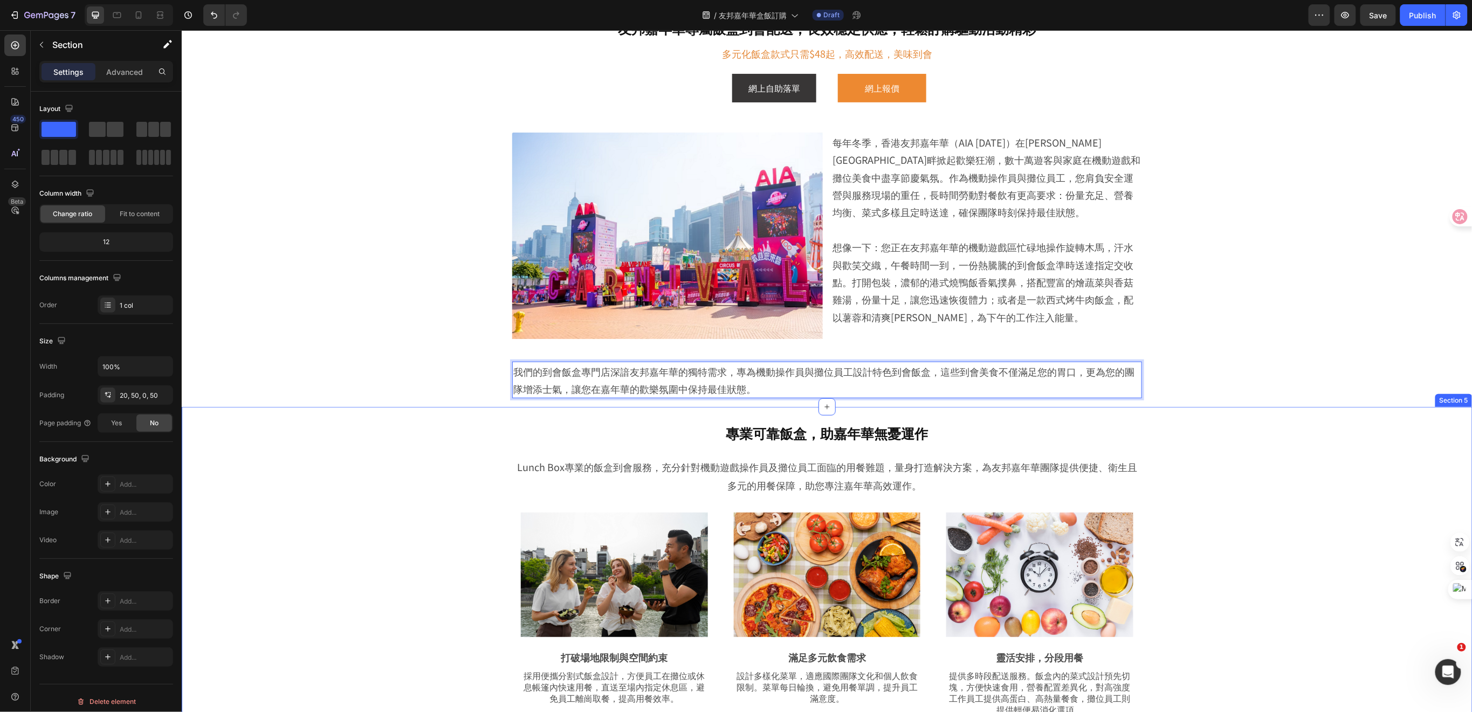
click at [1242, 444] on div "專業可靠飯盒，助嘉年華無憂運作 Heading Row Lunch Box專業的飯盒到會服務，充分針對機動遊戲操作員及攤位員工面臨的用餐難題，量身打造解決方案…" at bounding box center [826, 683] width 1237 height 532
click at [797, 369] on p "我們的到會飯盒專門店深諳友邦嘉年華的獨特需求，專為機動操作員與攤位員工設計特色到會飯盒，這些到會美食不僅滿足您的胃口，更為您的團隊增添士氣，讓您在嘉年華的歡樂…" at bounding box center [827, 379] width 628 height 35
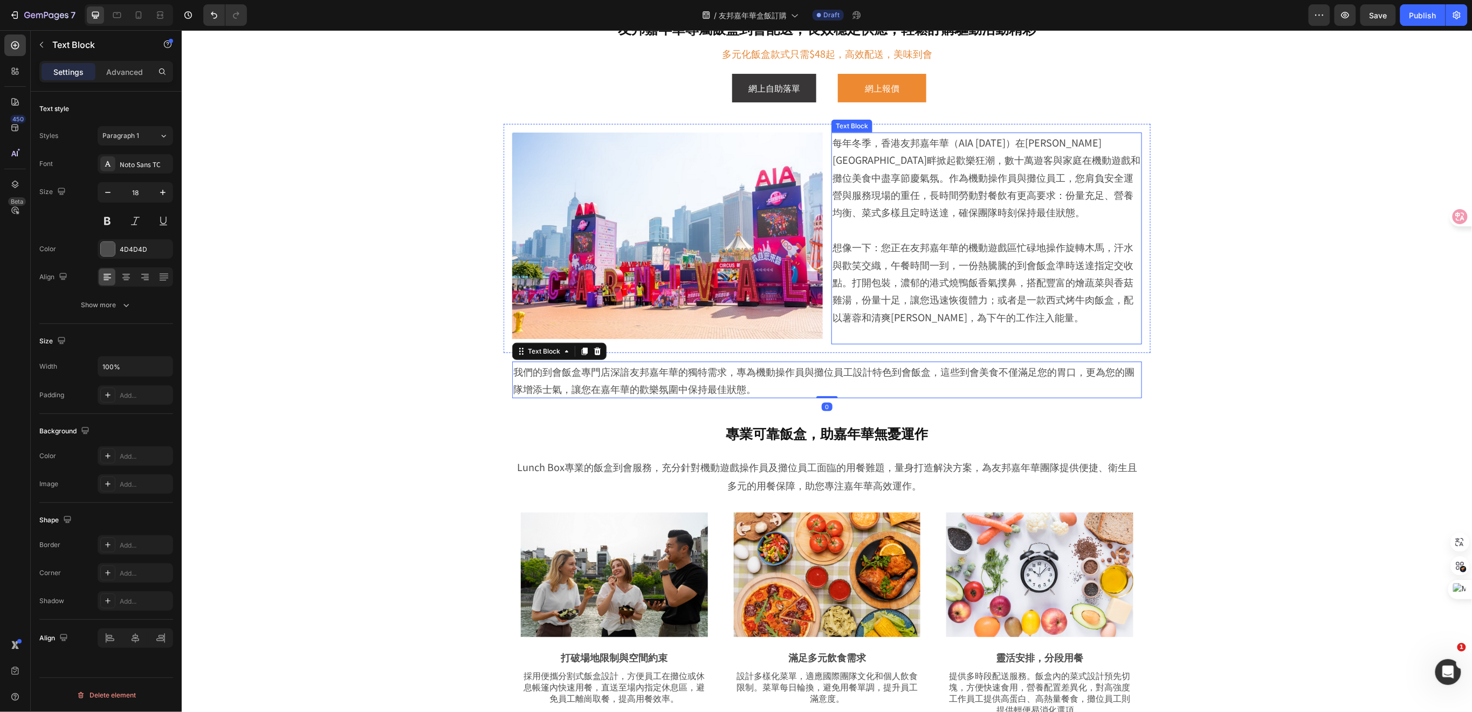
click at [974, 218] on p "每年冬季，香港友邦嘉年華（AIA Carnival）在維多利亞港畔掀起歡樂狂潮，數十萬遊客與家庭在機動遊戲和攤位美食中盡享節慶氣氛。作為機動操作員與攤位員工，…" at bounding box center [986, 176] width 309 height 87
click at [910, 380] on p "我們的到會飯盒專門店深諳友邦嘉年華的獨特需求，專為機動操作員與攤位員工設計特色到會飯盒，這些到會美食不僅滿足您的胃口，更為您的團隊增添士氣，讓您在嘉年華的歡樂…" at bounding box center [827, 379] width 628 height 35
click at [435, 451] on div "專業可靠飯盒，助嘉年華無憂運作 Heading Row Lunch Box專業的飯盒到會服務，充分針對機動遊戲操作員及攤位員工面臨的用餐難題，量身打造解決方案…" at bounding box center [826, 683] width 1237 height 532
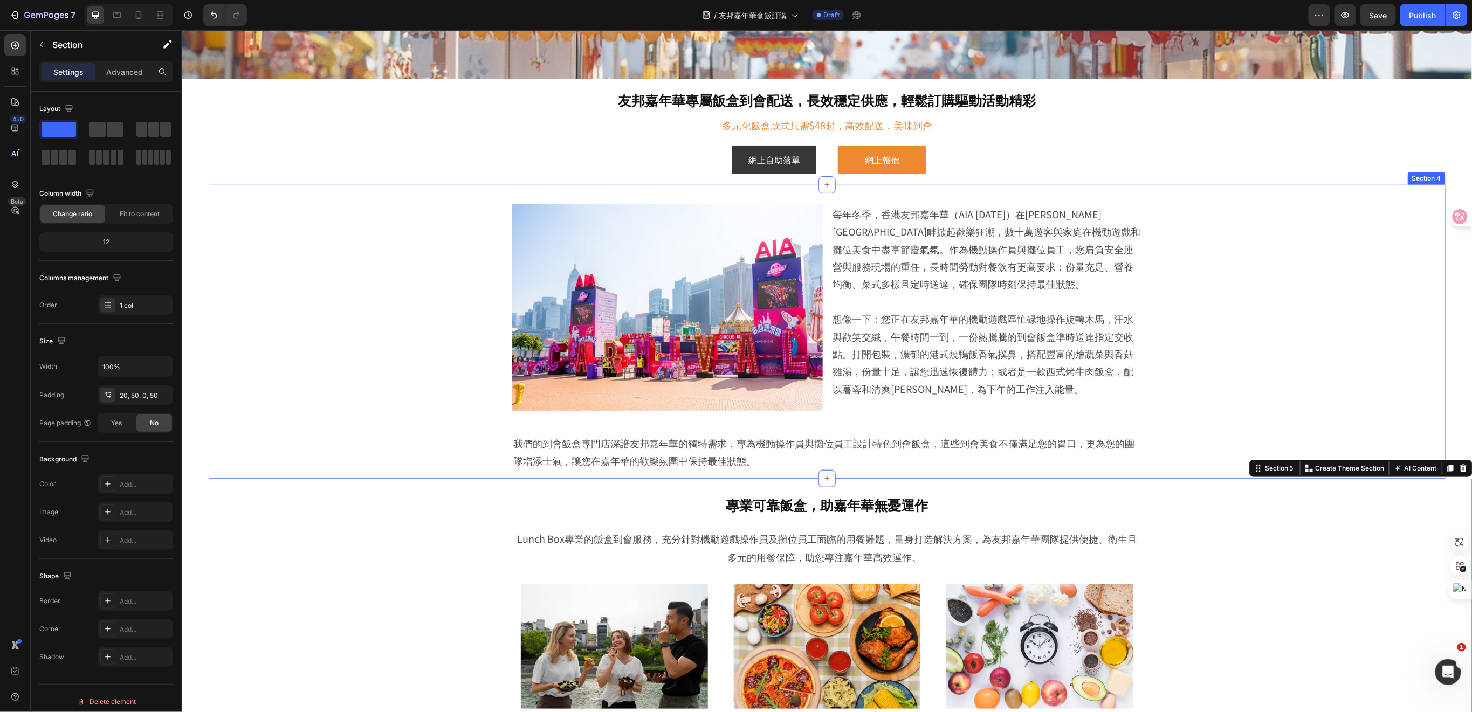
scroll to position [359, 0]
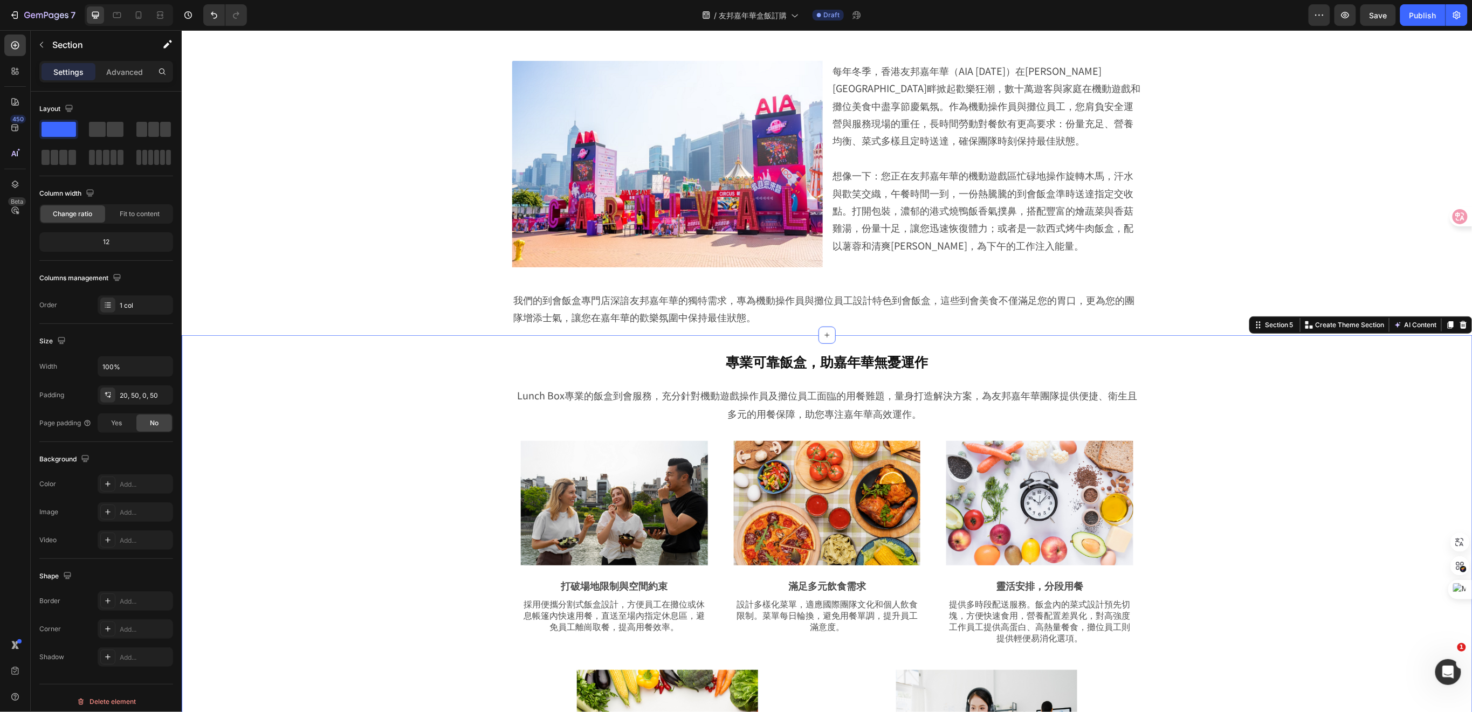
click at [434, 478] on div "專業可靠飯盒，助嘉年華無憂運作 Heading Row Lunch Box專業的飯盒到會服務，充分針對機動遊戲操作員及攤位員工面臨的用餐難題，量身打造解決方案…" at bounding box center [826, 612] width 1237 height 532
click at [1246, 198] on div "Image 每年冬季，香港友邦嘉年華（AIA Carnival）在維多利亞港畔掀起歡樂狂潮，數十萬遊客與家庭在機動遊戲和攤位美食中盡享節慶氣氛。作為機動操作員…" at bounding box center [826, 194] width 1183 height 284
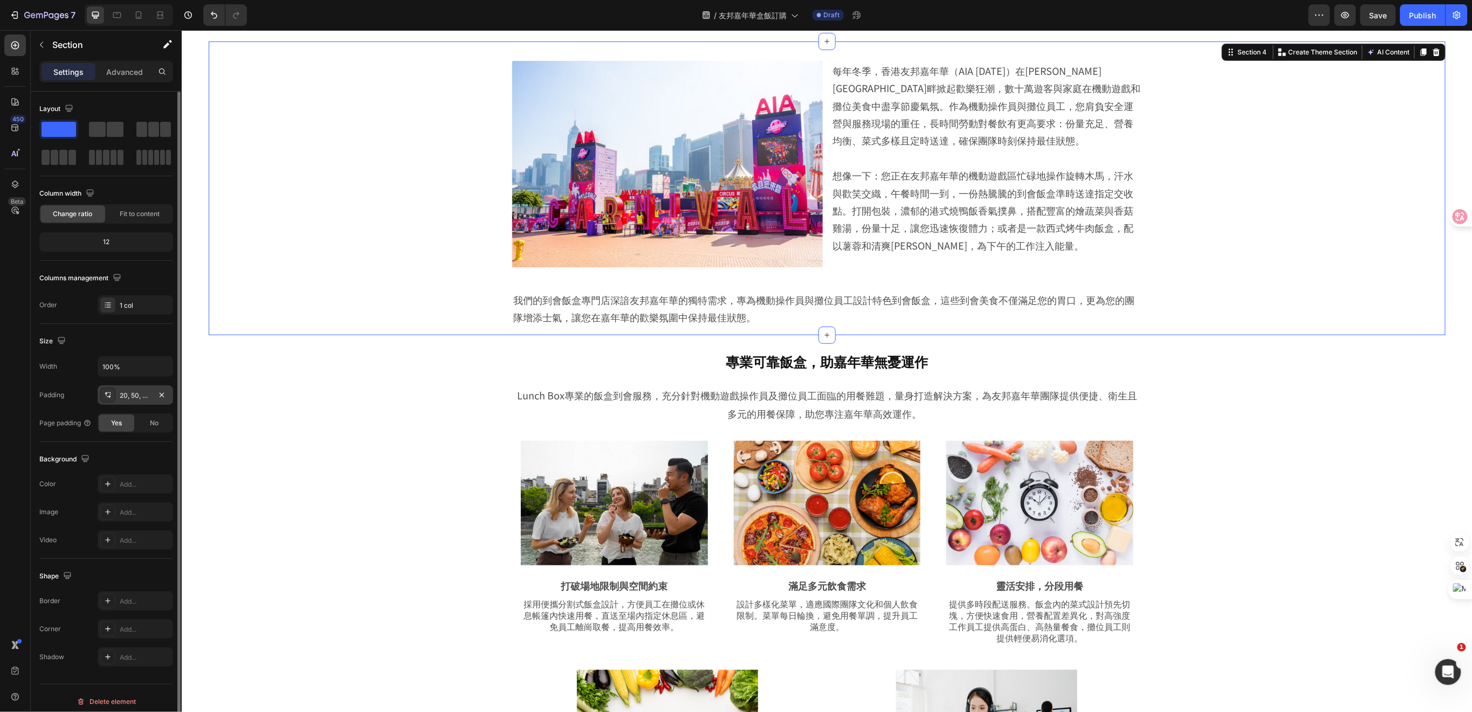
click at [132, 395] on div "20, 50, 0, 50" at bounding box center [135, 396] width 31 height 10
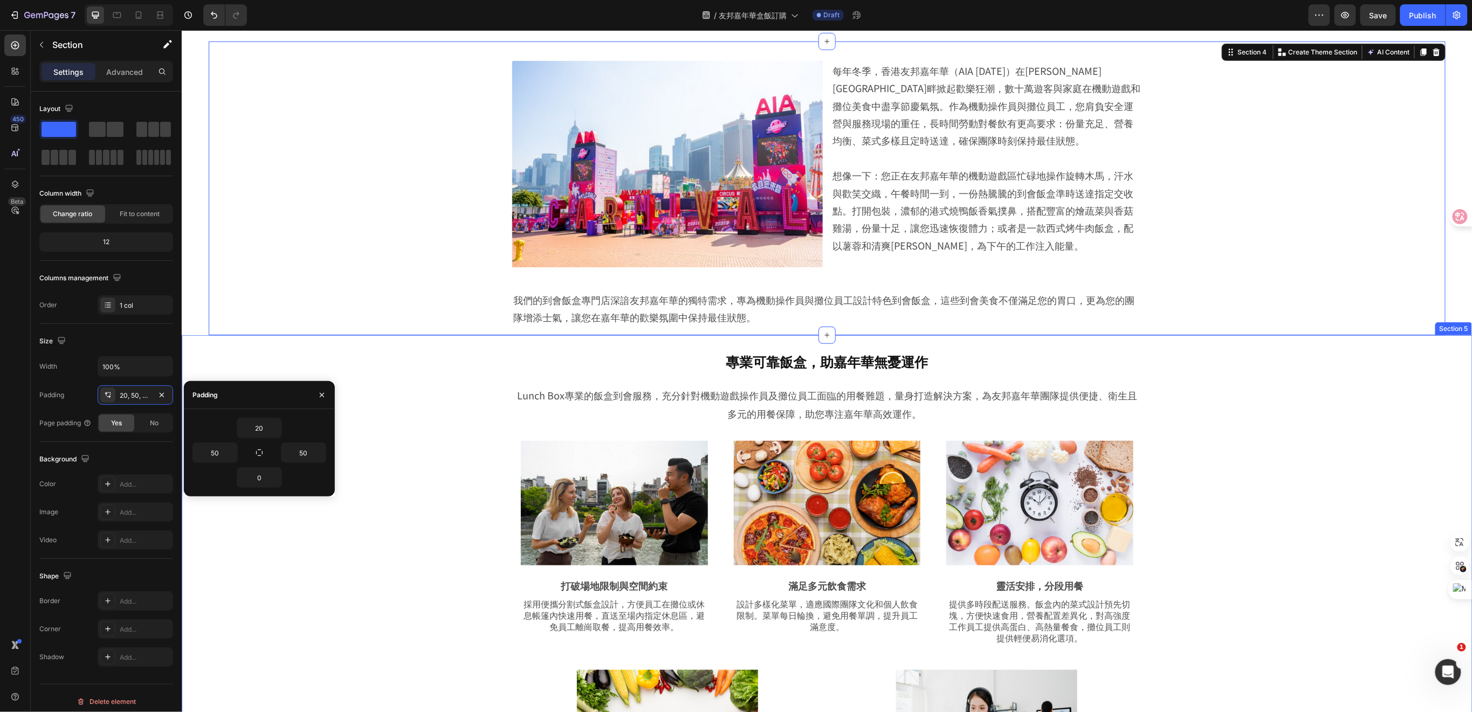
click at [455, 358] on div "專業可靠飯盒，助嘉年華無憂運作 Heading Row Lunch Box專業的飯盒到會服務，充分針對機動遊戲操作員及攤位員工面臨的用餐難題，量身打造解決方案…" at bounding box center [826, 612] width 1237 height 532
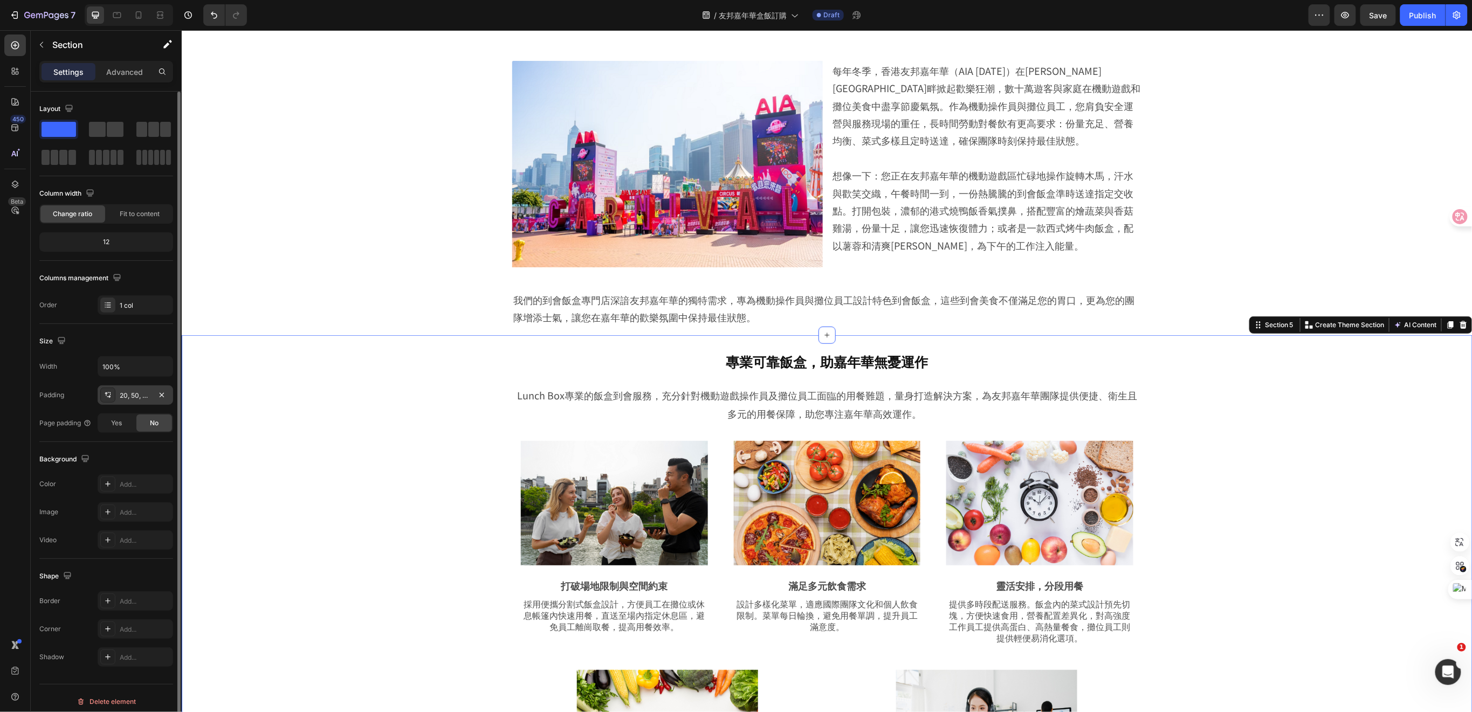
click at [133, 396] on div "20, 50, 0, 50" at bounding box center [135, 396] width 31 height 10
click at [449, 377] on div "專業可靠飯盒，助嘉年華無憂運作 Heading Row Lunch Box專業的飯盒到會服務，充分針對機動遊戲操作員及攤位員工面臨的用餐難題，量身打造解決方案…" at bounding box center [826, 612] width 1237 height 532
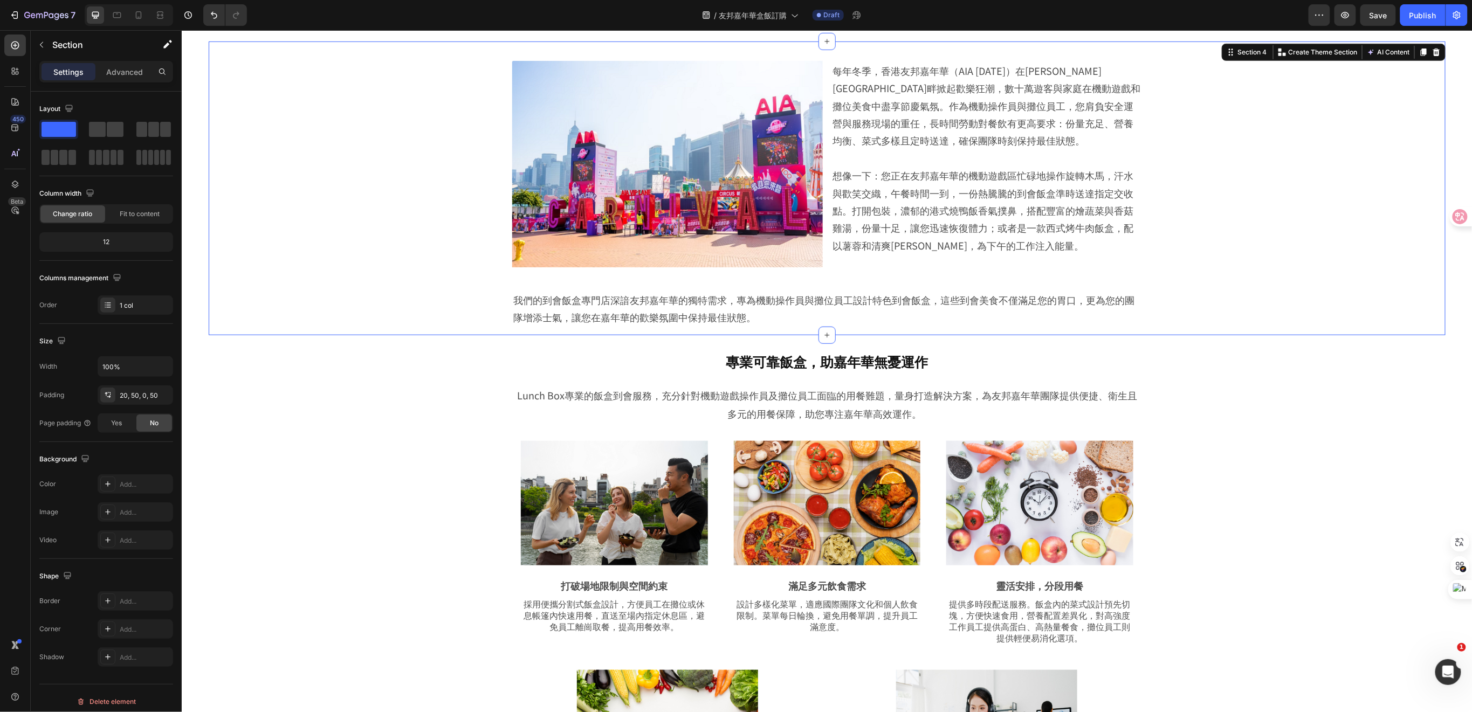
click at [408, 236] on div "Image 每年冬季，香港友邦嘉年華（AIA Carnival）在維多利亞港畔掀起歡樂狂潮，數十萬遊客與家庭在機動遊戲和攤位美食中盡享節慶氣氛。作為機動操作員…" at bounding box center [826, 194] width 1183 height 284
click at [149, 391] on div "20, 50, 0, 50" at bounding box center [135, 396] width 31 height 10
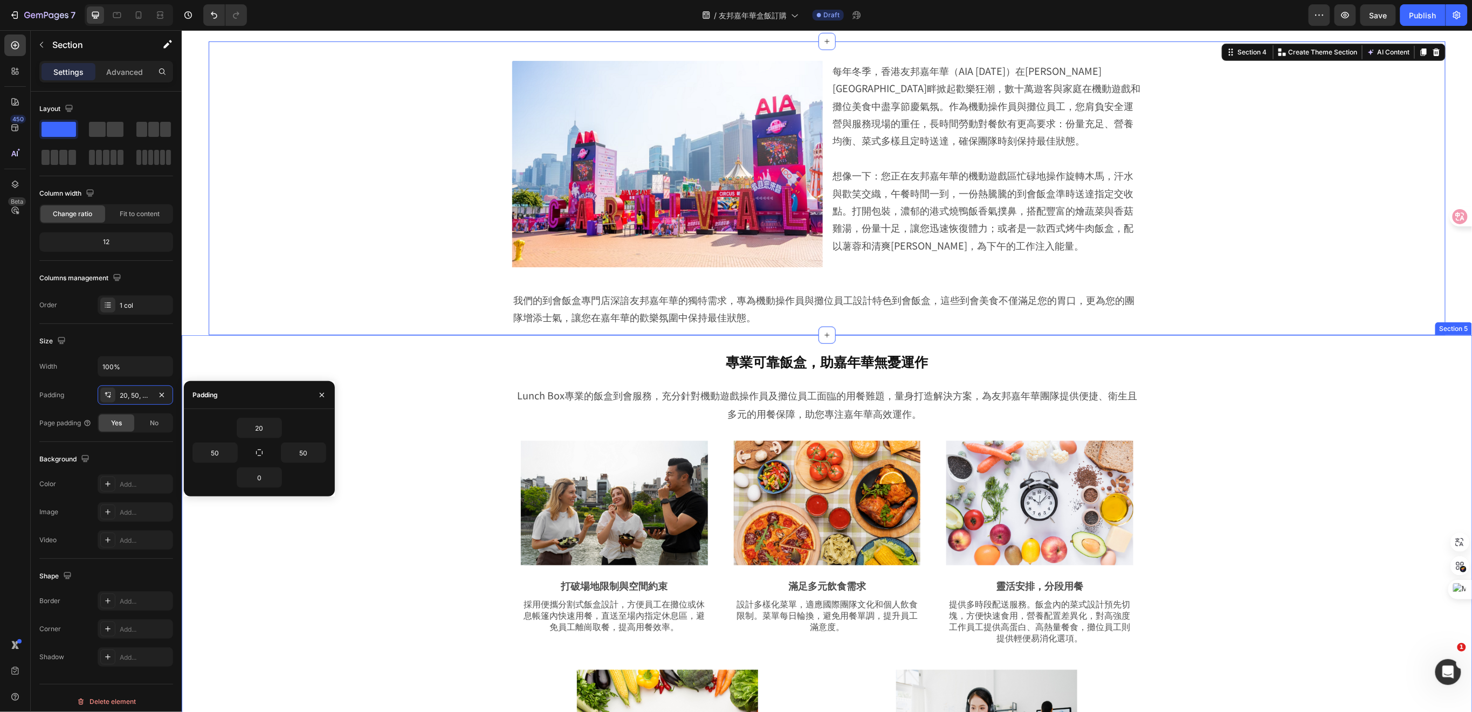
click at [424, 403] on div "專業可靠飯盒，助嘉年華無憂運作 Heading Row Lunch Box專業的飯盒到會服務，充分針對機動遊戲操作員及攤位員工面臨的用餐難題，量身打造解決方案…" at bounding box center [826, 612] width 1237 height 532
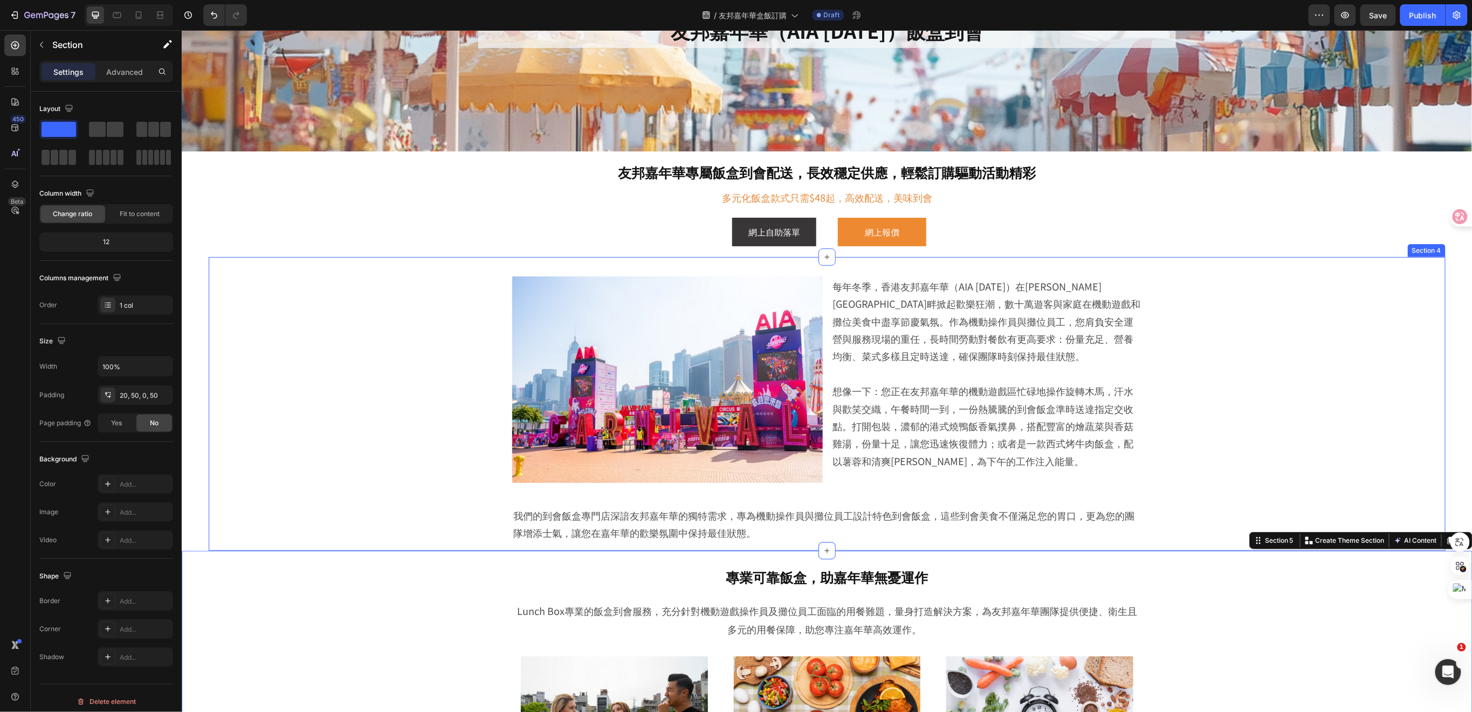
scroll to position [287, 0]
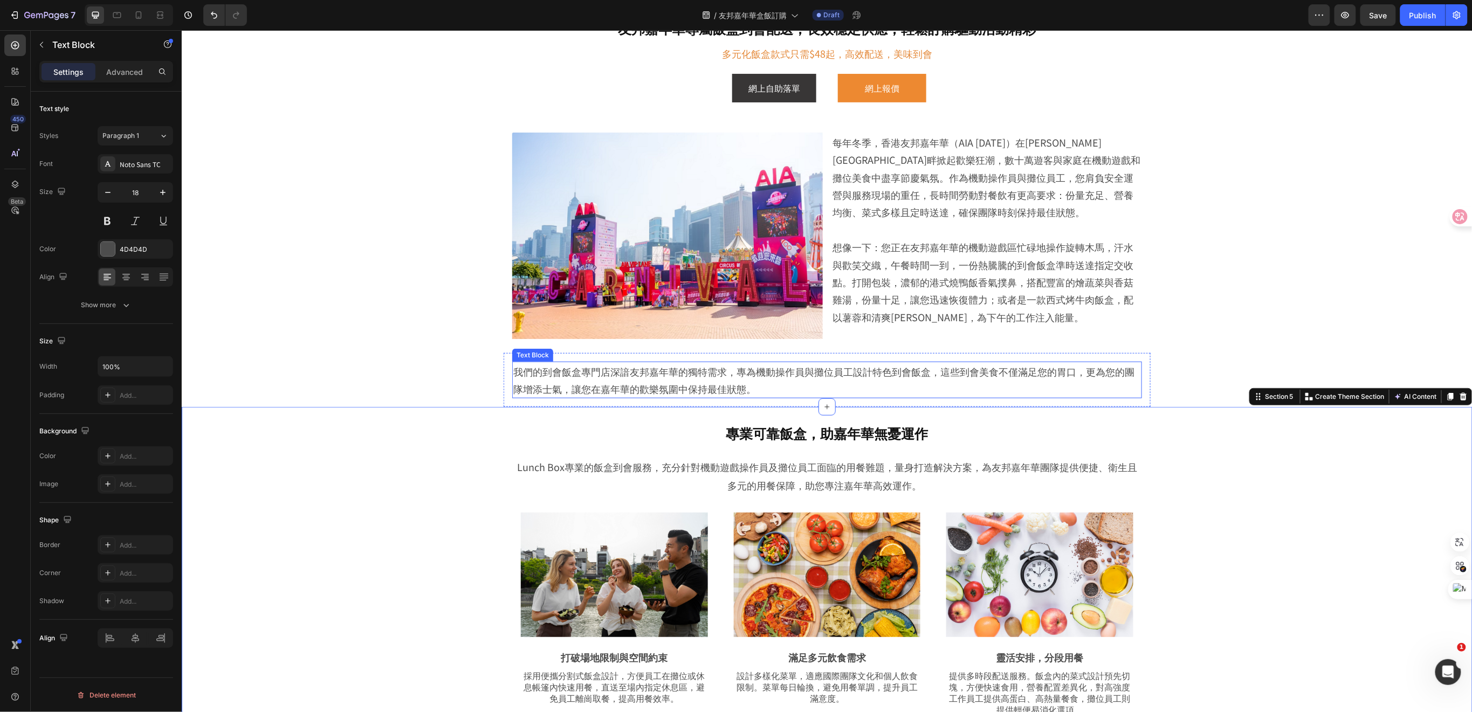
click at [723, 379] on p "我們的到會飯盒專門店深諳友邦嘉年華的獨特需求，專為機動操作員與攤位員工設計特色到會飯盒，這些到會美食不僅滿足您的胃口，更為您的團隊增添士氣，讓您在嘉年華的歡樂…" at bounding box center [827, 379] width 628 height 35
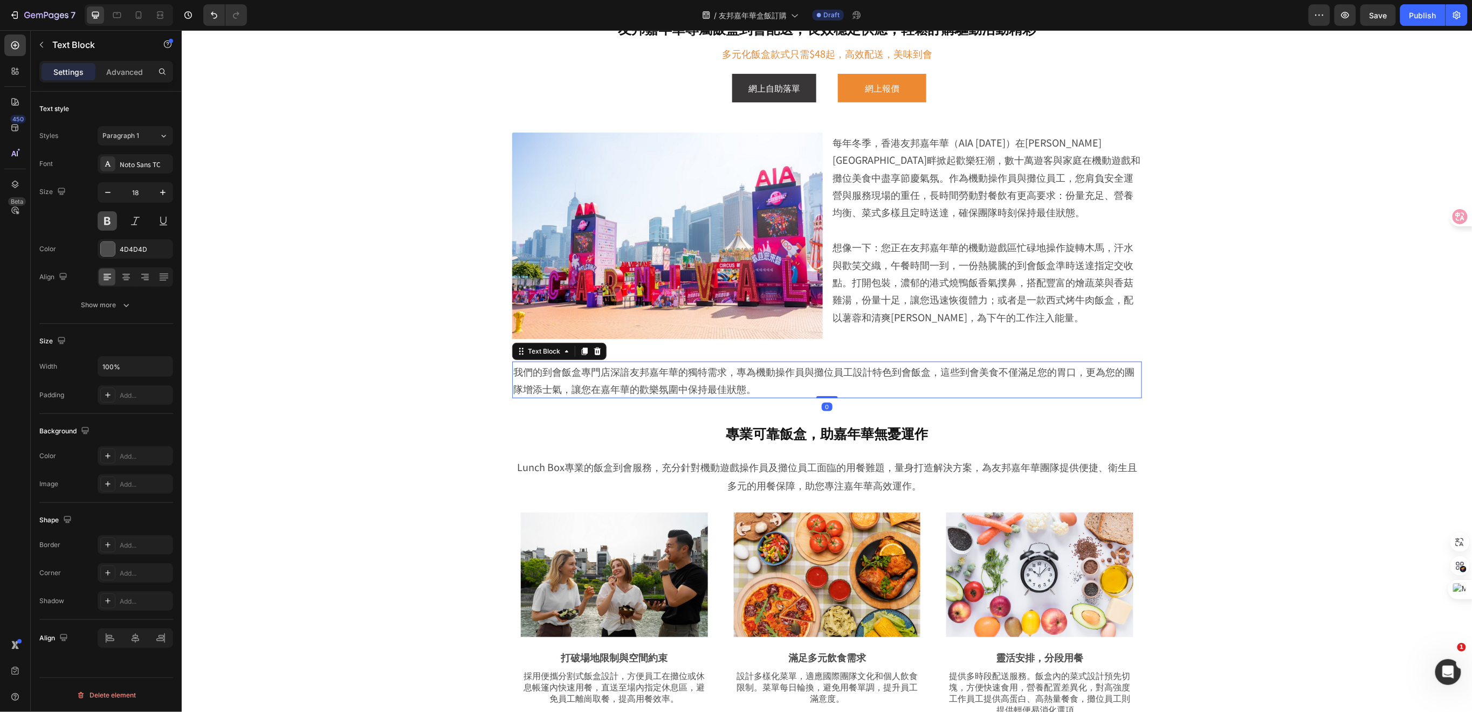
click at [107, 223] on button at bounding box center [107, 220] width 19 height 19
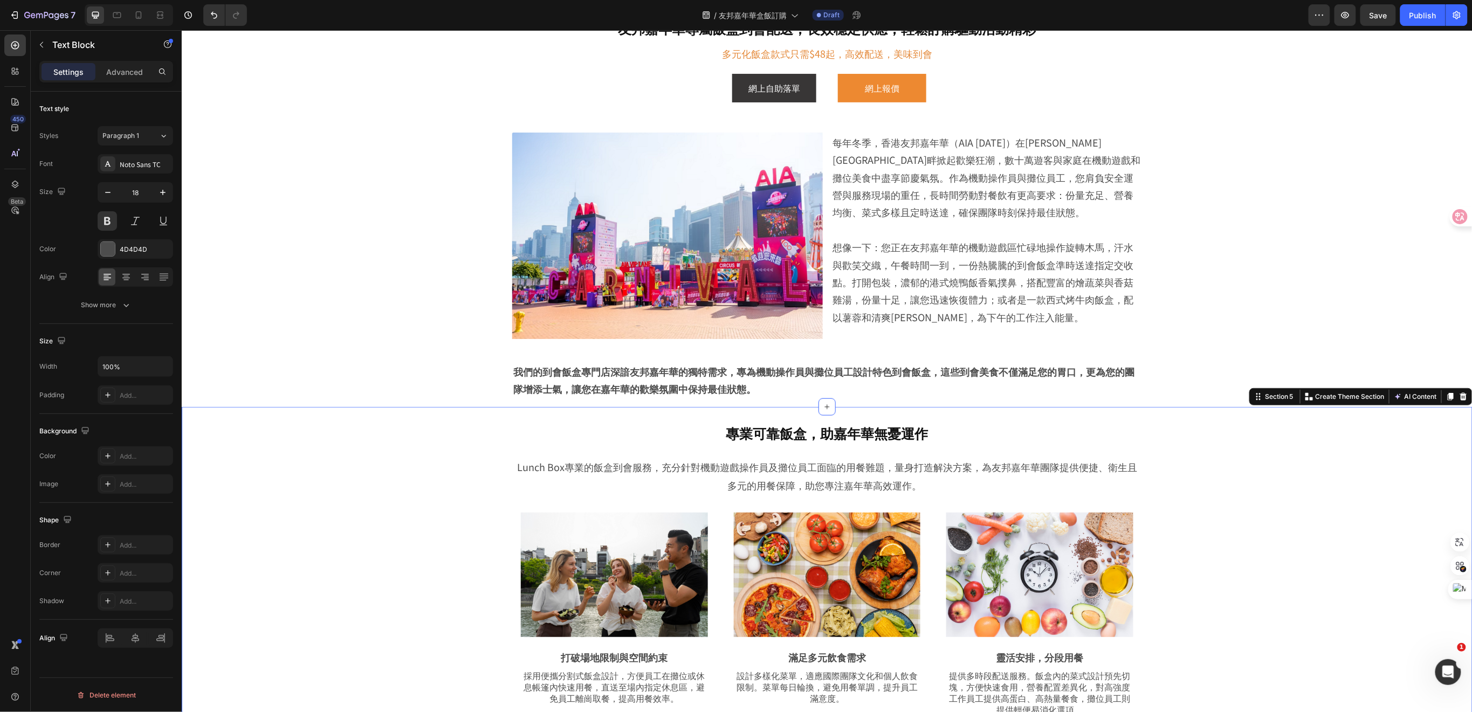
click at [410, 482] on div "專業可靠飯盒，助嘉年華無憂運作 Heading Row Lunch Box專業的飯盒到會服務，充分針對機動遊戲操作員及攤位員工面臨的用餐難題，量身打造解決方案…" at bounding box center [826, 683] width 1237 height 532
click at [884, 366] on p "我們的到會飯盒專門店深諳友邦嘉年華的獨特需求，專為機動操作員與攤位員工設計特色到會飯盒，這些到會美食不僅滿足您的胃口，更為您的團隊增添士氣，讓您在嘉年華的歡樂…" at bounding box center [827, 379] width 628 height 35
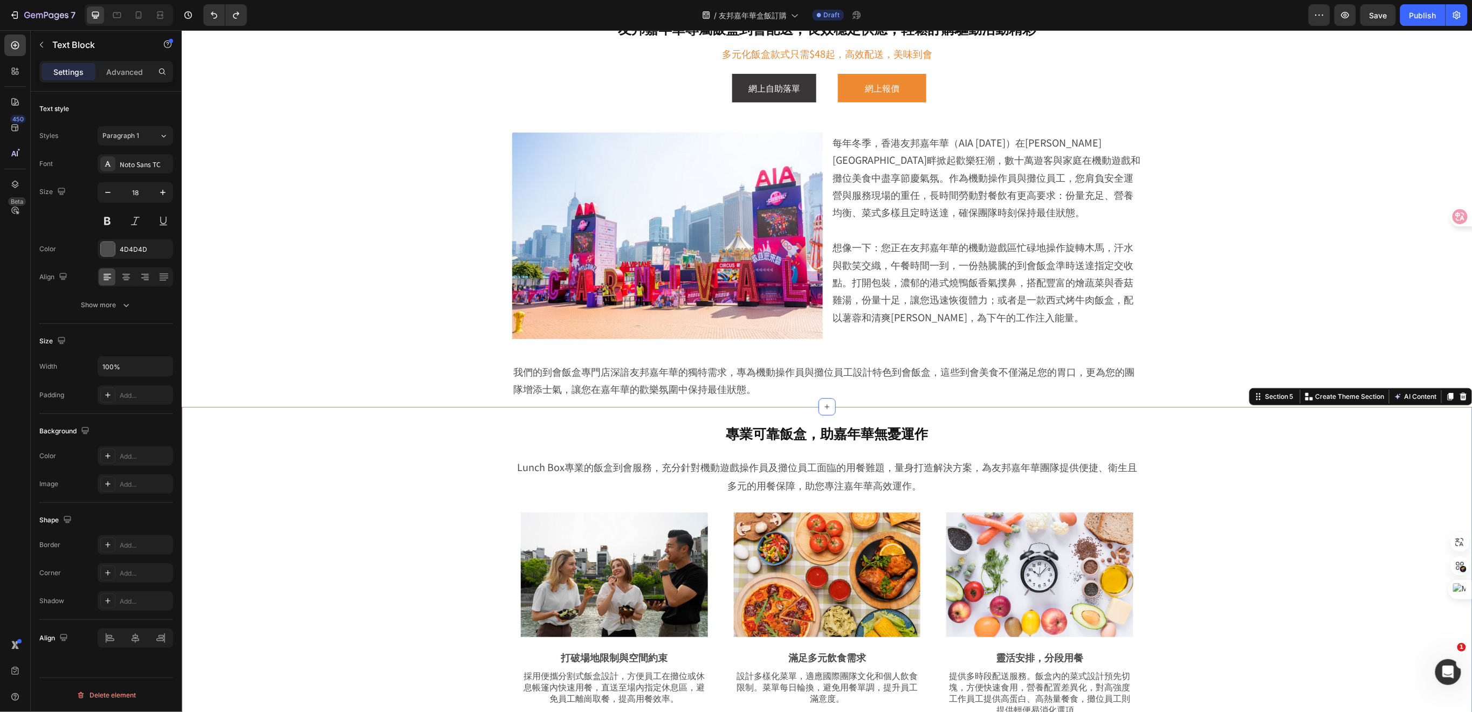
click at [440, 509] on div "專業可靠飯盒，助嘉年華無憂運作 Heading Row Lunch Box專業的飯盒到會服務，充分針對機動遊戲操作員及攤位員工面臨的用餐難題，量身打造解決方案…" at bounding box center [826, 683] width 1237 height 532
click at [700, 369] on p "我們的到會飯盒專門店深諳友邦嘉年華的獨特需求，專為機動操作員與攤位員工設計特色到會飯盒，這些到會美食不僅滿足您的胃口，更為您的團隊增添士氣，讓您在嘉年華的歡樂…" at bounding box center [827, 379] width 628 height 35
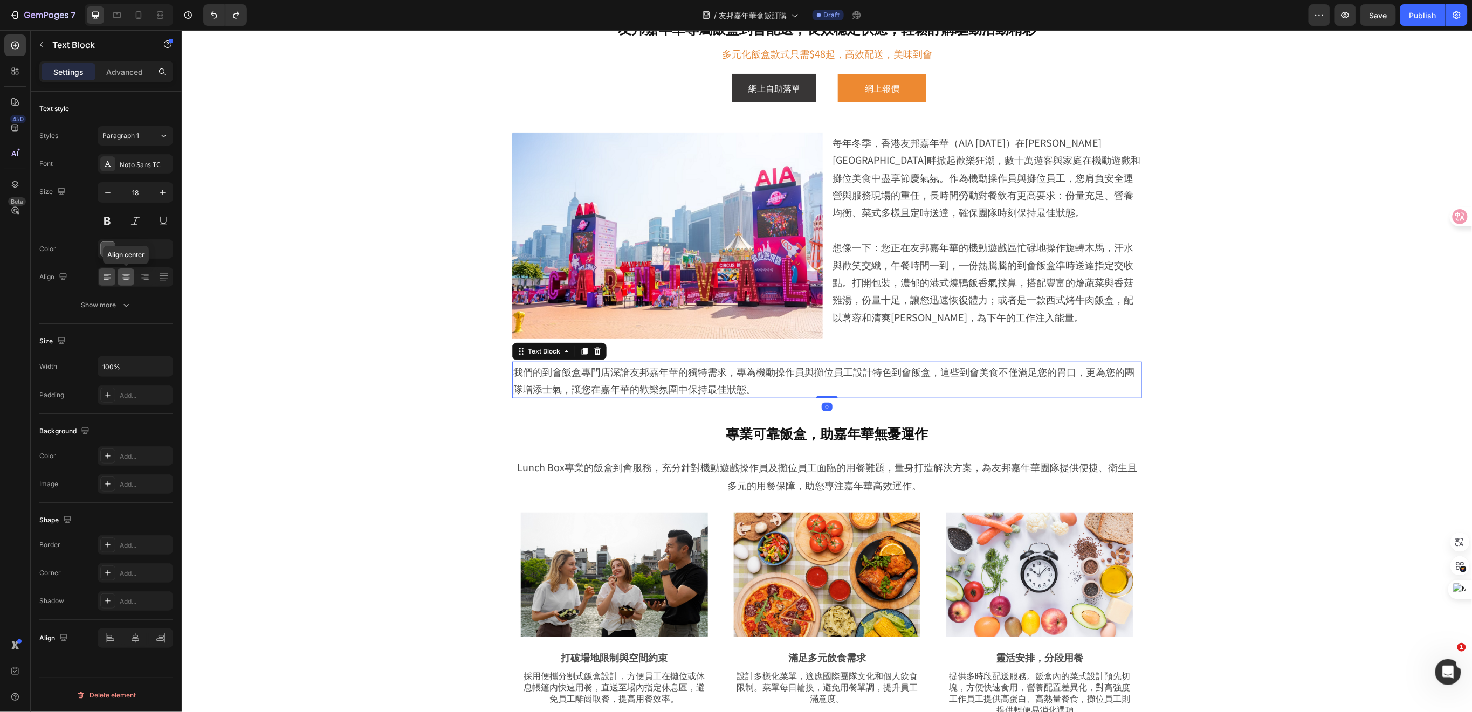
click at [127, 275] on icon at bounding box center [126, 274] width 8 height 1
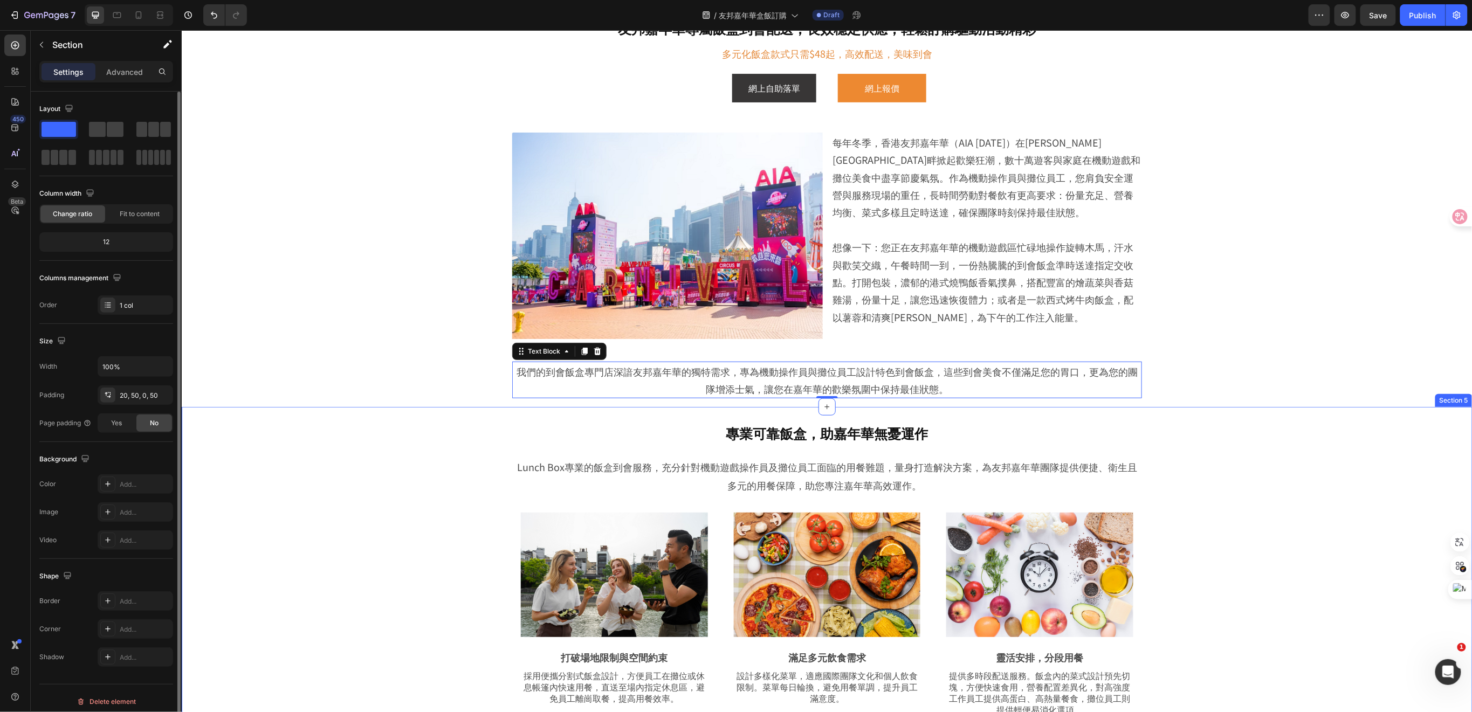
click at [402, 527] on div "專業可靠飯盒，助嘉年華無憂運作 Heading Row Lunch Box專業的飯盒到會服務，充分針對機動遊戲操作員及攤位員工面臨的用餐難題，量身打造解決方案…" at bounding box center [826, 683] width 1237 height 532
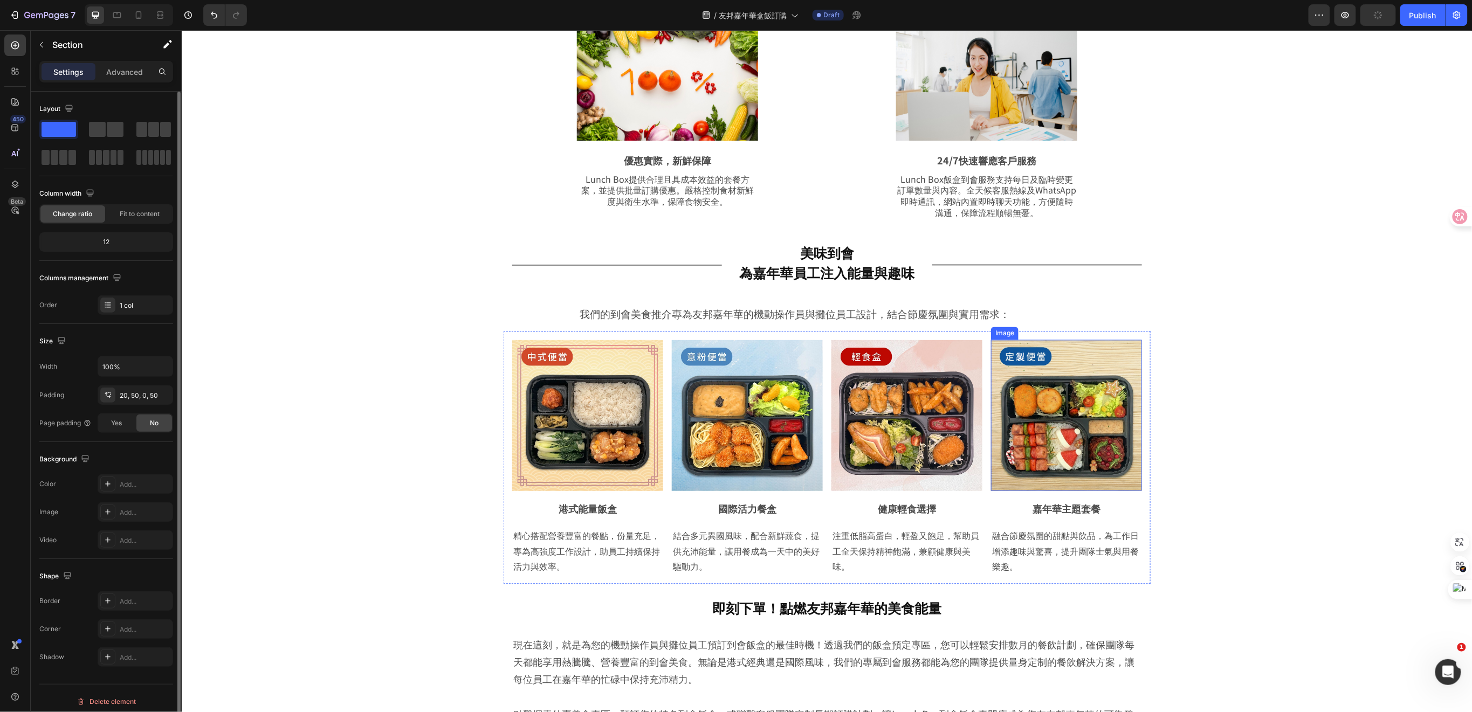
scroll to position [1006, 0]
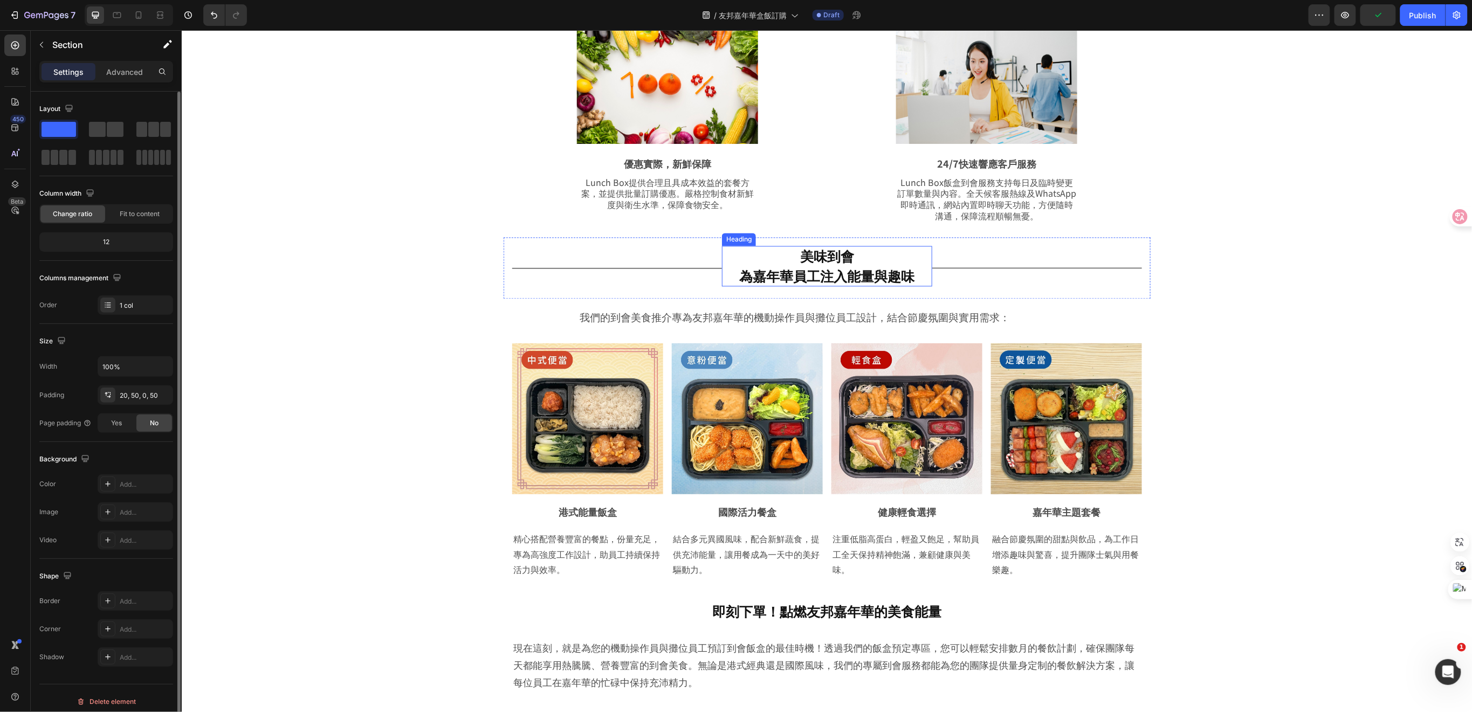
click at [850, 264] on h2 "美味到會 為嘉年華員工注入能量與趣味" at bounding box center [827, 266] width 210 height 40
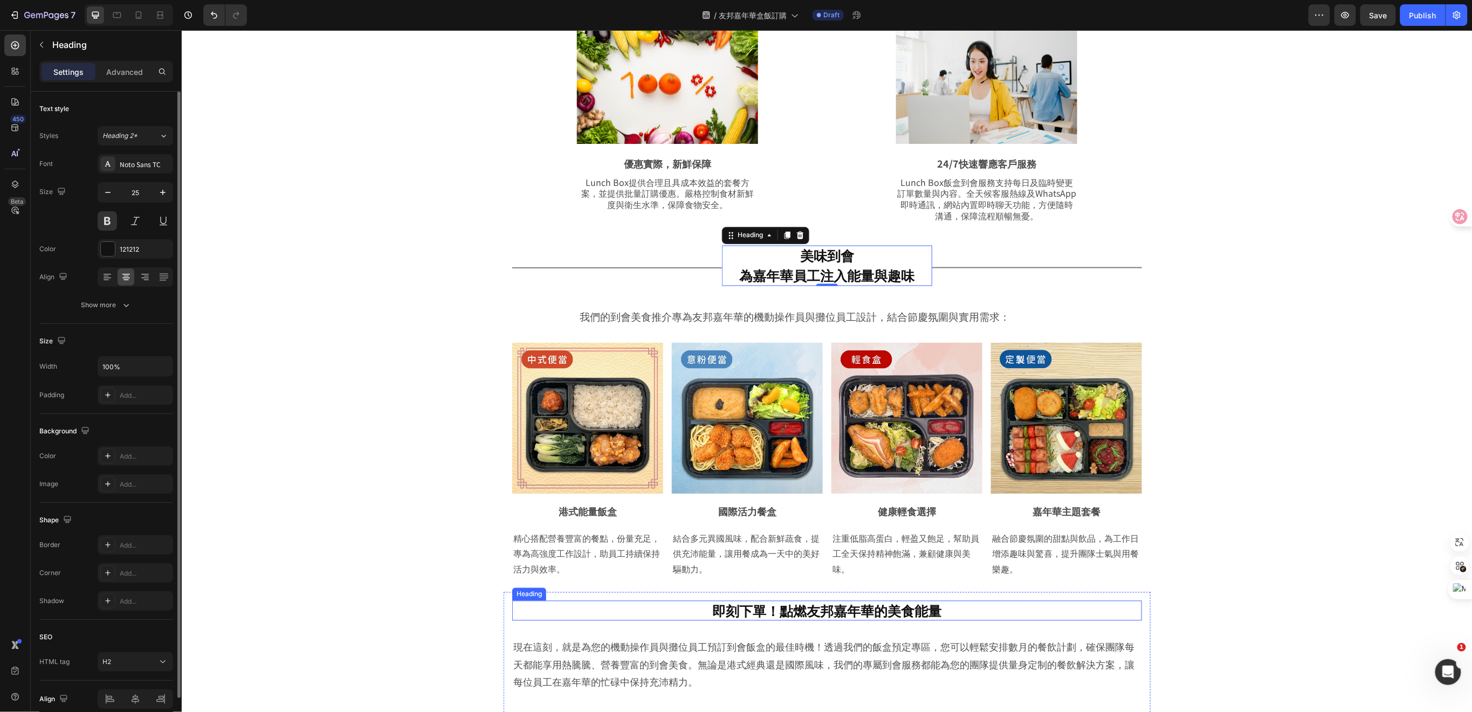
click at [805, 607] on h2 "即刻下單！點燃友邦嘉年華的美食能量" at bounding box center [827, 611] width 630 height 20
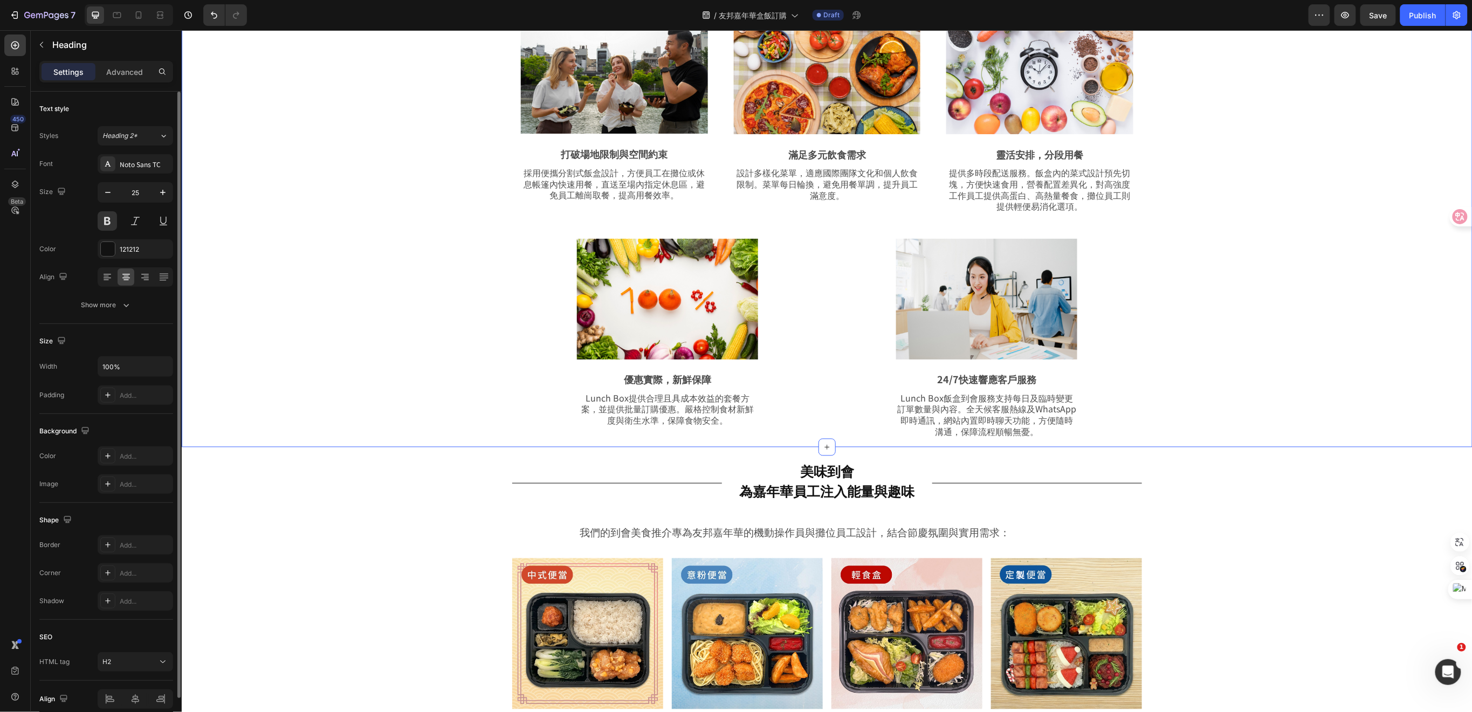
scroll to position [575, 0]
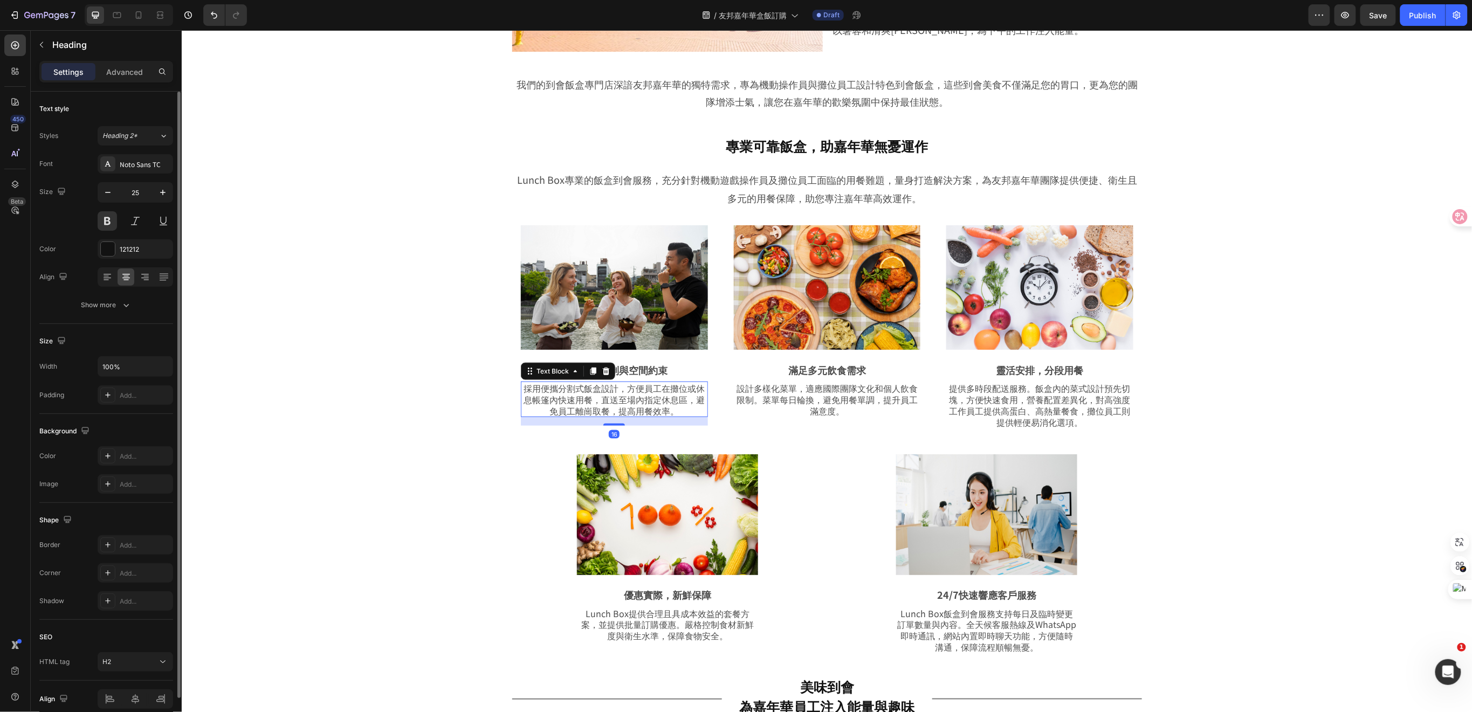
click at [627, 400] on p "採用便攜分割式飯盒設計，方便員工在攤位或休息帳篷內快速用餐，直送至場內指定休息區，避免員工離崗取餐，提高用餐效率。" at bounding box center [614, 398] width 185 height 33
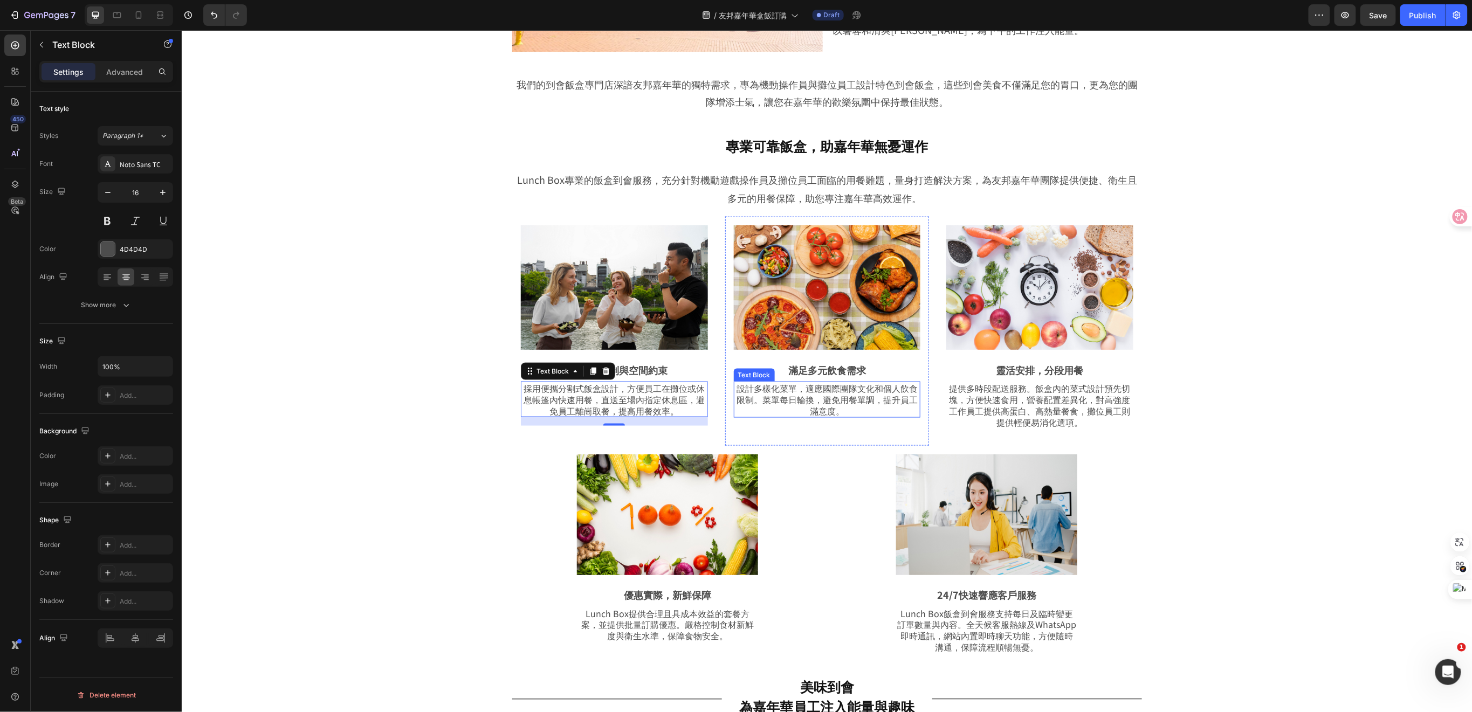
click at [805, 403] on p "設計多樣化菜單，適應國際團隊文化和個人飲食限制。菜單每日輪換，避免用餐單調，提升員工滿意度。" at bounding box center [827, 398] width 185 height 33
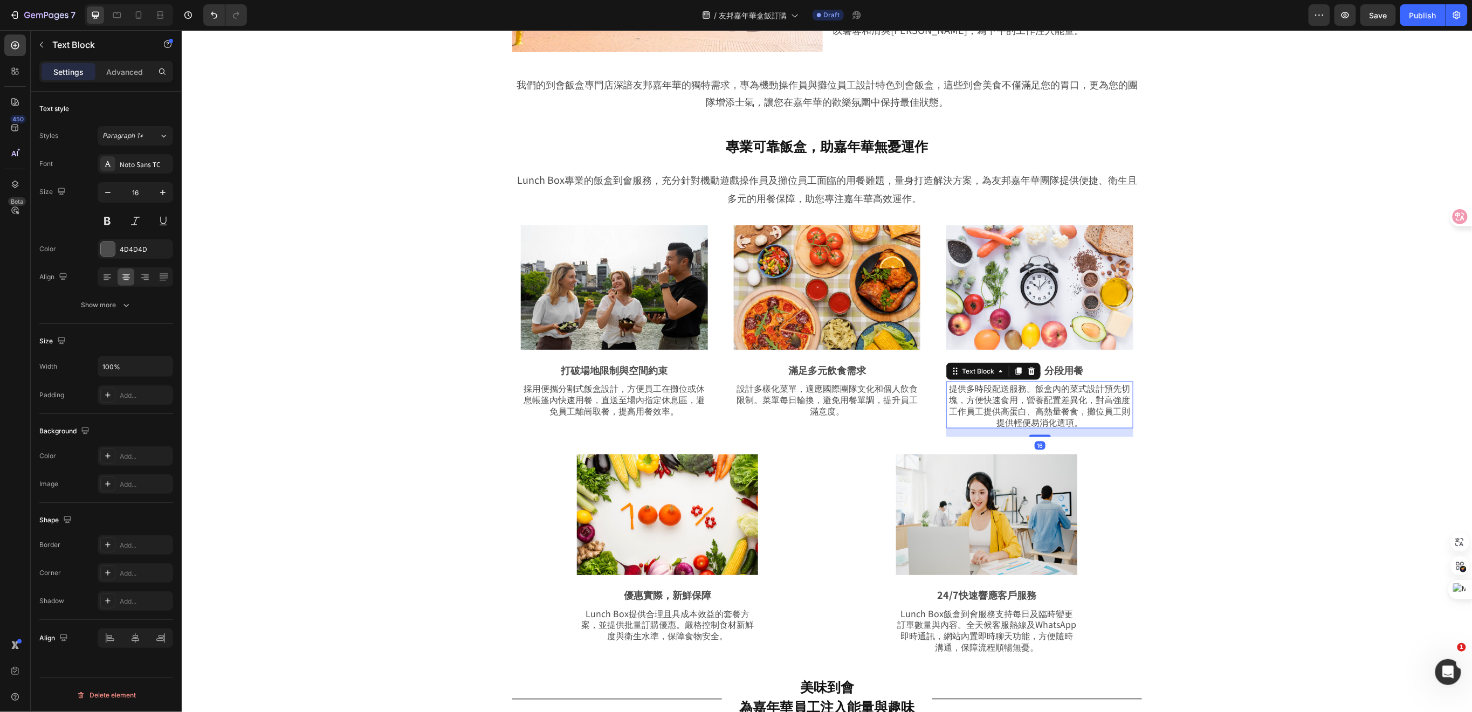
click at [1011, 401] on p "提供多時段配送服務。飯盒內的菜式設計預先切塊，方便快速食用，營養配置差異化，對高強度工作員工提供高蛋白、高熱量餐食，攤位員工則提供輕便易消化選項。" at bounding box center [1039, 404] width 185 height 45
click at [696, 615] on p "Lunch Box提供合理且具成本效益的套餐方案，並提供批量訂購優惠。嚴格控制食材新鮮度與衛生水準，保障食物安全。" at bounding box center [667, 624] width 179 height 33
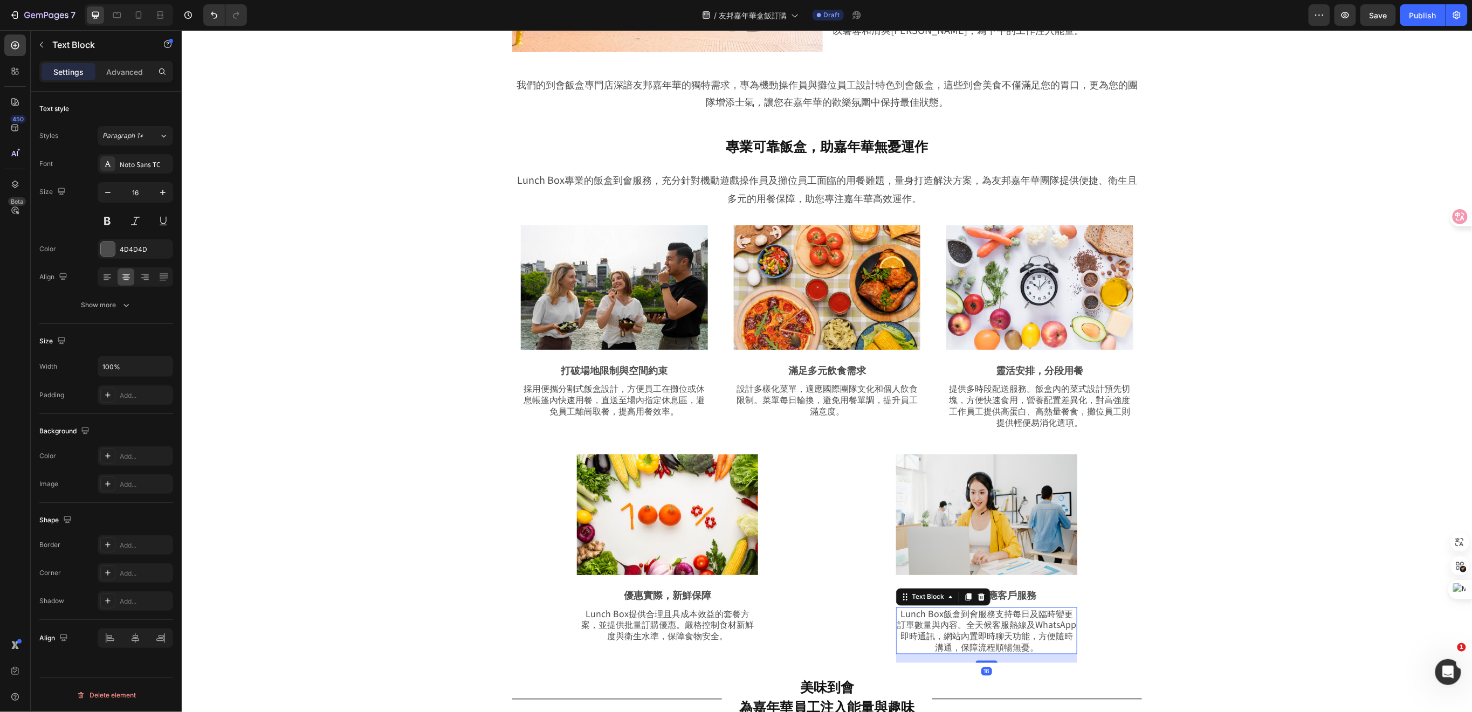
click at [962, 619] on p "Lunch Box飯盒到會服務支持每日及臨時變更訂單數量與內容。全天候客服熱線及WhatsApp即時通訊，網站內置即時聊天功能，方便隨時溝通，保障流程順暢無憂。" at bounding box center [986, 630] width 179 height 45
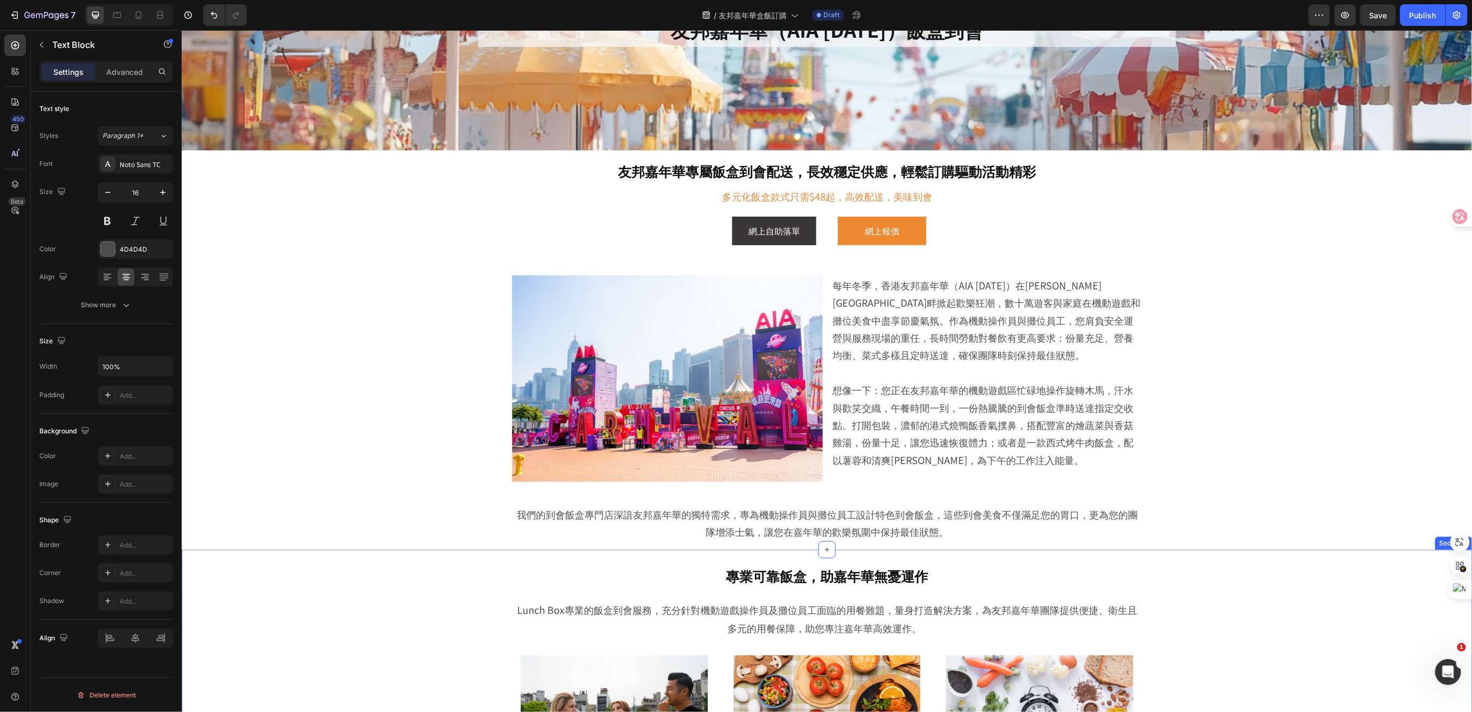
scroll to position [0, 0]
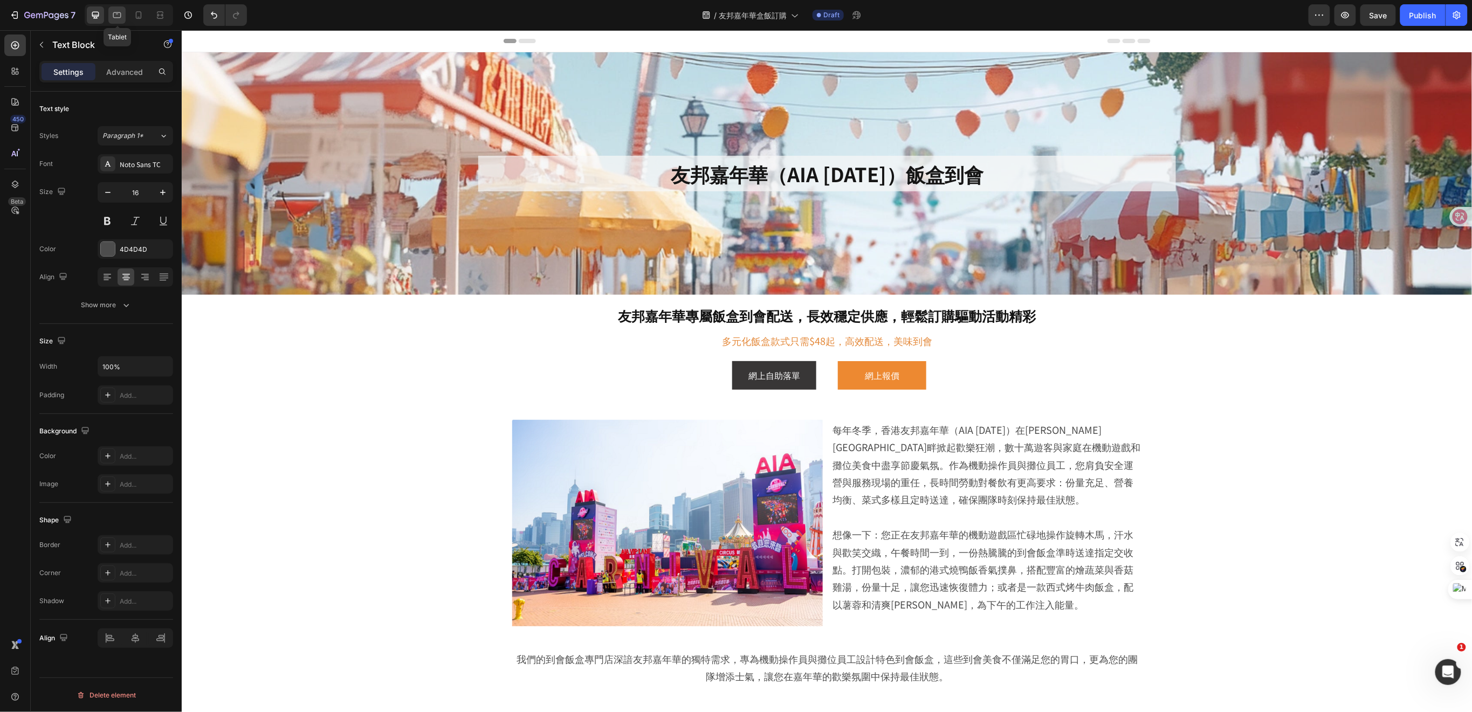
click at [117, 13] on icon at bounding box center [117, 15] width 11 height 11
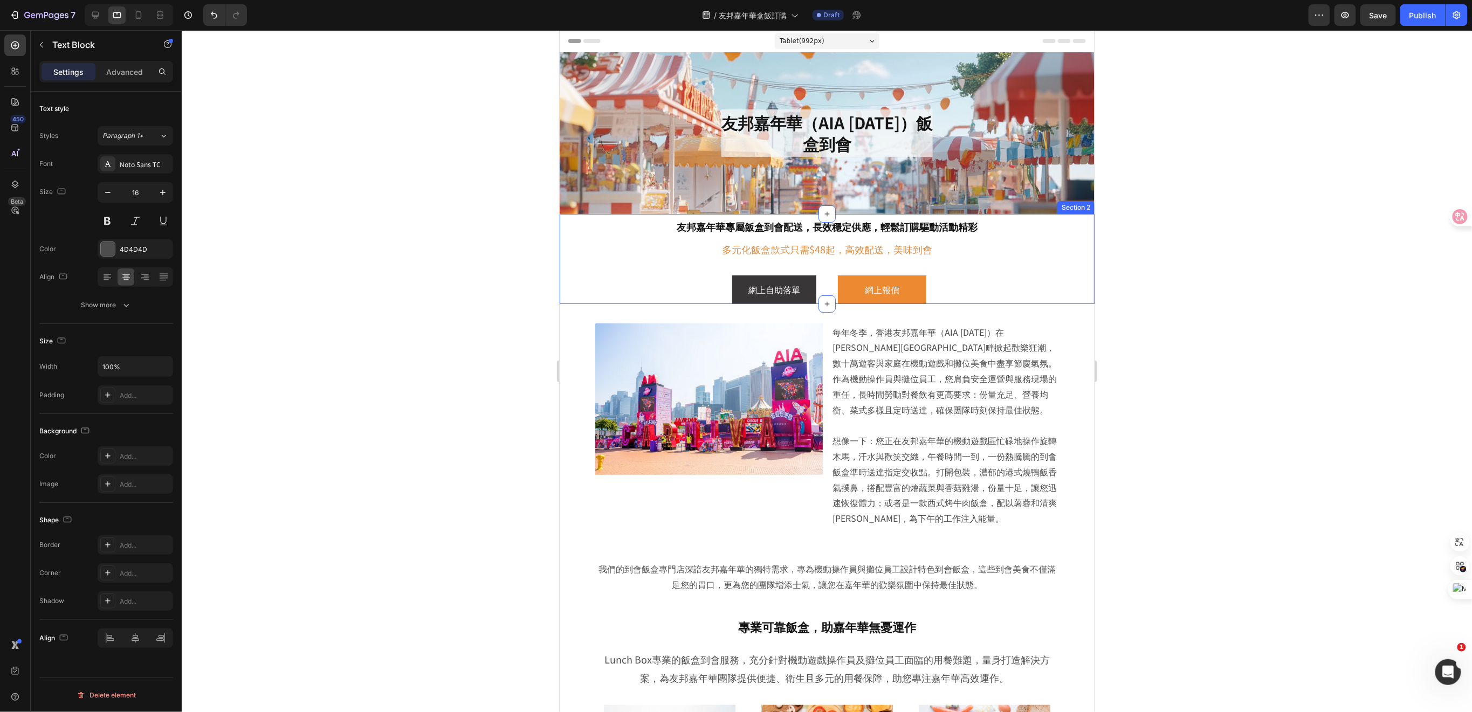
click at [1064, 259] on div "友邦嘉年華專屬飯盒到會配送，長效穩定供應，輕鬆訂購驅動活動精彩 Heading 多元化飯盒款式只需$48起，高效配送，美味到會 Text Block Row …" at bounding box center [826, 259] width 535 height 90
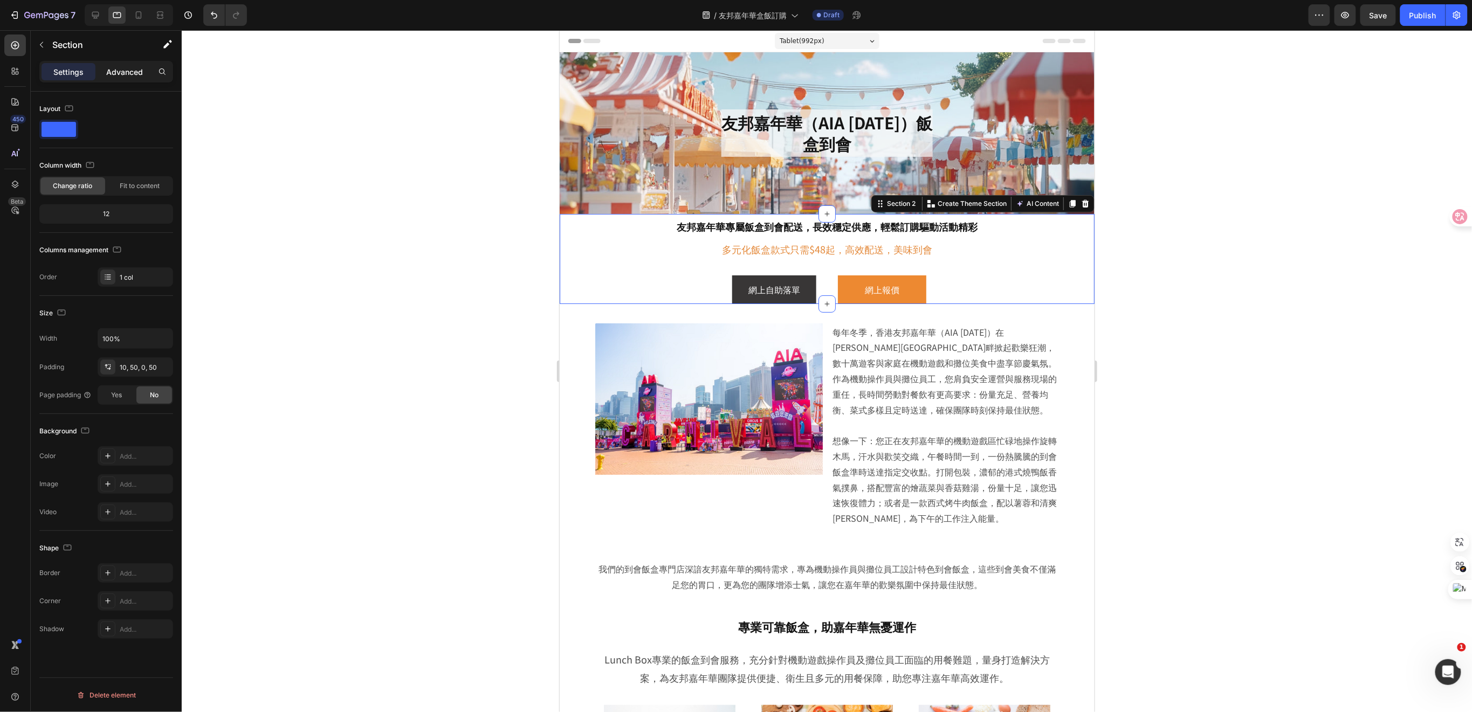
click at [118, 75] on p "Advanced" at bounding box center [124, 71] width 37 height 11
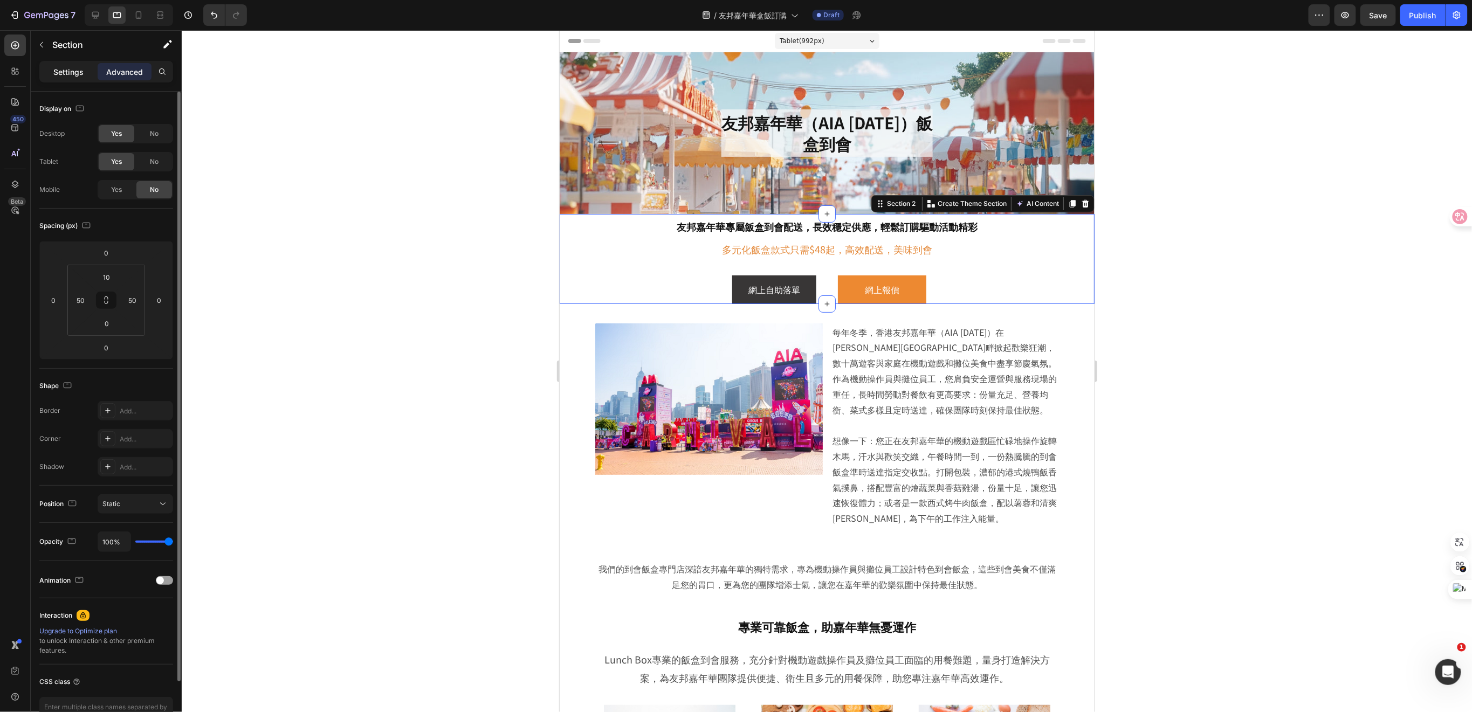
click at [67, 71] on p "Settings" at bounding box center [68, 71] width 30 height 11
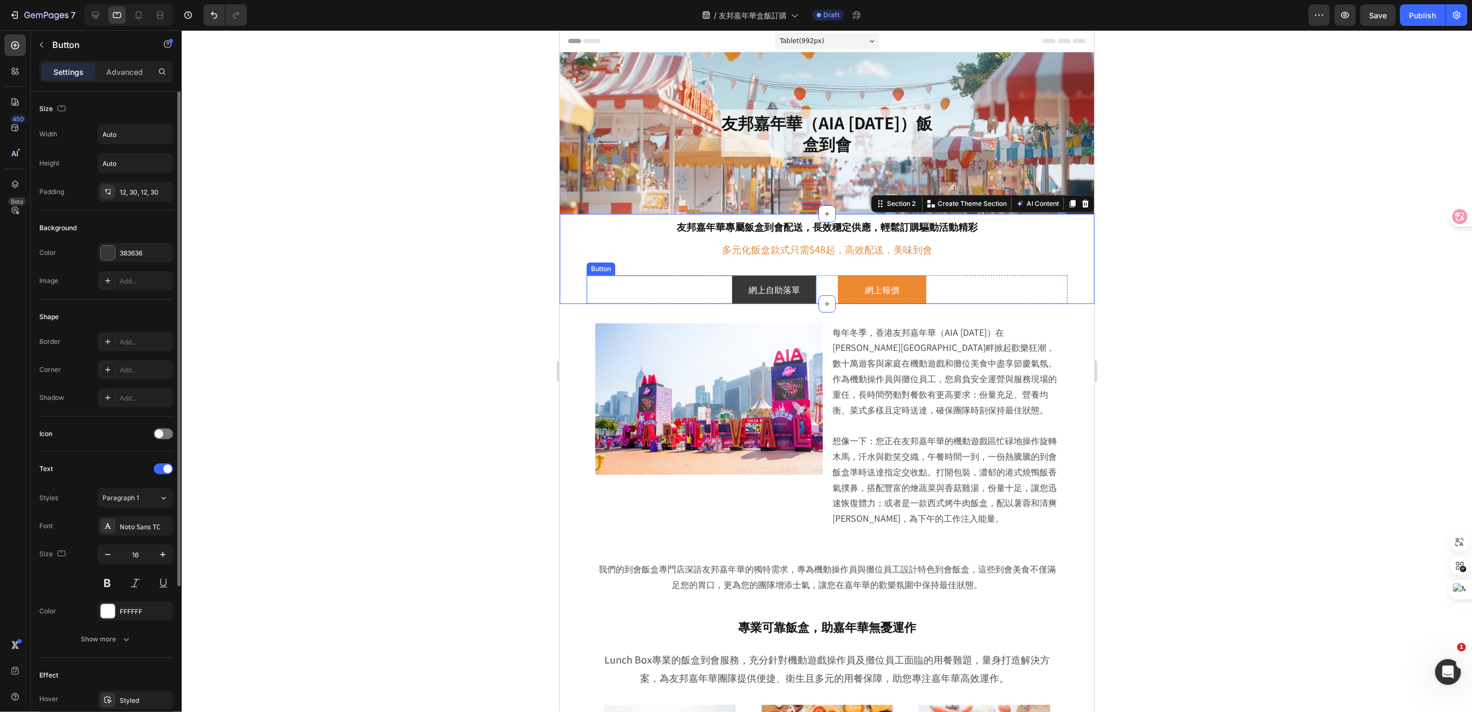
click at [671, 283] on div "網上自助落單 Button" at bounding box center [701, 289] width 230 height 29
click at [816, 287] on div "網上自助落單 Button 0 網上報價 Button Row" at bounding box center [826, 289] width 481 height 29
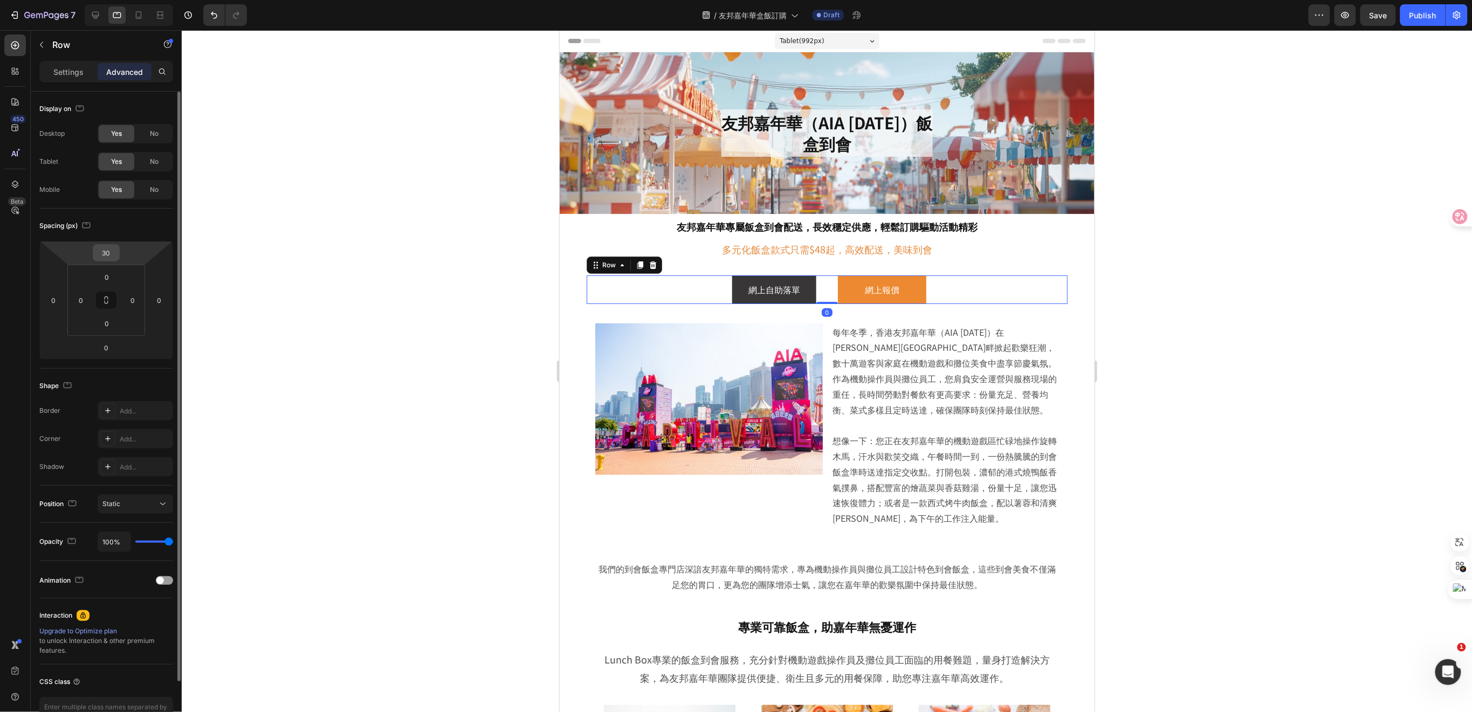
click at [110, 253] on input "30" at bounding box center [106, 253] width 22 height 16
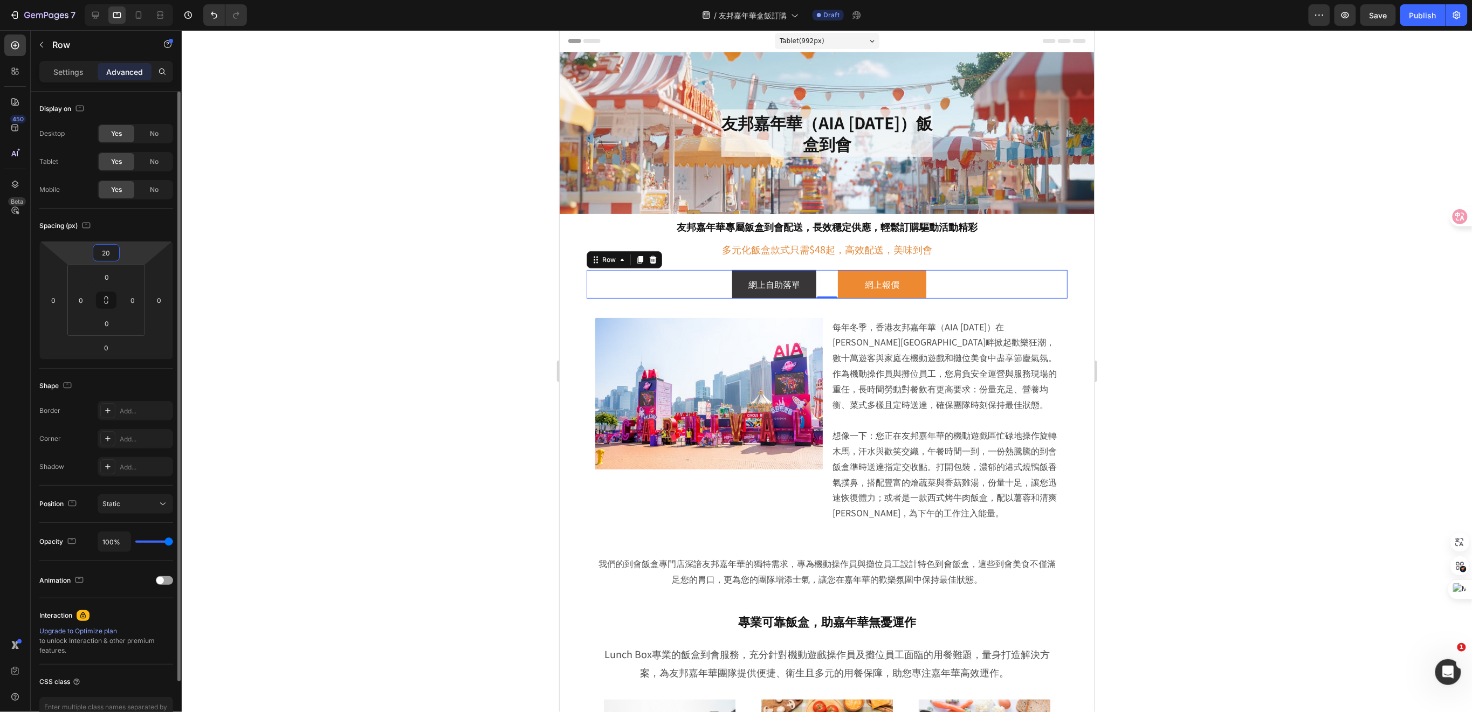
type input "2"
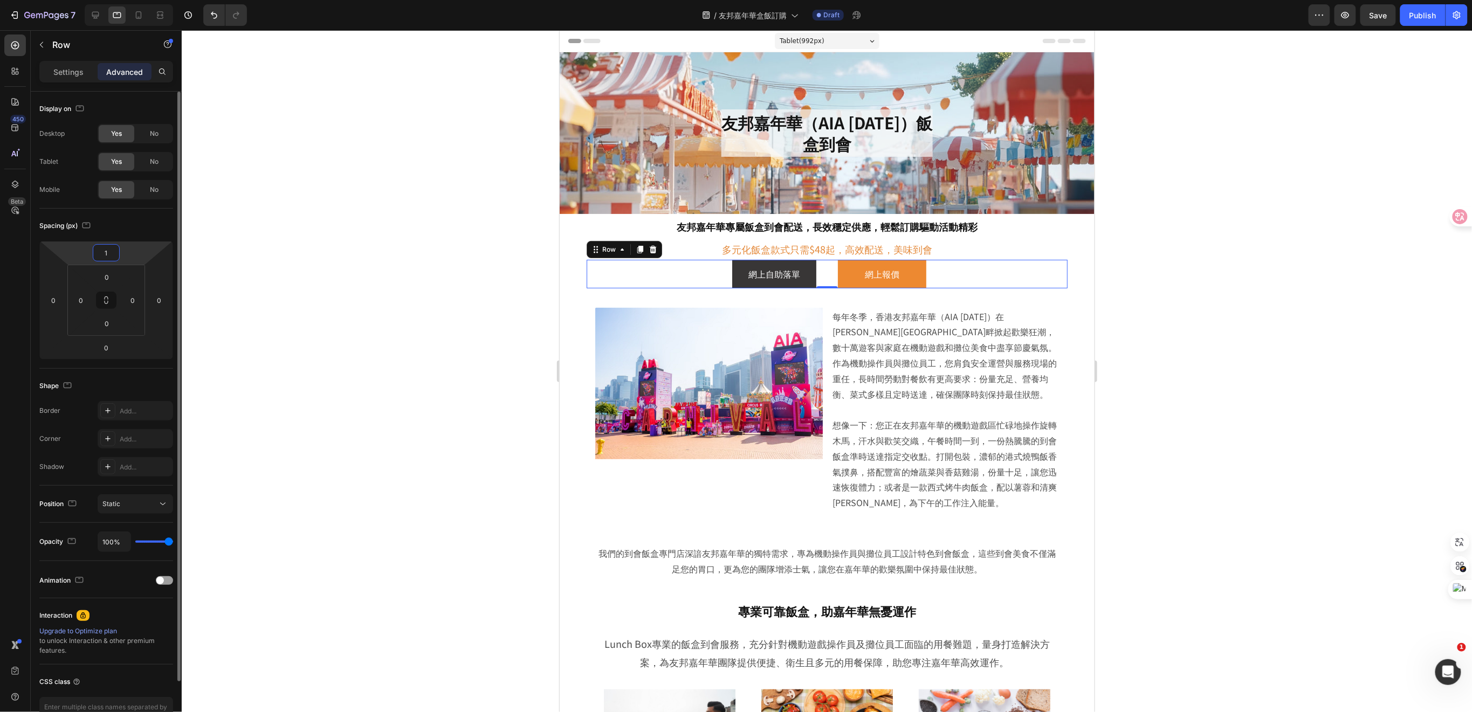
type input "10"
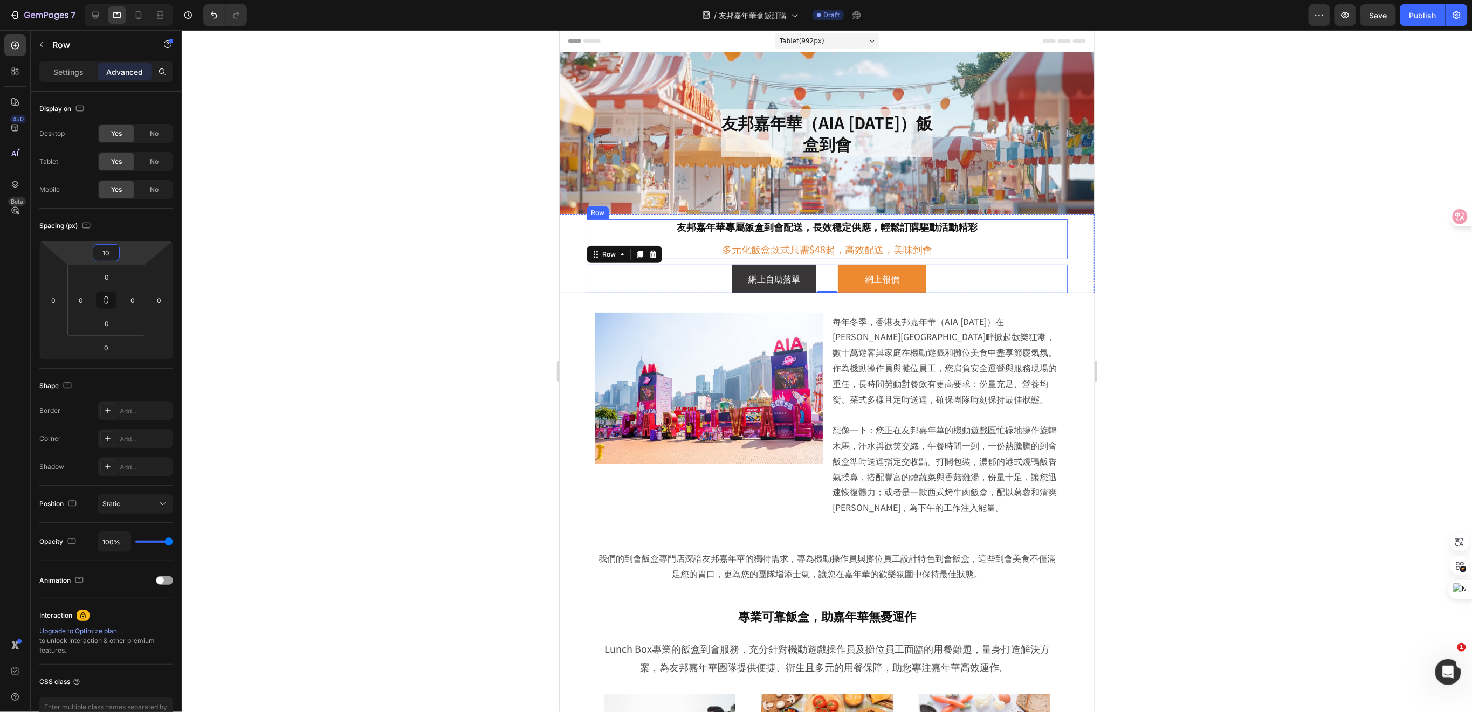
click at [1054, 236] on div "友邦嘉年華專屬飯盒到會配送，長效穩定供應，輕鬆訂購驅動活動精彩 Heading 多元化飯盒款式只需$48起，高效配送，美味到會 Text Block" at bounding box center [826, 239] width 481 height 40
click at [70, 66] on p "Settings" at bounding box center [68, 71] width 30 height 11
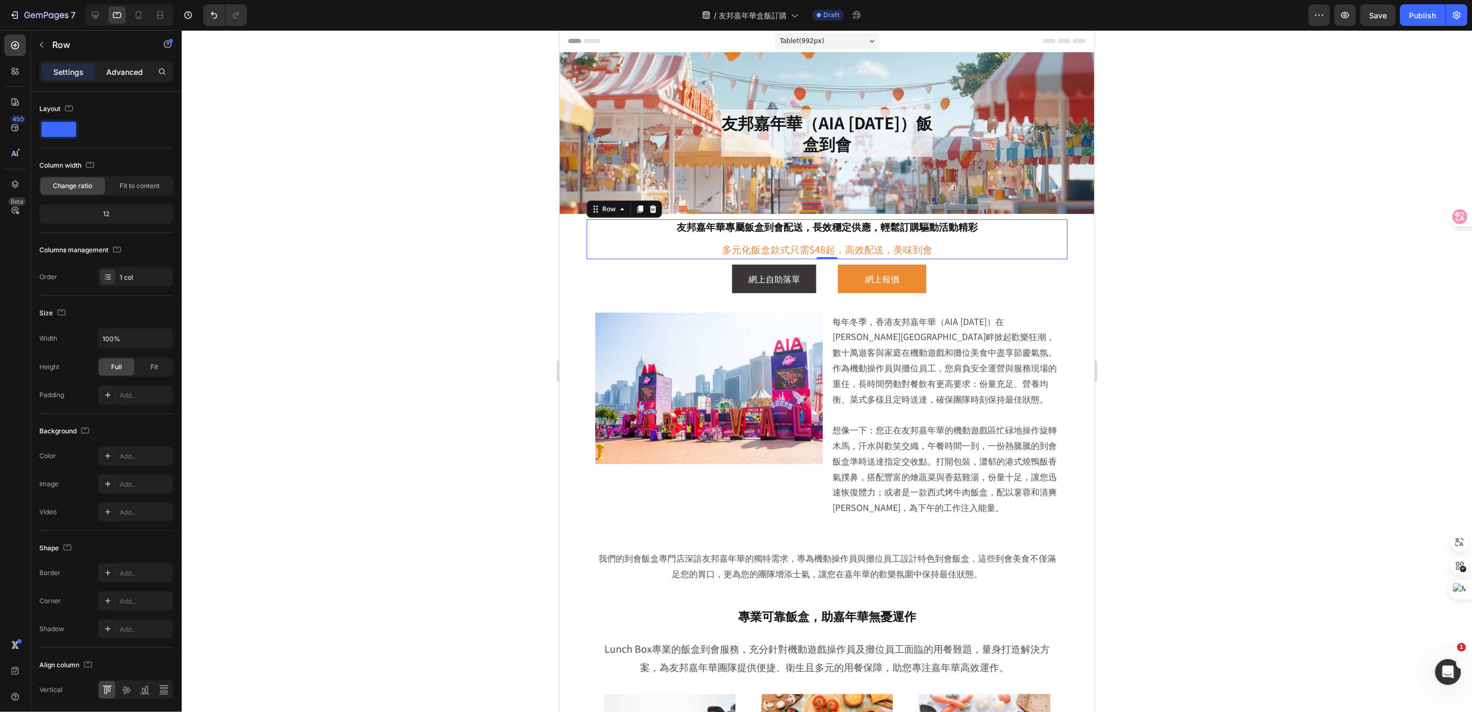
click at [109, 72] on p "Advanced" at bounding box center [124, 71] width 37 height 11
click at [1068, 276] on div "友邦嘉年華專屬飯盒到會配送，長效穩定供應，輕鬆訂購驅動活動精彩 Heading 多元化飯盒款式只需$48起，高效配送，美味到會 Text Block Row …" at bounding box center [826, 253] width 535 height 79
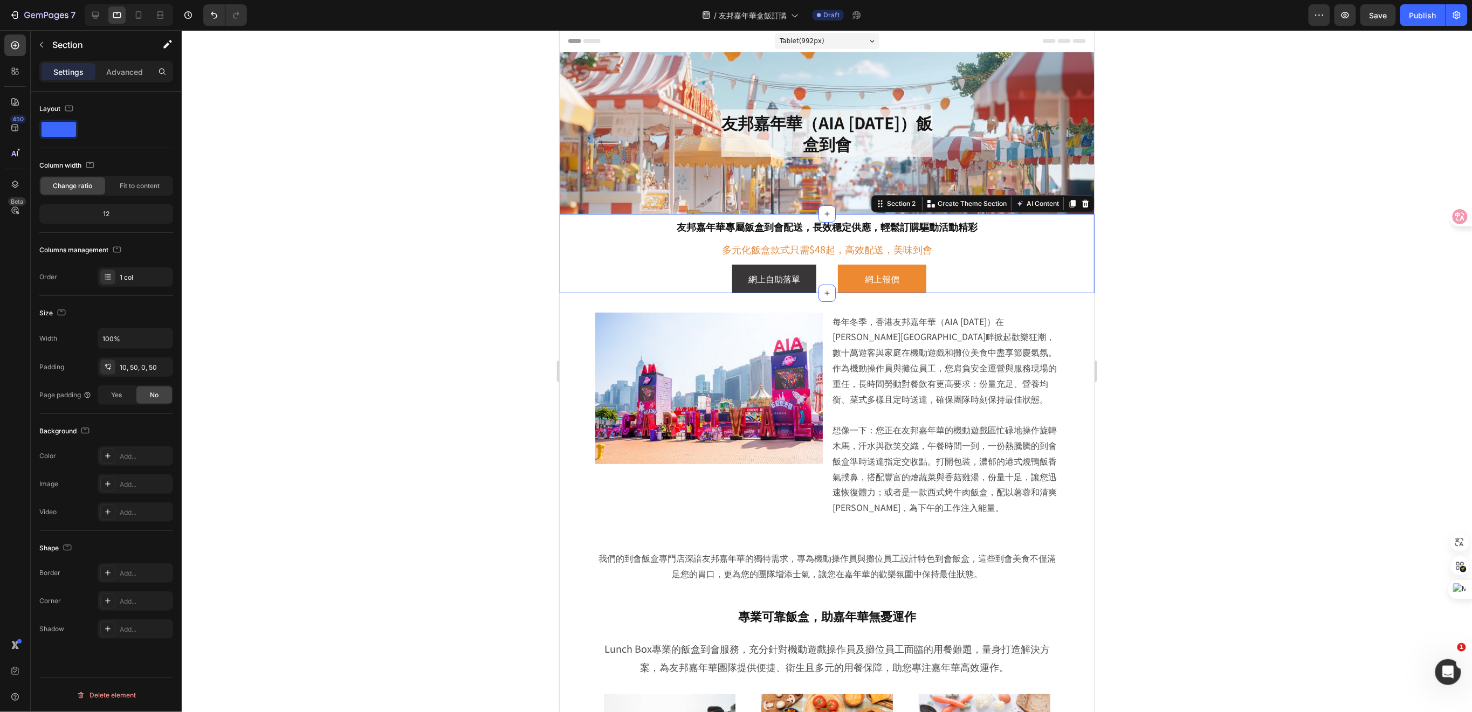
click at [1165, 370] on div at bounding box center [827, 371] width 1291 height 682
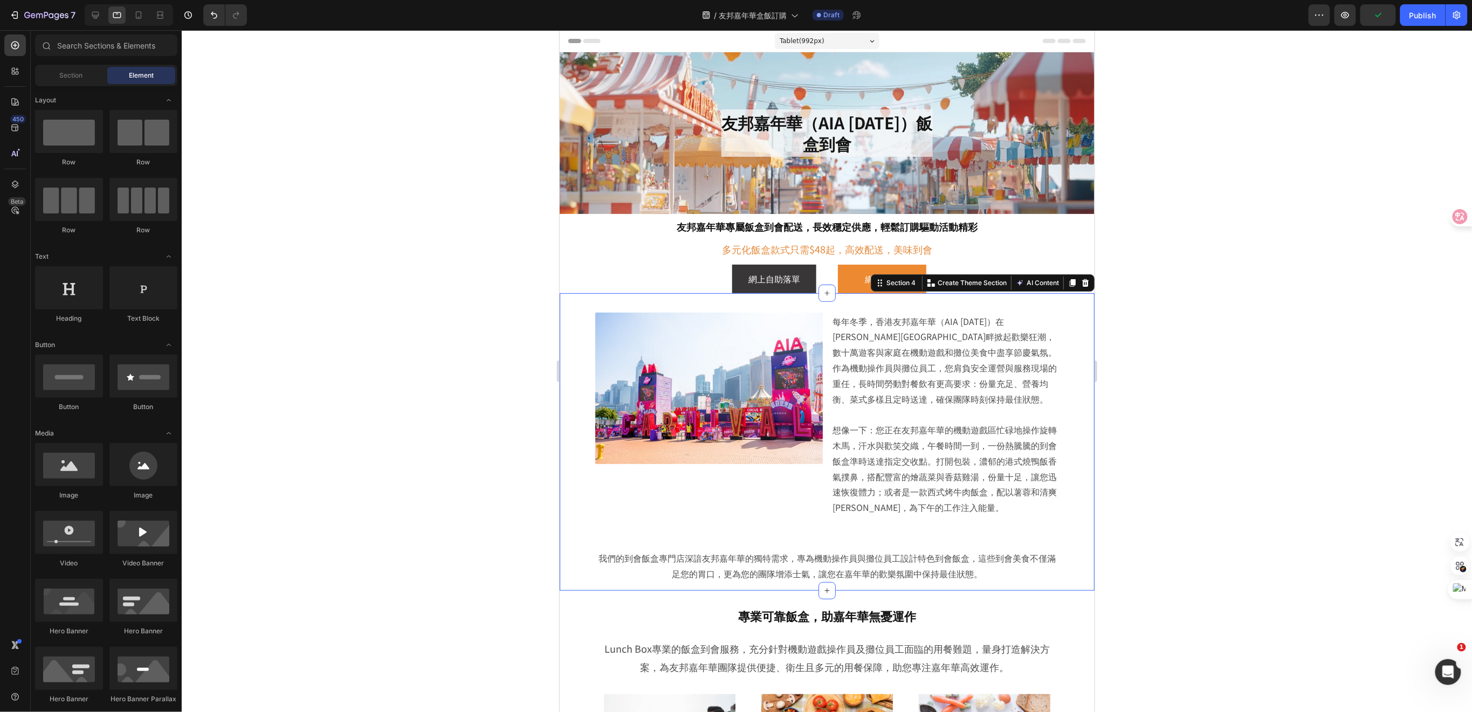
click at [1068, 413] on div "Image 每年冬季，香港友邦嘉年華（AIA Carnival）在維多利亞港畔掀起歡樂狂潮，數十萬遊客與家庭在機動遊戲和攤位美食中盡享節慶氣氛。作為機動操作員…" at bounding box center [826, 442] width 535 height 298
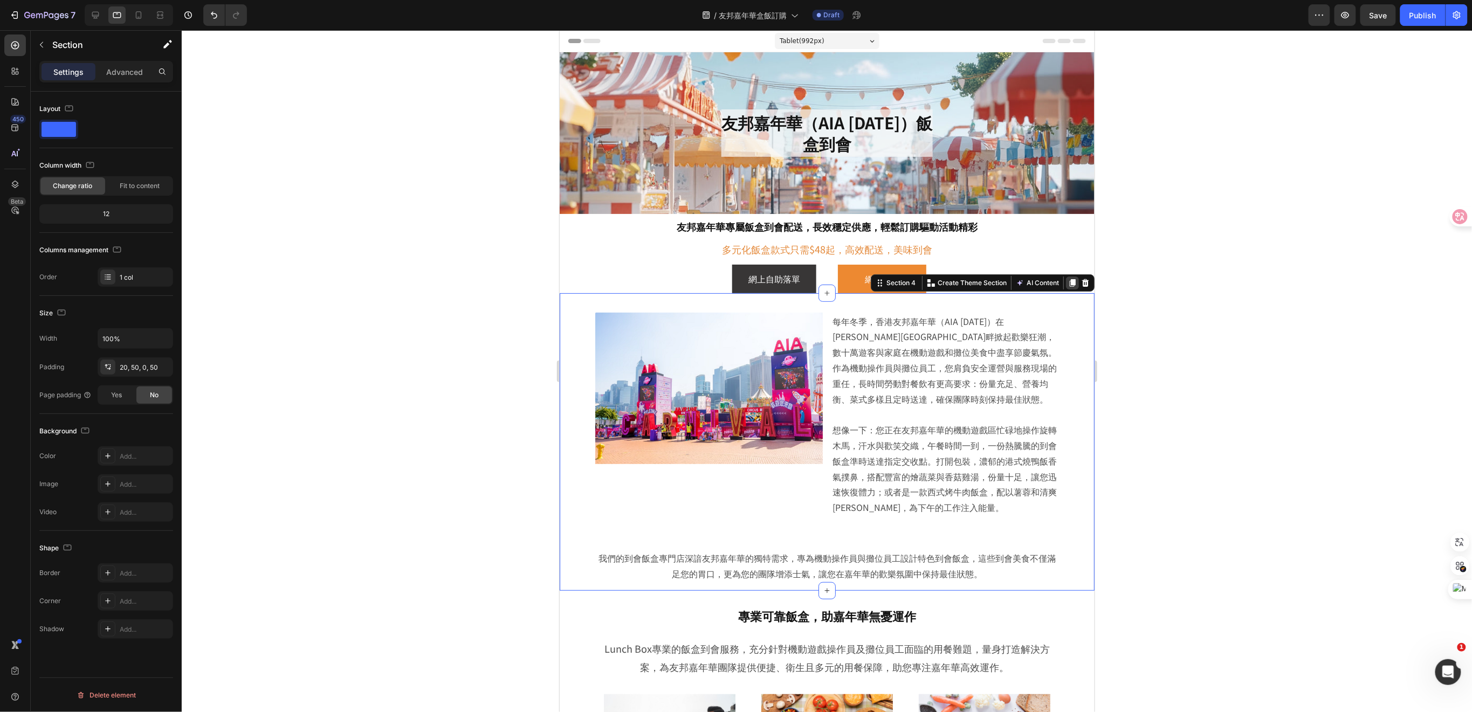
click at [1070, 284] on icon at bounding box center [1073, 283] width 6 height 8
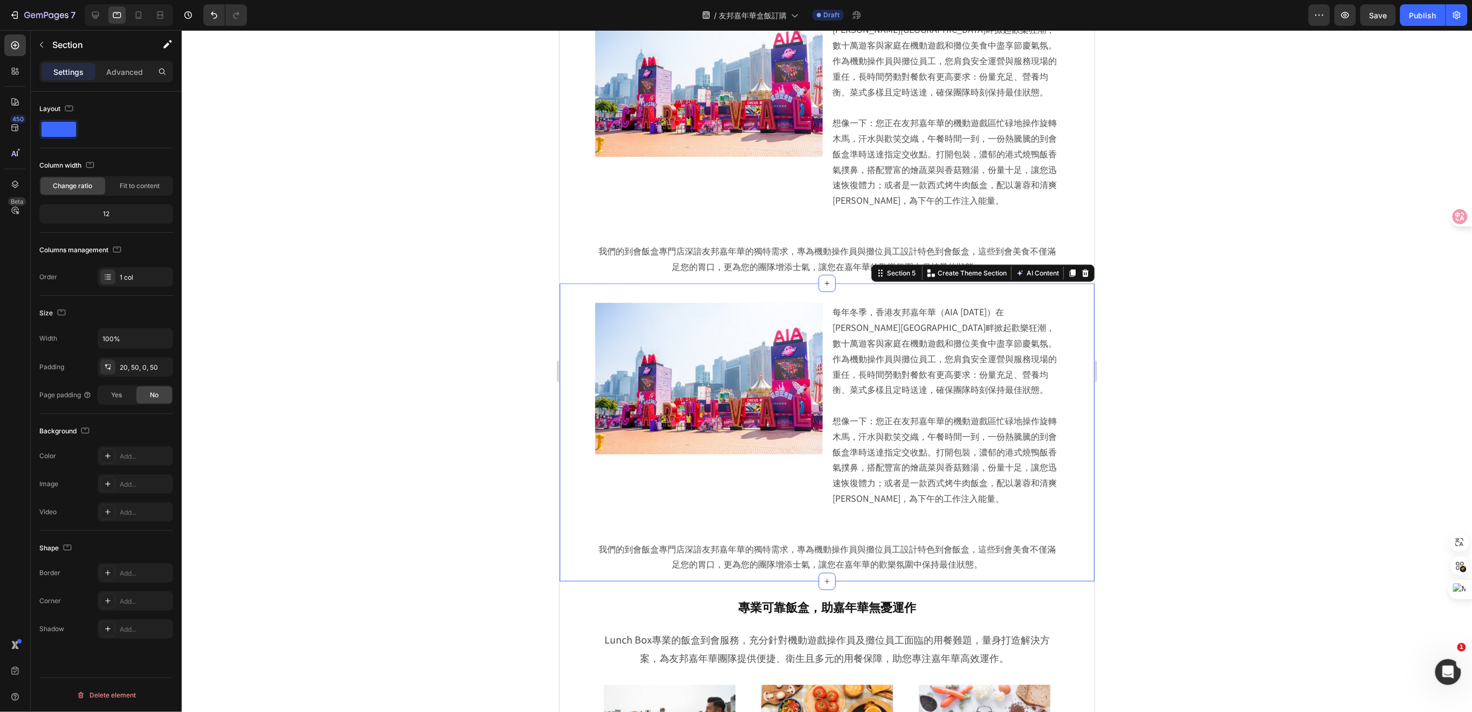
scroll to position [164, 0]
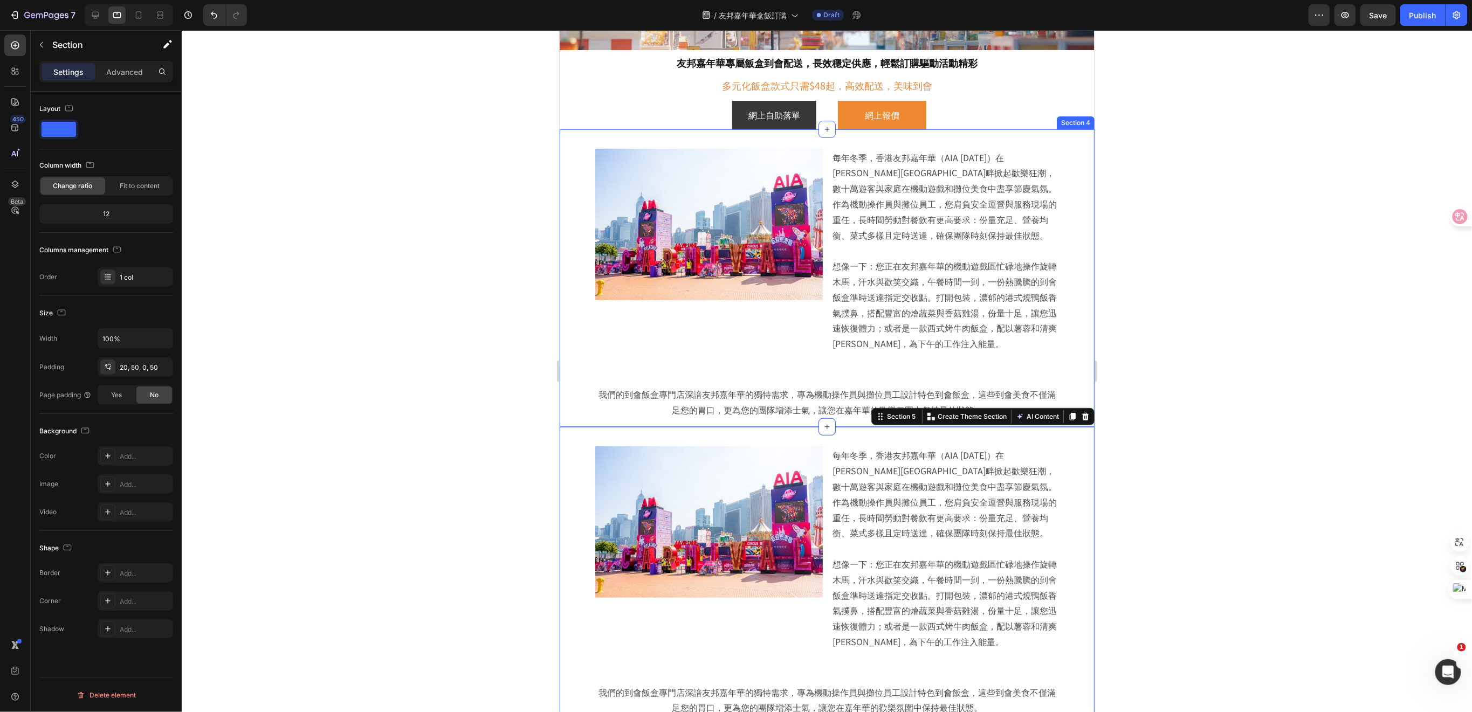
click at [1063, 345] on div "Image 每年冬季，香港友邦嘉年華（AIA Carnival）在維多利亞港畔掀起歡樂狂潮，數十萬遊客與家庭在機動遊戲和攤位美食中盡享節慶氣氛。作為機動操作員…" at bounding box center [826, 278] width 535 height 298
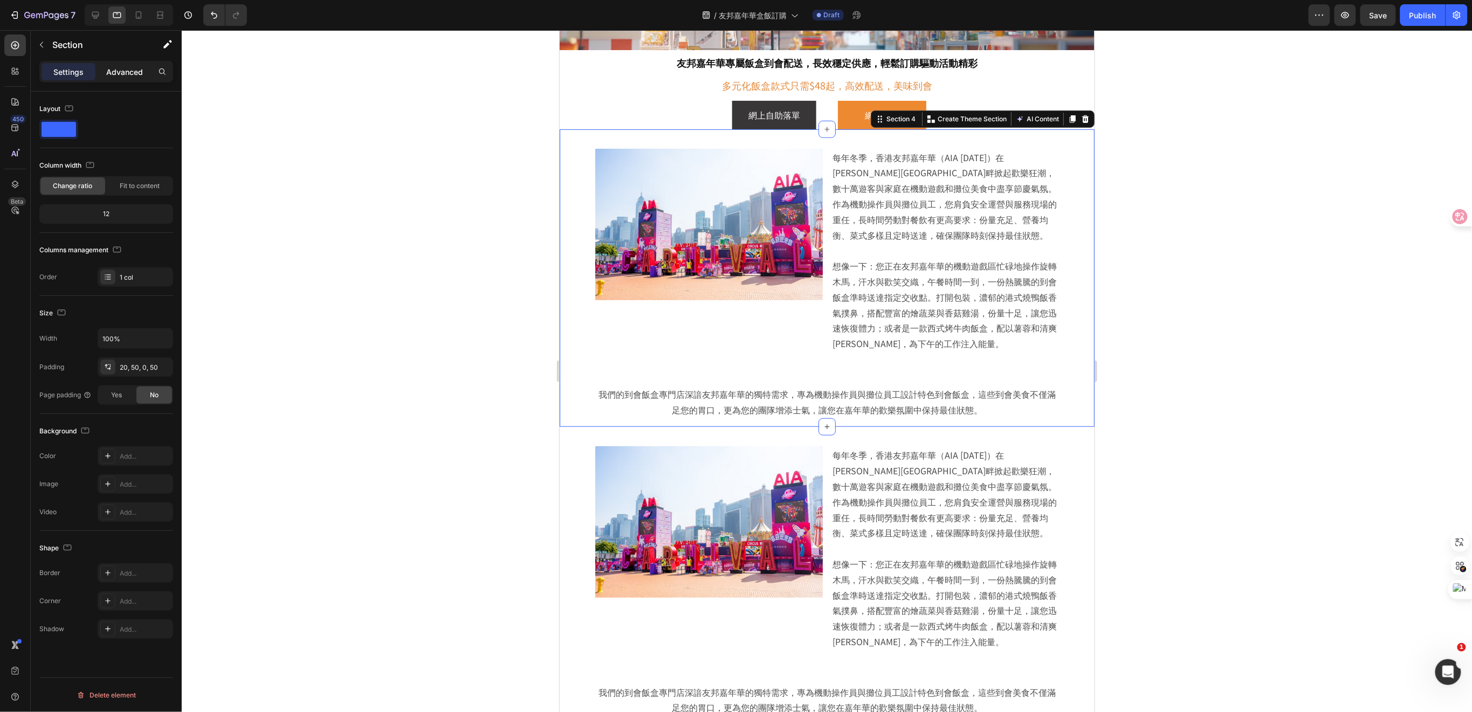
click at [121, 70] on p "Advanced" at bounding box center [124, 71] width 37 height 11
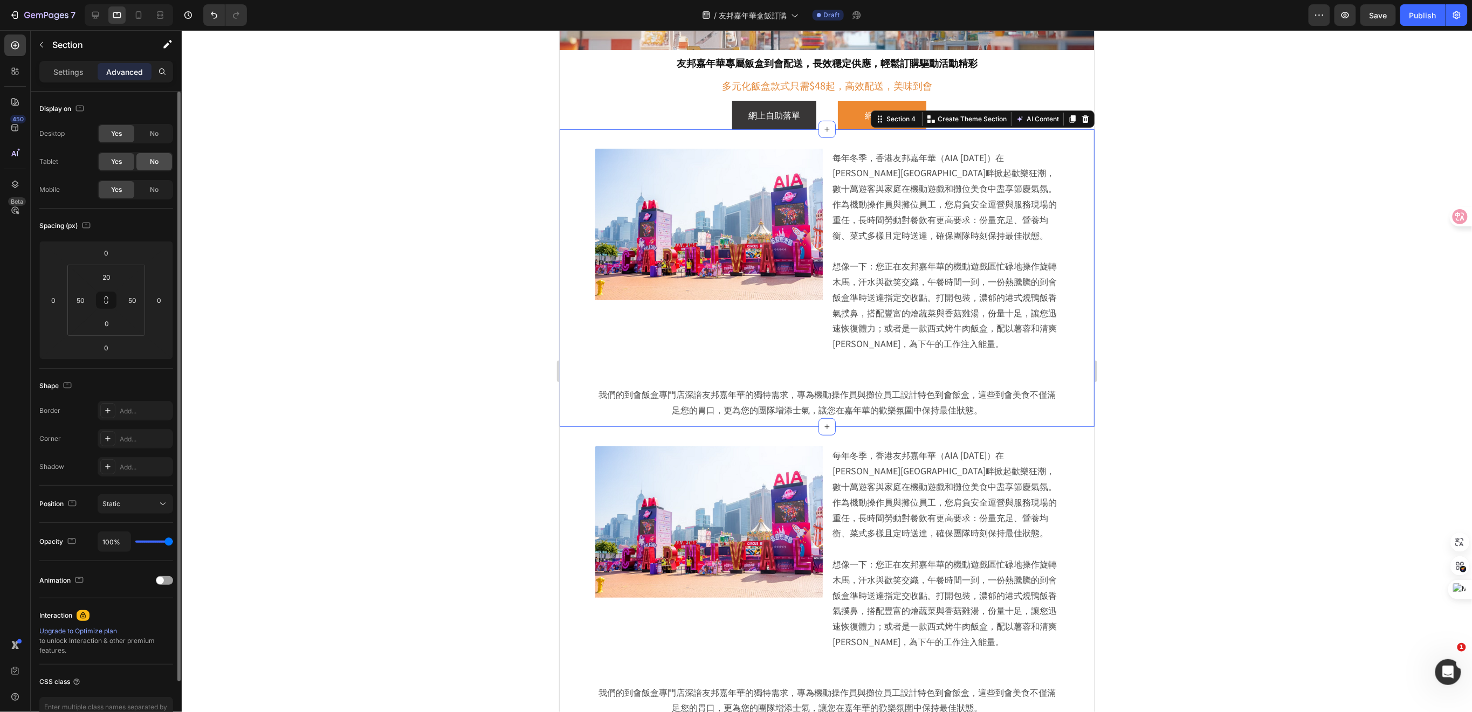
click at [154, 163] on span "No" at bounding box center [154, 162] width 9 height 10
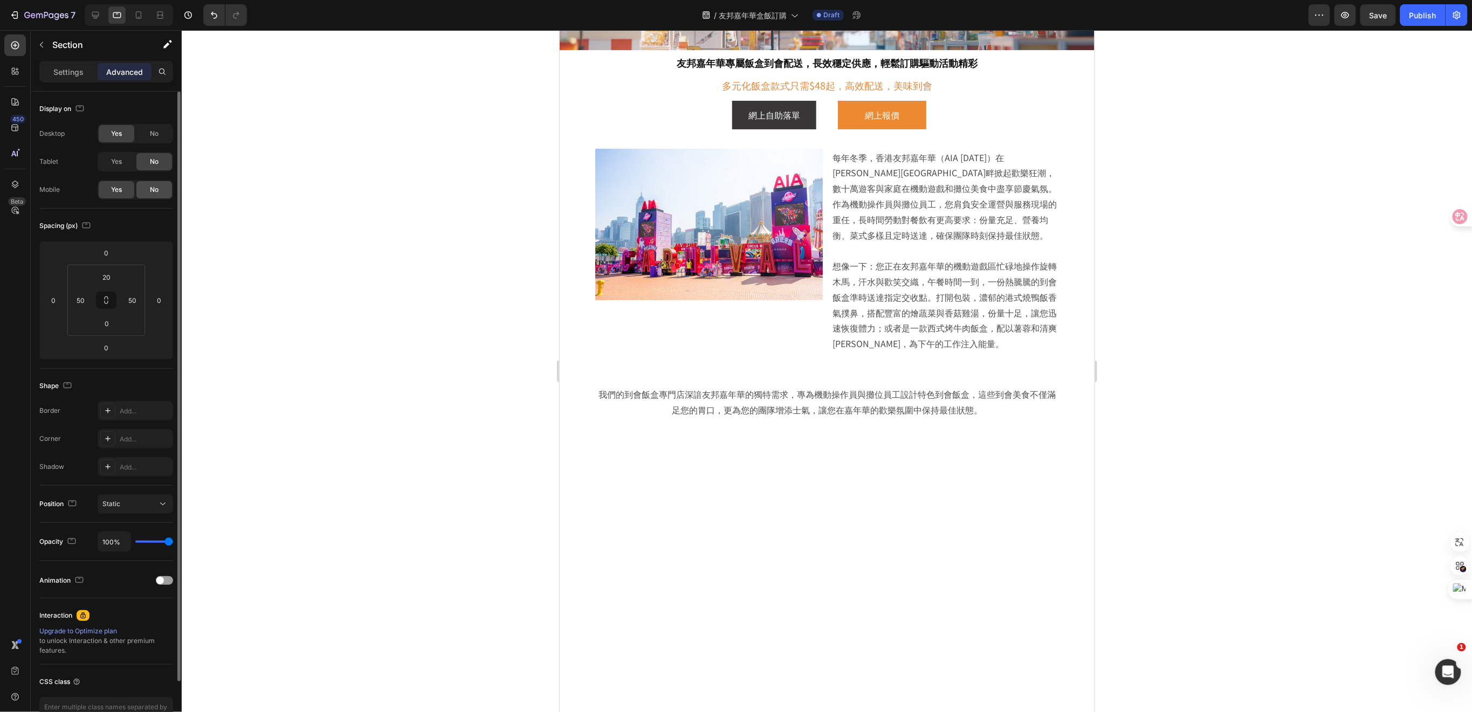
click at [152, 189] on span "No" at bounding box center [154, 190] width 9 height 10
click at [1063, 345] on div "Image 每年冬季，香港友邦嘉年華（AIA Carnival）在維多利亞港畔掀起歡樂狂潮，數十萬遊客與家庭在機動遊戲和攤位美食中盡享節慶氣氛。作為機動操作員…" at bounding box center [826, 278] width 535 height 298
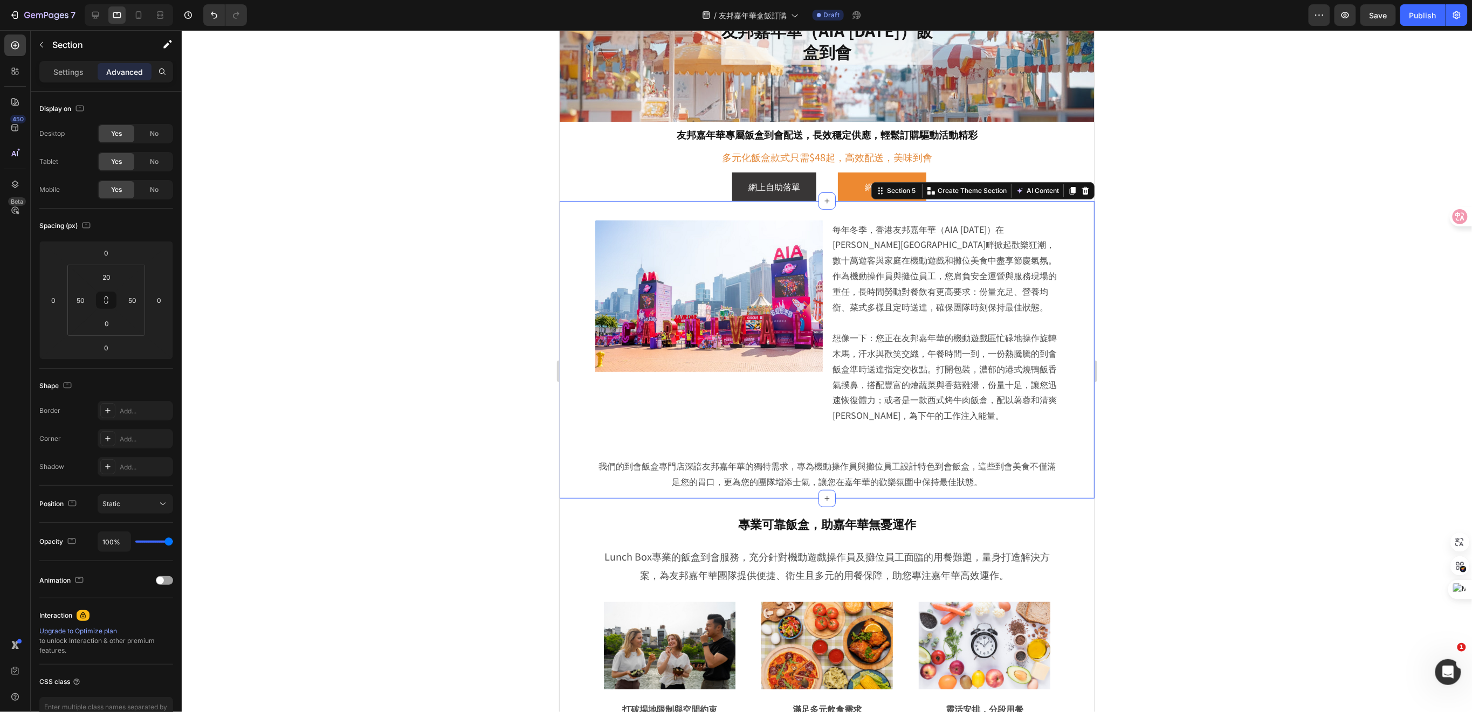
scroll to position [92, 0]
click at [159, 135] on div "No" at bounding box center [154, 133] width 36 height 17
click at [157, 191] on span "No" at bounding box center [154, 190] width 9 height 10
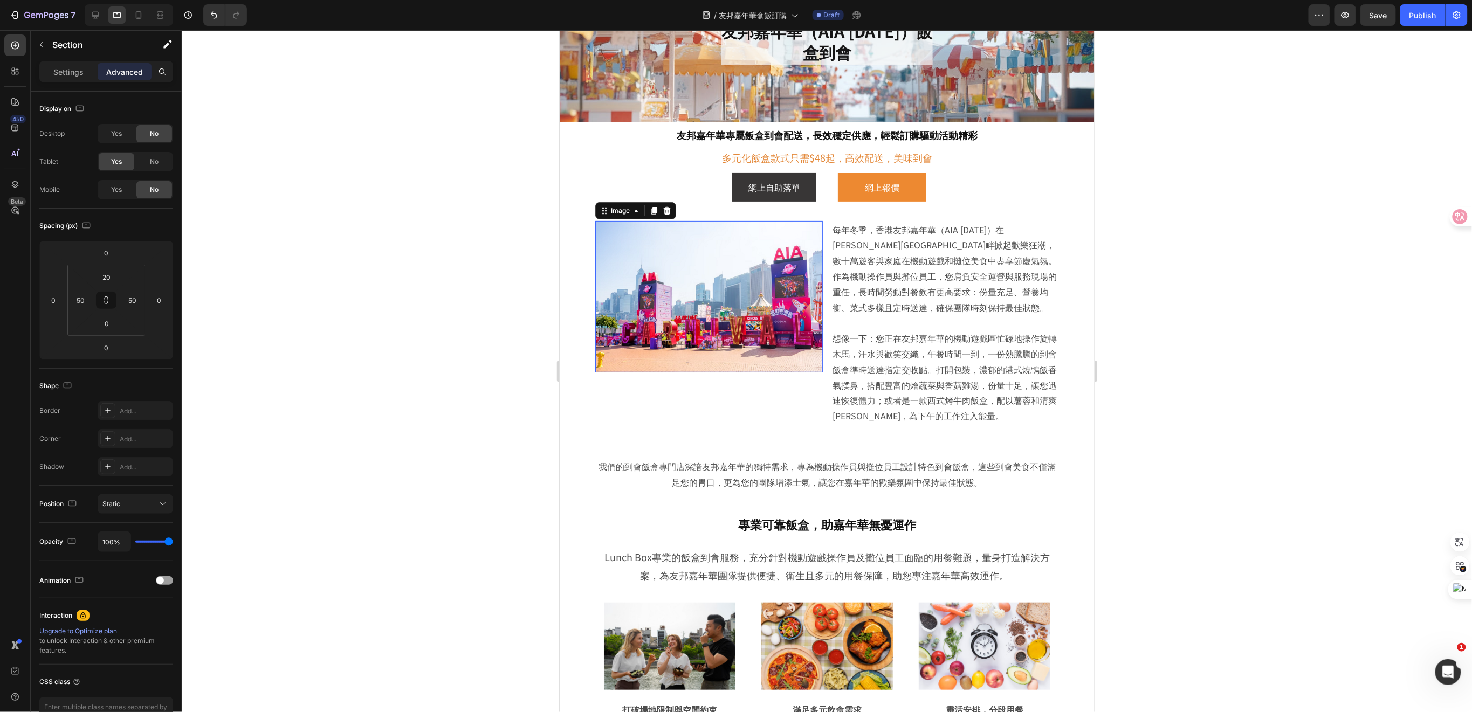
click at [736, 340] on img at bounding box center [709, 297] width 228 height 152
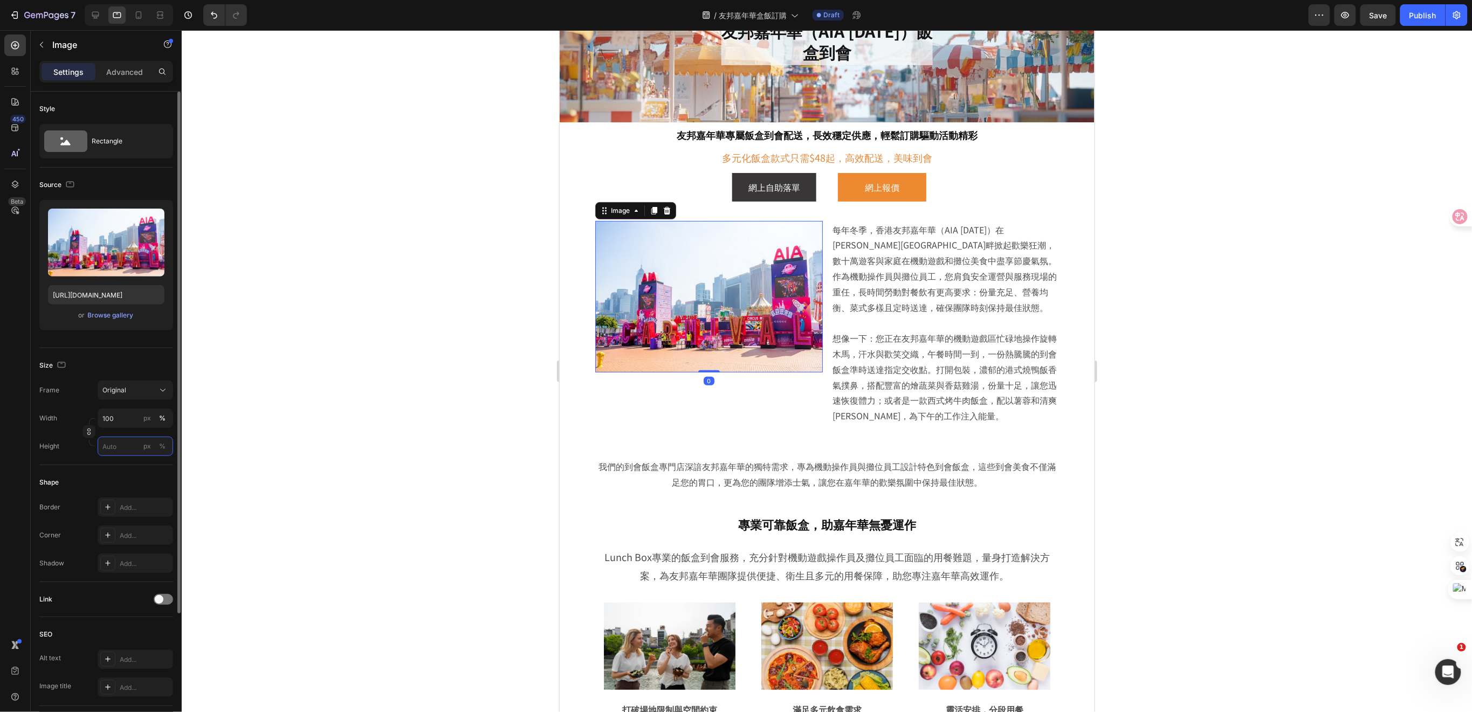
click at [111, 443] on input "px %" at bounding box center [136, 446] width 76 height 19
click at [113, 469] on p "Full 100%" at bounding box center [133, 473] width 63 height 10
type input "100"
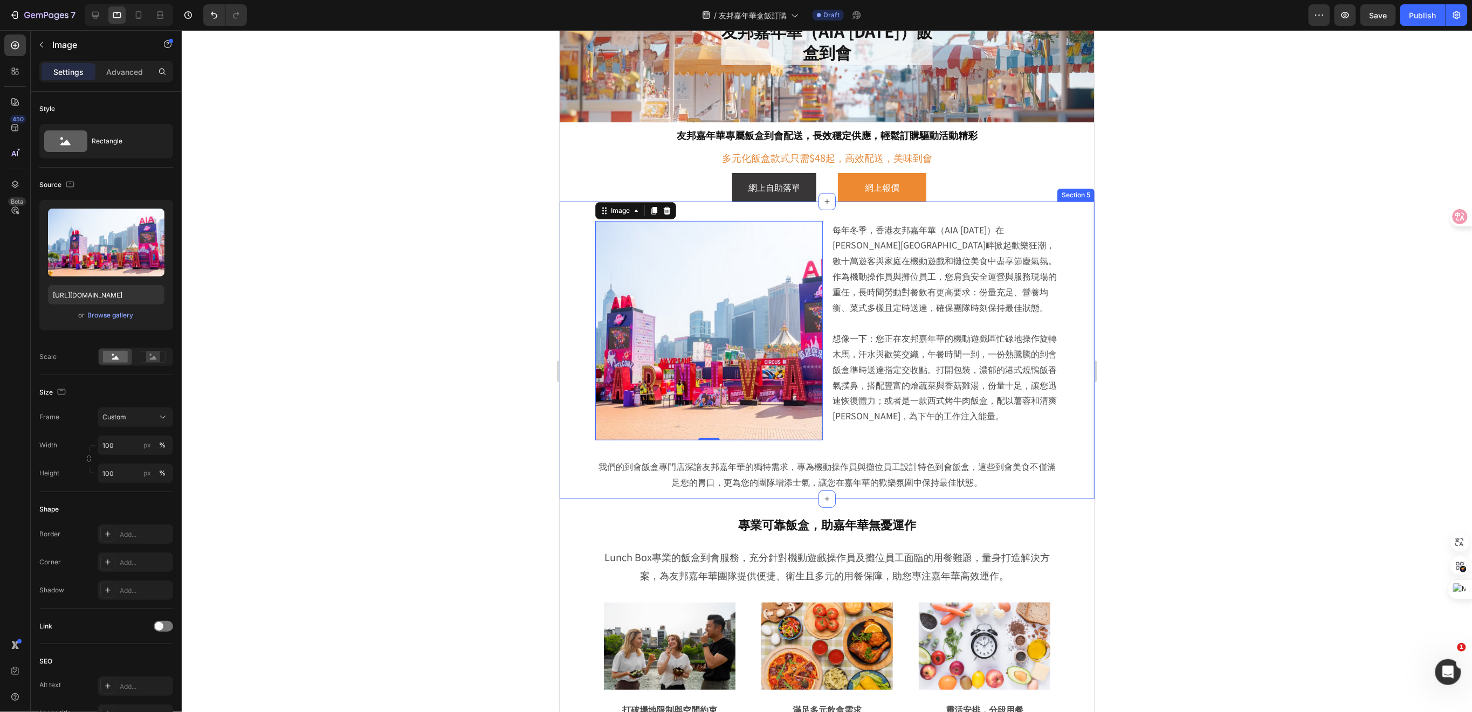
click at [1194, 406] on div at bounding box center [827, 371] width 1291 height 682
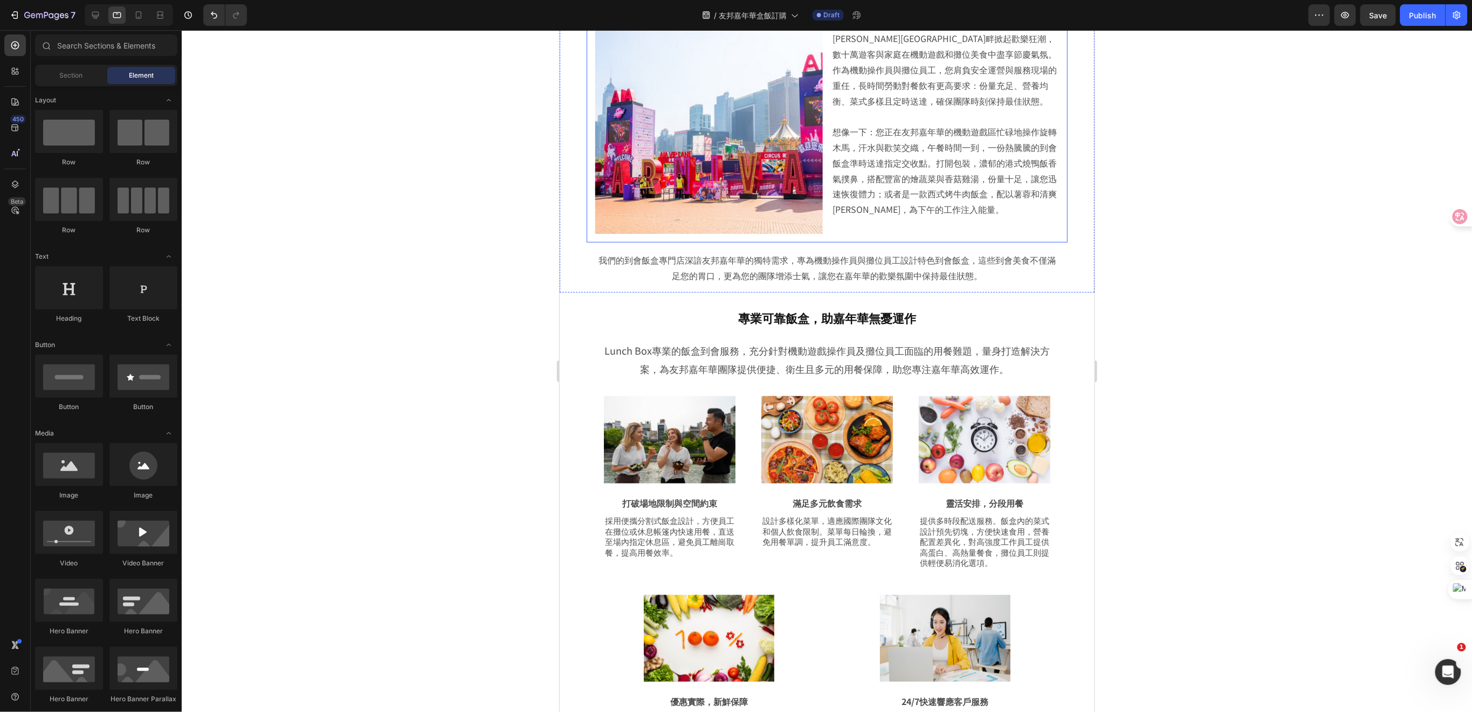
scroll to position [307, 0]
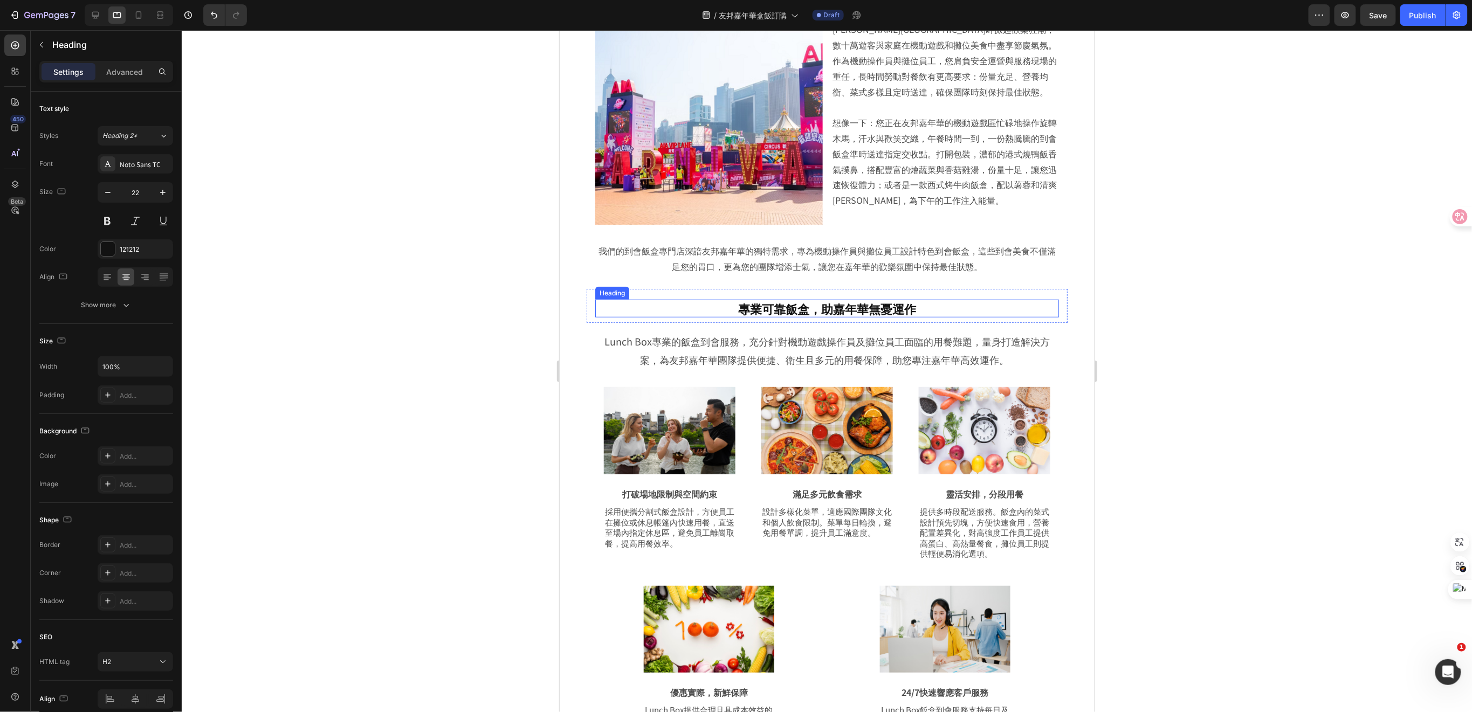
click at [922, 311] on h2 "專業可靠飯盒，助嘉年華無憂運作" at bounding box center [827, 308] width 464 height 18
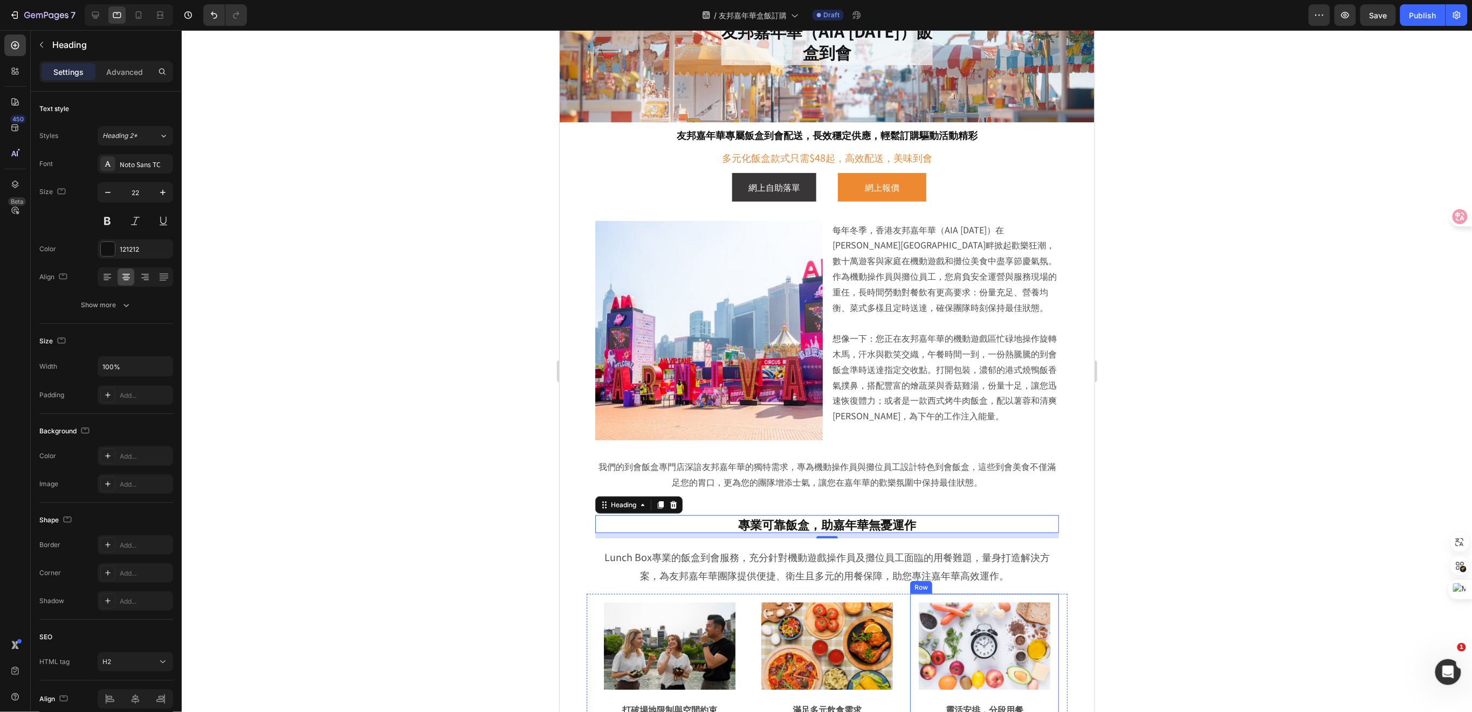
scroll to position [20, 0]
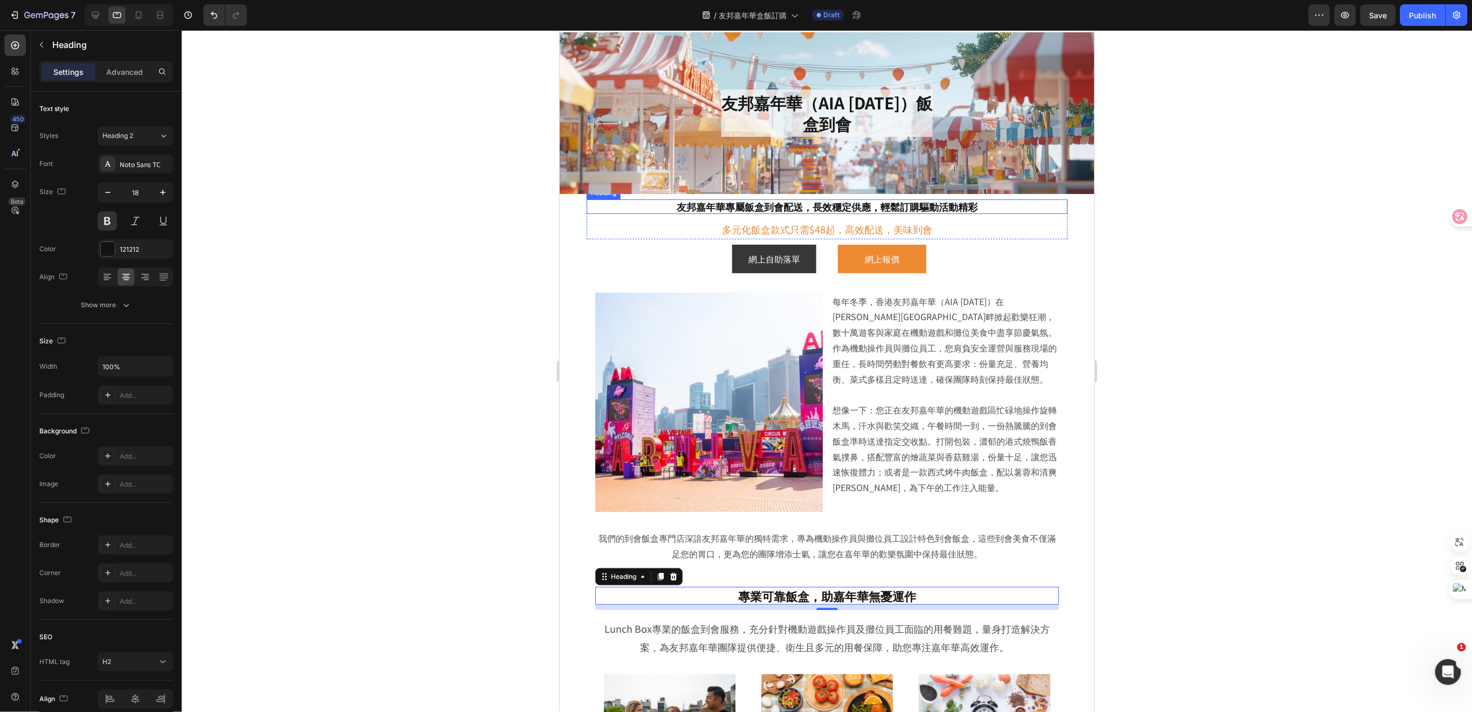
click at [915, 203] on h2 "友邦嘉年華專屬飯盒到會配送，長效穩定供應，輕鬆訂購驅動活動精彩" at bounding box center [826, 206] width 481 height 15
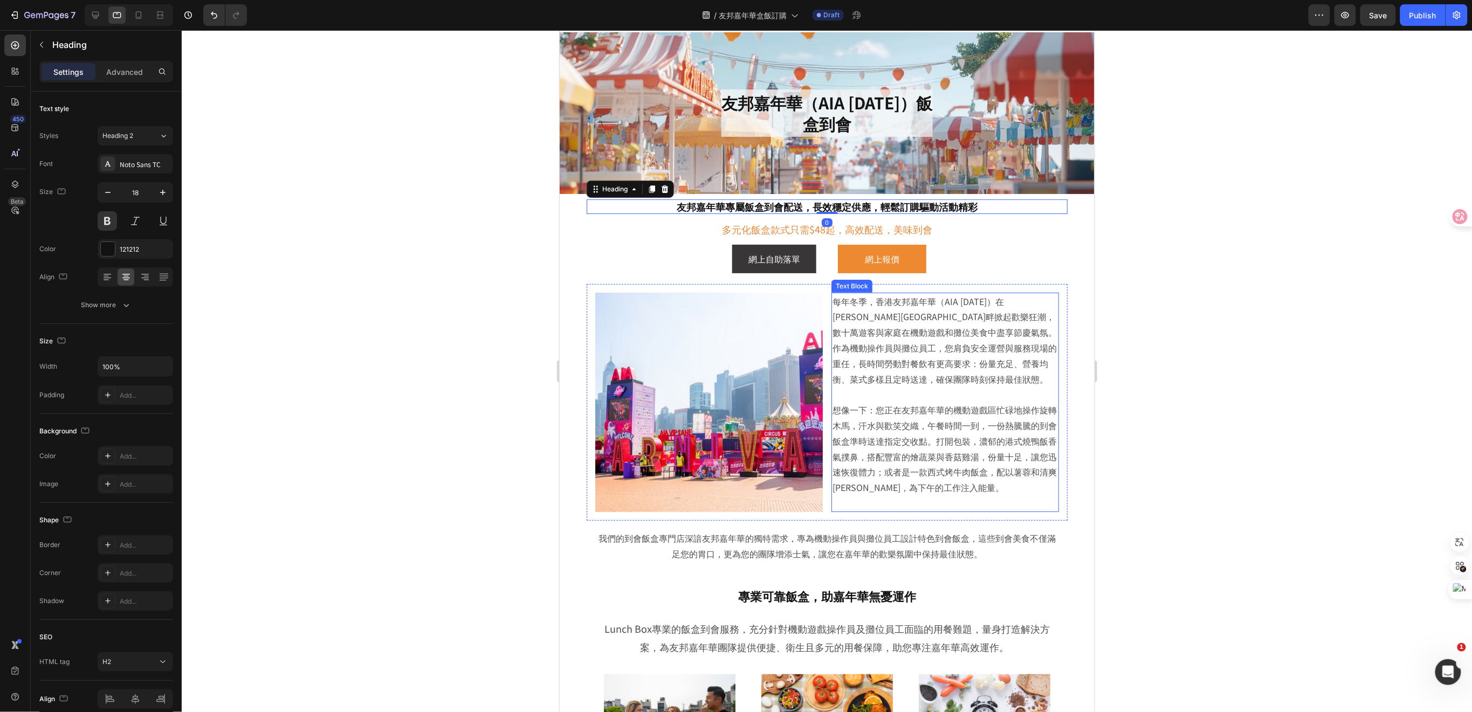
scroll to position [236, 0]
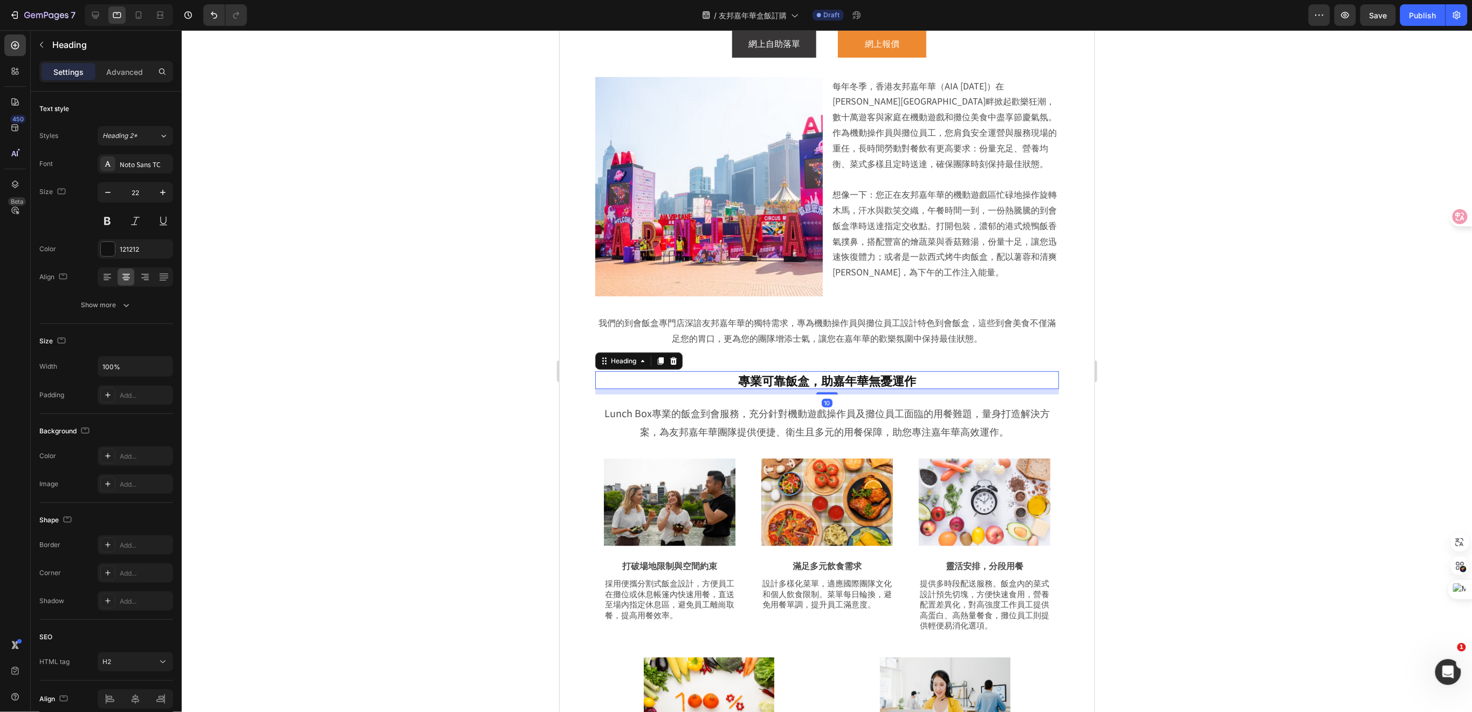
click at [889, 383] on h2 "專業可靠飯盒，助嘉年華無憂運作" at bounding box center [827, 380] width 464 height 18
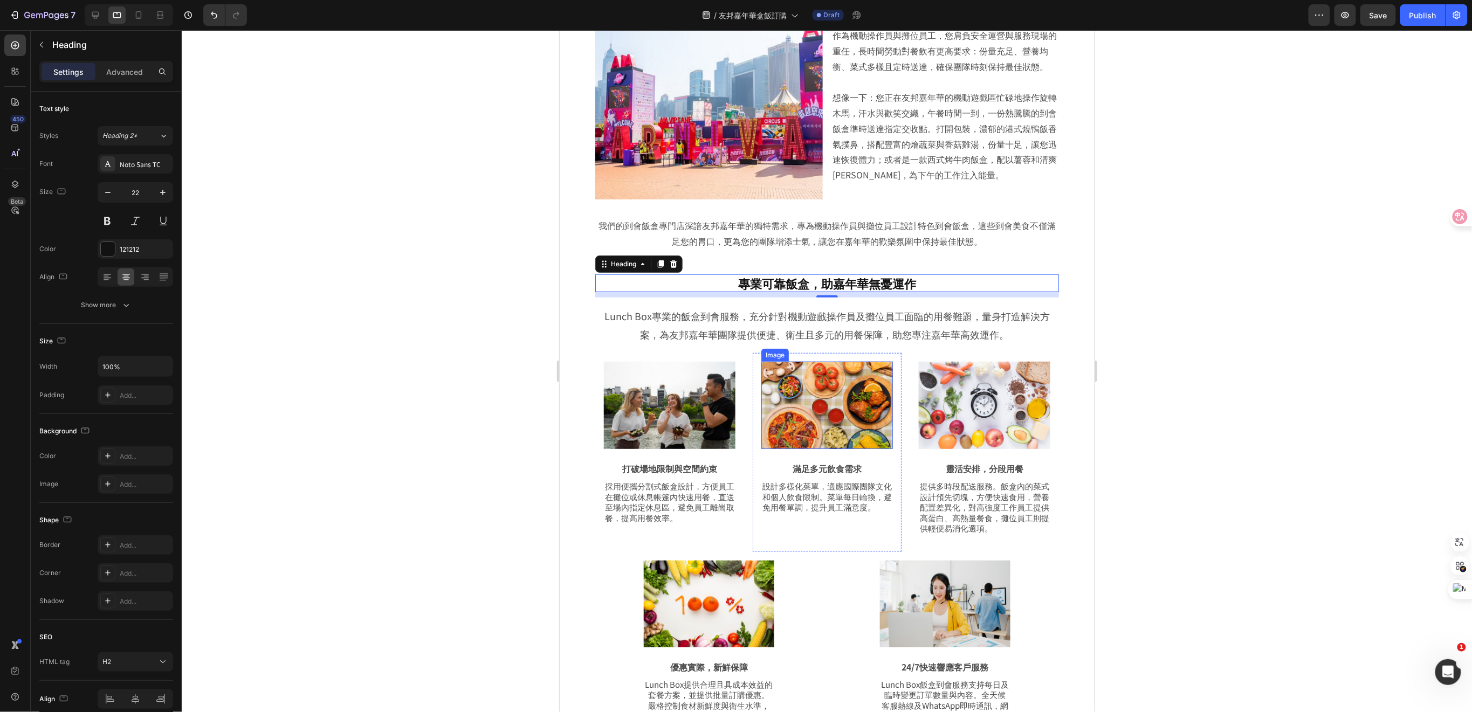
scroll to position [307, 0]
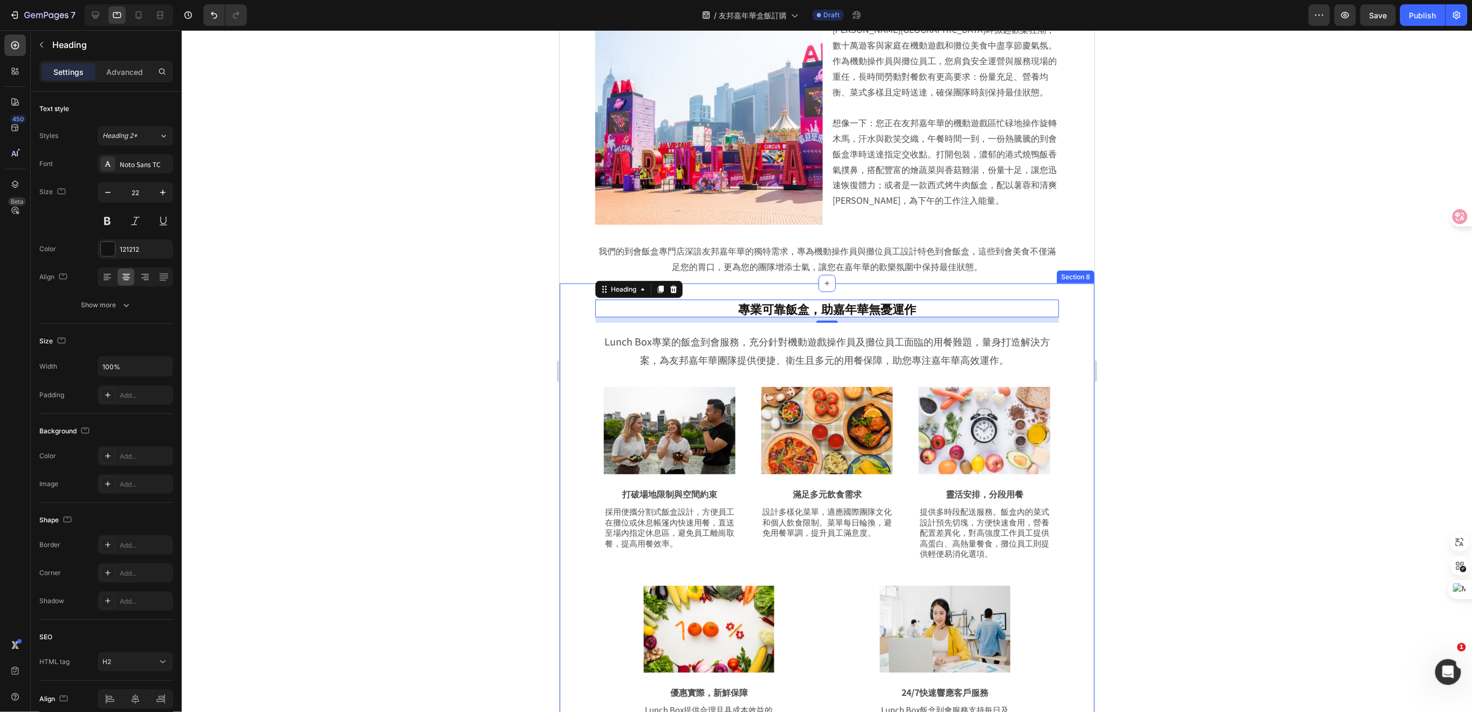
click at [1071, 360] on div "專業可靠飯盒，助嘉年華無憂運作 Heading 10 Row Lunch Box專業的飯盒到會服務，充分針對機動遊戲操作員及攤位員工面臨的用餐難題，量身打造解…" at bounding box center [826, 524] width 535 height 483
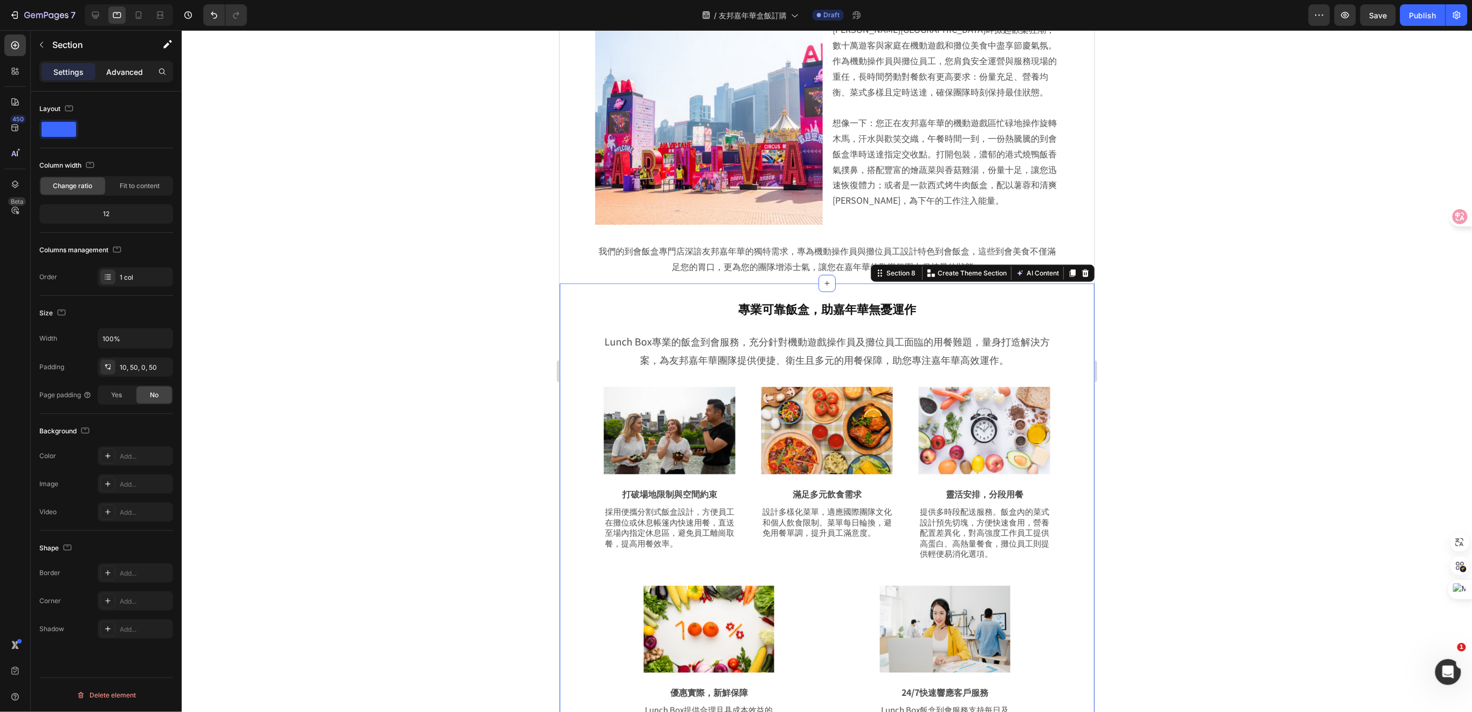
click at [124, 78] on div "Advanced" at bounding box center [125, 71] width 54 height 17
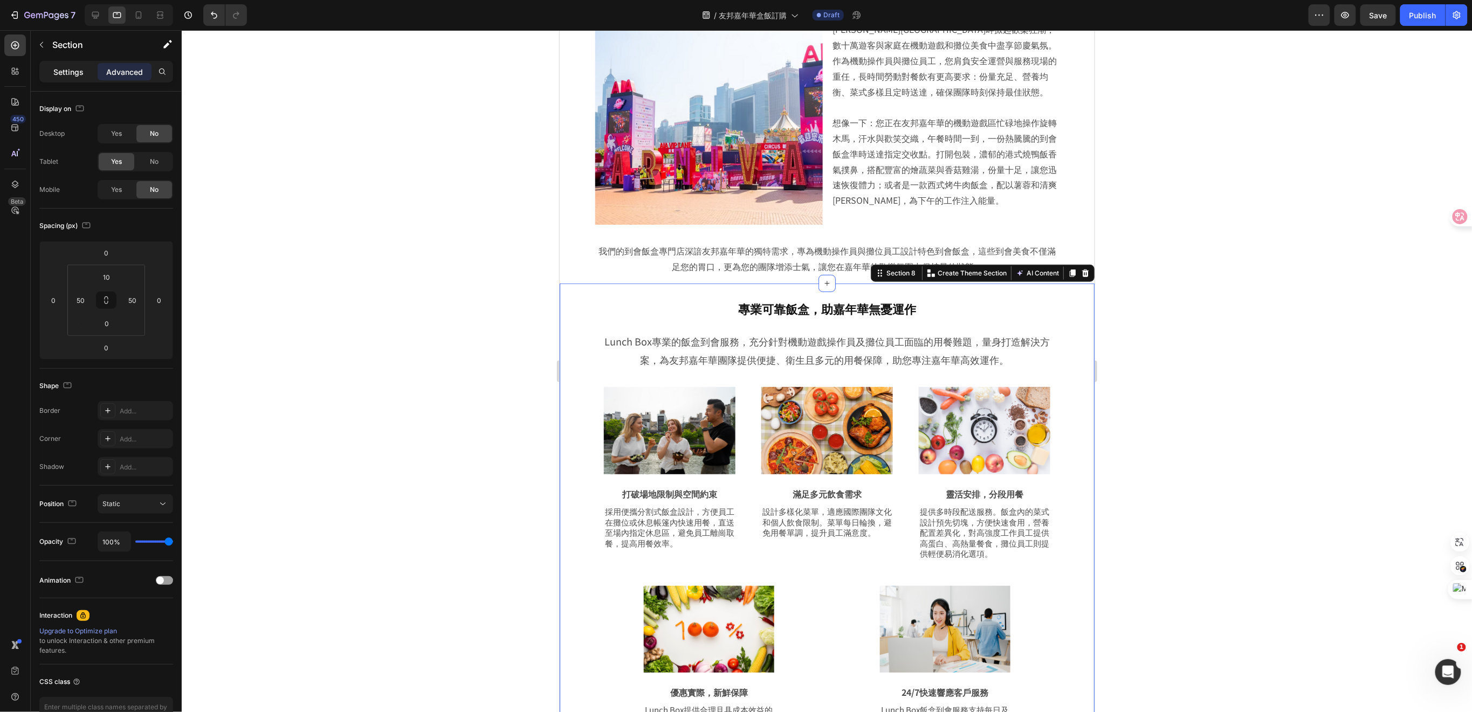
click at [72, 71] on p "Settings" at bounding box center [68, 71] width 30 height 11
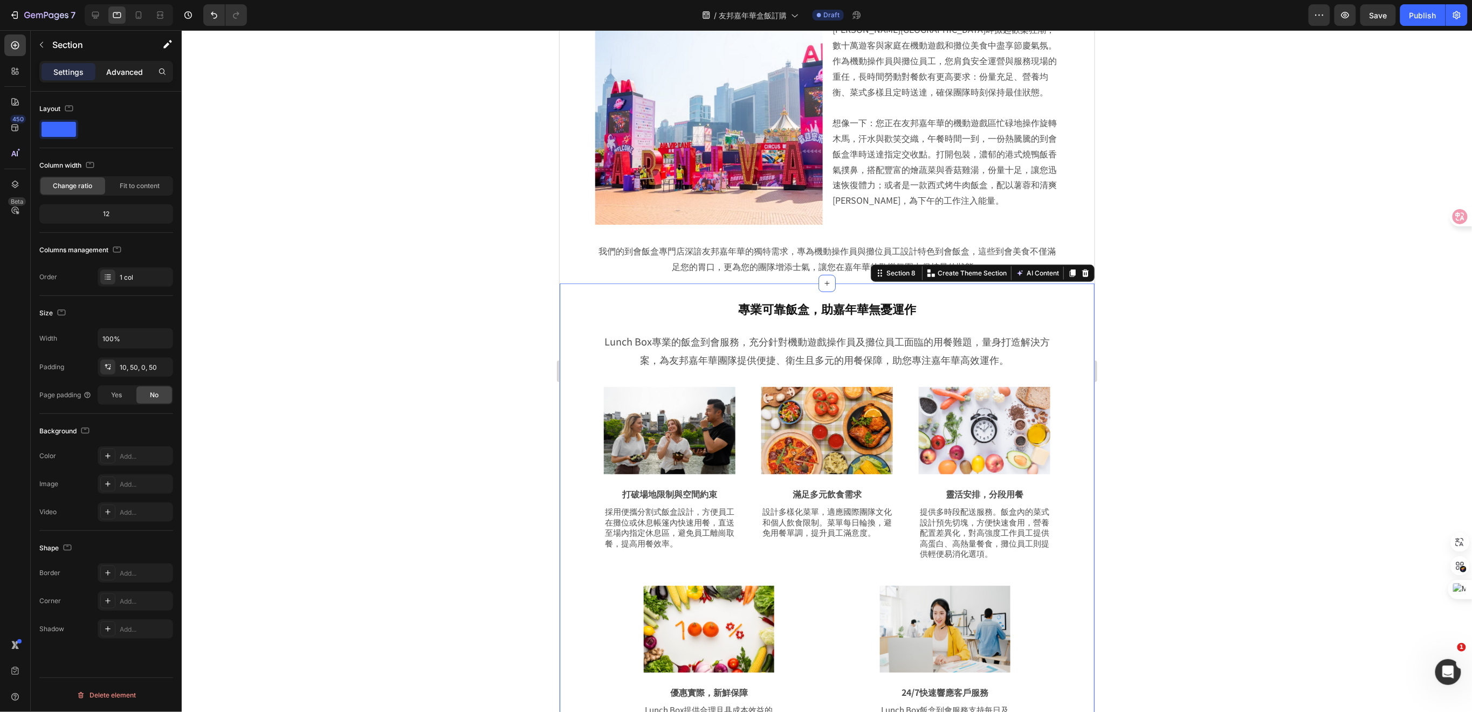
click at [111, 73] on p "Advanced" at bounding box center [124, 71] width 37 height 11
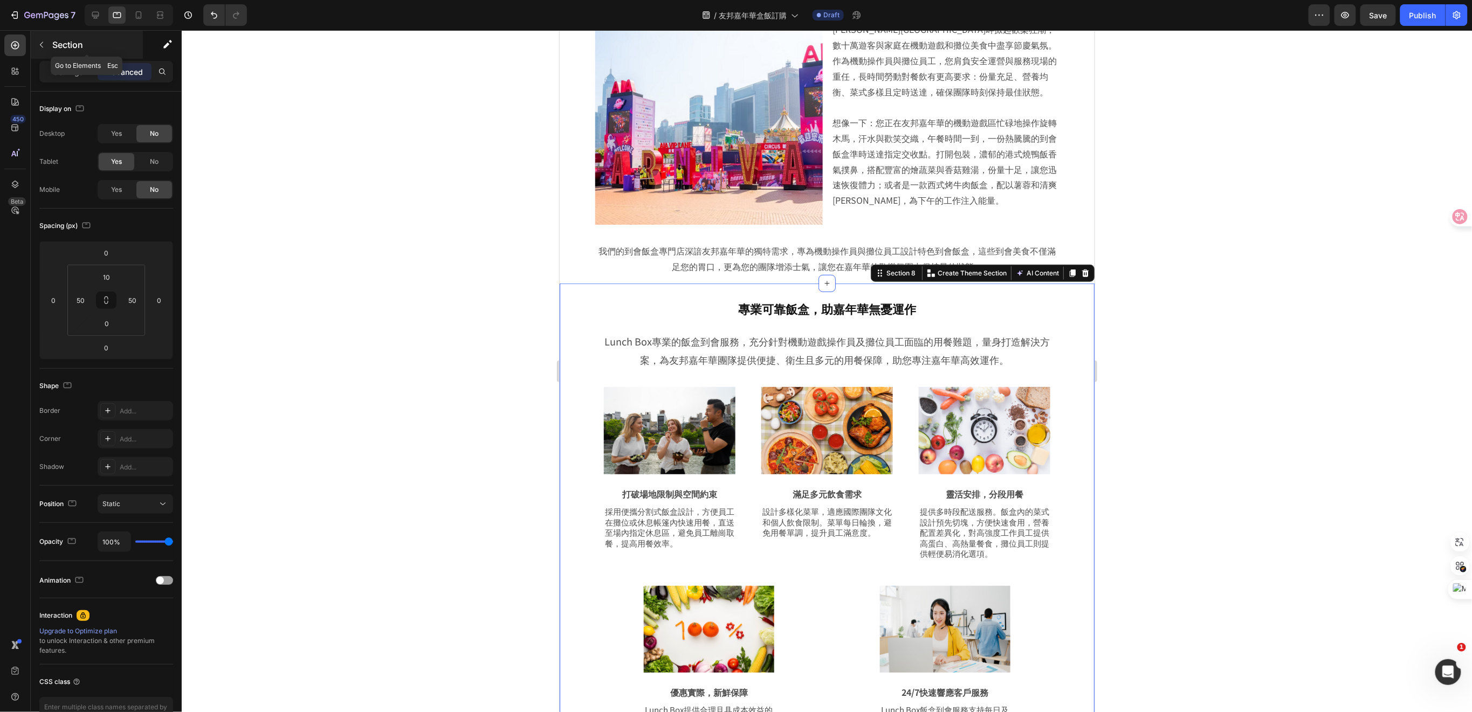
click at [39, 43] on icon "button" at bounding box center [41, 44] width 9 height 9
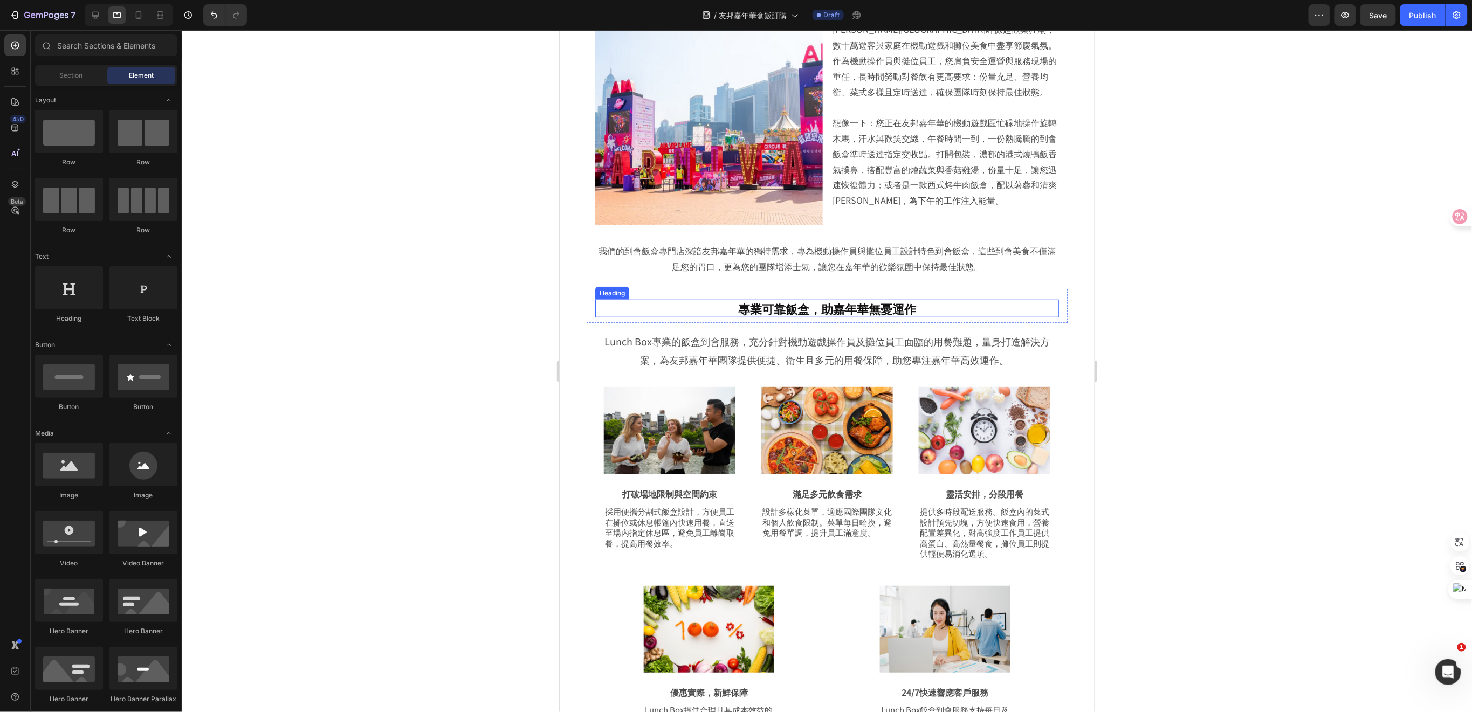
click at [900, 309] on h2 "專業可靠飯盒，助嘉年華無憂運作" at bounding box center [827, 308] width 464 height 18
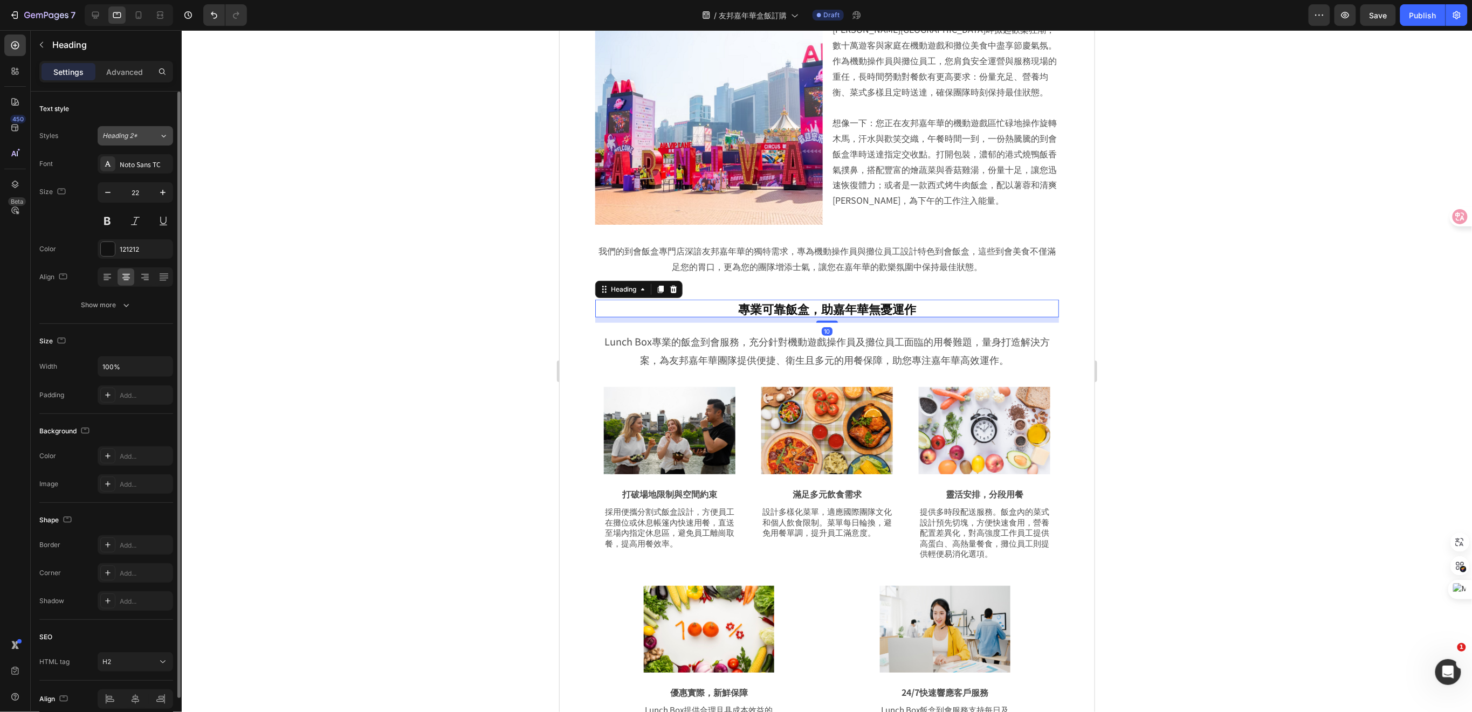
click at [162, 135] on icon at bounding box center [163, 136] width 9 height 11
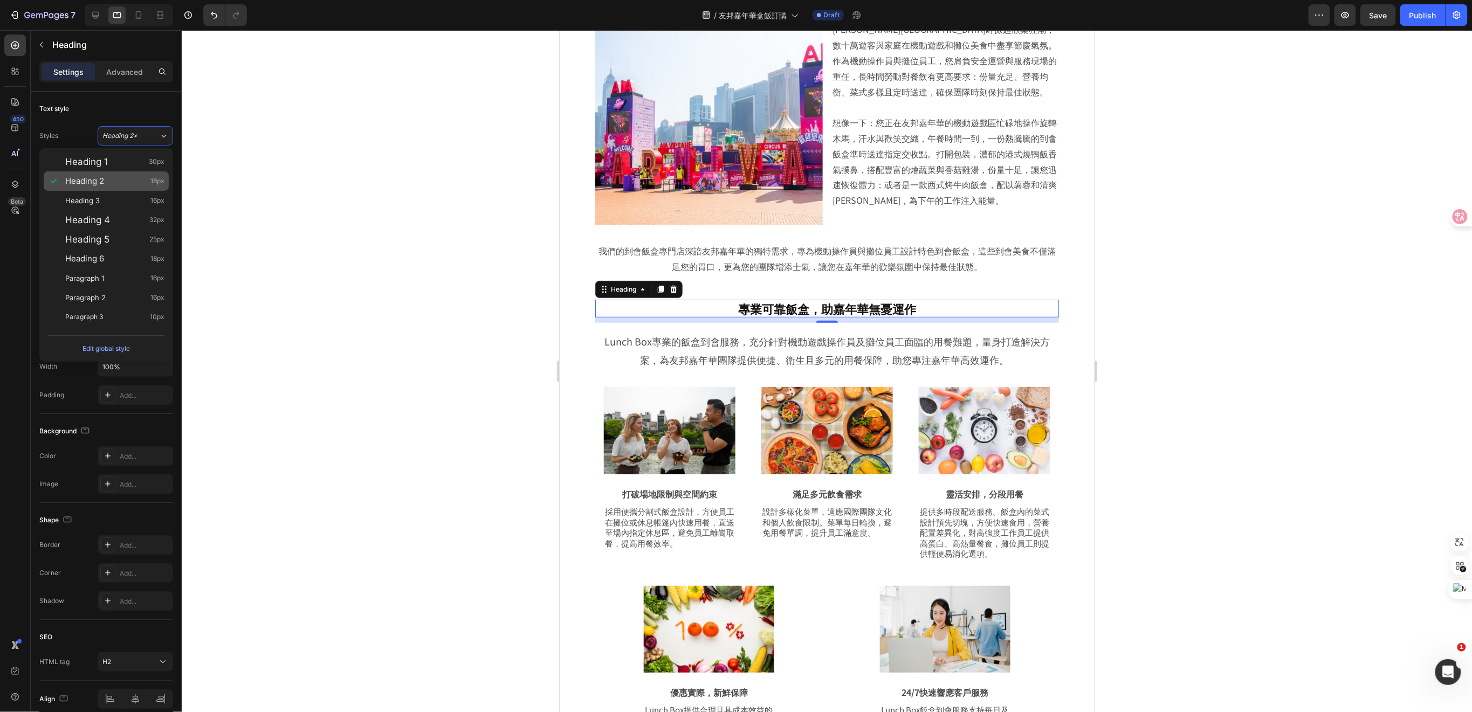
click at [124, 184] on div "Heading 2 18px" at bounding box center [114, 181] width 99 height 11
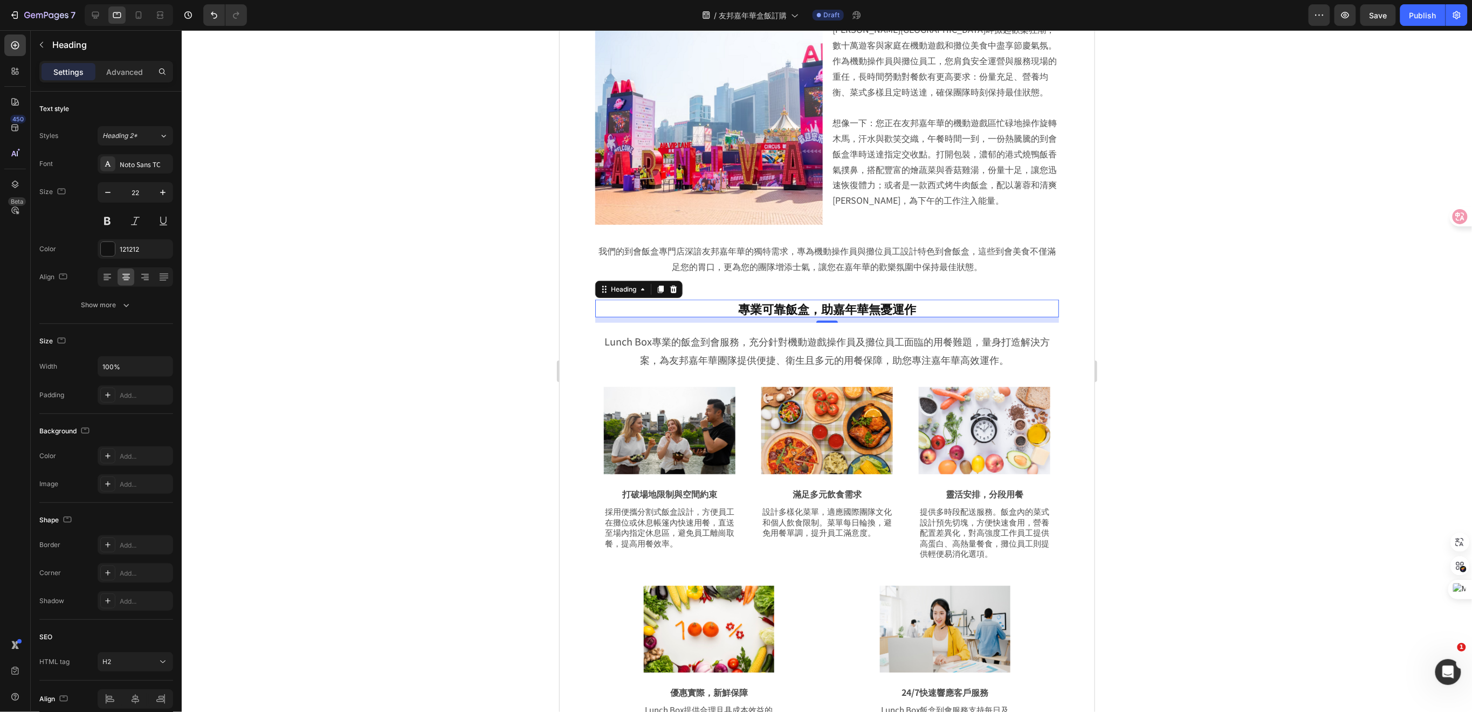
click at [858, 306] on h2 "專業可靠飯盒，助嘉年華無憂運作" at bounding box center [827, 308] width 464 height 18
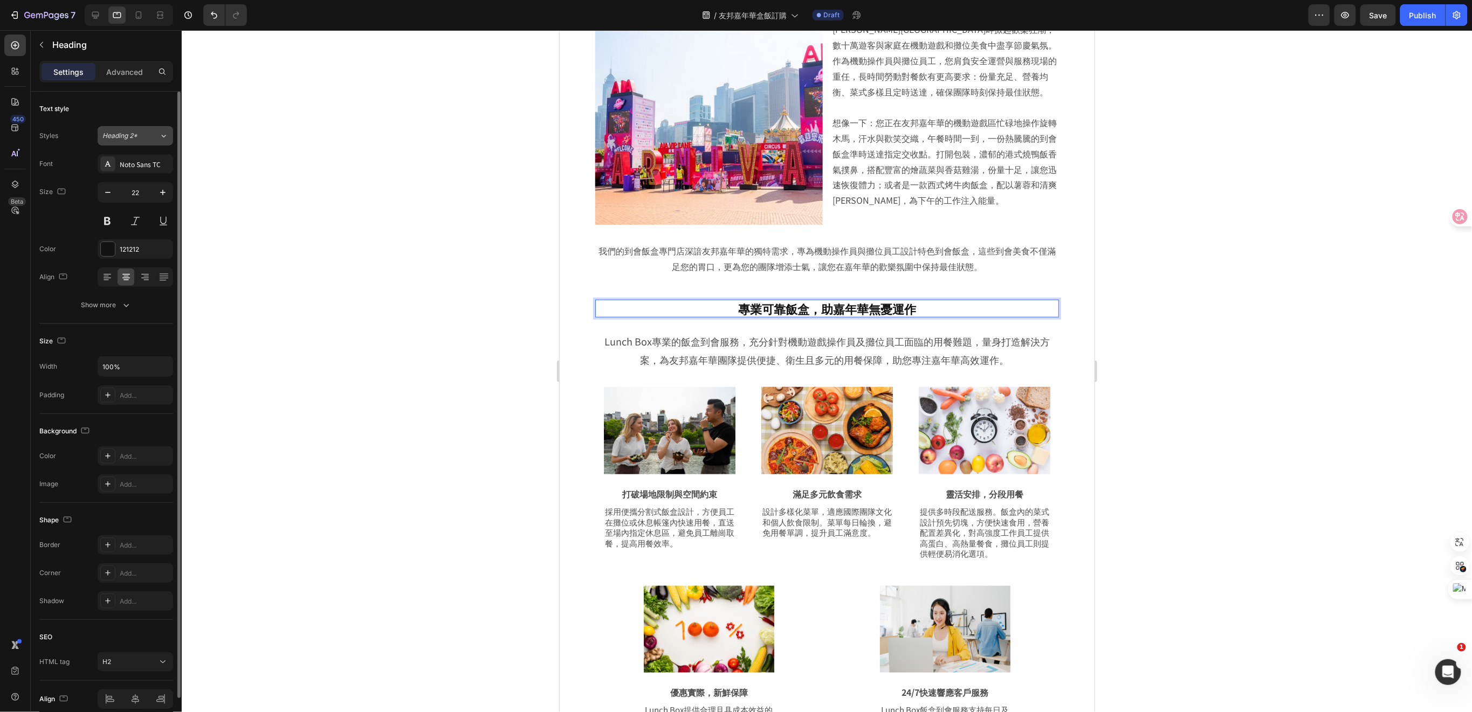
click at [160, 136] on icon at bounding box center [163, 136] width 9 height 11
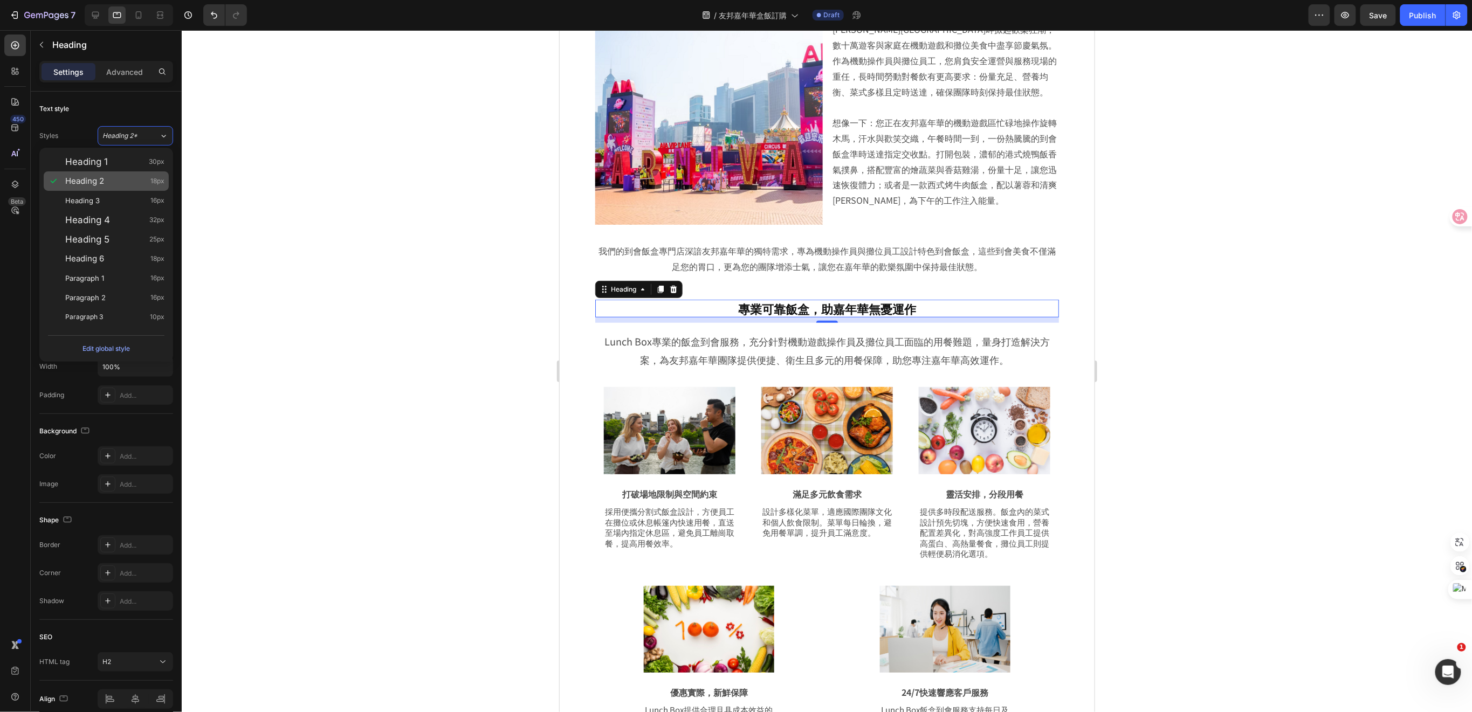
click at [105, 184] on div "Heading 2 18px" at bounding box center [114, 181] width 99 height 11
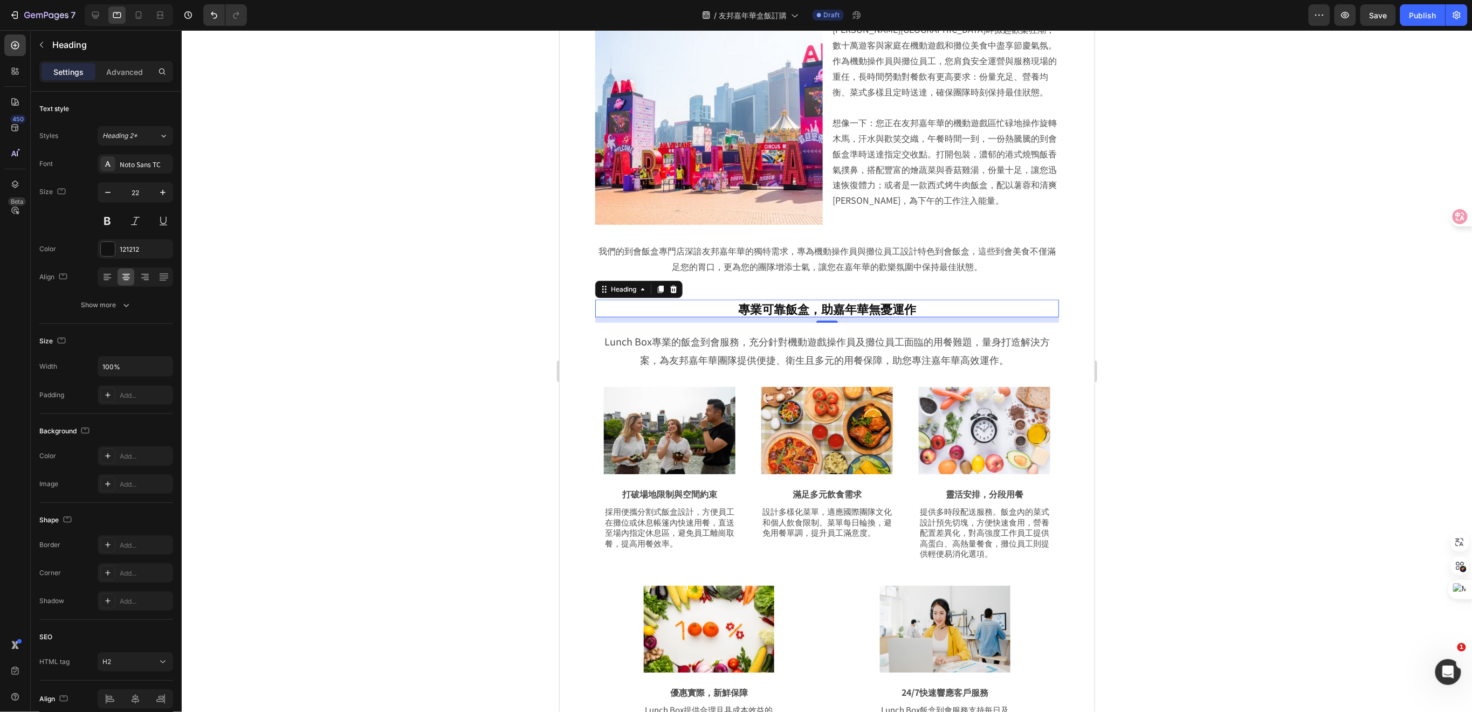
drag, startPoint x: 785, startPoint y: 304, endPoint x: 760, endPoint y: 305, distance: 24.8
drag, startPoint x: 734, startPoint y: 306, endPoint x: 945, endPoint y: 295, distance: 212.2
click at [945, 295] on div "專業可靠飯盒，助嘉年華無憂運作 Heading 10 Row" at bounding box center [826, 306] width 481 height 34
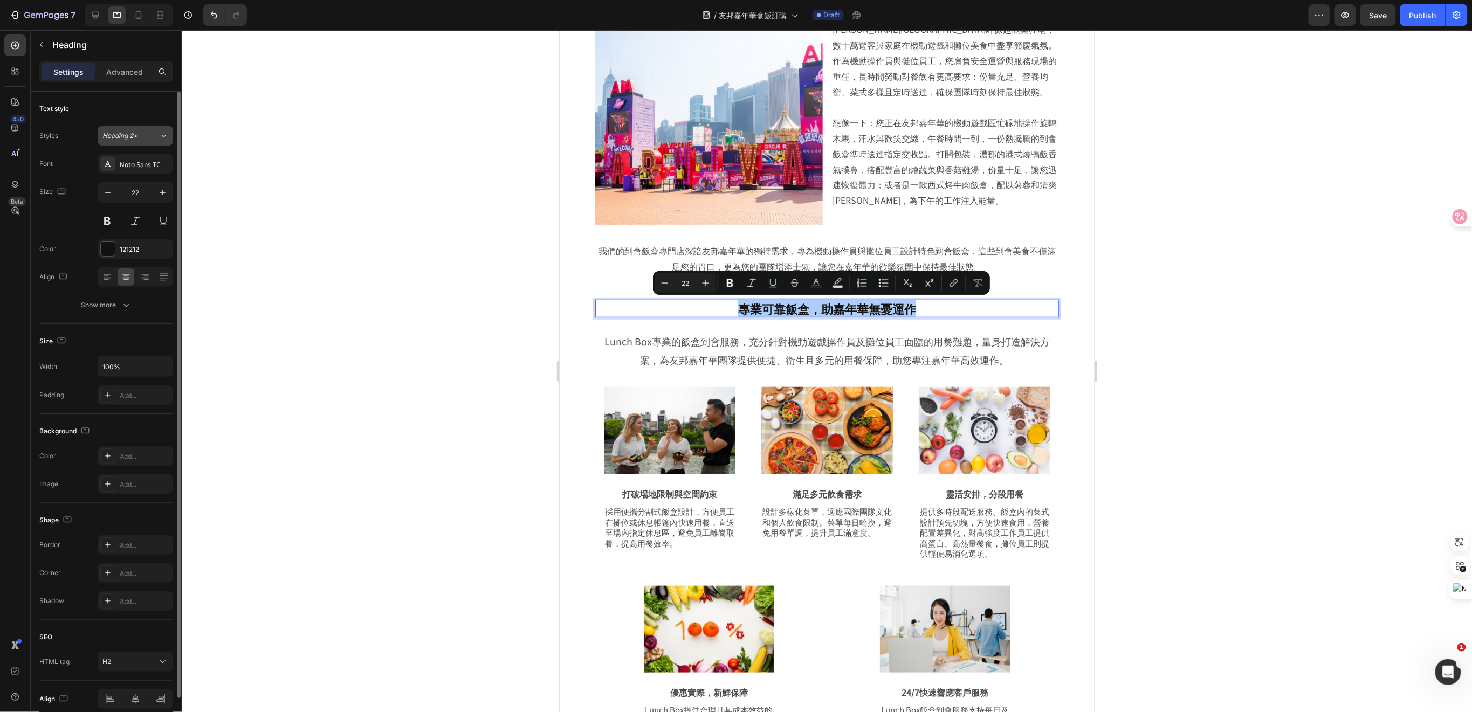
click at [155, 138] on div "Heading 2*" at bounding box center [130, 136] width 57 height 10
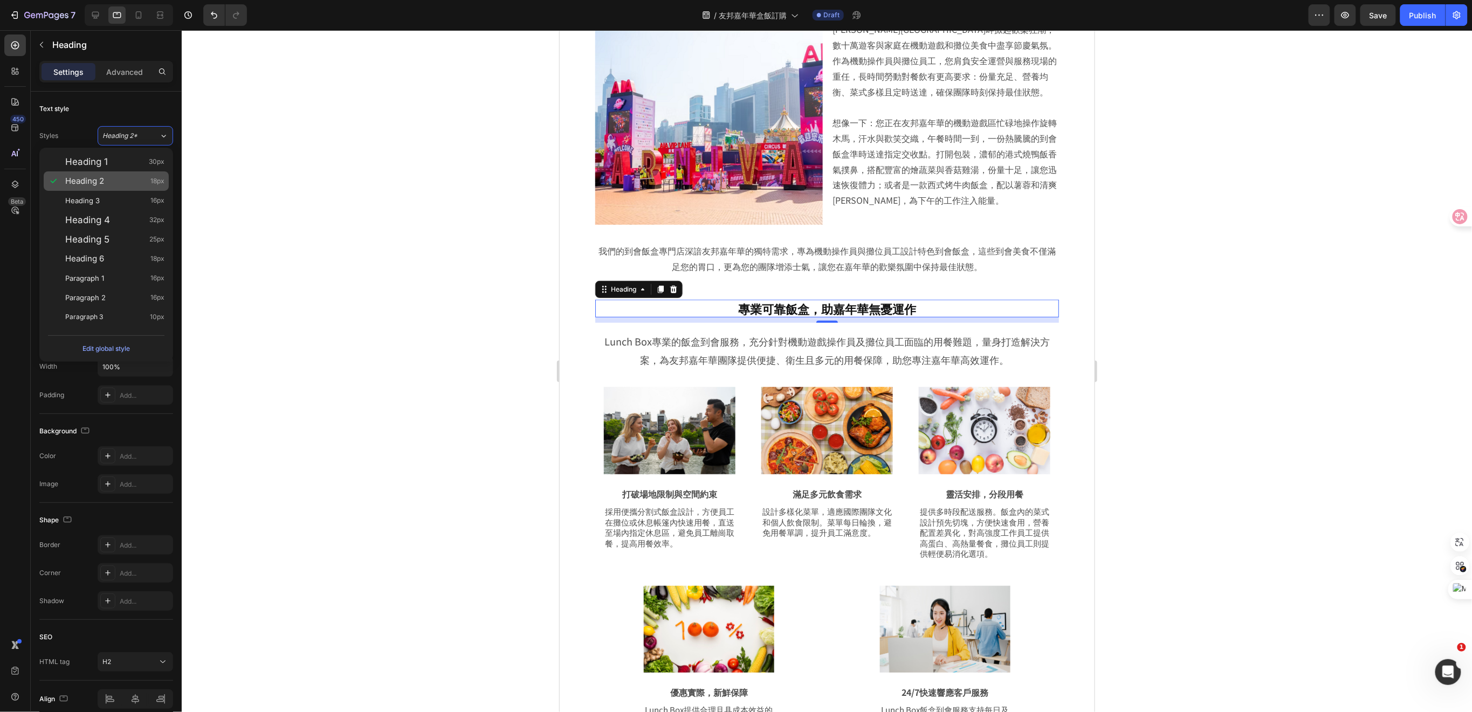
click at [107, 179] on div "Heading 2 18px" at bounding box center [114, 181] width 99 height 11
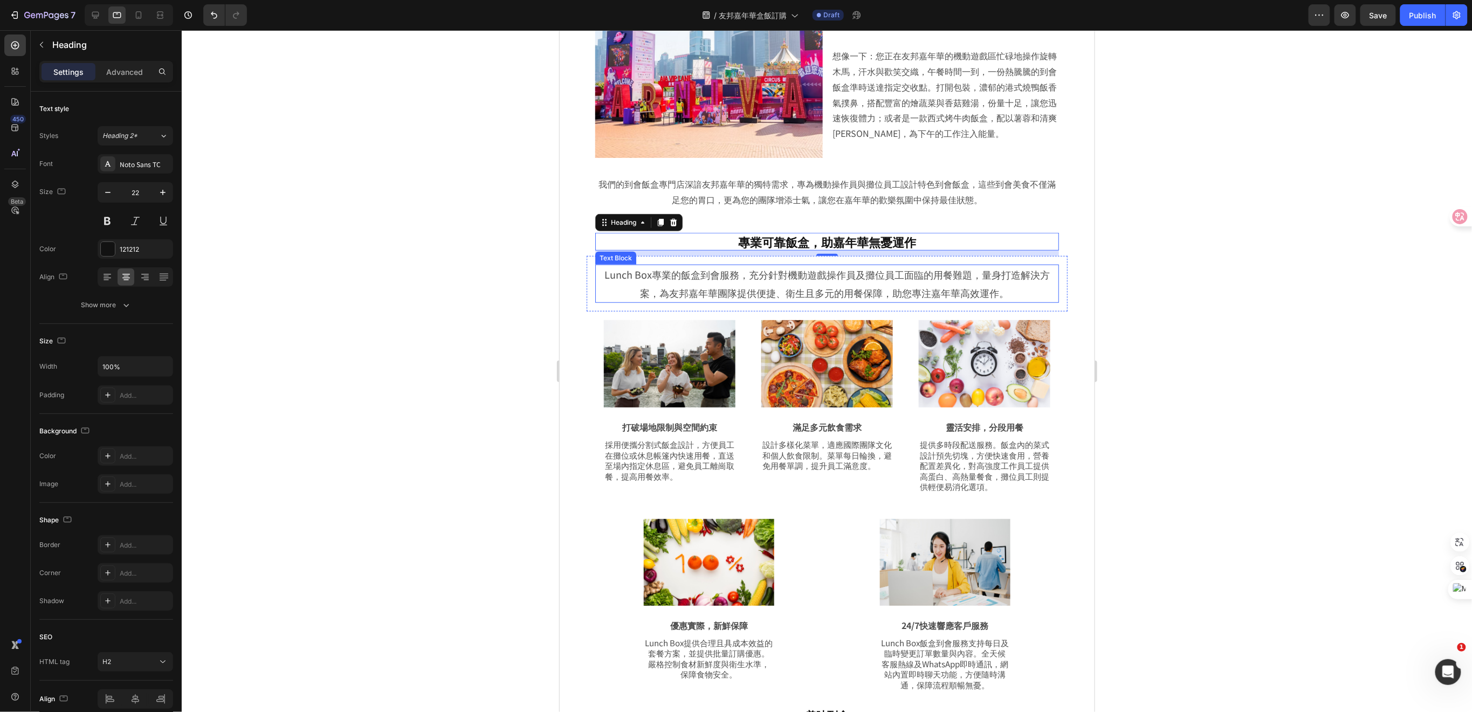
scroll to position [451, 0]
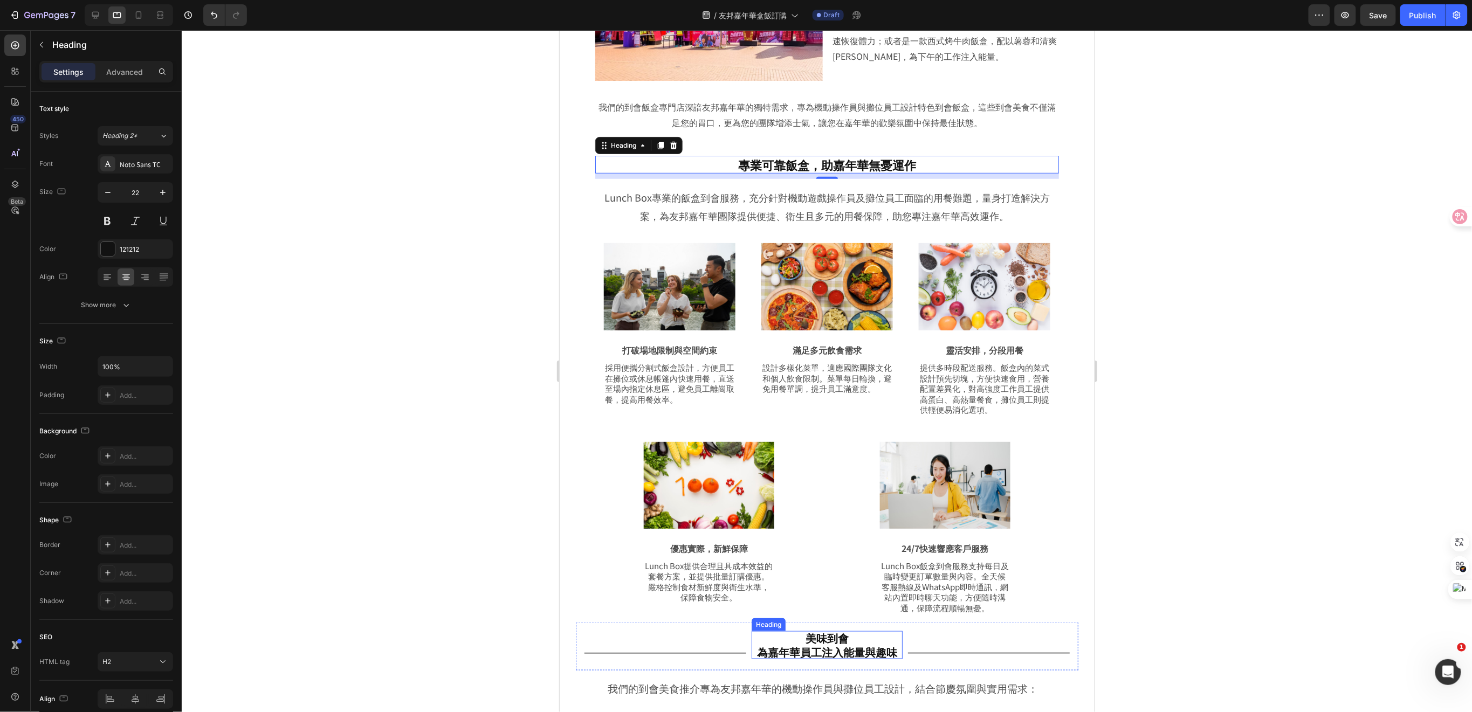
click at [843, 639] on h2 "美味到會 為嘉年華員工注入能量與趣味" at bounding box center [826, 645] width 151 height 28
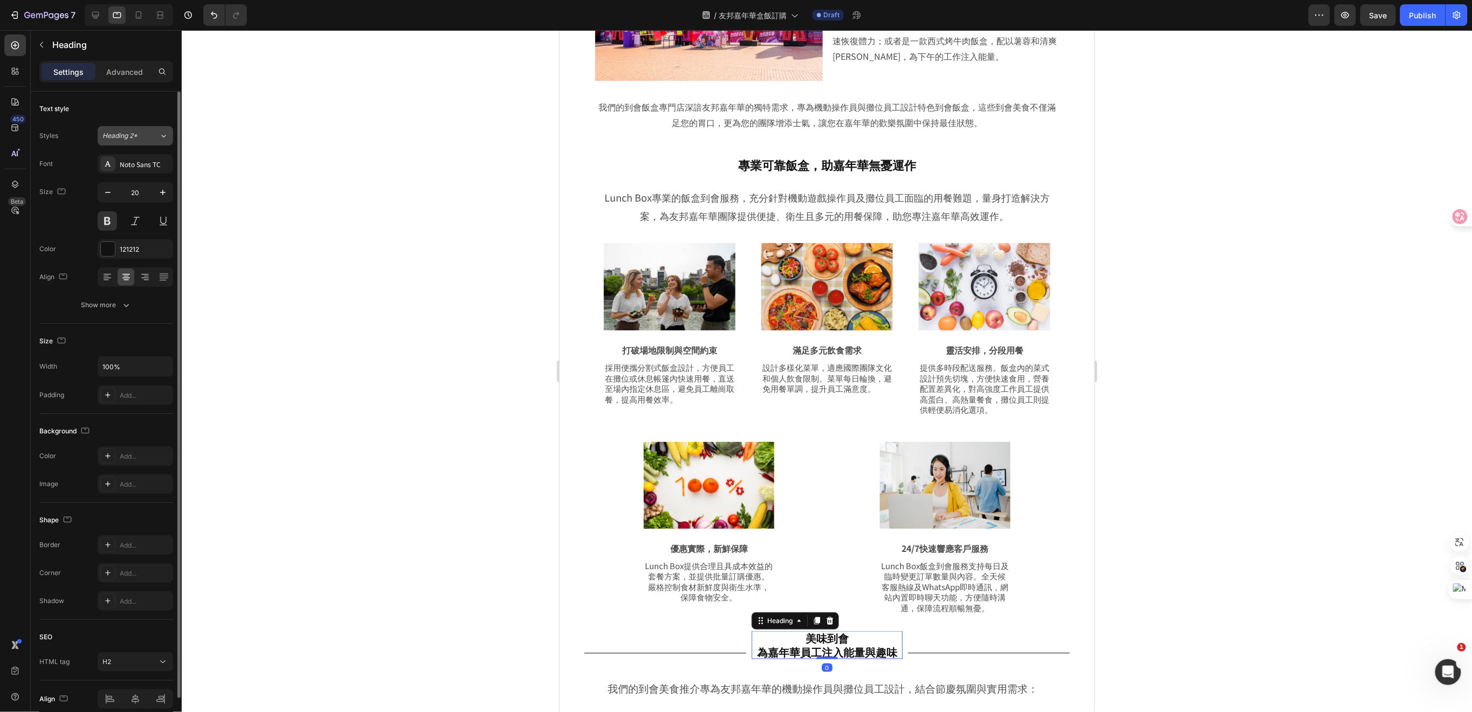
click at [145, 133] on div "Heading 2*" at bounding box center [124, 136] width 44 height 10
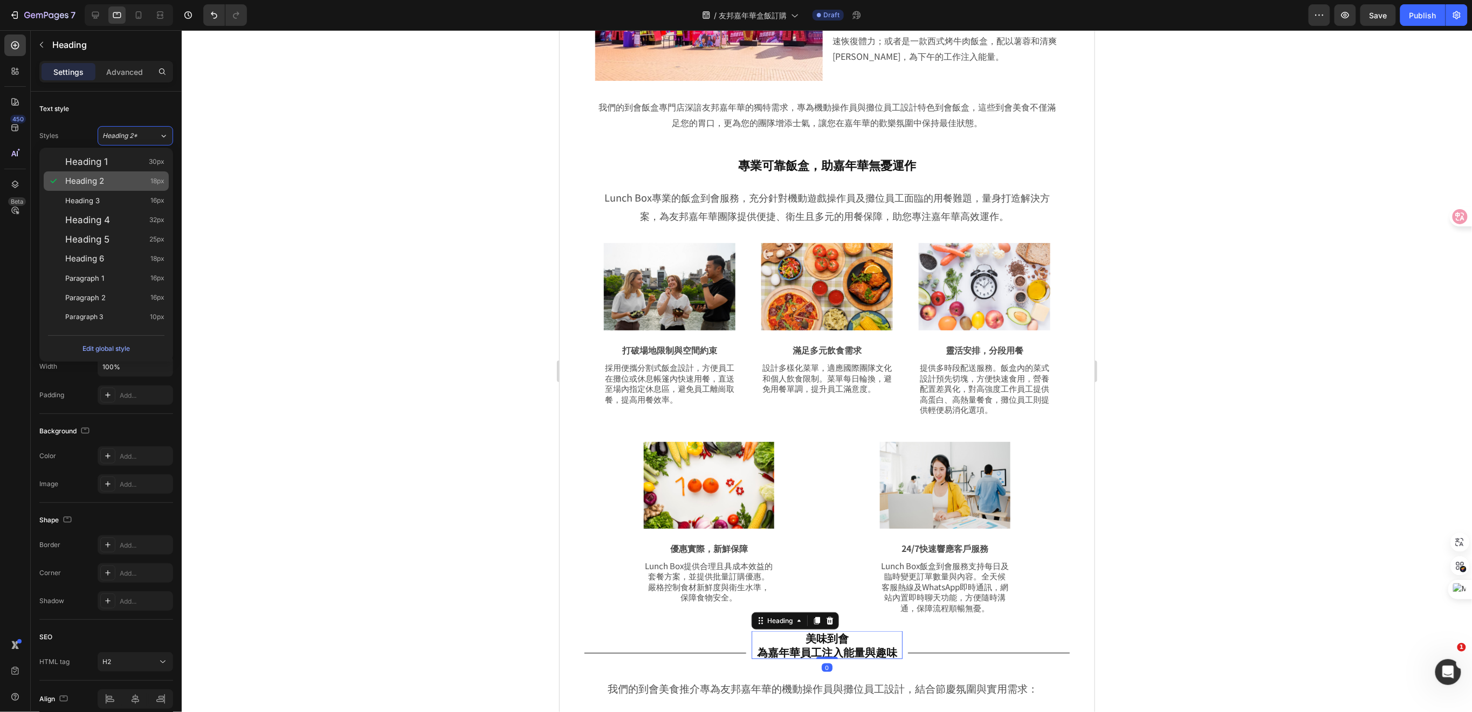
click at [123, 183] on div "Heading 2 18px" at bounding box center [114, 181] width 99 height 11
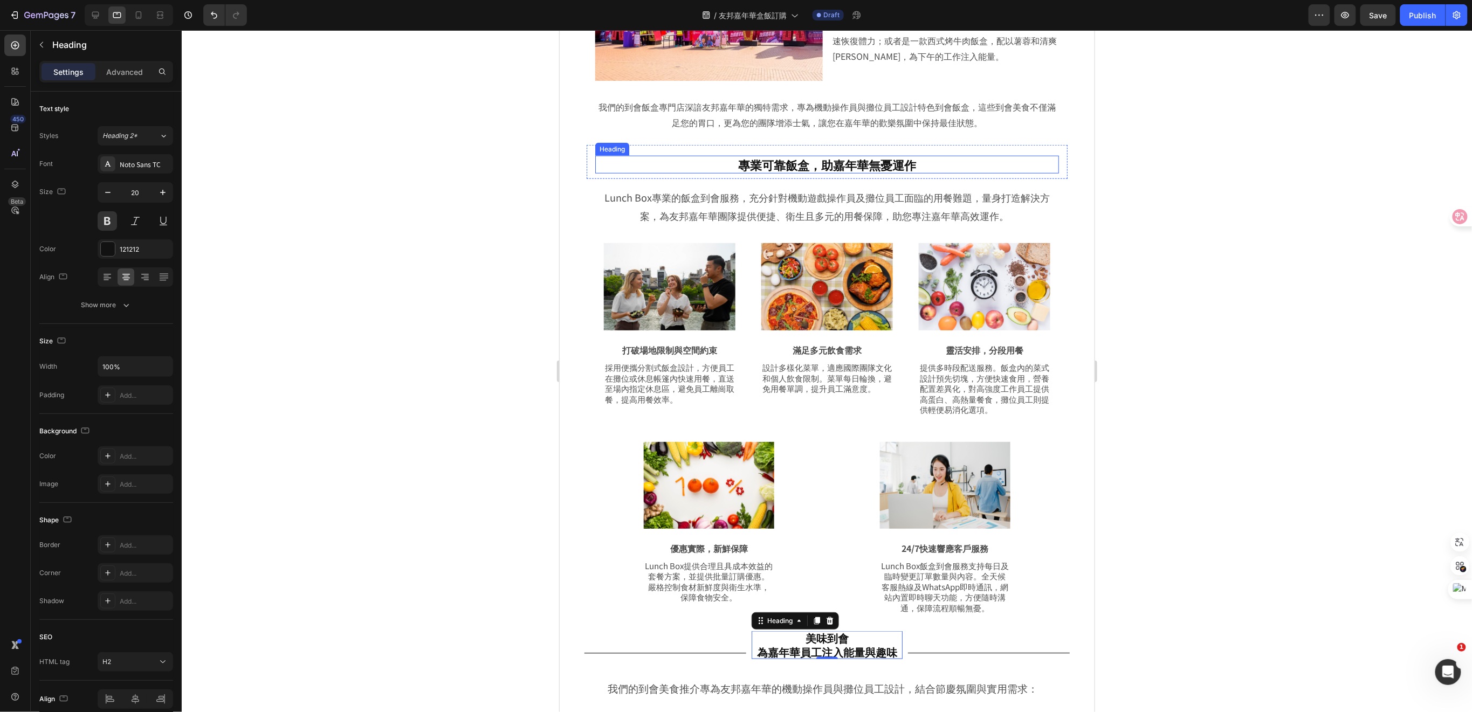
click at [827, 156] on p "專業可靠飯盒，助嘉年華無憂運作" at bounding box center [827, 164] width 462 height 16
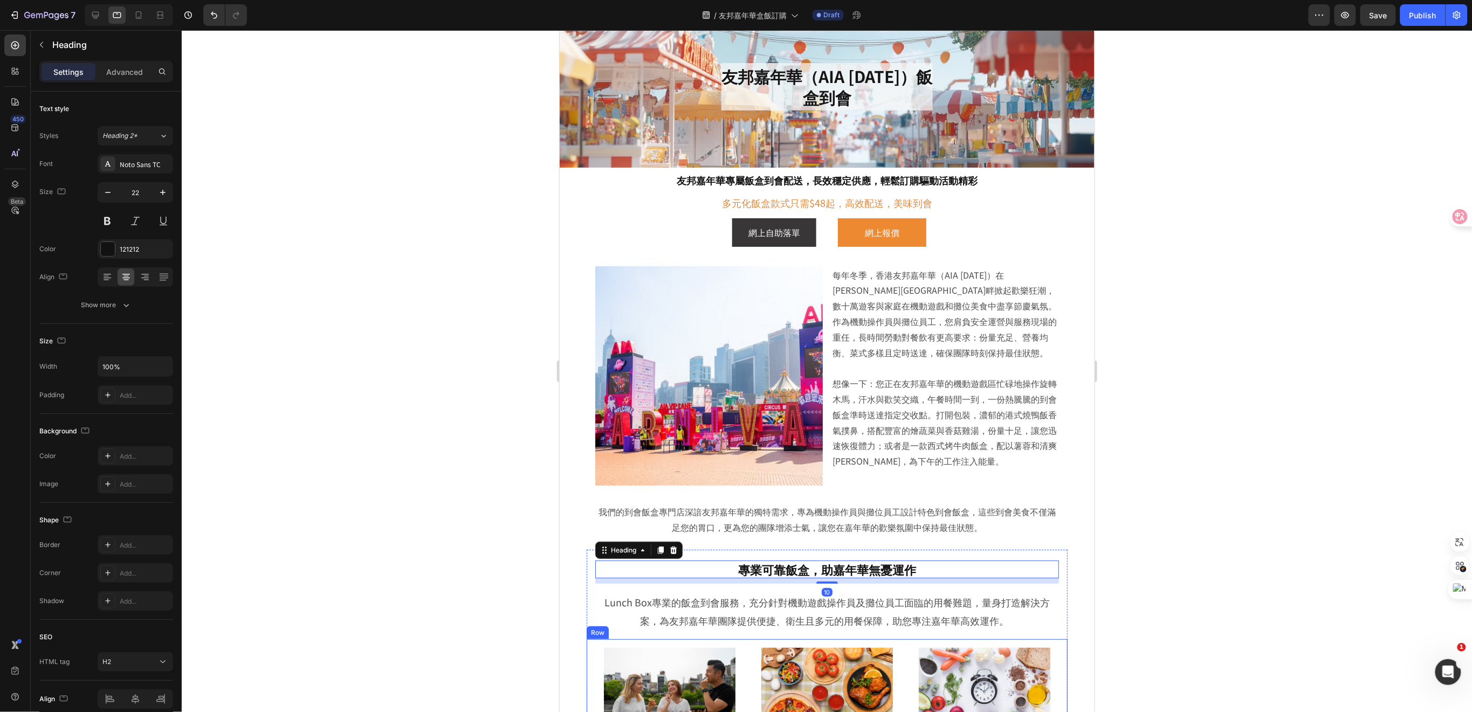
scroll to position [0, 0]
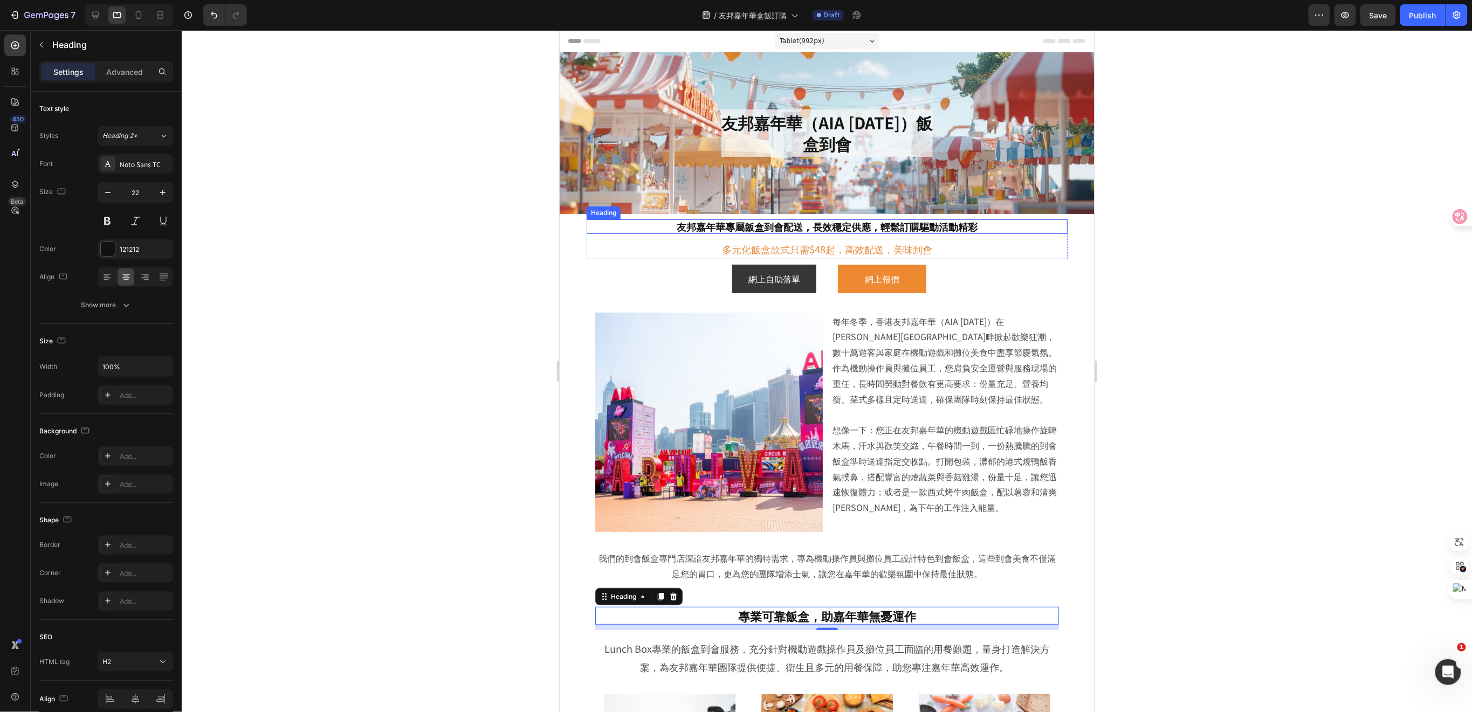
click at [917, 228] on h2 "友邦嘉年華專屬飯盒到會配送，長效穩定供應，輕鬆訂購驅動活動精彩" at bounding box center [826, 226] width 481 height 15
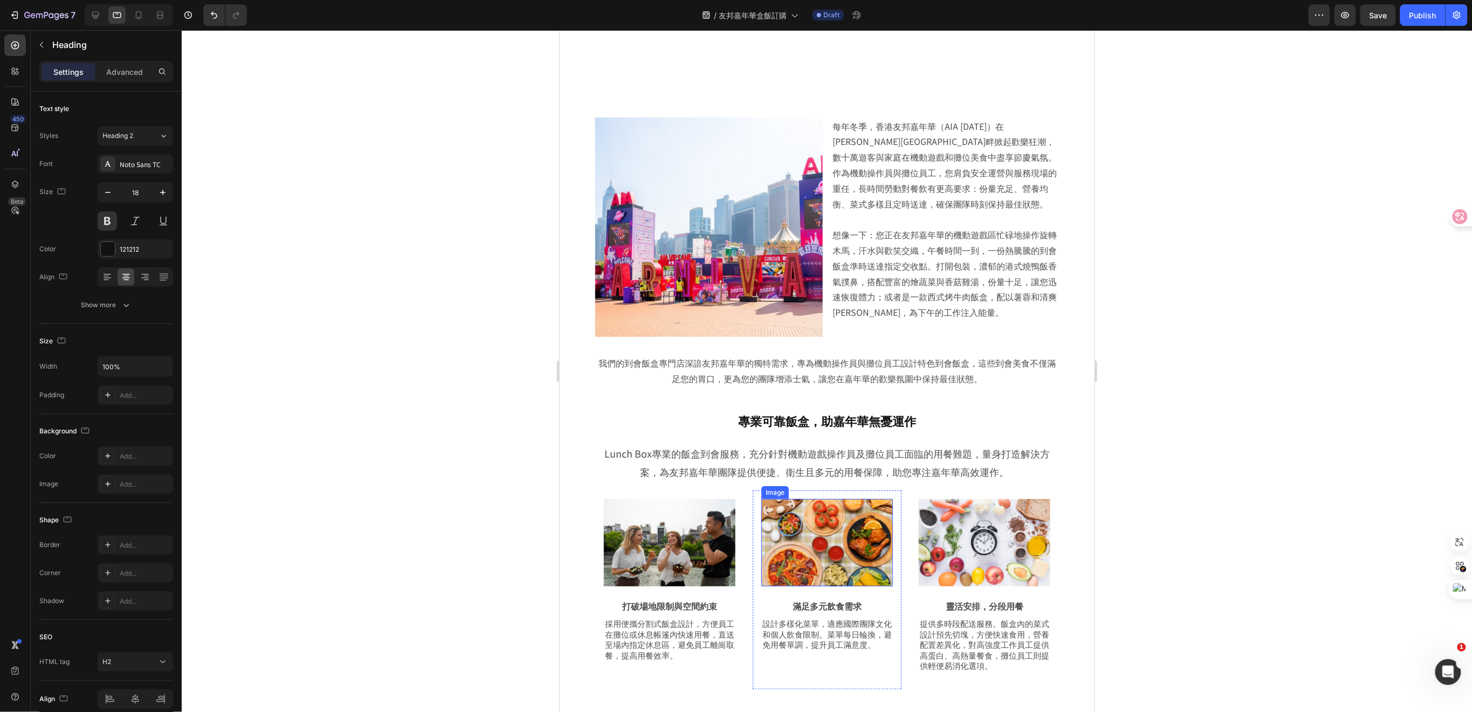
scroll to position [287, 0]
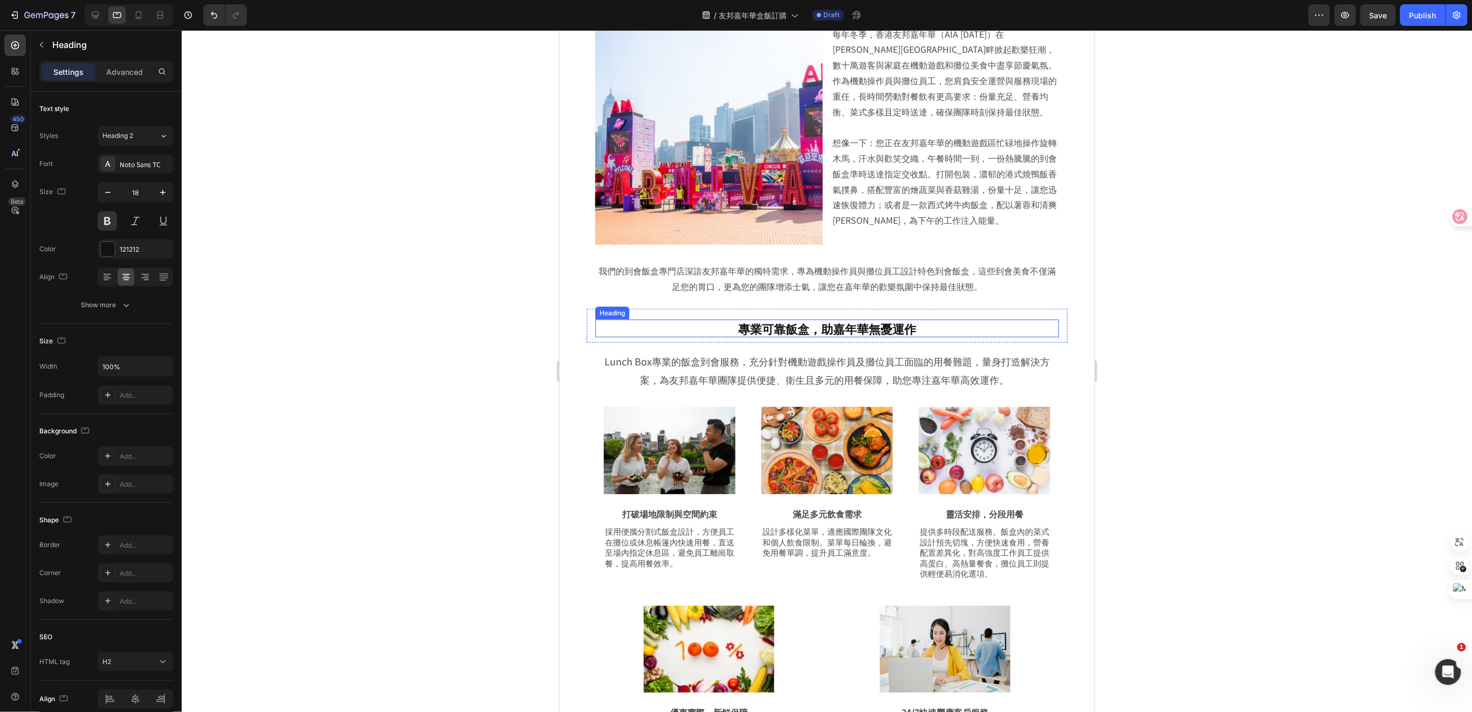
click at [819, 326] on p "專業可靠飯盒，助嘉年華無憂運作" at bounding box center [827, 328] width 462 height 16
click at [102, 195] on icon "button" at bounding box center [107, 192] width 11 height 11
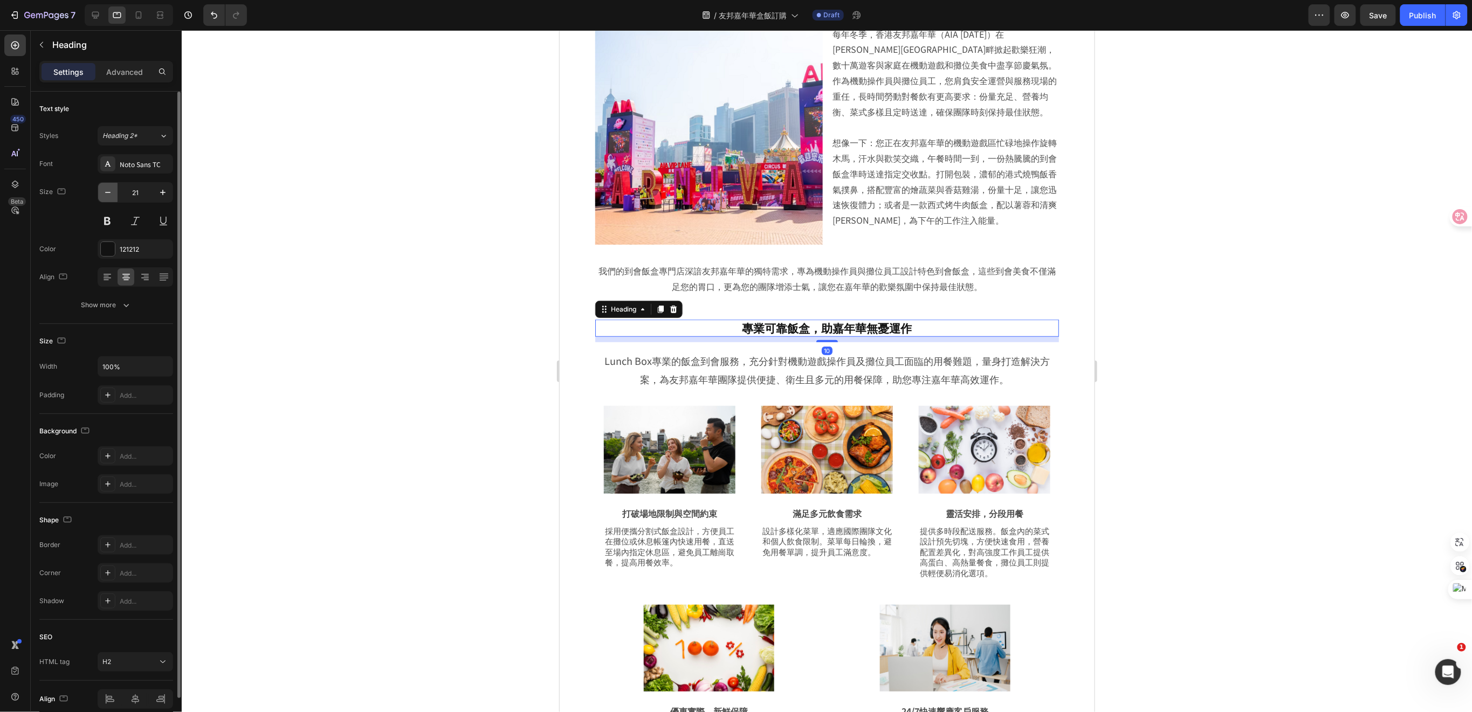
click at [108, 195] on icon "button" at bounding box center [107, 192] width 11 height 11
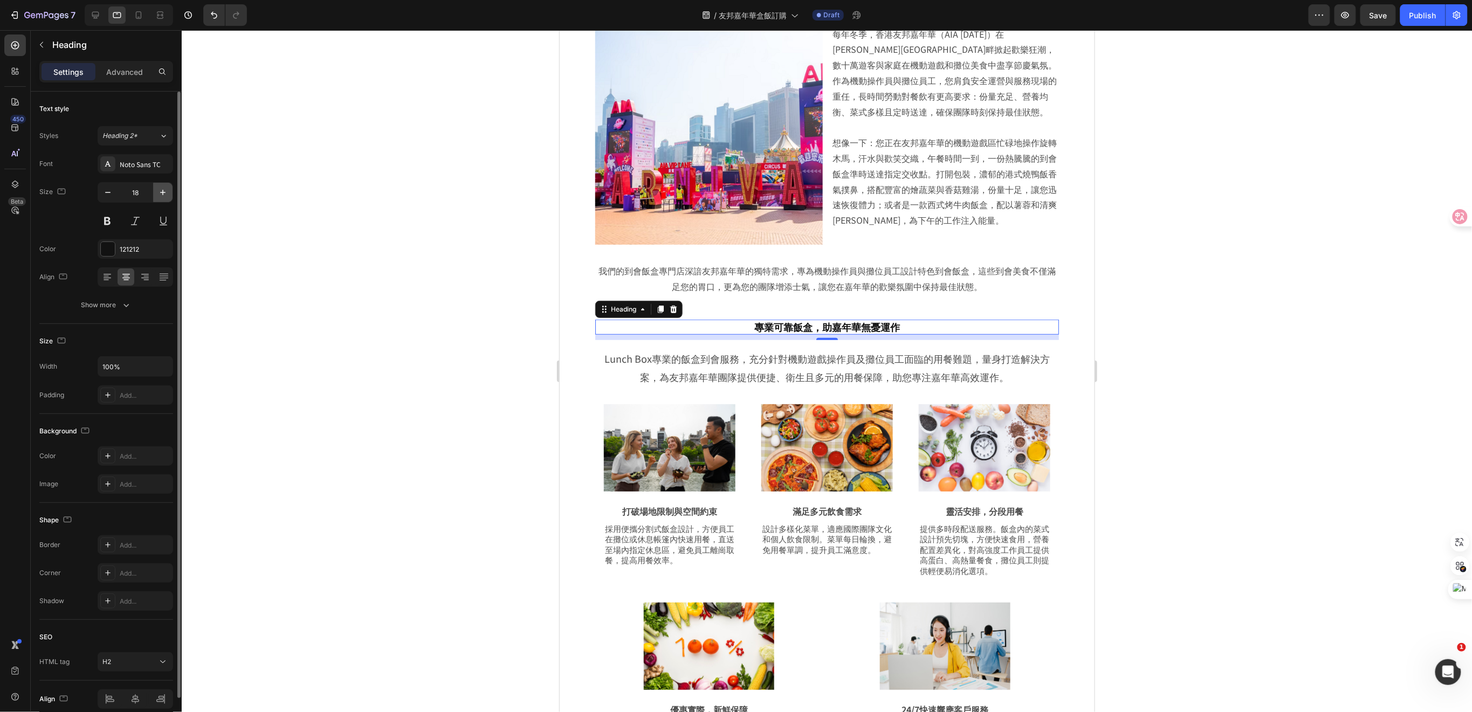
click at [161, 194] on icon "button" at bounding box center [162, 192] width 11 height 11
type input "20"
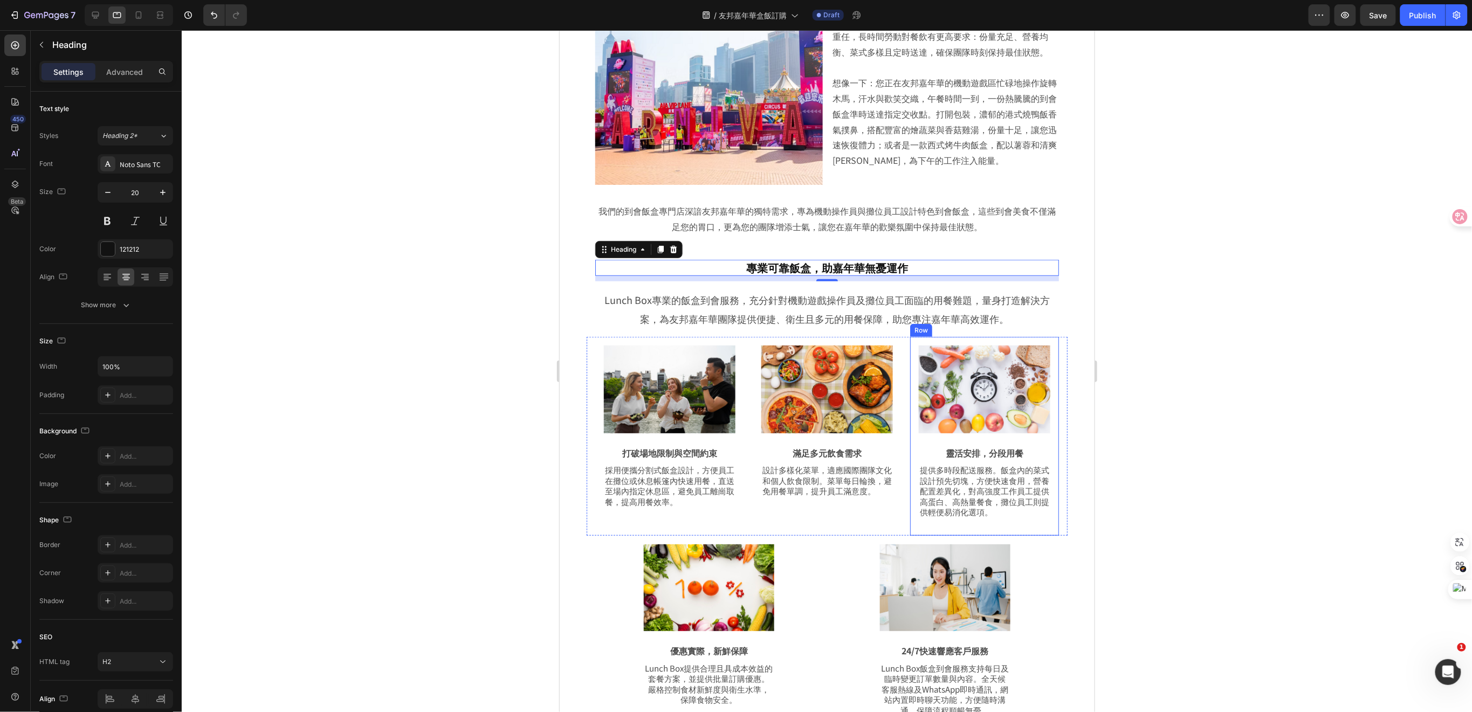
scroll to position [431, 0]
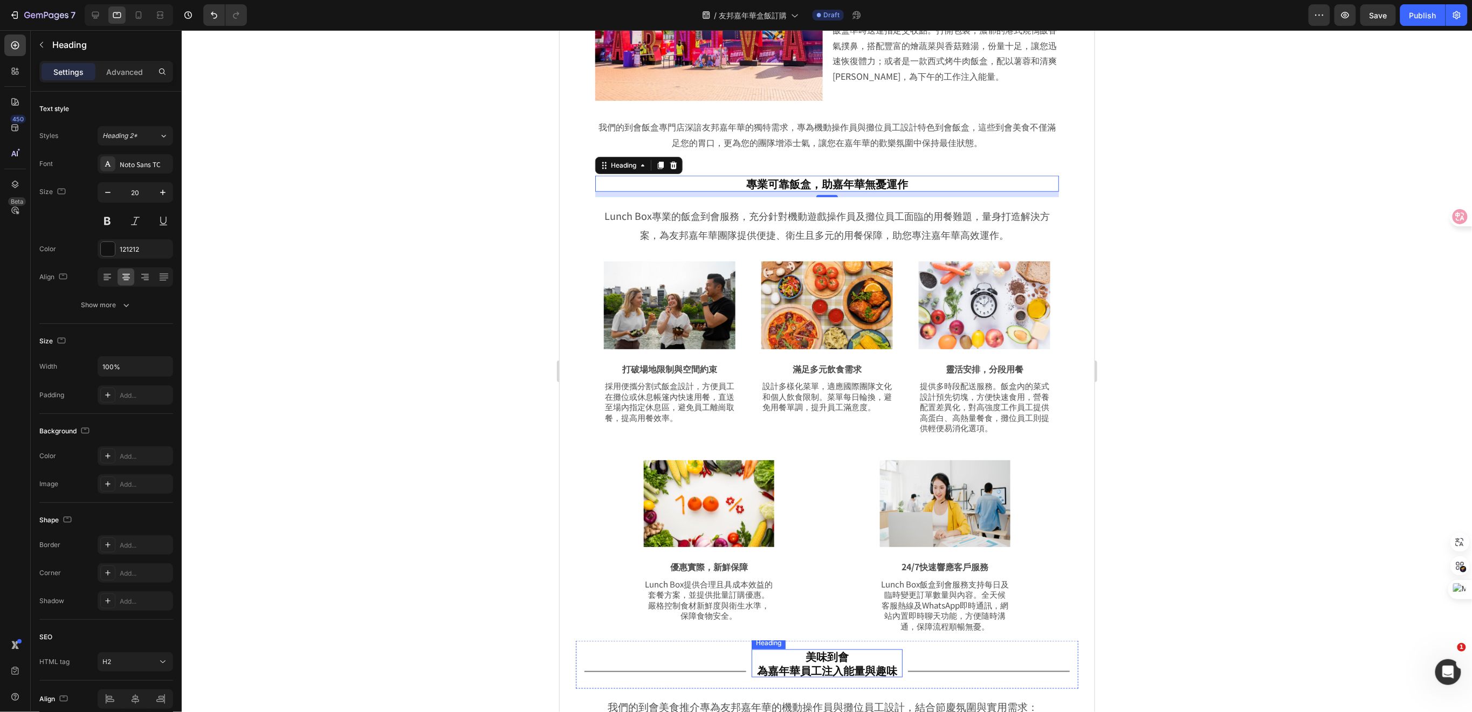
click at [830, 654] on h2 "美味到會 為嘉年華員工注入能量與趣味" at bounding box center [826, 663] width 151 height 28
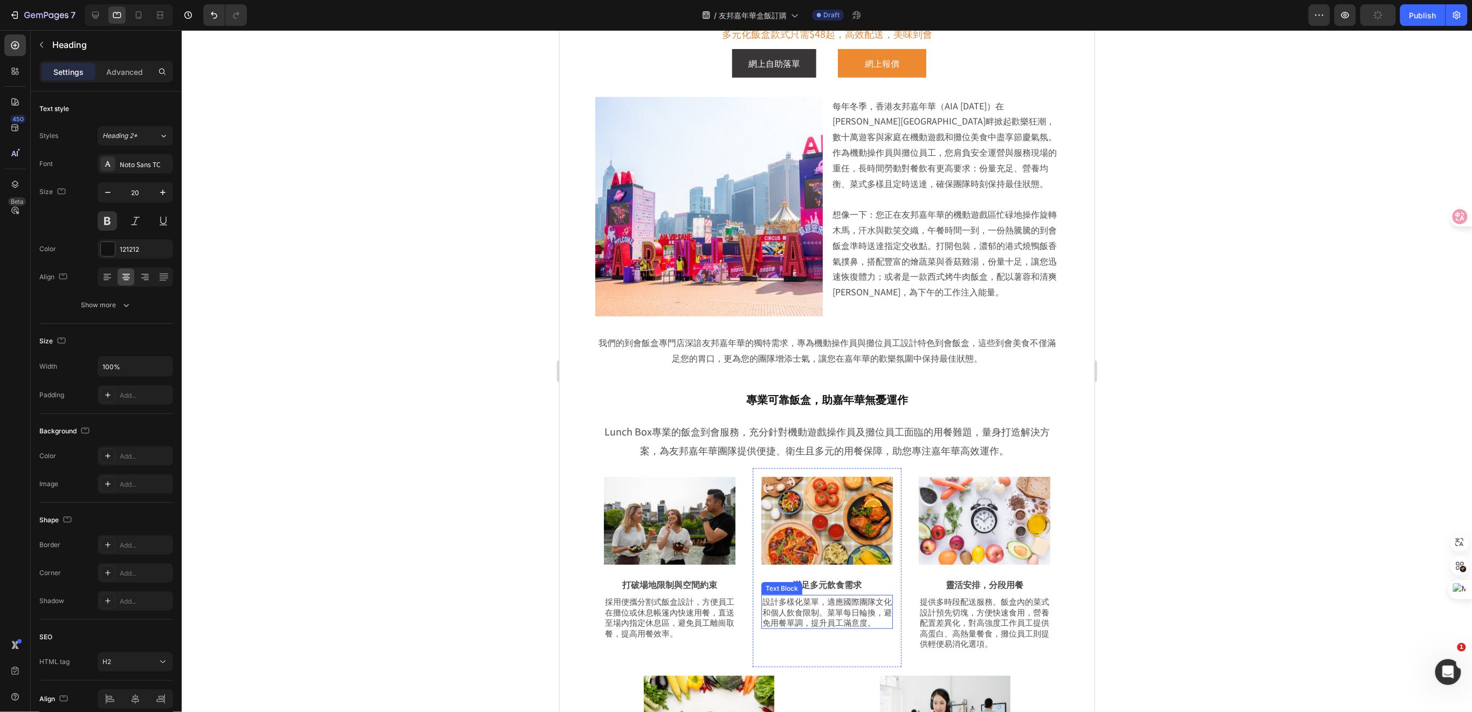
scroll to position [72, 0]
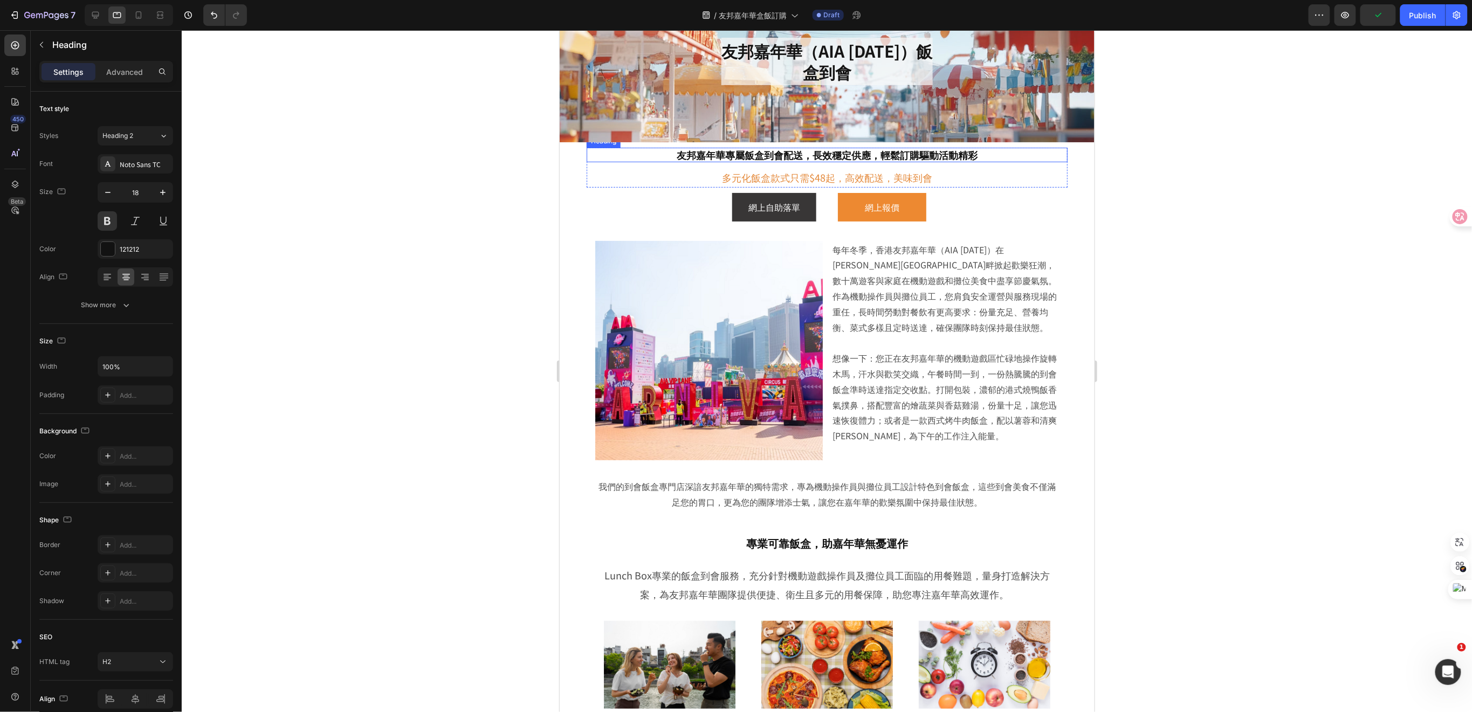
click at [848, 154] on h2 "友邦嘉年華專屬飯盒到會配送，長效穩定供應，輕鬆訂購驅動活動精彩" at bounding box center [826, 154] width 481 height 15
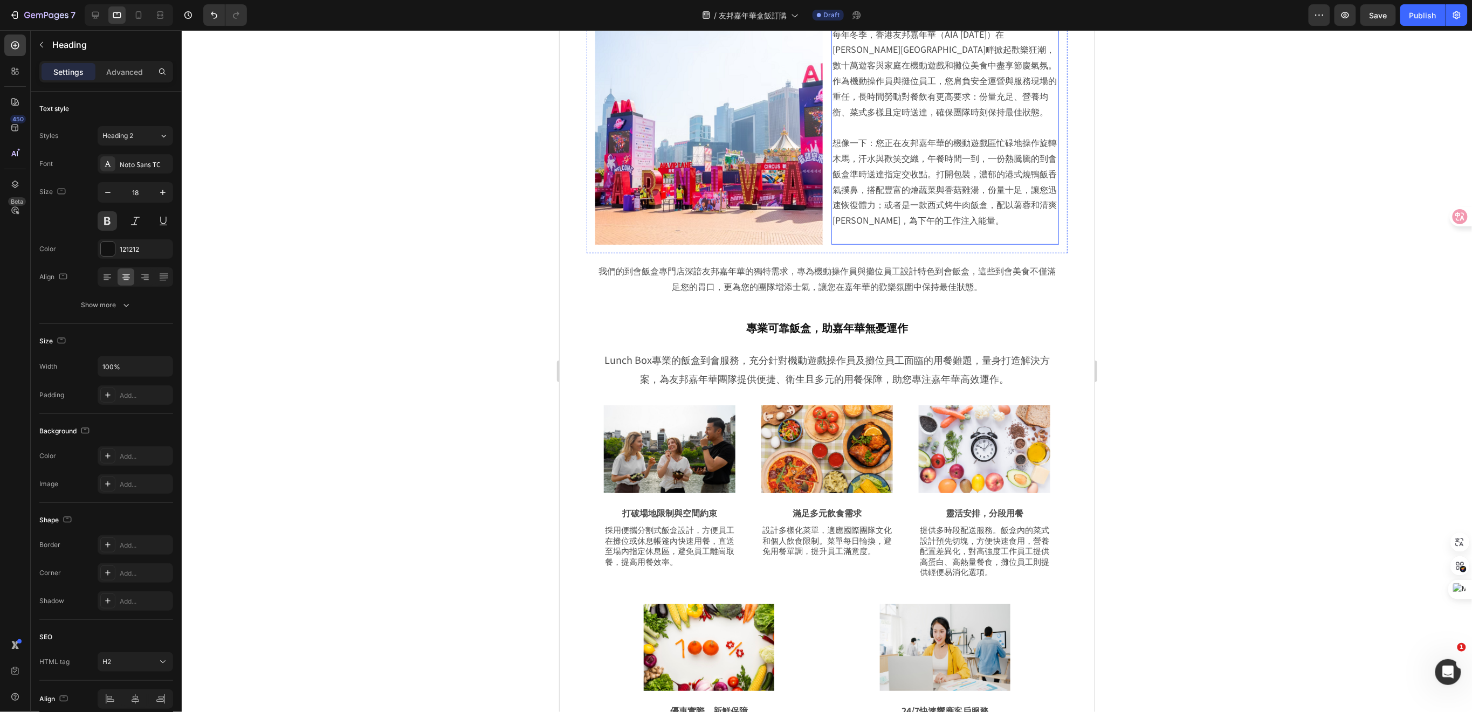
scroll to position [431, 0]
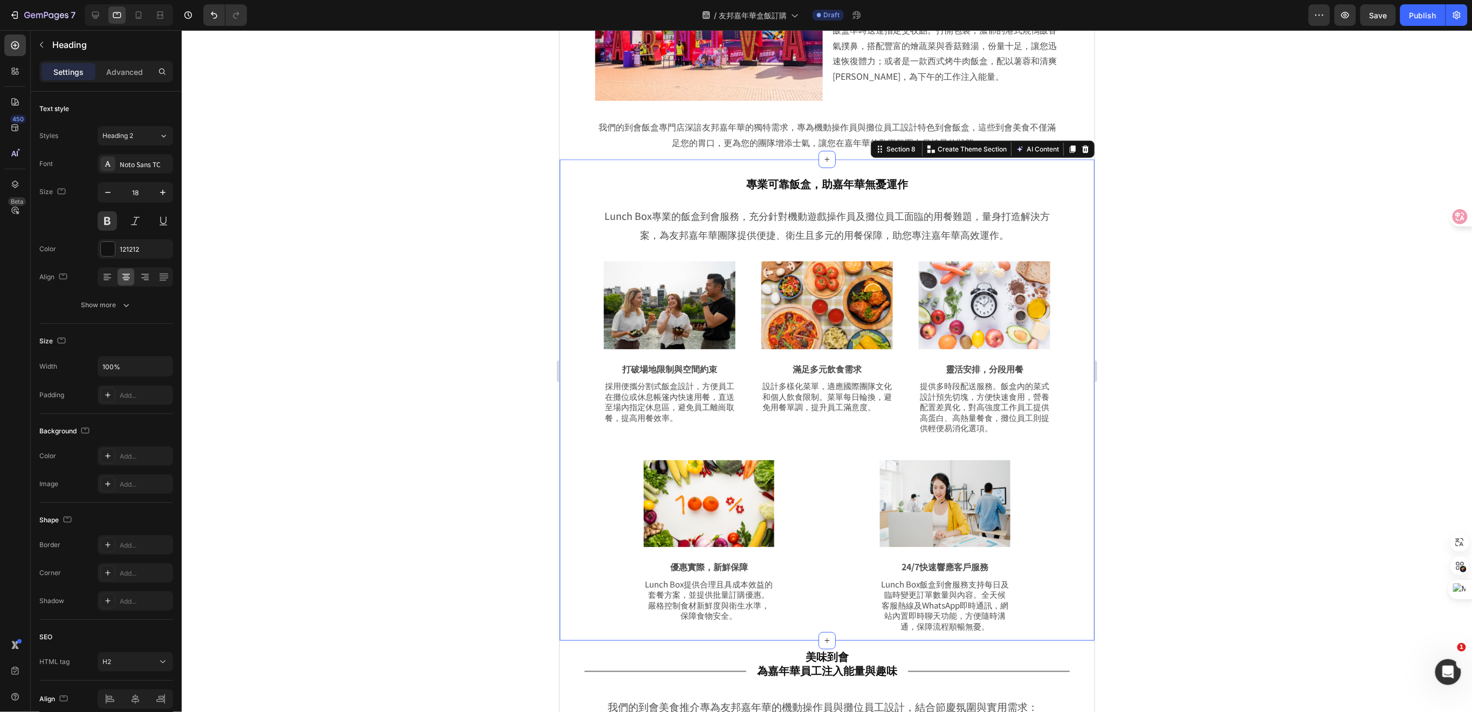
click at [1063, 167] on div "專業可靠飯盒，助嘉年華無憂運作 Heading Row Lunch Box專業的飯盒到會服務，充分針對機動遊戲操作員及攤位員工面臨的用餐難題，量身打造解決方案…" at bounding box center [826, 400] width 535 height 482
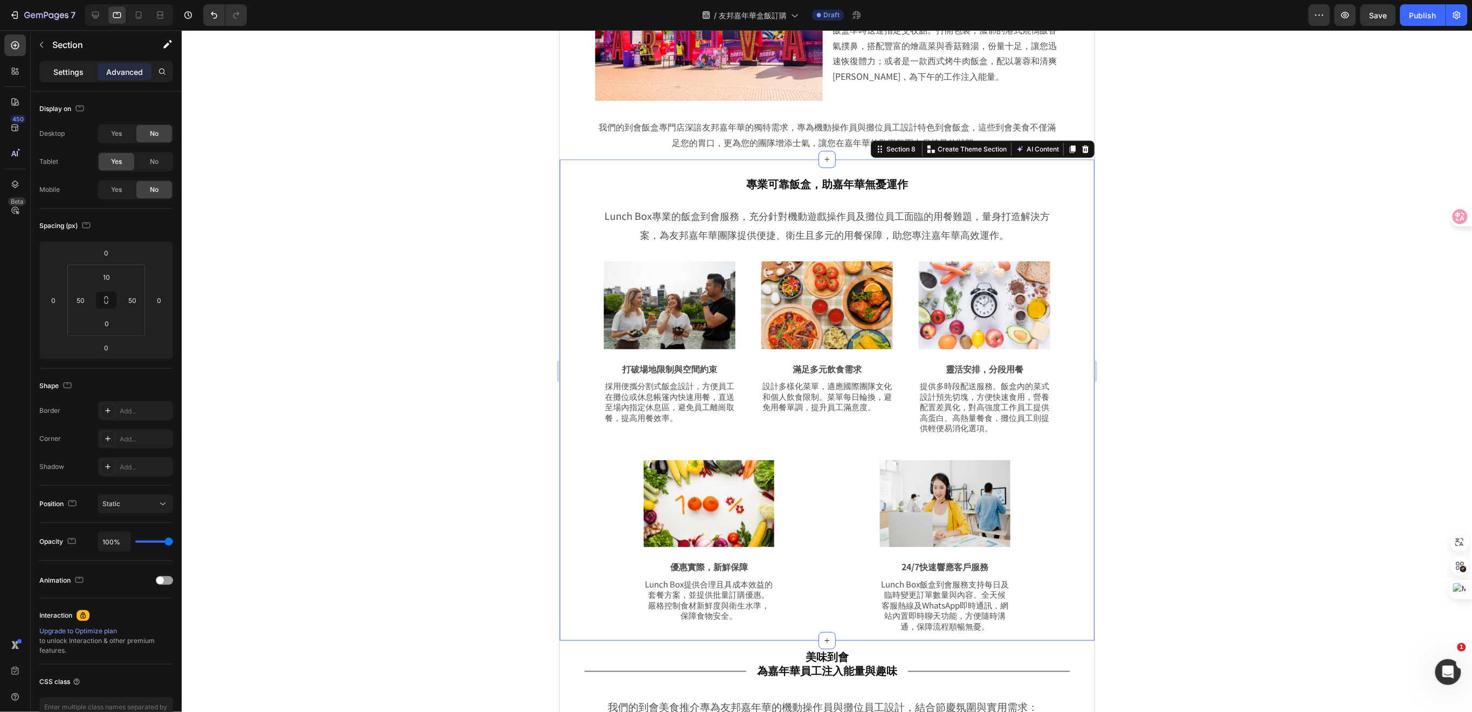
click at [72, 68] on p "Settings" at bounding box center [68, 71] width 30 height 11
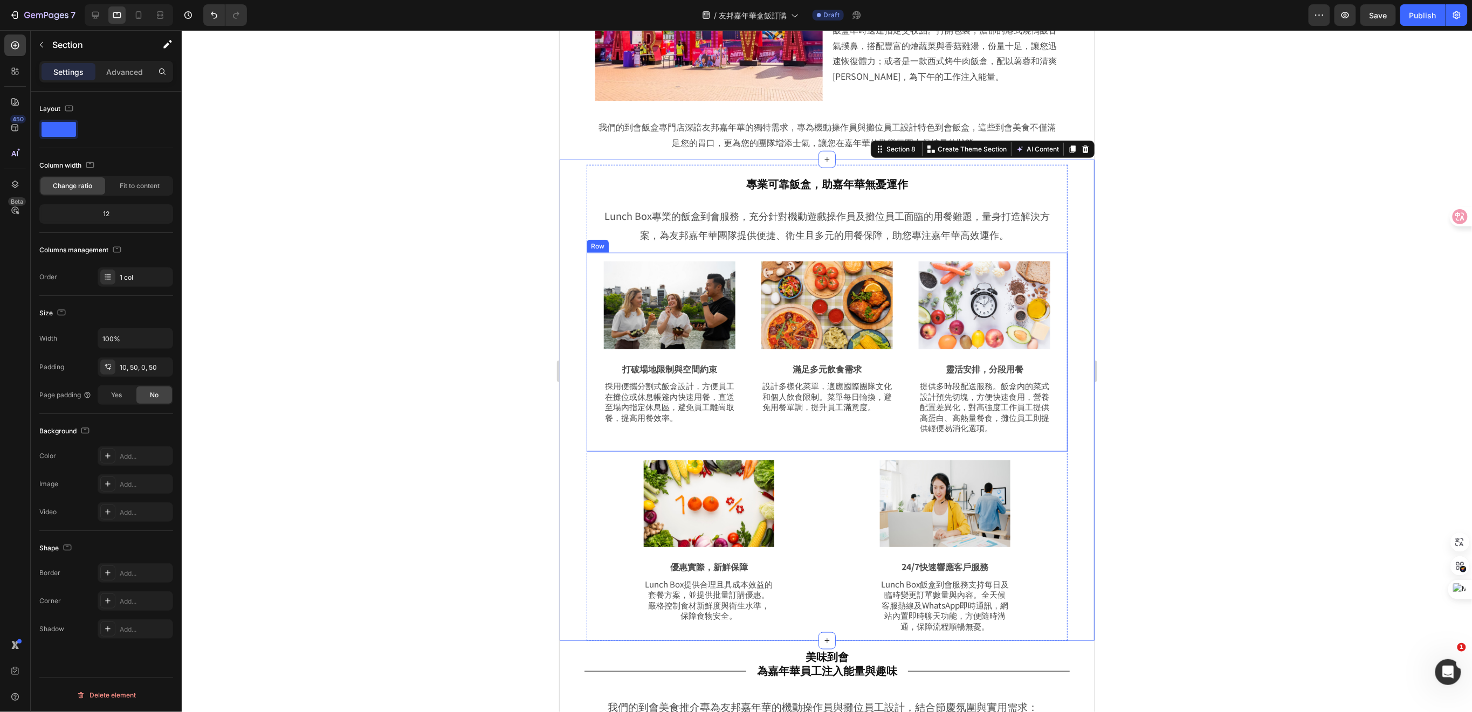
scroll to position [287, 0]
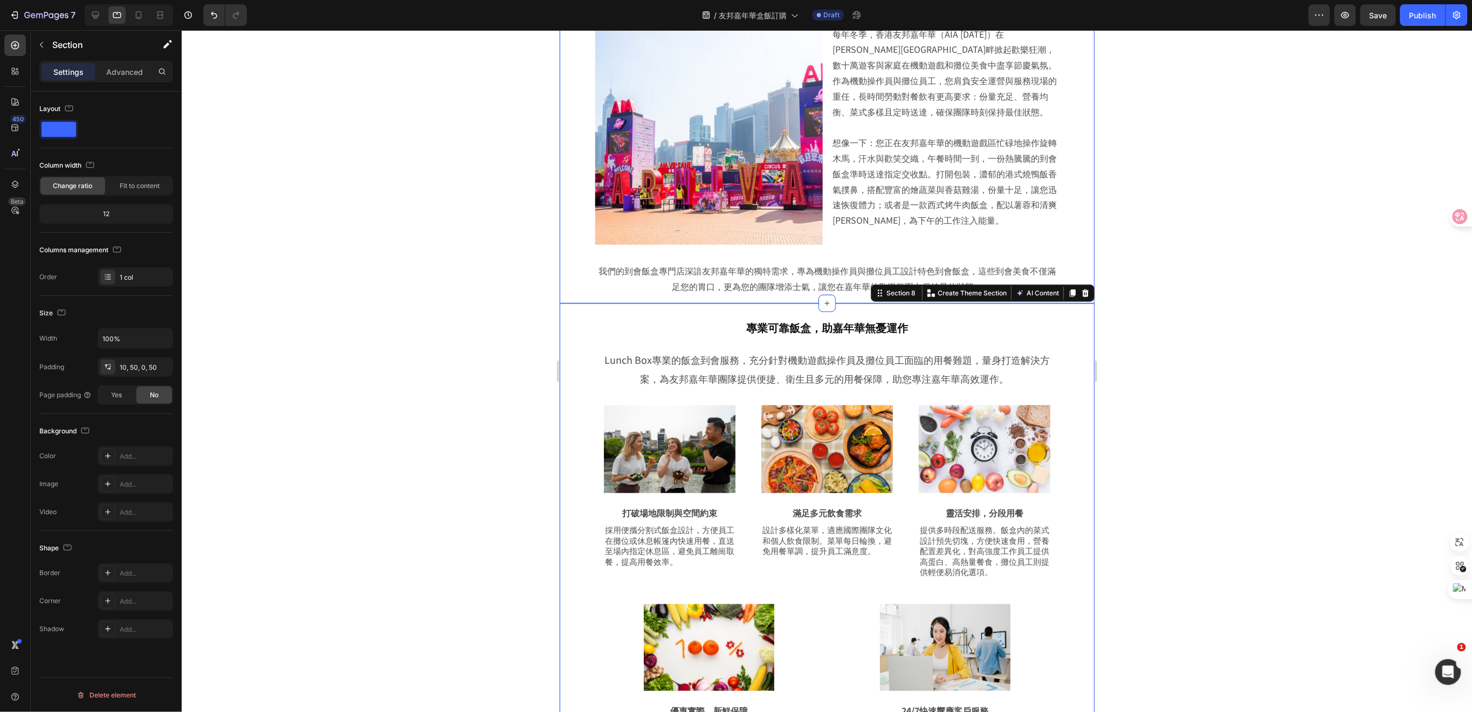
click at [1066, 229] on div "Image 每年冬季，香港友邦嘉年華（AIA [DATE]）在[PERSON_NAME][GEOGRAPHIC_DATA]畔掀起歡樂狂潮，數十萬遊客與家庭在機…" at bounding box center [826, 154] width 535 height 298
click at [133, 366] on div "20, 50, 0, 50" at bounding box center [135, 368] width 31 height 10
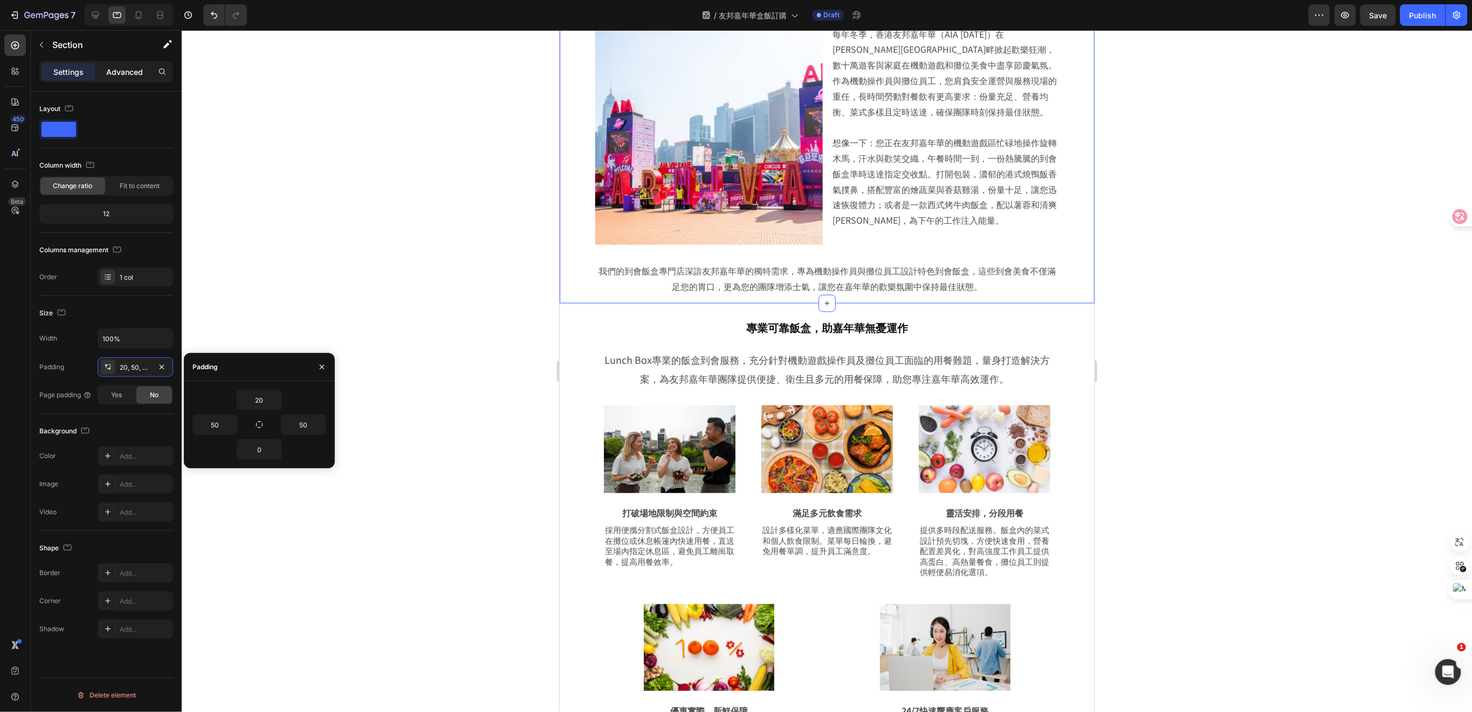
click at [143, 80] on div "Settings Advanced" at bounding box center [106, 72] width 134 height 22
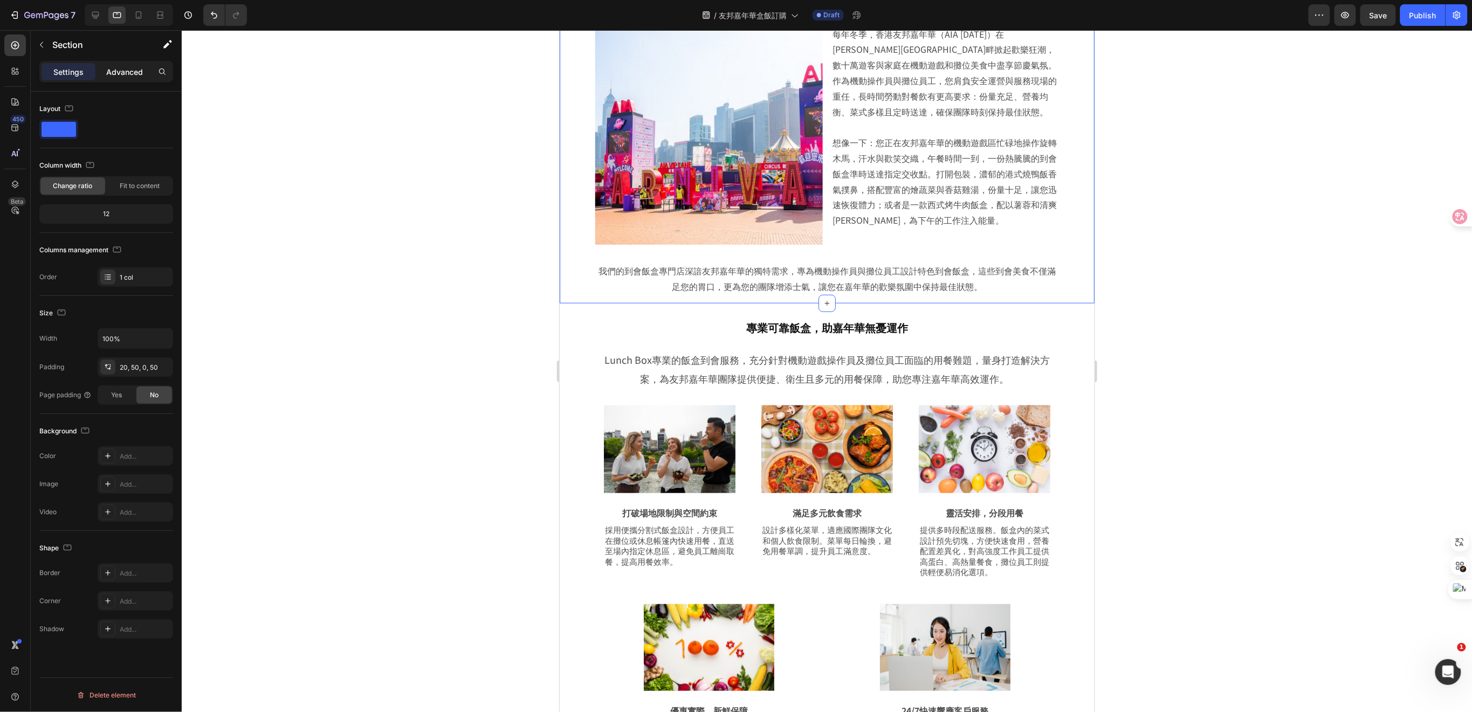
click at [129, 72] on p "Advanced" at bounding box center [124, 71] width 37 height 11
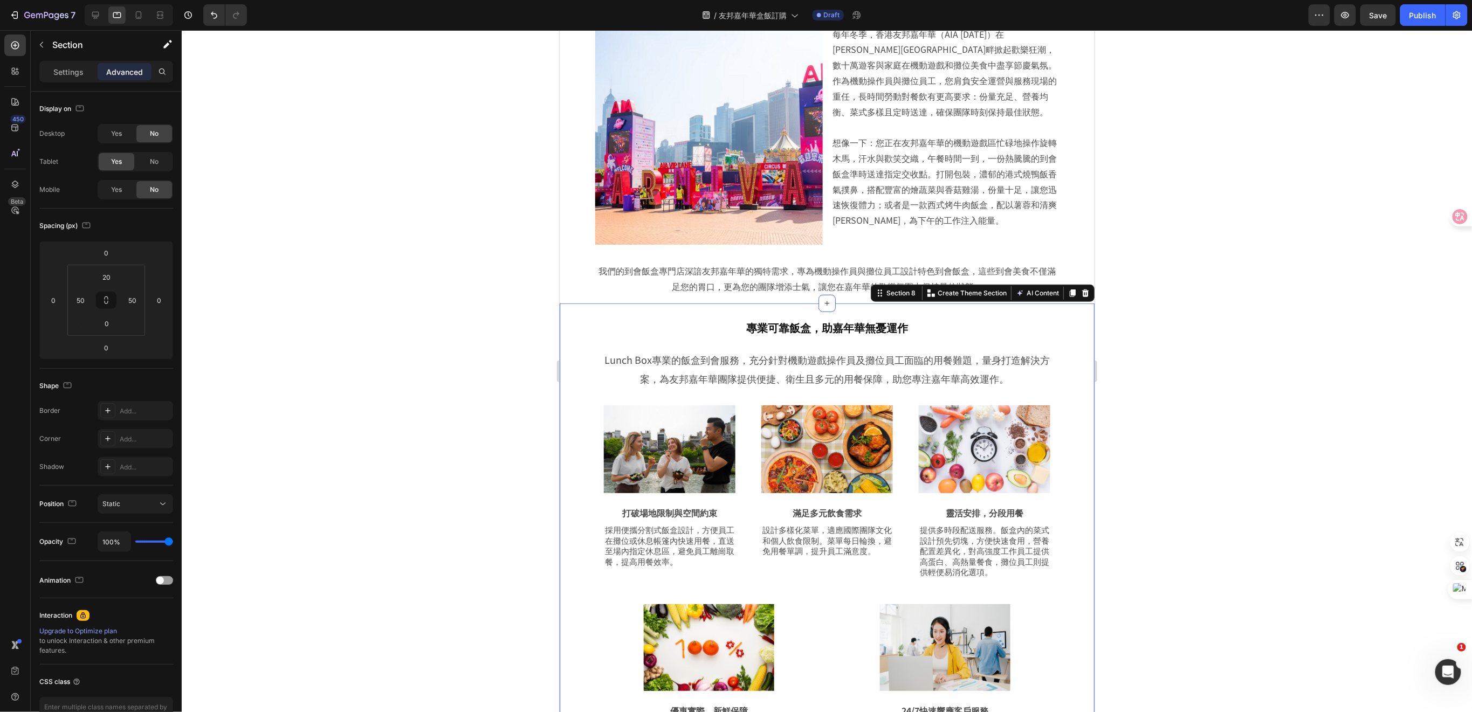
click at [1066, 379] on div "專業可靠飯盒，助嘉年華無憂運作 Heading Row Lunch Box專業的飯盒到會服務，充分針對機動遊戲操作員及攤位員工面臨的用餐難題，量身打造解決方案…" at bounding box center [826, 544] width 535 height 482
click at [57, 61] on div "Settings Advanced" at bounding box center [106, 72] width 134 height 22
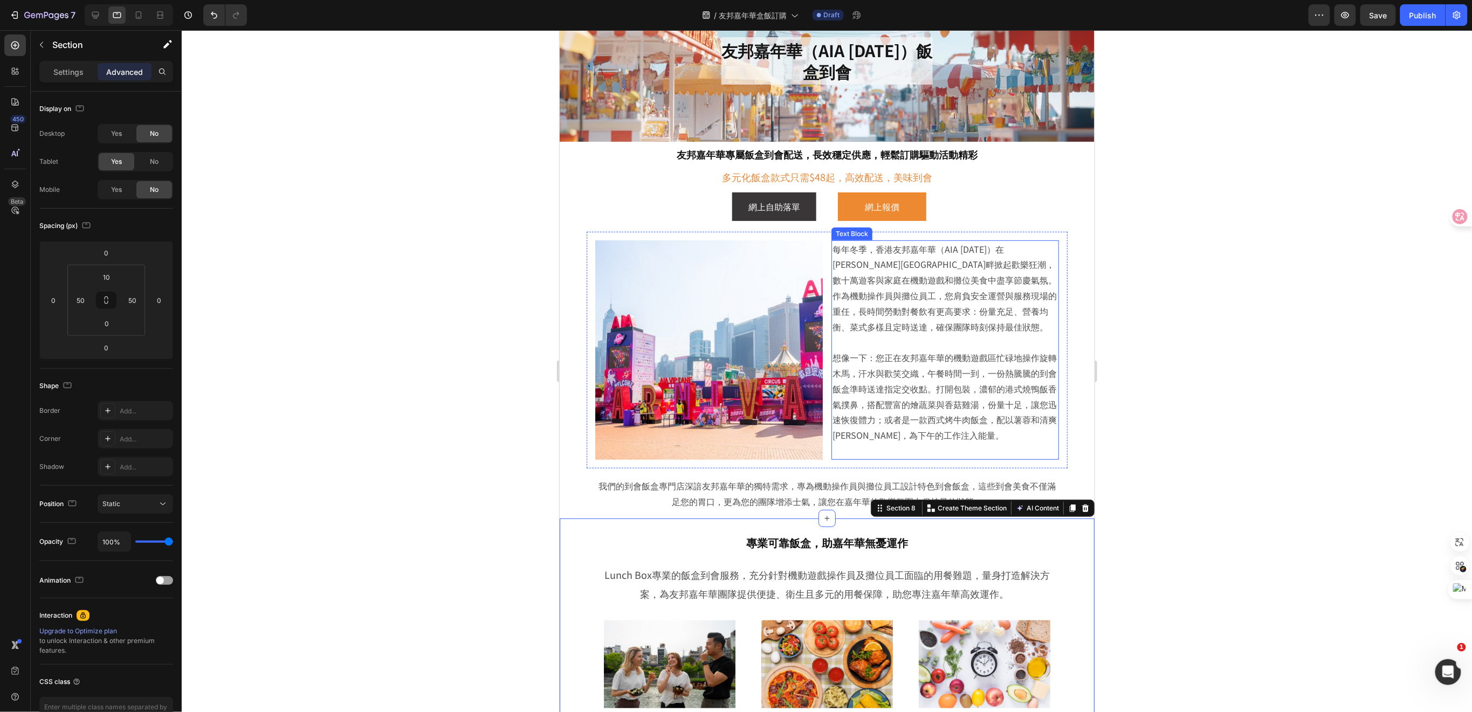
scroll to position [72, 0]
click at [1189, 478] on div at bounding box center [827, 371] width 1291 height 682
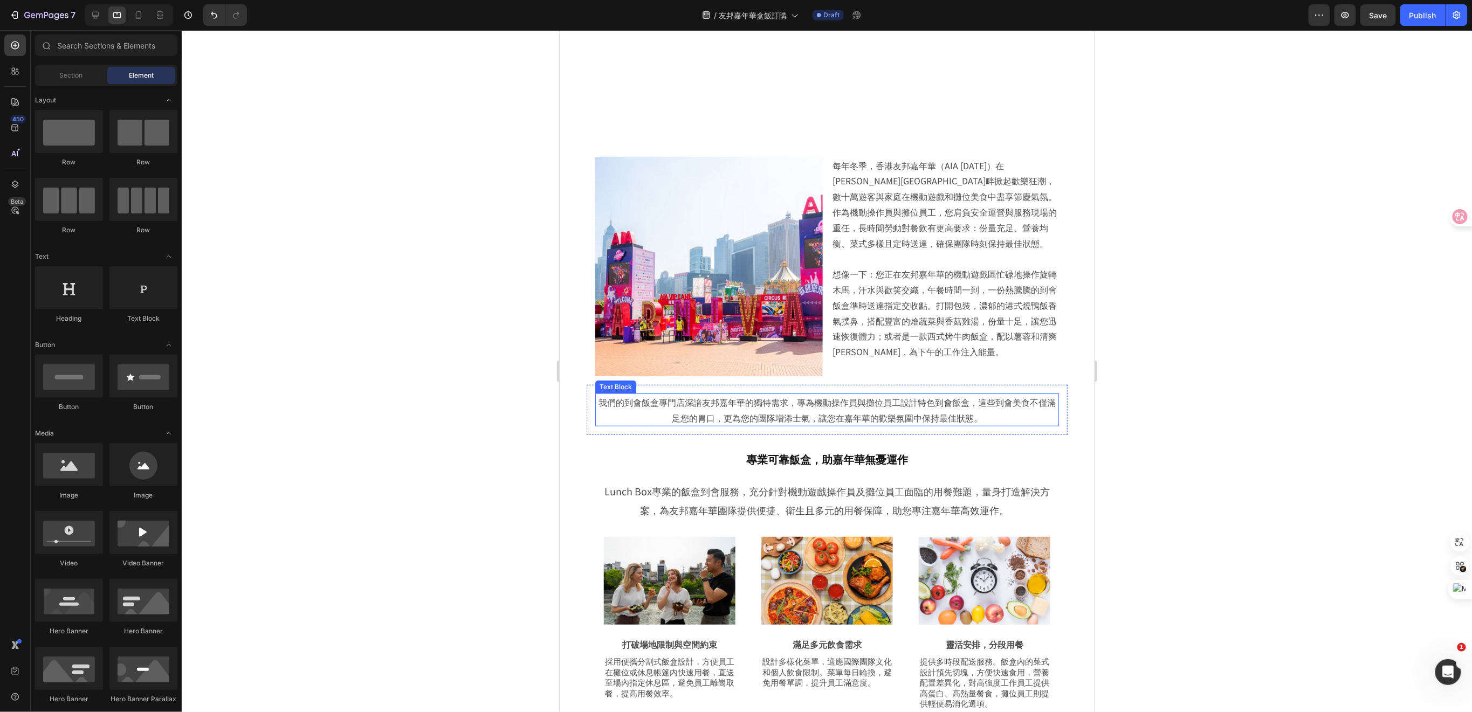
scroll to position [287, 0]
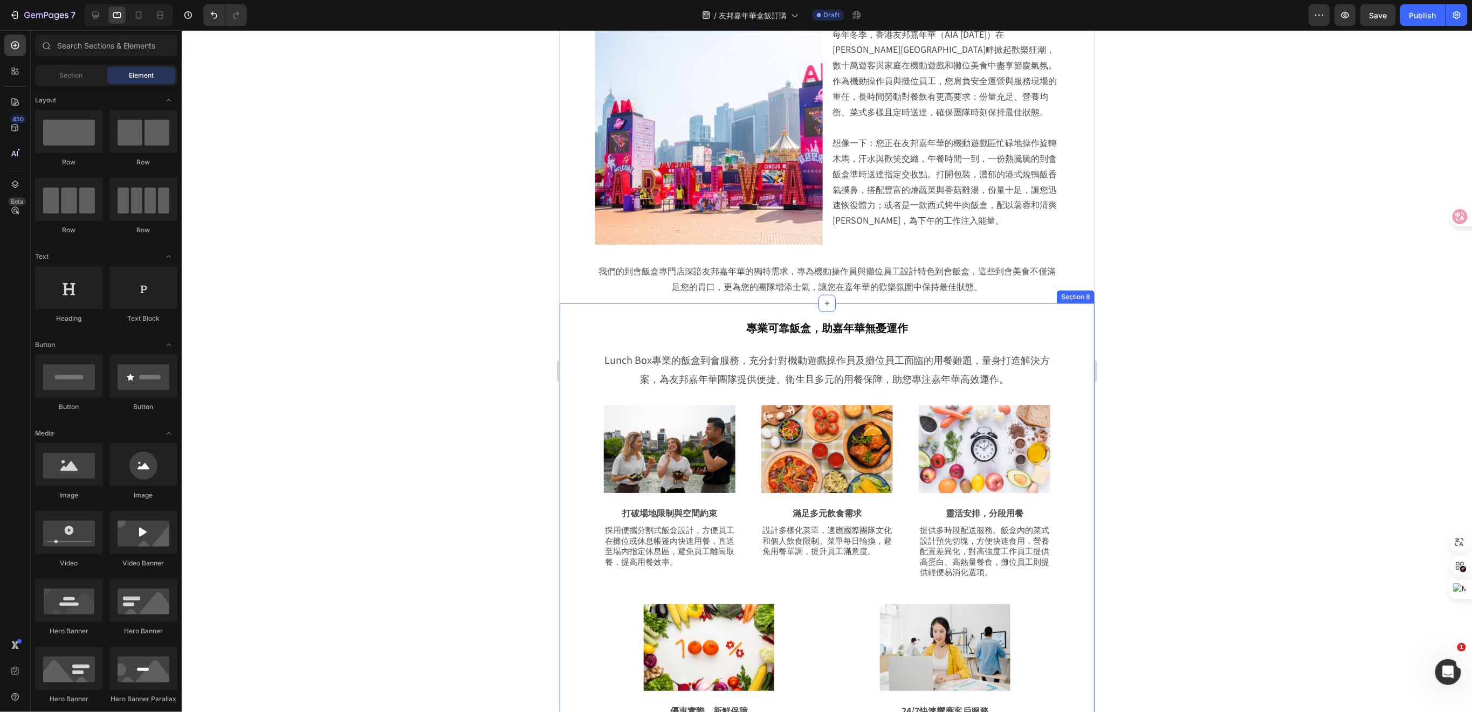
click at [1066, 319] on div "專業可靠飯盒，助嘉年華無憂運作 Heading Row Lunch Box專業的飯盒到會服務，充分針對機動遊戲操作員及攤位員工面臨的用餐難題，量身打造解決方案…" at bounding box center [826, 544] width 535 height 482
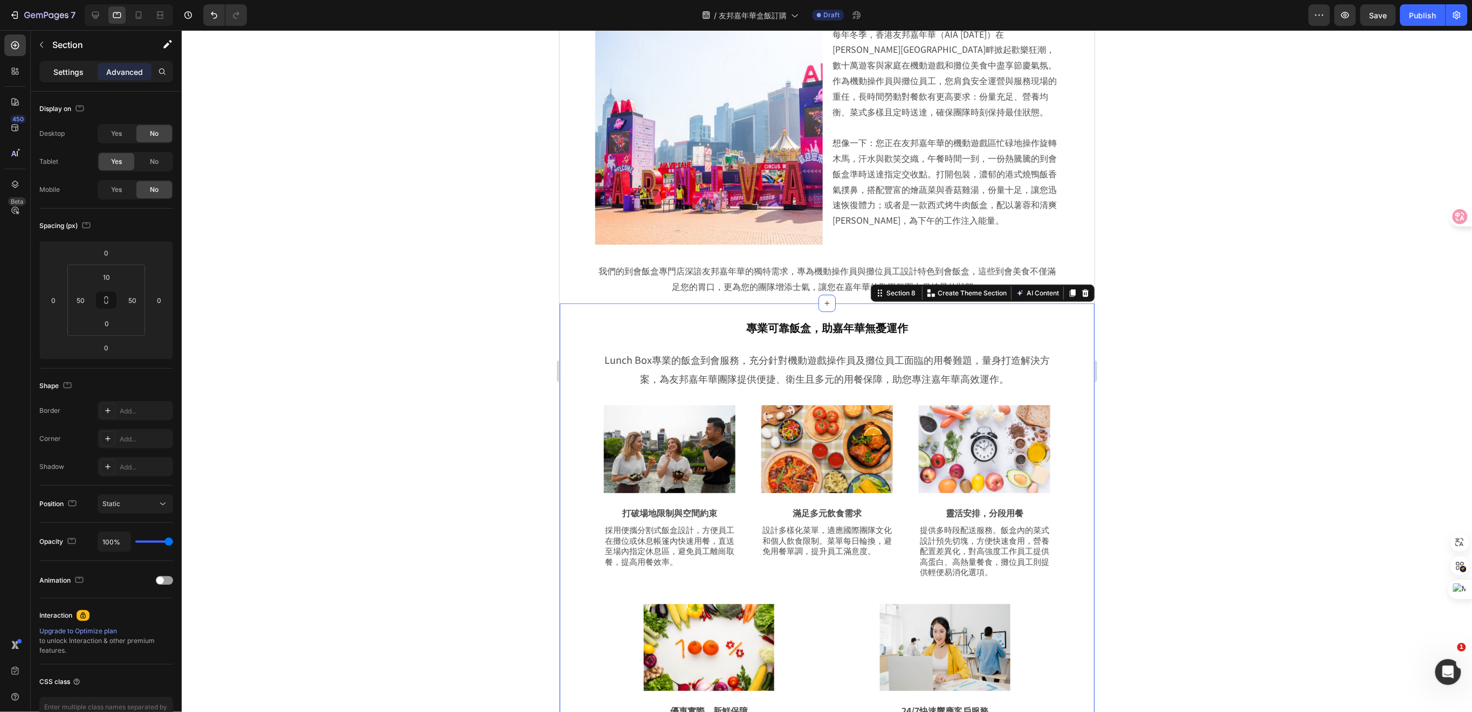
click at [64, 68] on p "Settings" at bounding box center [68, 71] width 30 height 11
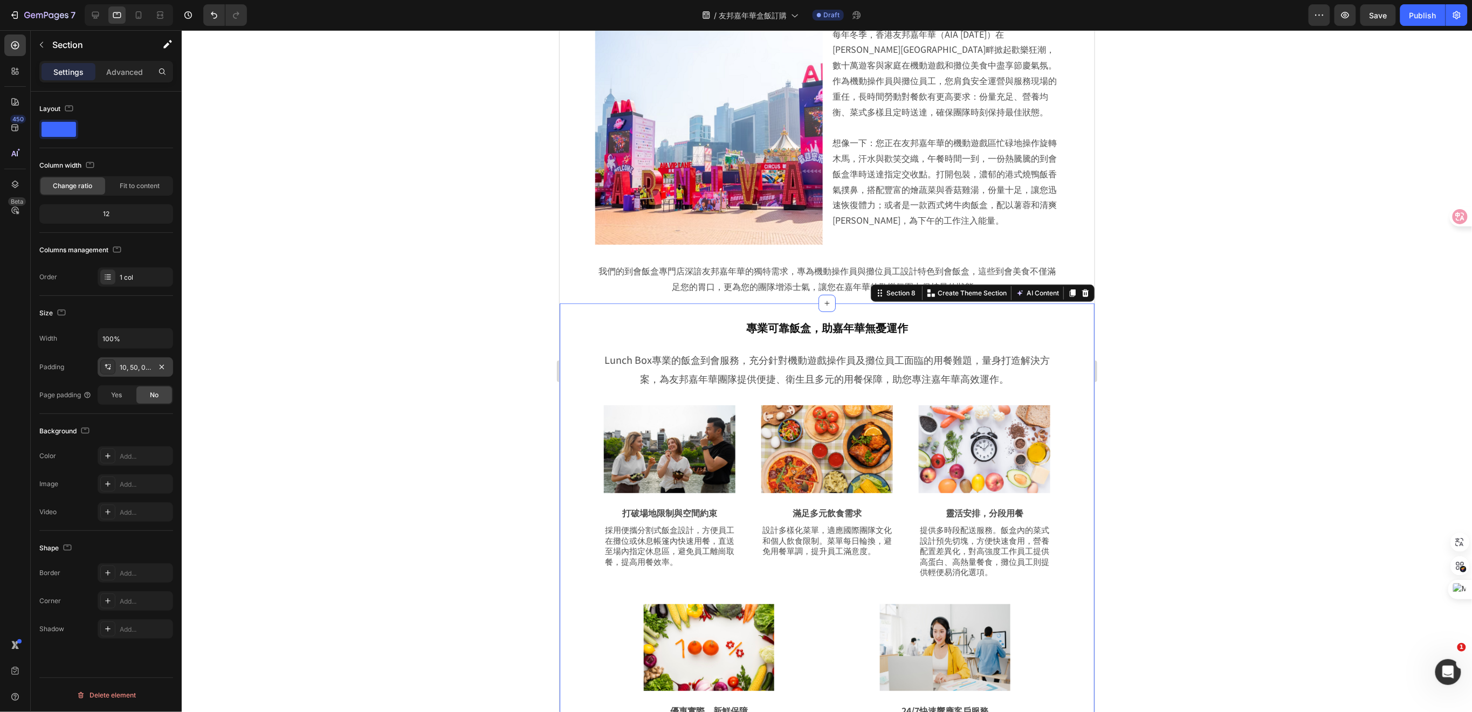
click at [137, 370] on div "10, 50, 0, 50" at bounding box center [135, 368] width 31 height 10
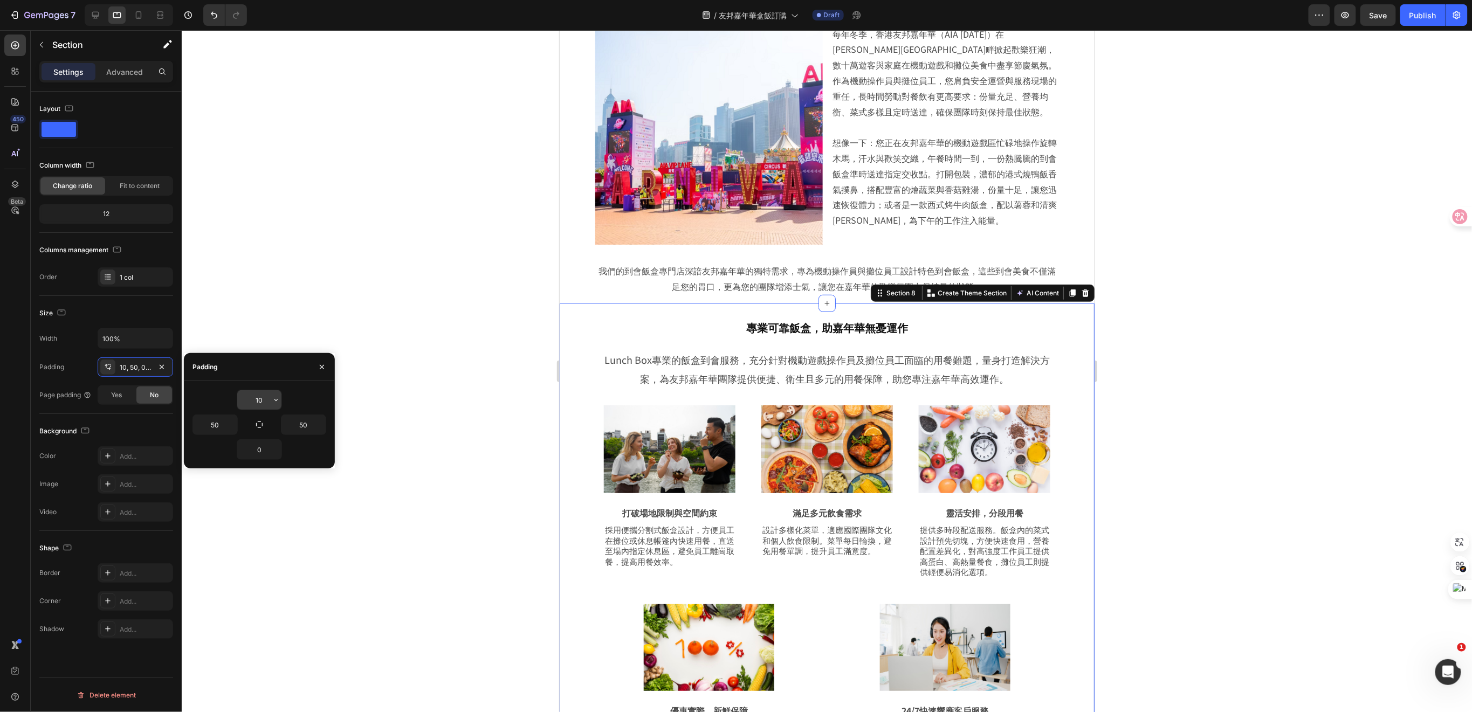
click at [260, 398] on input "10" at bounding box center [259, 399] width 44 height 19
type input "0"
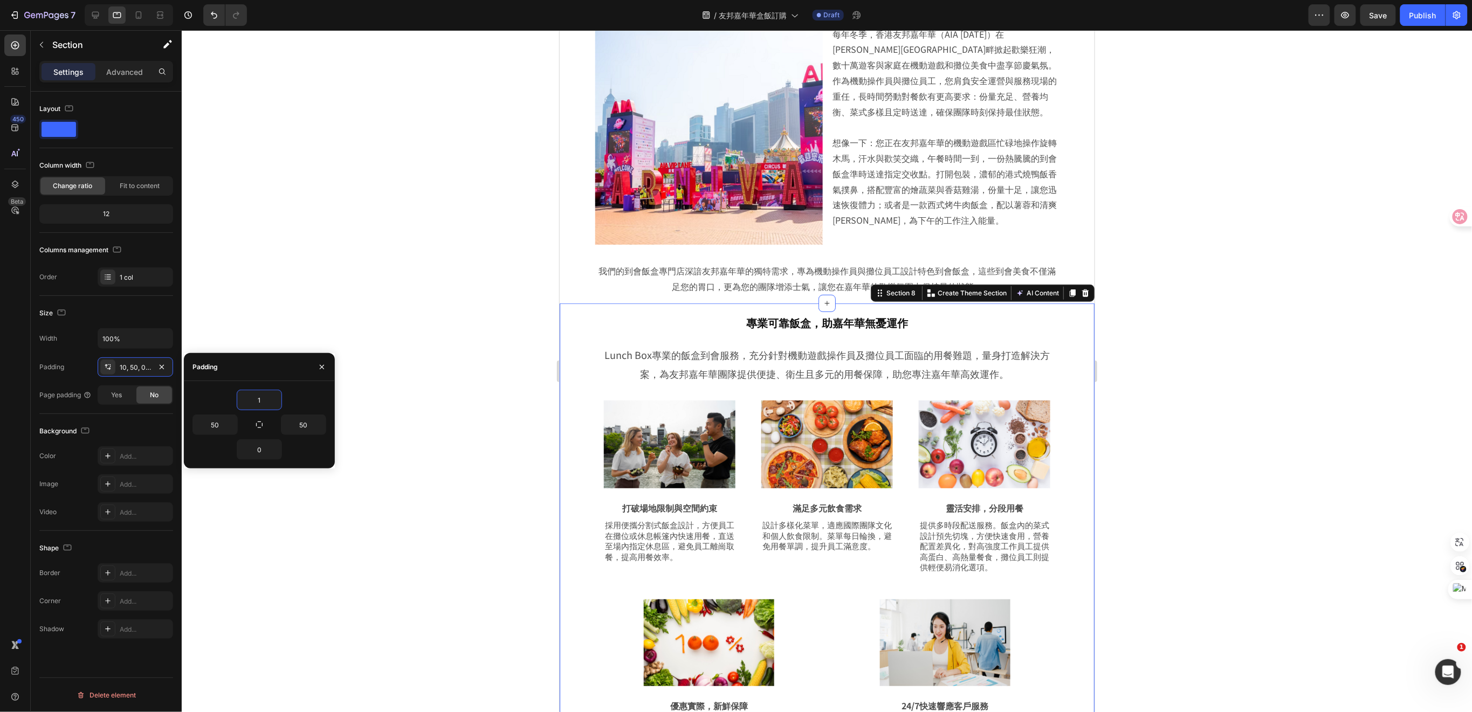
type input "10"
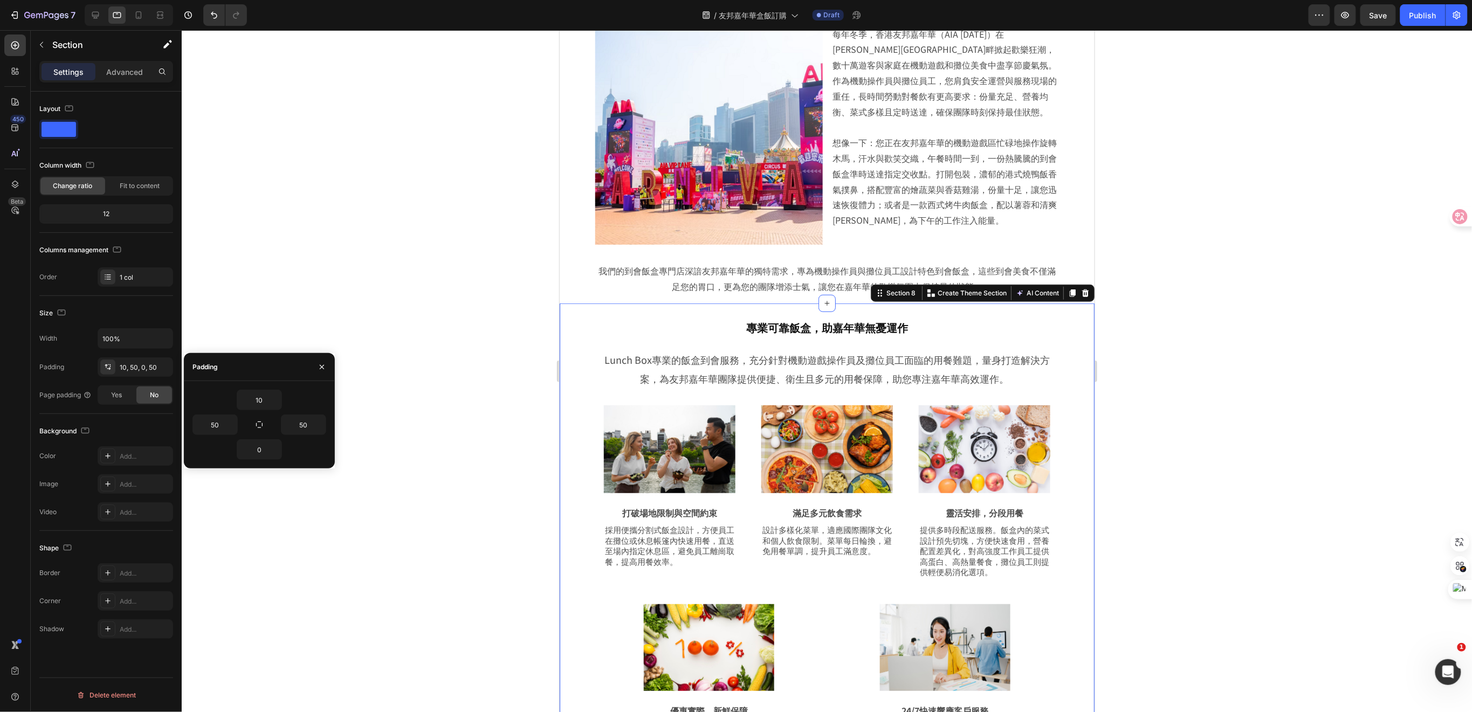
drag, startPoint x: 1217, startPoint y: 420, endPoint x: 1168, endPoint y: 415, distance: 49.3
click at [1217, 420] on div at bounding box center [827, 371] width 1291 height 682
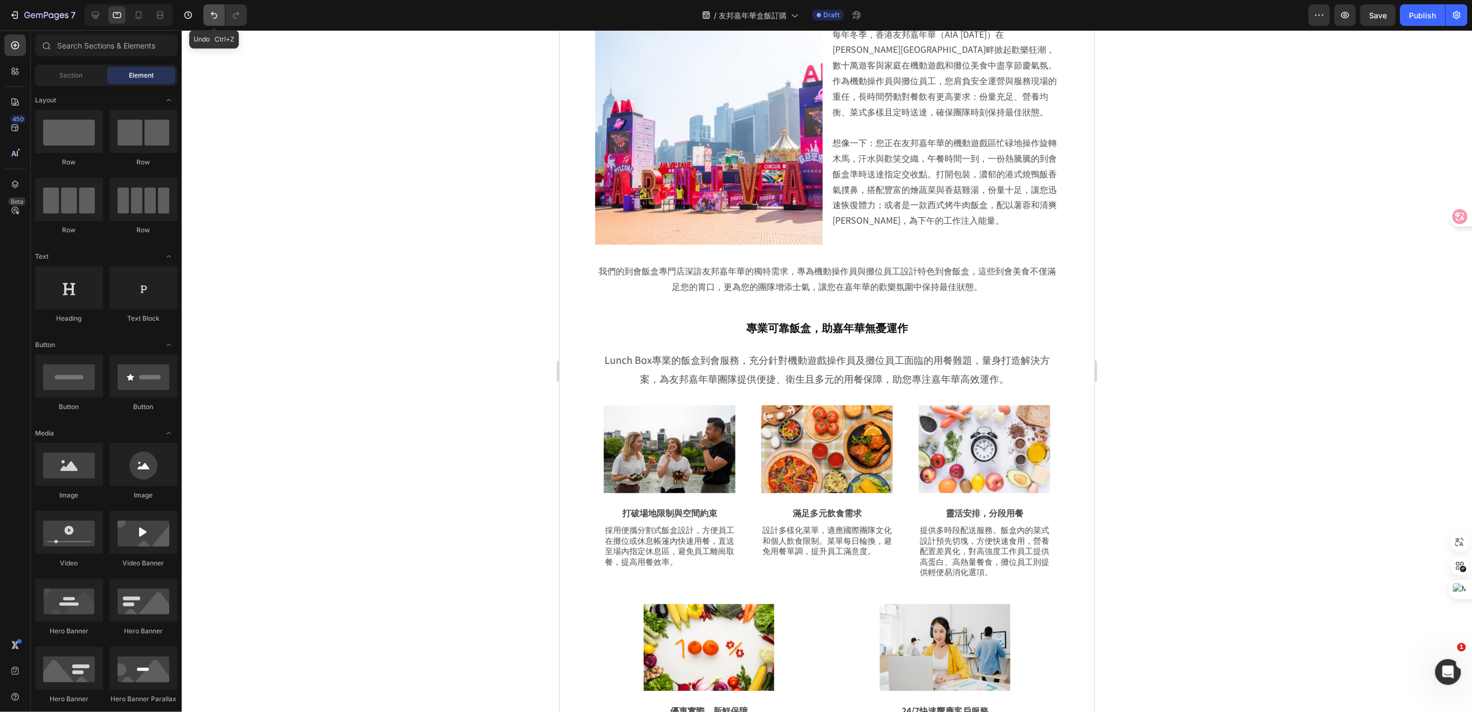
click at [215, 15] on icon "Undo/Redo" at bounding box center [214, 15] width 11 height 11
click at [231, 13] on icon "Undo/Redo" at bounding box center [236, 15] width 11 height 11
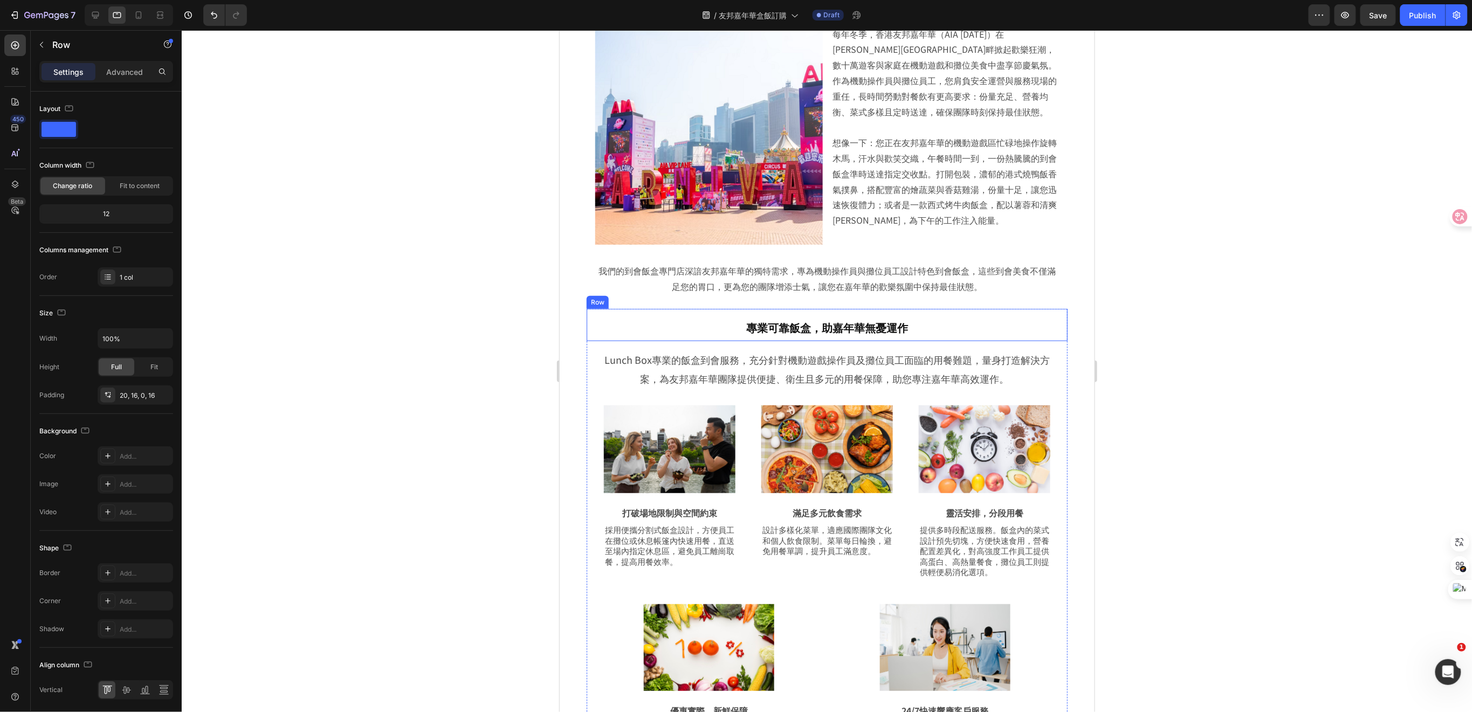
click at [1051, 327] on div "專業可靠飯盒，助嘉年華無憂運作 Heading Row" at bounding box center [826, 325] width 481 height 32
click at [1067, 398] on div "專業可靠飯盒，助嘉年華無憂運作 Heading Row 0 Lunch Box專業的飯盒到會服務，充分針對機動遊戲操作員及攤位員工面臨的用餐難題，量身打造解決…" at bounding box center [826, 544] width 535 height 482
click at [122, 364] on div "10, 50, 0, 50" at bounding box center [135, 368] width 31 height 10
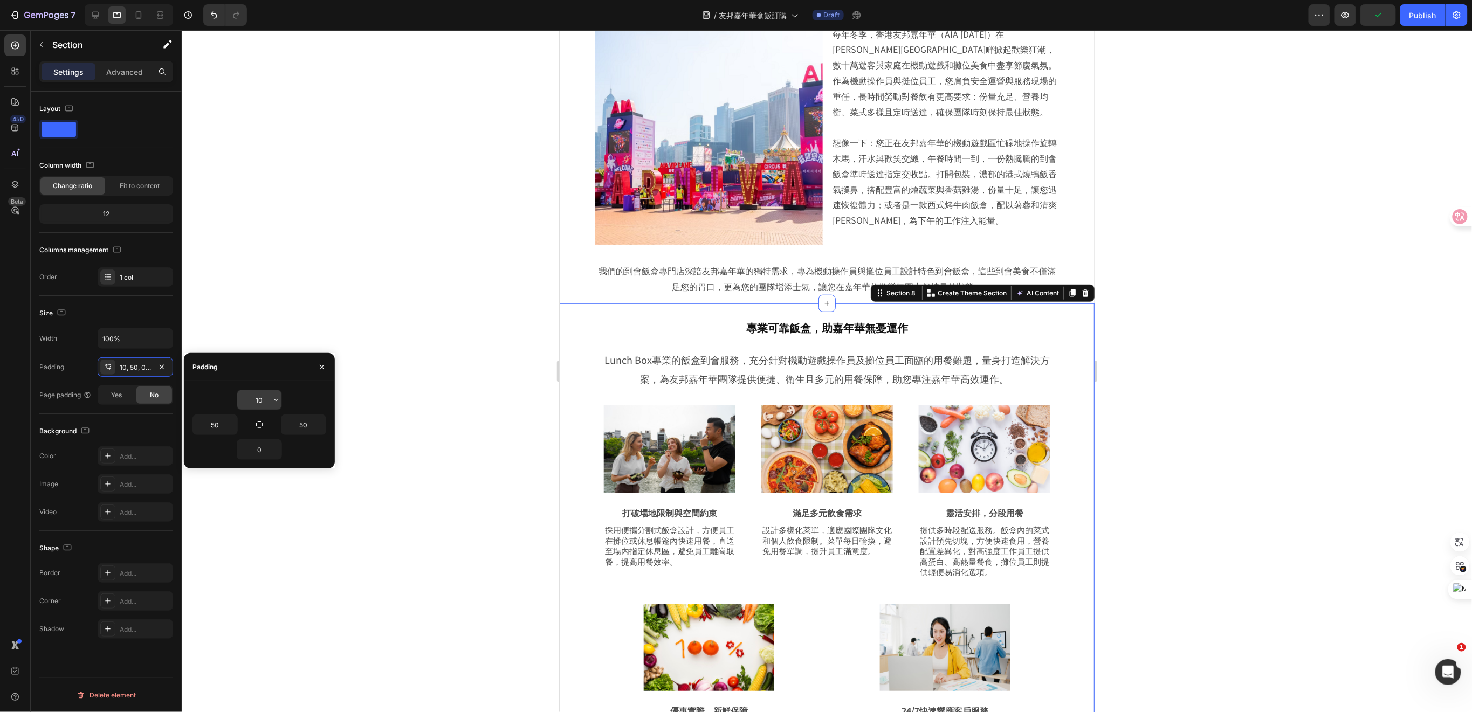
click at [265, 398] on input "10" at bounding box center [259, 399] width 44 height 19
type input "0"
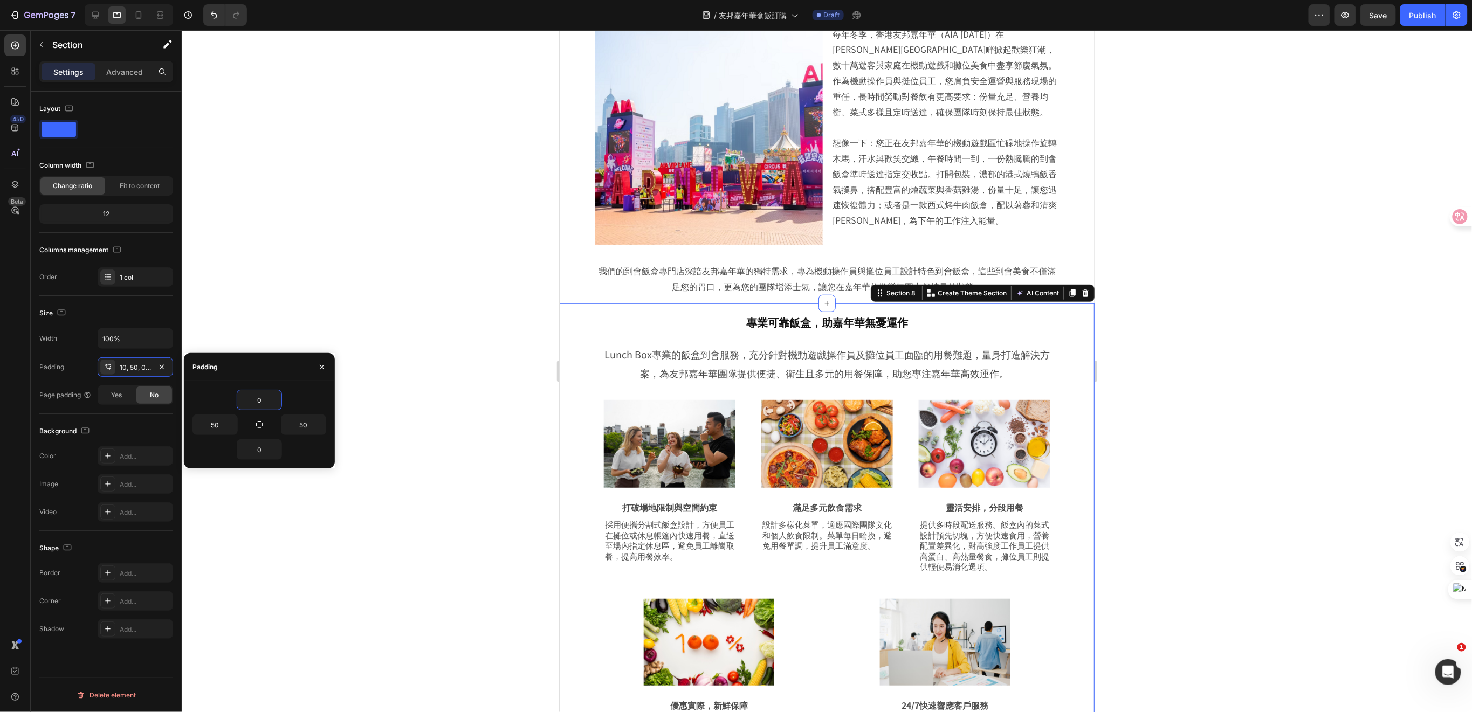
click at [1209, 398] on div at bounding box center [827, 371] width 1291 height 682
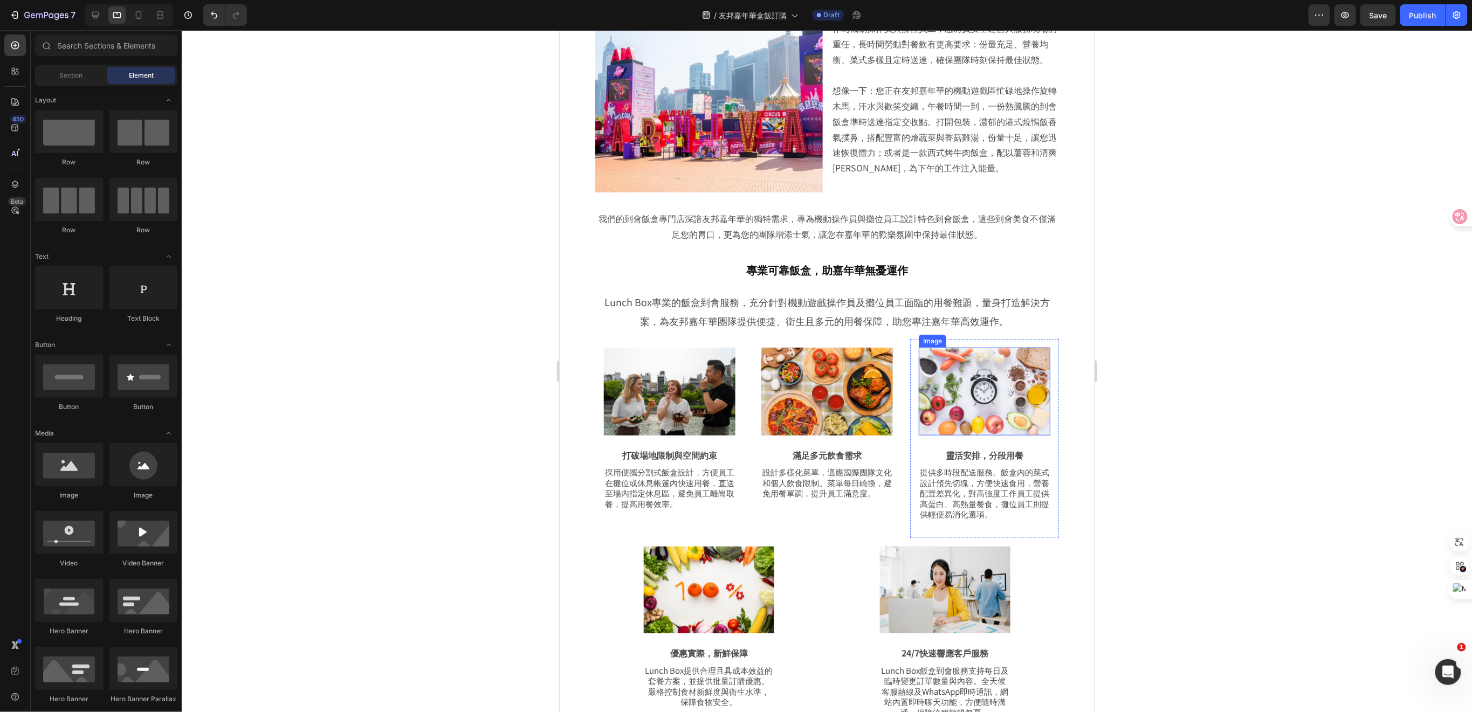
scroll to position [431, 0]
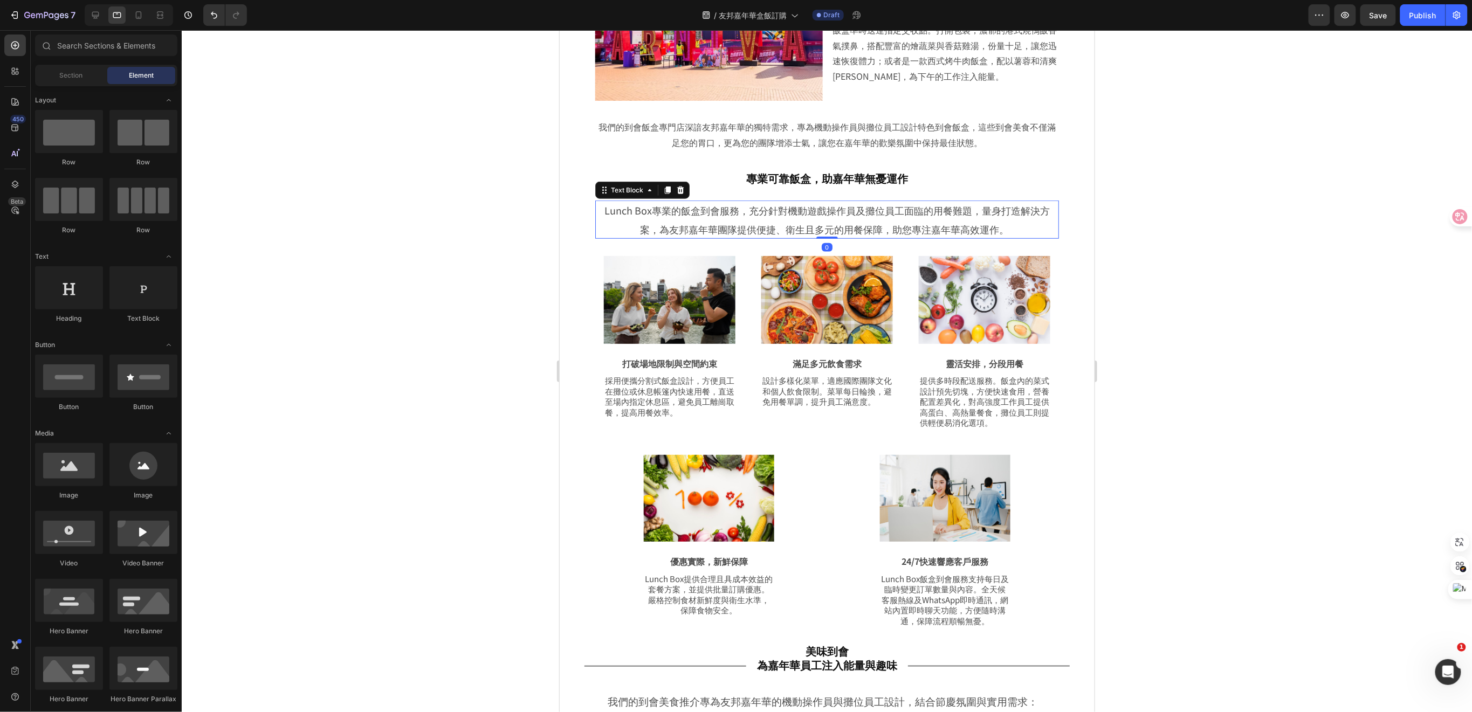
click at [828, 215] on span "Lunch Box專業的飯盒到會服務，充分針對機動遊戲操作員及攤位員工面臨的用餐難題，量身打造解決方案，為友邦嘉年華團隊提供便捷、衛生且多元的用餐保障，助您專…" at bounding box center [827, 219] width 446 height 32
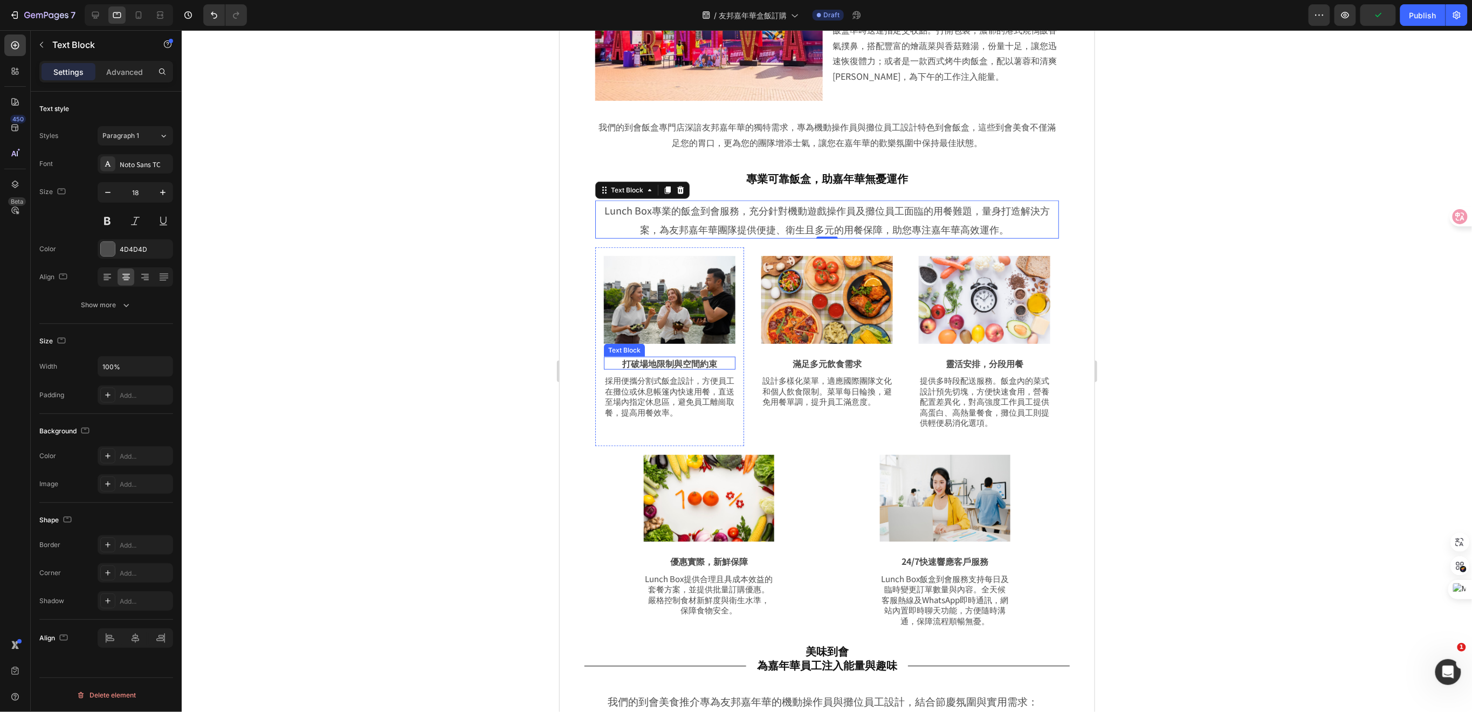
click at [692, 361] on p "打破場地限制與空間約束" at bounding box center [669, 363] width 129 height 11
click at [703, 390] on p "採用便攜分割式飯盒設計，方便員工在攤位或休息帳篷內快速用餐，直送至場內指定休息區，避免員工離崗取餐，提高用餐效率。" at bounding box center [669, 396] width 129 height 42
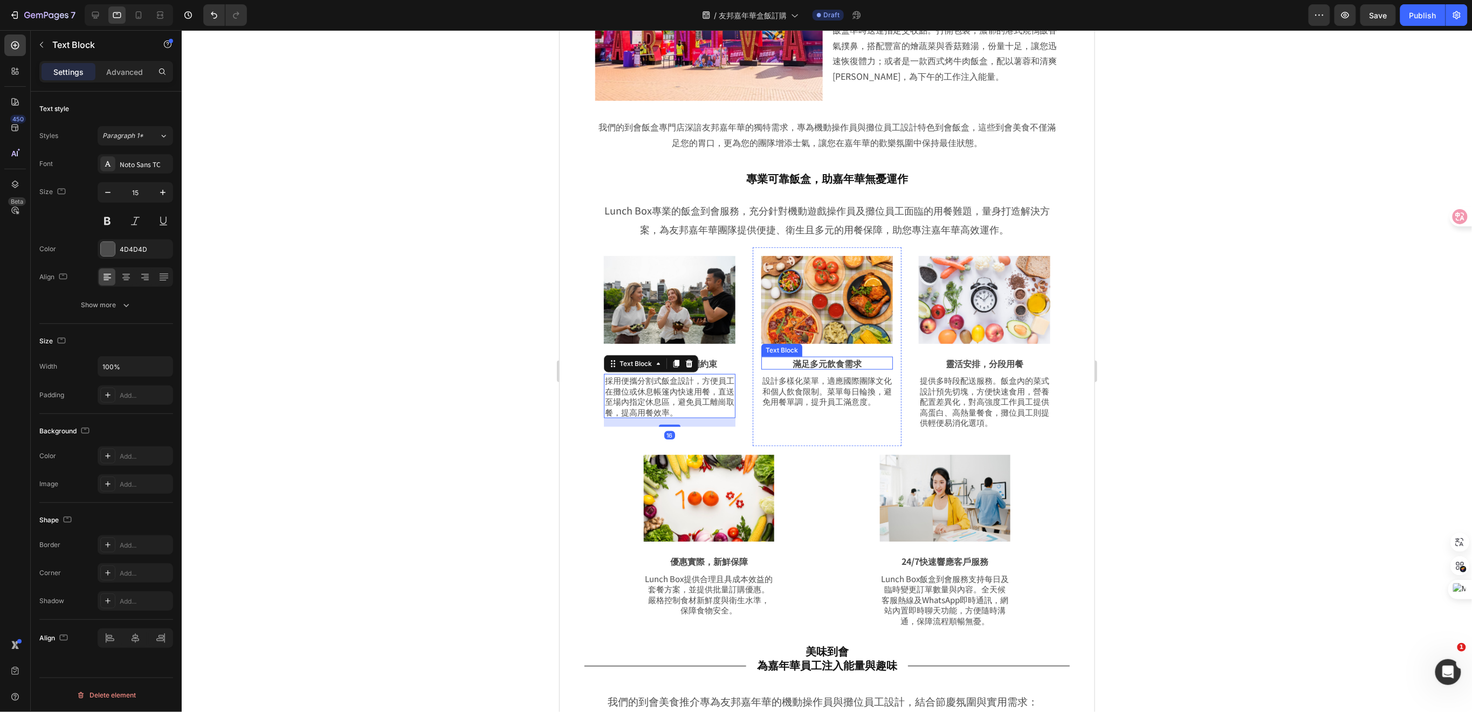
click at [841, 361] on p "滿足多元飲食需求" at bounding box center [826, 363] width 129 height 11
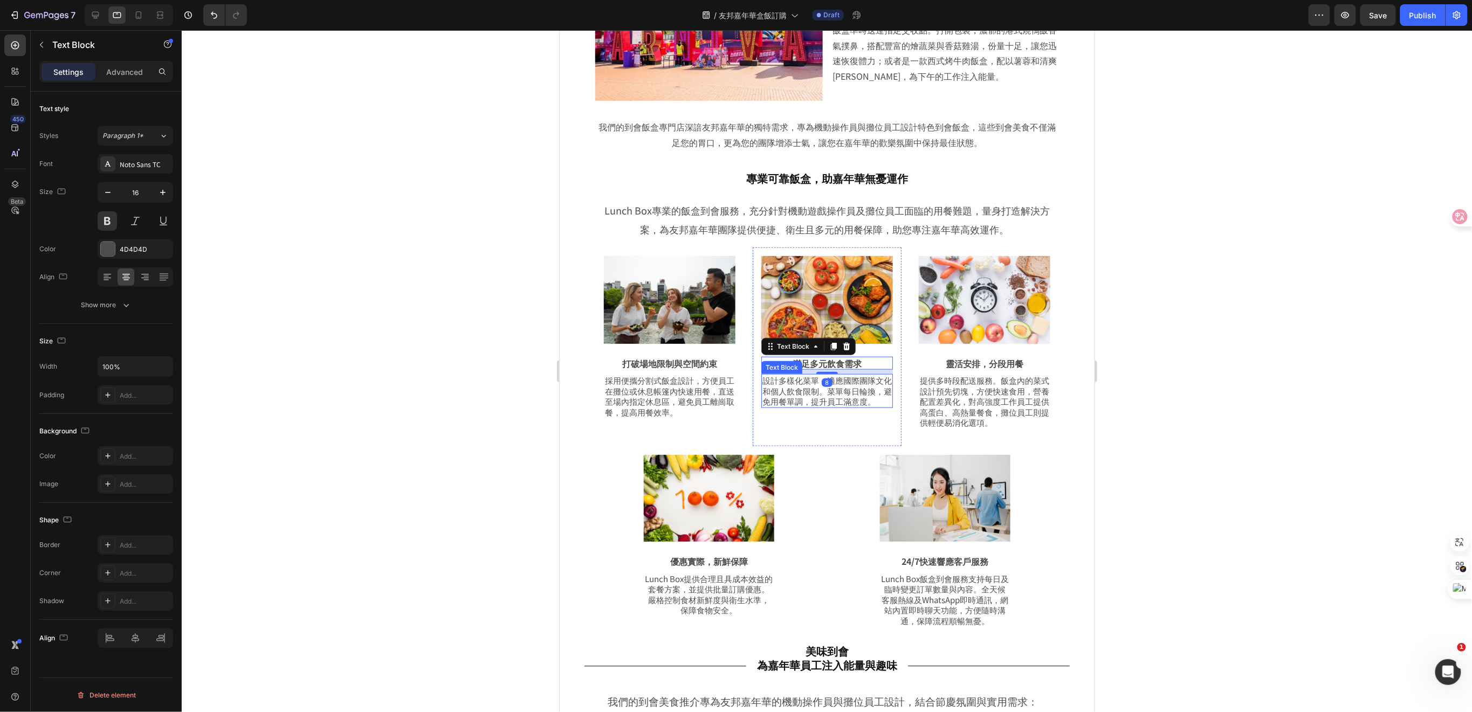
click at [835, 407] on p "設計多樣化菜單，適應國際團隊文化和個人飲食限制。菜單每日輪換，避免用餐單調，提升員工滿意度。" at bounding box center [826, 391] width 129 height 32
click at [1008, 360] on p "靈活安排，分段用餐" at bounding box center [984, 363] width 129 height 11
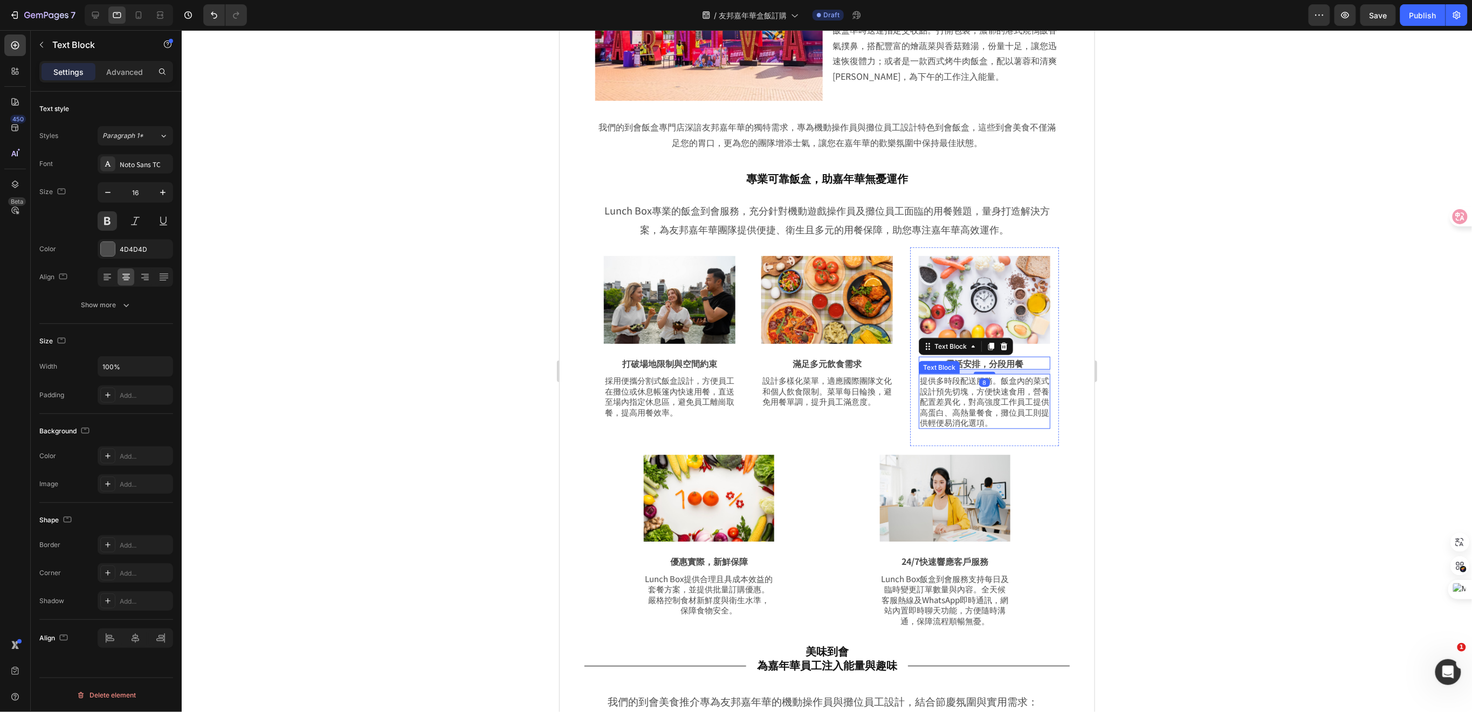
click at [1000, 402] on p "提供多時段配送服務。飯盒內的菜式設計預先切塊，方便快速食用，營養配置差異化，對高強度工作員工提供高蛋白、高熱量餐食，攤位員工則提供輕便易消化選項。" at bounding box center [984, 401] width 129 height 53
click at [742, 556] on p "優惠實際，新鮮保障" at bounding box center [709, 561] width 128 height 11
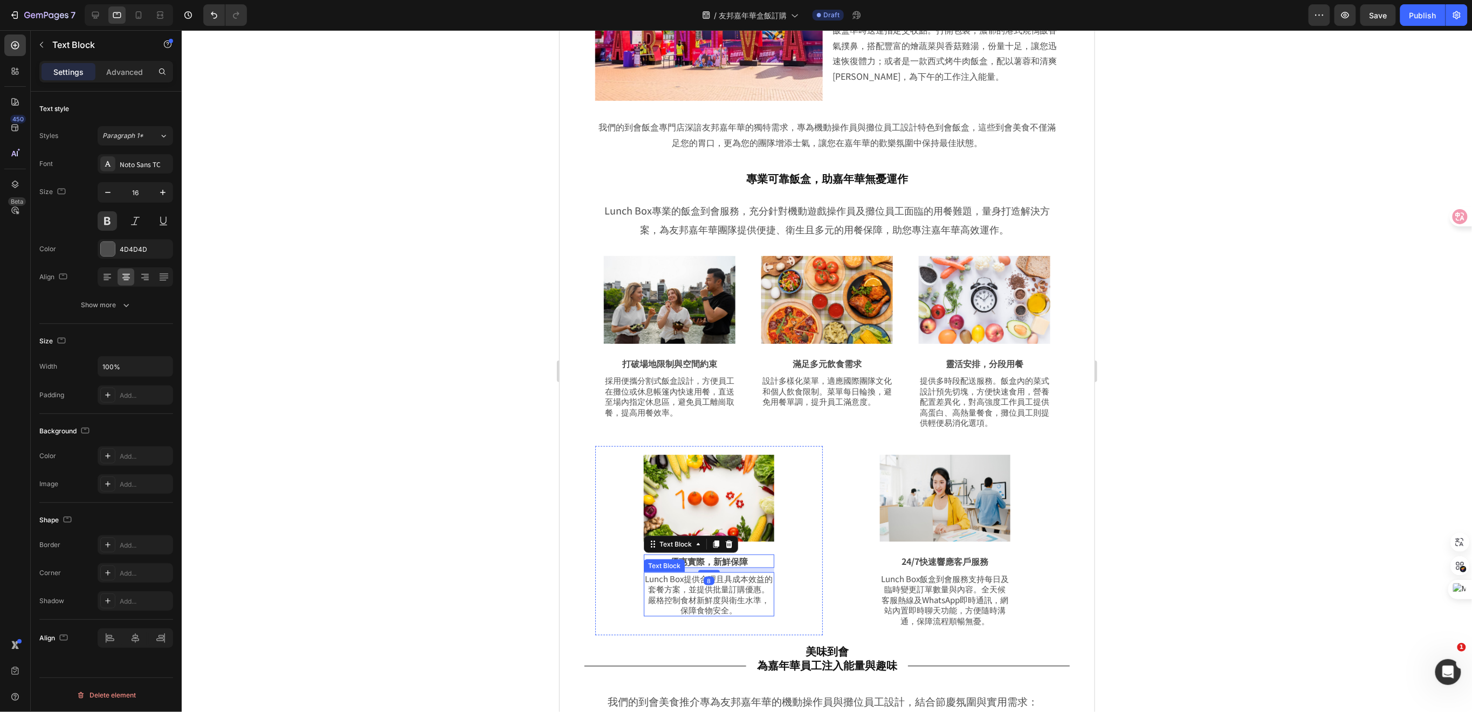
click at [741, 589] on p "Lunch Box提供合理且具成本效益的套餐方案，並提供批量訂購優惠。嚴格控制食材新鮮度與衛生水準，保障食物安全。" at bounding box center [709, 594] width 128 height 42
click at [1196, 539] on div at bounding box center [827, 371] width 1291 height 682
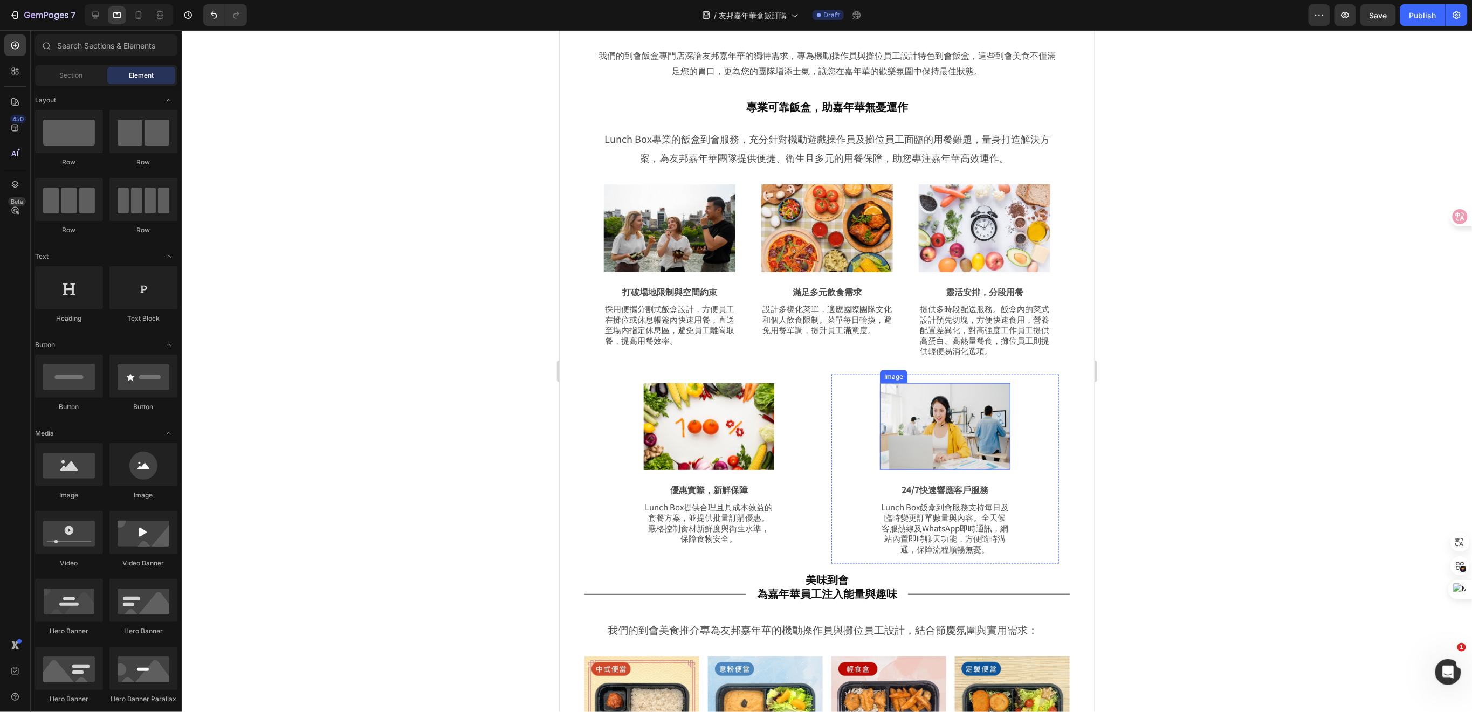
scroll to position [647, 0]
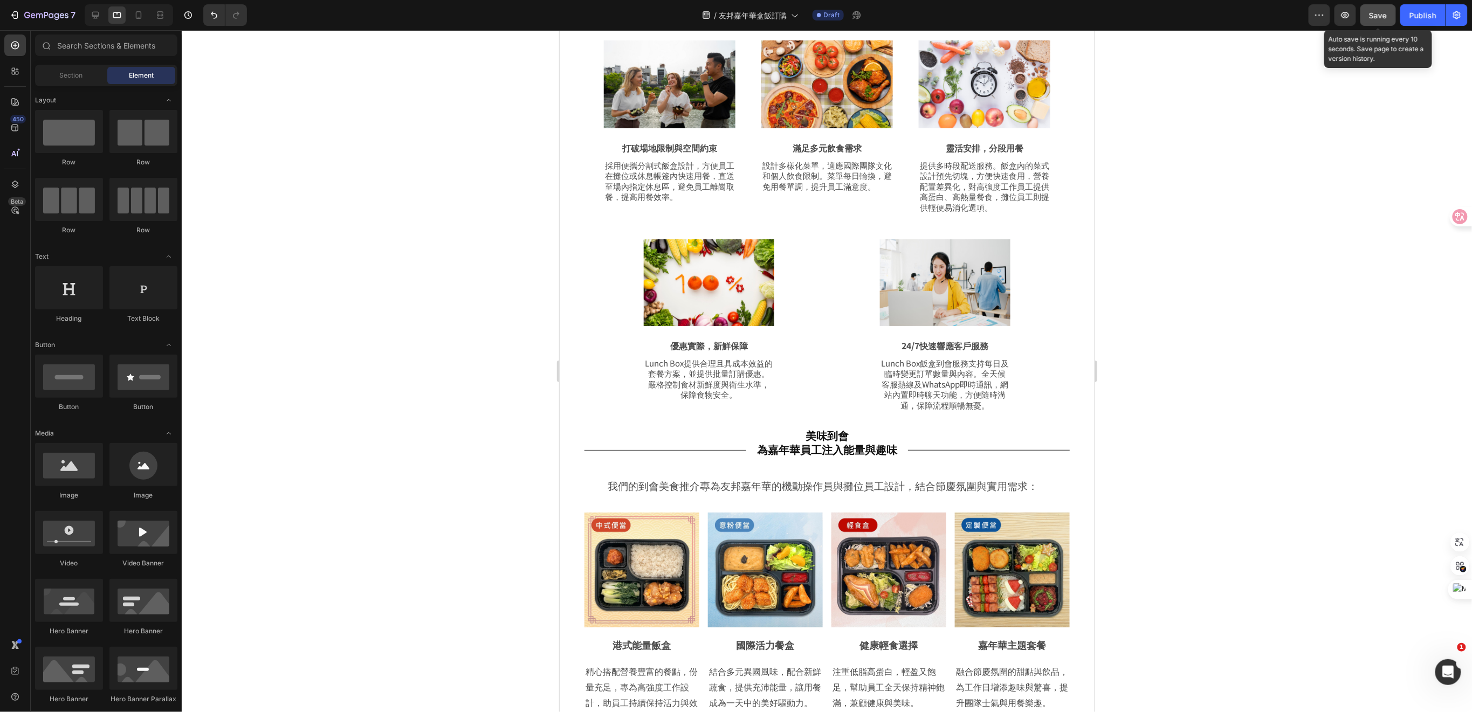
click at [1370, 17] on span "Save" at bounding box center [1379, 15] width 18 height 9
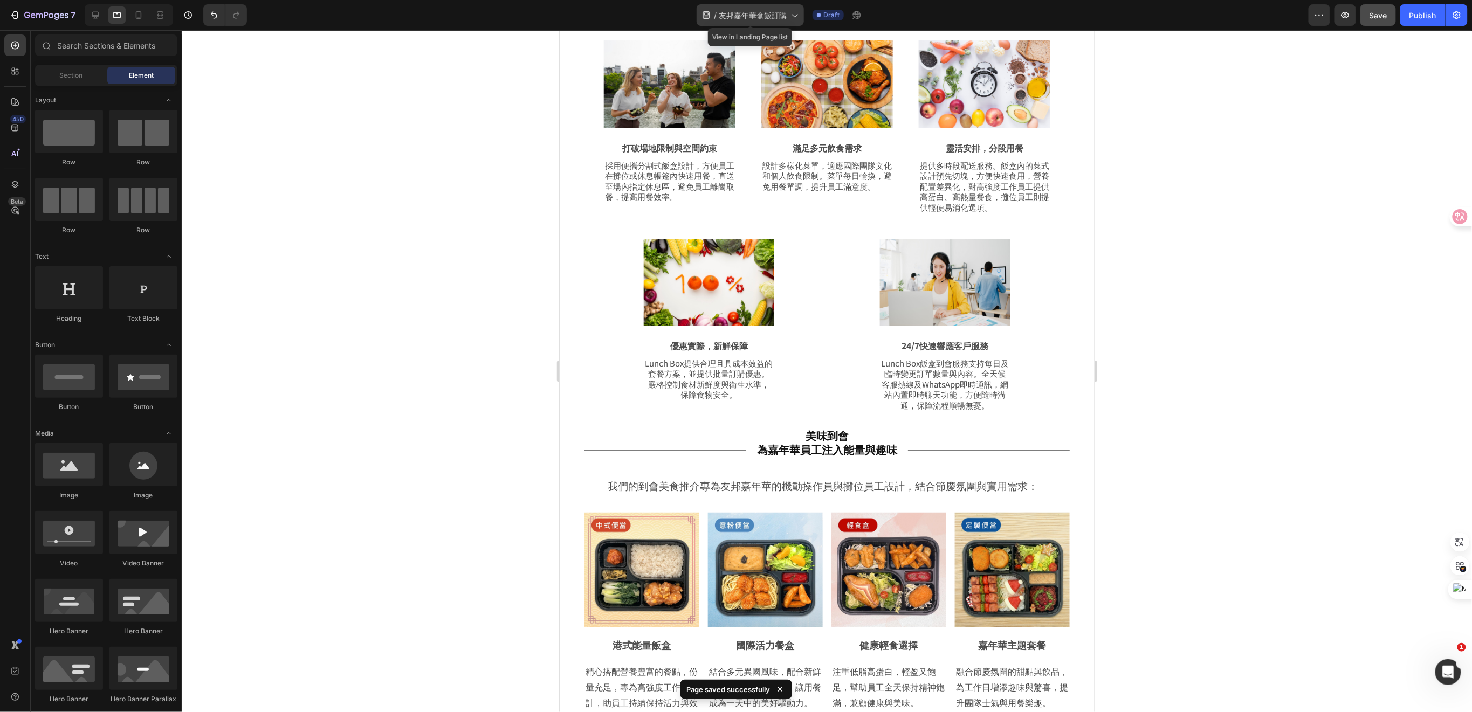
click at [779, 16] on span "友邦嘉年華盒飯訂購" at bounding box center [753, 15] width 68 height 11
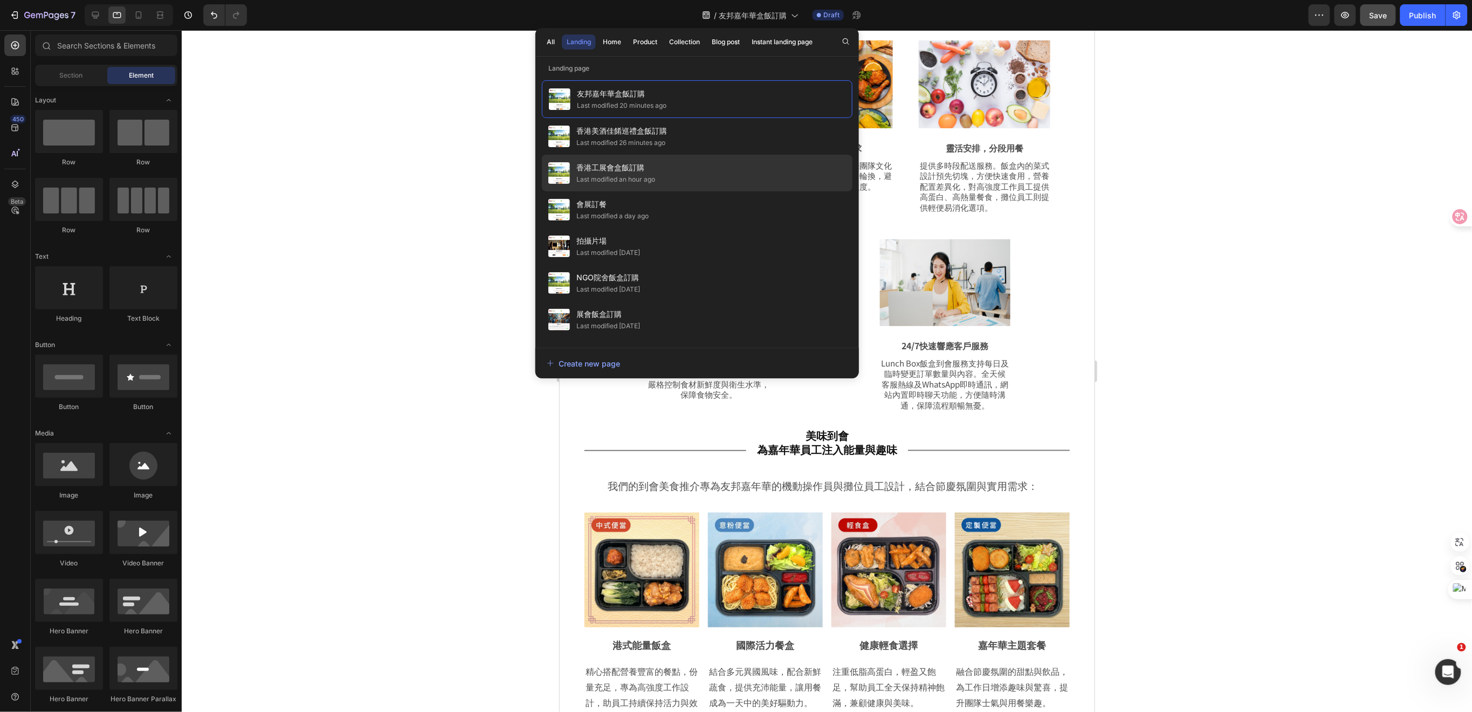
click at [611, 172] on span "香港工展會盒飯訂購" at bounding box center [616, 167] width 79 height 13
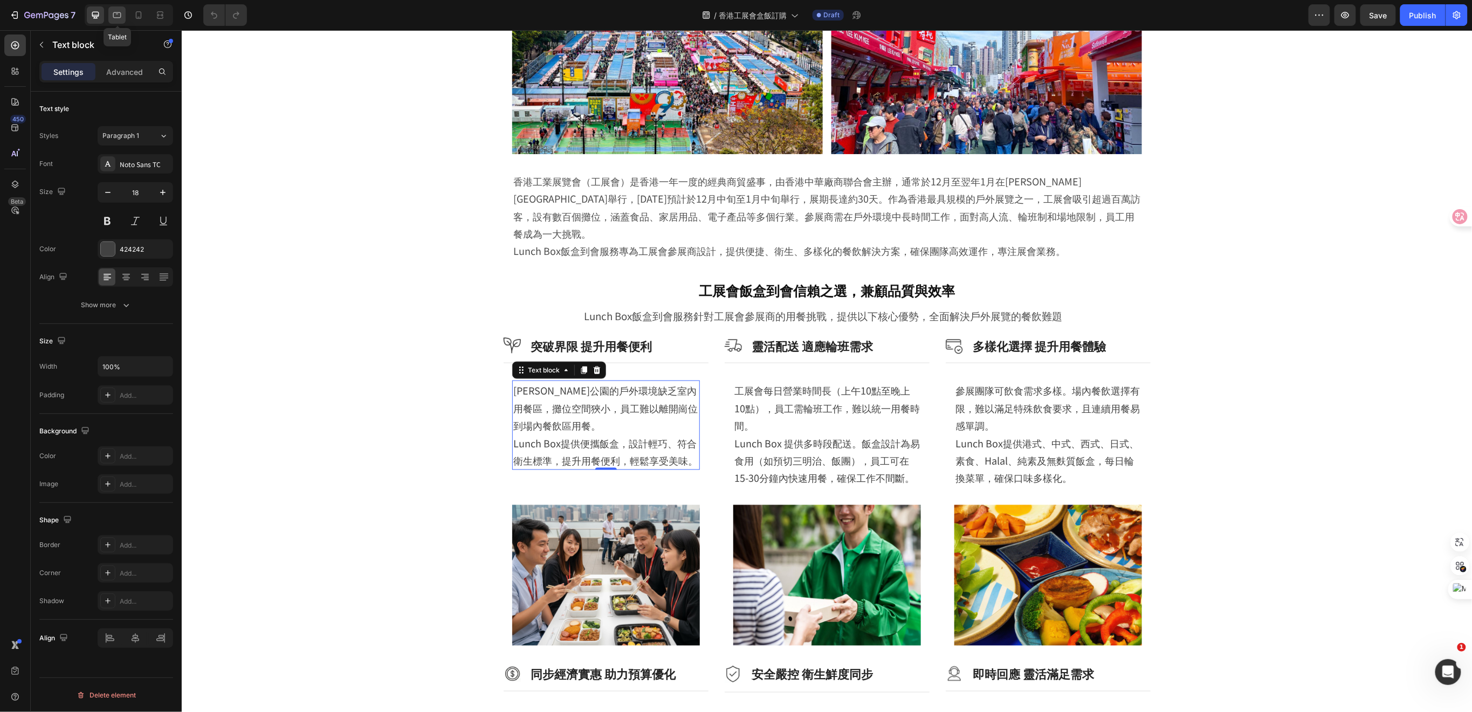
click at [115, 6] on div at bounding box center [116, 14] width 17 height 17
type input "16"
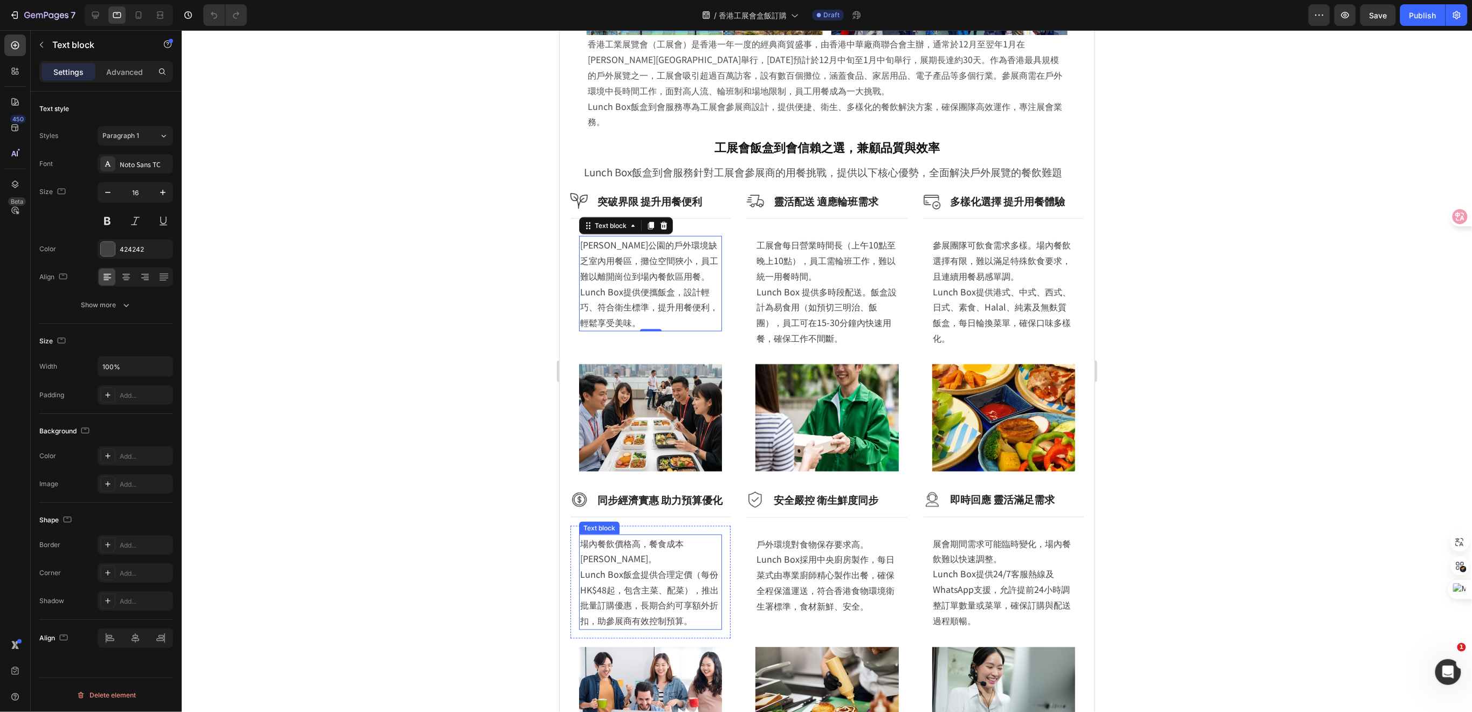
scroll to position [532, 0]
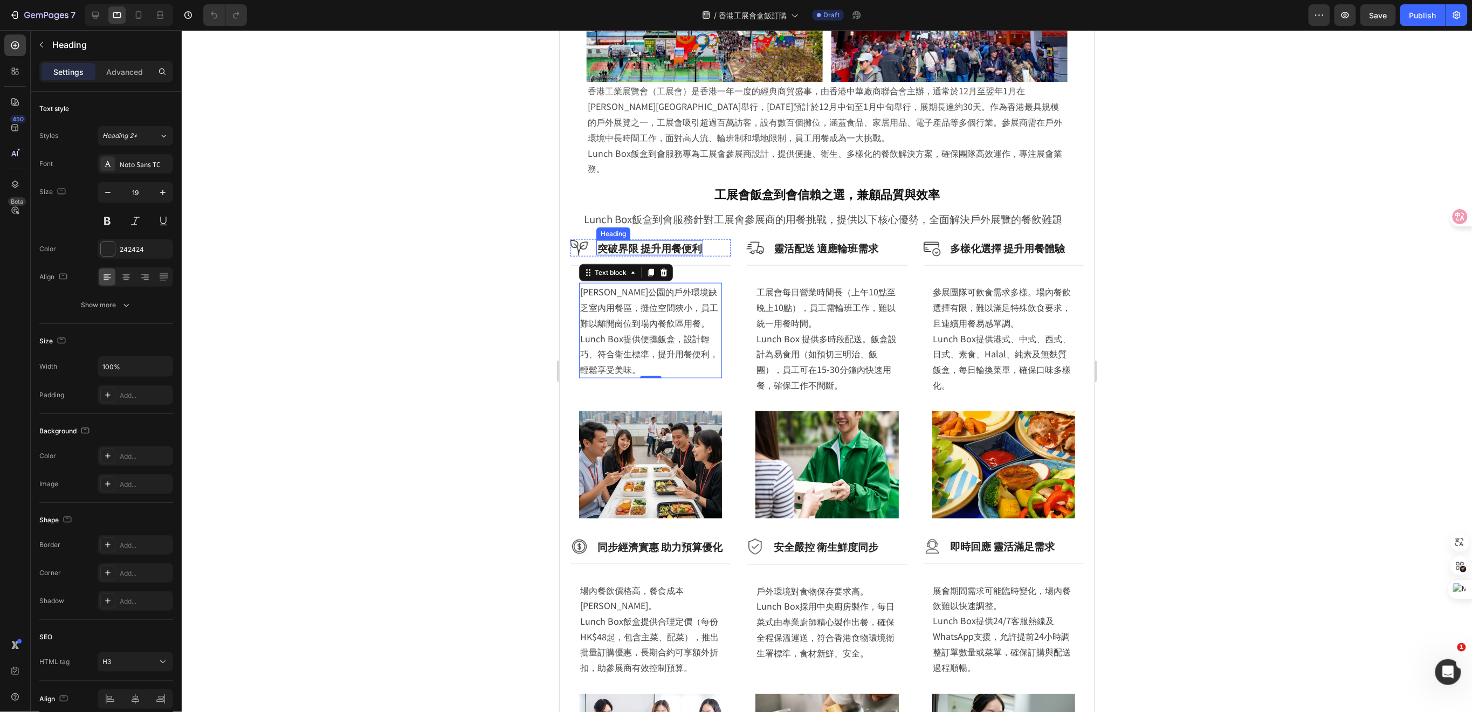
click at [684, 242] on h3 "突破界限 提升用餐便利" at bounding box center [649, 248] width 107 height 16
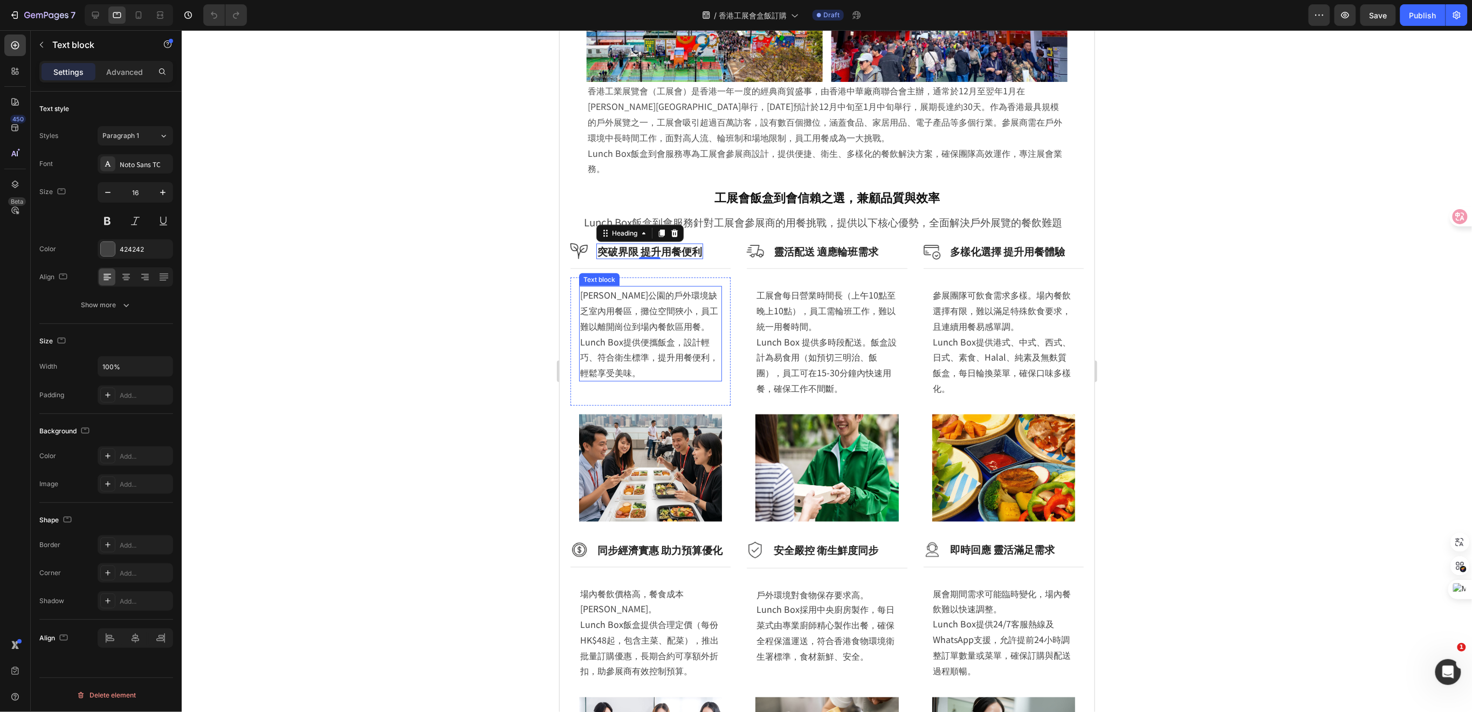
click at [668, 322] on p "[PERSON_NAME]公園的戶外環境缺乏室內用餐區，攤位空間狹小，員工難以離開崗位到場內餐飲區用餐。 Lunch Box提供便攜飯盒，設計輕巧、符合衛生標…" at bounding box center [650, 333] width 141 height 93
click at [673, 246] on h3 "突破界限 提升用餐便利" at bounding box center [649, 251] width 107 height 16
click at [657, 324] on p "[PERSON_NAME]公園的戶外環境缺乏室內用餐區，攤位空間狹小，員工難以離開崗位到場內餐飲區用餐。 Lunch Box提供便攜飯盒，設計輕巧、符合衛生標…" at bounding box center [650, 333] width 141 height 93
click at [682, 244] on h3 "突破界限 提升用餐便利" at bounding box center [649, 251] width 107 height 16
click at [794, 196] on h2 "工展會飯盒到會信賴之選，兼顧品質與效率" at bounding box center [826, 197] width 513 height 18
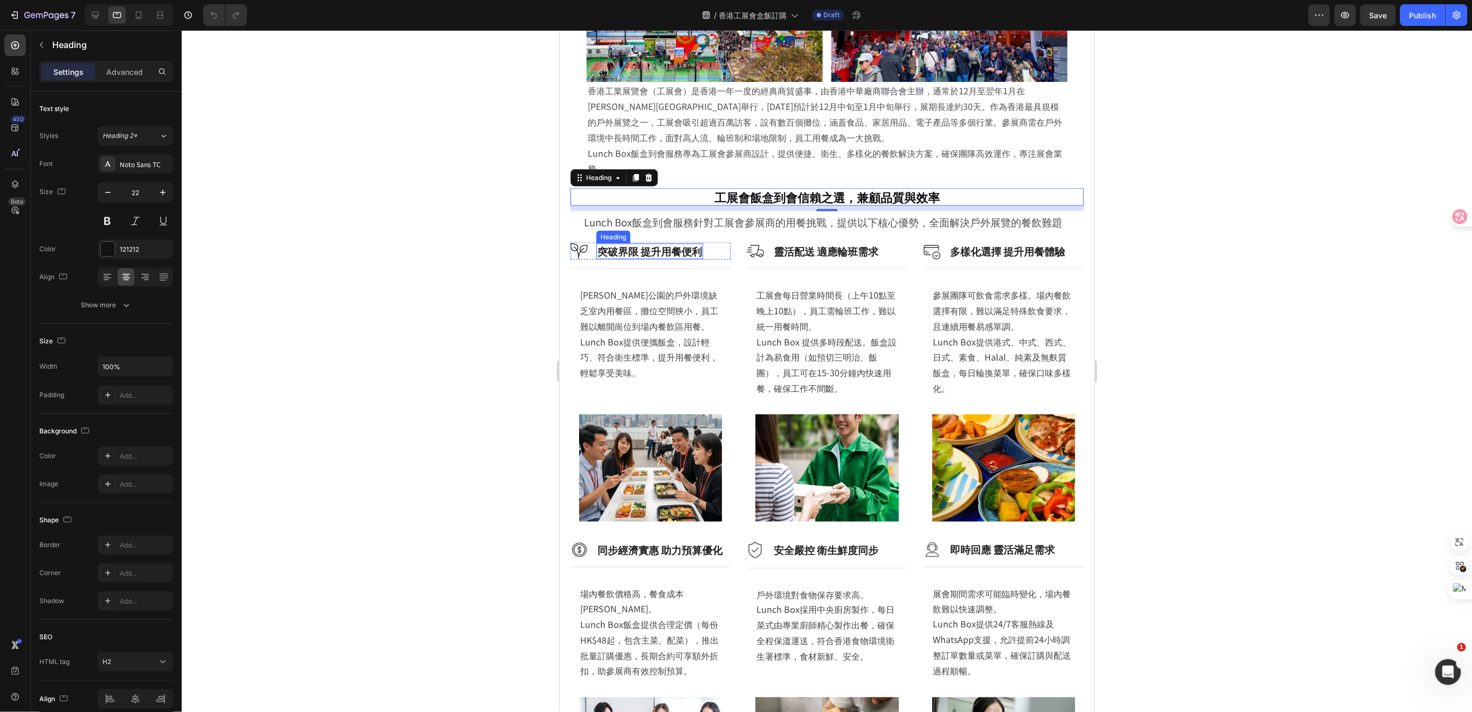
click at [659, 253] on div "突破界限 提升用餐便利 Heading" at bounding box center [649, 251] width 107 height 16
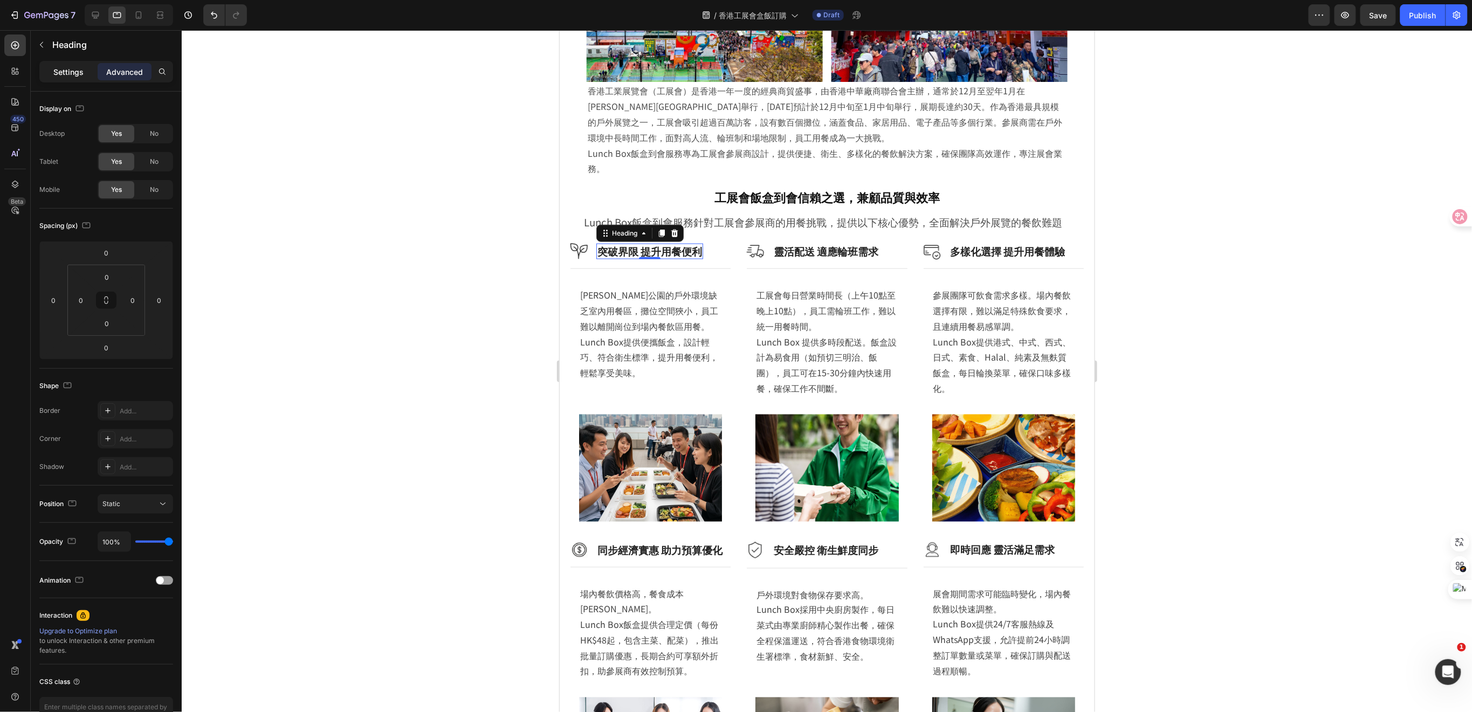
click at [80, 70] on p "Settings" at bounding box center [68, 71] width 30 height 11
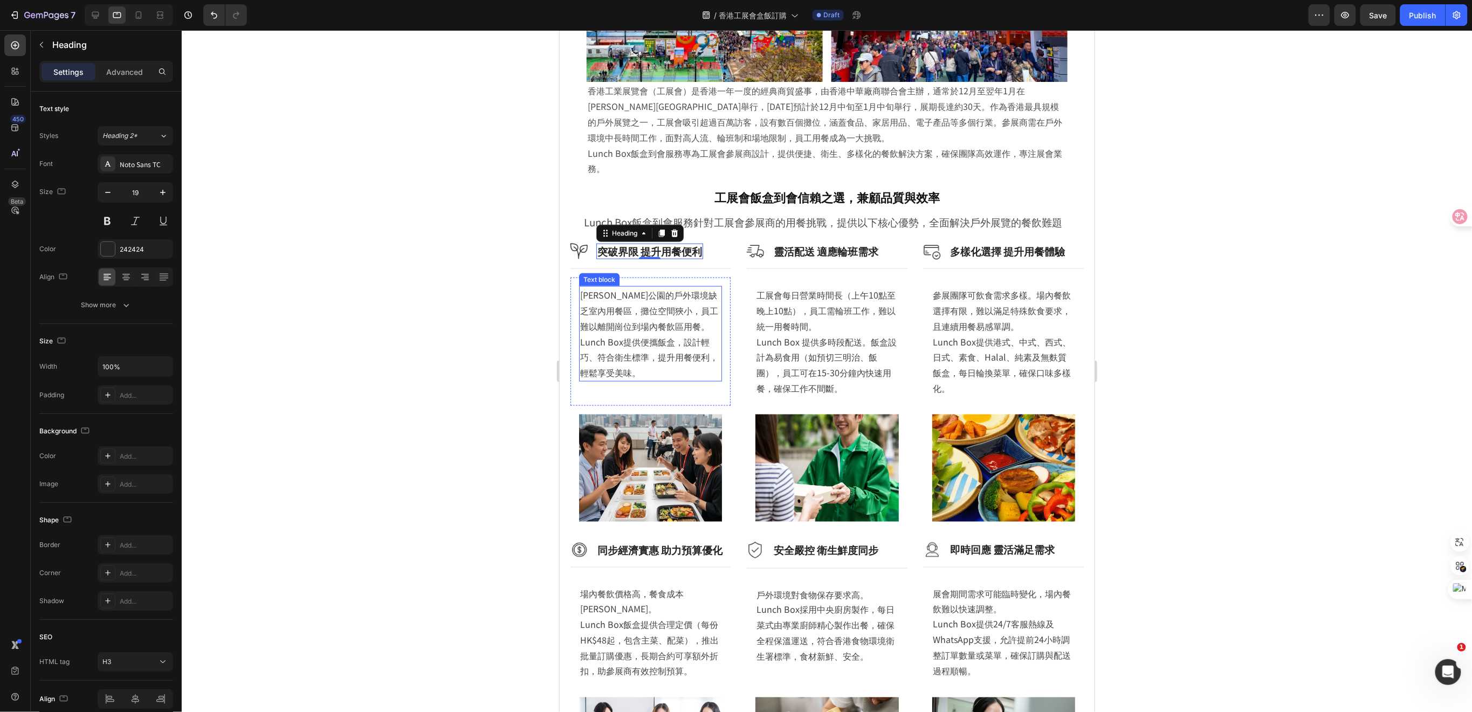
click at [663, 341] on p "[PERSON_NAME]公園的戶外環境缺乏室內用餐區，攤位空間狹小，員工難以離開崗位到場內餐飲區用餐。 Lunch Box提供便攜飯盒，設計輕巧、符合衛生標…" at bounding box center [650, 333] width 141 height 93
click at [479, 310] on div at bounding box center [827, 371] width 1291 height 682
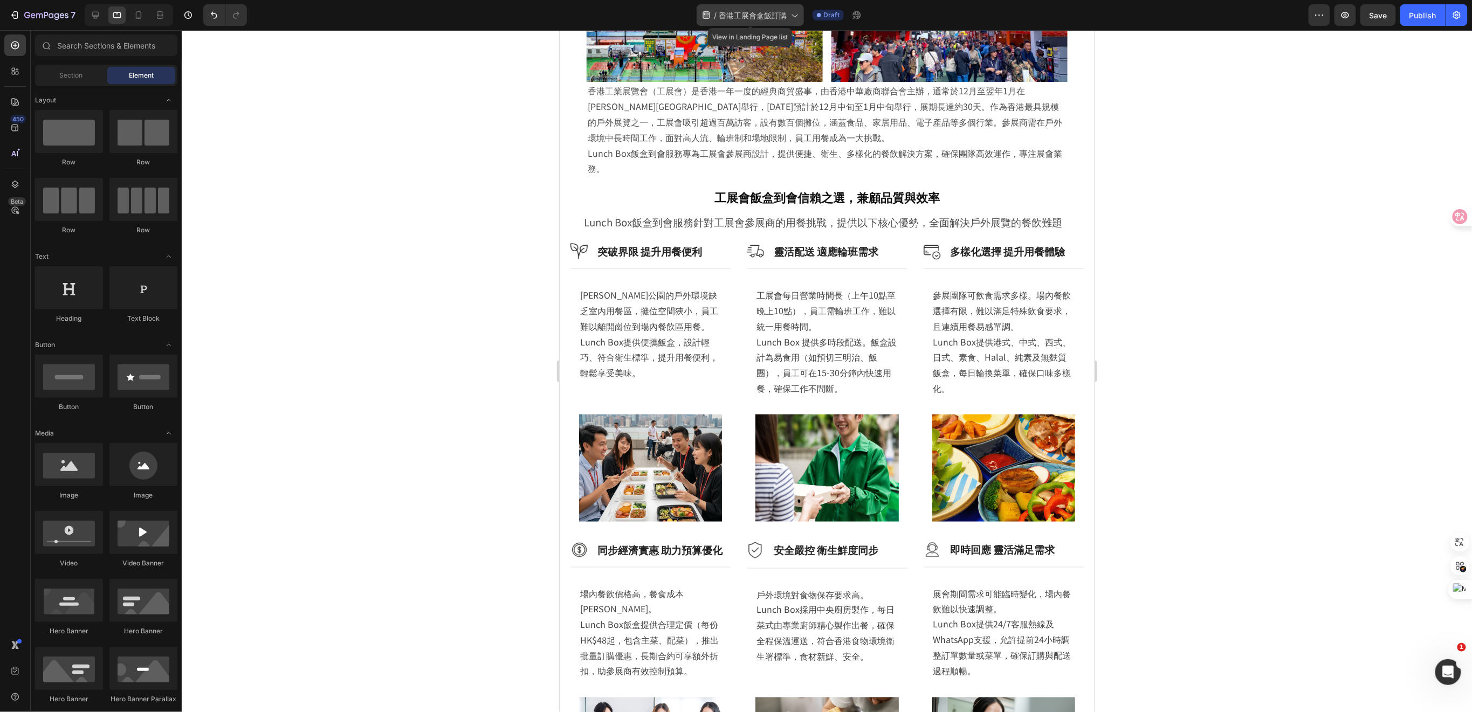
click at [749, 10] on span "香港工展會盒飯訂購" at bounding box center [753, 15] width 68 height 11
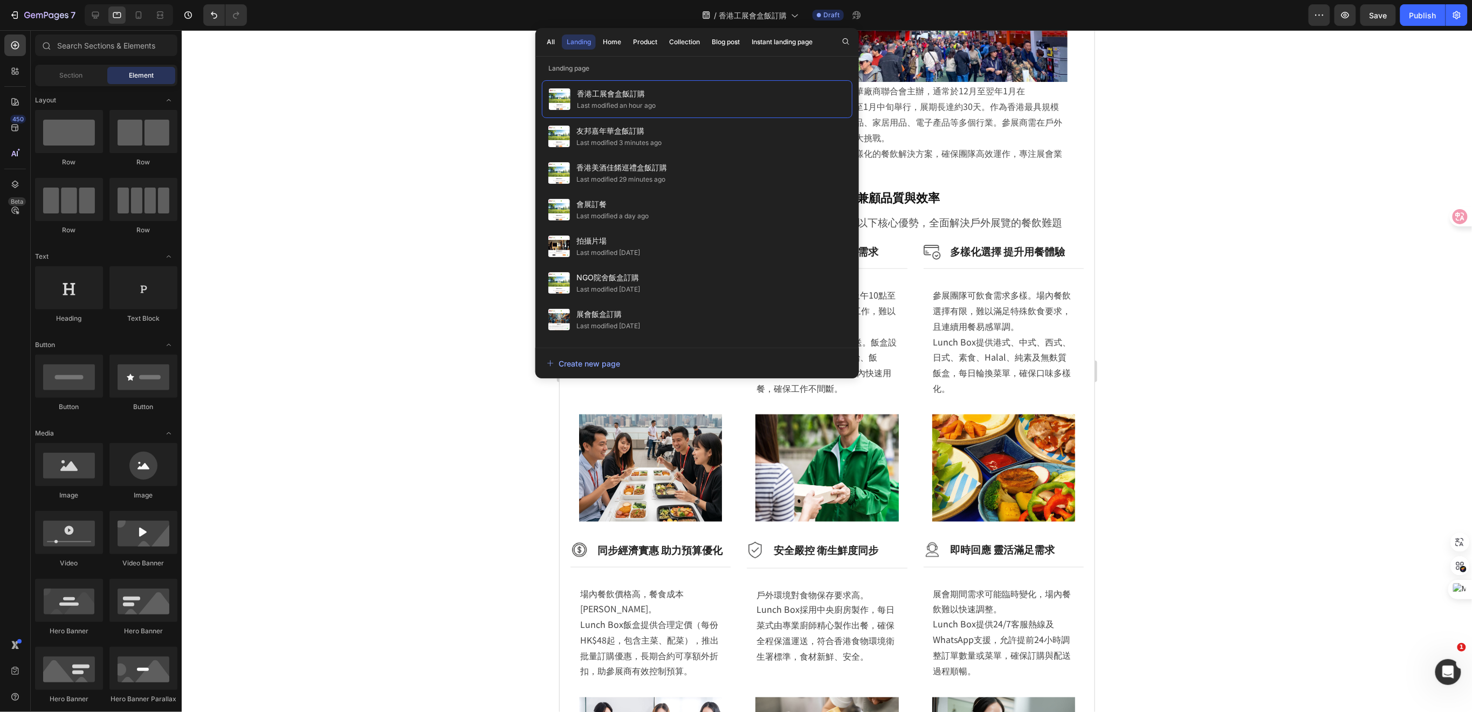
click at [1180, 254] on div at bounding box center [827, 371] width 1291 height 682
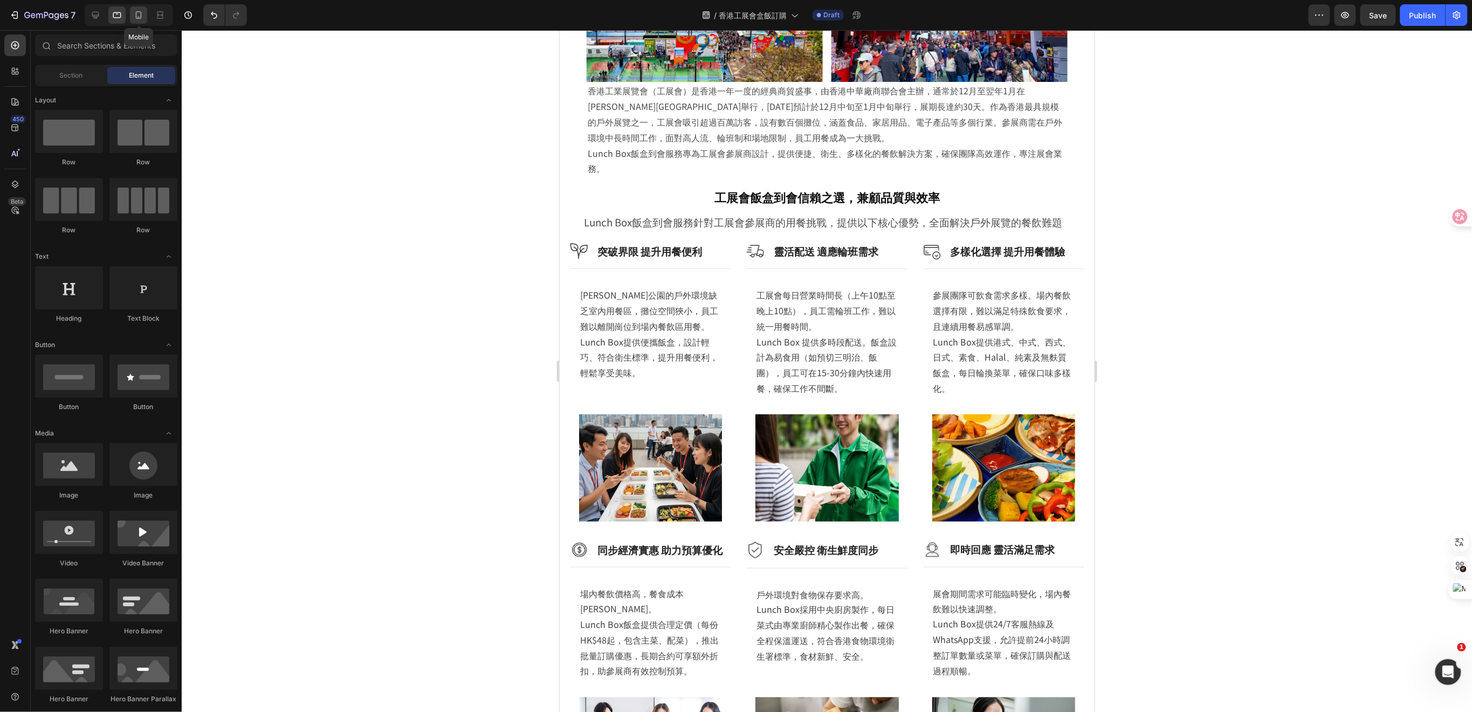
click at [137, 11] on icon at bounding box center [139, 15] width 6 height 8
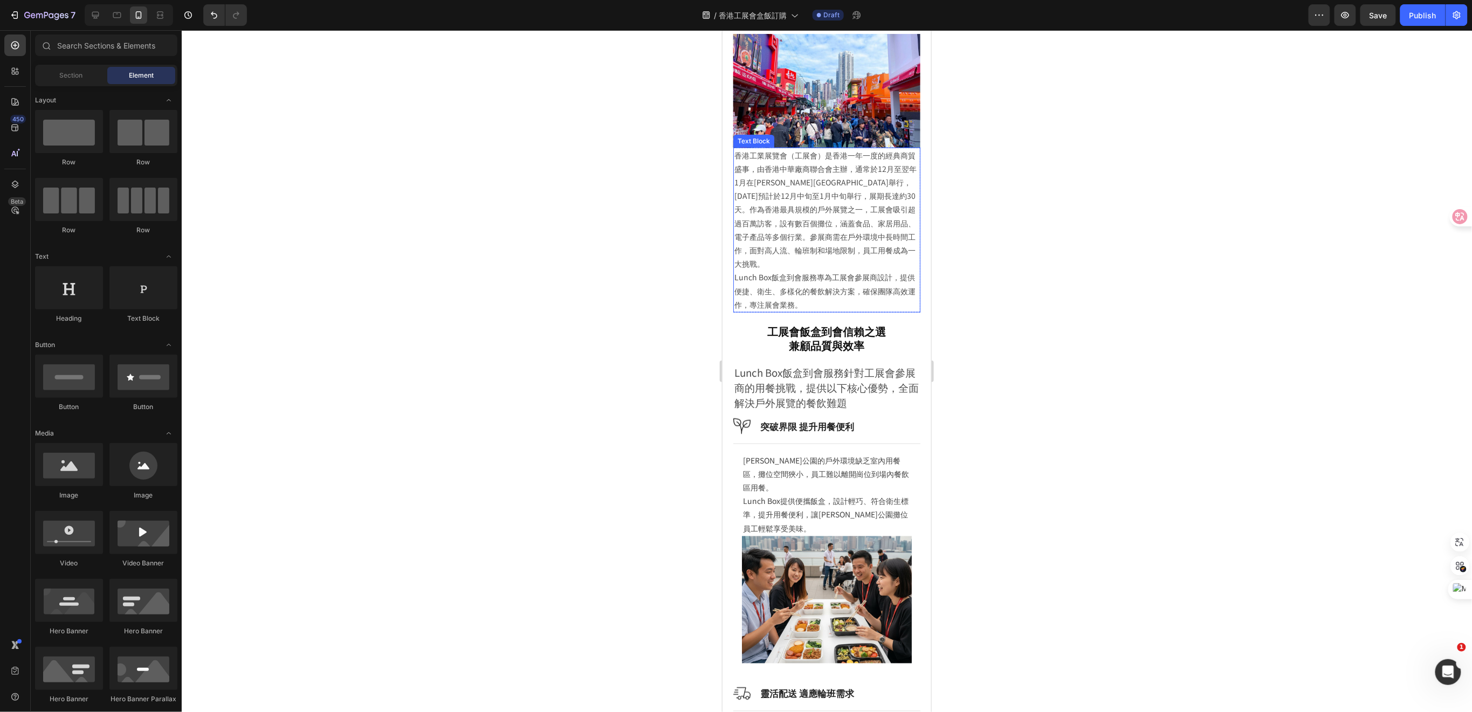
scroll to position [676, 0]
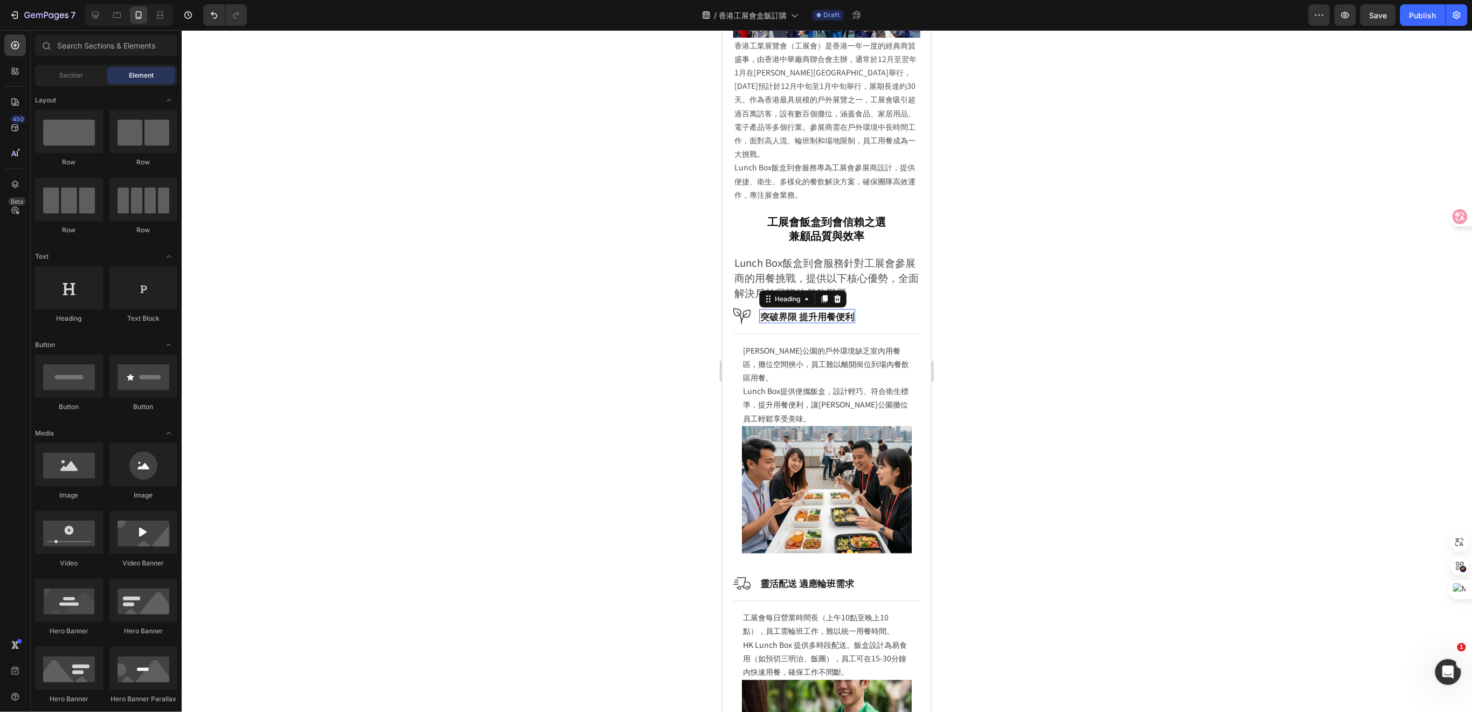
click at [836, 309] on h3 "突破界限 提升用餐便利" at bounding box center [807, 316] width 96 height 14
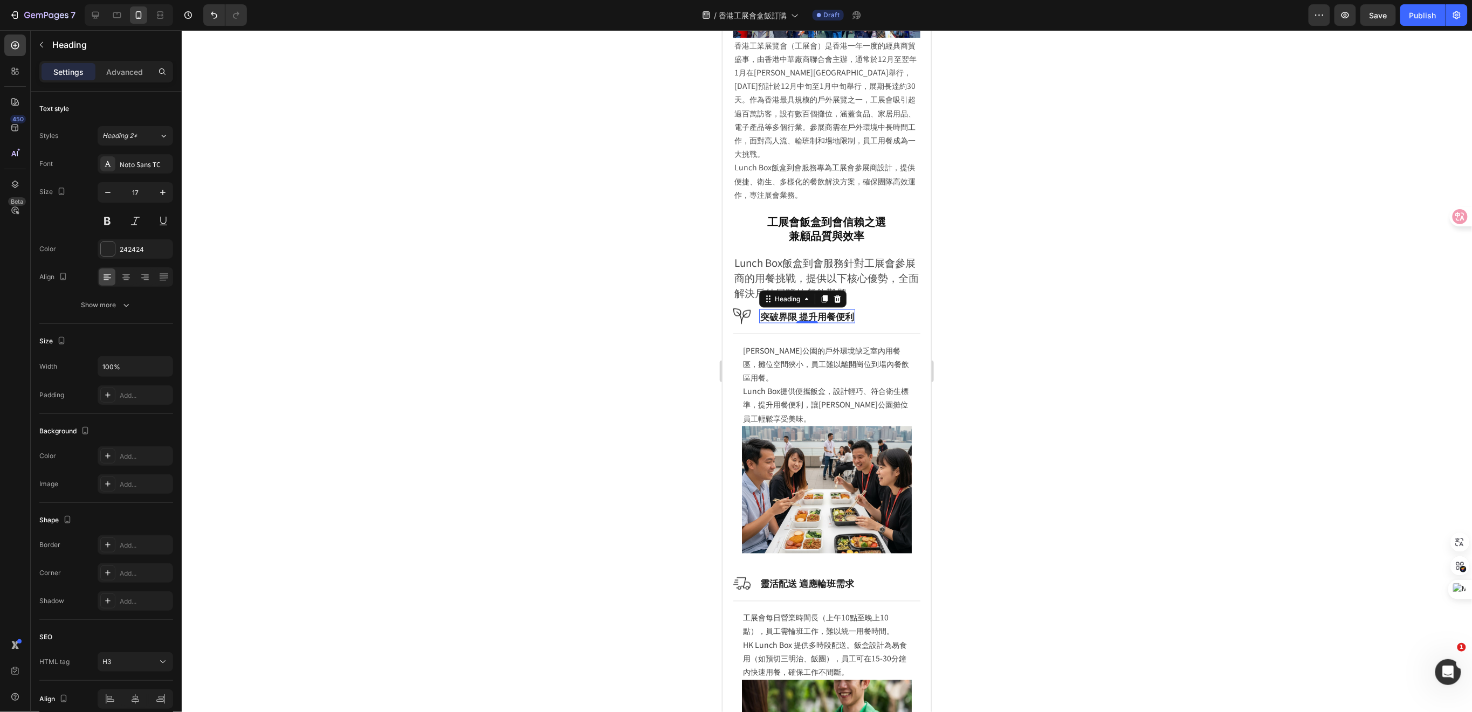
drag, startPoint x: 609, startPoint y: 332, endPoint x: 619, endPoint y: 328, distance: 10.7
click at [609, 332] on div at bounding box center [827, 371] width 1291 height 682
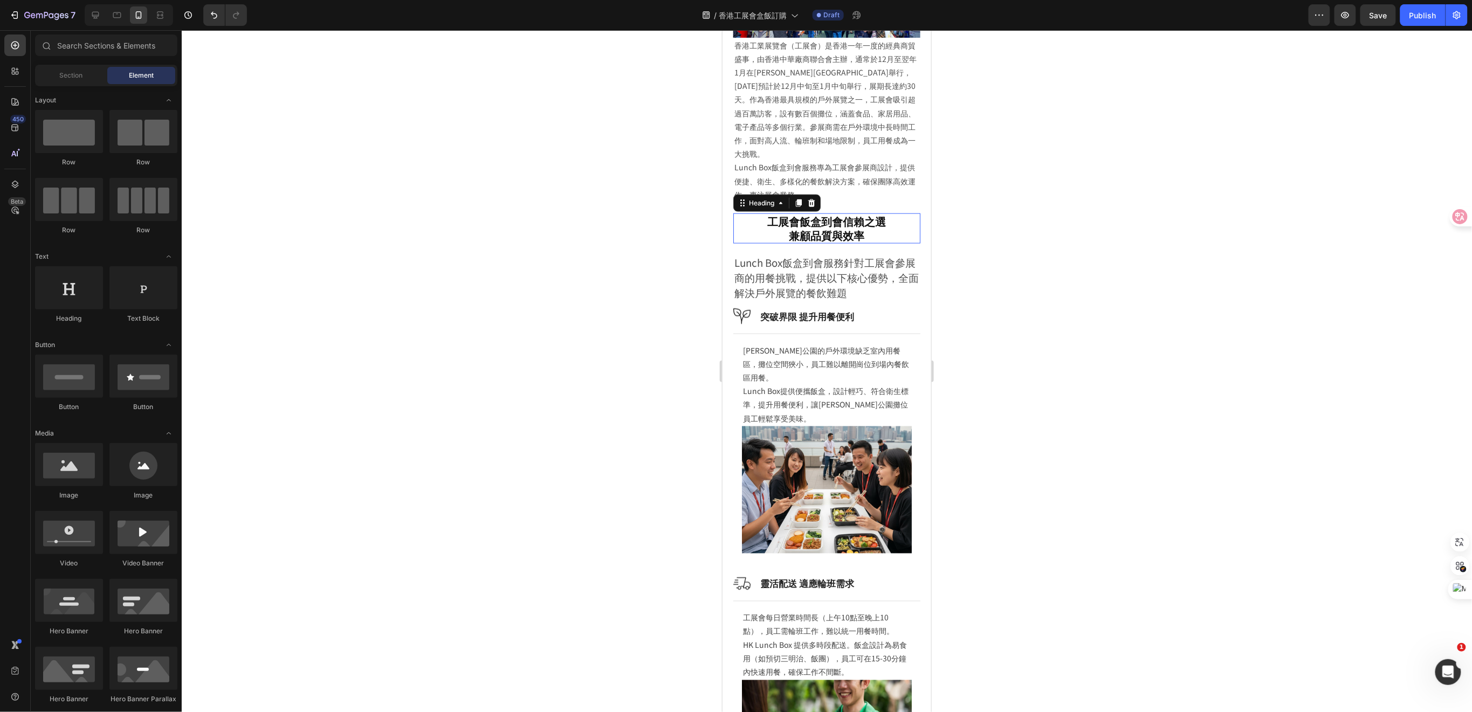
click at [833, 215] on h2 "工展會飯盒到會信賴之選 兼顧品質與效率" at bounding box center [826, 228] width 187 height 30
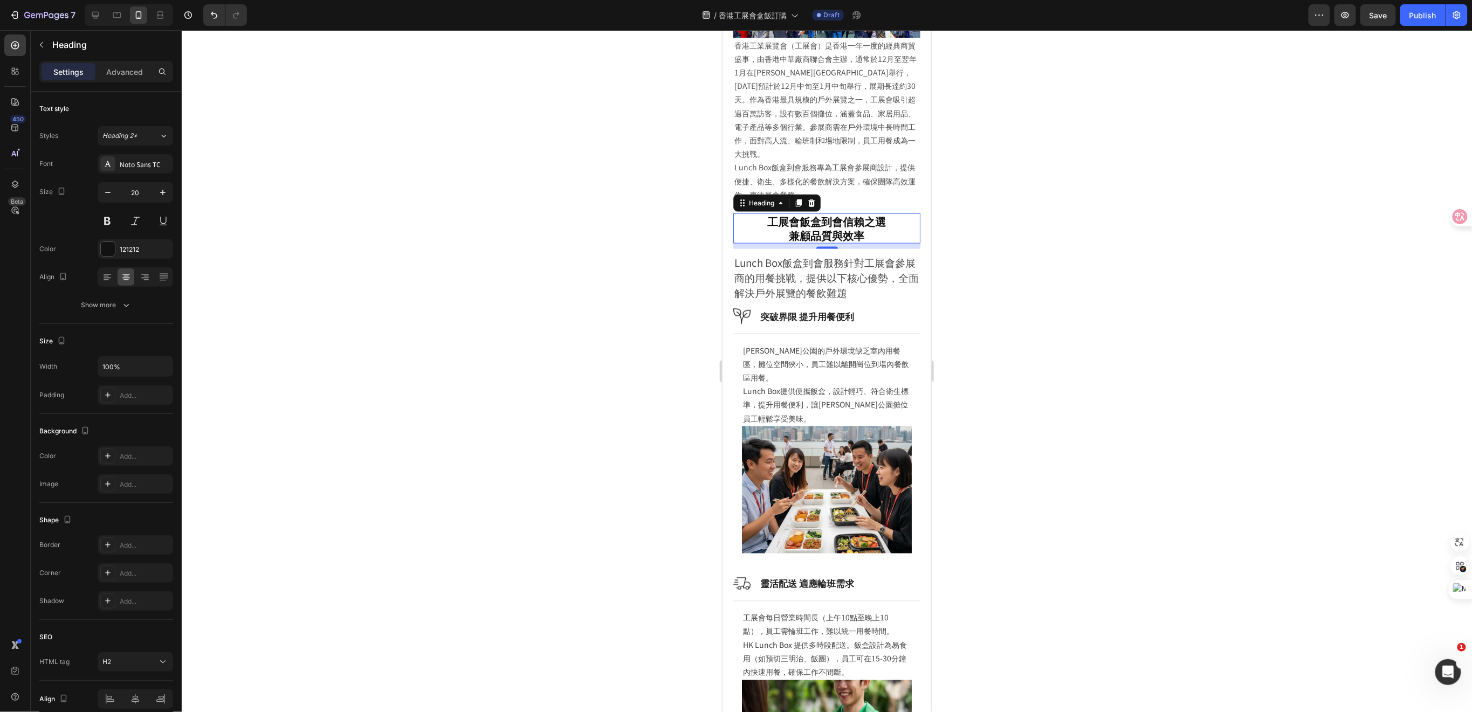
click at [655, 371] on div at bounding box center [827, 371] width 1291 height 682
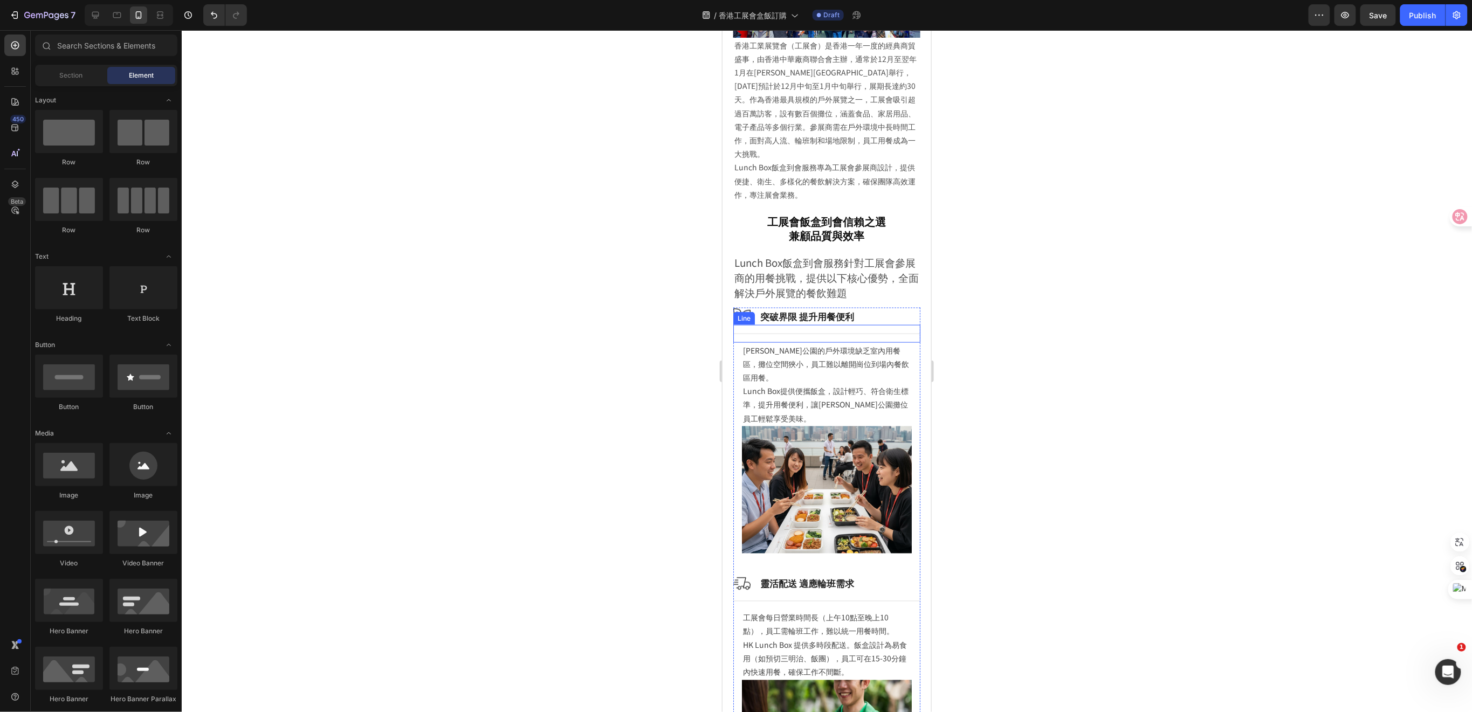
click at [797, 309] on h3 "突破界限 提升用餐便利" at bounding box center [807, 316] width 96 height 14
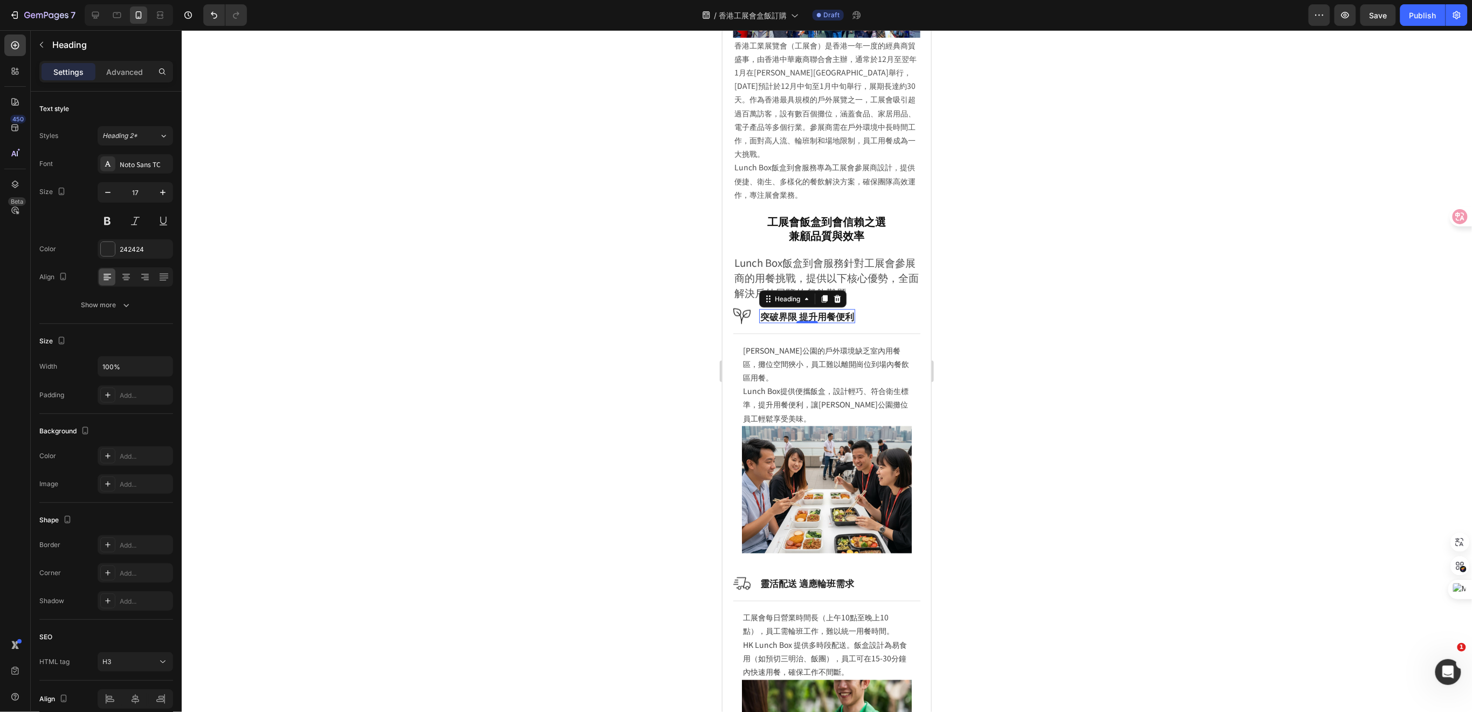
click at [602, 441] on div at bounding box center [827, 371] width 1291 height 682
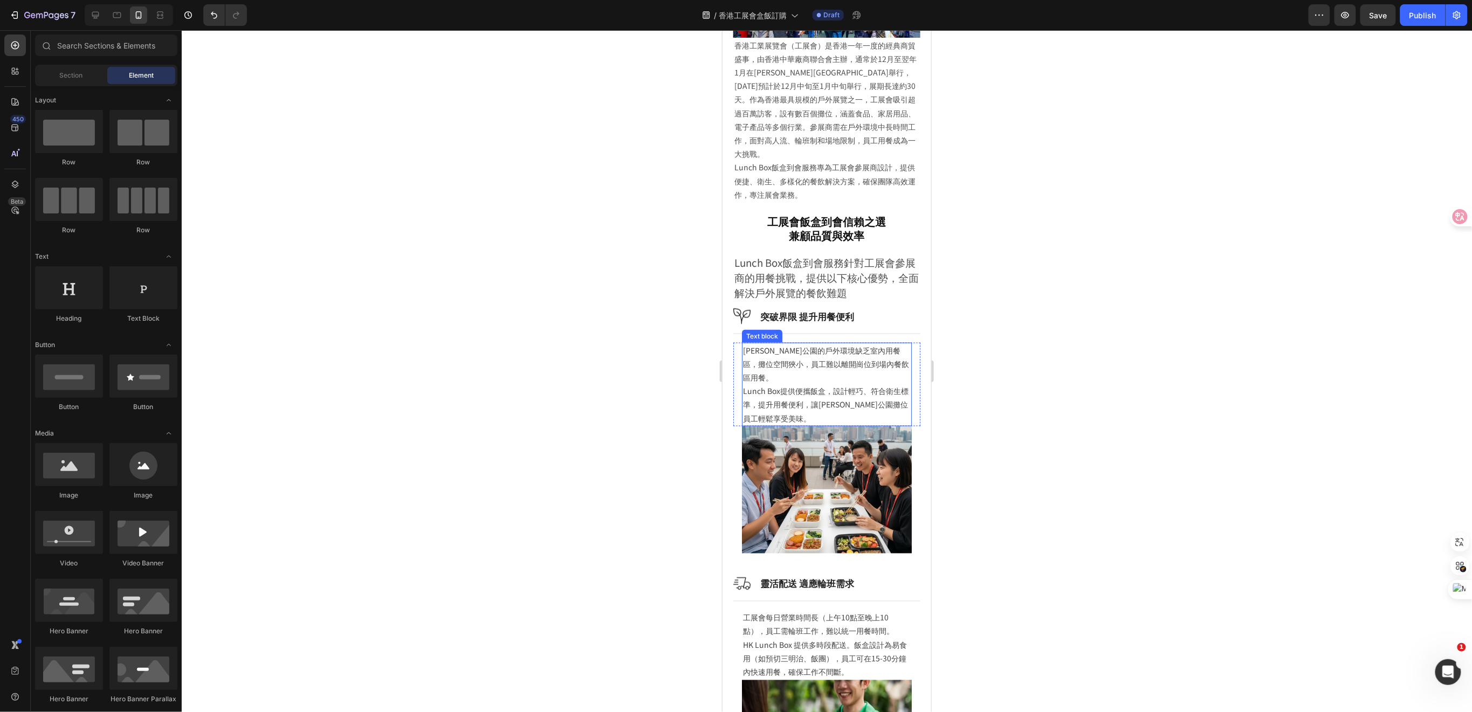
click at [781, 347] on p "[PERSON_NAME]公園的戶外環境缺乏室內用餐區，攤位空間狹小，員工難以離開崗位到場內餐飲區用餐。 Lunch Box提供便攜飯盒，設計輕巧、符合衛生標…" at bounding box center [827, 384] width 168 height 81
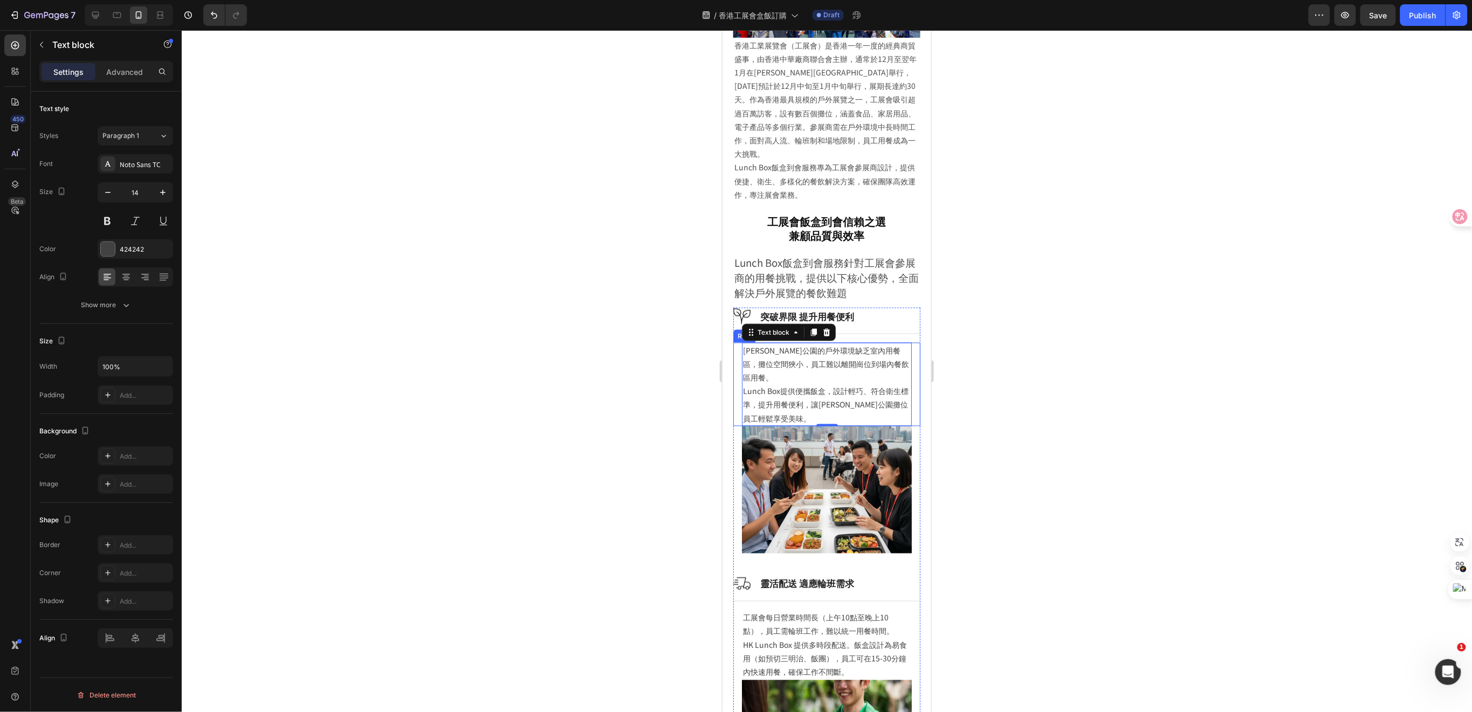
click at [636, 467] on div at bounding box center [827, 371] width 1291 height 682
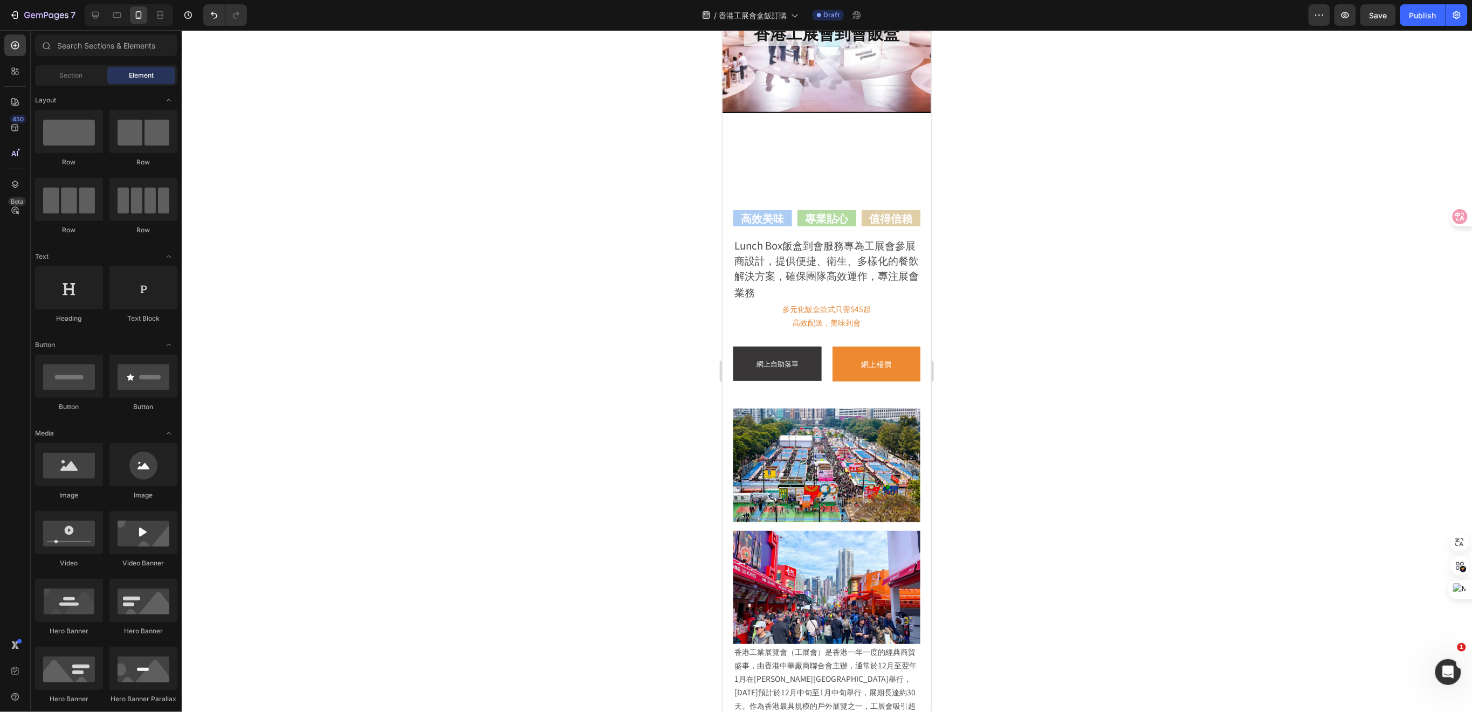
scroll to position [29, 0]
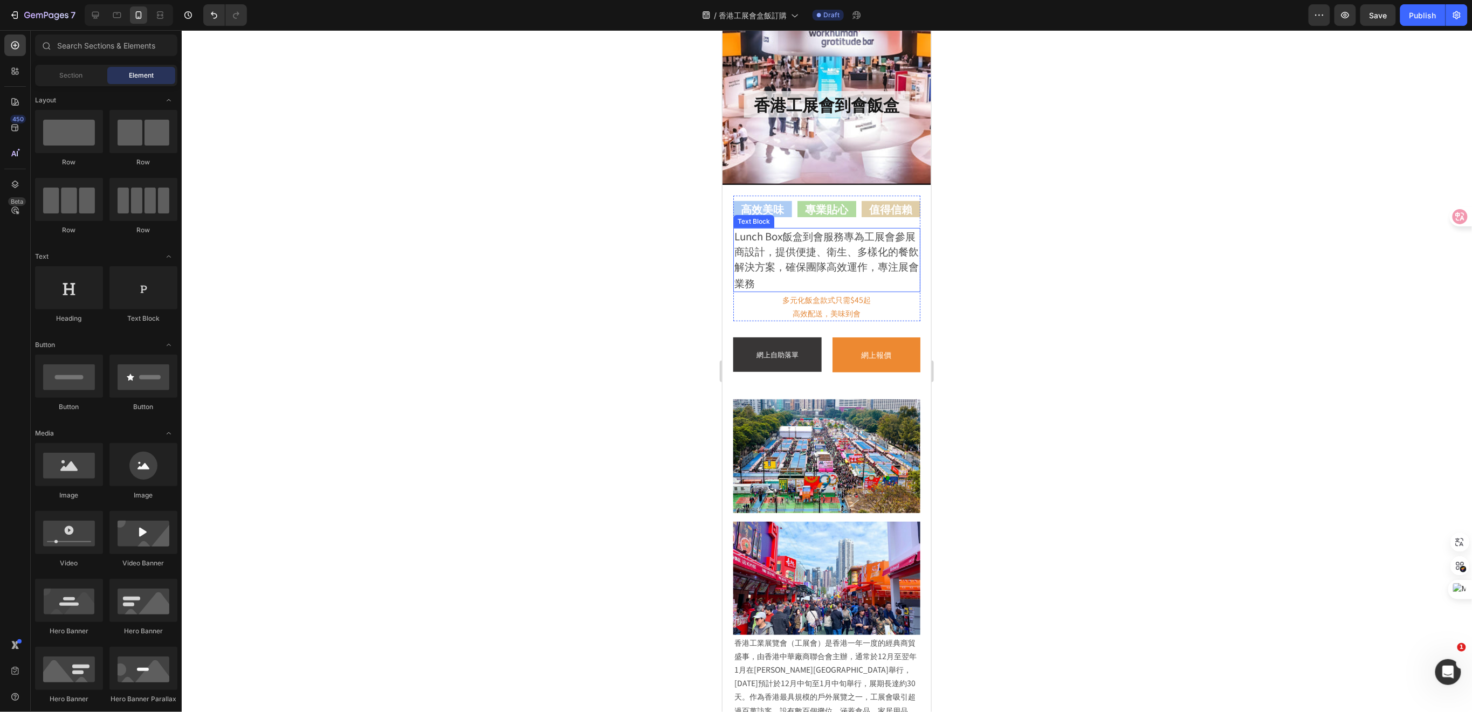
click at [816, 256] on span "Lunch Box飯盒到會服務專為工展會參展商設計，提供便捷、衛生、多樣化的餐飲解決方案，確保團隊高效運作，專注展會業務" at bounding box center [826, 258] width 184 height 61
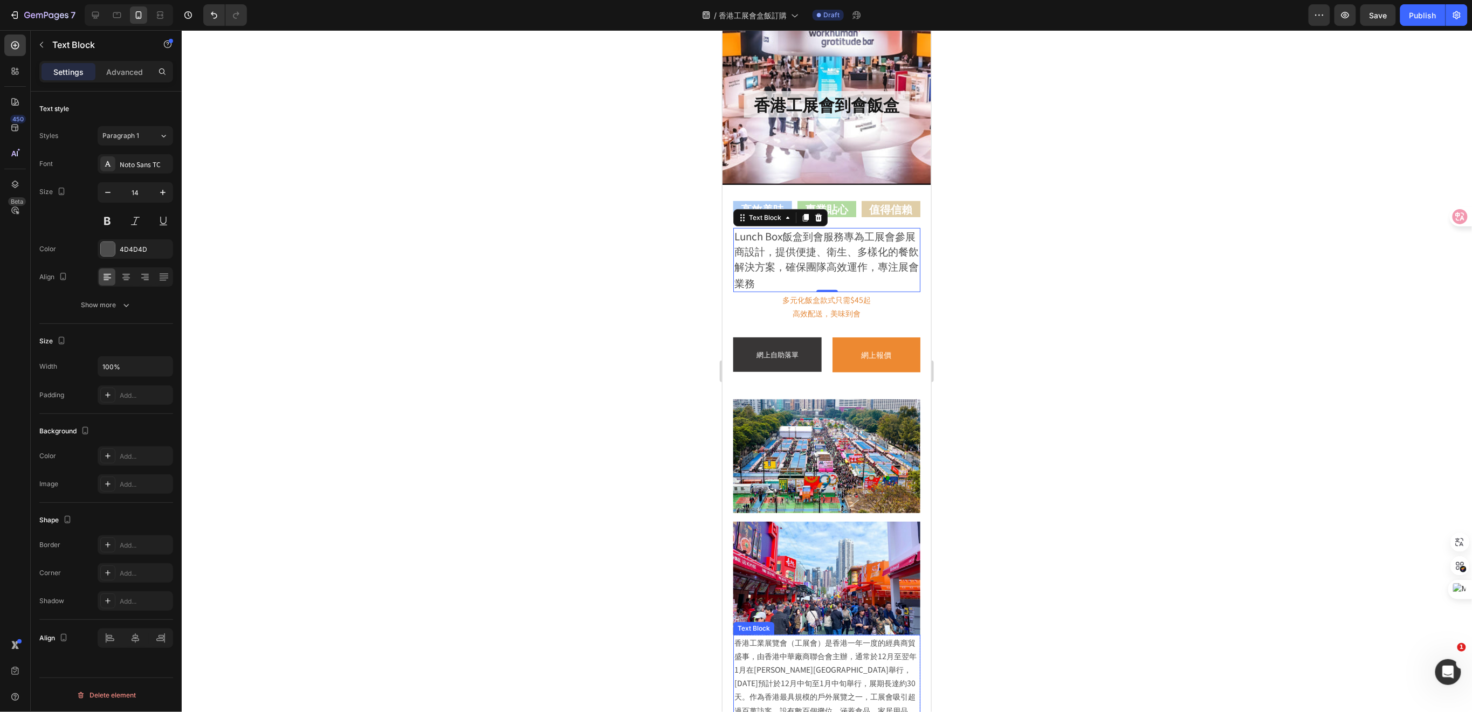
click at [799, 660] on p "香港工業展覽會（工展會）是香港一年一度的經典商貿盛事，由香港中華廠商聯合會主辦，通常於12月至翌年1月在[PERSON_NAME][GEOGRAPHIC_DA…" at bounding box center [826, 697] width 185 height 122
click at [876, 251] on span "Lunch Box飯盒到會服務專為工展會參展商設計，提供便捷、衛生、多樣化的餐飲解決方案，確保團隊高效運作，專注展會業務" at bounding box center [826, 258] width 184 height 61
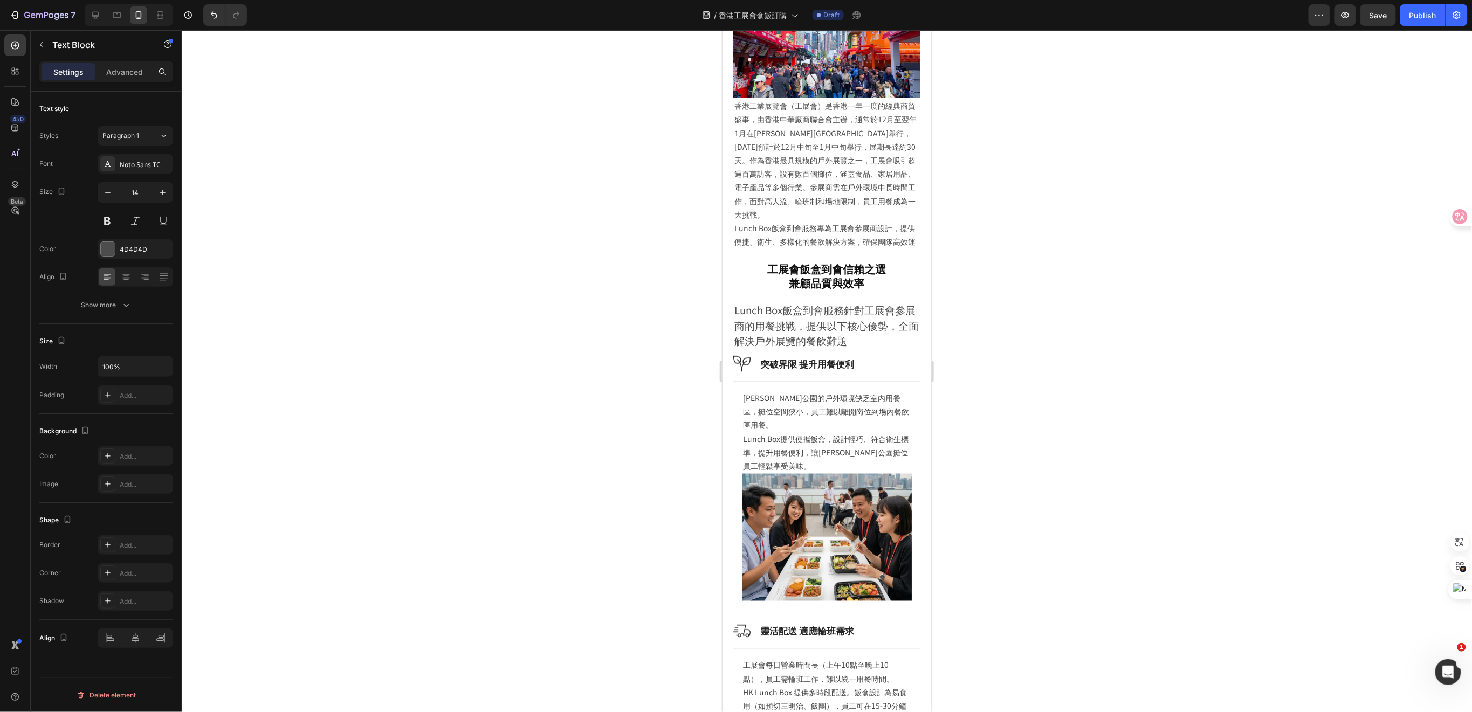
scroll to position [461, 0]
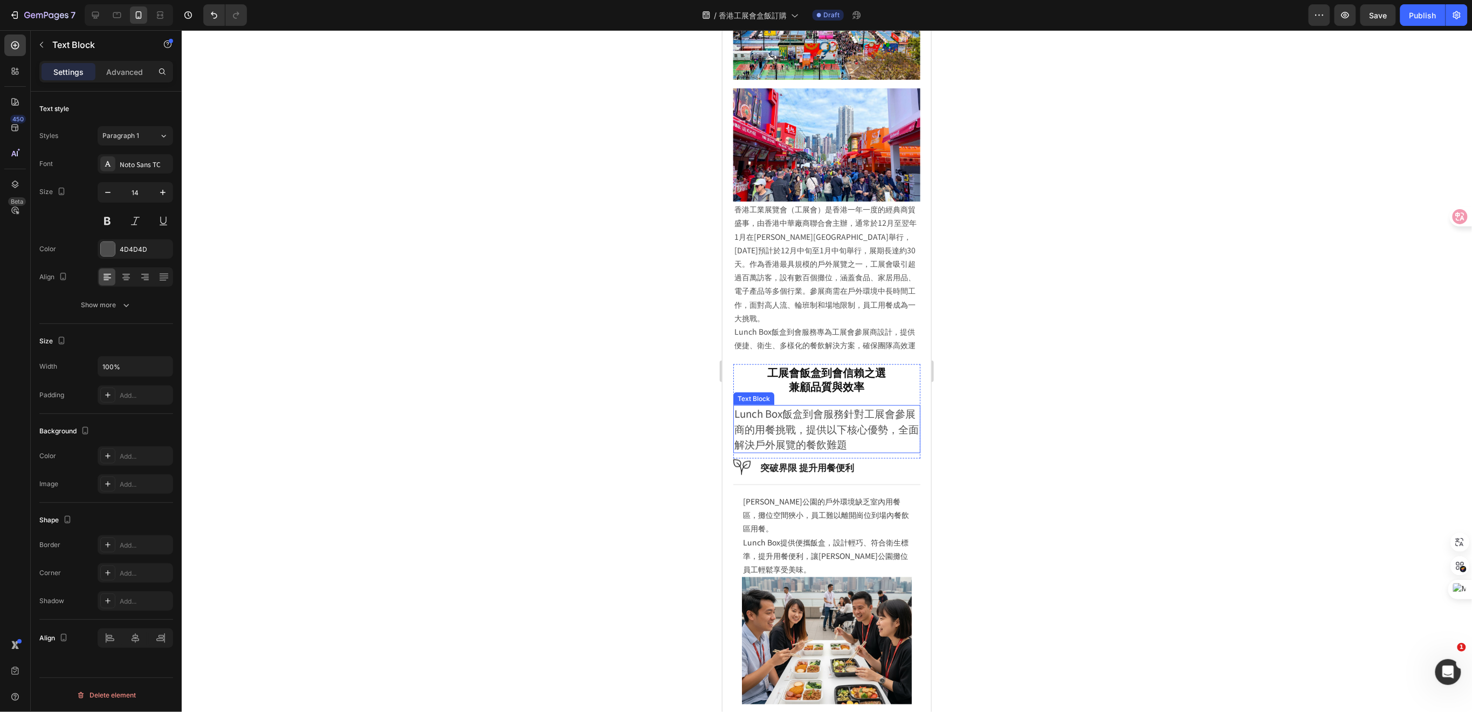
click at [811, 428] on span "Lunch Box飯盒到會服務針對工展會參展商的用餐挑戰，提供以下核心優勢，全面解決戶外展覽的餐飲難題" at bounding box center [826, 428] width 184 height 45
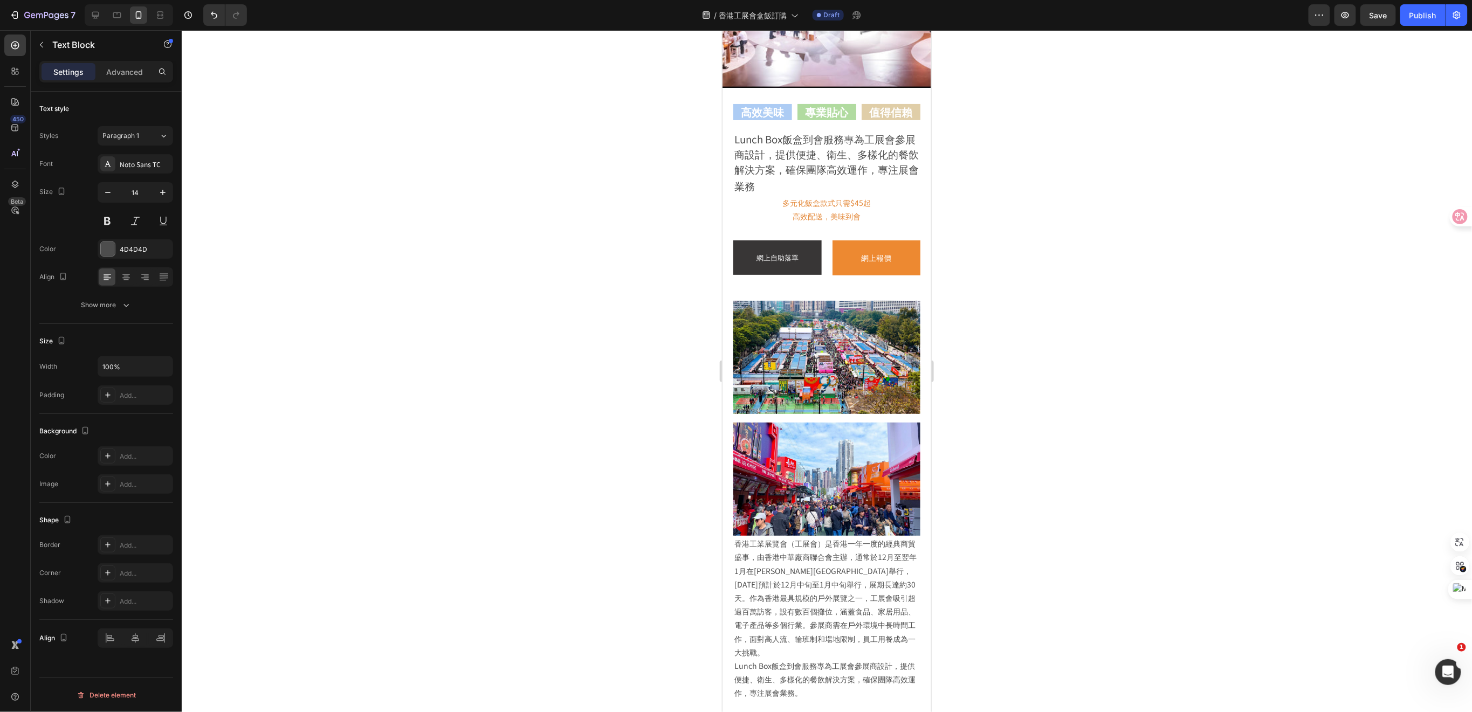
scroll to position [101, 0]
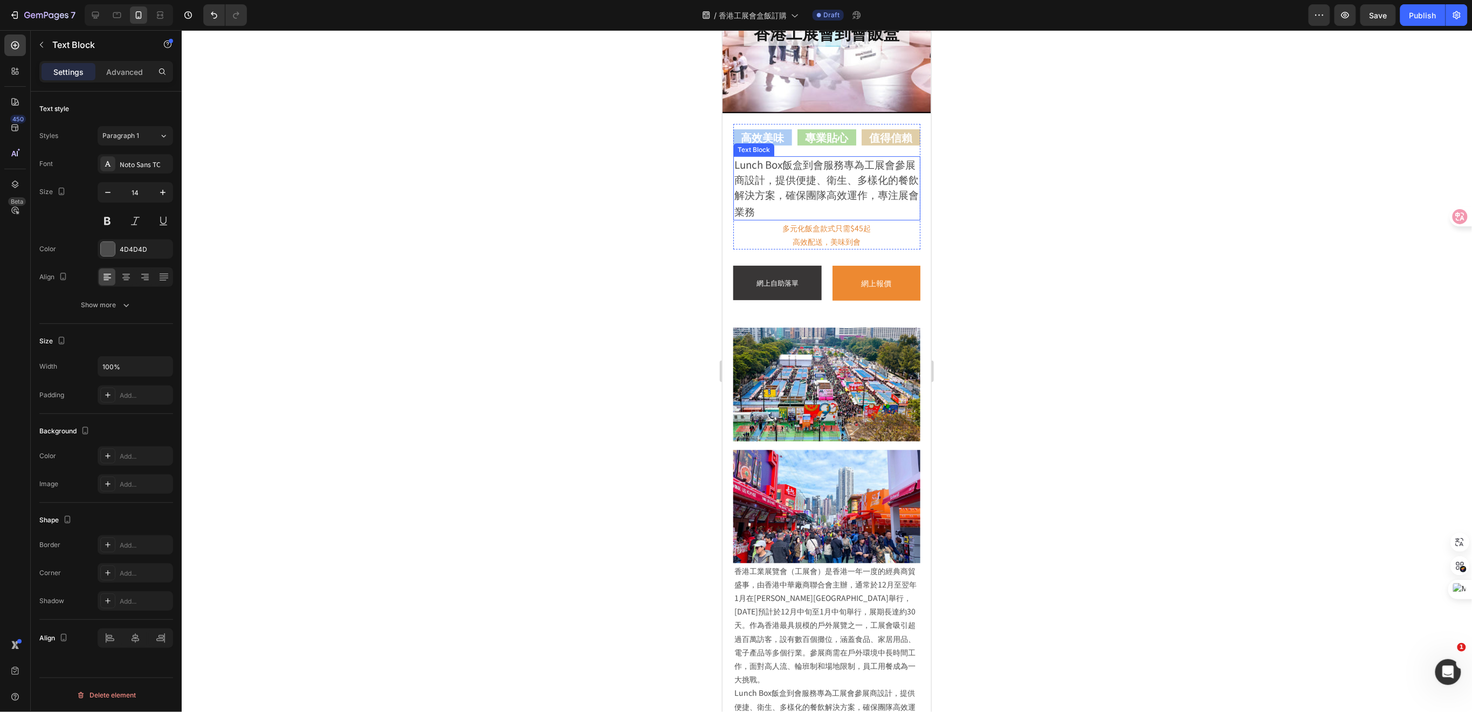
click at [898, 206] on p "Lunch Box飯盒到會服務專為工展會參展商設計，提供便捷、衛生、多樣化的餐飲解決方案，確保團隊高效運作，專注展會業務" at bounding box center [826, 188] width 185 height 62
click at [917, 204] on div "高效美味 Heading 專業貼心 Heading 值得信賴 Heading Row Lunch Box飯盒到會服務專為工展會參展商設計，提供便捷、衛生、多樣…" at bounding box center [826, 215] width 209 height 204
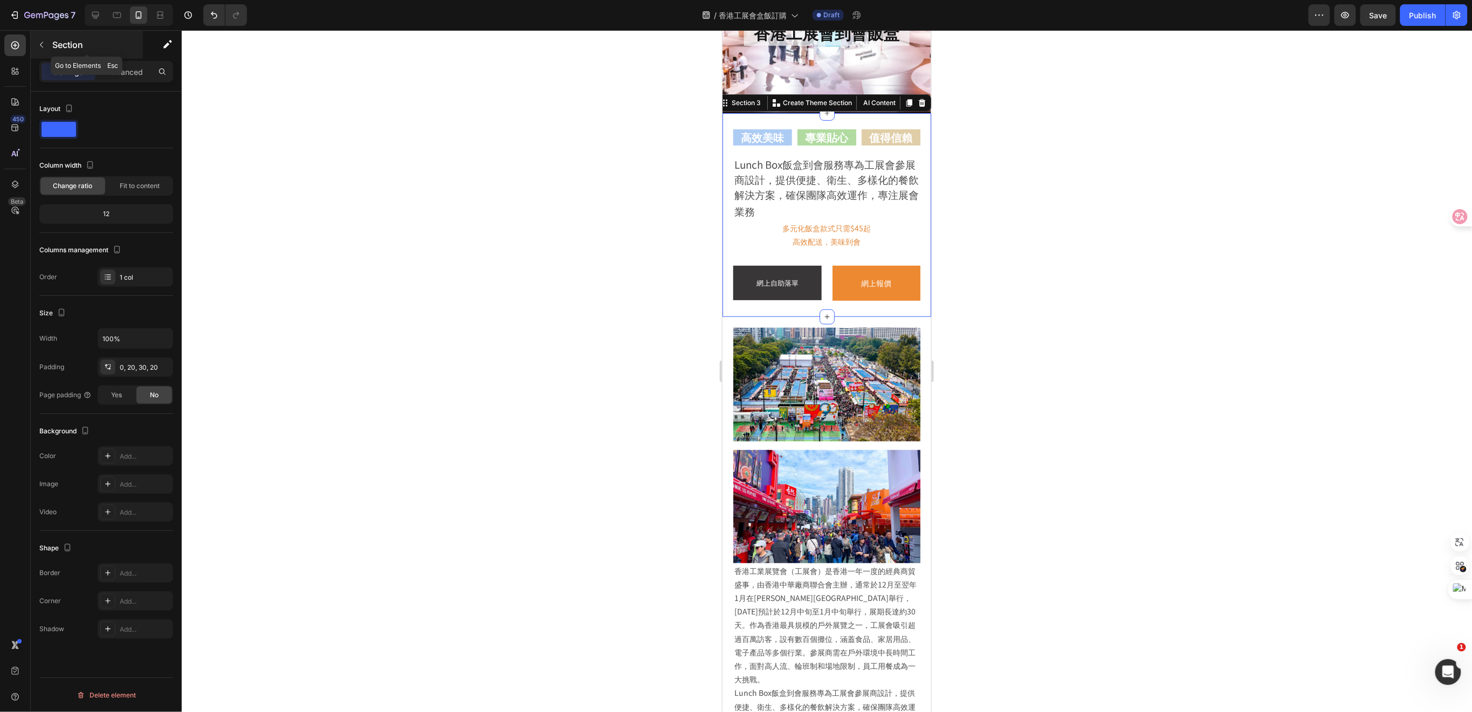
click at [47, 48] on button "button" at bounding box center [41, 44] width 17 height 17
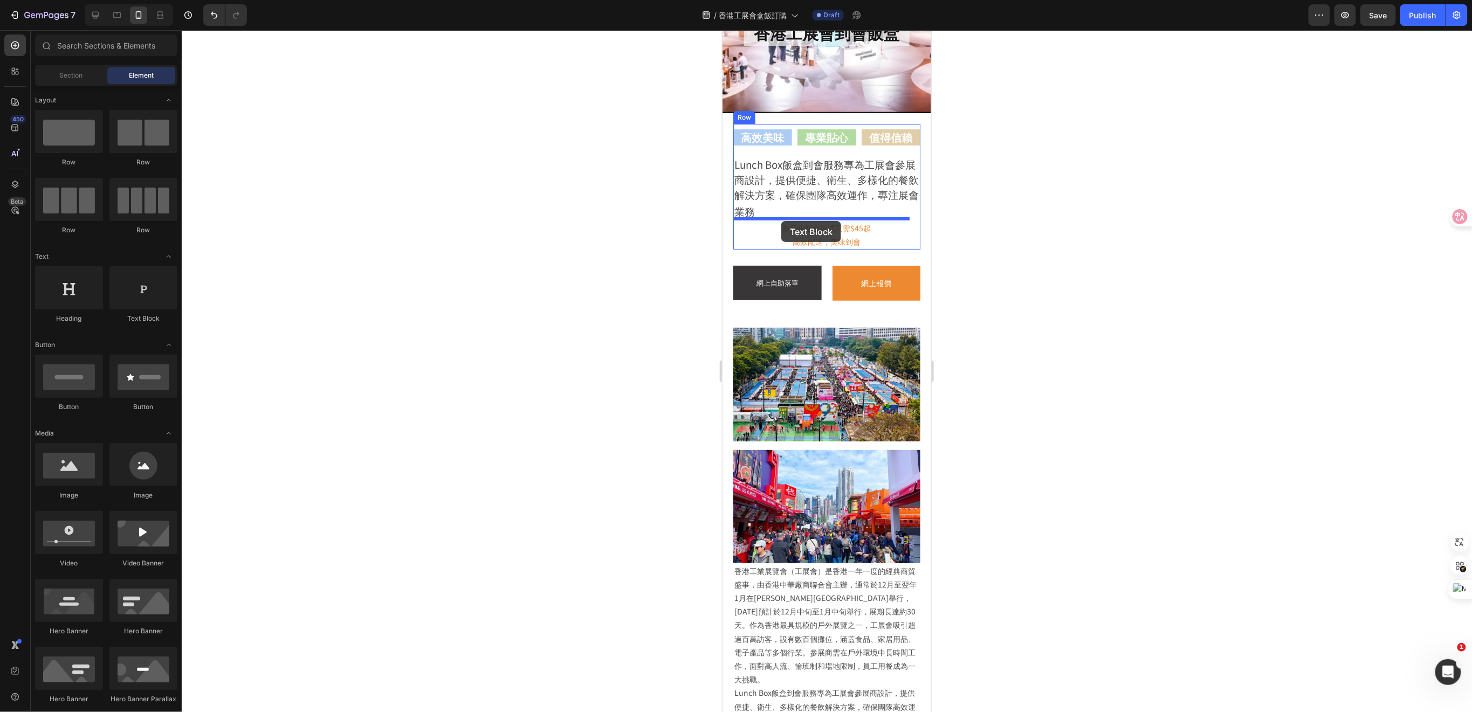
drag, startPoint x: 861, startPoint y: 330, endPoint x: 782, endPoint y: 235, distance: 123.7
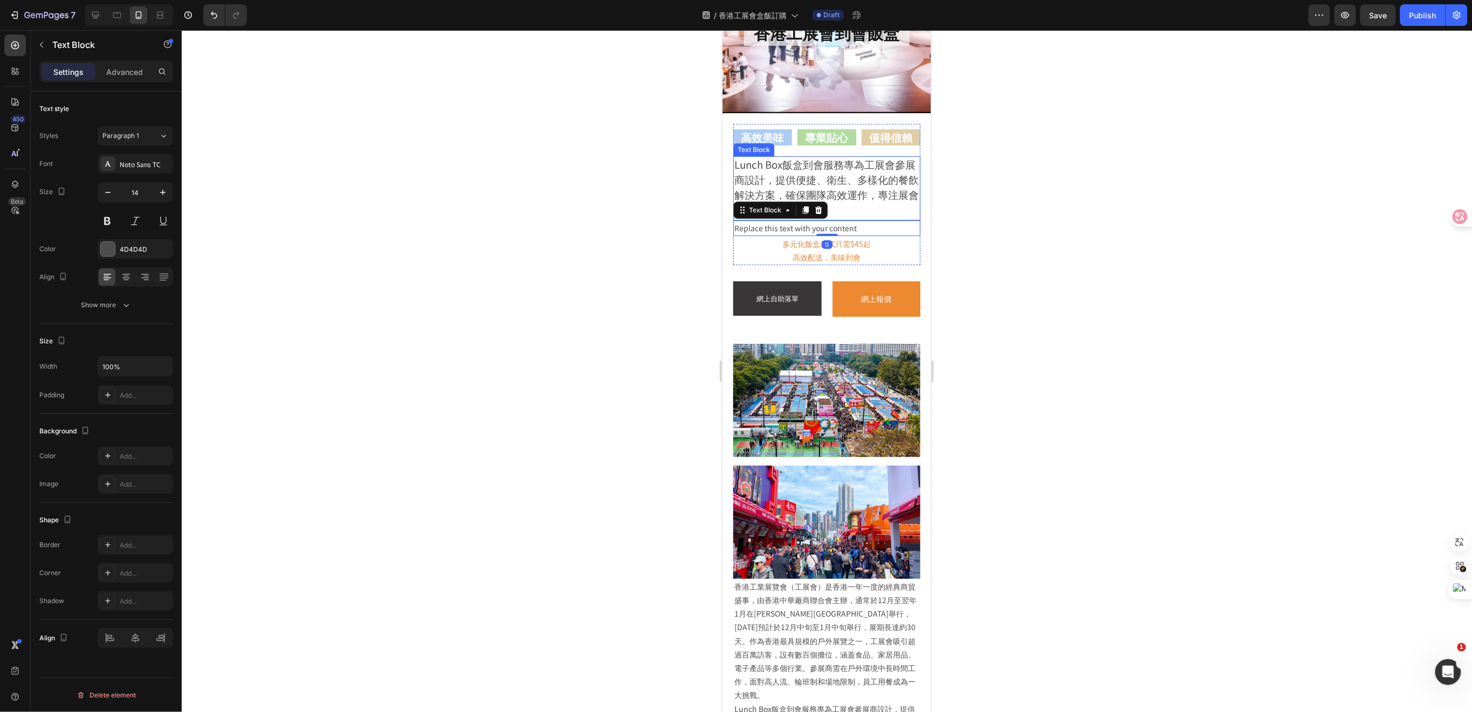
click at [824, 178] on span "Lunch Box飯盒到會服務專為工展會參展商設計，提供便捷、衛生、多樣化的餐飲解決方案，確保團隊高效運作，專注展會業務" at bounding box center [826, 186] width 184 height 61
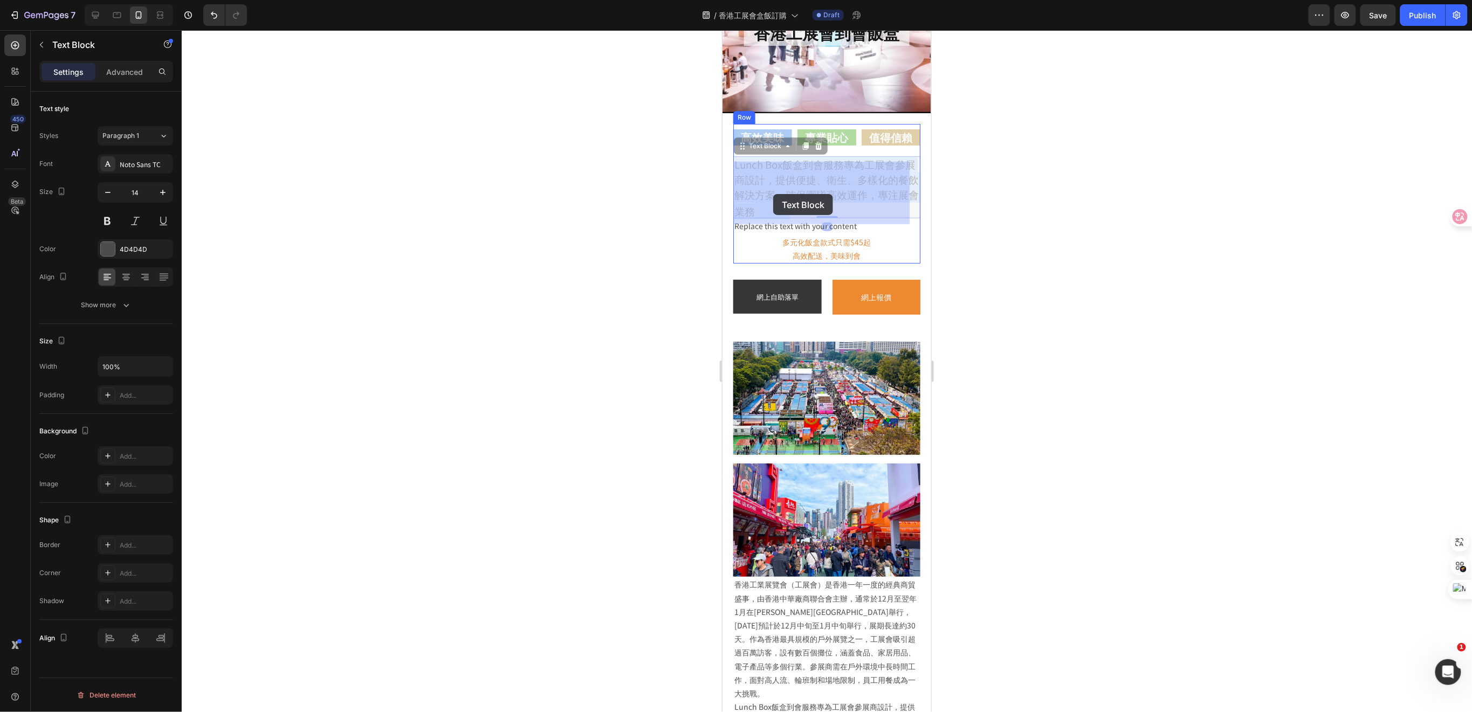
drag, startPoint x: 793, startPoint y: 207, endPoint x: 773, endPoint y: 194, distance: 24.5
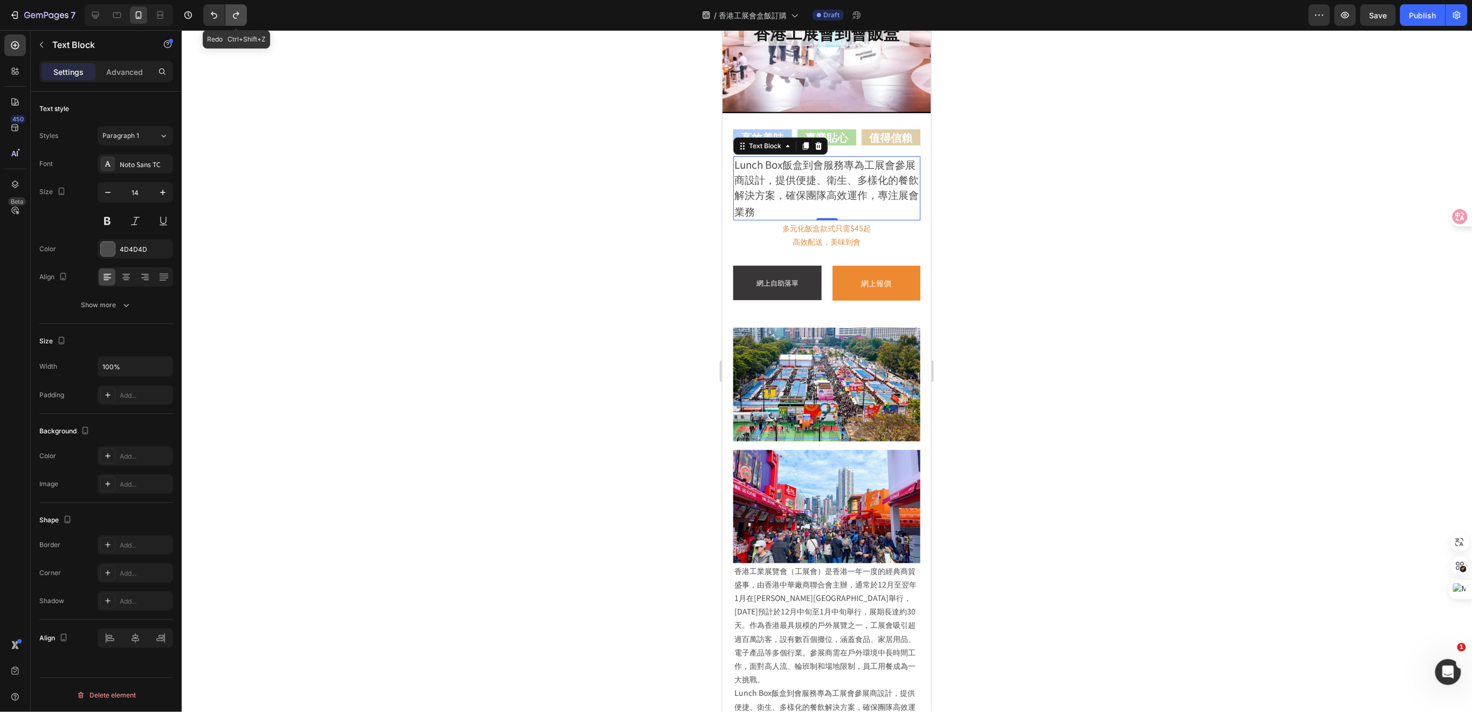
click at [233, 17] on icon "Undo/Redo" at bounding box center [236, 15] width 11 height 11
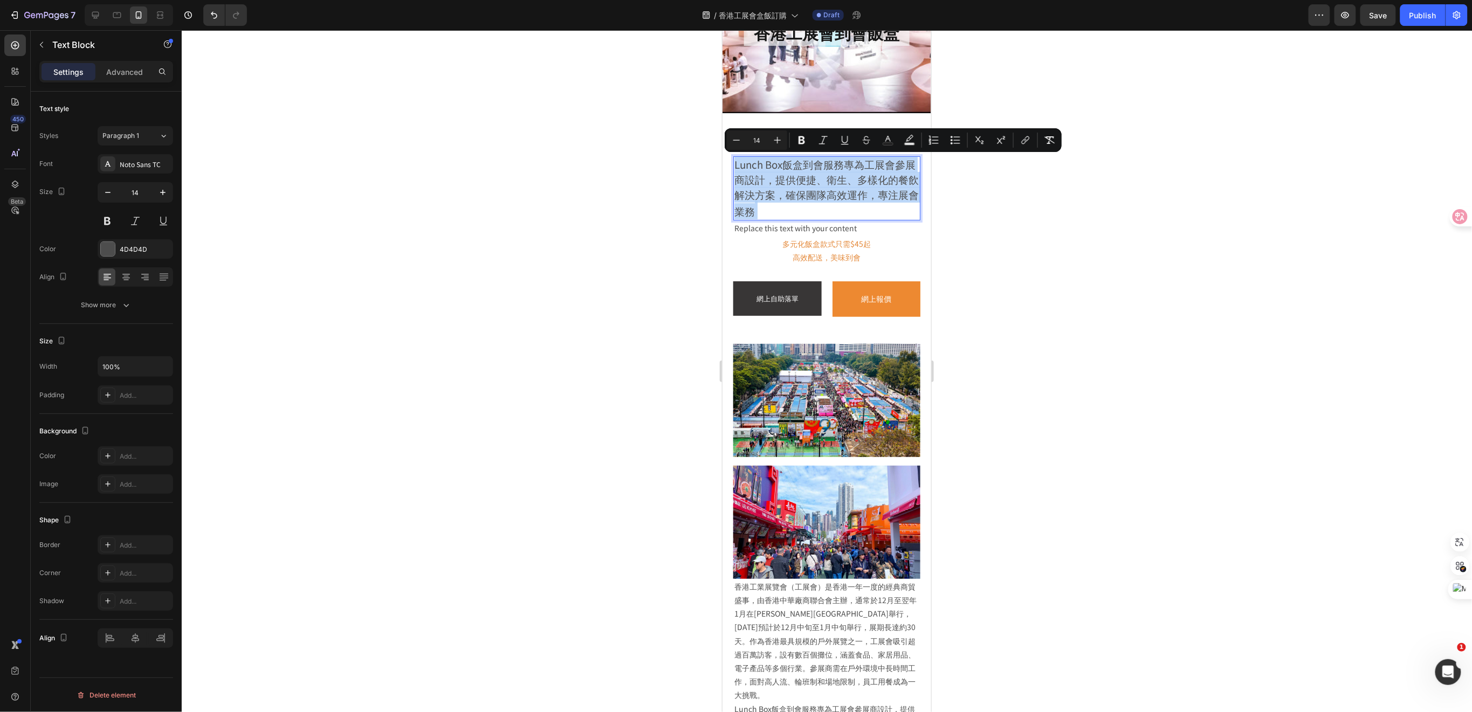
drag, startPoint x: 788, startPoint y: 207, endPoint x: 734, endPoint y: 159, distance: 72.6
click at [734, 159] on p "Lunch Box飯盒到會服務專為工展會參展商設計，提供便捷、衛生、多樣化的餐飲解決方案，確保團隊高效運作，專注展會業務" at bounding box center [826, 188] width 185 height 62
copy p "Lunch Box飯盒到會服務專為工展會參展商設計，提供便捷、衛生、多樣化的餐飲解決方案，確保團隊高效運作，專注展會業務"
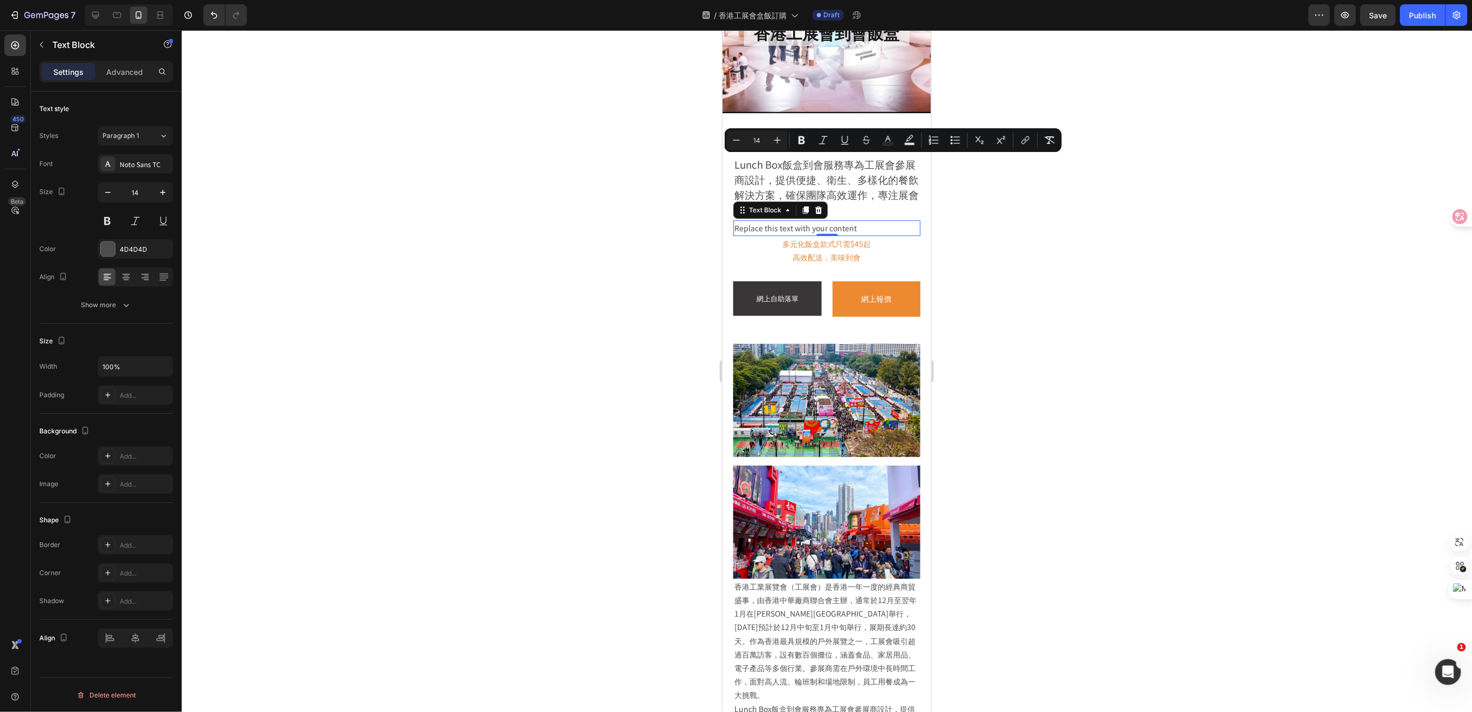
click at [842, 222] on div "Replace this text with your content" at bounding box center [826, 228] width 187 height 16
click at [863, 227] on div "Replace this text with your content" at bounding box center [826, 228] width 187 height 16
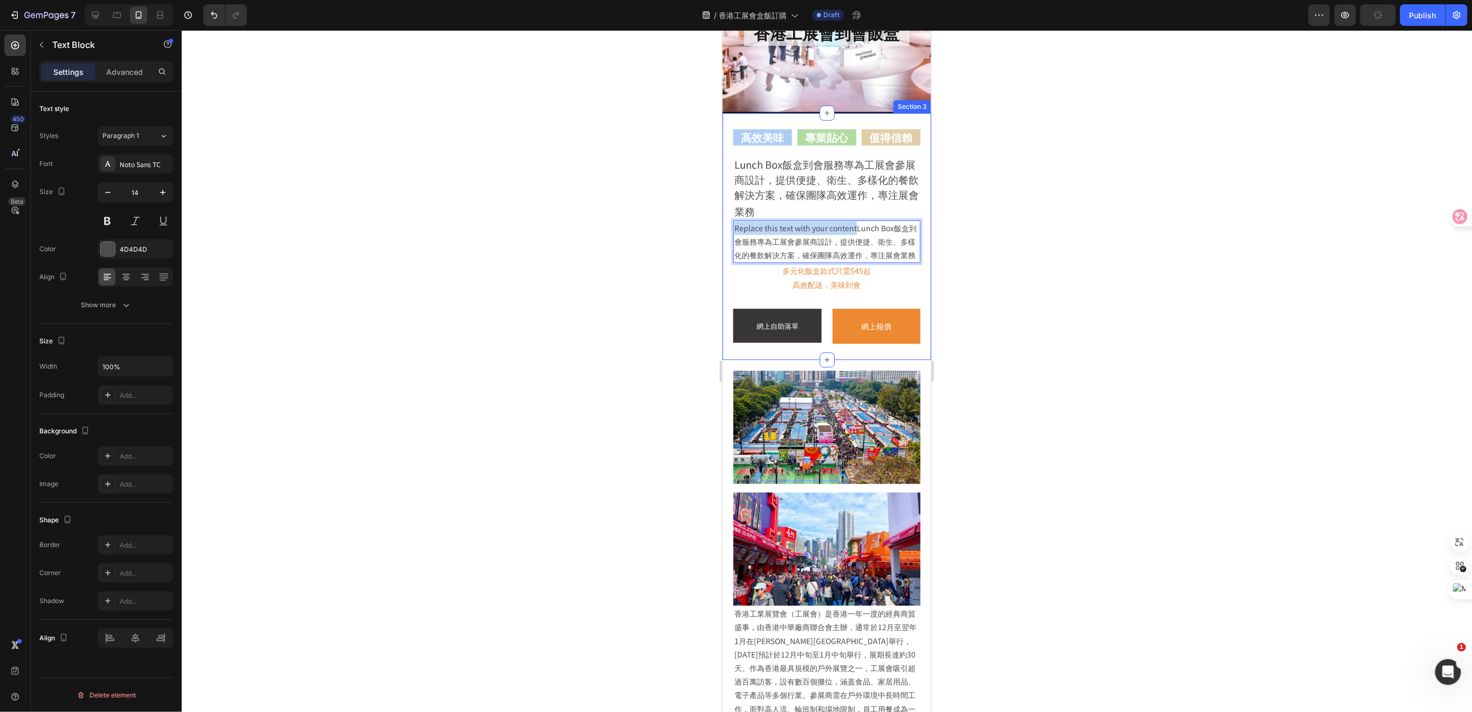
drag, startPoint x: 855, startPoint y: 228, endPoint x: 731, endPoint y: 227, distance: 124.6
click at [731, 227] on div "高效美味 Heading 專業貼心 Heading 值得信賴 Heading Row Lunch Box飯盒到會服務專為工展會參展商設計，提供便捷、衛生、多樣…" at bounding box center [826, 236] width 209 height 247
click at [816, 247] on p "Lunch Box飯盒到會服務專為工展會參展商設計，提供便捷、衛生、多樣化的餐飲解決方案，確保團隊高效運作，專注展會業務" at bounding box center [826, 241] width 185 height 41
drag, startPoint x: 1008, startPoint y: 249, endPoint x: 970, endPoint y: 248, distance: 37.2
click at [1008, 249] on div at bounding box center [827, 371] width 1291 height 682
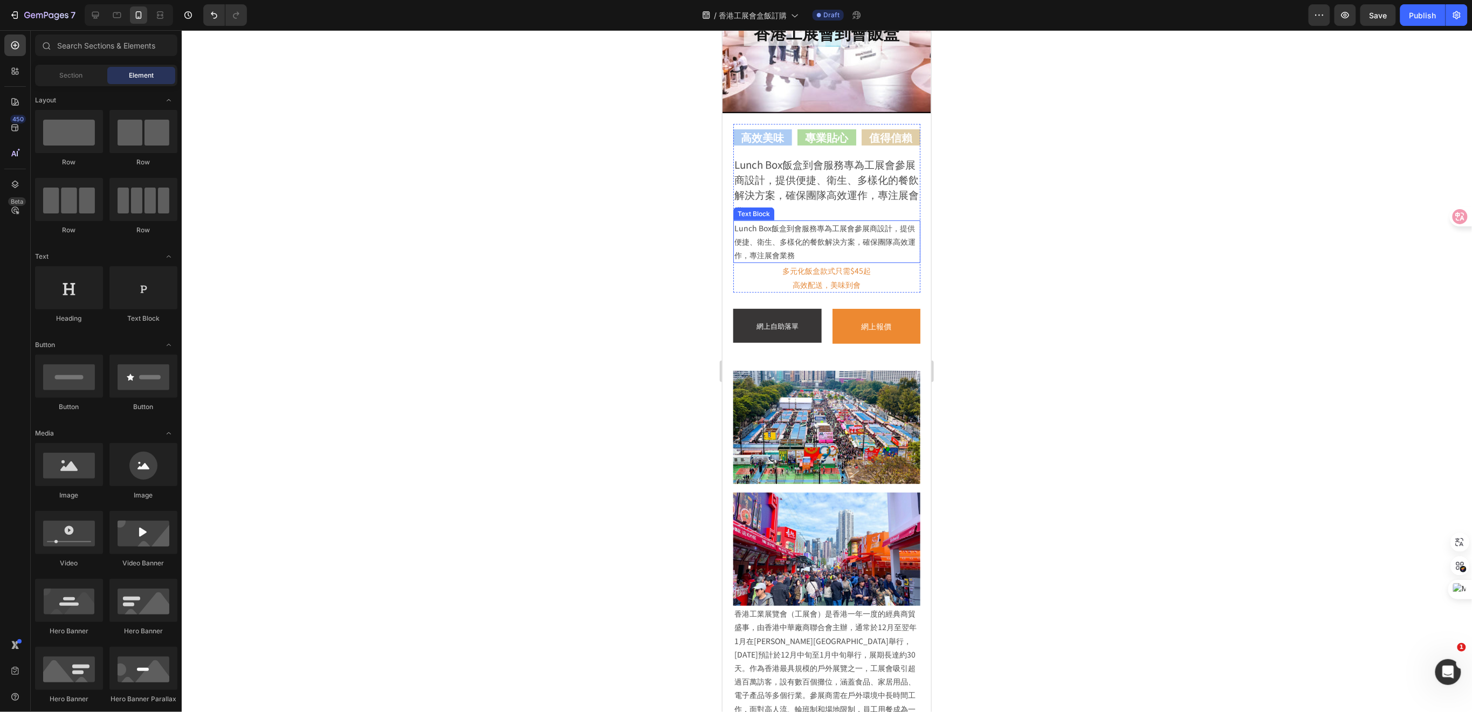
click at [733, 220] on span at bounding box center [733, 220] width 0 height 0
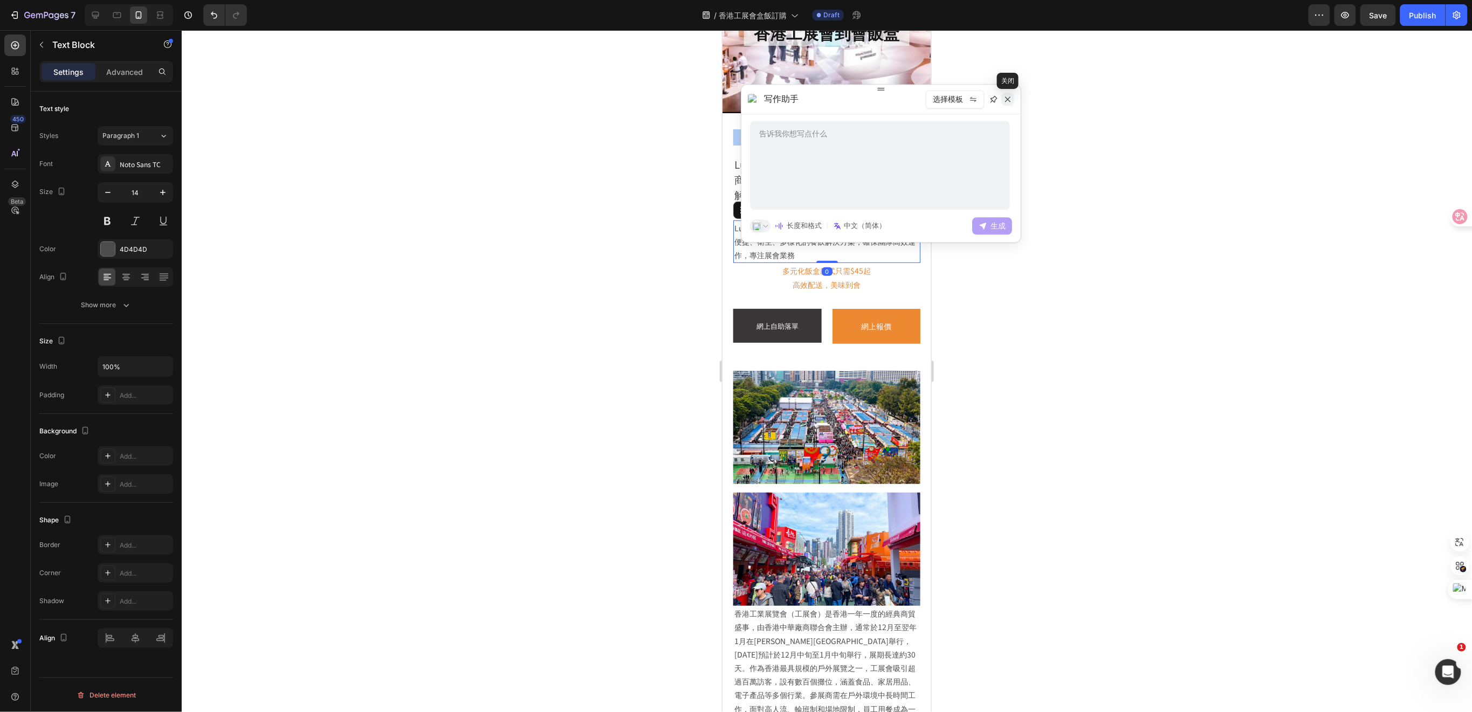
click at [1004, 98] on icon at bounding box center [1008, 99] width 9 height 9
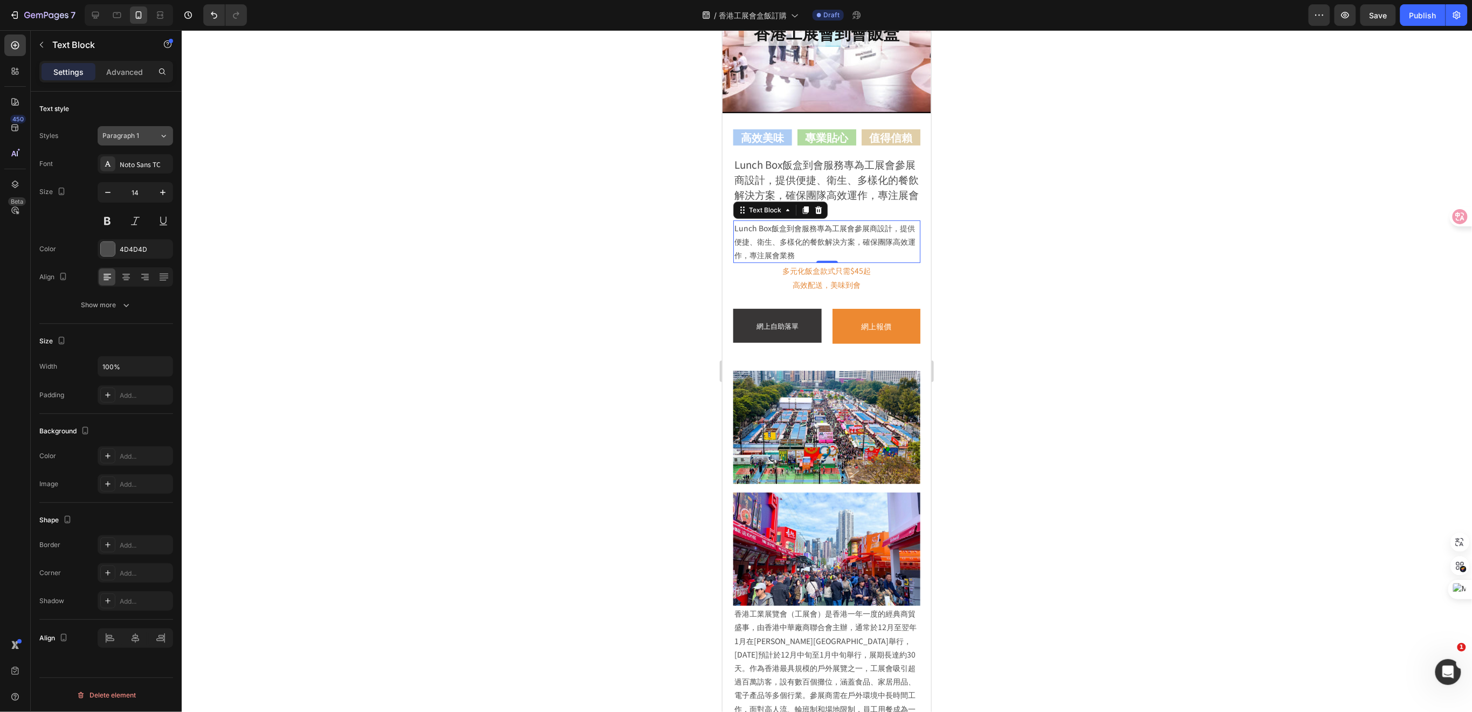
click at [131, 137] on span "Paragraph 1" at bounding box center [120, 136] width 37 height 10
click at [827, 255] on p "Lunch Box飯盒到會服務專為工展會參展商設計，提供便捷、衛生、多樣化的餐飲解決方案，確保團隊高效運作，專注展會業務" at bounding box center [826, 241] width 185 height 41
click at [801, 221] on p "Lunch Box飯盒到會服務專為工展會參展商設計，提供便捷、衛生、多樣化的餐飲解決方案，確保團隊高效運作，專注展會業務" at bounding box center [826, 241] width 185 height 41
click at [819, 251] on p "Lunch Box飯盒到會服務專為工展會參展商設計，提供便捷、衛生、多樣化的餐飲解決方案，確保團隊高效運作，專注展會業務" at bounding box center [826, 241] width 185 height 41
drag, startPoint x: 815, startPoint y: 252, endPoint x: 1388, endPoint y: 254, distance: 573.3
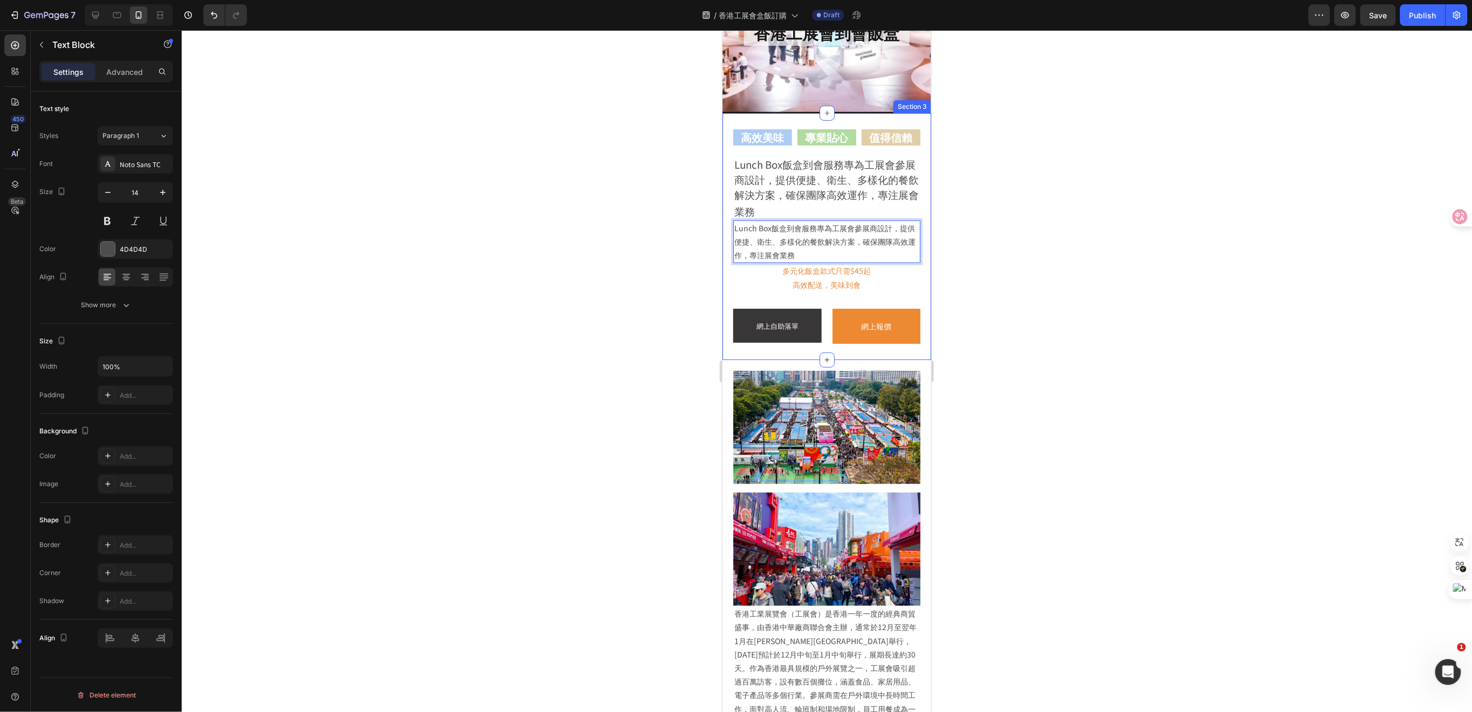
click at [725, 228] on div "高效美味 Heading 專業貼心 Heading 值得信賴 Heading Row Lunch Box飯盒到會服務專為工展會參展商設計，提供便捷、衛生、多樣…" at bounding box center [826, 236] width 209 height 247
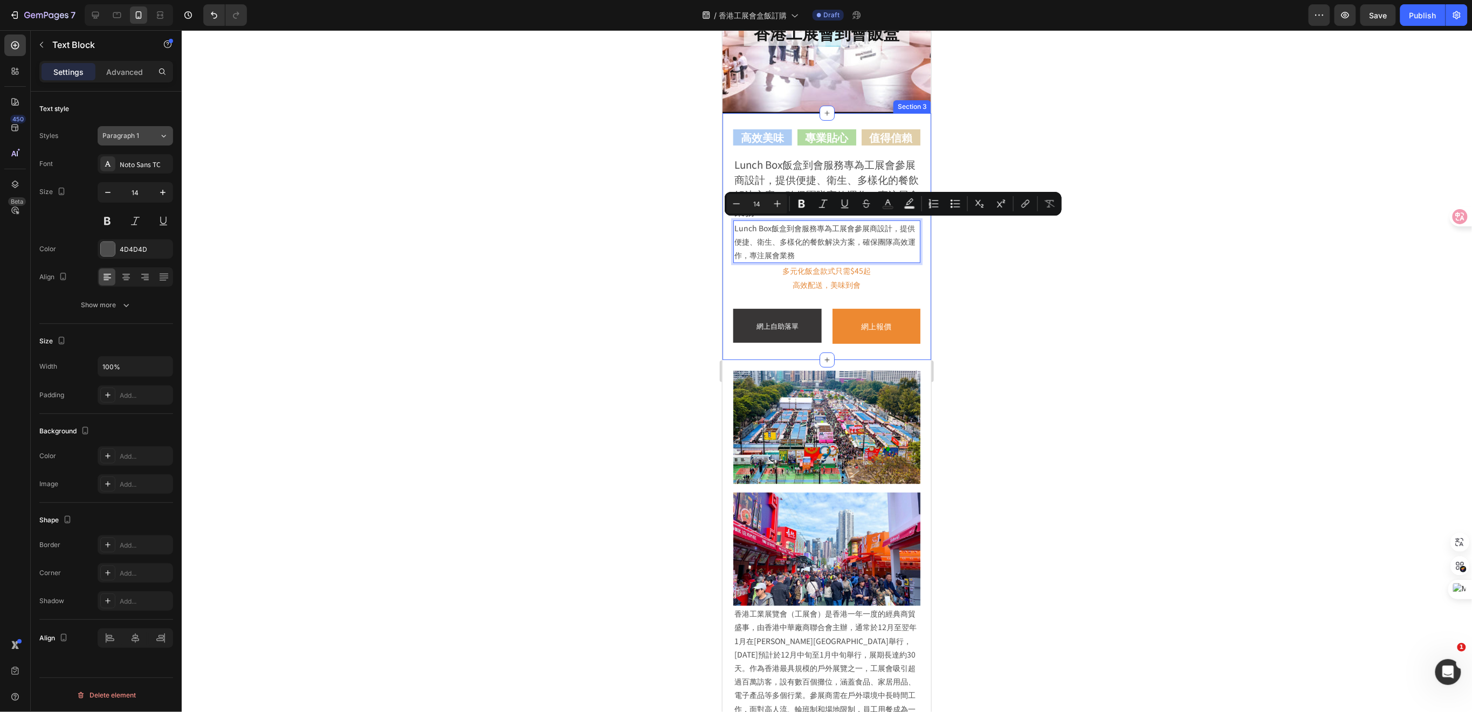
click at [142, 138] on div "Paragraph 1" at bounding box center [124, 136] width 44 height 10
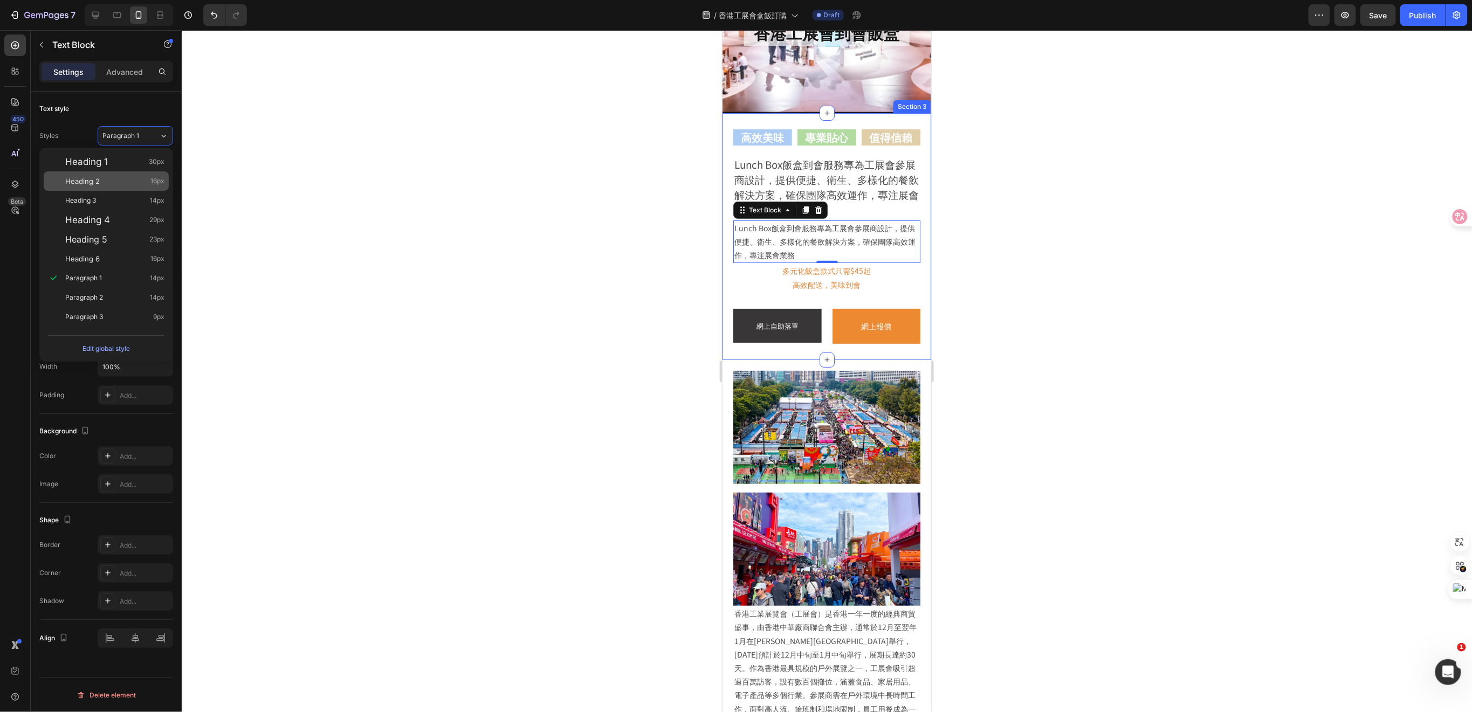
click at [117, 176] on div "Heading 2 16px" at bounding box center [114, 181] width 99 height 11
type input "16"
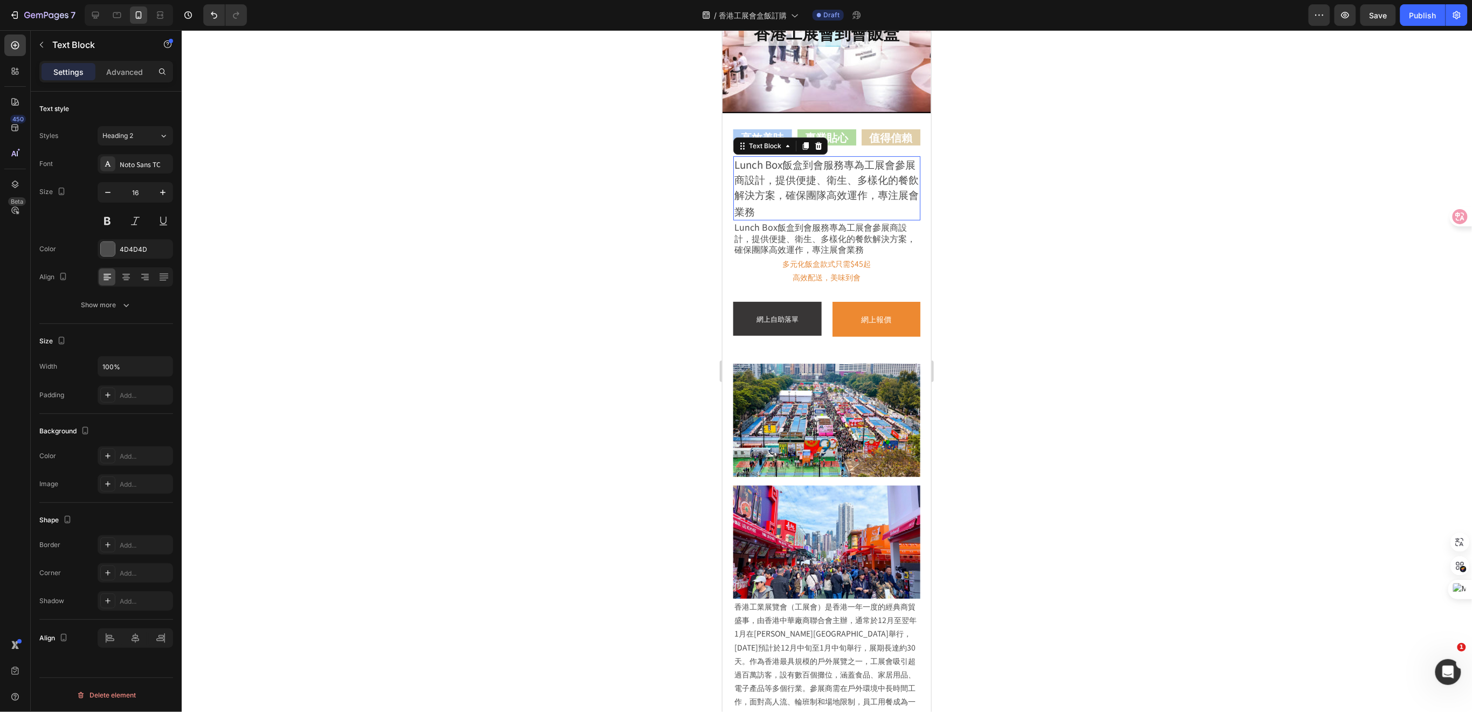
click at [874, 195] on span "Lunch Box飯盒到會服務專為工展會參展商設計，提供便捷、衛生、多樣化的餐飲解決方案，確保團隊高效運作，專注展會業務" at bounding box center [826, 186] width 184 height 61
click at [901, 216] on p "Lunch Box飯盒到會服務專為工展會參展商設計，提供便捷、衛生、多樣化的餐飲解決方案，確保團隊高效運作，專注展會業務" at bounding box center [826, 188] width 185 height 62
click at [894, 156] on div "Lunch Box飯盒到會服務專為工展會參展商設計，提供便捷、衛生、多樣化的餐飲解決方案，確保團隊高效運作，專注展會業務" at bounding box center [826, 188] width 187 height 64
click at [733, 156] on div "Lunch Box飯盒到會服務專為工展會參展商設計，提供便捷、衛生、多樣化的餐飲解決方案，確保團隊高效運作，專注展會業務" at bounding box center [826, 188] width 187 height 64
click at [756, 157] on span "Lunch Box飯盒到會服務專為工展會參展商設計，提供便捷、衛生、多樣化的餐飲解決方案，確保團隊高效運作，專注展會業務" at bounding box center [826, 186] width 184 height 61
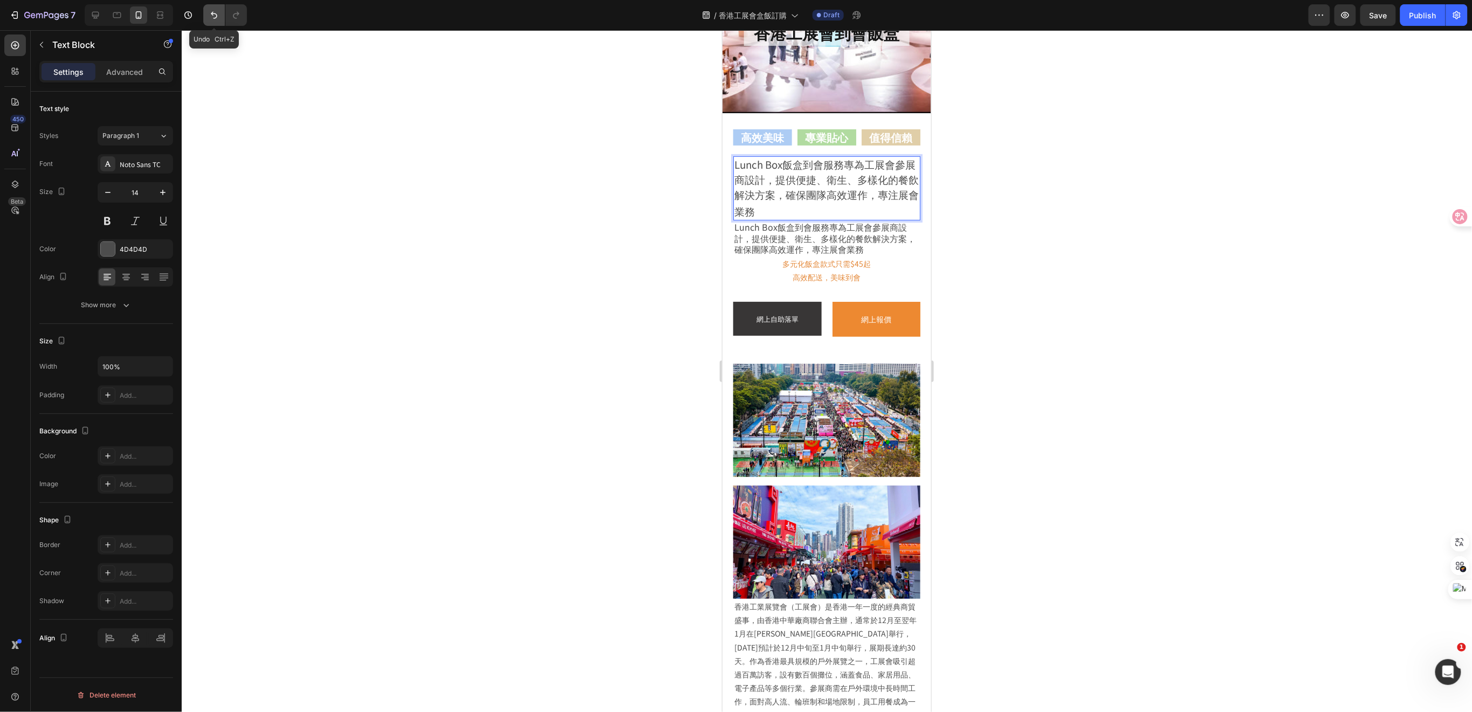
click at [213, 20] on icon "Undo/Redo" at bounding box center [214, 15] width 11 height 11
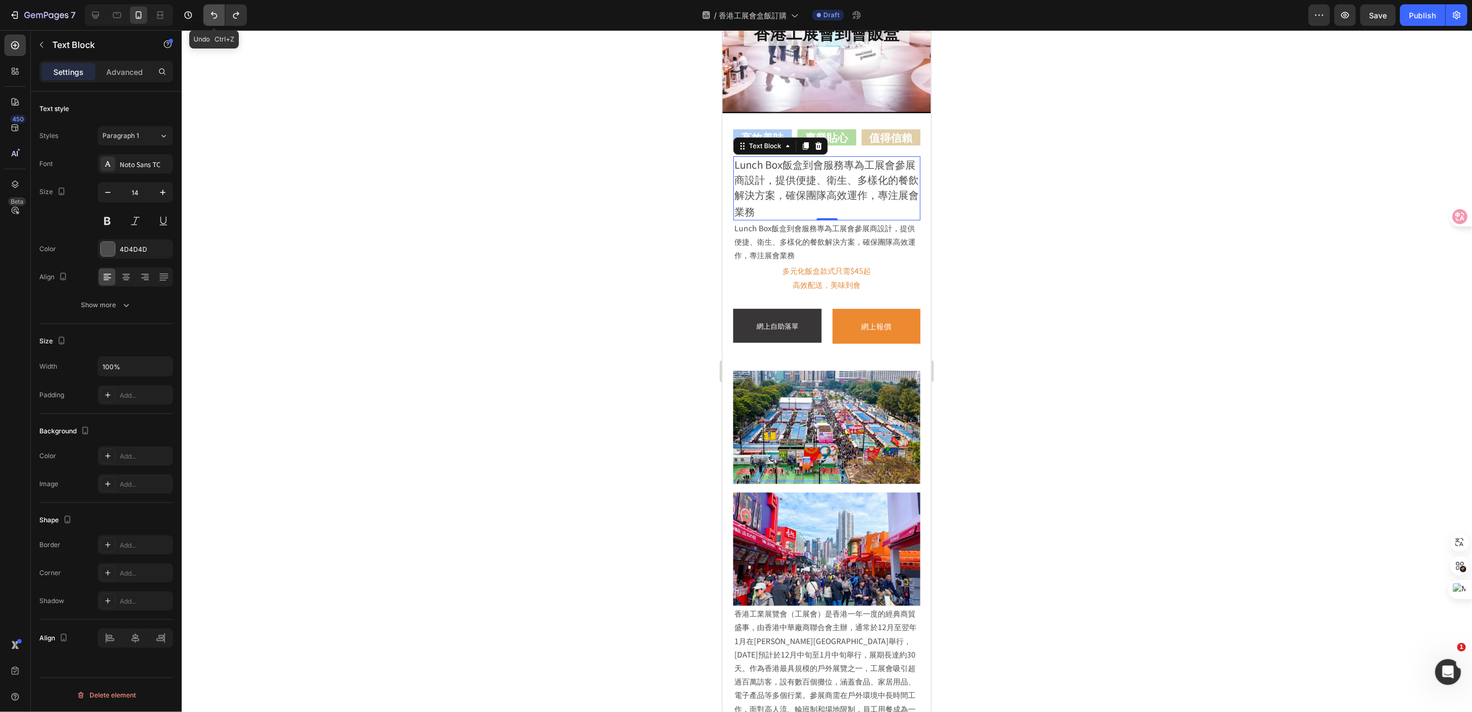
click at [213, 20] on icon "Undo/Redo" at bounding box center [214, 15] width 11 height 11
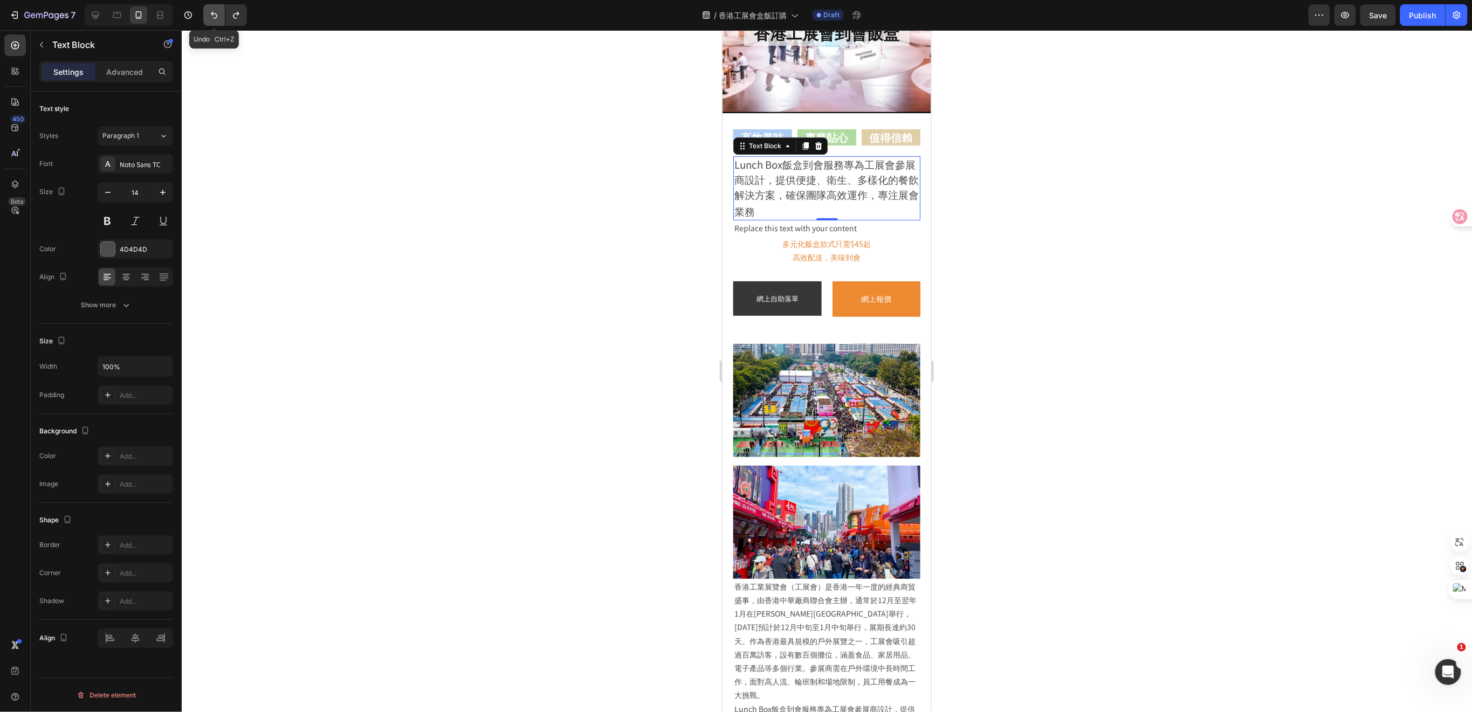
click at [213, 19] on icon "Undo/Redo" at bounding box center [214, 15] width 11 height 11
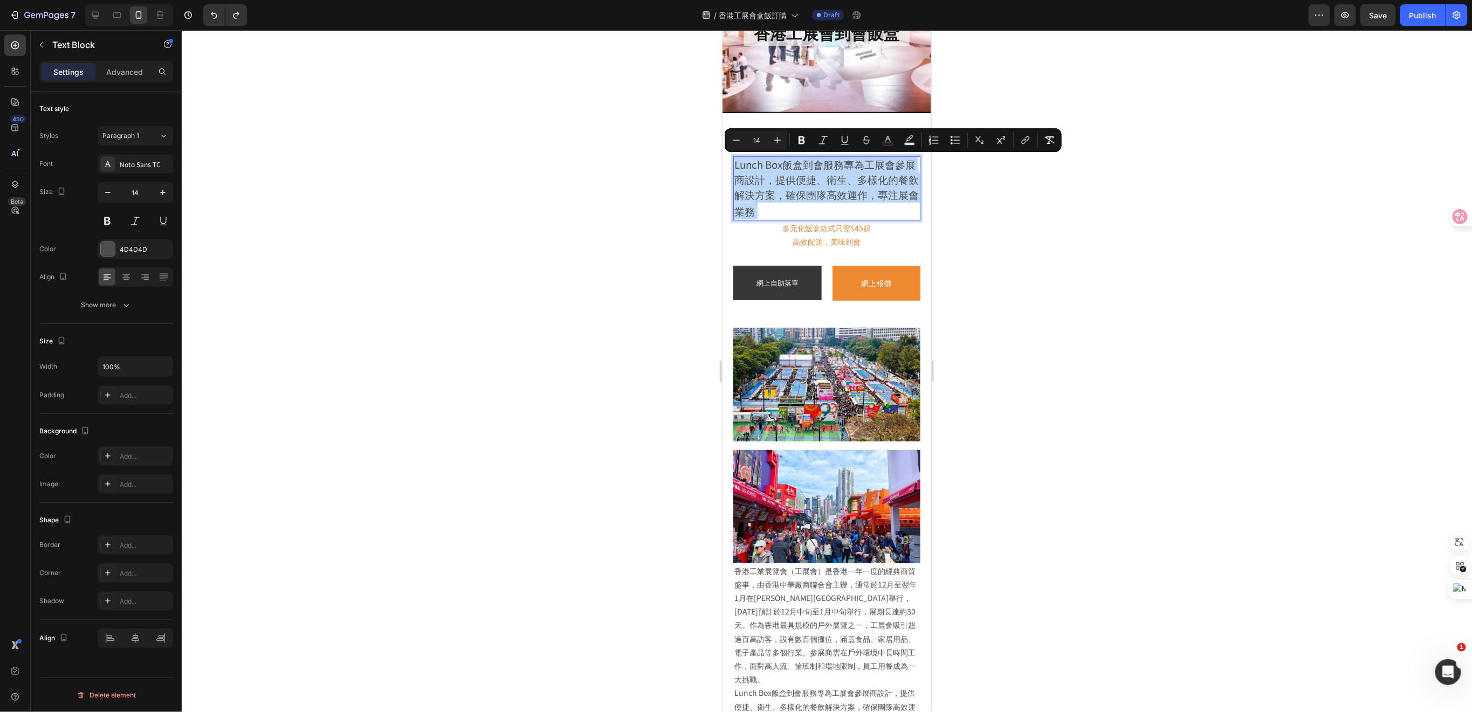
drag, startPoint x: 789, startPoint y: 208, endPoint x: 1287, endPoint y: 197, distance: 499.0
click at [734, 165] on p "Lunch Box飯盒到會服務專為工展會參展商設計，提供便捷、衛生、多樣化的餐飲解決方案，確保團隊高效運作，專注展會業務" at bounding box center [826, 188] width 185 height 62
click at [132, 136] on span "Paragraph 1" at bounding box center [120, 136] width 37 height 10
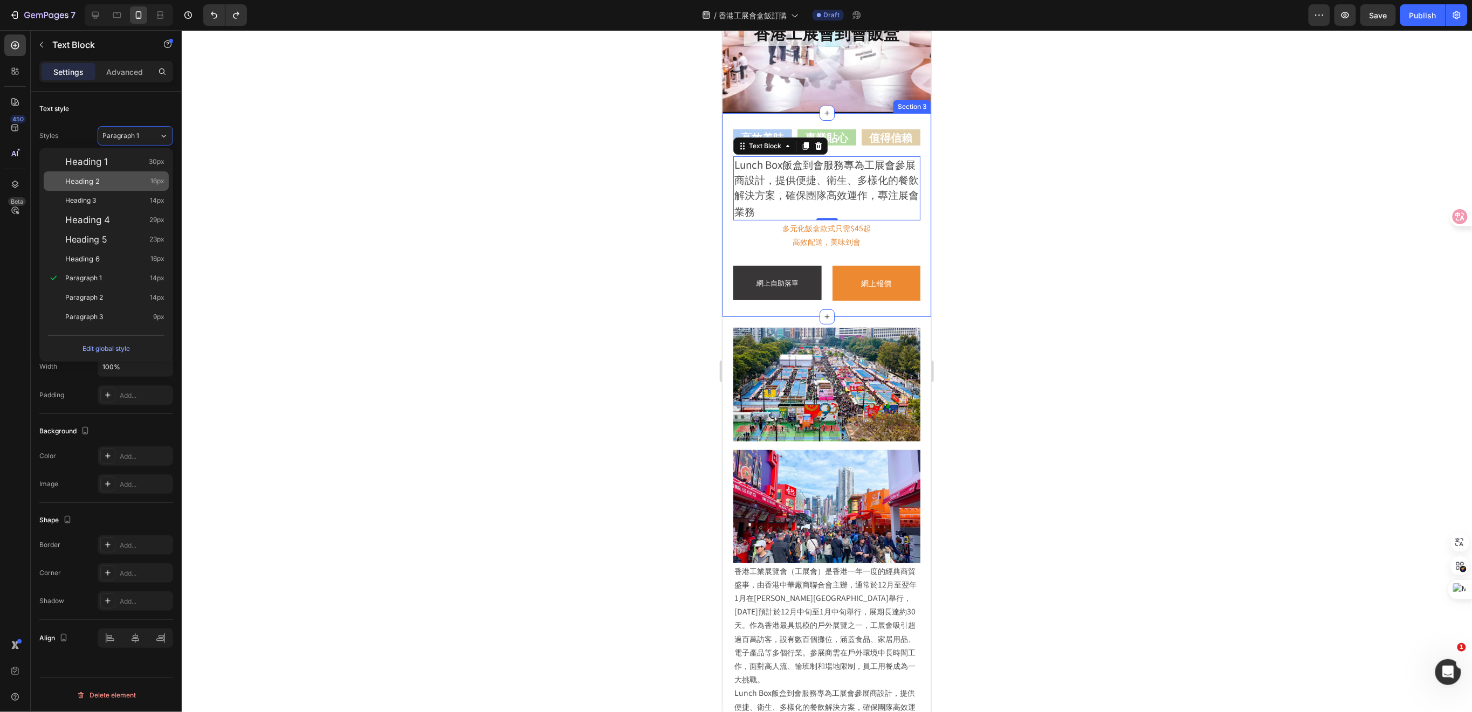
click at [102, 184] on div "Heading 2 16px" at bounding box center [114, 181] width 99 height 11
type input "16"
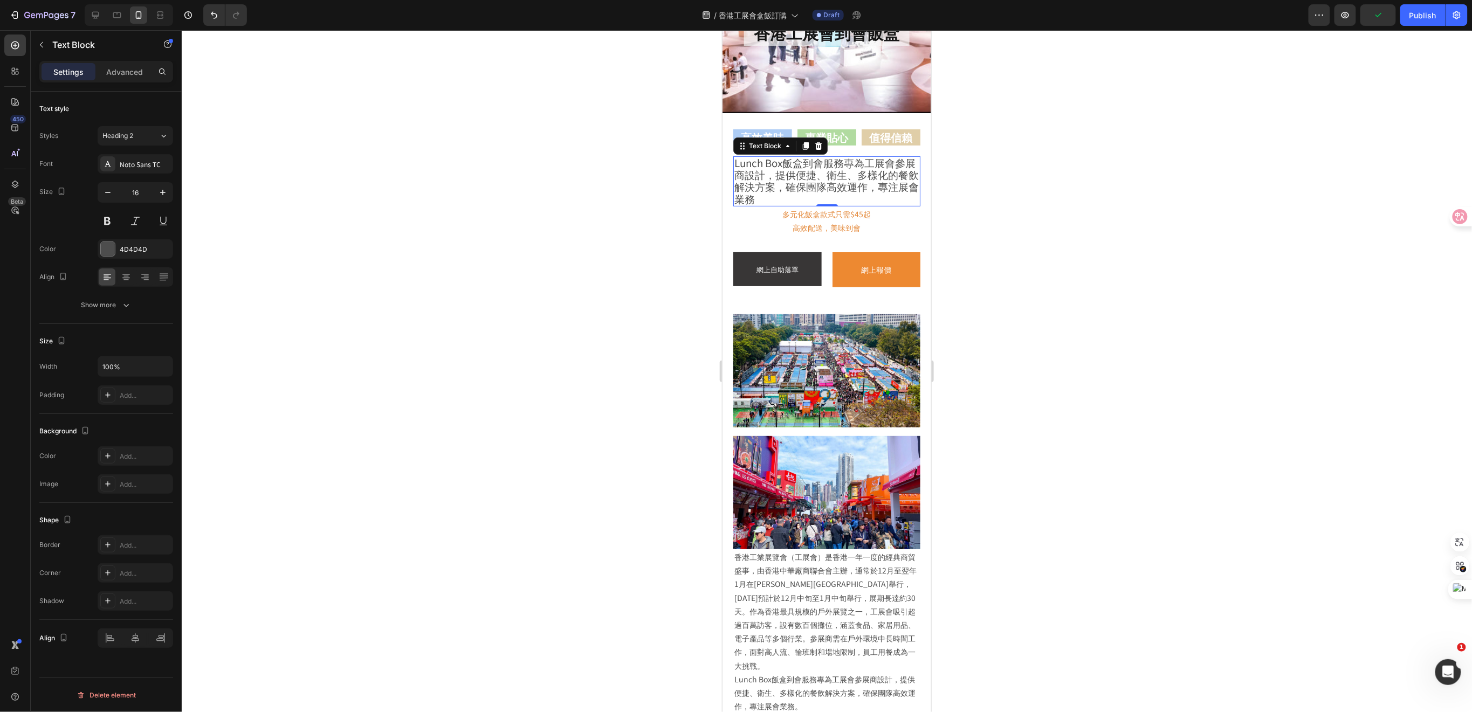
click at [999, 251] on div at bounding box center [827, 371] width 1291 height 682
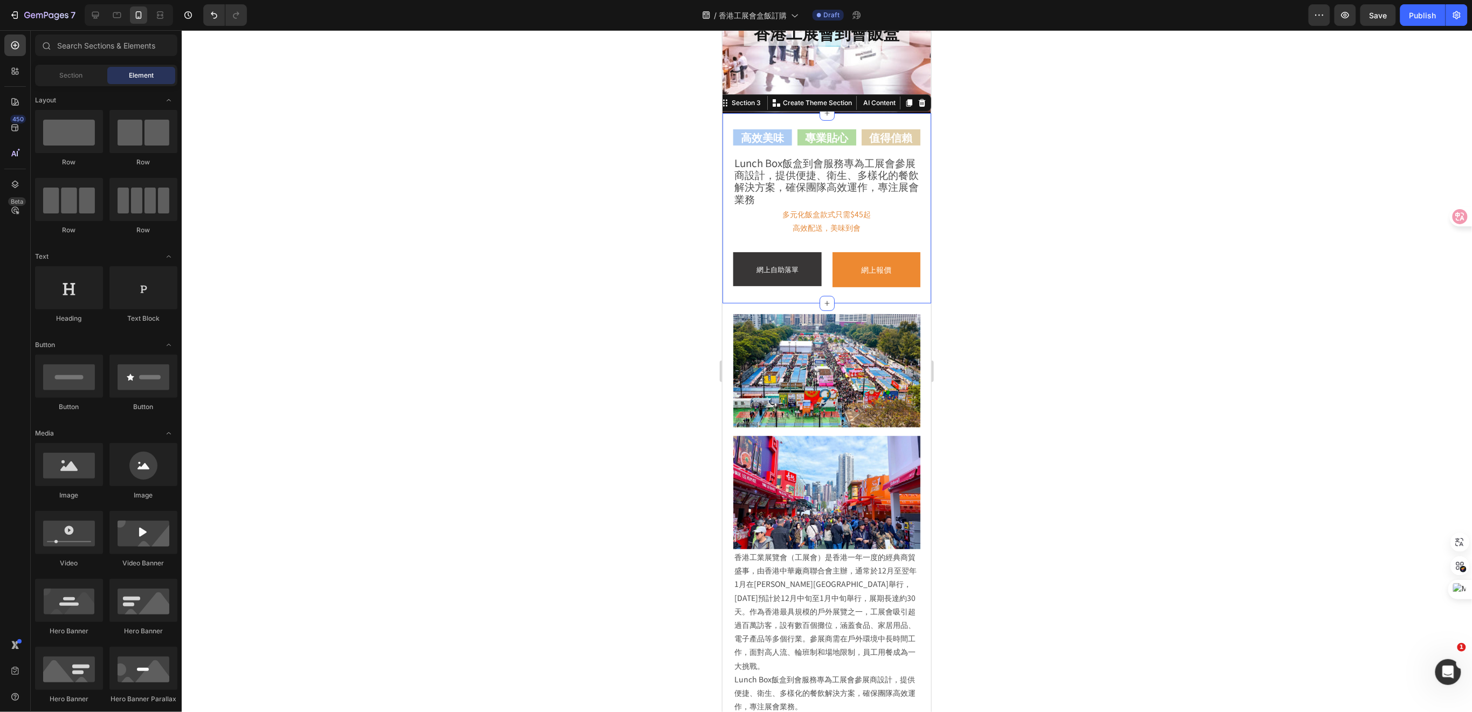
click at [840, 241] on div "高效美味 Heading 專業貼心 Heading 值得信賴 Heading Row Lunch Box飯盒到會服務專為工展會參展商設計，提供便捷、衛生、多樣…" at bounding box center [826, 200] width 187 height 174
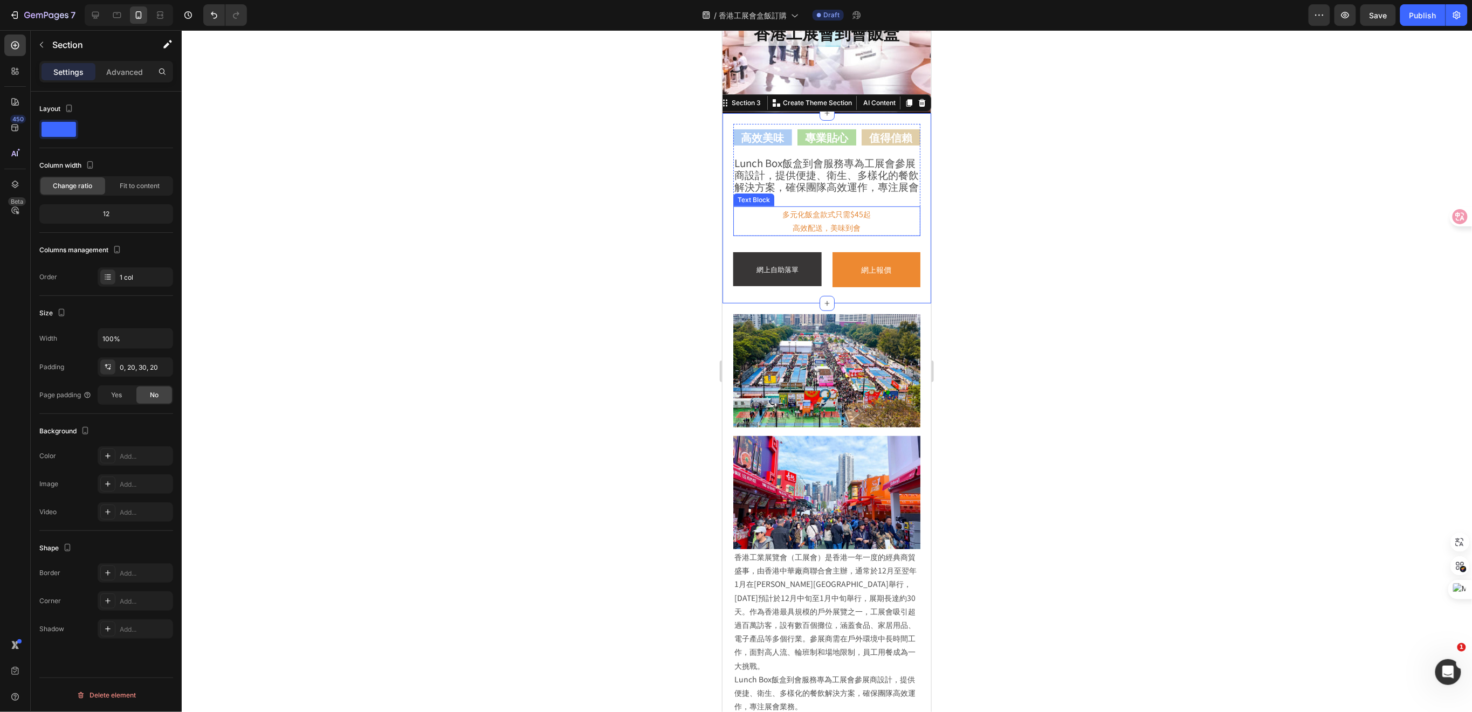
click at [799, 233] on p "高效配送，美味到會" at bounding box center [826, 227] width 185 height 13
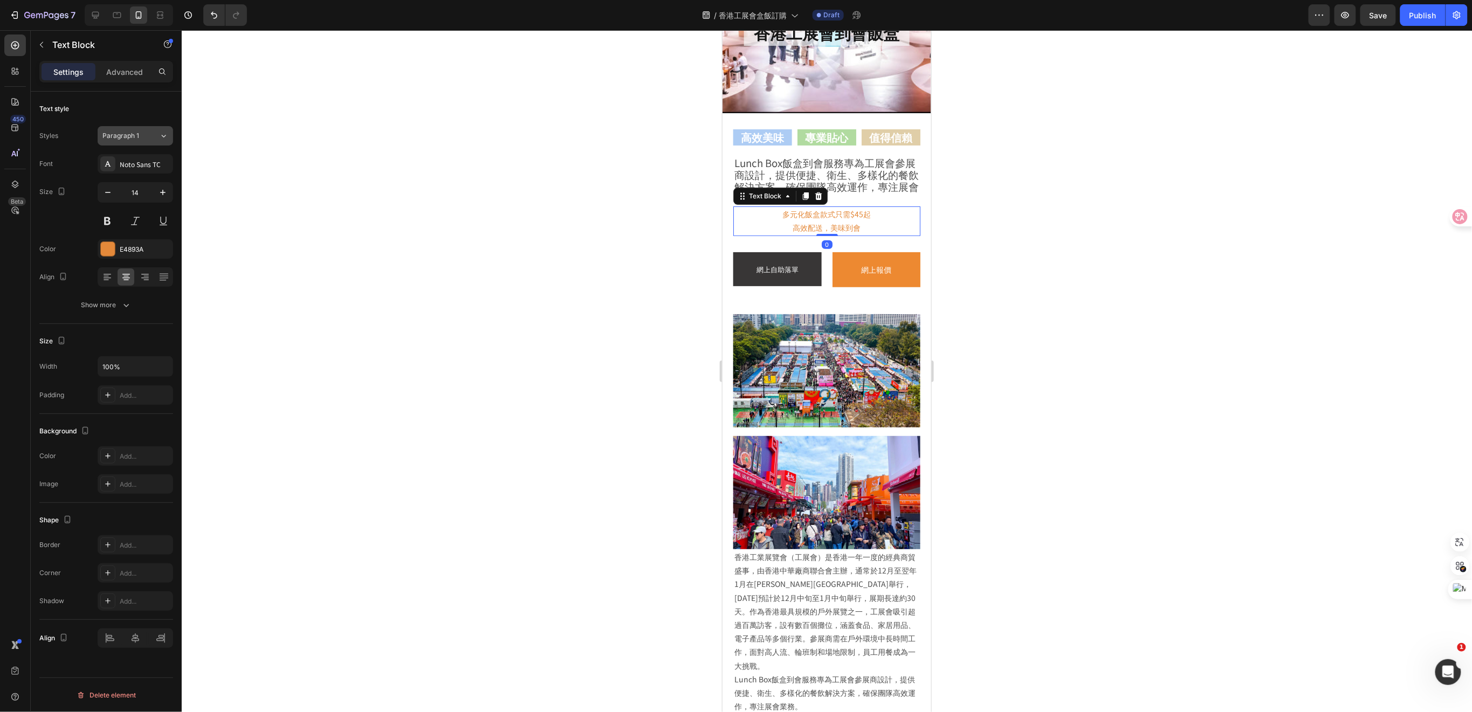
click at [161, 136] on icon at bounding box center [163, 136] width 9 height 11
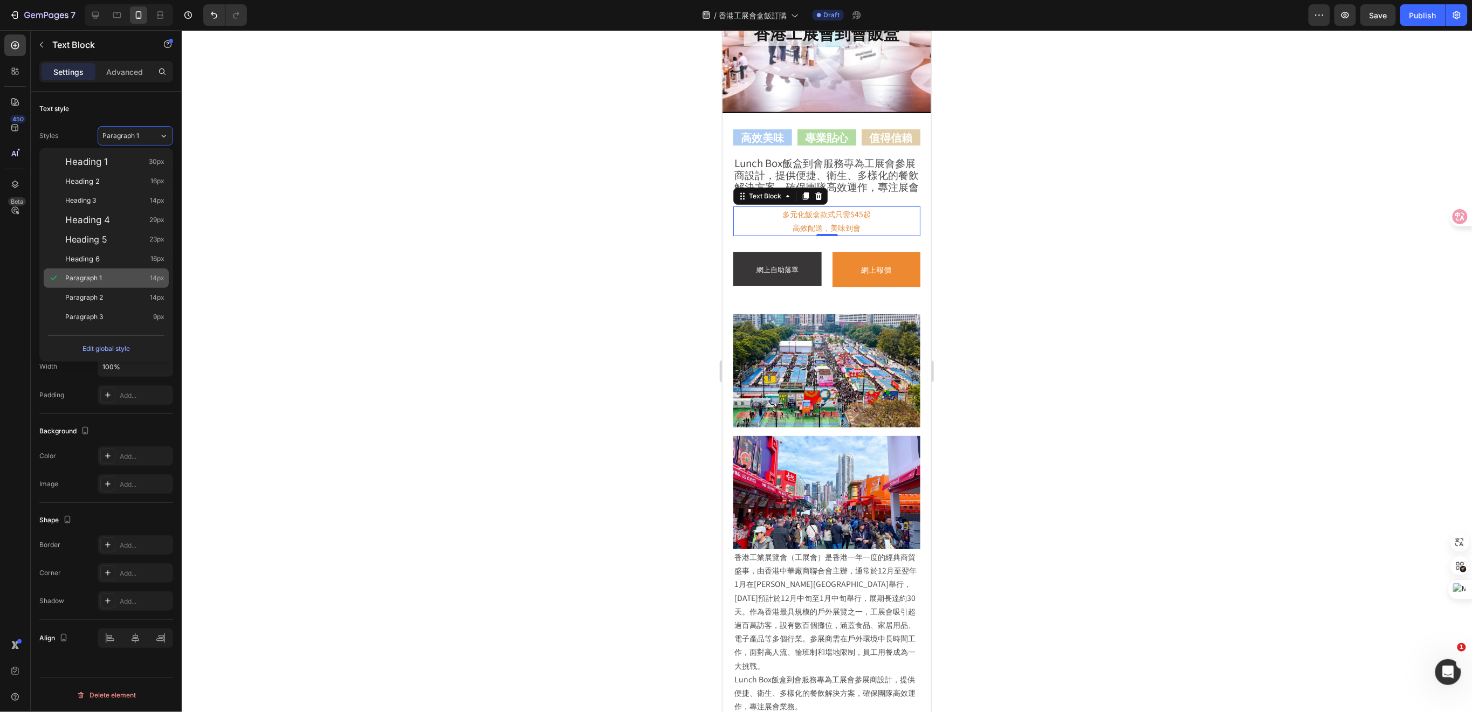
click at [92, 273] on span "Paragraph 1" at bounding box center [83, 278] width 37 height 11
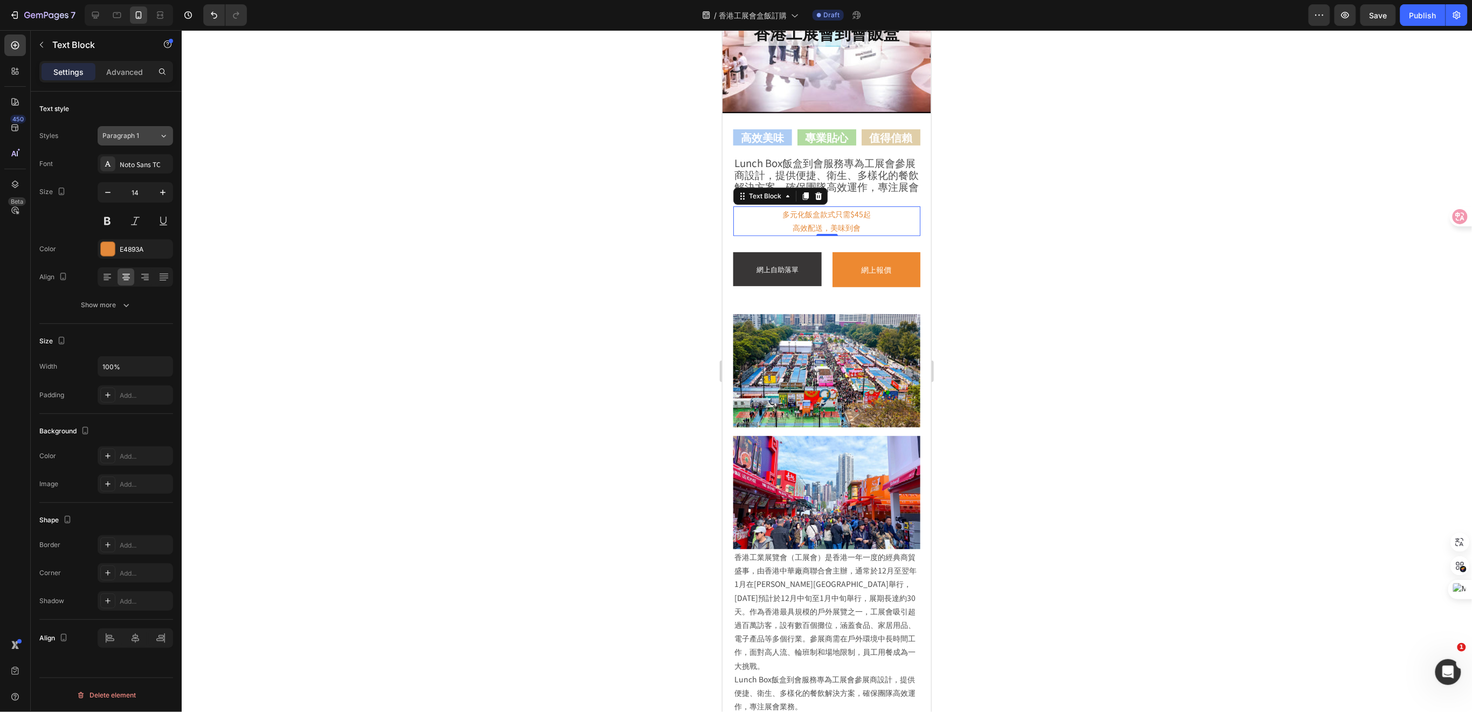
click at [152, 136] on div "Paragraph 1" at bounding box center [130, 136] width 57 height 10
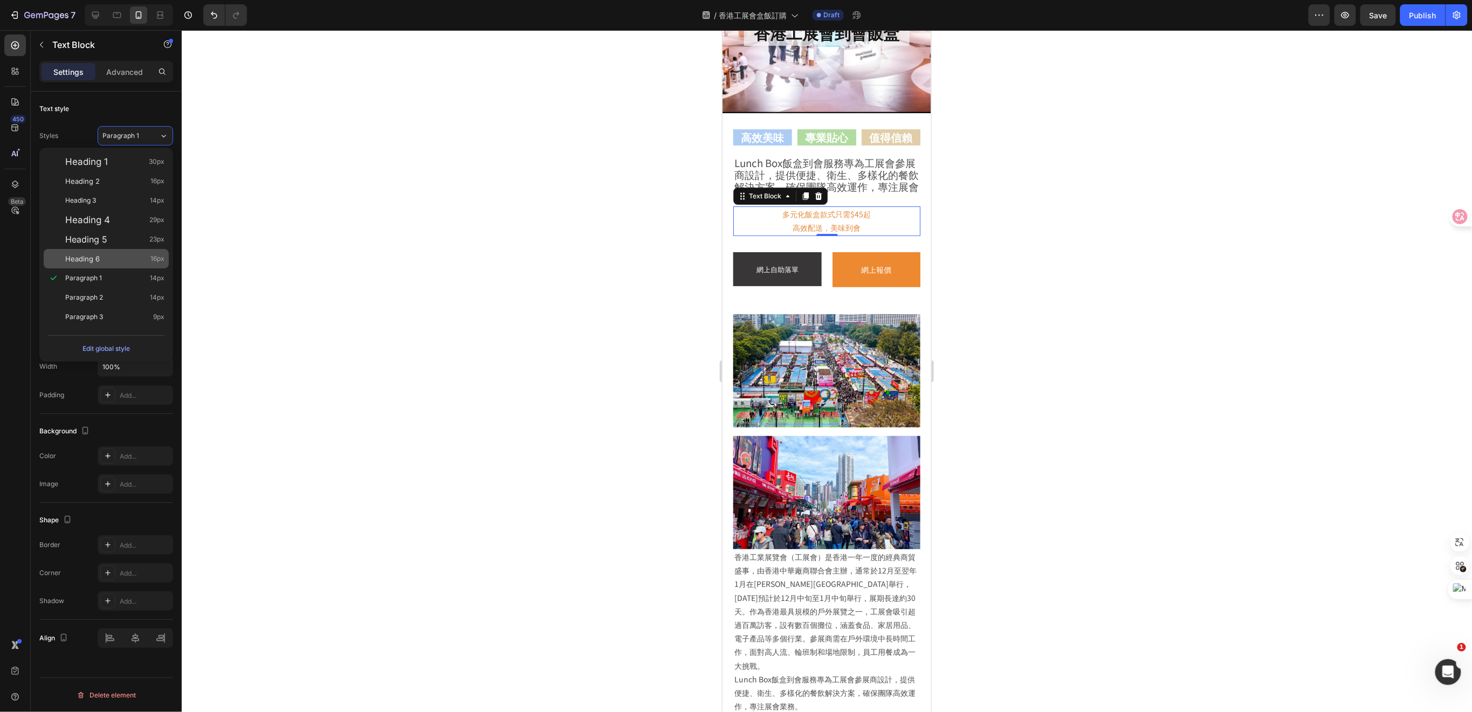
click at [115, 260] on div "Heading 6 16px" at bounding box center [114, 258] width 99 height 11
type input "16"
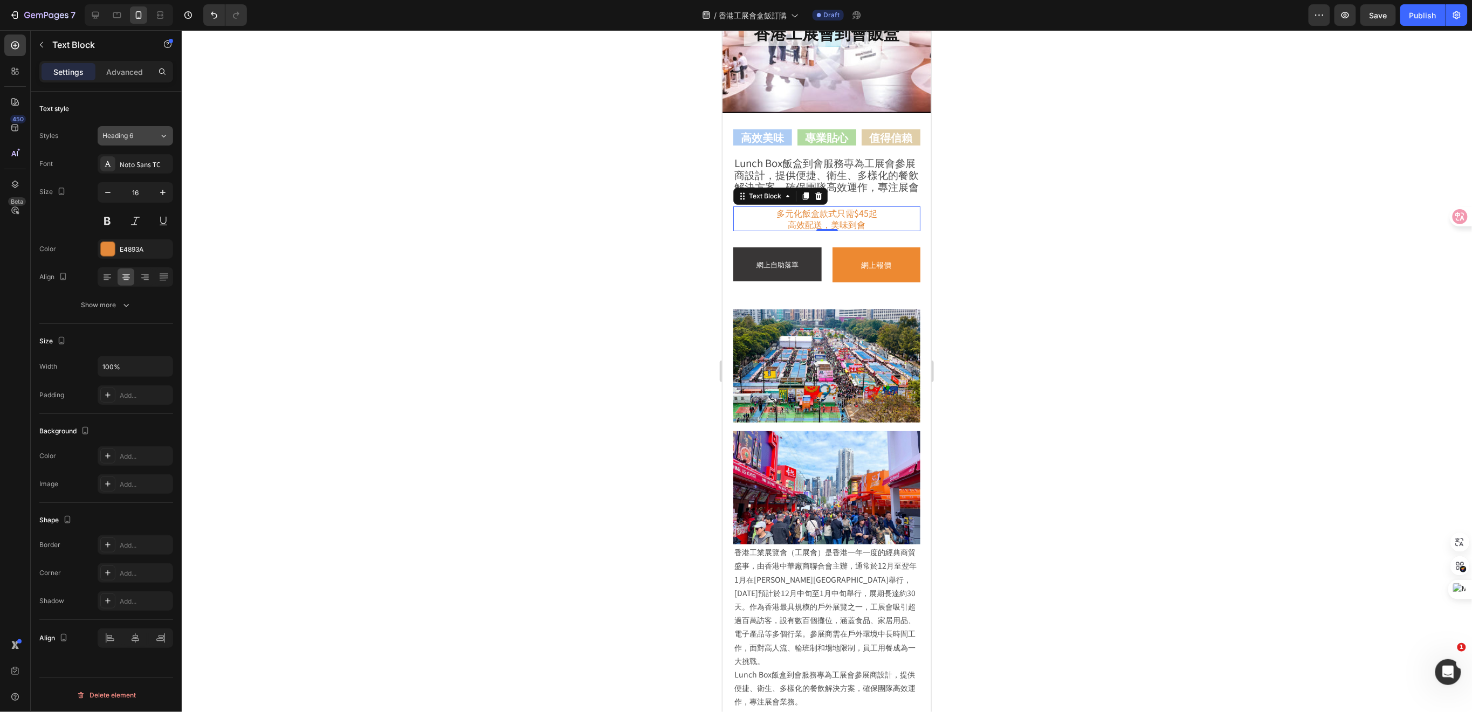
click at [158, 133] on div "Heading 6" at bounding box center [130, 136] width 57 height 10
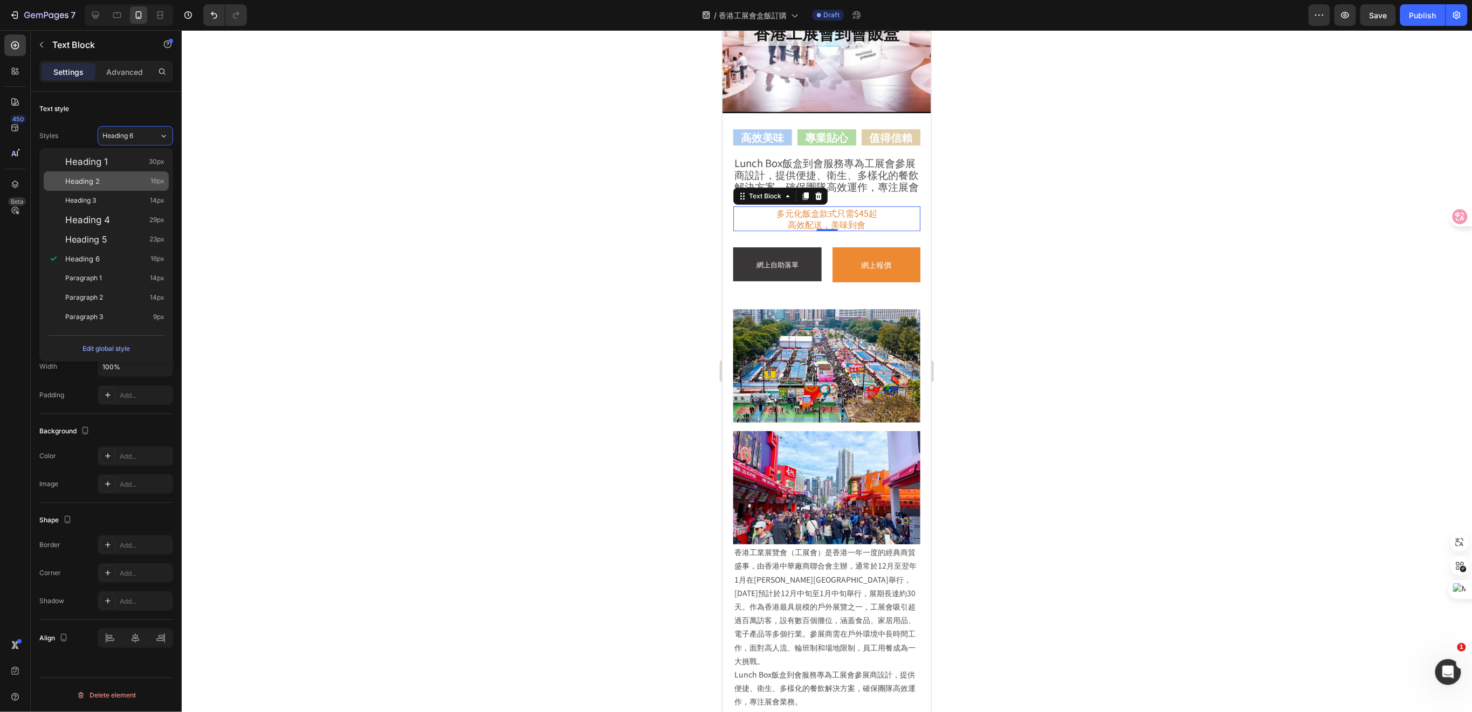
click at [118, 184] on div "Heading 2 16px" at bounding box center [114, 181] width 99 height 11
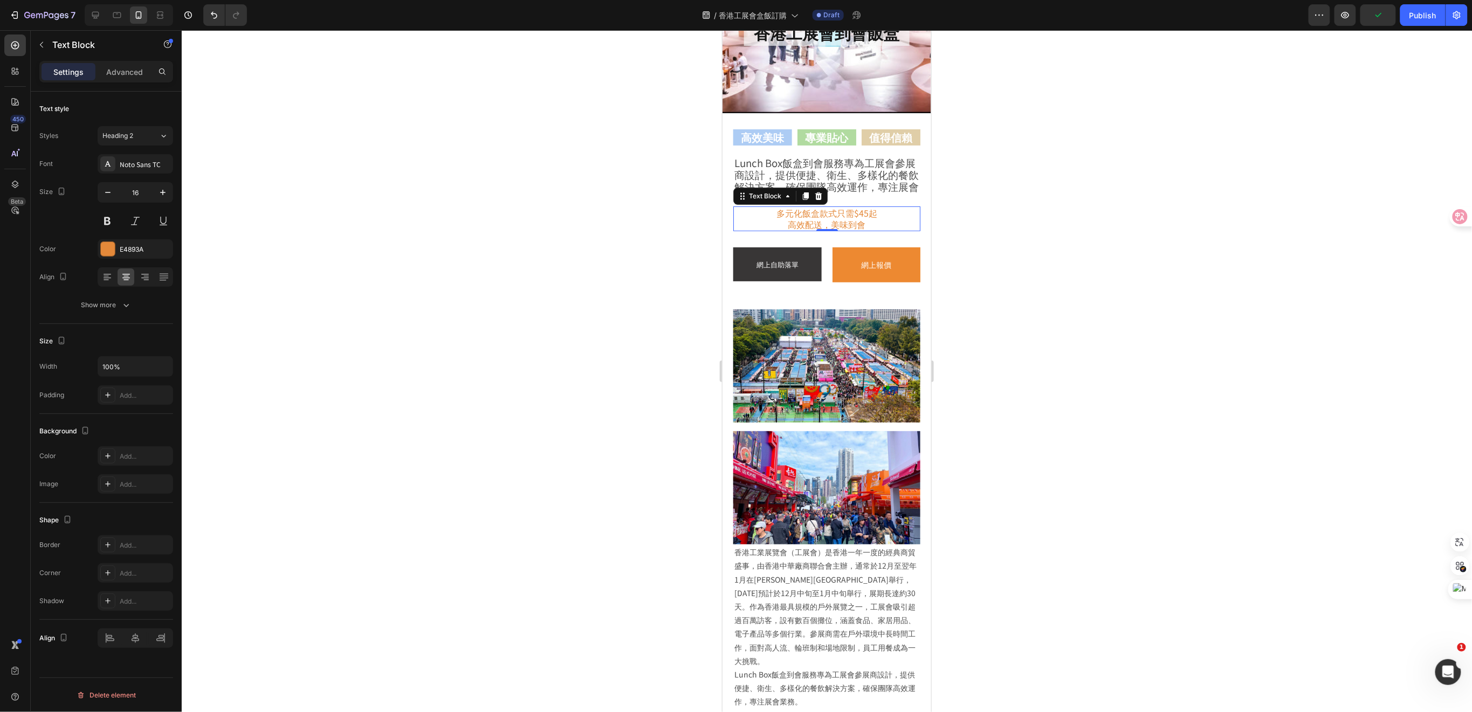
click at [1002, 245] on div at bounding box center [827, 371] width 1291 height 682
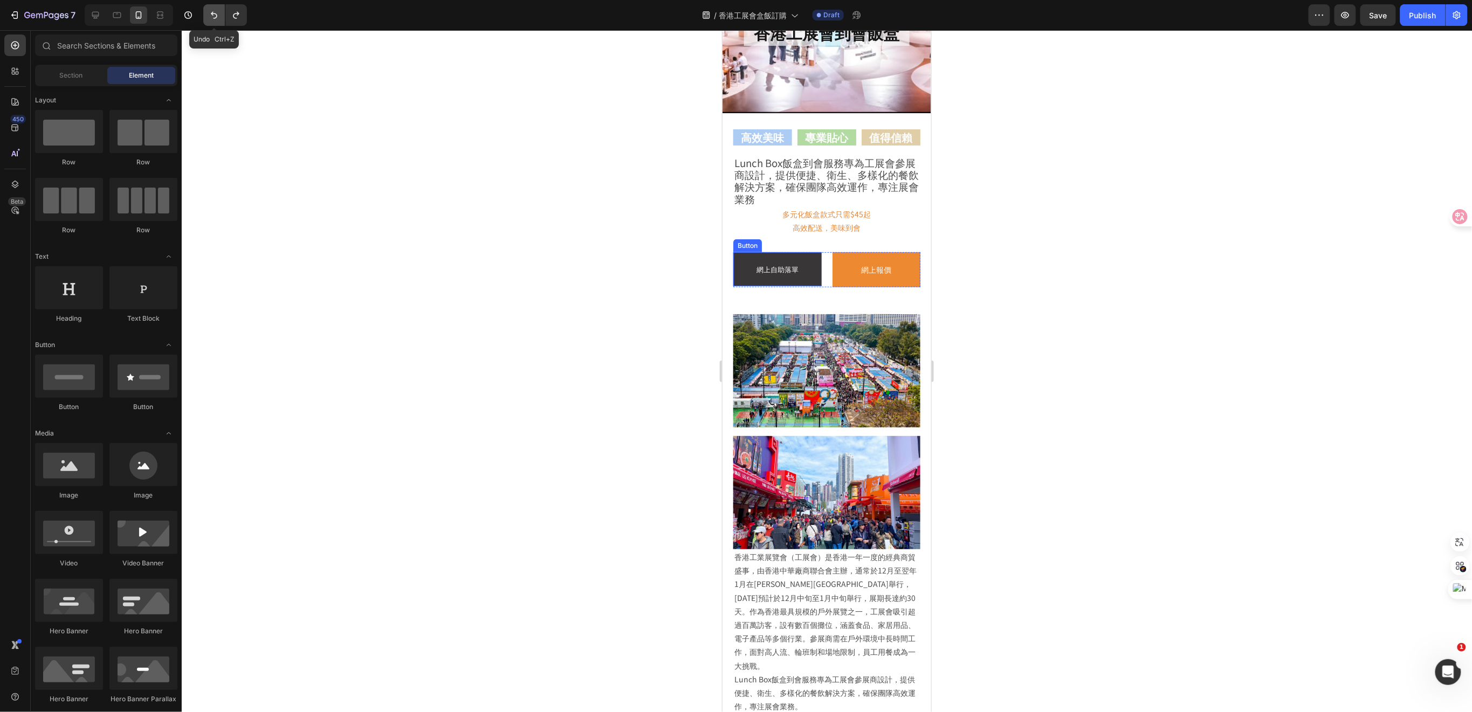
click at [213, 18] on icon "Undo/Redo" at bounding box center [214, 15] width 11 height 11
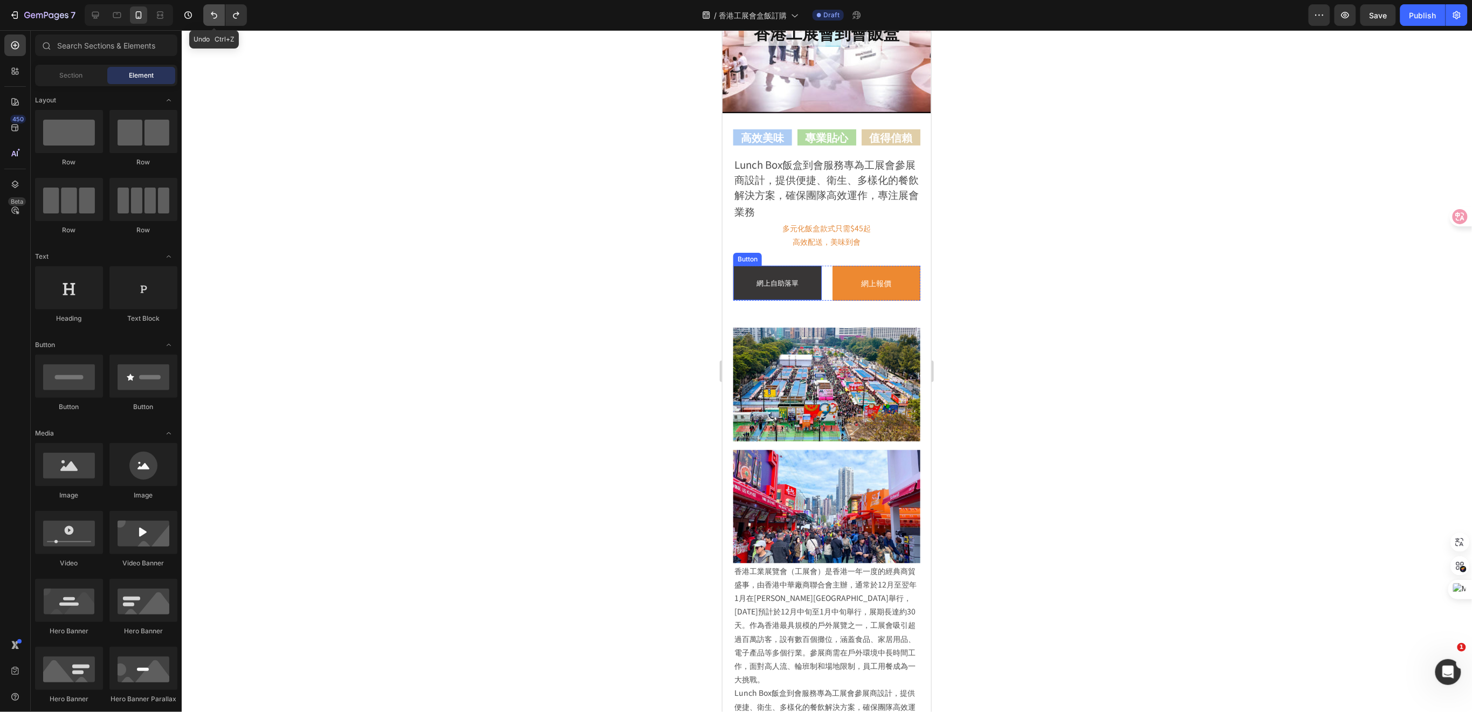
click at [213, 18] on icon "Undo/Redo" at bounding box center [214, 15] width 11 height 11
click at [217, 15] on icon "Undo/Redo" at bounding box center [214, 15] width 6 height 7
click at [212, 15] on icon "Undo/Redo" at bounding box center [214, 15] width 6 height 7
click at [229, 12] on button "Undo/Redo" at bounding box center [236, 15] width 22 height 22
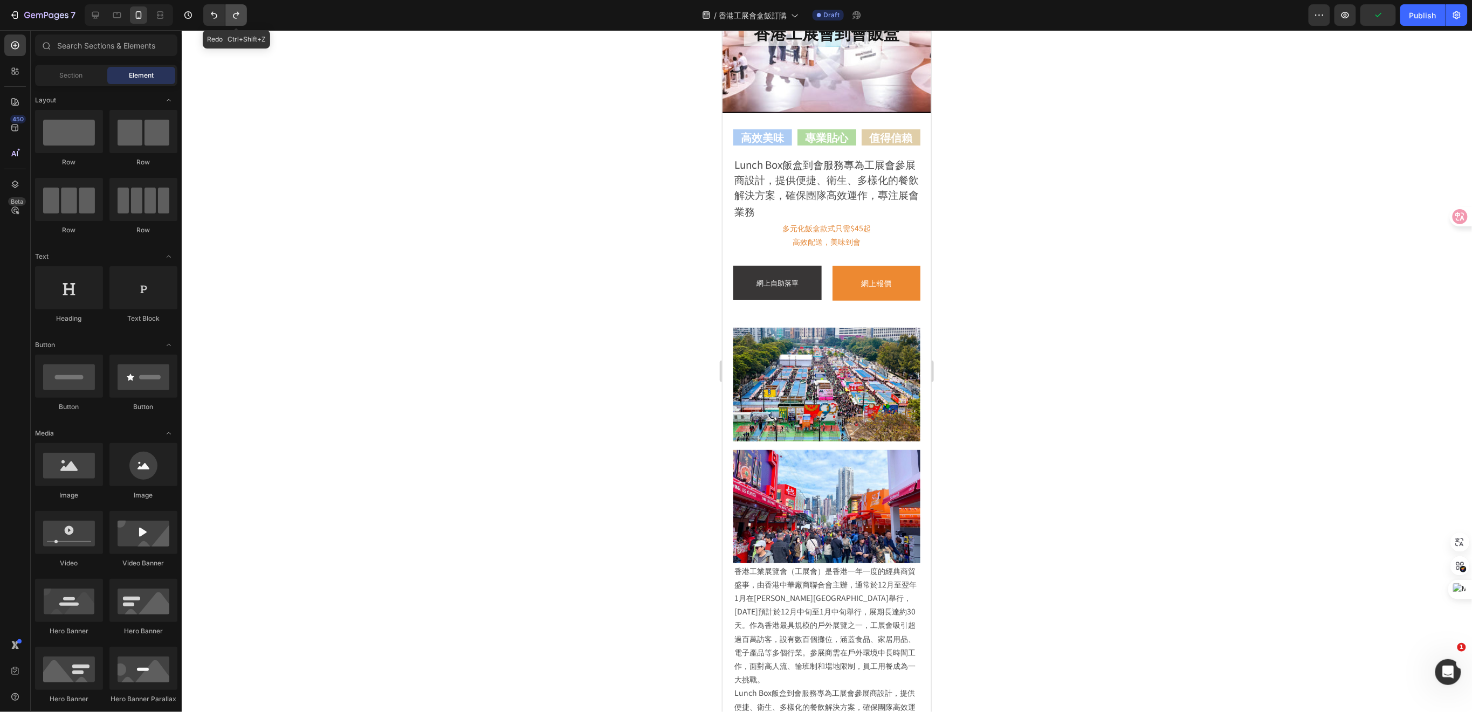
click at [229, 12] on button "Undo/Redo" at bounding box center [236, 15] width 22 height 22
click at [229, 11] on button "Undo/Redo" at bounding box center [236, 15] width 22 height 22
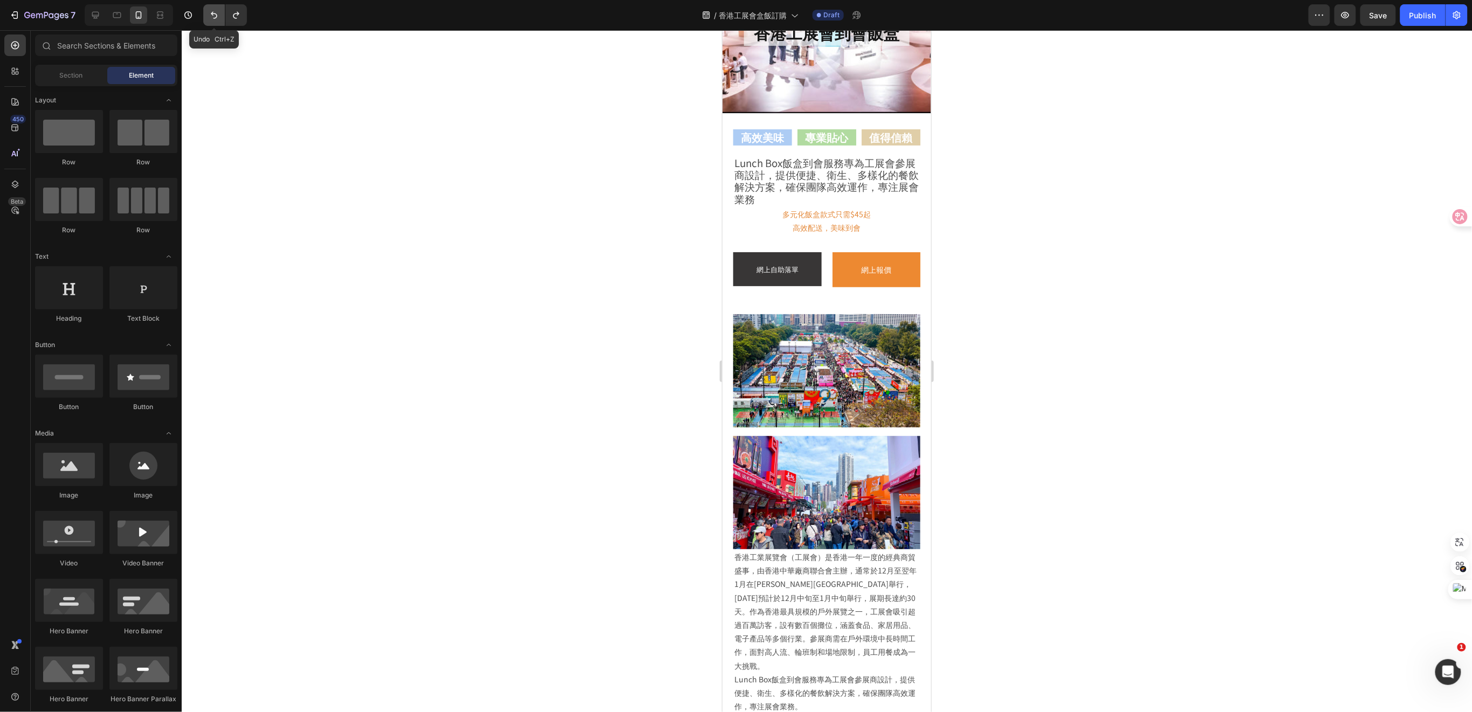
click at [216, 14] on icon "Undo/Redo" at bounding box center [214, 15] width 6 height 7
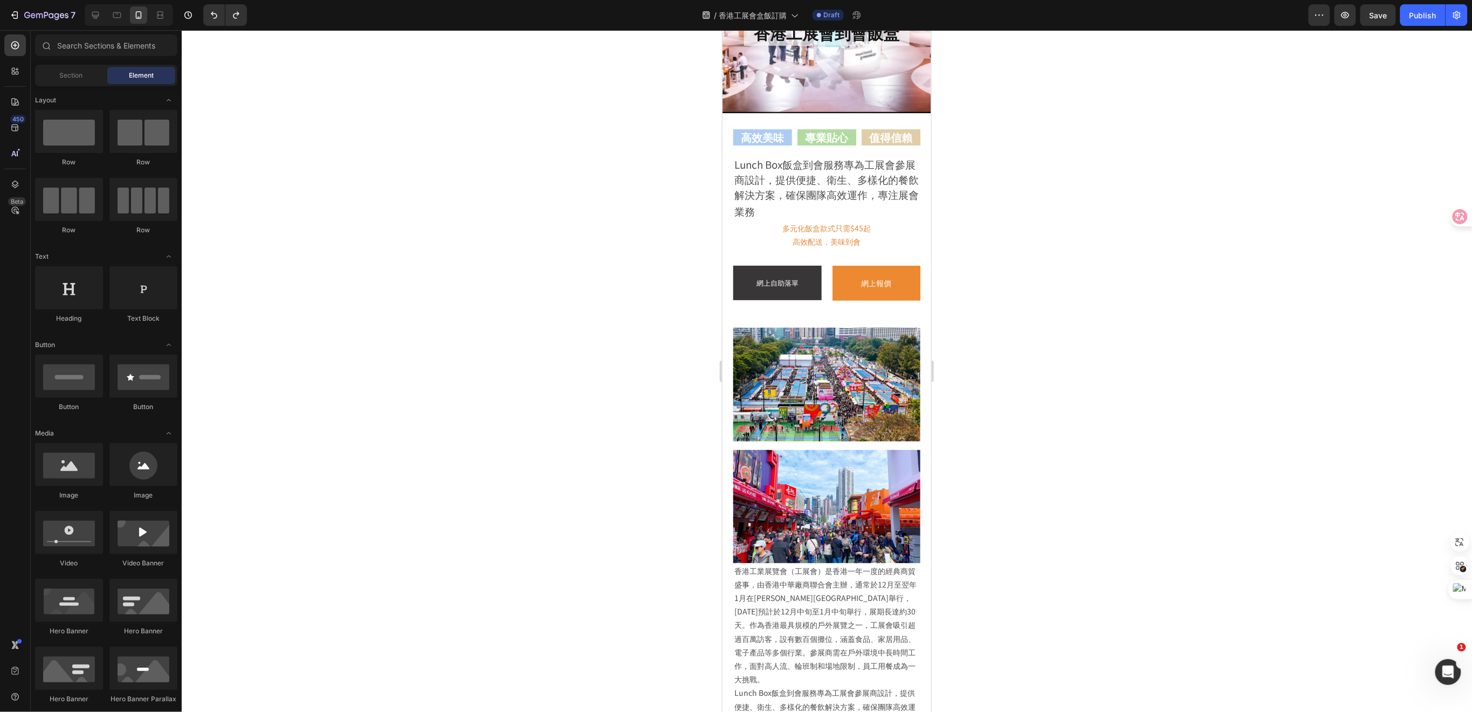
click at [1128, 268] on div at bounding box center [827, 371] width 1291 height 682
click at [846, 231] on p "多元化飯盒款式只需$45起" at bounding box center [826, 227] width 185 height 13
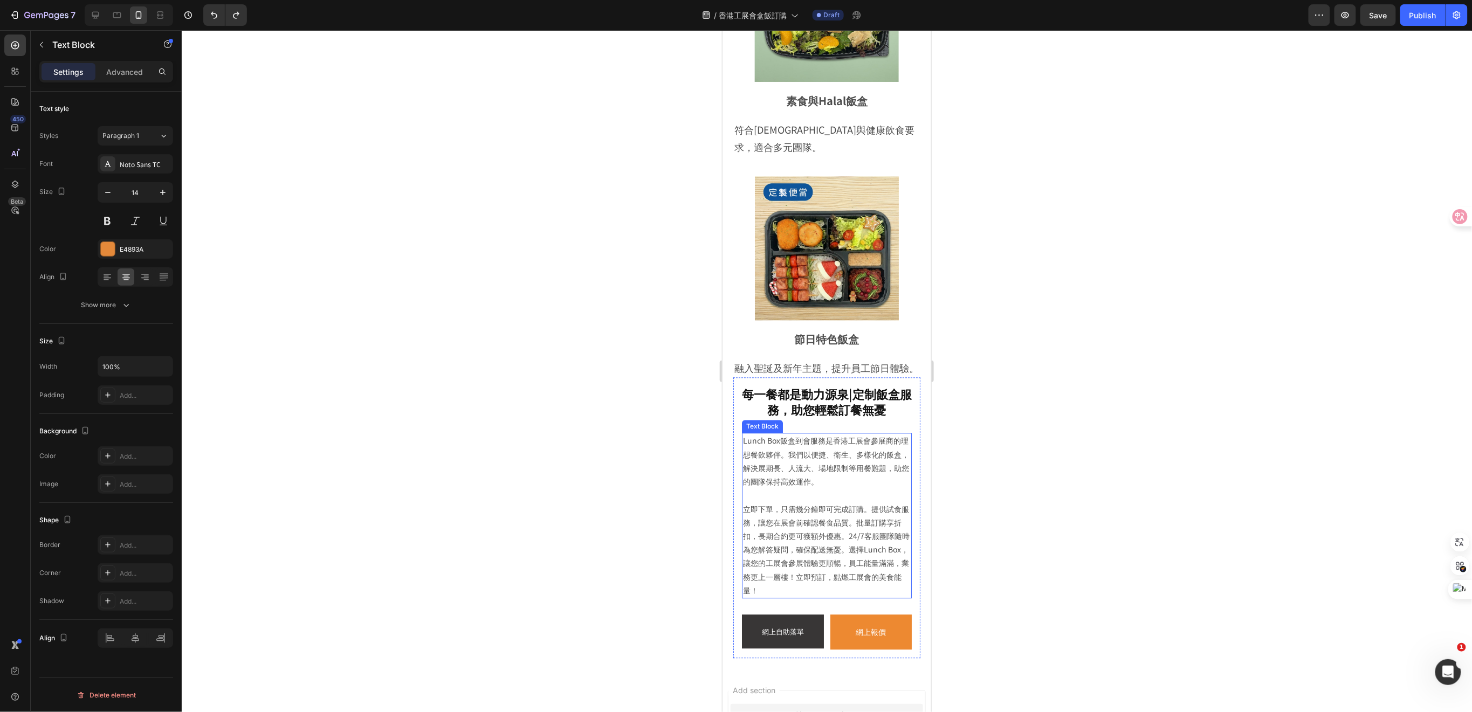
scroll to position [3337, 0]
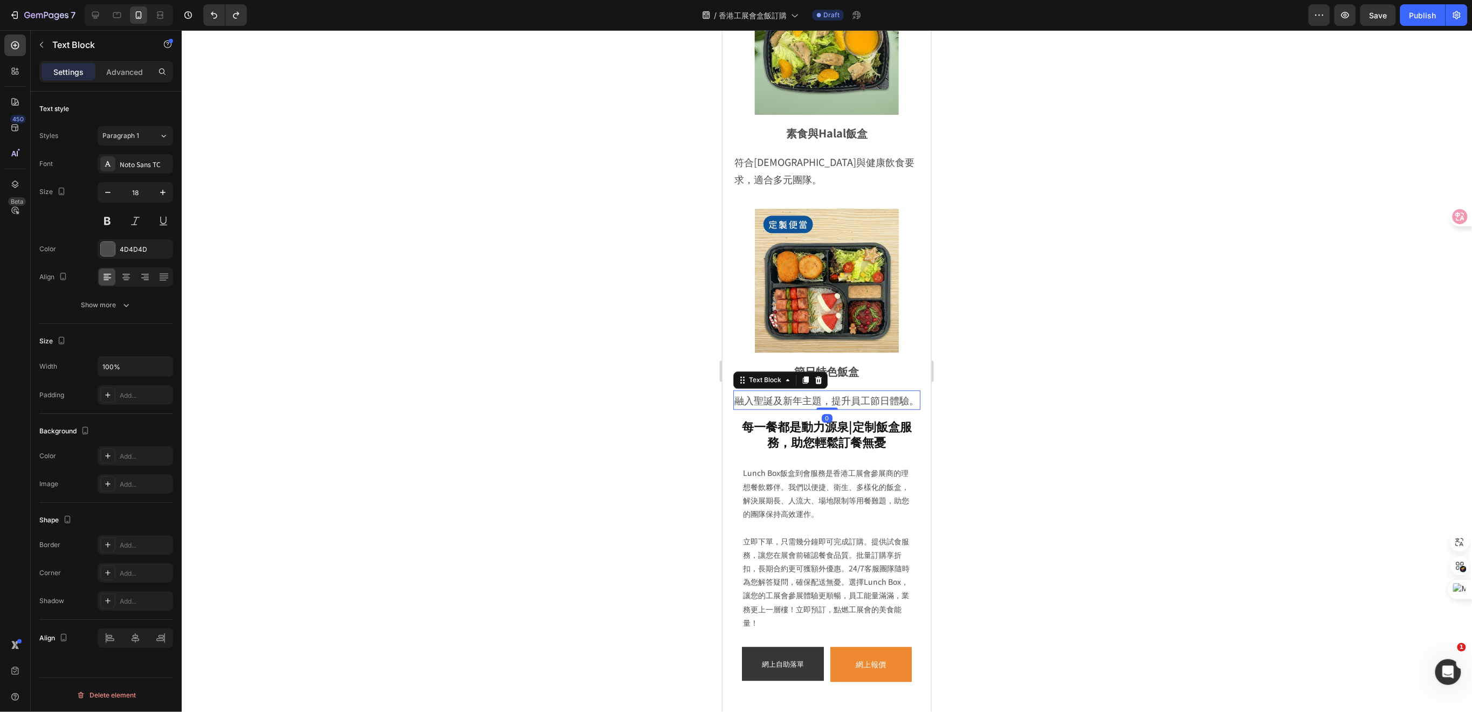
click at [799, 392] on p "融入聖誕及新年主題，提升員工節日體驗。" at bounding box center [826, 400] width 185 height 17
click at [811, 467] on p "Lunch Box飯盒到會服務是香港工展會參展商的理想餐飲夥伴。我們以便捷、衛生、多樣化的飯盒，解決展期長、人流大、場地限制等用餐難題，助您的團隊保持高效運作。" at bounding box center [827, 494] width 168 height 54
click at [806, 392] on p "融入聖誕及新年主題，提升員工節日體驗。" at bounding box center [826, 400] width 185 height 17
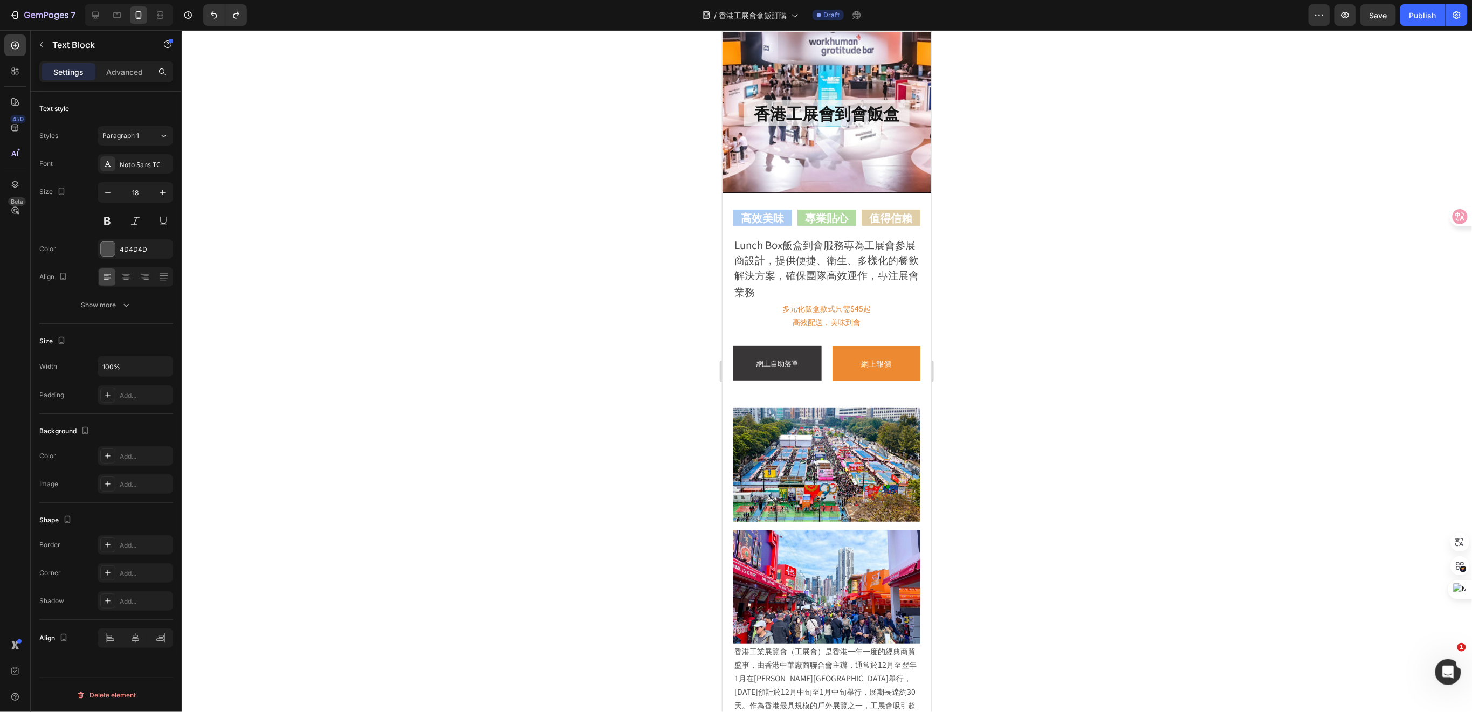
scroll to position [0, 0]
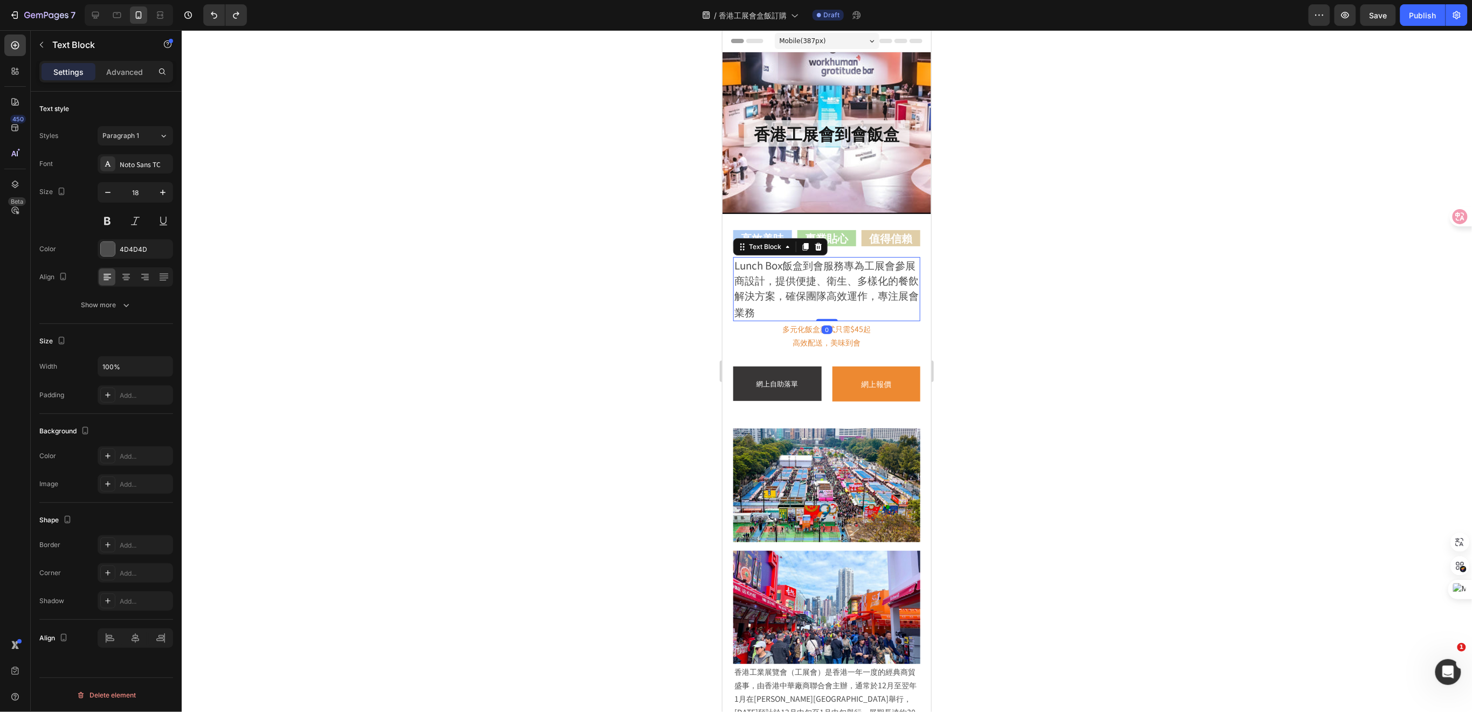
click at [872, 298] on span "Lunch Box飯盒到會服務專為工展會參展商設計，提供便捷、衛生、多樣化的餐飲解決方案，確保團隊高效運作，專注展會業務" at bounding box center [826, 287] width 184 height 61
click at [1048, 334] on div at bounding box center [827, 371] width 1291 height 682
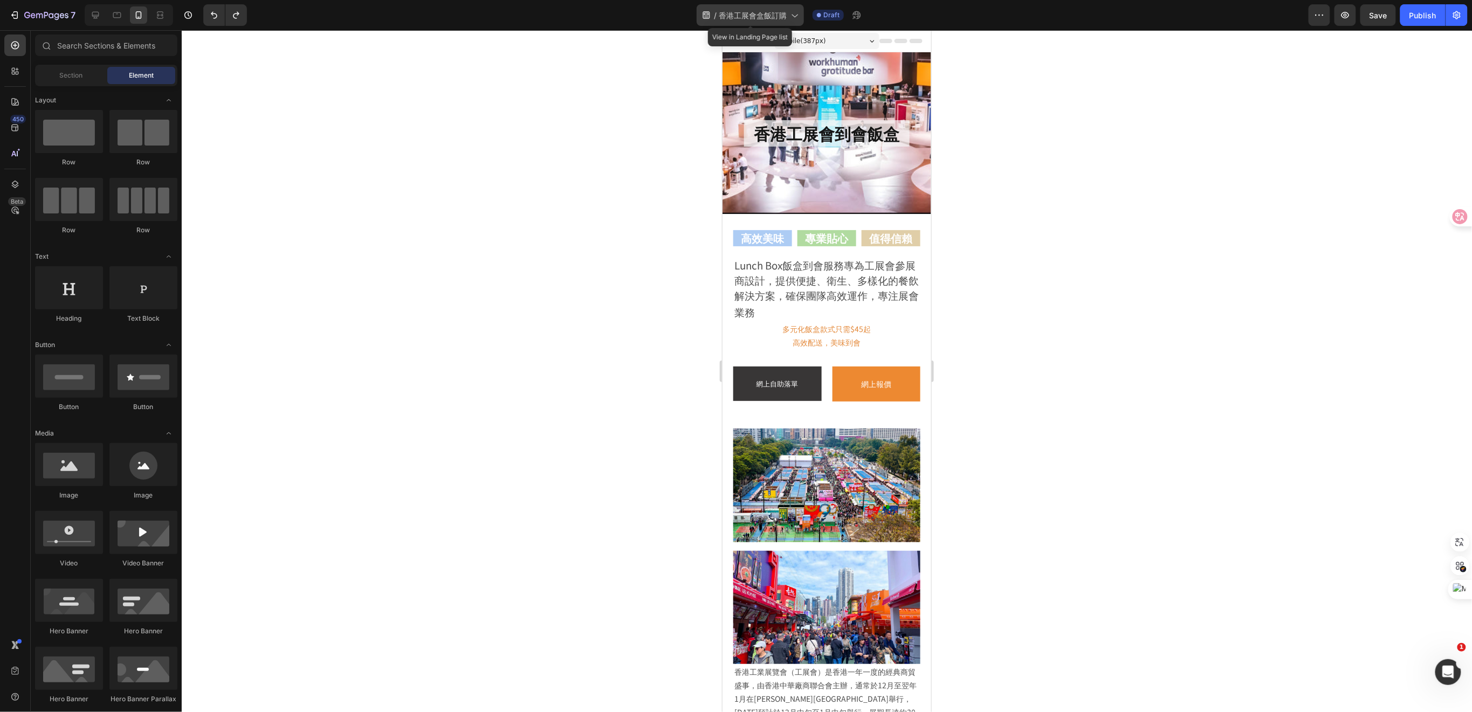
click at [765, 16] on span "香港工展會盒飯訂購" at bounding box center [753, 15] width 68 height 11
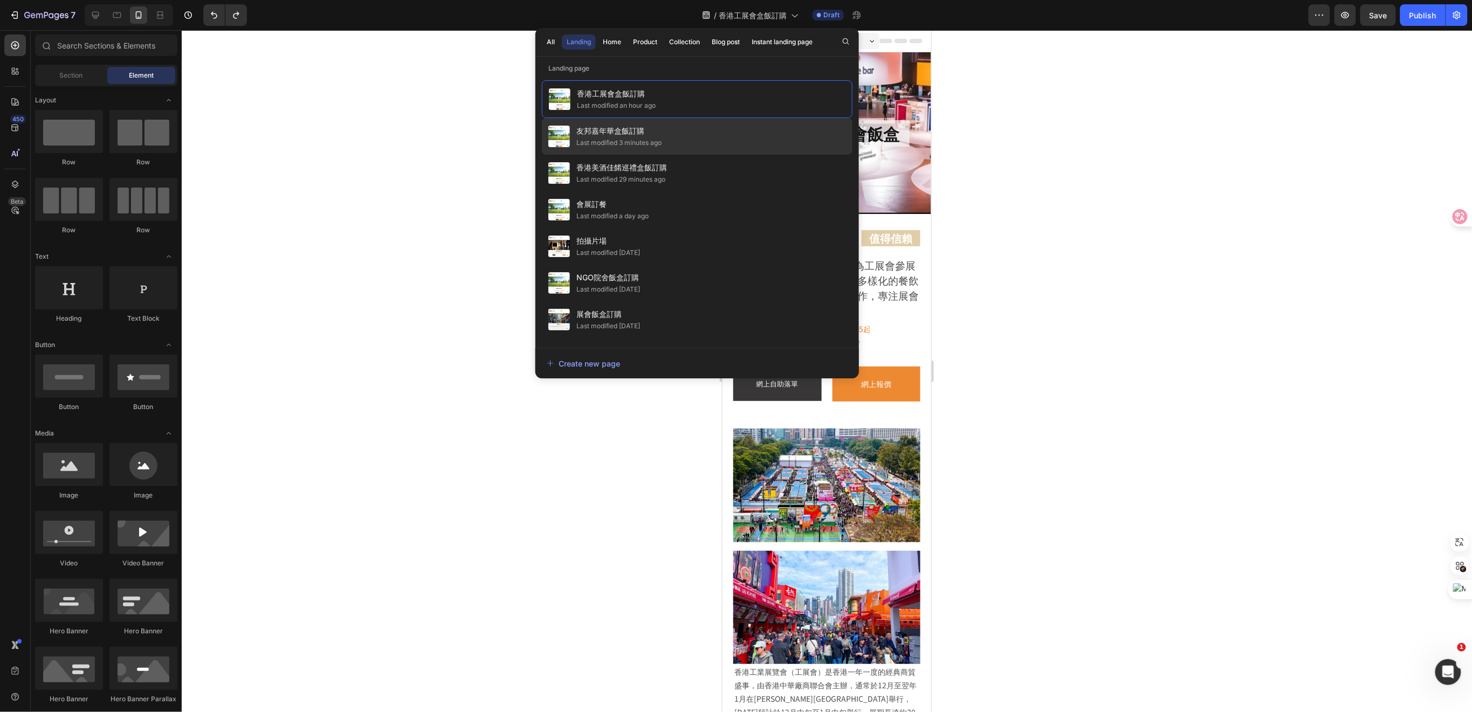
click at [635, 142] on div "Last modified 3 minutes ago" at bounding box center [619, 143] width 85 height 11
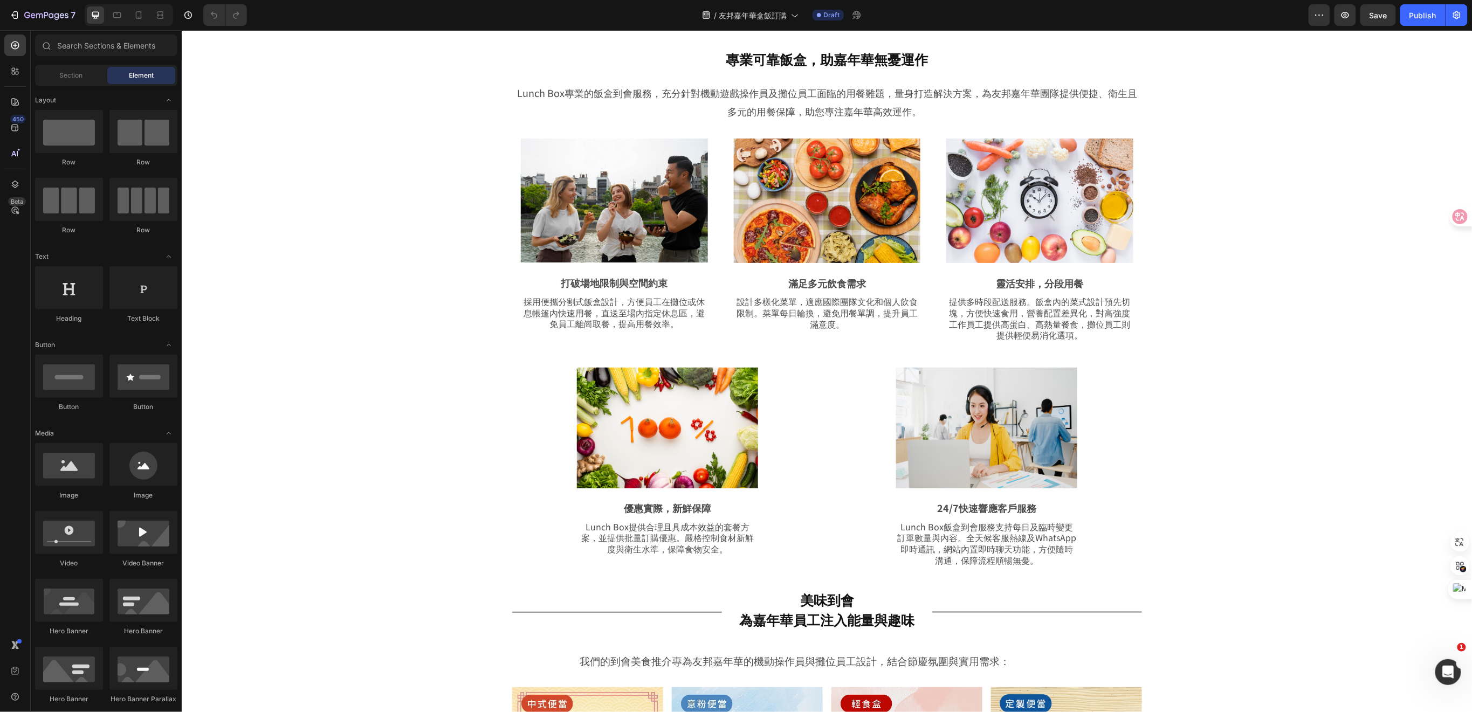
scroll to position [575, 0]
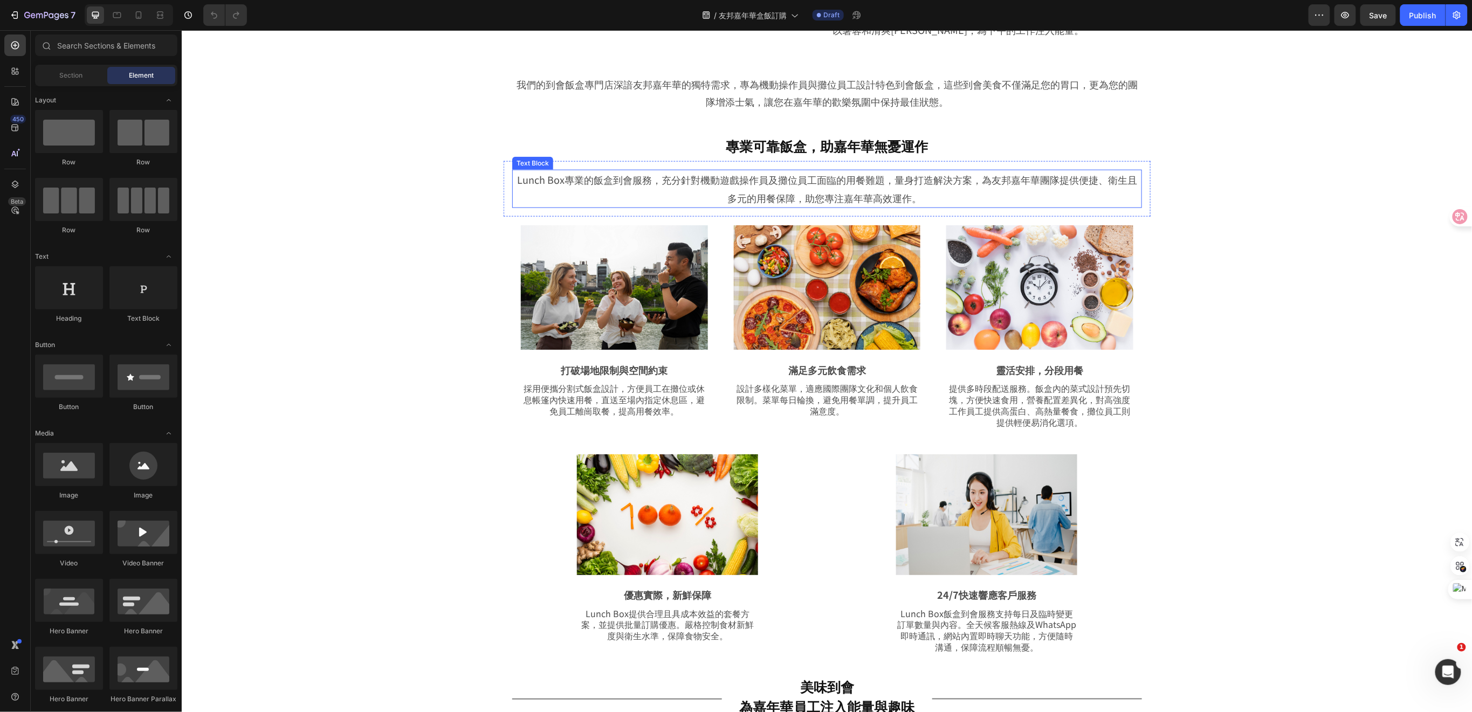
click at [736, 190] on span "Lunch Box專業的飯盒到會服務，充分針對機動遊戲操作員及攤位員工面臨的用餐難題，量身打造解決方案，為友邦嘉年華團隊提供便捷、衛生且多元的用餐保障，助您專…" at bounding box center [827, 188] width 620 height 32
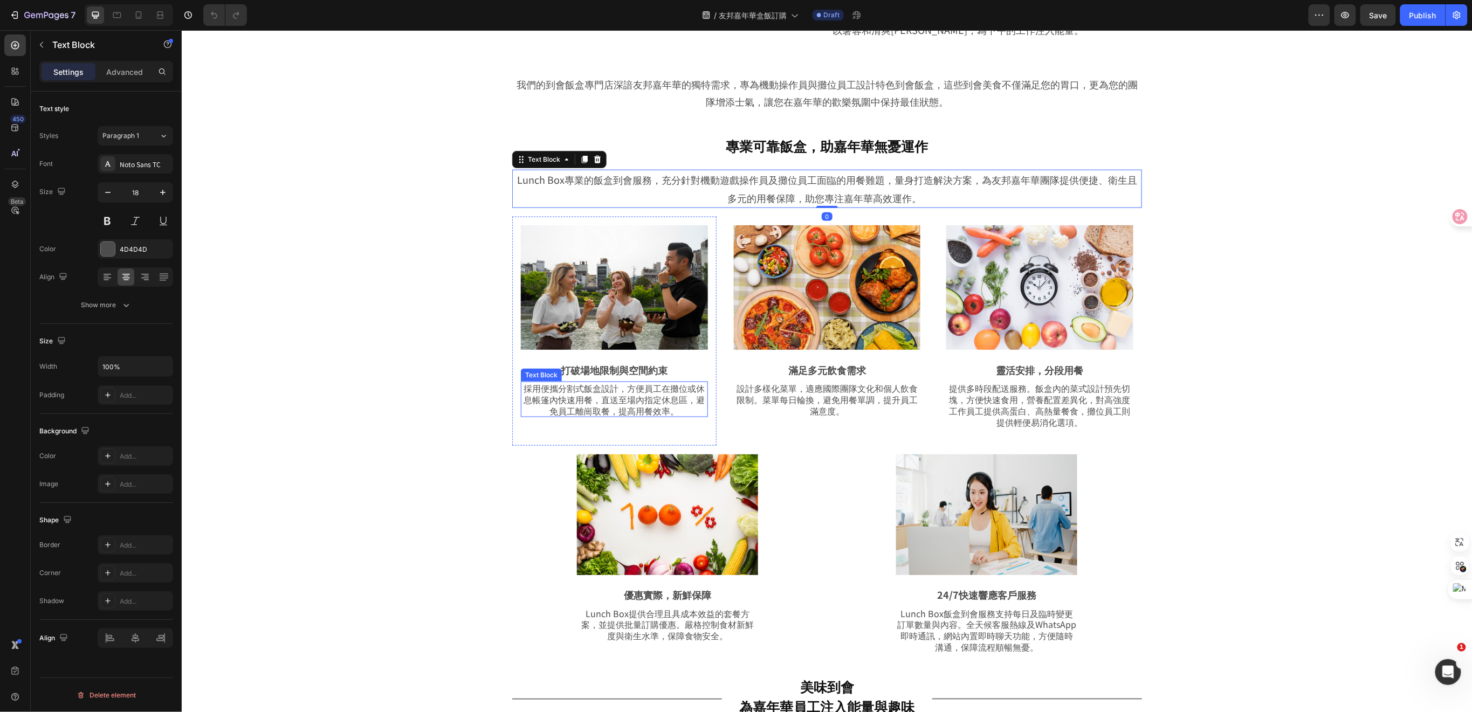
click at [595, 388] on p "採用便攜分割式飯盒設計，方便員工在攤位或休息帳篷內快速用餐，直送至場內指定休息區，避免員工離崗取餐，提高用餐效率。" at bounding box center [614, 398] width 185 height 33
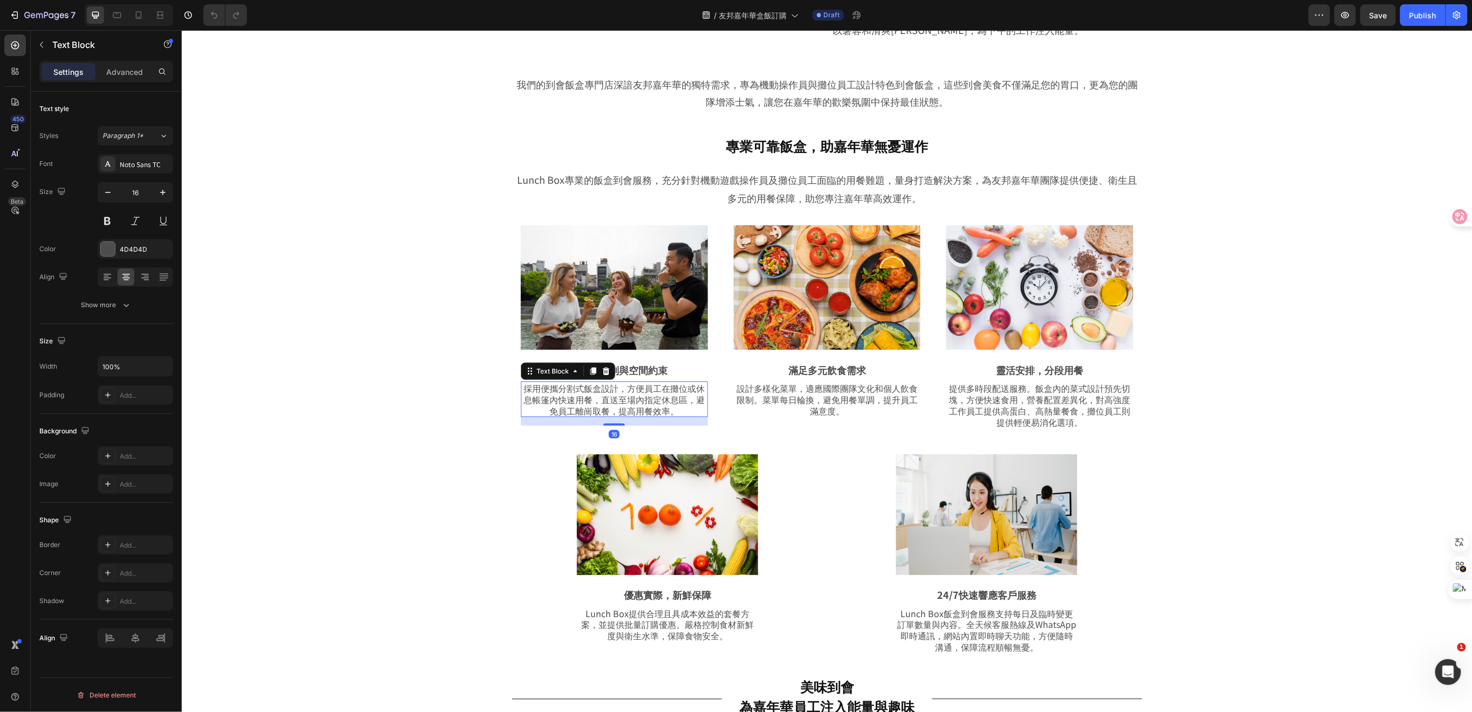
click at [641, 400] on p "採用便攜分割式飯盒設計，方便員工在攤位或休息帳篷內快速用餐，直送至場內指定休息區，避免員工離崗取餐，提高用餐效率。" at bounding box center [614, 398] width 185 height 33
drag, startPoint x: 673, startPoint y: 412, endPoint x: 515, endPoint y: 387, distance: 159.4
click at [522, 387] on p "採用便攜分割式飯盒設計，方便員工在攤位或休息帳篷內快速用餐，直送至場內指定休息區，避免員工離崗取餐，提高用餐效率。" at bounding box center [614, 398] width 185 height 33
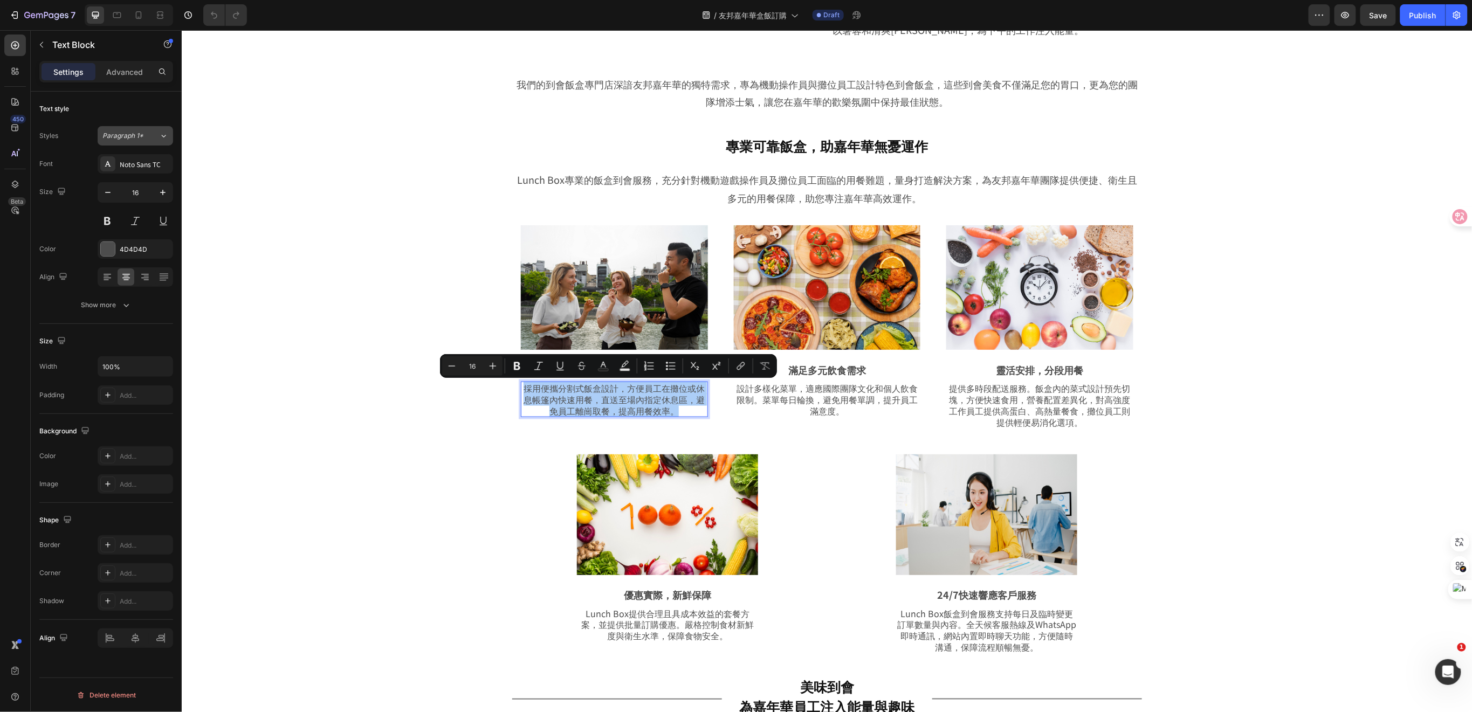
click at [157, 134] on div "Paragraph 1*" at bounding box center [130, 136] width 57 height 10
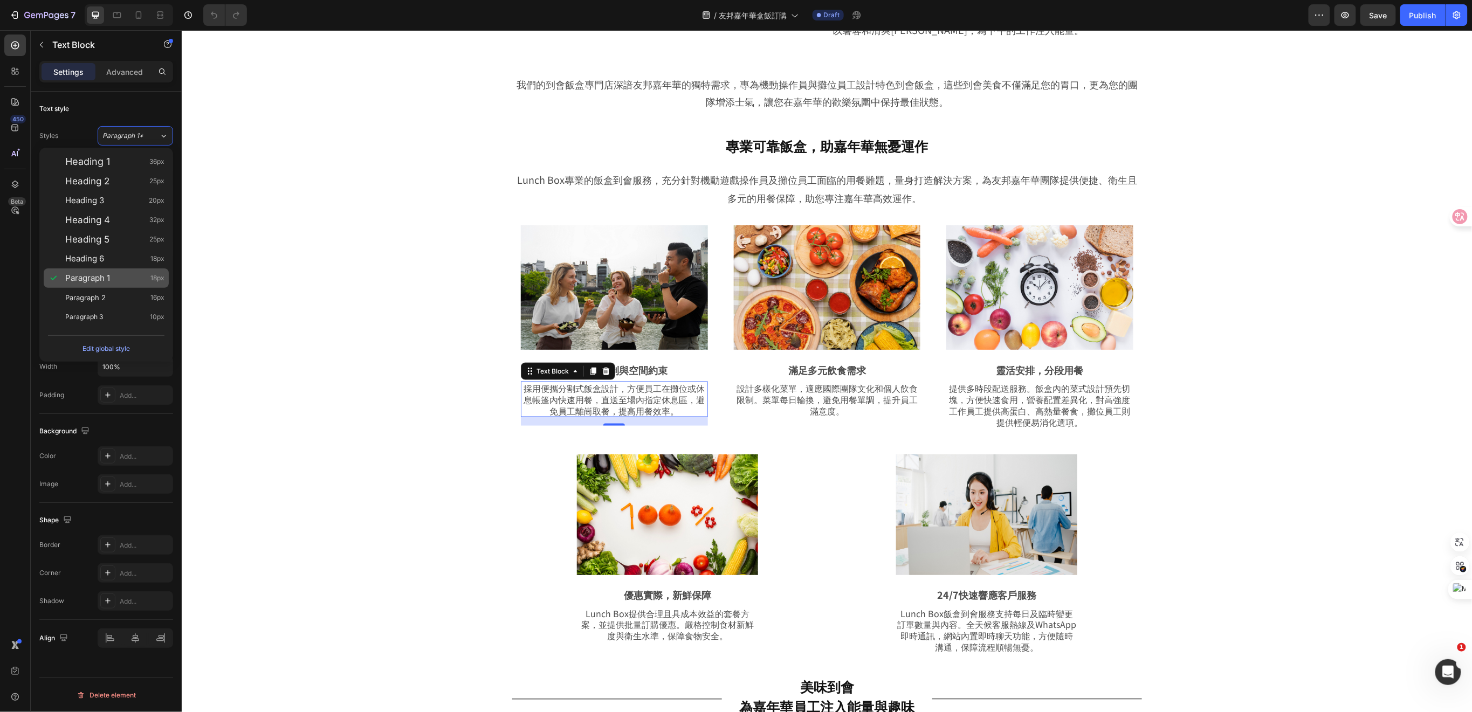
click at [113, 277] on div "Paragraph 1 18px" at bounding box center [114, 278] width 99 height 11
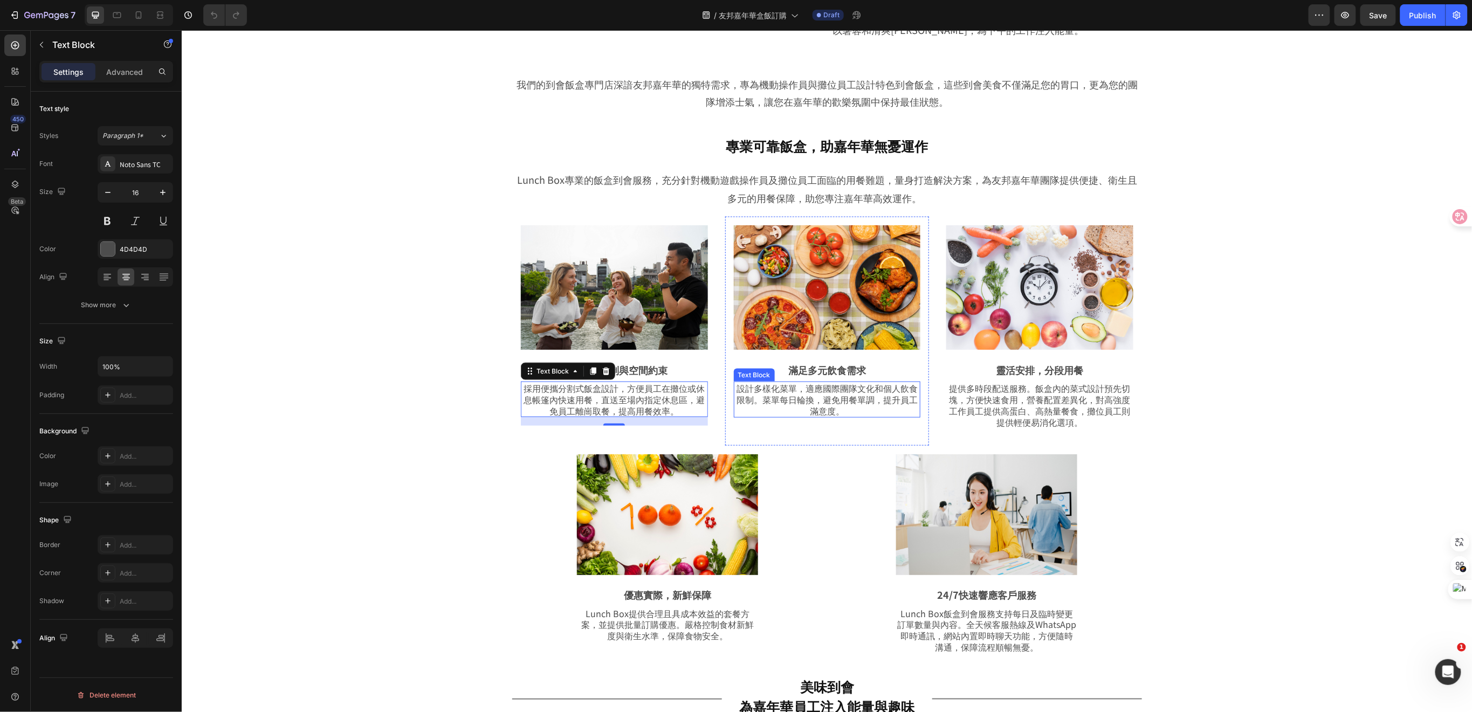
click at [824, 395] on p "設計多樣化菜單，適應國際團隊文化和個人飲食限制。菜單每日輪換，避免用餐單調，提升員工滿意度。" at bounding box center [827, 398] width 185 height 33
click at [646, 406] on p "採用便攜分割式飯盒設計，方便員工在攤位或休息帳篷內快速用餐，直送至場內指定休息區，避免員工離崗取餐，提高用餐效率。" at bounding box center [614, 398] width 185 height 33
click at [812, 401] on p "設計多樣化菜單，適應國際團隊文化和個人飲食限制。菜單每日輪換，避免用餐單調，提升員工滿意度。" at bounding box center [827, 398] width 185 height 33
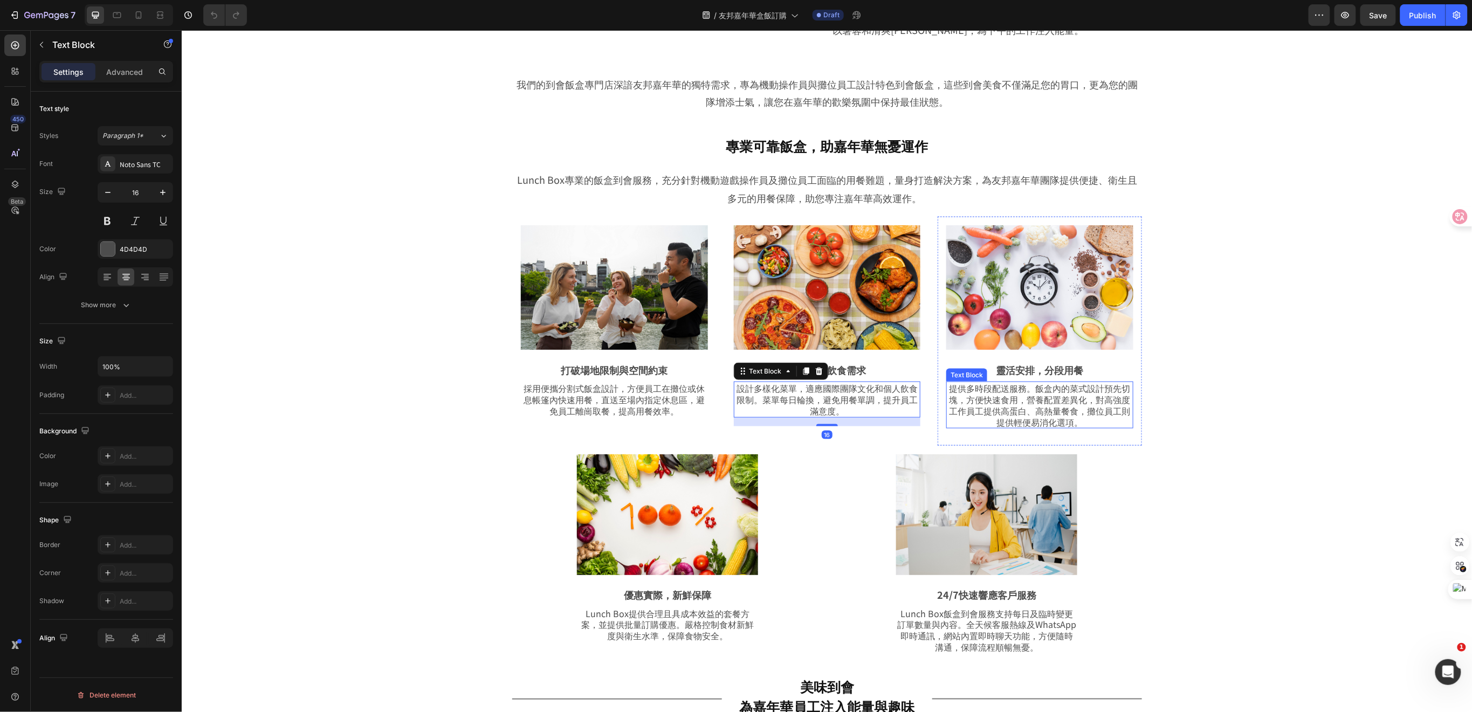
click at [1028, 395] on p "提供多時段配送服務。飯盒內的菜式設計預先切塊，方便快速食用，營養配置差異化，對高強度工作員工提供高蛋白、高熱量餐食，攤位員工則提供輕便易消化選項。" at bounding box center [1039, 404] width 185 height 45
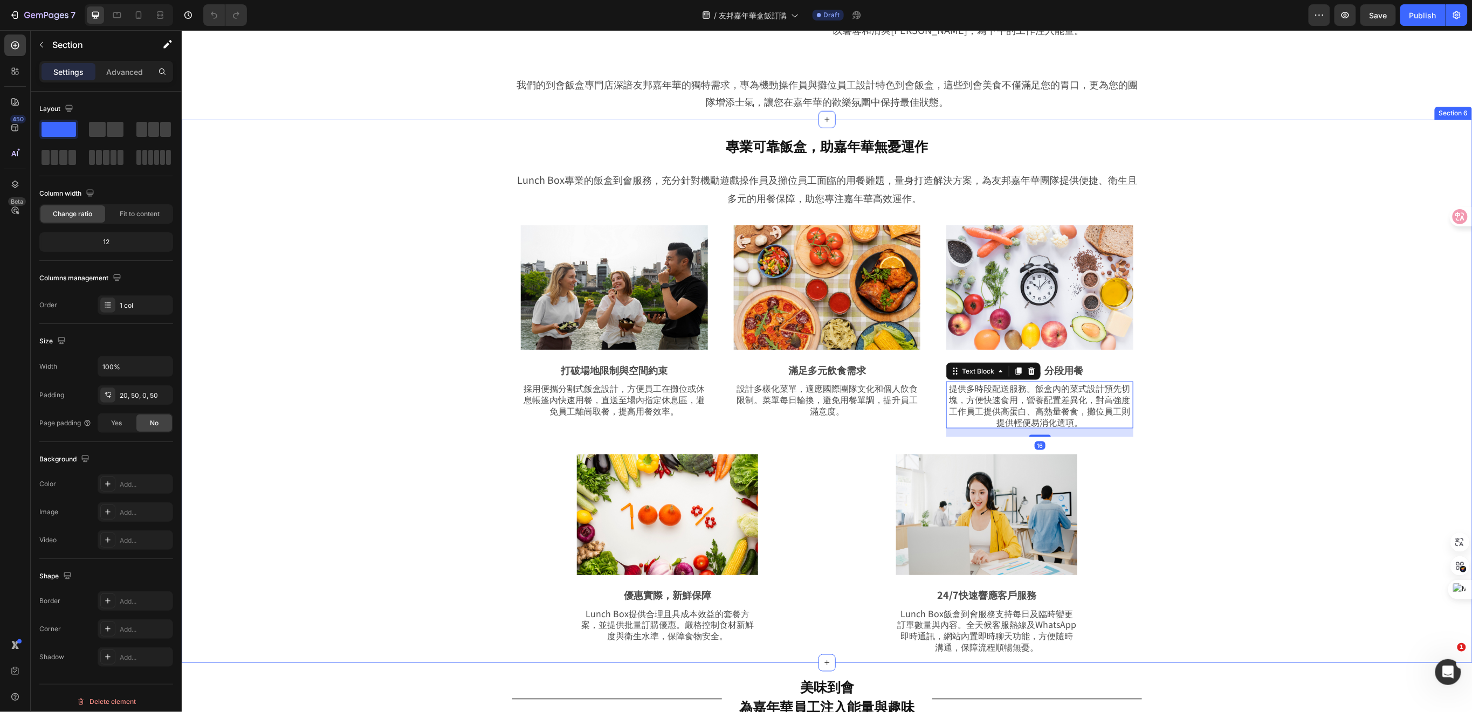
click at [1273, 325] on div "專業可靠飯盒，助嘉年華無憂運作 Heading Row Lunch Box專業的飯盒到會服務，充分針對機動遊戲操作員及攤位員工面臨的用餐難題，量身打造解決方案…" at bounding box center [826, 396] width 1237 height 532
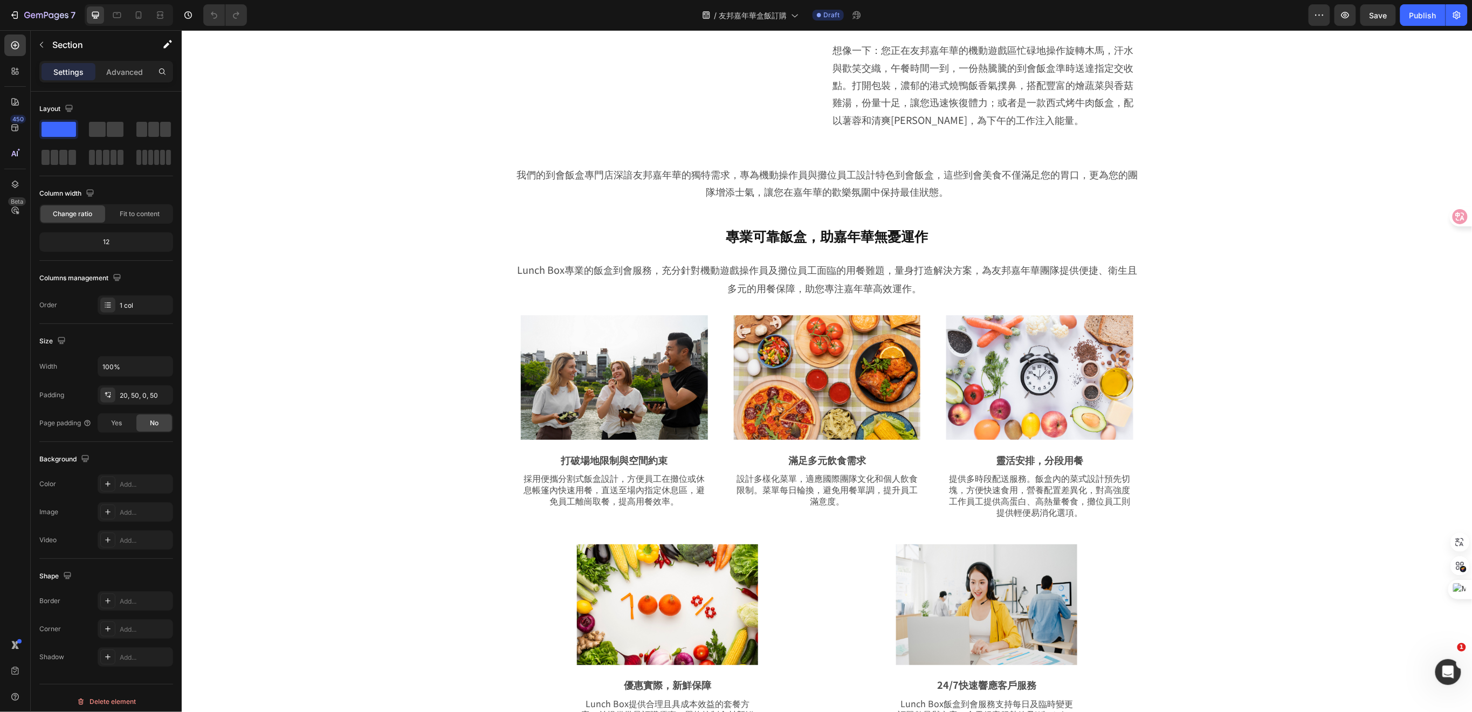
scroll to position [772, 0]
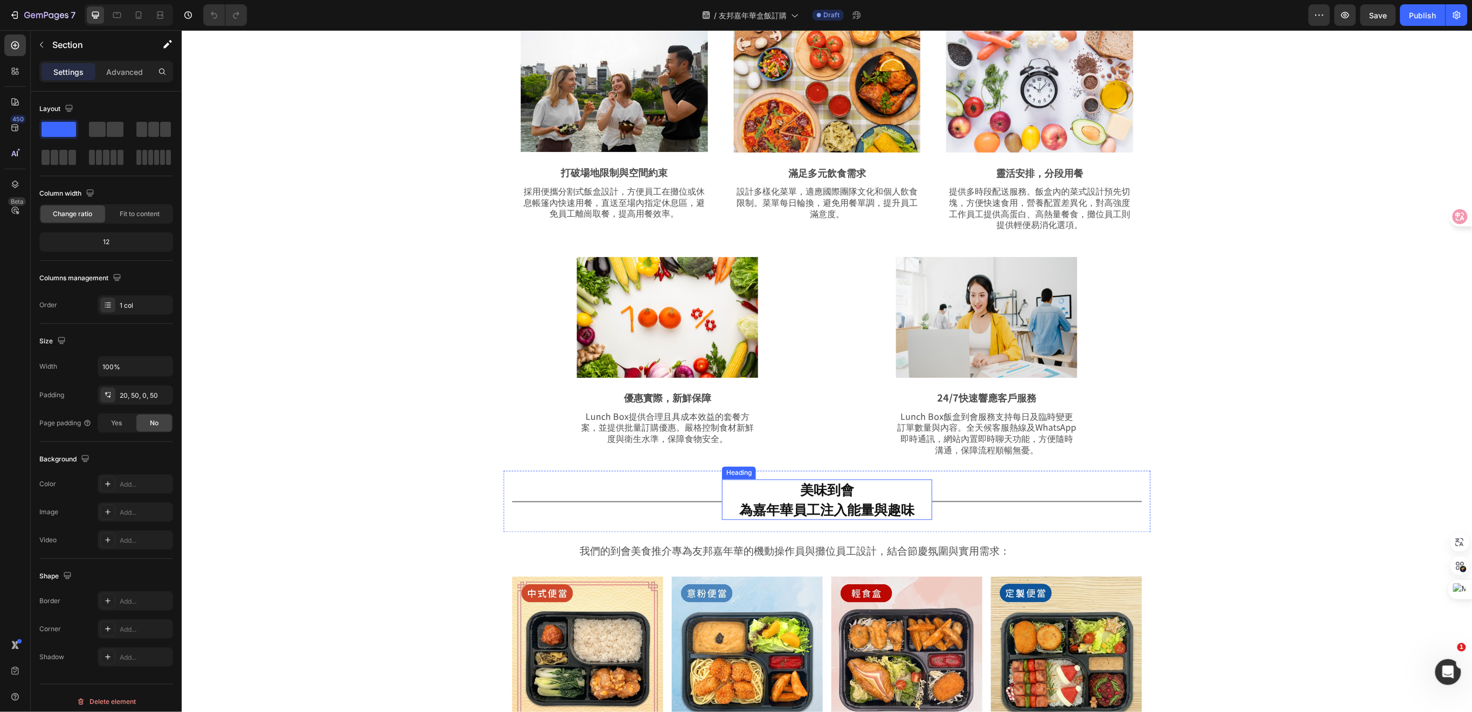
click at [827, 511] on h2 "美味到會 為嘉年華員工注入能量與趣味" at bounding box center [827, 499] width 210 height 40
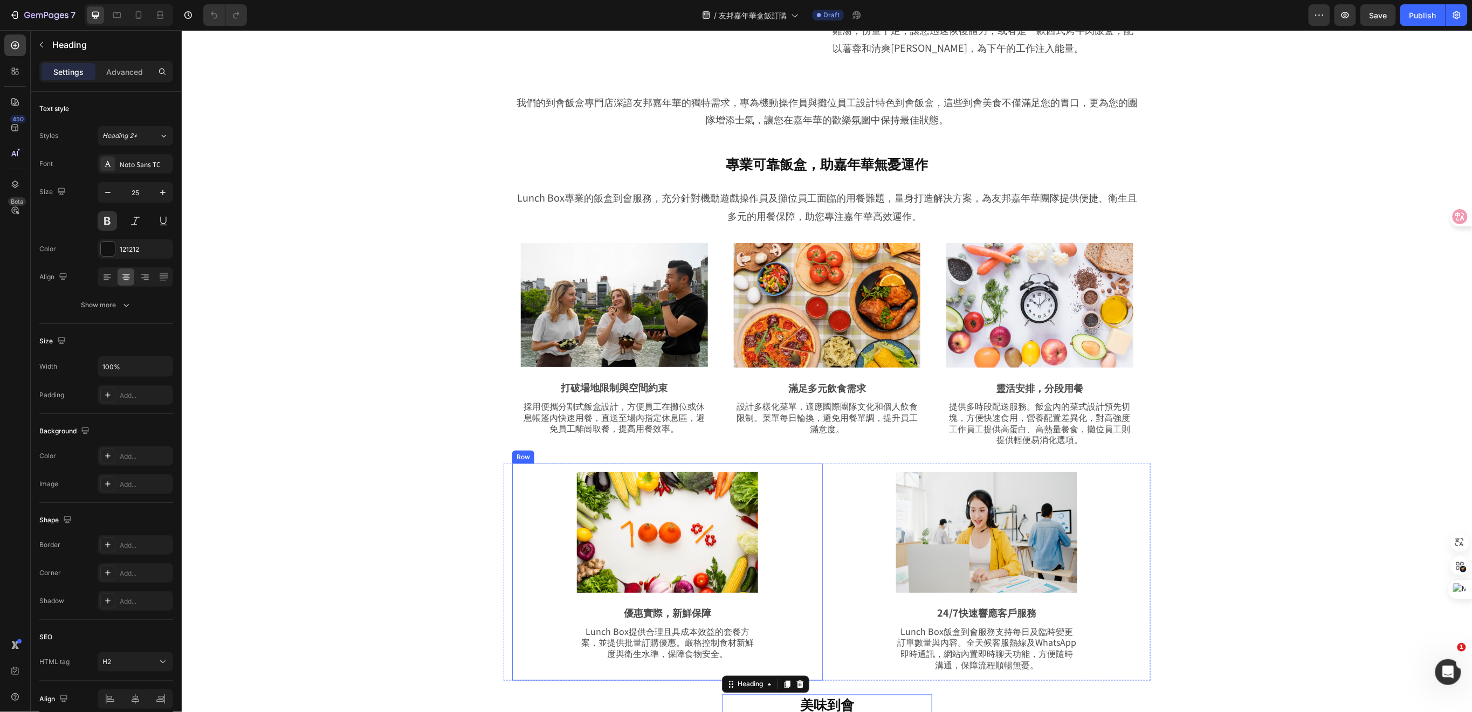
scroll to position [557, 0]
click at [810, 165] on h2 "專業可靠飯盒，助嘉年華無憂運作" at bounding box center [827, 164] width 630 height 20
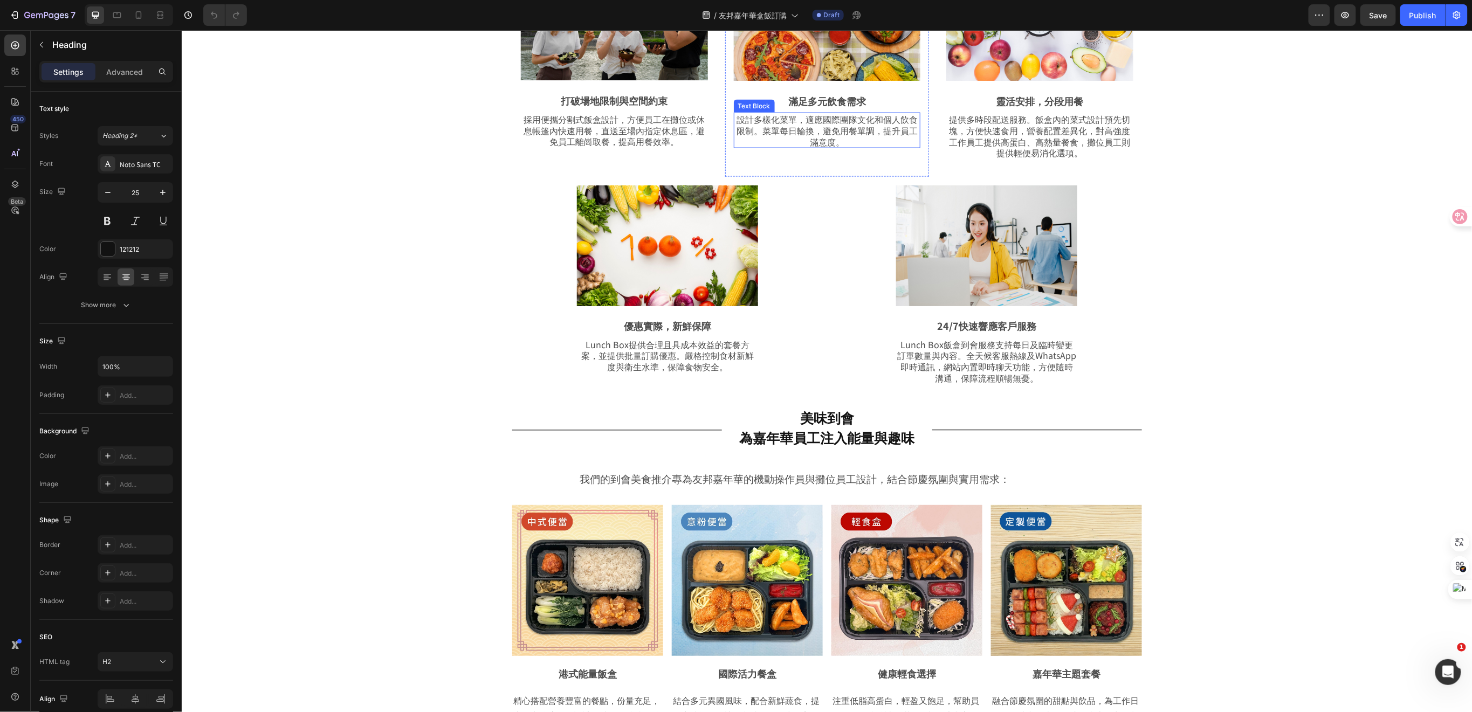
scroll to position [1204, 0]
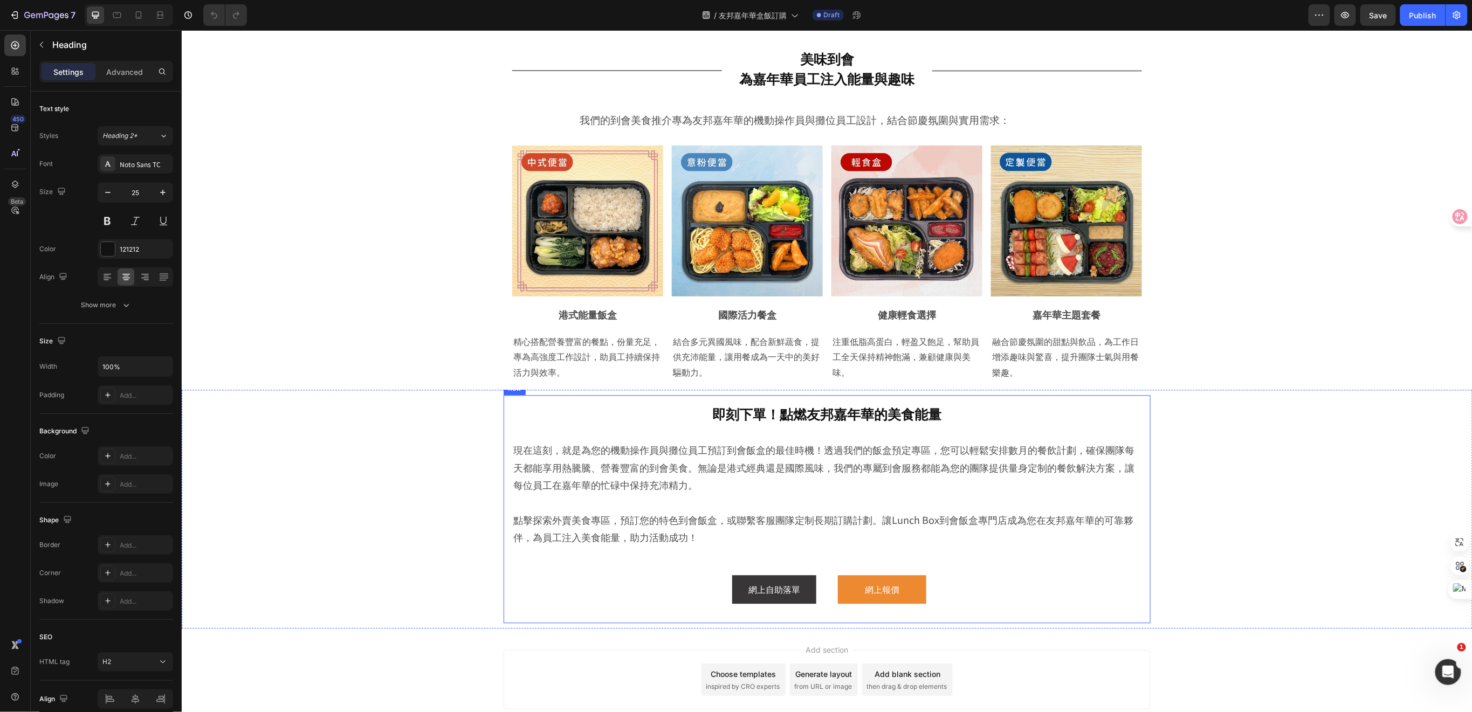
click at [821, 419] on h2 "即刻下單！點燃友邦嘉年華的美食能量" at bounding box center [827, 413] width 630 height 20
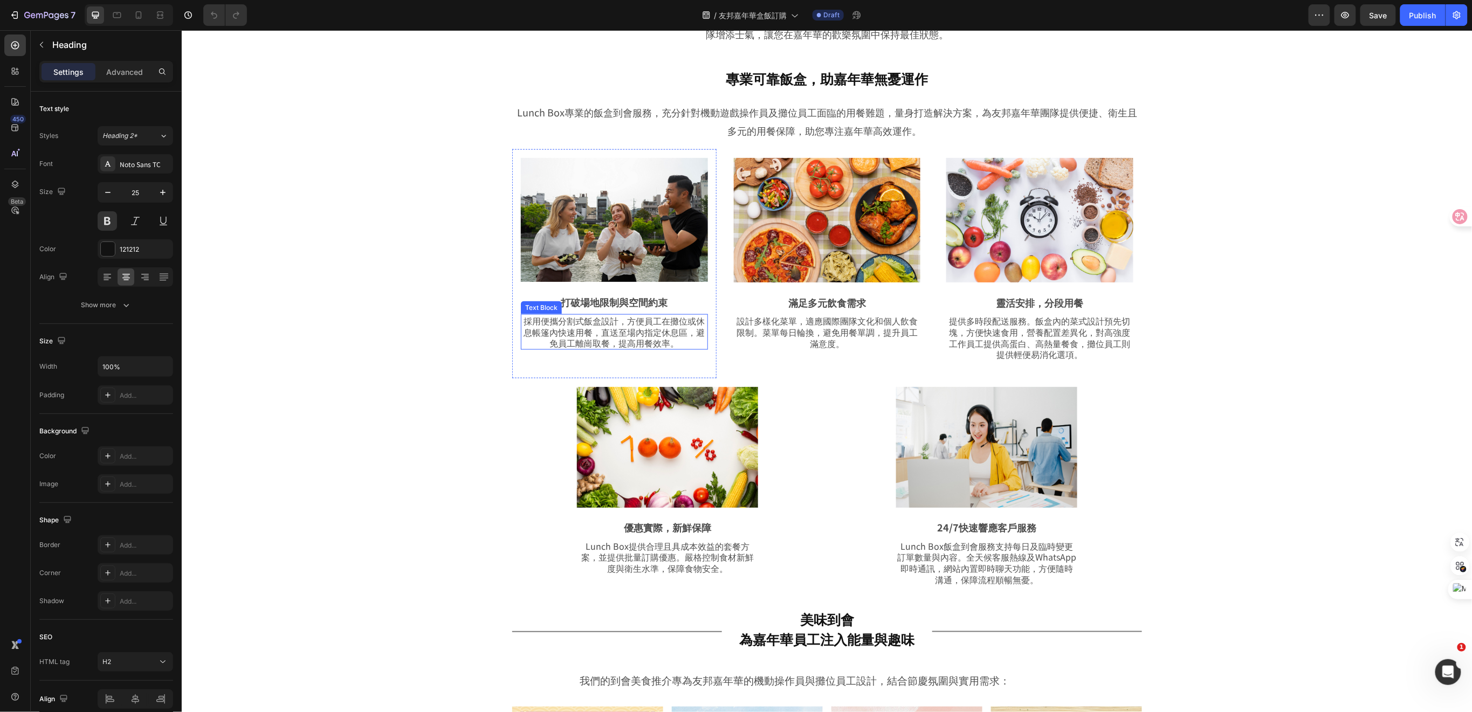
scroll to position [557, 0]
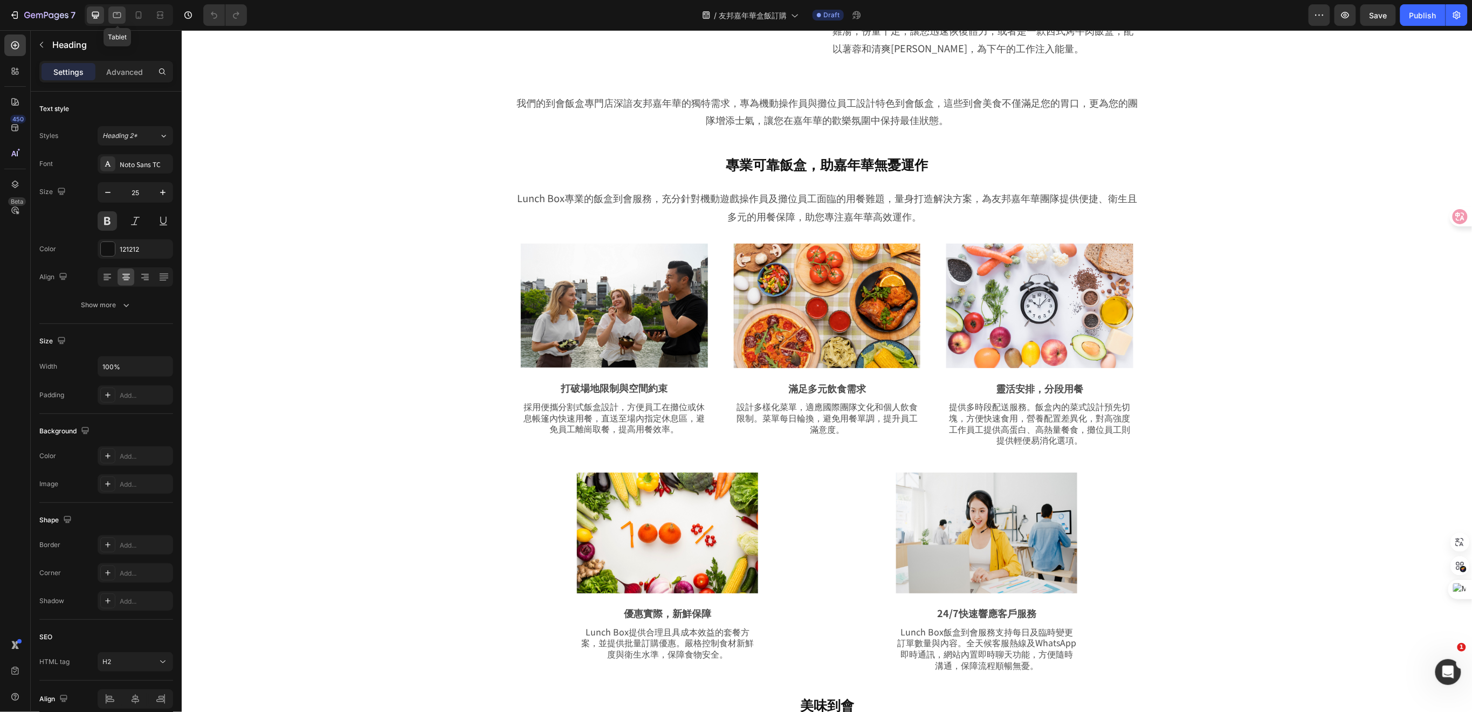
click at [117, 15] on icon at bounding box center [117, 15] width 11 height 11
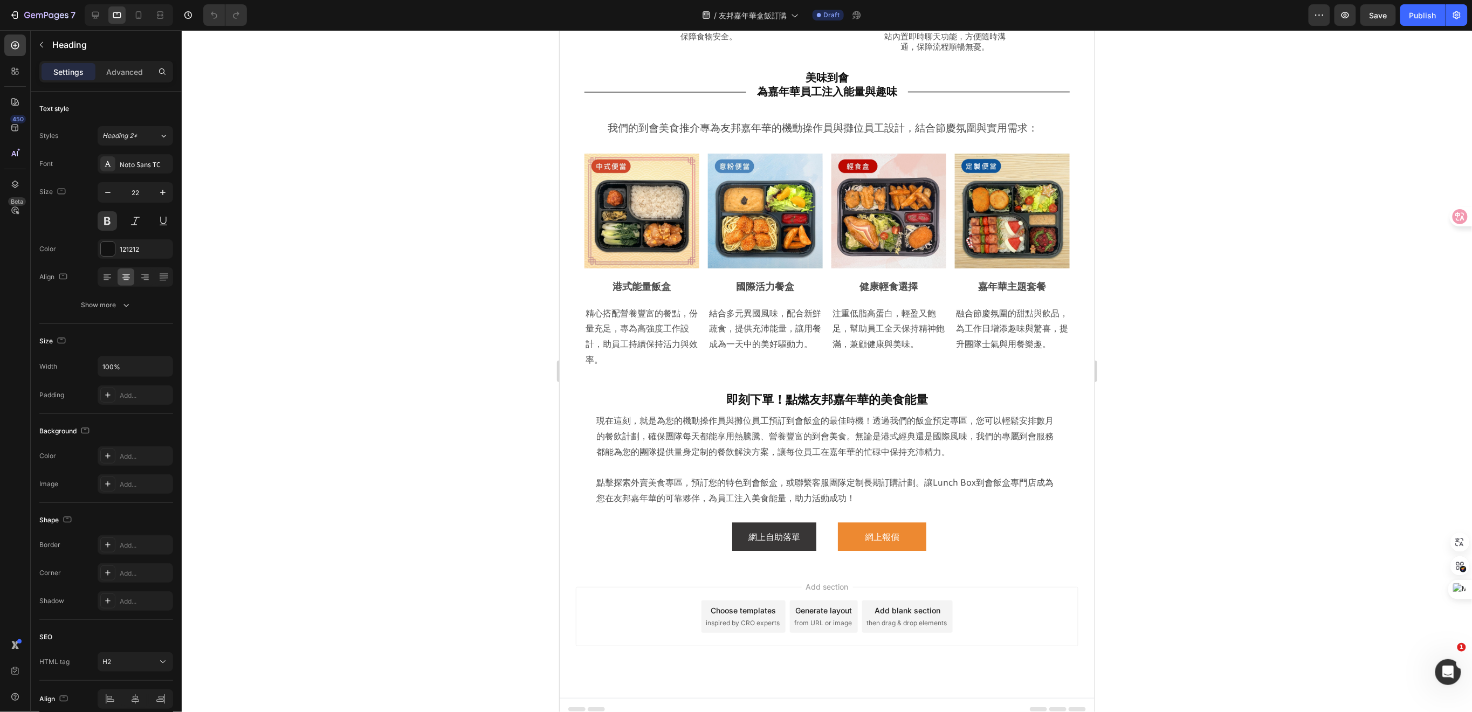
scroll to position [1006, 0]
click at [135, 17] on icon at bounding box center [138, 15] width 11 height 11
type input "24"
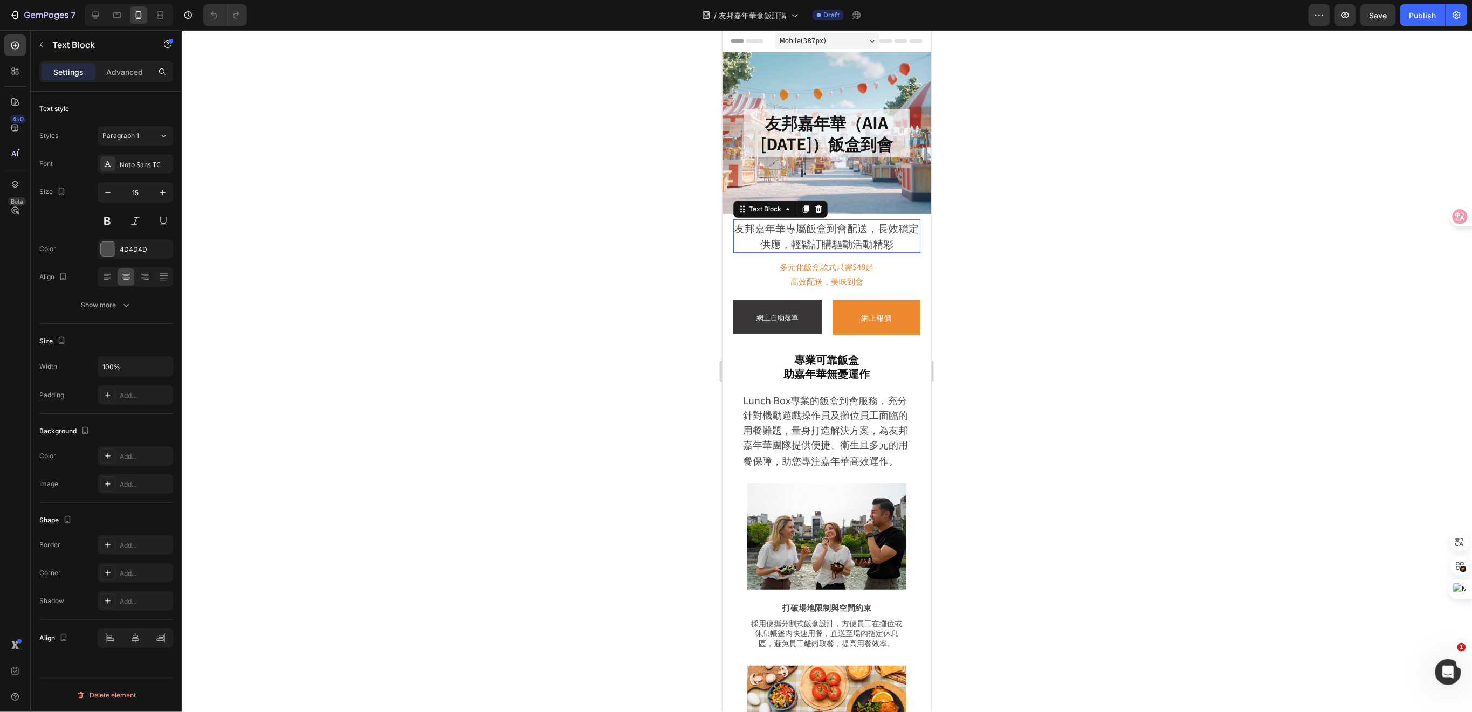
click at [827, 228] on span "友邦嘉年華專屬飯盒到會配送，長效穩定供應，輕鬆訂購驅動活動精彩" at bounding box center [827, 235] width 184 height 30
click at [861, 275] on p "高效配送，美味到會" at bounding box center [826, 280] width 185 height 15
click at [867, 232] on span "友邦嘉年華專屬飯盒到會配送，長效穩定供應，輕鬆訂購驅動活動精彩" at bounding box center [827, 235] width 184 height 30
click at [861, 275] on p "高效配送，美味到會" at bounding box center [826, 280] width 185 height 15
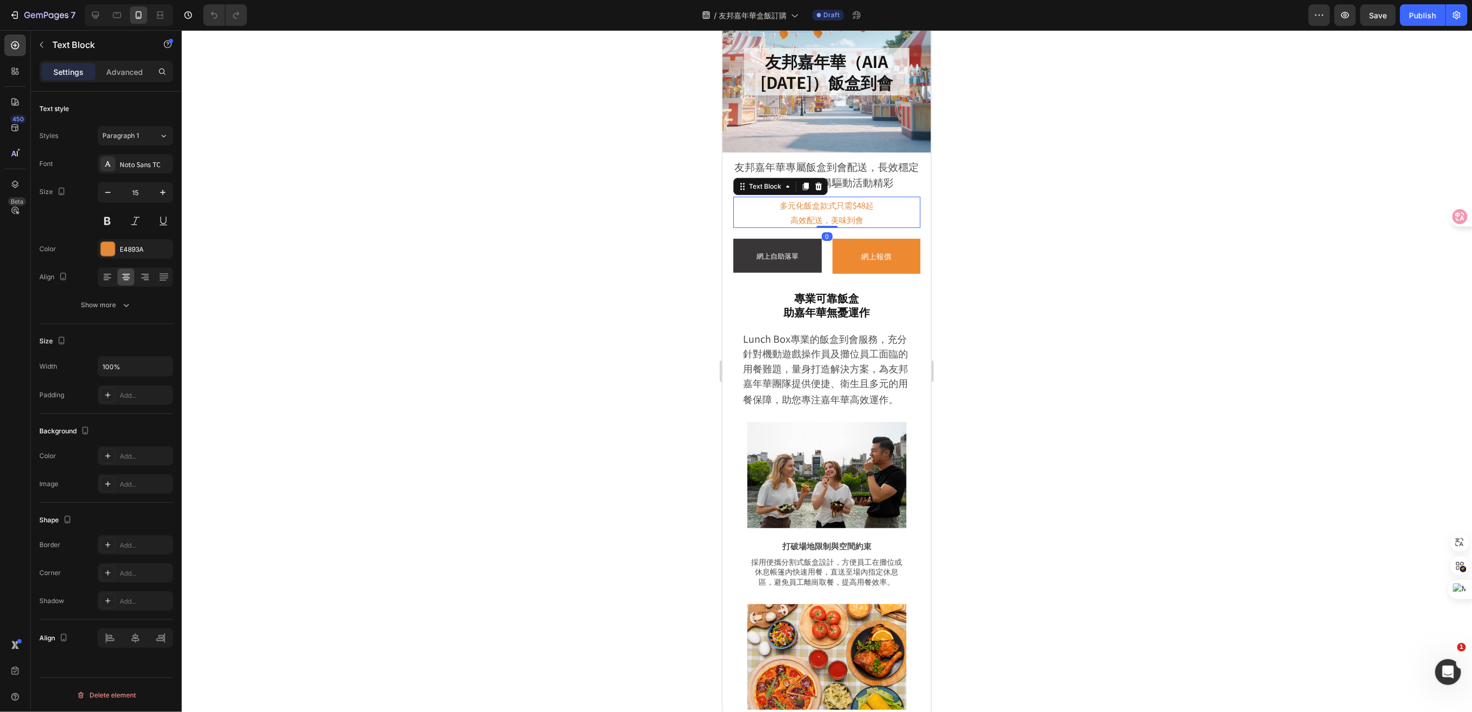
scroll to position [143, 0]
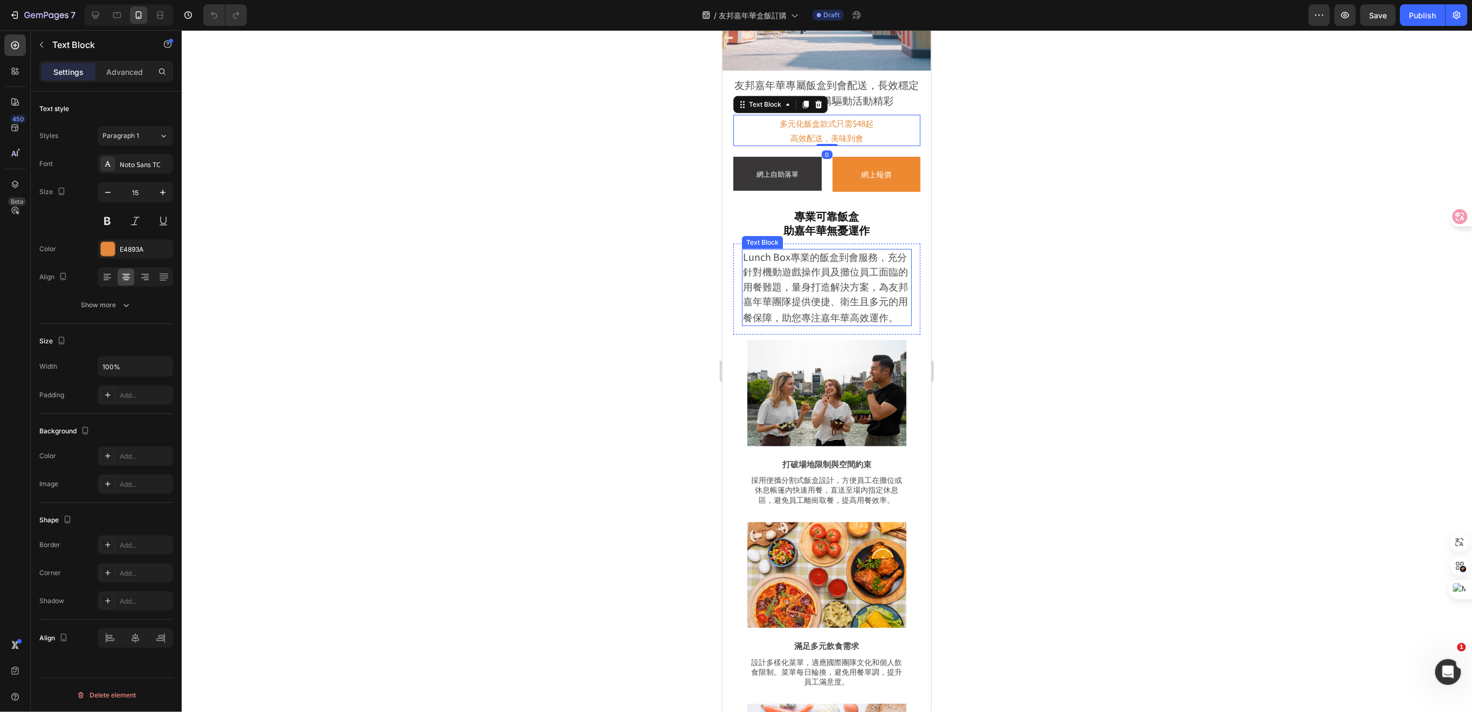
click at [846, 284] on span "Lunch Box專業的飯盒到會服務，充分針對機動遊戲操作員及攤位員工面臨的用餐難題，量身打造解決方案，為友邦嘉年華團隊提供便捷、衛生且多元的用餐保障，助您專…" at bounding box center [825, 286] width 165 height 74
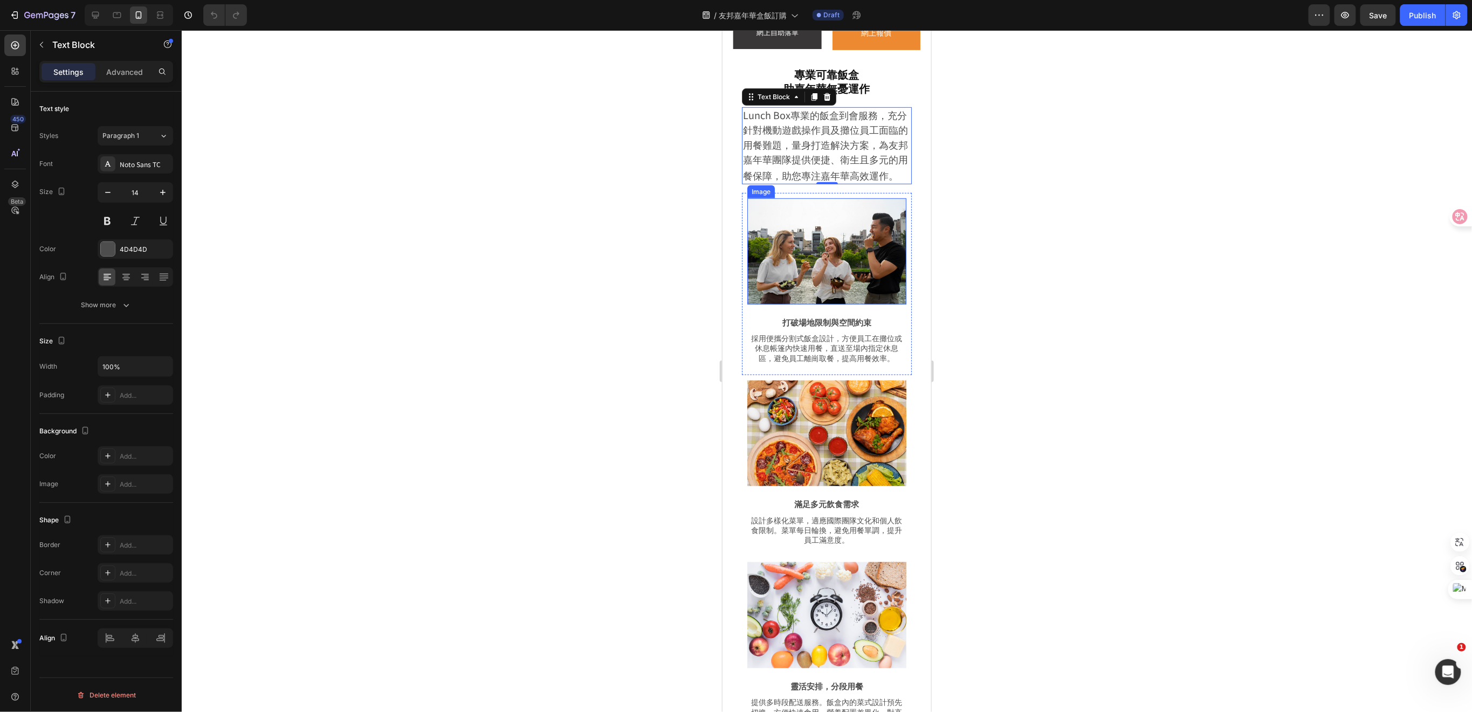
scroll to position [287, 0]
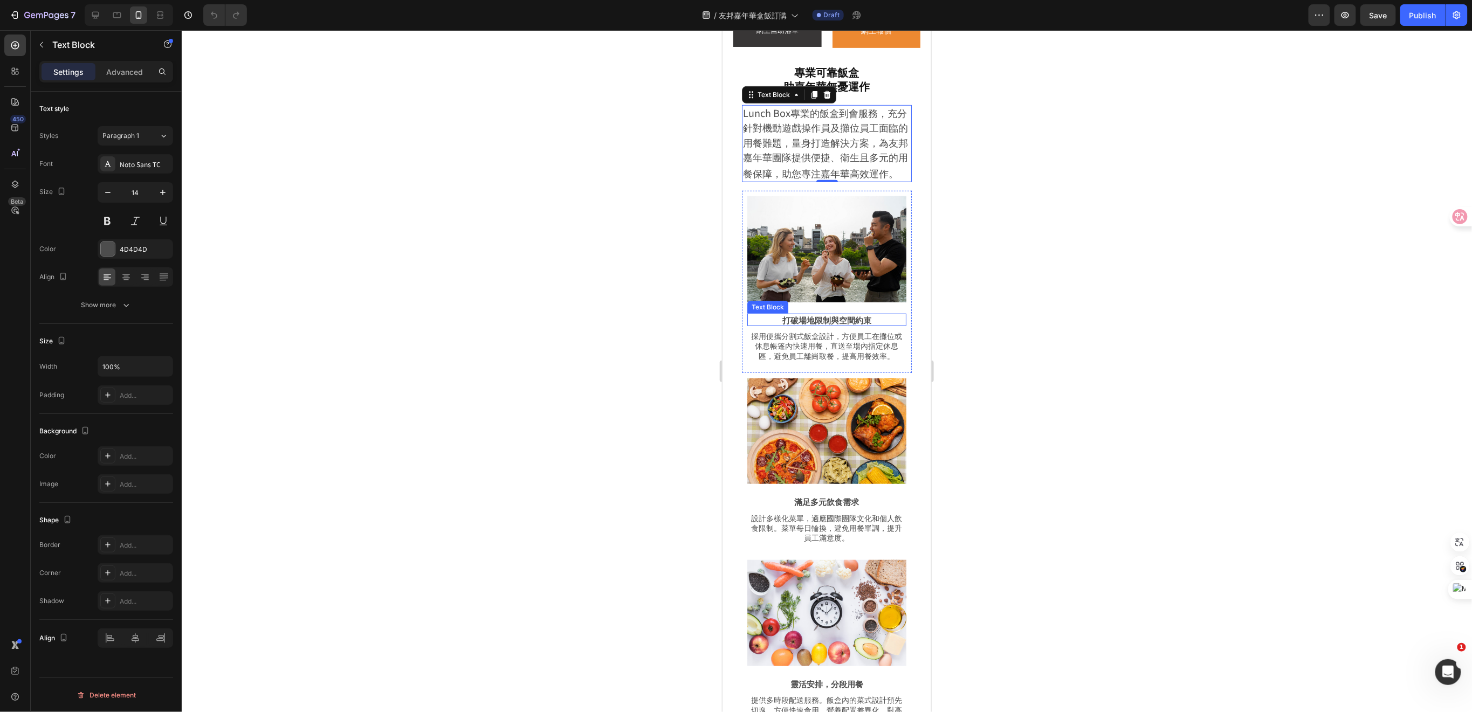
click at [831, 325] on p "打破場地限制與空間約束" at bounding box center [826, 319] width 157 height 11
click at [837, 351] on p "採用便攜分割式飯盒設計，方便員工在攤位或休息帳篷內快速用餐，直送至場內指定休息區，避免員工離崗取餐，提高用餐效率。" at bounding box center [826, 346] width 157 height 30
click at [869, 324] on p "打破場地限制與空間約束" at bounding box center [826, 319] width 157 height 11
click at [161, 190] on icon "button" at bounding box center [162, 192] width 11 height 11
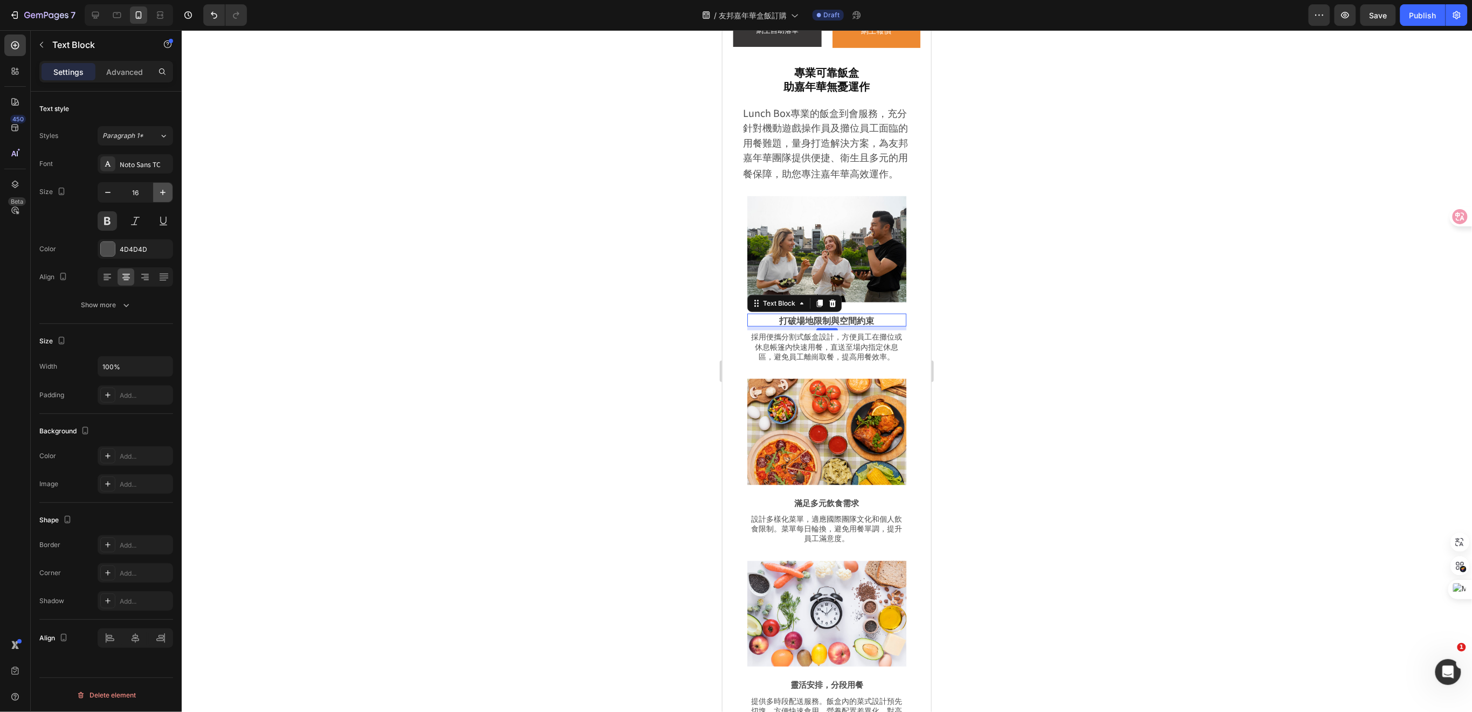
type input "17"
click at [157, 135] on div "Paragraph 1*" at bounding box center [130, 136] width 57 height 10
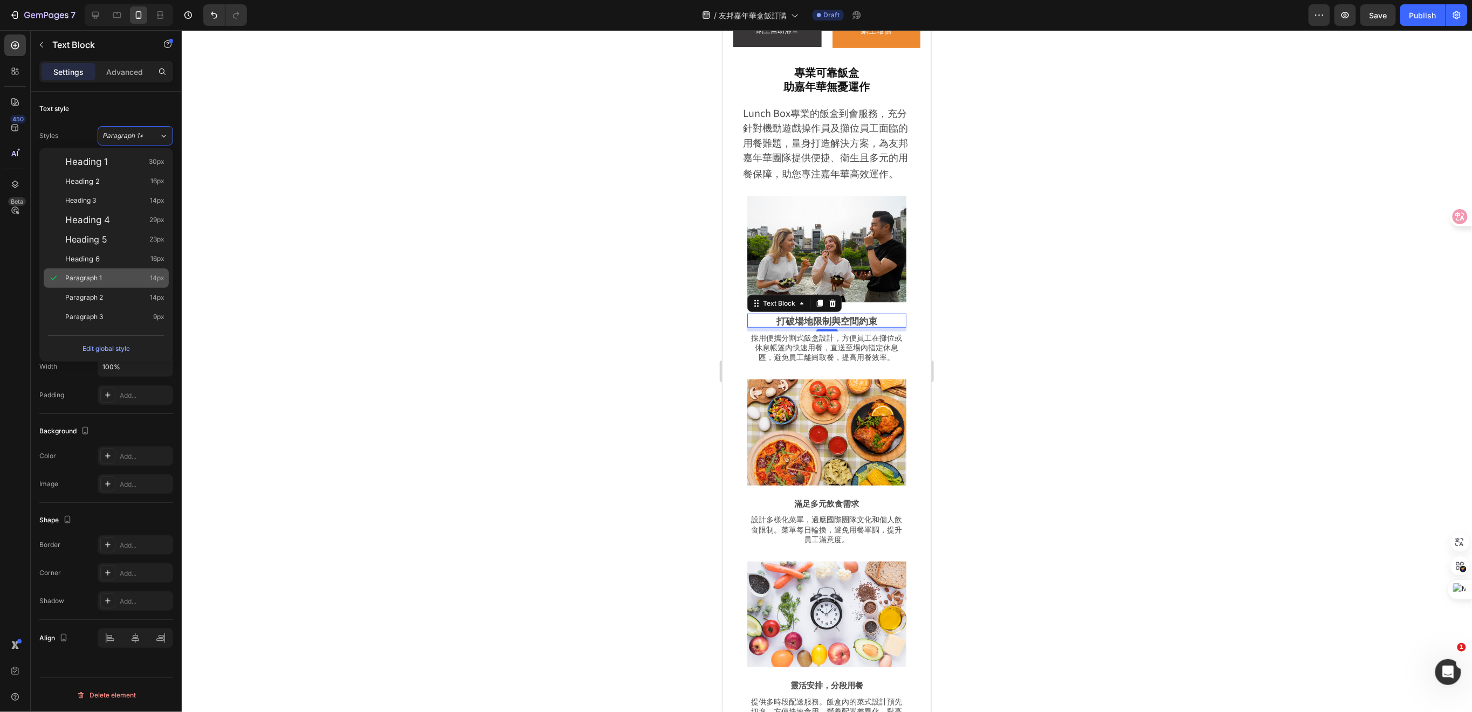
click at [97, 275] on span "Paragraph 1" at bounding box center [83, 278] width 37 height 11
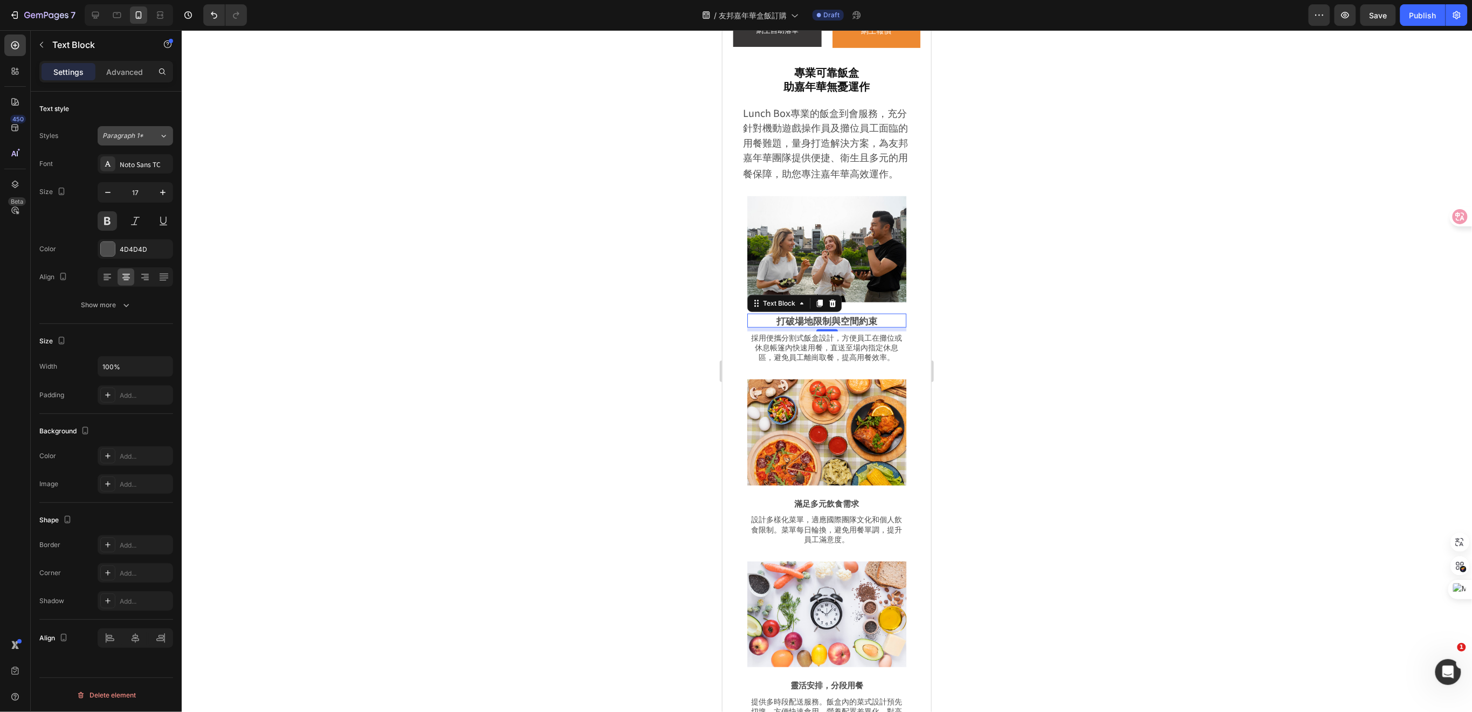
click at [162, 135] on icon at bounding box center [163, 136] width 9 height 11
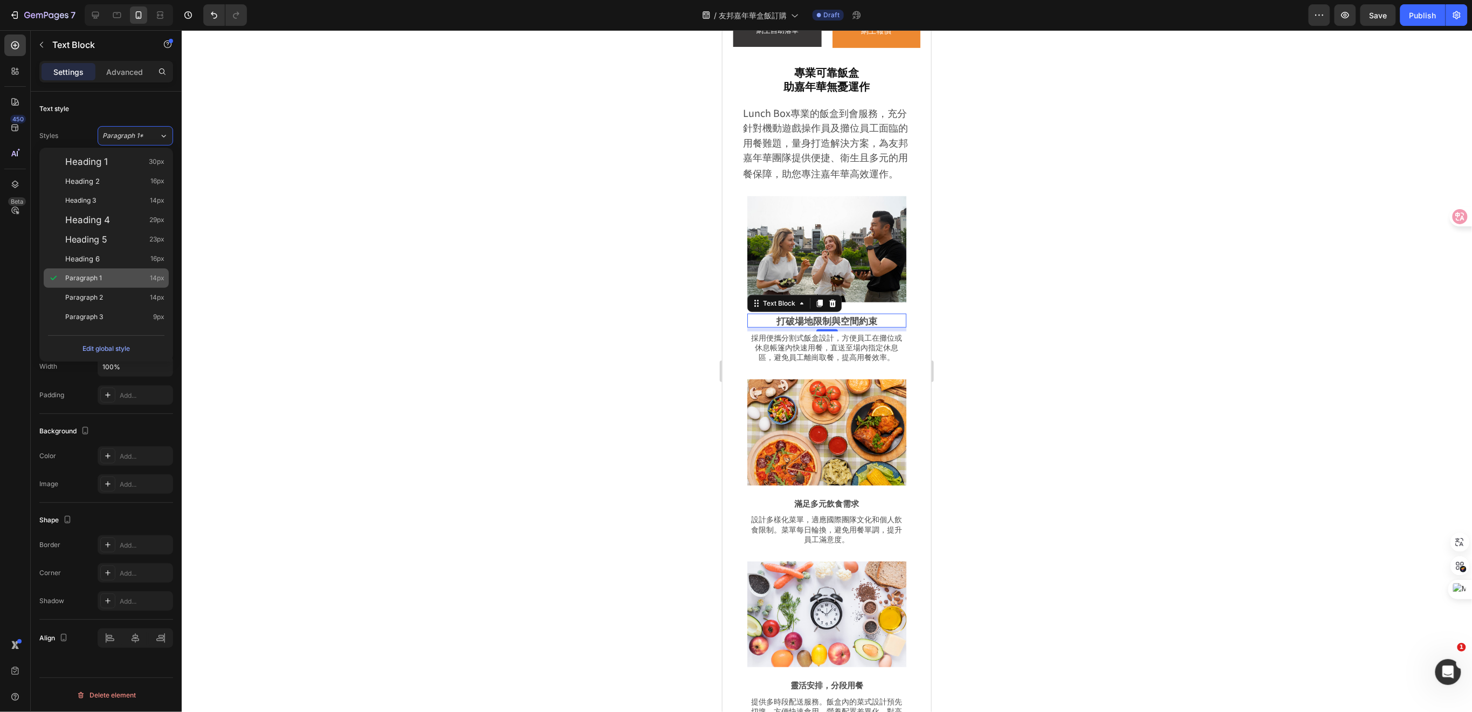
click at [122, 278] on div "Paragraph 1 14px" at bounding box center [114, 278] width 99 height 11
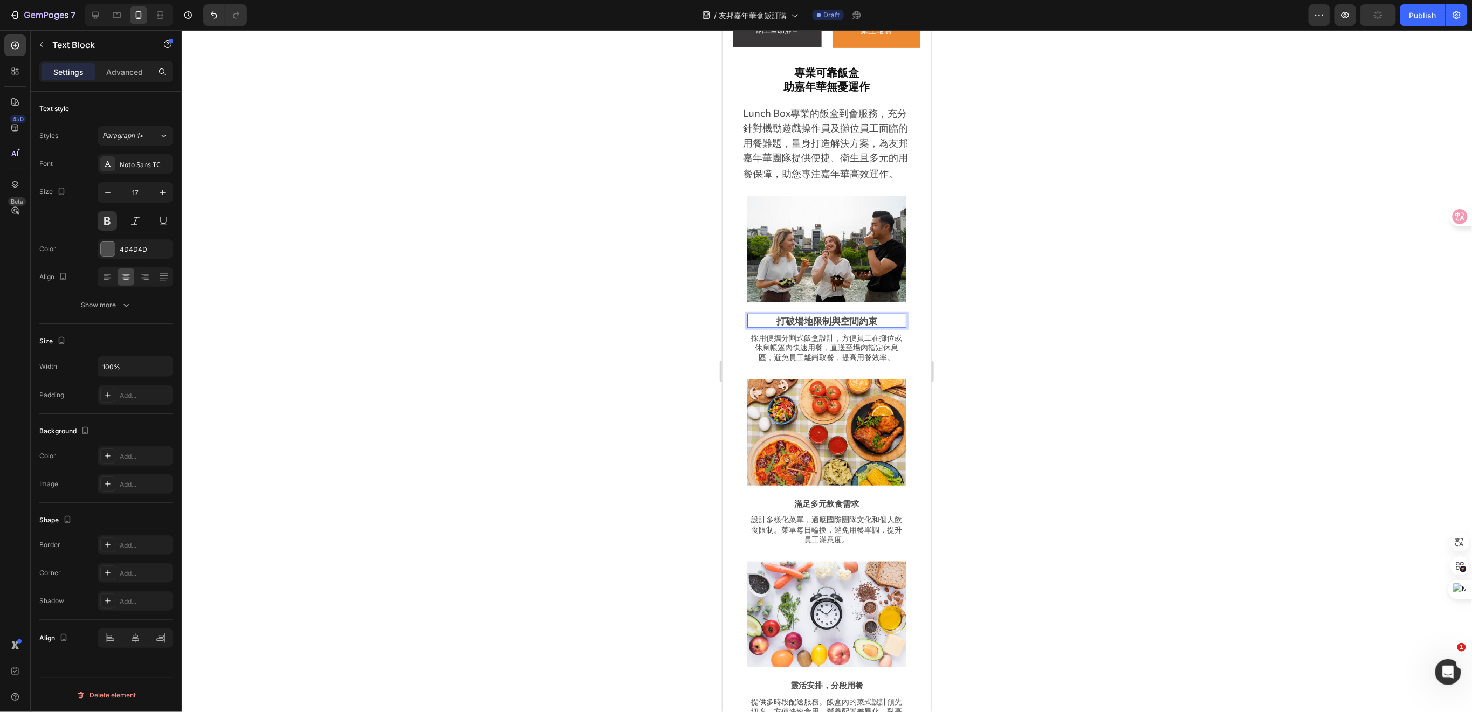
click at [873, 325] on p "打破場地限制與空間約束" at bounding box center [826, 320] width 157 height 12
click at [99, 305] on div "Show more" at bounding box center [106, 305] width 50 height 11
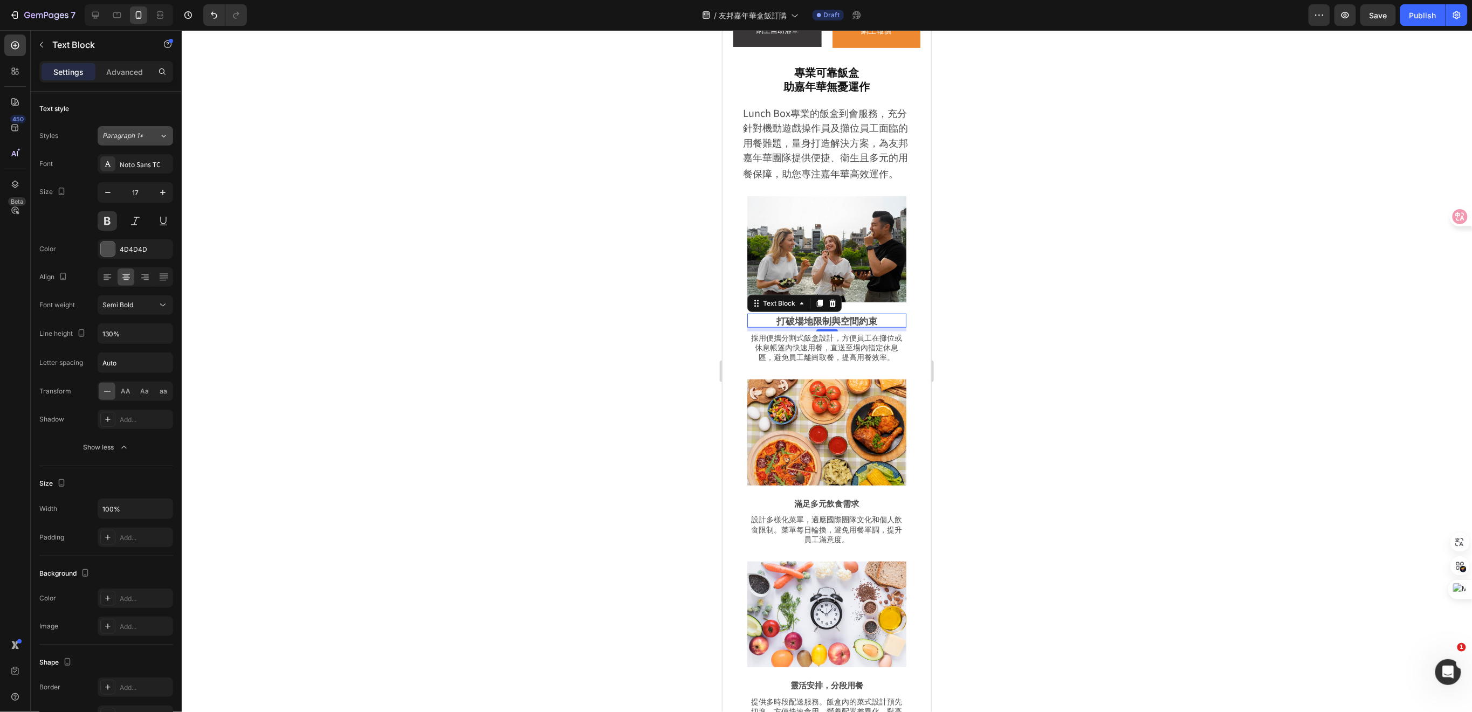
click at [161, 138] on icon at bounding box center [163, 136] width 9 height 11
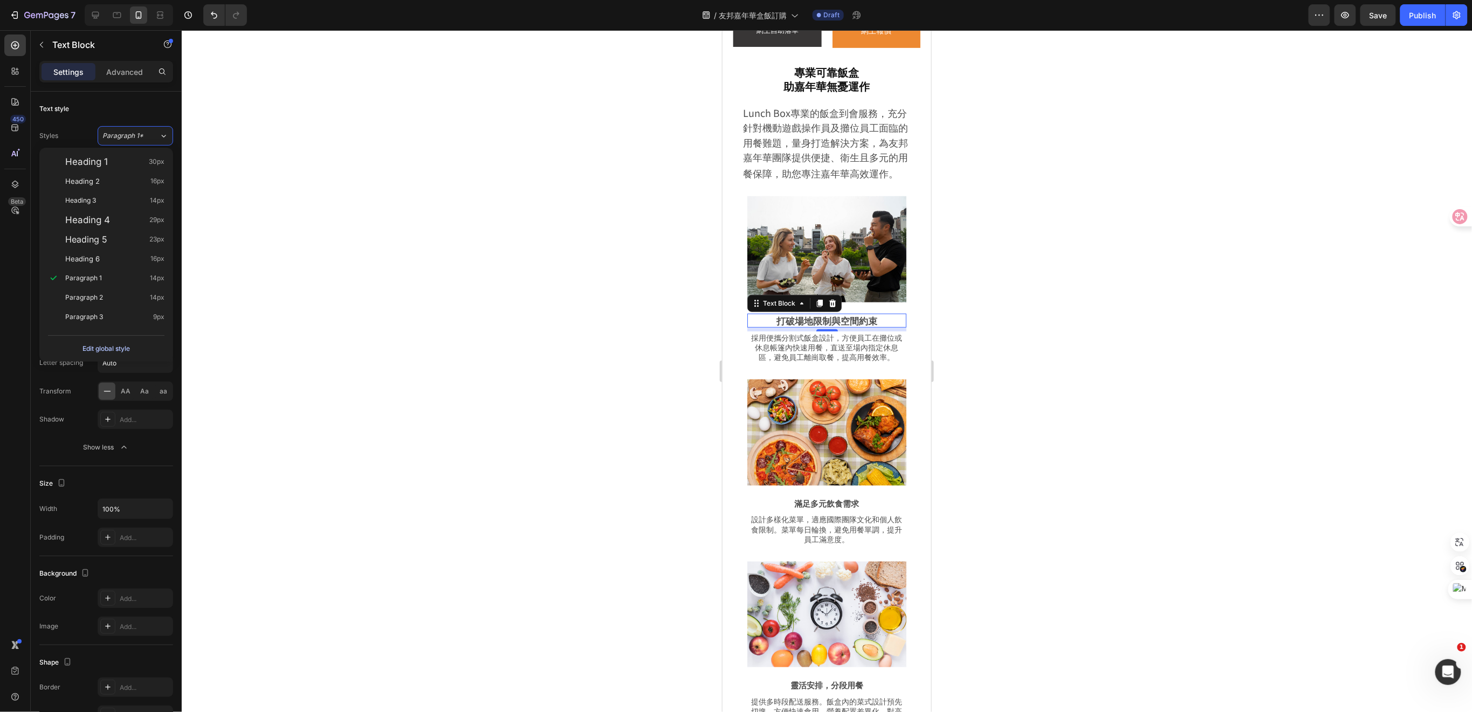
click at [105, 345] on div "Edit global style" at bounding box center [106, 348] width 47 height 13
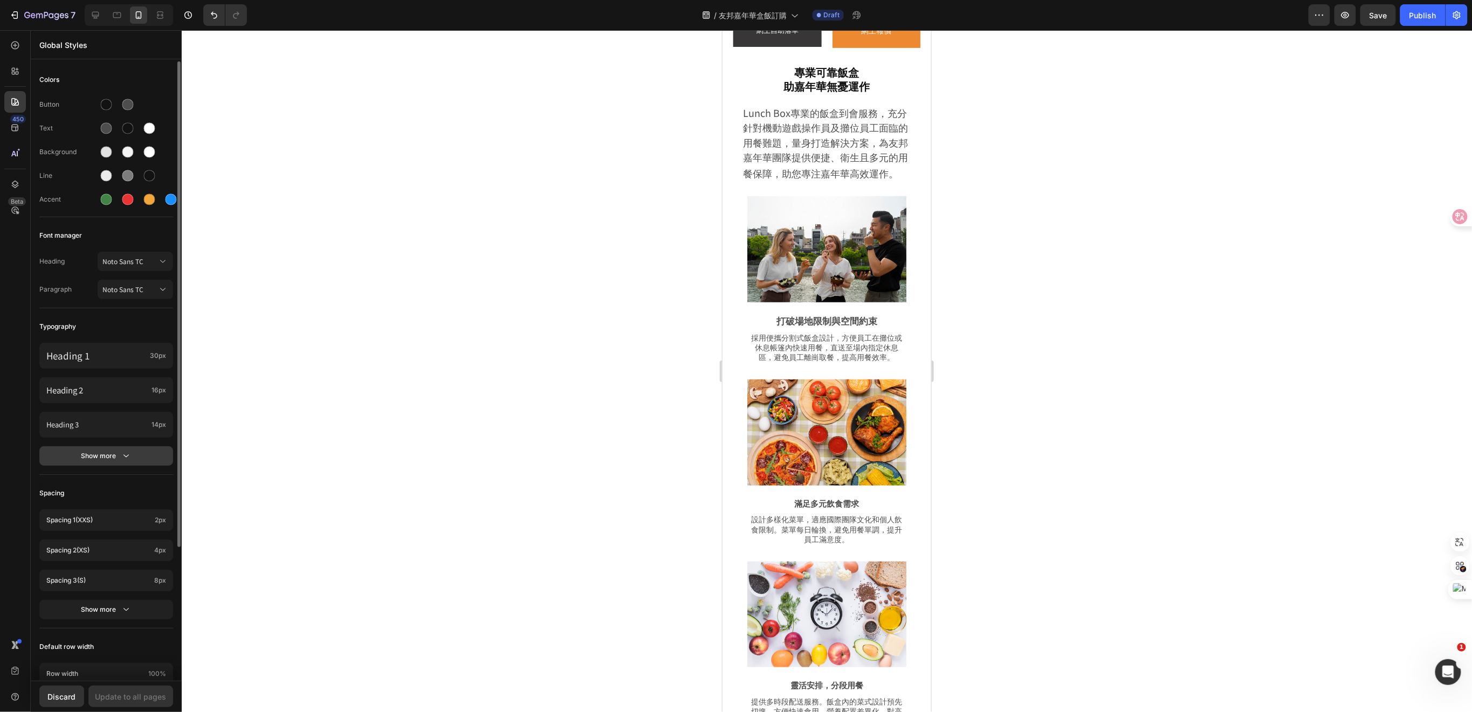
click at [106, 451] on div "Show more" at bounding box center [106, 456] width 50 height 11
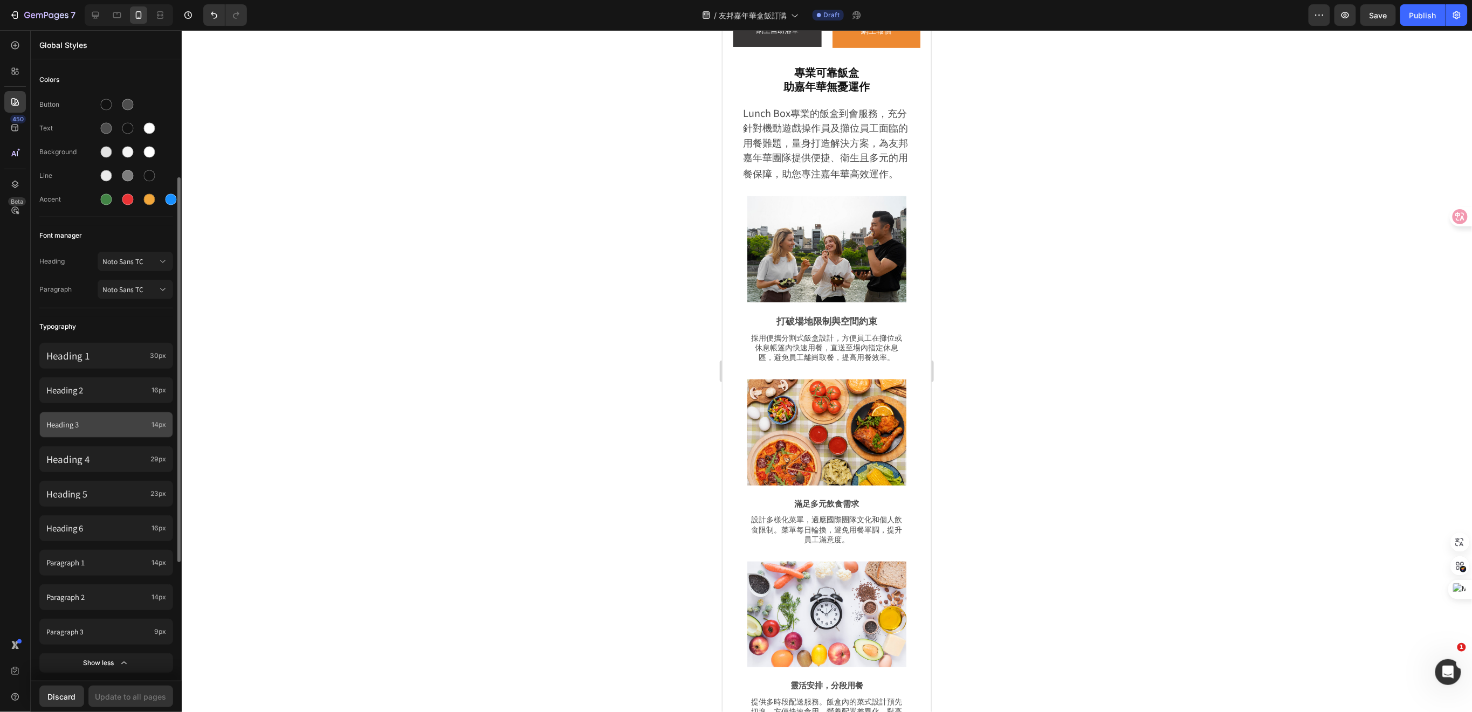
scroll to position [72, 0]
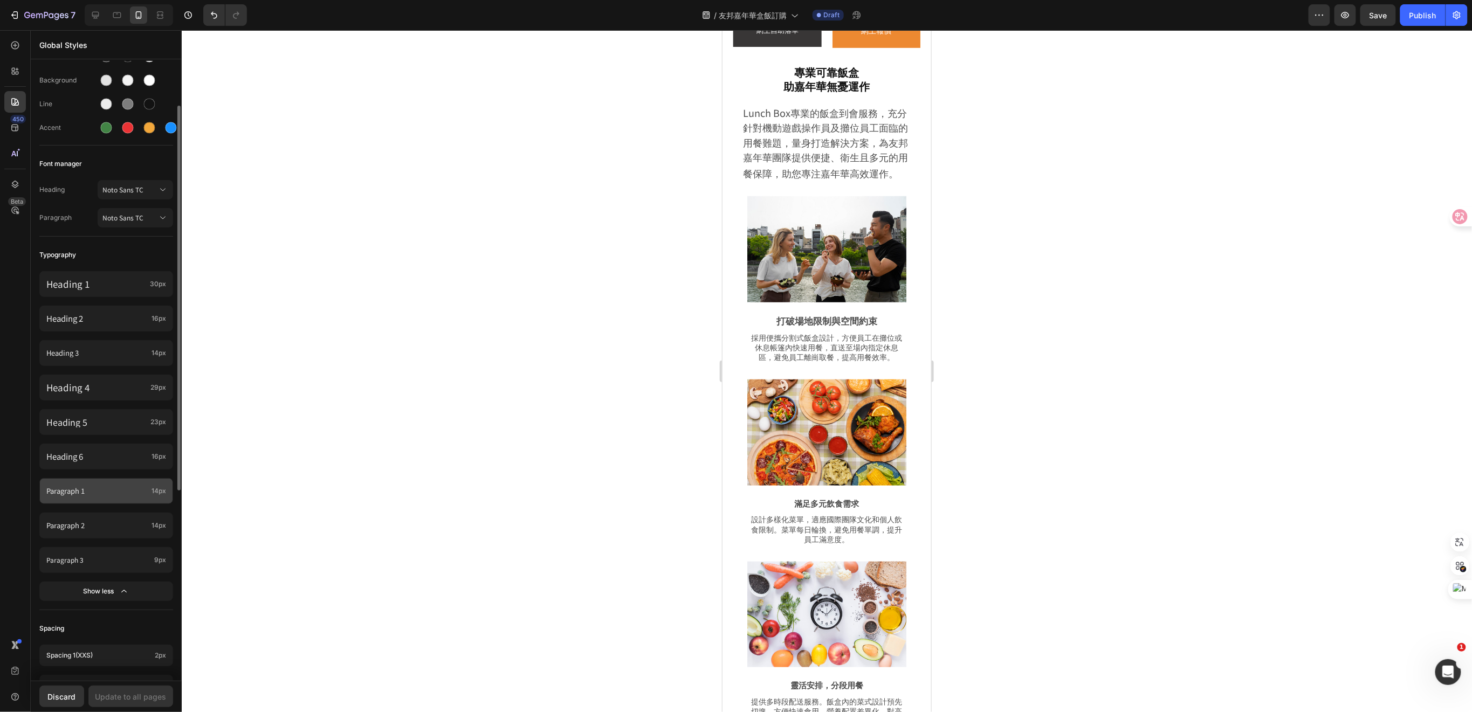
click at [122, 491] on p "Paragraph 1" at bounding box center [96, 491] width 101 height 12
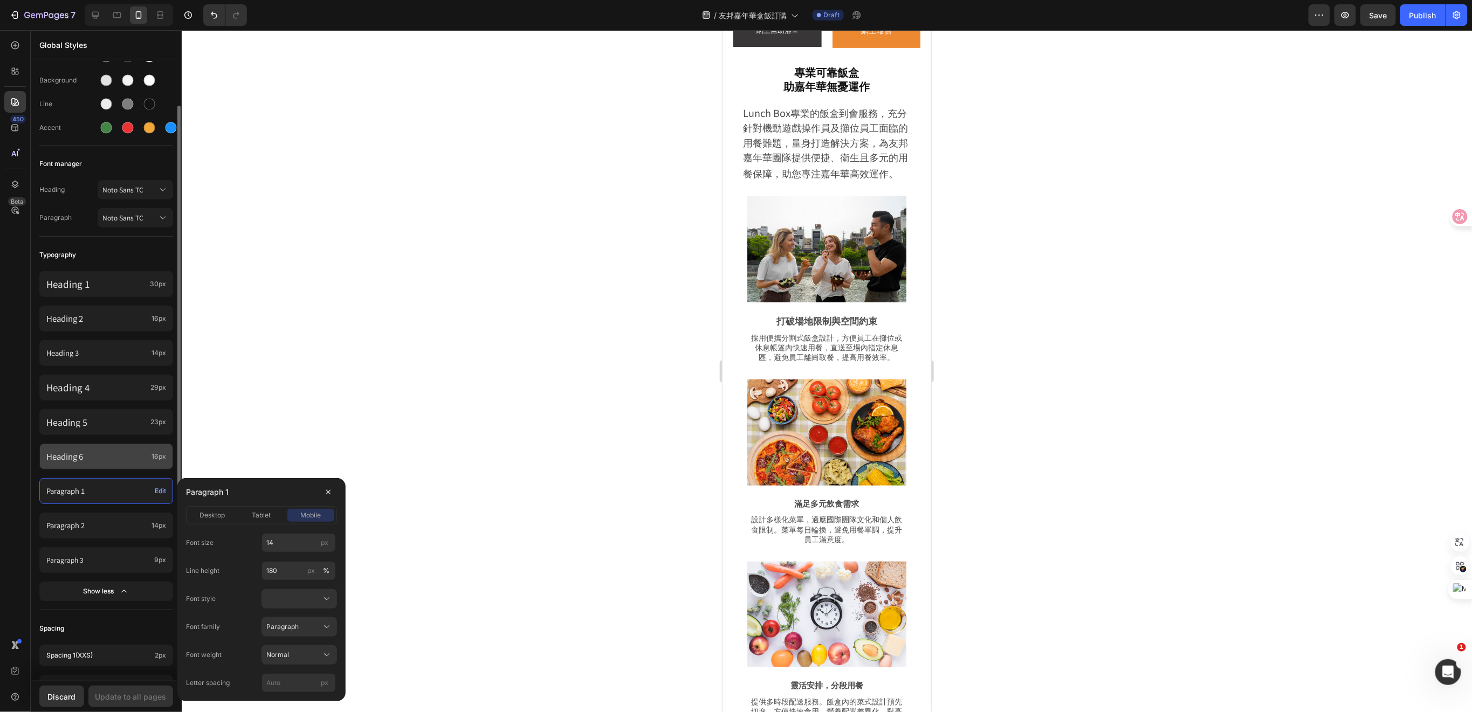
click at [111, 452] on p "Heading 6" at bounding box center [96, 456] width 101 height 11
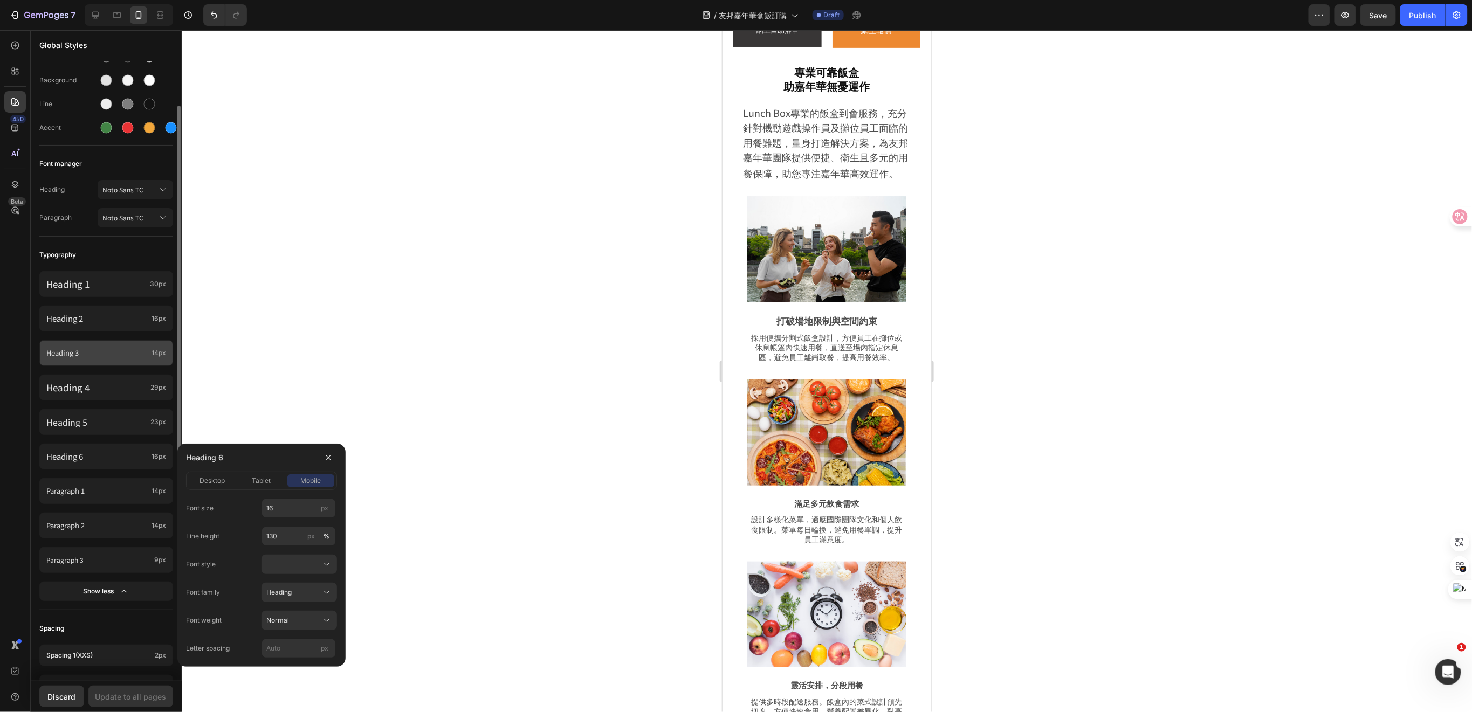
click at [104, 349] on p "Heading 3" at bounding box center [96, 353] width 101 height 9
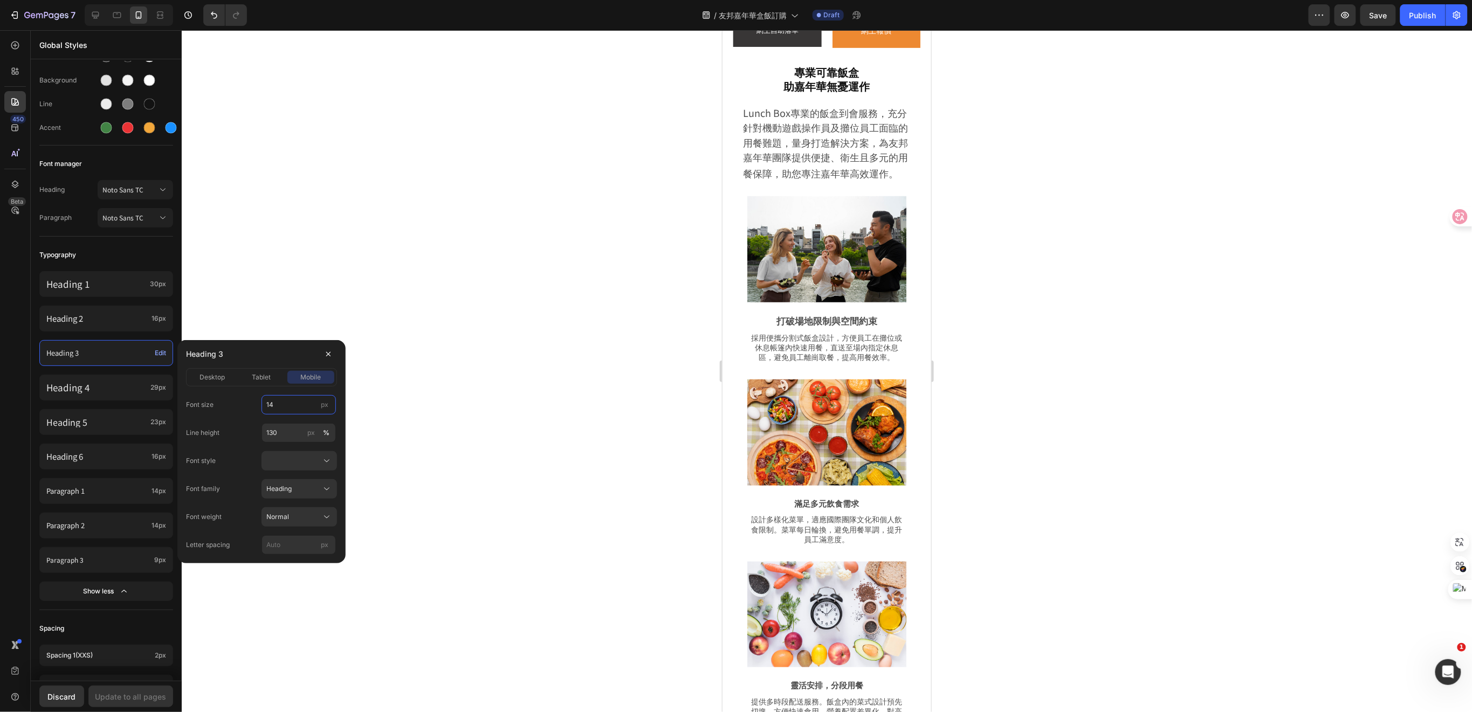
click at [281, 404] on input "14" at bounding box center [299, 404] width 74 height 19
type input "17"
click at [150, 691] on div "Update to all pages" at bounding box center [130, 696] width 71 height 11
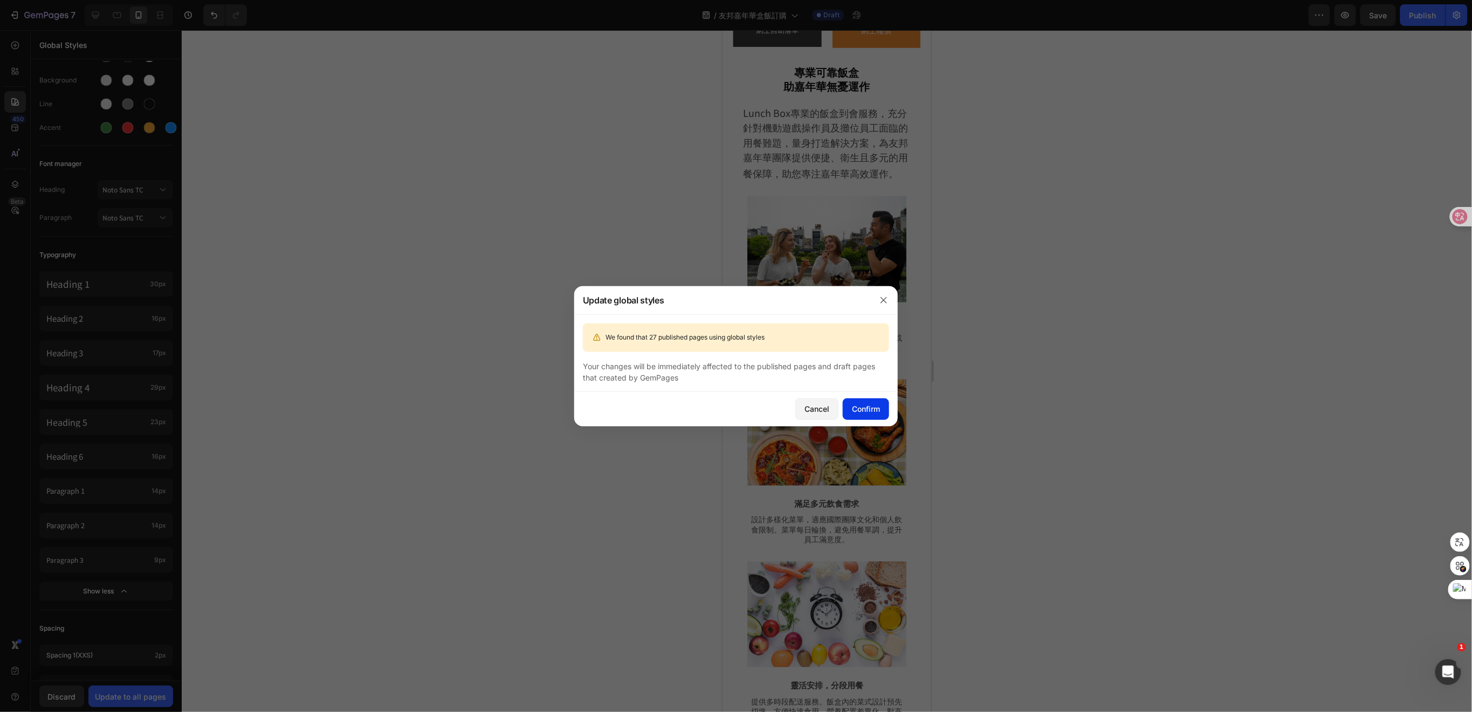
click at [866, 406] on div "Confirm" at bounding box center [866, 408] width 28 height 11
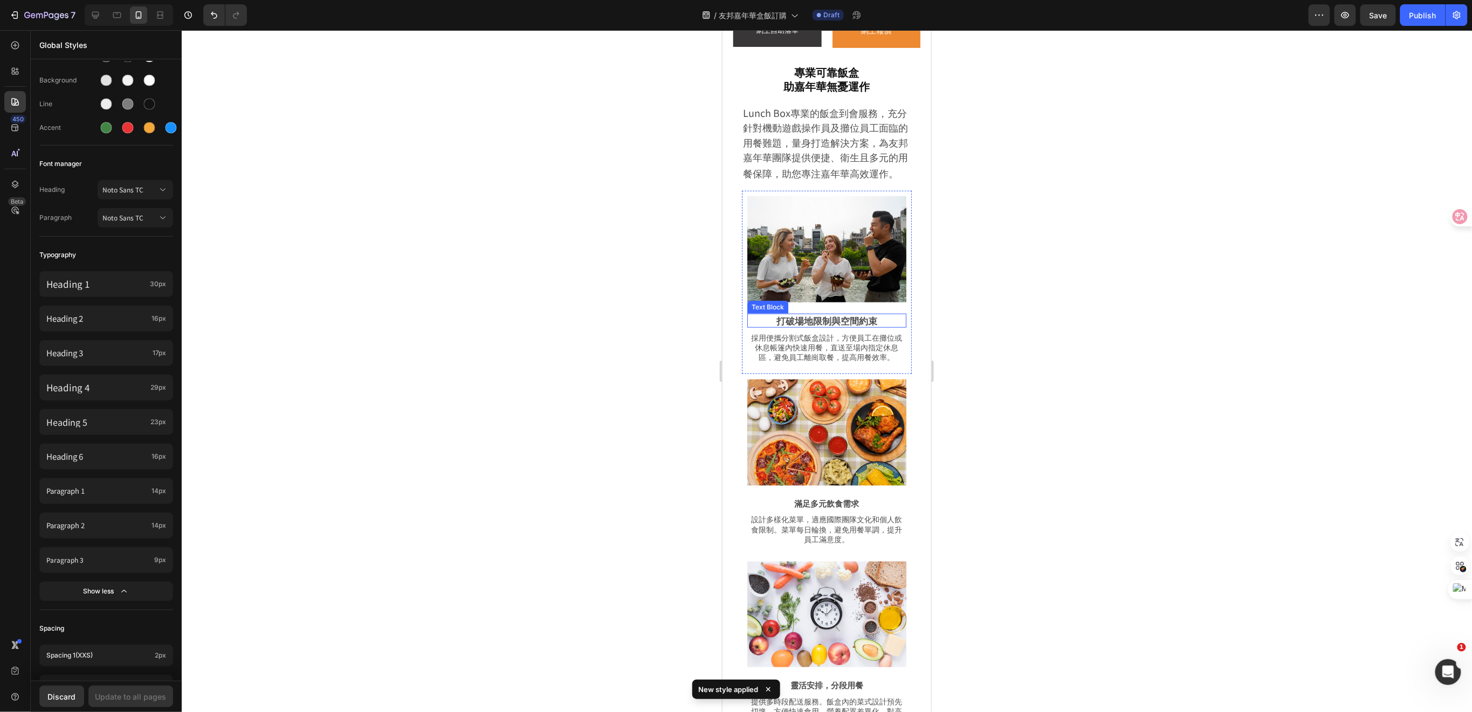
click at [827, 323] on p "打破場地限制與空間約束" at bounding box center [826, 320] width 157 height 12
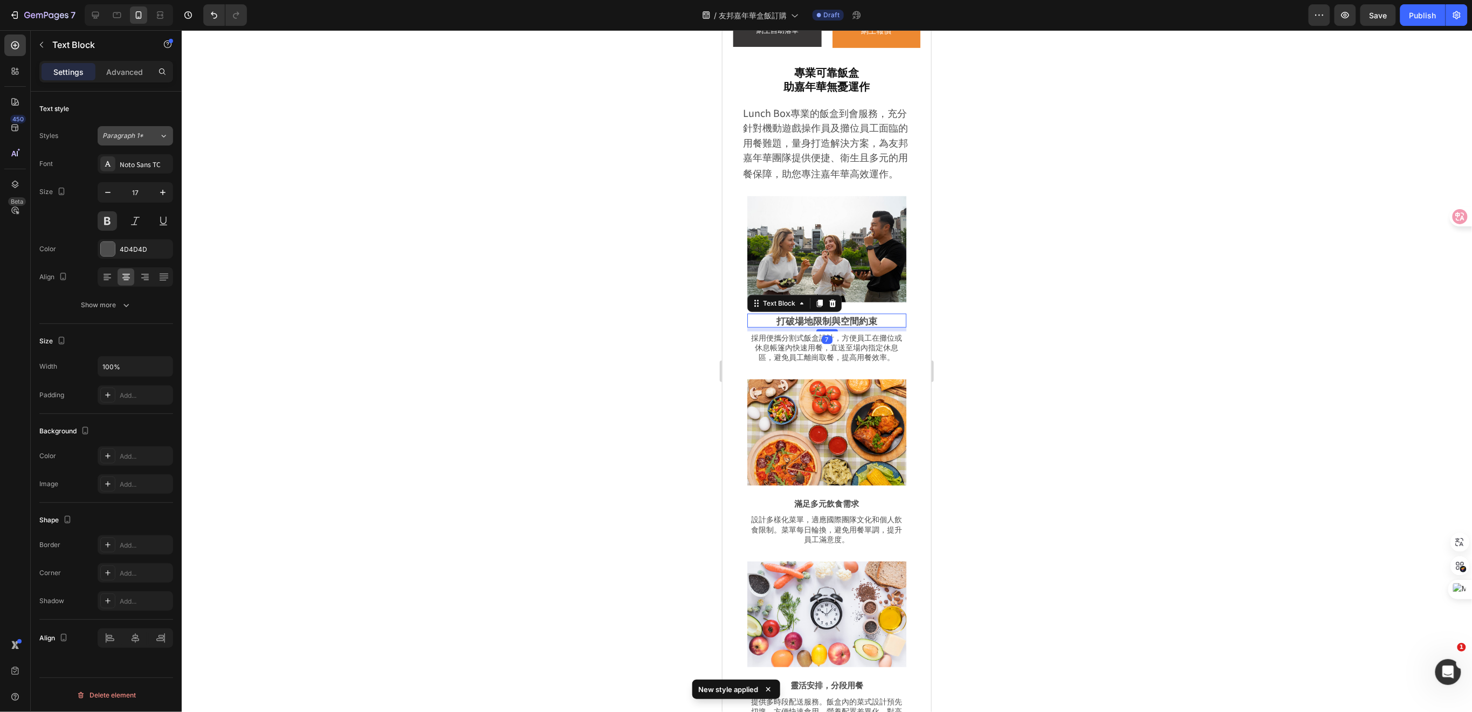
click at [157, 138] on div "Paragraph 1*" at bounding box center [130, 136] width 57 height 10
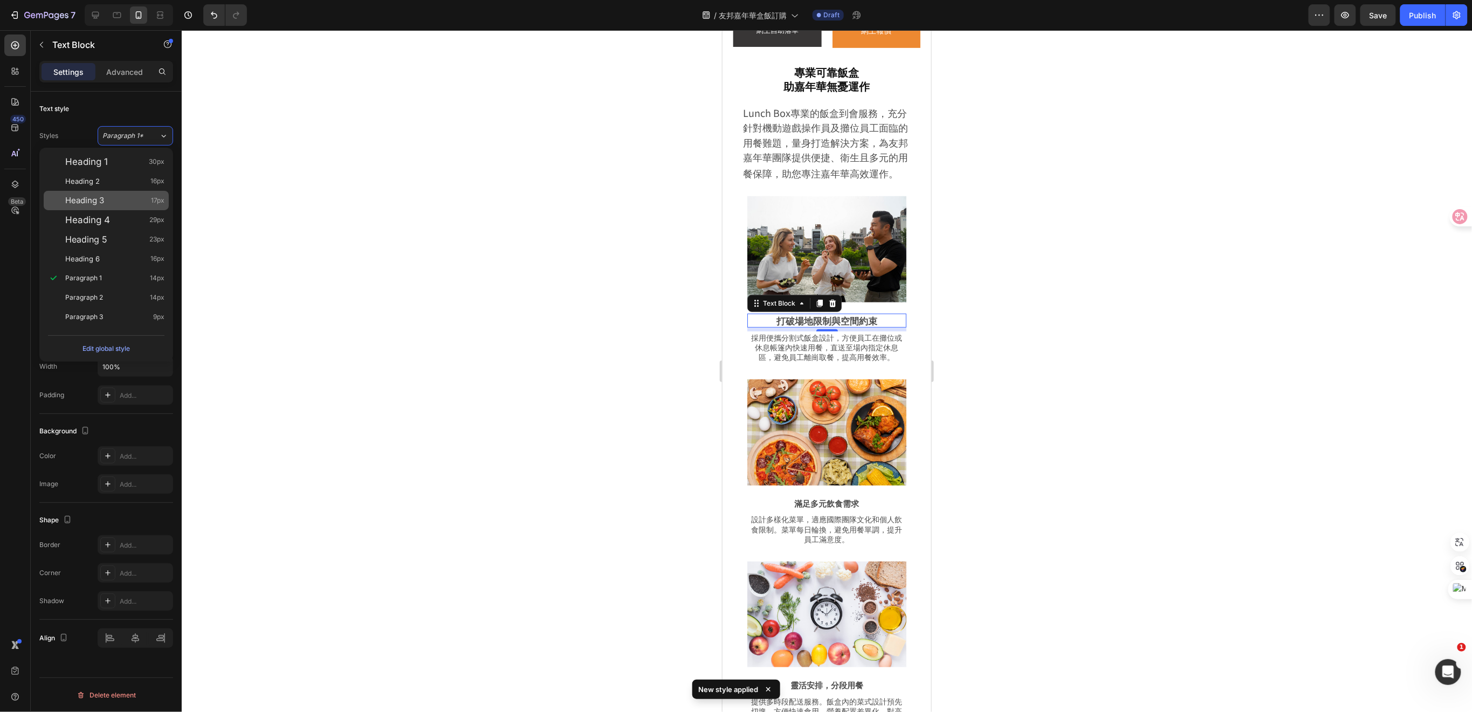
click at [130, 198] on div "Heading 3 17px" at bounding box center [114, 200] width 99 height 11
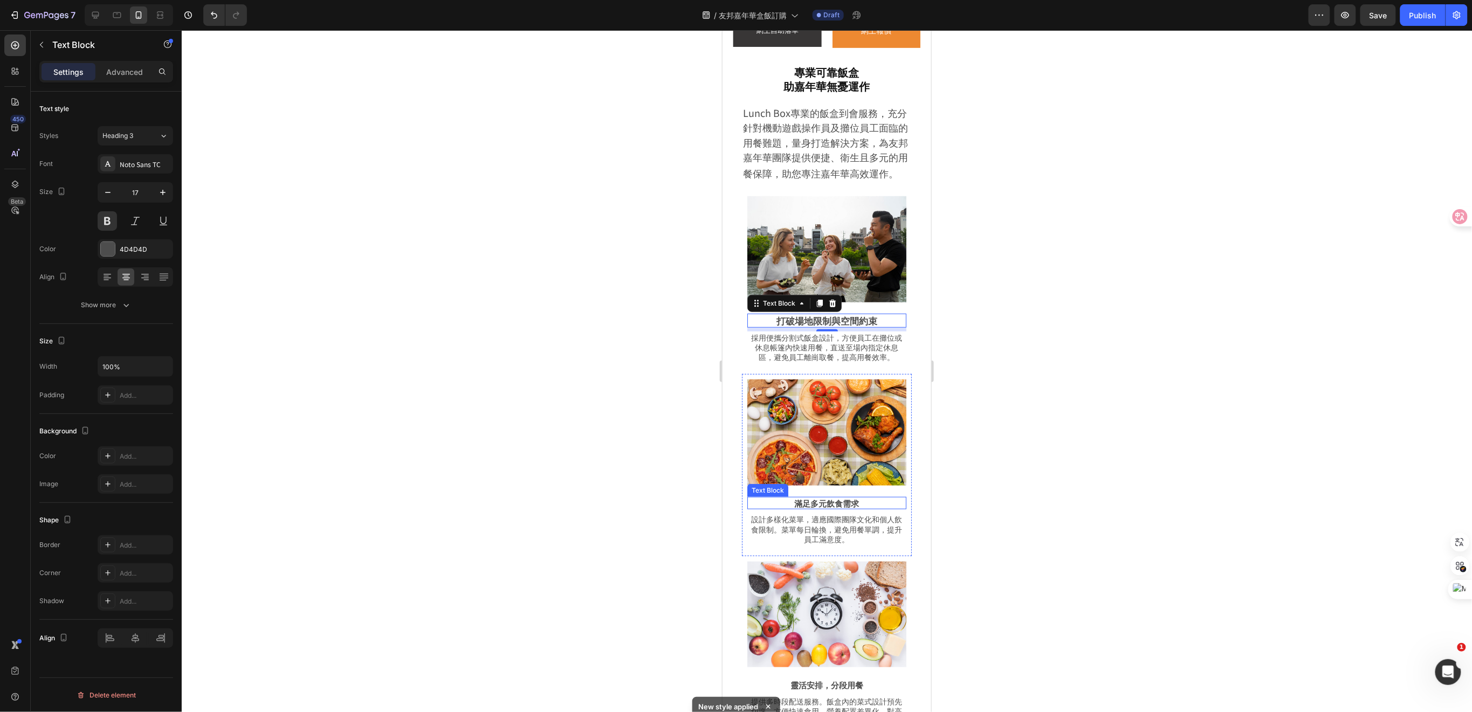
click at [840, 504] on p "滿足多元飲食需求" at bounding box center [826, 503] width 157 height 11
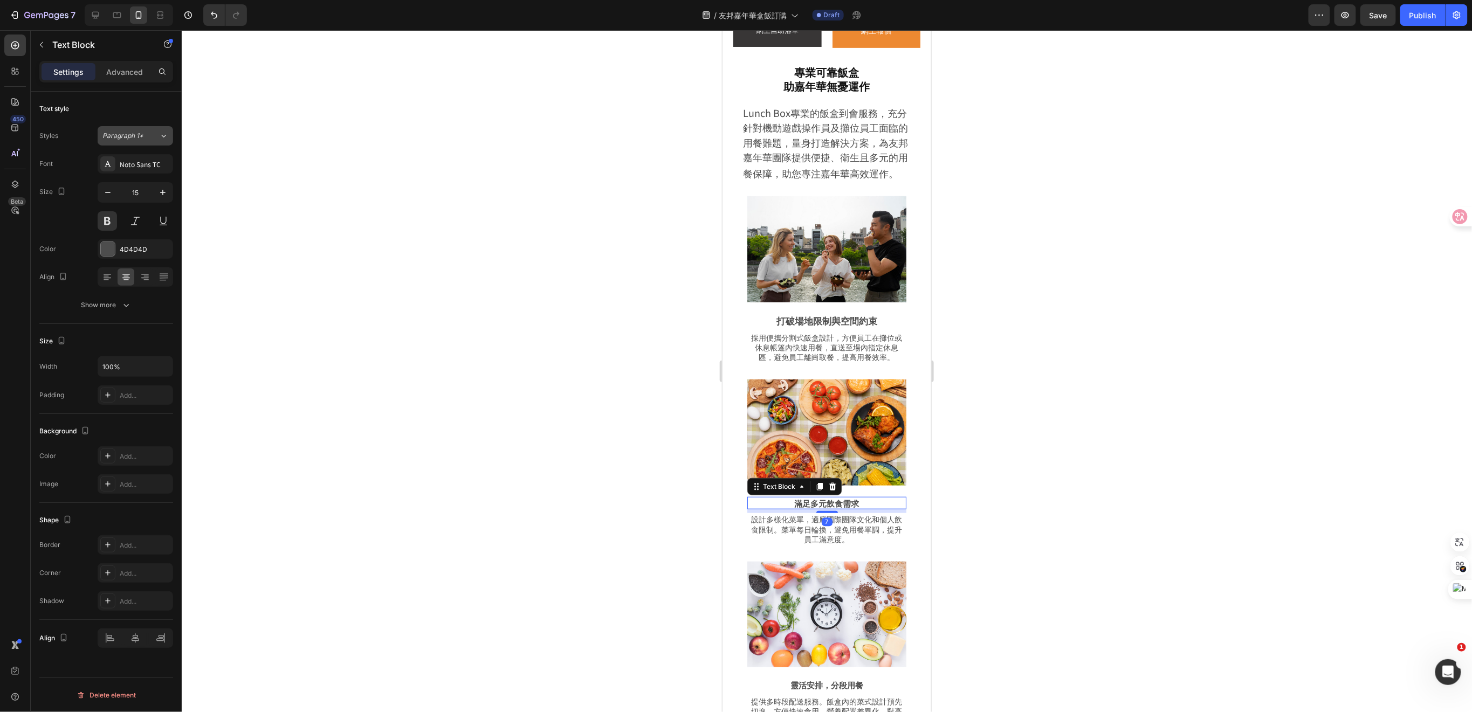
click at [159, 140] on icon at bounding box center [163, 136] width 9 height 11
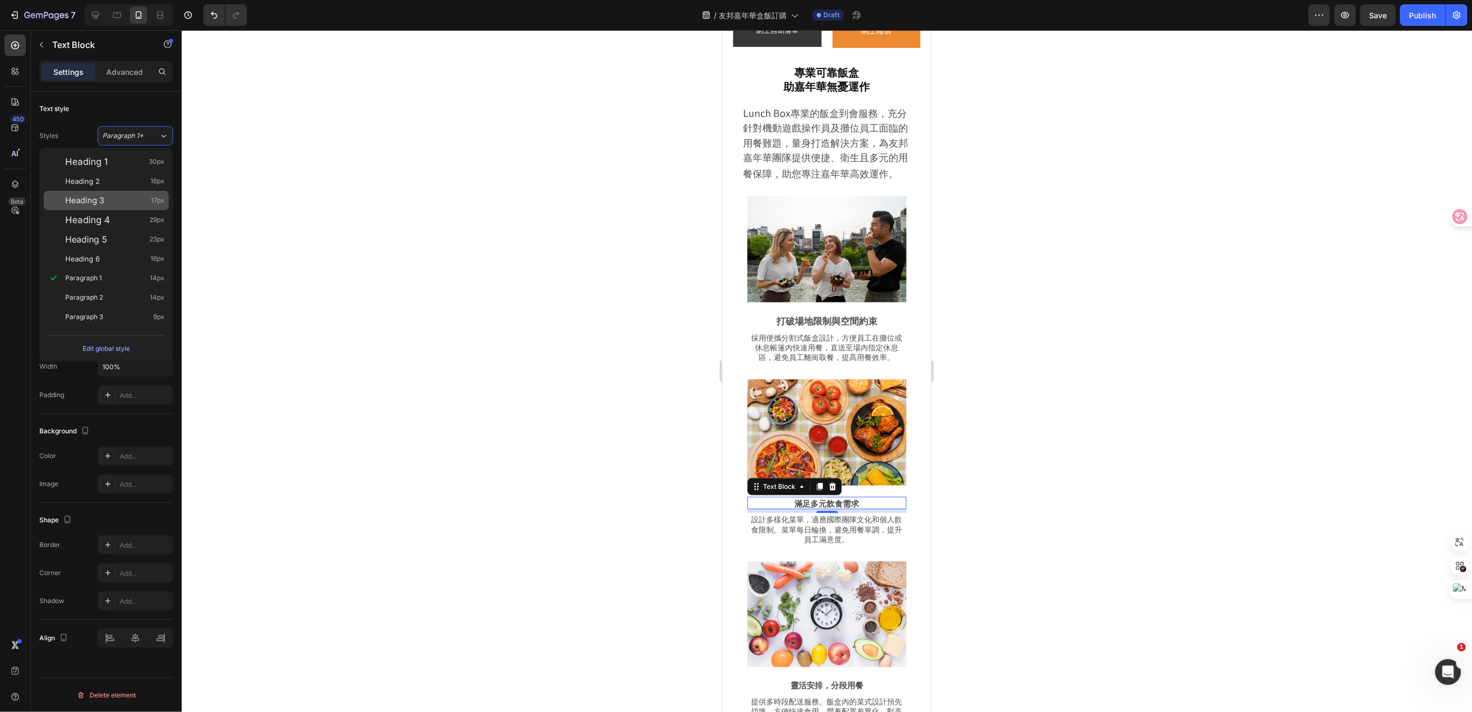
click at [125, 198] on div "Heading 3 17px" at bounding box center [114, 200] width 99 height 11
type input "17"
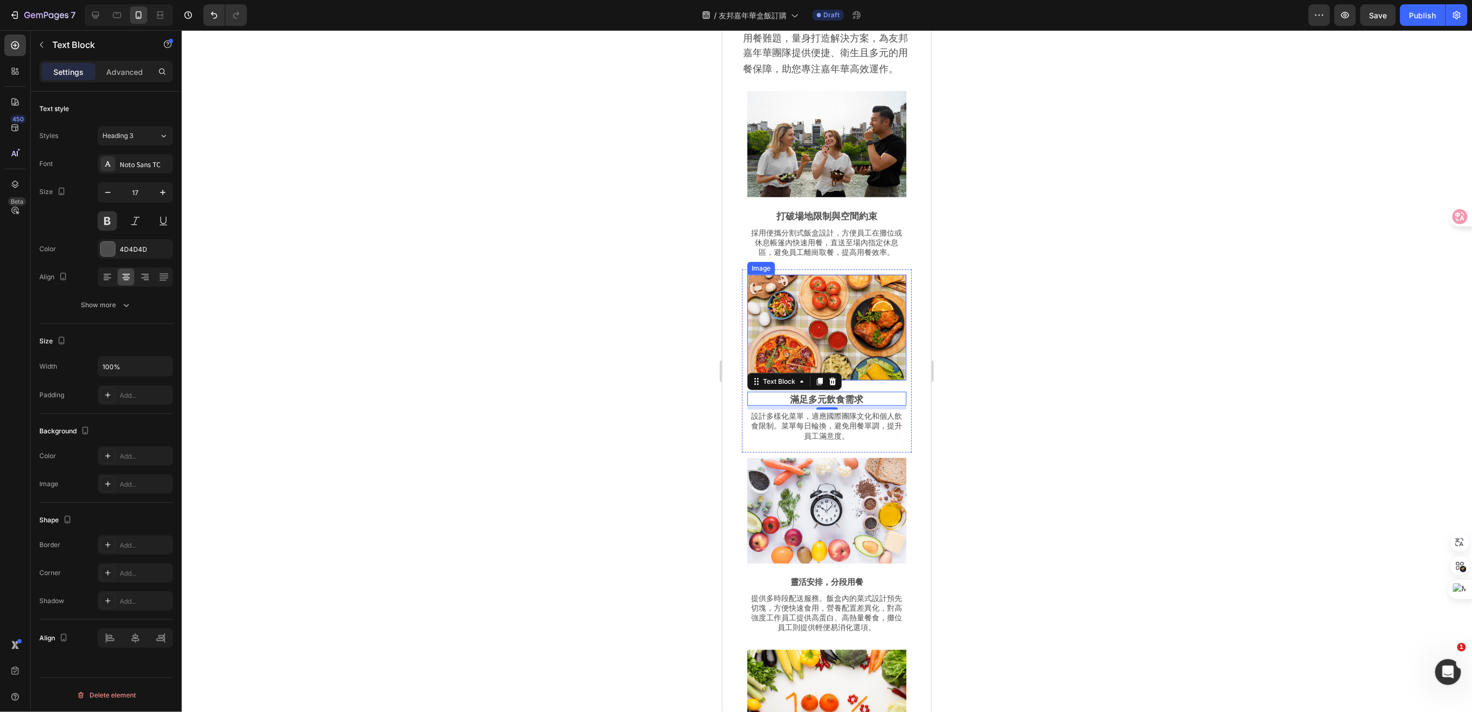
scroll to position [503, 0]
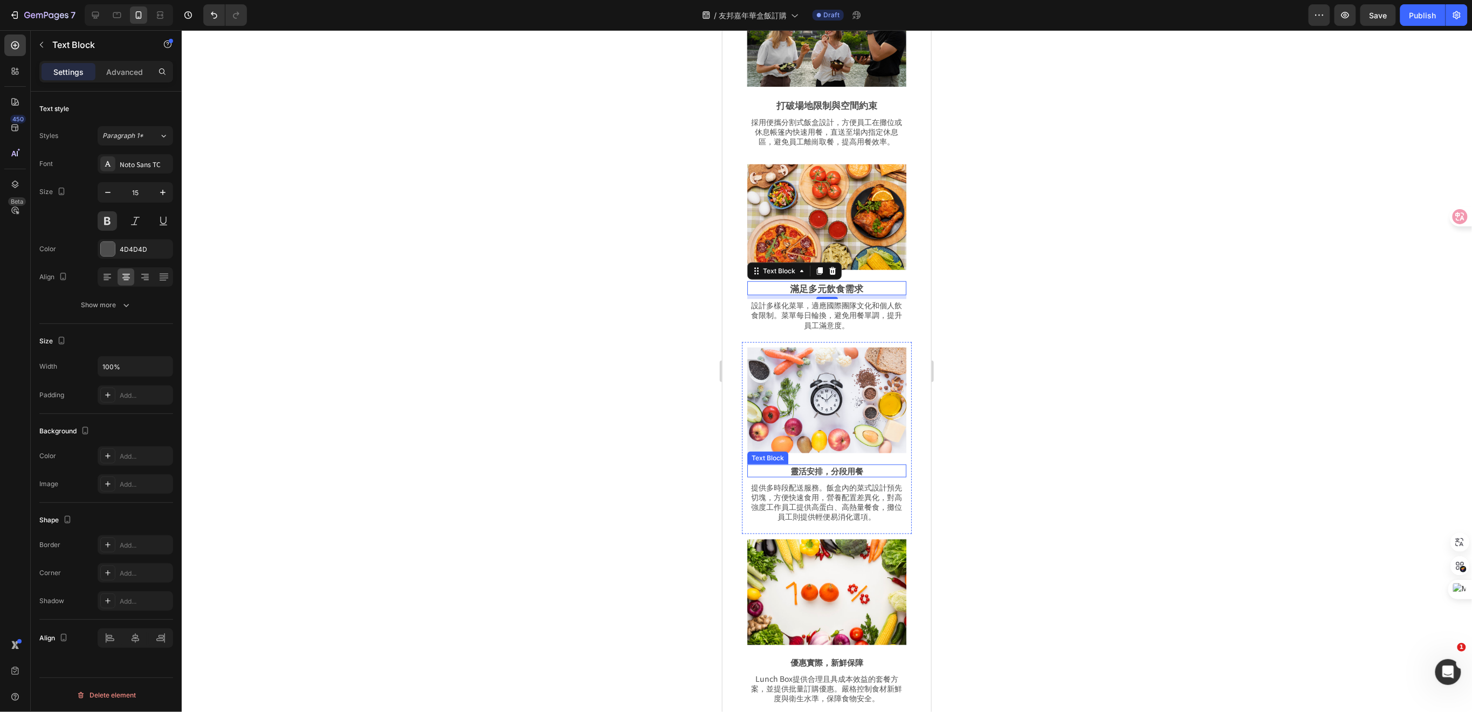
click at [848, 465] on p "靈活安排，分段用餐" at bounding box center [826, 470] width 157 height 11
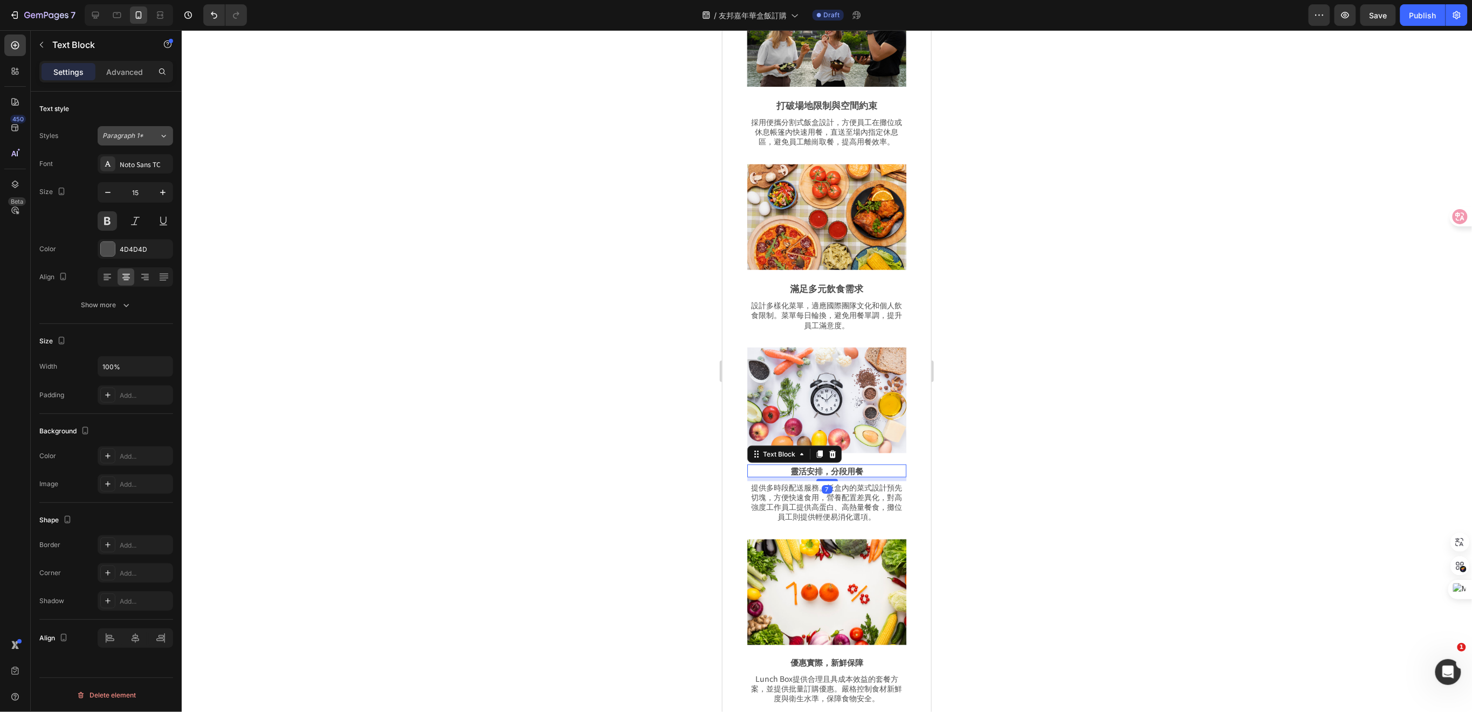
click at [157, 136] on div "Paragraph 1*" at bounding box center [130, 136] width 57 height 10
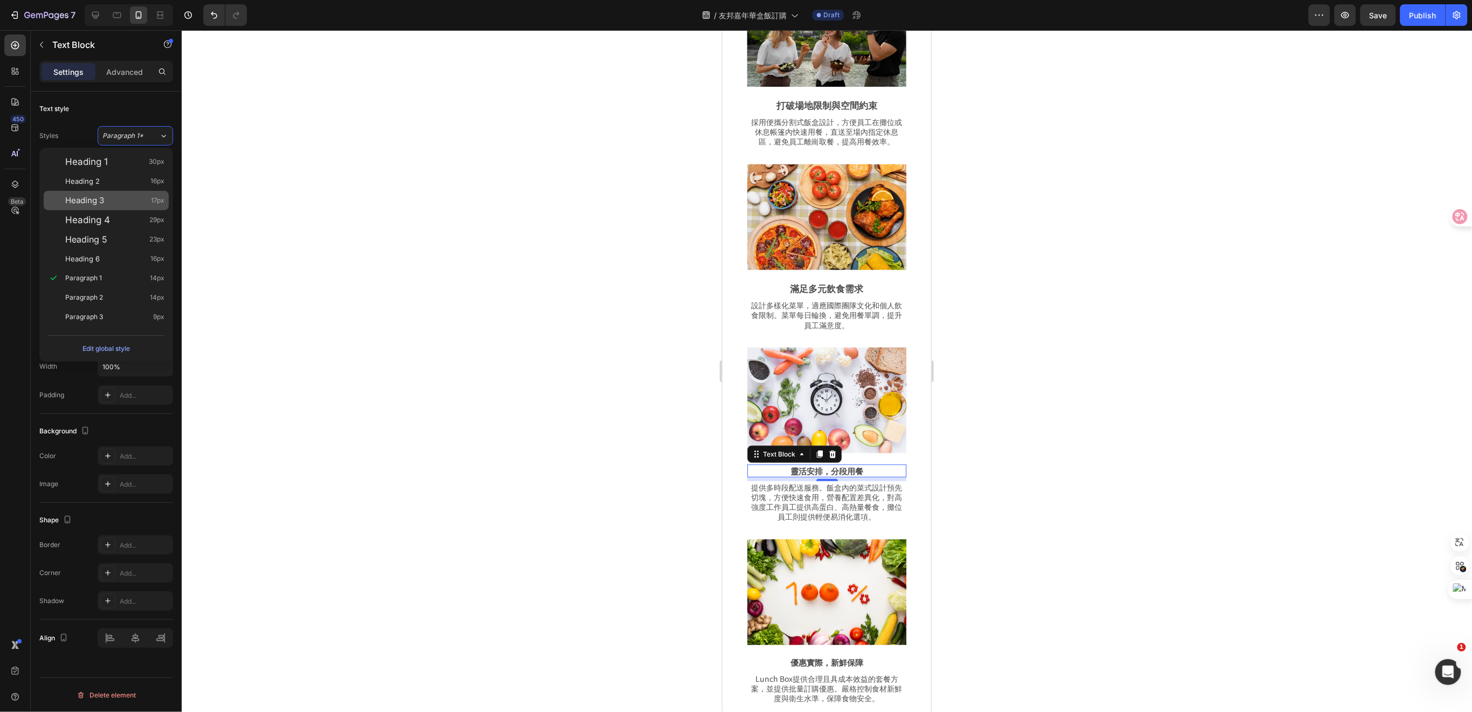
click at [107, 195] on div "Heading 3 17px" at bounding box center [114, 200] width 99 height 11
type input "17"
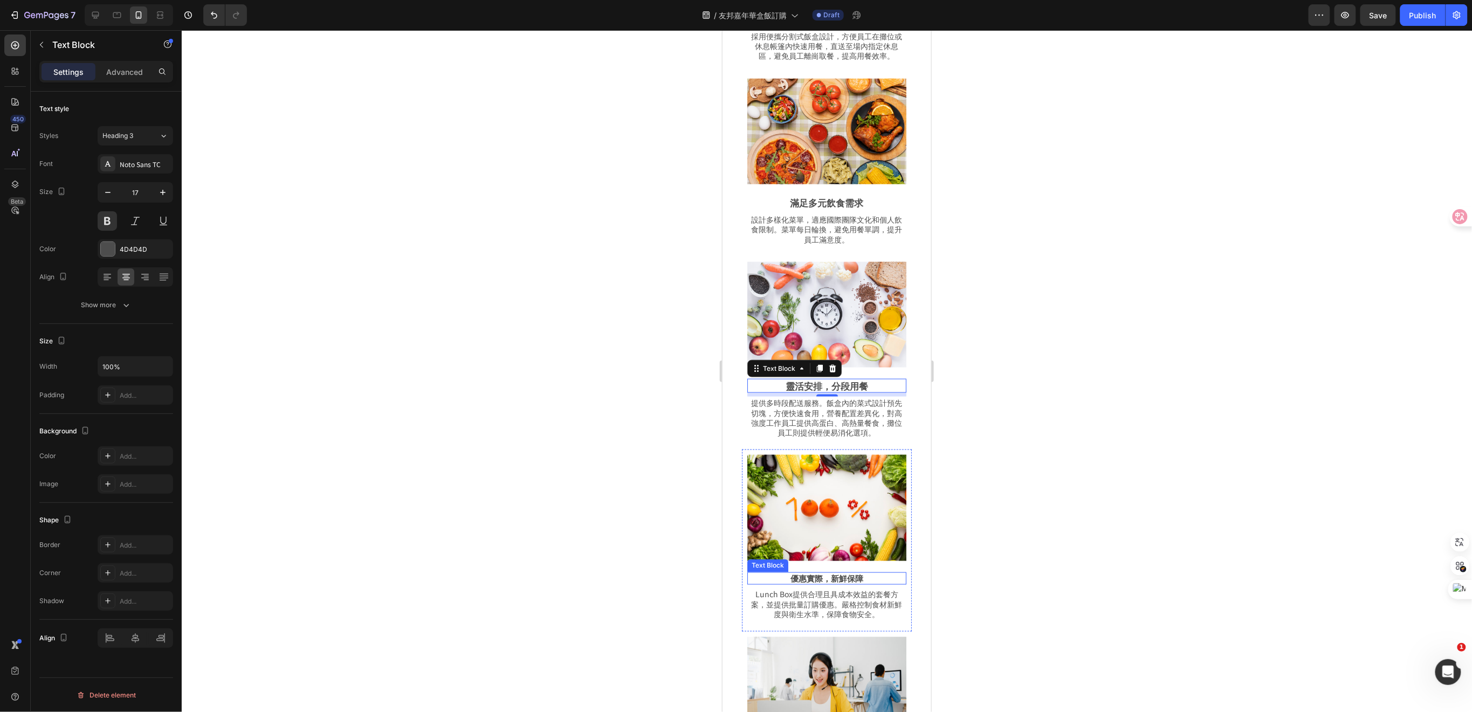
scroll to position [719, 0]
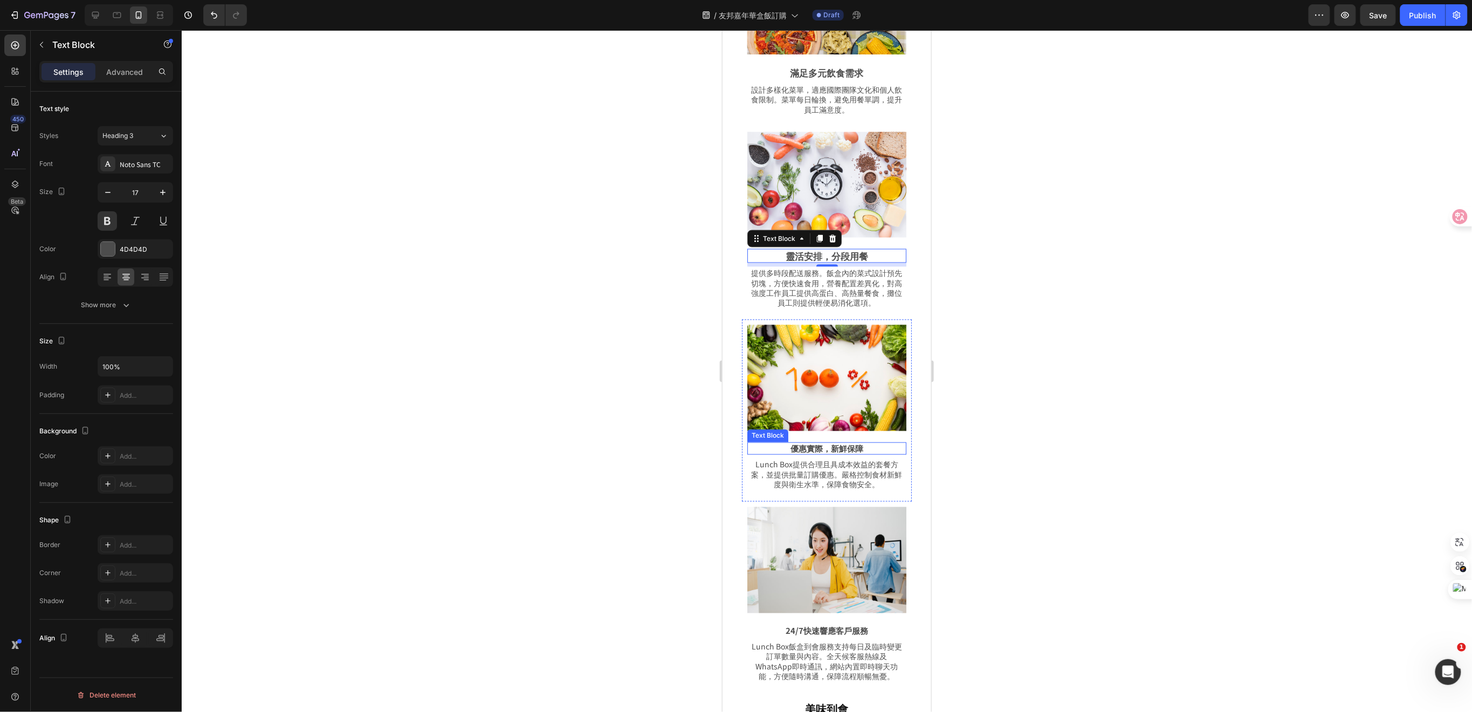
click at [843, 443] on p "優惠實際，新鮮保障" at bounding box center [826, 448] width 157 height 11
click at [162, 139] on icon at bounding box center [163, 136] width 9 height 11
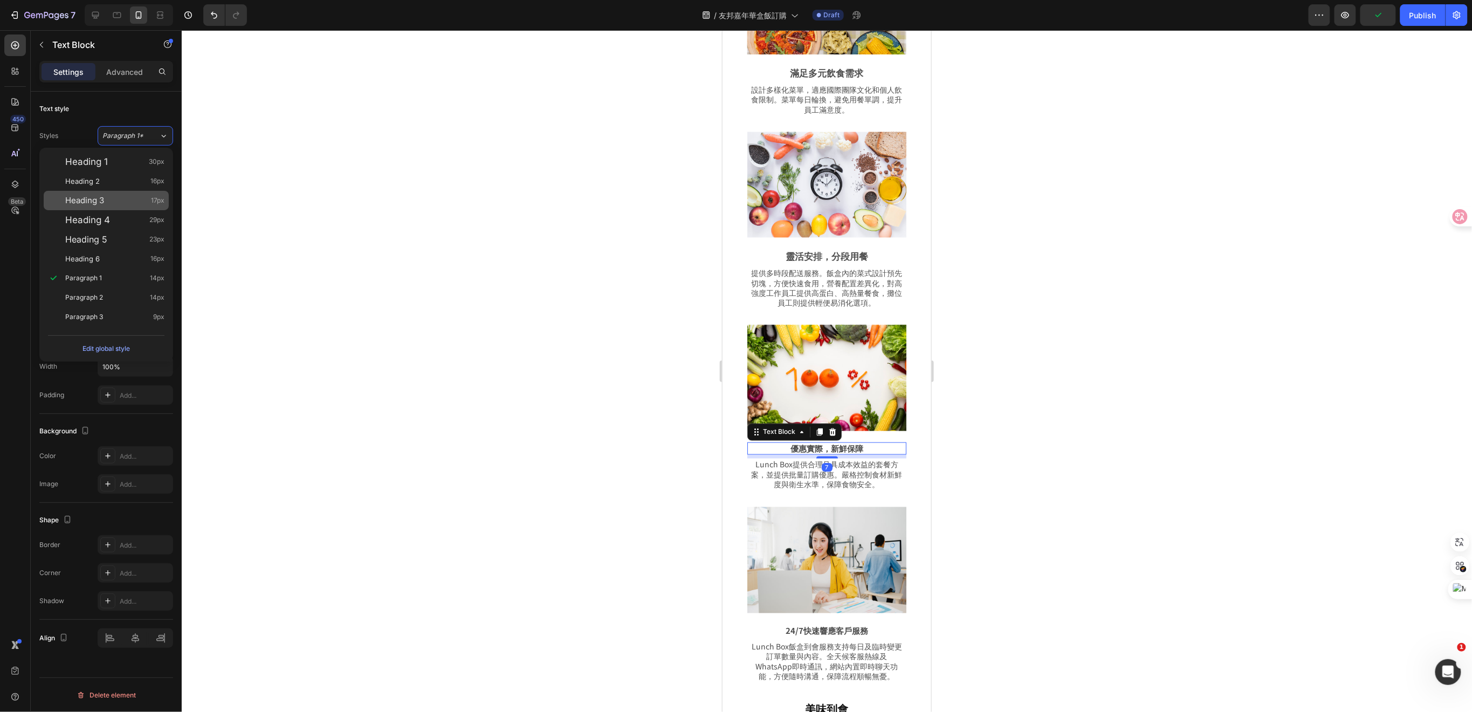
click at [107, 205] on div "Heading 3 17px" at bounding box center [114, 200] width 99 height 11
type input "17"
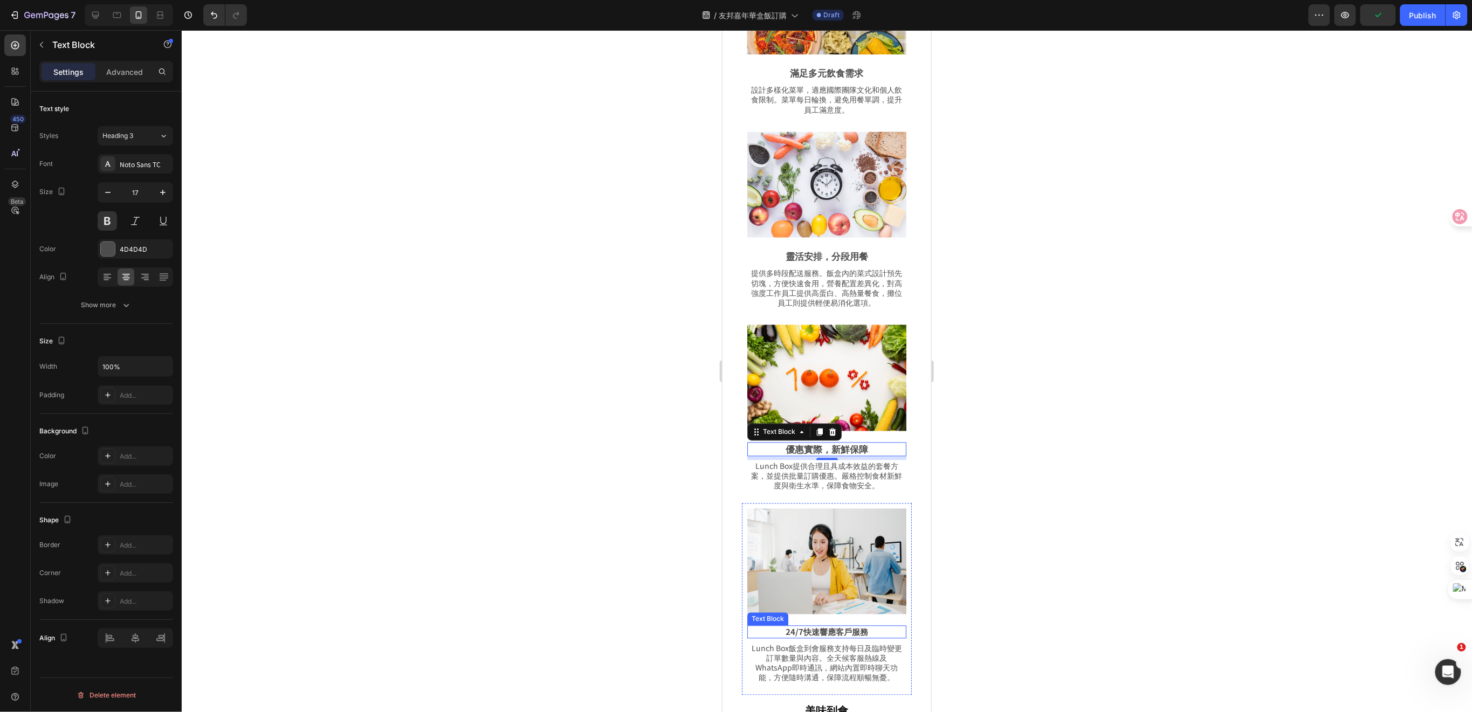
click at [829, 627] on p "24/7快速響應客戶服務" at bounding box center [826, 632] width 157 height 11
click at [138, 135] on span "Paragraph 1*" at bounding box center [122, 136] width 41 height 10
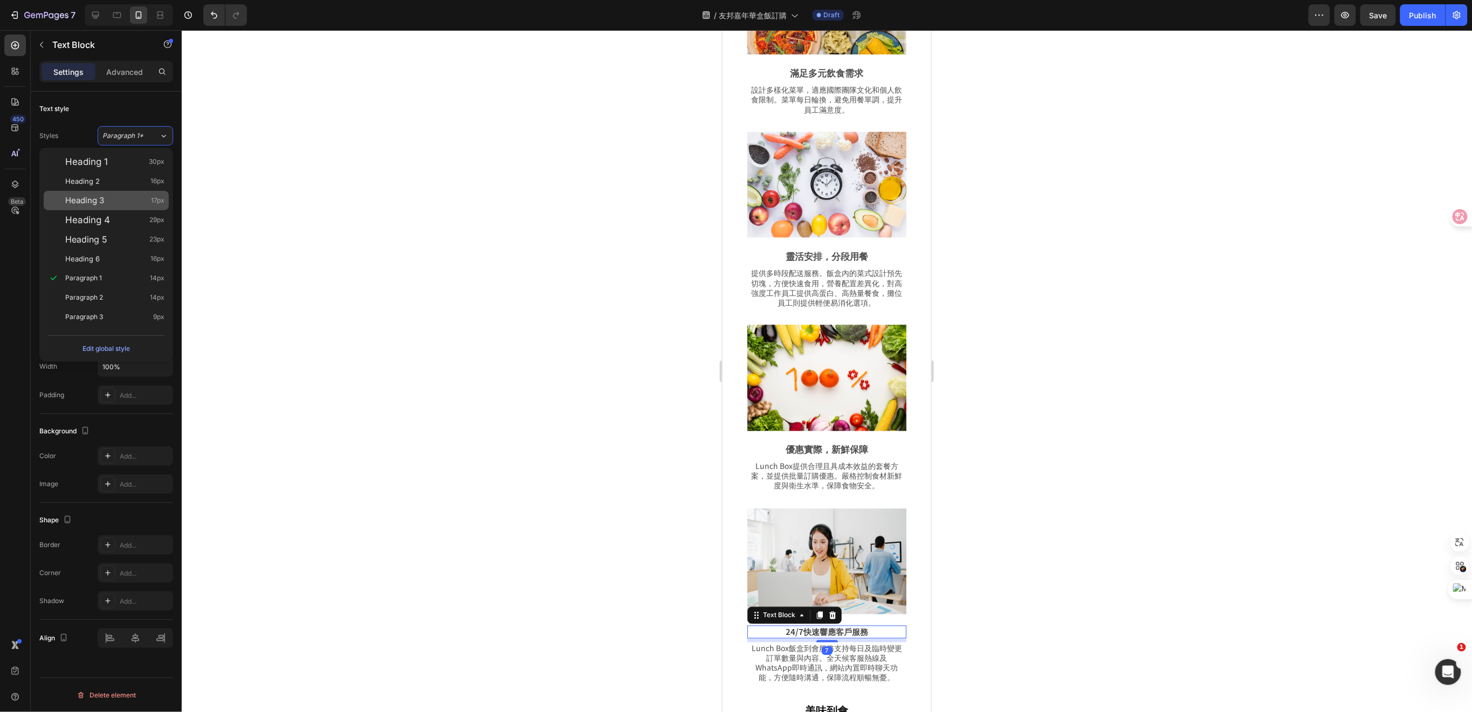
click at [114, 196] on div "Heading 3 17px" at bounding box center [114, 200] width 99 height 11
type input "17"
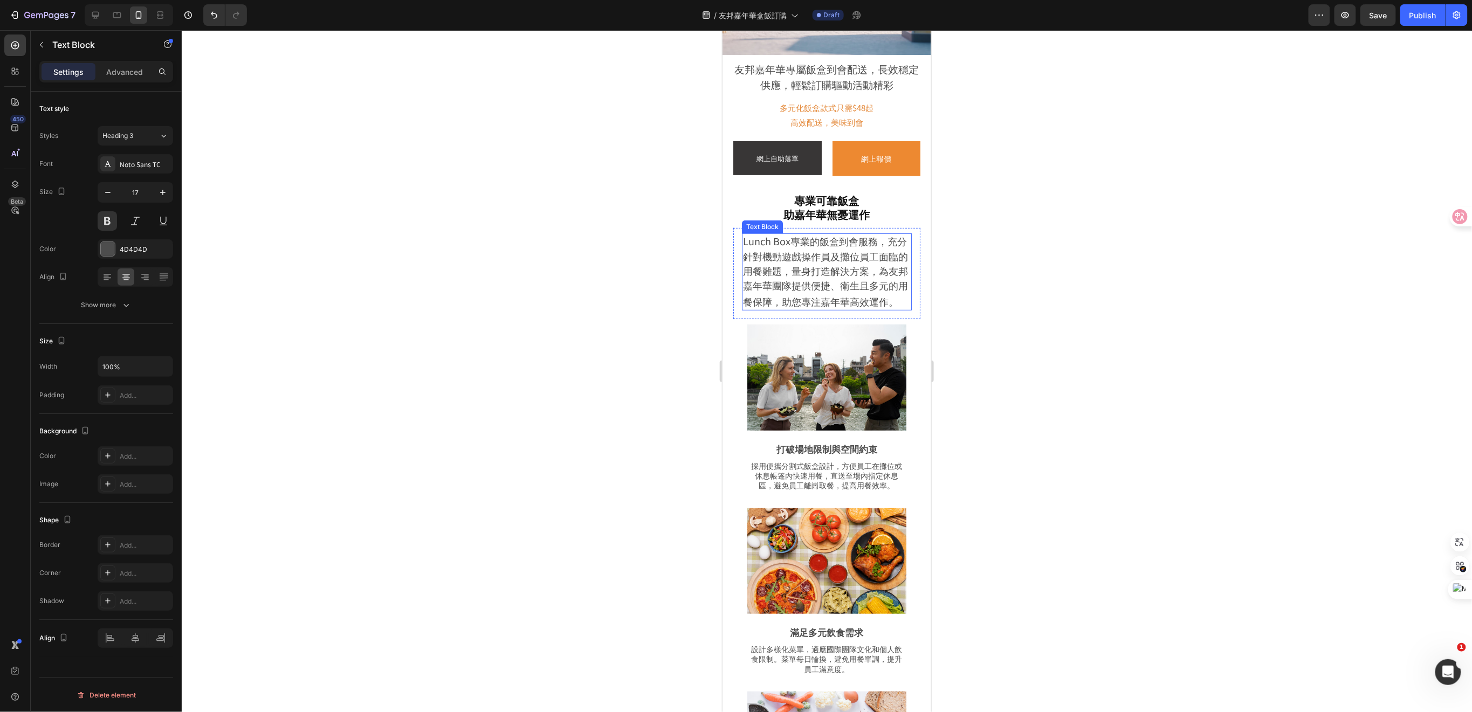
scroll to position [216, 0]
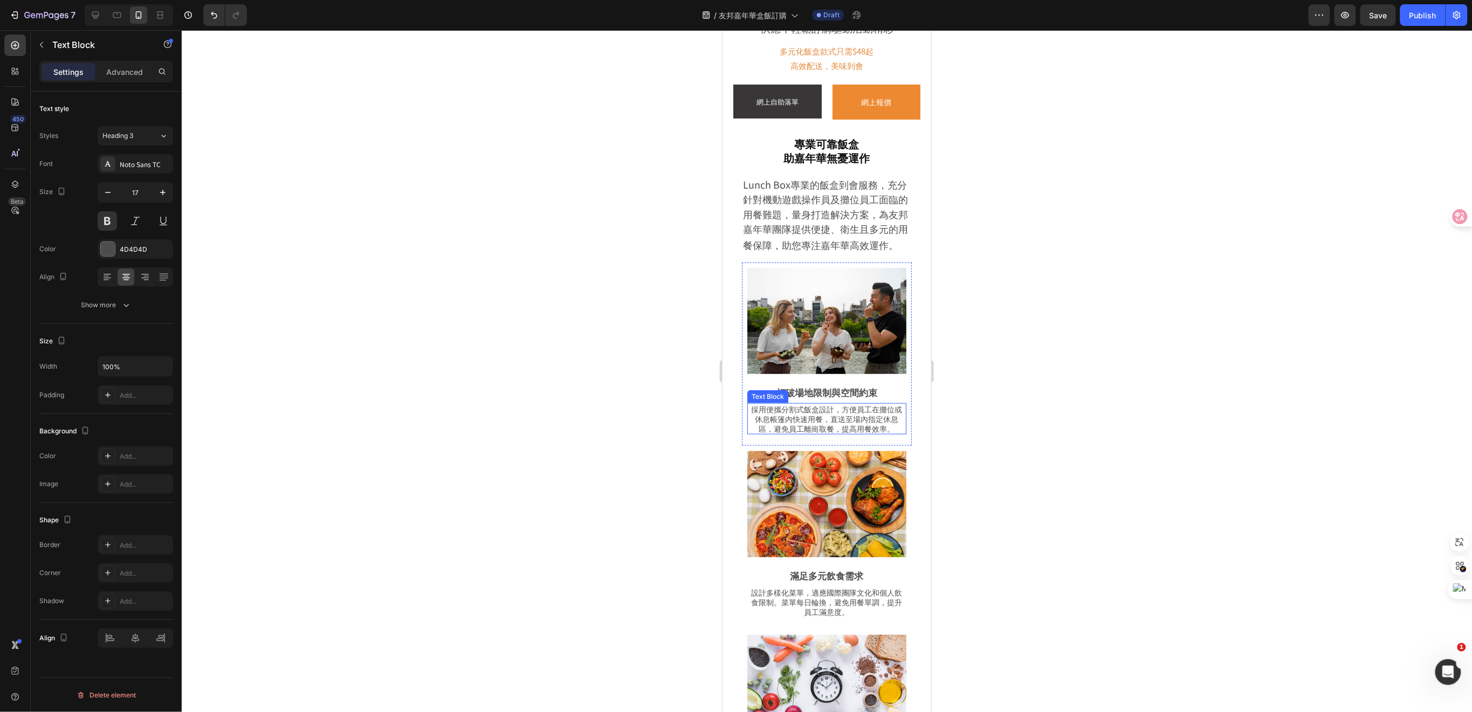
click at [831, 428] on p "採用便攜分割式飯盒設計，方便員工在攤位或休息帳篷內快速用餐，直送至場內指定休息區，避免員工離崗取餐，提高用餐效率。" at bounding box center [826, 419] width 157 height 30
click at [156, 133] on div "Paragraph 1*" at bounding box center [130, 136] width 57 height 10
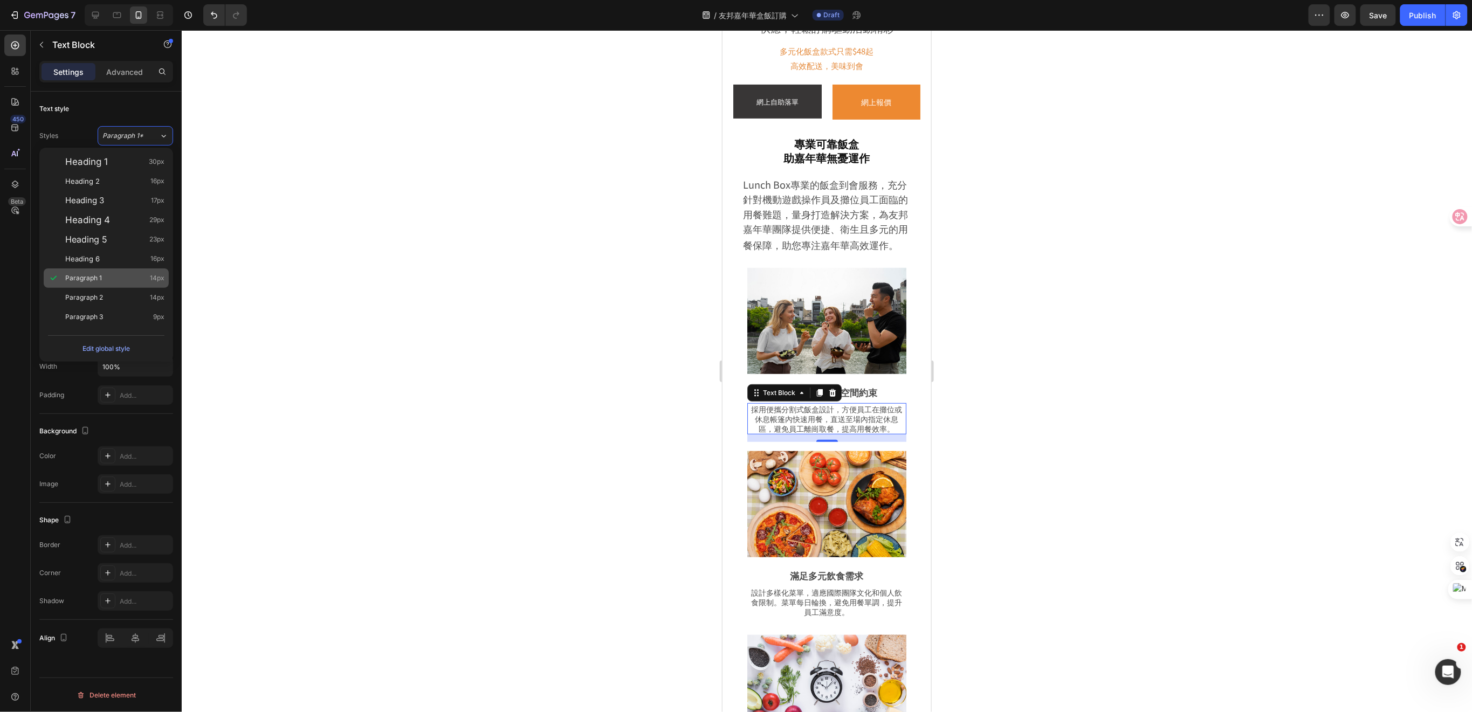
click at [108, 278] on div "Paragraph 1 14px" at bounding box center [114, 278] width 99 height 11
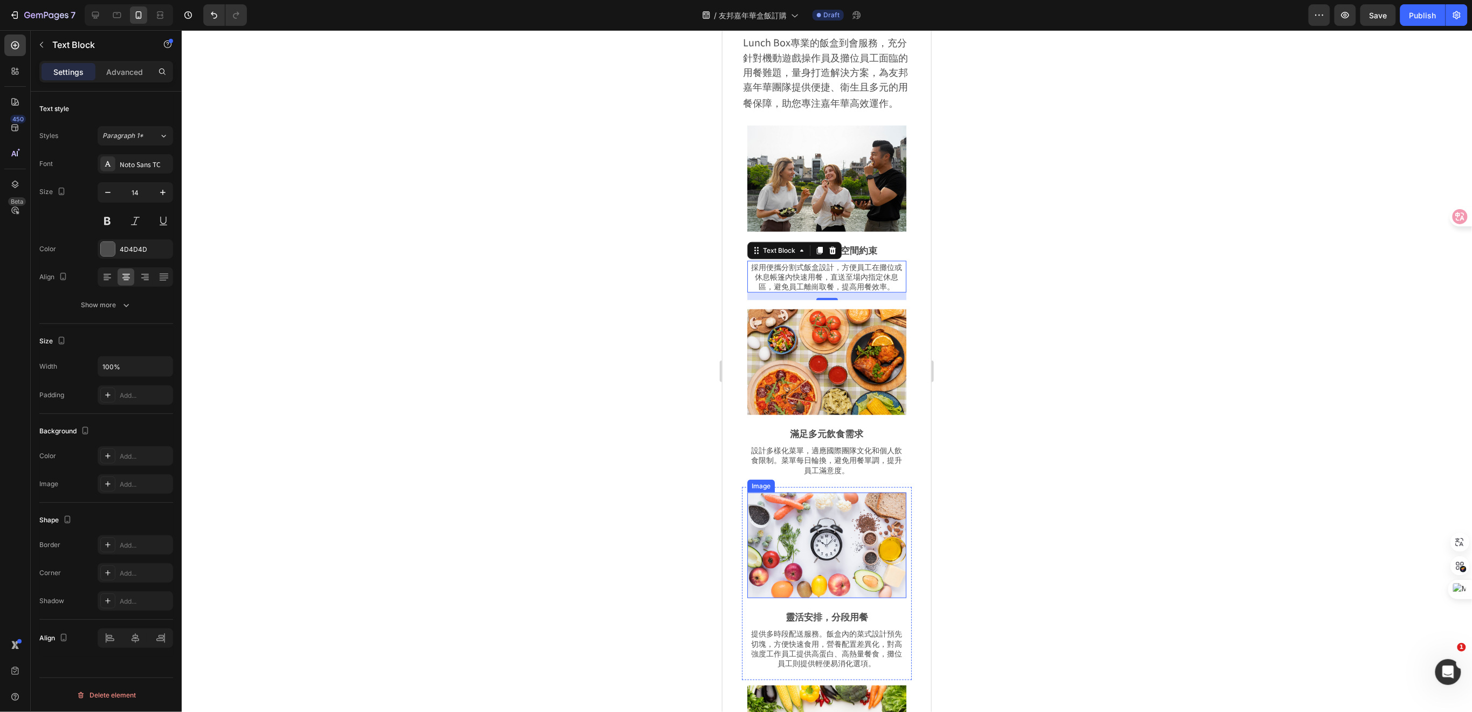
scroll to position [359, 0]
click at [835, 457] on p "設計多樣化菜單，適應國際團隊文化和個人飲食限制。菜單每日輪換，避免用餐單調，提升員工滿意度。" at bounding box center [826, 459] width 157 height 30
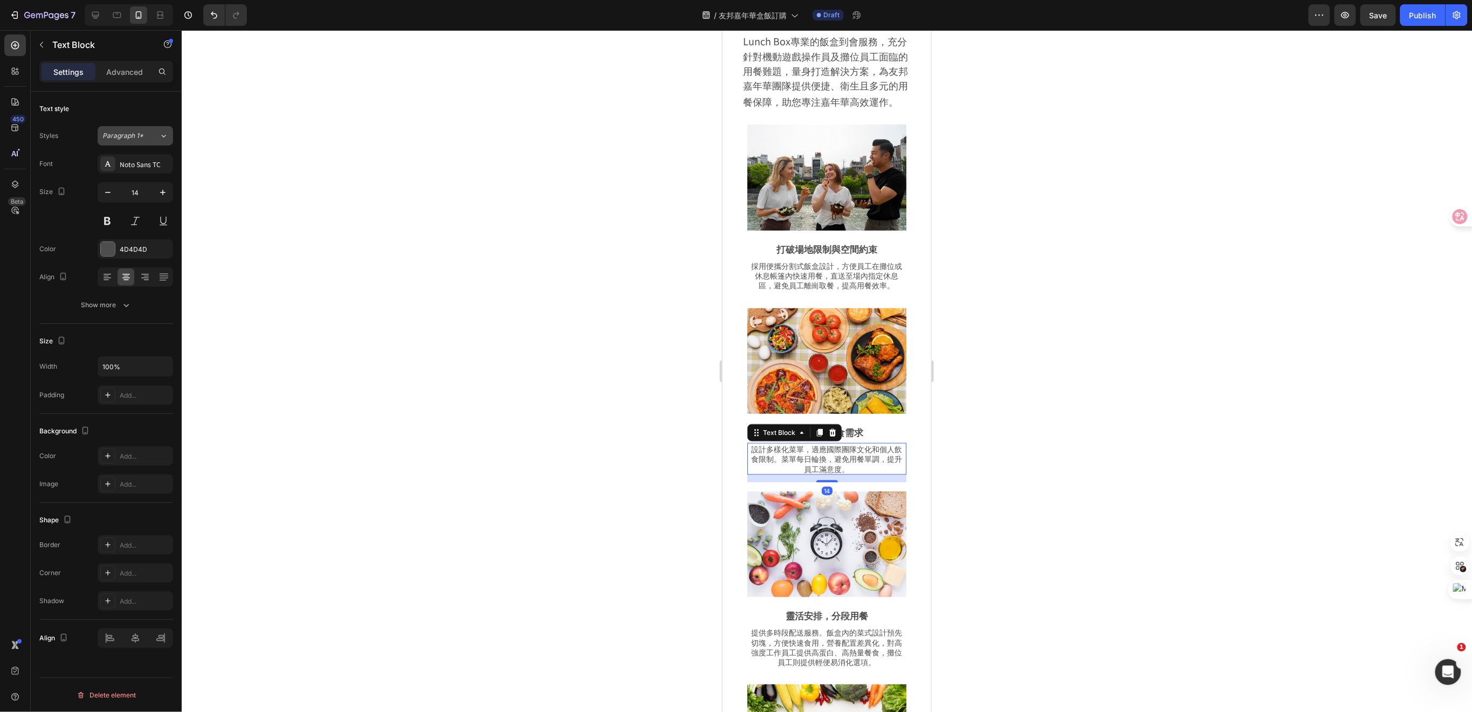
click at [156, 135] on div "Paragraph 1*" at bounding box center [130, 136] width 57 height 10
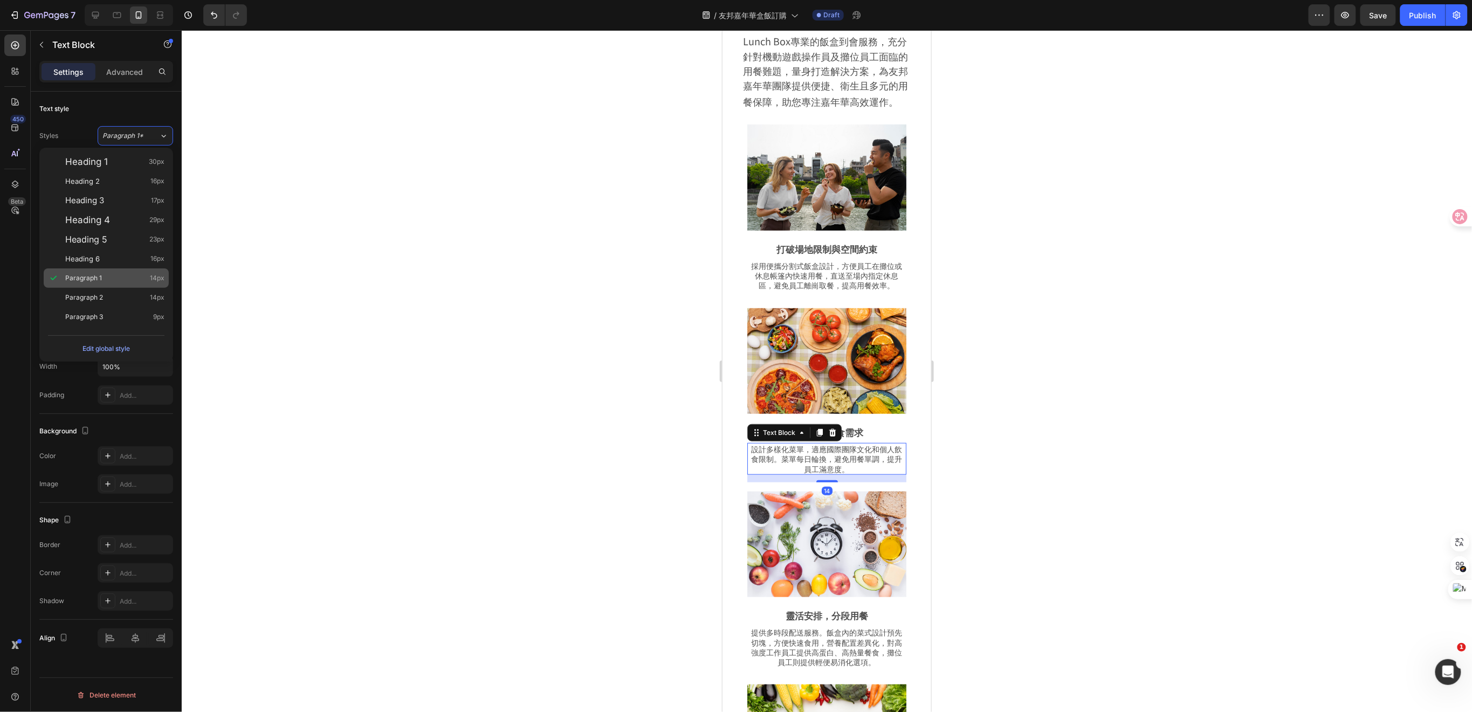
click at [104, 283] on div "Paragraph 1 14px" at bounding box center [114, 278] width 99 height 11
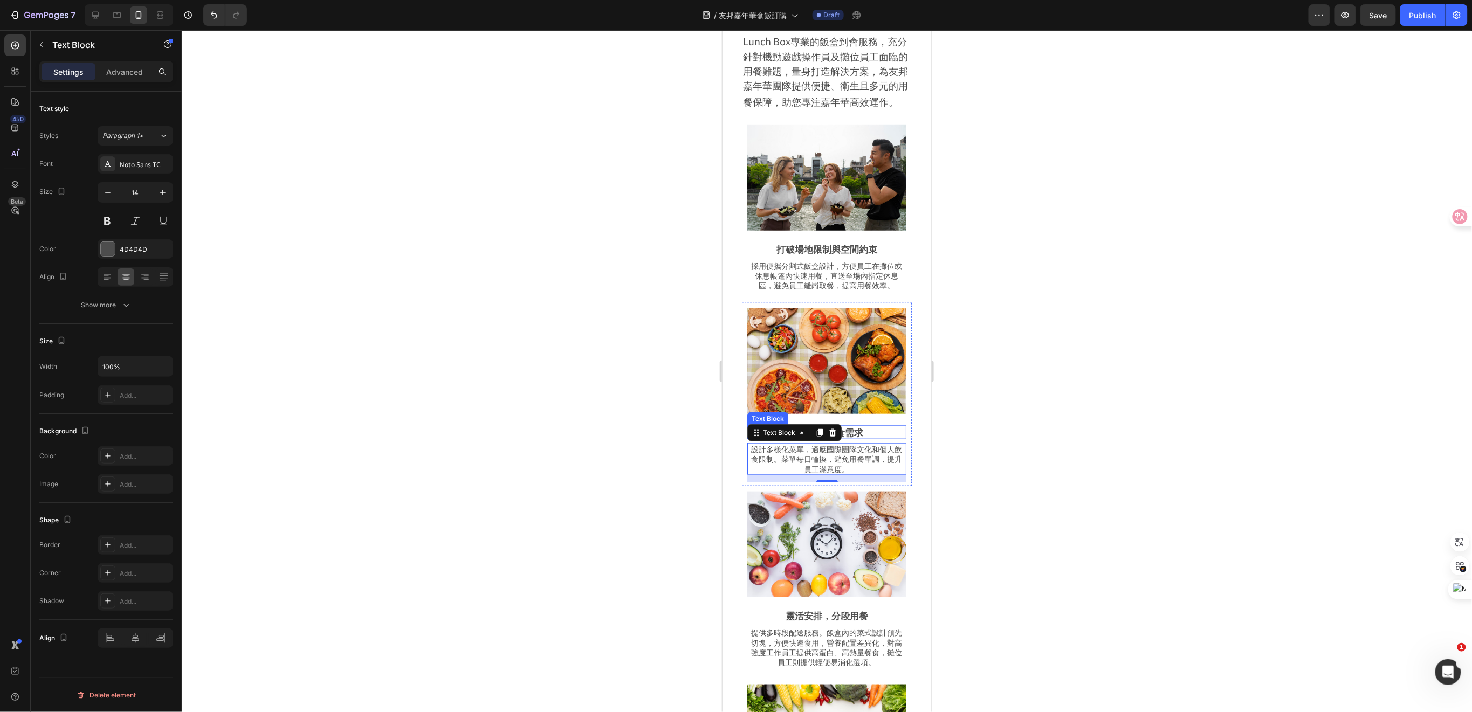
click at [860, 430] on p "滿足多元飲食需求" at bounding box center [826, 432] width 157 height 12
click at [836, 255] on p "打破場地限制與空間約束" at bounding box center [826, 249] width 157 height 12
click at [842, 431] on p "滿足多元飲食需求" at bounding box center [826, 432] width 157 height 12
click at [831, 609] on p "靈活安排，分段用餐" at bounding box center [826, 615] width 157 height 12
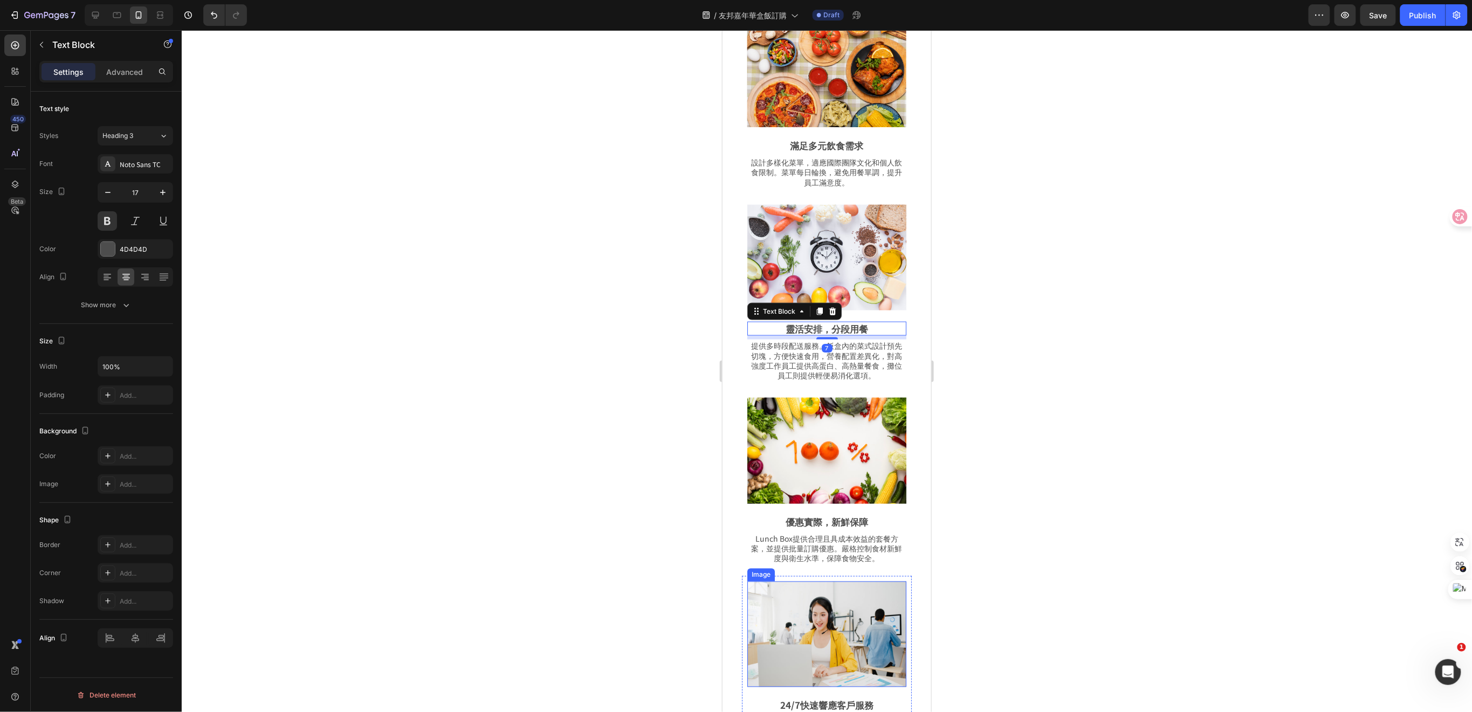
scroll to position [647, 0]
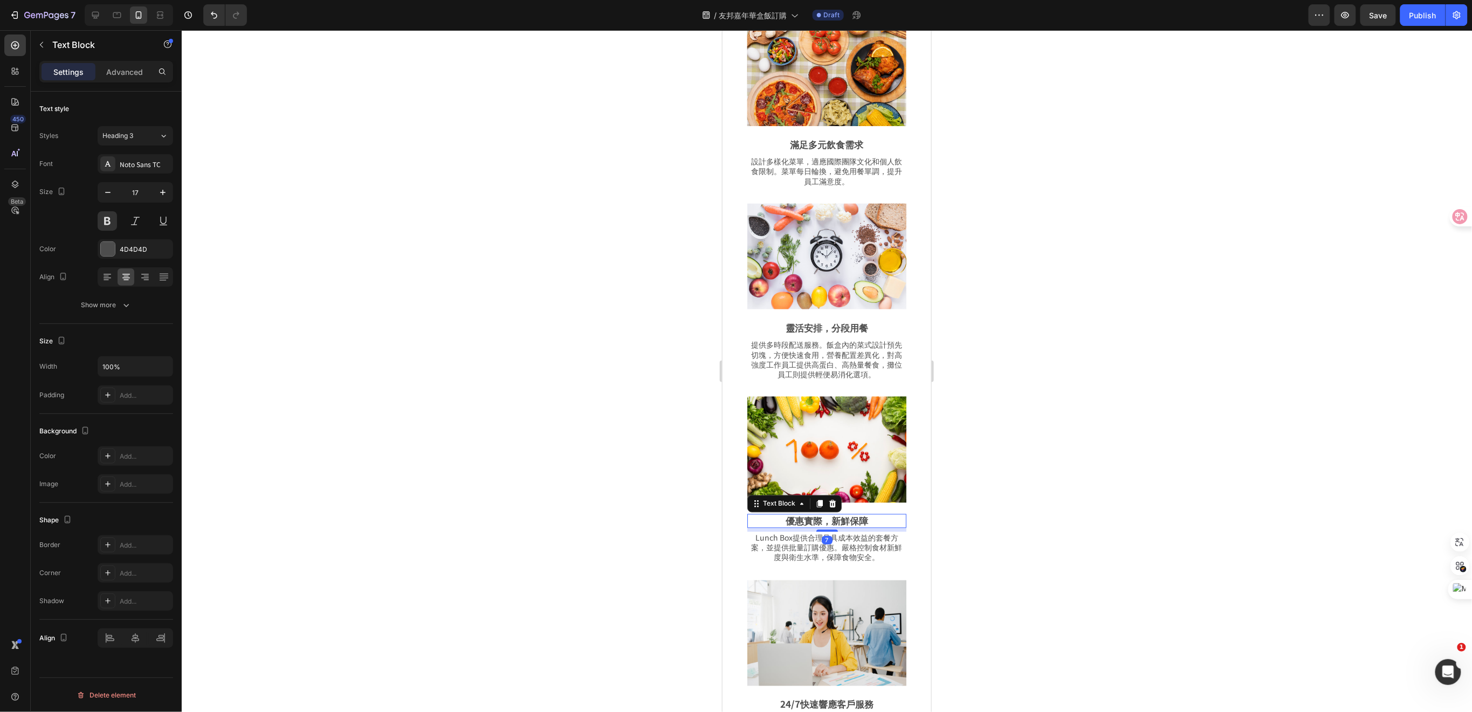
click at [841, 515] on p "優惠實際，新鮮保障" at bounding box center [826, 521] width 157 height 12
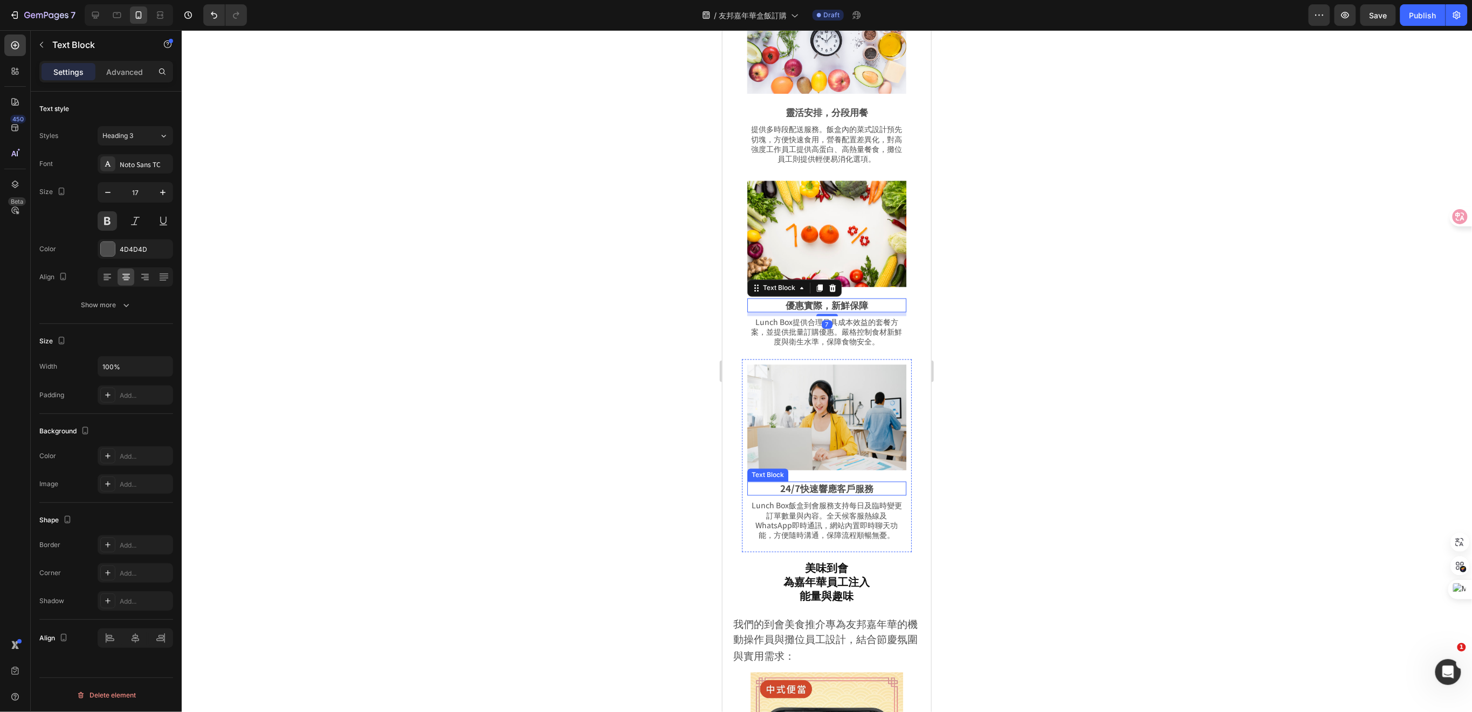
click at [834, 483] on p "24/7快速響應客戶服務" at bounding box center [826, 489] width 157 height 12
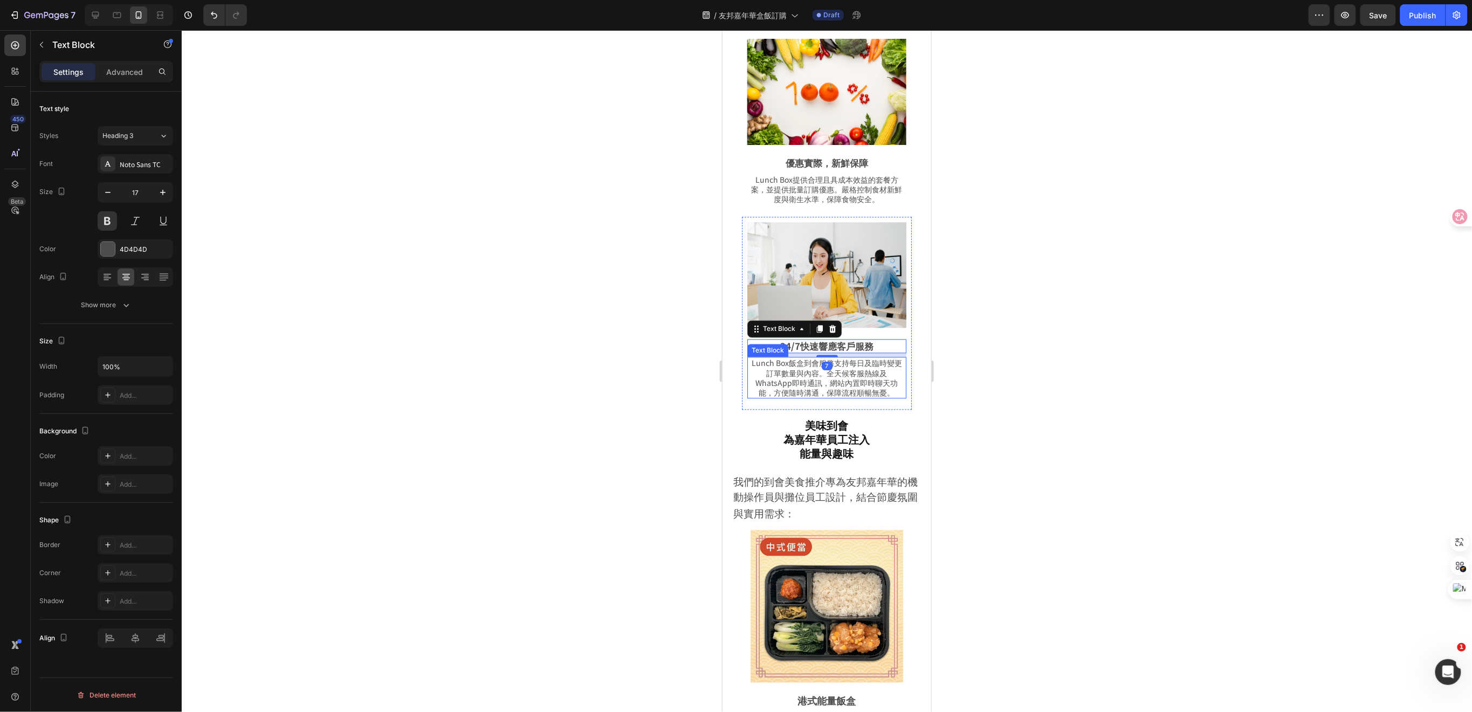
scroll to position [1006, 0]
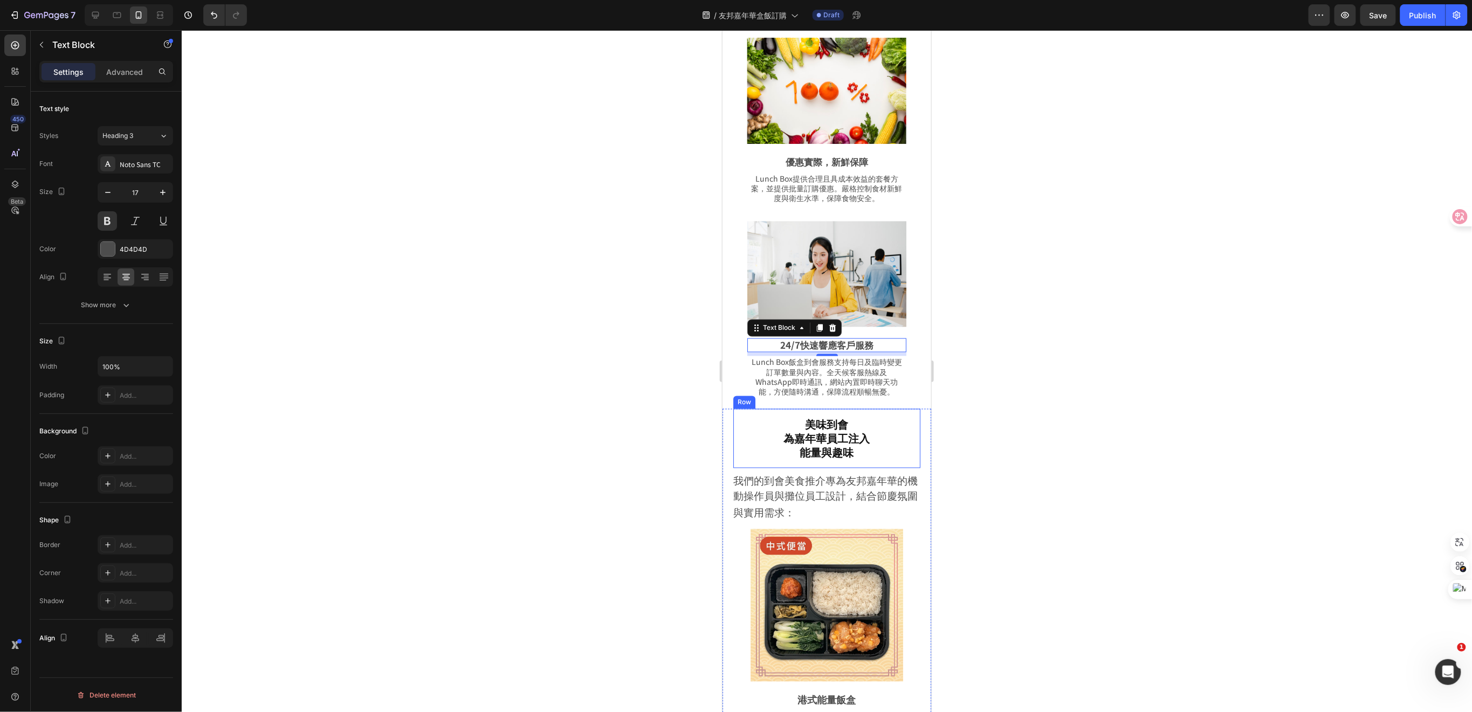
click at [611, 447] on div at bounding box center [827, 371] width 1291 height 682
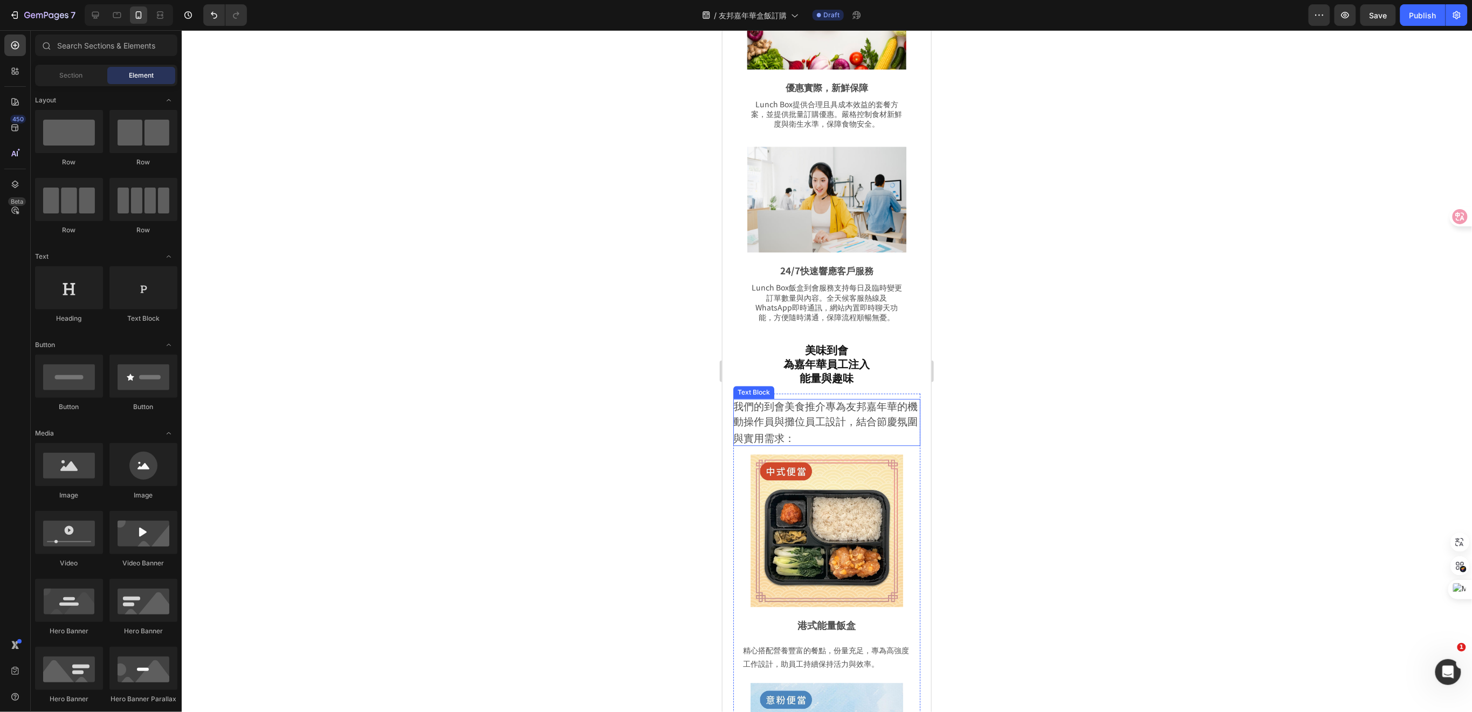
scroll to position [1150, 0]
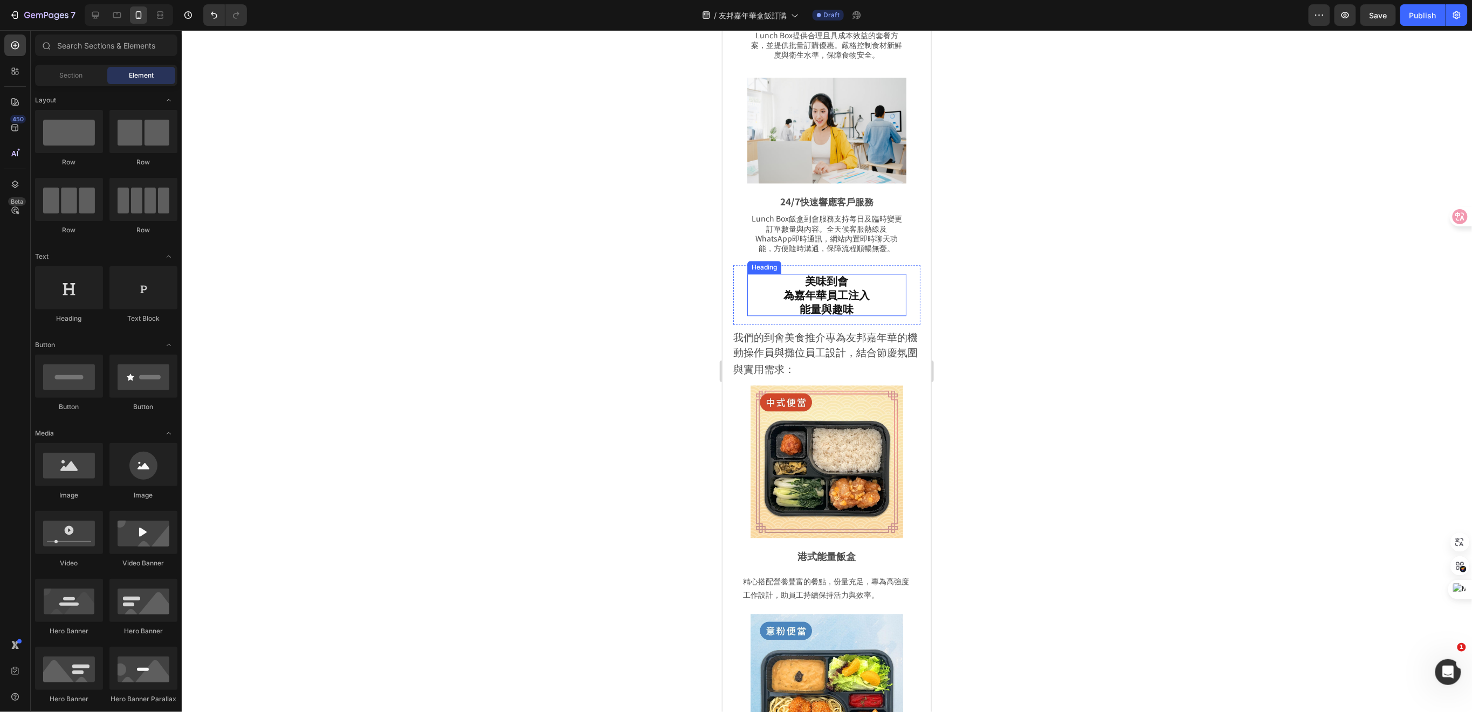
click at [875, 274] on h2 "美味到會 為嘉年華員工注入 能量與趣味" at bounding box center [826, 294] width 159 height 42
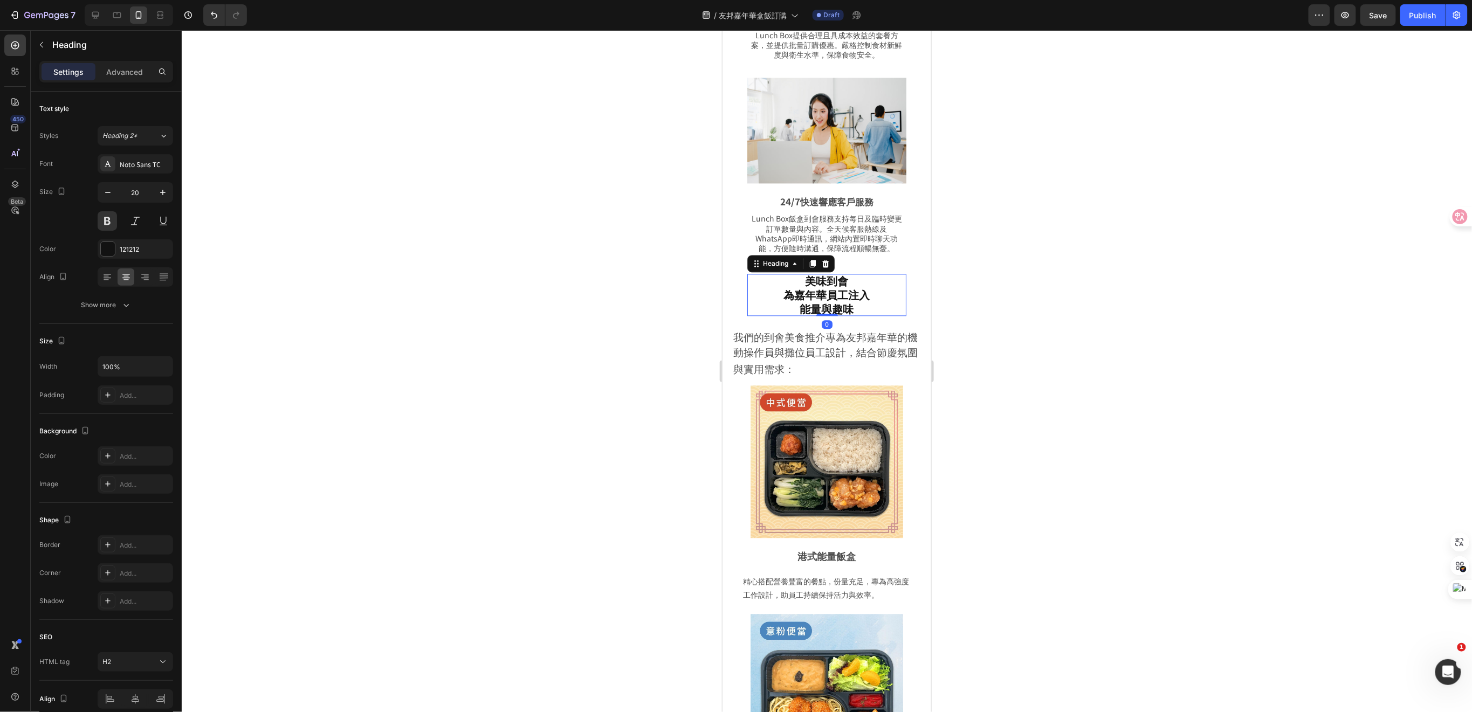
click at [781, 273] on h2 "美味到會 為嘉年華員工注入 能量與趣味" at bounding box center [826, 294] width 159 height 42
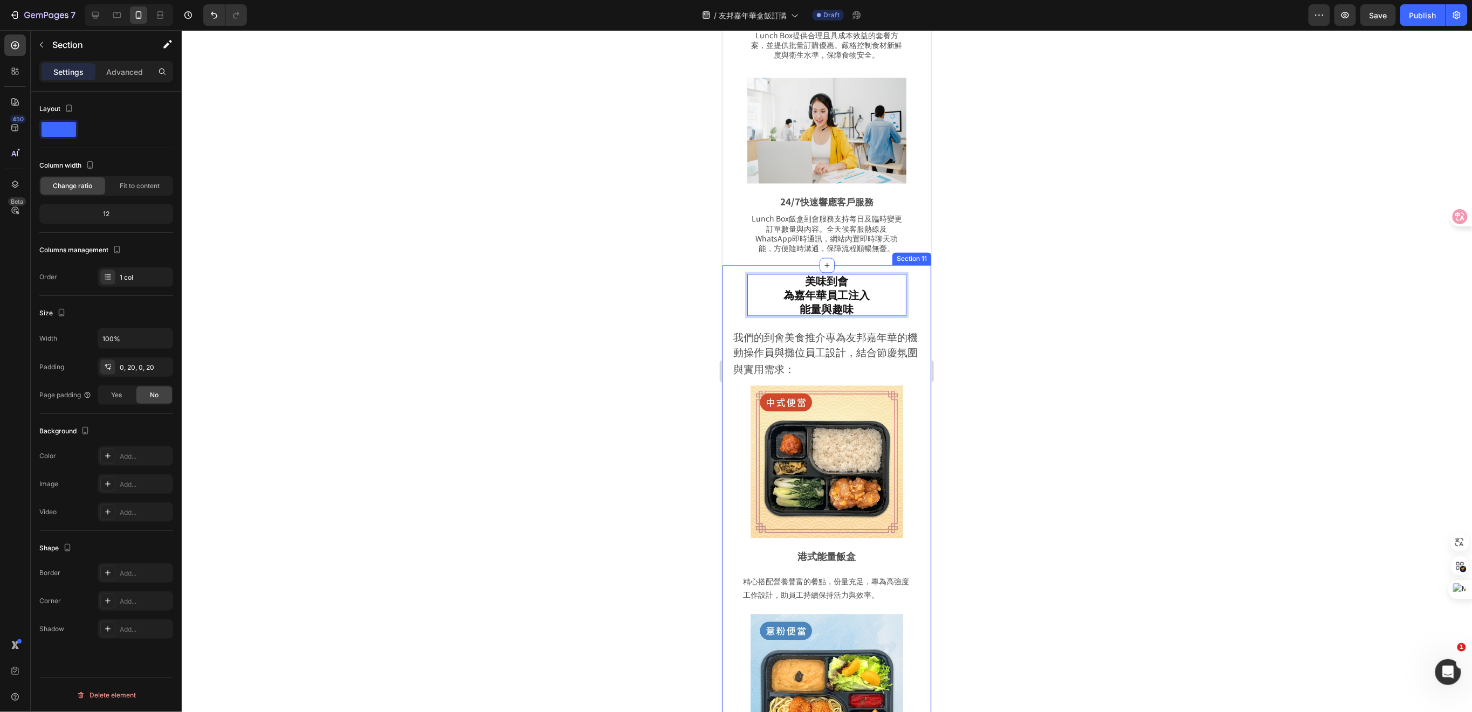
click at [131, 73] on p "Advanced" at bounding box center [124, 71] width 37 height 11
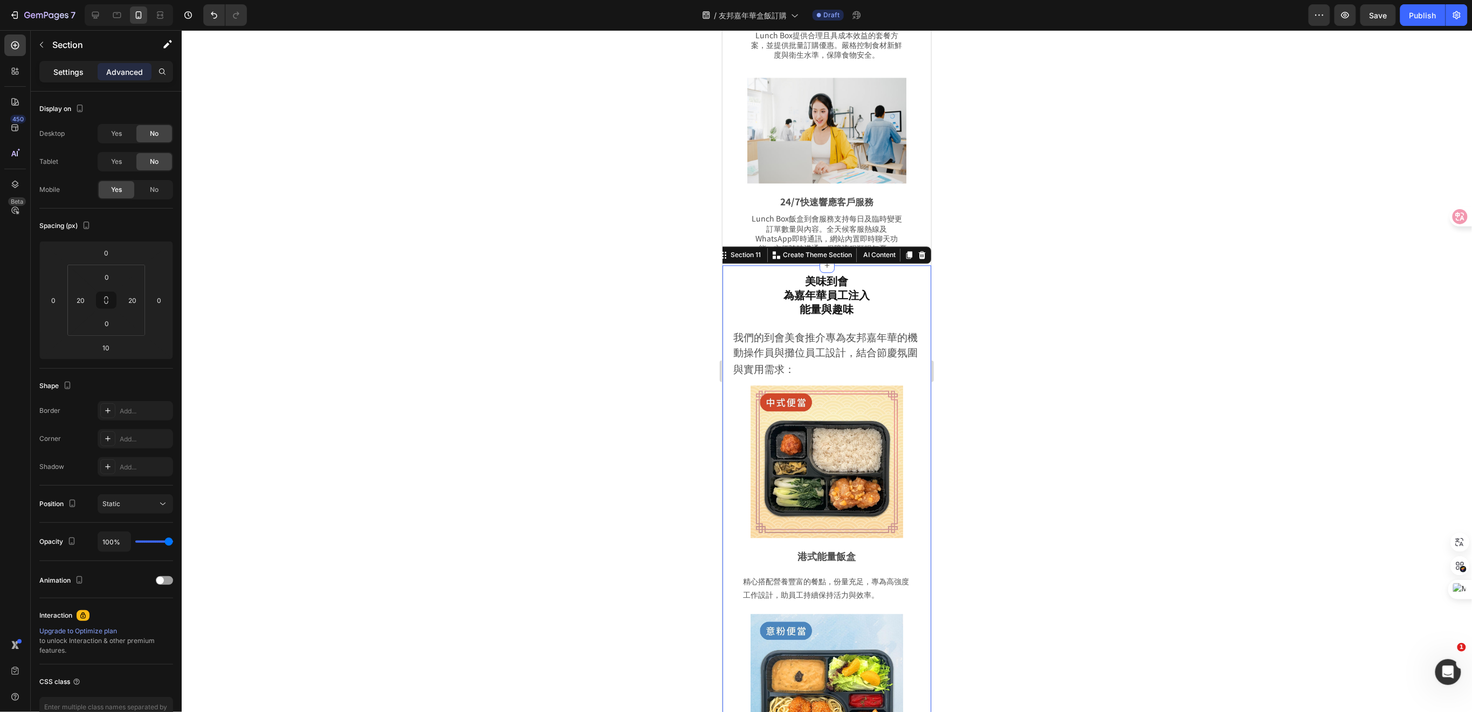
click at [74, 67] on p "Settings" at bounding box center [68, 71] width 30 height 11
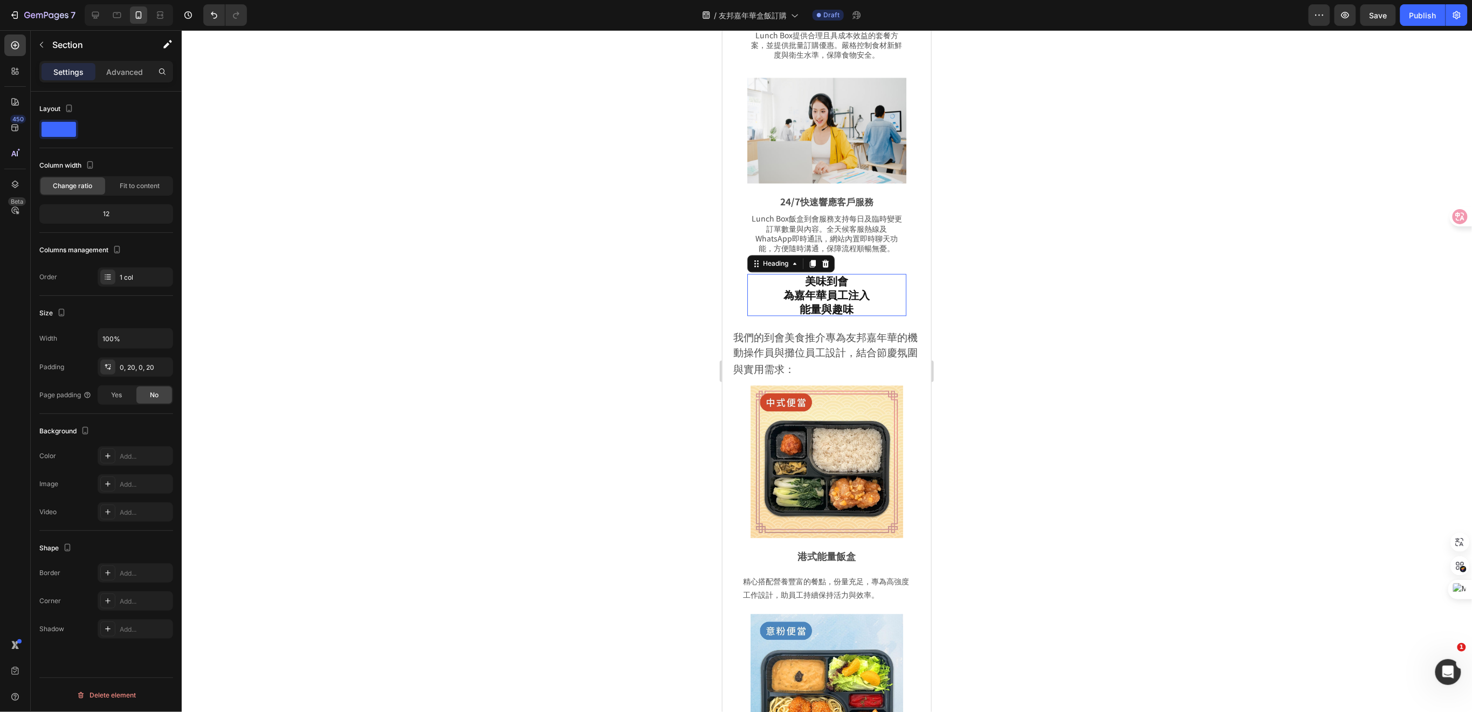
click at [829, 279] on p "美味到會 為嘉年華員工注入 能量與趣味" at bounding box center [826, 294] width 159 height 42
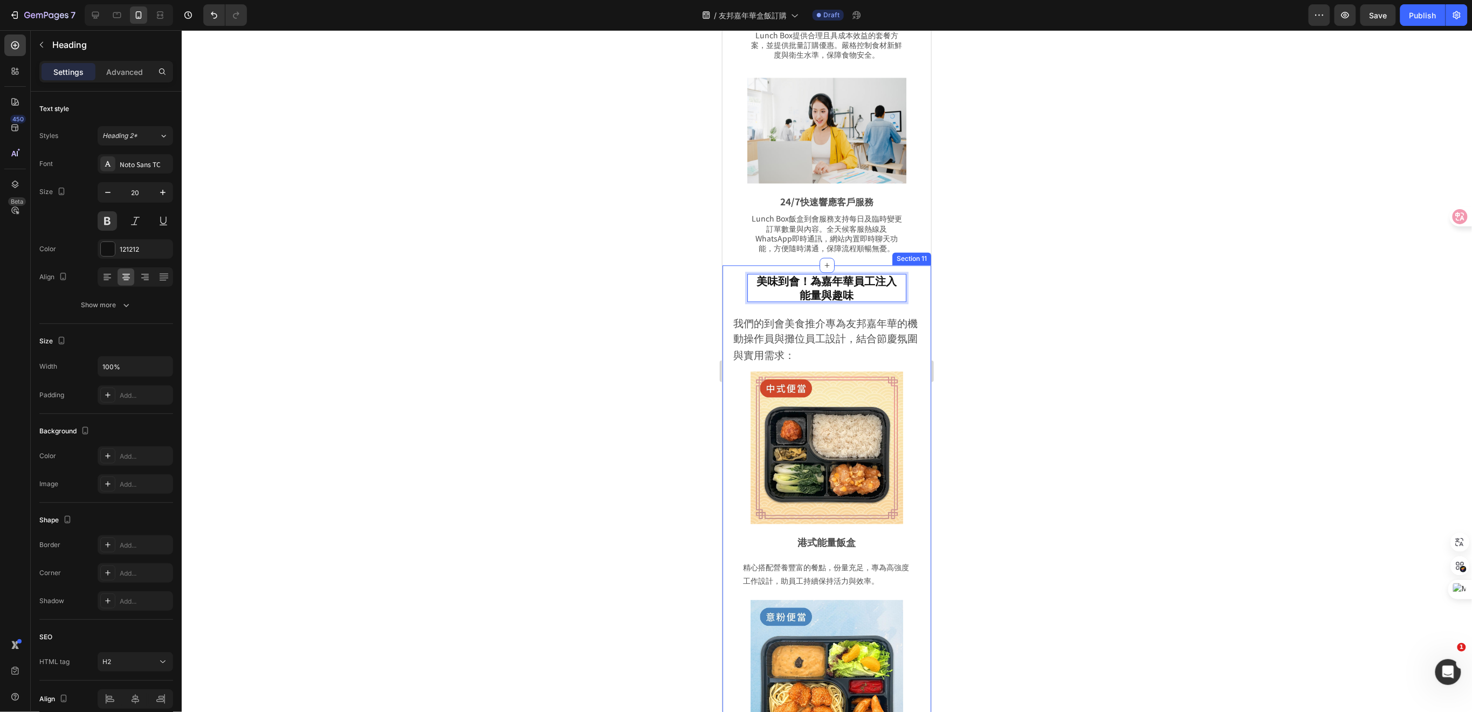
click at [1060, 317] on div at bounding box center [827, 371] width 1291 height 682
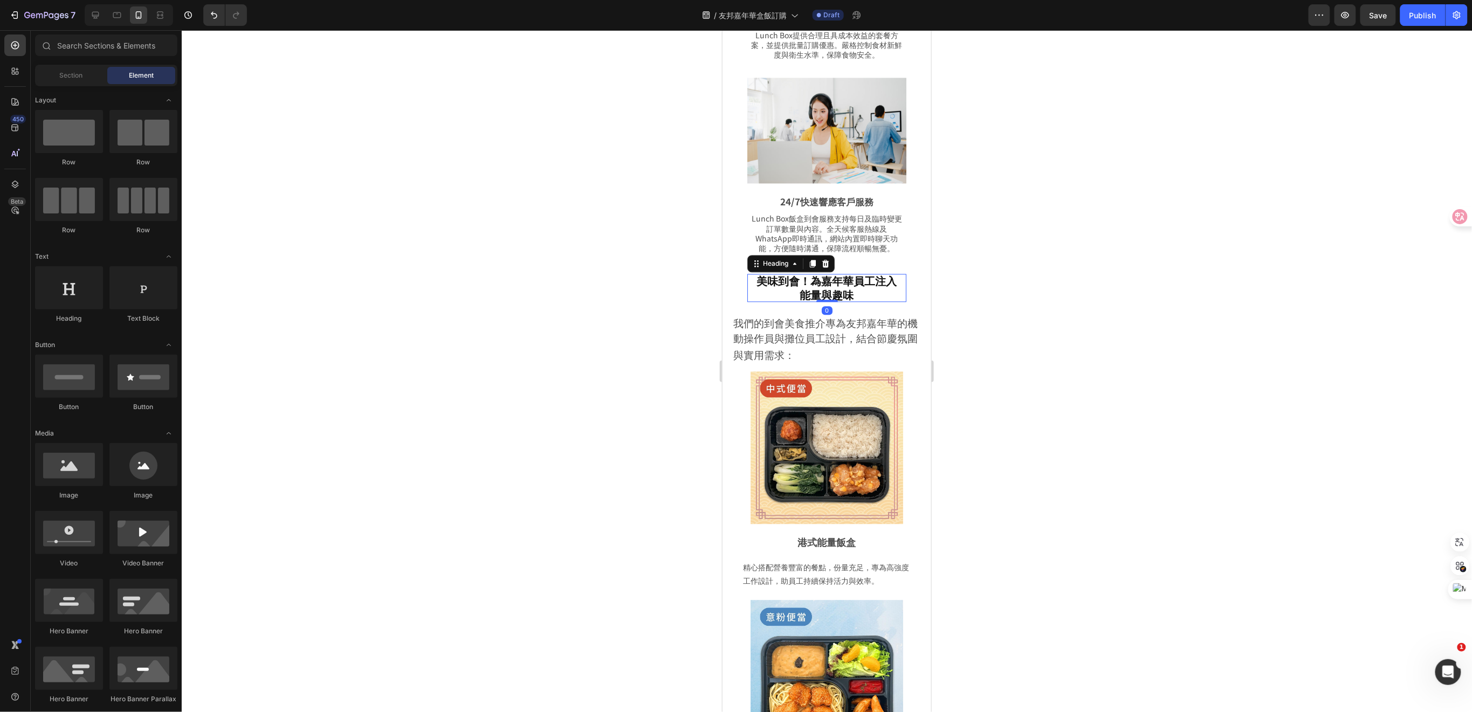
click at [796, 273] on p "美味到會！為嘉年華員工注入 能量與趣味" at bounding box center [826, 287] width 159 height 28
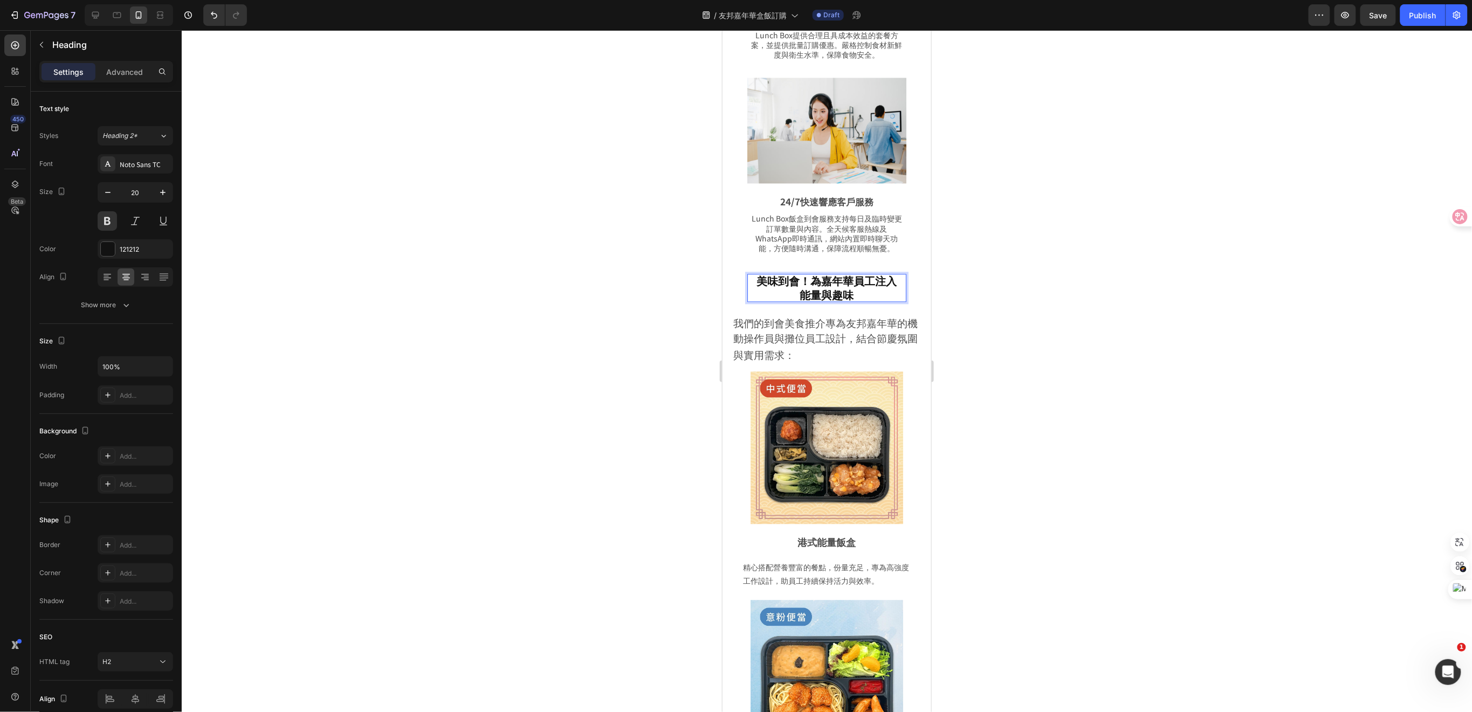
drag, startPoint x: 1068, startPoint y: 351, endPoint x: 1032, endPoint y: 352, distance: 36.2
click at [1068, 350] on div at bounding box center [827, 371] width 1291 height 682
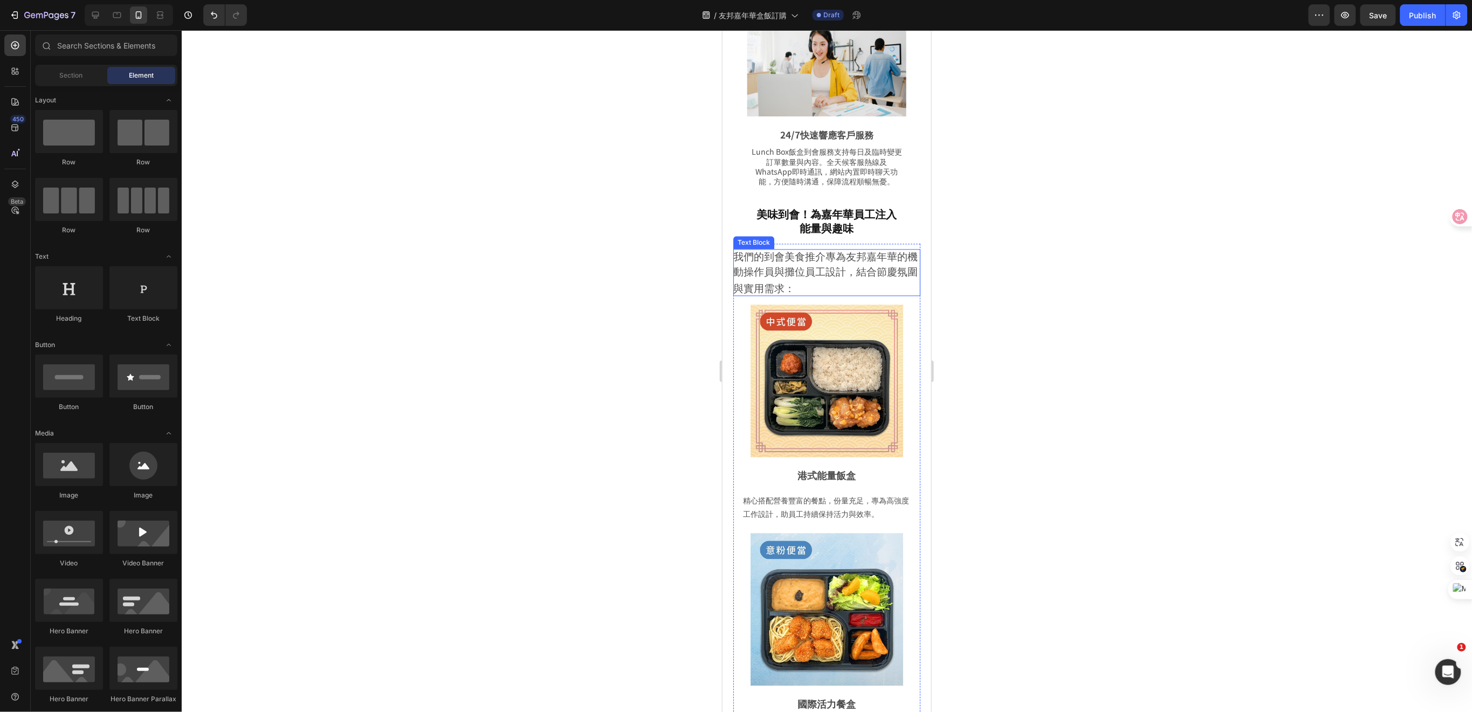
scroll to position [1294, 0]
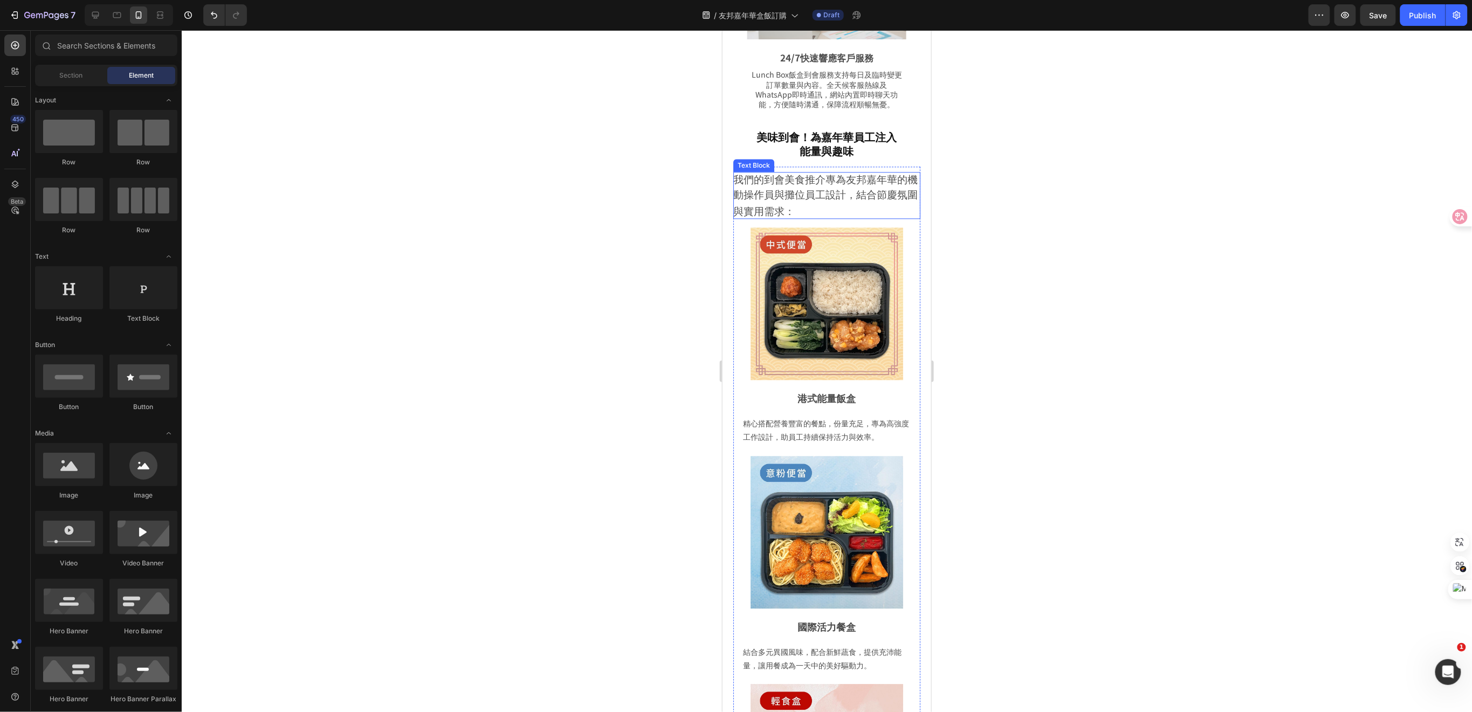
click at [834, 179] on p "我們的到會美食推介專為友邦嘉年華的機動操作員與攤位員工設計，結合節慶氛圍與實用需求：" at bounding box center [826, 195] width 187 height 47
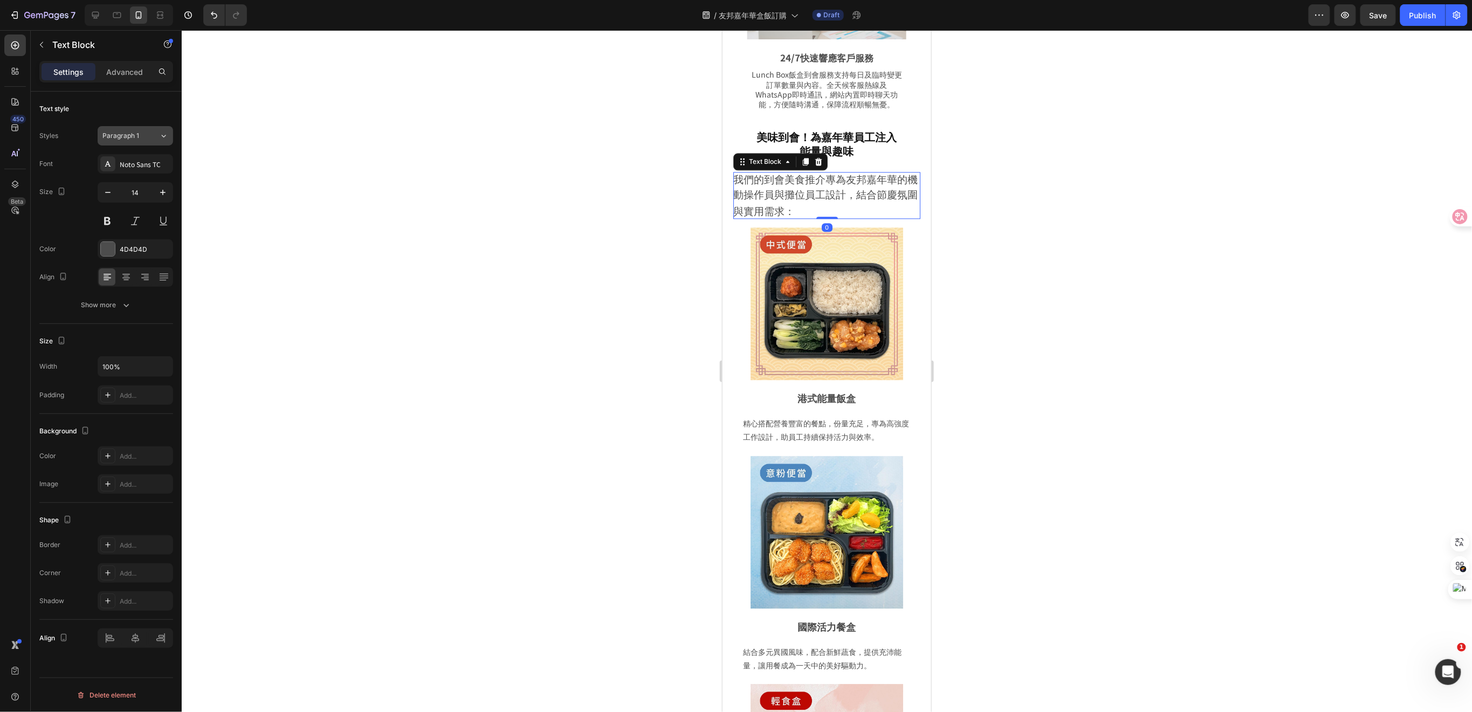
click at [151, 136] on div "Paragraph 1" at bounding box center [130, 136] width 57 height 10
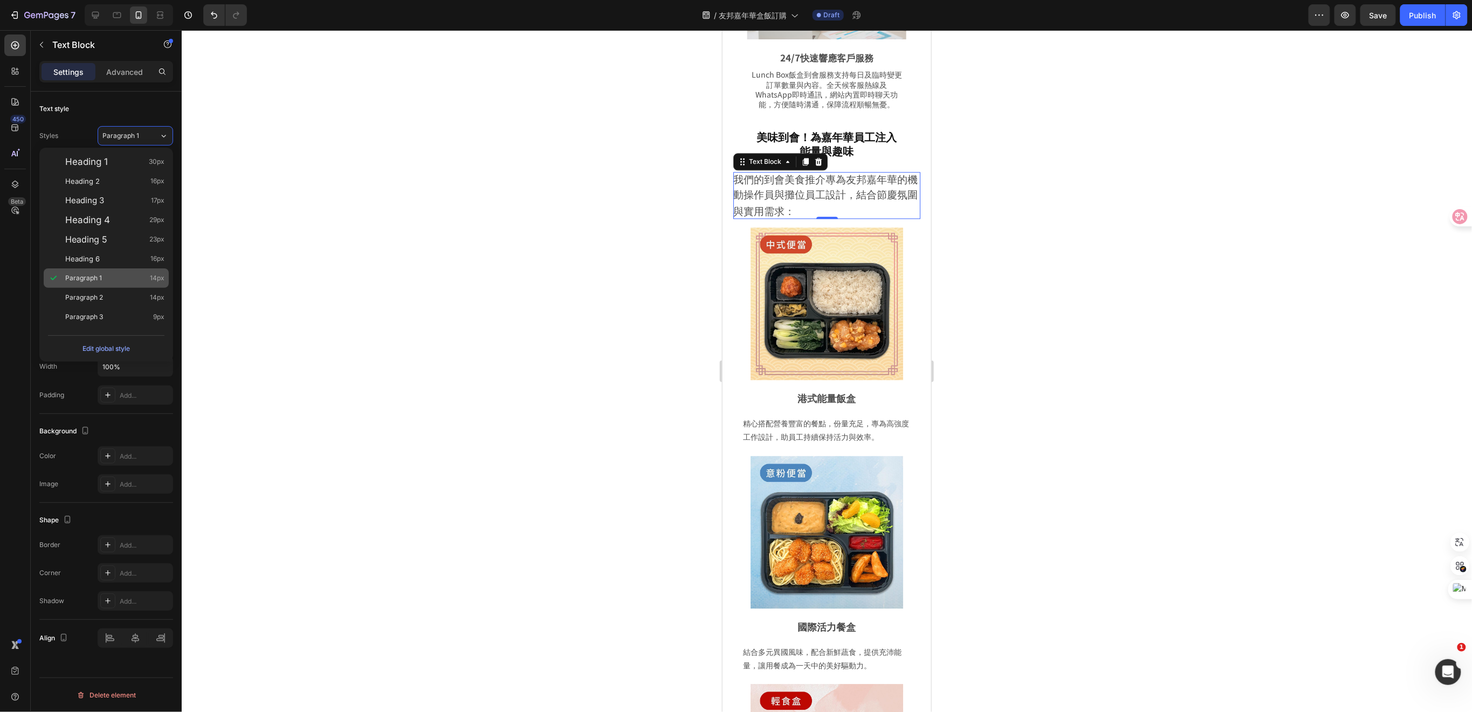
click at [107, 279] on div "Paragraph 1 14px" at bounding box center [114, 278] width 99 height 11
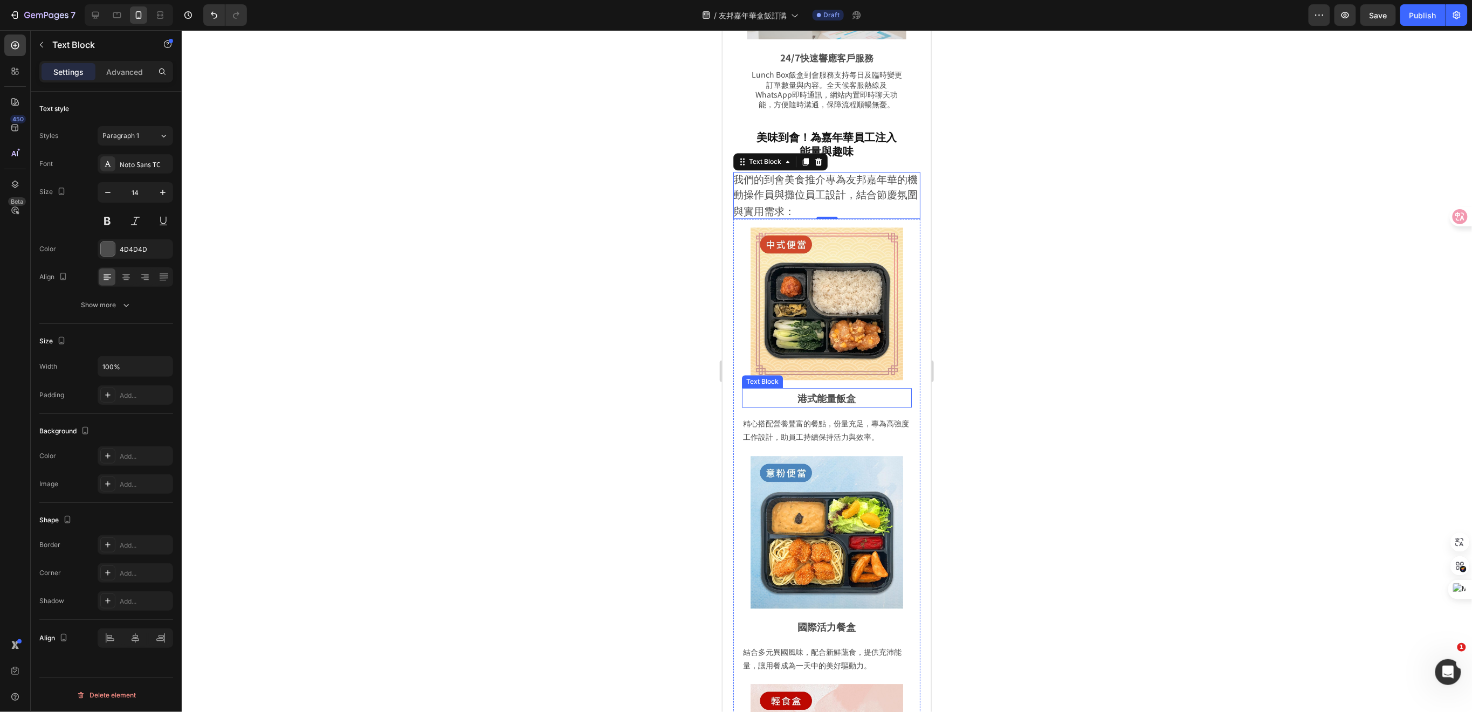
click at [847, 389] on p "港式能量飯盒" at bounding box center [827, 397] width 168 height 17
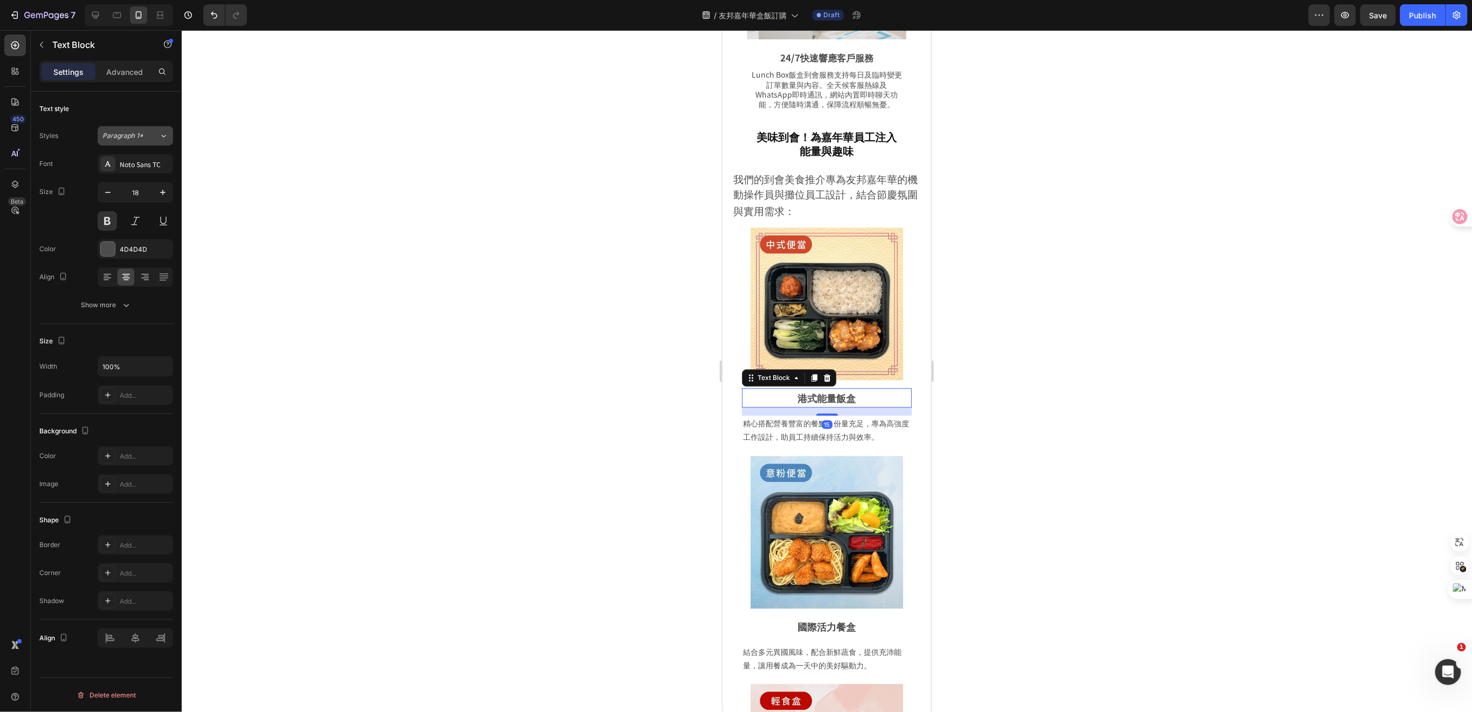
click at [148, 141] on button "Paragraph 1*" at bounding box center [136, 135] width 76 height 19
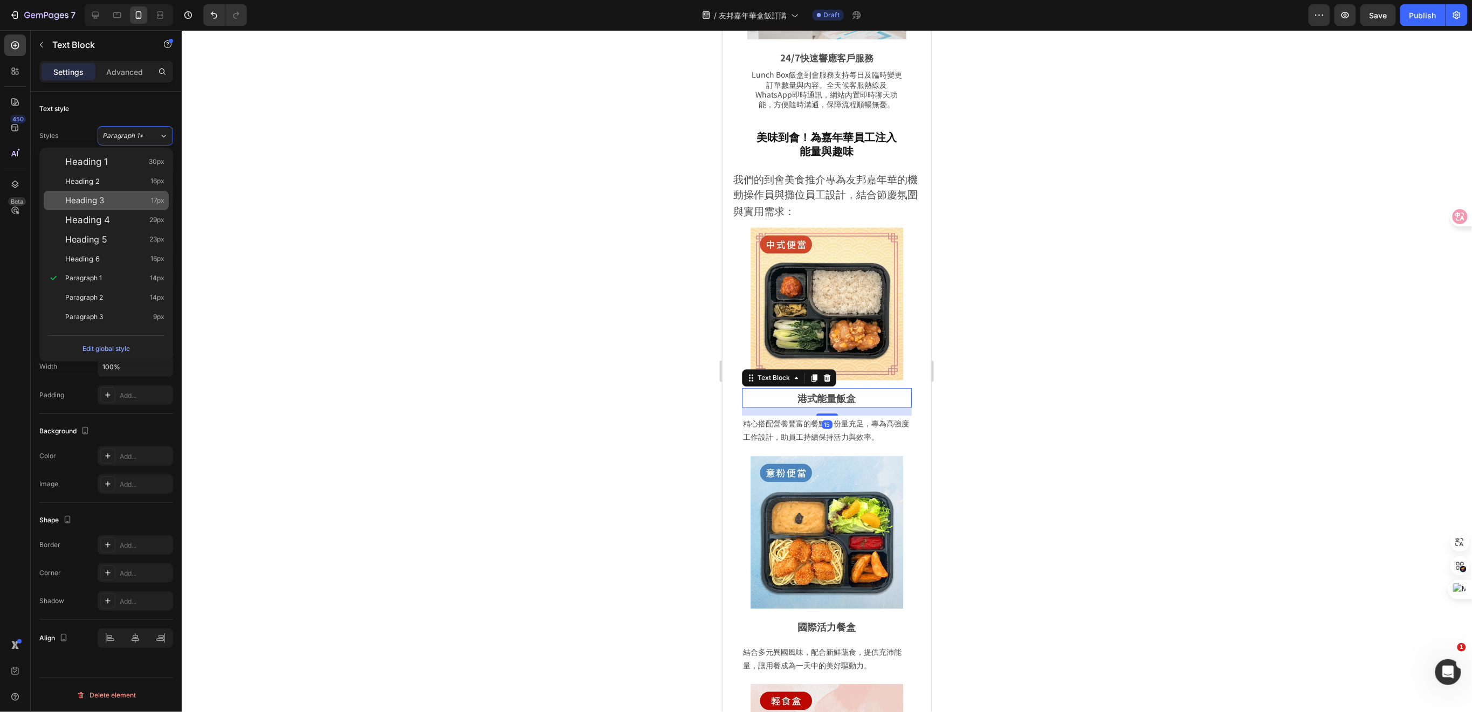
click at [128, 201] on div "Heading 3 17px" at bounding box center [114, 200] width 99 height 11
type input "17"
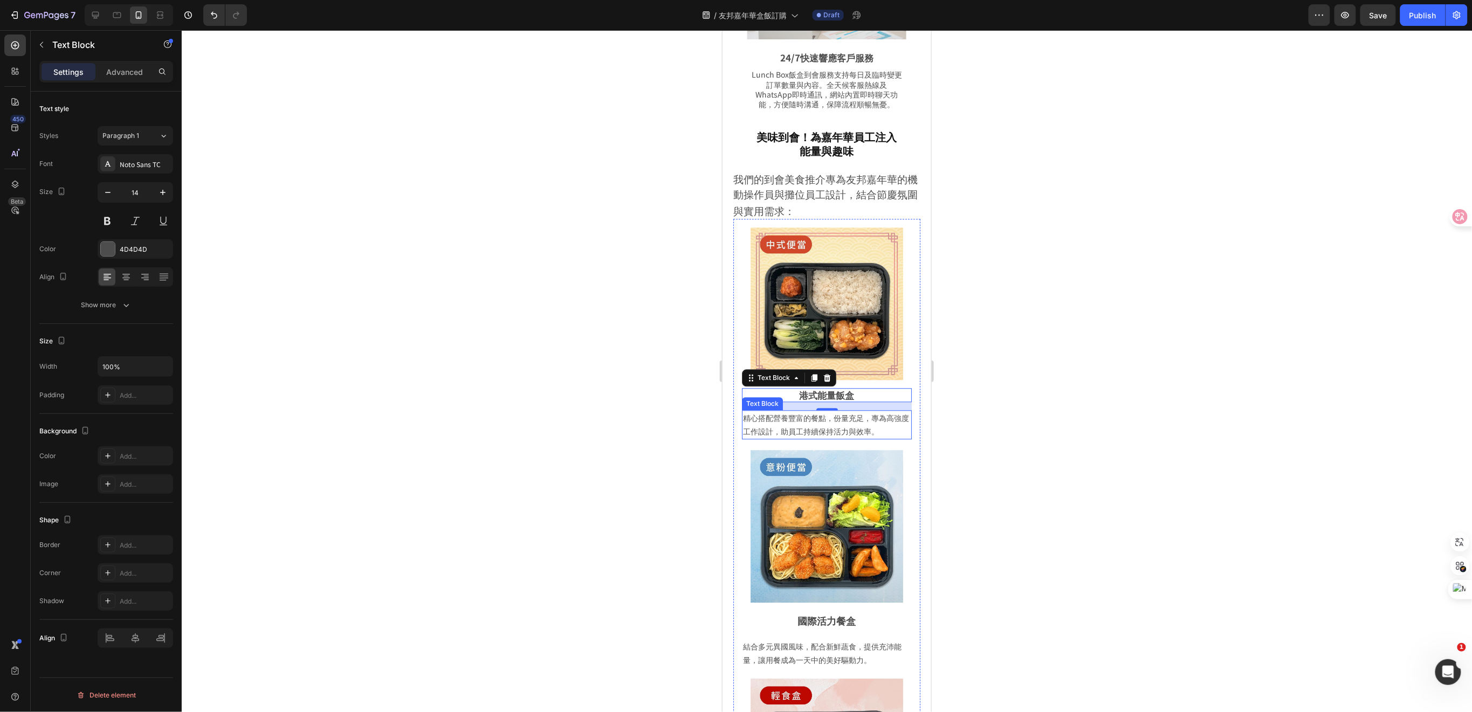
click at [854, 411] on p "精心搭配營養豐富的餐點，份量充足，專為高強度工作設計，助員工持續保持活力與效率。" at bounding box center [827, 424] width 168 height 27
click at [146, 133] on div "Paragraph 1" at bounding box center [130, 136] width 57 height 10
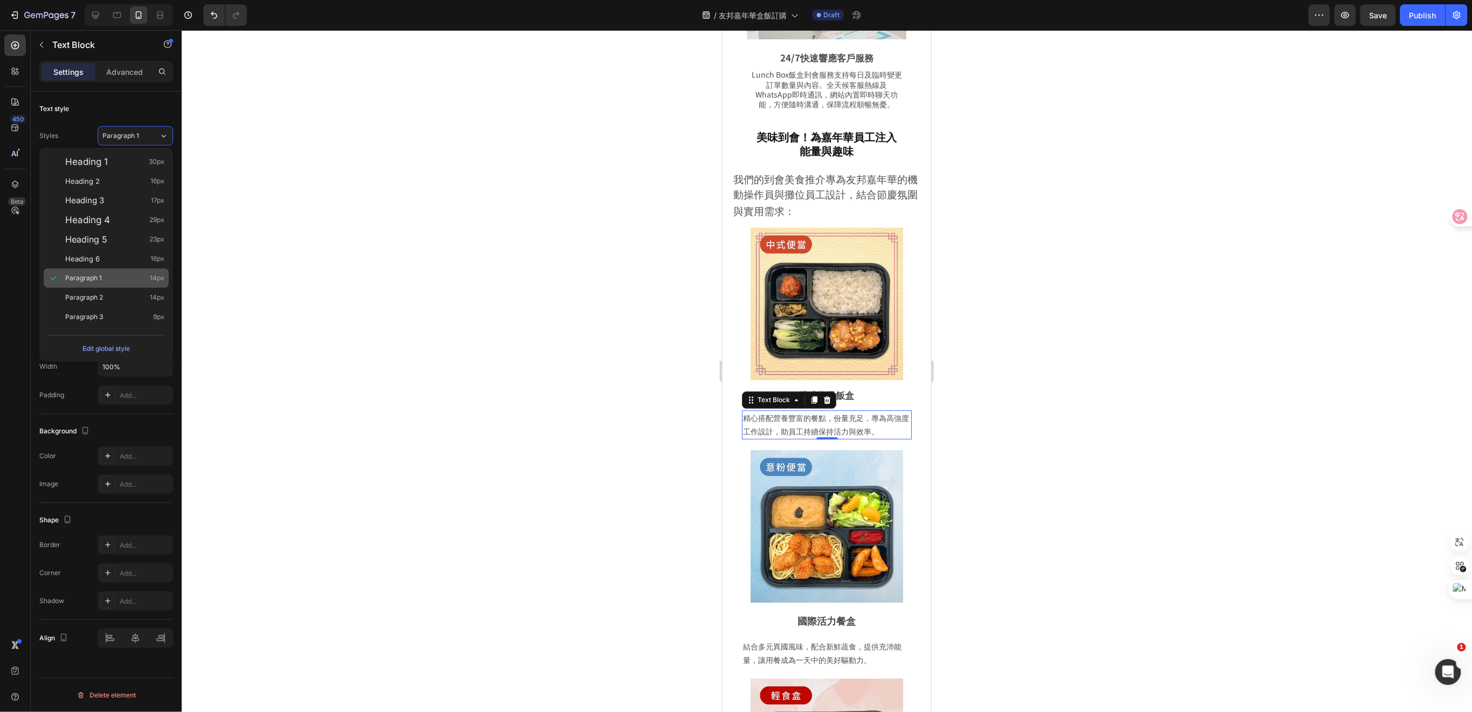
click at [118, 275] on div "Paragraph 1 14px" at bounding box center [114, 278] width 99 height 11
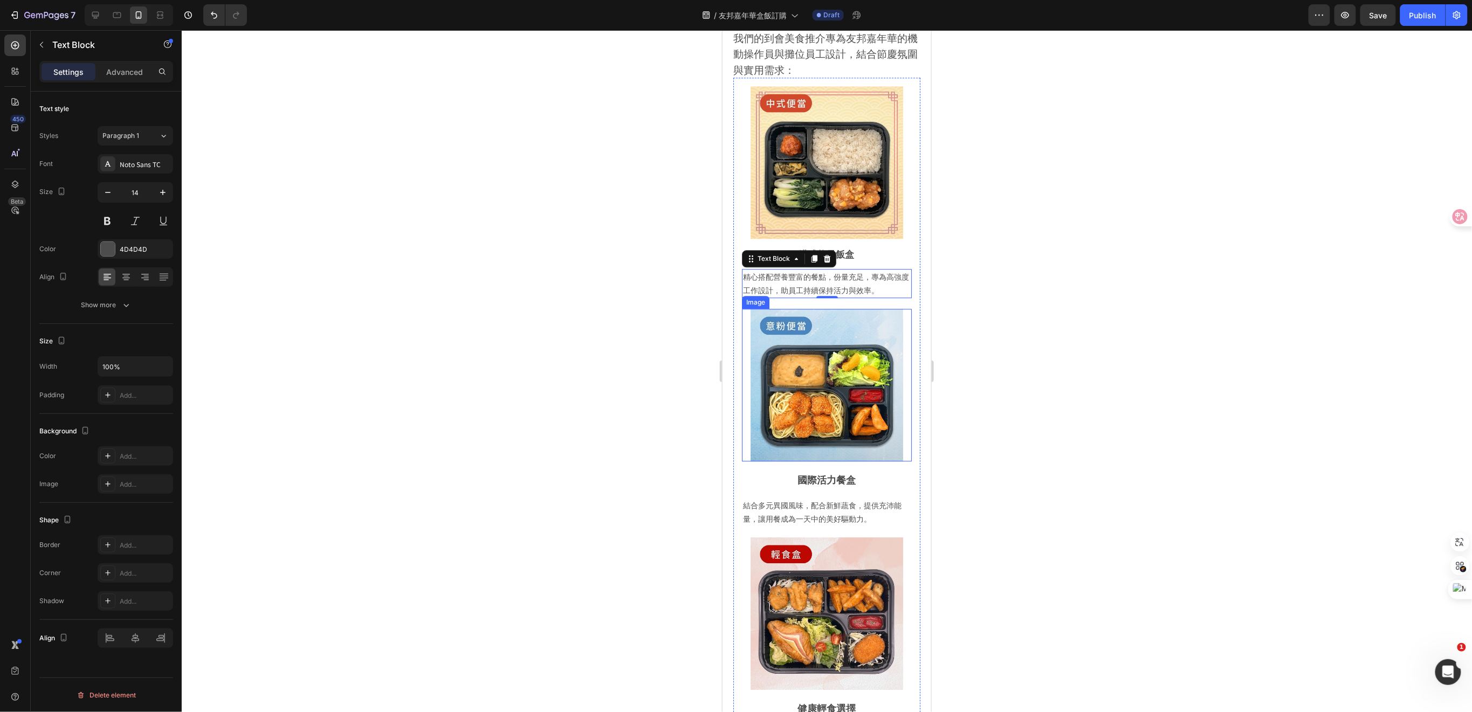
scroll to position [1510, 0]
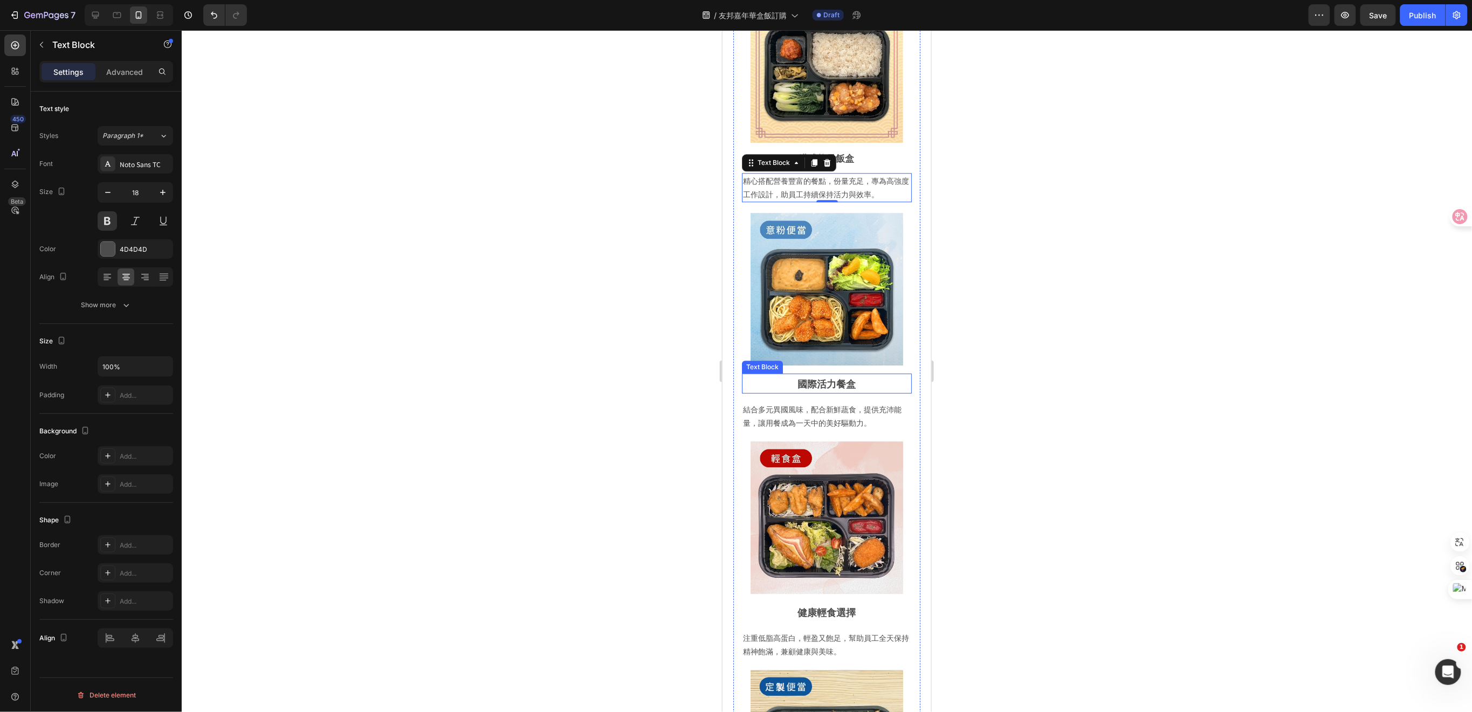
click at [850, 374] on p "國際活力餐盒" at bounding box center [827, 382] width 168 height 17
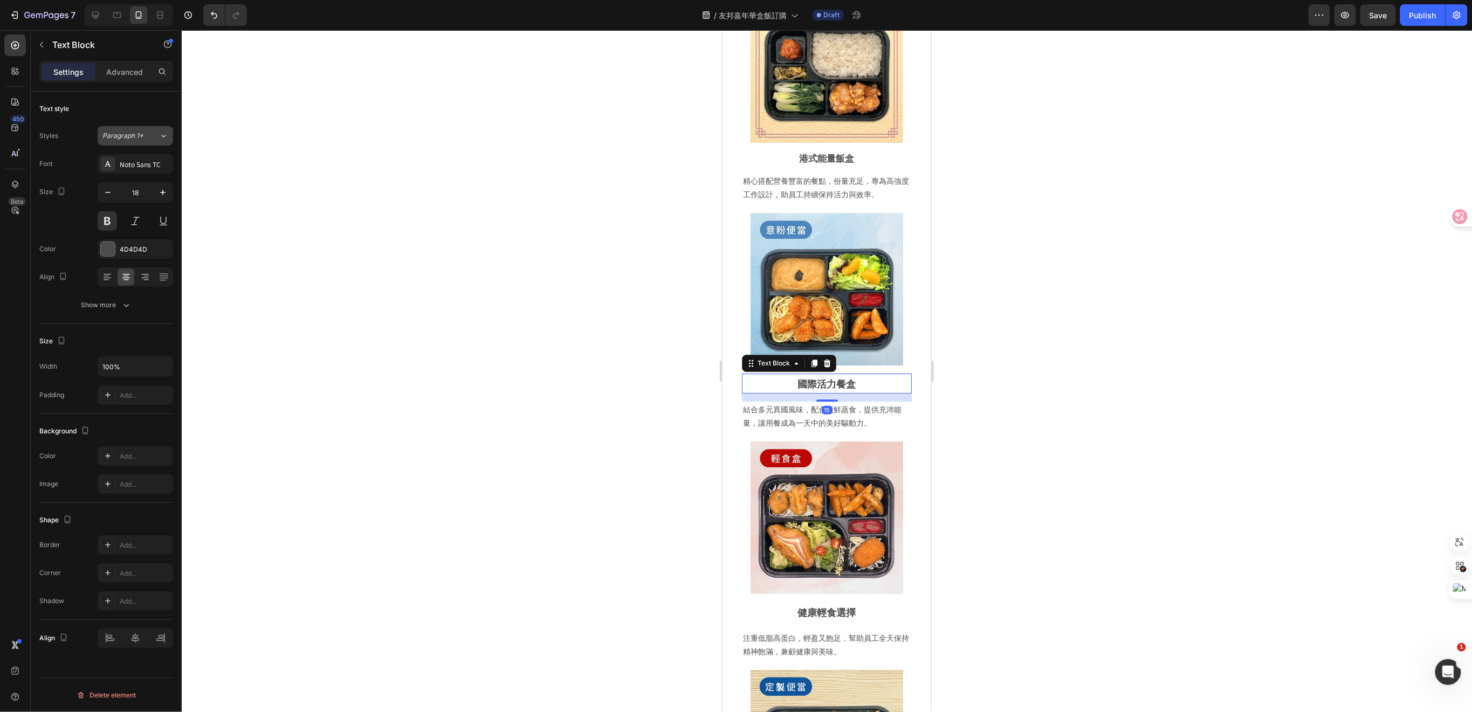
click at [153, 135] on div "Paragraph 1*" at bounding box center [130, 136] width 57 height 10
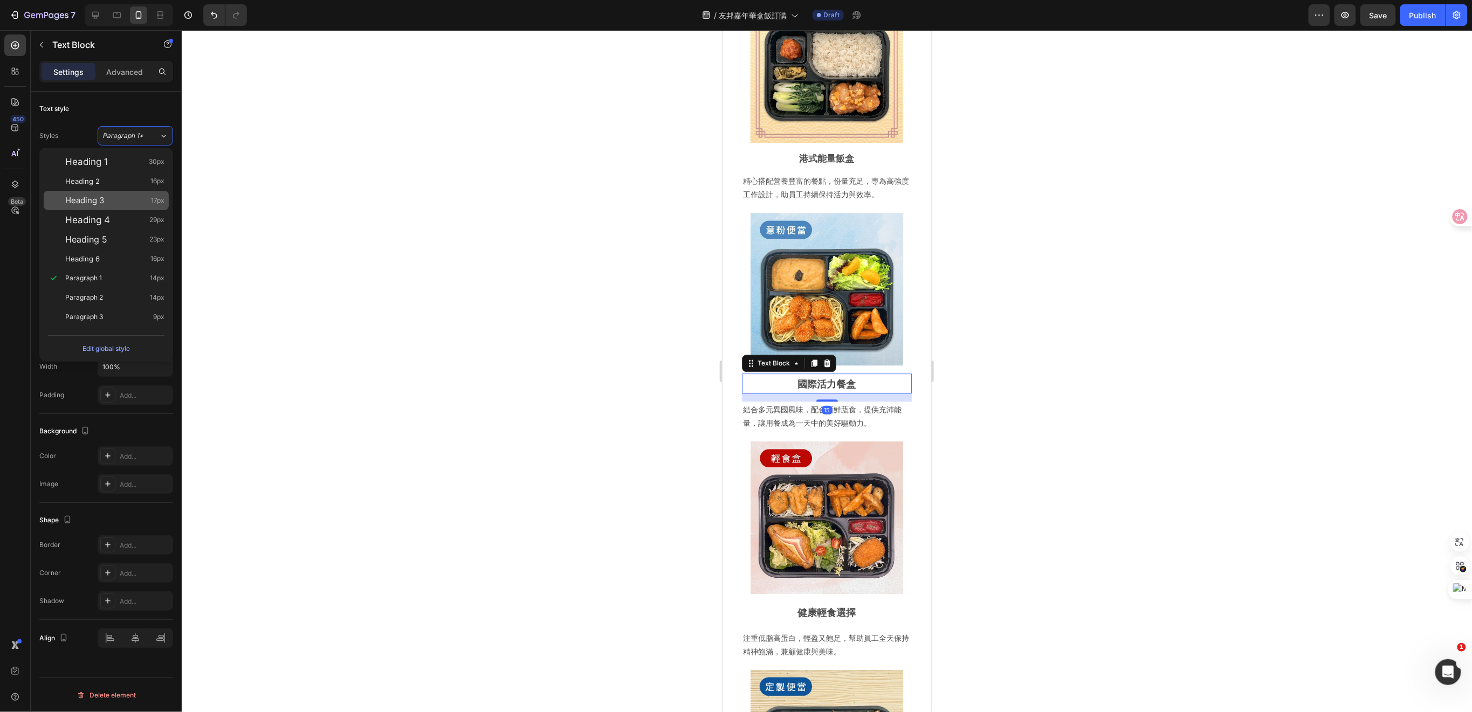
click at [115, 200] on div "Heading 3 17px" at bounding box center [114, 200] width 99 height 11
type input "17"
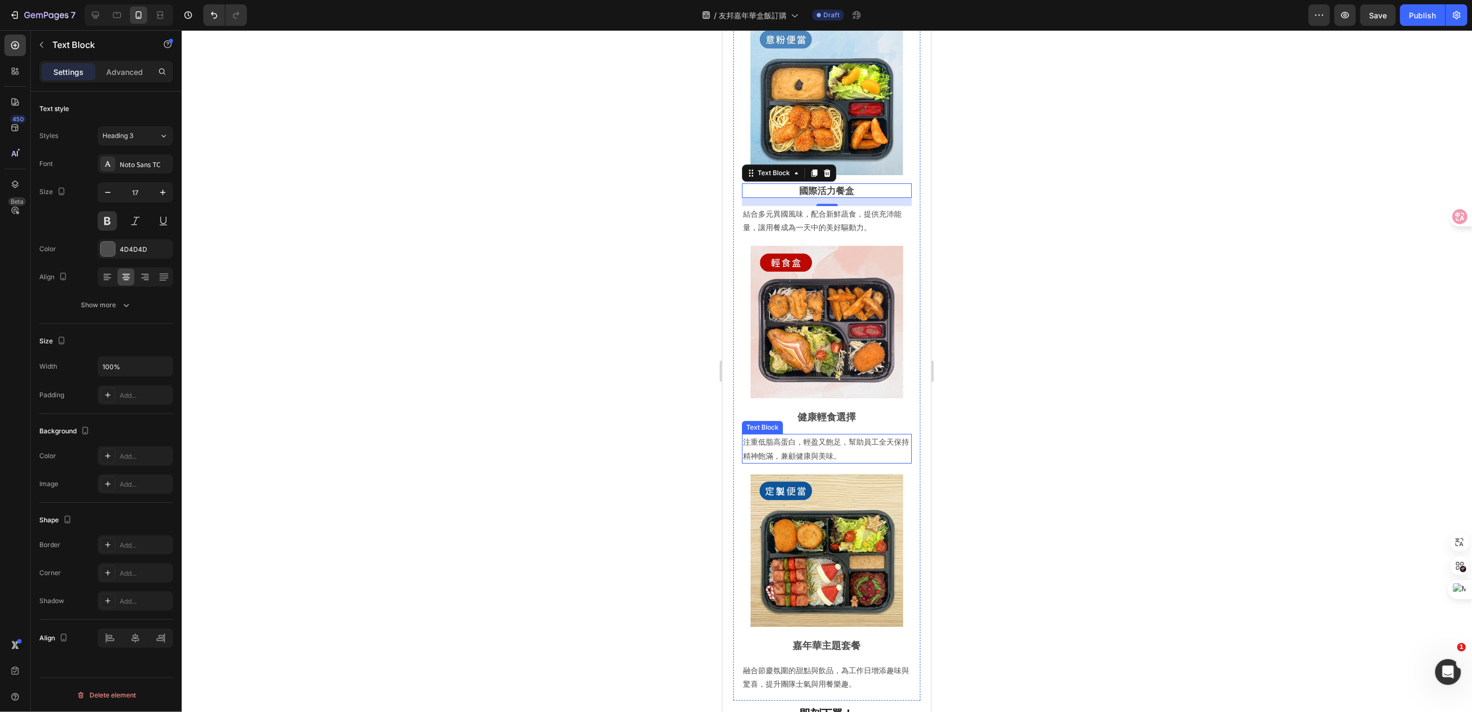
scroll to position [1726, 0]
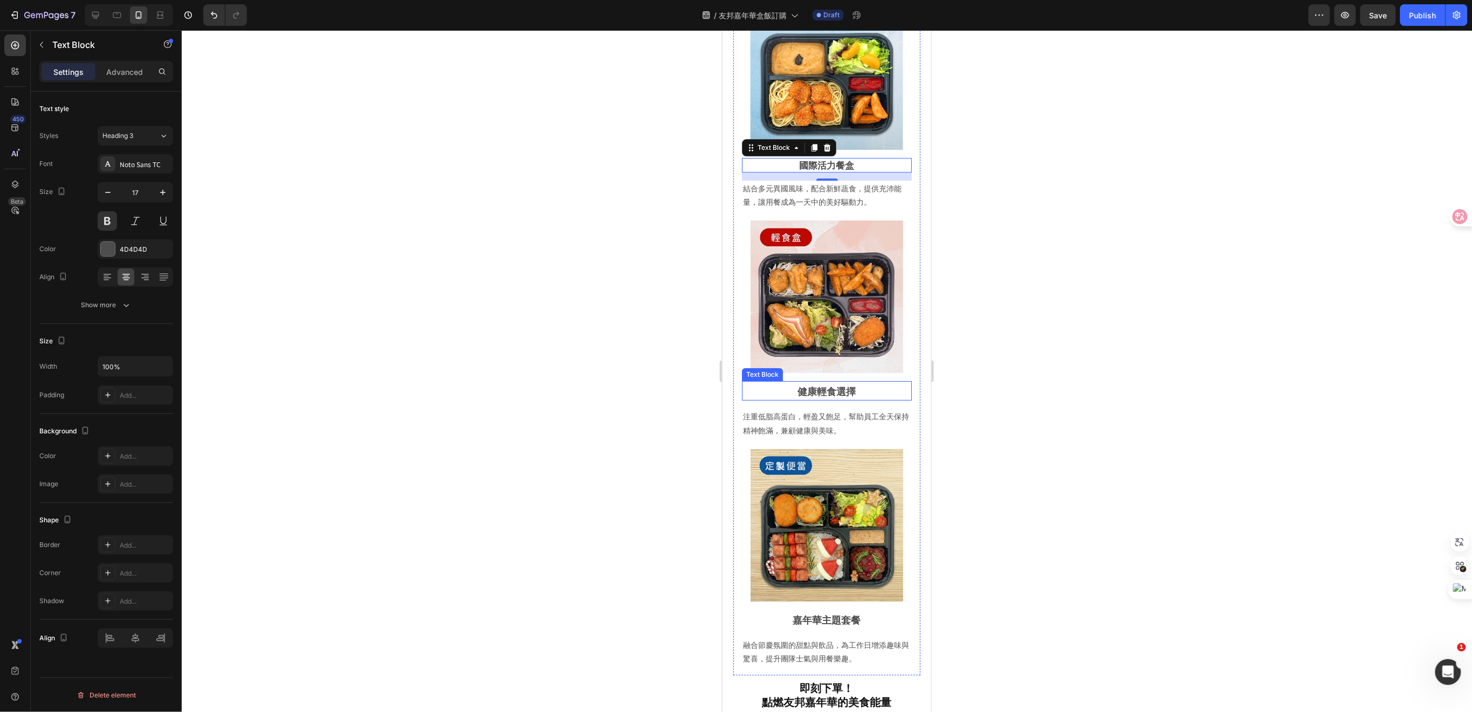
click at [836, 382] on p "健康輕食選擇" at bounding box center [827, 390] width 168 height 17
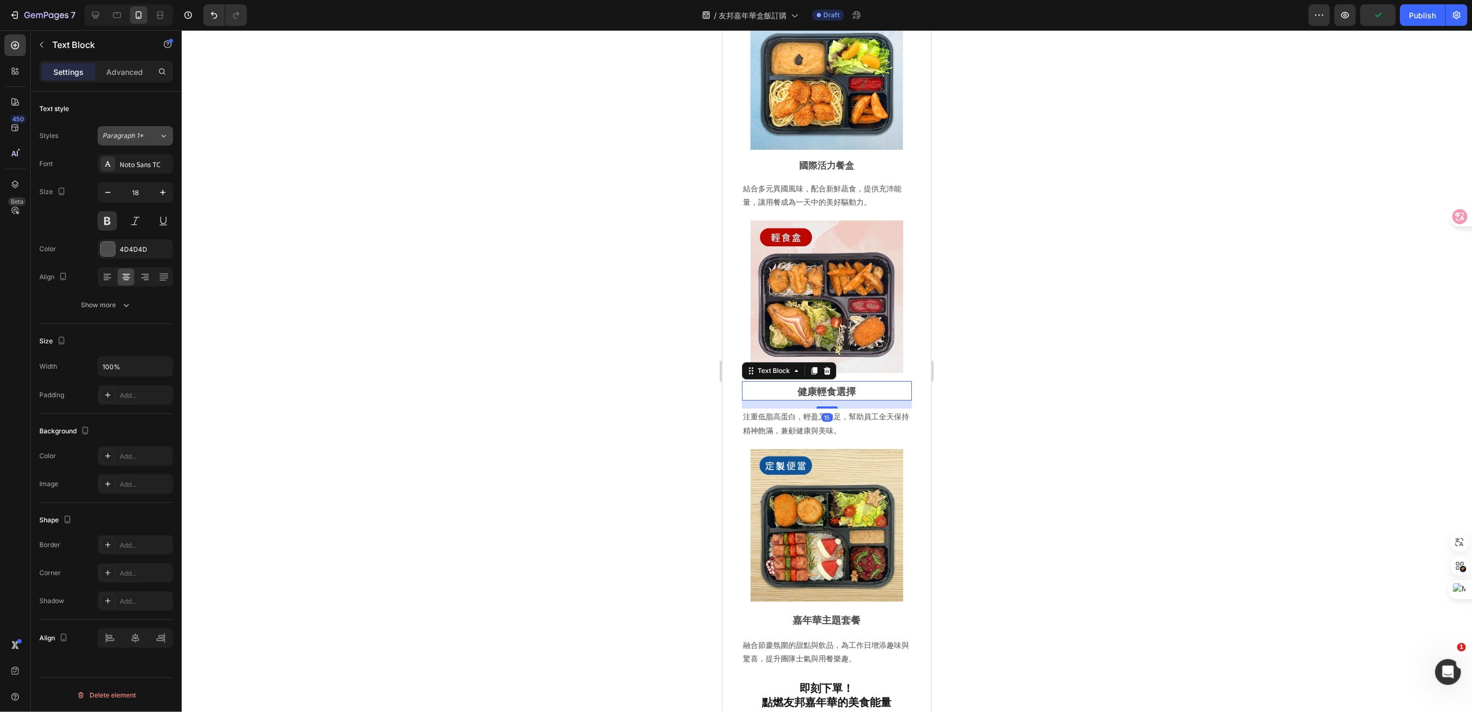
click at [148, 138] on div "Paragraph 1*" at bounding box center [130, 136] width 57 height 10
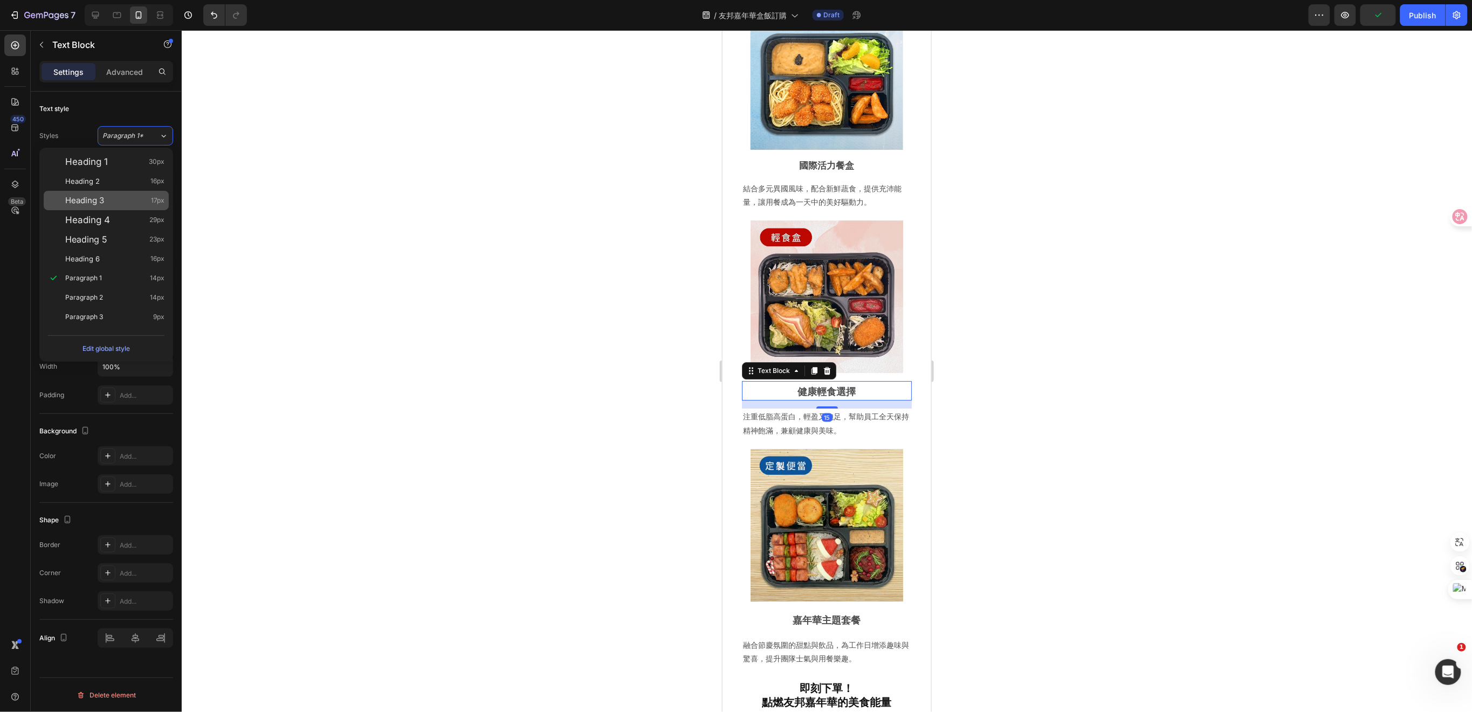
click at [108, 201] on div "Heading 3 17px" at bounding box center [114, 200] width 99 height 11
type input "17"
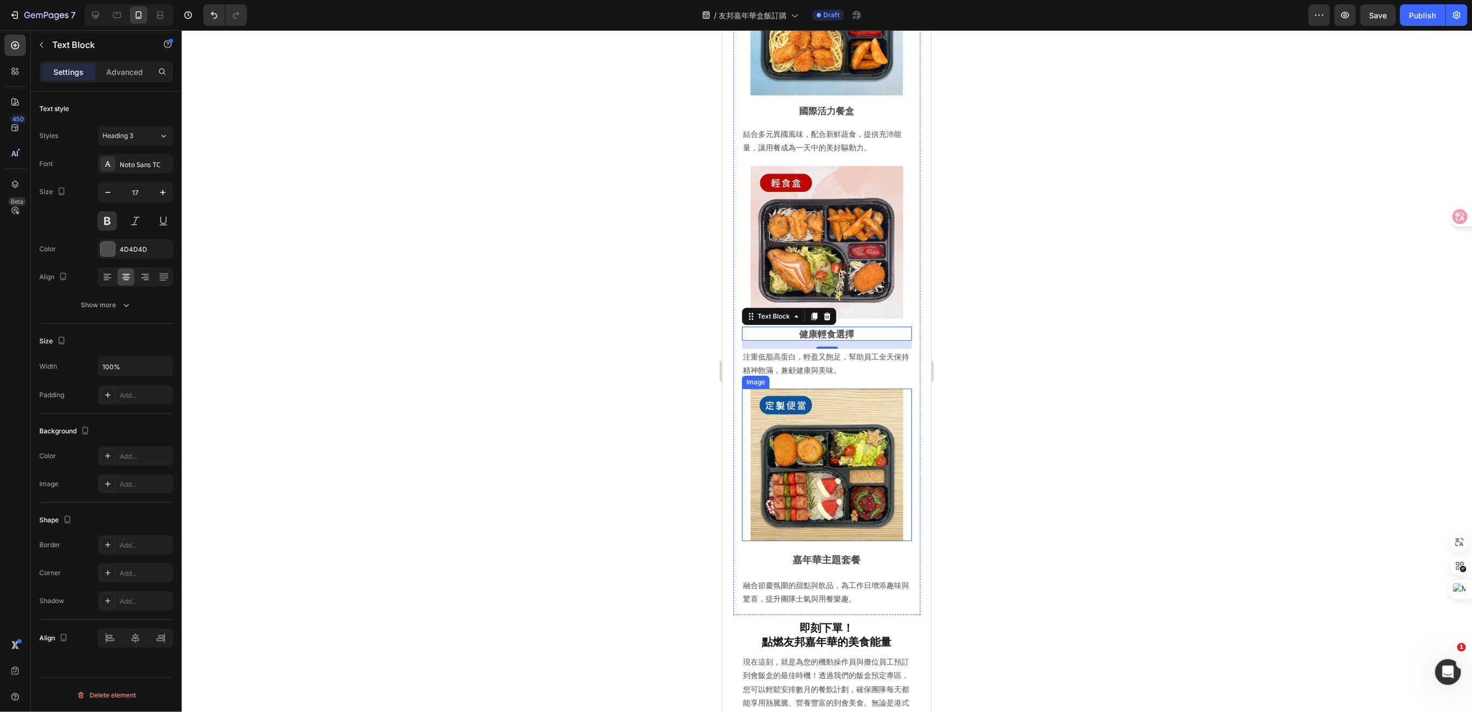
scroll to position [1869, 0]
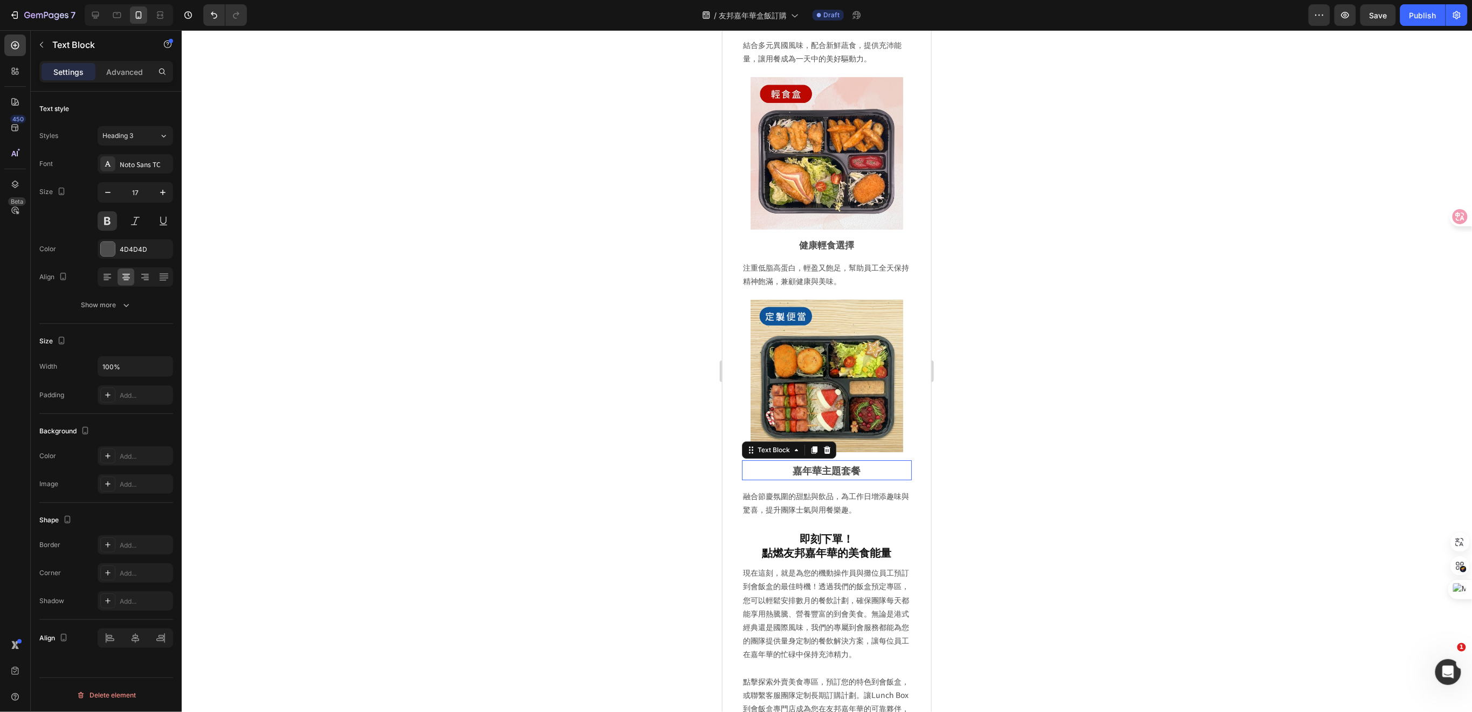
click at [819, 461] on p "嘉年華主題套餐" at bounding box center [827, 469] width 168 height 17
click at [126, 135] on span "Paragraph 1*" at bounding box center [122, 136] width 41 height 10
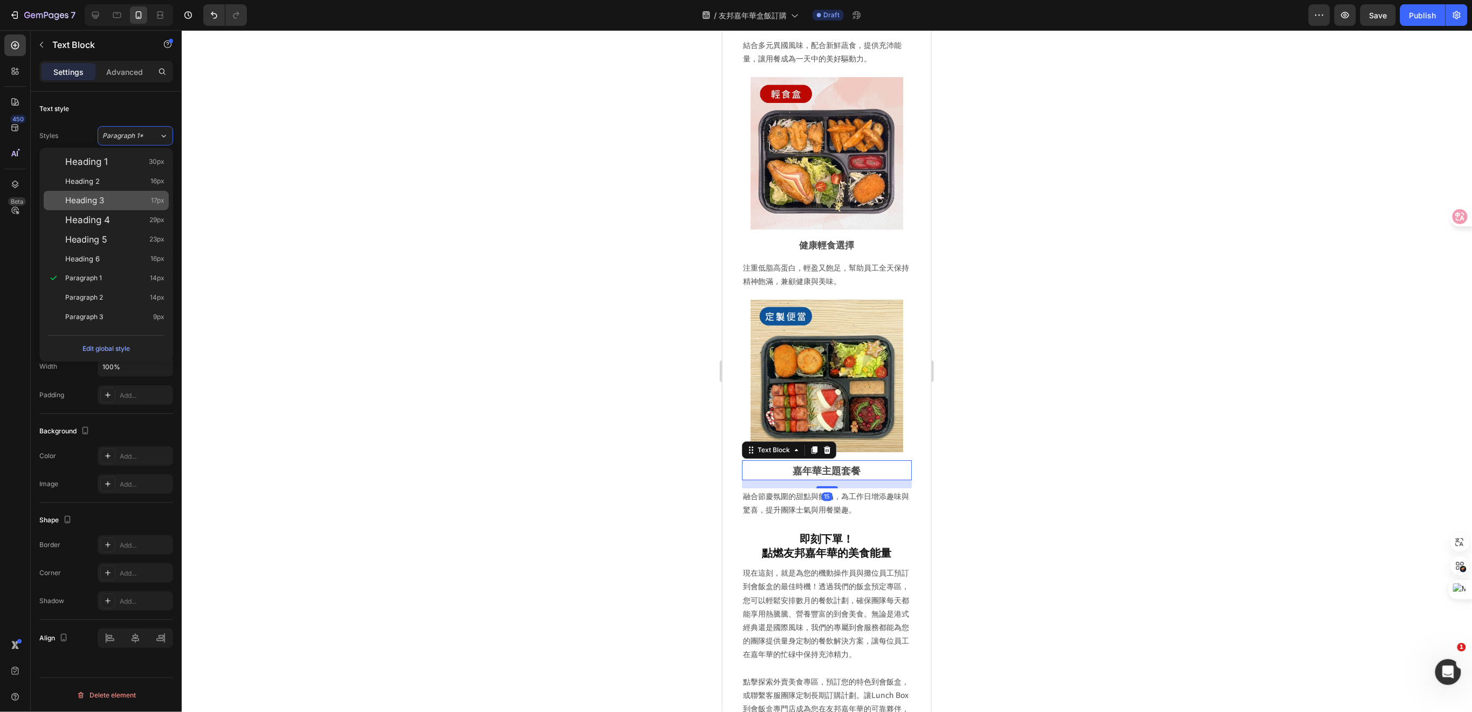
click at [117, 195] on div "Heading 3 17px" at bounding box center [114, 200] width 99 height 11
type input "17"
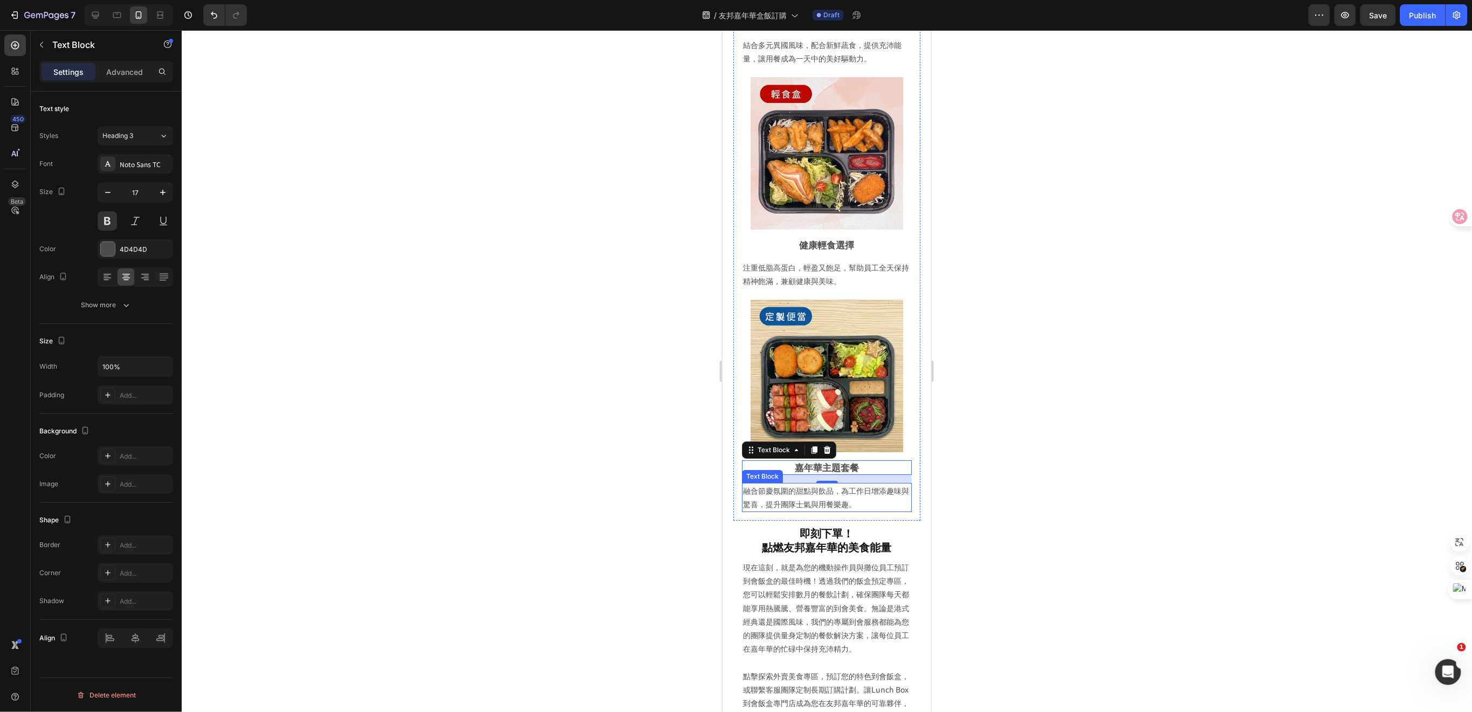
click at [852, 484] on p "融合節慶氛圍的甜點與飲品，為工作日增添趣味與驚喜，提升團隊士氣與用餐樂趣。" at bounding box center [827, 497] width 168 height 27
click at [161, 133] on icon at bounding box center [163, 136] width 9 height 11
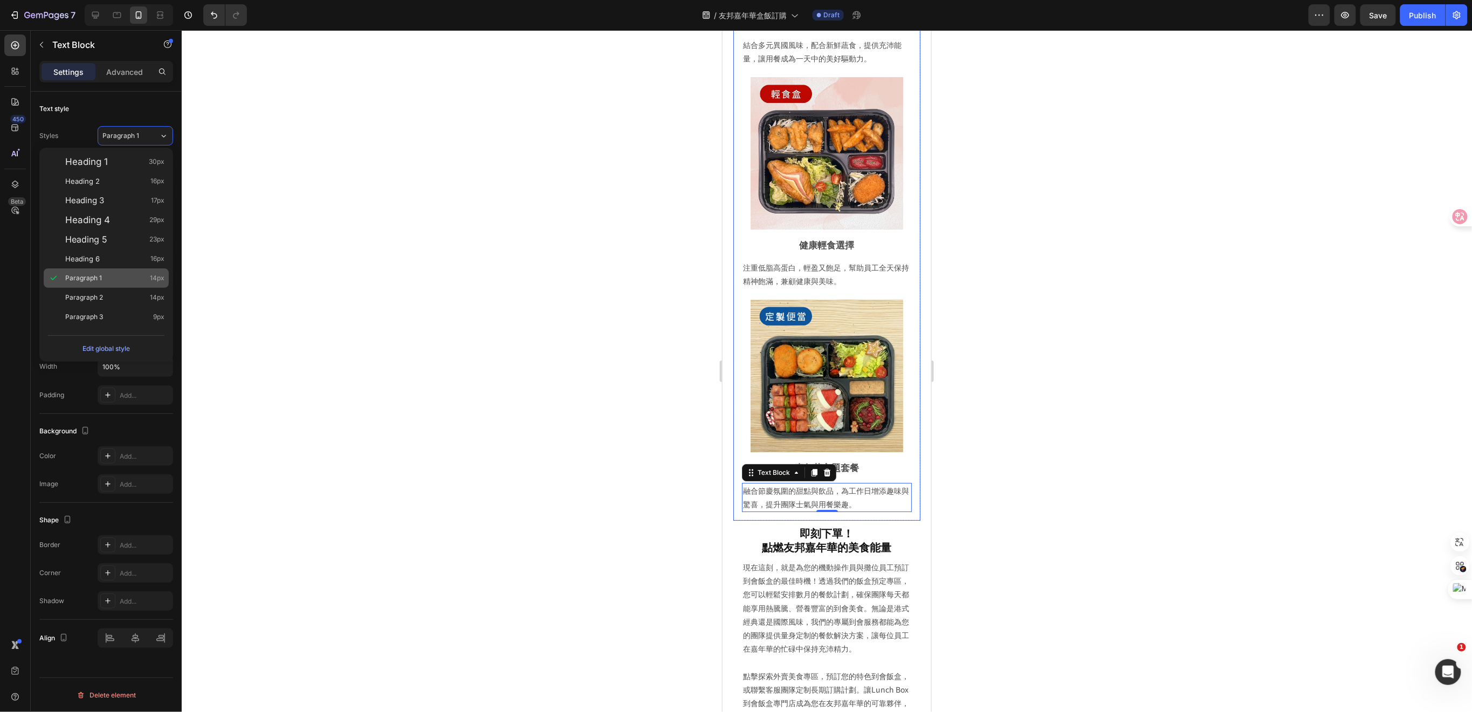
click at [118, 275] on div "Paragraph 1 14px" at bounding box center [114, 278] width 99 height 11
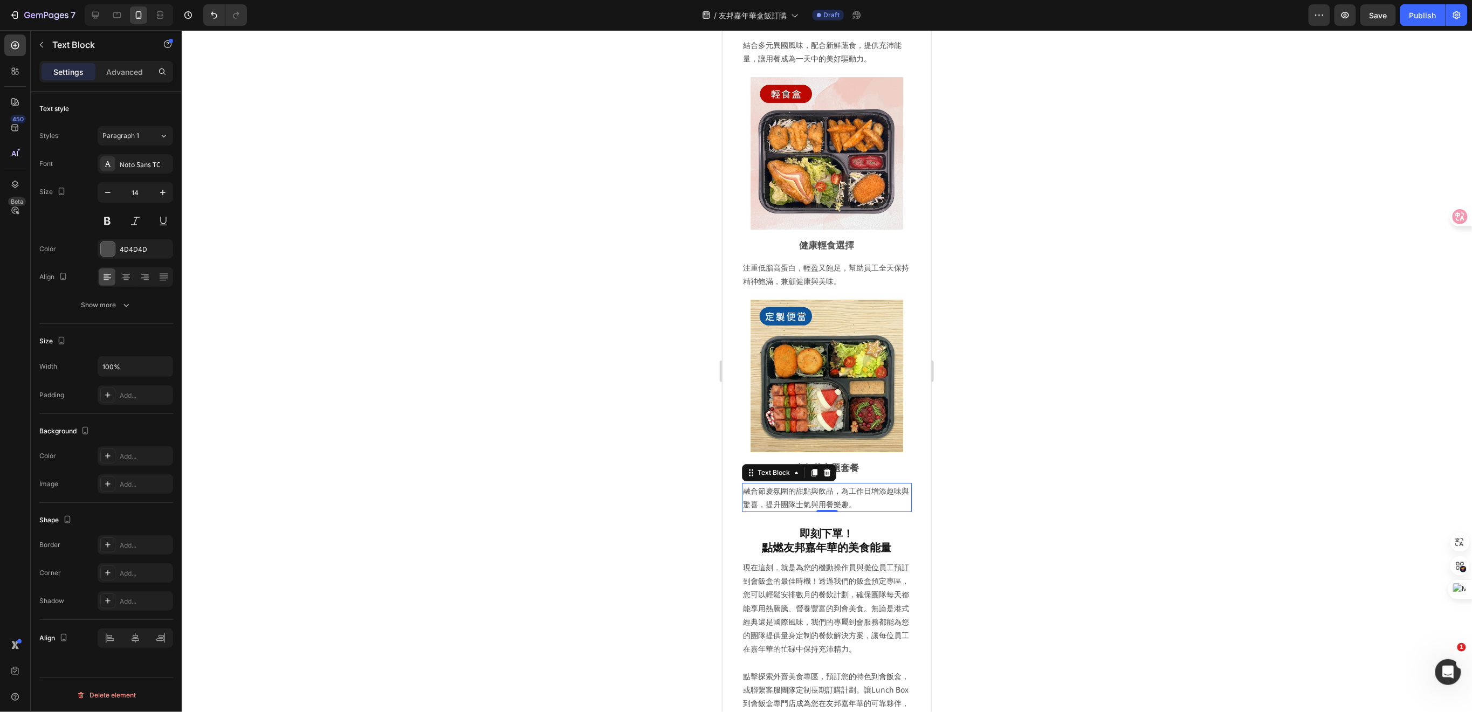
drag, startPoint x: 1067, startPoint y: 509, endPoint x: 958, endPoint y: 519, distance: 108.9
click at [1066, 509] on div at bounding box center [827, 371] width 1291 height 682
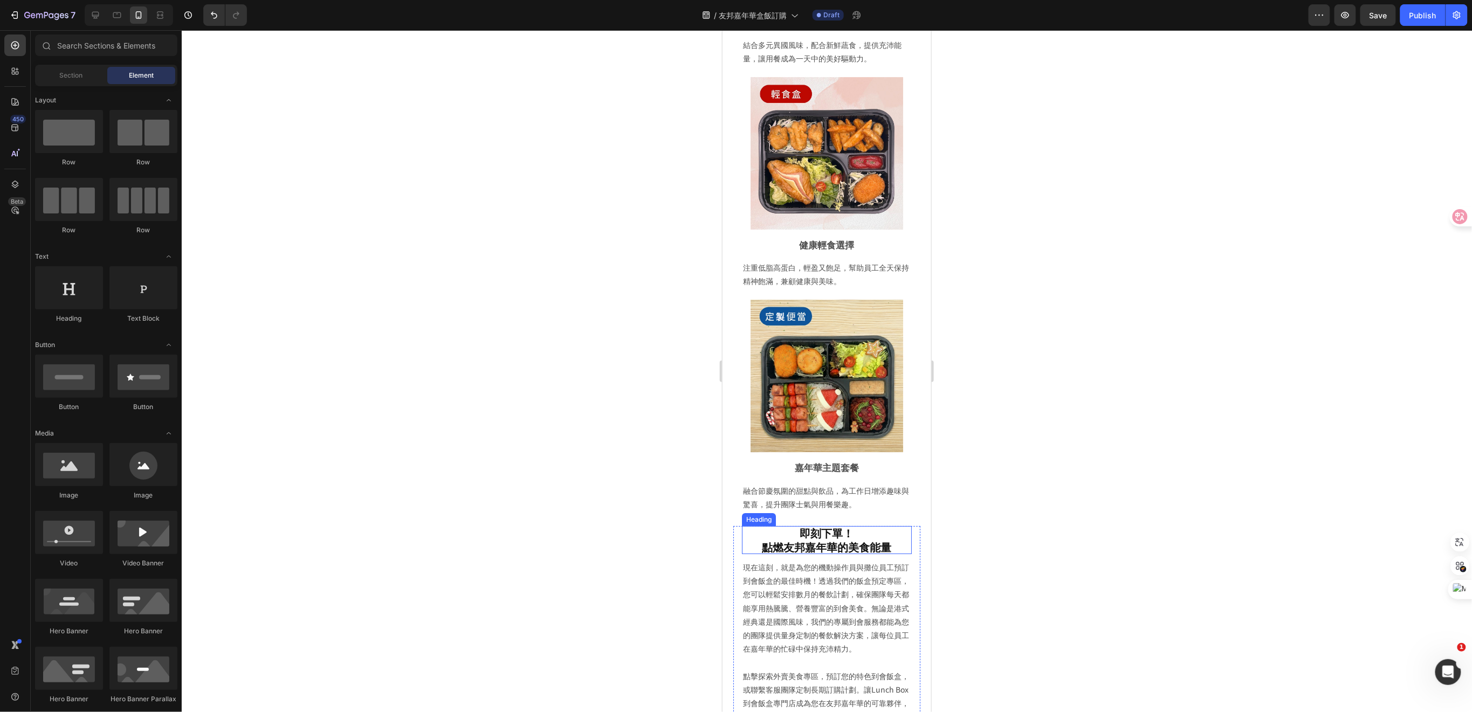
click at [829, 526] on h2 "即刻下單！ 點燃友邦嘉年華的美食能量" at bounding box center [827, 540] width 170 height 28
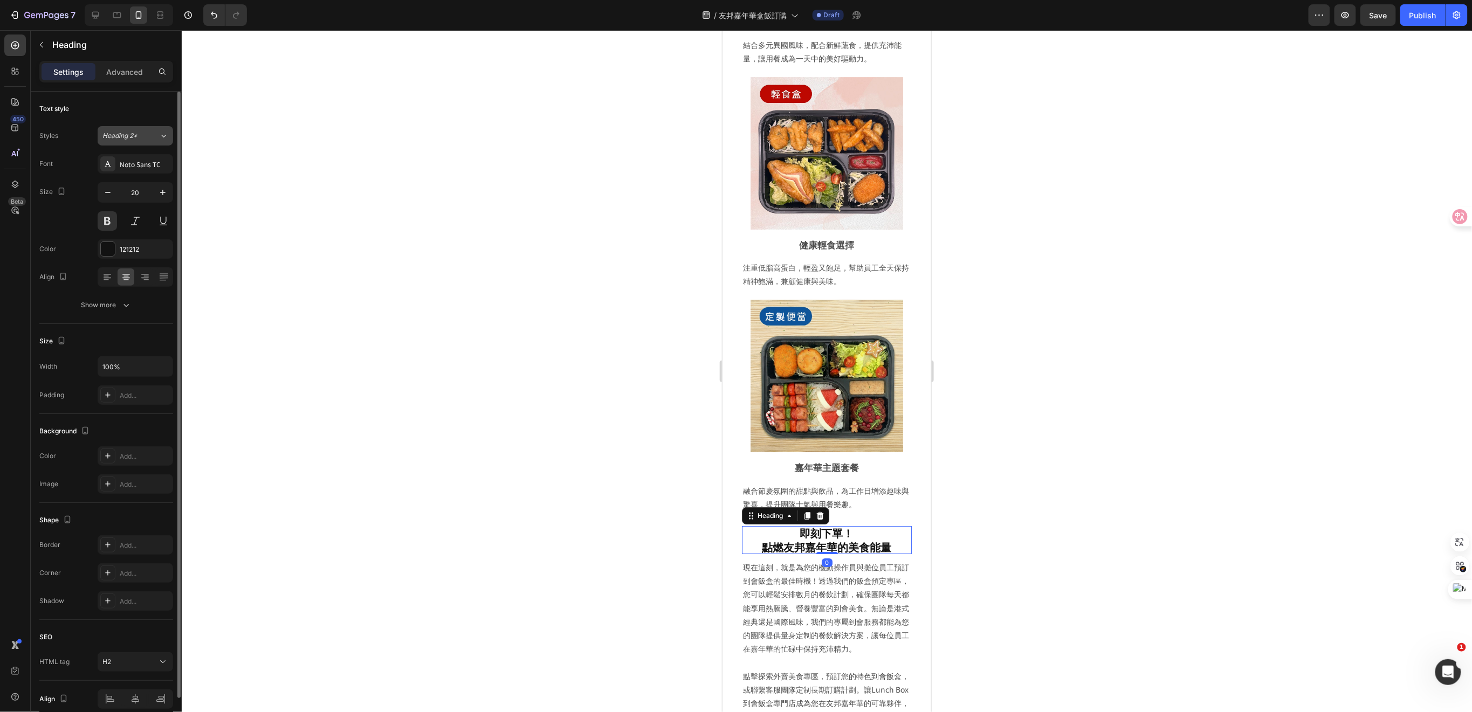
click at [150, 141] on button "Heading 2*" at bounding box center [136, 135] width 76 height 19
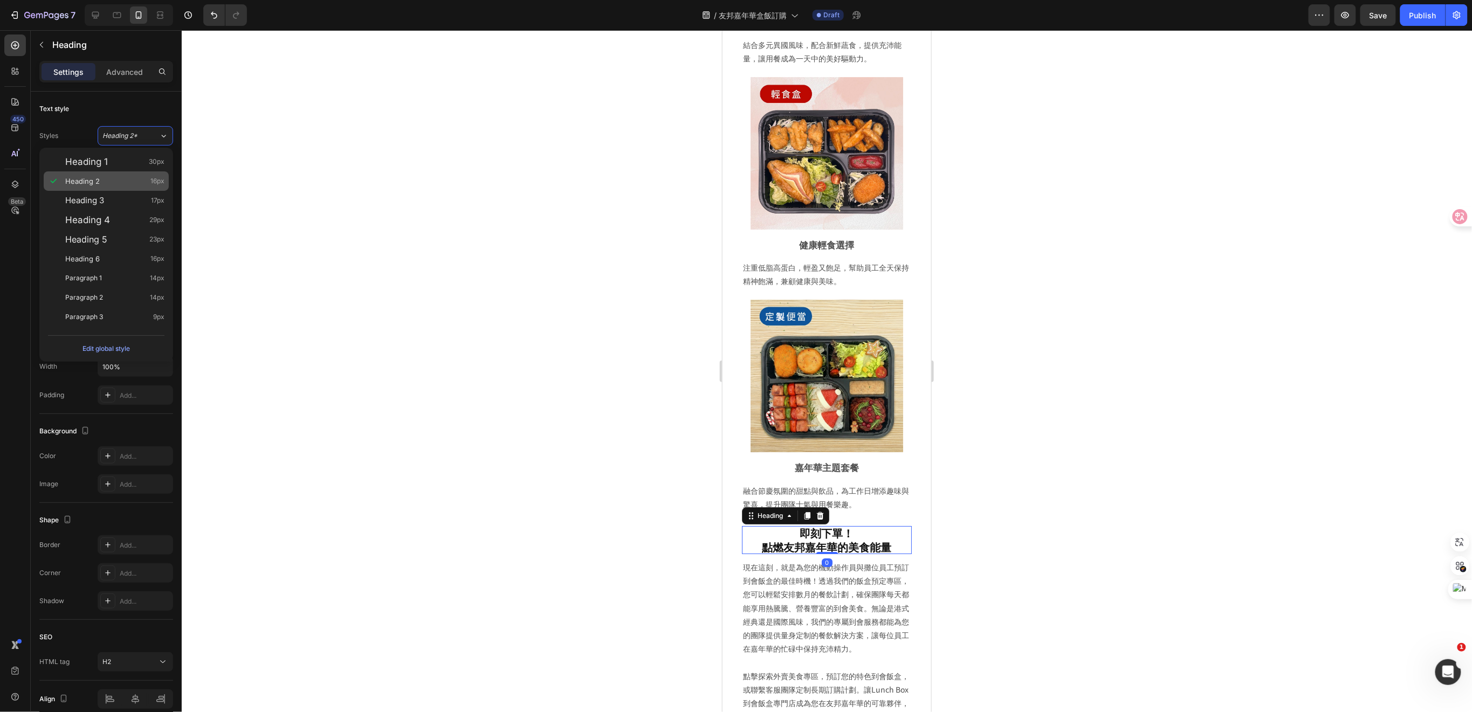
click at [128, 178] on div "Heading 2 16px" at bounding box center [114, 181] width 99 height 11
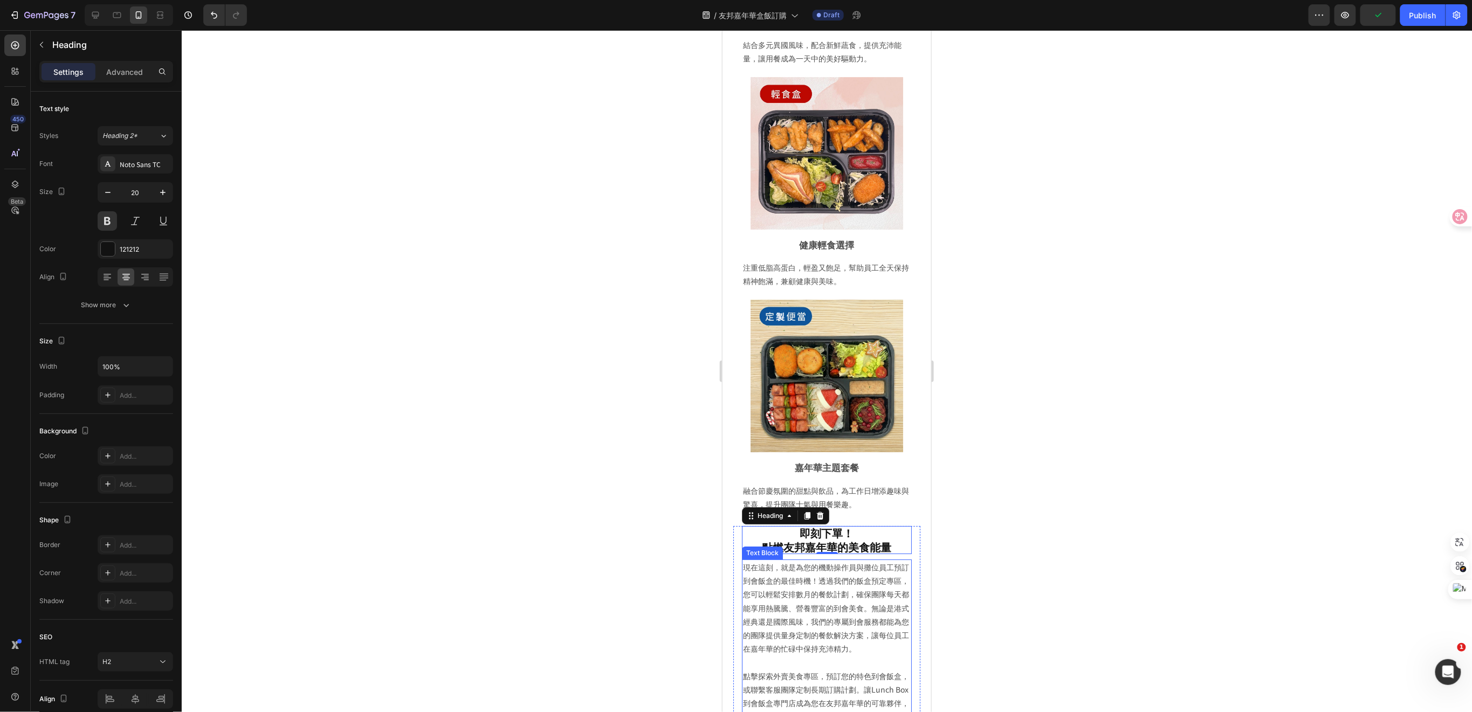
click at [812, 575] on p "現在這刻，就是為您的機動操作員與攤位員工預訂到會飯盒的最佳時機！透過我們的飯盒預定專區，您可以輕鬆安排數月的餐飲計劃，確保團隊每天都能享用熱騰騰、營養豐富的到…" at bounding box center [827, 607] width 168 height 95
drag, startPoint x: 1079, startPoint y: 491, endPoint x: 159, endPoint y: 497, distance: 920.2
click at [1079, 491] on div at bounding box center [827, 371] width 1291 height 682
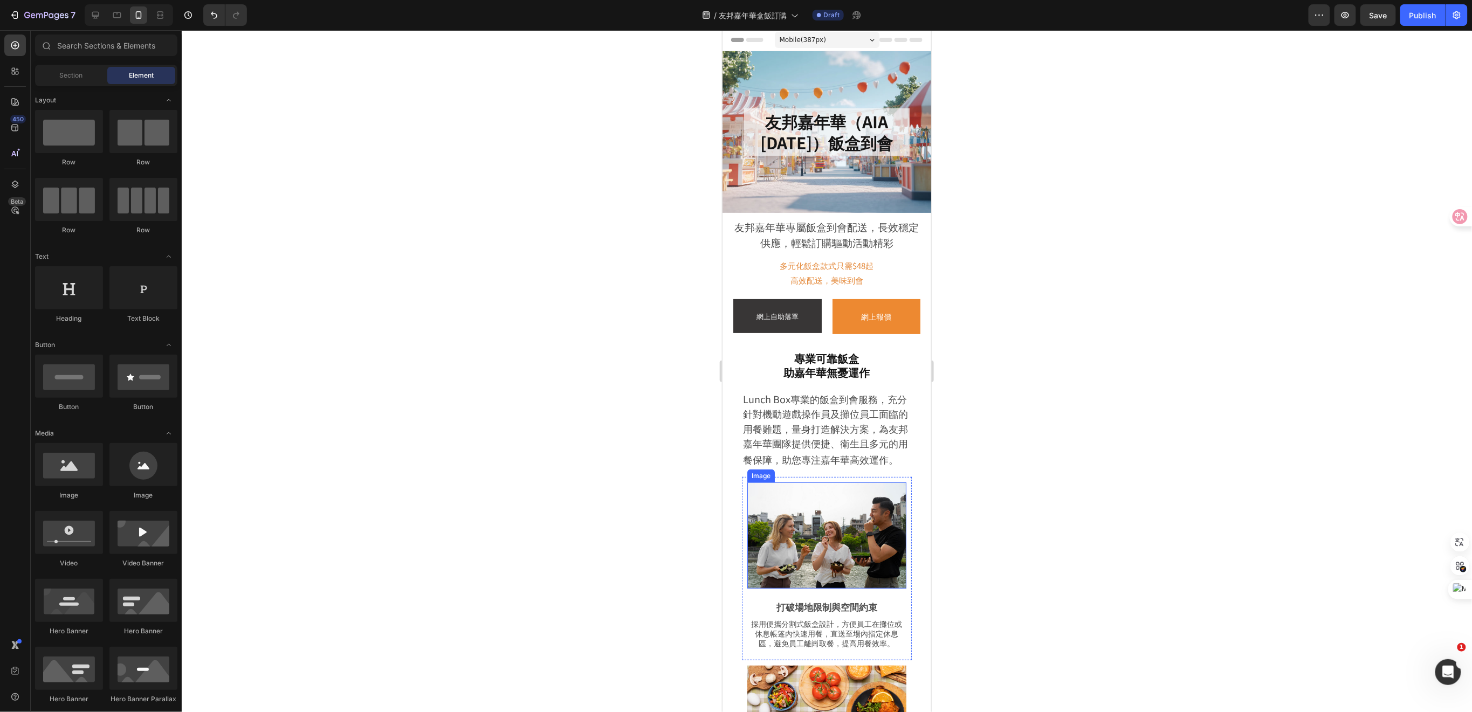
scroll to position [0, 0]
click at [825, 432] on span "Lunch Box專業的飯盒到會服務，充分針對機動遊戲操作員及攤位員工面臨的用餐難題，量身打造解決方案，為友邦嘉年華團隊提供便捷、衛生且多元的用餐保障，助您專…" at bounding box center [825, 430] width 165 height 74
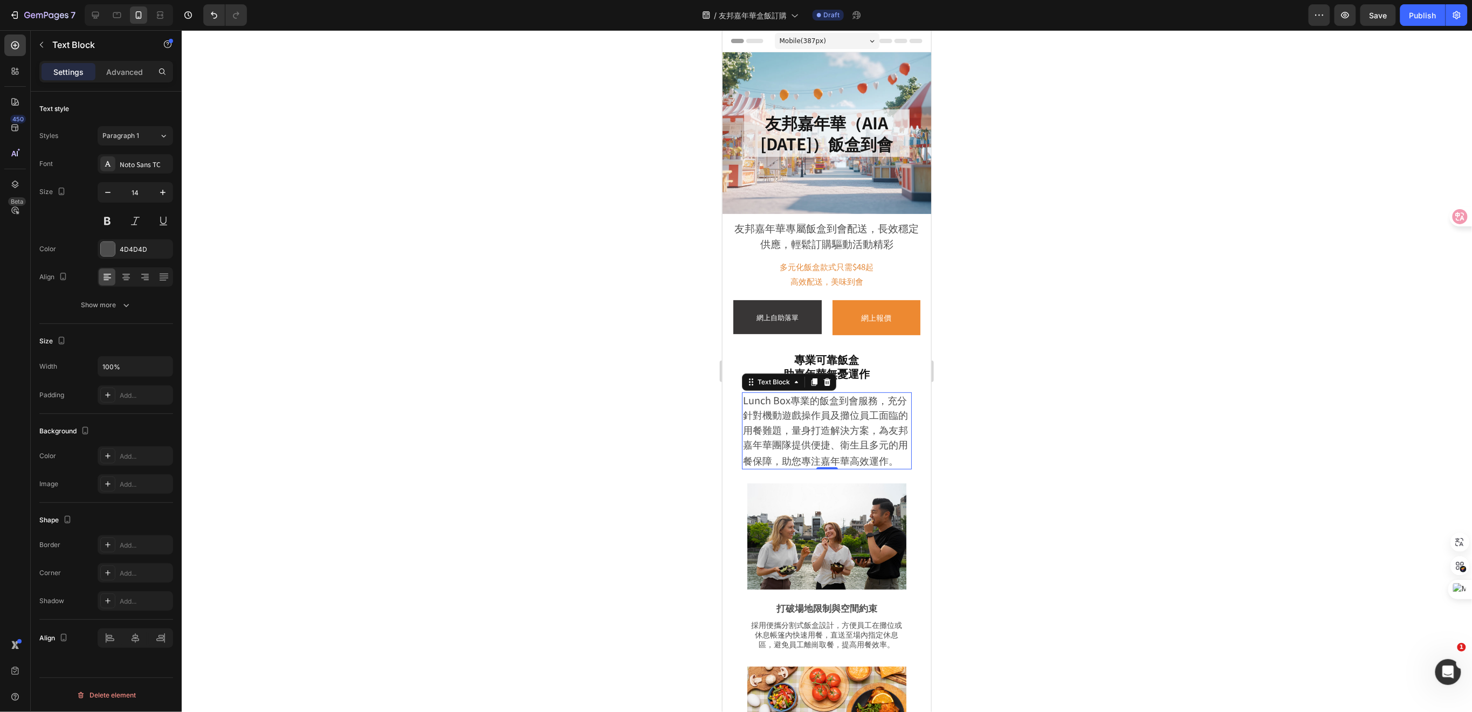
click at [984, 433] on div at bounding box center [827, 371] width 1291 height 682
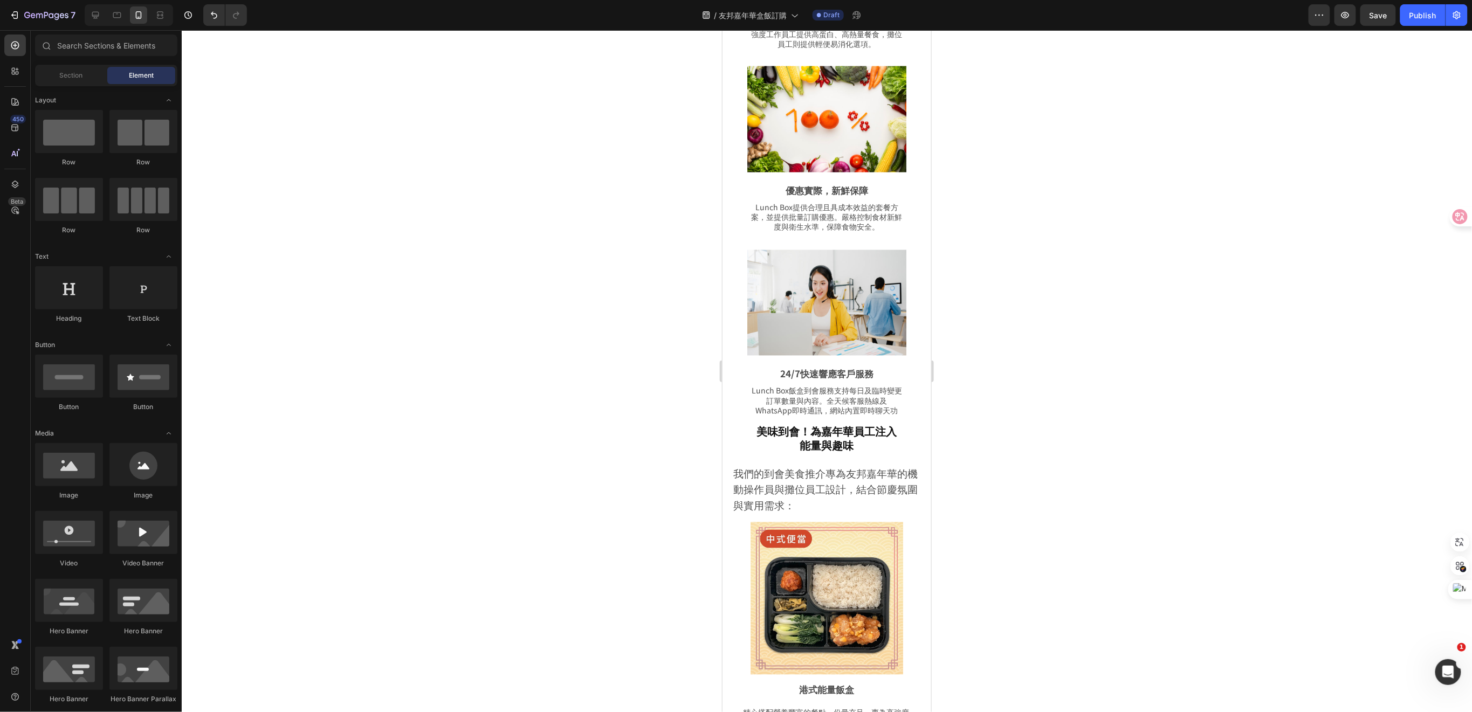
scroll to position [924, 0]
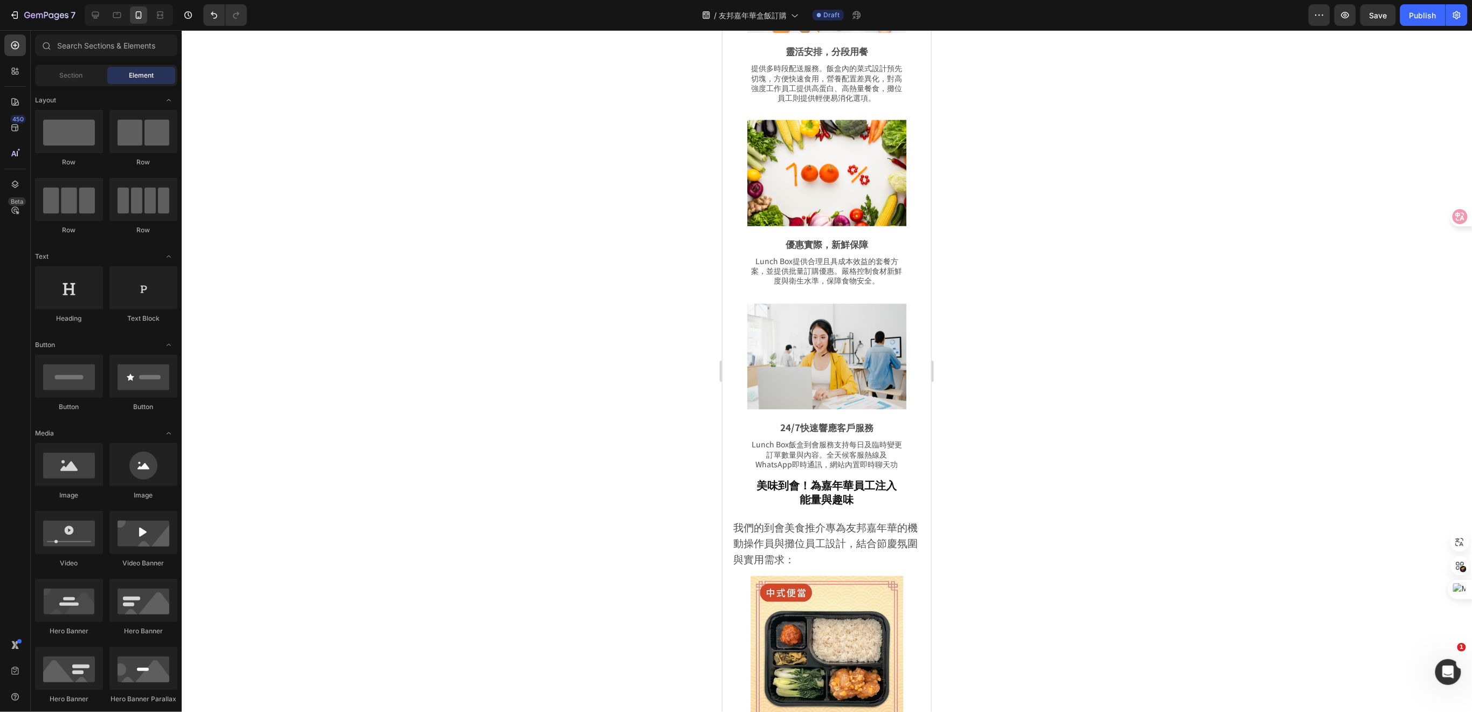
drag, startPoint x: 926, startPoint y: 249, endPoint x: 1717, endPoint y: 399, distance: 805.4
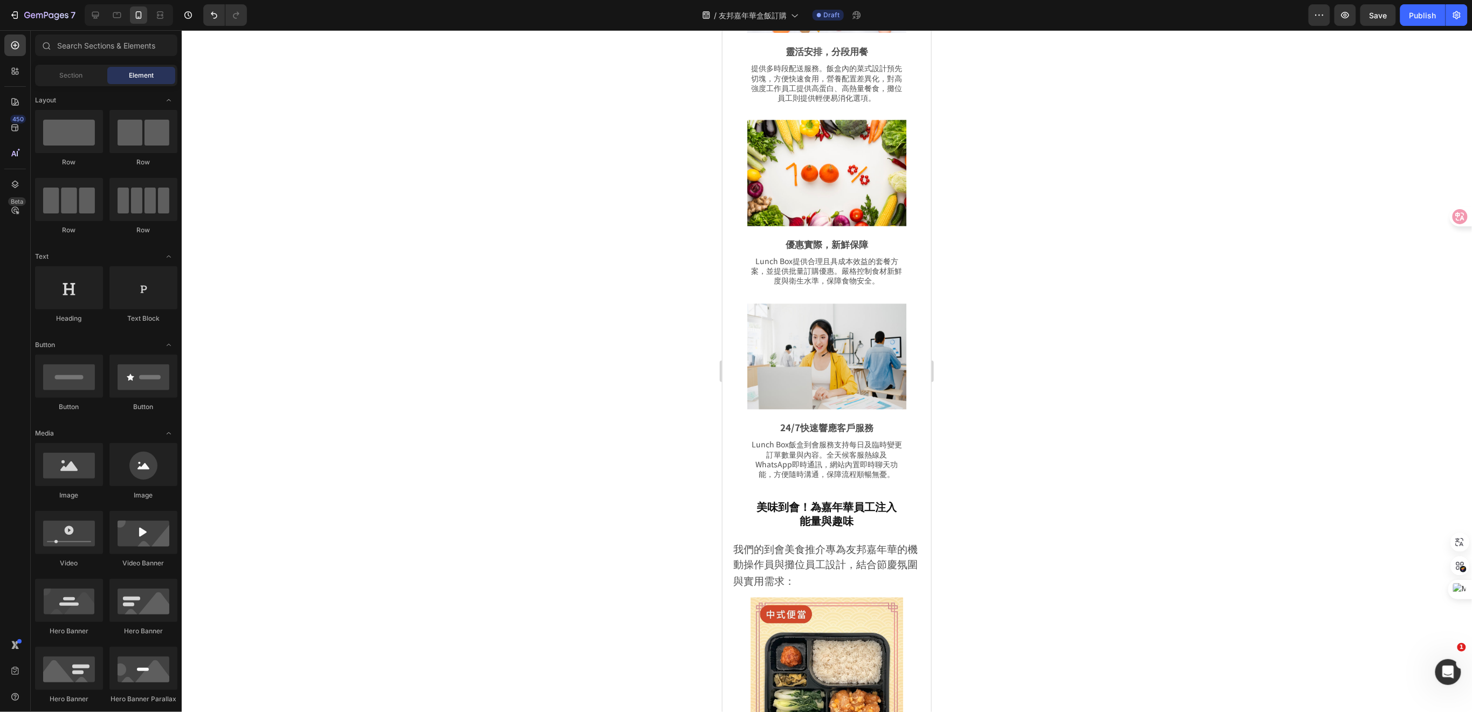
drag, startPoint x: 1082, startPoint y: 457, endPoint x: 1022, endPoint y: 424, distance: 69.5
click at [1082, 457] on div at bounding box center [827, 371] width 1291 height 682
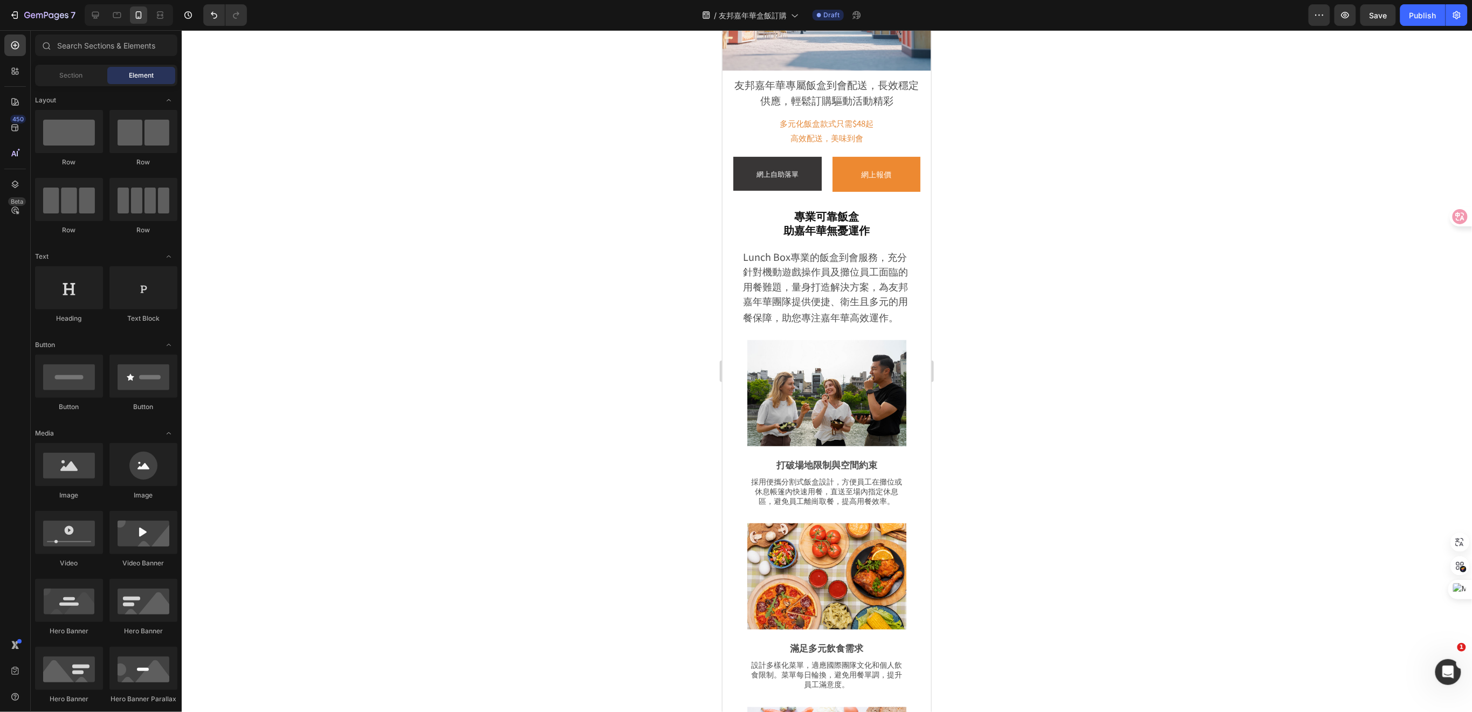
scroll to position [0, 0]
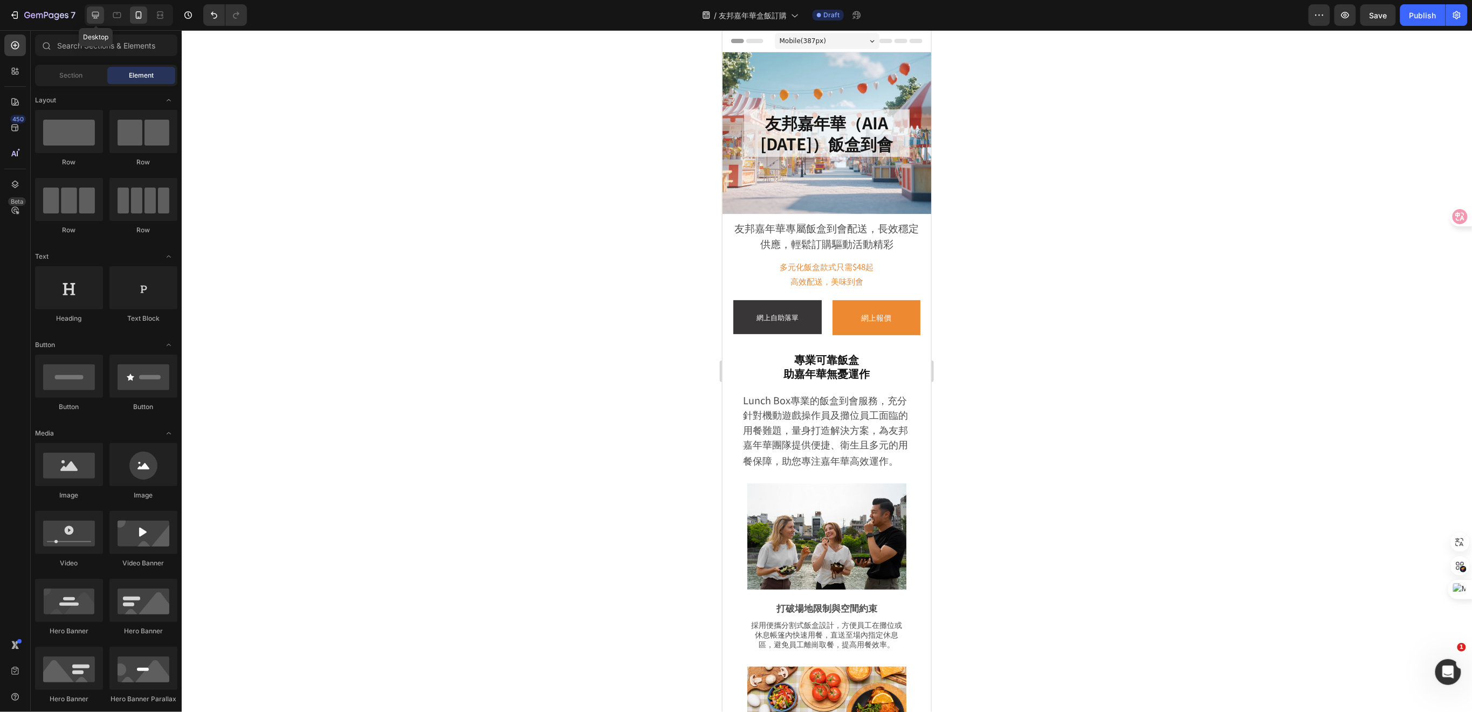
click at [95, 11] on icon at bounding box center [95, 15] width 11 height 11
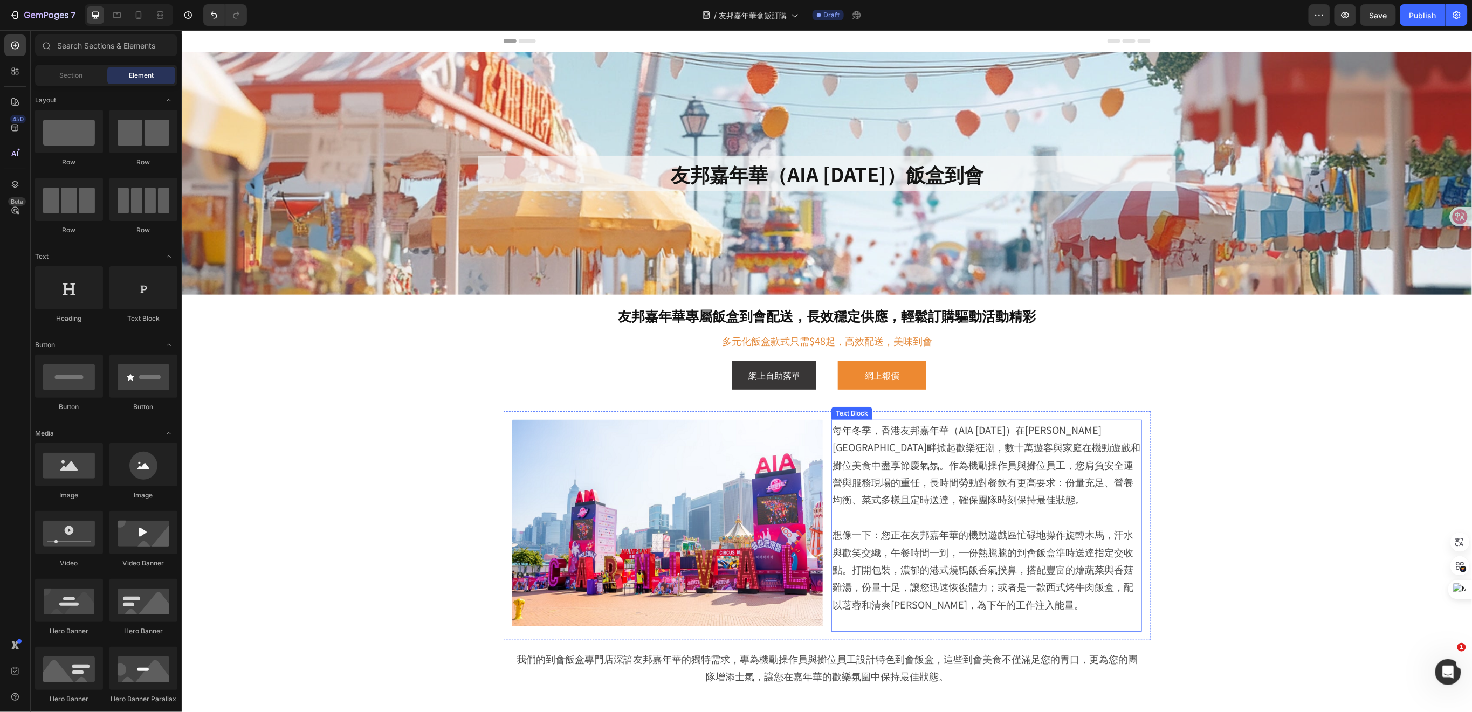
scroll to position [287, 0]
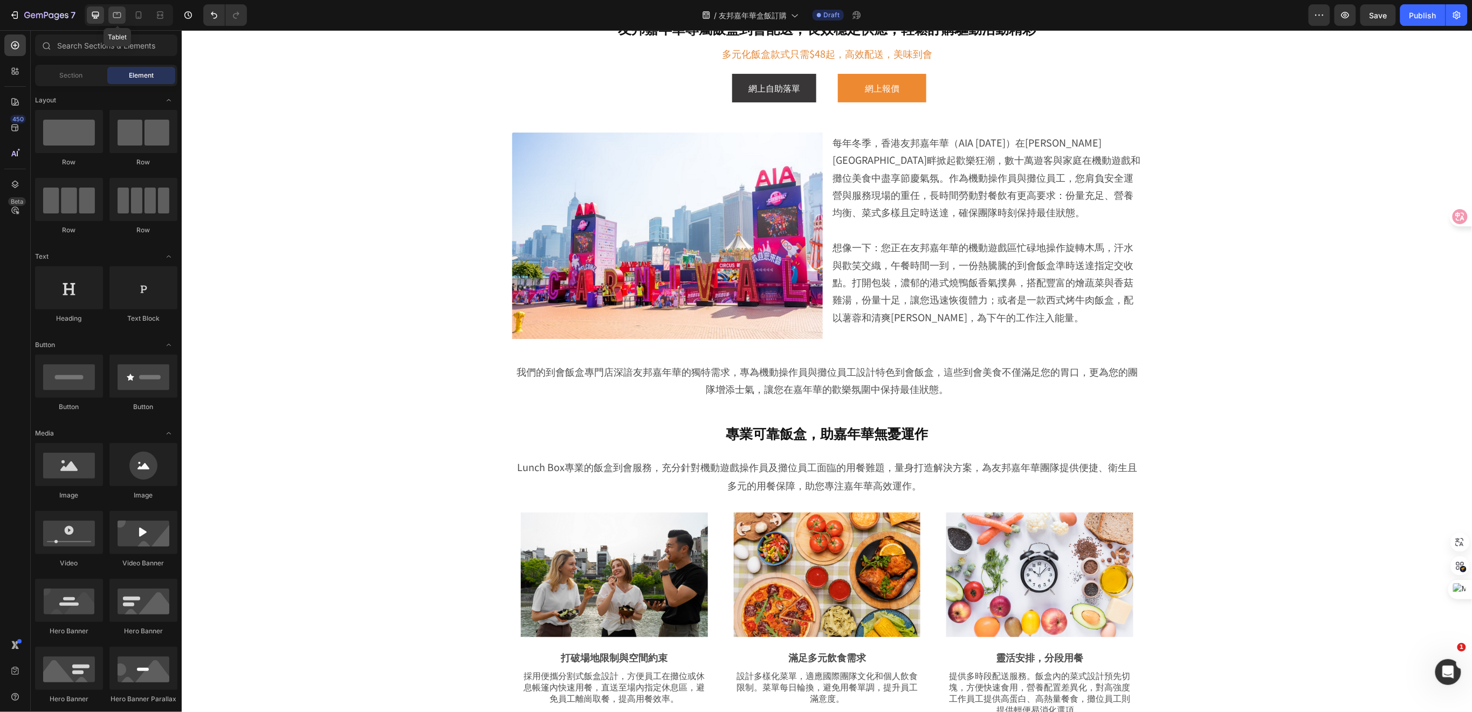
click at [117, 12] on icon at bounding box center [117, 15] width 11 height 11
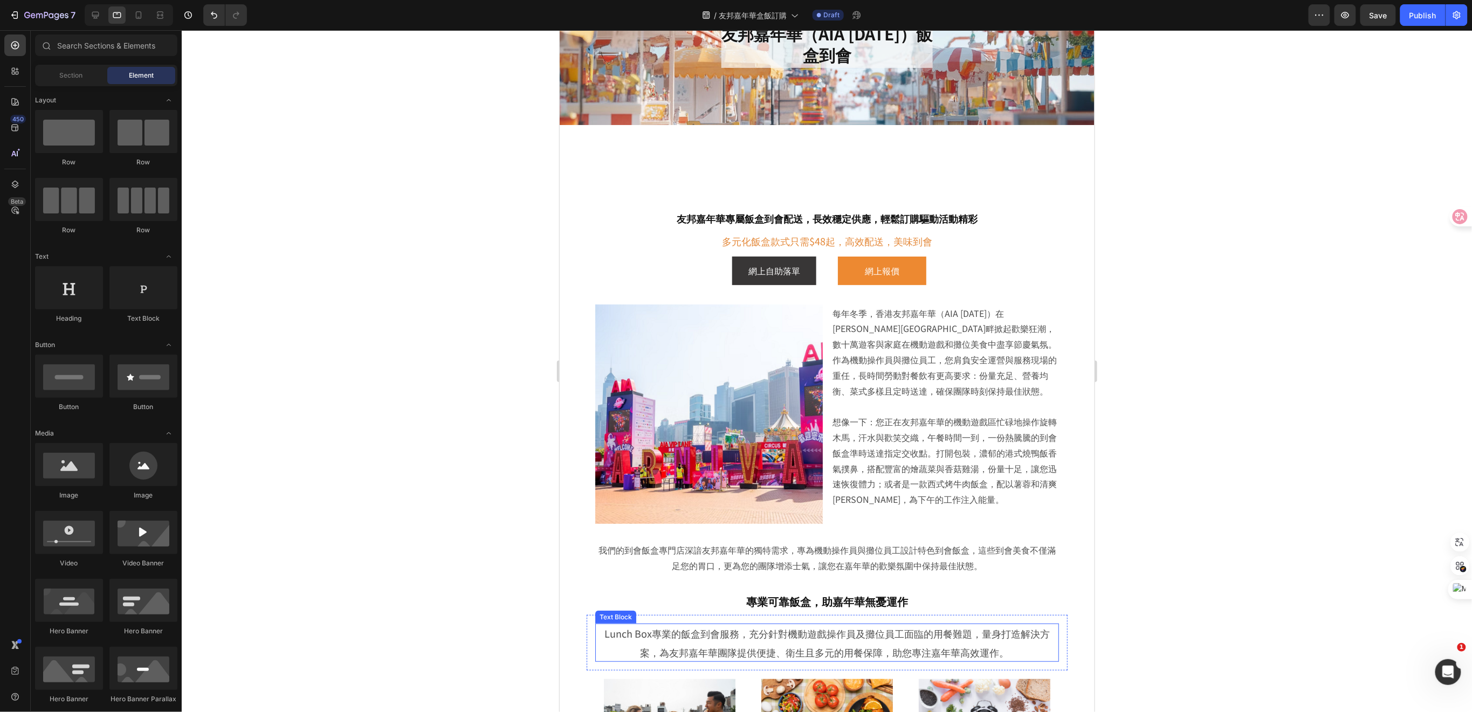
scroll to position [72, 0]
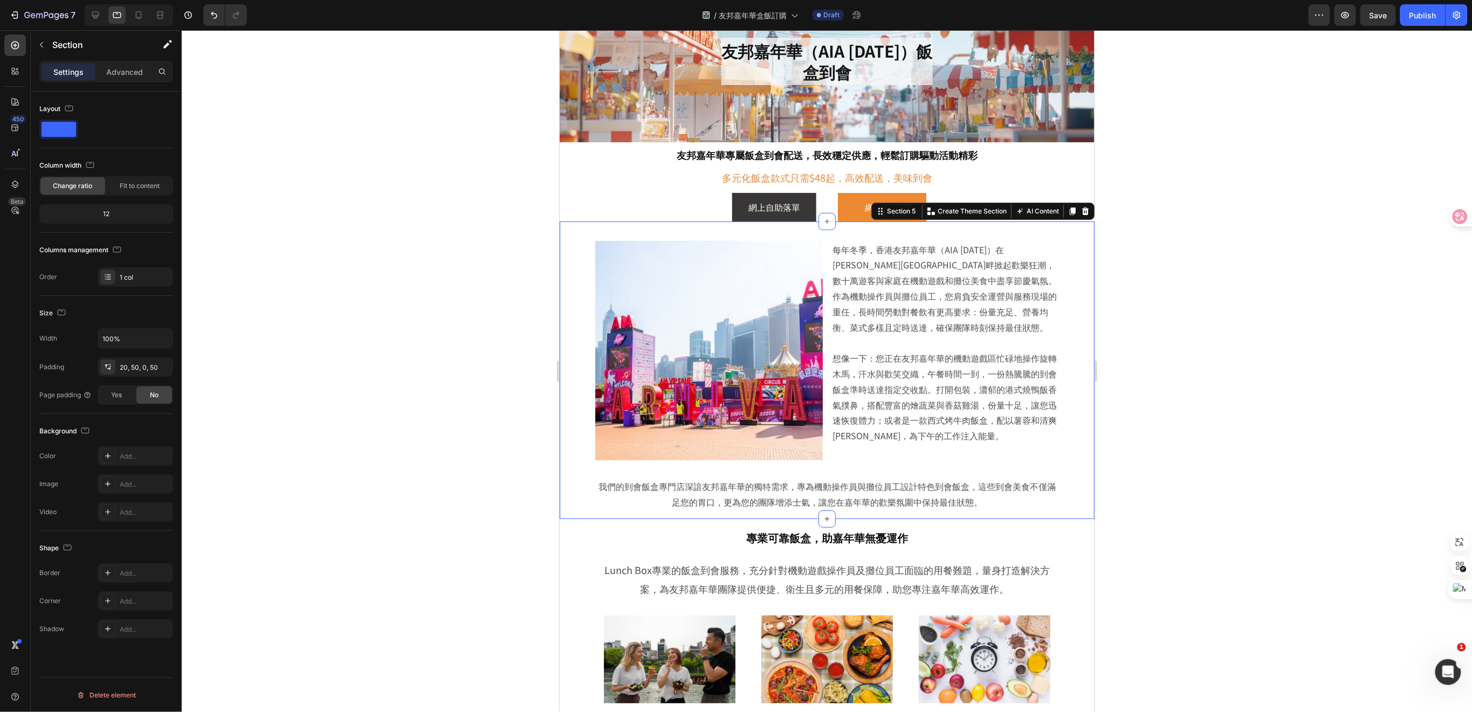
click at [1071, 366] on div "Image 每年冬季，香港友邦嘉年華（AIA Carnival）在維多利亞港畔掀起歡樂狂潮，數十萬遊客與家庭在機動遊戲和攤位美食中盡享節慶氣氛。作為機動操作員…" at bounding box center [826, 370] width 535 height 298
click at [134, 71] on p "Advanced" at bounding box center [124, 71] width 37 height 11
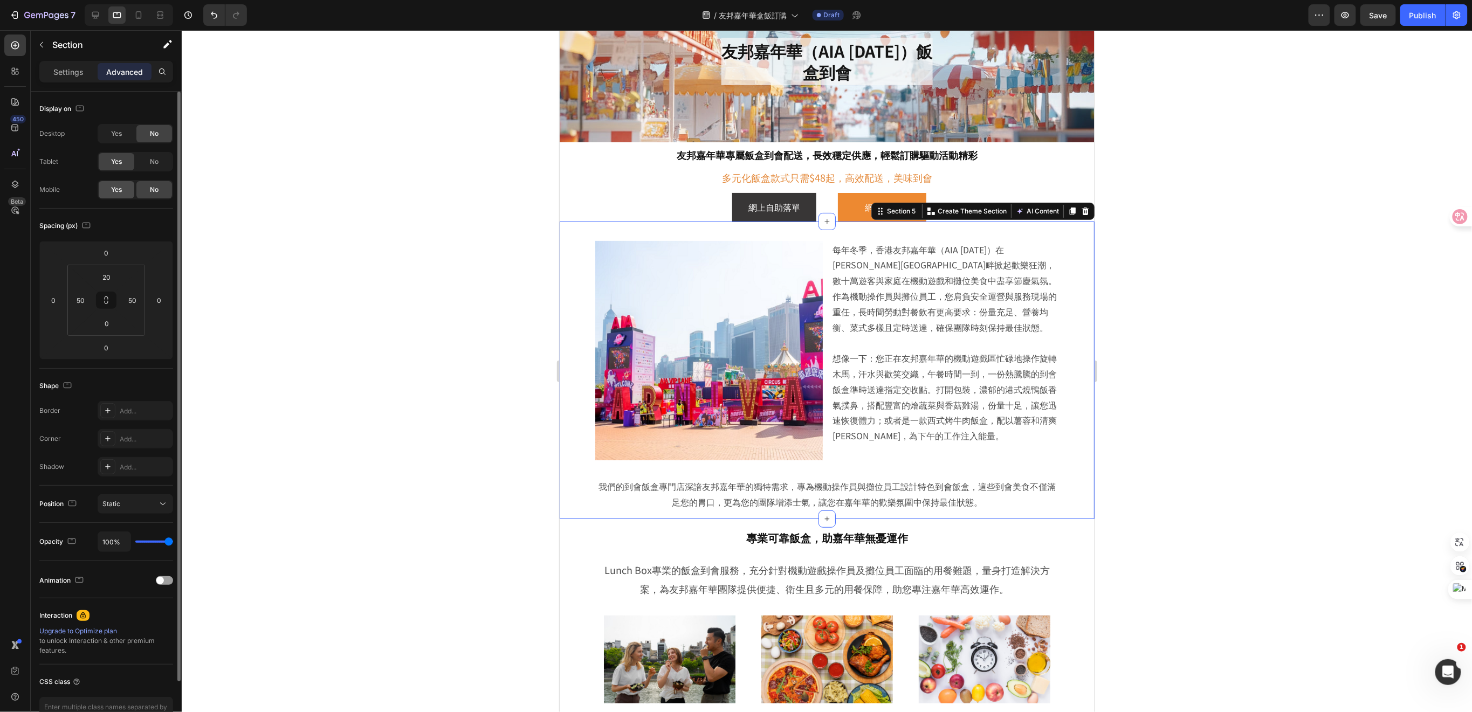
click at [121, 187] on span "Yes" at bounding box center [116, 190] width 11 height 10
click at [158, 12] on icon at bounding box center [160, 15] width 11 height 11
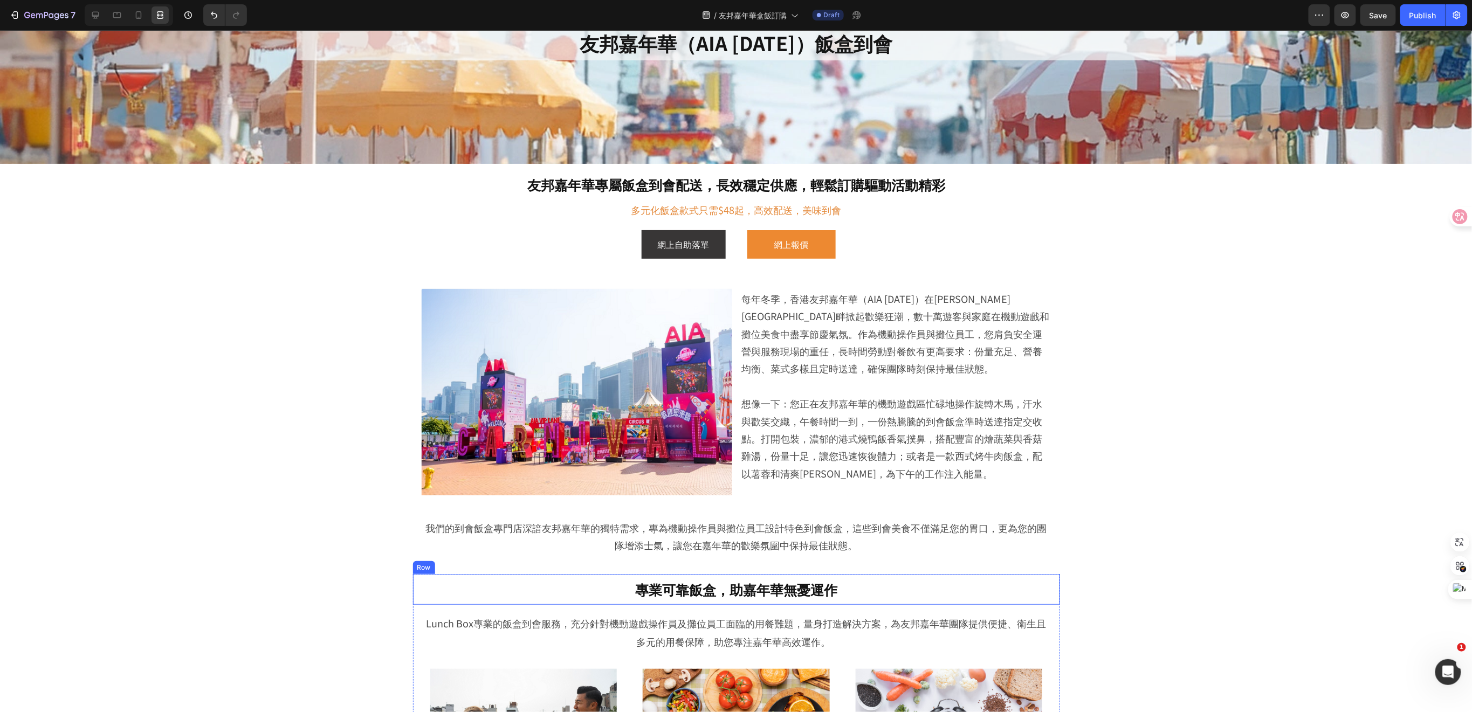
scroll to position [249, 0]
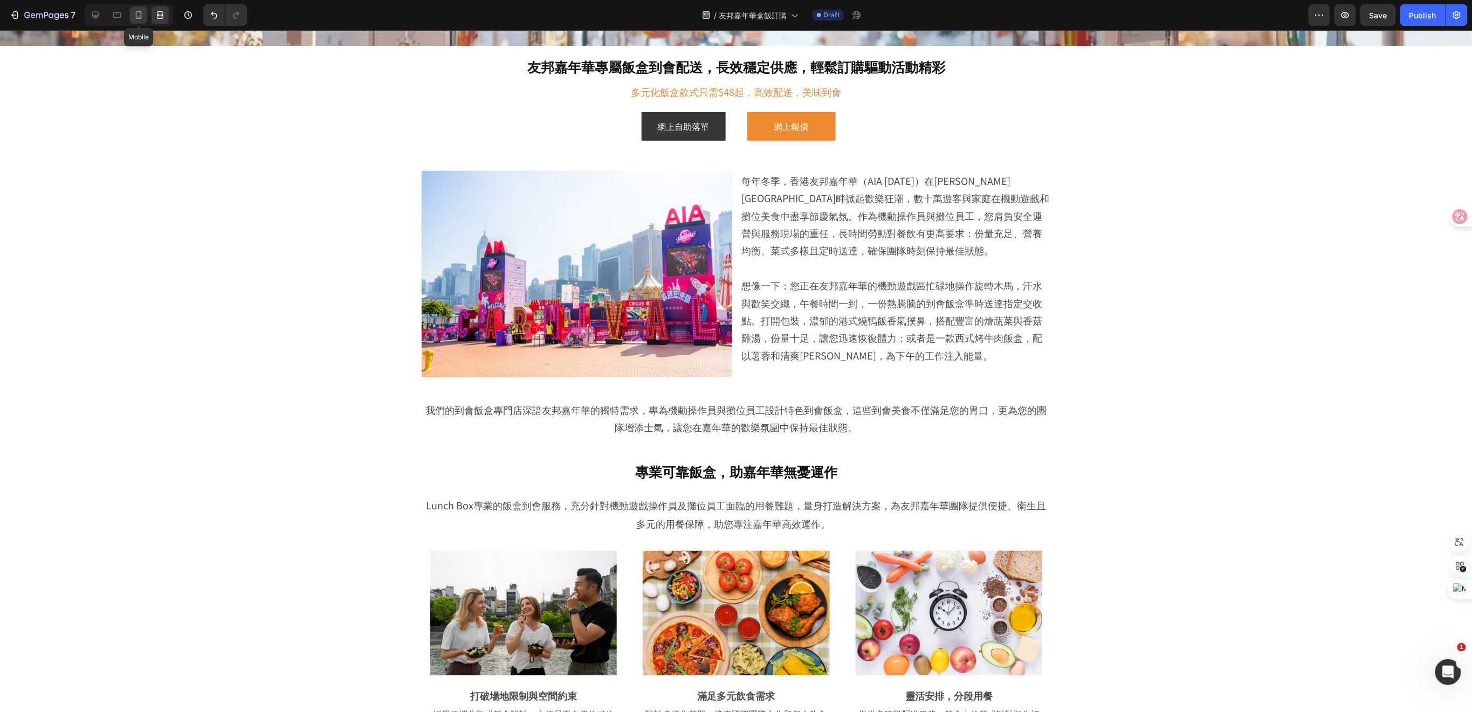
click at [140, 13] on icon at bounding box center [138, 15] width 11 height 11
type input "24"
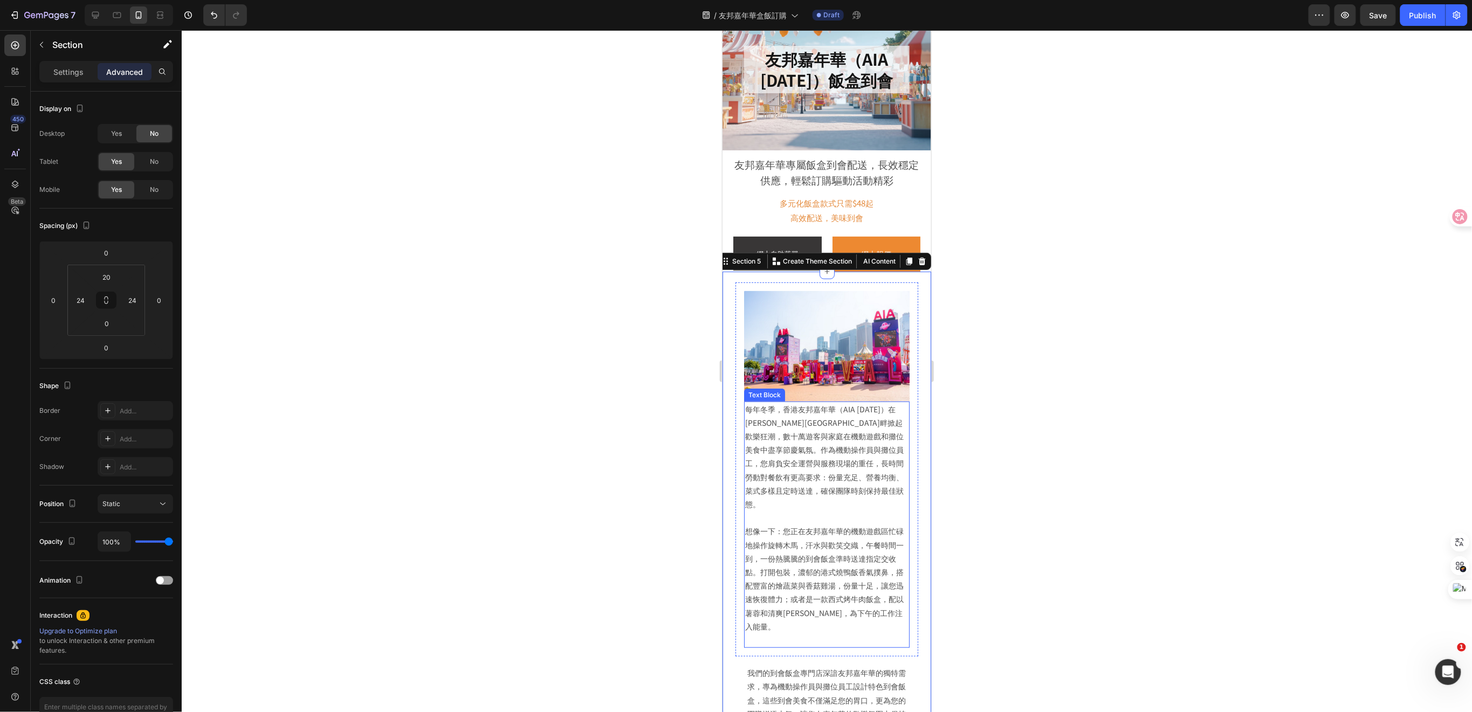
scroll to position [52, 0]
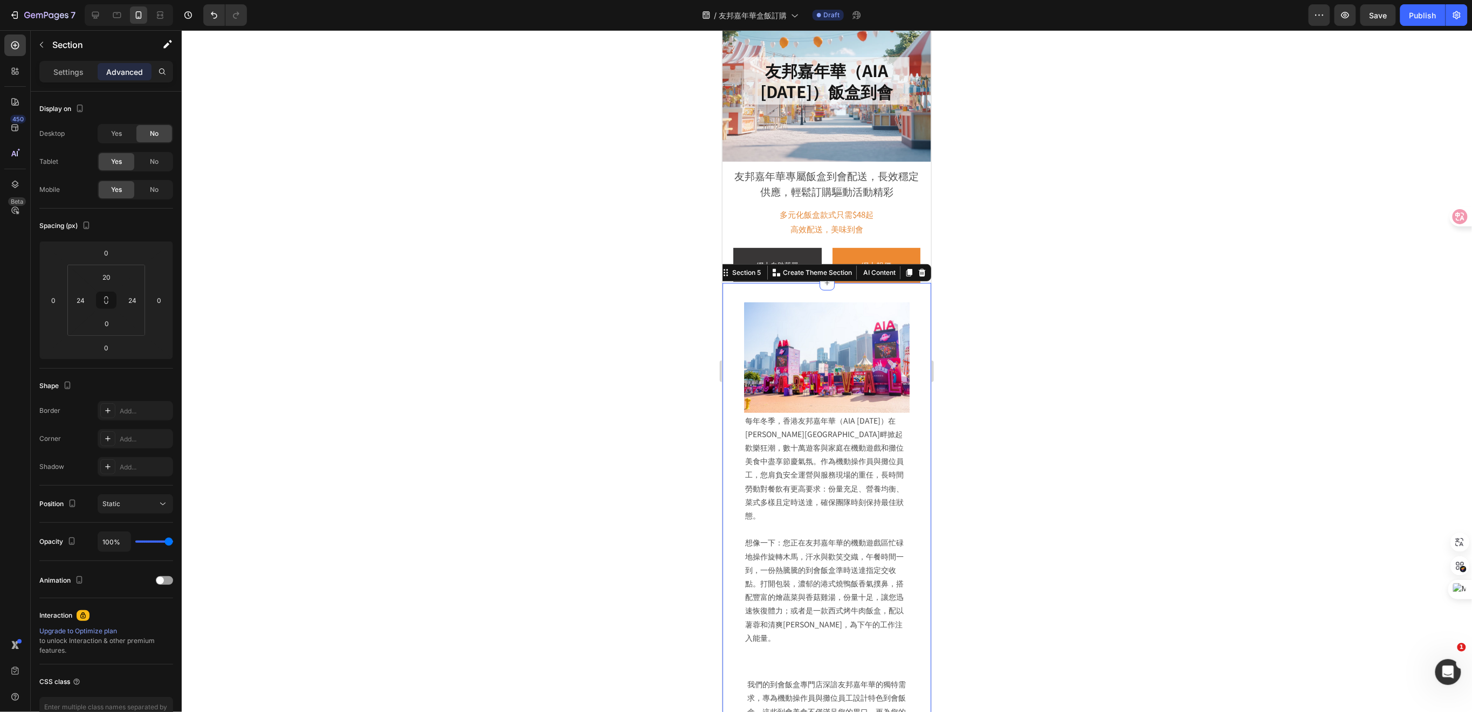
click at [1008, 432] on div at bounding box center [827, 371] width 1291 height 682
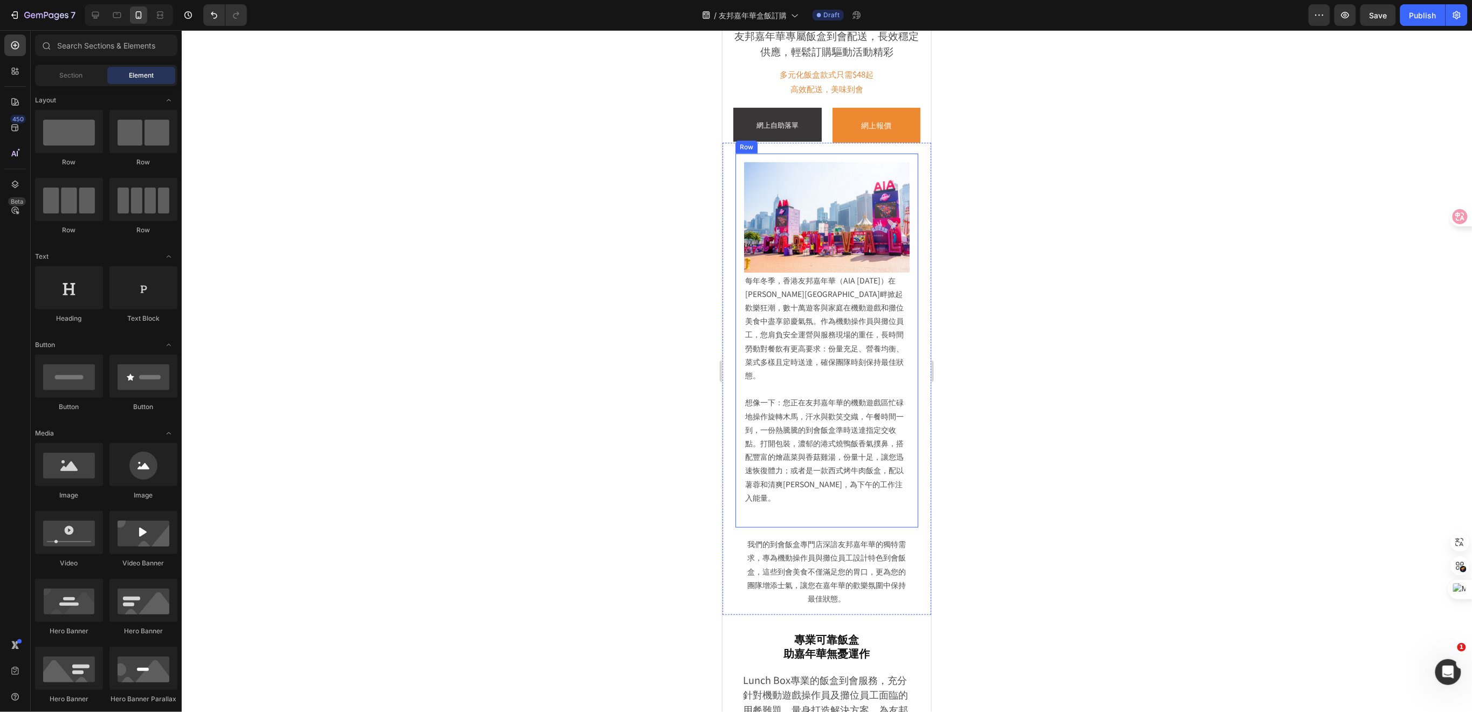
scroll to position [196, 0]
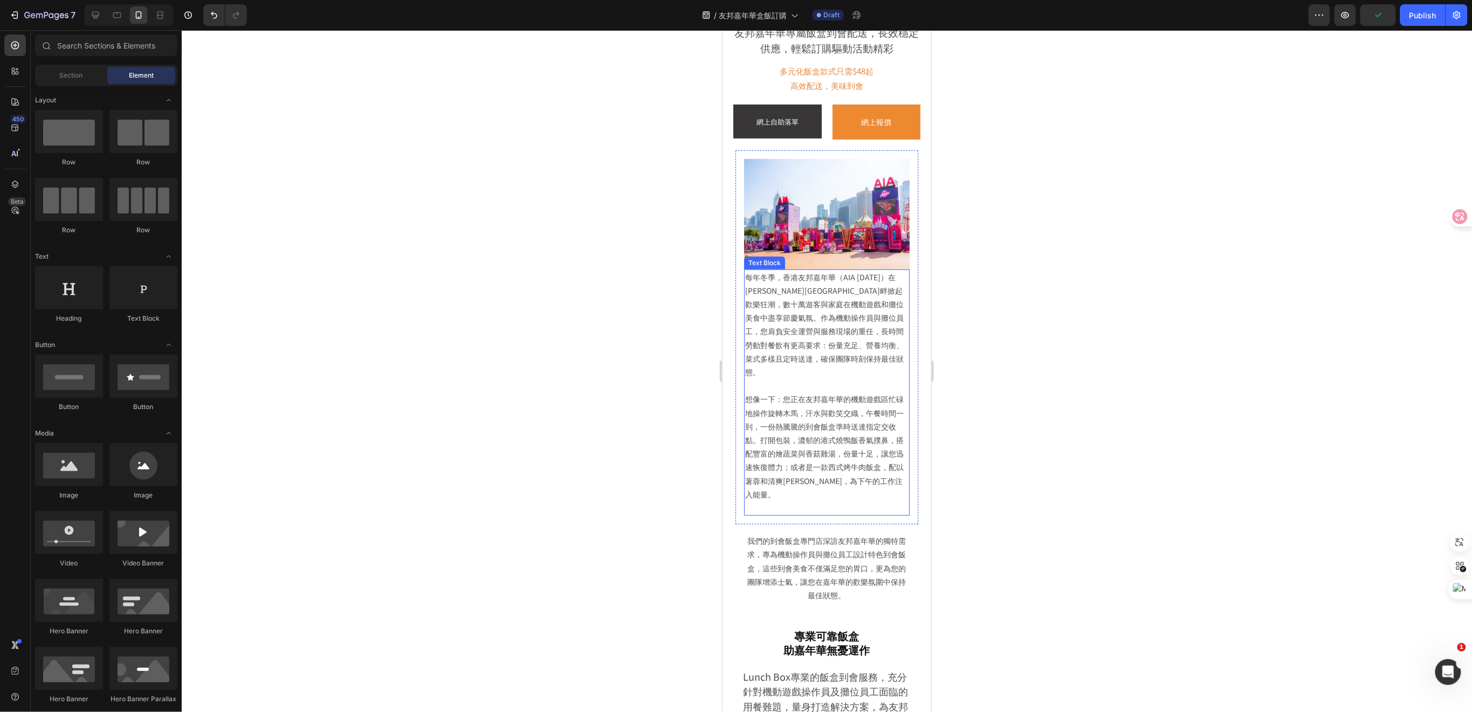
click at [842, 501] on p at bounding box center [826, 507] width 163 height 13
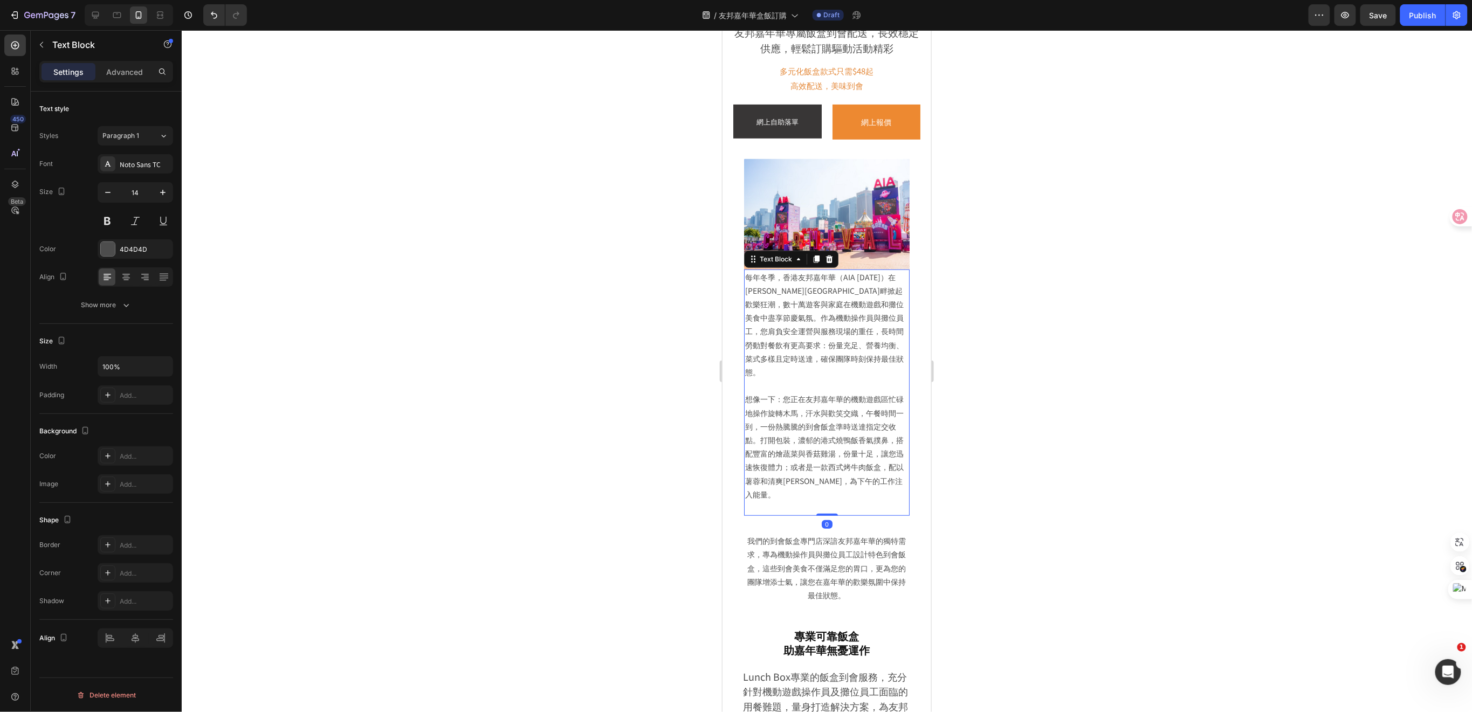
click at [766, 501] on p at bounding box center [826, 507] width 163 height 13
click at [915, 339] on div "Image 每年冬季，香港友邦嘉年華（AIA Carnival）在維多利亞港畔掀起歡樂狂潮，數十萬遊客與家庭在機動遊戲和攤位美食中盡享節慶氣氛。作為機動操作員…" at bounding box center [826, 375] width 209 height 472
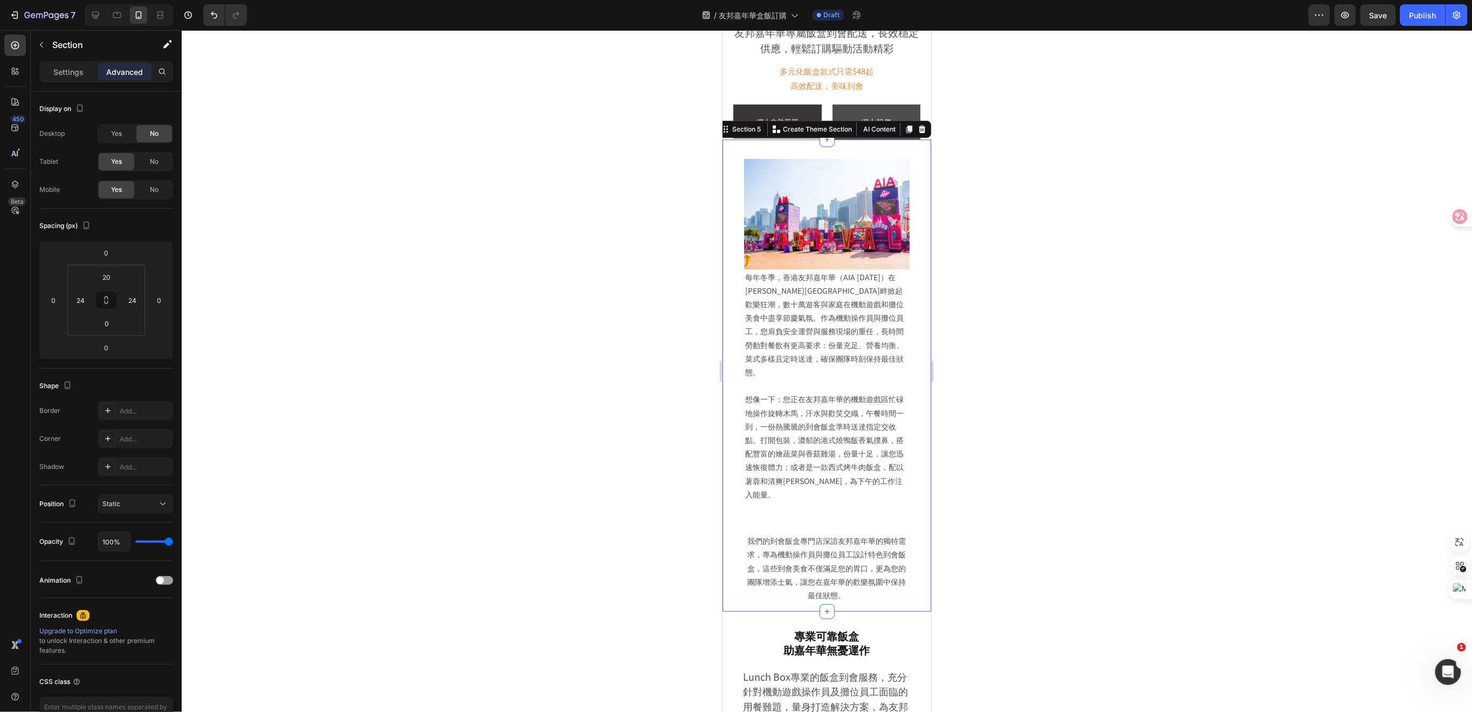
click at [904, 126] on icon at bounding box center [908, 129] width 9 height 9
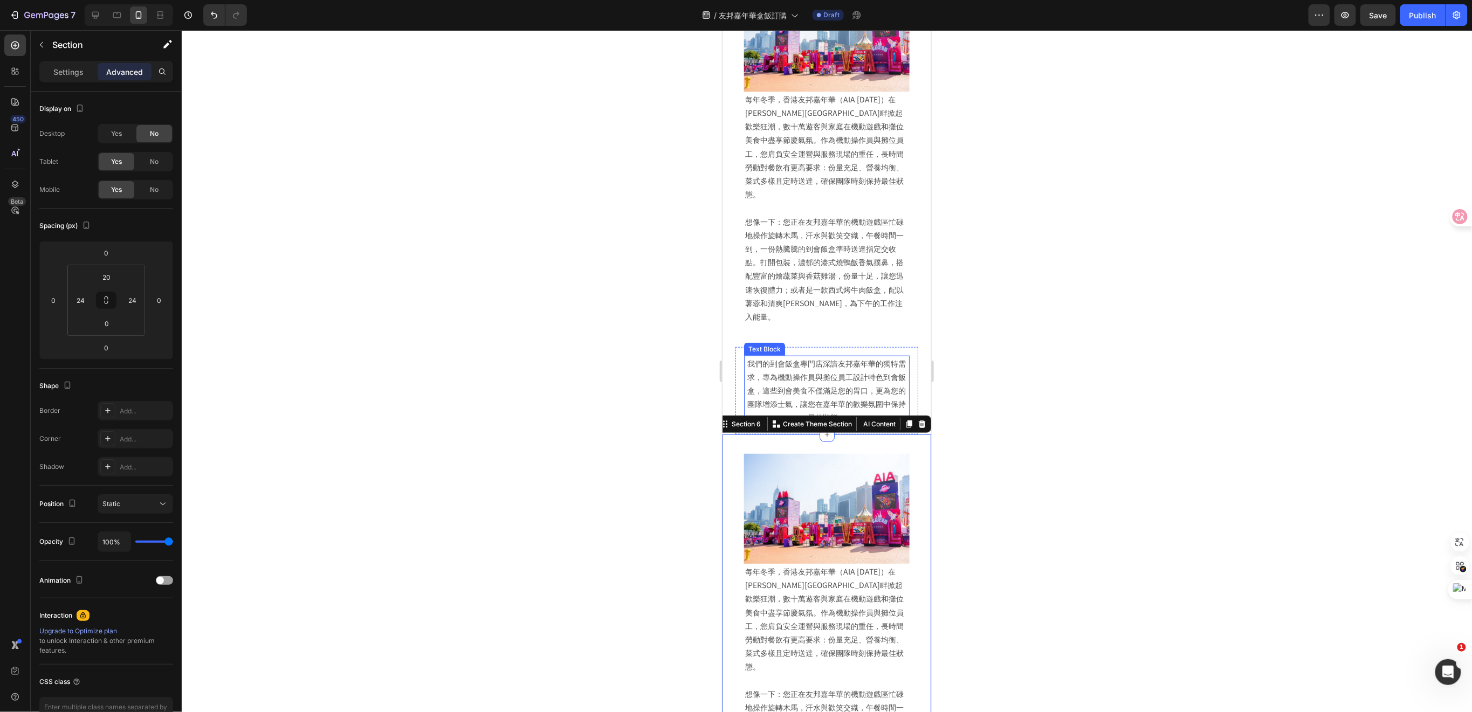
scroll to position [360, 0]
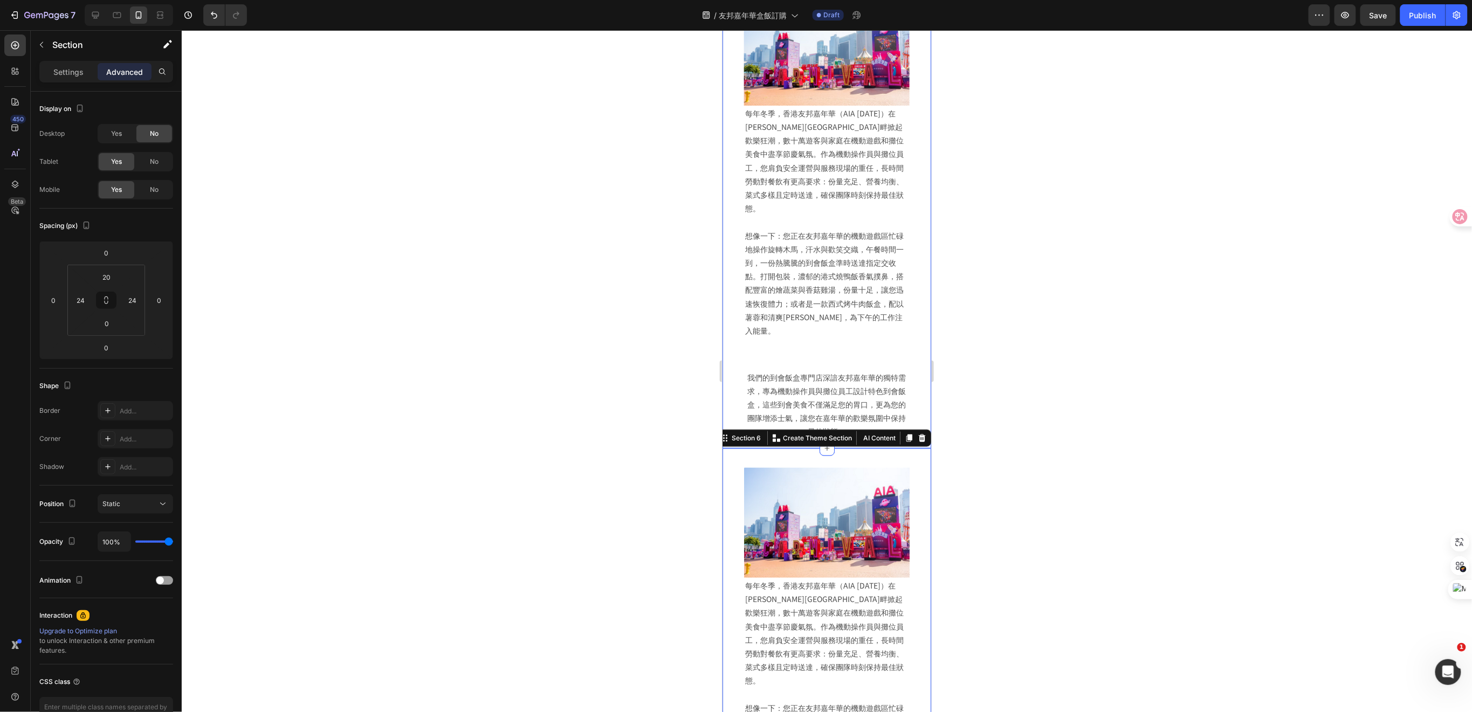
click at [910, 321] on div "Image 每年冬季，香港友邦嘉年華（AIA Carnival）在維多利亞港畔掀起歡樂狂潮，數十萬遊客與家庭在機動遊戲和攤位美食中盡享節慶氣氛。作為機動操作員…" at bounding box center [826, 211] width 209 height 472
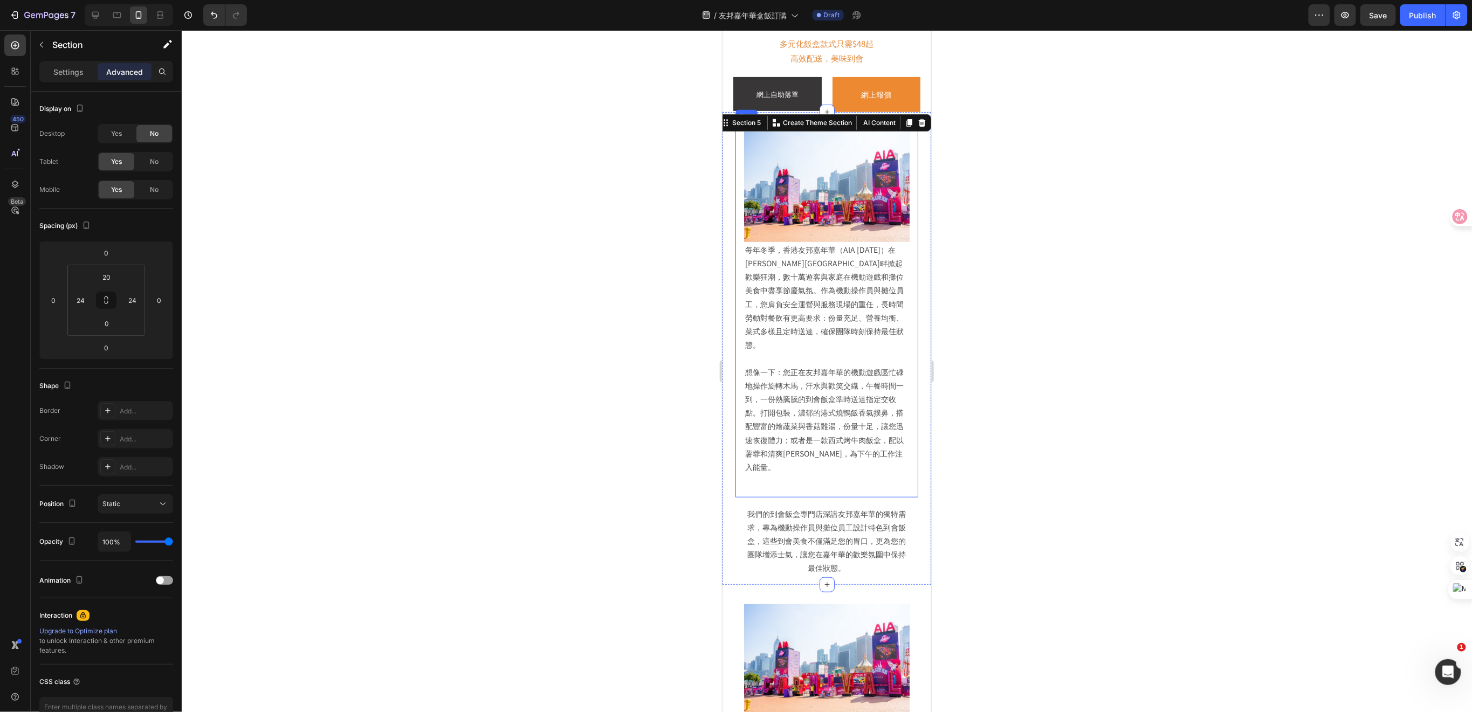
scroll to position [216, 0]
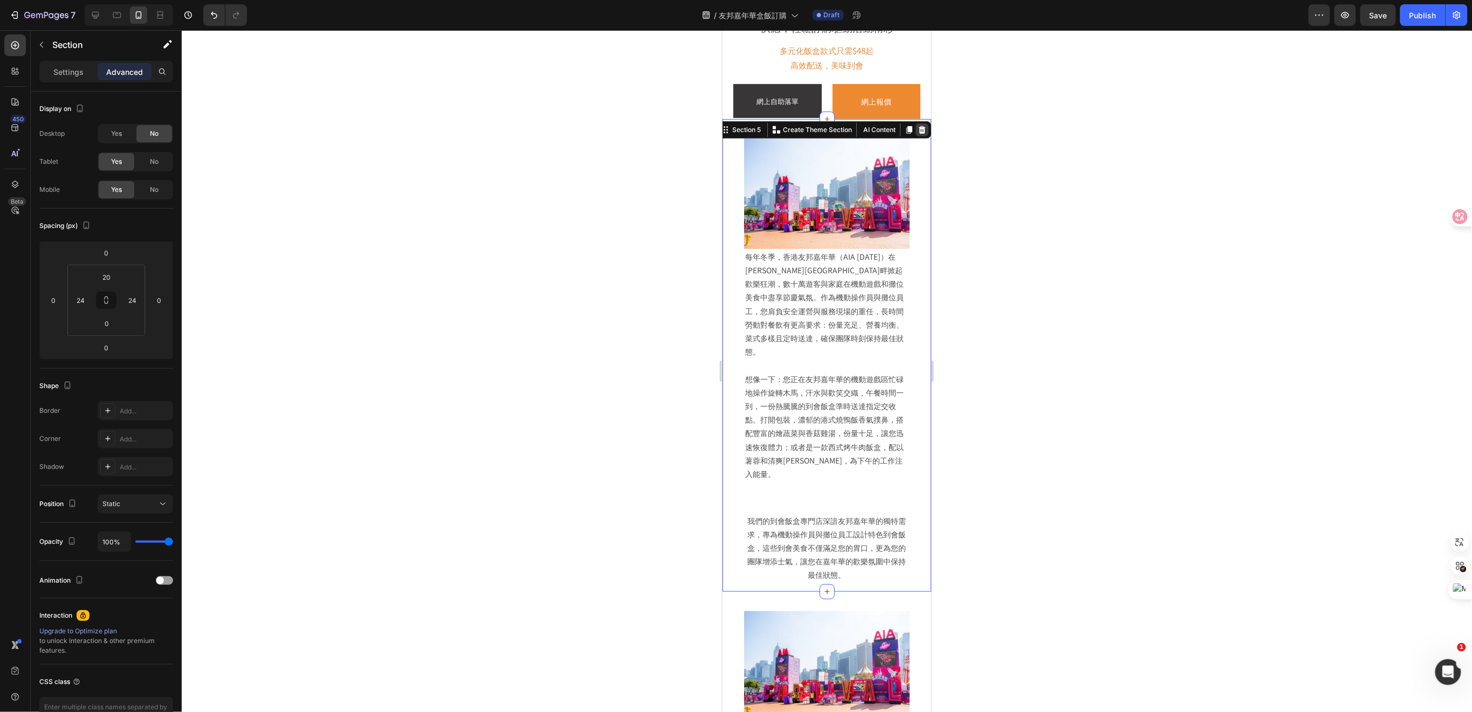
click at [919, 127] on icon at bounding box center [922, 130] width 7 height 8
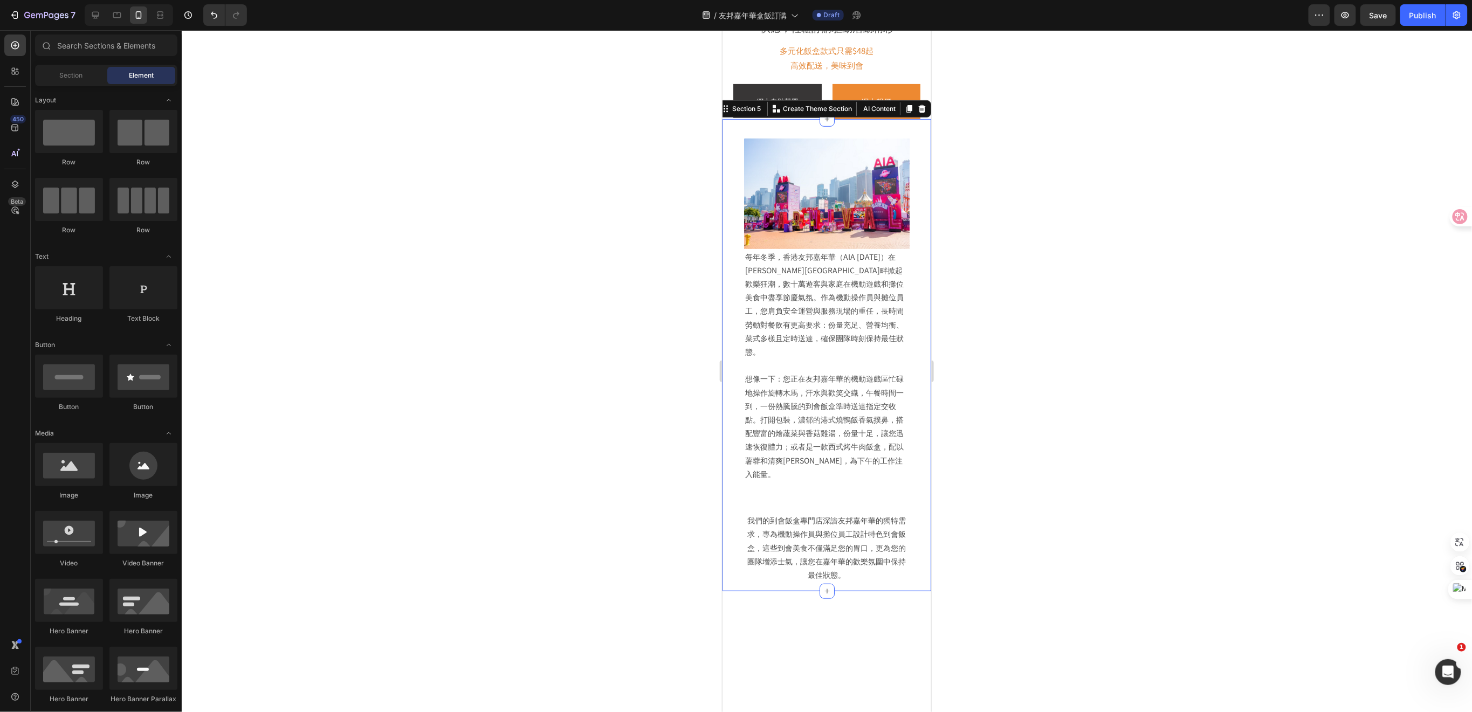
click at [911, 256] on div "Image 每年冬季，香港友邦嘉年華（AIA Carnival）在維多利亞港畔掀起歡樂狂潮，數十萬遊客與家庭在機動遊戲和攤位美食中盡享節慶氣氛。作為機動操作員…" at bounding box center [826, 355] width 209 height 472
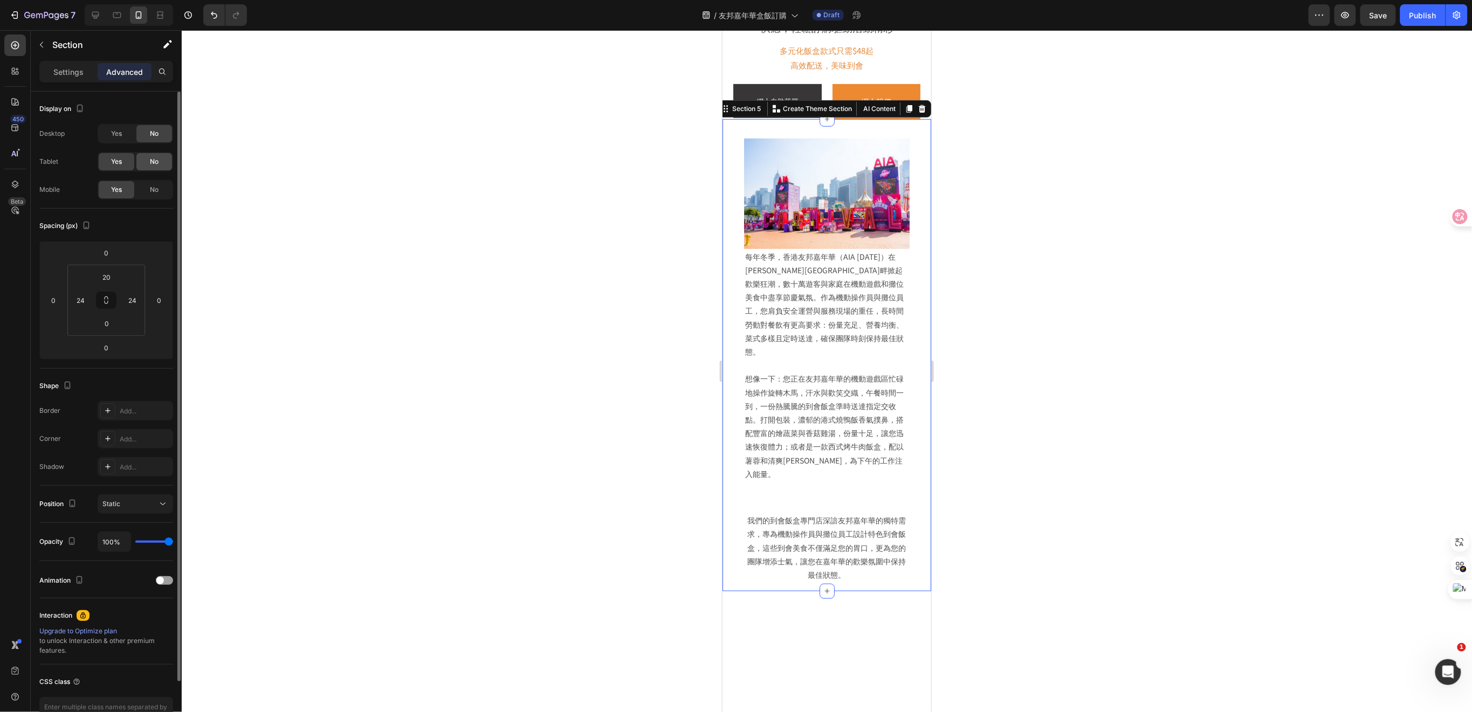
click at [152, 165] on span "No" at bounding box center [154, 162] width 9 height 10
click at [117, 16] on icon at bounding box center [117, 15] width 11 height 11
type input "50"
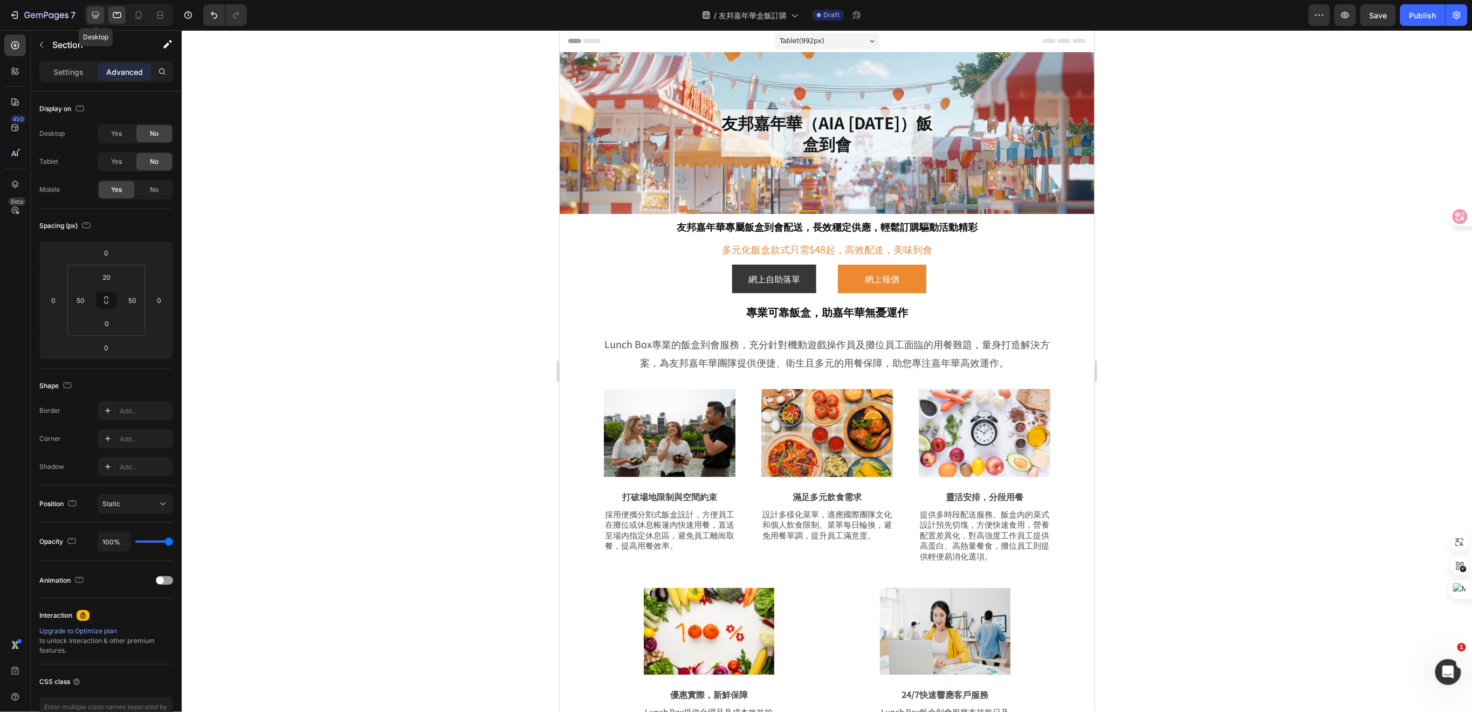
click at [101, 15] on div at bounding box center [95, 14] width 17 height 17
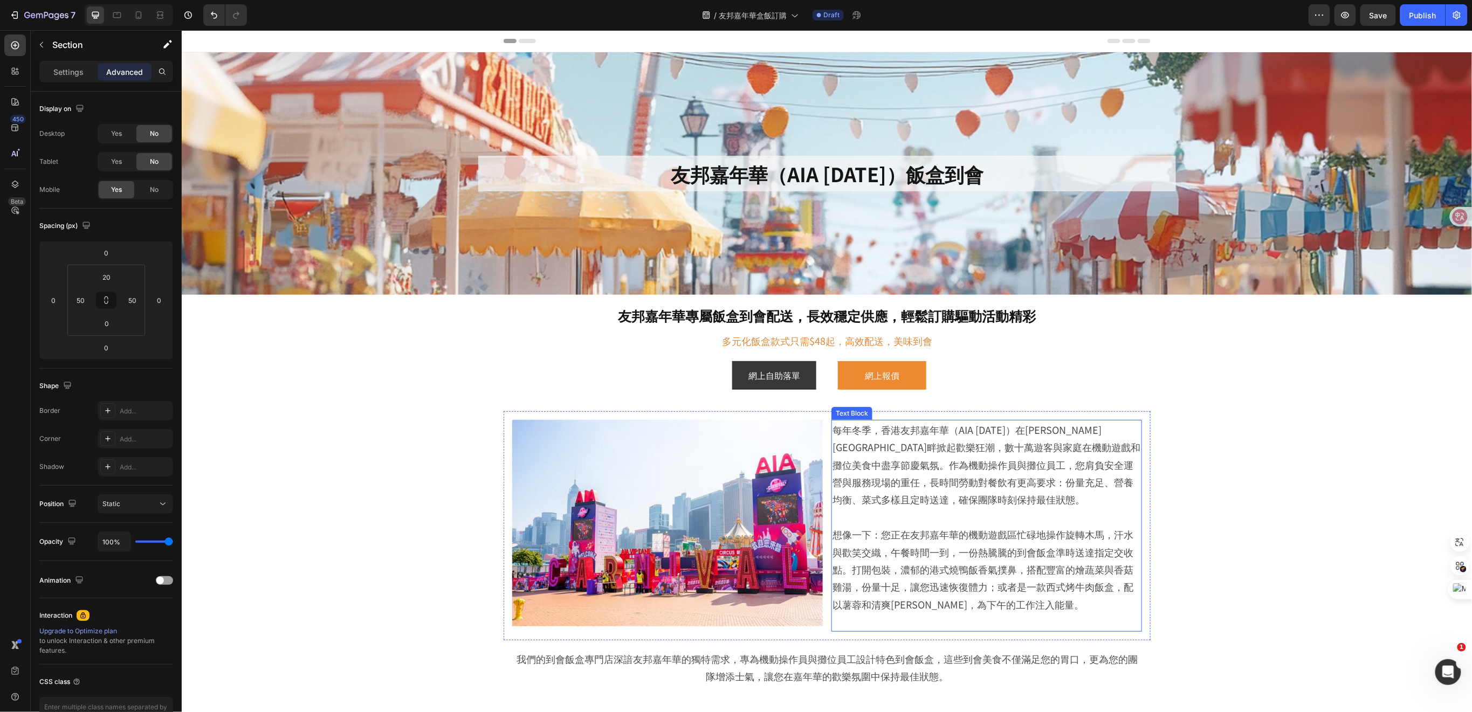
scroll to position [216, 0]
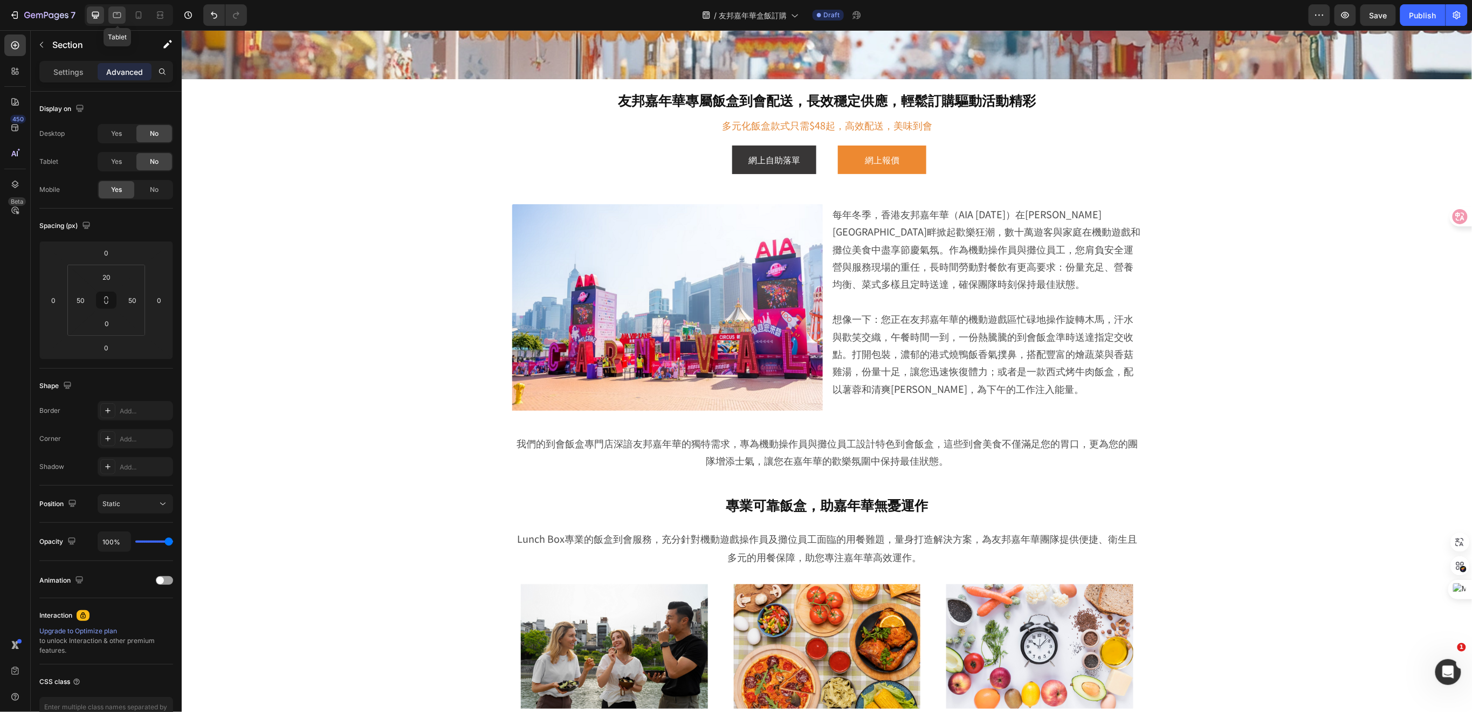
click at [113, 16] on icon at bounding box center [117, 15] width 11 height 11
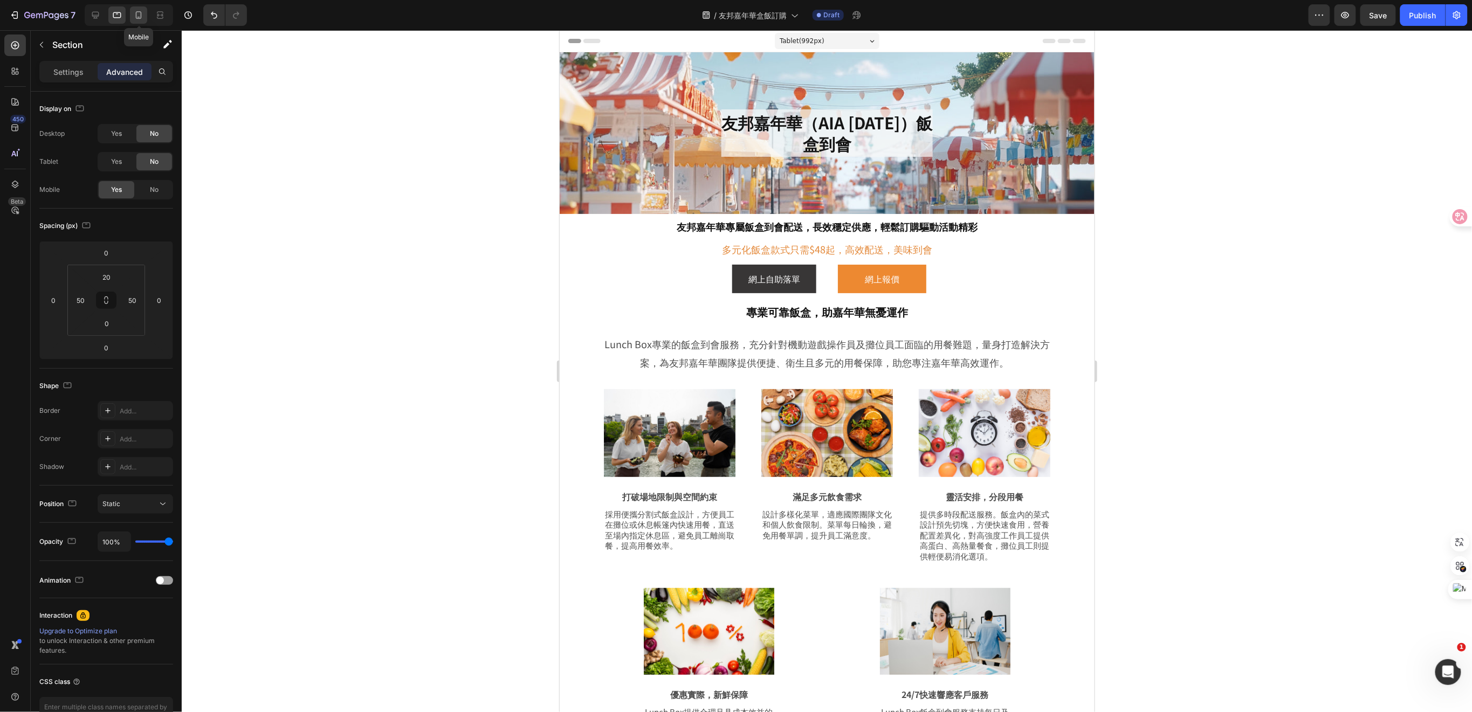
click at [136, 15] on icon at bounding box center [138, 15] width 11 height 11
type input "24"
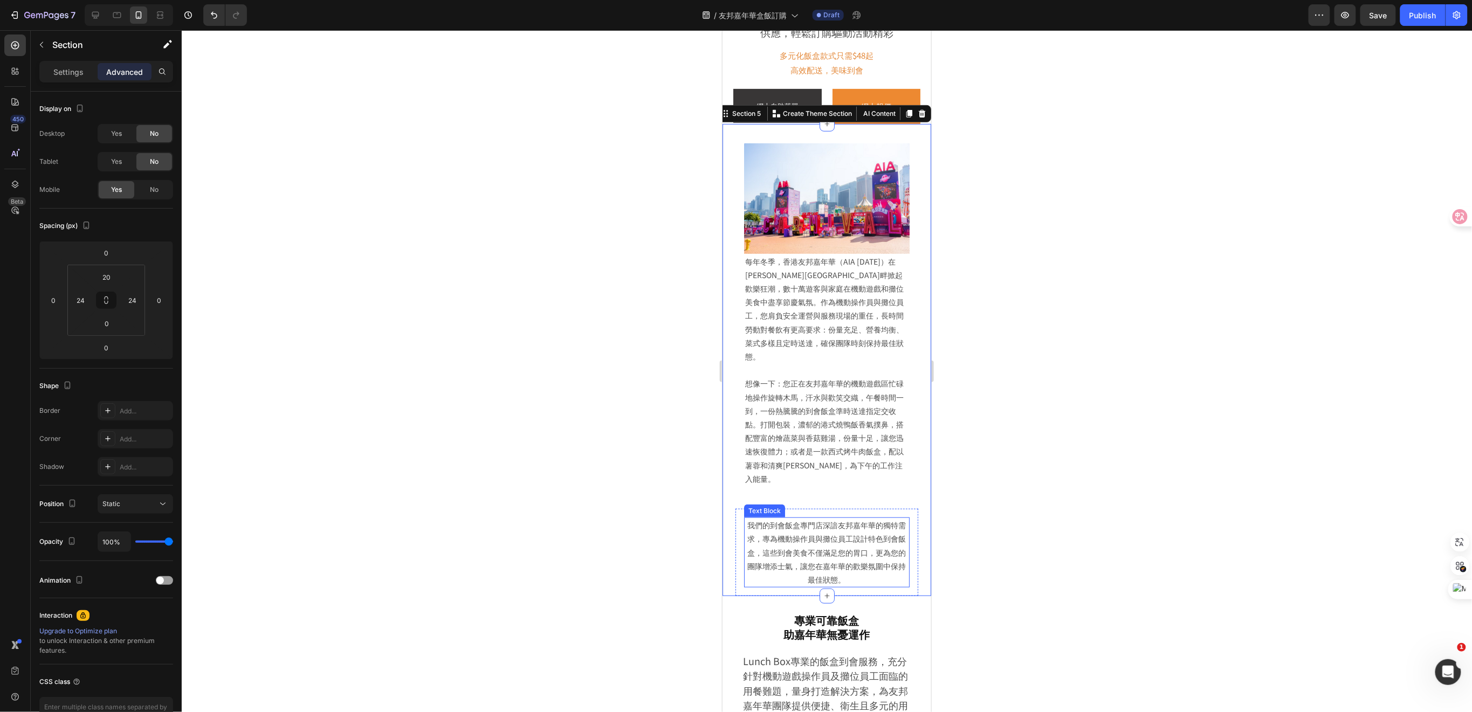
scroll to position [124, 0]
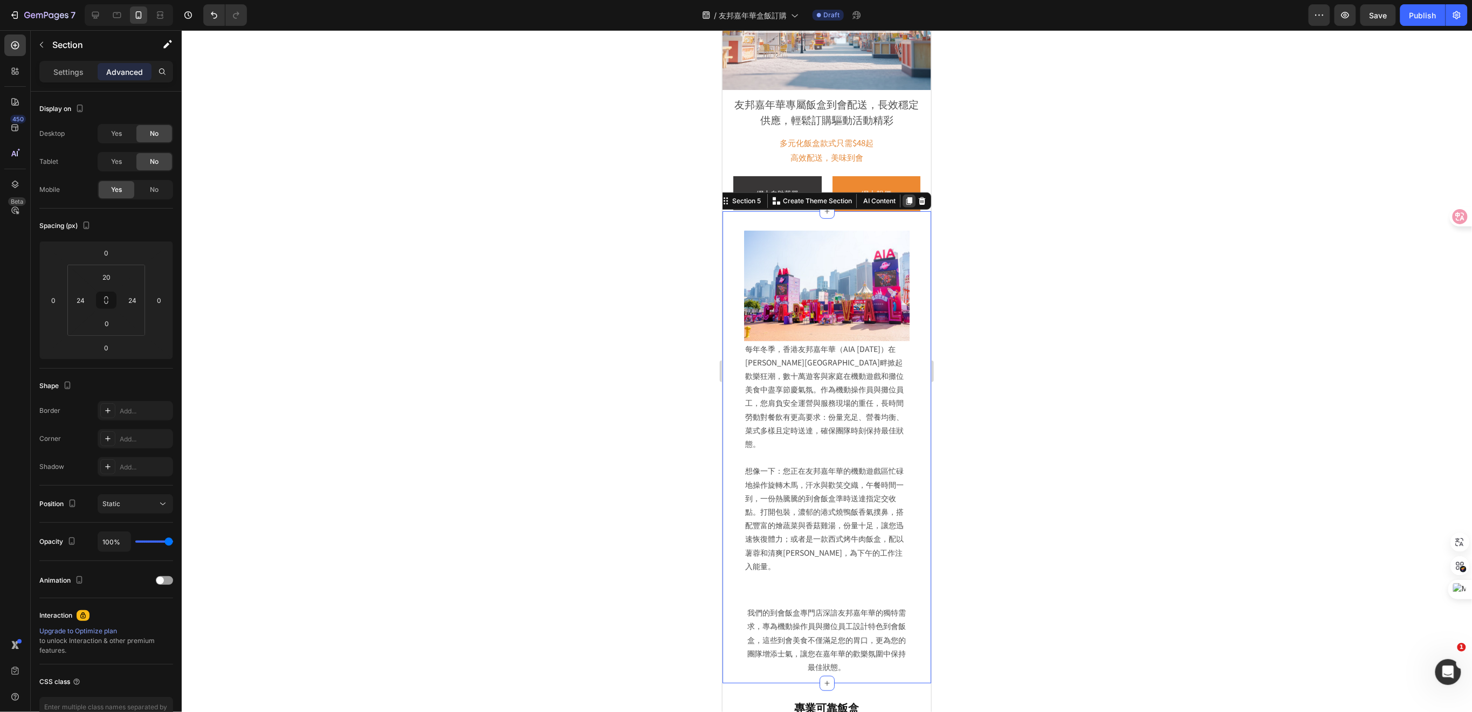
click at [906, 200] on icon at bounding box center [909, 201] width 6 height 8
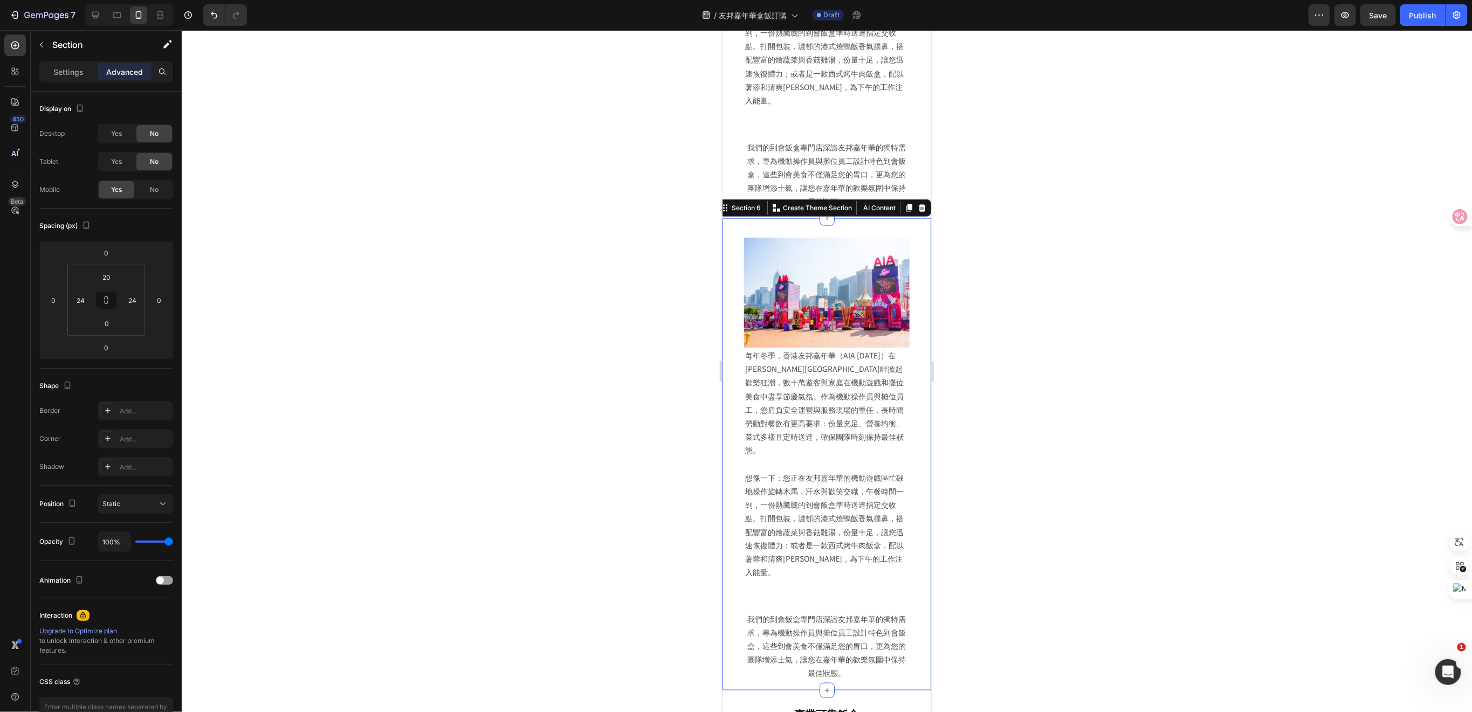
scroll to position [504, 0]
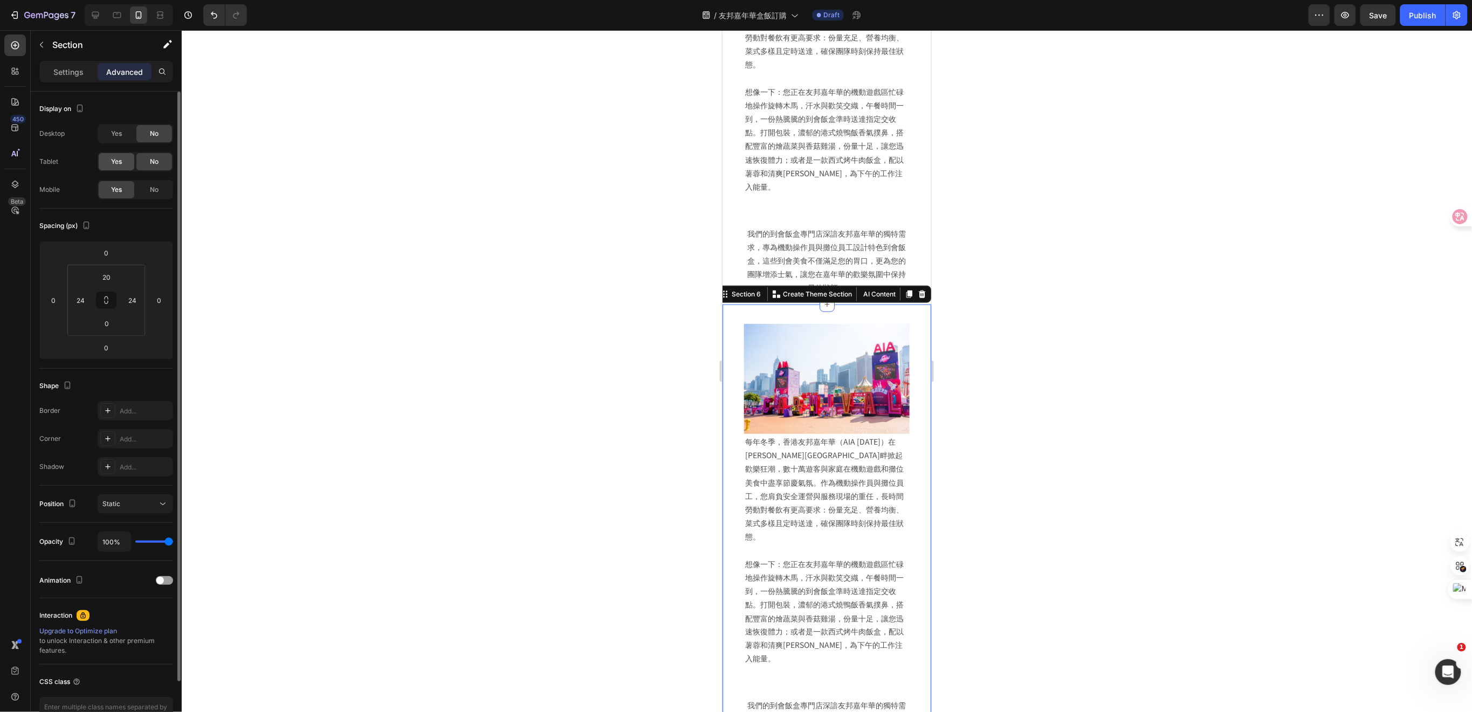
click at [123, 163] on div "Yes" at bounding box center [117, 161] width 36 height 17
click at [156, 186] on span "No" at bounding box center [154, 190] width 9 height 10
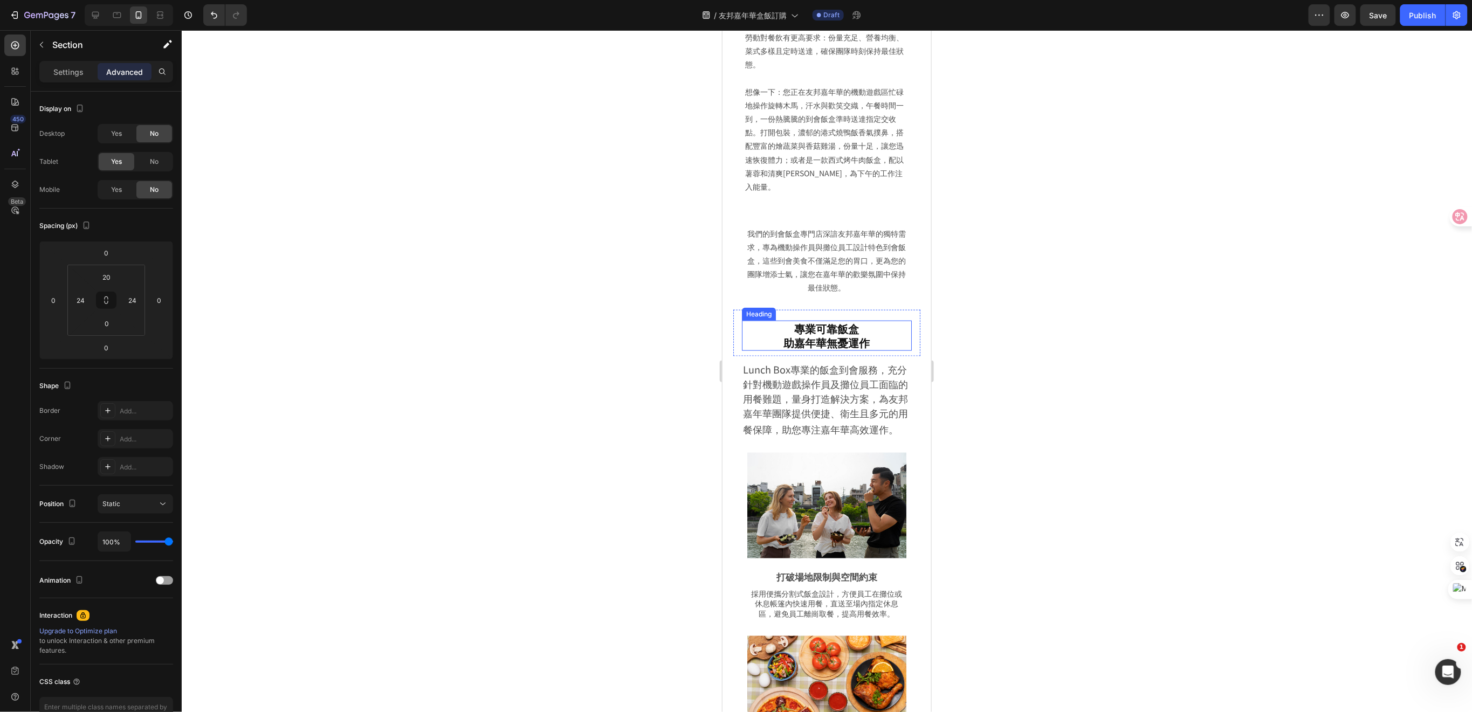
scroll to position [360, 0]
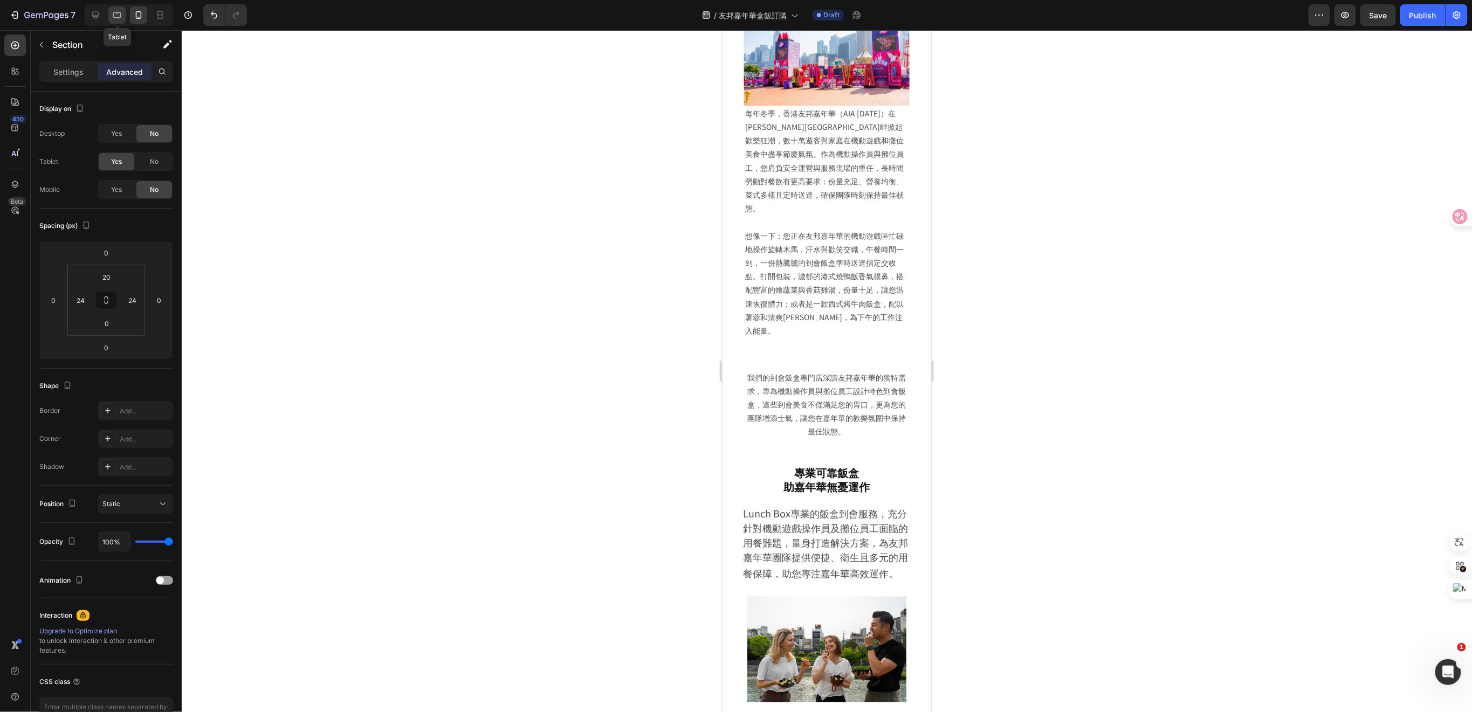
click at [121, 6] on div at bounding box center [116, 14] width 17 height 17
type input "50"
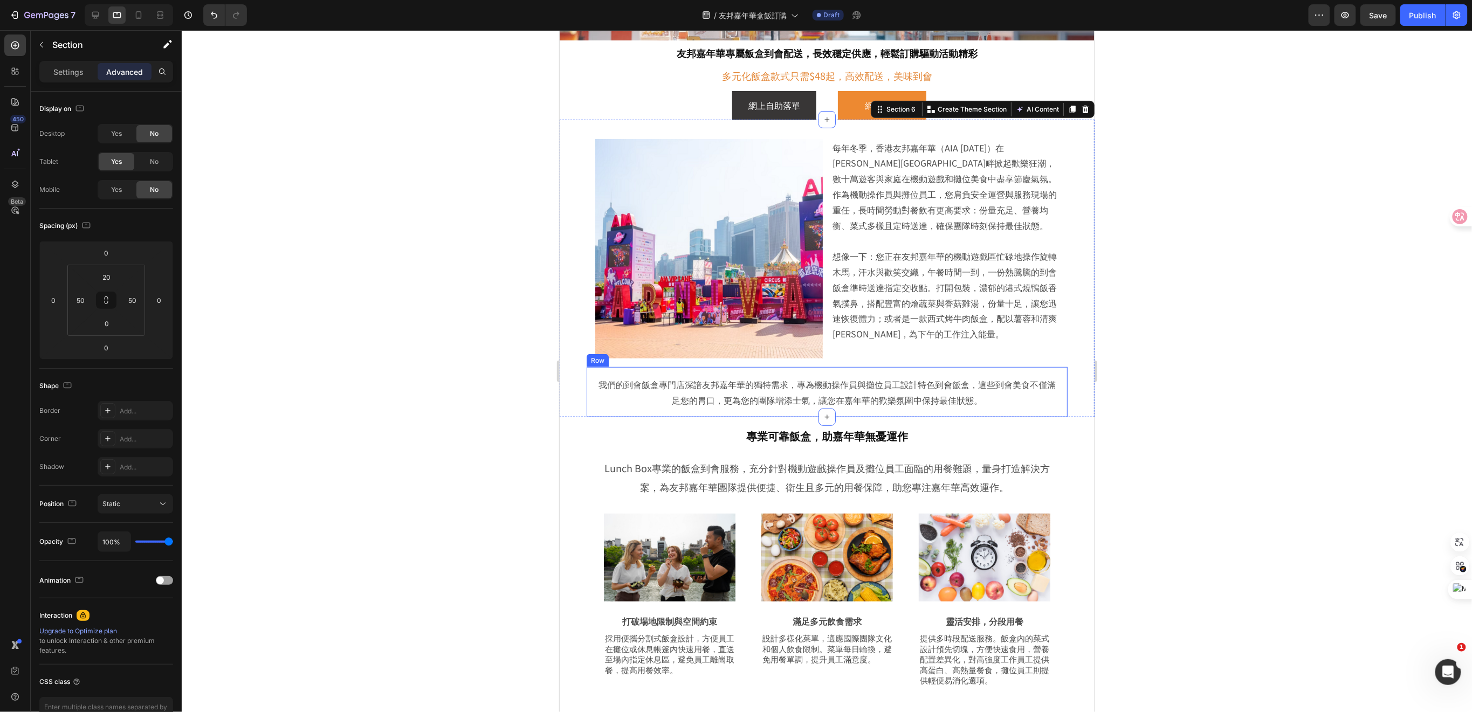
scroll to position [81, 0]
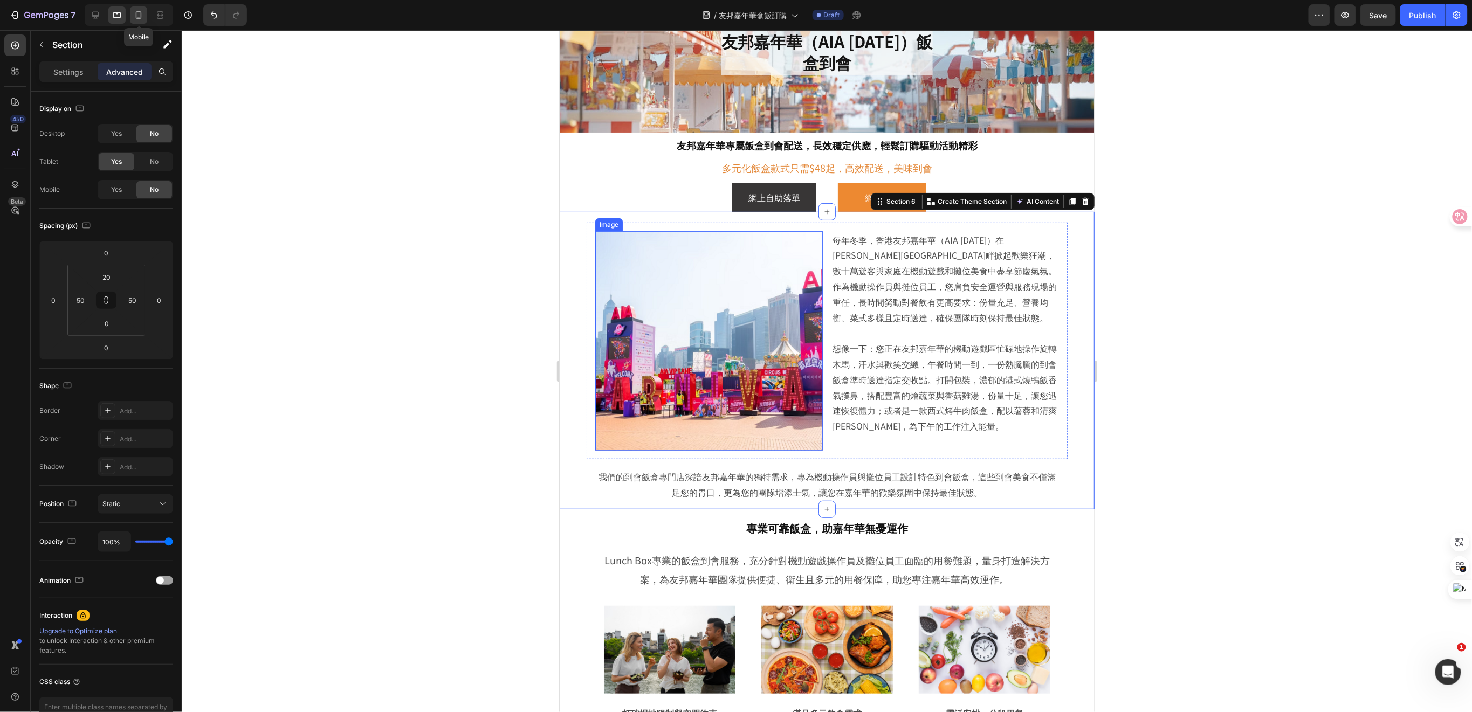
click at [136, 15] on icon at bounding box center [139, 15] width 6 height 8
type input "24"
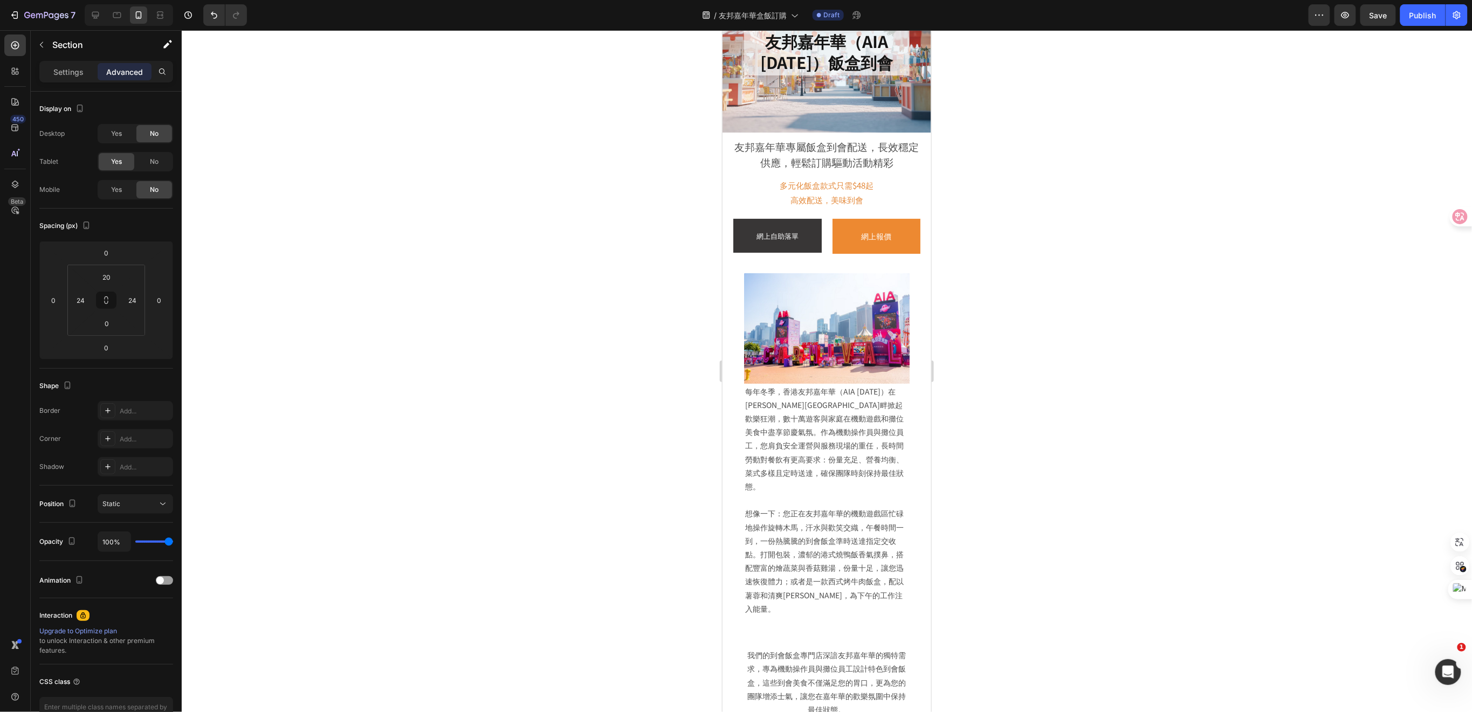
scroll to position [44, 0]
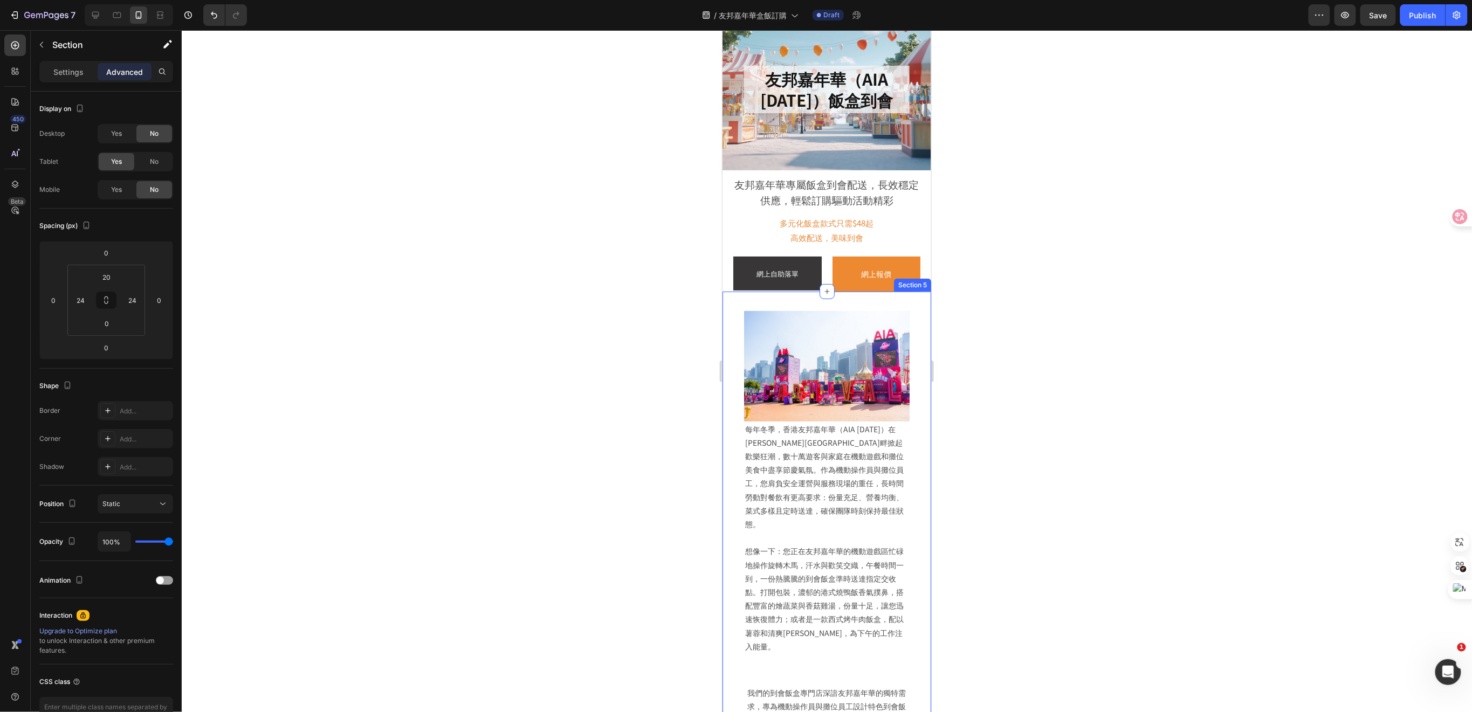
click at [908, 375] on div "Image 每年冬季，香港友邦嘉年華（AIA Carnival）在維多利亞港畔掀起歡樂狂潮，數十萬遊客與家庭在機動遊戲和攤位美食中盡享節慶氣氛。作為機動操作員…" at bounding box center [826, 527] width 209 height 472
click at [901, 437] on div "Image 每年冬季，香港友邦嘉年華（AIA Carnival）在維多利亞港畔掀起歡樂狂潮，數十萬遊客與家庭在機動遊戲和攤位美食中盡享節慶氣氛。作為機動操作員…" at bounding box center [826, 489] width 183 height 374
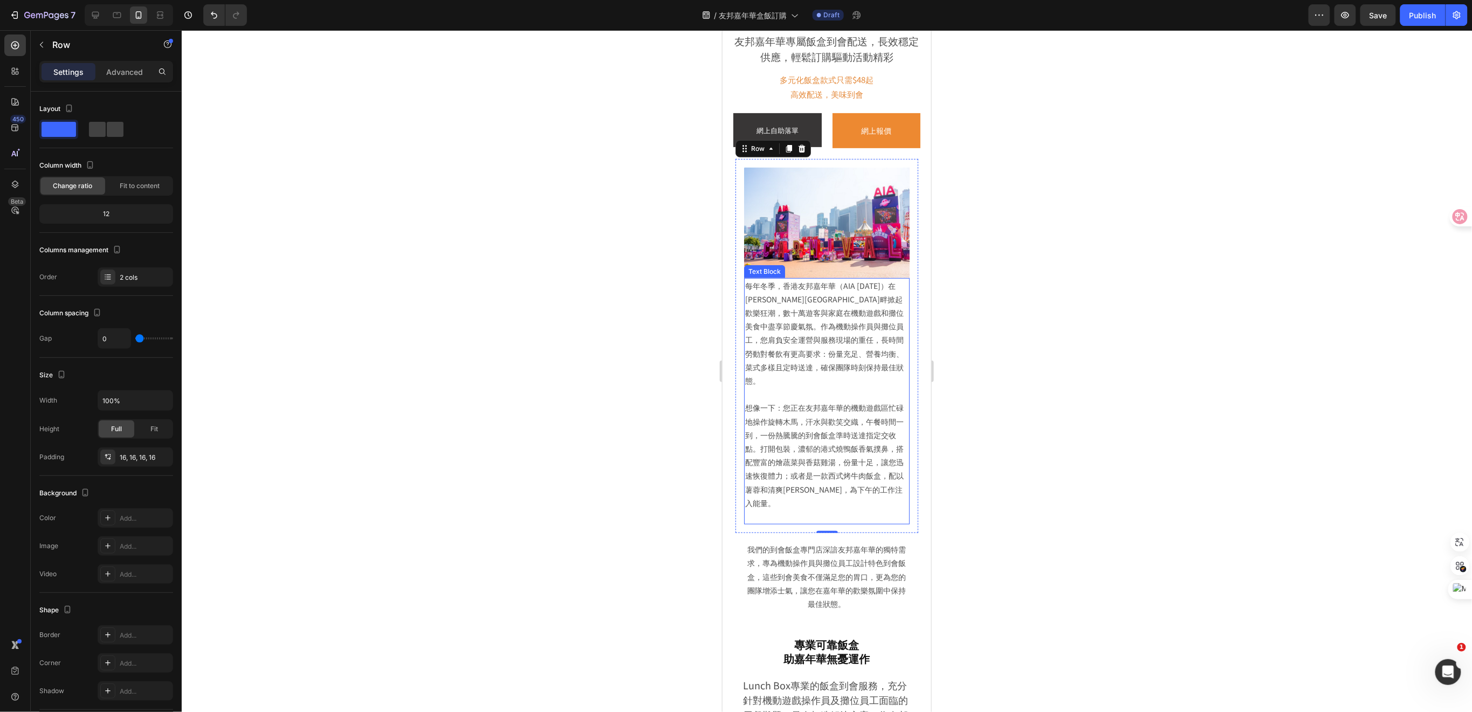
scroll to position [331, 0]
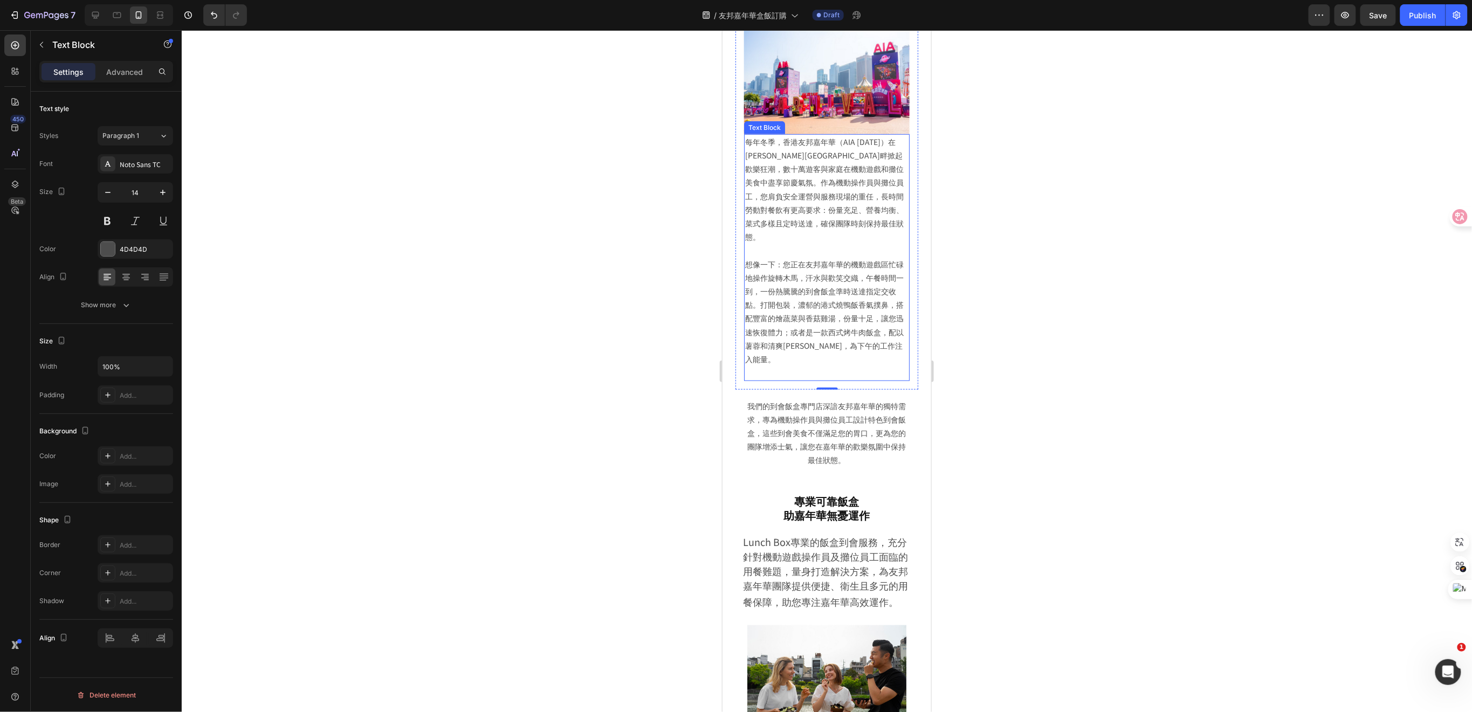
click at [779, 366] on p at bounding box center [826, 372] width 163 height 13
click at [762, 366] on p at bounding box center [826, 372] width 163 height 13
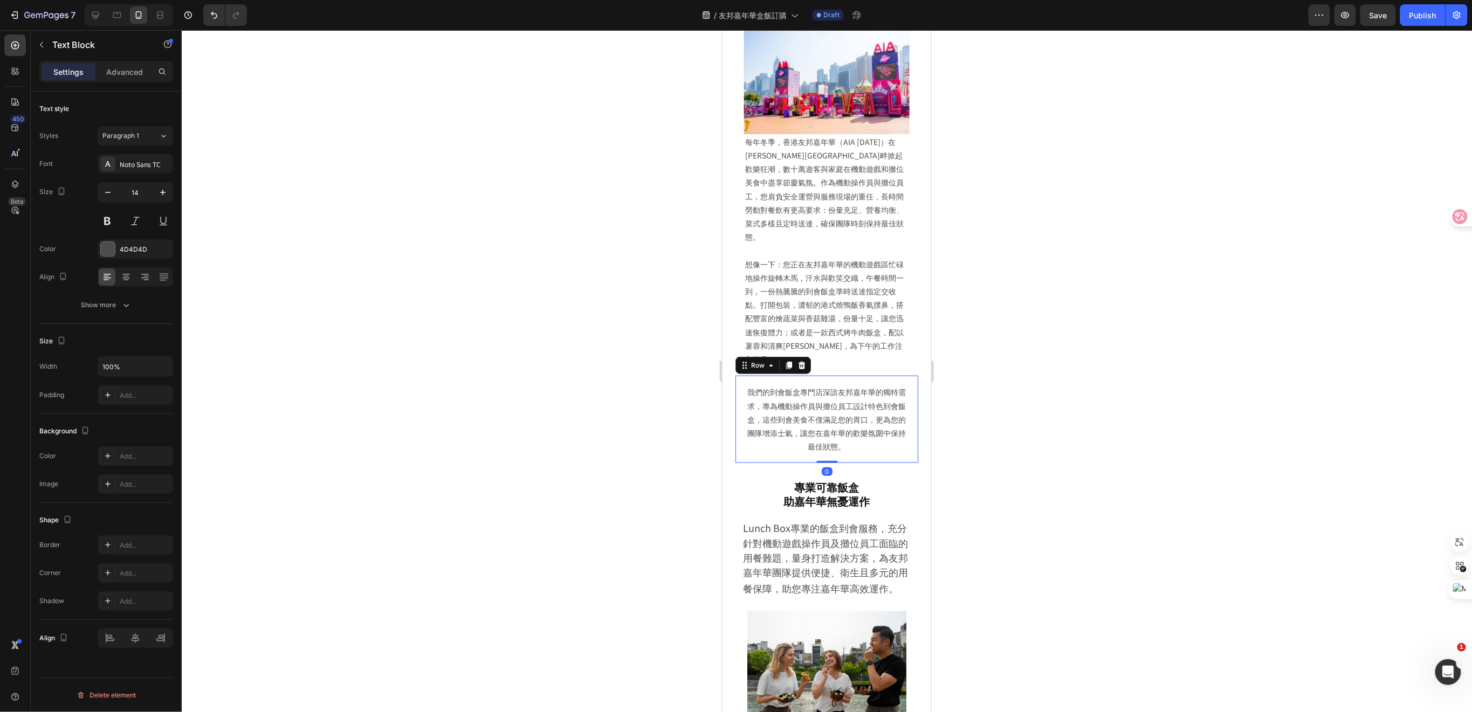
click at [841, 375] on div "我們的到會飯盒專門店深諳友邦嘉年華的獨特需求，專為機動操作員與攤位員工設計特色到會飯盒，這些到會美食不僅滿足您的胃口，更為您的團隊增添士氣，讓您在嘉年華的歡樂…" at bounding box center [826, 418] width 183 height 87
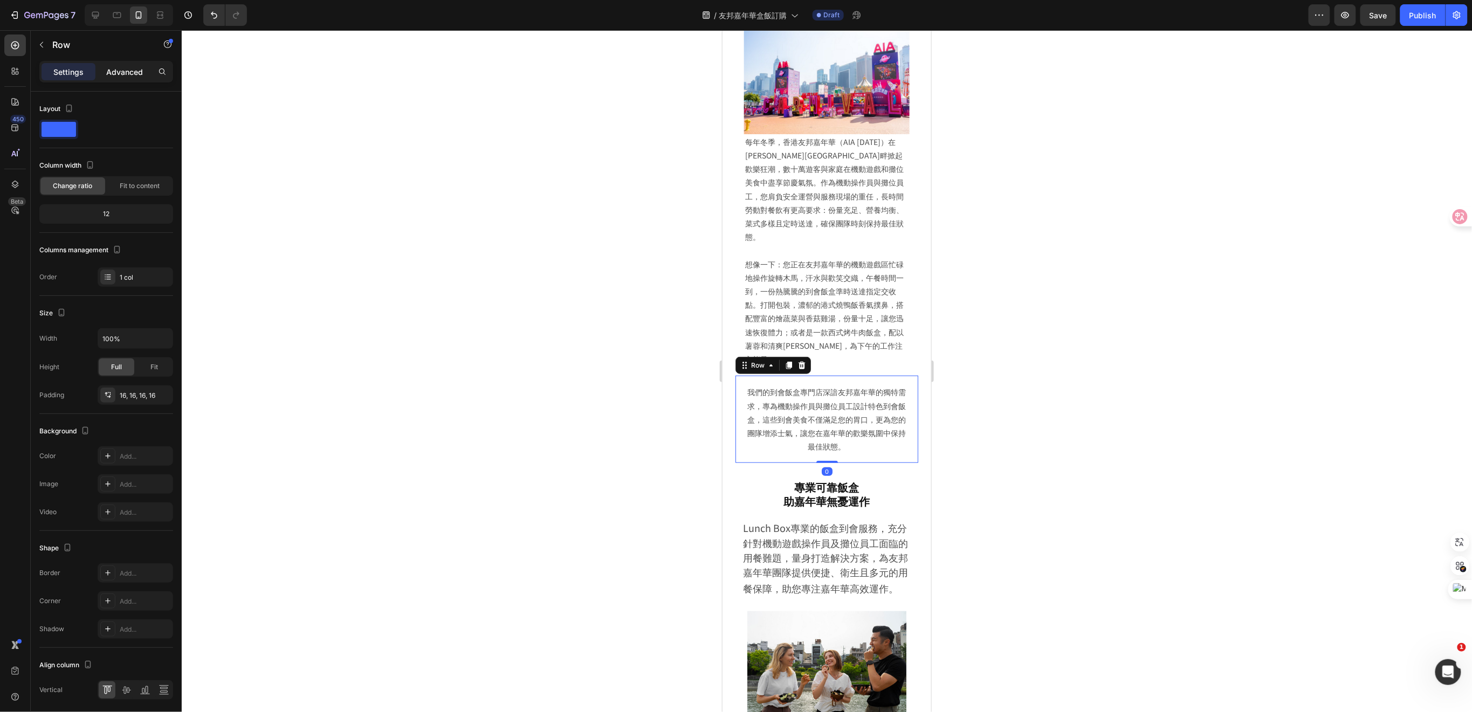
click at [135, 75] on p "Advanced" at bounding box center [124, 71] width 37 height 11
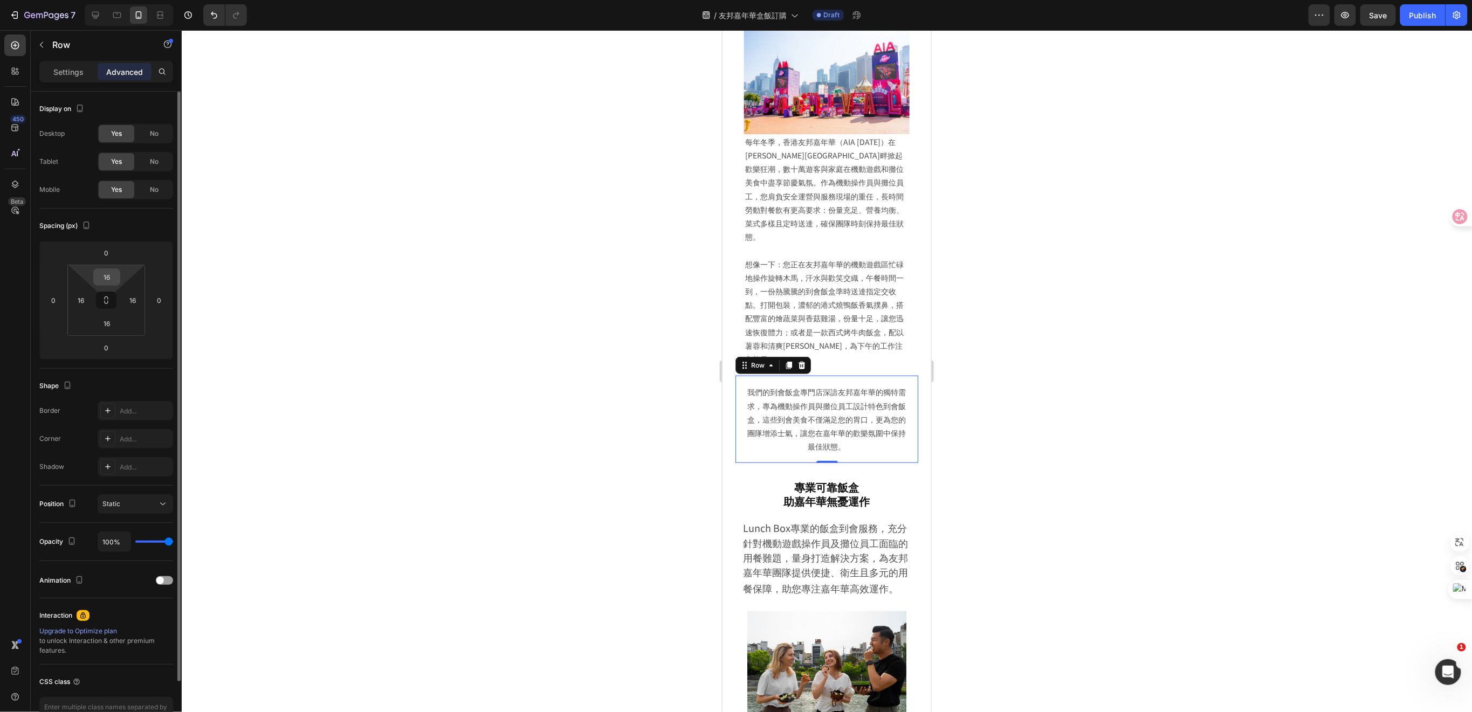
click at [115, 279] on input "16" at bounding box center [107, 277] width 22 height 16
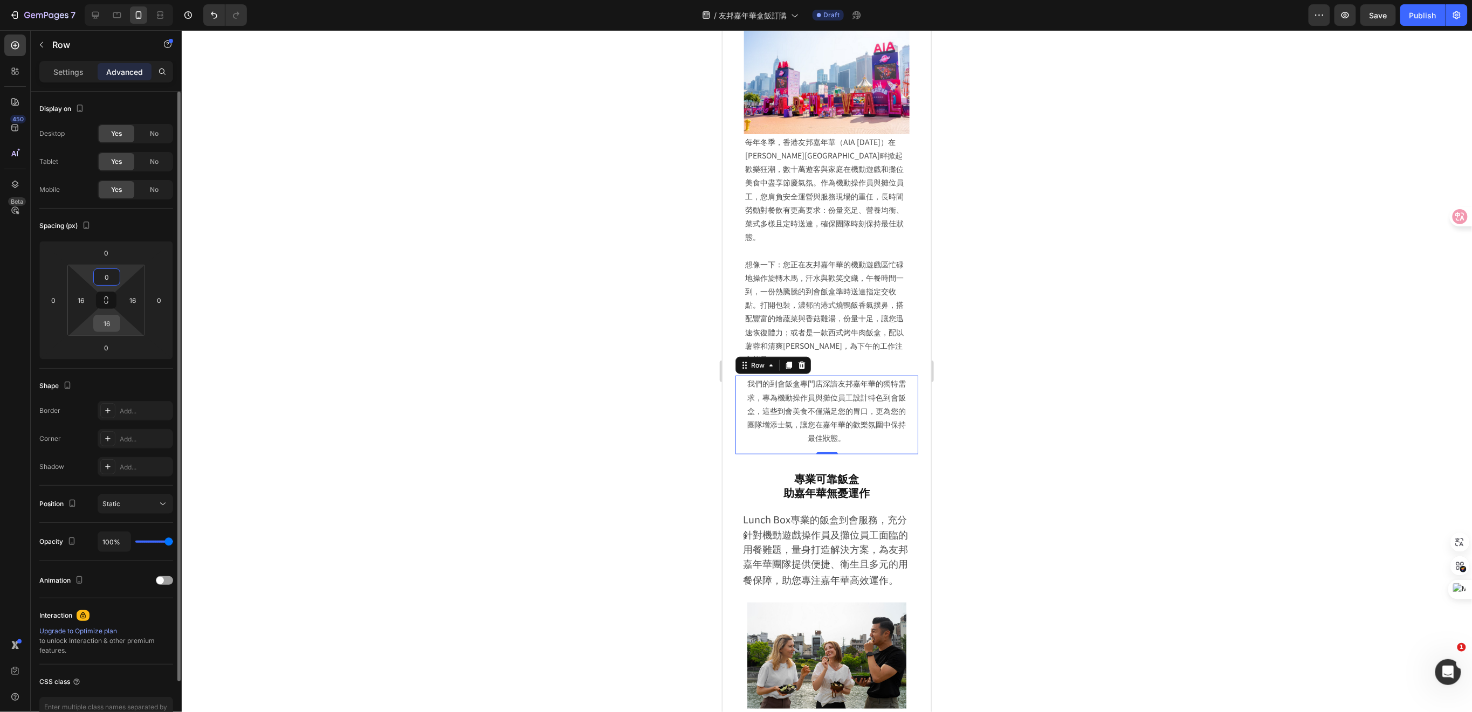
type input "0"
click at [110, 326] on input "16" at bounding box center [107, 324] width 22 height 16
type input "0"
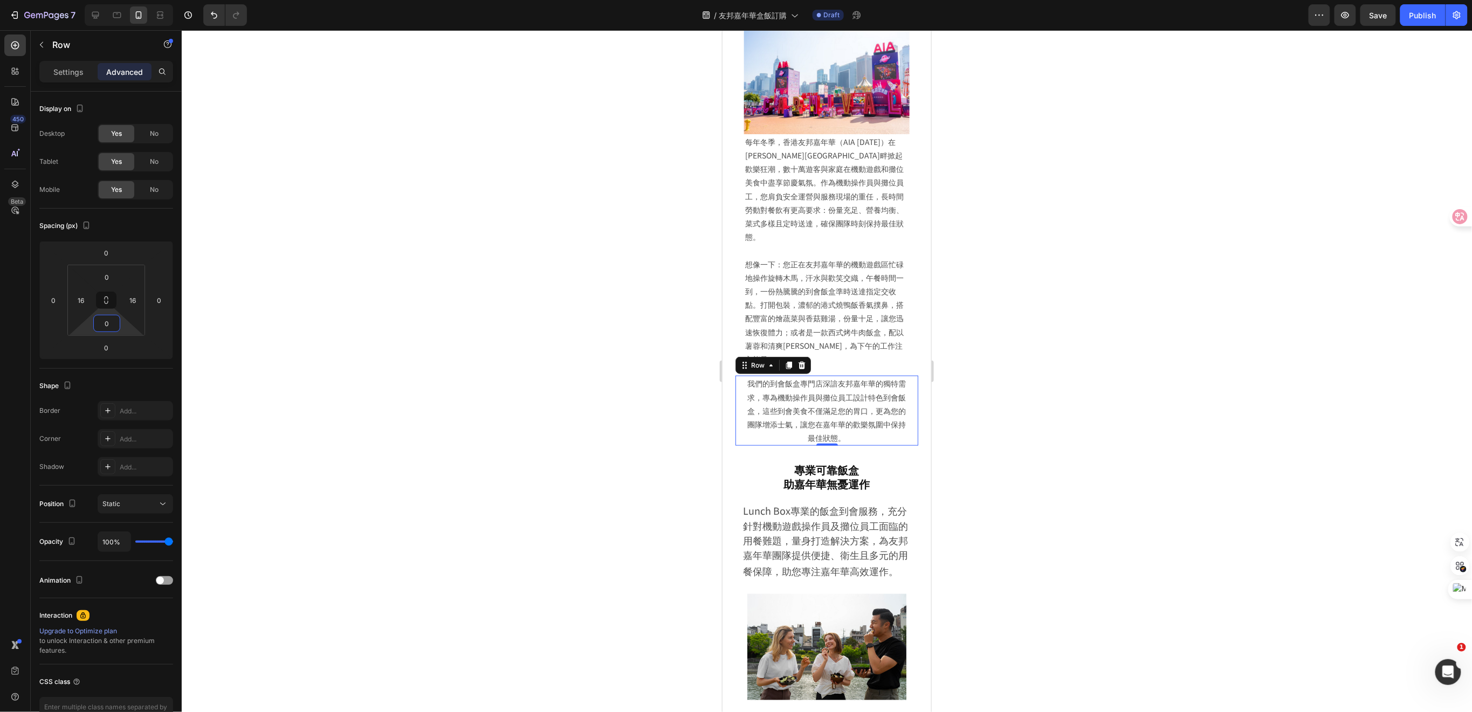
click at [989, 361] on div at bounding box center [827, 371] width 1291 height 682
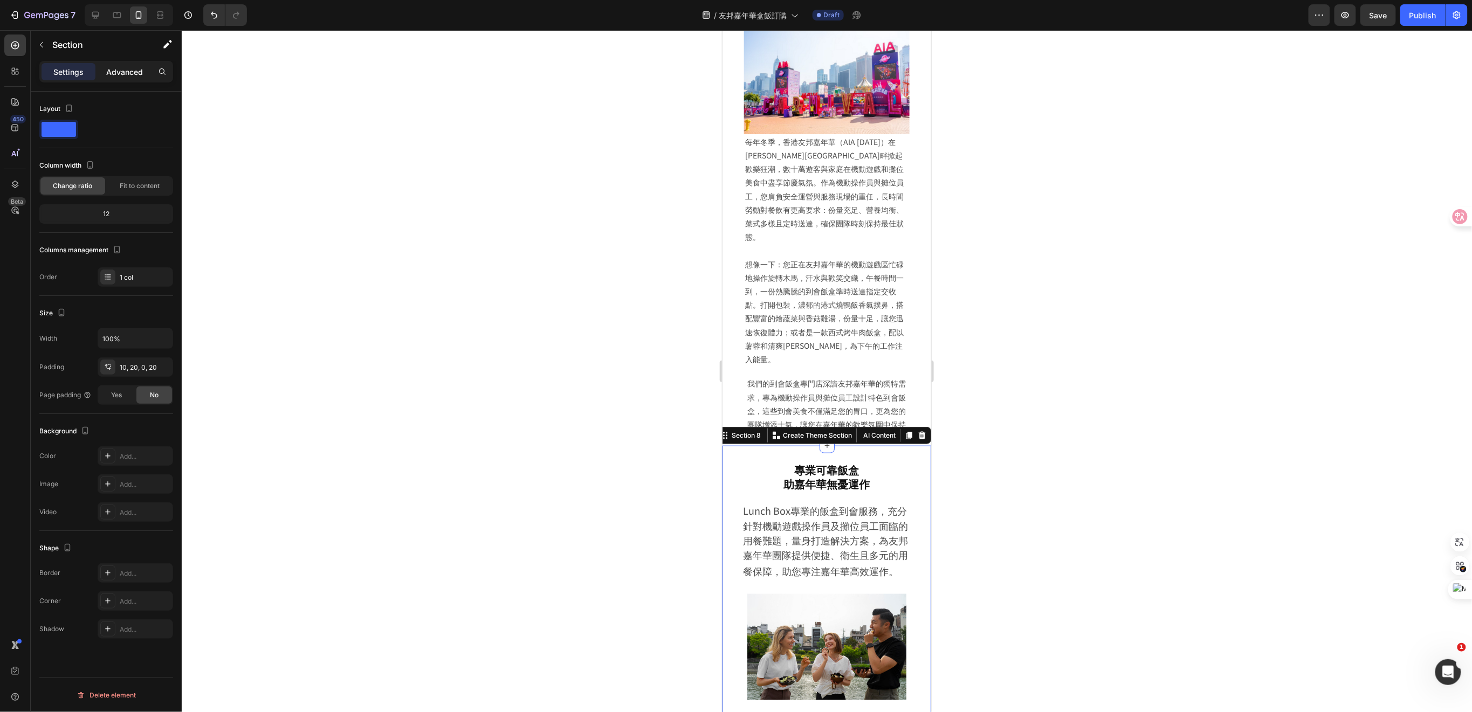
drag, startPoint x: 128, startPoint y: 67, endPoint x: 118, endPoint y: 73, distance: 11.7
click at [128, 66] on p "Advanced" at bounding box center [124, 71] width 37 height 11
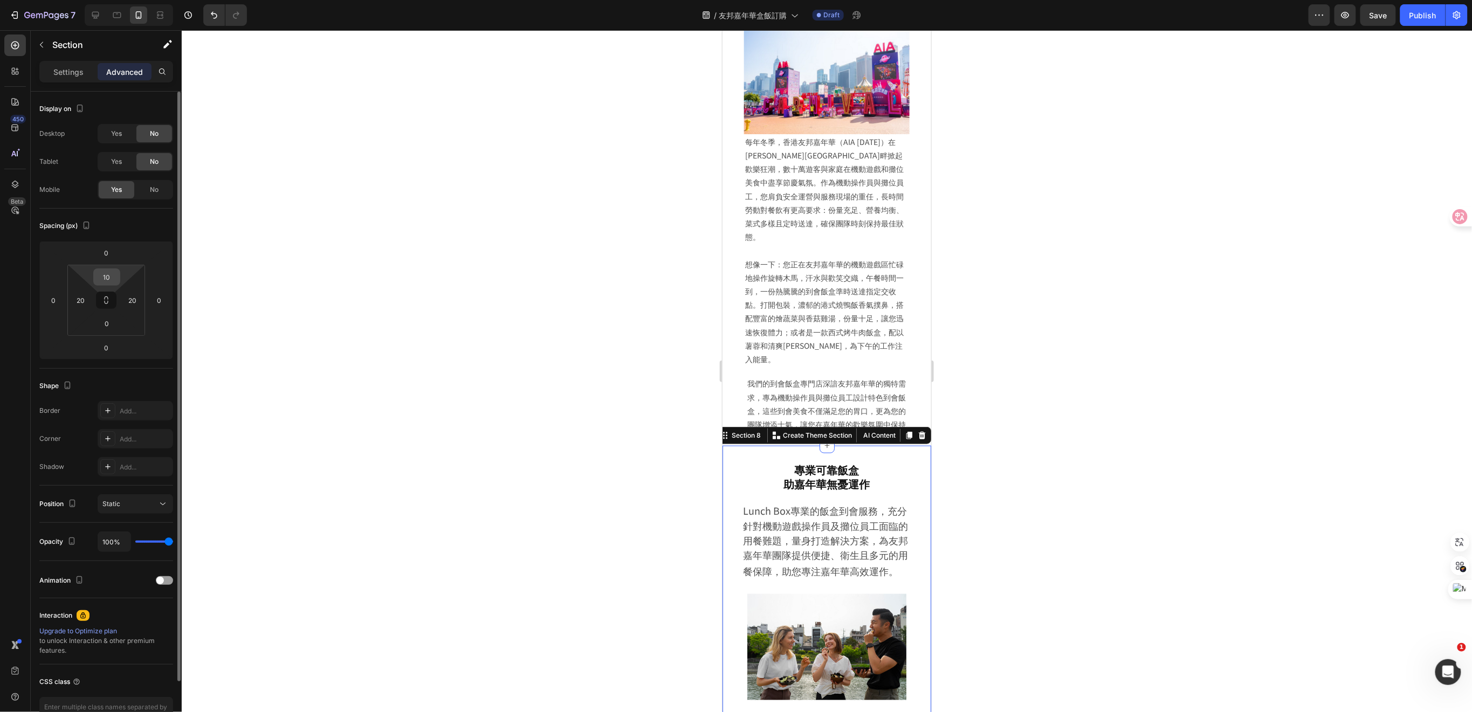
click at [108, 280] on input "10" at bounding box center [107, 277] width 22 height 16
type input "0"
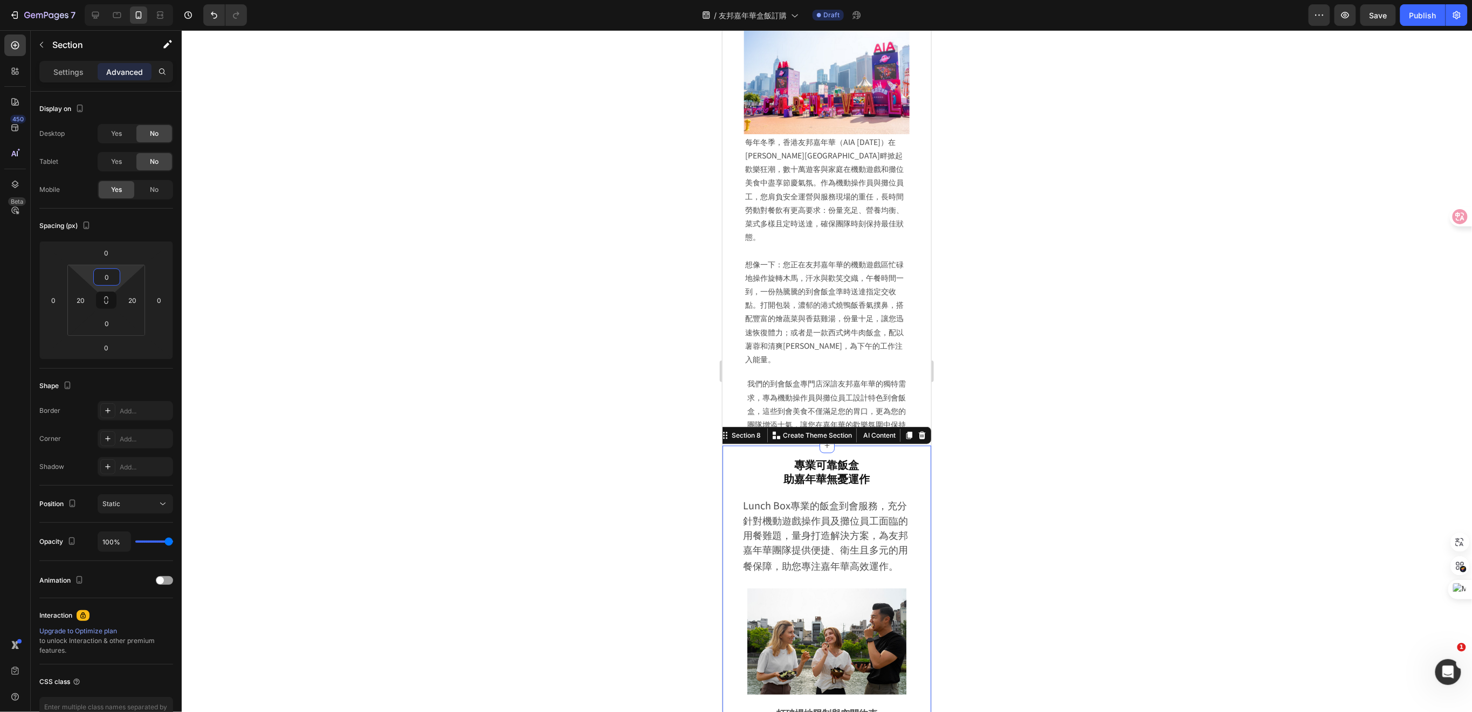
drag, startPoint x: 992, startPoint y: 379, endPoint x: 987, endPoint y: 383, distance: 6.6
click at [992, 379] on div at bounding box center [827, 371] width 1291 height 682
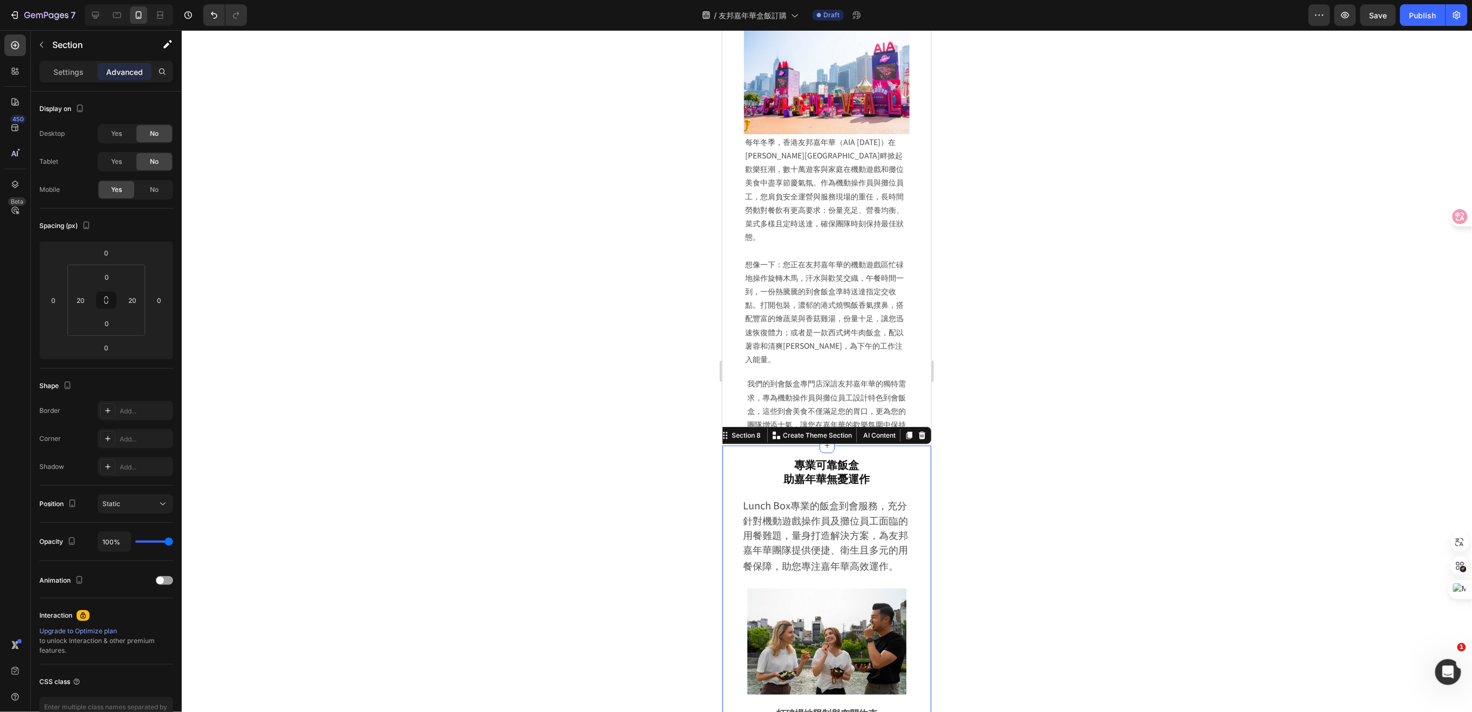
click at [1001, 464] on div at bounding box center [827, 371] width 1291 height 682
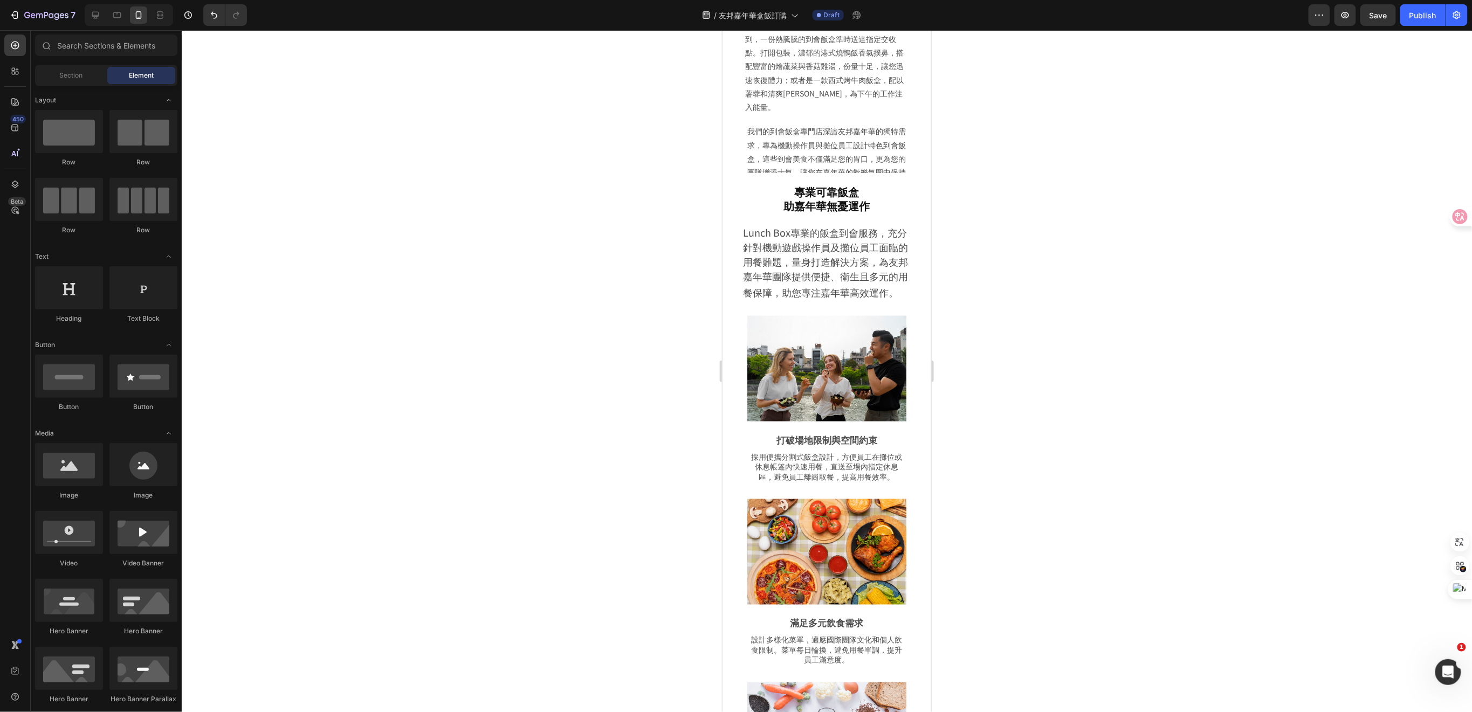
scroll to position [619, 0]
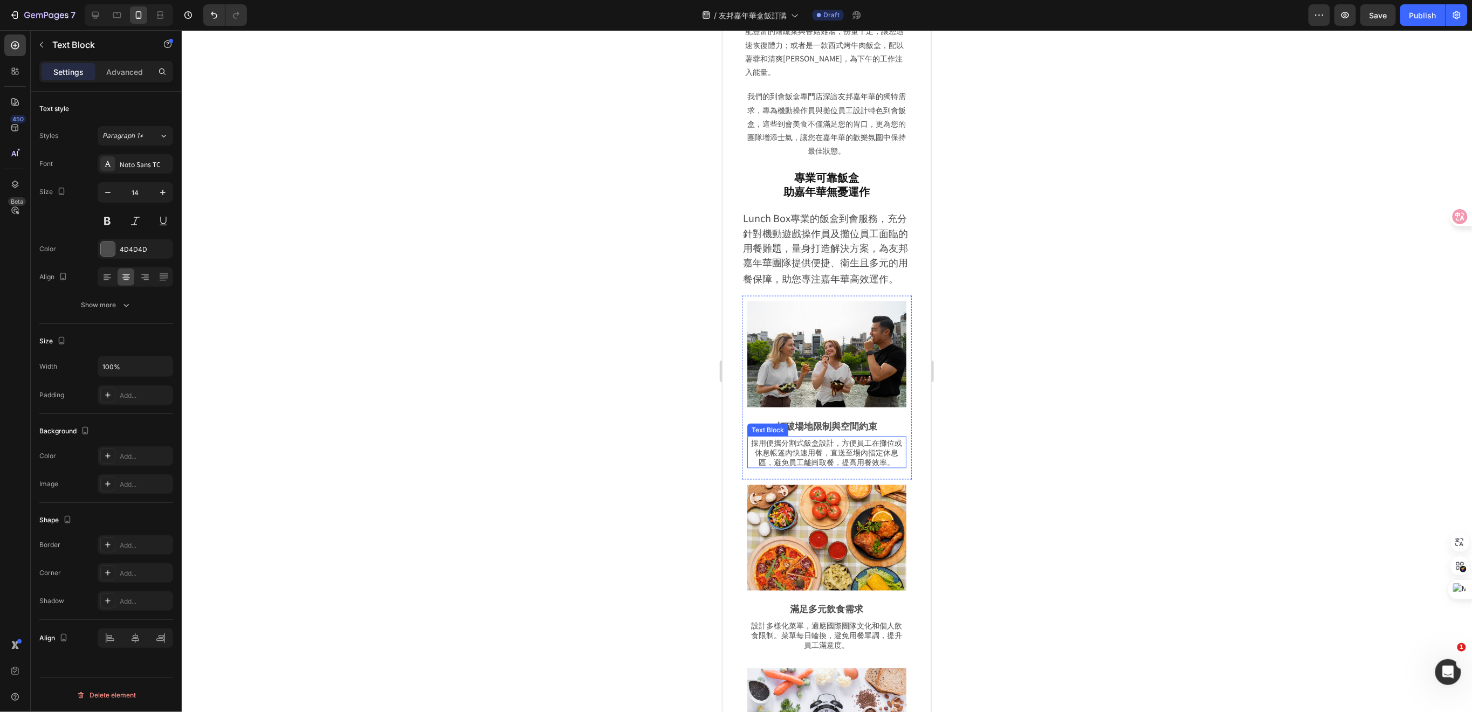
click at [854, 438] on p "採用便攜分割式飯盒設計，方便員工在攤位或休息帳篷內快速用餐，直送至場內指定休息區，避免員工離崗取餐，提高用餐效率。" at bounding box center [826, 452] width 157 height 30
click at [149, 136] on div "Paragraph 1*" at bounding box center [130, 136] width 57 height 10
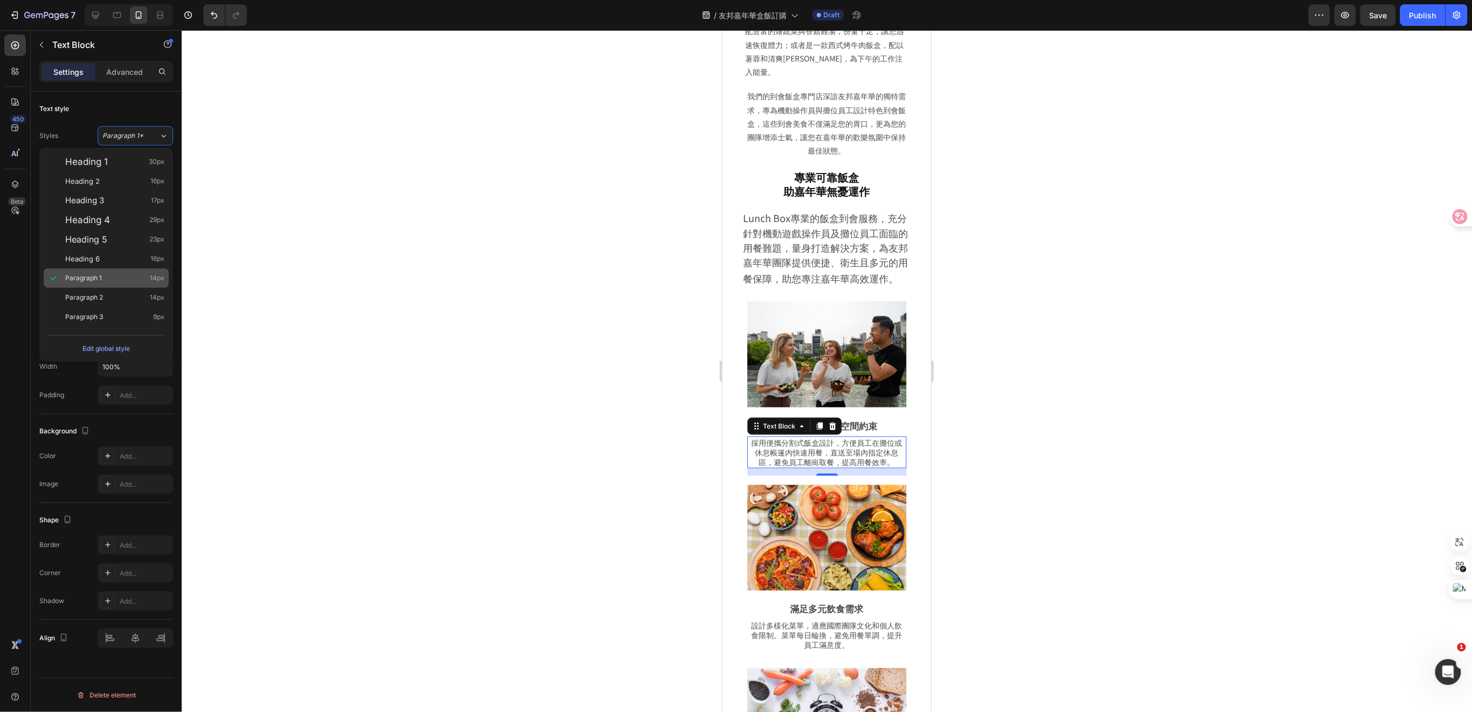
click at [113, 271] on div "Paragraph 1 14px" at bounding box center [106, 278] width 125 height 19
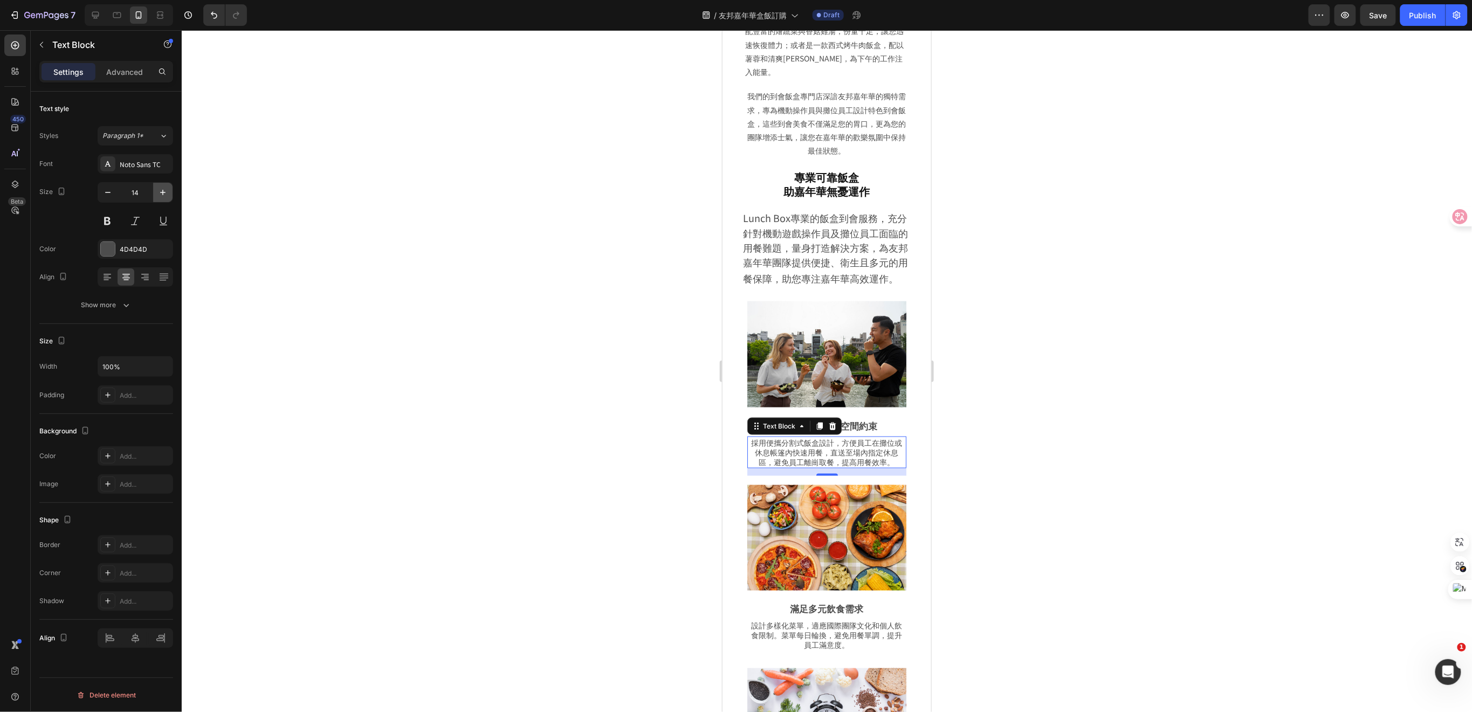
click at [161, 191] on icon "button" at bounding box center [162, 192] width 11 height 11
click at [108, 196] on icon "button" at bounding box center [107, 192] width 11 height 11
type input "14"
click at [1011, 492] on div at bounding box center [827, 371] width 1291 height 682
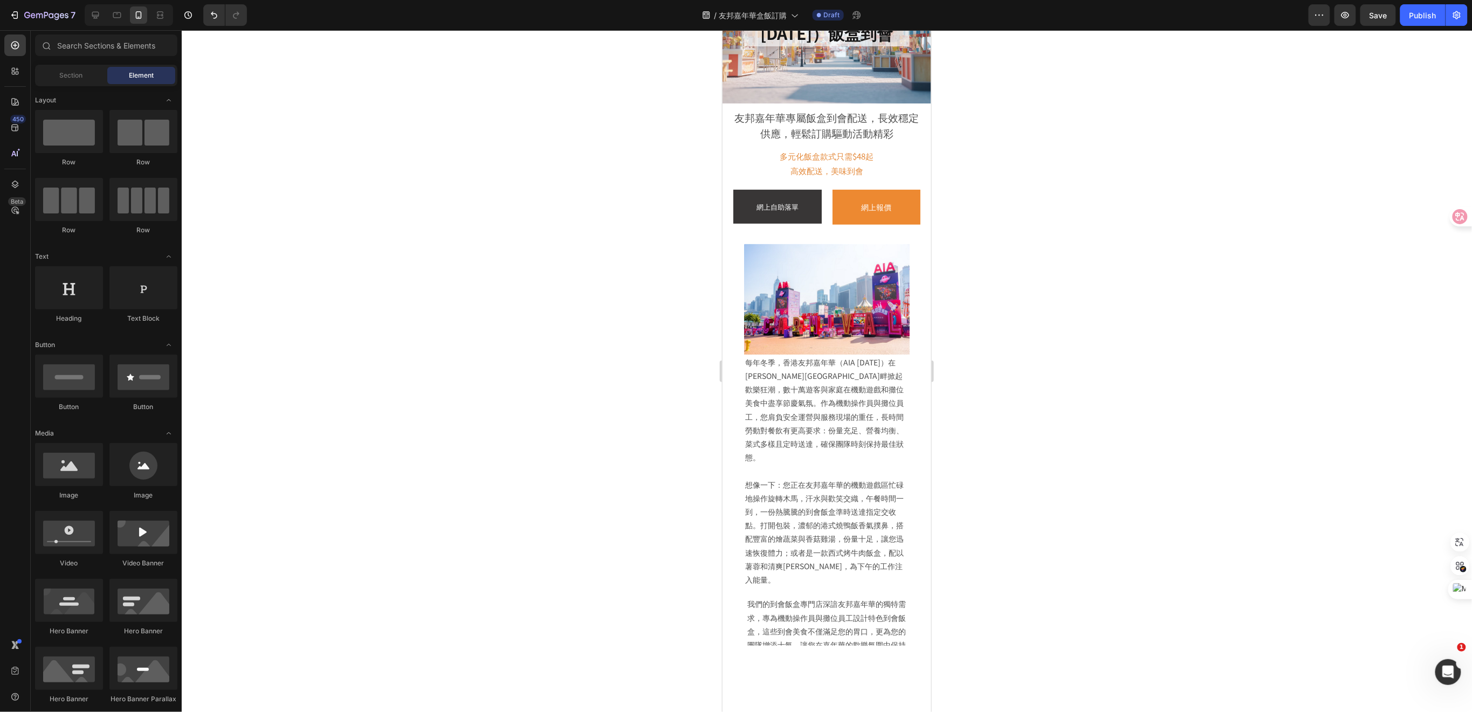
scroll to position [0, 0]
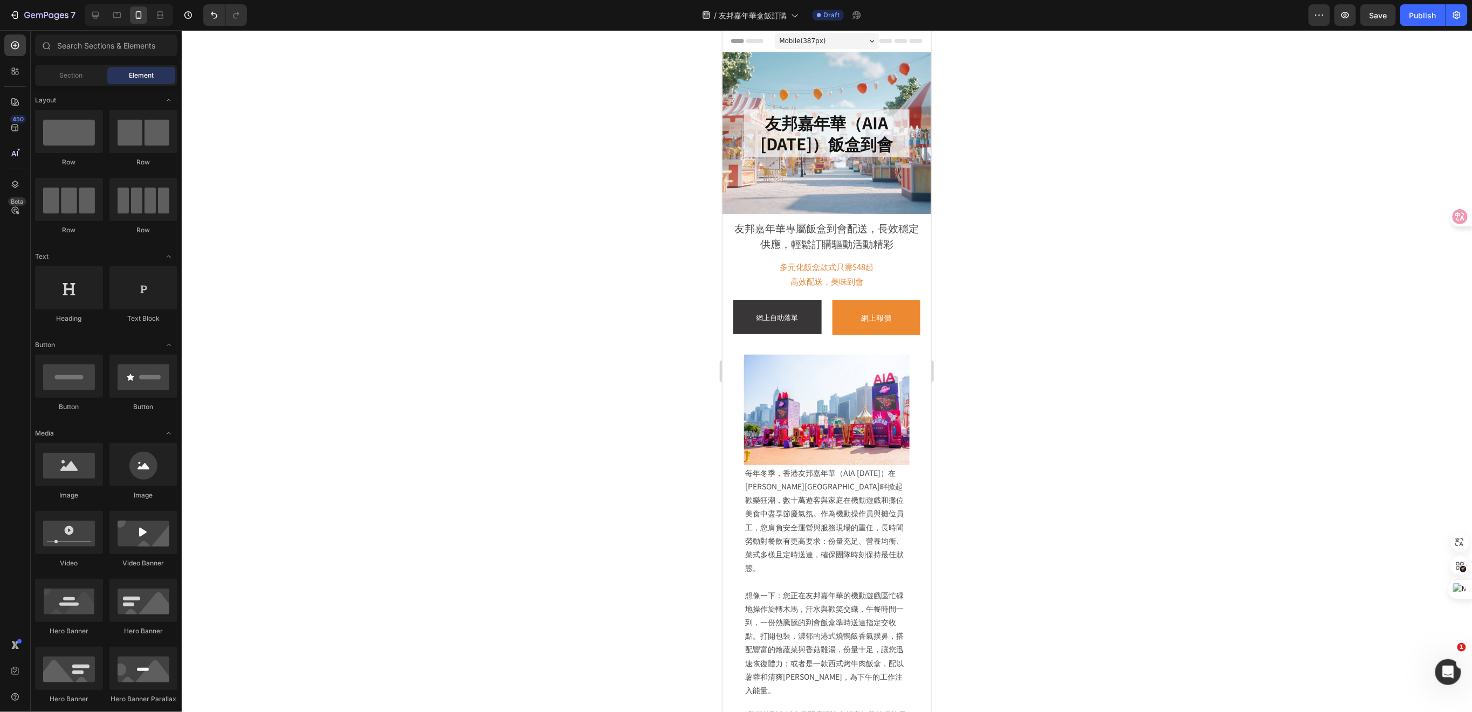
drag, startPoint x: 926, startPoint y: 449, endPoint x: 1673, endPoint y: 155, distance: 802.5
click at [118, 11] on icon at bounding box center [117, 15] width 11 height 11
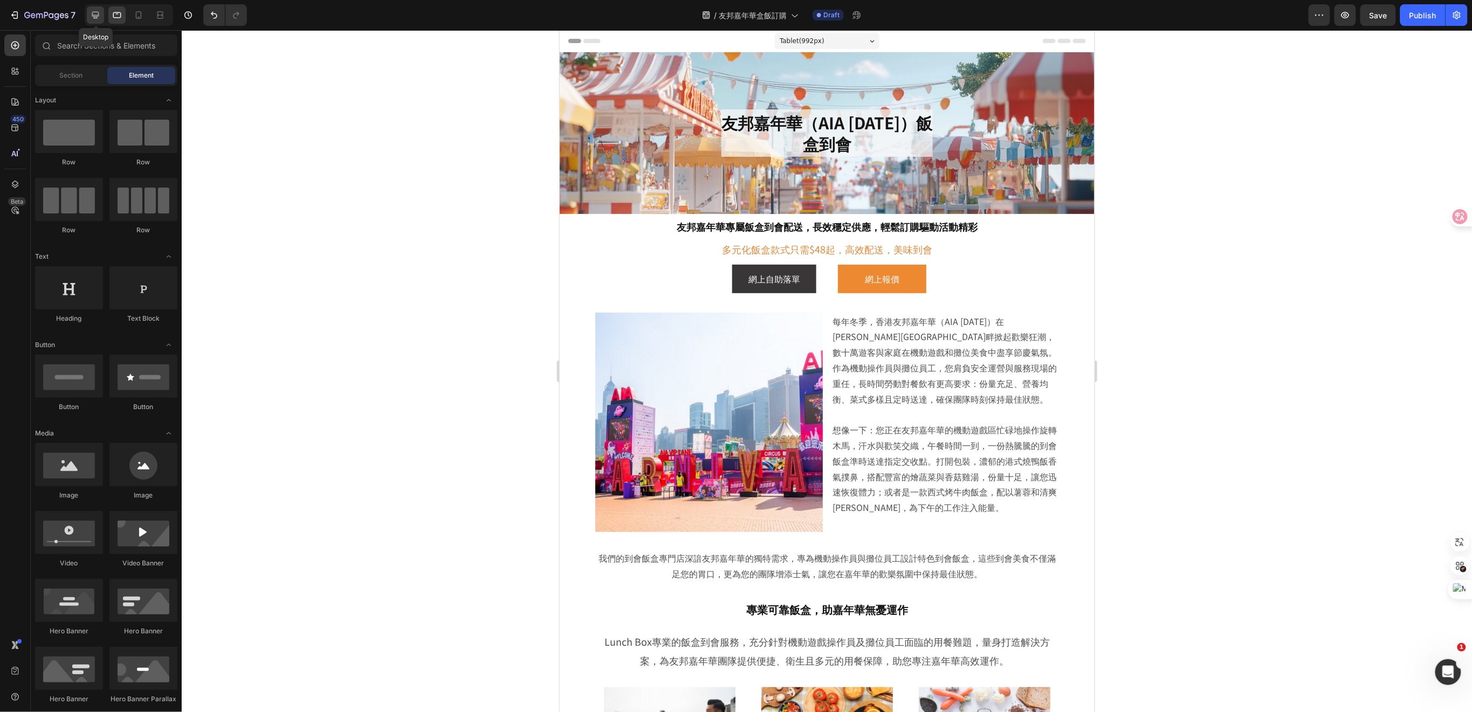
click at [93, 14] on icon at bounding box center [95, 15] width 11 height 11
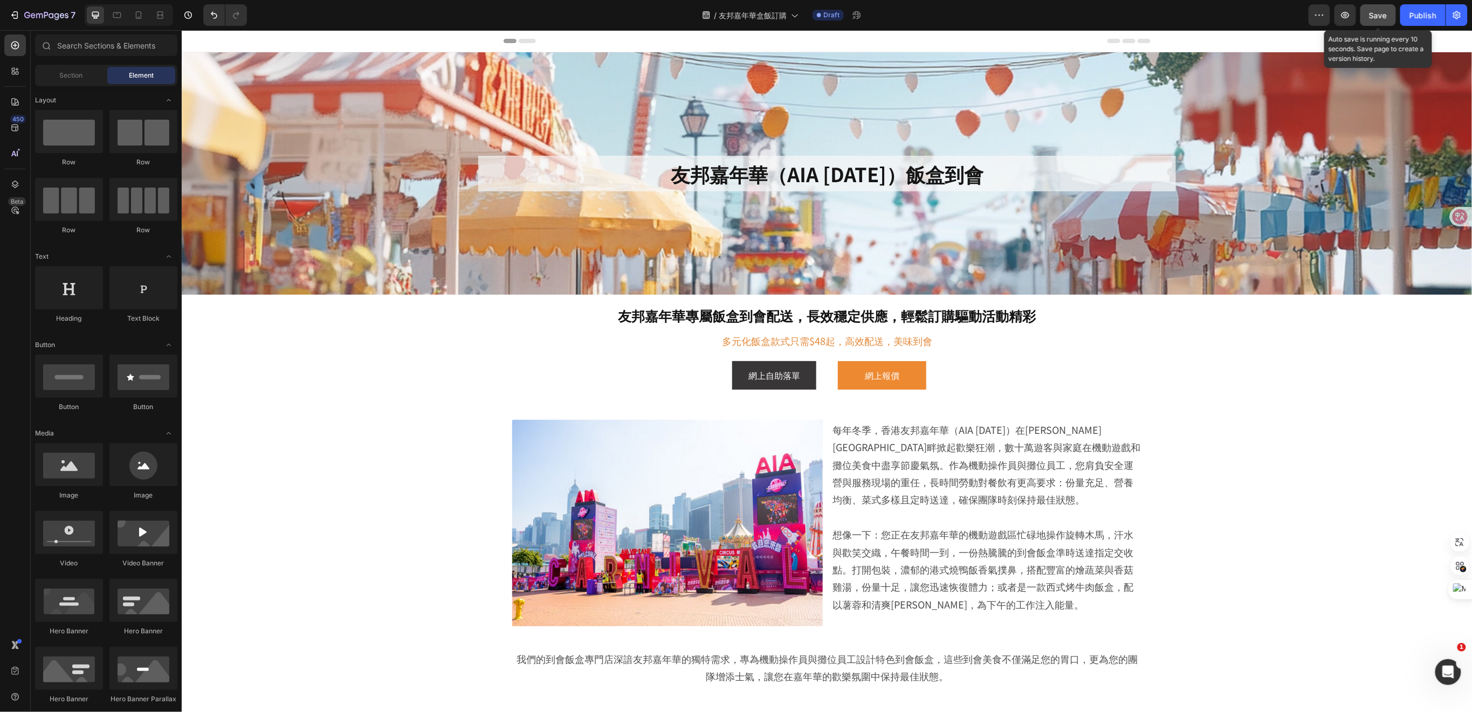
click at [1374, 16] on span "Save" at bounding box center [1379, 15] width 18 height 9
click at [1350, 17] on icon "button" at bounding box center [1345, 15] width 11 height 11
click at [791, 20] on icon at bounding box center [794, 15] width 11 height 11
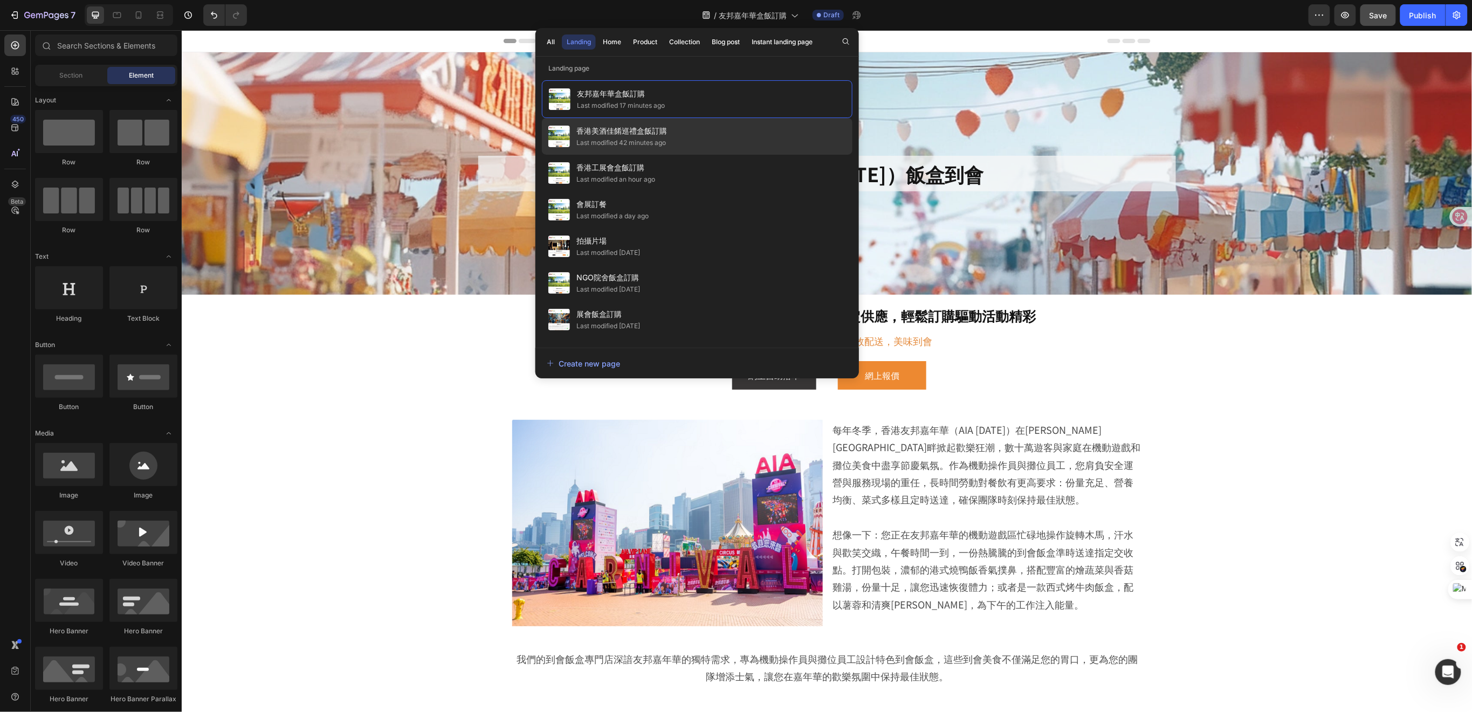
click at [638, 140] on div "Last modified 42 minutes ago" at bounding box center [622, 143] width 90 height 11
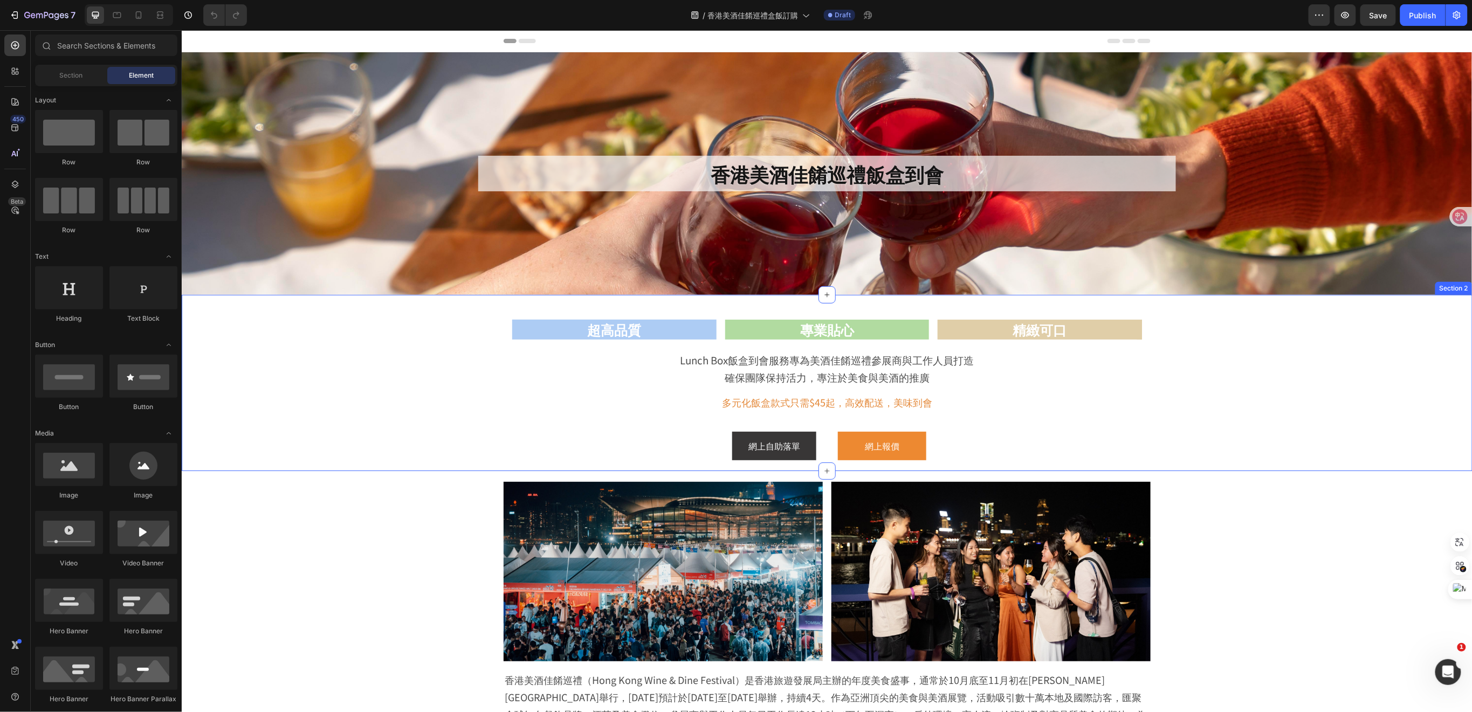
drag, startPoint x: 1263, startPoint y: 385, endPoint x: 1191, endPoint y: 383, distance: 71.2
click at [1263, 385] on div "超高品質 Heading 專業貼心 Heading 精緻可口 Heading Row Lunch Box飯盒到會服務專為美酒佳餚巡禮參展商與工作人員打造 確保…" at bounding box center [826, 385] width 1237 height 171
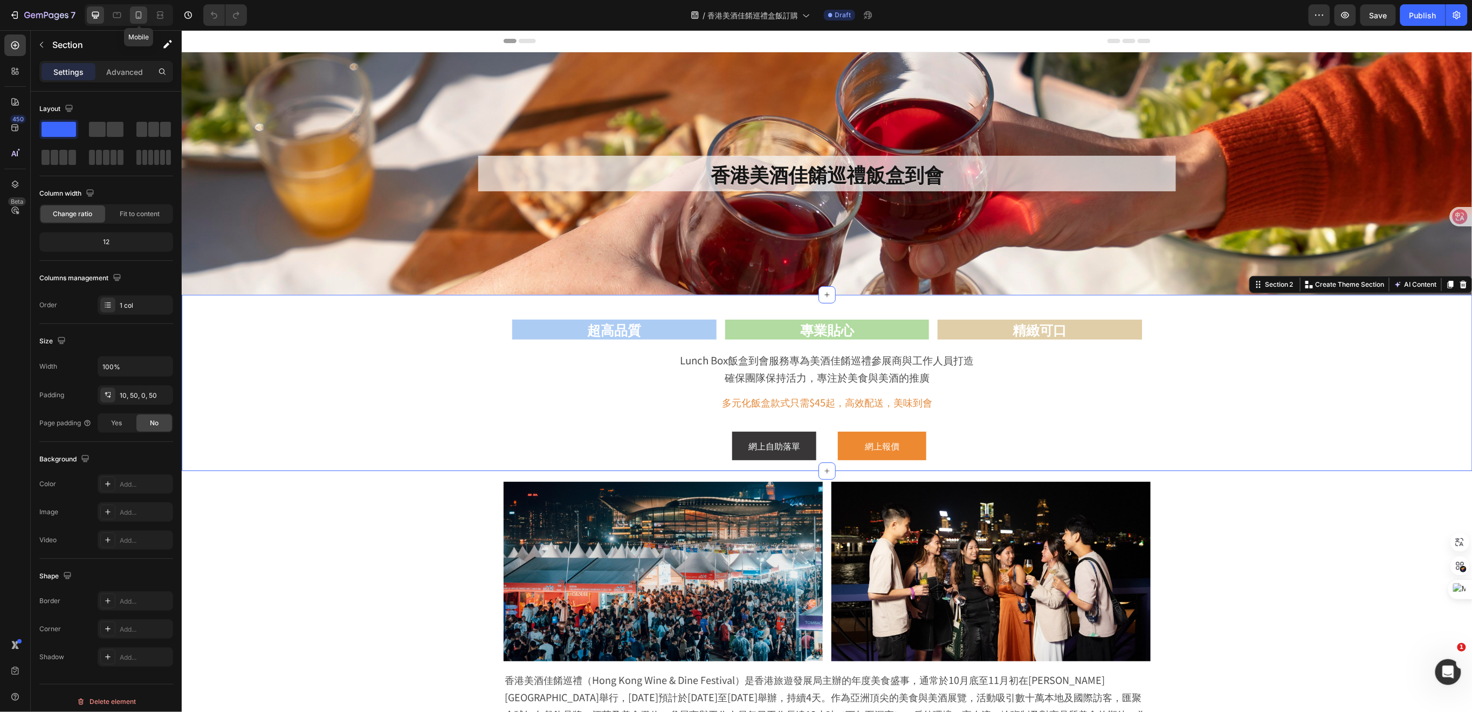
click at [142, 20] on icon at bounding box center [138, 15] width 11 height 11
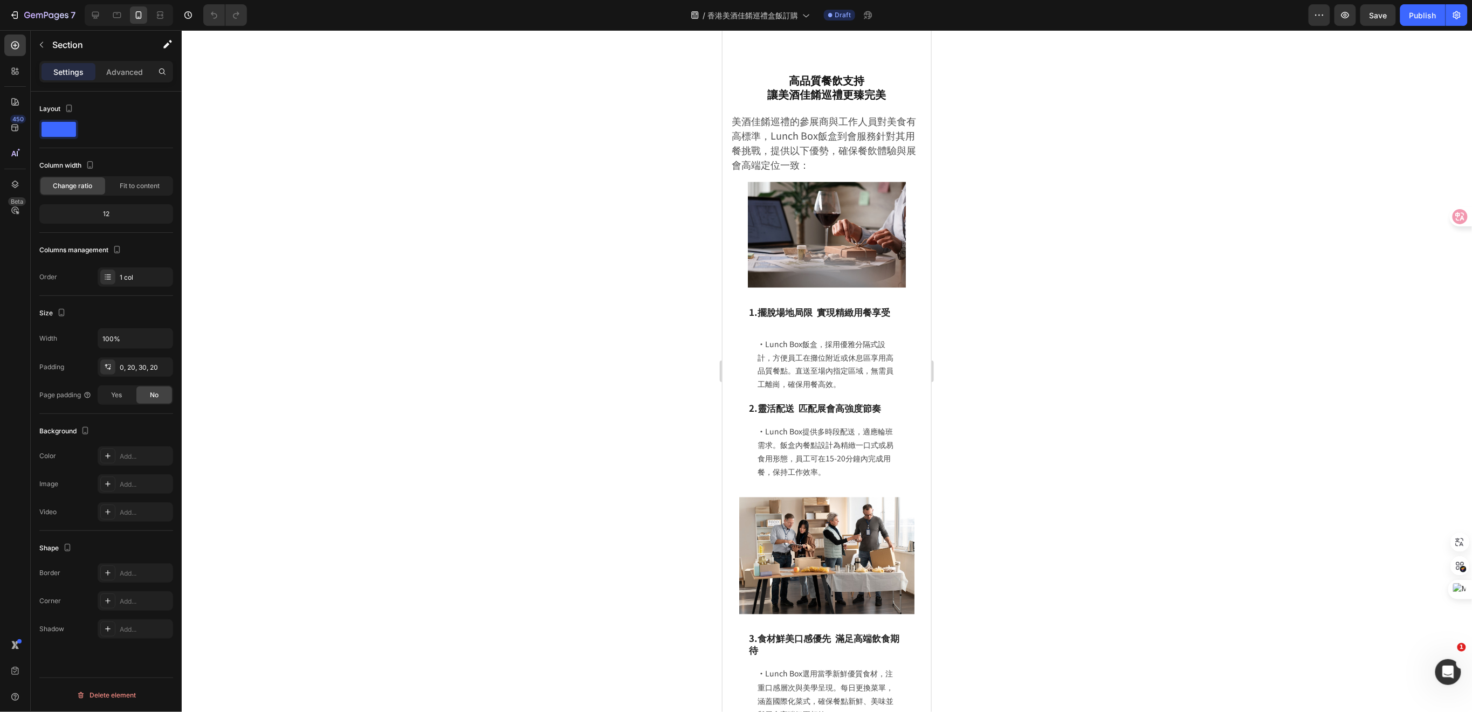
scroll to position [863, 0]
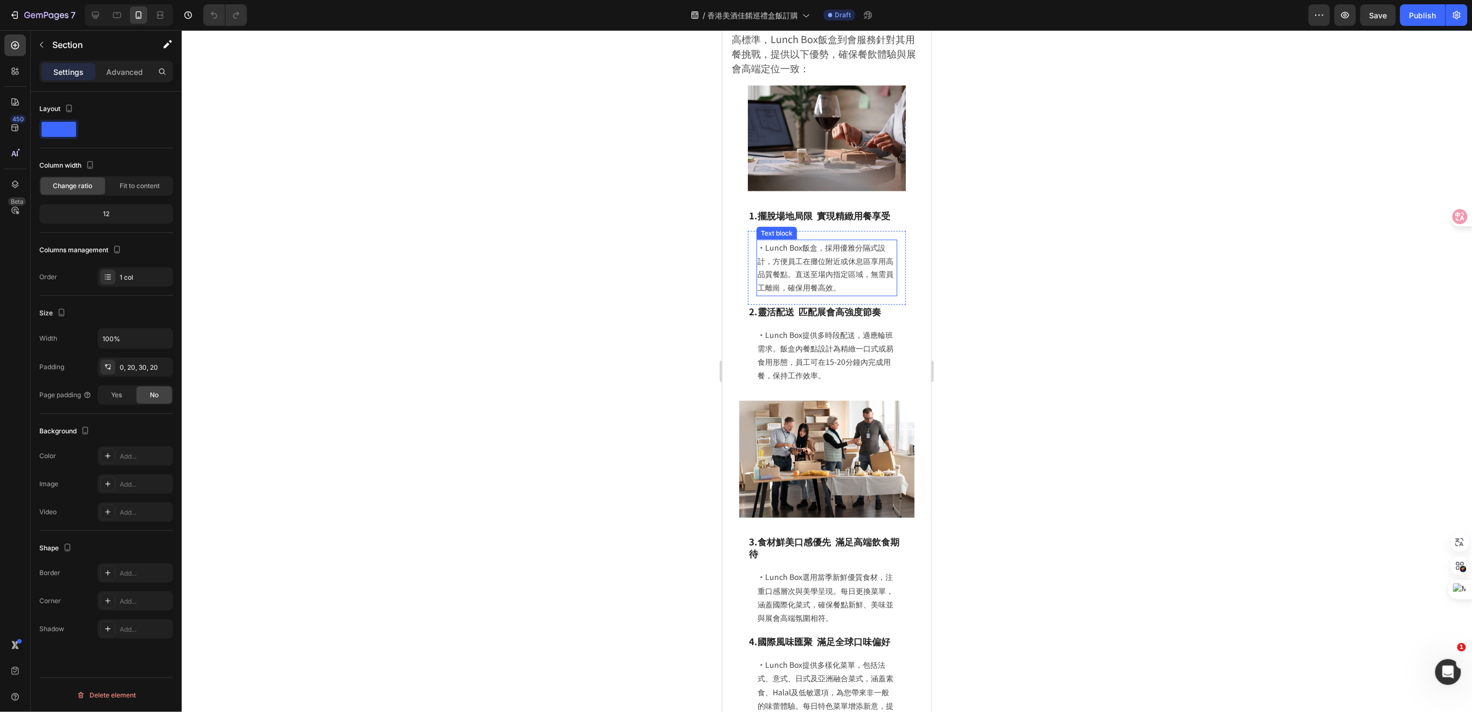
click at [851, 259] on p "·Lunch Box飯盒，採用優雅分隔式設計，方便員工在攤位附近或休息區享用高品質餐點。直送至場內指定區域，無需員工離崗，確保用餐高效。" at bounding box center [826, 268] width 139 height 54
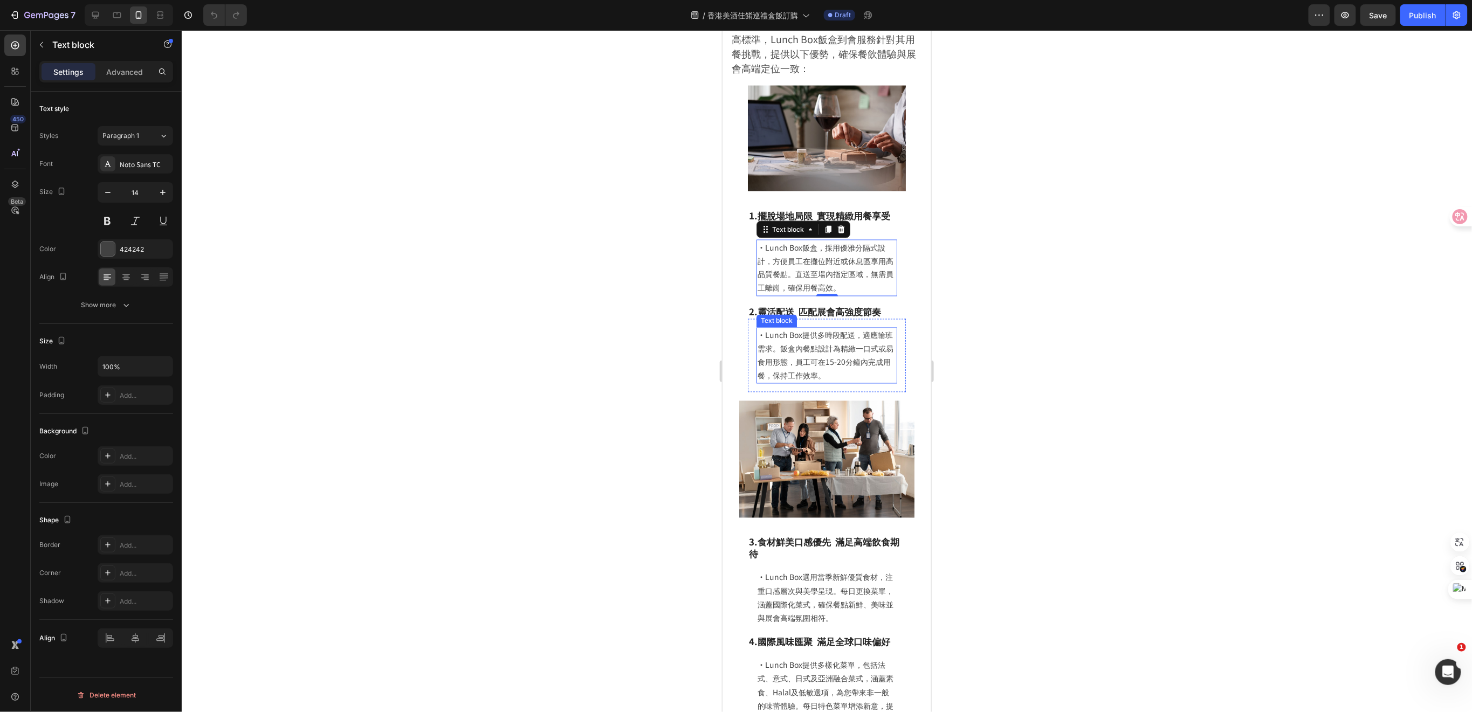
click at [837, 339] on p "·Lunch Box提供多時段配送，適應輪班需求。飯盒內餐點設計為精緻一口式或易食用形態，員工可在15-20分鐘內完成用餐，保持工作效率。" at bounding box center [826, 355] width 139 height 54
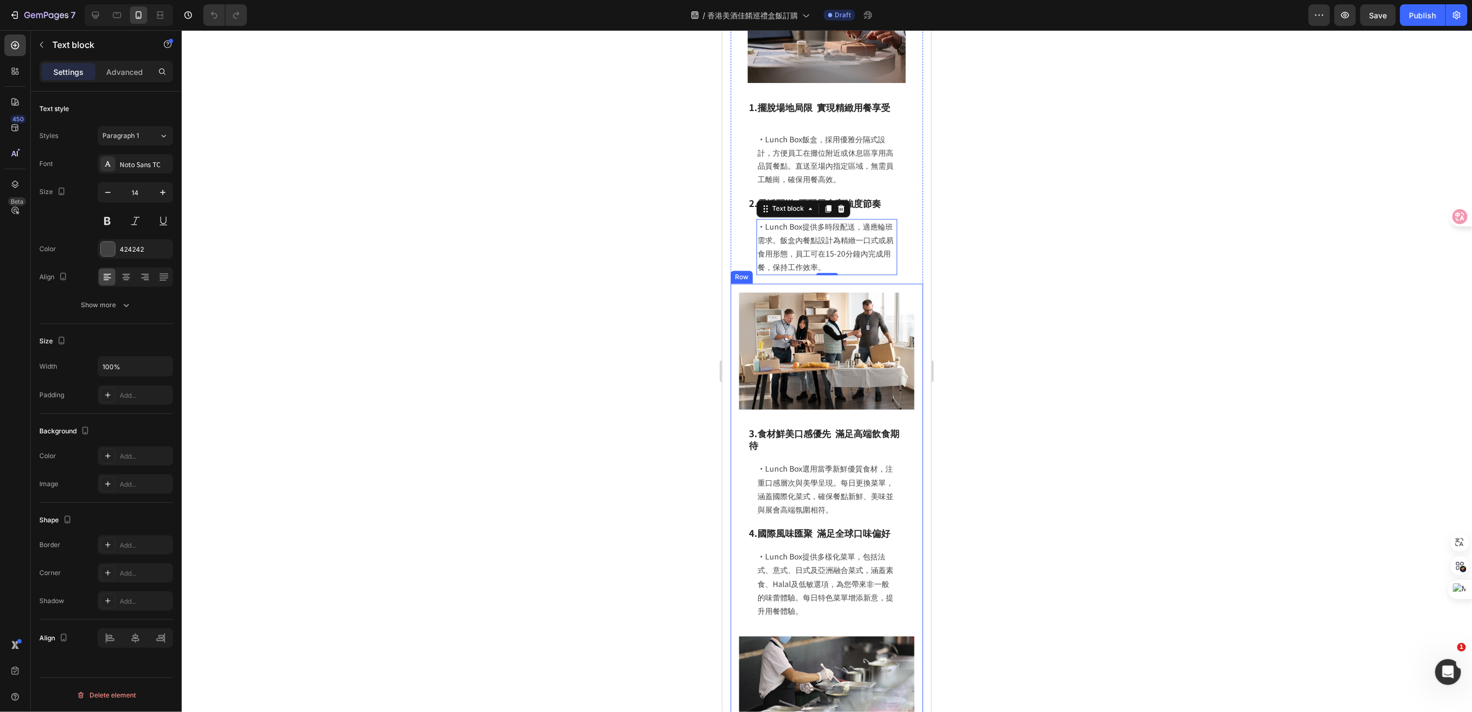
scroll to position [1079, 0]
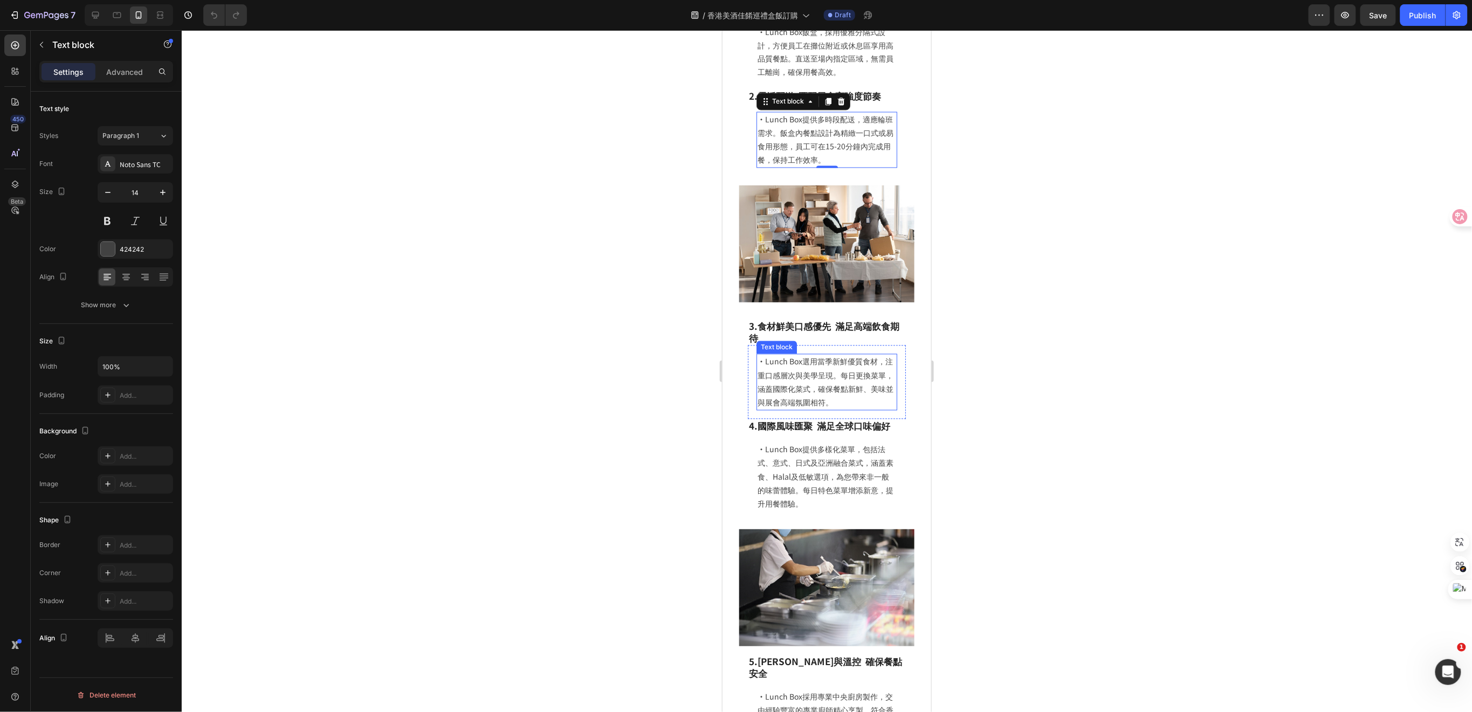
click at [852, 360] on p "·Lunch Box選用當季新鮮優質食材，注重口感層次與美學呈現。每日更換菜單，涵蓋國際化菜式，確保餐點新鮮、美味並與展會高端氛圍相符。" at bounding box center [826, 382] width 139 height 54
click at [837, 462] on p "·Lunch Box提供多樣化菜單，包括法式、意式、日式及亞洲融合菜式，涵蓋素食、Halal及低敏選項，為您帶來非一般的味蕾體驗。每日特色菜單增添新意，提升用…" at bounding box center [826, 477] width 139 height 68
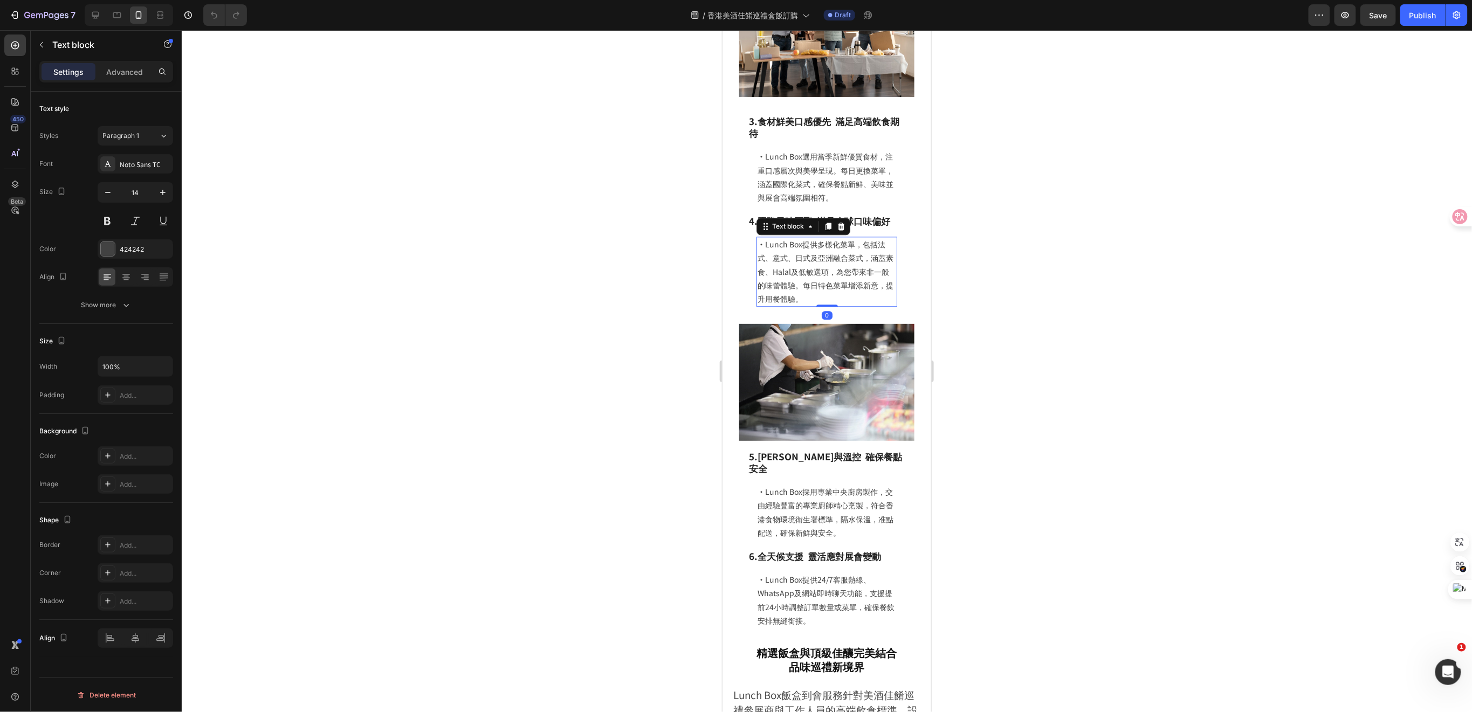
scroll to position [1294, 0]
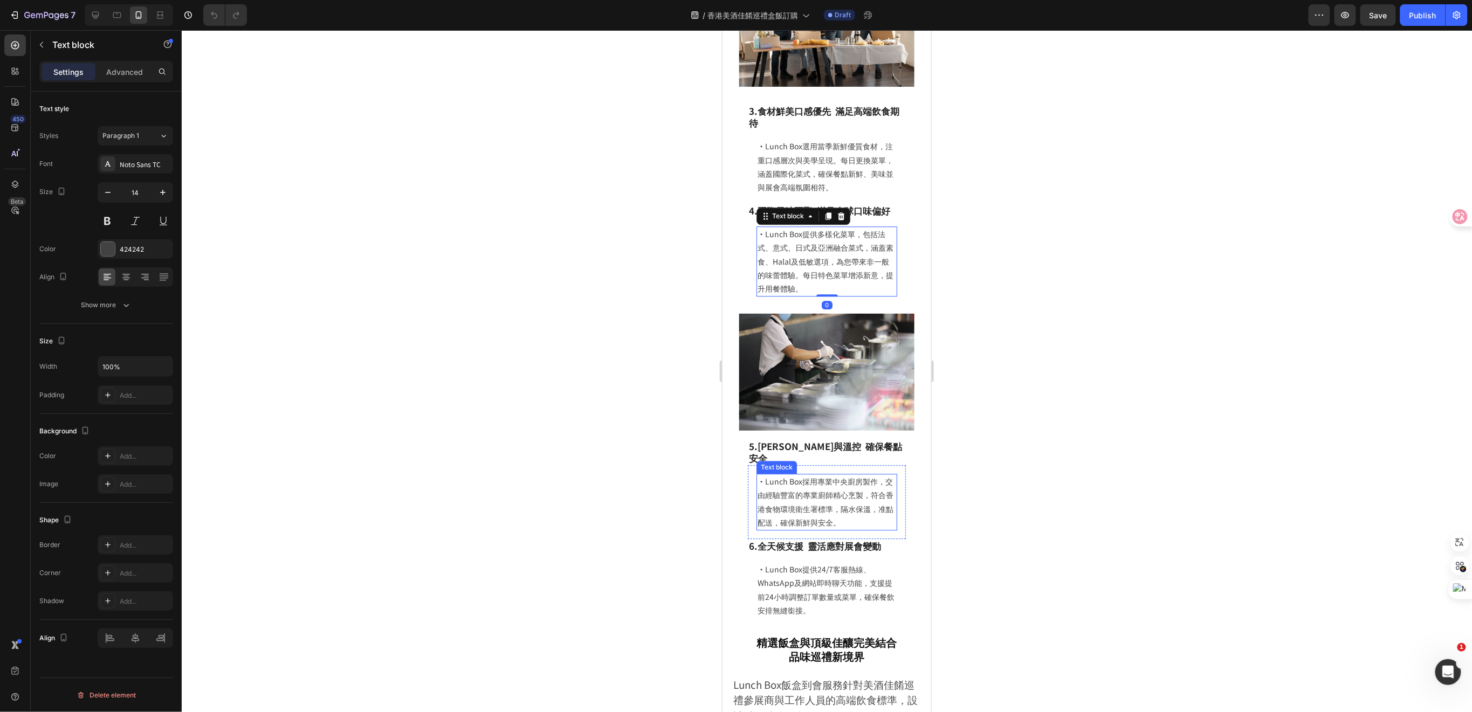
click at [810, 475] on p "·Lunch Box採用專業中央廚房製作，交由經驗豐富的專業廚師精心烹製，符合香港食物環境衛生署標準，隔水保溫，准點配送，確保新鮮與安全。" at bounding box center [826, 502] width 139 height 54
click at [871, 439] on h3 "5.[PERSON_NAME]與溫控 確保餐點安全" at bounding box center [827, 452] width 158 height 26
click at [858, 482] on p "·Lunch Box採用專業中央廚房製作，交由經驗豐富的專業廚師精心烹製，符合香港食物環境衛生署標準，隔水保溫，准點配送，確保新鮮與安全。" at bounding box center [826, 502] width 139 height 54
click at [878, 439] on h3 "5.[PERSON_NAME]與溫控 確保餐點安全" at bounding box center [827, 452] width 158 height 26
click at [873, 475] on p "·Lunch Box採用專業中央廚房製作，交由經驗豐富的專業廚師精心烹製，符合香港食物環境衛生署標準，隔水保溫，准點配送，確保新鮮與安全。" at bounding box center [826, 502] width 139 height 54
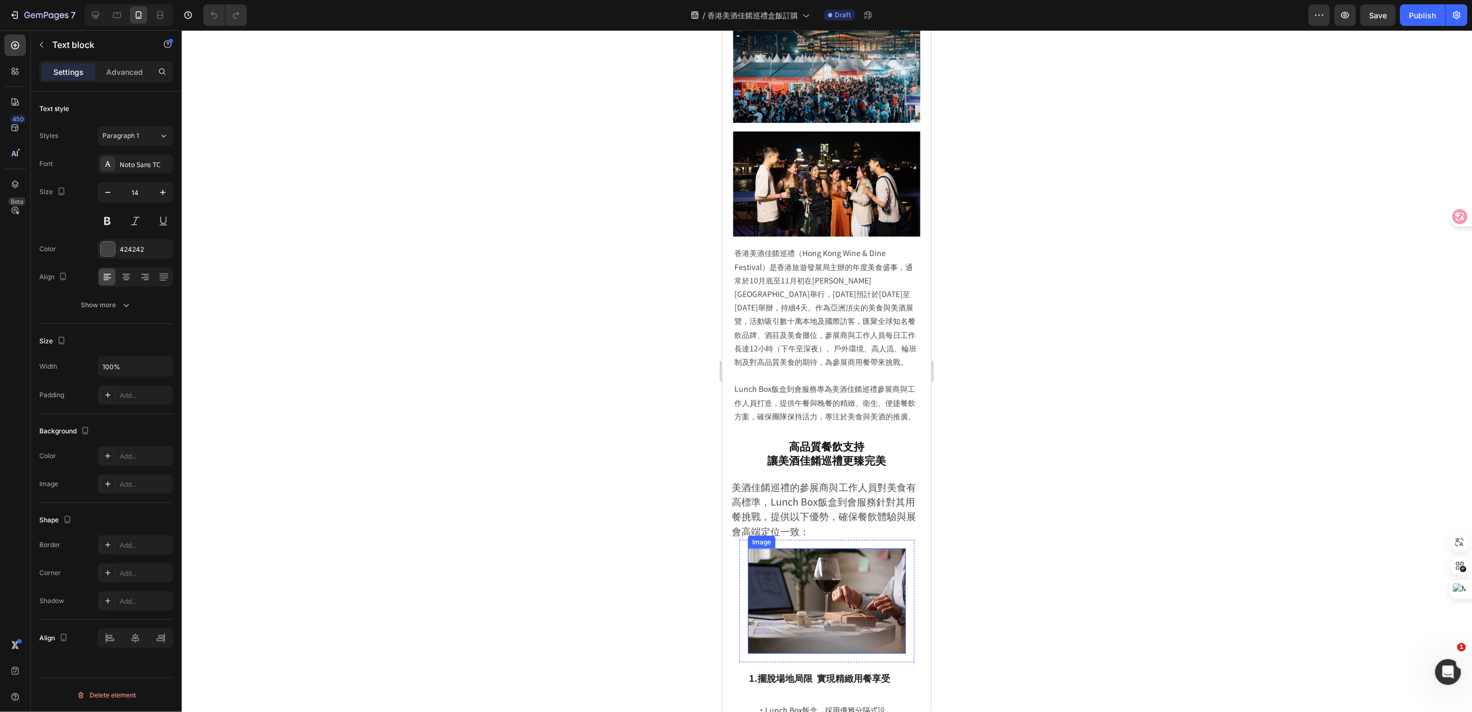
scroll to position [431, 0]
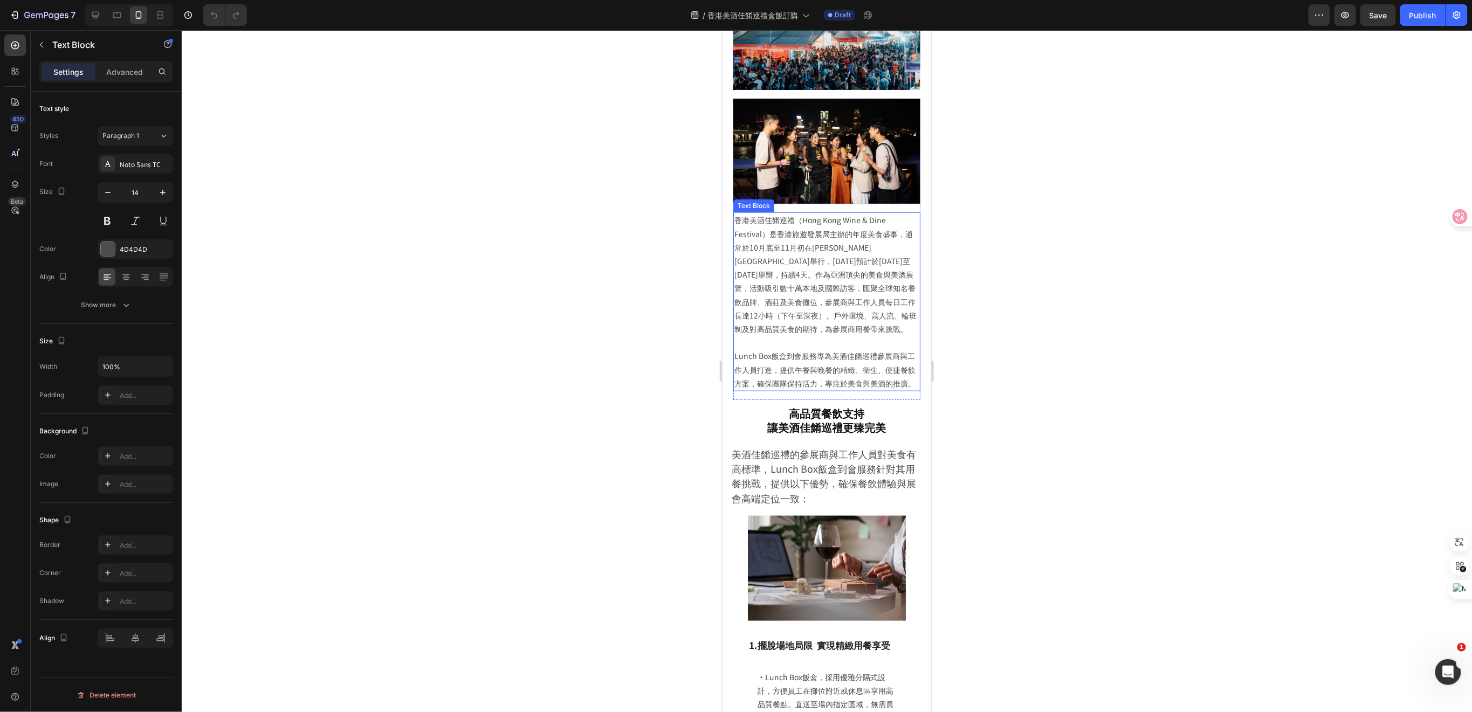
click at [855, 381] on p "Lunch Box飯盒到會服務專為美酒佳餚巡禮參展商與工作人員打造，提供午餐與晚餐的精緻、衛生、便捷餐飲方案，確保團隊保持活力，專注於美食與美酒的推廣。" at bounding box center [826, 369] width 185 height 41
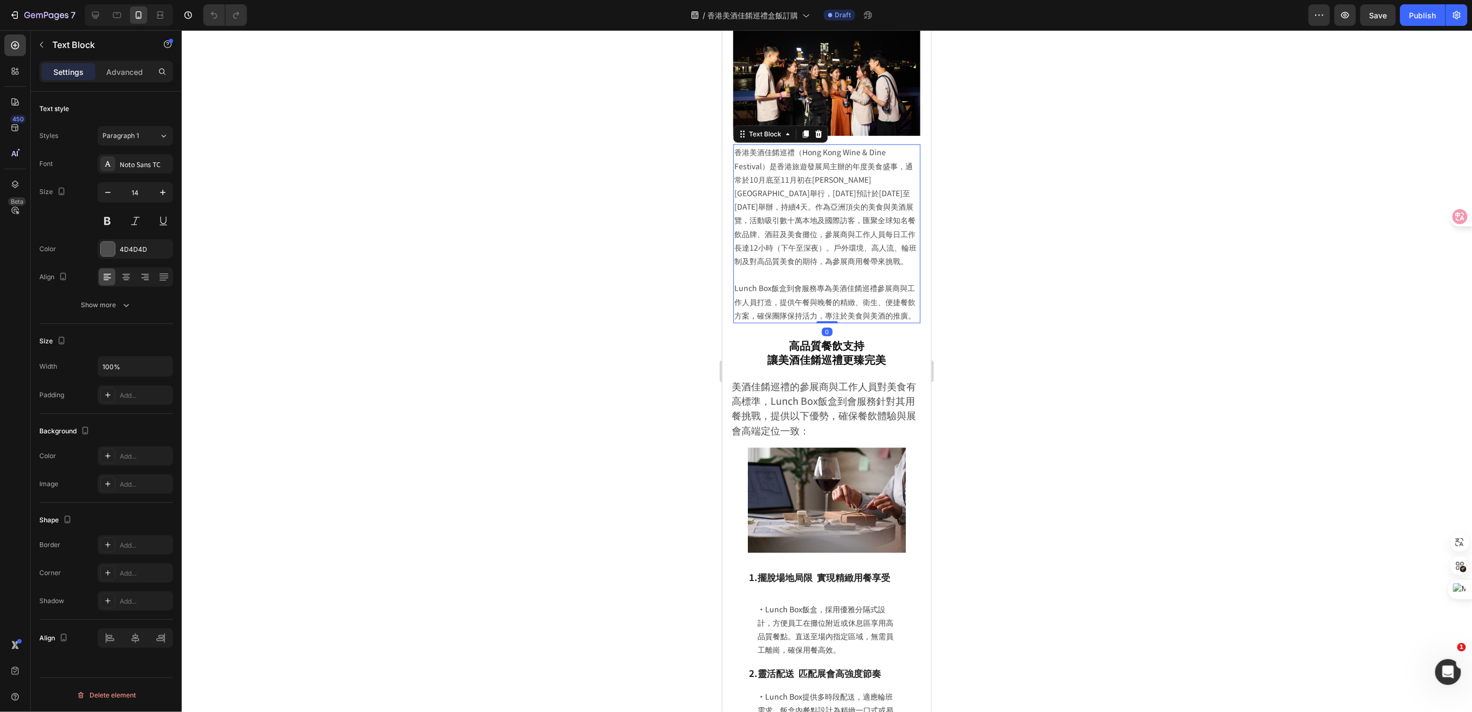
scroll to position [575, 0]
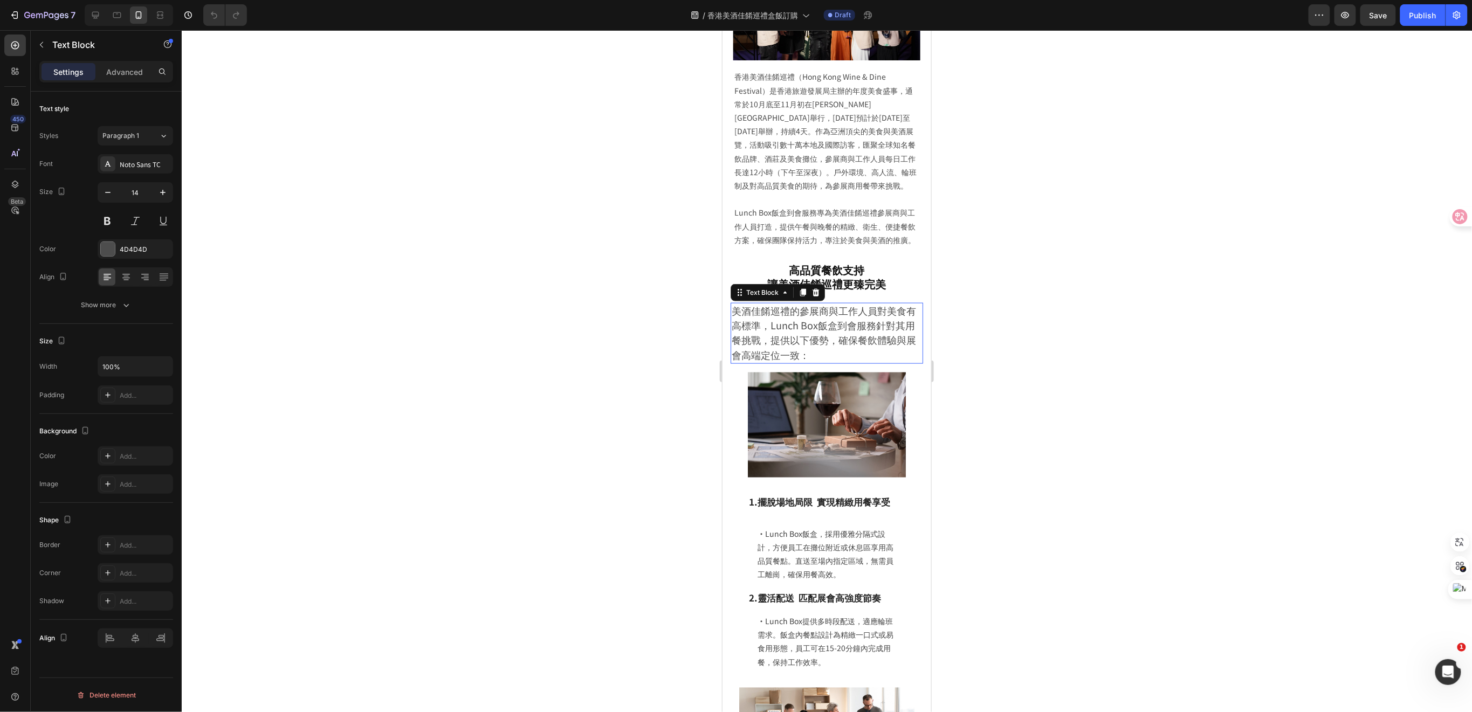
click at [848, 351] on p "美酒佳餚巡禮的參展商與工作人員對美食有高標準，Lunch Box飯盒到會服務針對其用餐挑戰，提供以下優勢，確保餐飲體驗與展會高端定位一致：" at bounding box center [826, 333] width 190 height 59
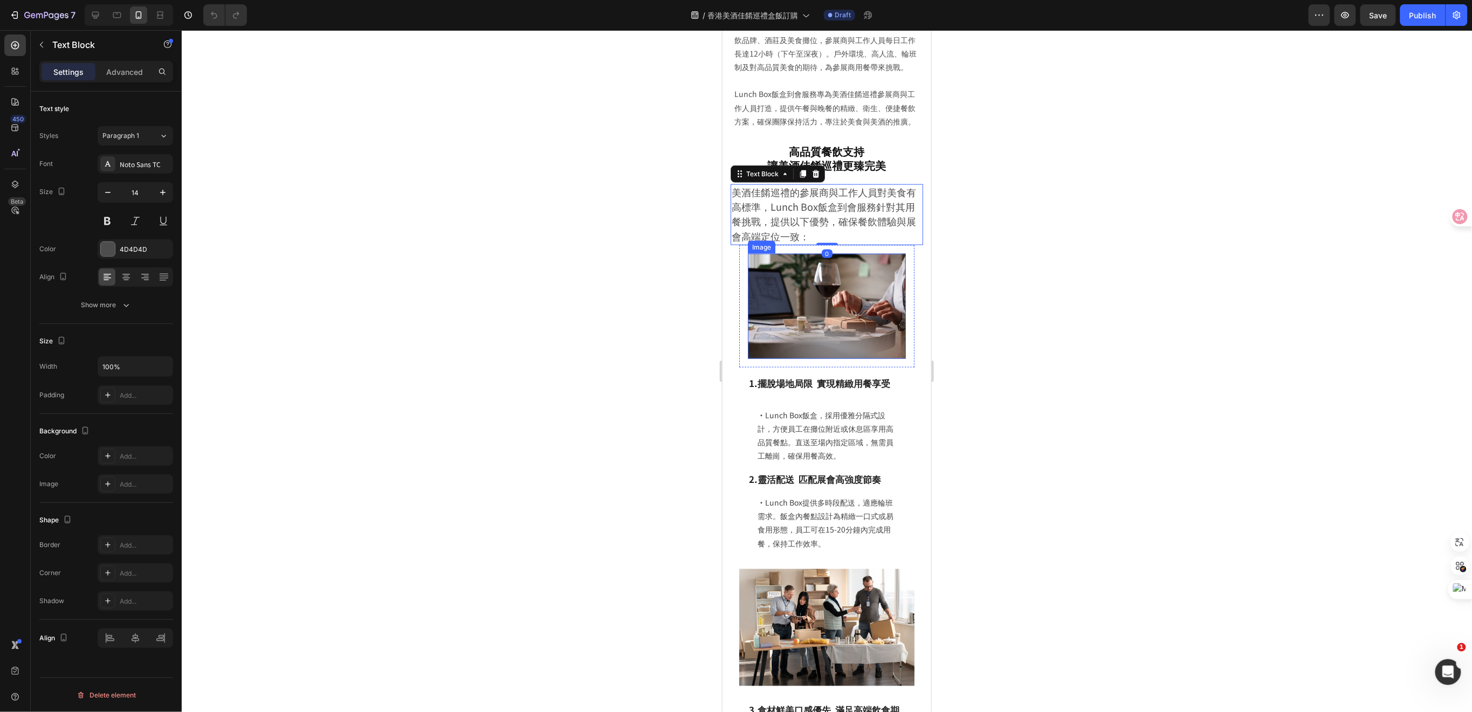
scroll to position [719, 0]
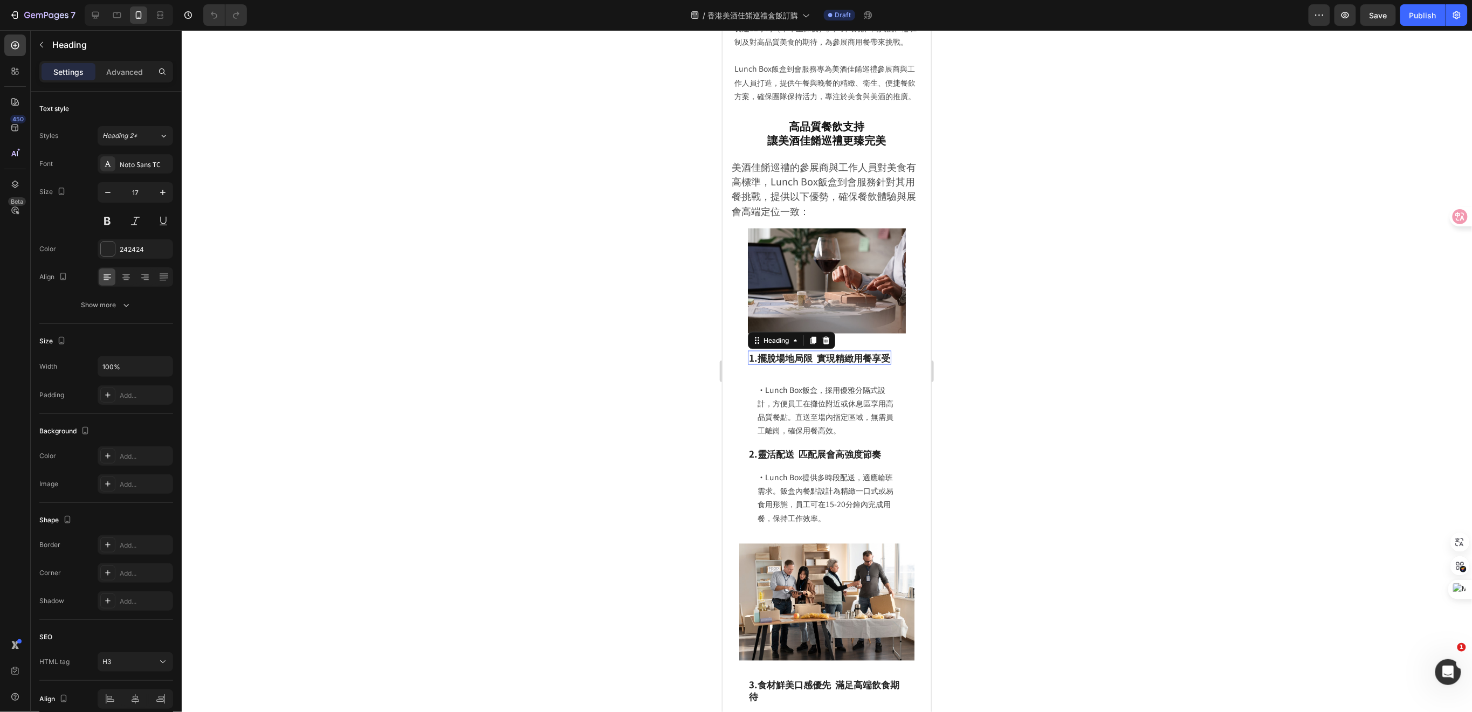
click at [838, 352] on h3 "1.擺脫場地局限 實現精緻用餐享受" at bounding box center [819, 358] width 143 height 14
click at [159, 133] on icon at bounding box center [163, 136] width 9 height 11
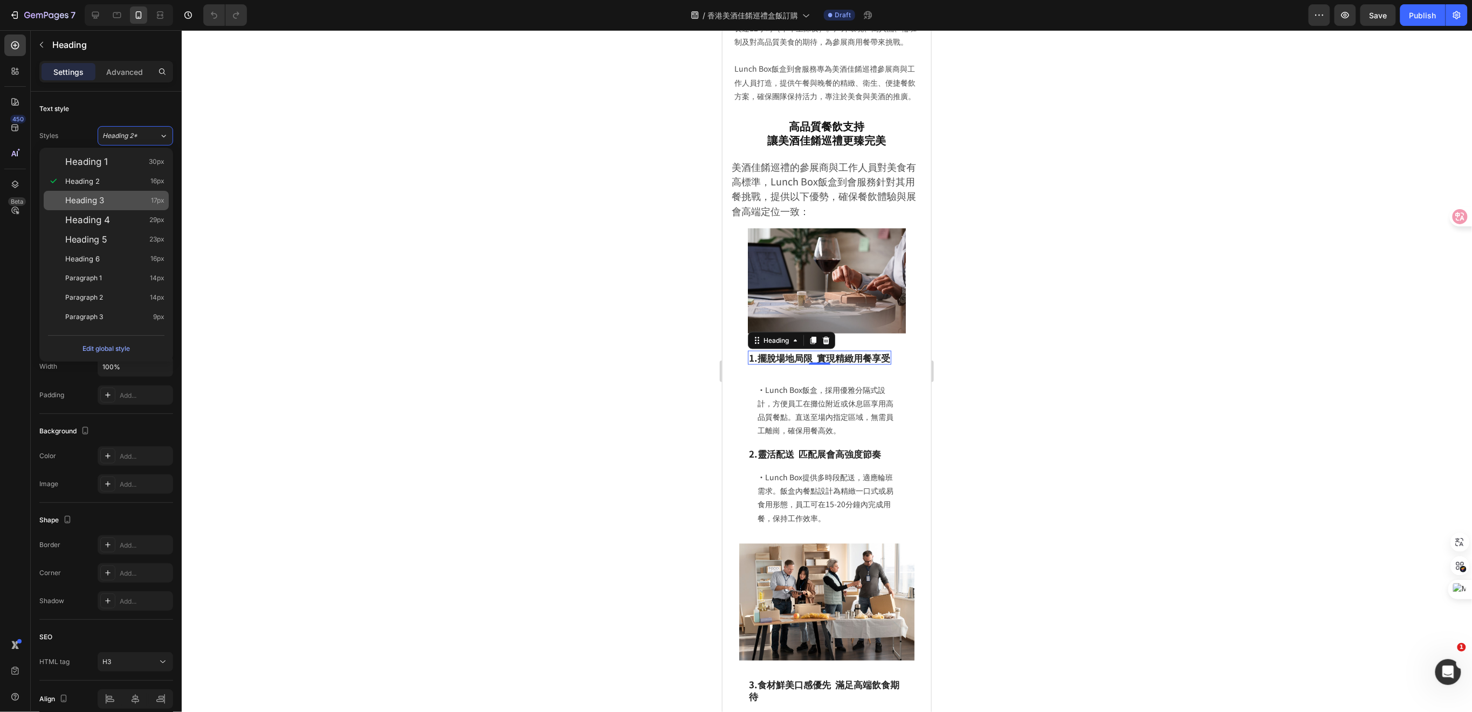
click at [131, 204] on div "Heading 3 17px" at bounding box center [114, 200] width 99 height 11
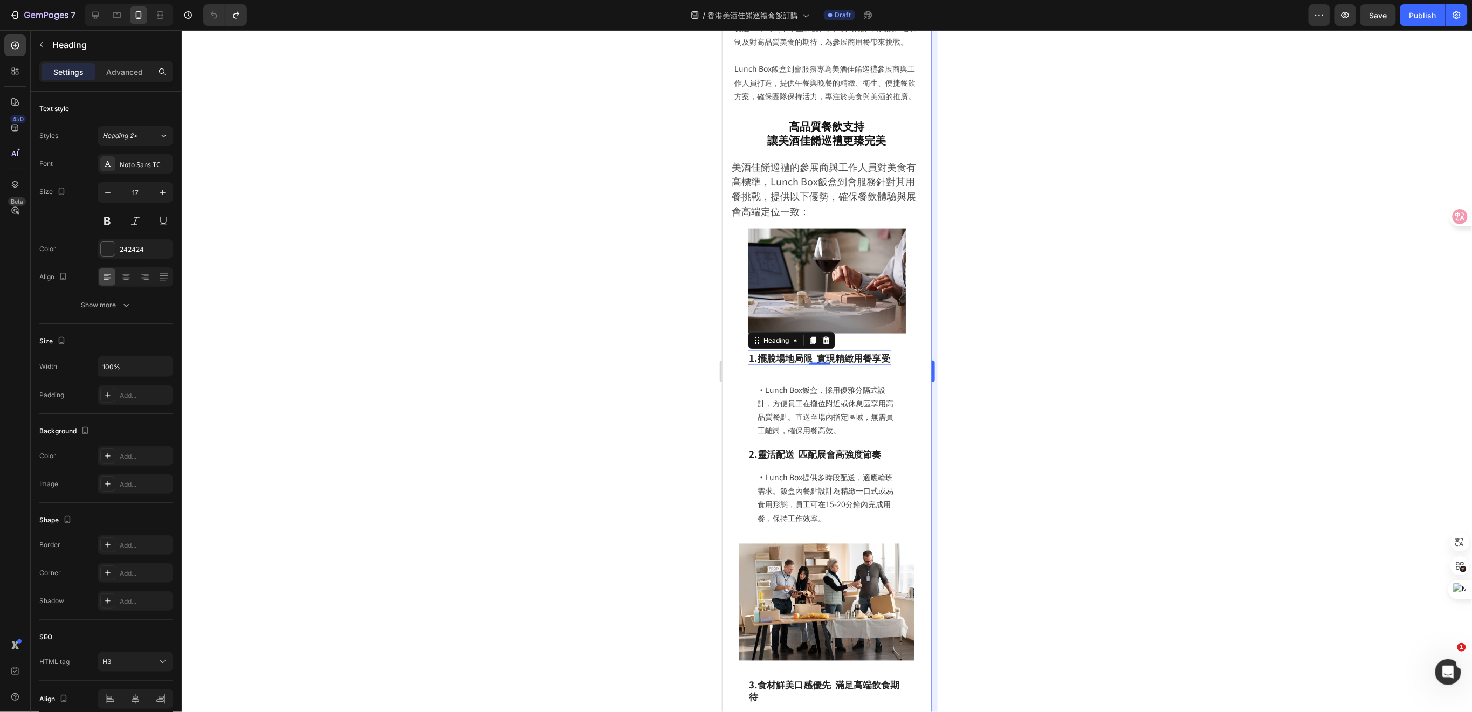
drag, startPoint x: 1018, startPoint y: 379, endPoint x: 932, endPoint y: 397, distance: 88.1
click at [1017, 379] on div at bounding box center [827, 371] width 1291 height 682
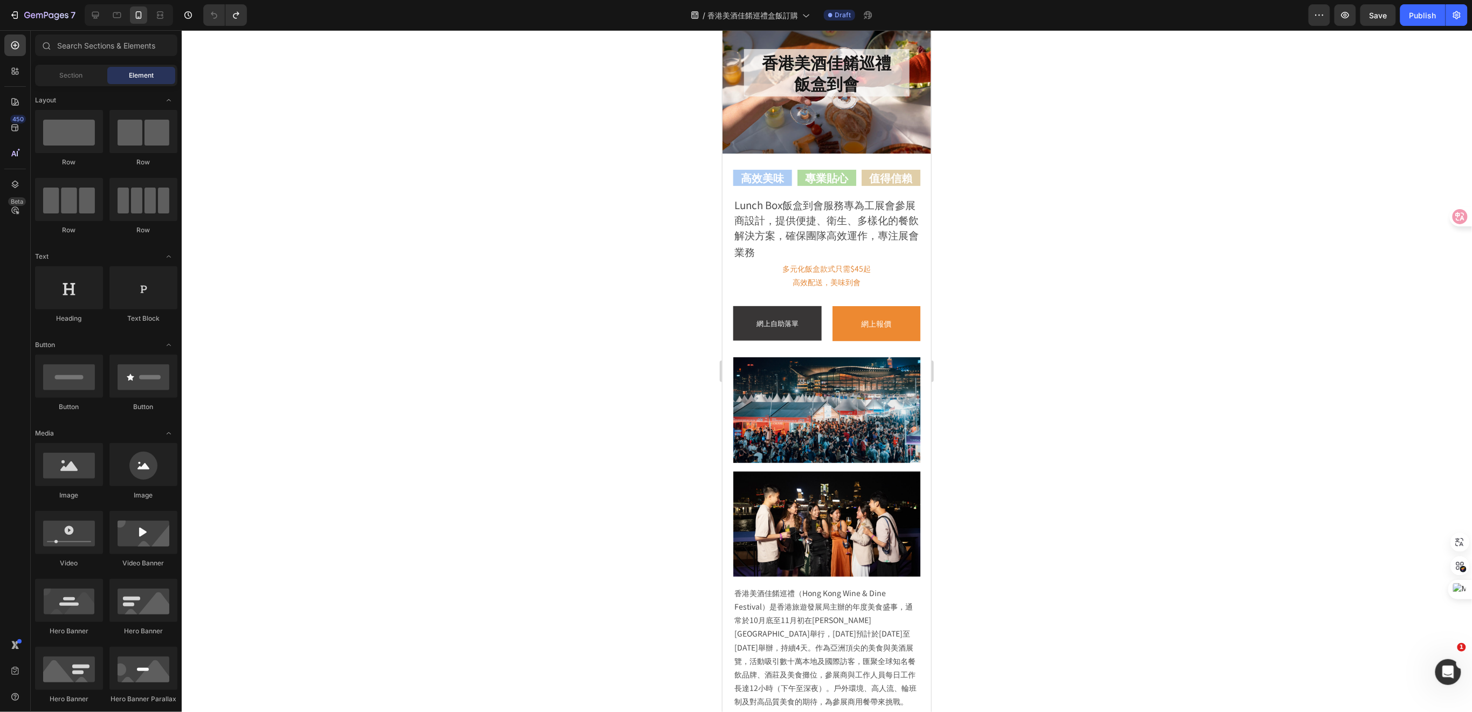
scroll to position [0, 0]
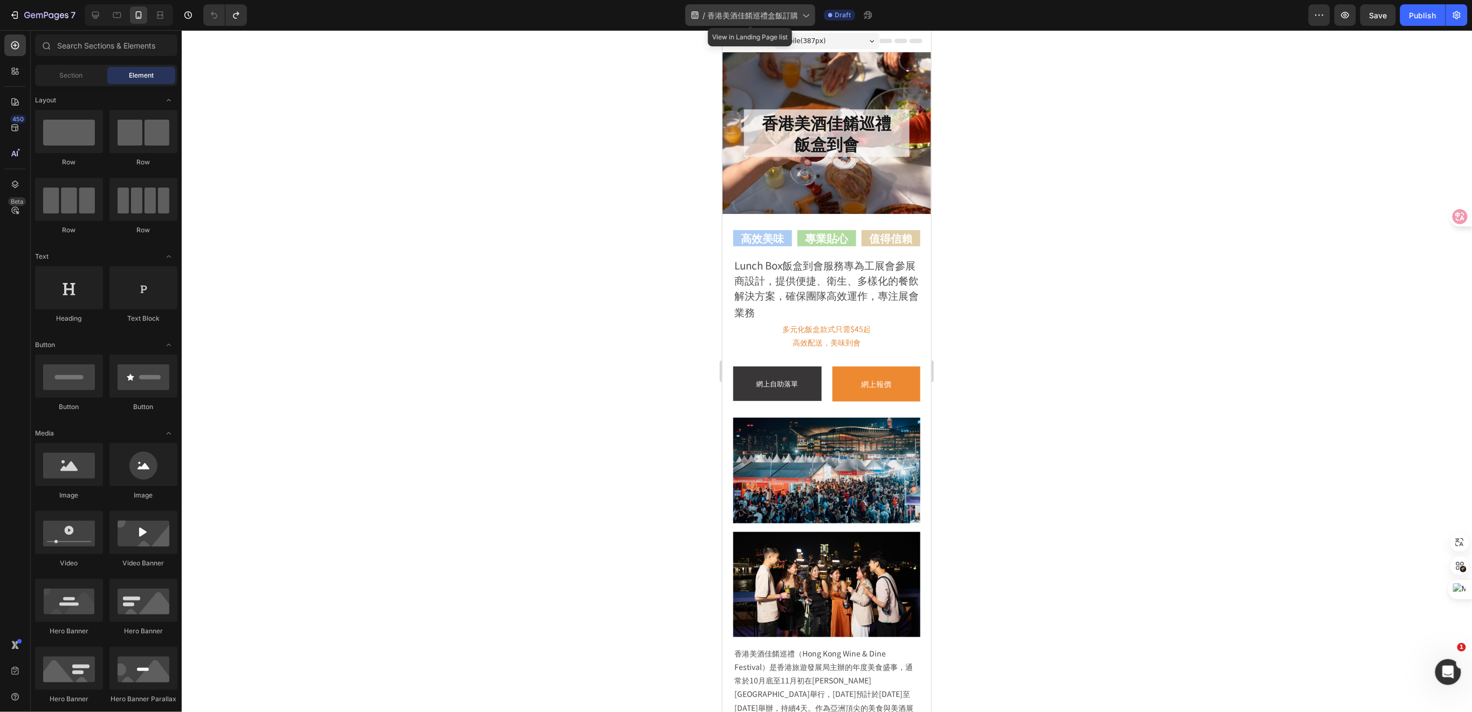
click at [785, 12] on span "香港美酒佳餚巡禮盒飯訂購" at bounding box center [753, 15] width 91 height 11
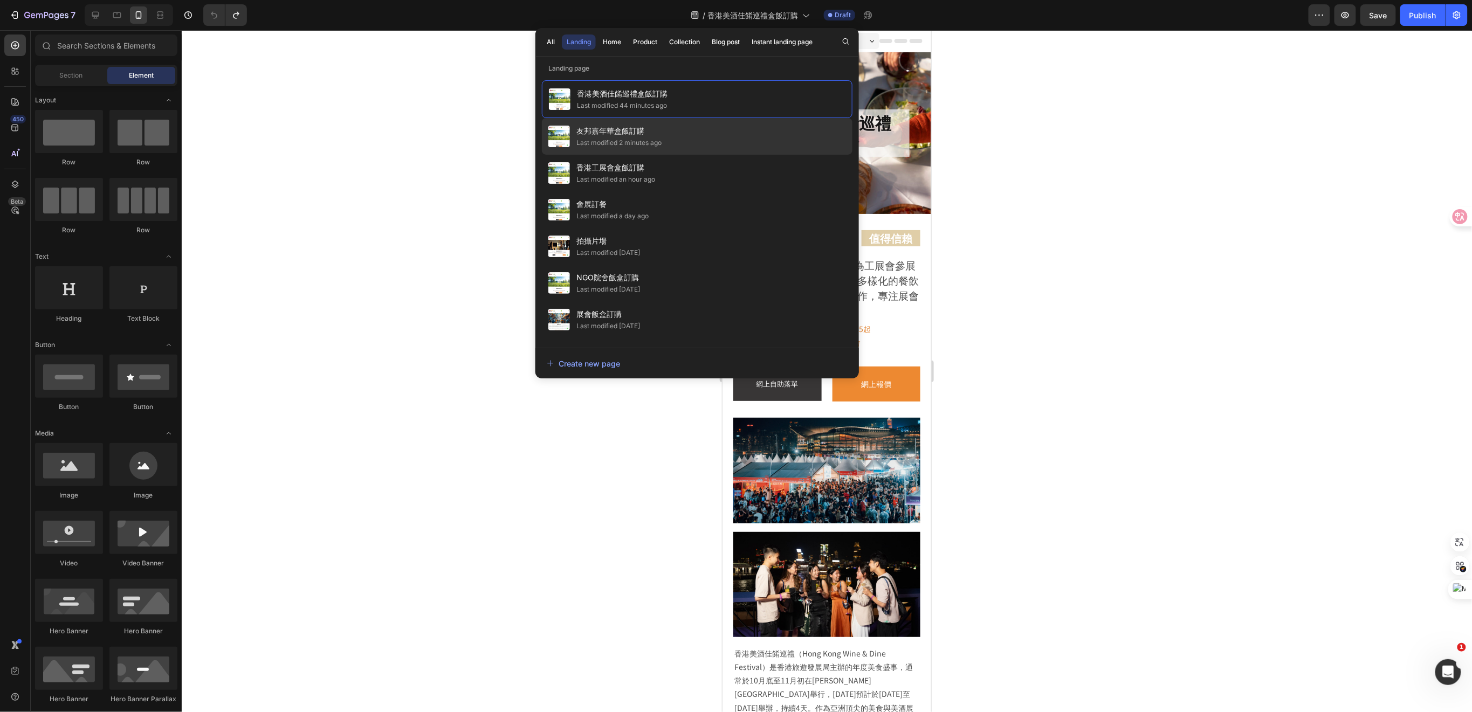
click at [636, 134] on span "友邦嘉年華盒飯訂購" at bounding box center [619, 131] width 85 height 13
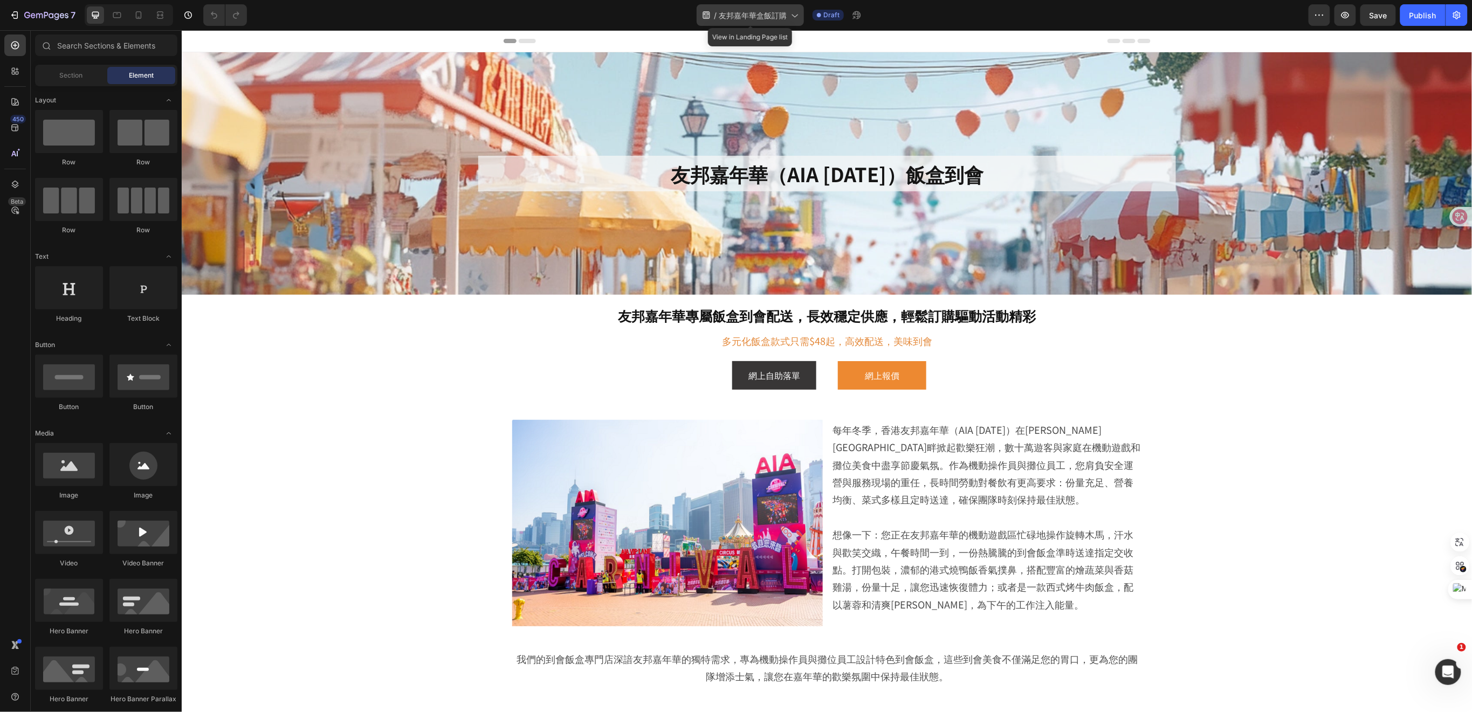
click at [762, 11] on span "友邦嘉年華盒飯訂購" at bounding box center [753, 15] width 68 height 11
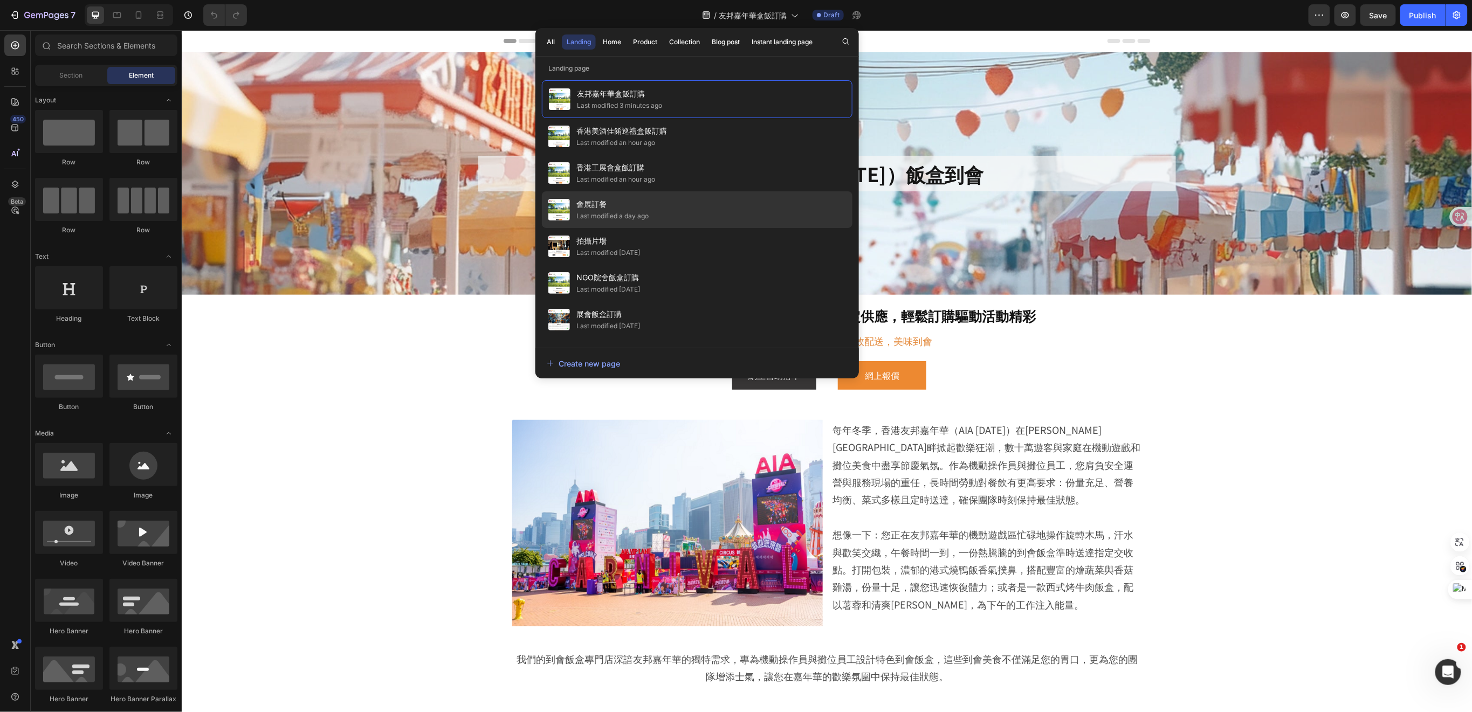
click at [615, 207] on span "會展訂餐" at bounding box center [613, 204] width 72 height 13
